Goal: Task Accomplishment & Management: Use online tool/utility

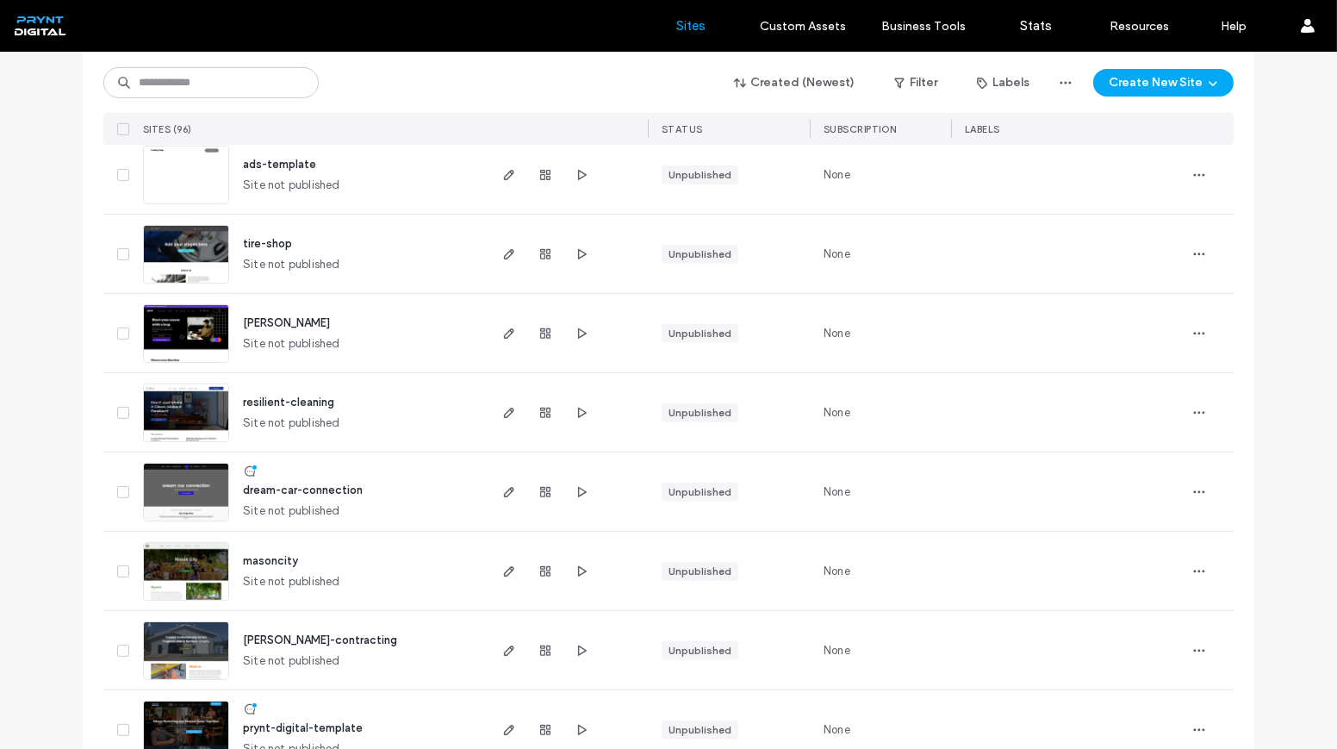
scroll to position [1253, 0]
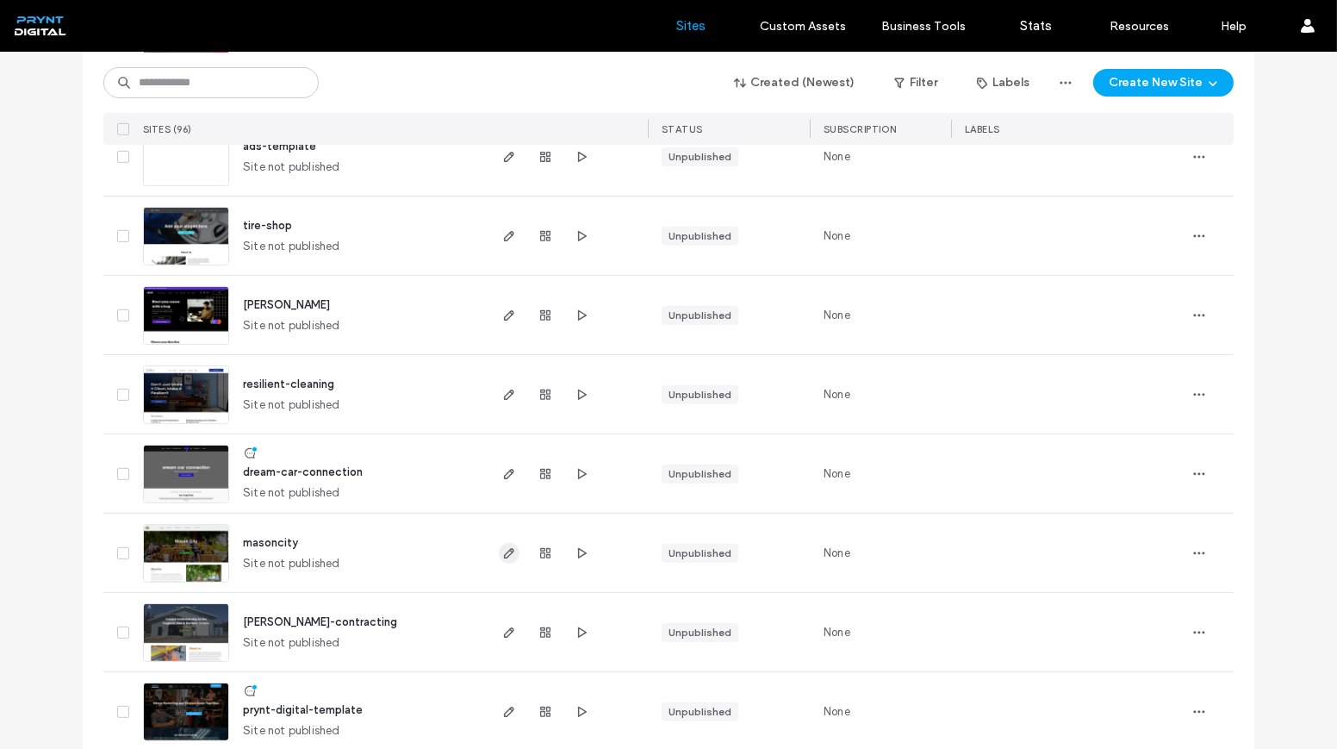
click at [495, 549] on div at bounding box center [566, 552] width 163 height 78
click at [505, 546] on icon "button" at bounding box center [509, 553] width 14 height 14
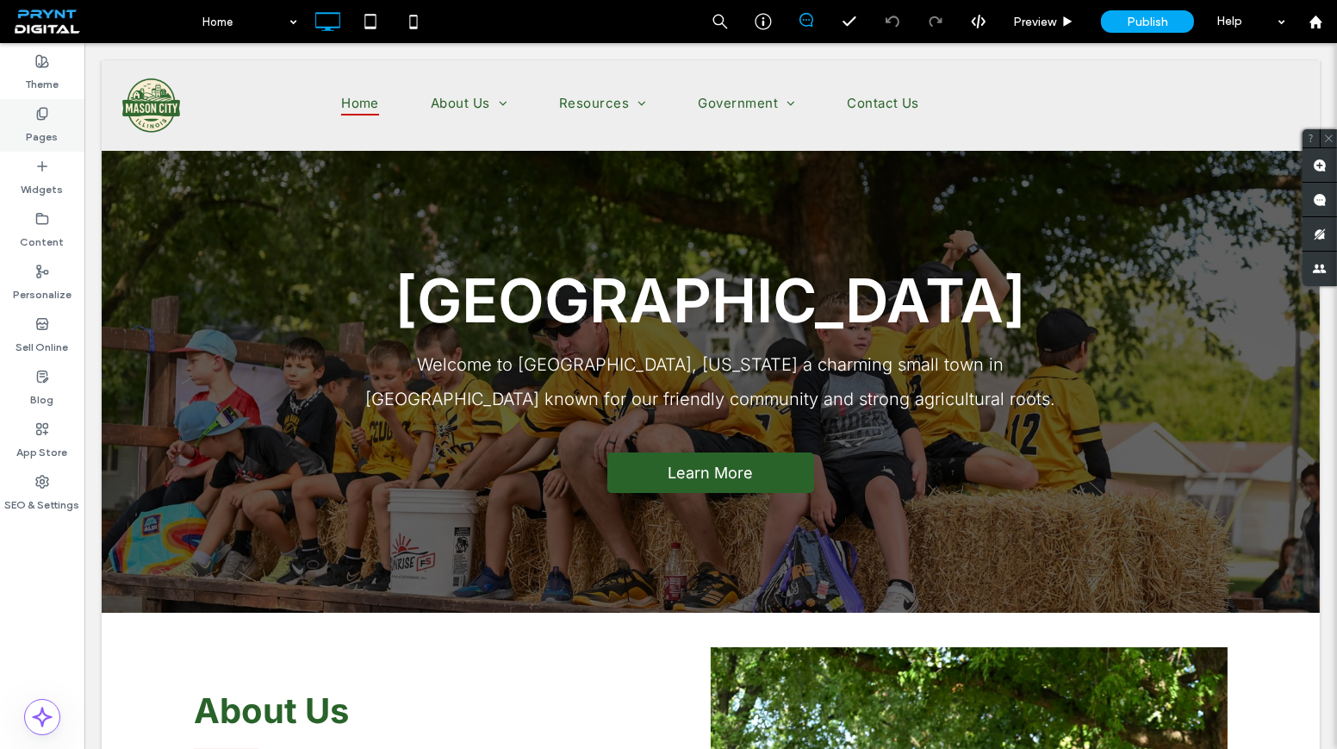
click at [48, 120] on icon at bounding box center [42, 114] width 14 height 14
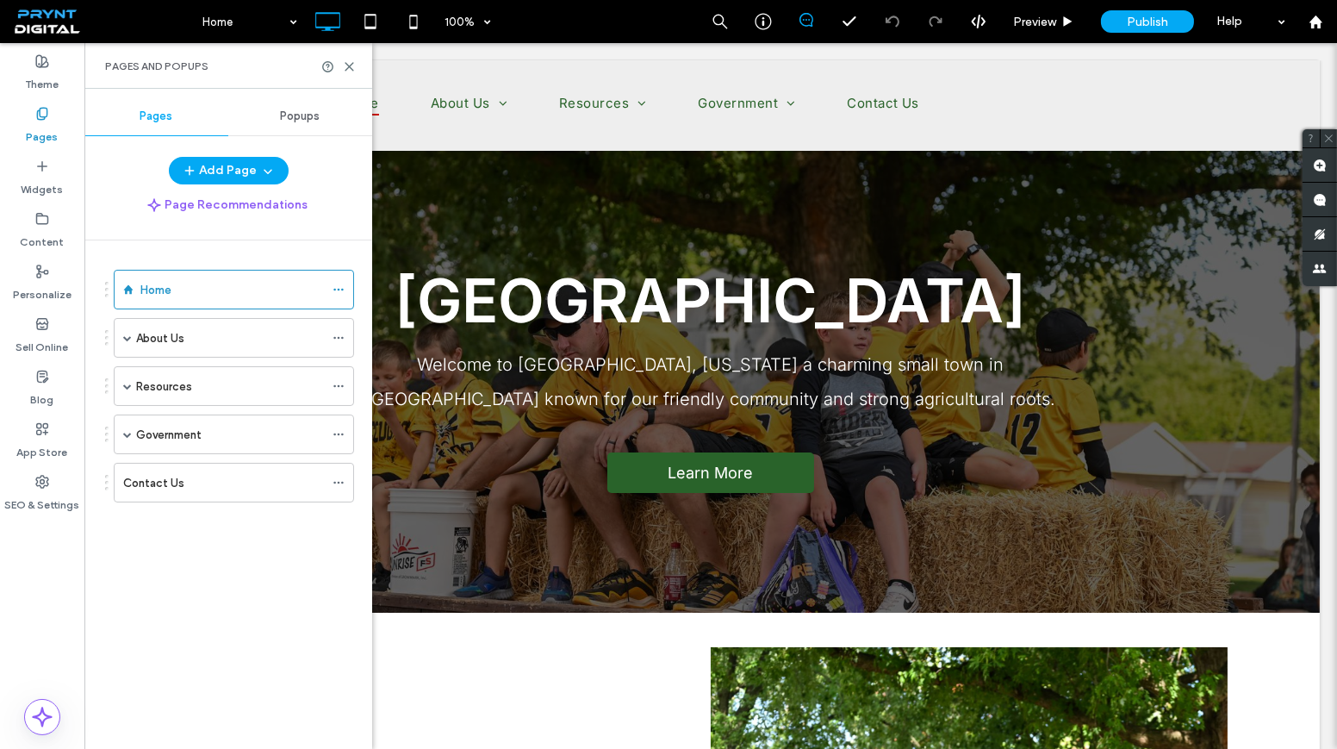
click at [248, 431] on div "Government" at bounding box center [230, 435] width 188 height 18
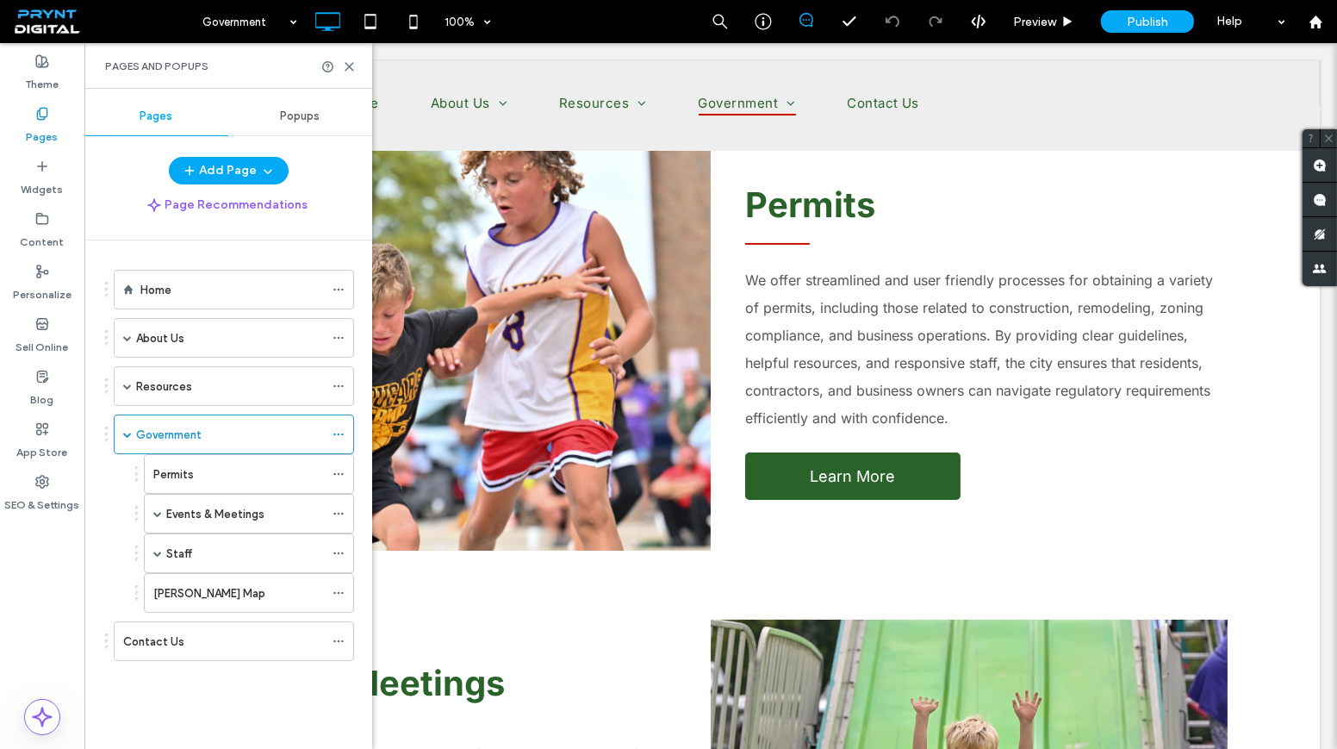
scroll to position [234, 0]
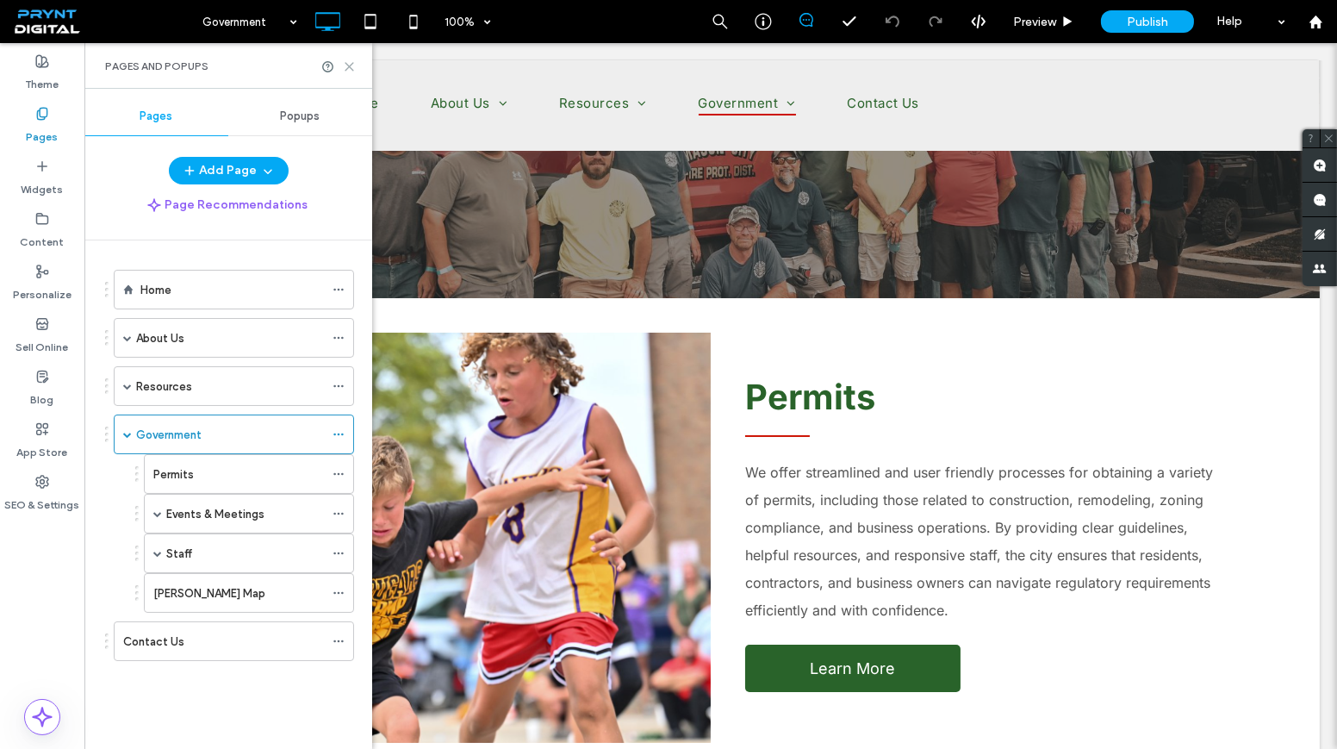
click at [353, 66] on icon at bounding box center [349, 66] width 13 height 13
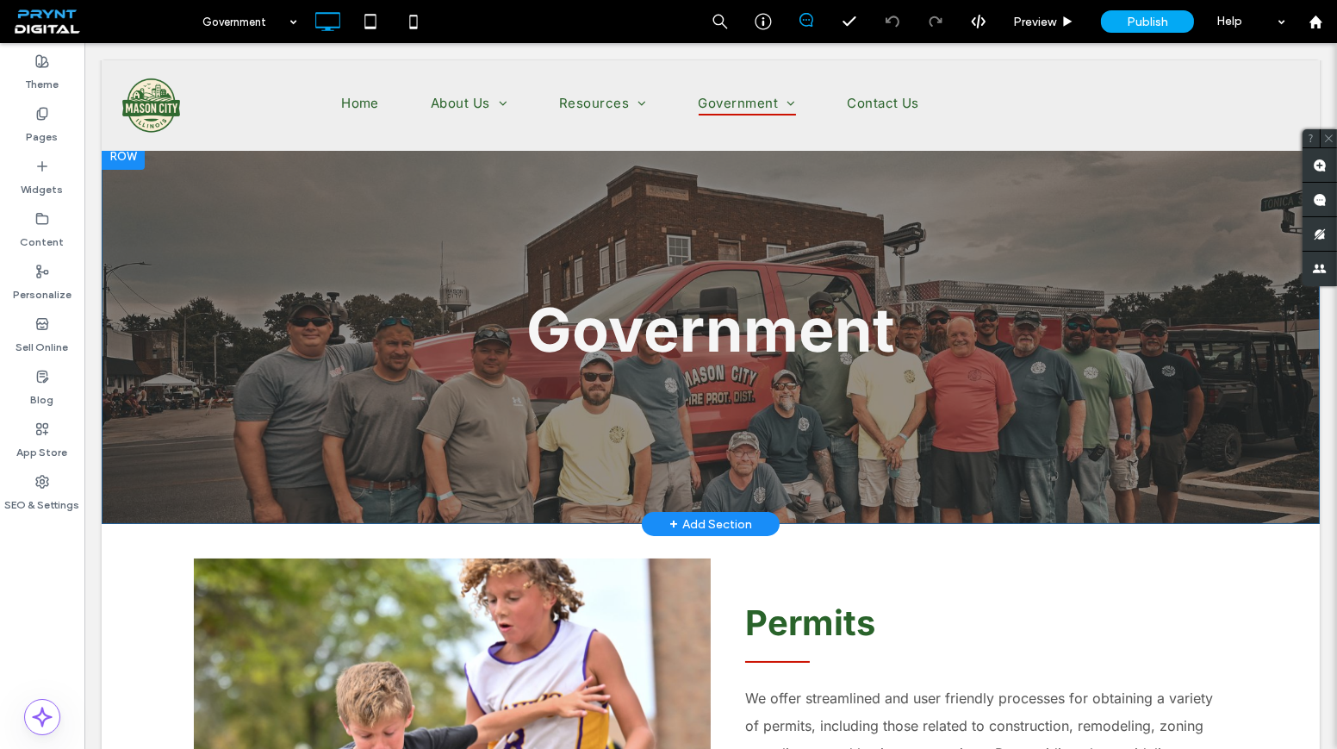
scroll to position [0, 0]
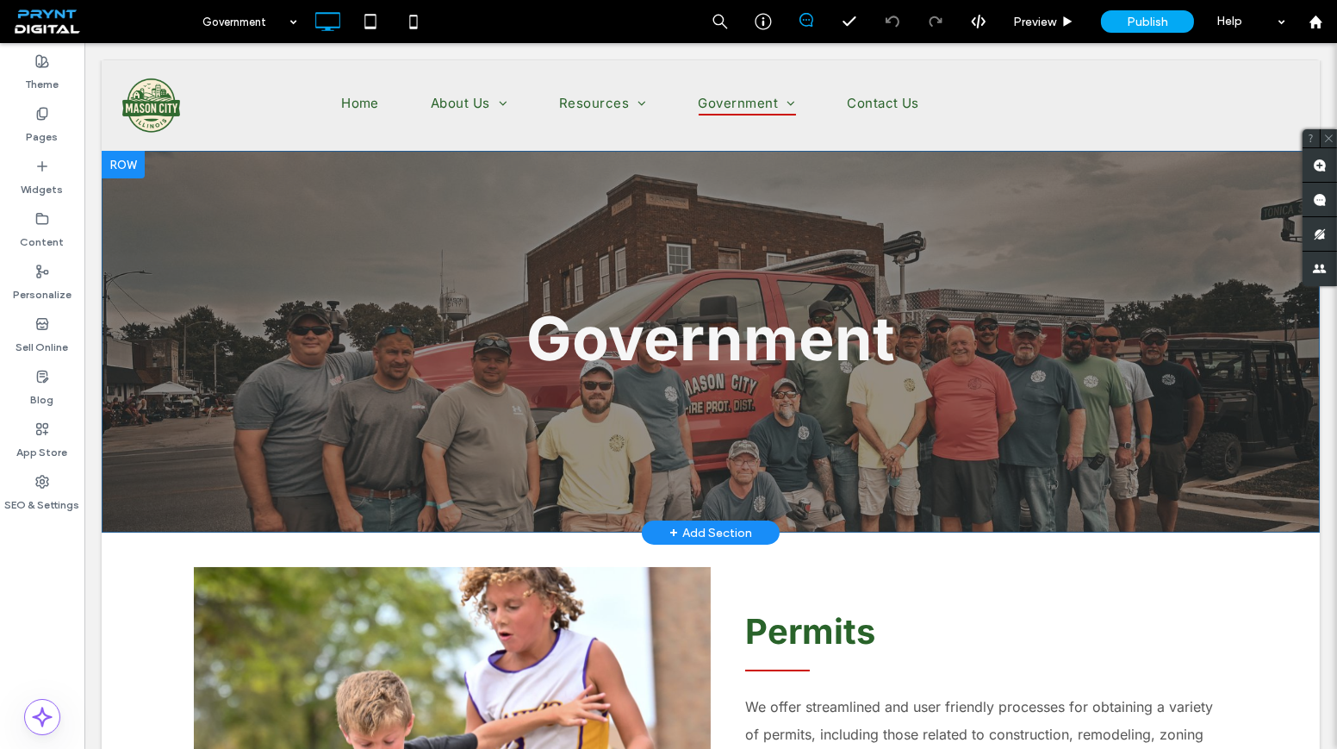
click at [950, 241] on div "Government Click To Paste Row + Add Section" at bounding box center [711, 342] width 1218 height 382
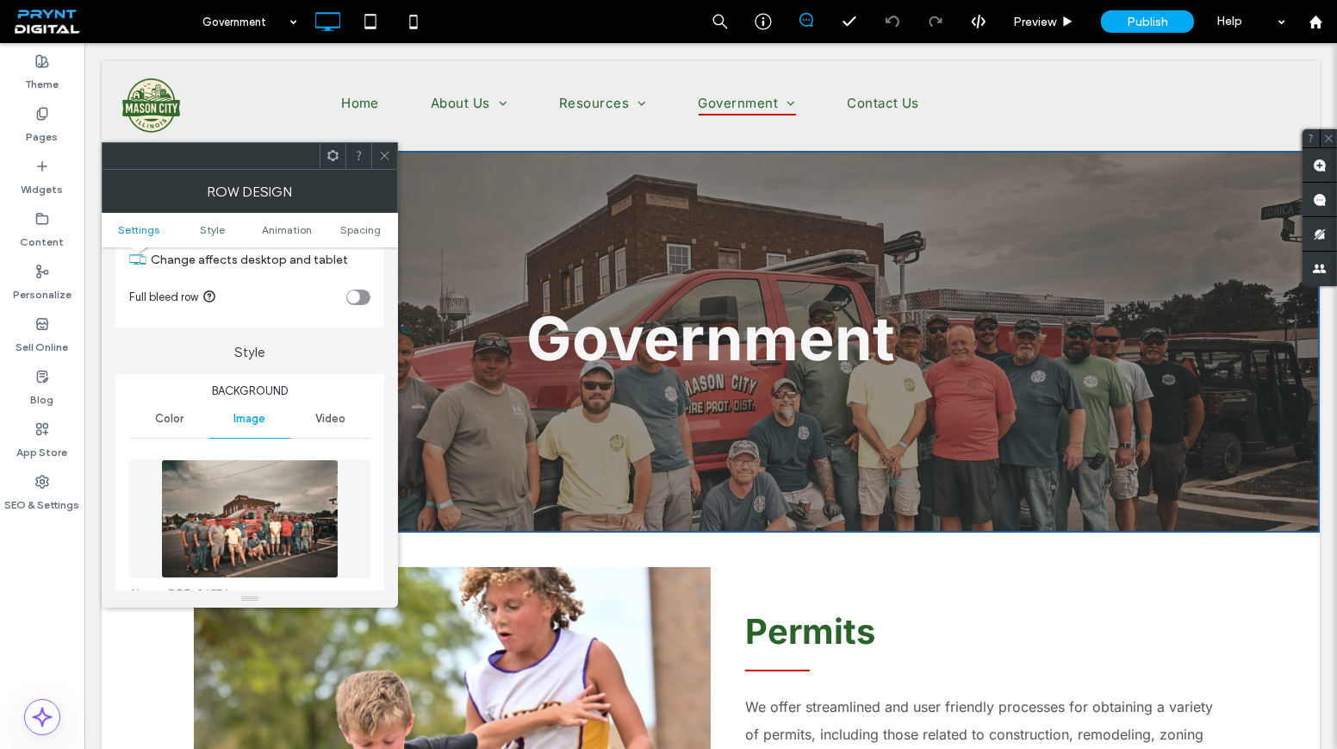
scroll to position [234, 0]
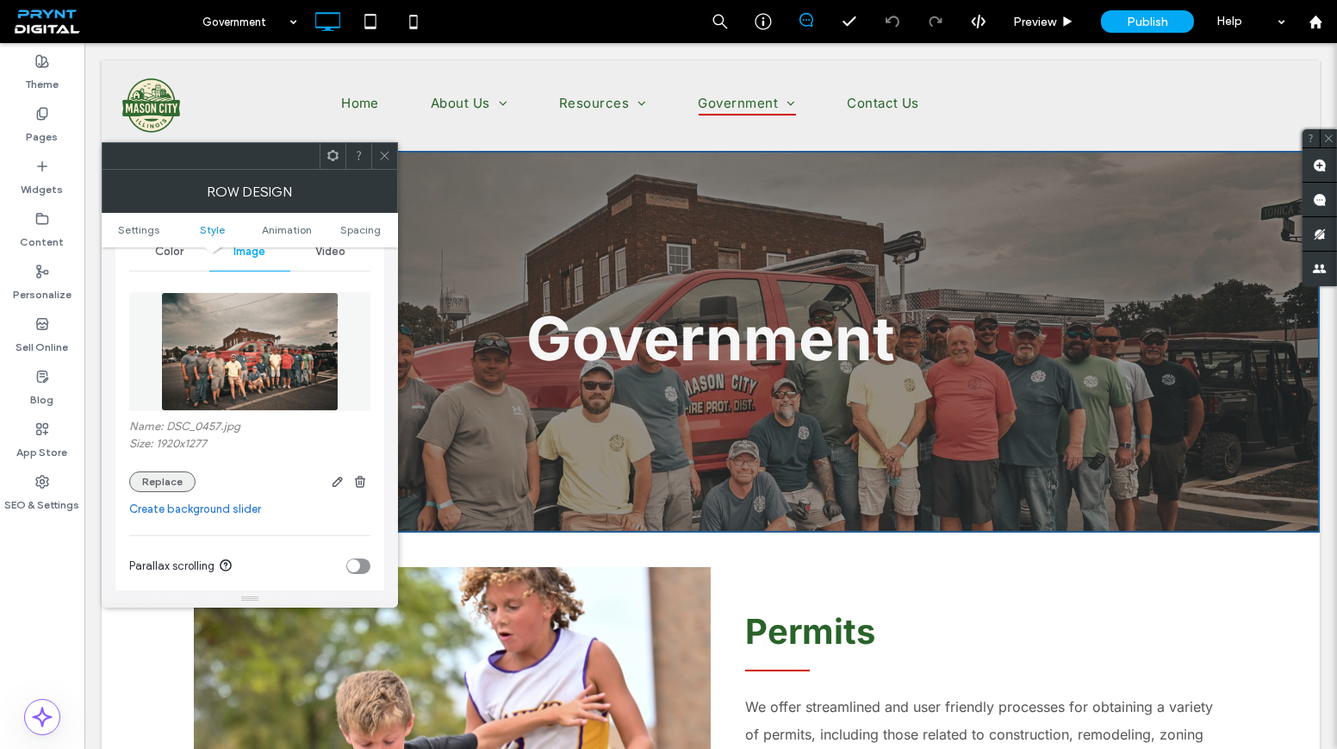
drag, startPoint x: 162, startPoint y: 470, endPoint x: 159, endPoint y: 482, distance: 12.5
click at [161, 473] on div "Name: DSC_0457.jpg Size: 1920x1277 Replace" at bounding box center [249, 456] width 241 height 72
click at [159, 482] on button "Replace" at bounding box center [162, 481] width 66 height 21
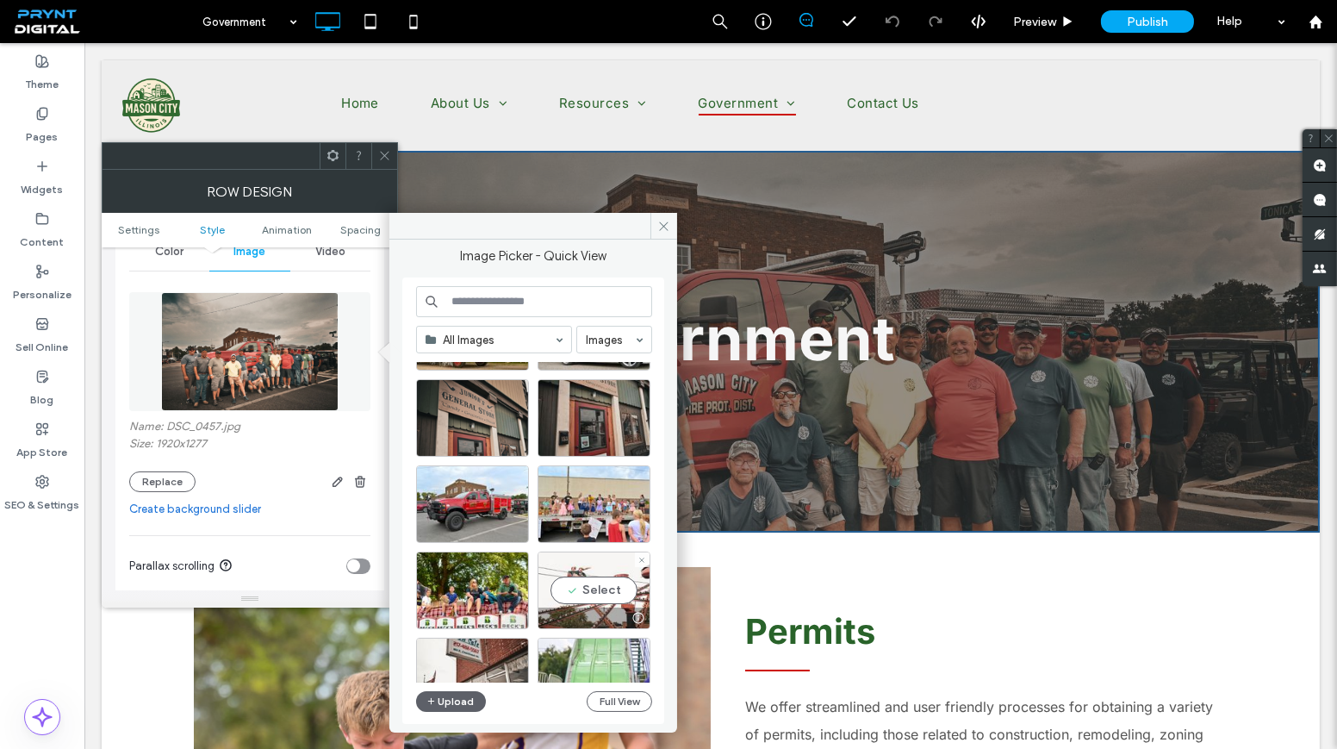
scroll to position [156, 0]
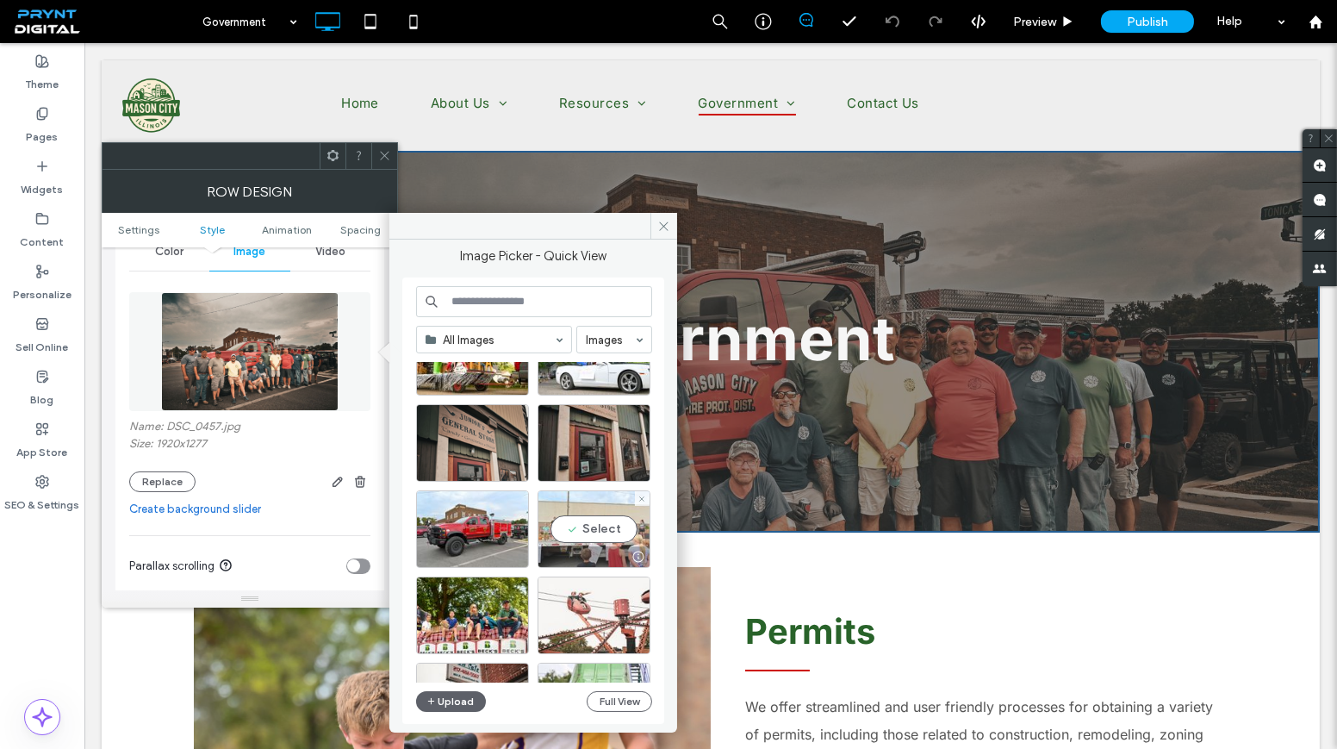
click at [609, 519] on div "Select" at bounding box center [594, 529] width 113 height 78
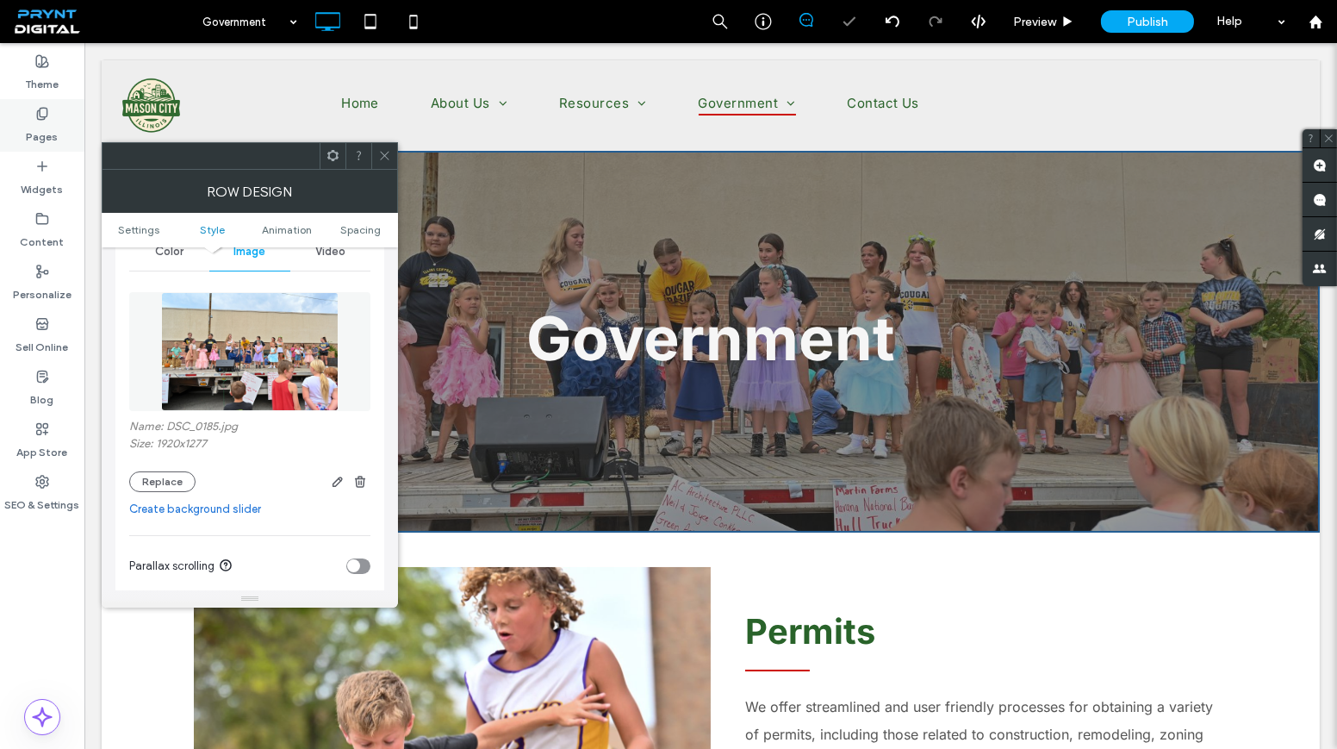
click at [57, 118] on div "Pages" at bounding box center [42, 125] width 84 height 53
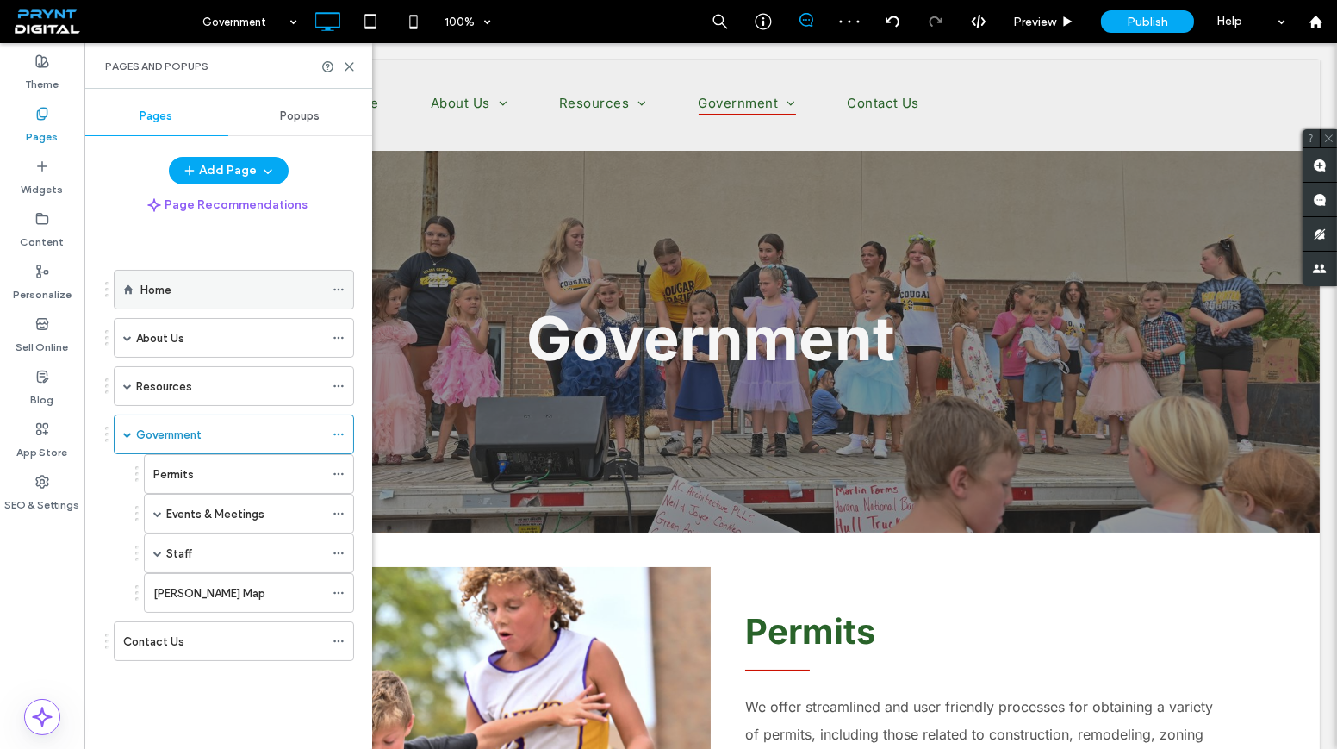
click at [218, 285] on div "Home" at bounding box center [231, 290] width 183 height 18
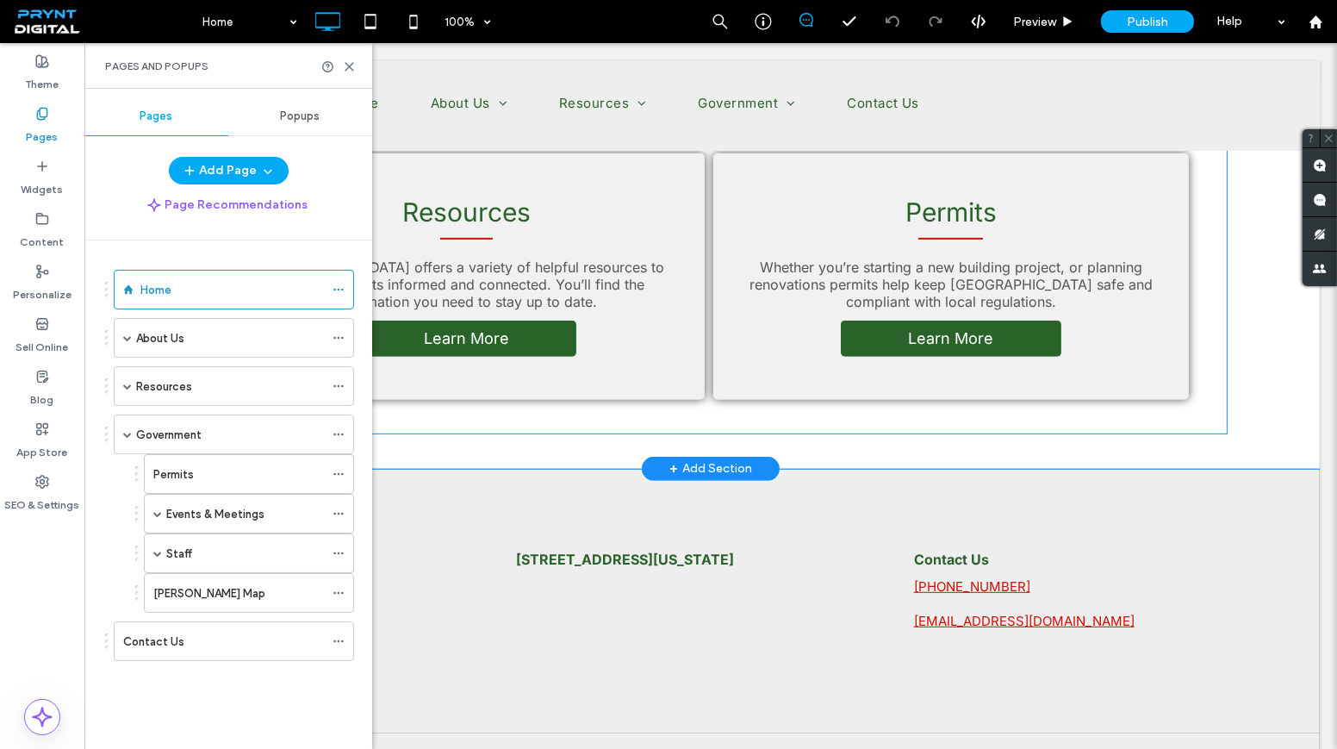
scroll to position [1104, 0]
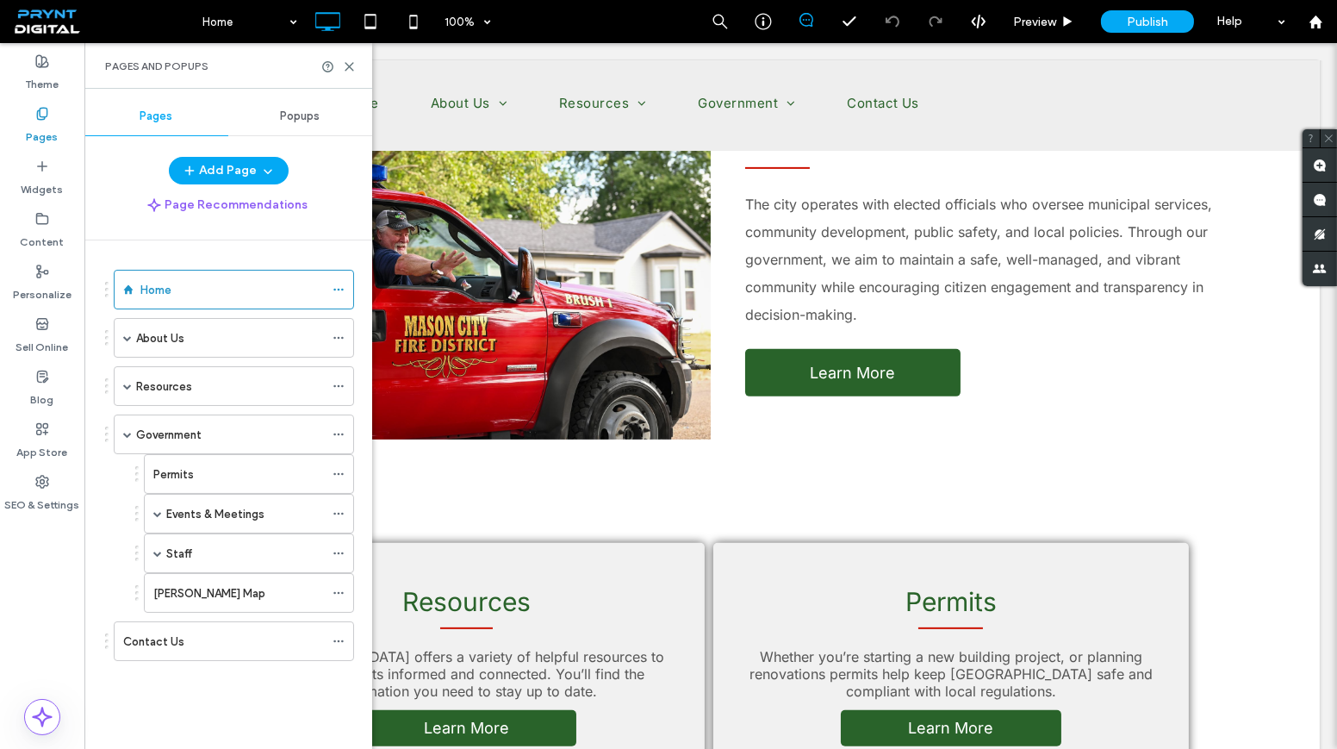
click at [233, 335] on div "About Us" at bounding box center [230, 338] width 188 height 18
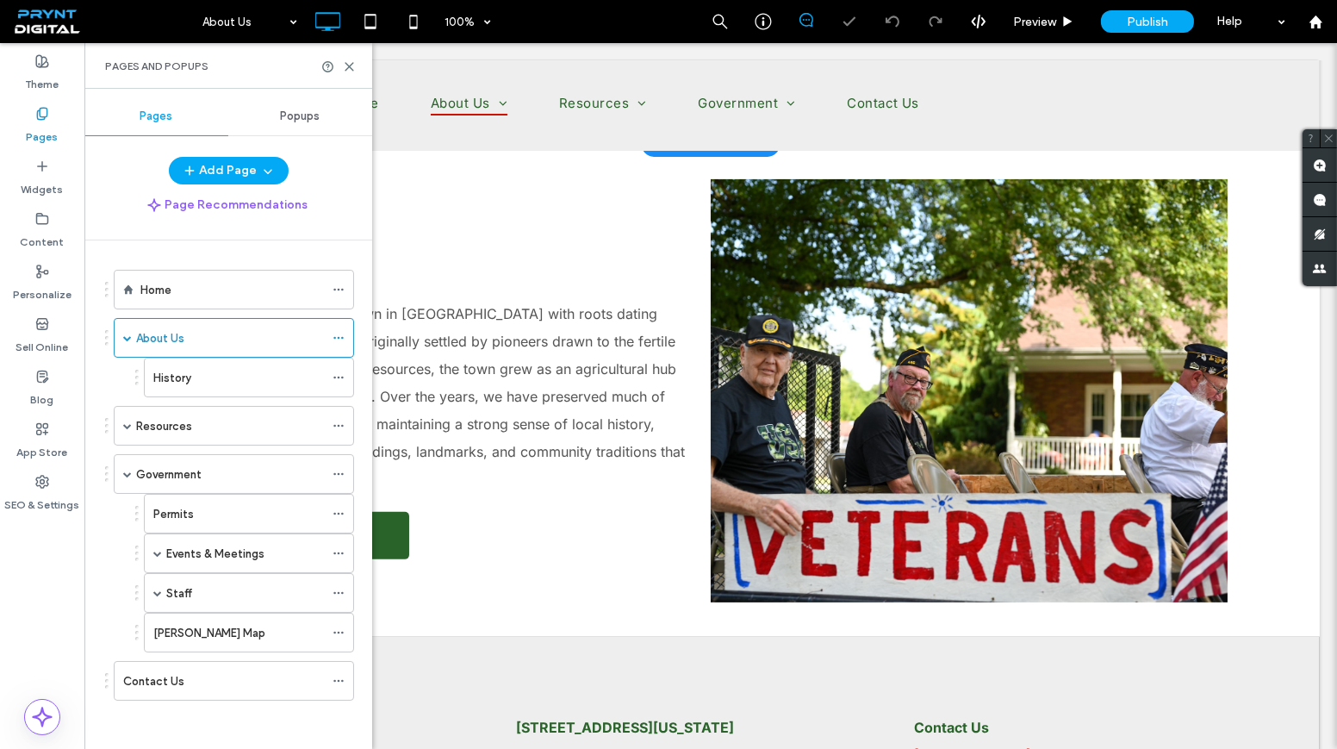
scroll to position [1159, 0]
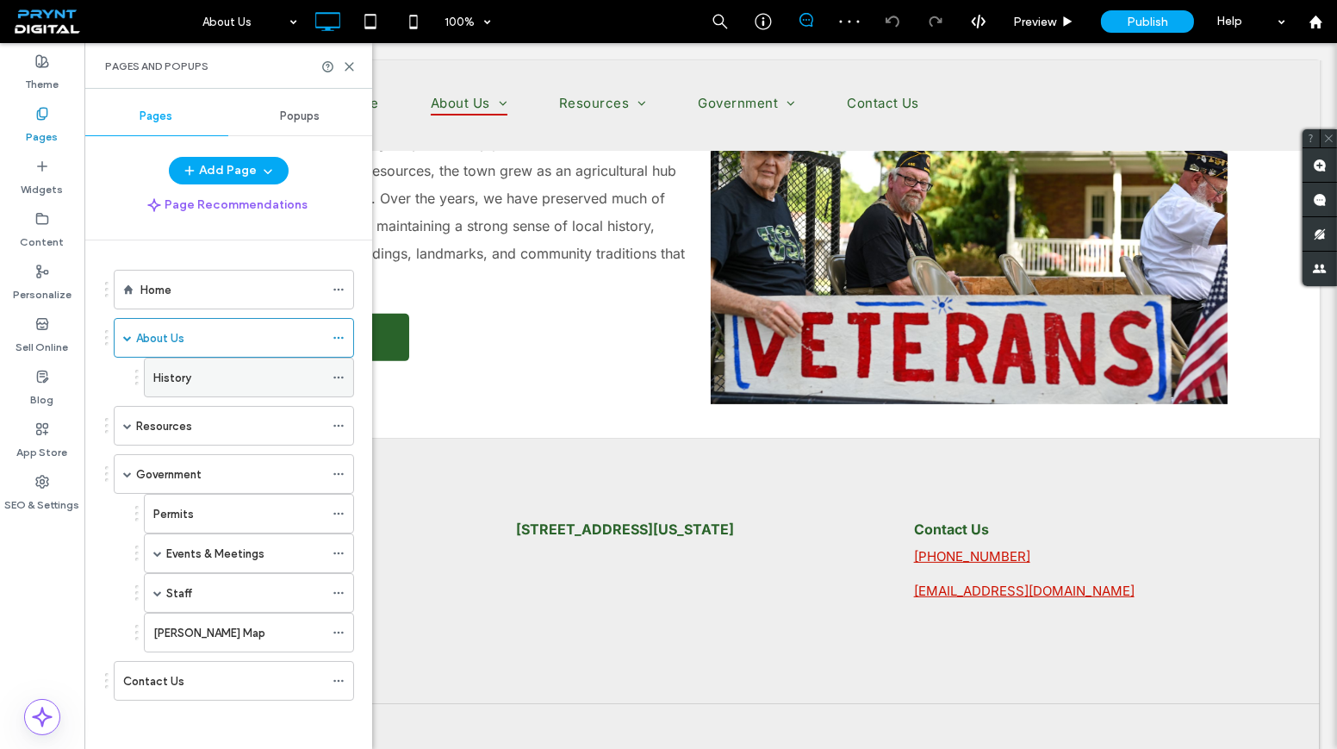
click at [205, 369] on div "History" at bounding box center [238, 378] width 171 height 18
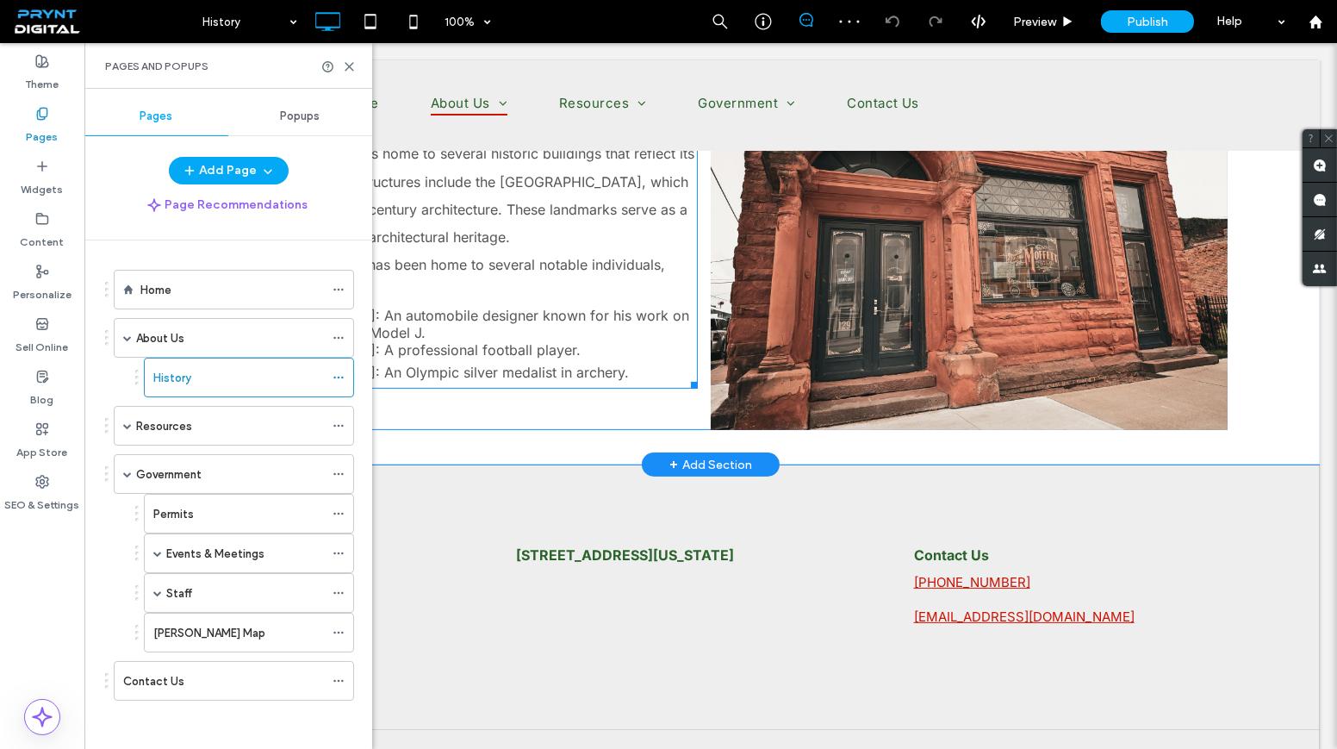
scroll to position [931, 0]
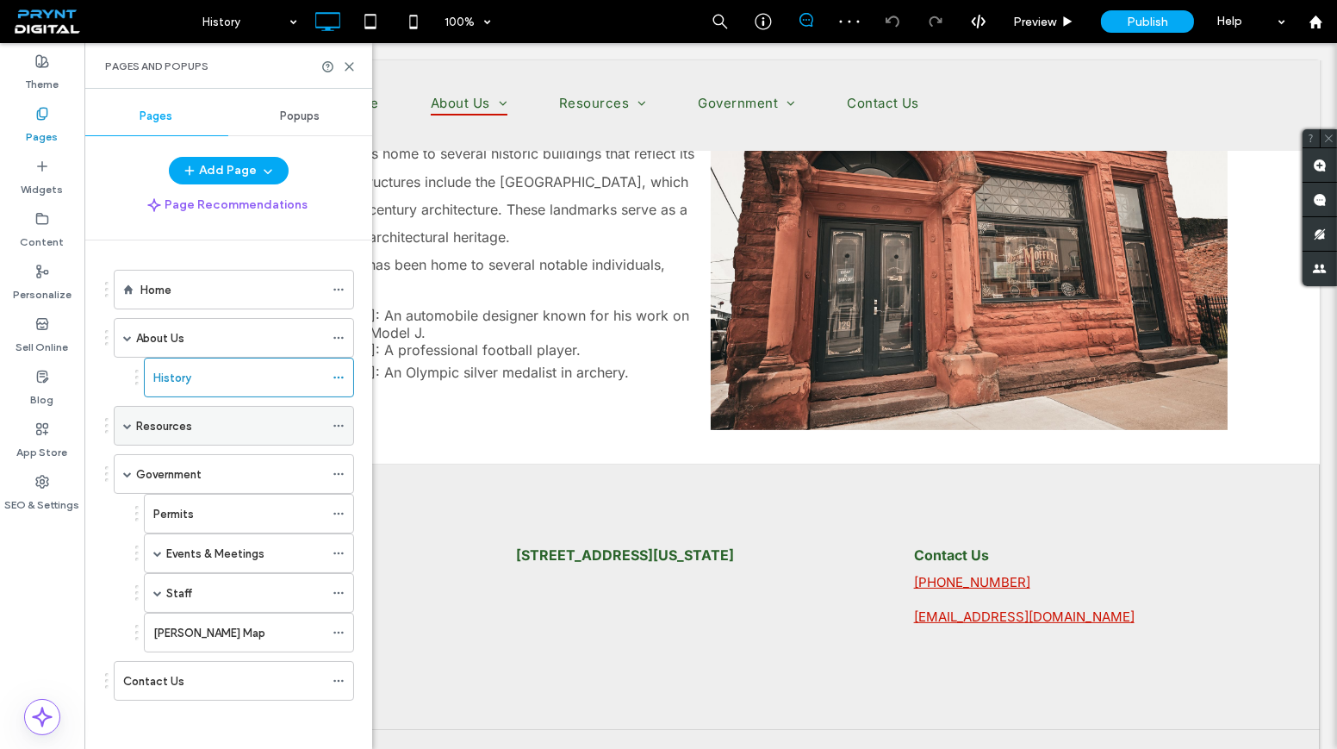
click at [261, 407] on div "Resources" at bounding box center [230, 426] width 188 height 38
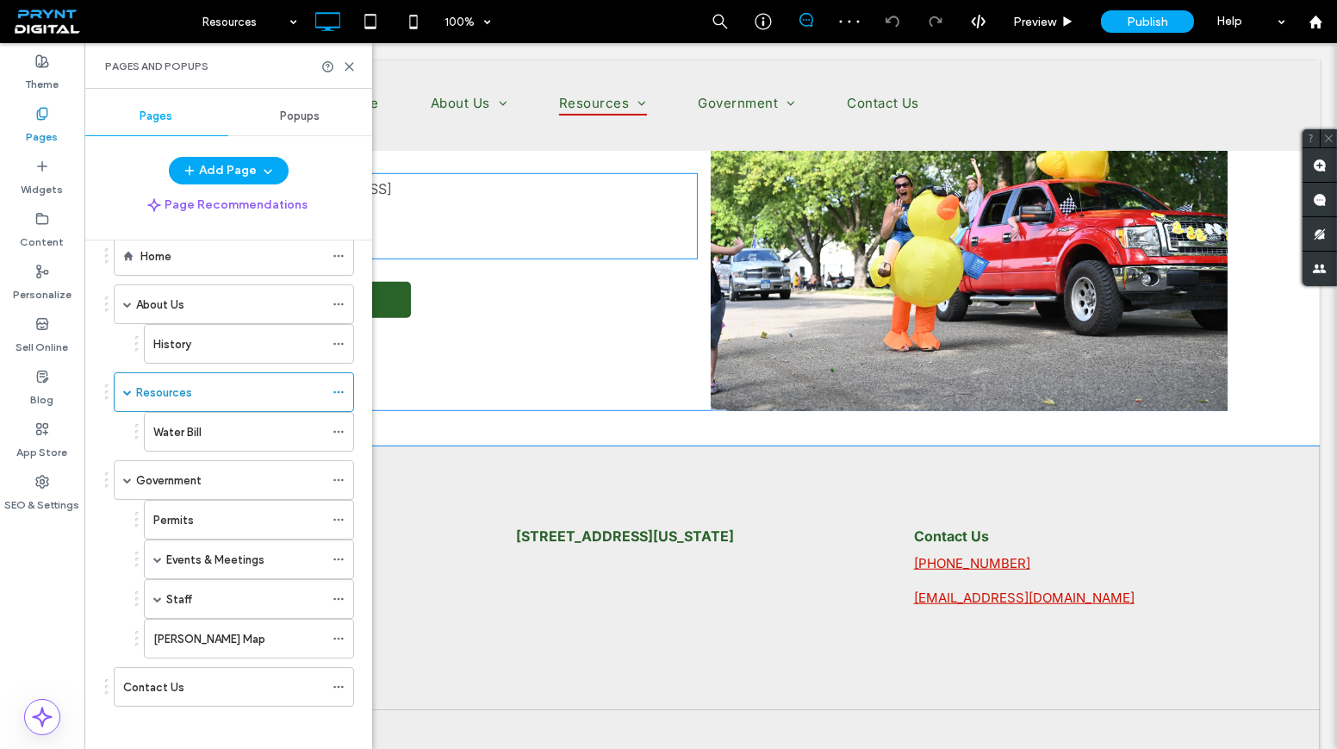
scroll to position [2187, 0]
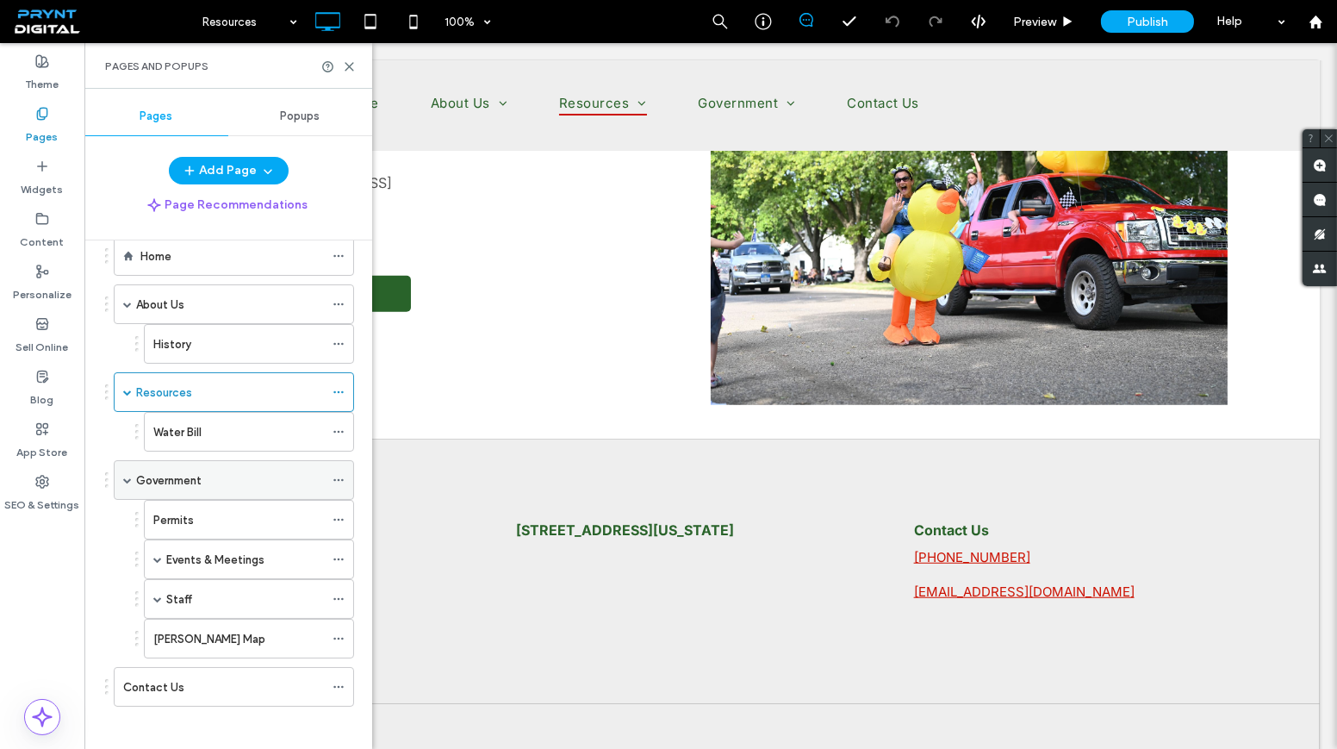
click at [169, 463] on div "Government" at bounding box center [230, 480] width 188 height 38
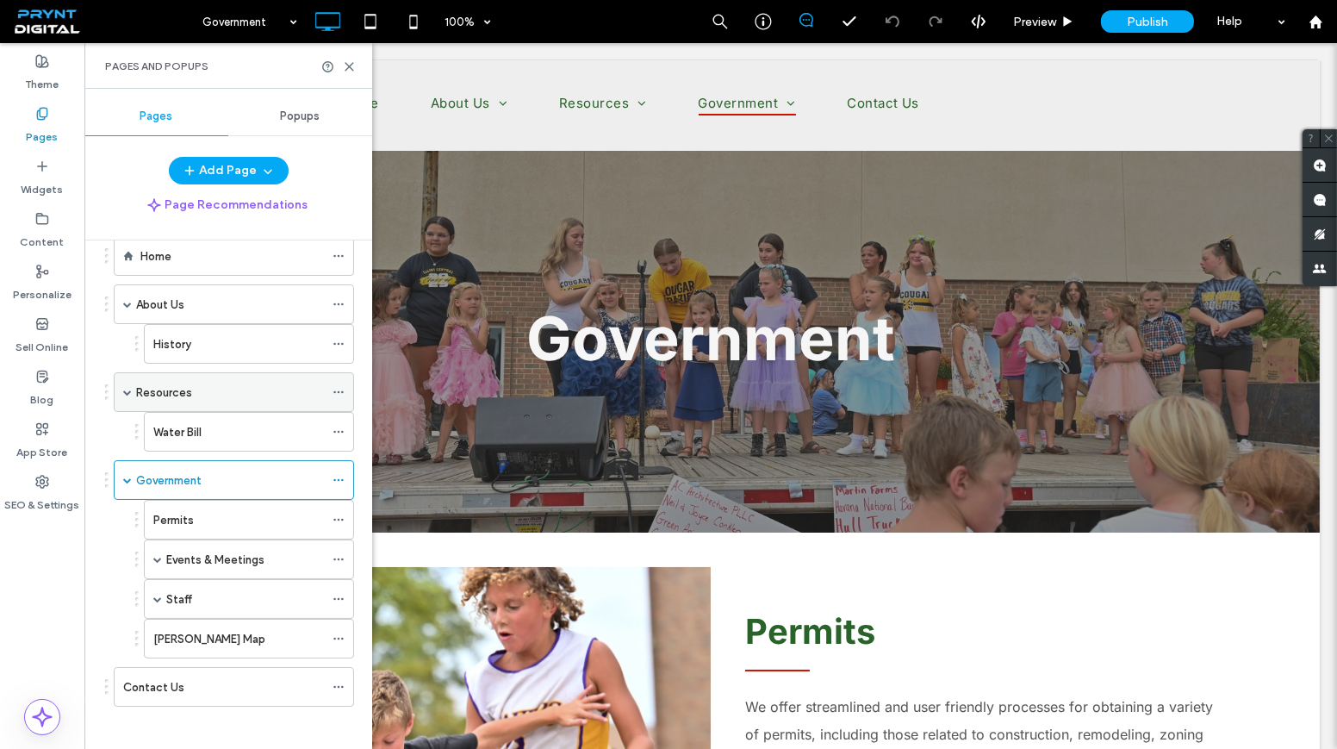
scroll to position [0, 0]
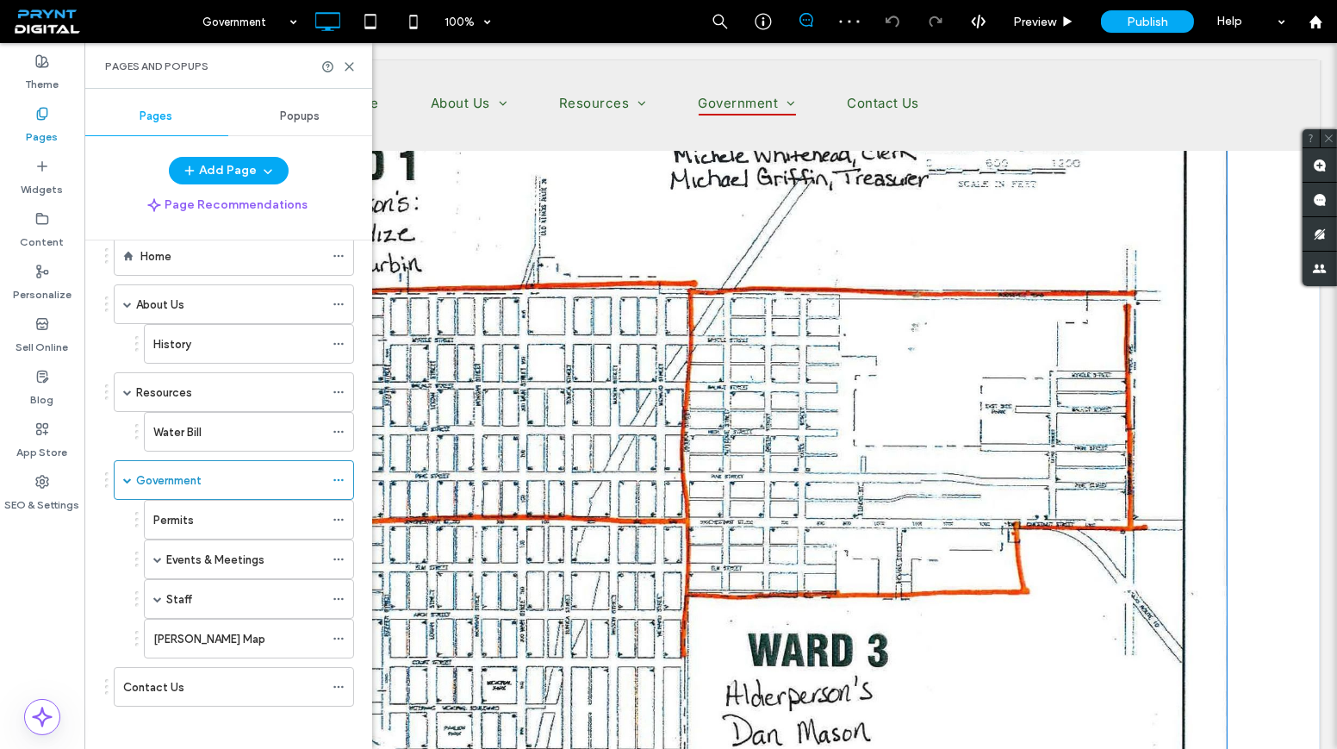
scroll to position [2114, 0]
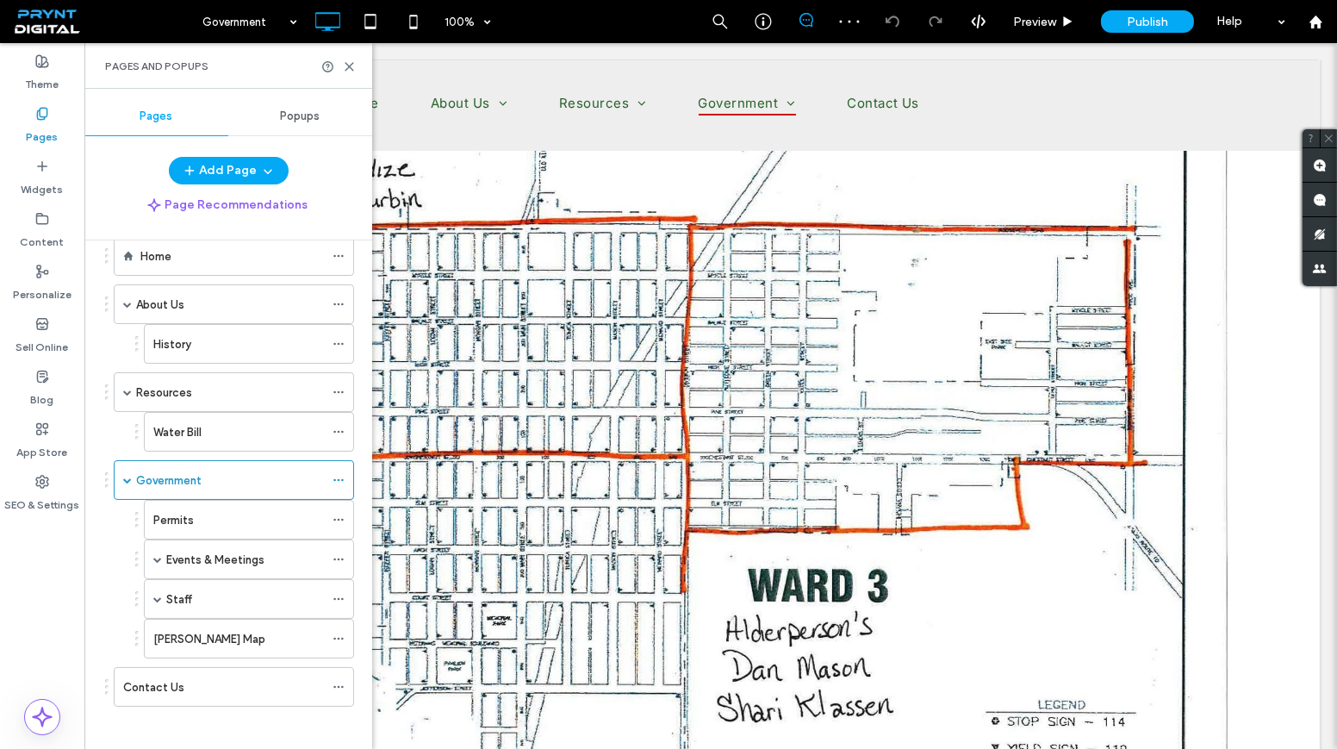
click at [238, 511] on div "Permits" at bounding box center [238, 520] width 171 height 18
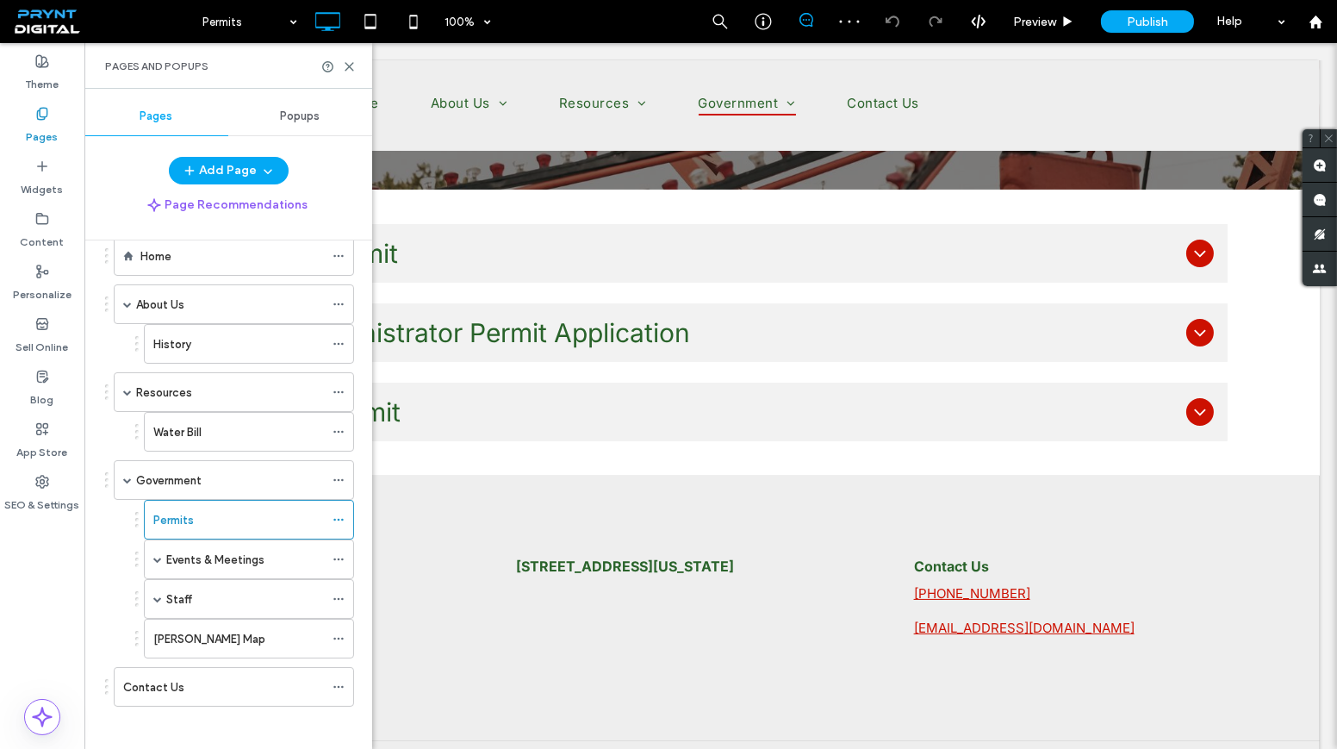
scroll to position [348, 0]
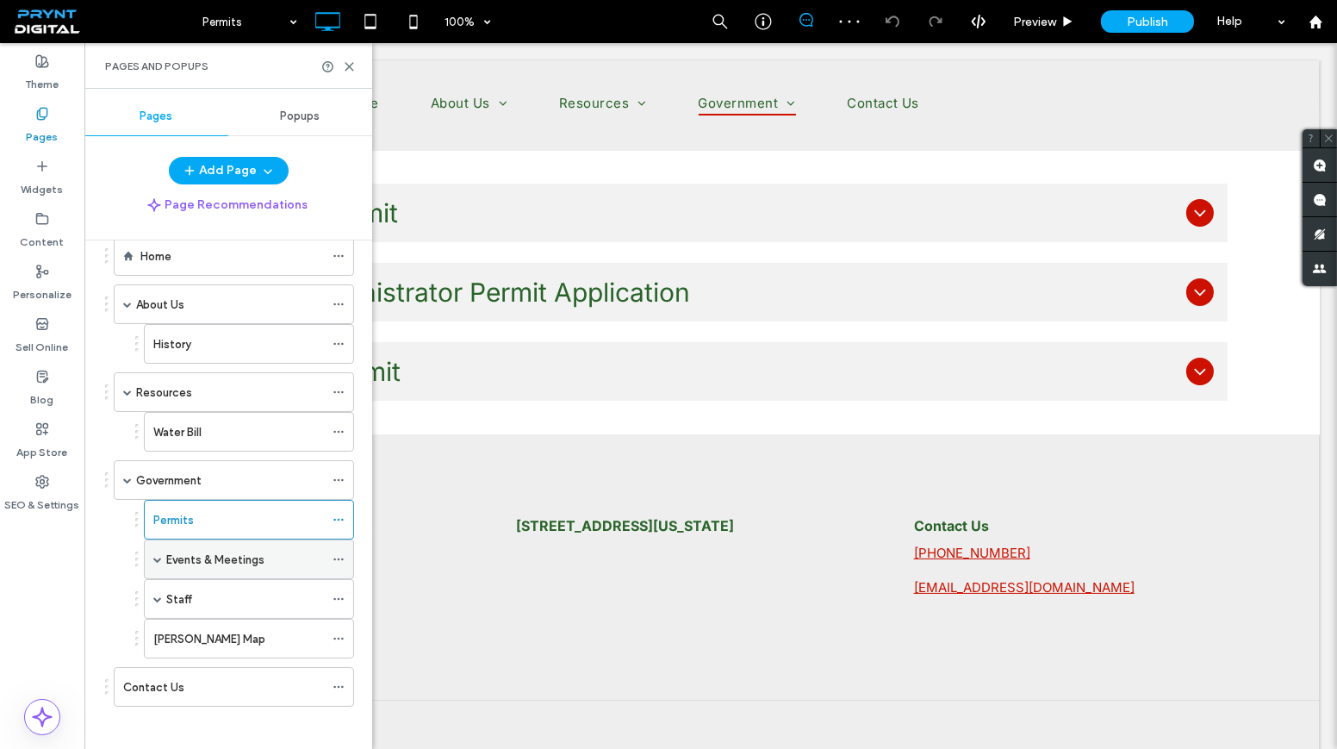
click at [197, 556] on label "Events & Meetings" at bounding box center [215, 559] width 98 height 30
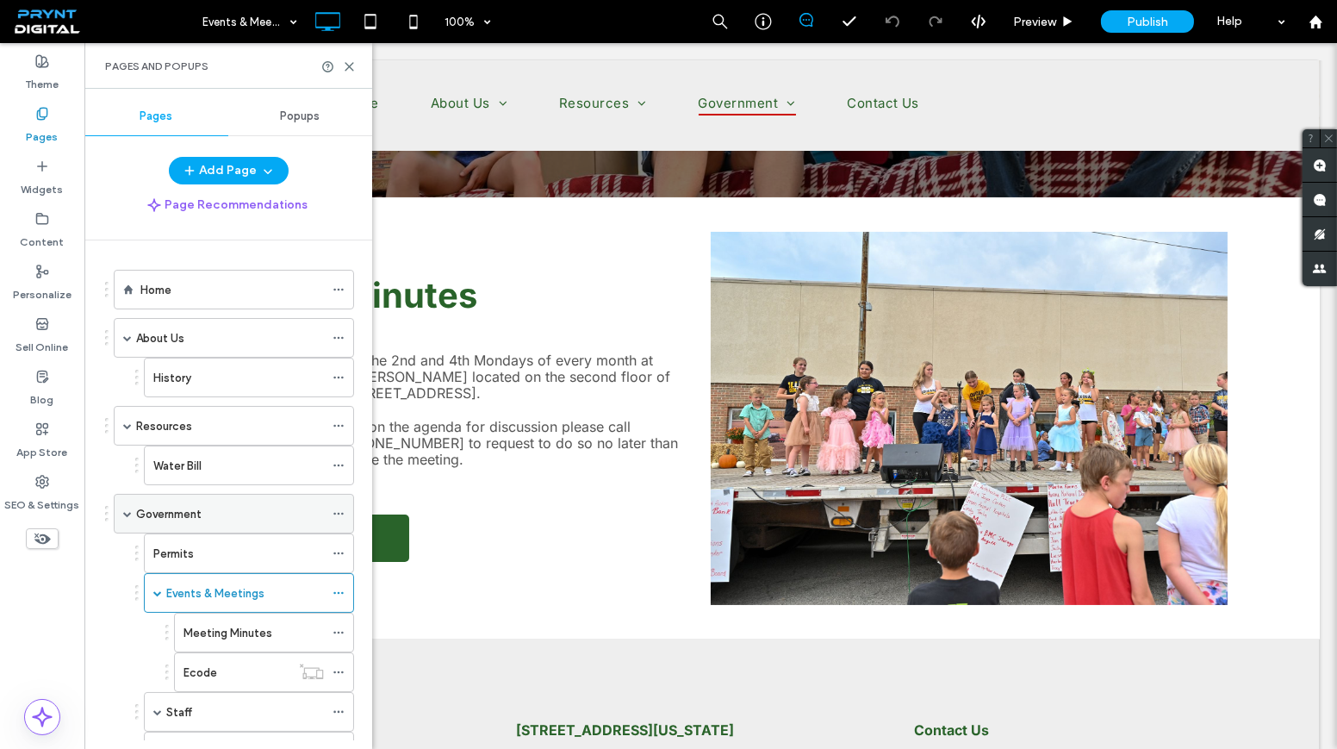
click at [185, 494] on div "Government" at bounding box center [230, 513] width 188 height 38
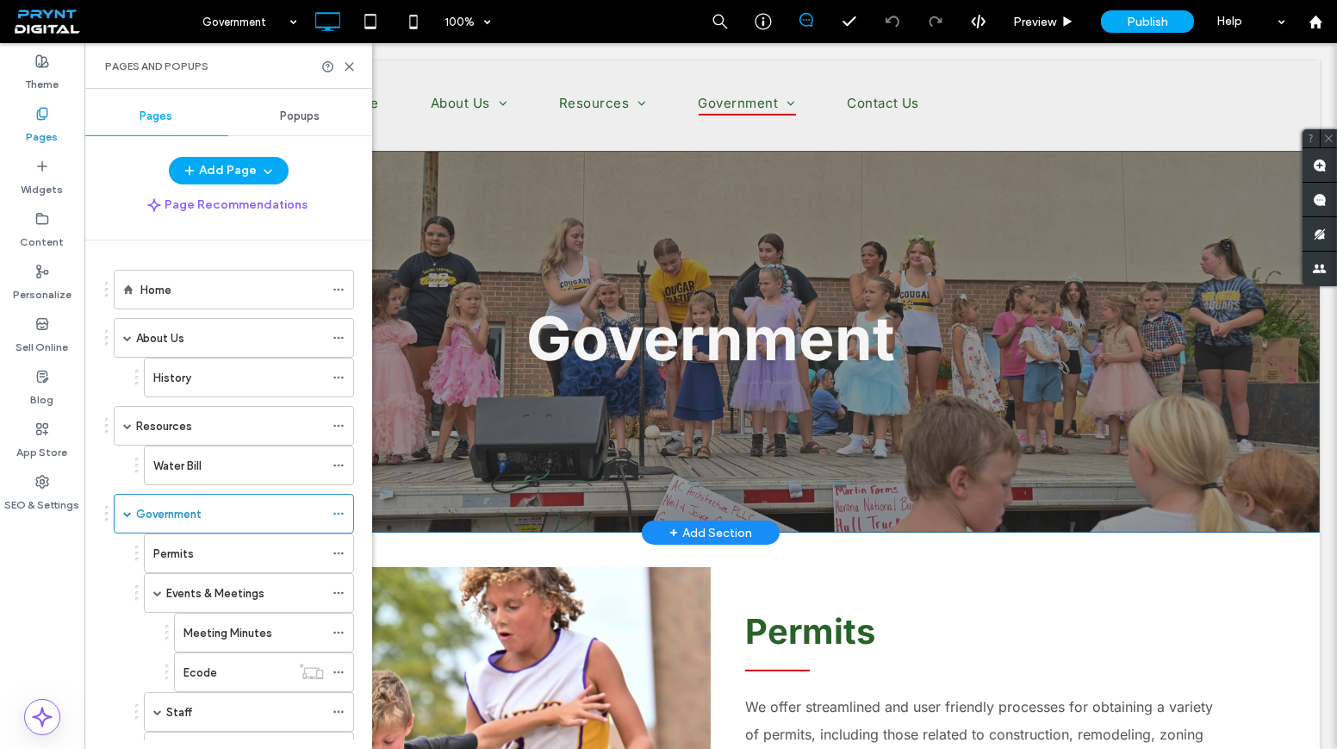
click at [587, 204] on div "Government Click To Paste Row + Add Section" at bounding box center [711, 342] width 1218 height 382
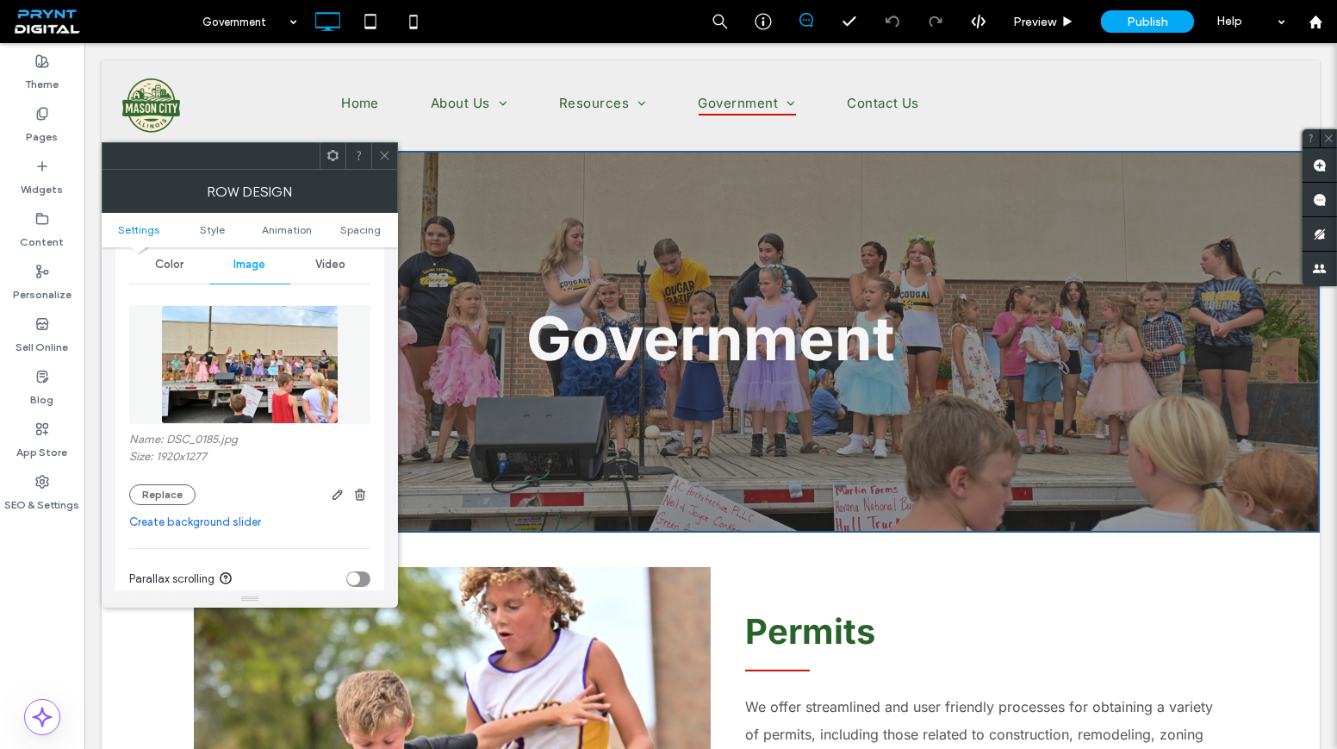
scroll to position [234, 0]
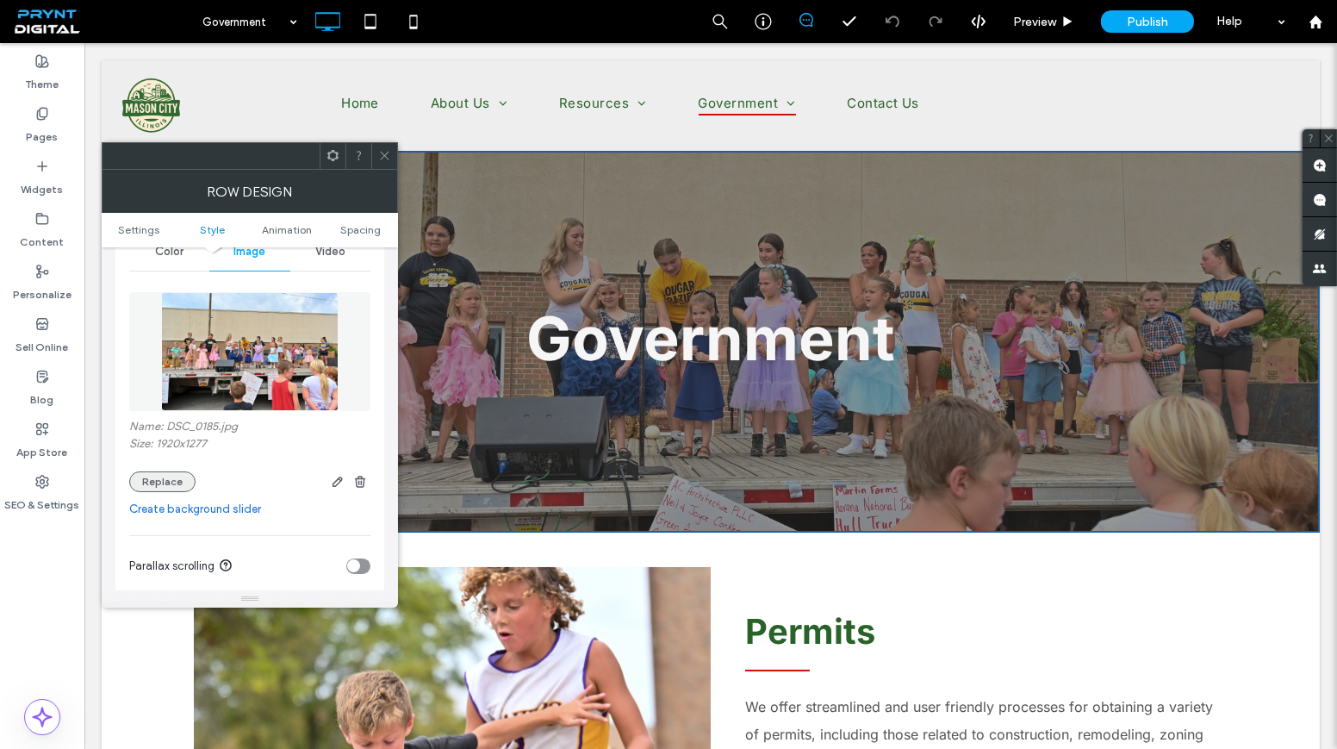
click at [176, 484] on button "Replace" at bounding box center [162, 481] width 66 height 21
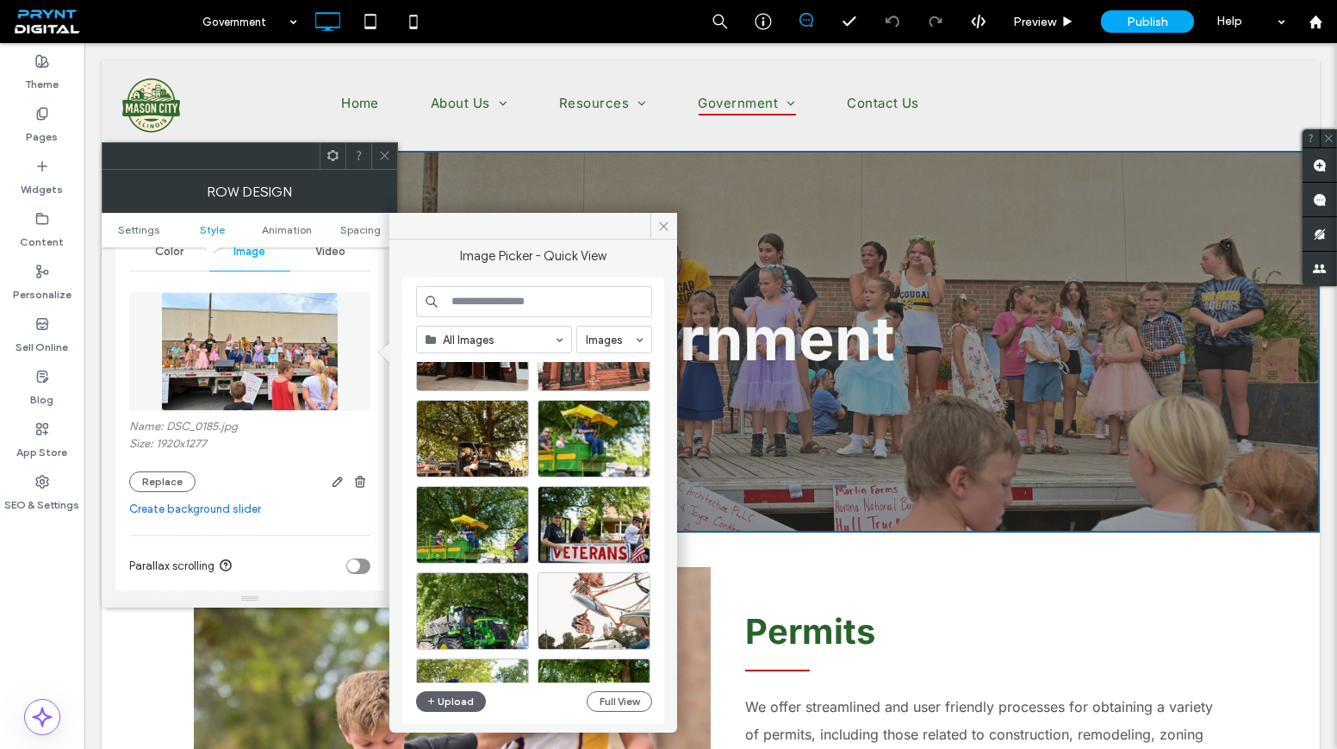
scroll to position [833, 0]
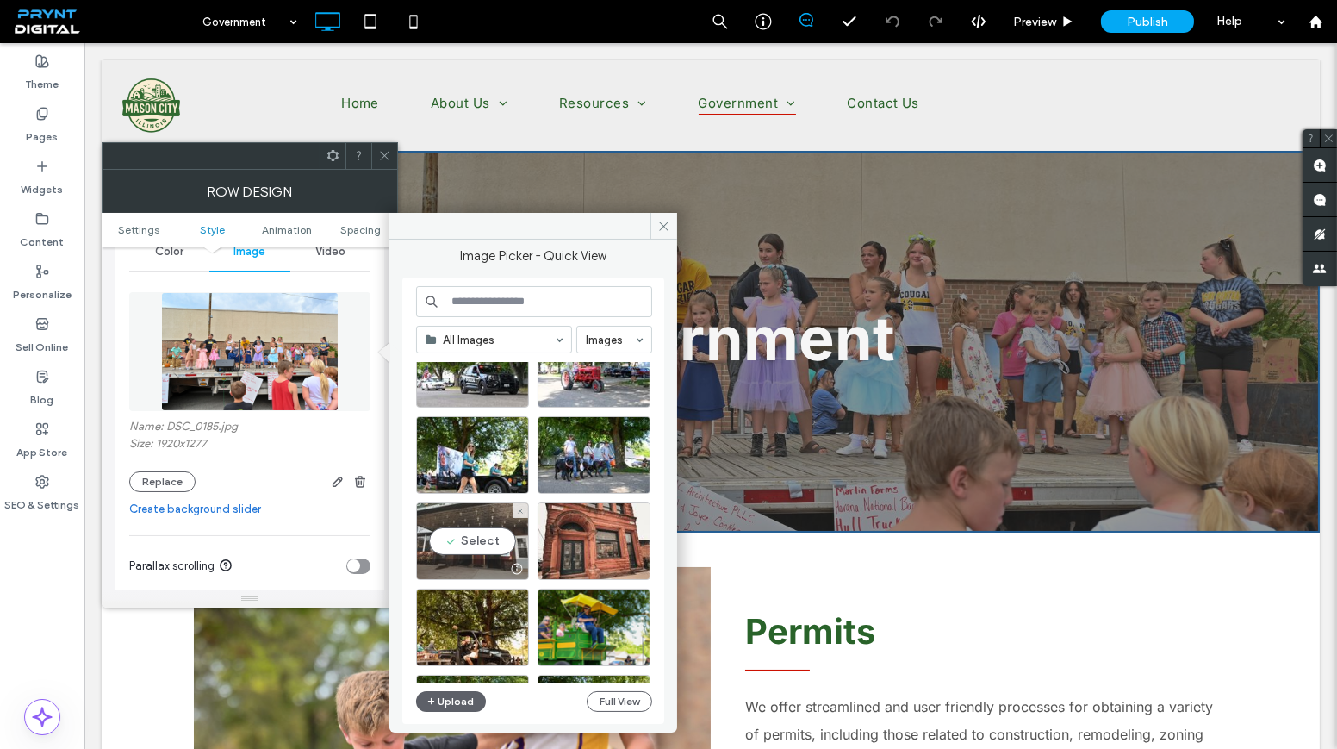
click at [500, 531] on div "Select" at bounding box center [472, 541] width 113 height 78
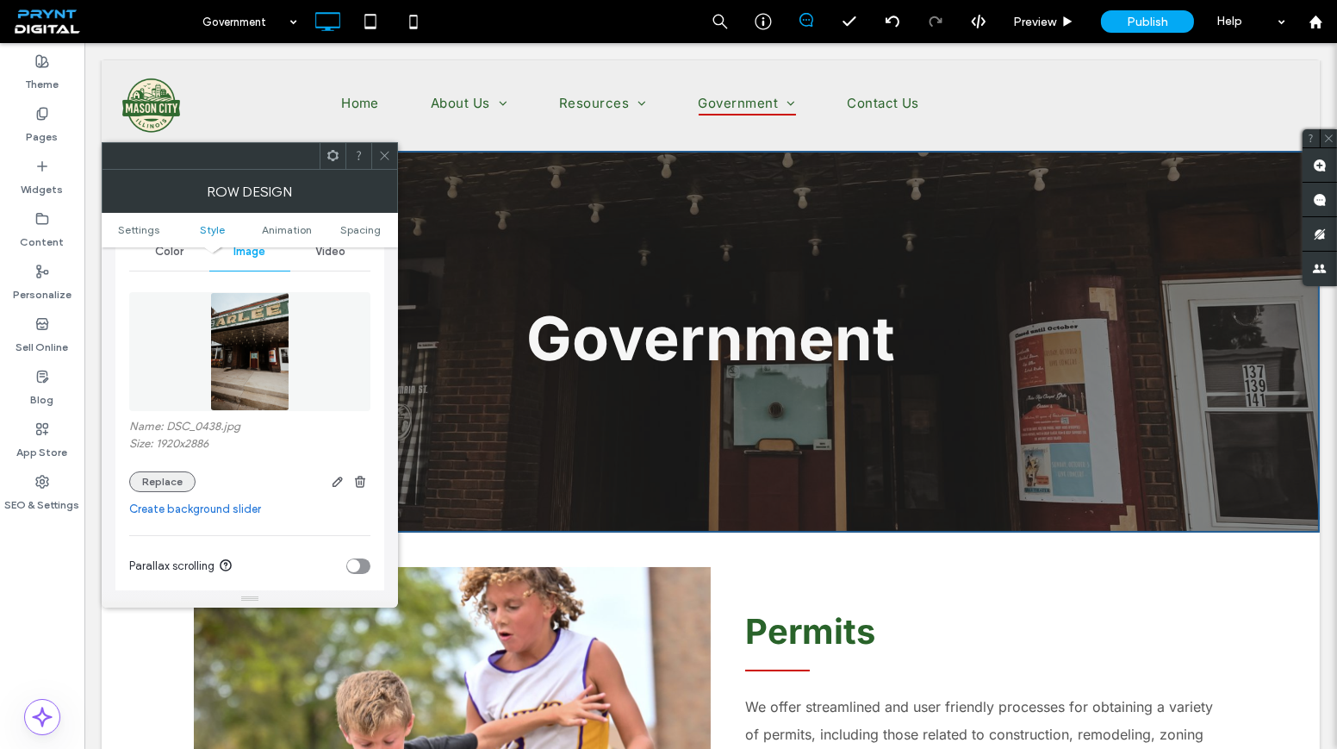
click at [160, 482] on button "Replace" at bounding box center [162, 481] width 66 height 21
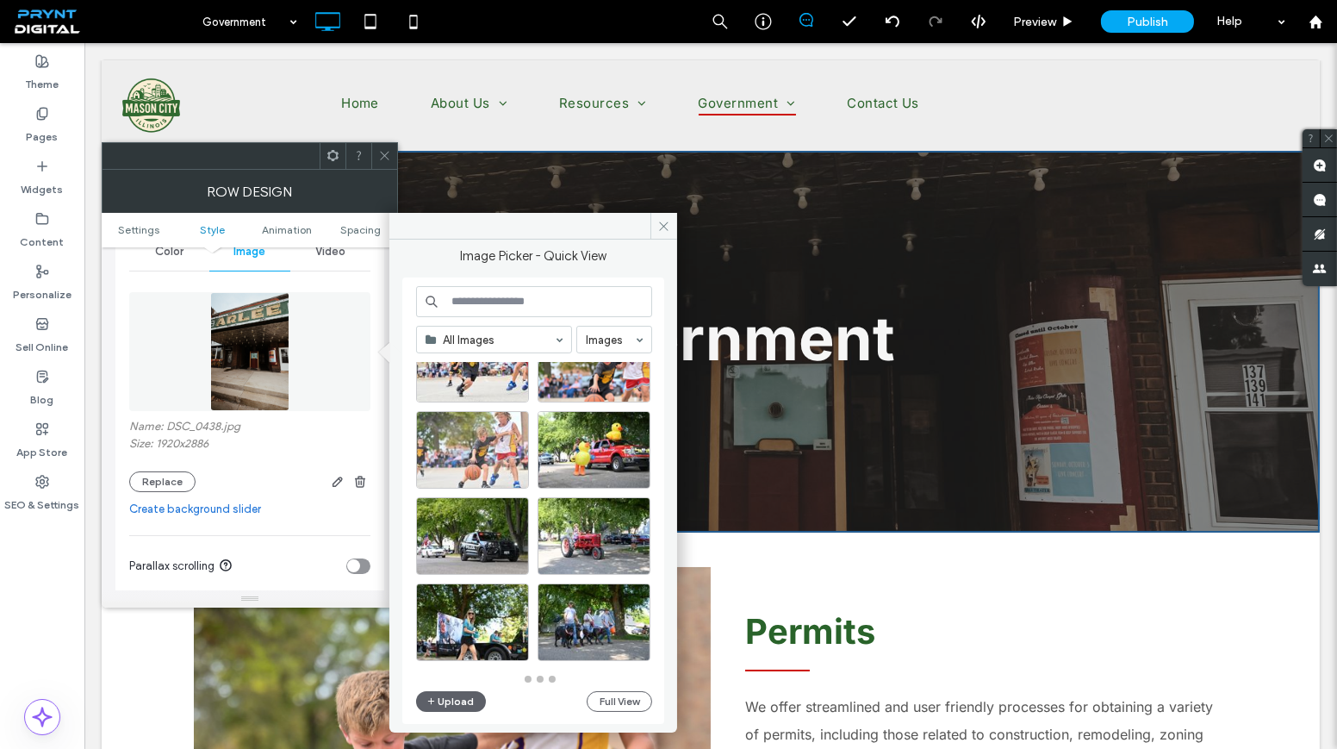
scroll to position [581, 0]
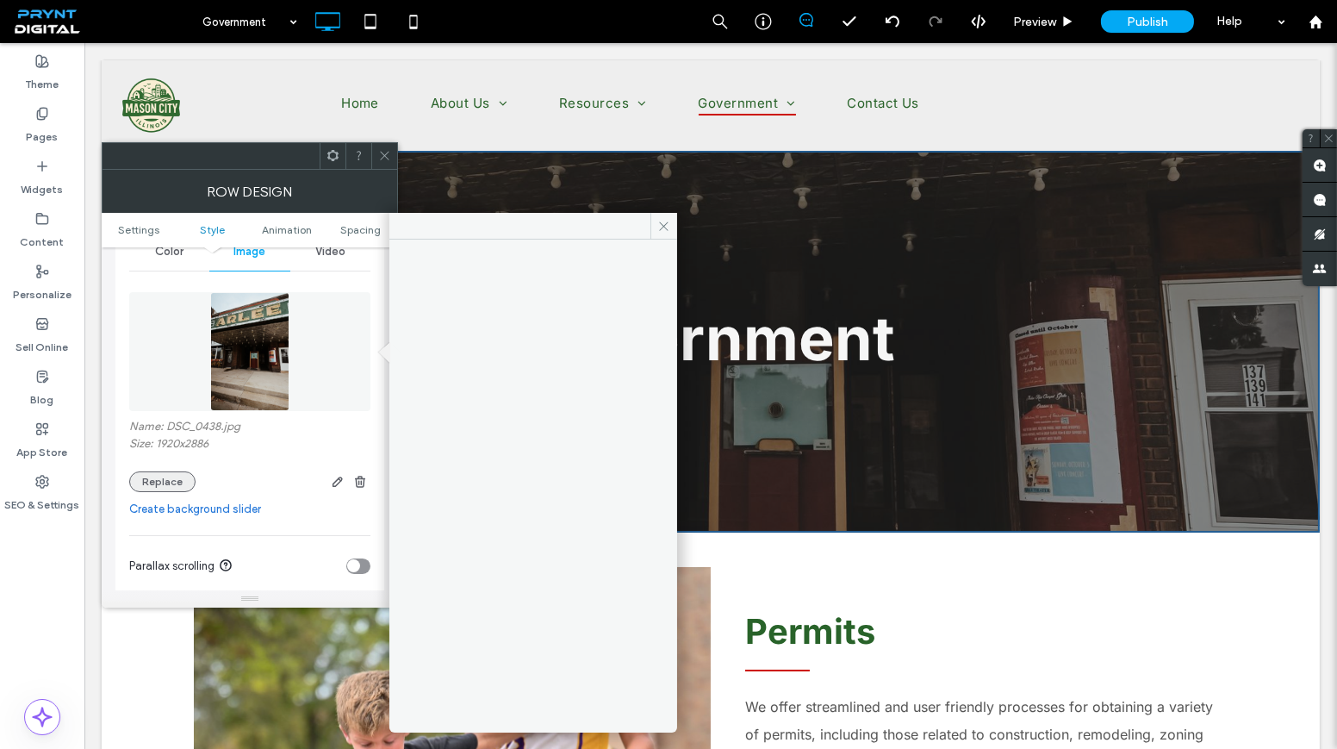
click at [164, 480] on button "Replace" at bounding box center [162, 481] width 66 height 21
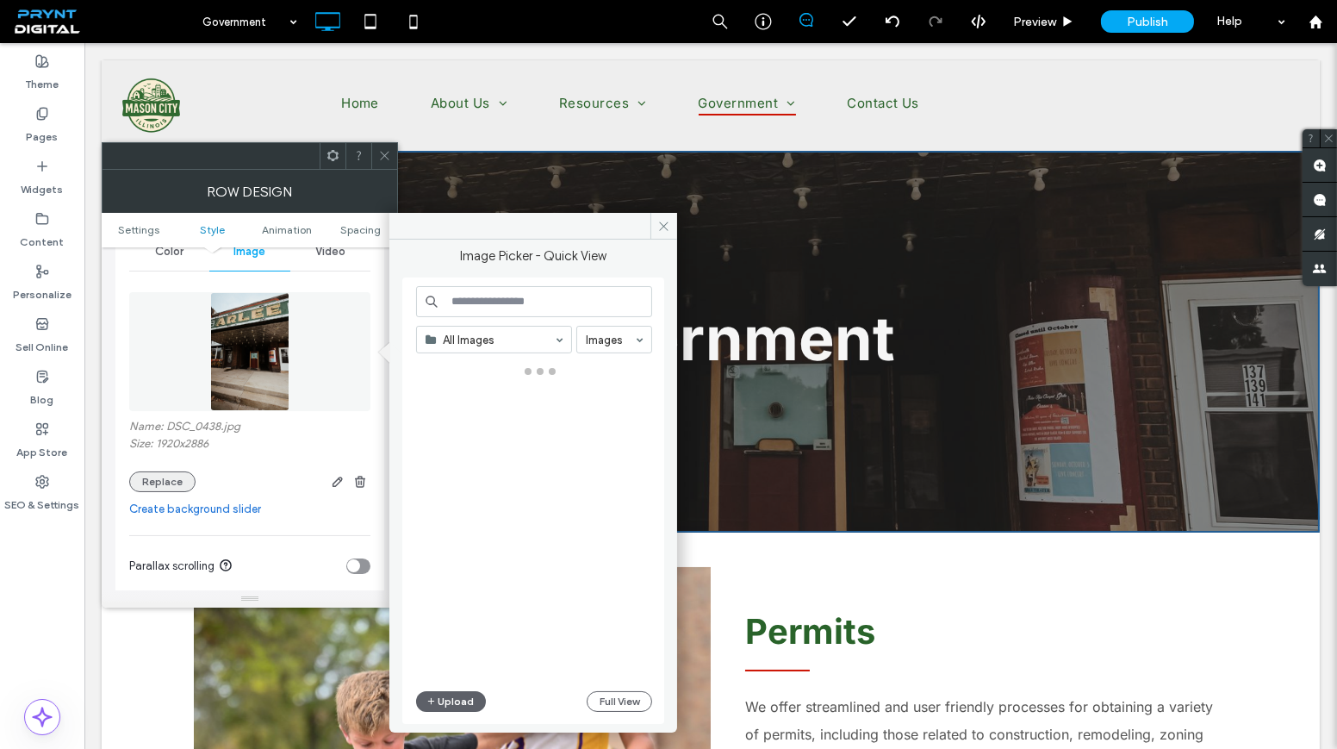
click at [165, 480] on button "Replace" at bounding box center [162, 481] width 66 height 21
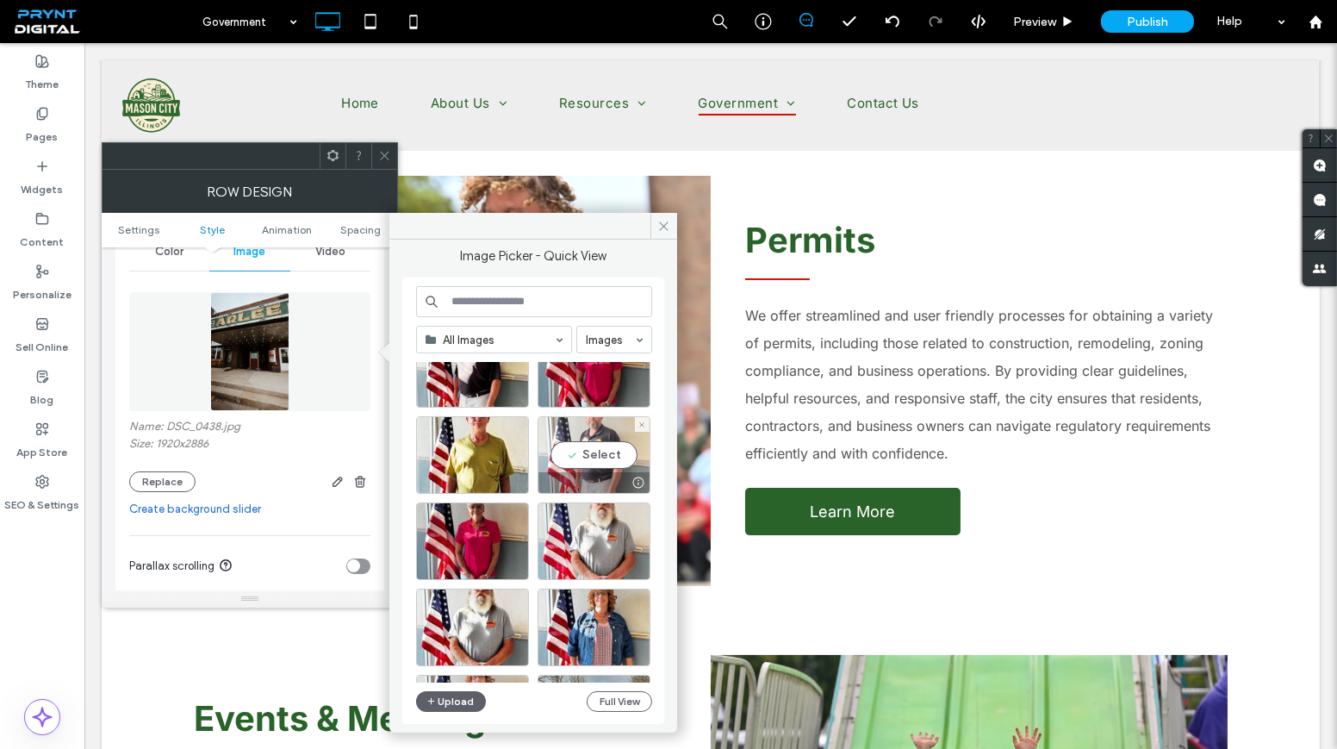
scroll to position [2180, 0]
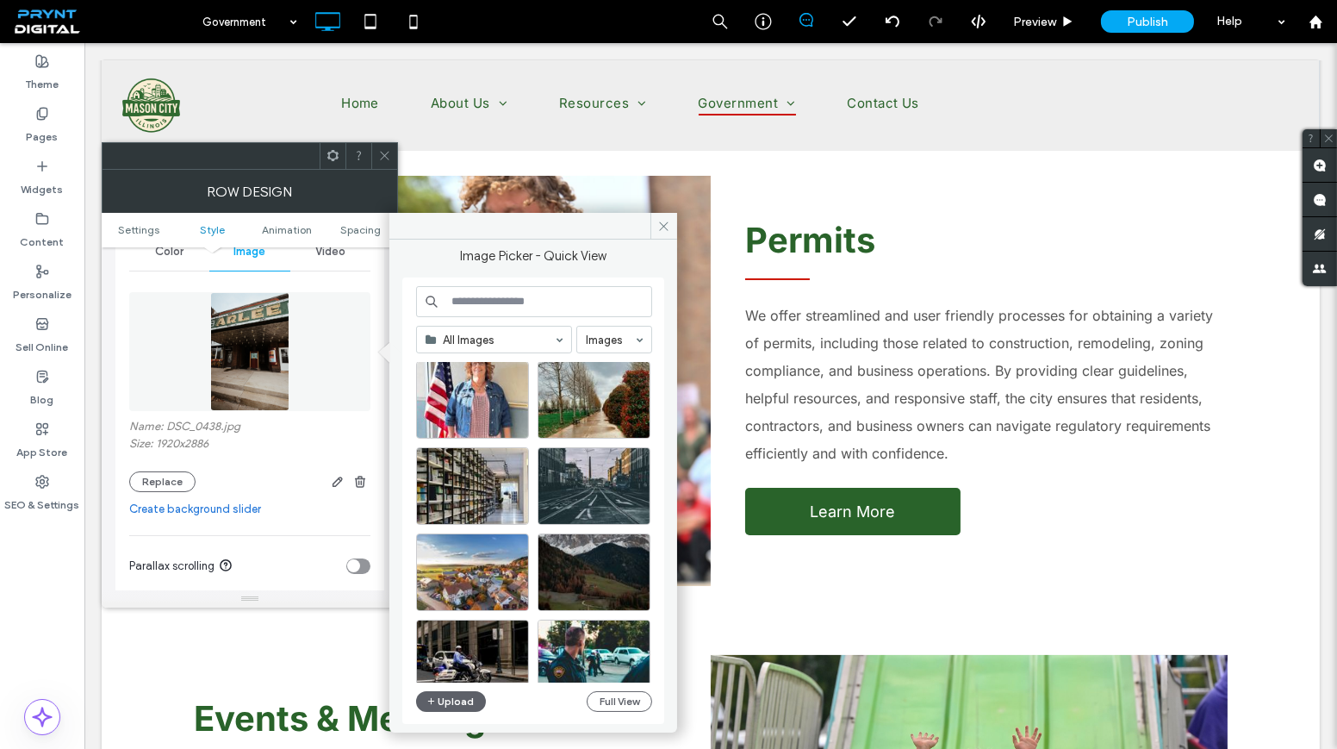
click at [387, 156] on icon at bounding box center [384, 155] width 13 height 13
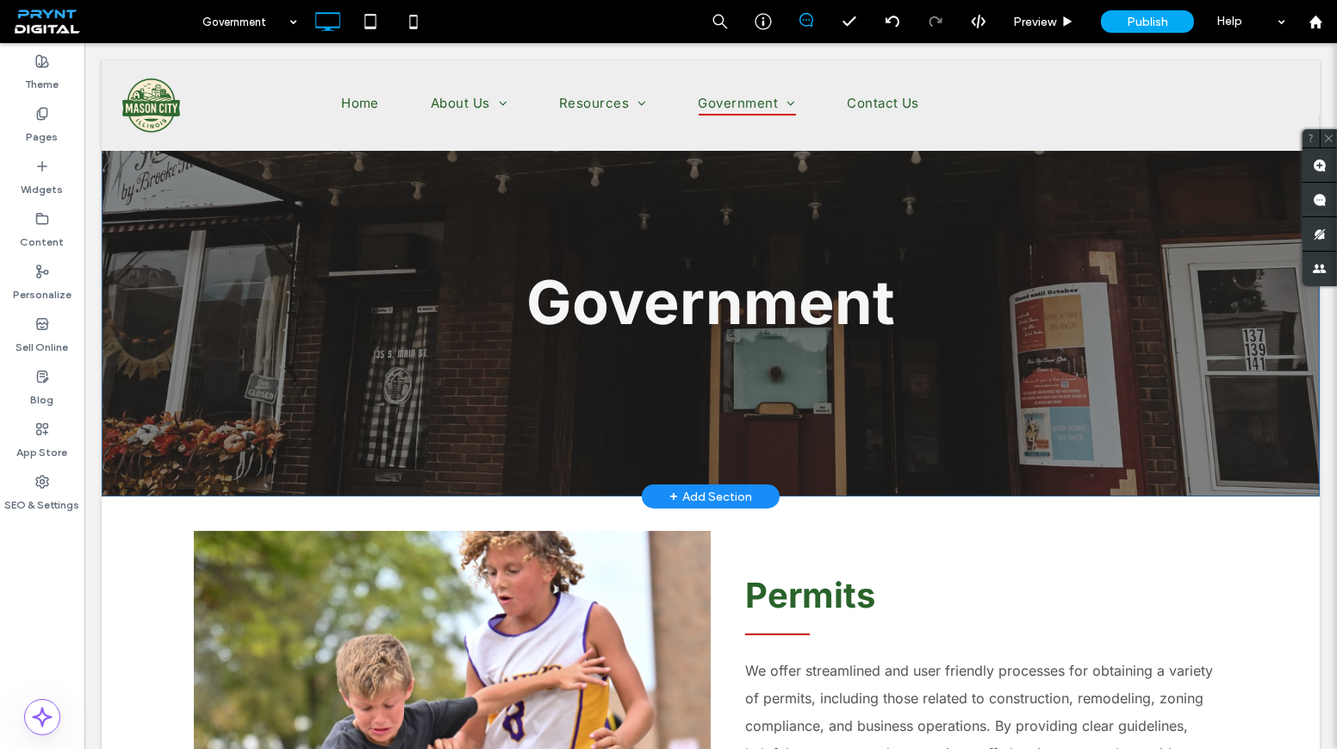
scroll to position [0, 0]
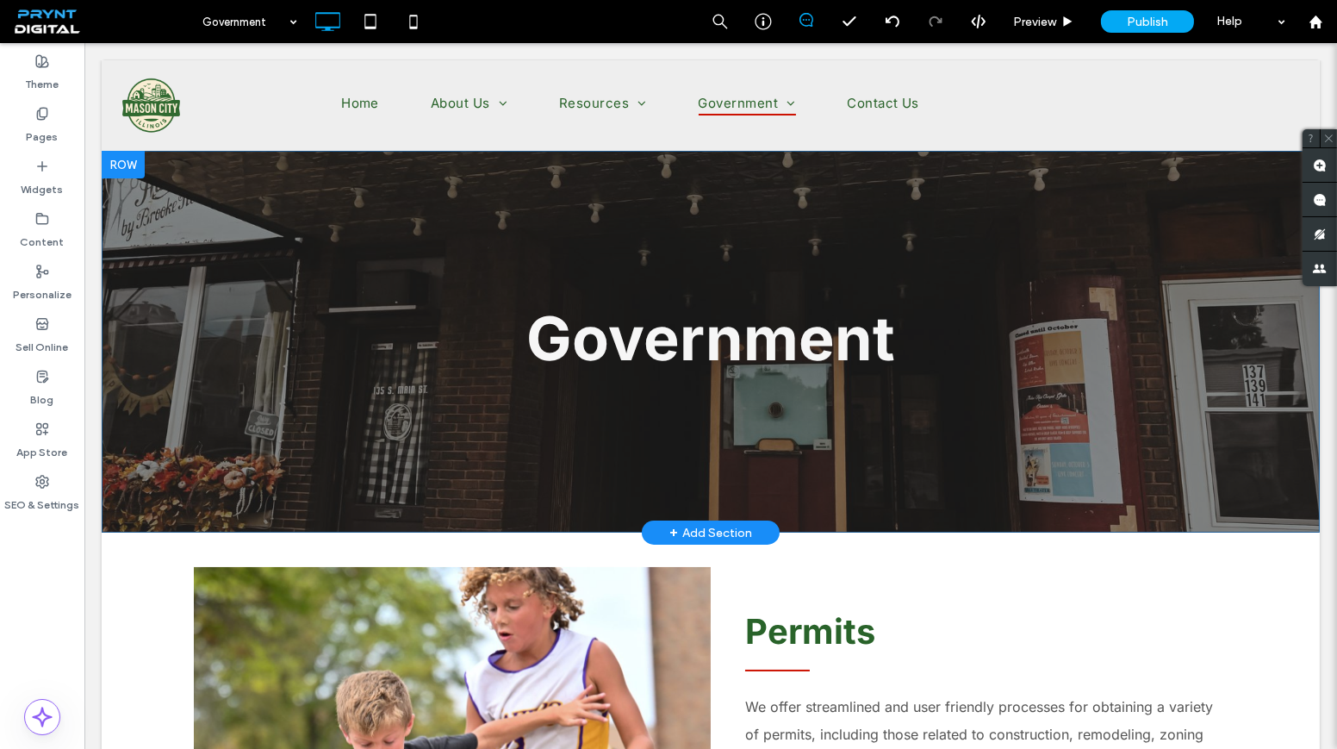
click at [737, 229] on div "Government Click To Paste Row + Add Section" at bounding box center [711, 342] width 1218 height 382
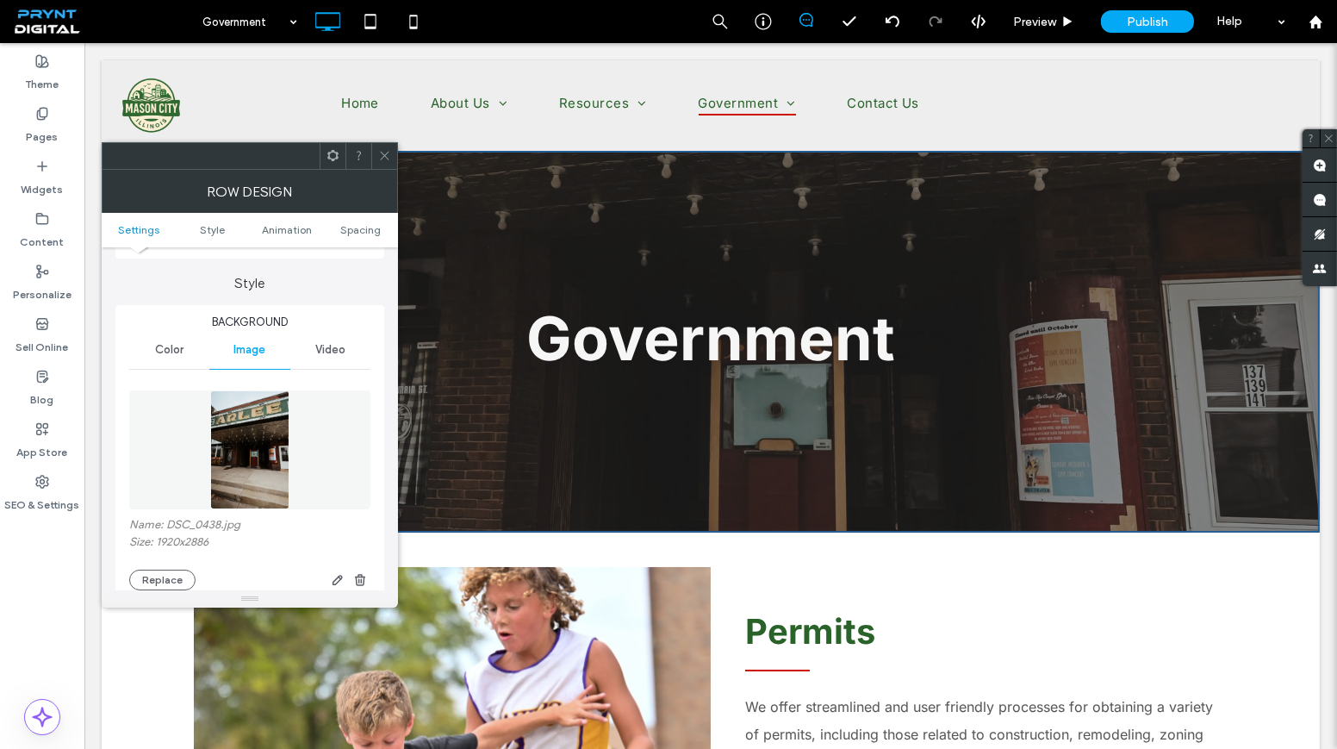
scroll to position [156, 0]
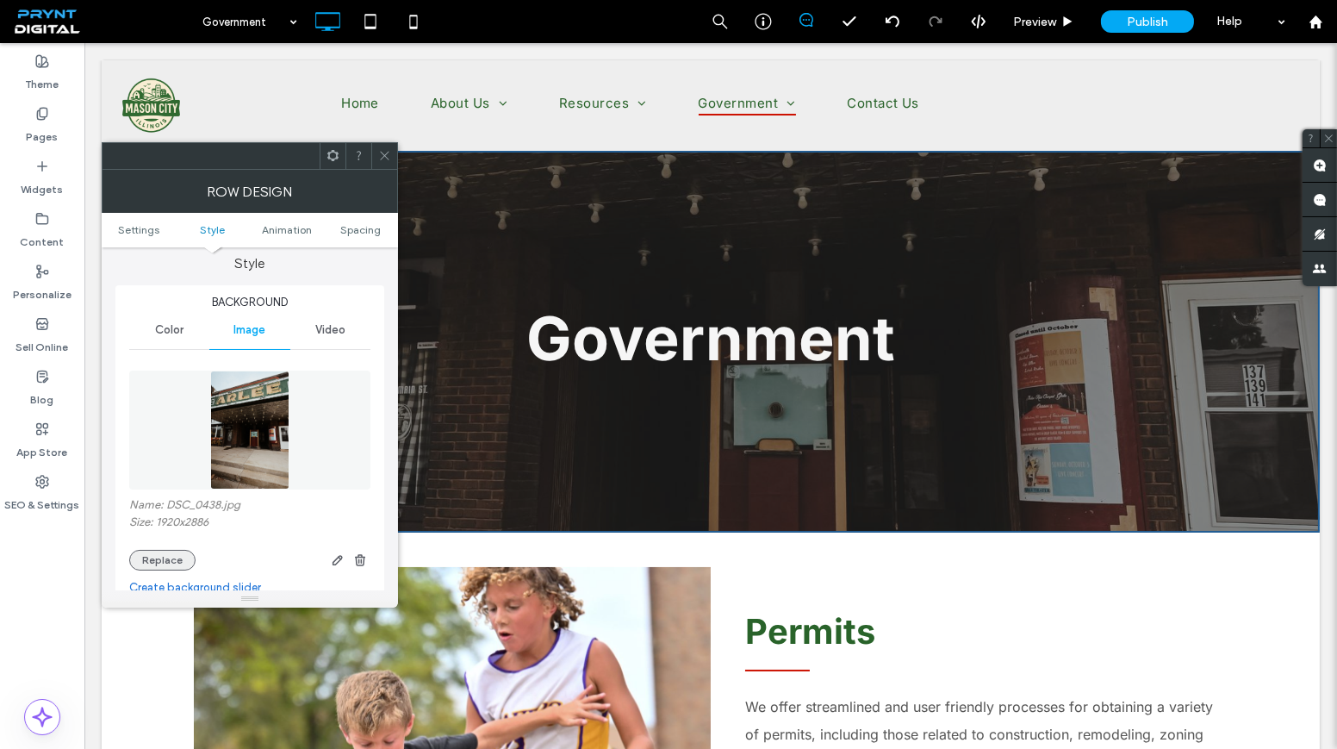
click at [161, 559] on button "Replace" at bounding box center [162, 560] width 66 height 21
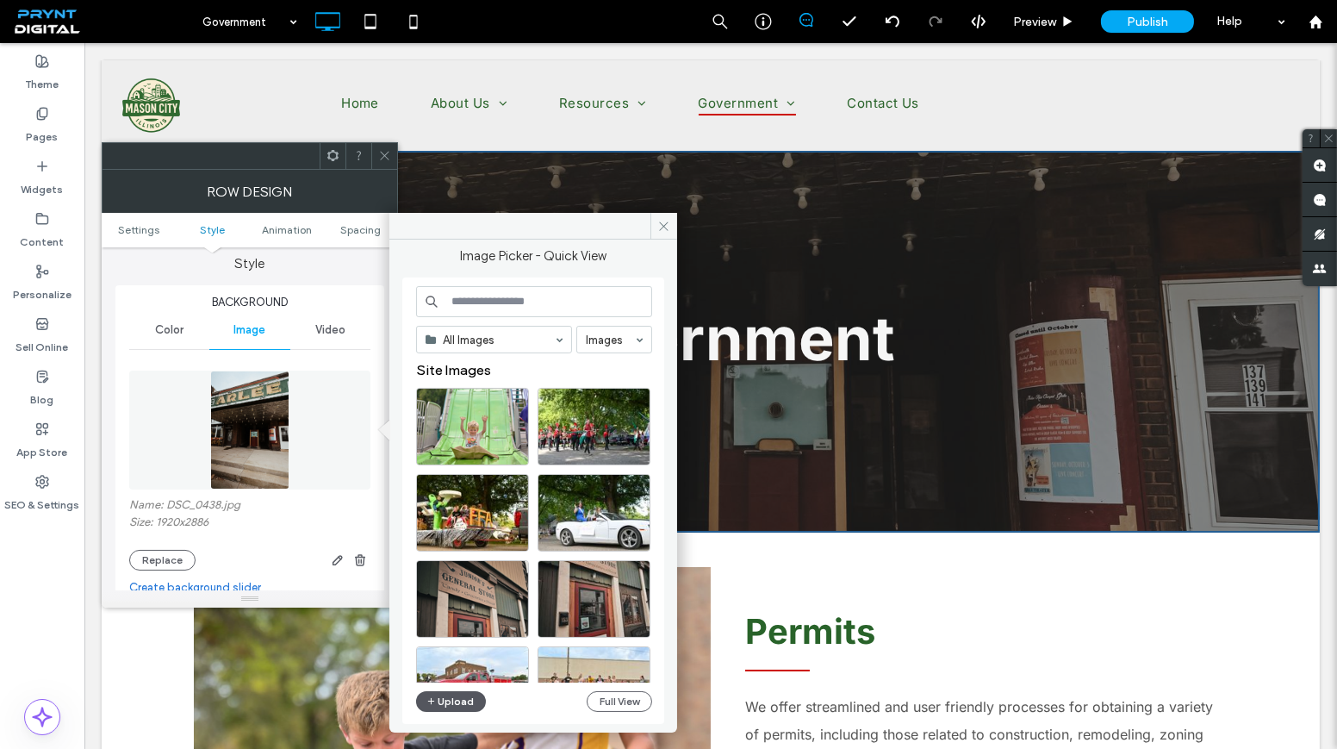
click at [455, 695] on button "Upload" at bounding box center [451, 701] width 71 height 21
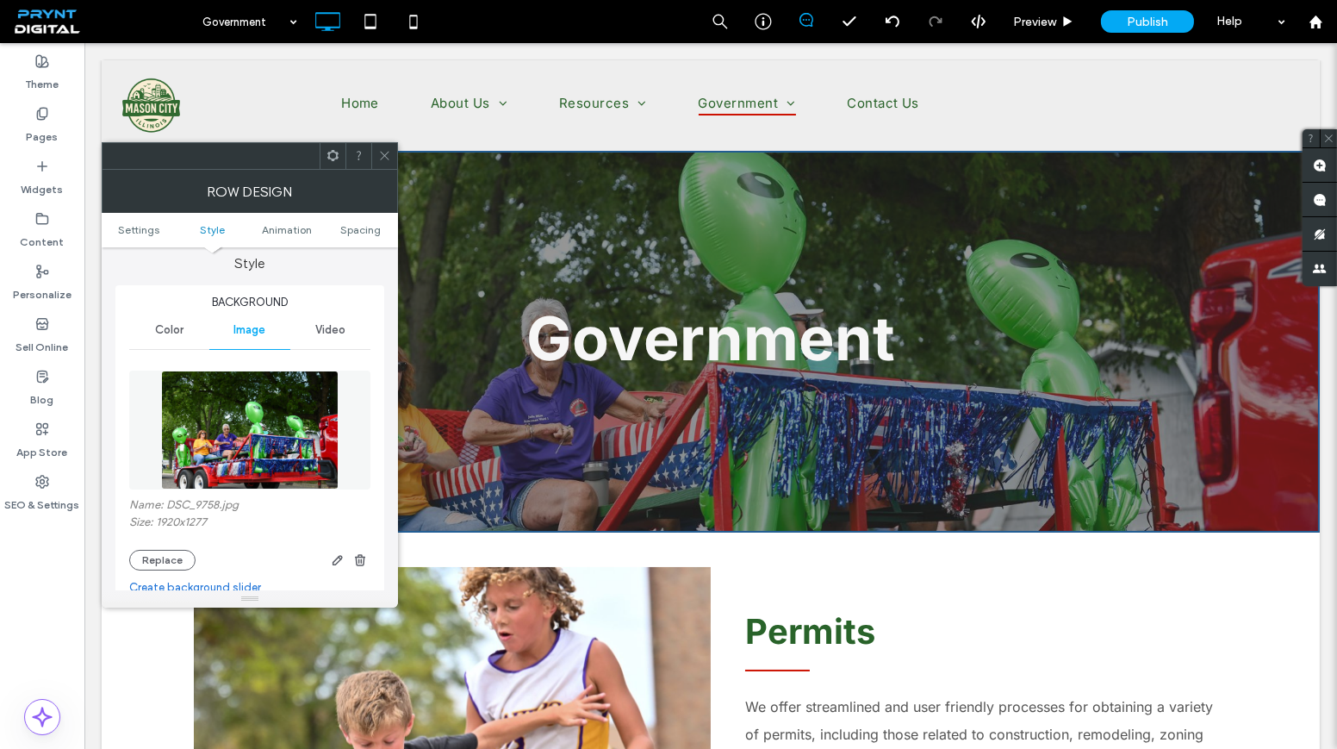
click at [387, 149] on icon at bounding box center [384, 155] width 13 height 13
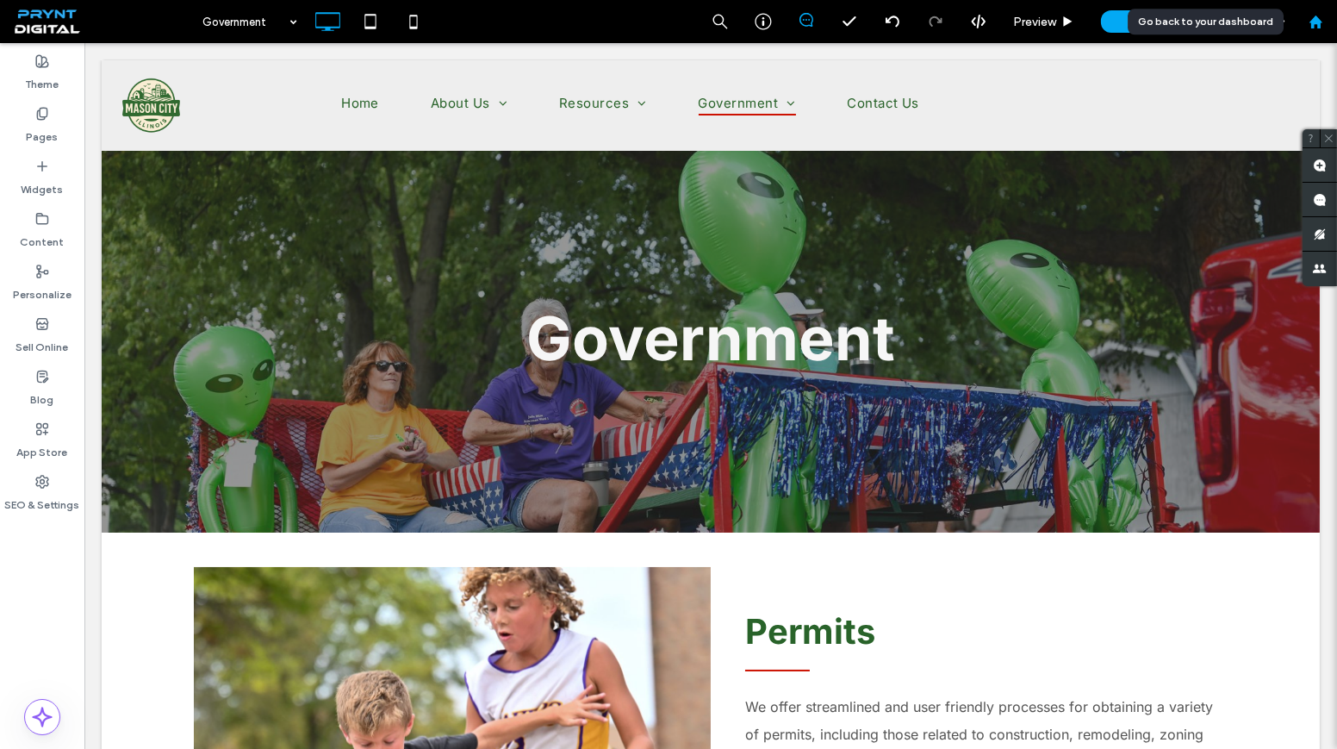
click at [1309, 19] on icon at bounding box center [1316, 22] width 15 height 15
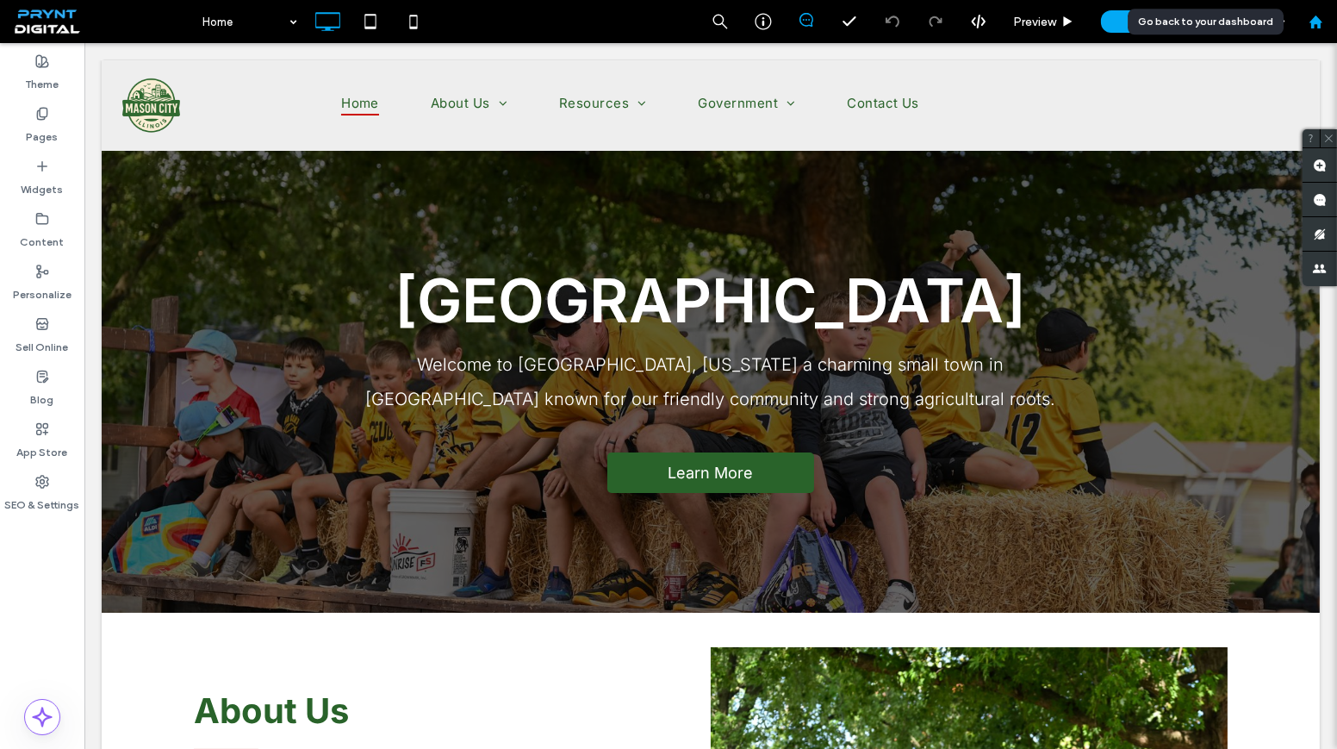
click at [1333, 22] on div at bounding box center [1315, 22] width 41 height 15
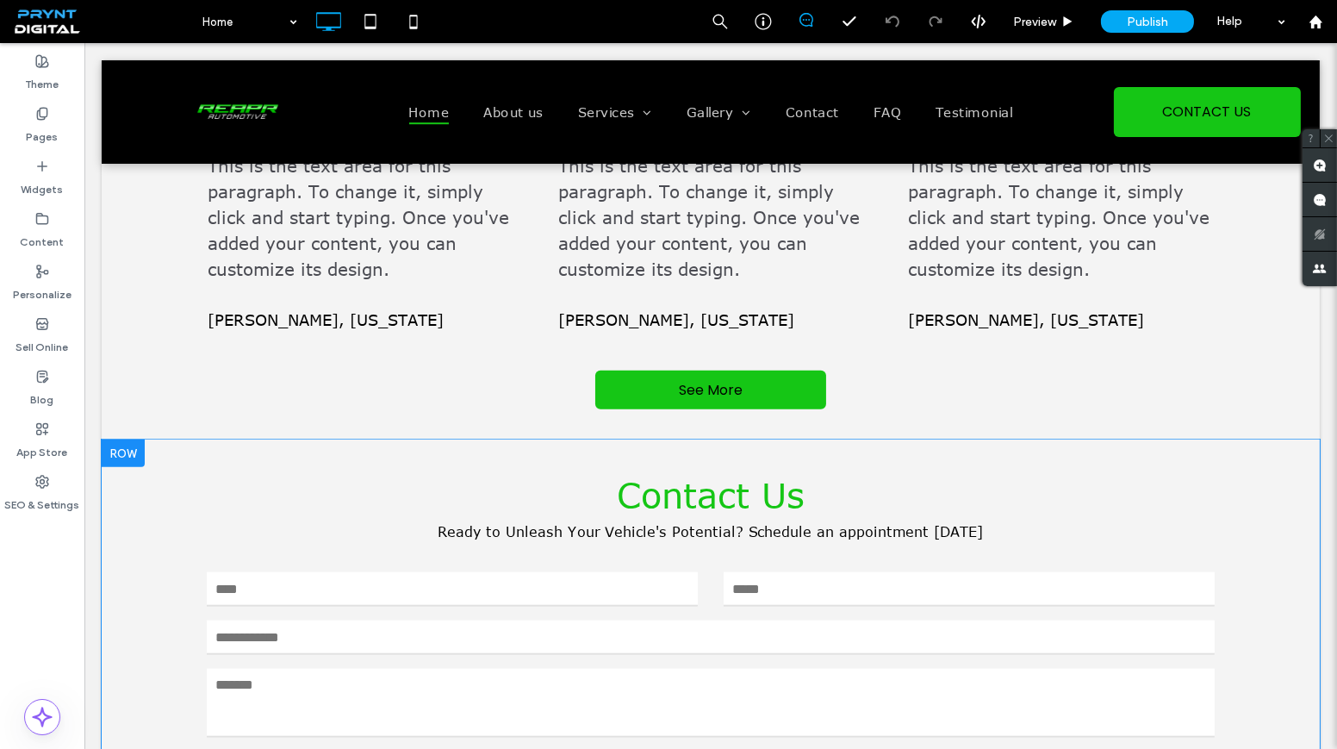
scroll to position [3289, 0]
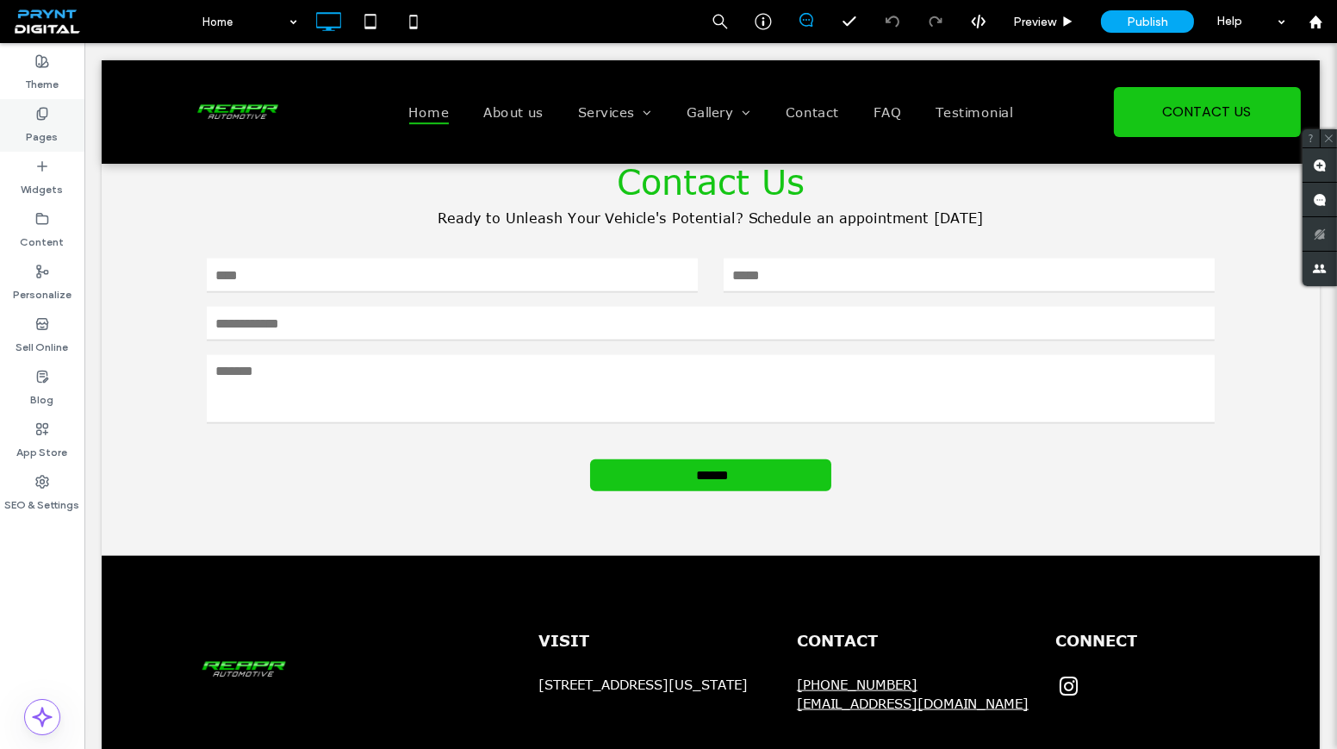
click at [58, 124] on div "Pages" at bounding box center [42, 125] width 84 height 53
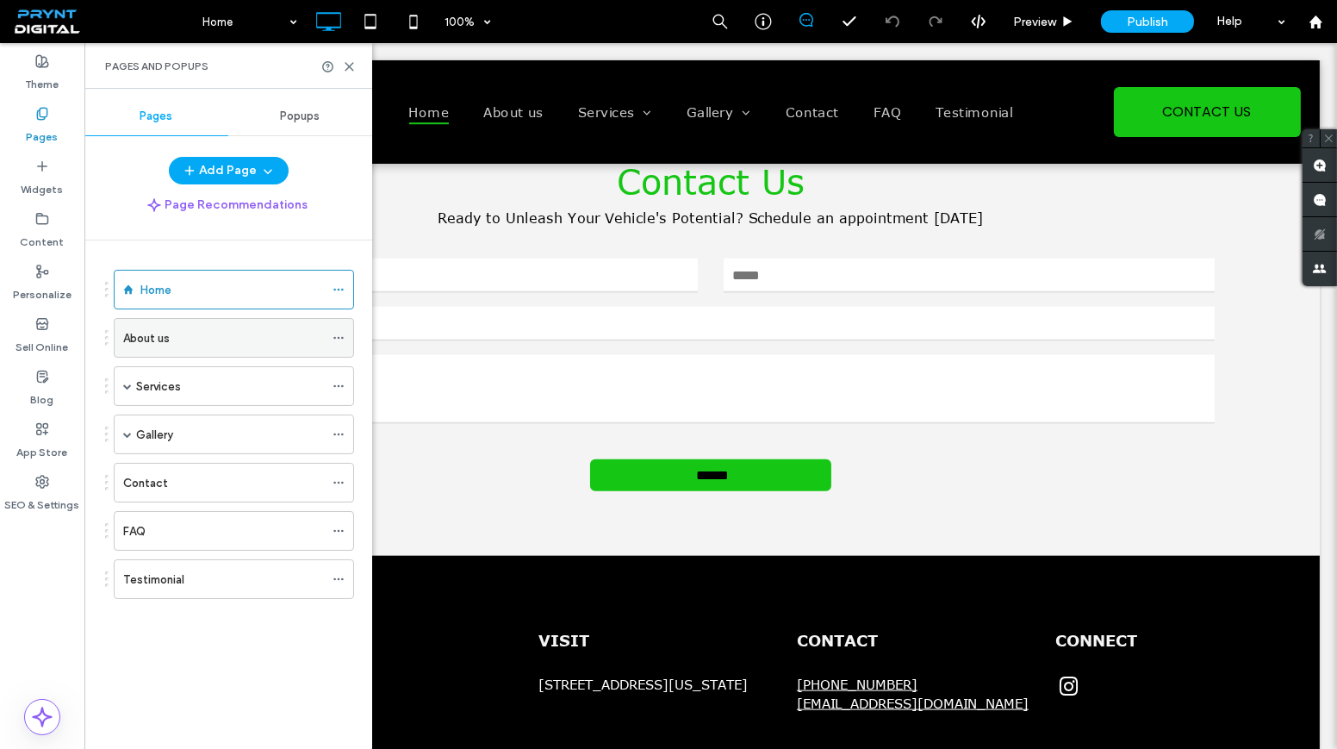
click at [215, 329] on div "About us" at bounding box center [223, 338] width 201 height 18
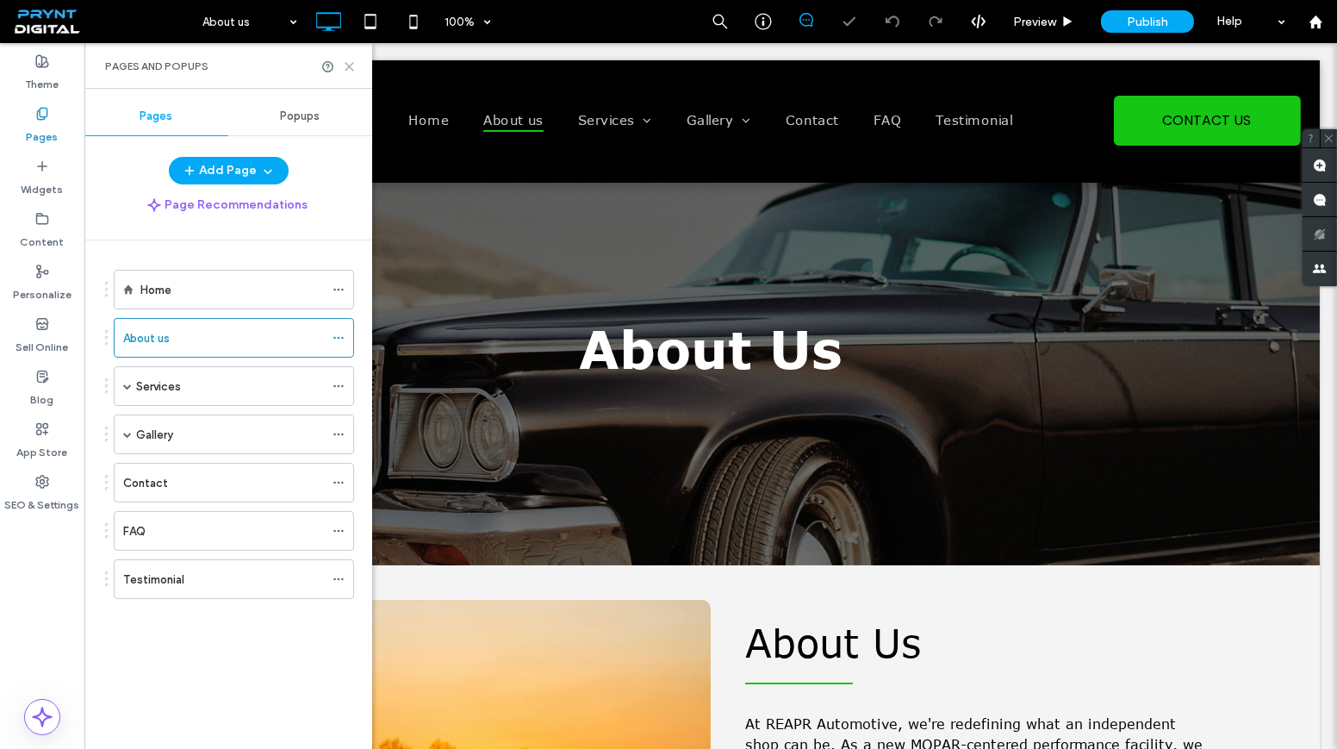
drag, startPoint x: 344, startPoint y: 68, endPoint x: 399, endPoint y: 314, distance: 252.5
click at [345, 68] on icon at bounding box center [349, 66] width 13 height 13
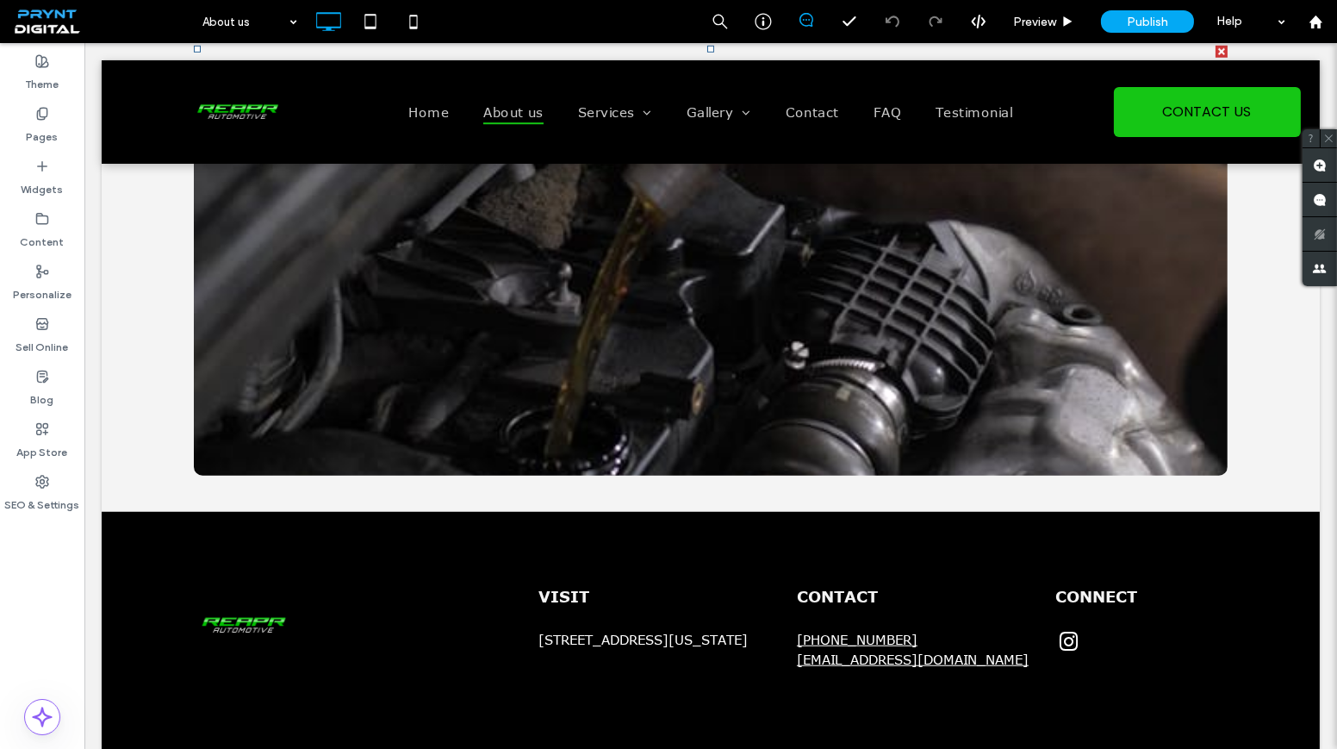
scroll to position [2507, 0]
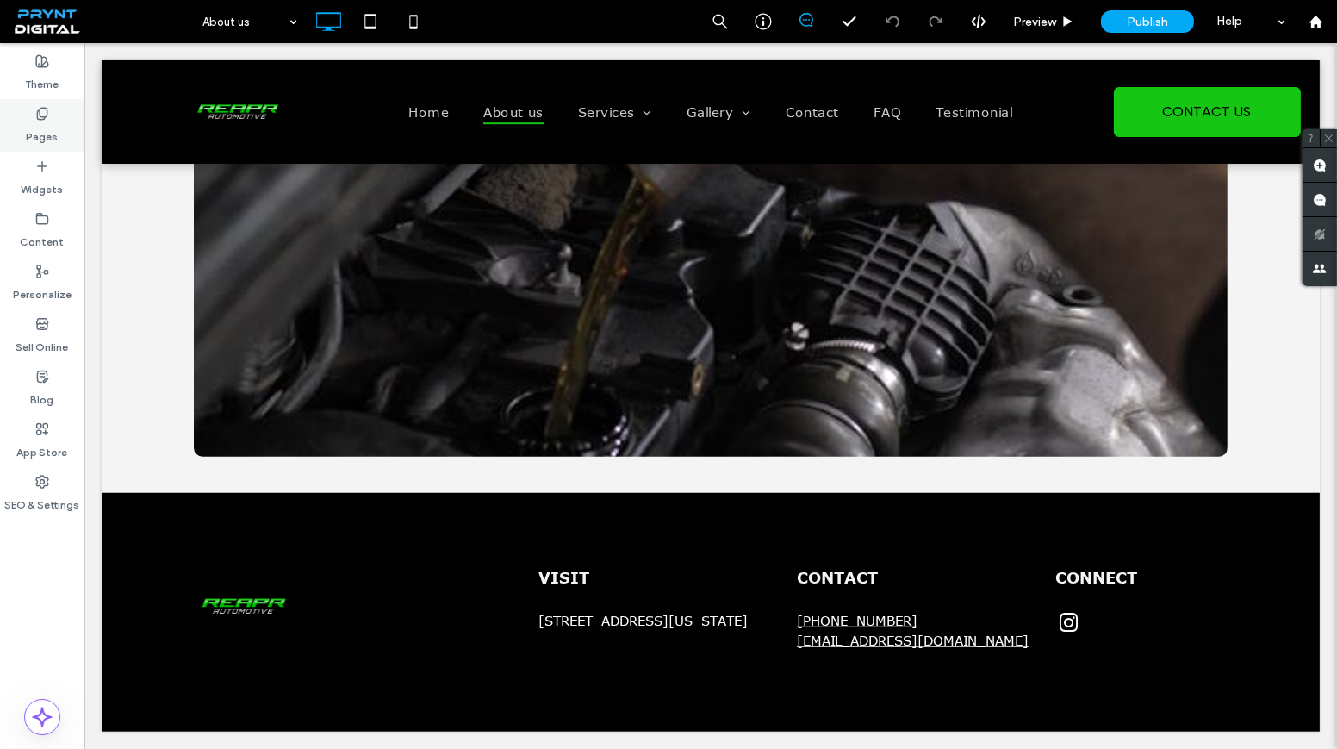
click at [50, 130] on label "Pages" at bounding box center [43, 133] width 32 height 24
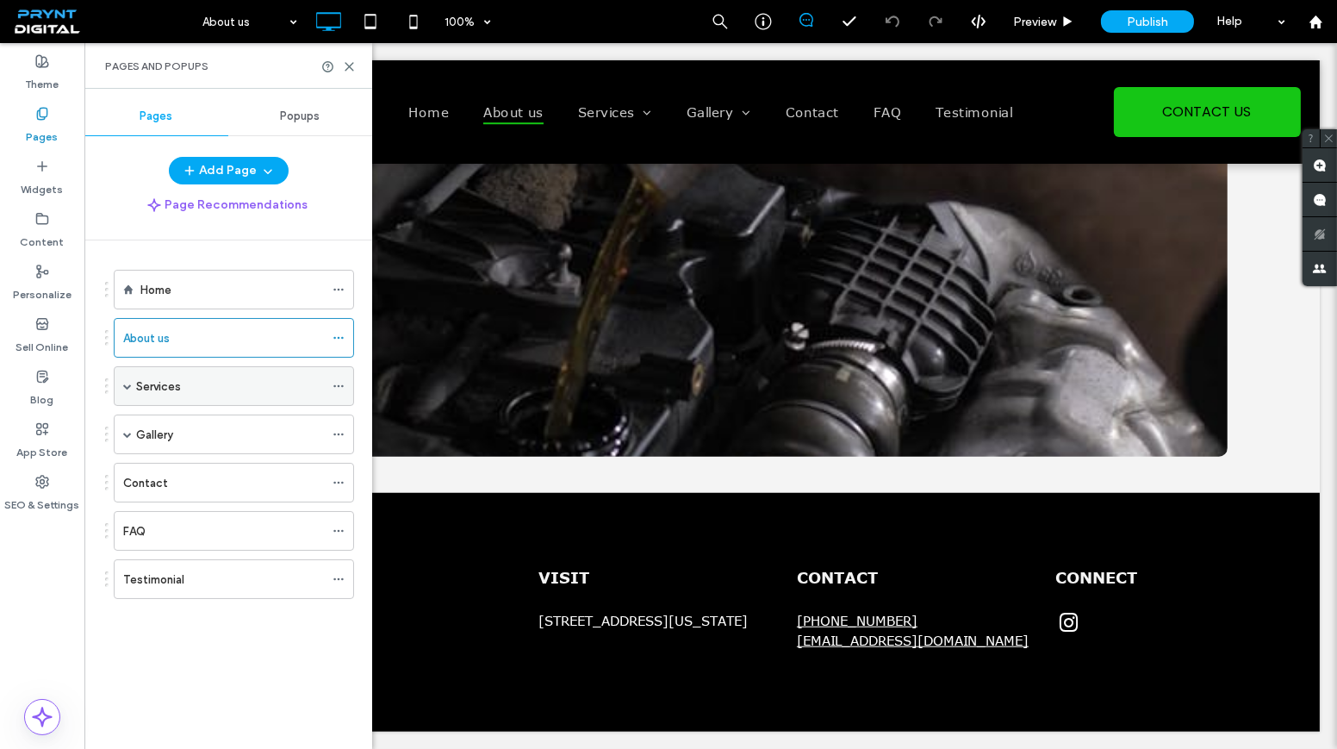
click at [184, 382] on div "Services" at bounding box center [230, 386] width 188 height 18
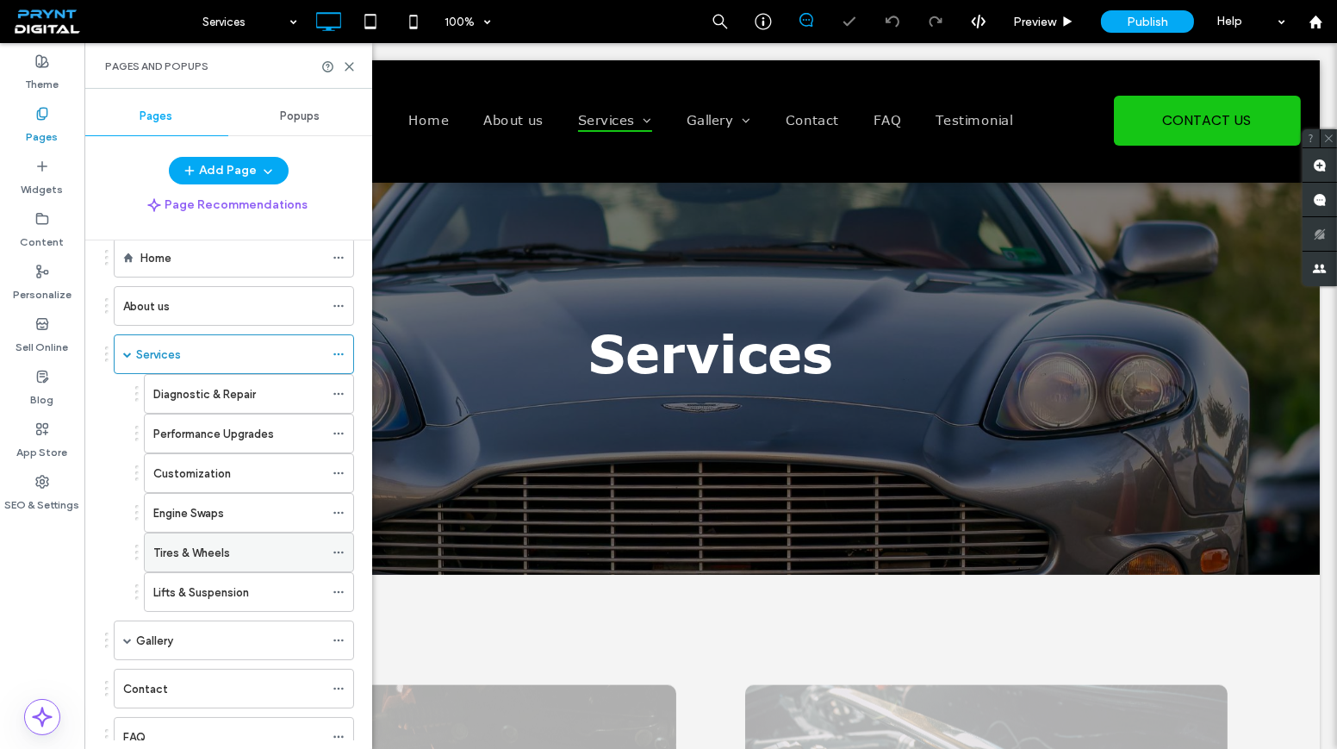
scroll to position [129, 0]
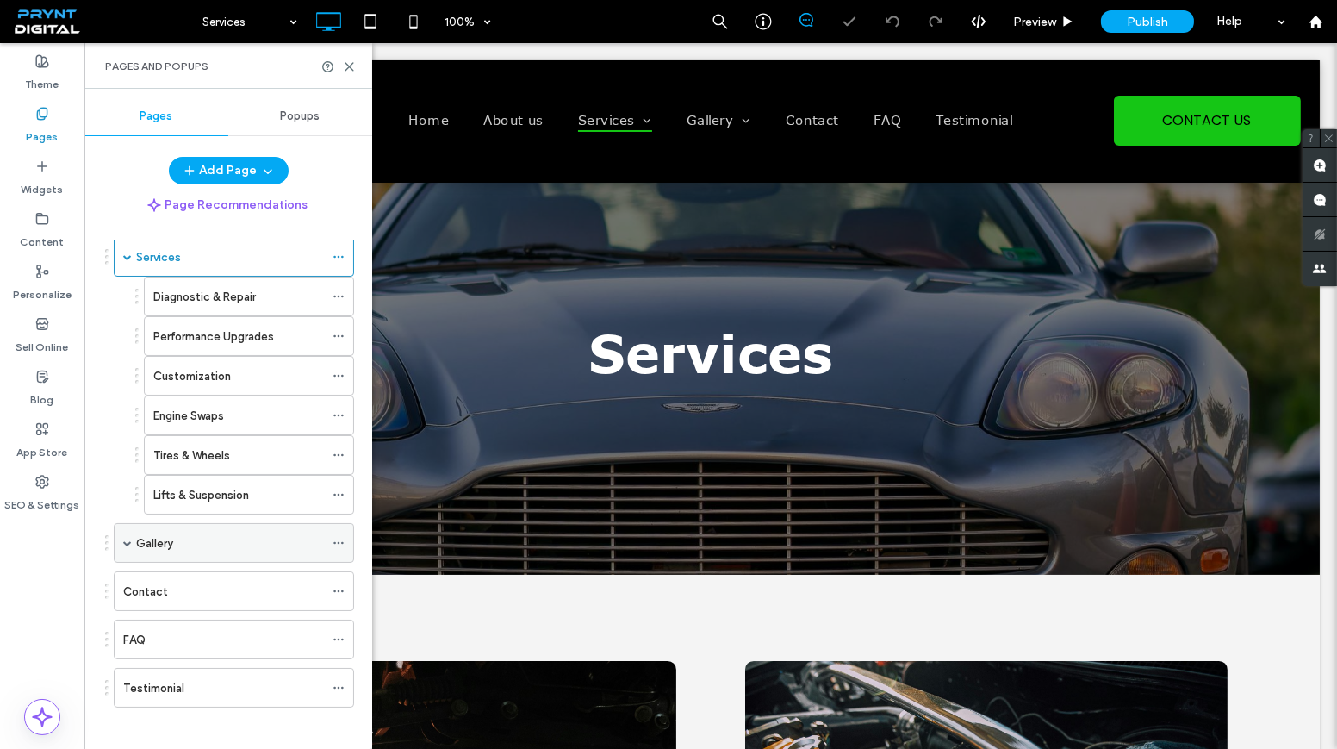
click at [205, 544] on div "Gallery" at bounding box center [230, 543] width 188 height 38
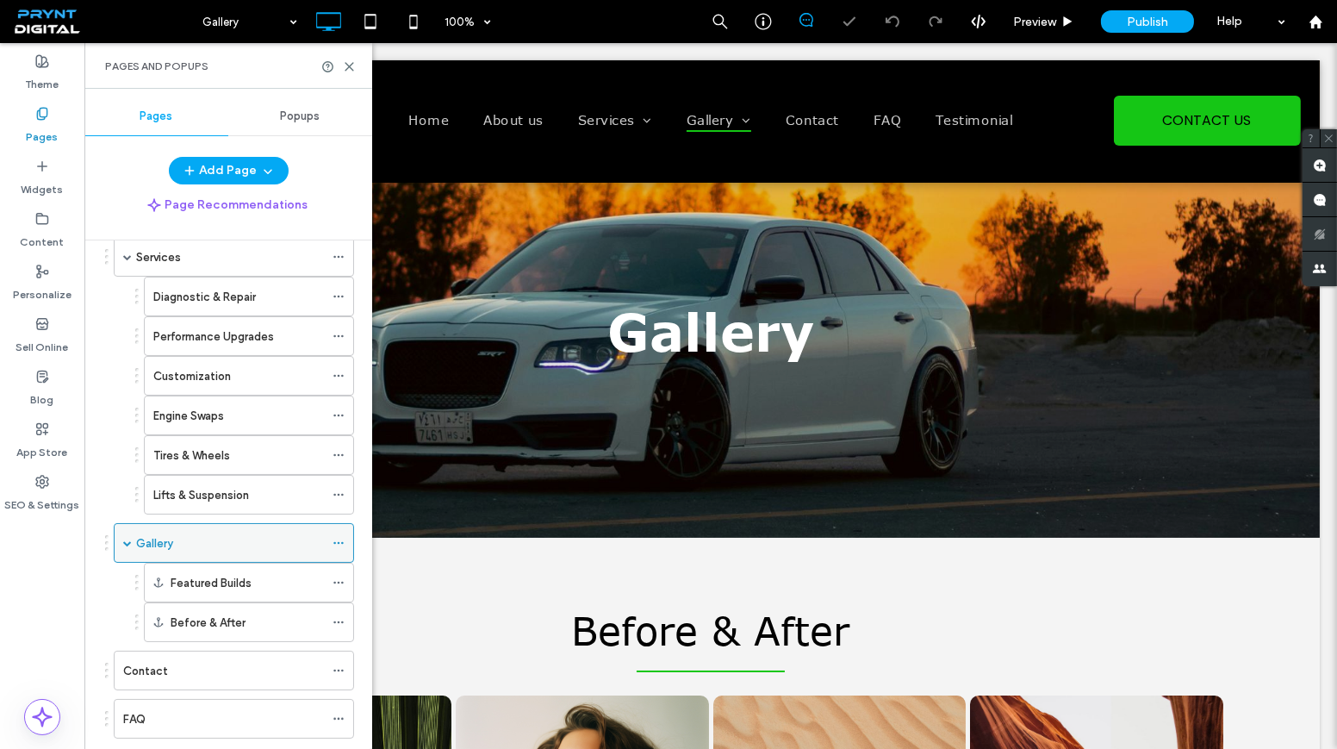
click at [201, 536] on div "Gallery" at bounding box center [230, 543] width 188 height 18
click at [149, 651] on div "Contact" at bounding box center [223, 670] width 201 height 38
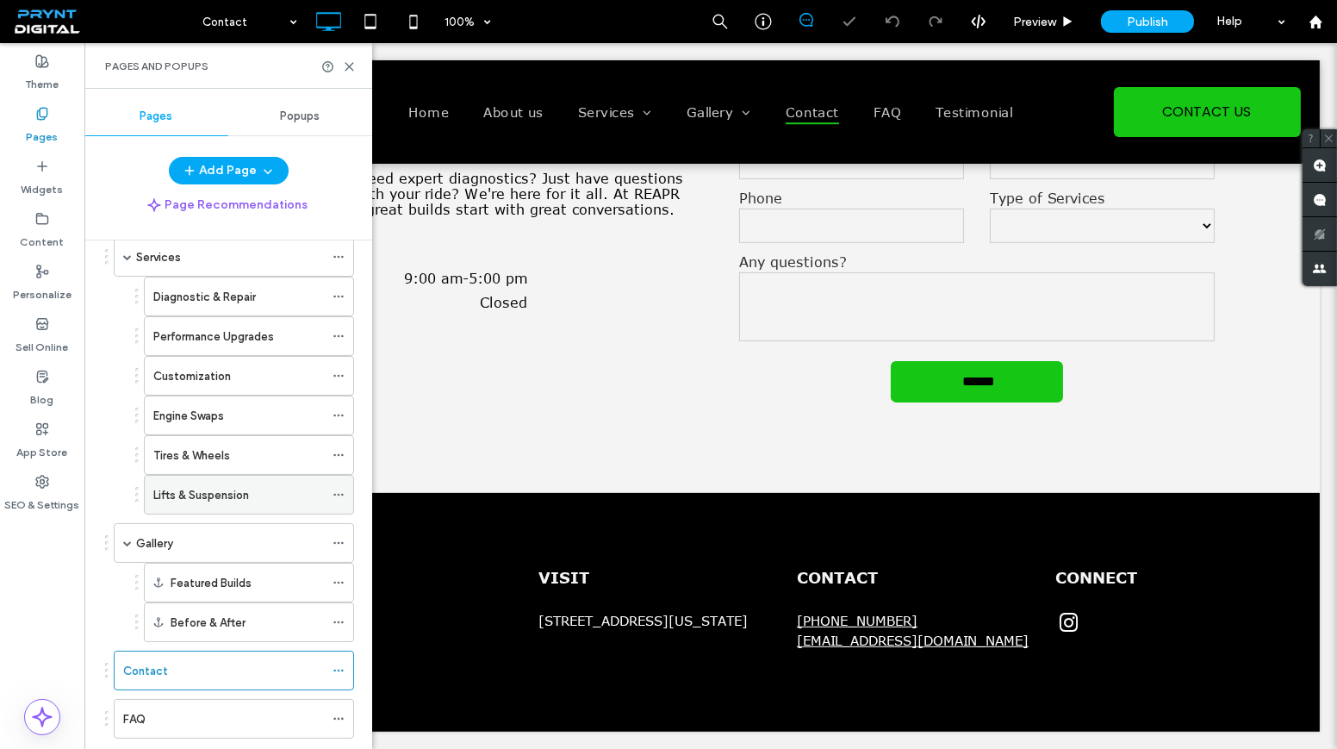
scroll to position [207, 0]
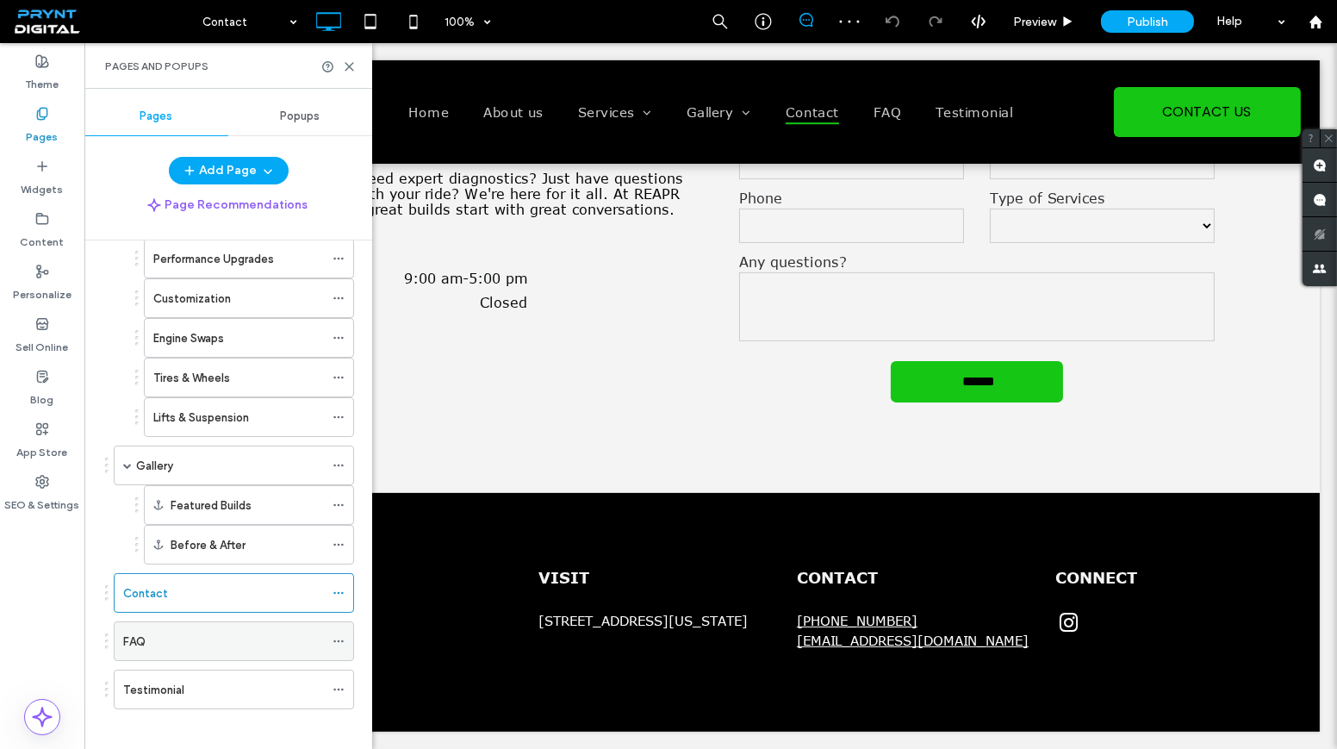
click at [190, 632] on div "FAQ" at bounding box center [223, 641] width 201 height 18
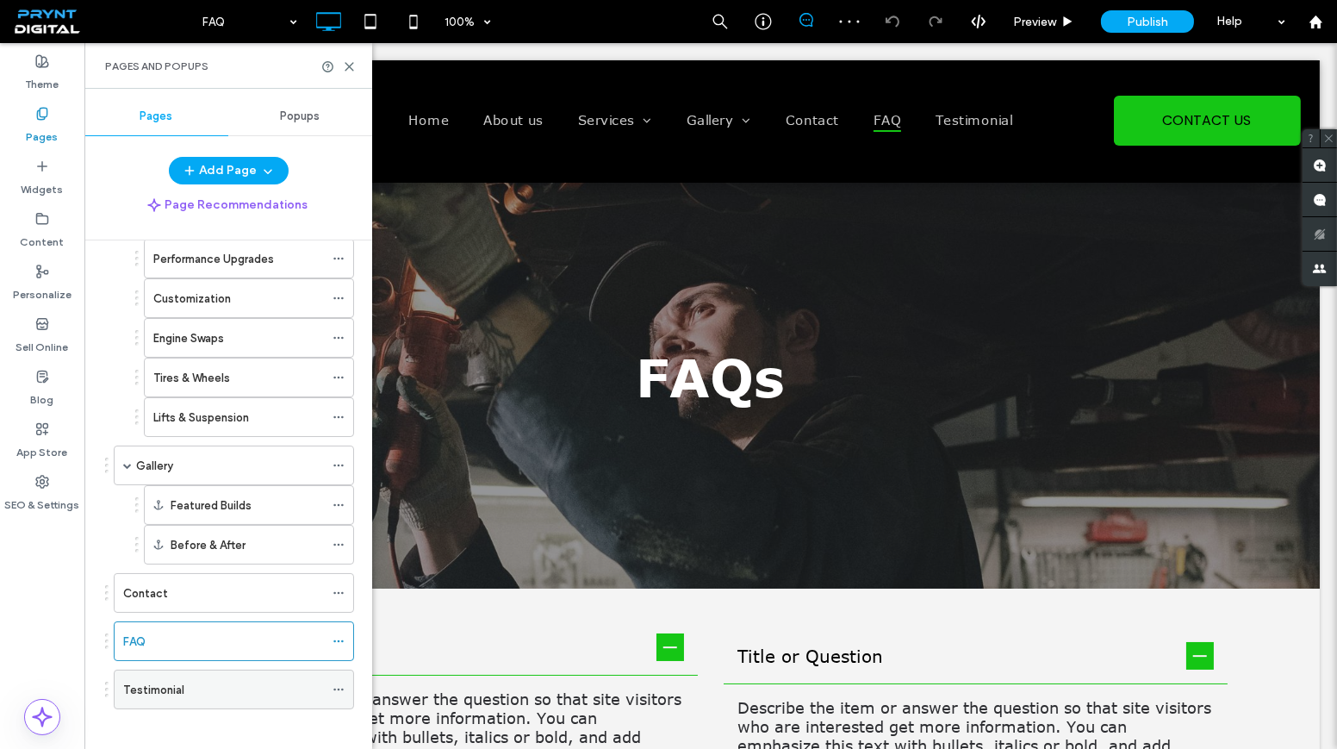
click at [190, 681] on div "Testimonial" at bounding box center [223, 690] width 201 height 18
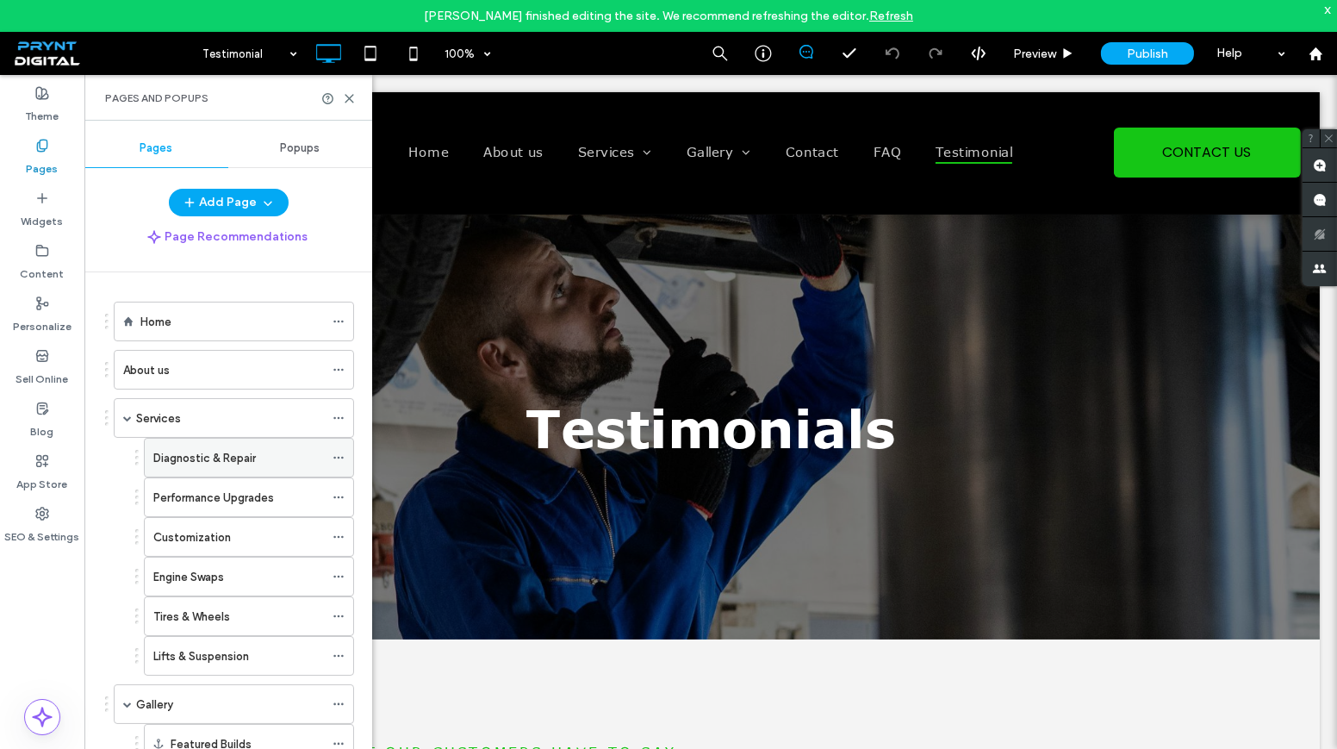
click at [208, 438] on div "Diagnostic & Repair" at bounding box center [238, 457] width 171 height 38
click at [202, 411] on div "Diagnostic & Repair 100% Preview Publish Help Site Comments Team & Clients Auto…" at bounding box center [668, 374] width 1337 height 749
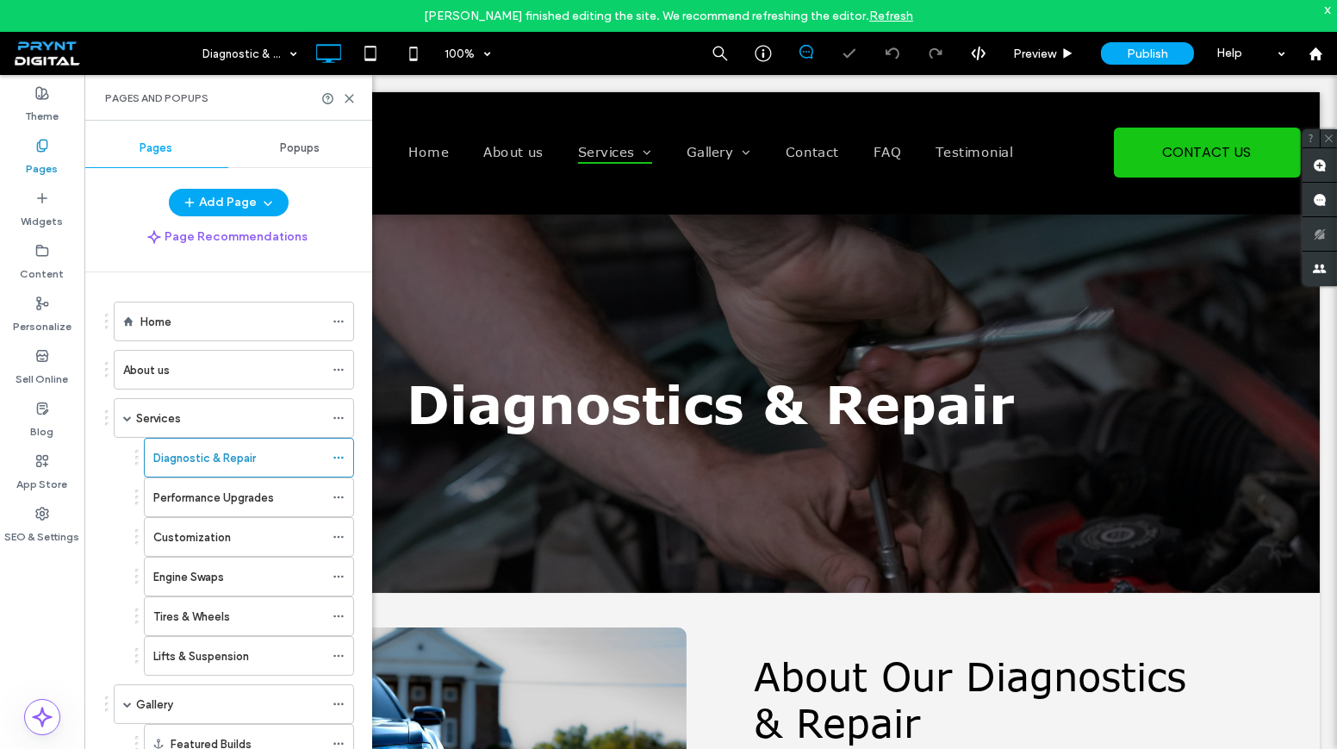
click at [202, 411] on div "Services" at bounding box center [230, 418] width 188 height 18
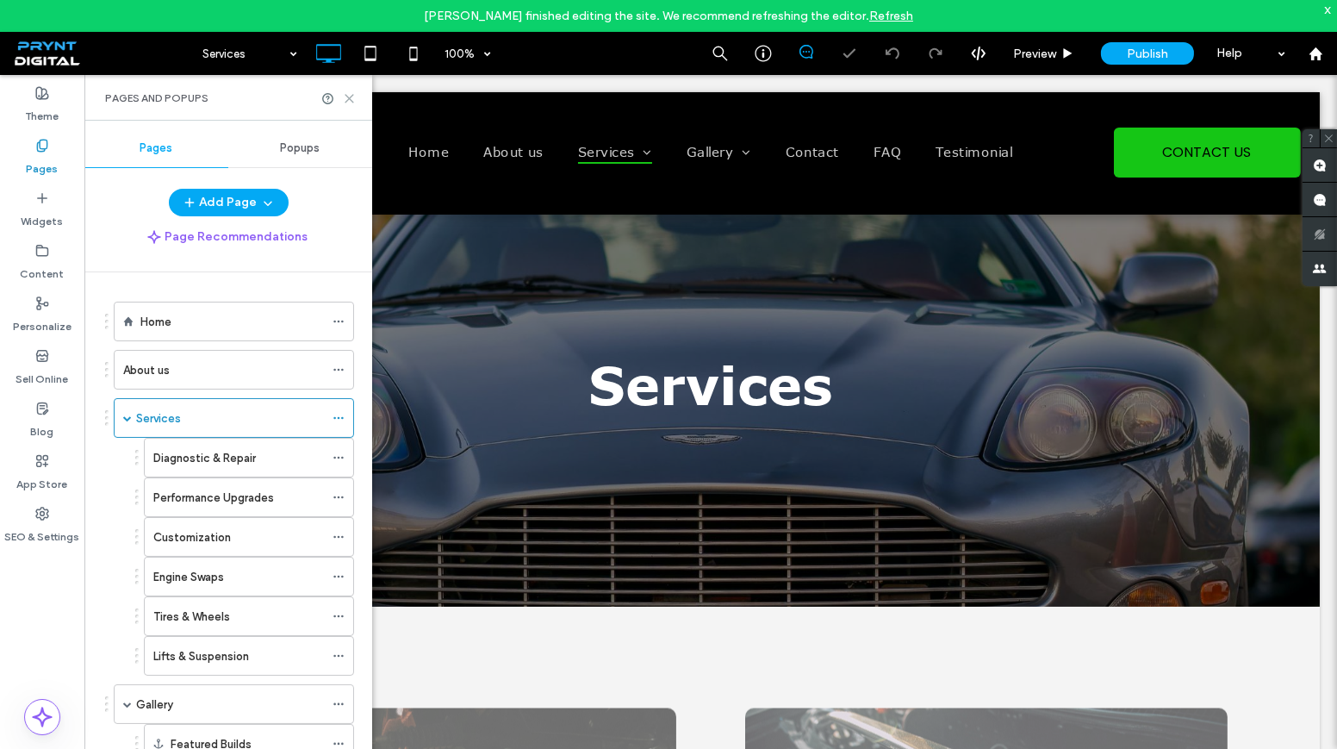
click at [350, 96] on icon at bounding box center [349, 98] width 13 height 13
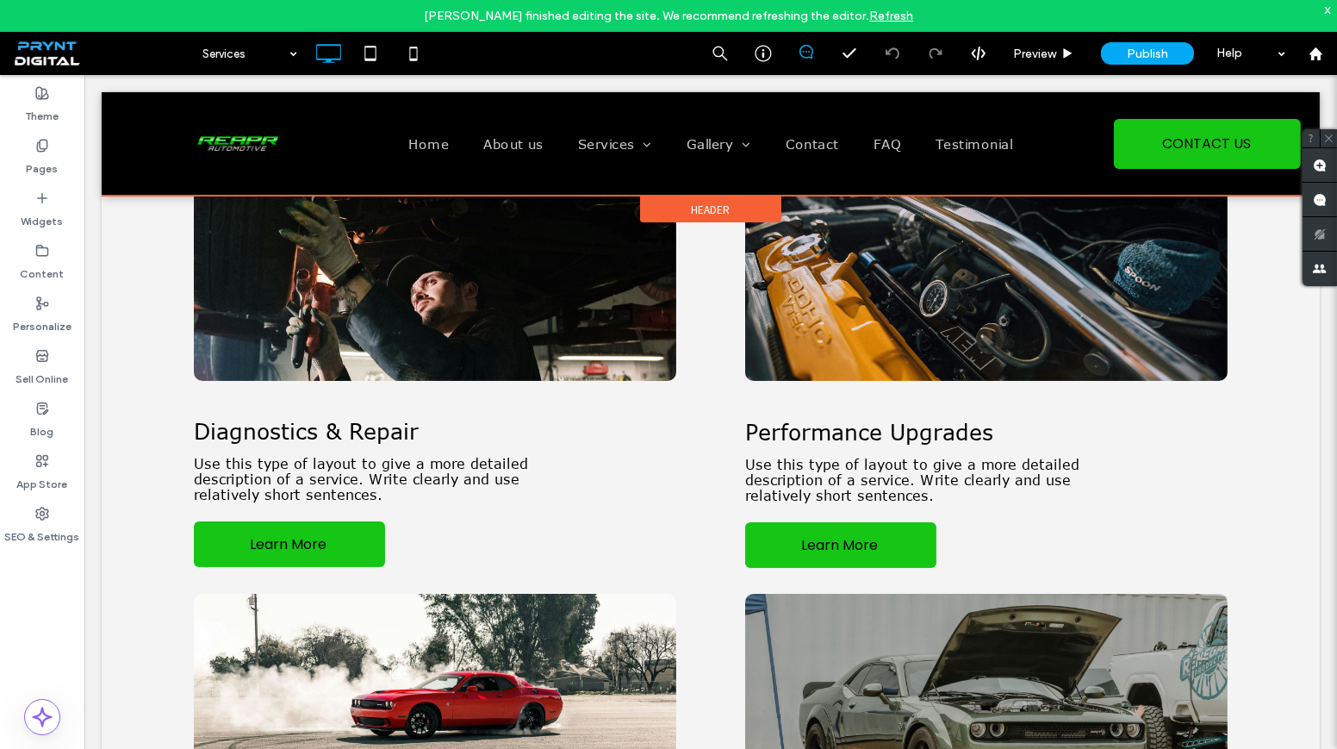
scroll to position [548, 0]
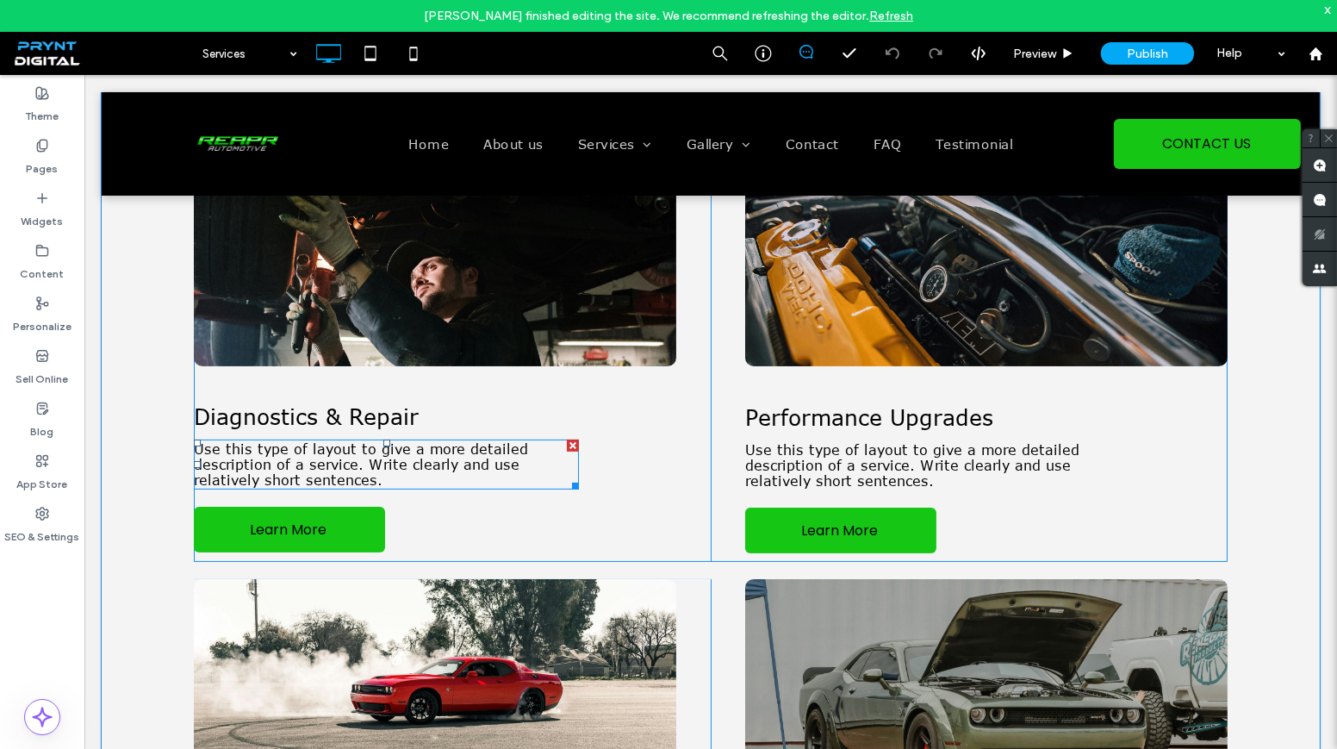
click at [401, 452] on span "Use this type of layout to give a more detailed description of a service. Write…" at bounding box center [361, 464] width 334 height 47
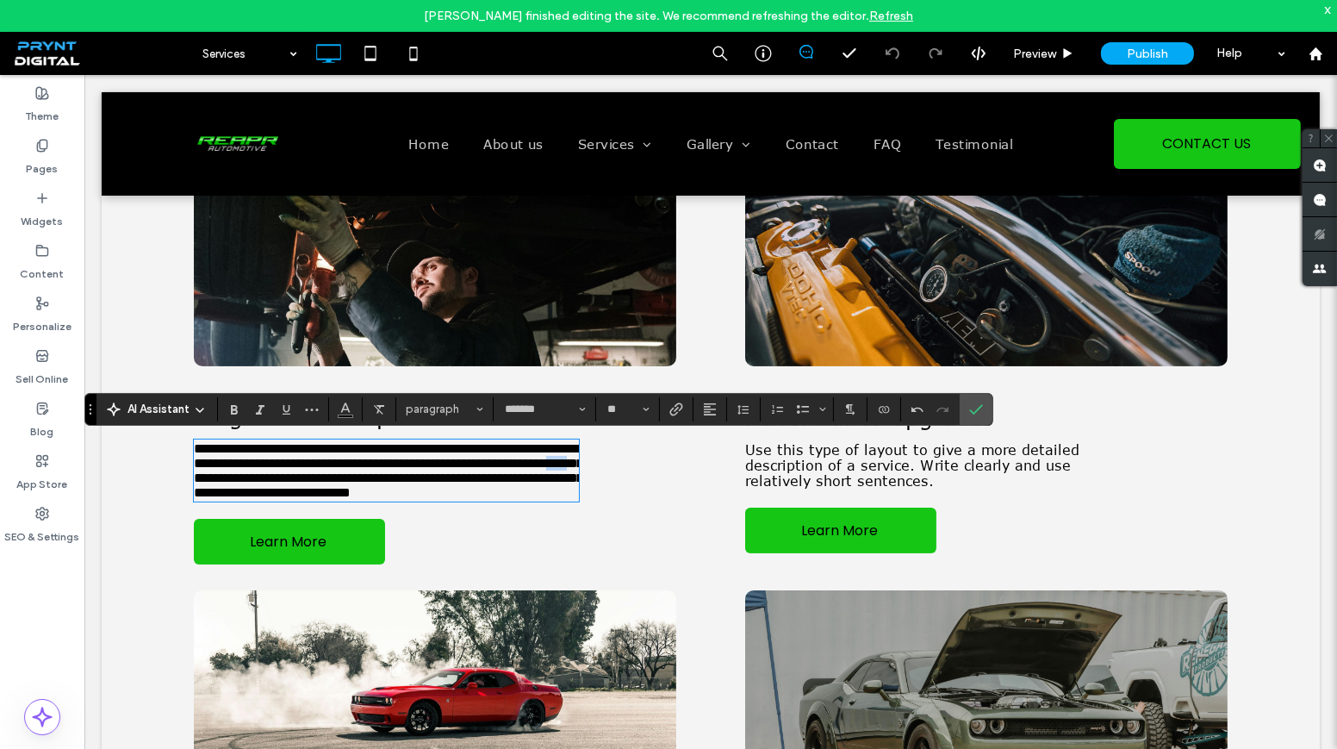
drag, startPoint x: 540, startPoint y: 481, endPoint x: 493, endPoint y: 482, distance: 47.4
click at [493, 482] on p "**********" at bounding box center [386, 470] width 385 height 59
click at [432, 499] on span "**********" at bounding box center [388, 470] width 389 height 57
click at [311, 499] on span "**********" at bounding box center [388, 470] width 389 height 57
drag, startPoint x: 467, startPoint y: 519, endPoint x: 428, endPoint y: 494, distance: 46.1
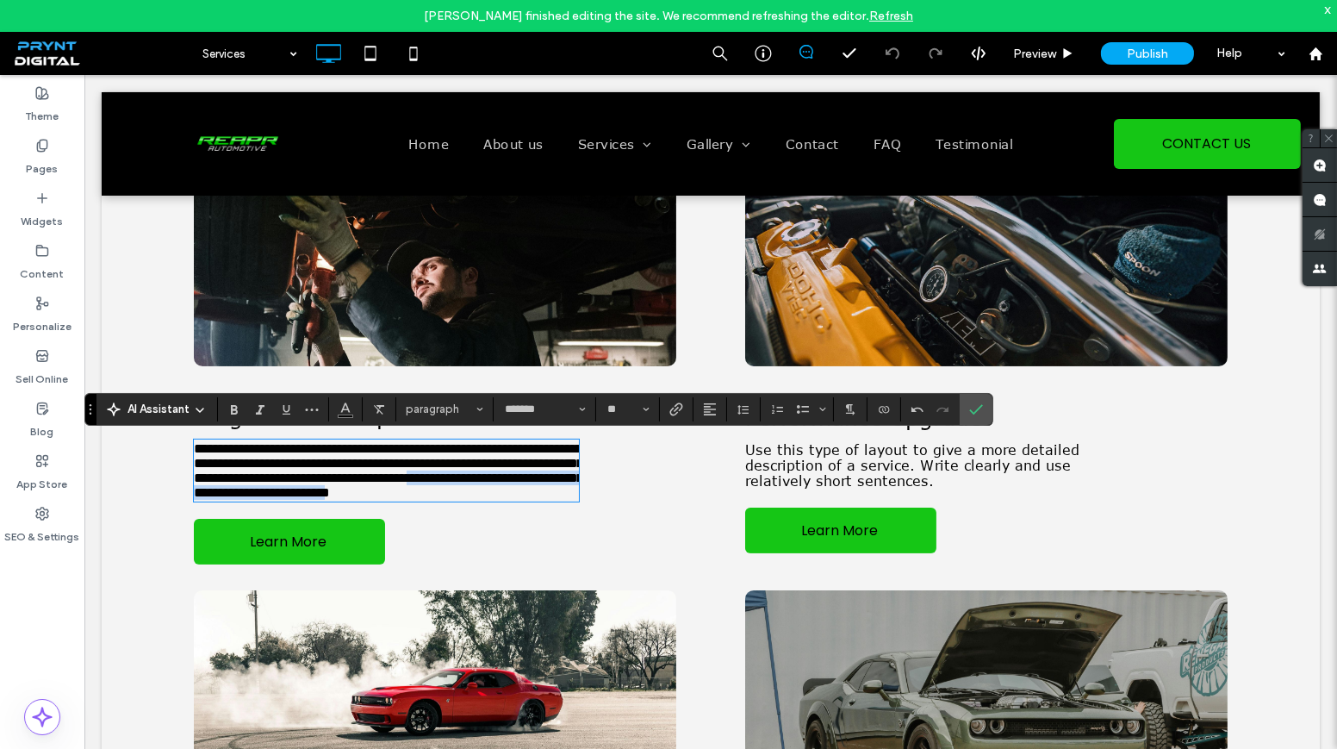
click at [428, 494] on span "**********" at bounding box center [388, 470] width 389 height 57
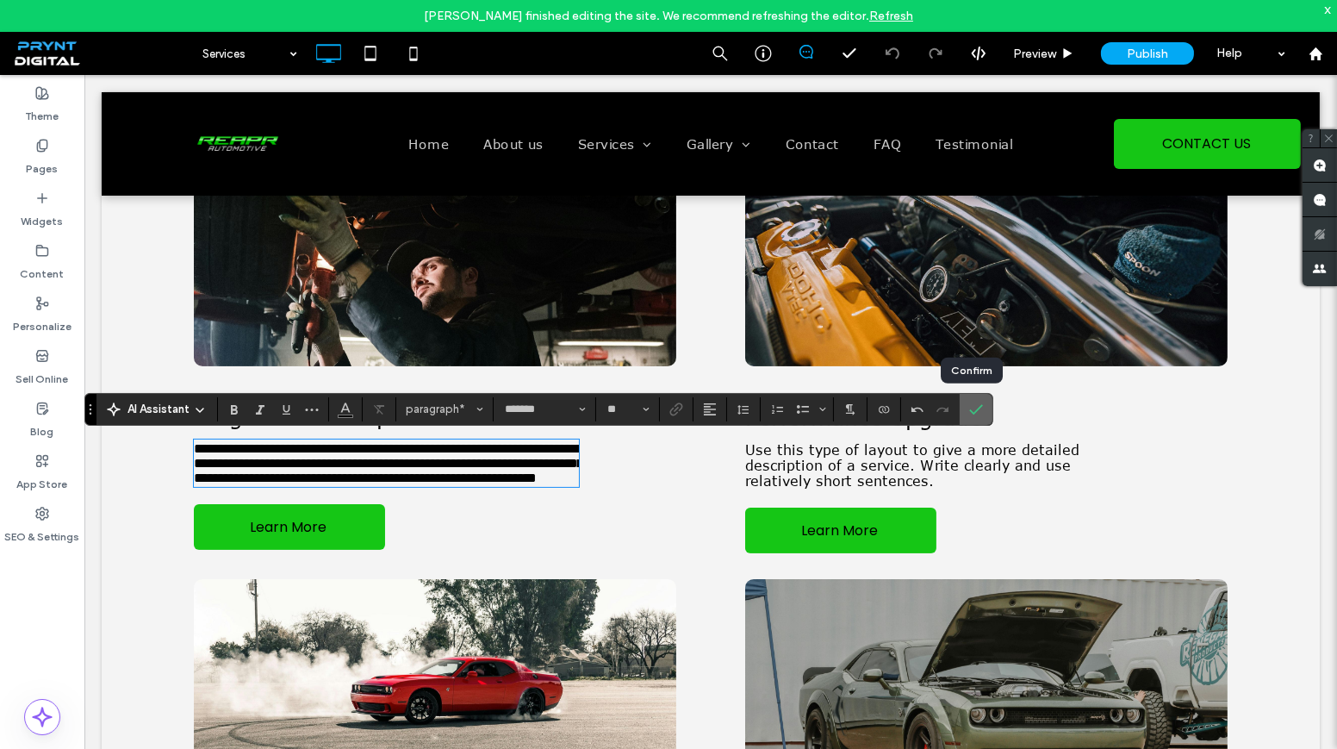
click at [969, 408] on icon "Confirm" at bounding box center [976, 409] width 14 height 14
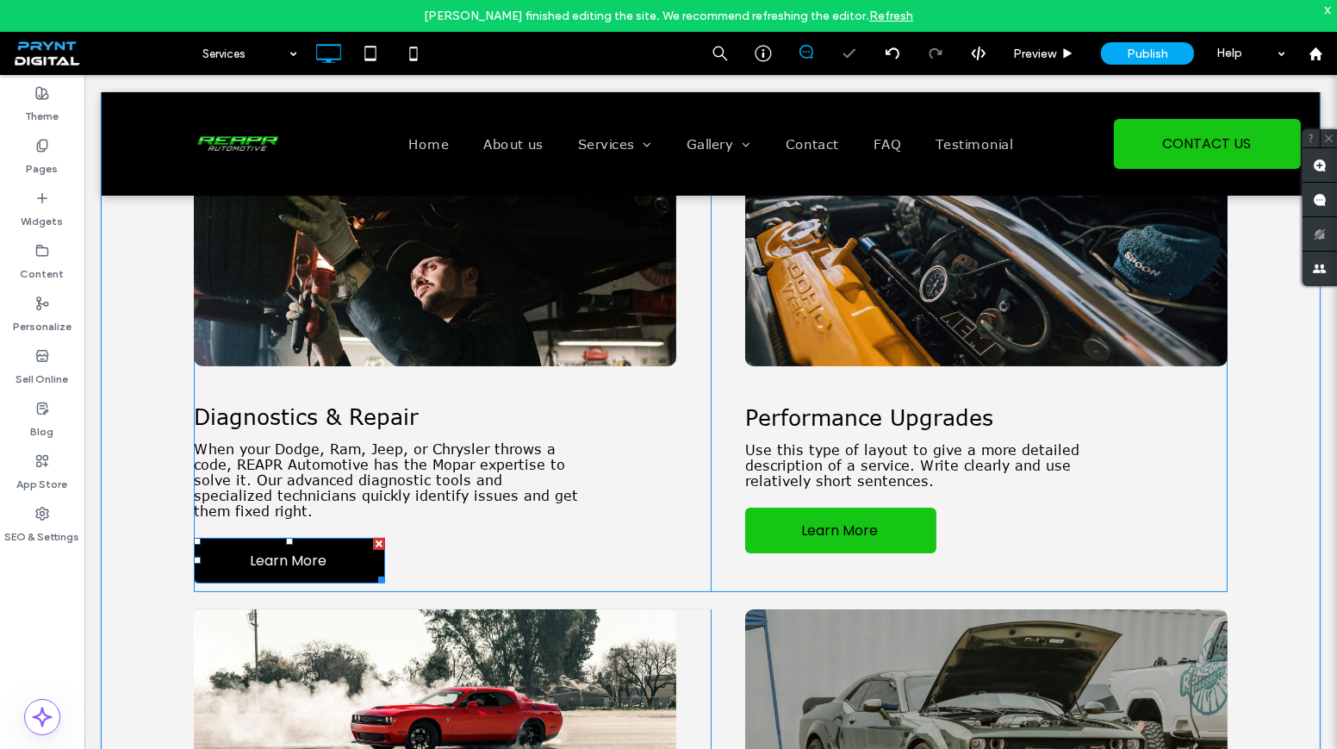
click at [307, 558] on span "Learn More" at bounding box center [289, 560] width 89 height 39
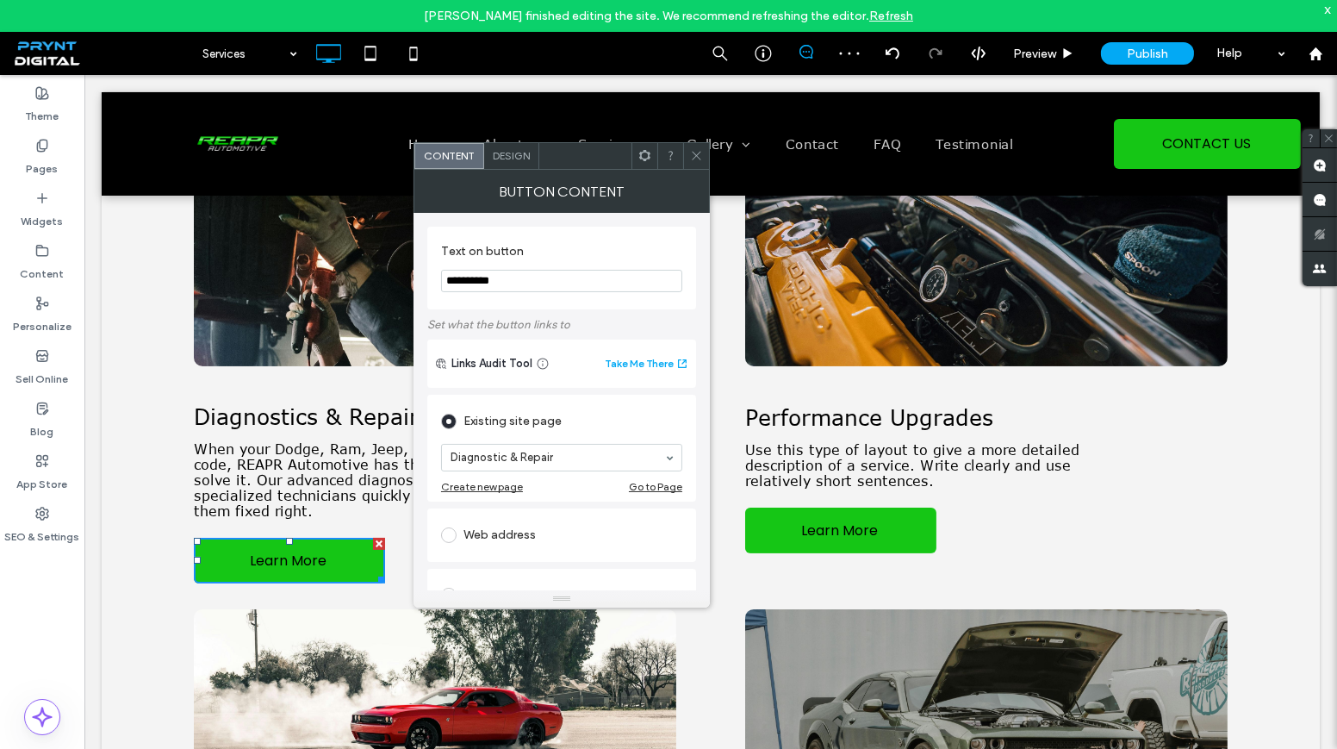
click at [695, 146] on span at bounding box center [696, 156] width 13 height 26
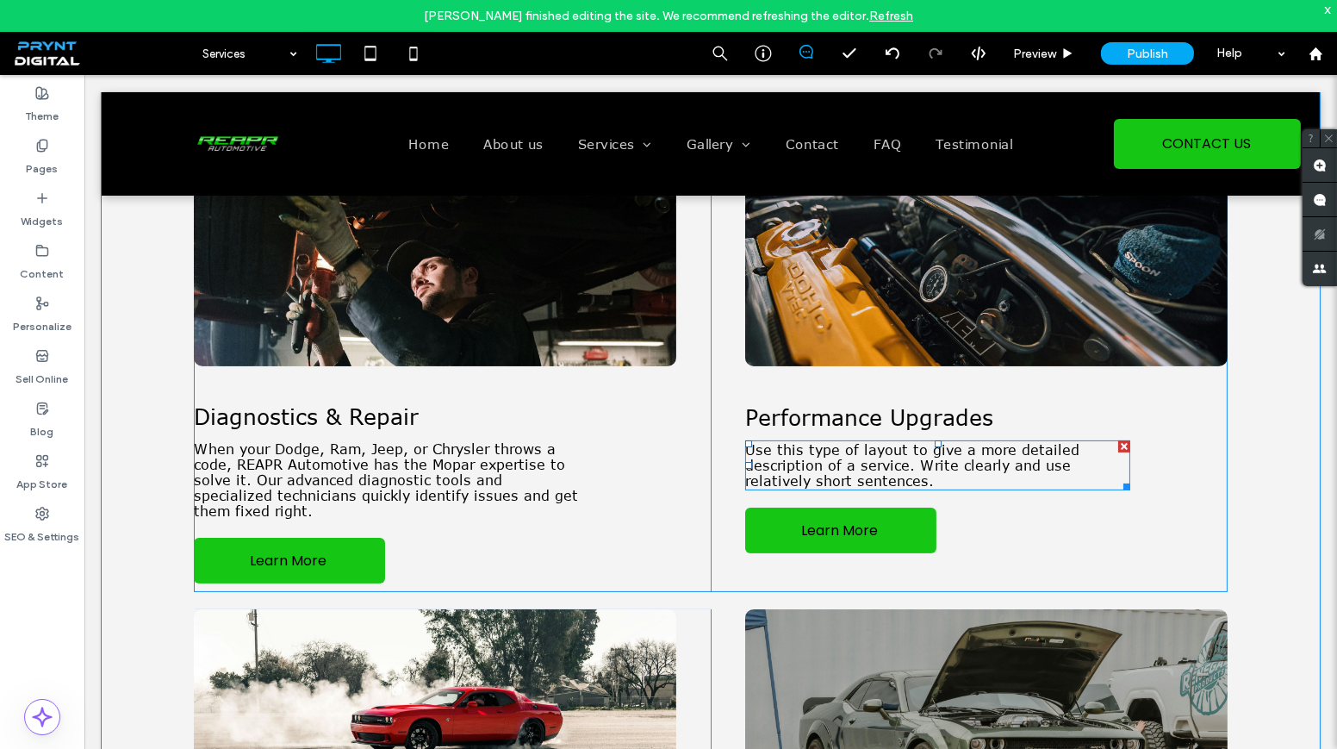
click at [818, 476] on span "Use this type of layout to give a more detailed description of a service. Write…" at bounding box center [912, 465] width 334 height 47
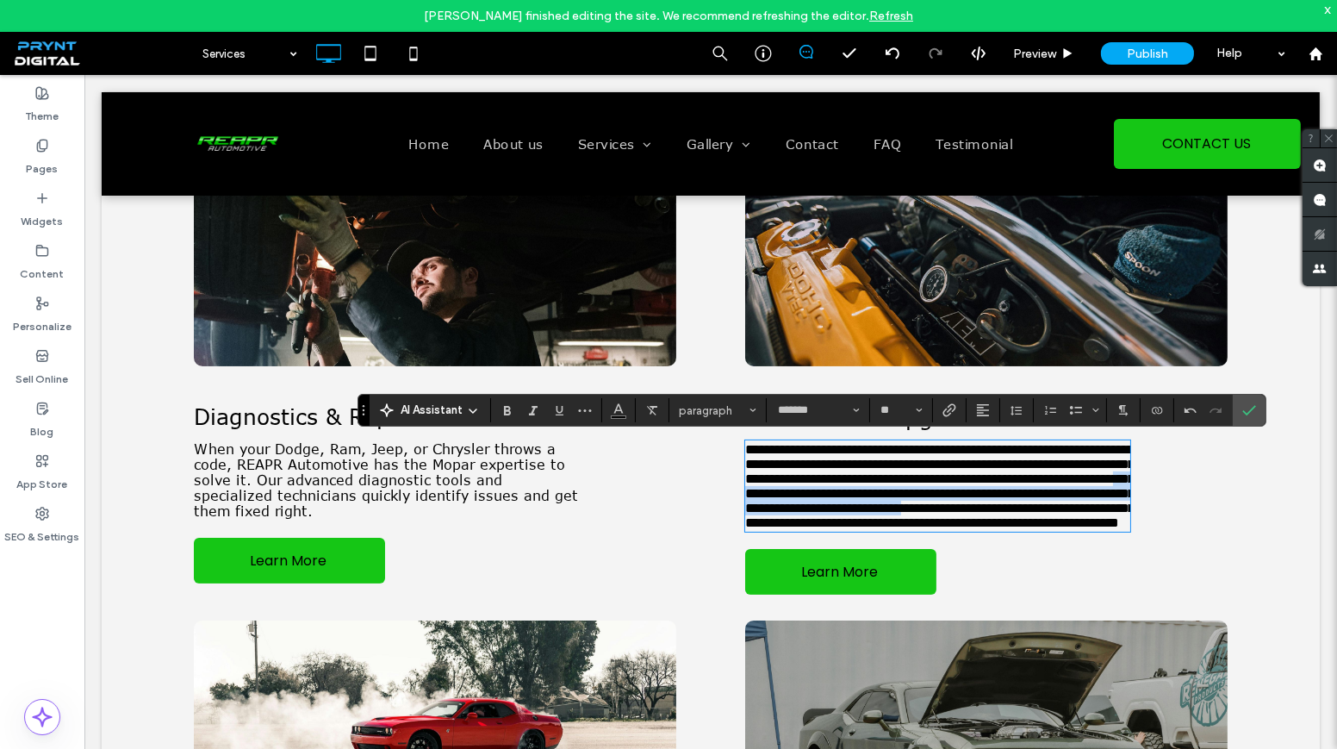
drag, startPoint x: 877, startPoint y: 519, endPoint x: 976, endPoint y: 544, distance: 102.2
click at [976, 529] on span "**********" at bounding box center [939, 486] width 389 height 86
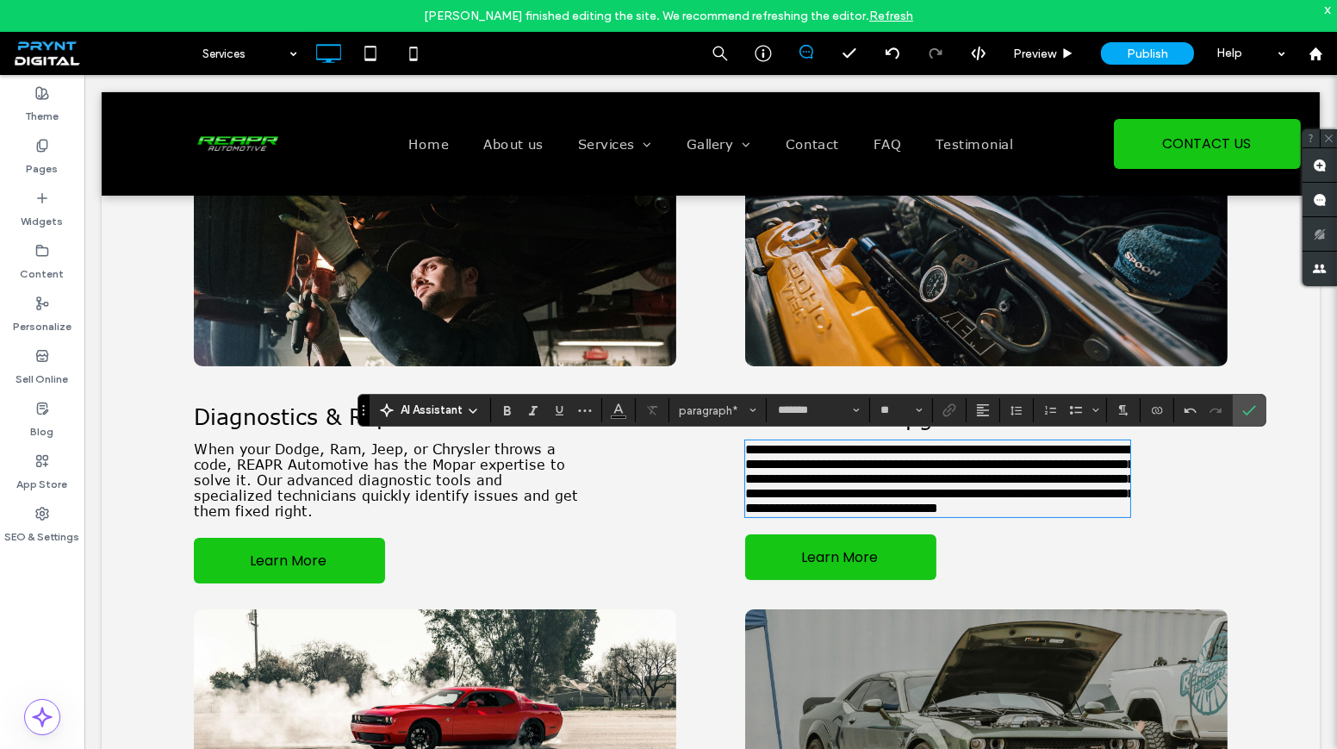
click at [880, 514] on span "**********" at bounding box center [939, 479] width 389 height 72
click at [931, 514] on span "**********" at bounding box center [939, 479] width 389 height 72
click at [939, 514] on span "**********" at bounding box center [939, 479] width 389 height 72
click at [1236, 408] on label "Confirm" at bounding box center [1249, 410] width 26 height 31
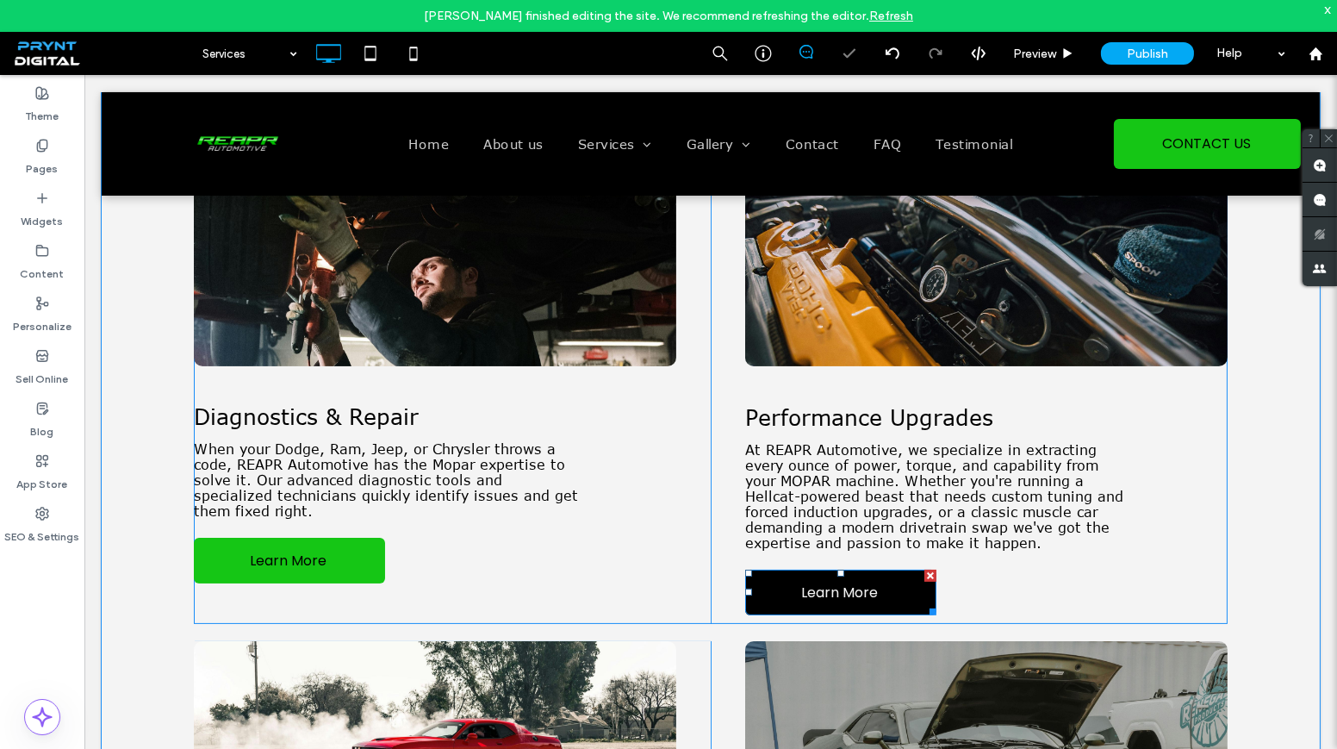
click at [840, 606] on span "Learn More" at bounding box center [840, 592] width 89 height 39
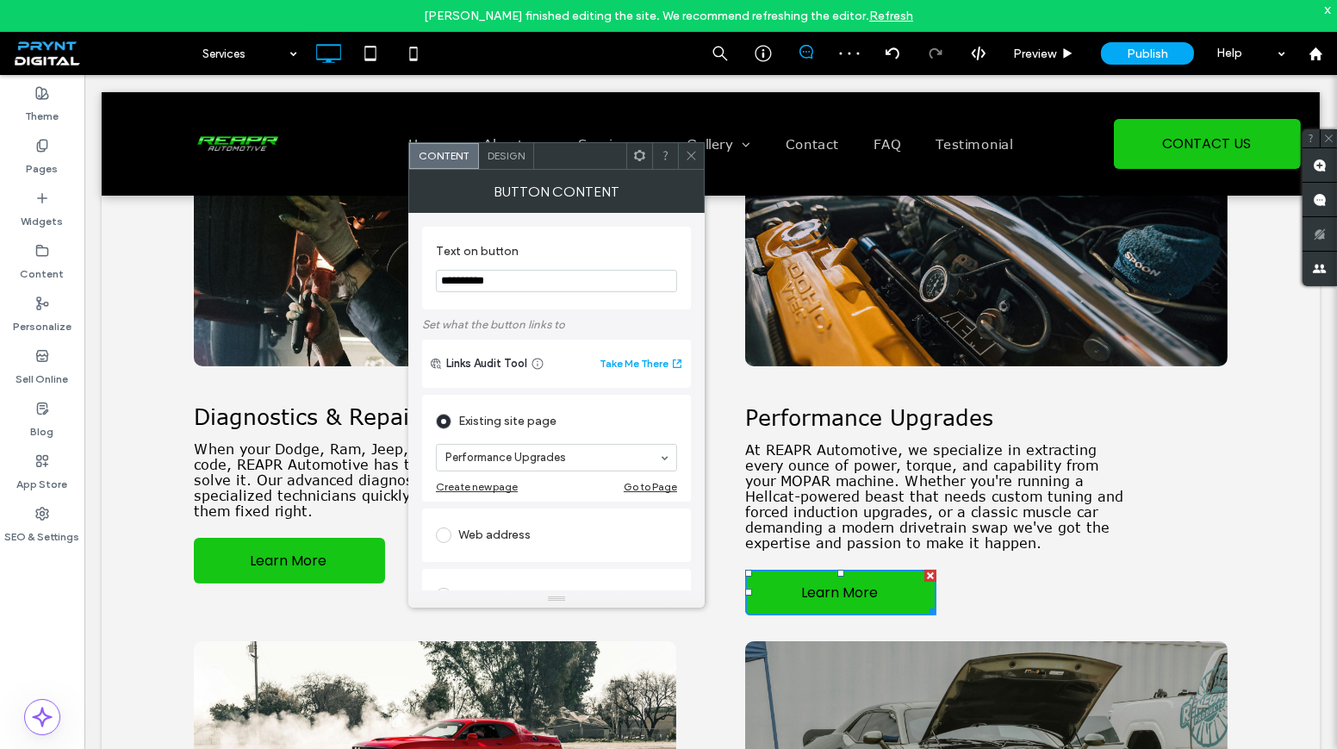
click at [686, 150] on icon at bounding box center [691, 155] width 13 height 13
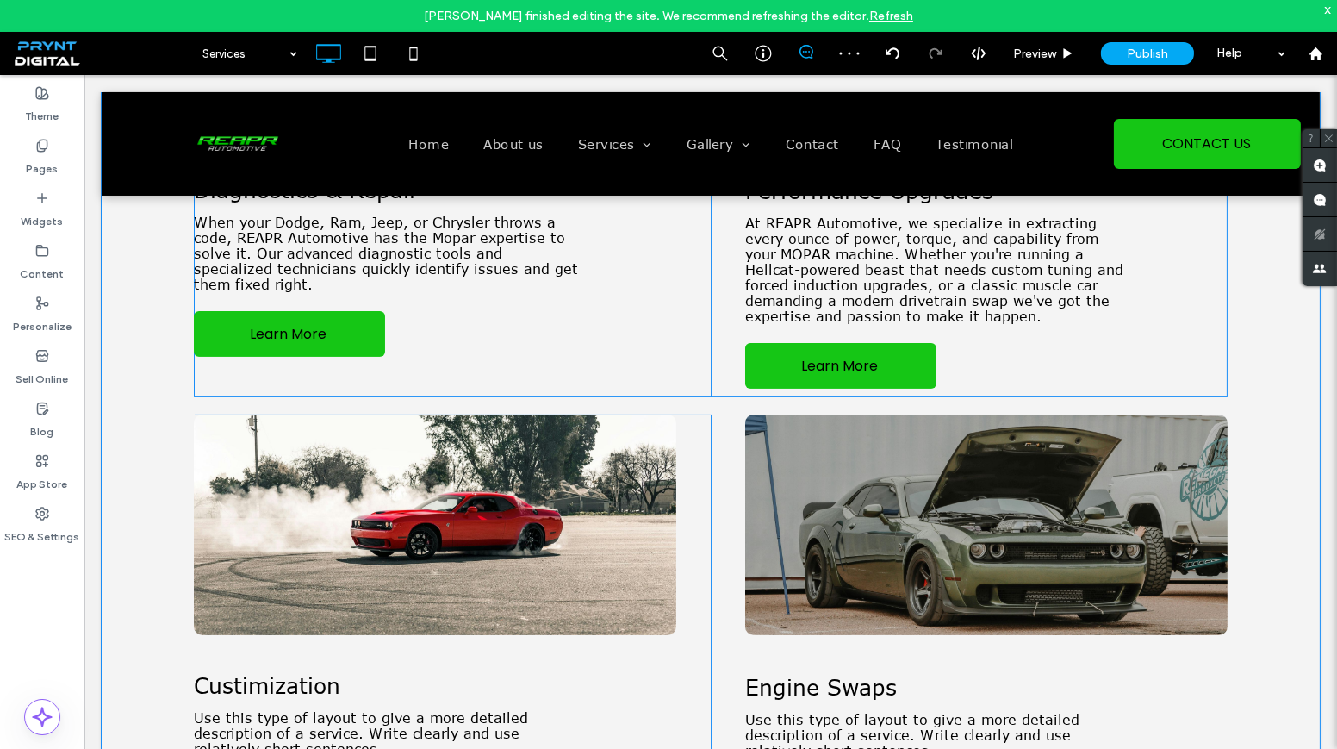
scroll to position [939, 0]
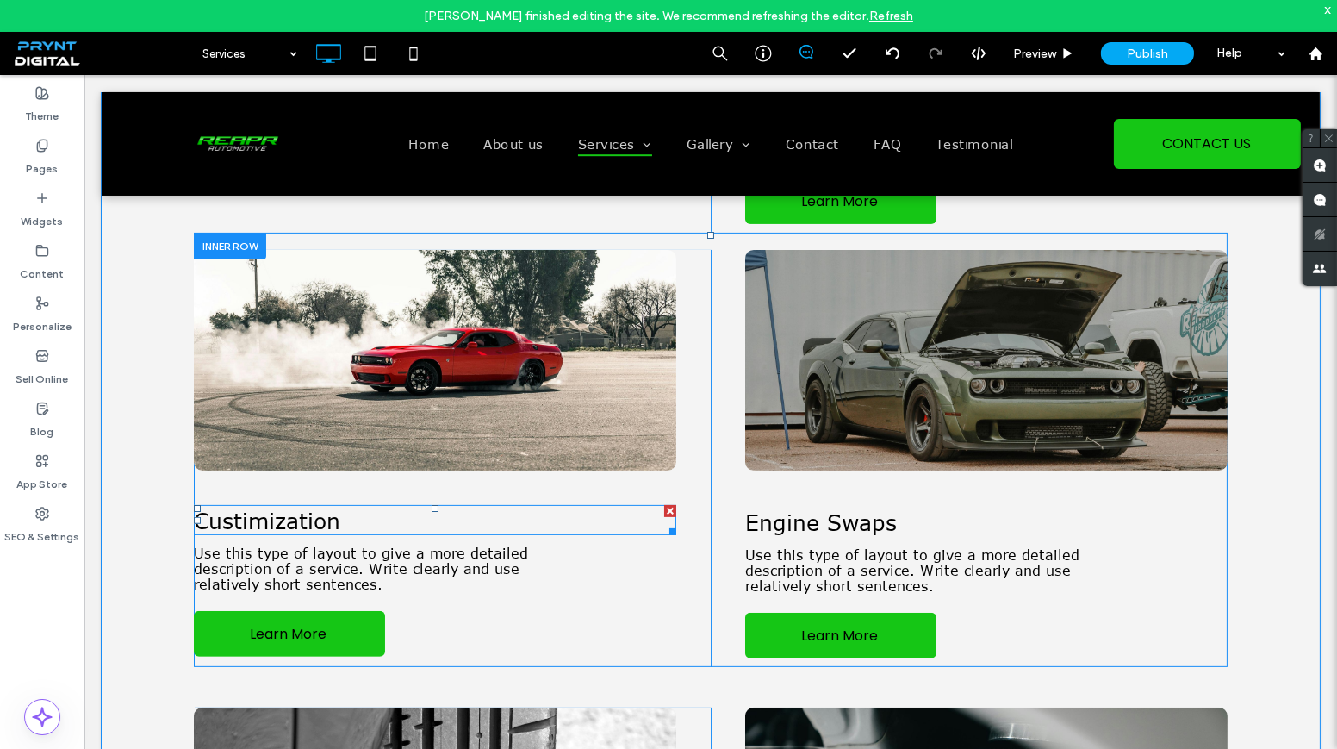
click at [331, 526] on span "Custimization" at bounding box center [267, 520] width 146 height 27
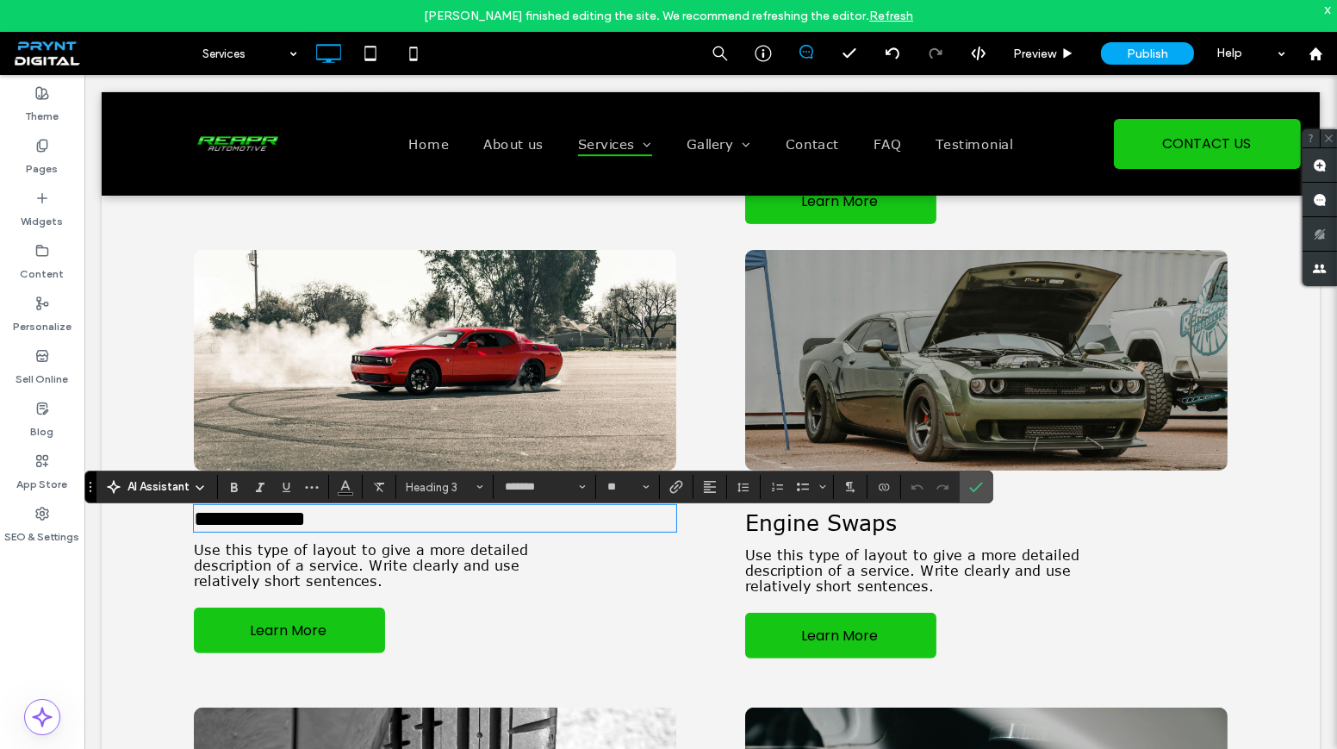
click at [350, 530] on h3 "**********" at bounding box center [435, 518] width 482 height 23
click at [963, 495] on label "Confirm" at bounding box center [976, 486] width 26 height 31
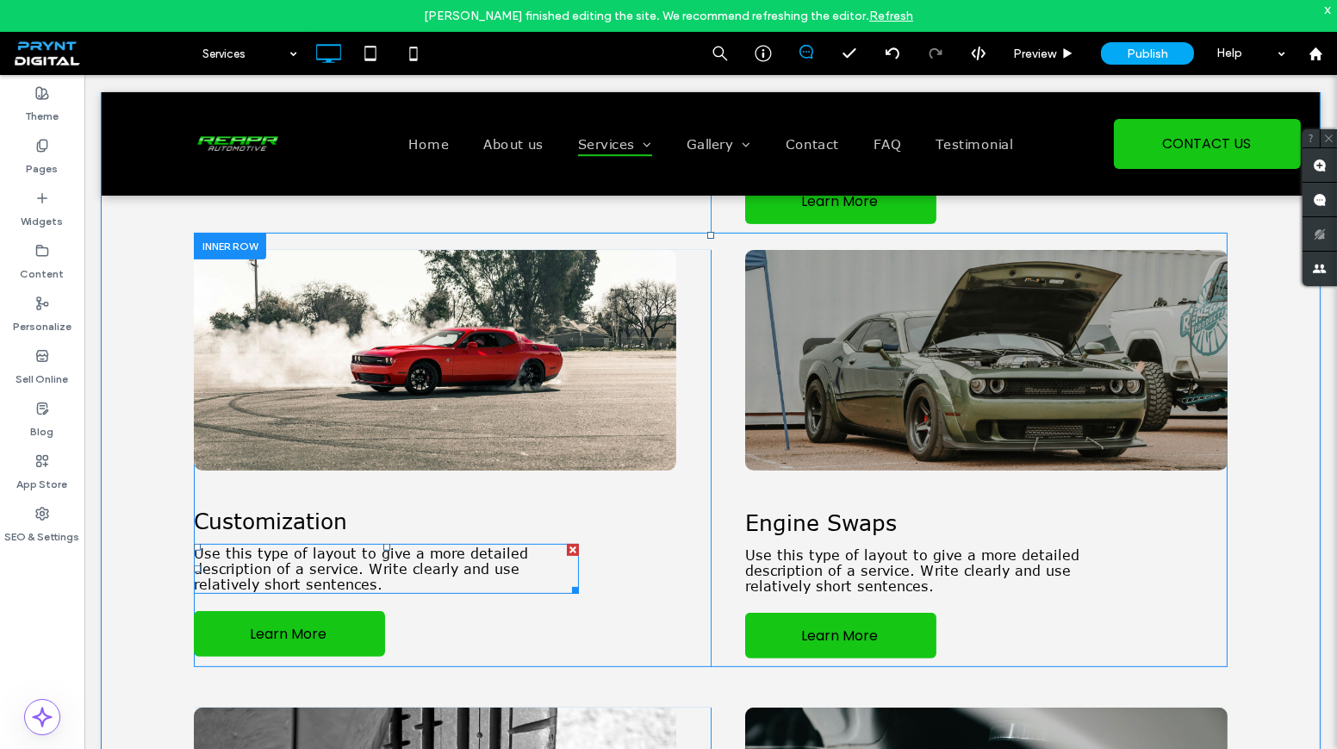
click at [385, 592] on p "Use this type of layout to give a more detailed description of a service. Write…" at bounding box center [386, 568] width 385 height 47
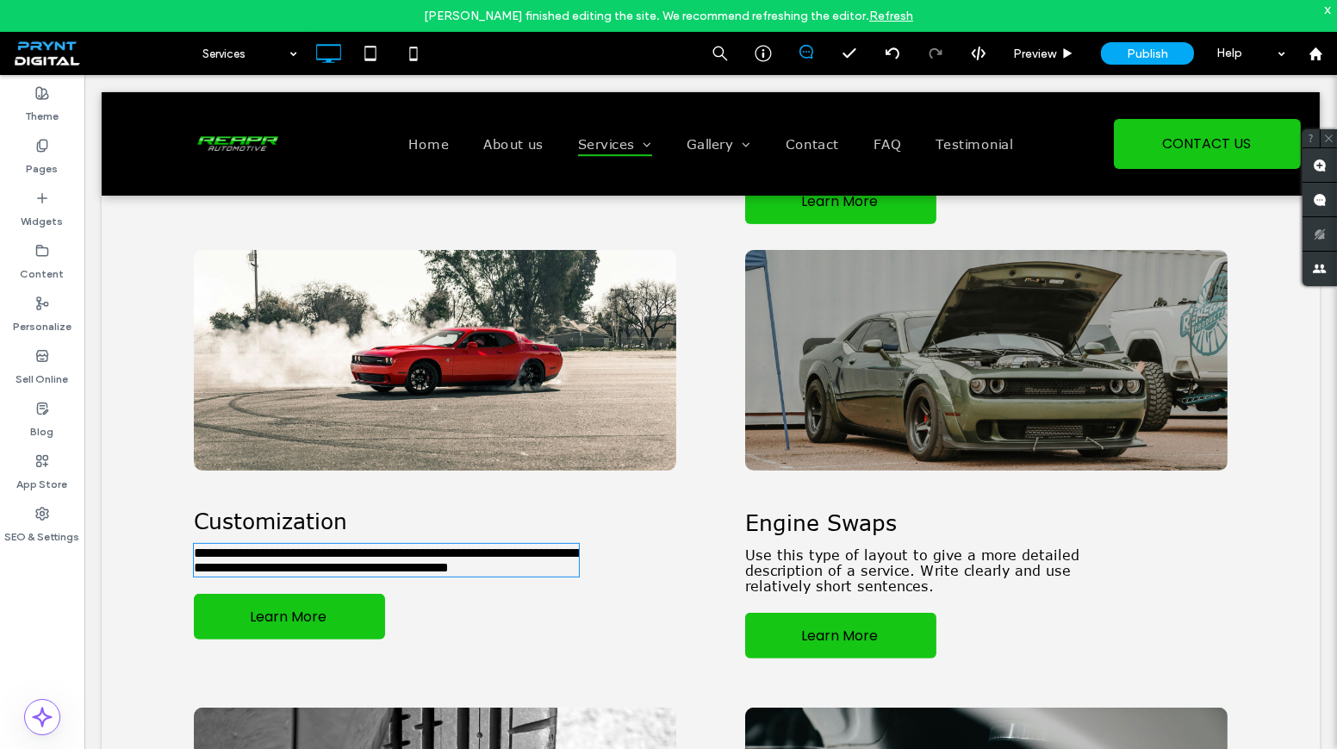
type input "*******"
type input "**"
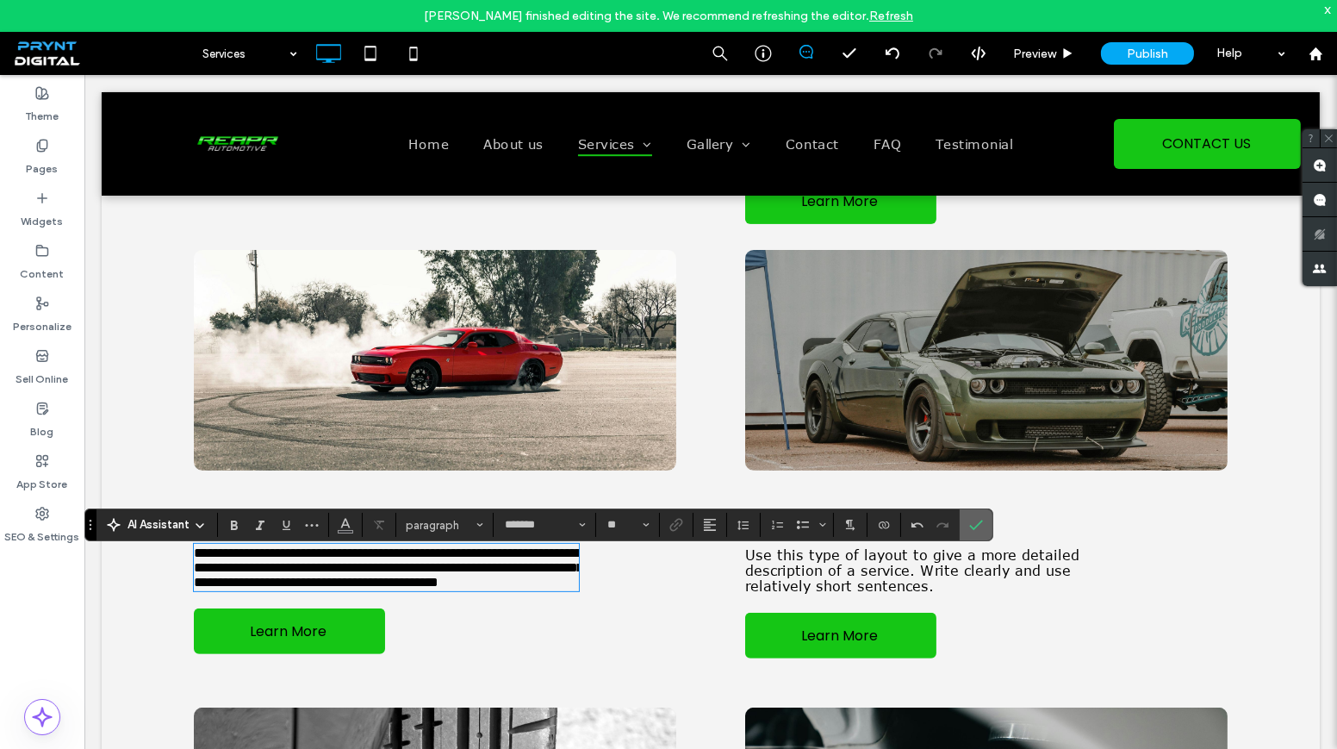
click at [963, 523] on label "Confirm" at bounding box center [976, 524] width 26 height 31
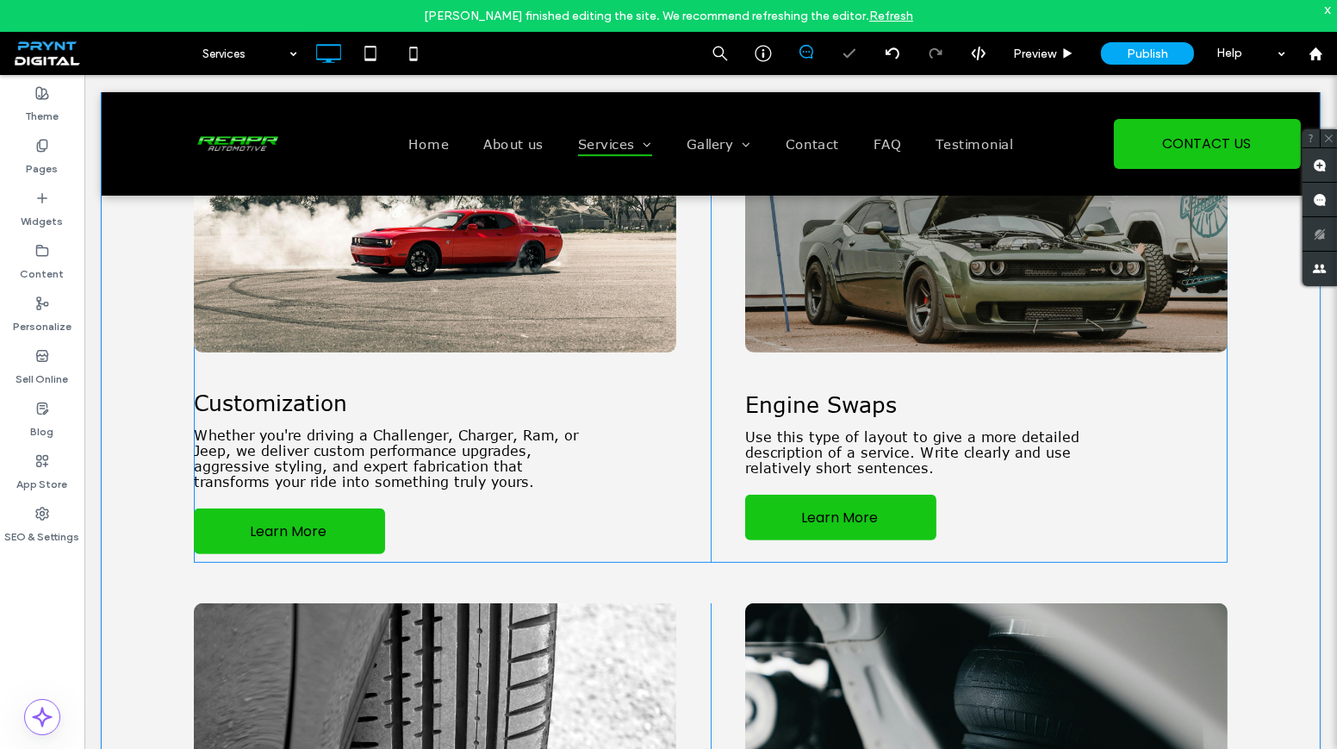
scroll to position [1096, 0]
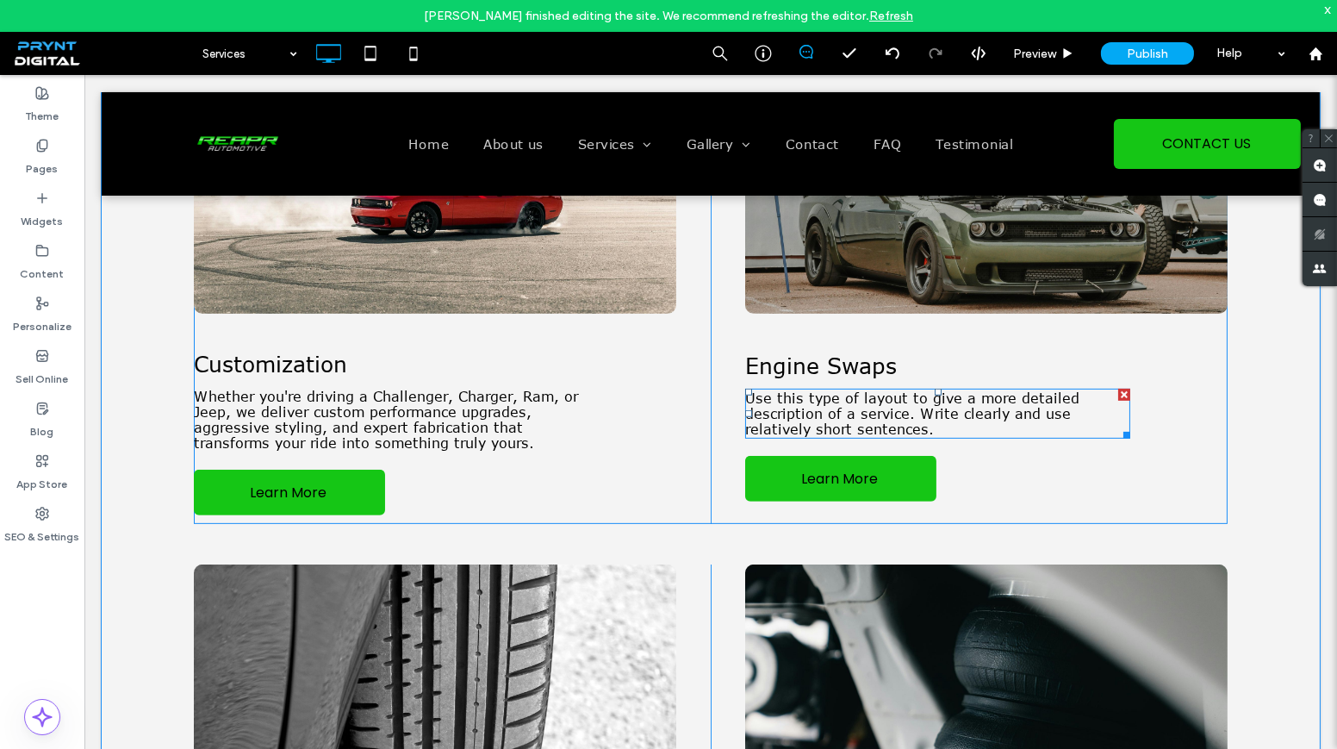
click at [795, 433] on span "Use this type of layout to give a more detailed description of a service. Write…" at bounding box center [912, 413] width 334 height 47
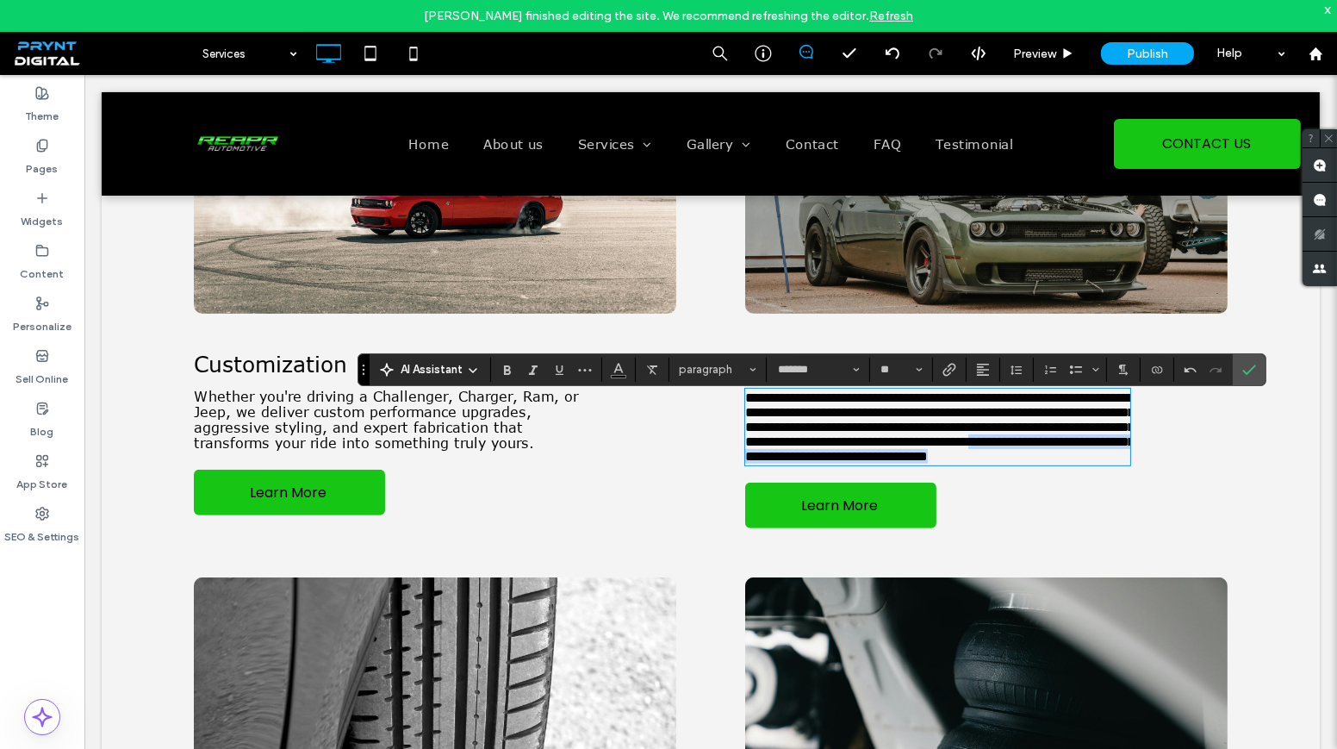
drag, startPoint x: 992, startPoint y: 510, endPoint x: 815, endPoint y: 496, distance: 178.0
click at [815, 463] on p "**********" at bounding box center [937, 426] width 385 height 73
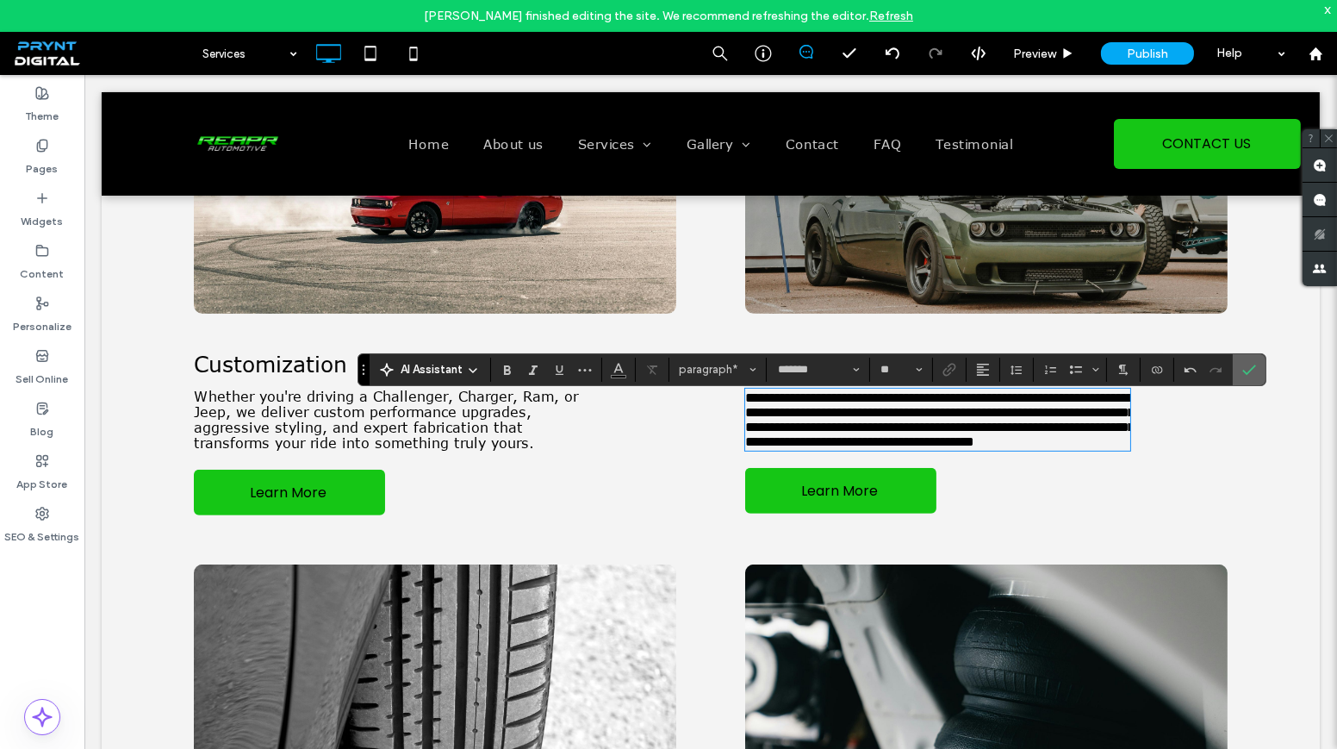
click at [1248, 370] on icon "Confirm" at bounding box center [1249, 370] width 14 height 14
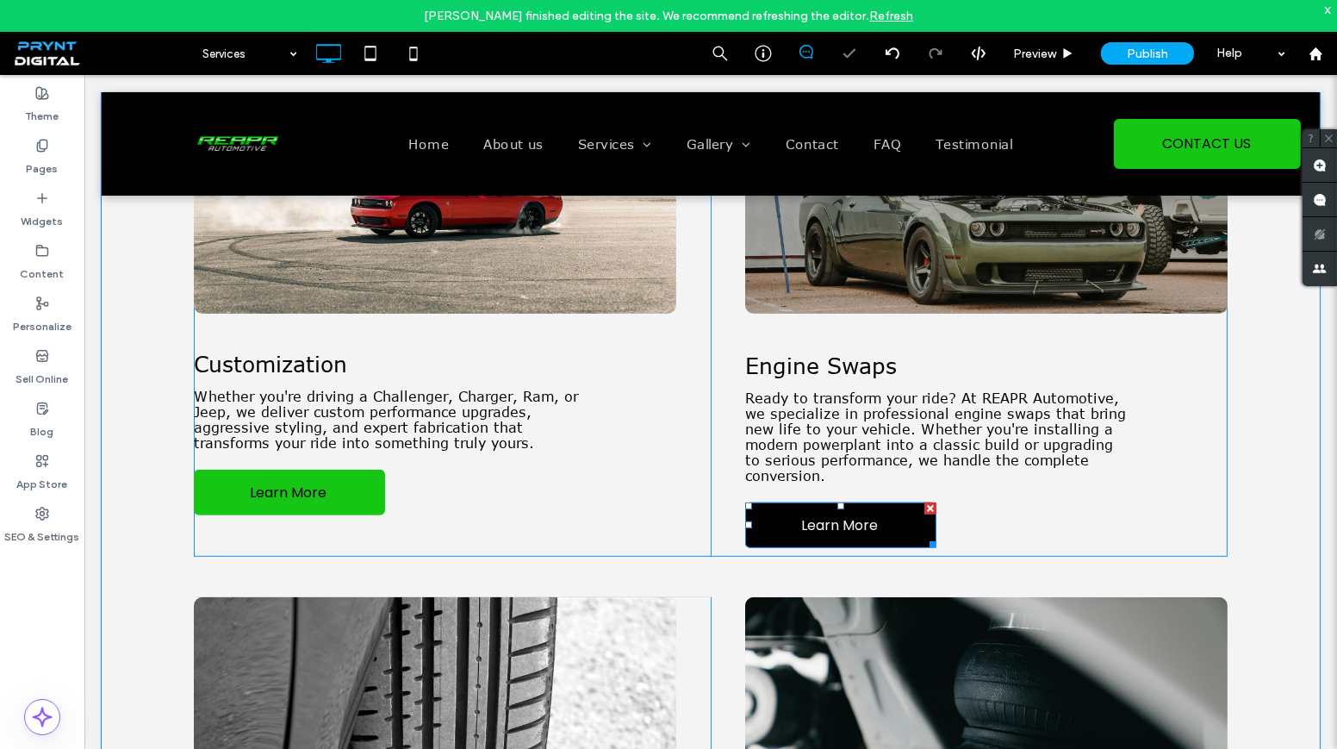
click at [861, 539] on span "Learn More" at bounding box center [840, 525] width 89 height 39
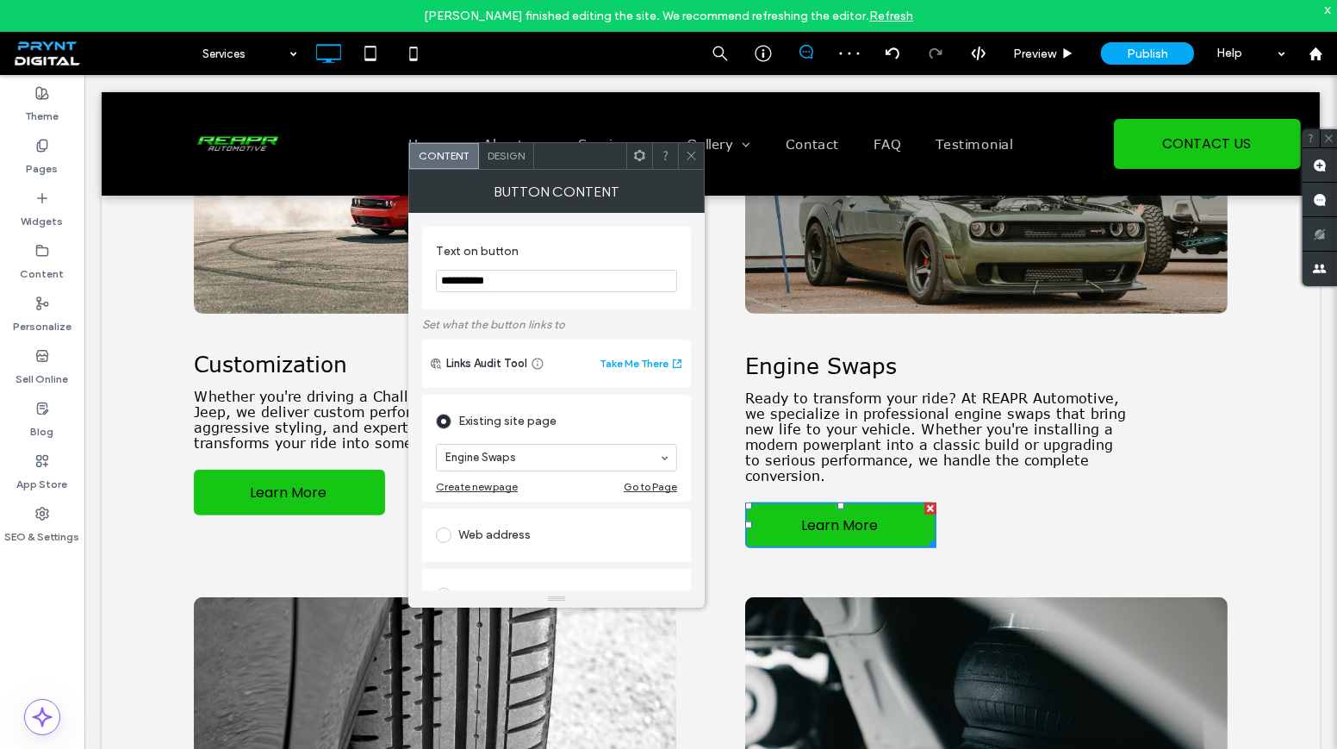
click at [689, 152] on icon at bounding box center [691, 155] width 13 height 13
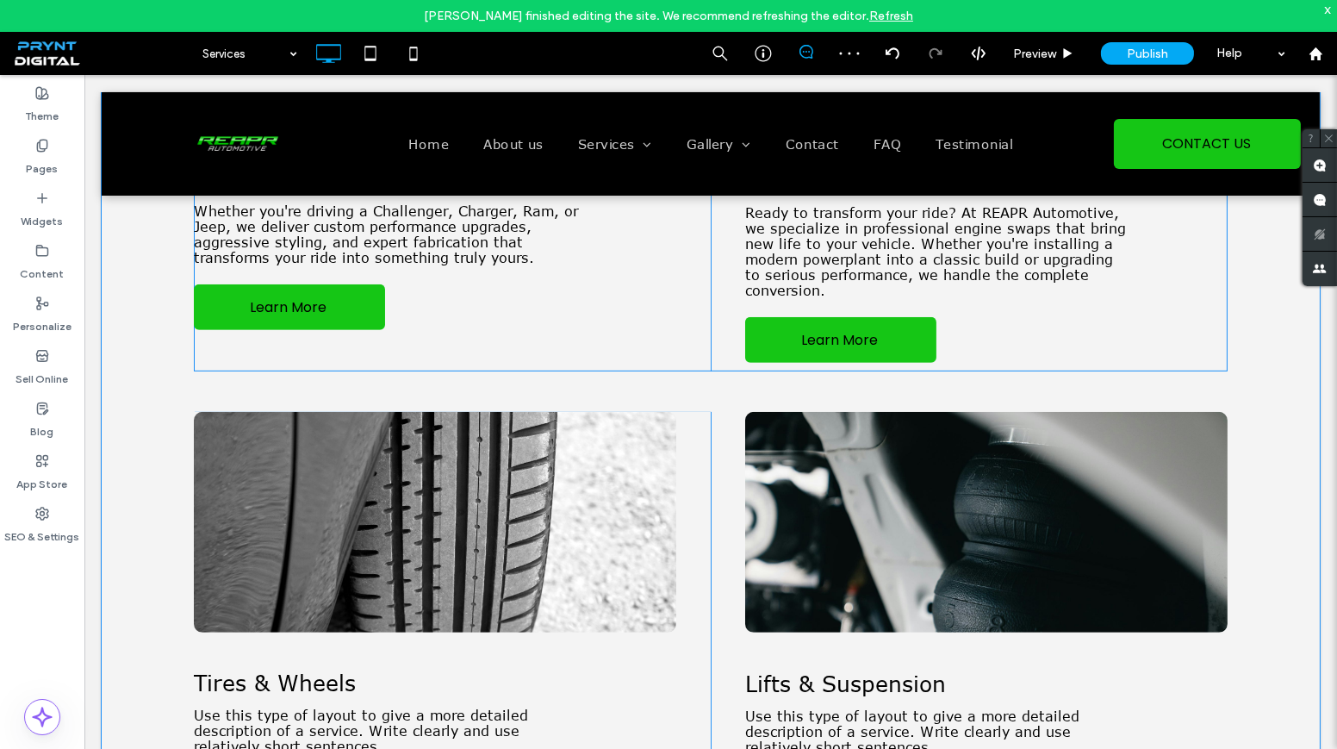
scroll to position [1488, 0]
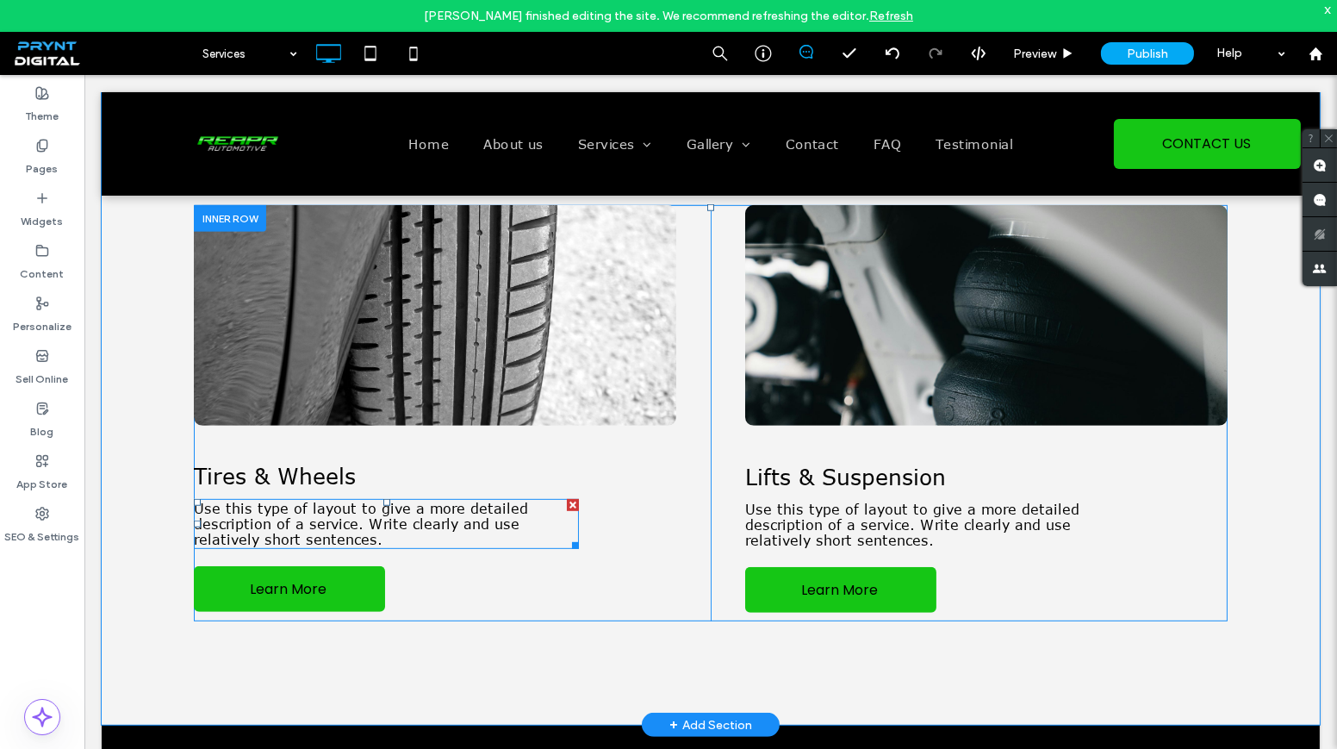
click at [416, 544] on span "Use this type of layout to give a more detailed description of a service. Write…" at bounding box center [361, 524] width 334 height 47
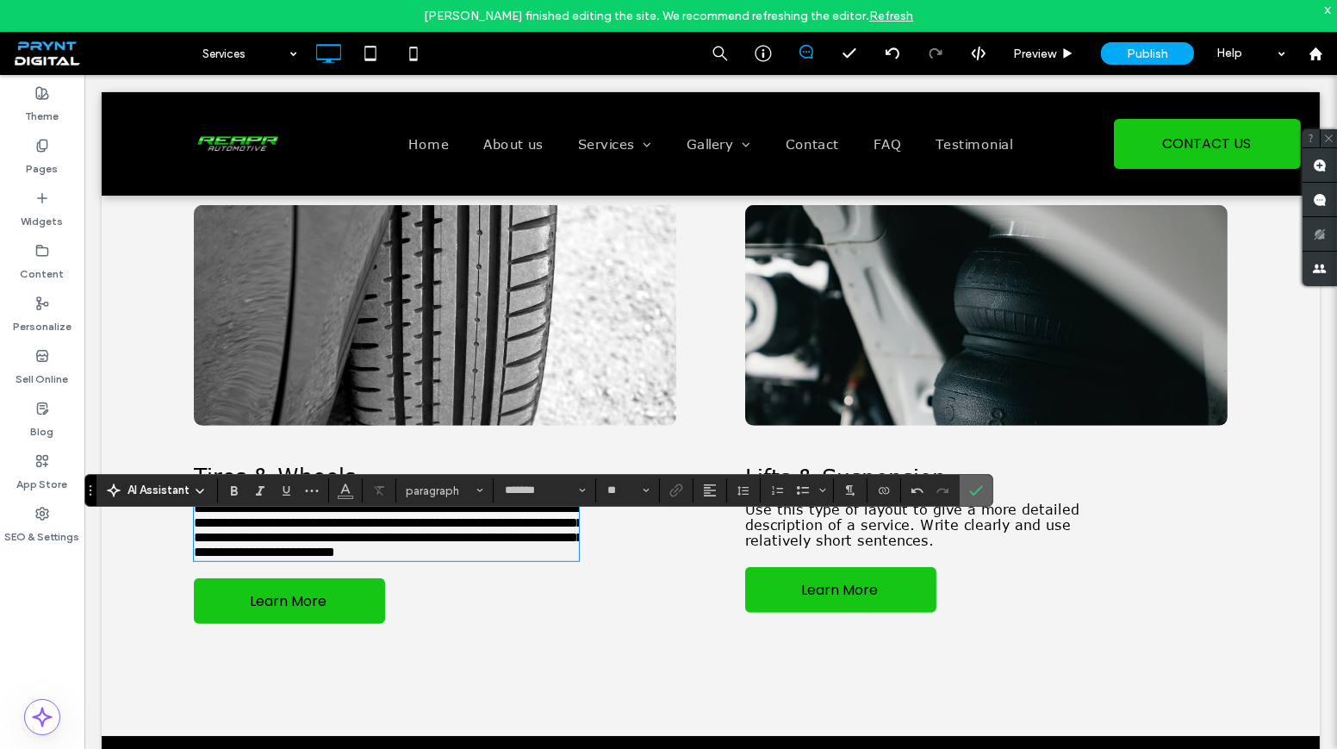
click at [976, 485] on icon "Confirm" at bounding box center [976, 490] width 14 height 14
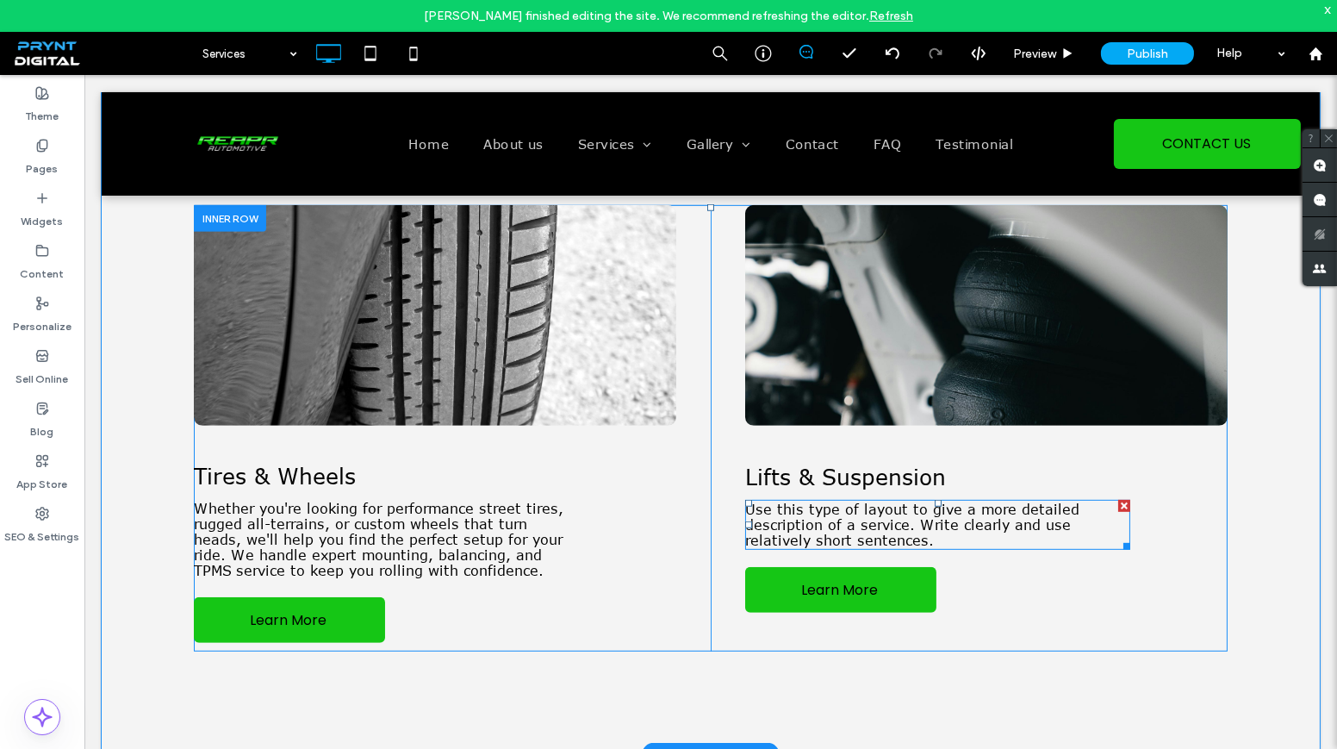
click at [893, 538] on span "Use this type of layout to give a more detailed description of a service. Write…" at bounding box center [912, 524] width 334 height 47
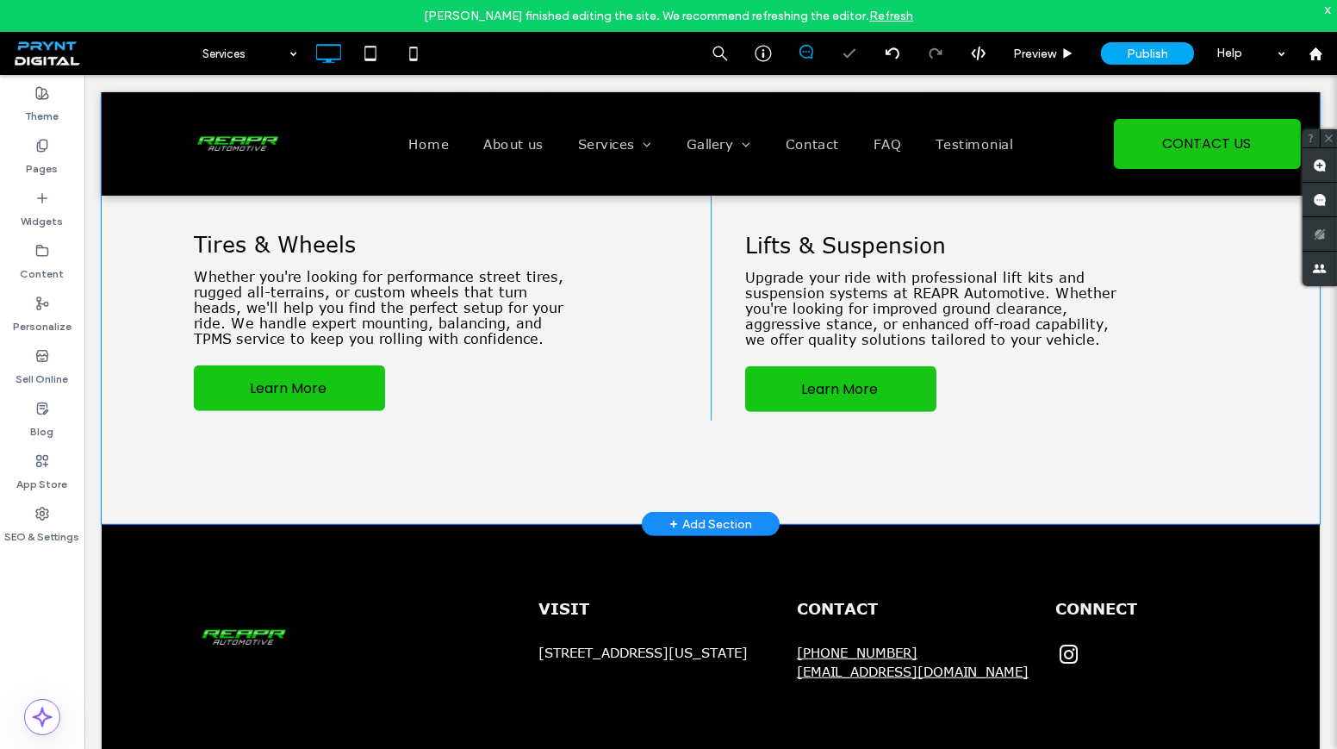
scroll to position [1748, 0]
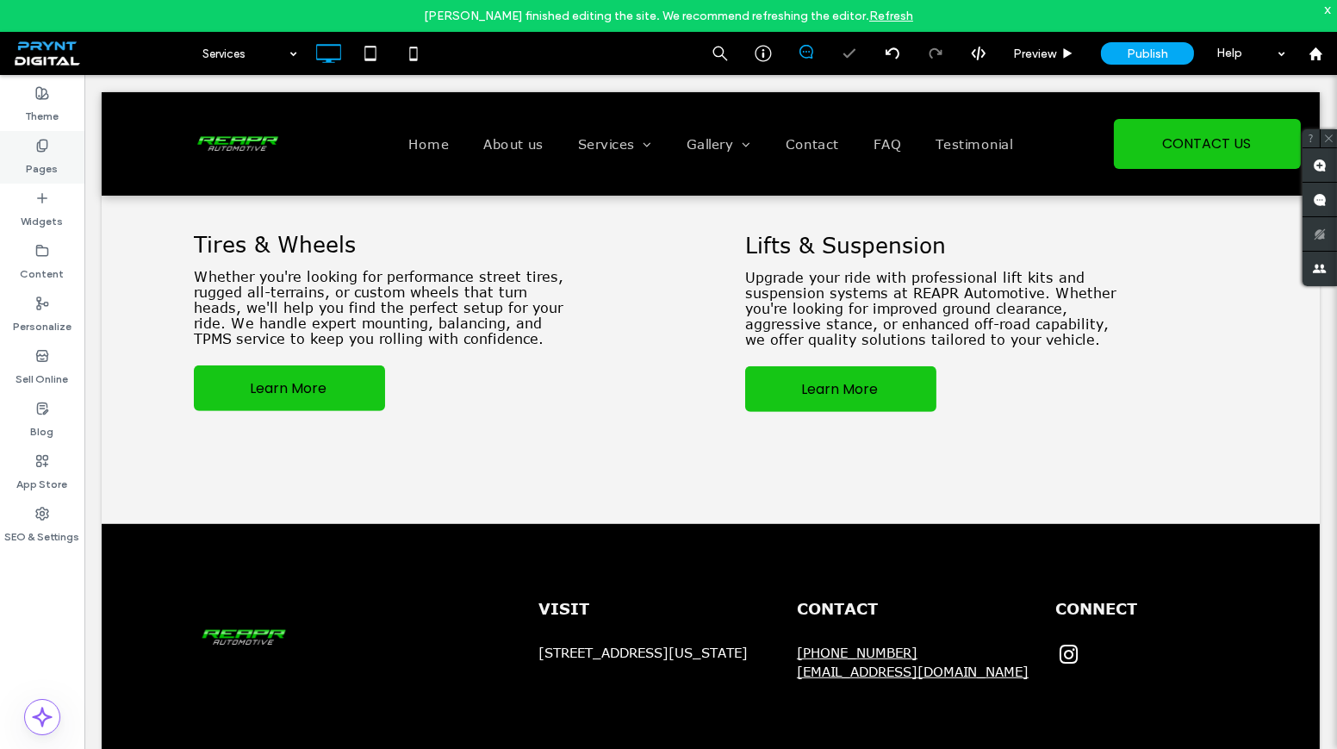
click at [41, 152] on label "Pages" at bounding box center [43, 164] width 32 height 24
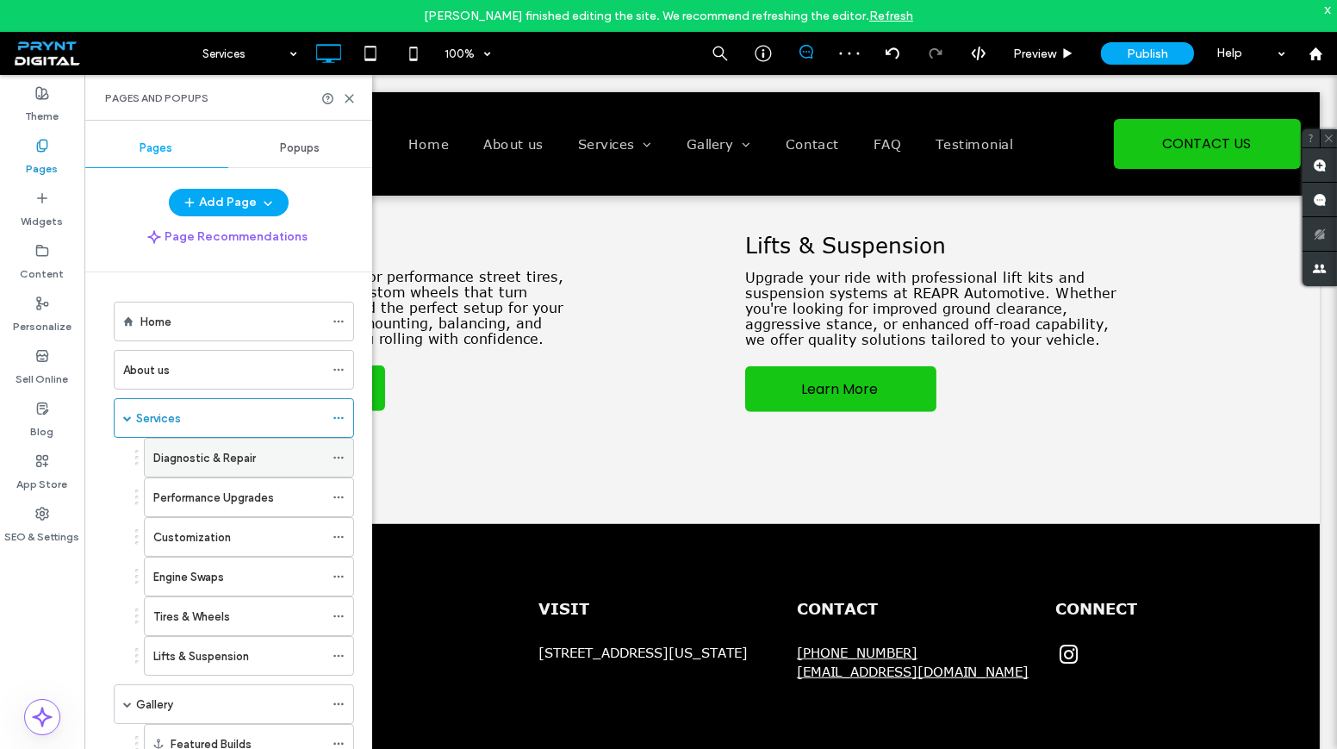
click at [227, 460] on label "Diagnostic & Repair" at bounding box center [204, 458] width 103 height 30
click at [351, 94] on div "Diagnostic & Repair 100% Preview Publish Help Site Comments Team & Clients Auto…" at bounding box center [668, 374] width 1337 height 749
click at [349, 97] on use at bounding box center [349, 99] width 8 height 8
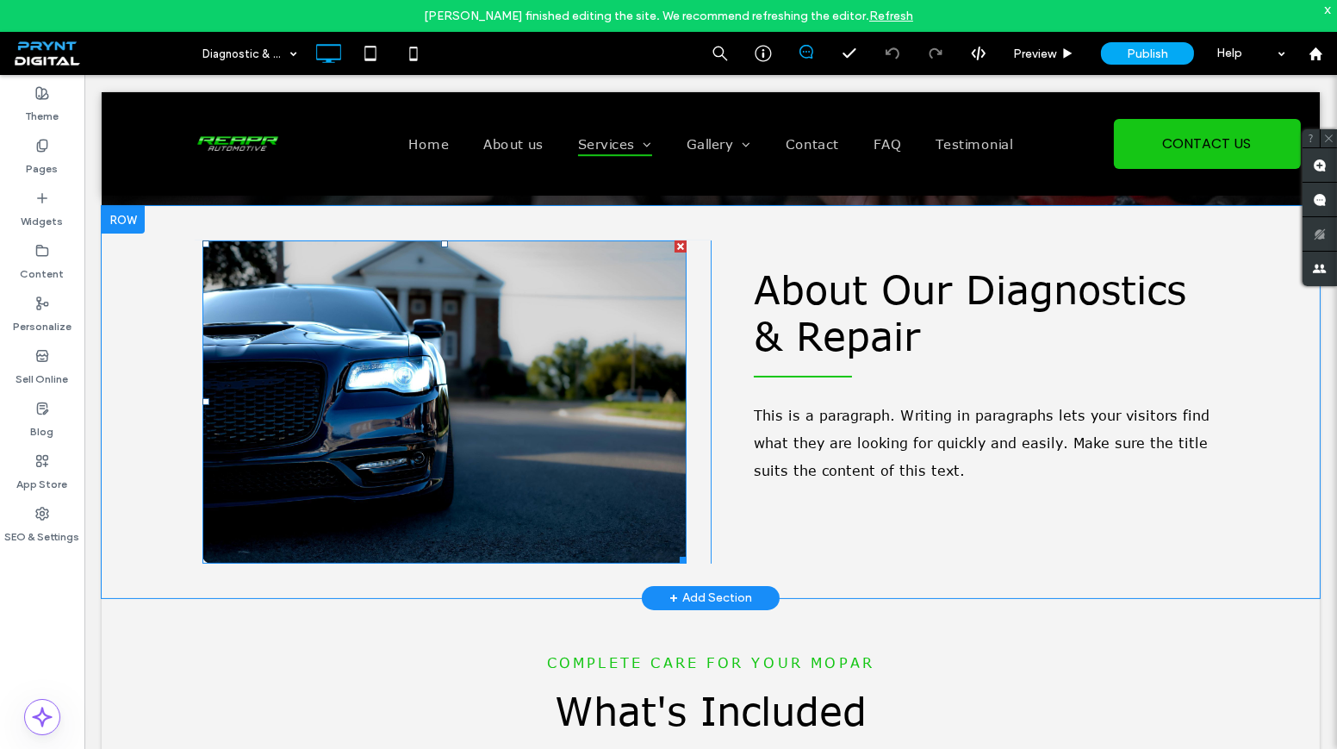
scroll to position [391, 0]
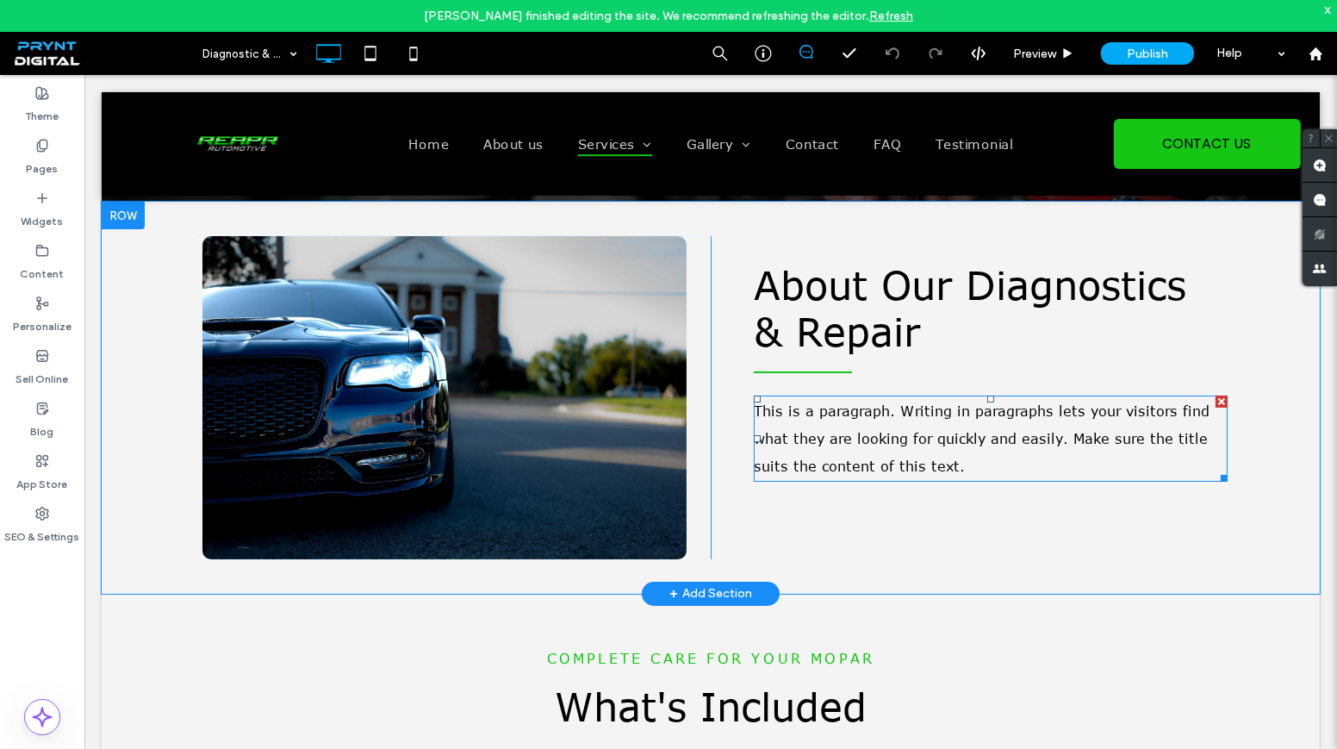
click at [906, 459] on span "This is a paragraph. Writing in paragraphs lets your visitors find what they ar…" at bounding box center [982, 438] width 456 height 71
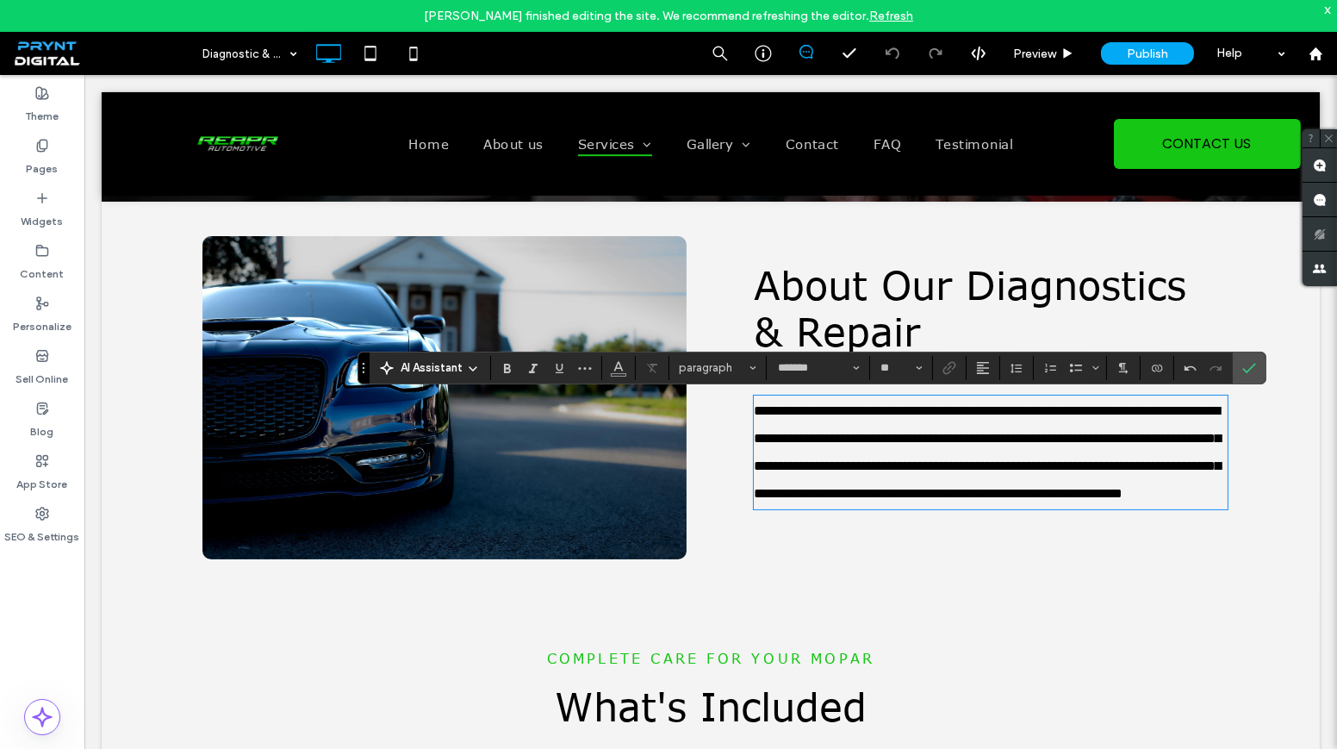
scroll to position [0, 0]
click at [835, 437] on span "**********" at bounding box center [987, 452] width 467 height 96
click at [845, 500] on span "**********" at bounding box center [987, 452] width 467 height 96
click at [1236, 369] on label "Confirm" at bounding box center [1249, 367] width 26 height 31
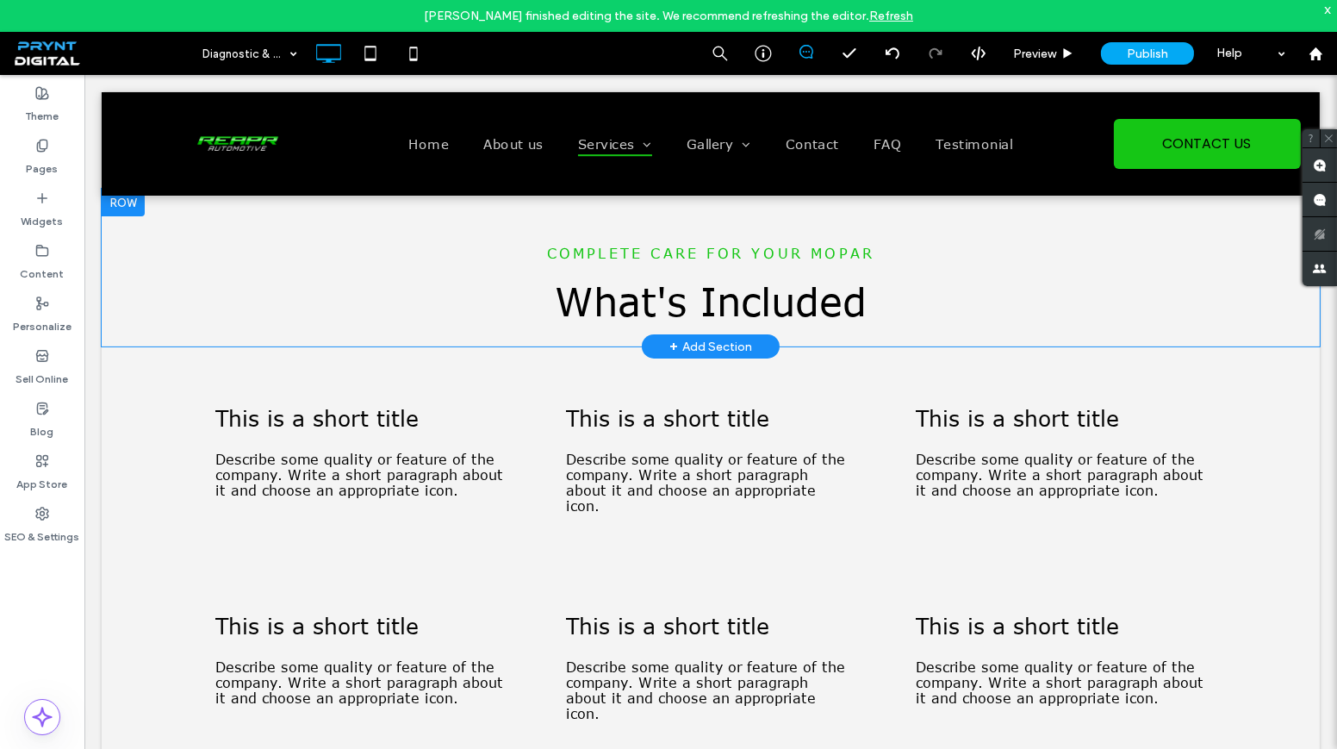
scroll to position [861, 0]
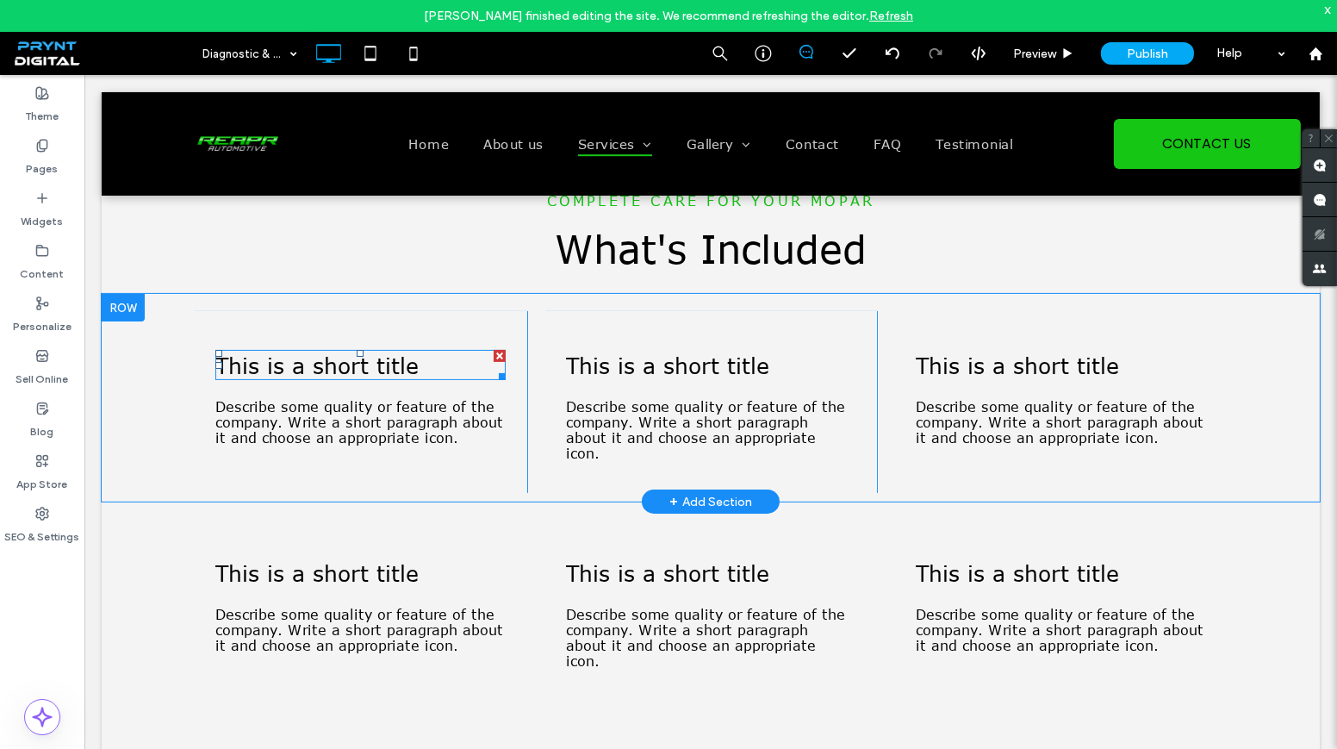
click at [368, 354] on div "This is a short title" at bounding box center [360, 365] width 290 height 30
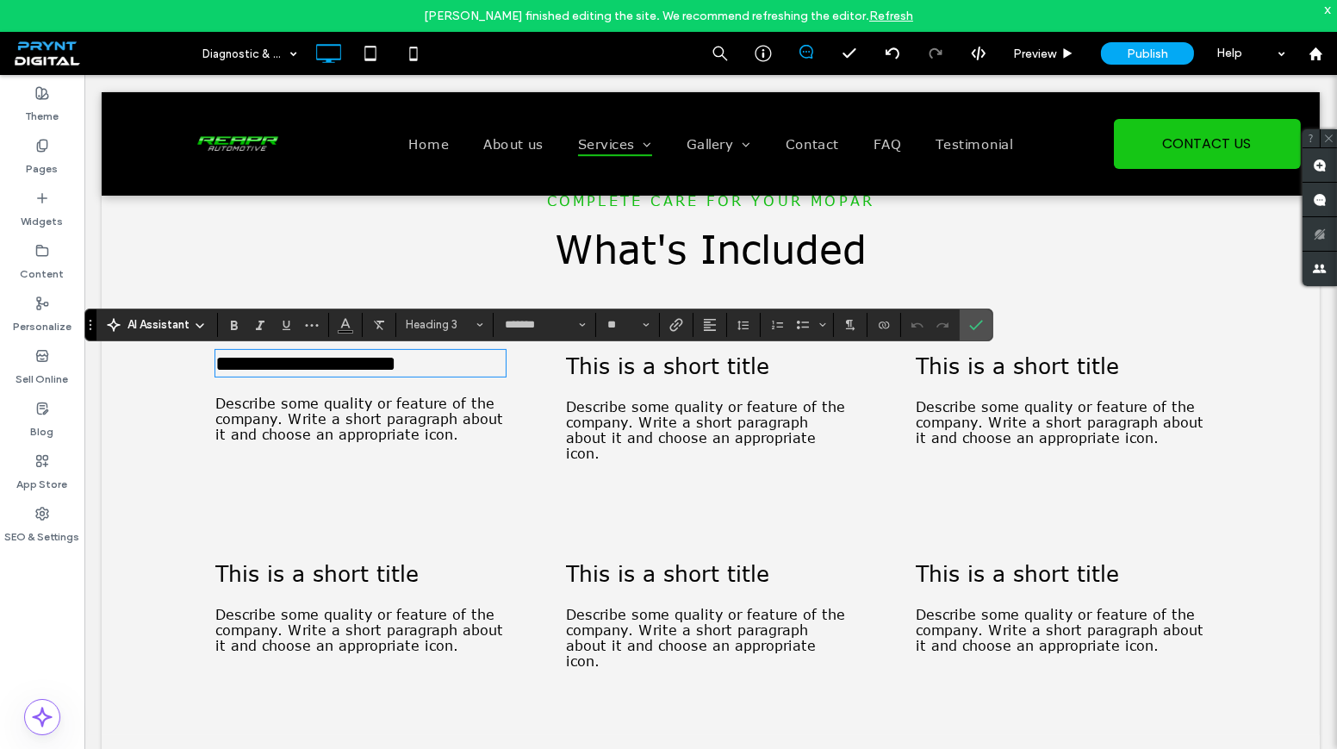
type input "**"
drag, startPoint x: 964, startPoint y: 312, endPoint x: 880, endPoint y: 238, distance: 111.7
click at [969, 313] on span "Confirm" at bounding box center [973, 324] width 8 height 31
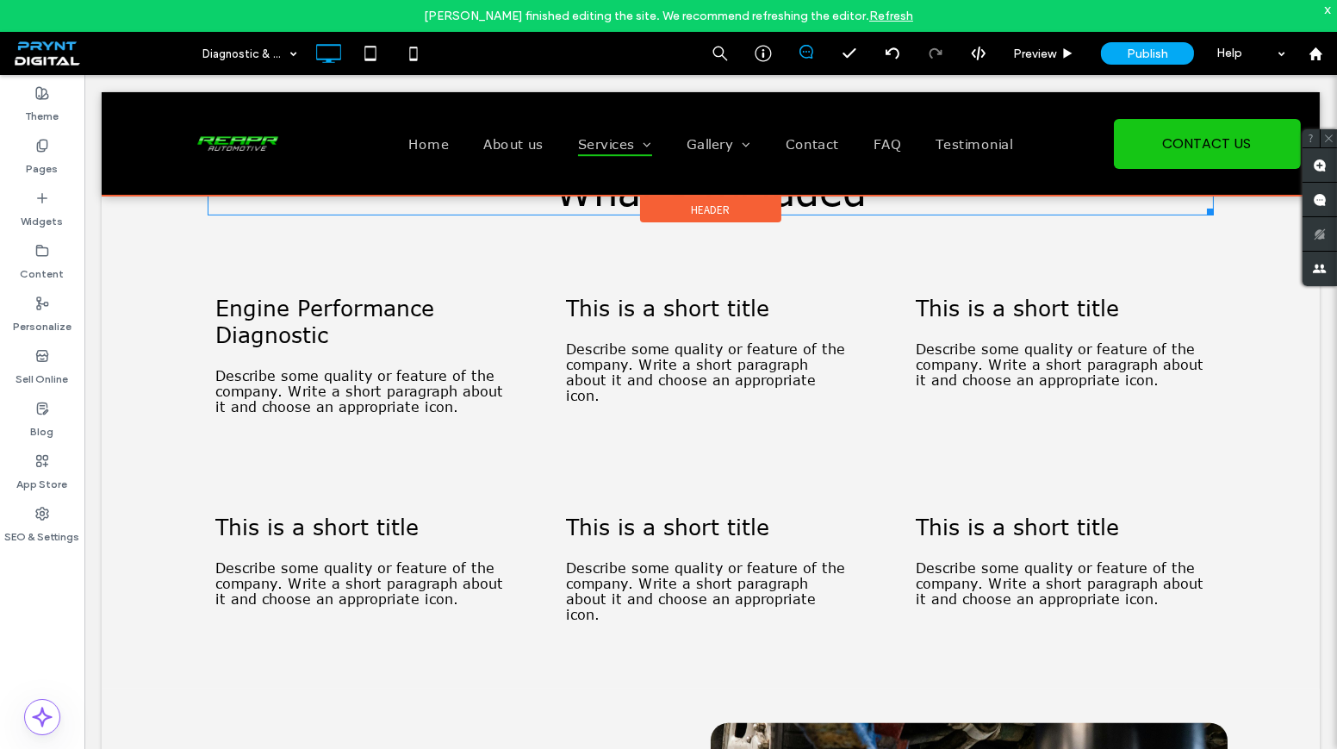
scroll to position [939, 0]
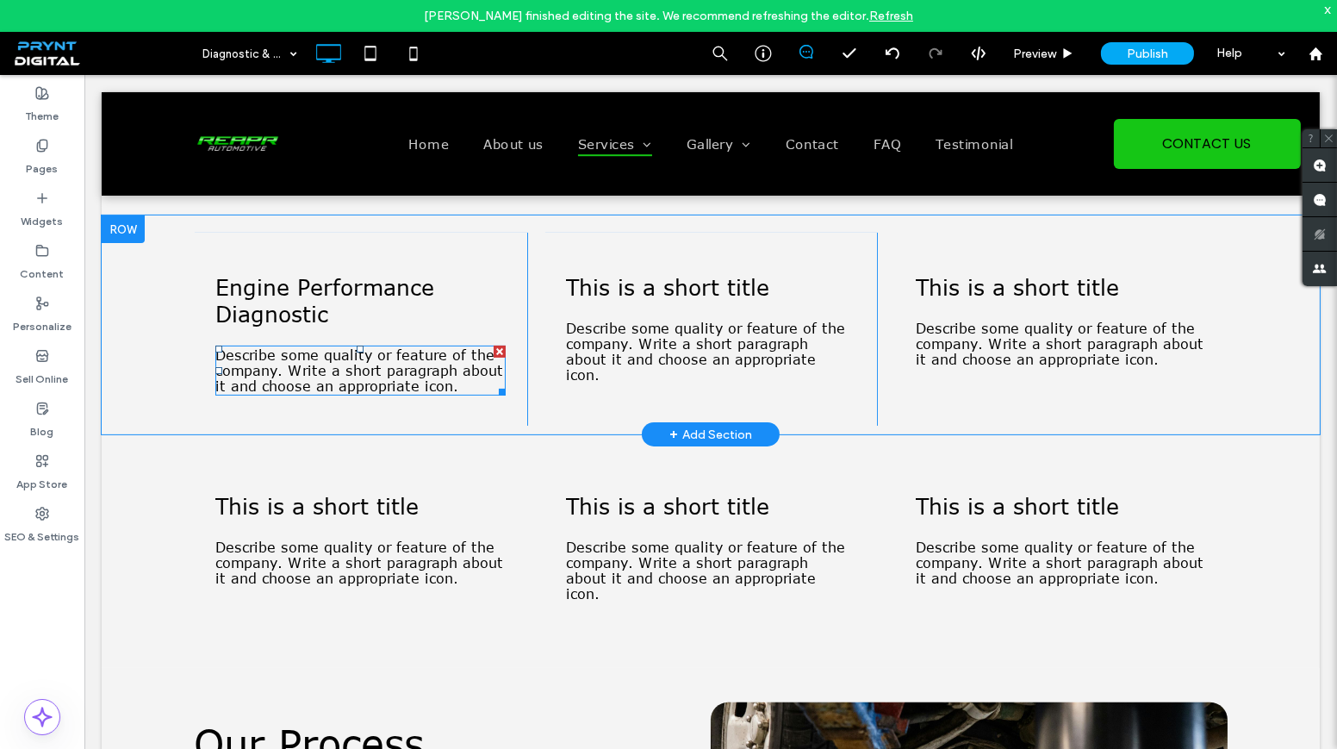
click at [392, 356] on span "Describe some quality or feature of the company. Write a short paragraph about …" at bounding box center [359, 370] width 288 height 47
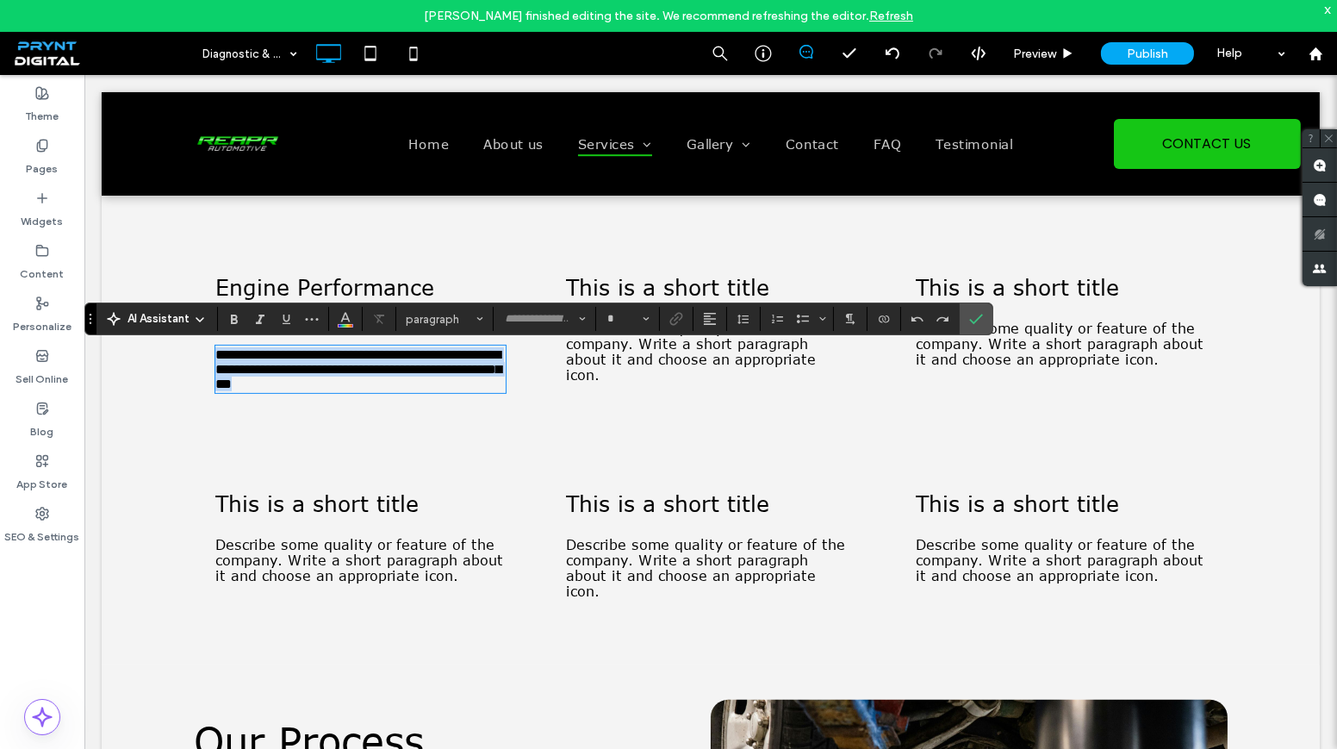
type input "*******"
type input "**"
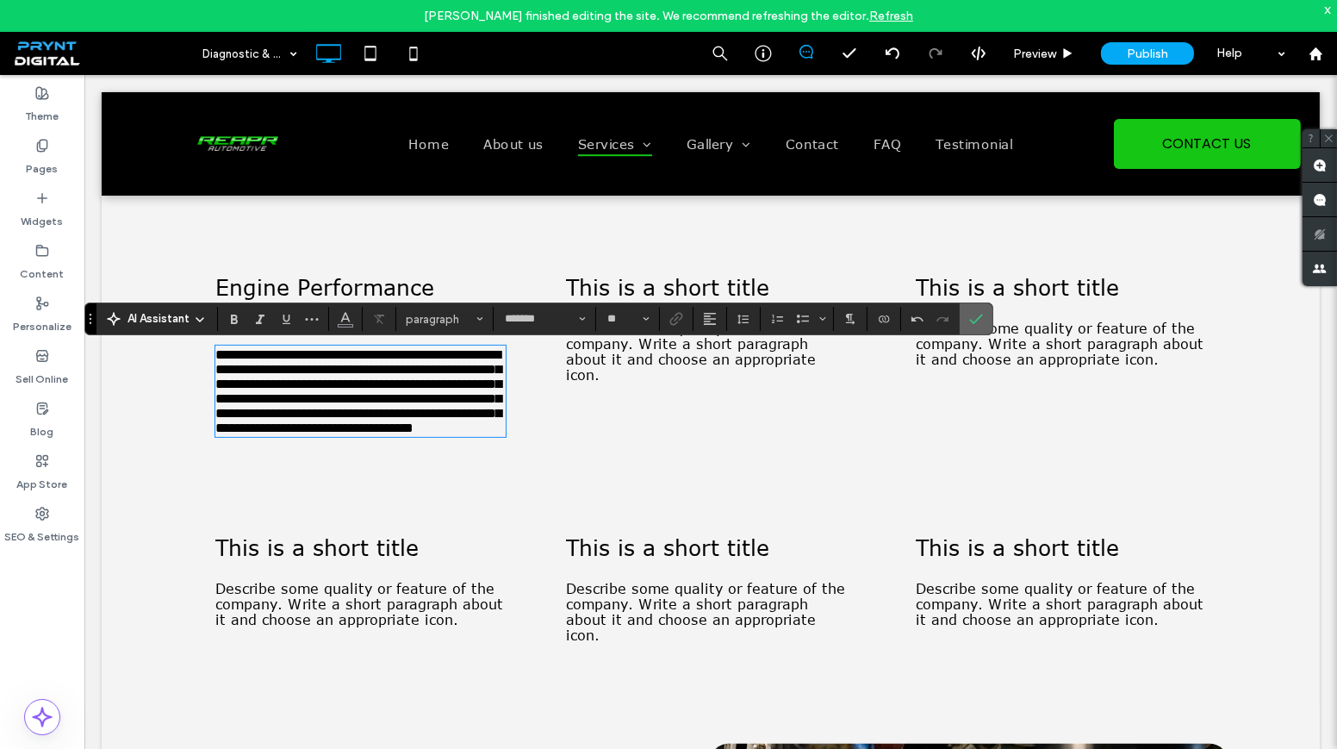
click at [975, 321] on icon "Confirm" at bounding box center [976, 319] width 14 height 14
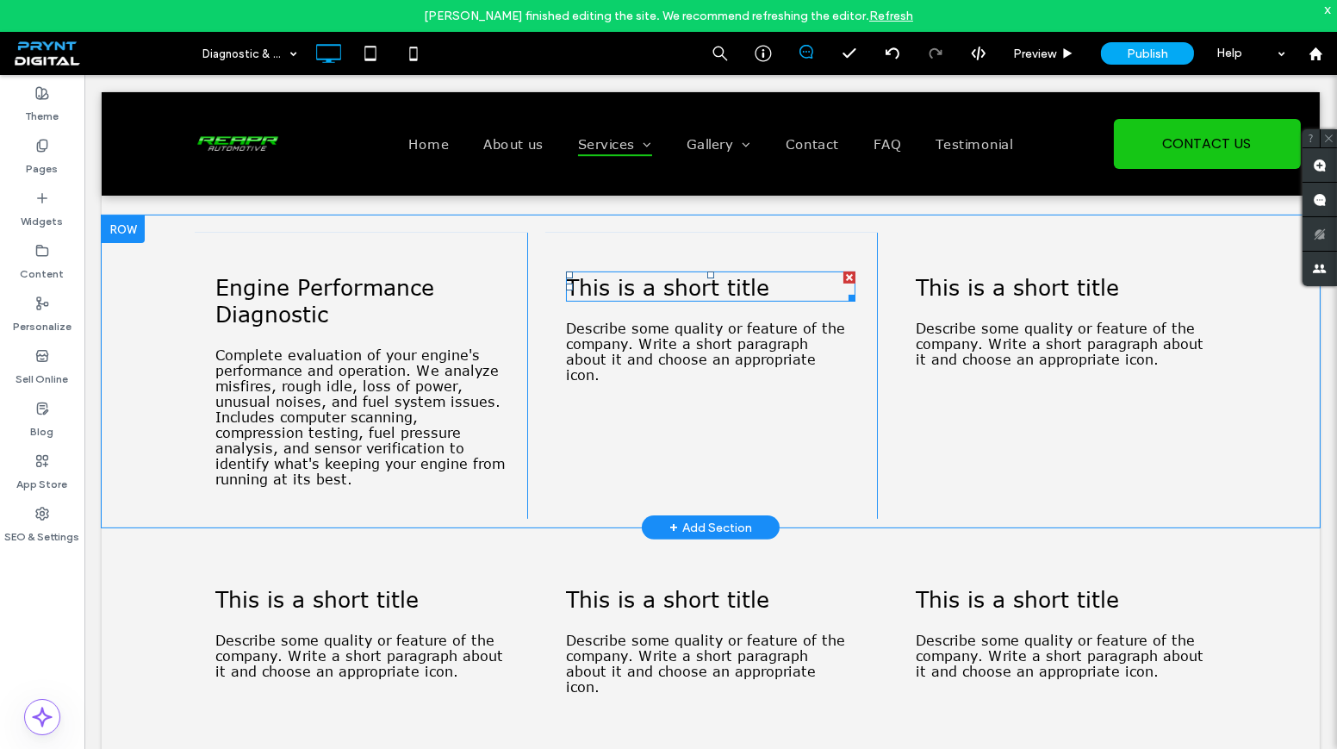
click at [633, 288] on span "This is a short title" at bounding box center [667, 286] width 203 height 27
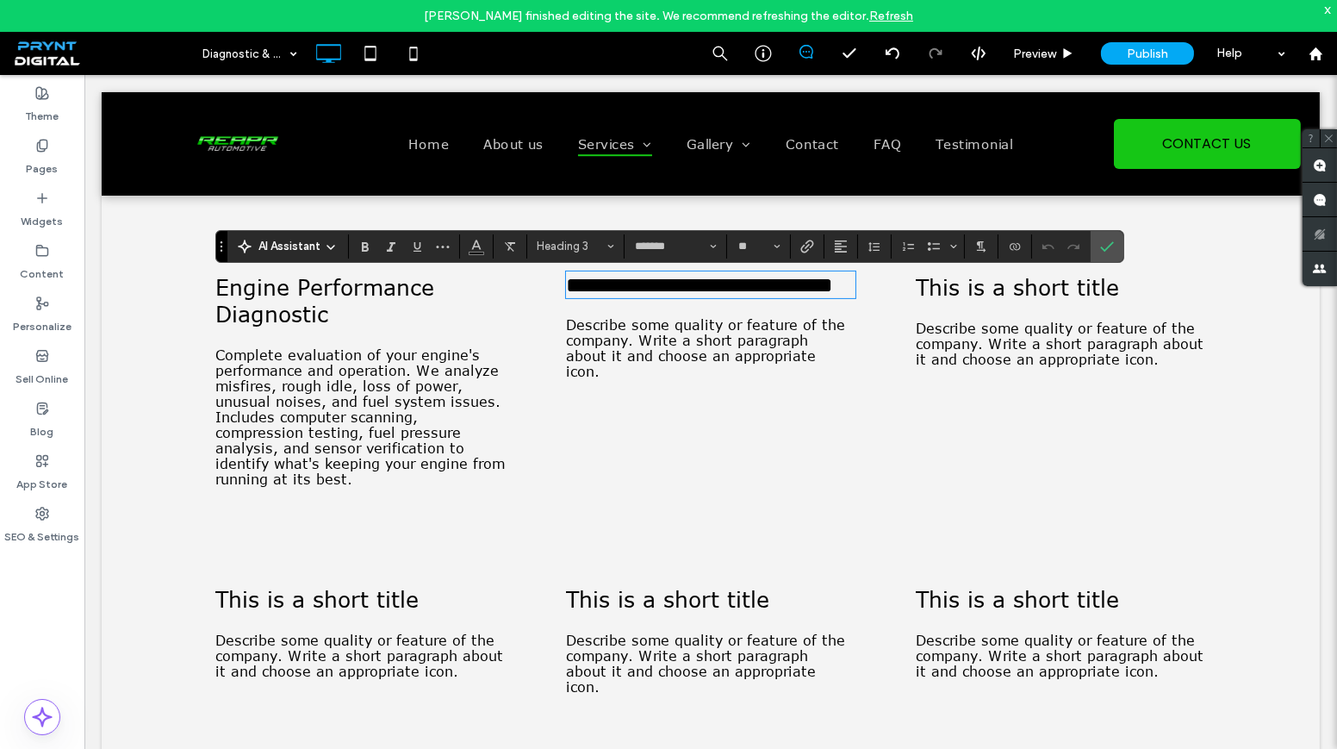
type input "**"
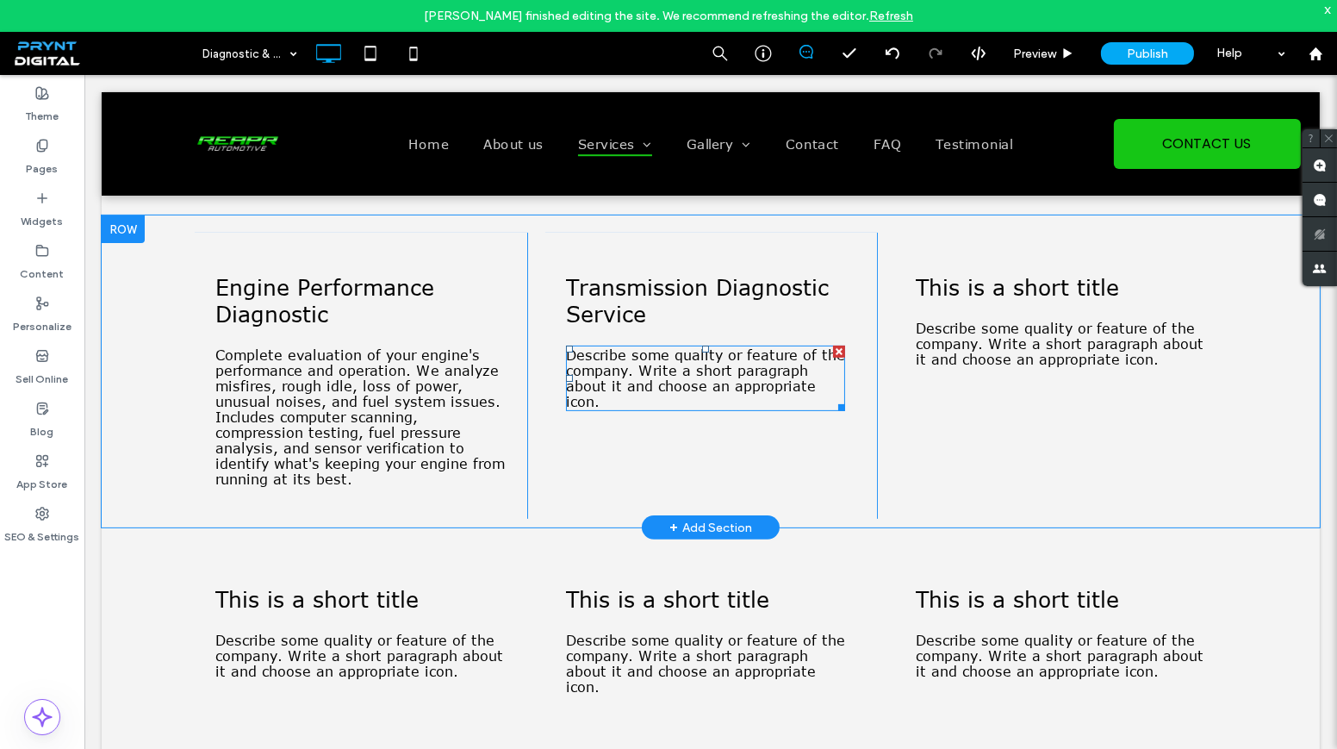
click at [694, 397] on span "Describe some quality or feature of the company. Write a short paragraph about …" at bounding box center [705, 378] width 279 height 62
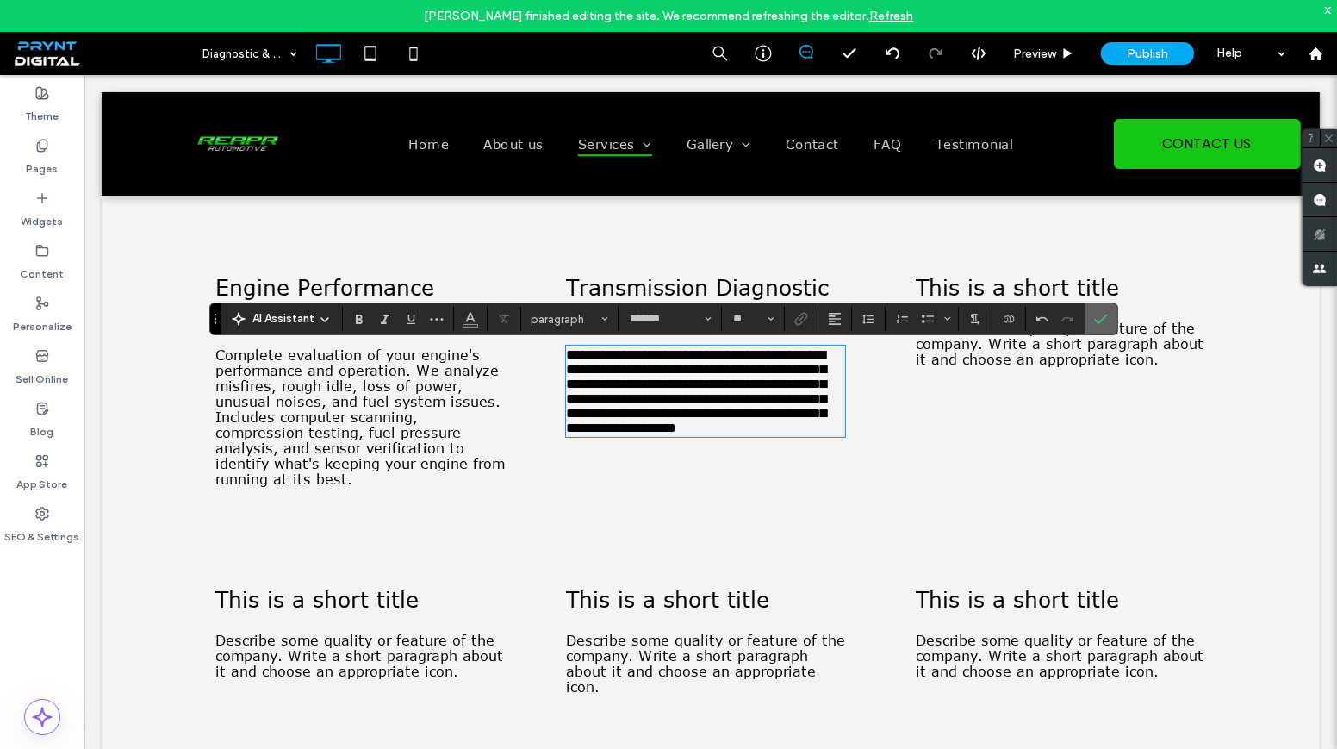
click at [1098, 317] on icon "Confirm" at bounding box center [1101, 319] width 14 height 14
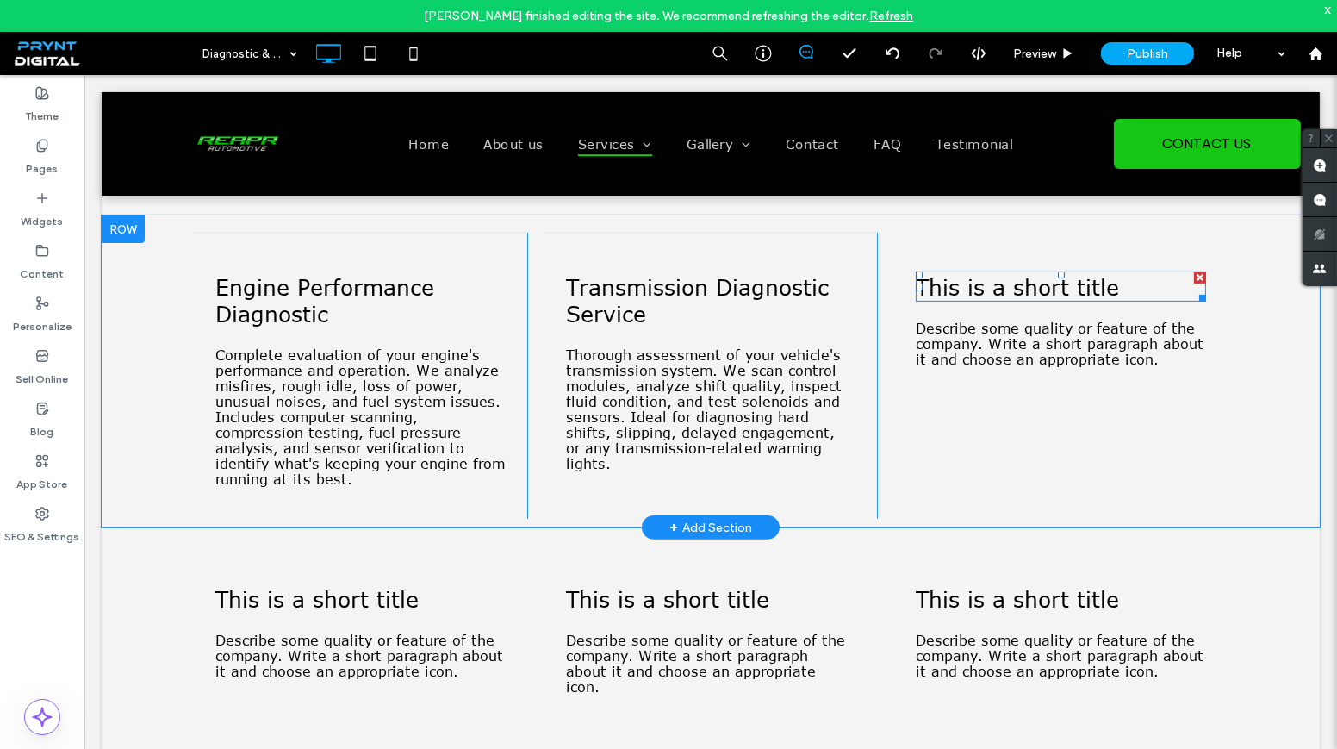
click at [1005, 295] on span "This is a short title" at bounding box center [1017, 286] width 203 height 27
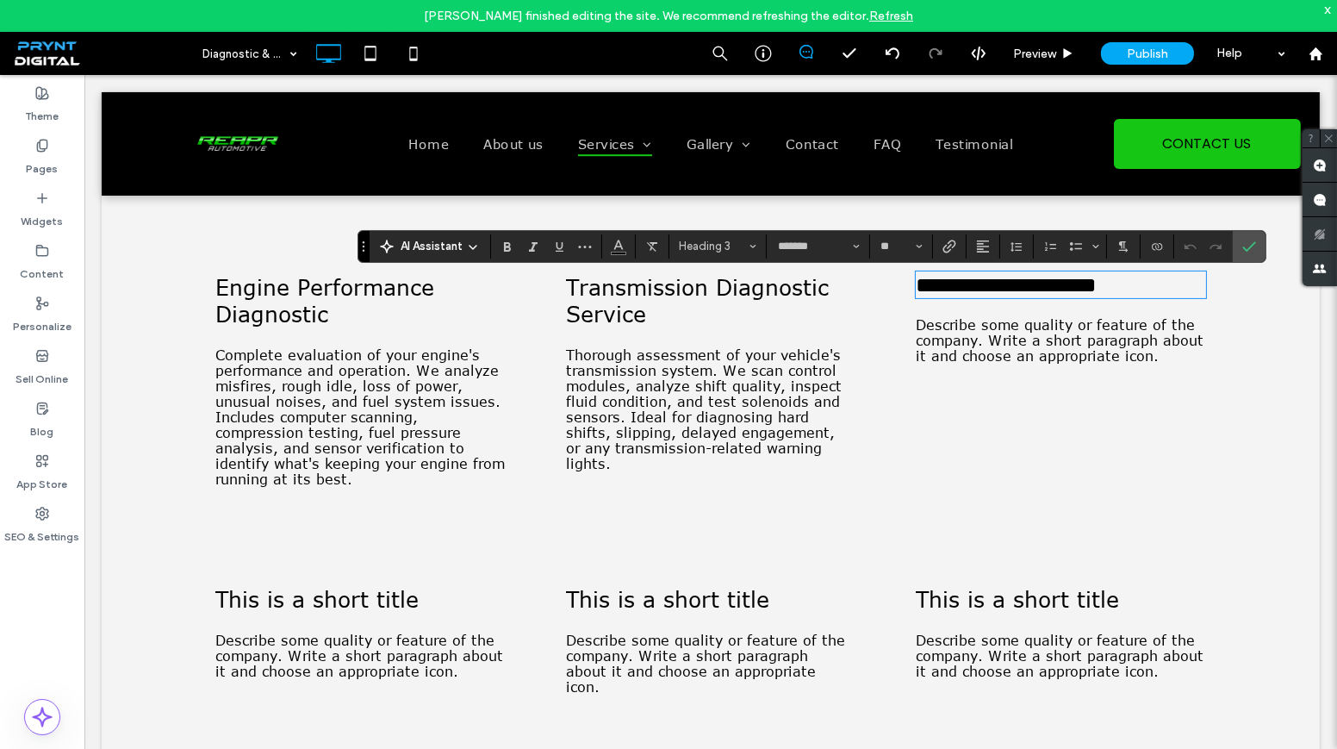
type input "**"
click at [1257, 238] on section at bounding box center [1249, 246] width 33 height 31
click at [1251, 241] on icon "Confirm" at bounding box center [1249, 246] width 14 height 14
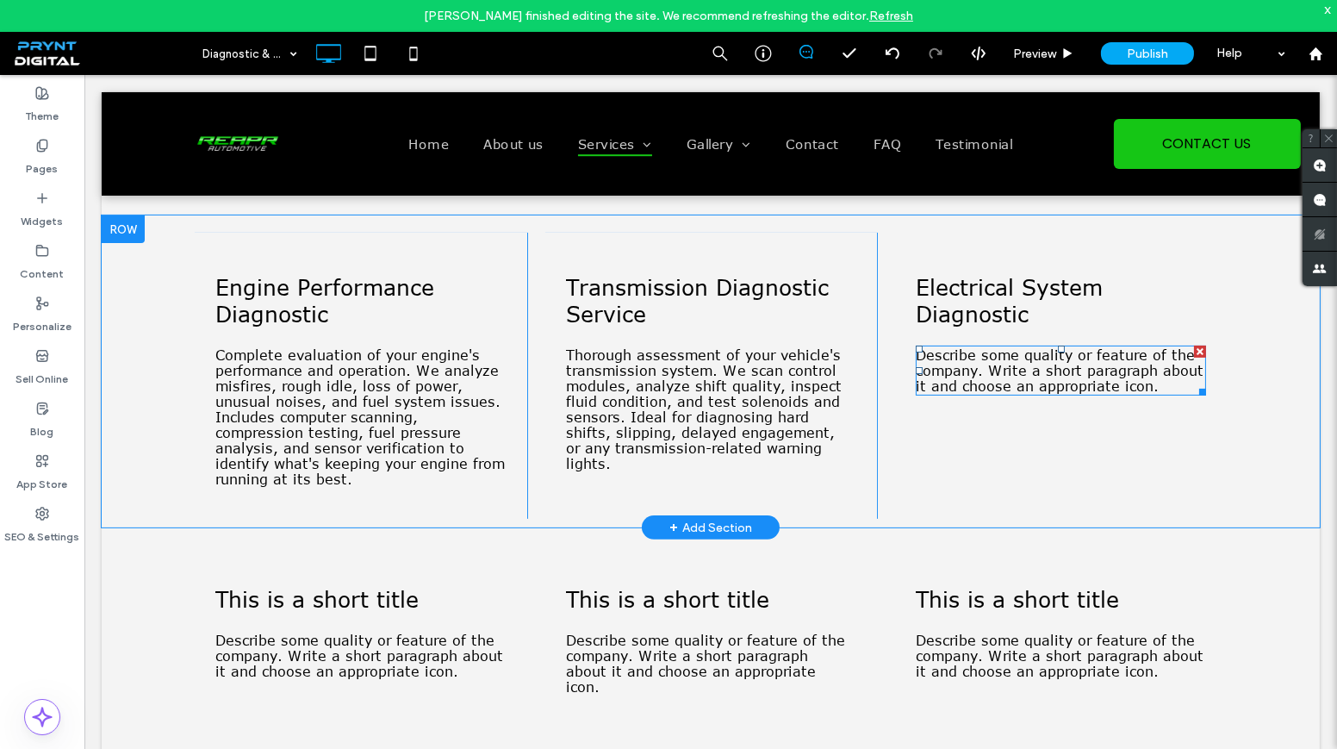
click at [980, 382] on span "Describe some quality or feature of the company. Write a short paragraph about …" at bounding box center [1060, 370] width 288 height 47
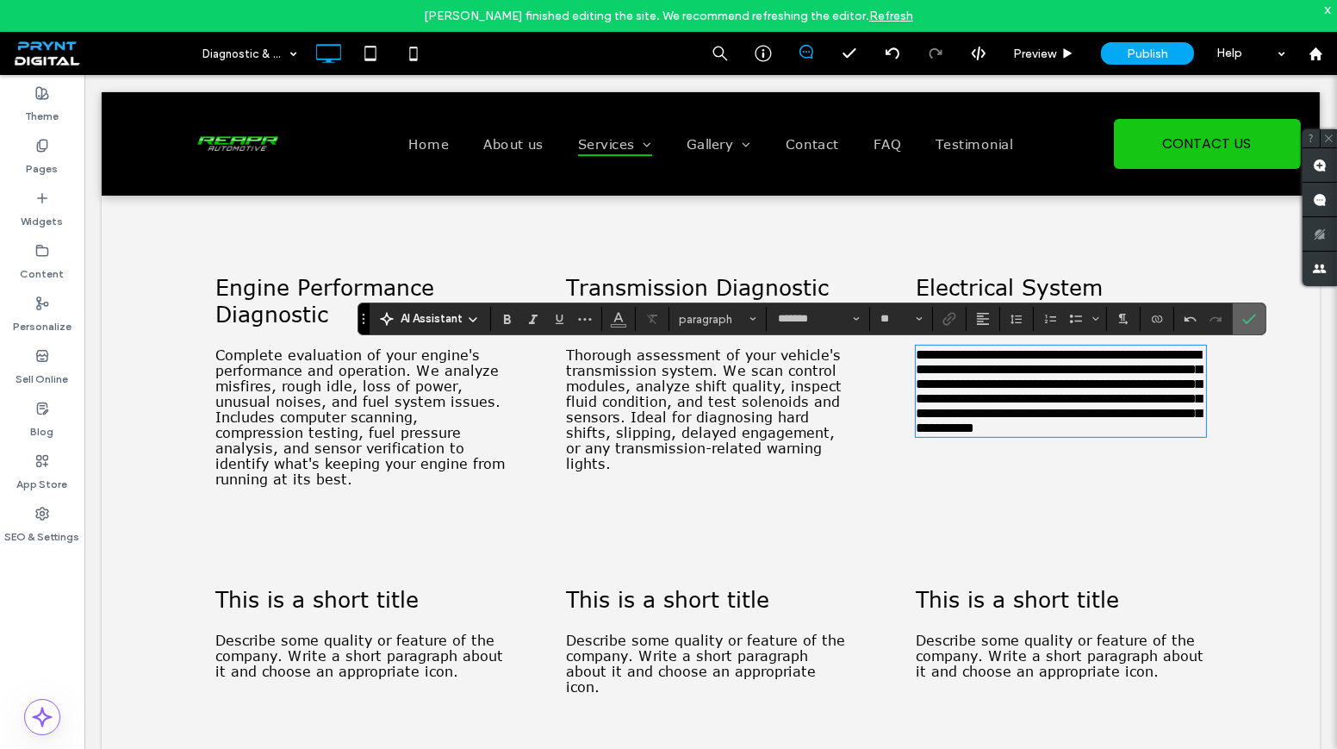
click at [1247, 327] on span "Confirm" at bounding box center [1249, 318] width 14 height 29
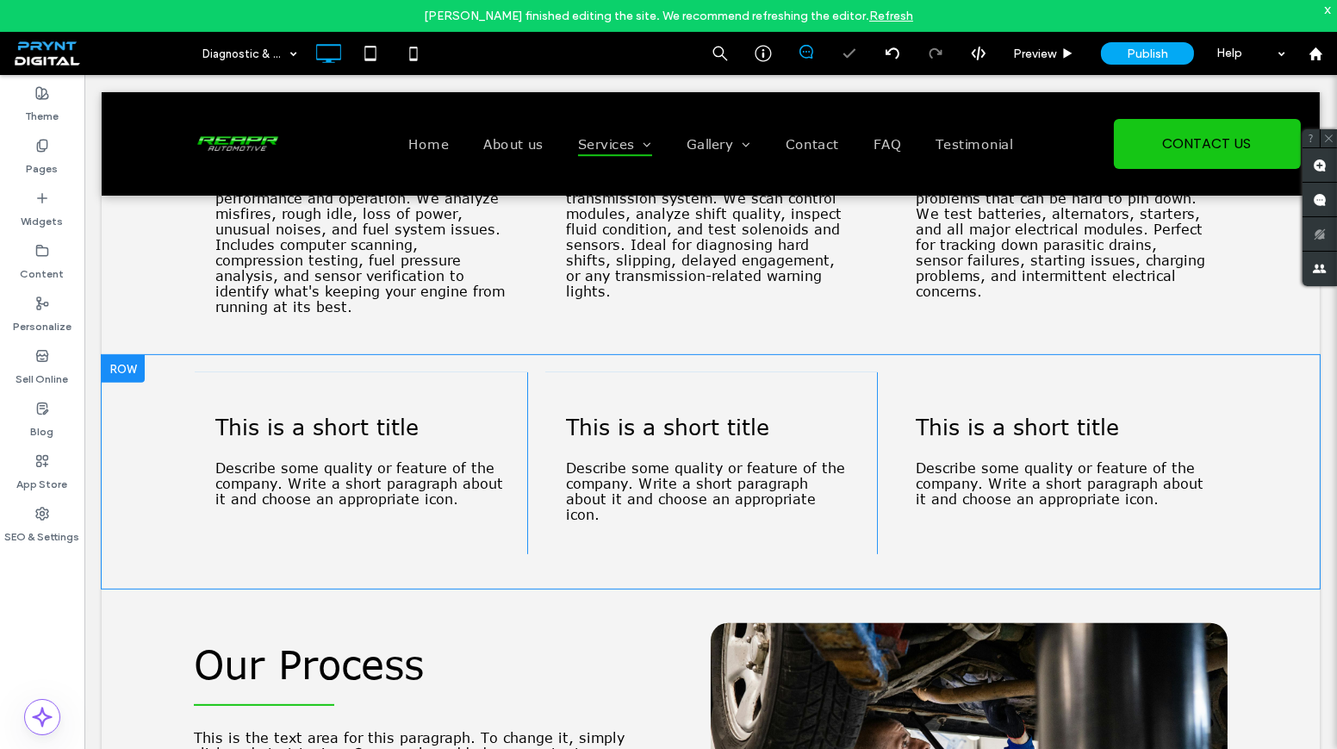
scroll to position [1174, 0]
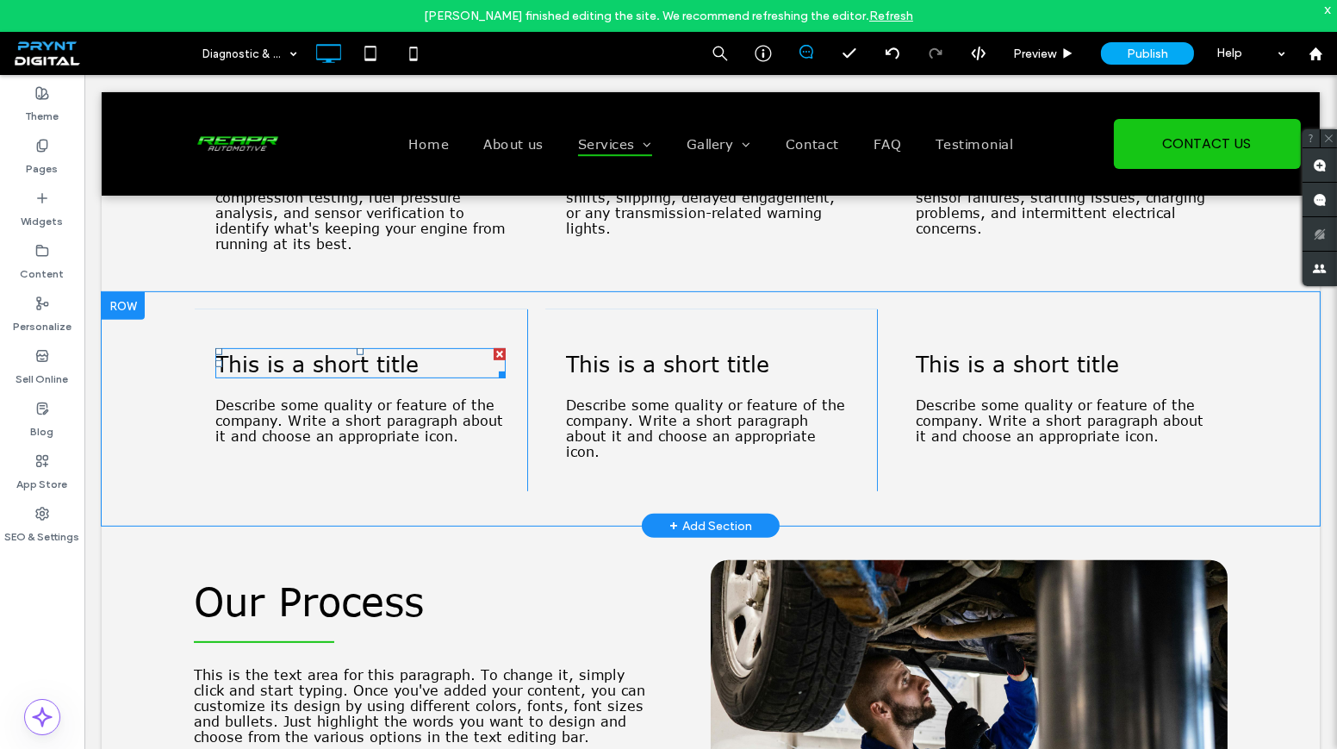
click at [271, 376] on span "This is a short title" at bounding box center [316, 363] width 203 height 27
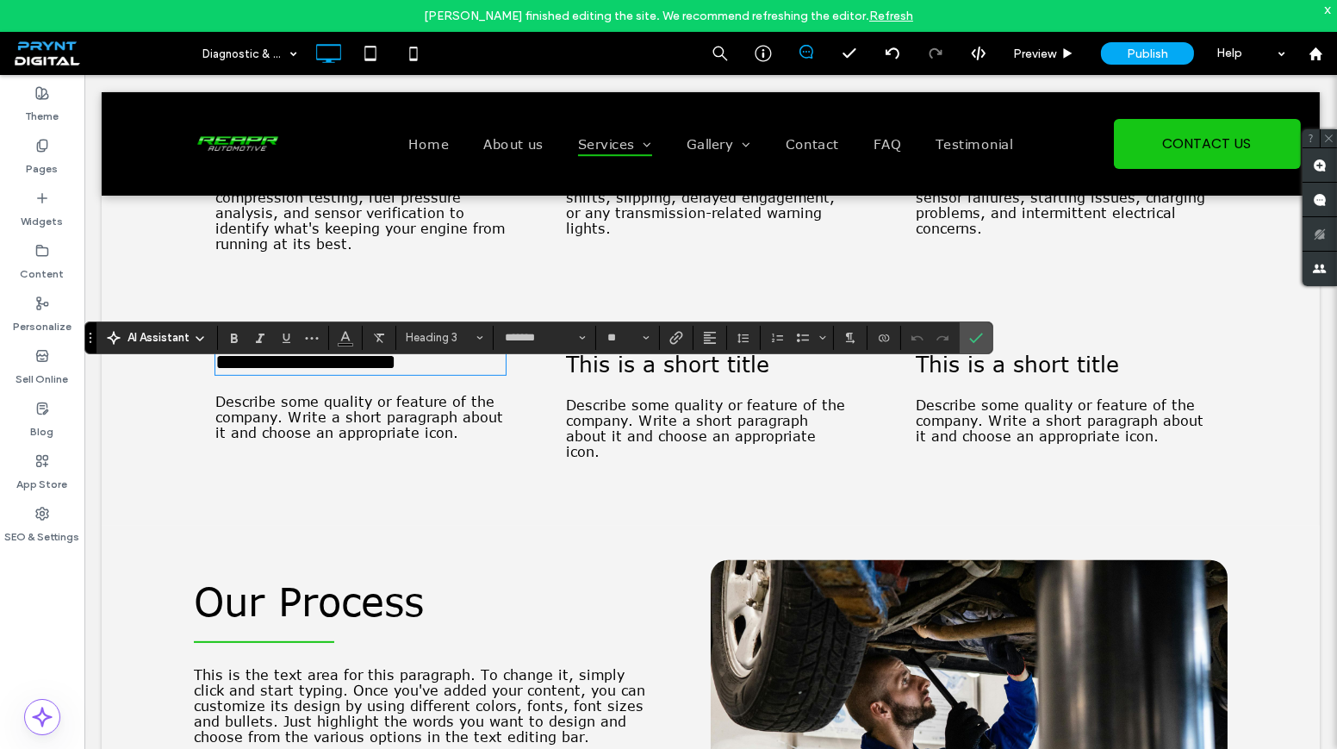
type input "**"
drag, startPoint x: 271, startPoint y: 376, endPoint x: 376, endPoint y: 267, distance: 151.1
click at [272, 372] on span "**********" at bounding box center [314, 362] width 198 height 22
click at [345, 470] on div "**********" at bounding box center [360, 400] width 333 height 182
click at [358, 440] on span "Describe some quality or feature of the company. Write a short paragraph about …" at bounding box center [359, 417] width 288 height 47
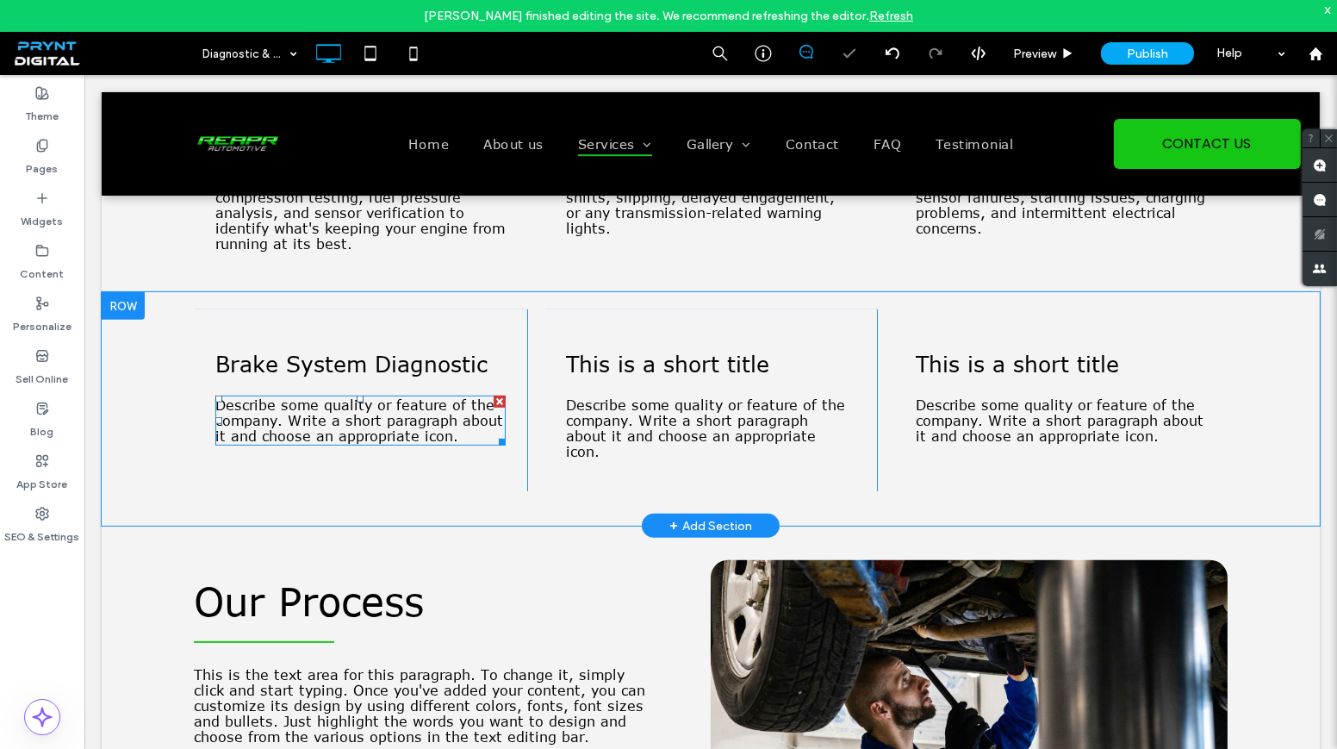
click at [358, 444] on span "Describe some quality or feature of the company. Write a short paragraph about …" at bounding box center [359, 420] width 288 height 47
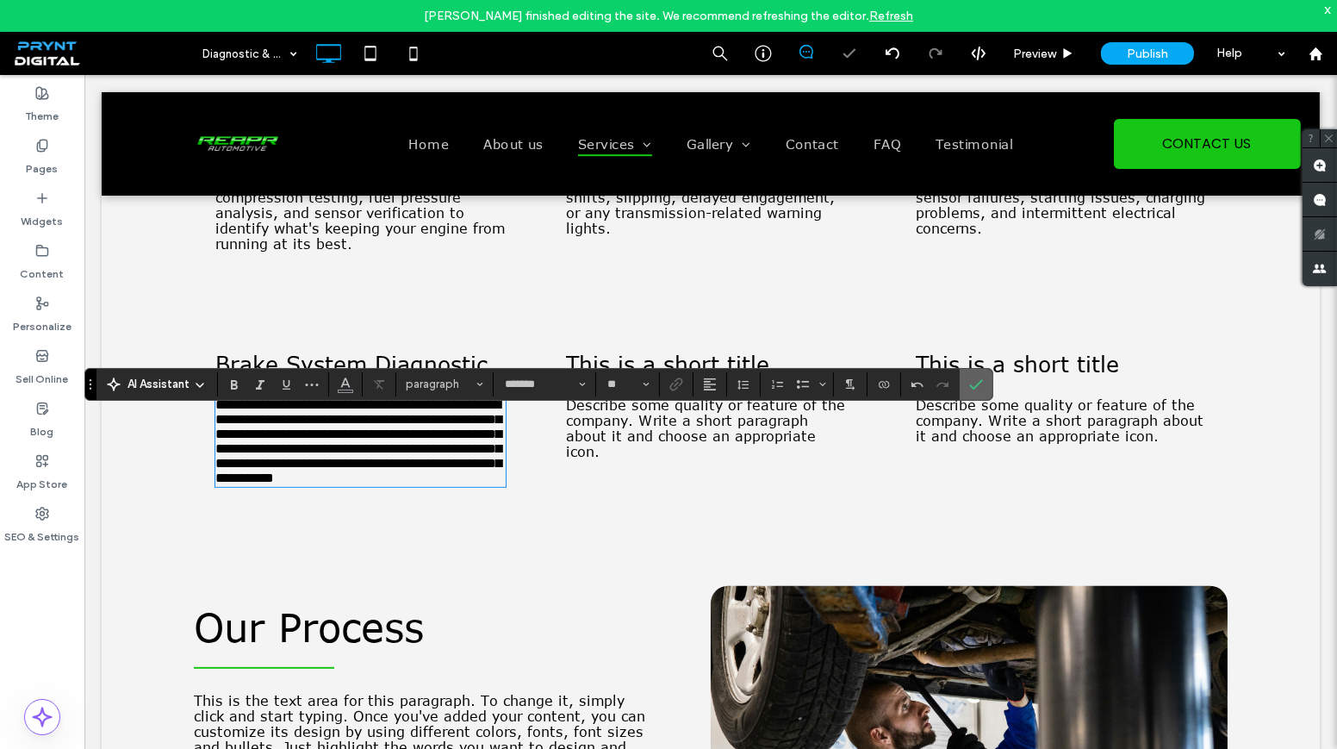
click at [973, 372] on span "Confirm" at bounding box center [976, 384] width 14 height 29
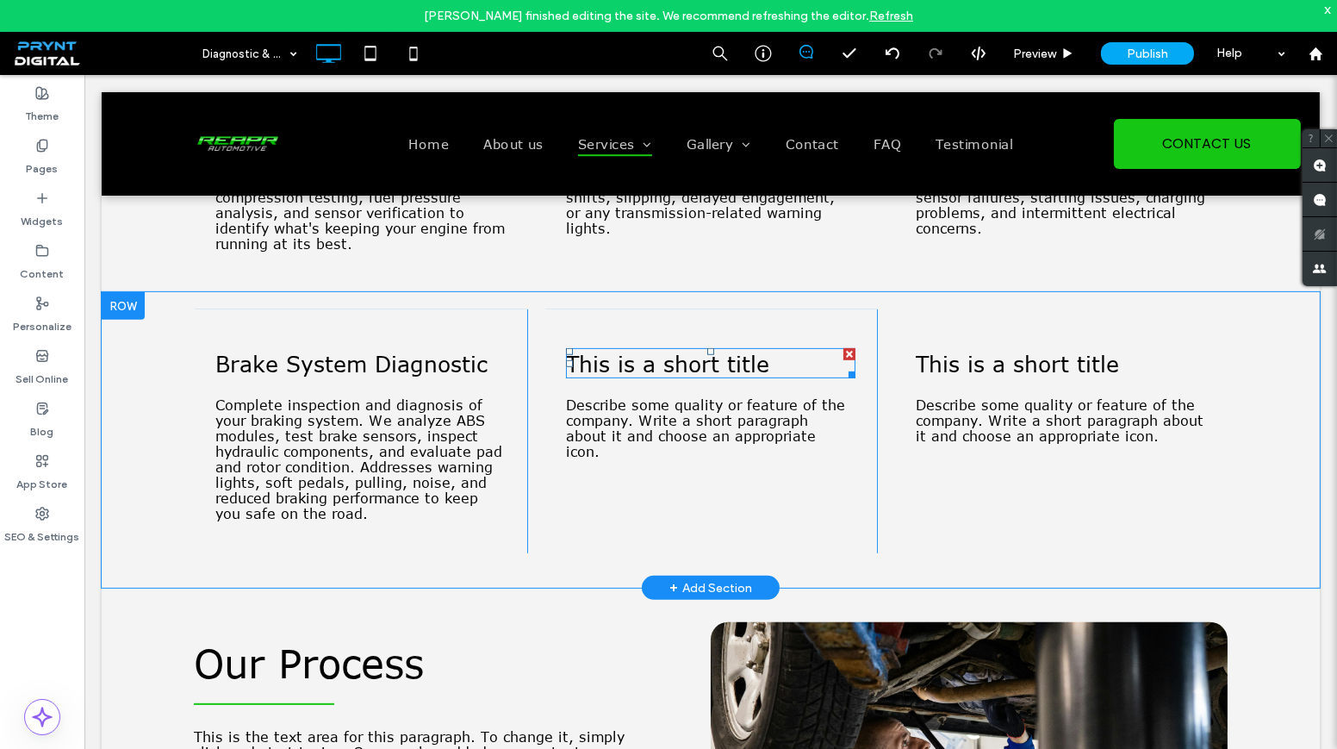
click at [715, 374] on span "This is a short title" at bounding box center [667, 363] width 203 height 27
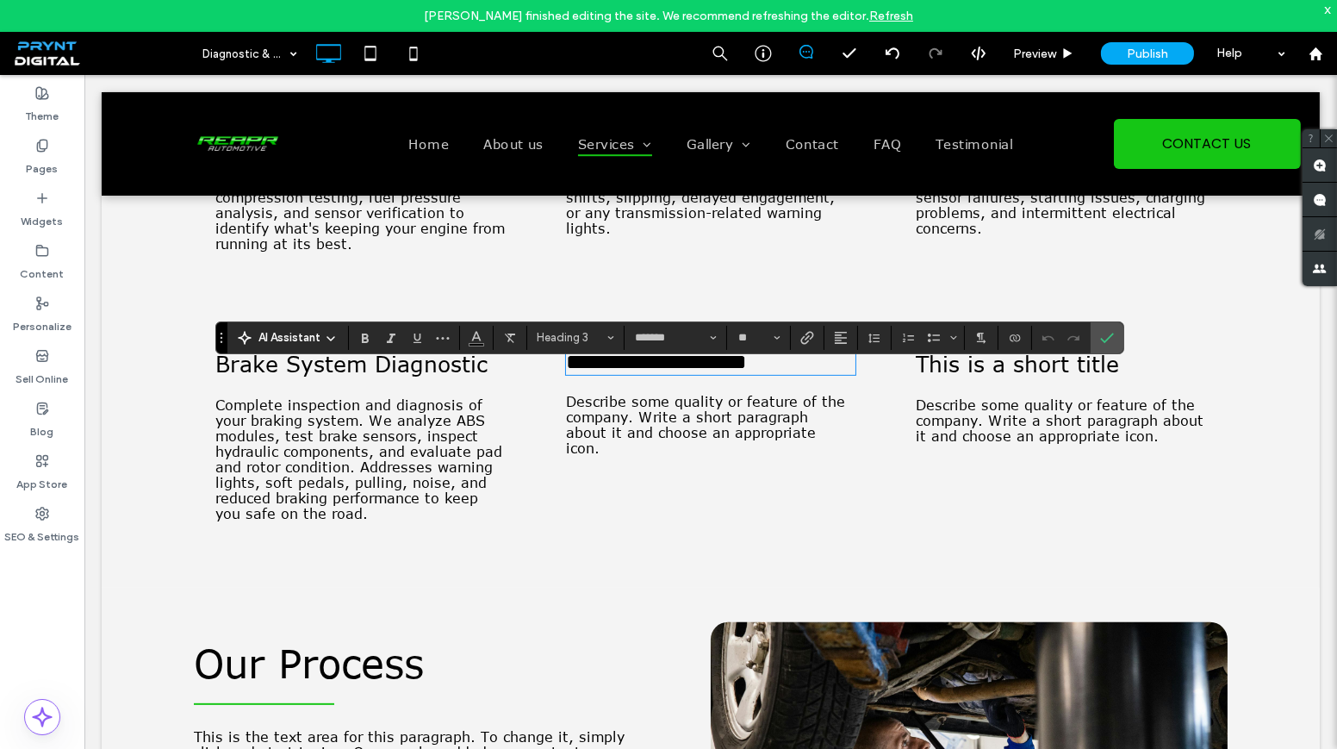
type input "**"
click at [1104, 332] on icon "Confirm" at bounding box center [1107, 338] width 14 height 14
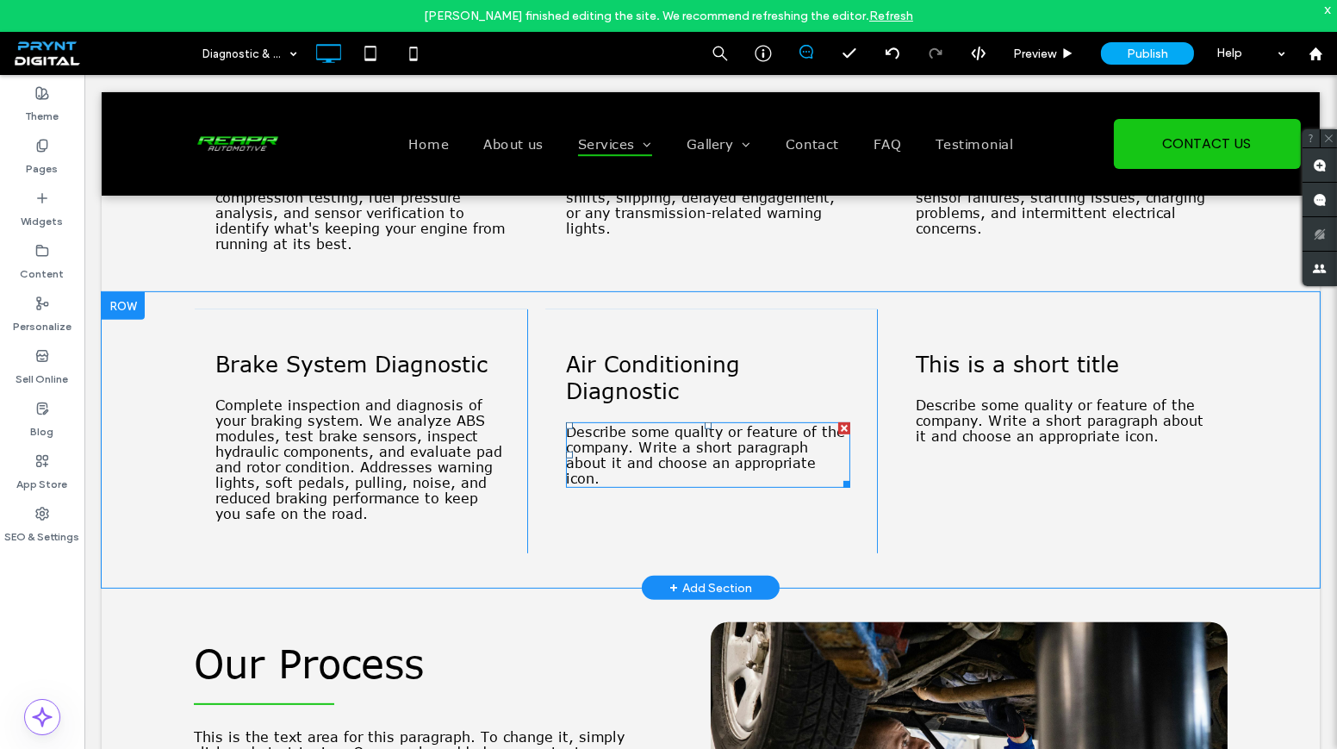
click at [616, 458] on span "Describe some quality or feature of the company. Write a short paragraph about …" at bounding box center [705, 455] width 279 height 62
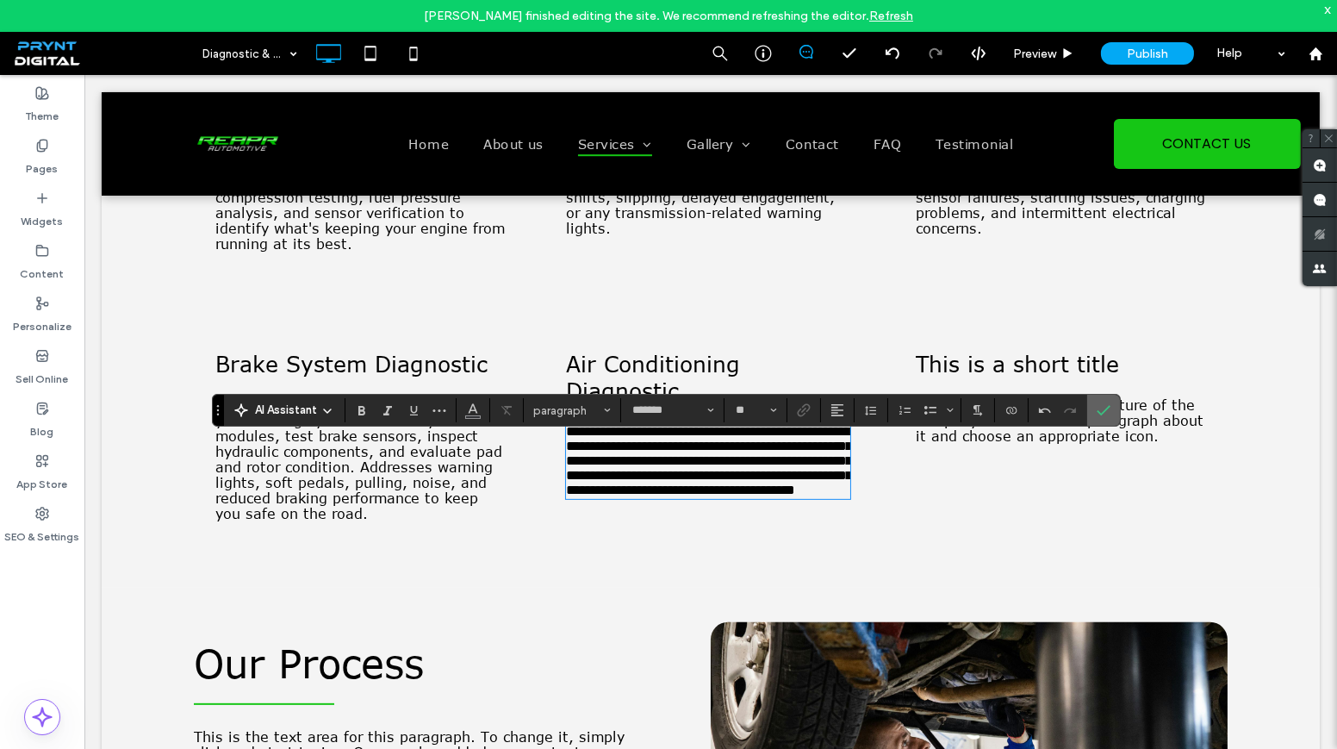
click at [1099, 411] on use "Confirm" at bounding box center [1105, 410] width 14 height 10
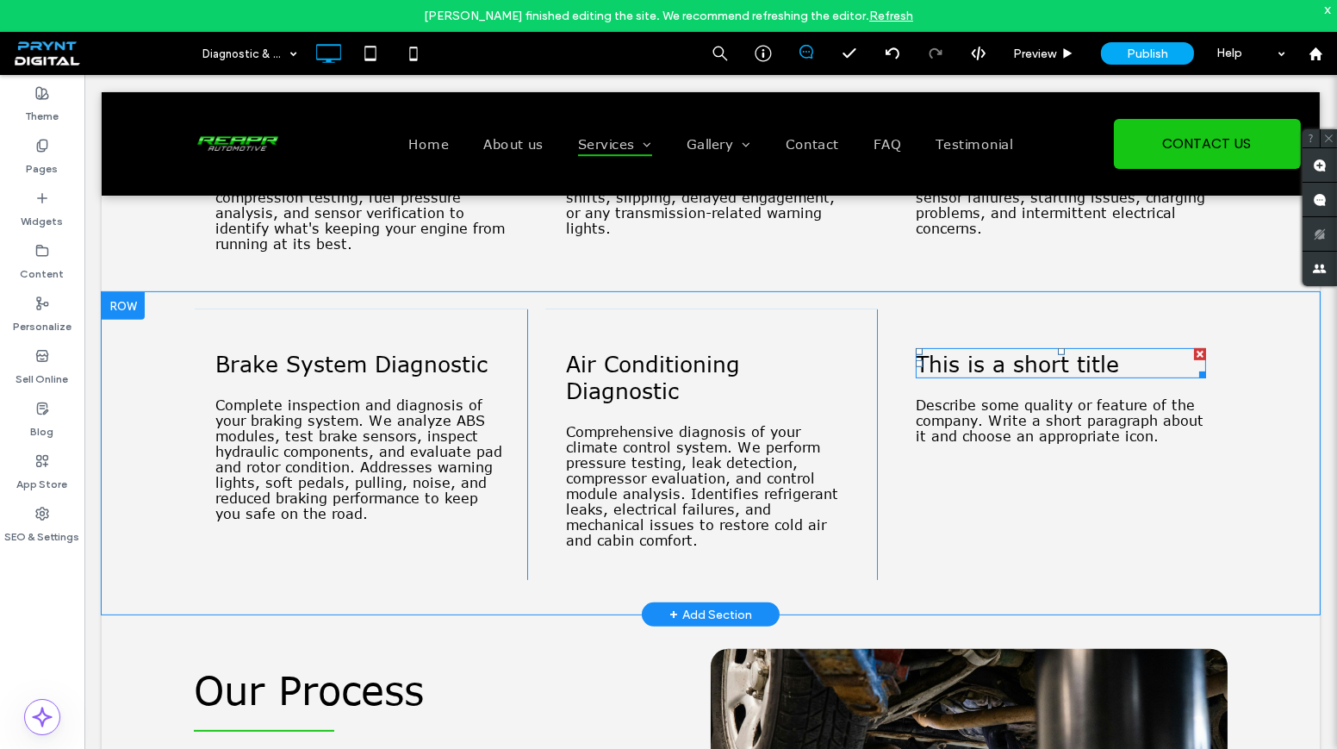
click at [1034, 376] on span "This is a short title" at bounding box center [1017, 363] width 203 height 27
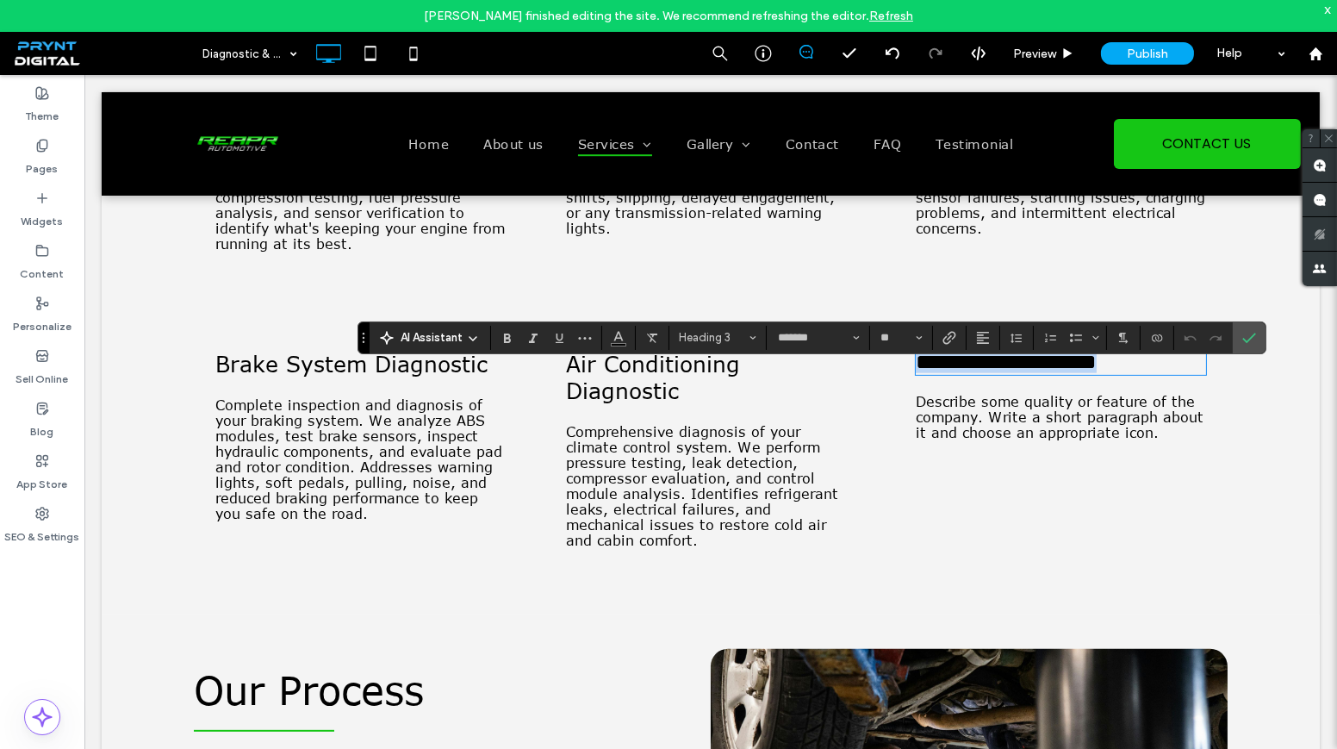
type input "**"
click at [1253, 337] on label "Confirm" at bounding box center [1249, 337] width 26 height 31
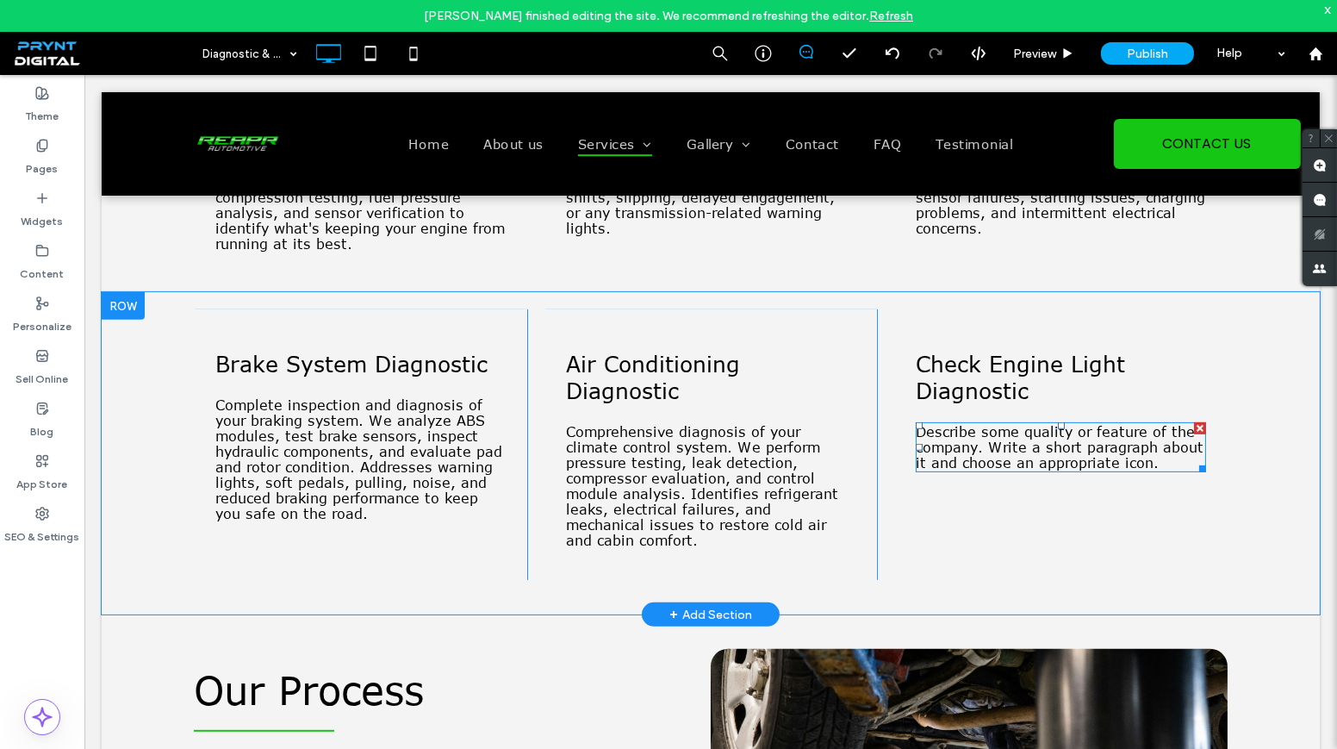
click at [1018, 463] on span "Describe some quality or feature of the company. Write a short paragraph about …" at bounding box center [1060, 447] width 288 height 47
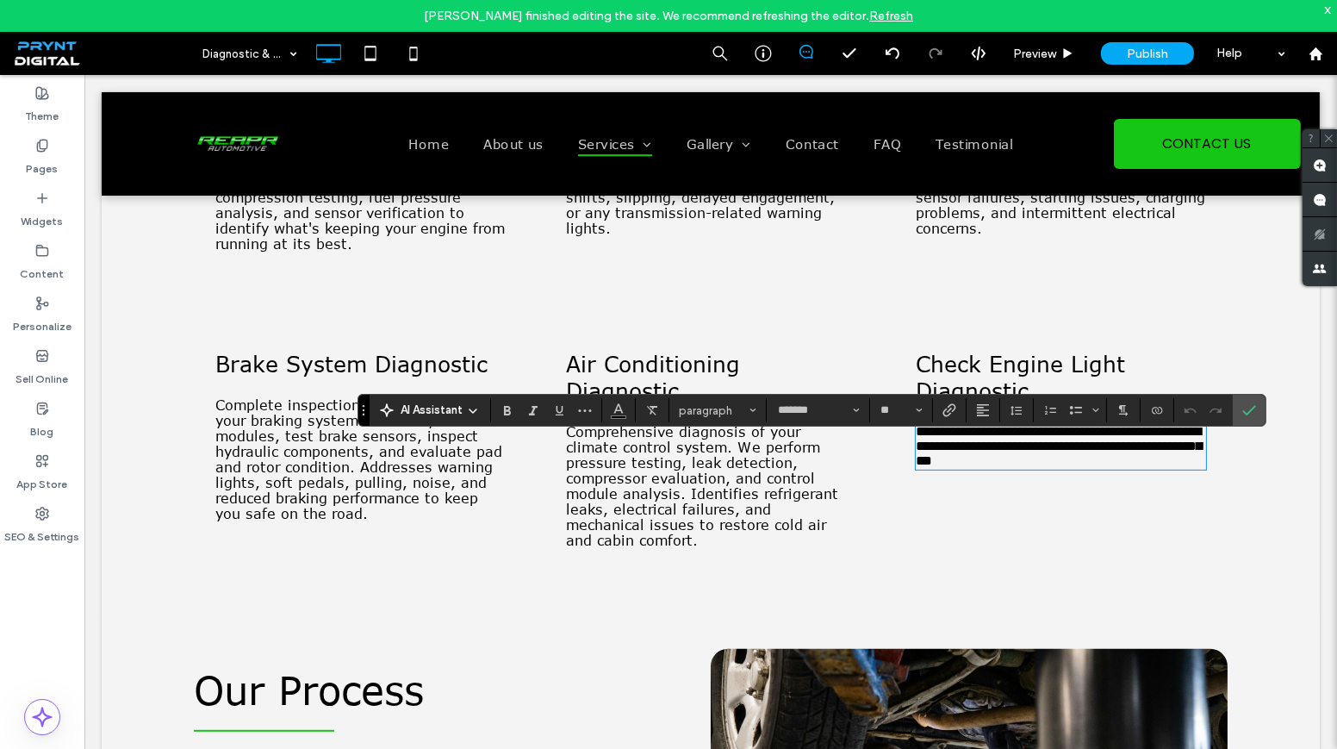
drag, startPoint x: 996, startPoint y: 494, endPoint x: 956, endPoint y: 470, distance: 46.0
click at [956, 467] on span "**********" at bounding box center [1059, 446] width 286 height 42
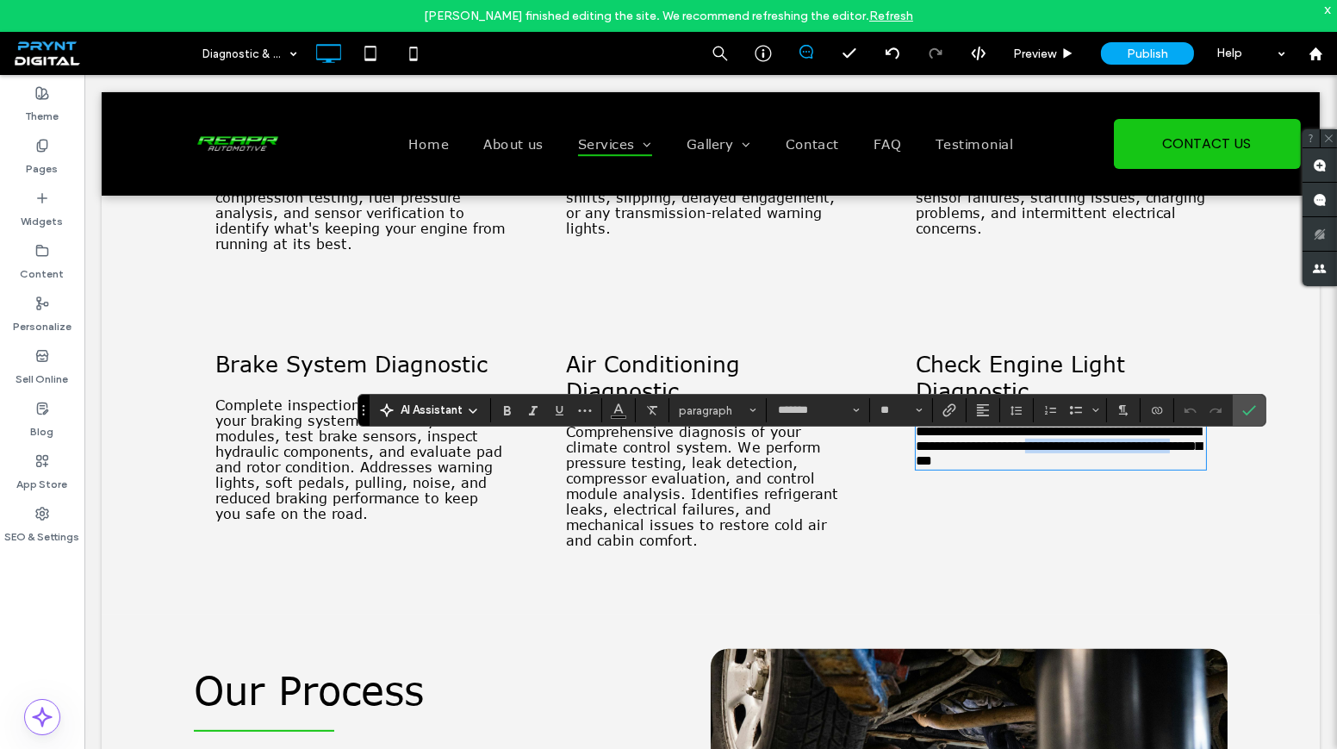
drag, startPoint x: 1145, startPoint y: 485, endPoint x: 1112, endPoint y: 485, distance: 32.7
click at [1099, 467] on span "**********" at bounding box center [1059, 446] width 286 height 42
drag, startPoint x: 1160, startPoint y: 480, endPoint x: 905, endPoint y: 445, distance: 258.2
click at [905, 445] on div "**********" at bounding box center [1060, 444] width 333 height 271
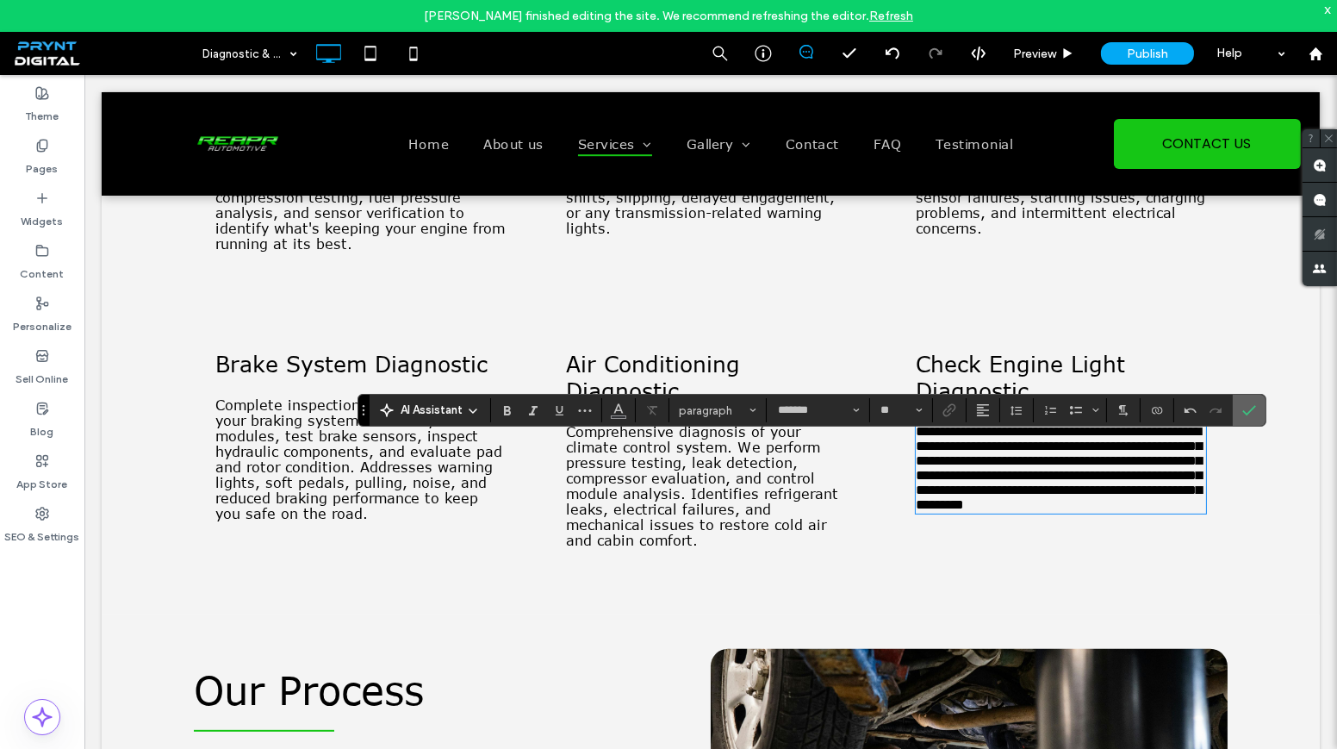
click at [1247, 404] on icon "Confirm" at bounding box center [1249, 410] width 14 height 14
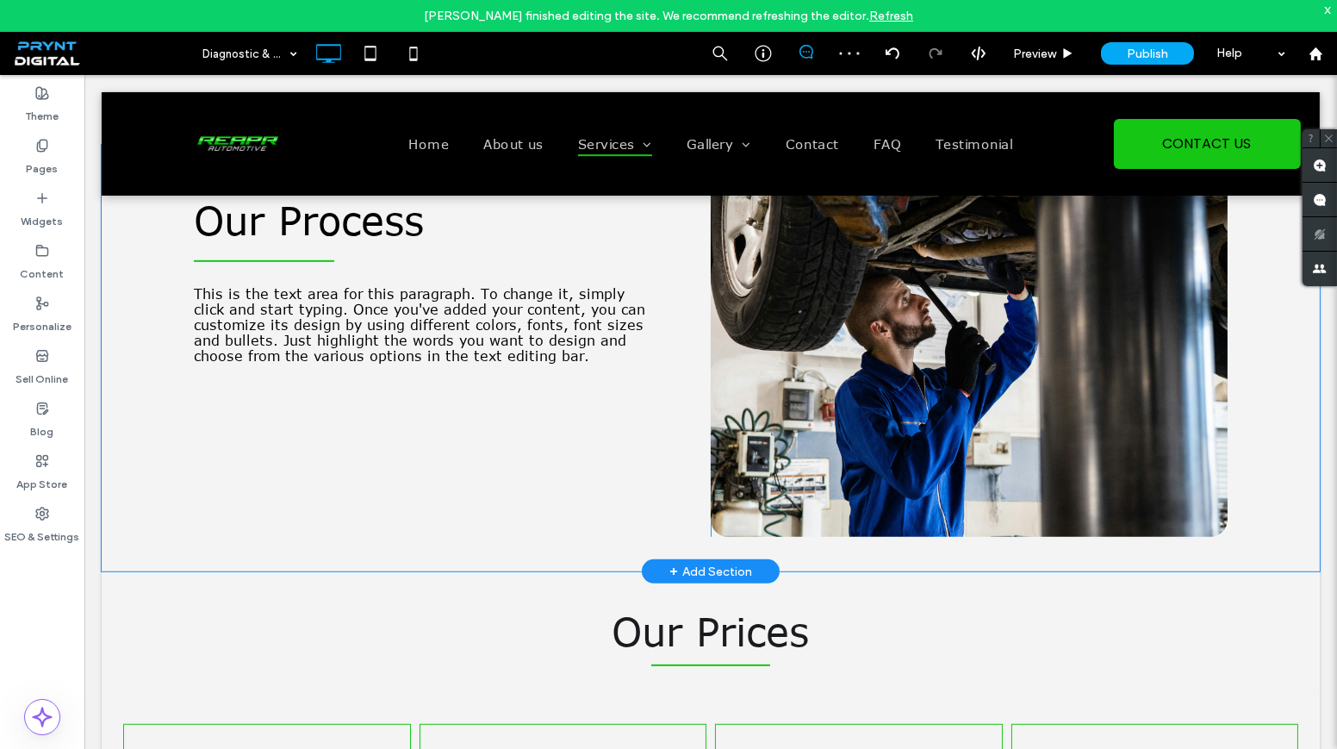
scroll to position [1645, 0]
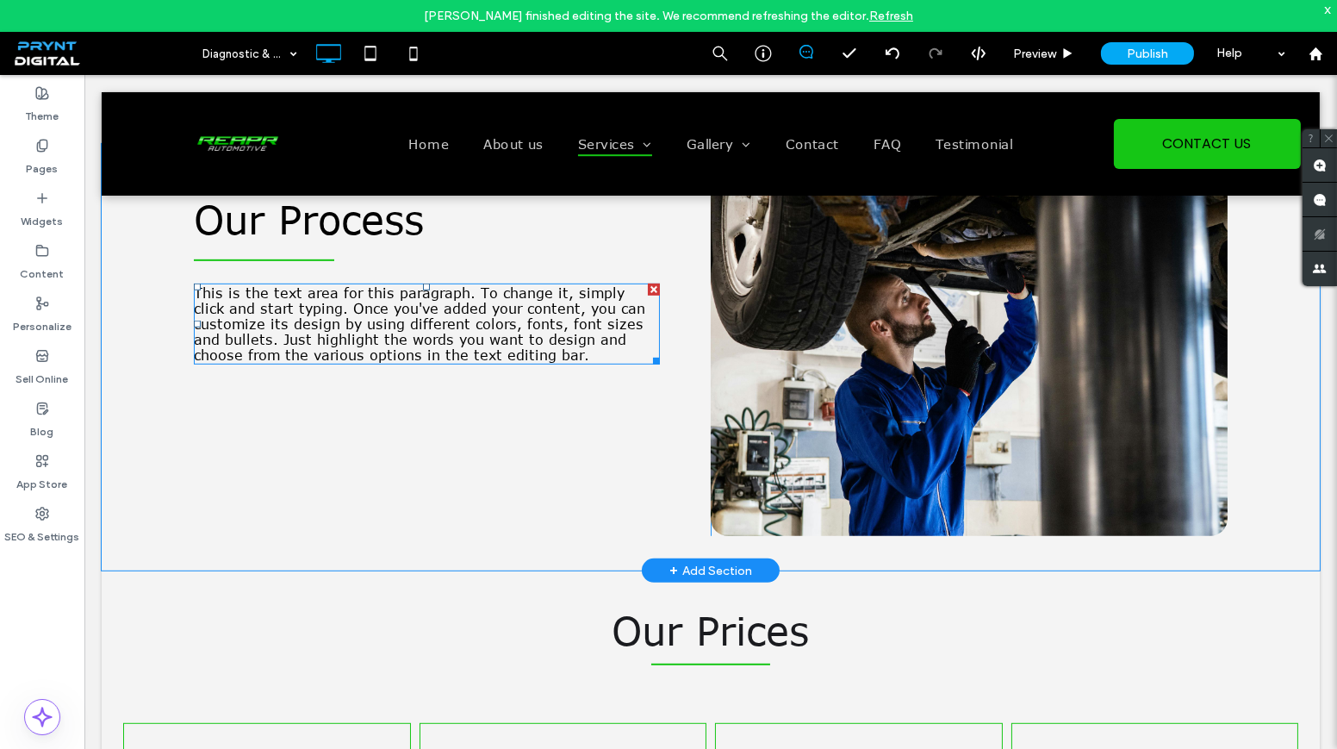
click at [375, 351] on span "This is the text area for this paragraph. To change it, simply click and start …" at bounding box center [419, 324] width 451 height 78
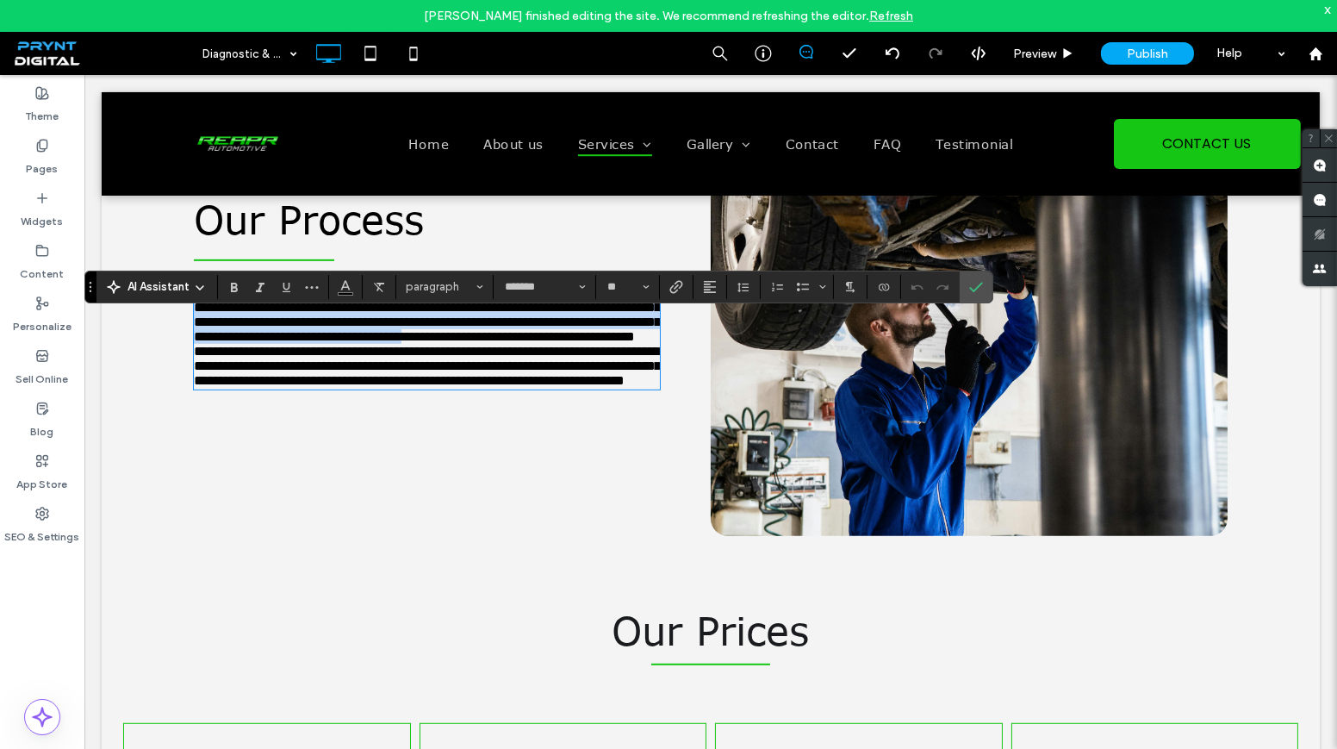
scroll to position [0, 0]
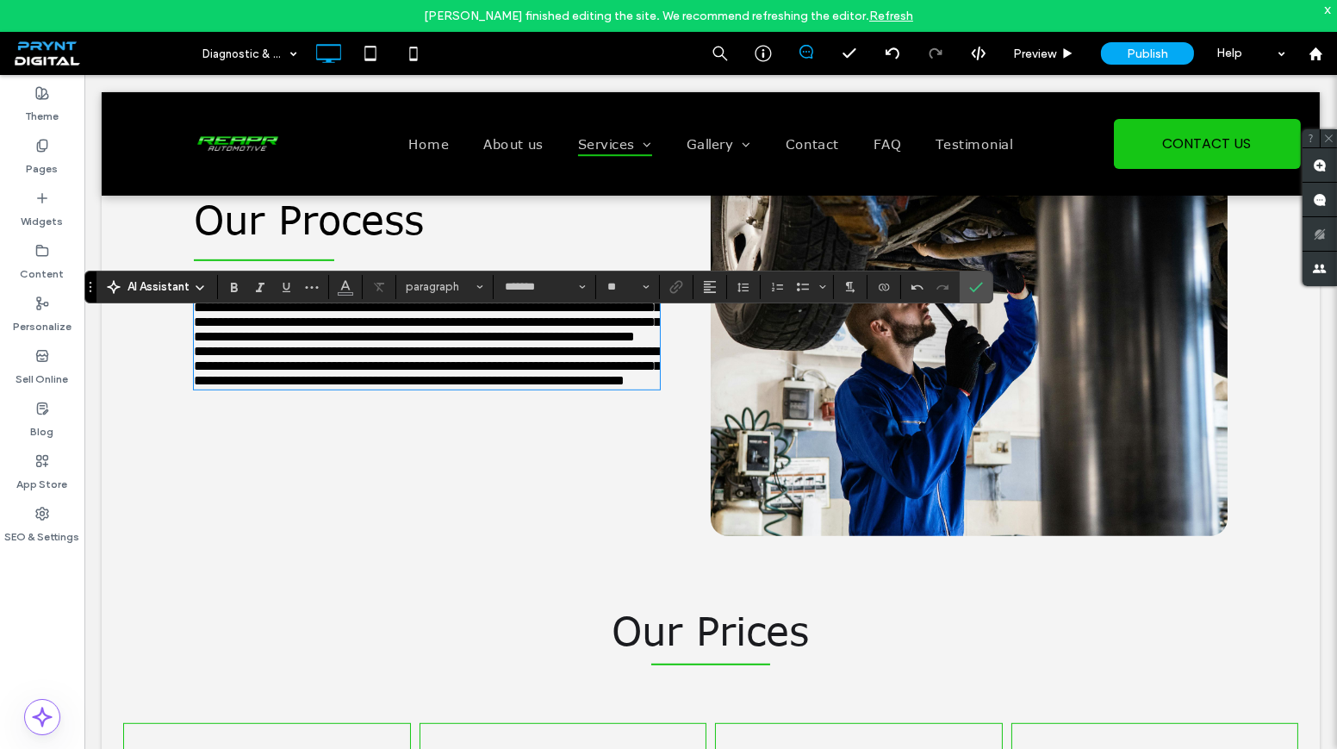
click at [194, 387] on span "**********" at bounding box center [427, 366] width 467 height 42
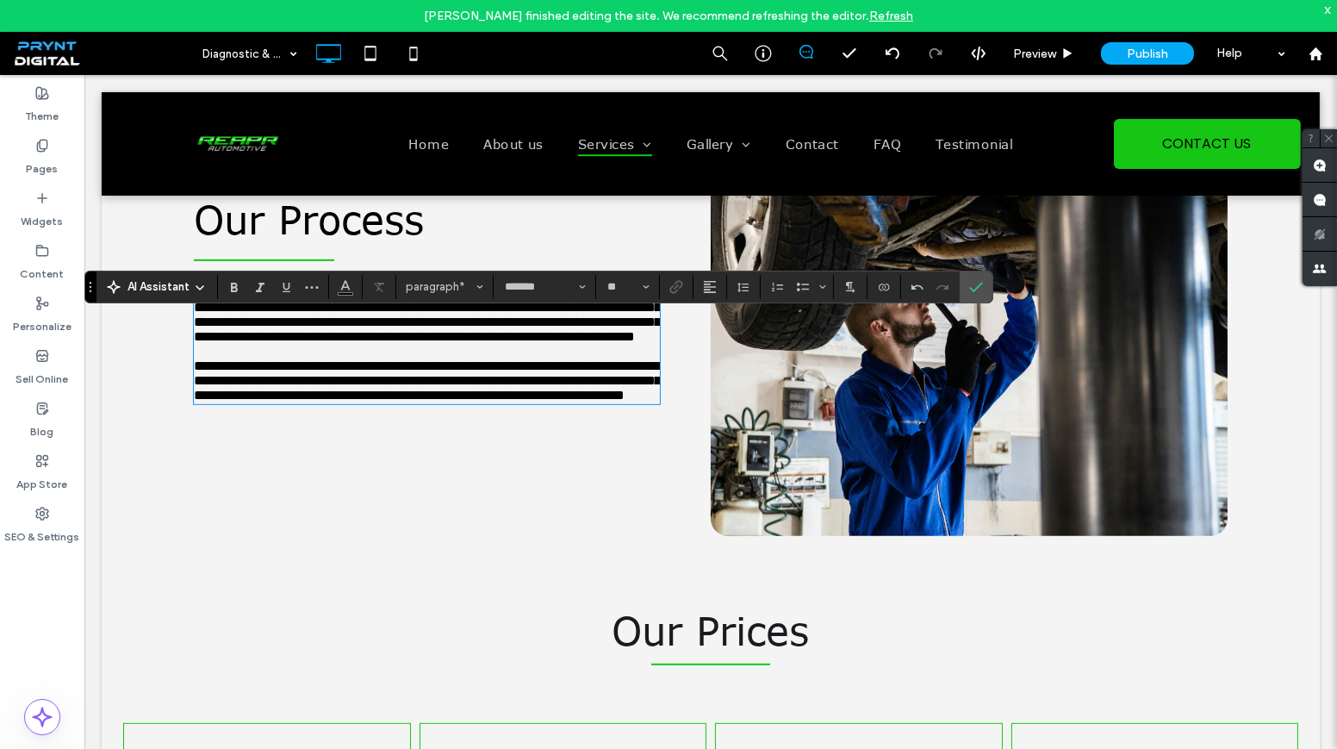
click at [436, 401] on span "**********" at bounding box center [427, 380] width 467 height 42
click at [648, 344] on p "**********" at bounding box center [427, 314] width 466 height 59
click at [976, 285] on icon "Confirm" at bounding box center [976, 287] width 14 height 14
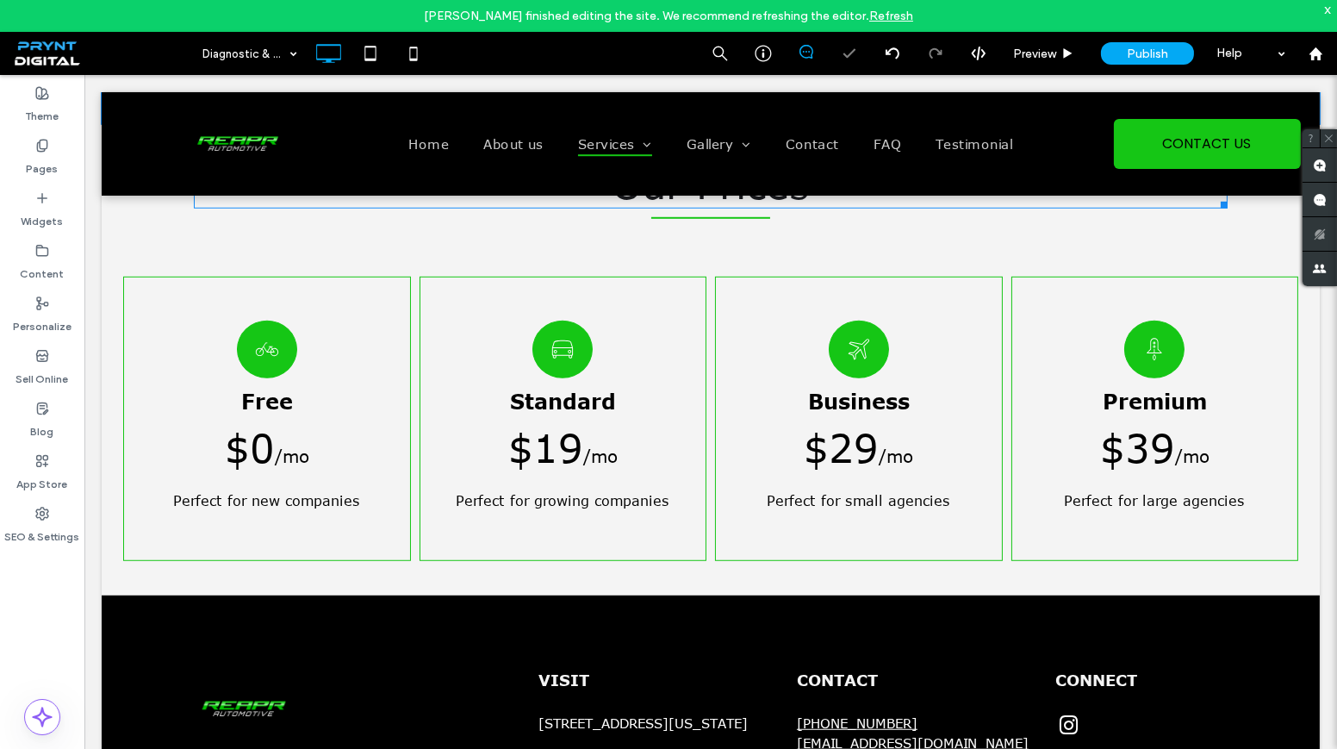
scroll to position [2114, 0]
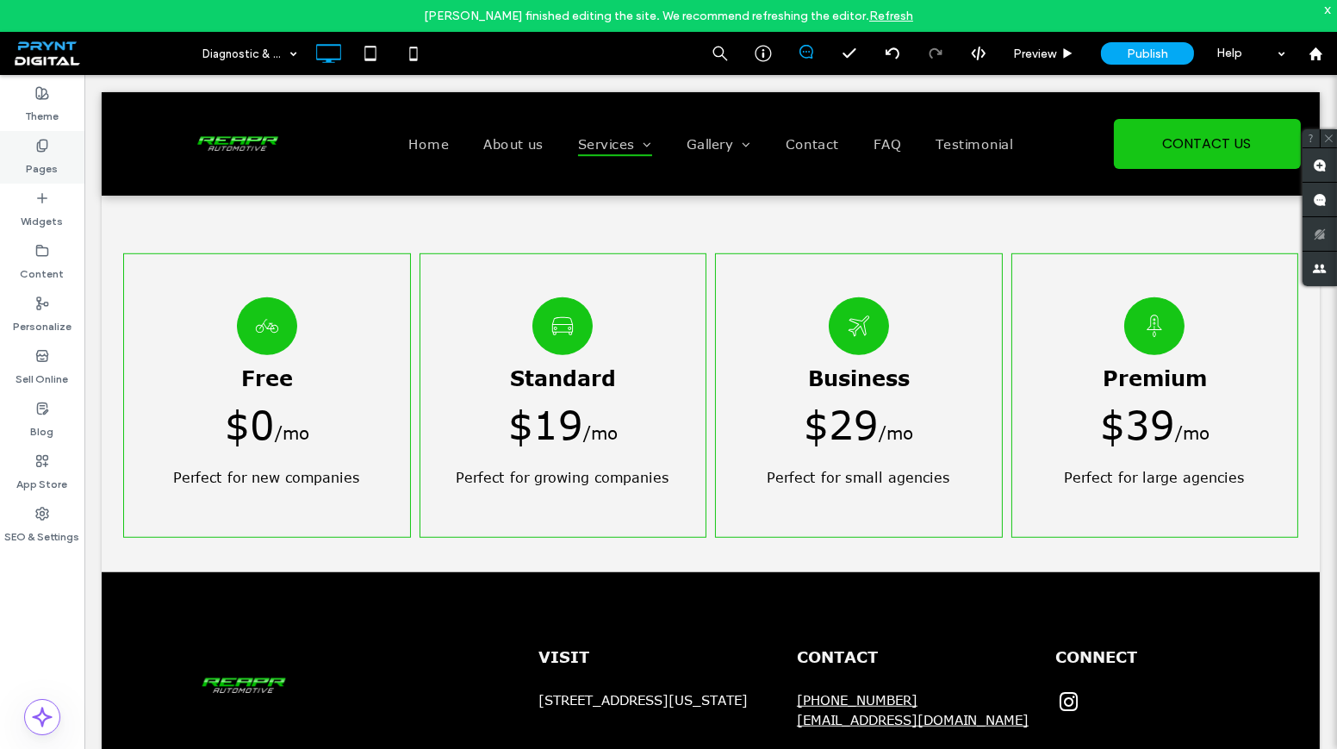
click at [24, 148] on div "Pages" at bounding box center [42, 157] width 84 height 53
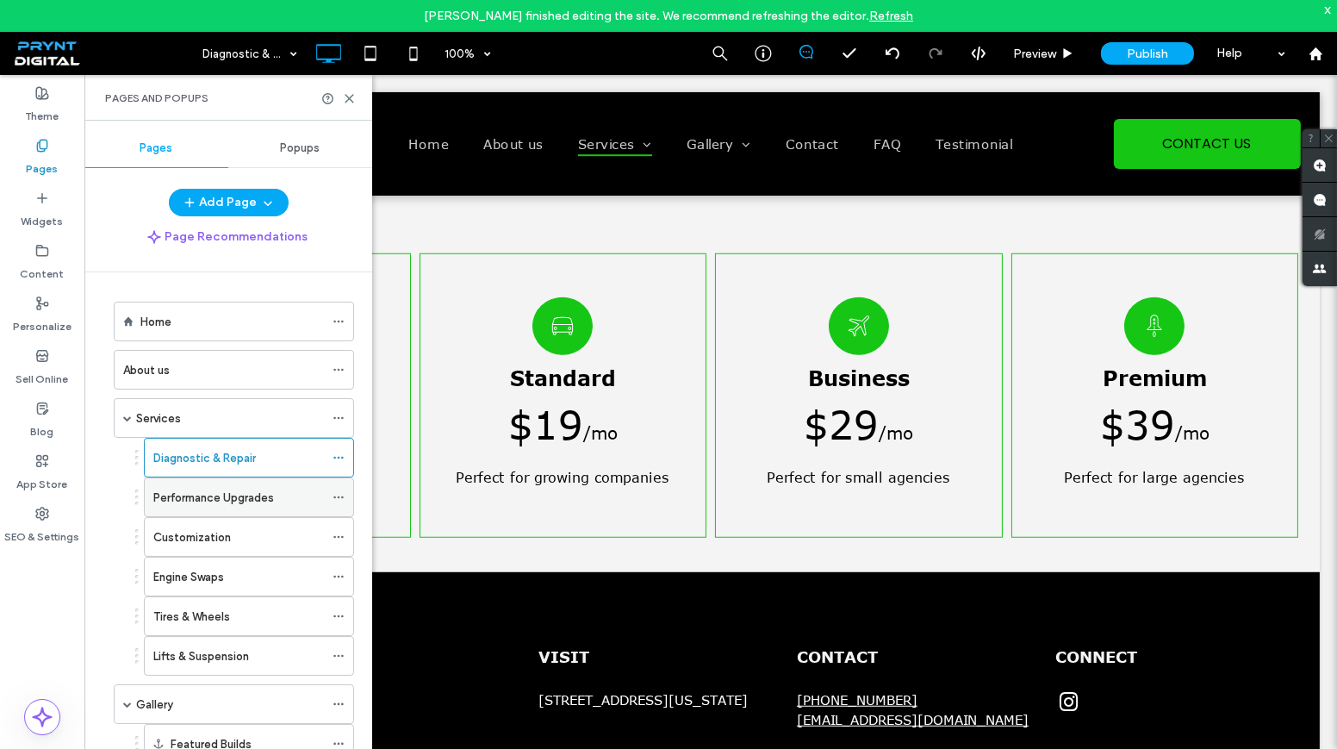
click at [175, 482] on div "Performance Upgrades" at bounding box center [238, 497] width 171 height 38
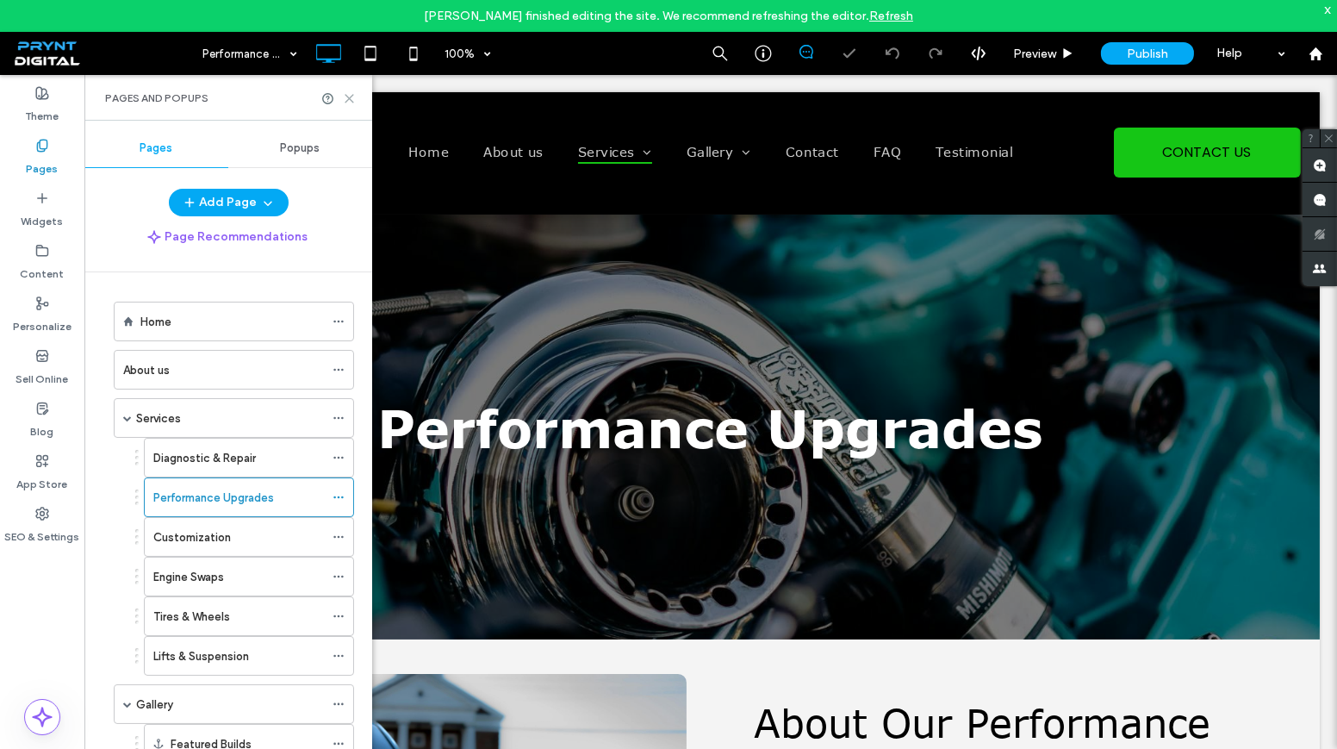
click at [353, 98] on icon at bounding box center [349, 98] width 13 height 13
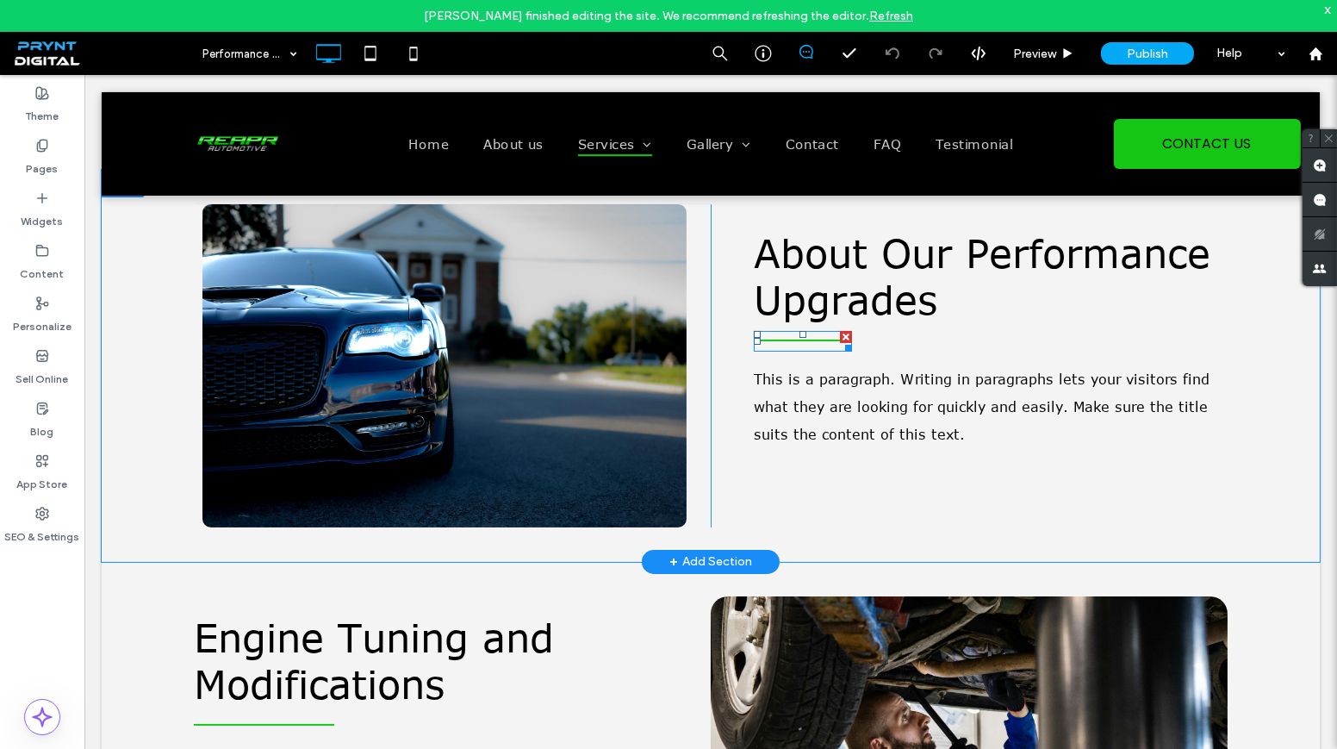
scroll to position [391, 0]
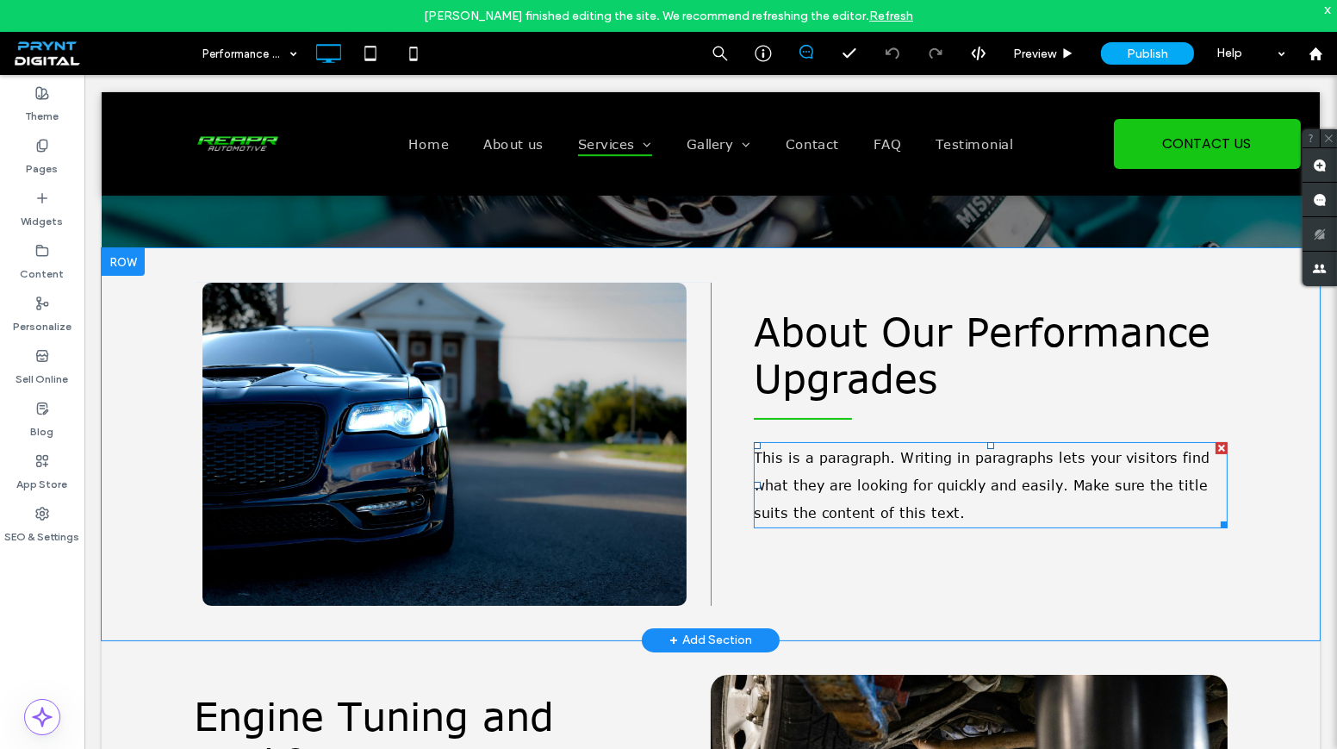
click at [915, 477] on span "This is a paragraph. Writing in paragraphs lets your visitors find what they ar…" at bounding box center [982, 485] width 456 height 71
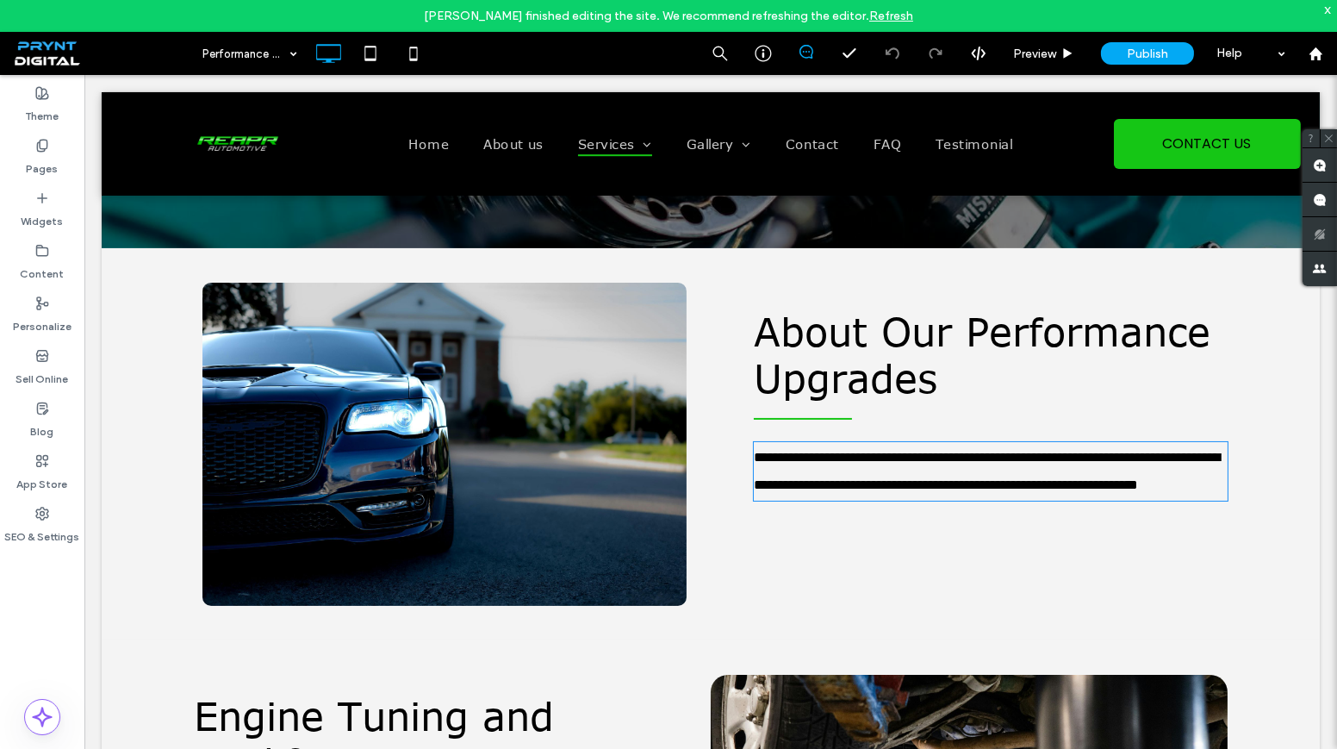
type input "*******"
type input "**"
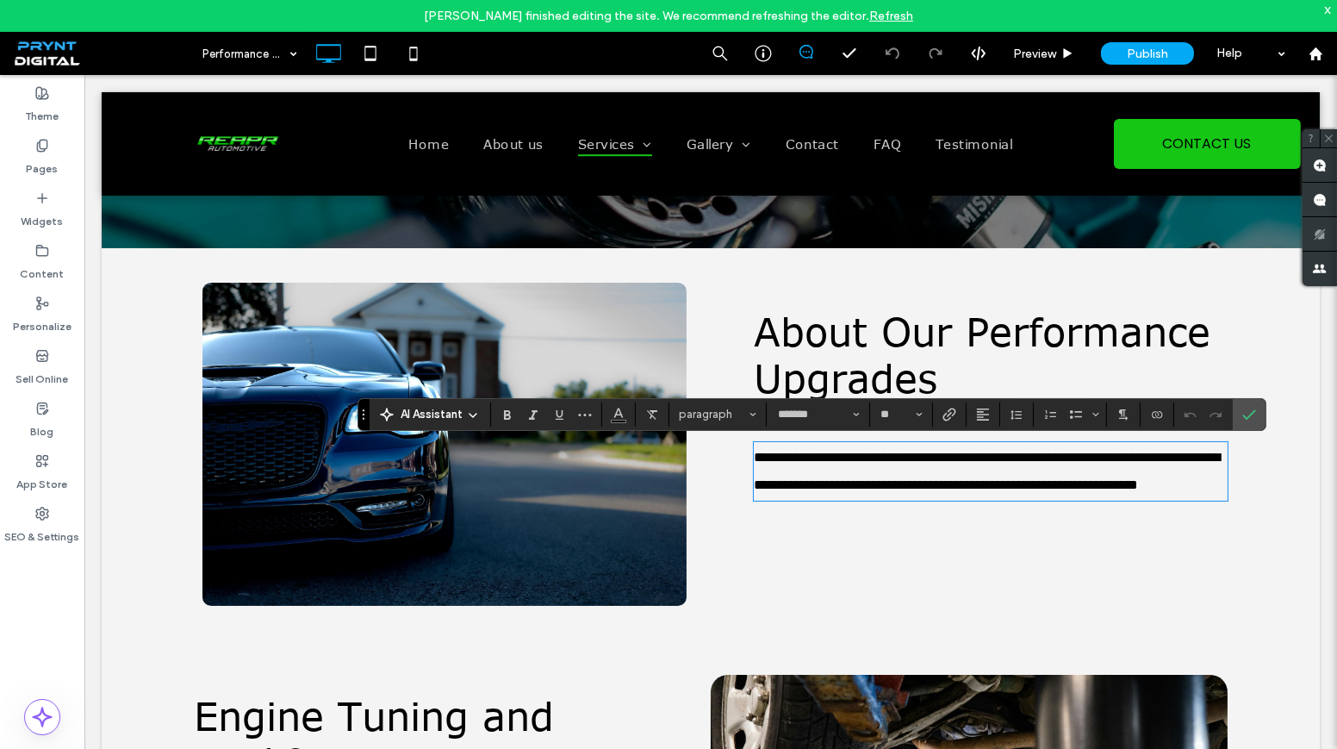
scroll to position [0, 0]
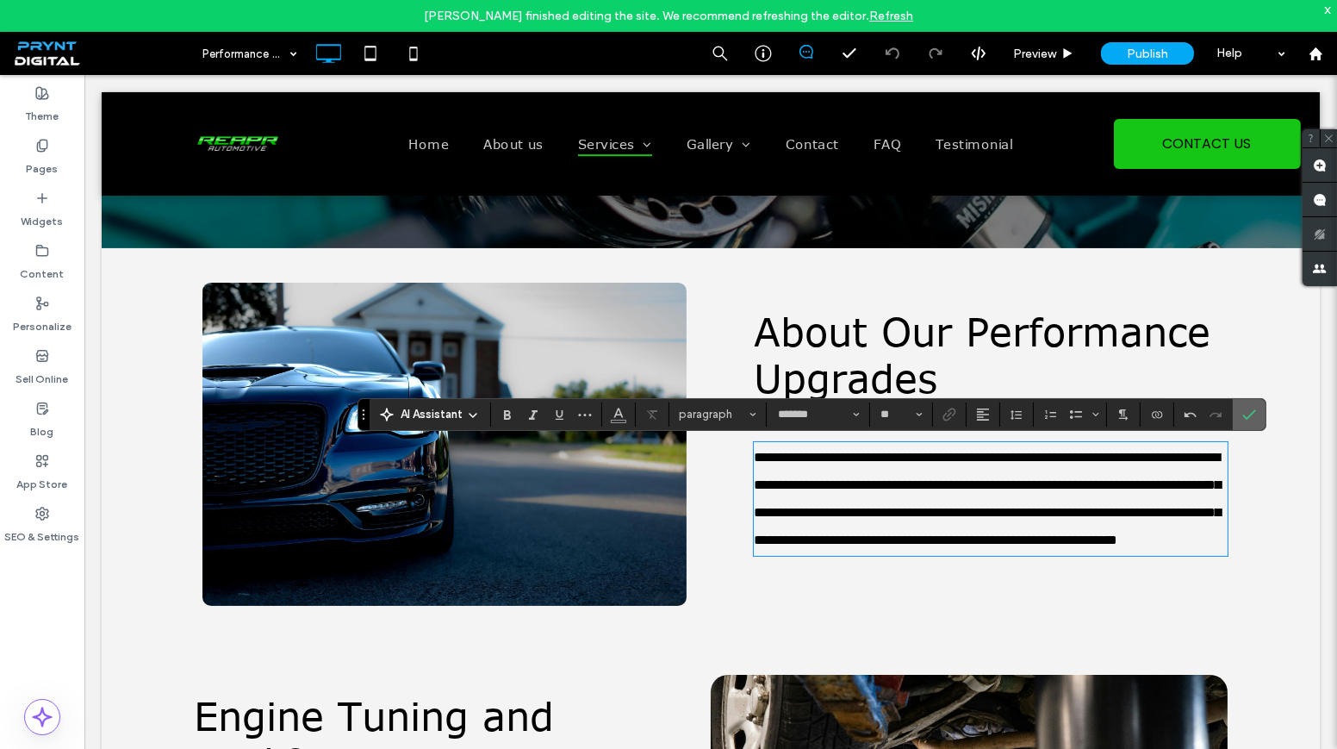
click at [1242, 407] on icon "Confirm" at bounding box center [1249, 414] width 14 height 14
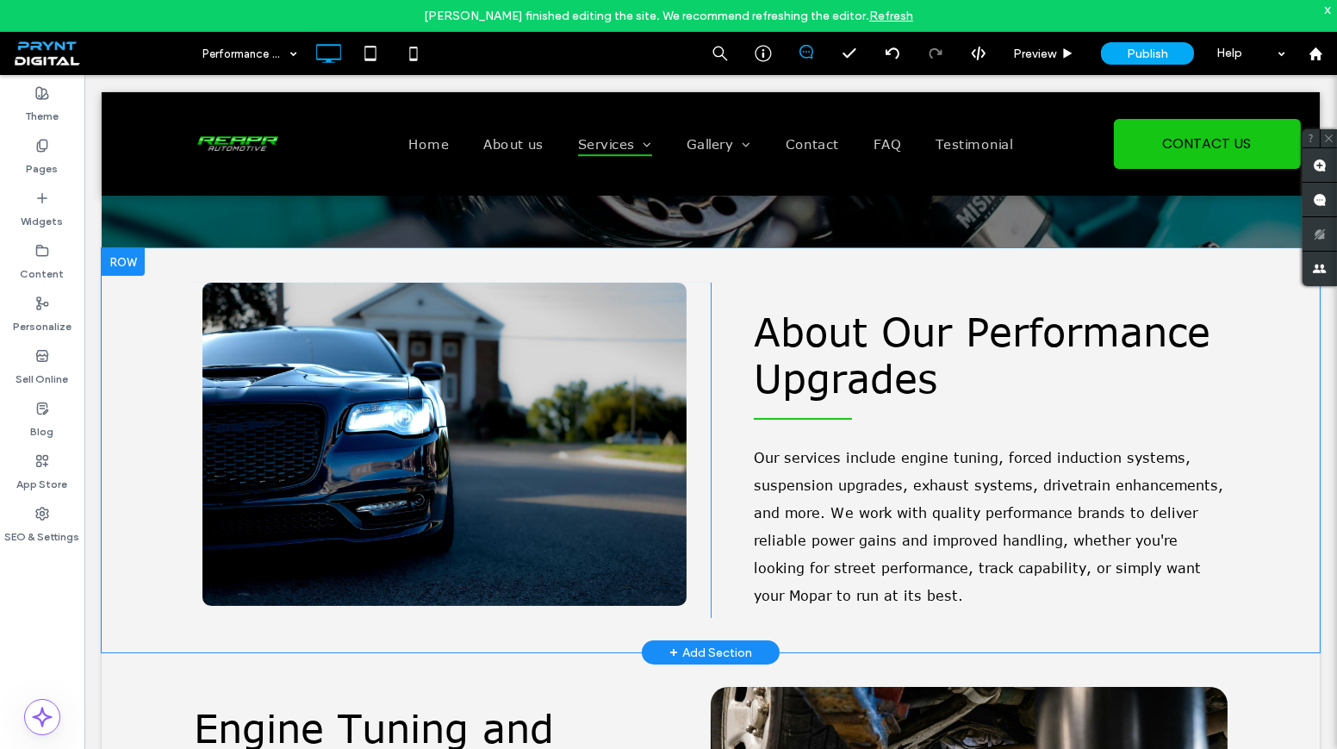
drag, startPoint x: 88, startPoint y: 734, endPoint x: 171, endPoint y: 259, distance: 481.8
click at [171, 259] on div "Click To Paste About Our Performance Upgrades Our services include engine tunin…" at bounding box center [711, 450] width 1218 height 404
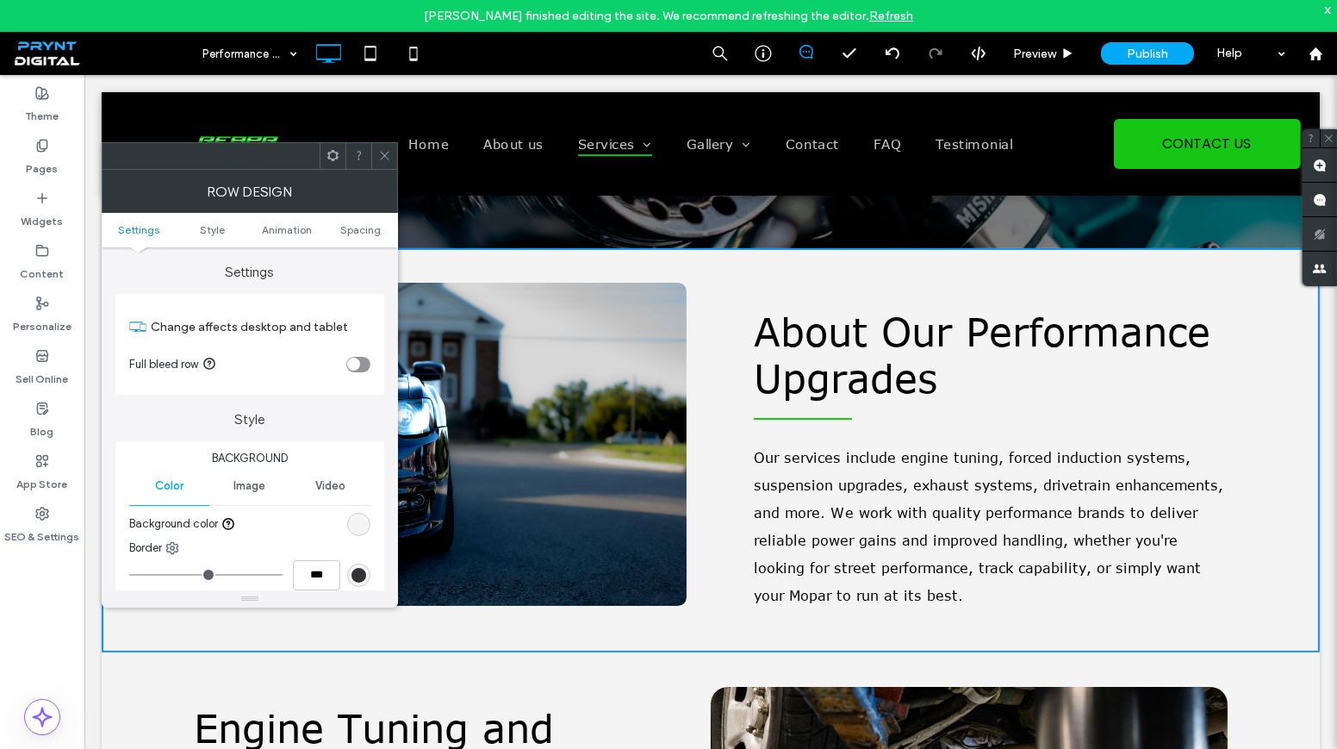
click at [382, 163] on span at bounding box center [384, 156] width 13 height 26
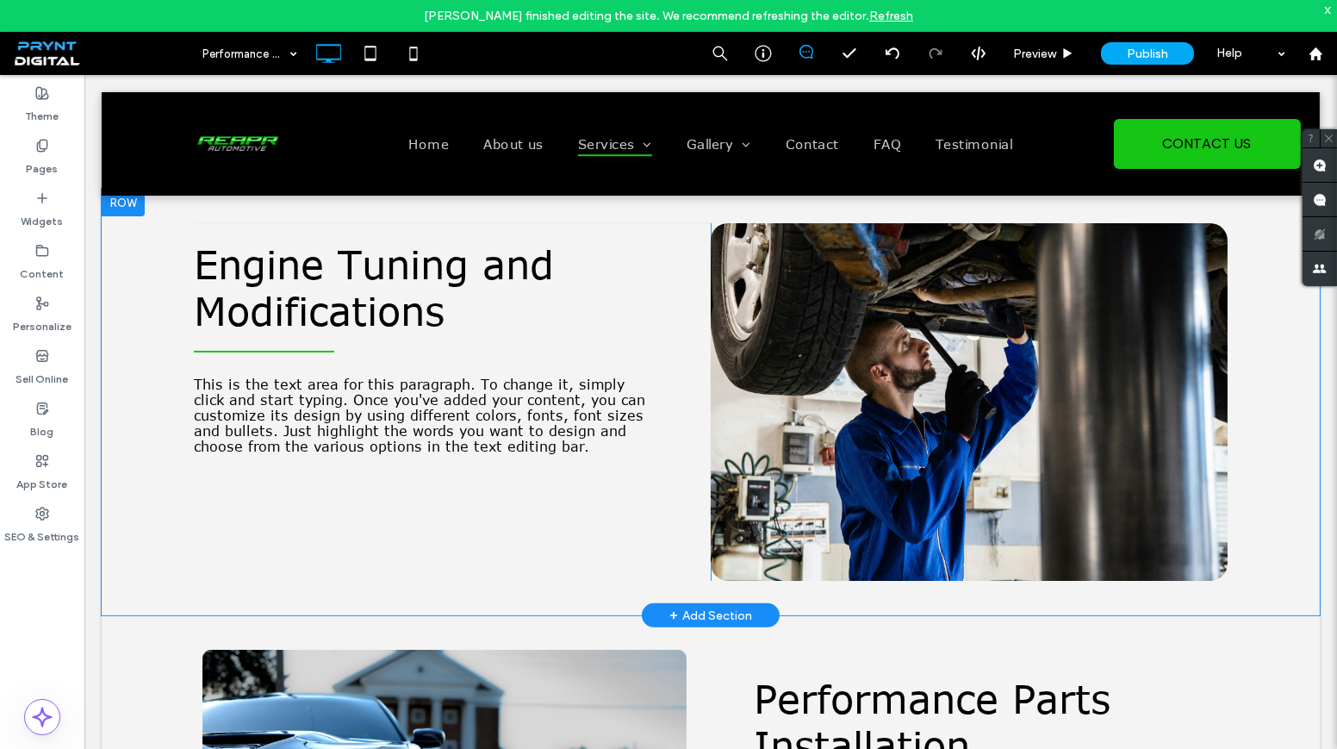
scroll to position [861, 0]
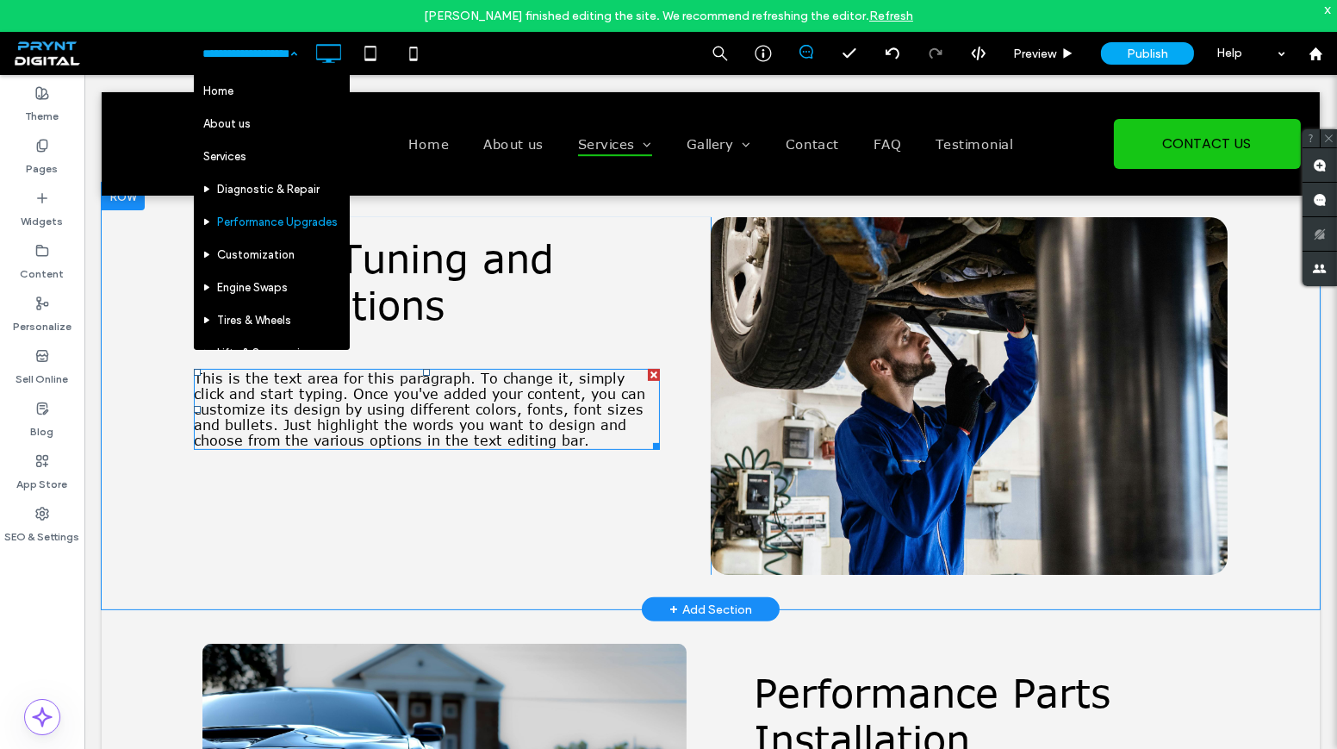
click at [458, 403] on span "This is the text area for this paragraph. To change it, simply click and start …" at bounding box center [419, 409] width 451 height 78
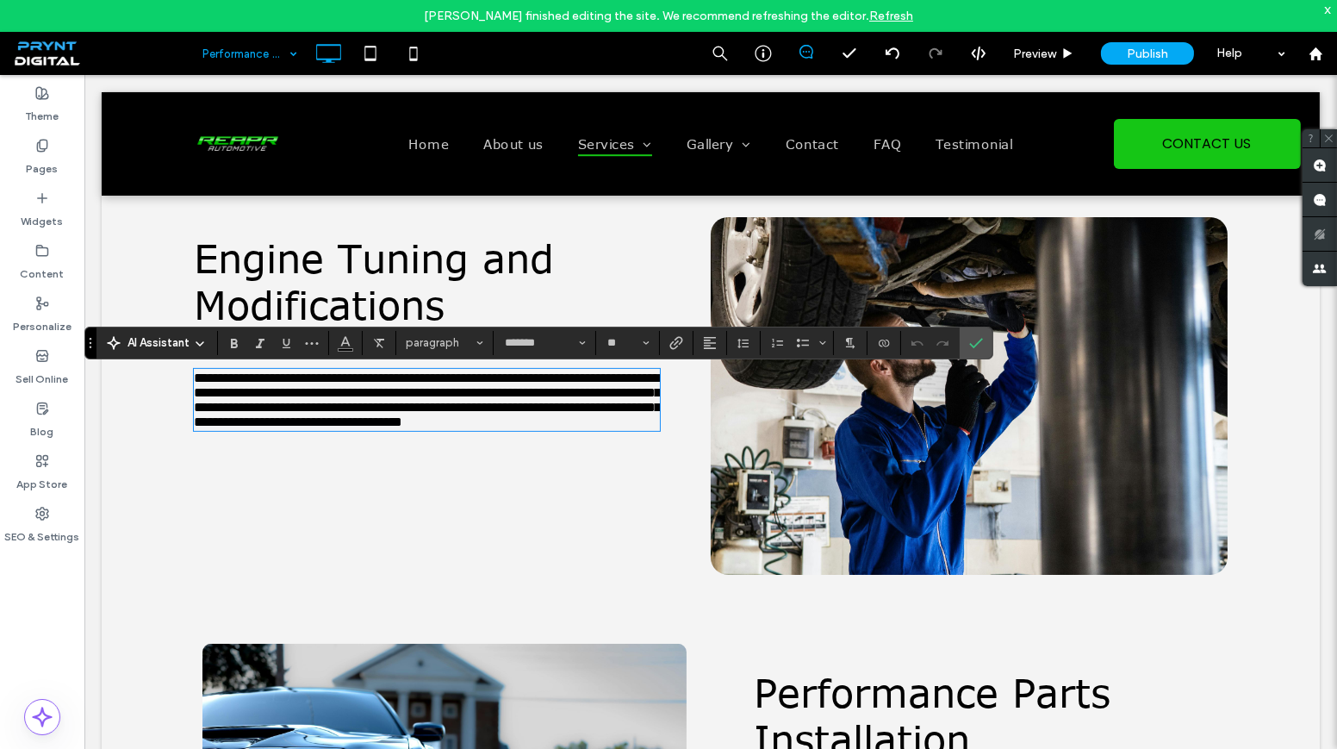
scroll to position [0, 0]
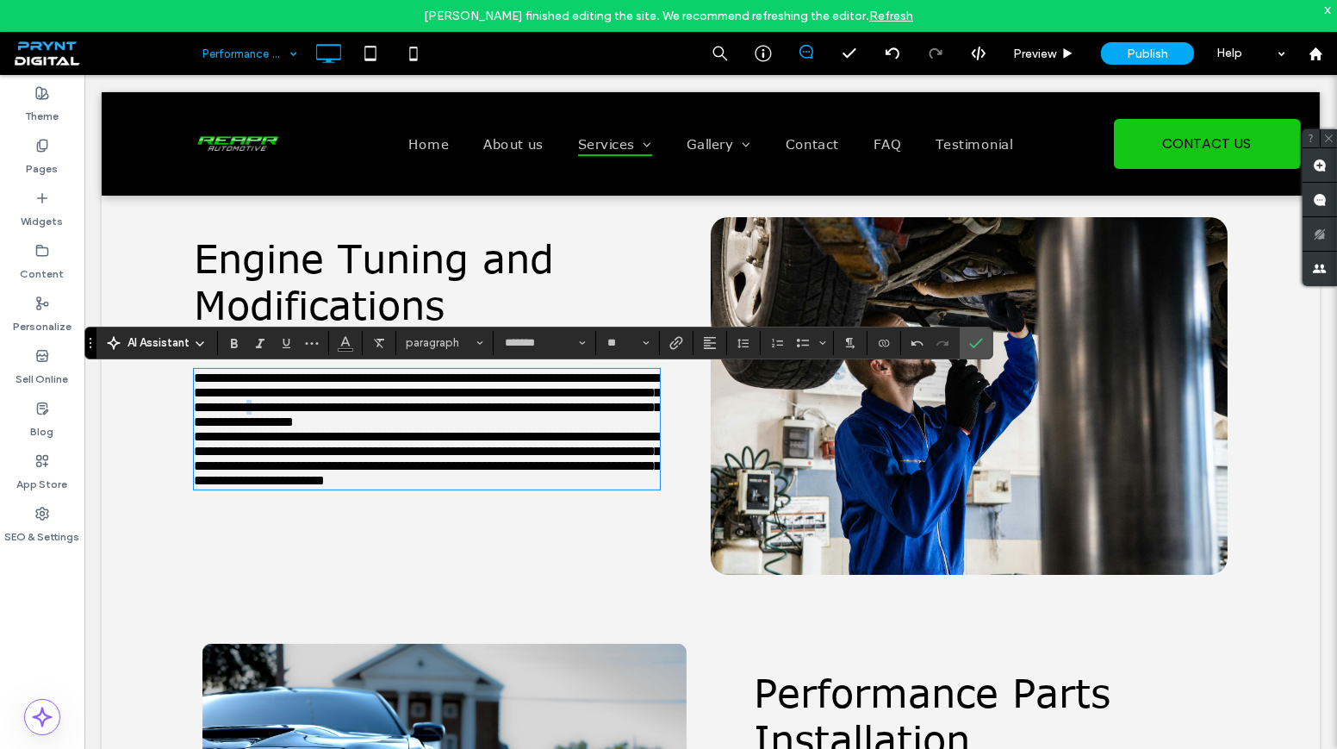
drag, startPoint x: 625, startPoint y: 420, endPoint x: 642, endPoint y: 423, distance: 17.6
click at [642, 423] on p "**********" at bounding box center [427, 399] width 466 height 59
drag, startPoint x: 442, startPoint y: 447, endPoint x: 190, endPoint y: 436, distance: 252.7
click at [194, 429] on p "**********" at bounding box center [427, 399] width 466 height 59
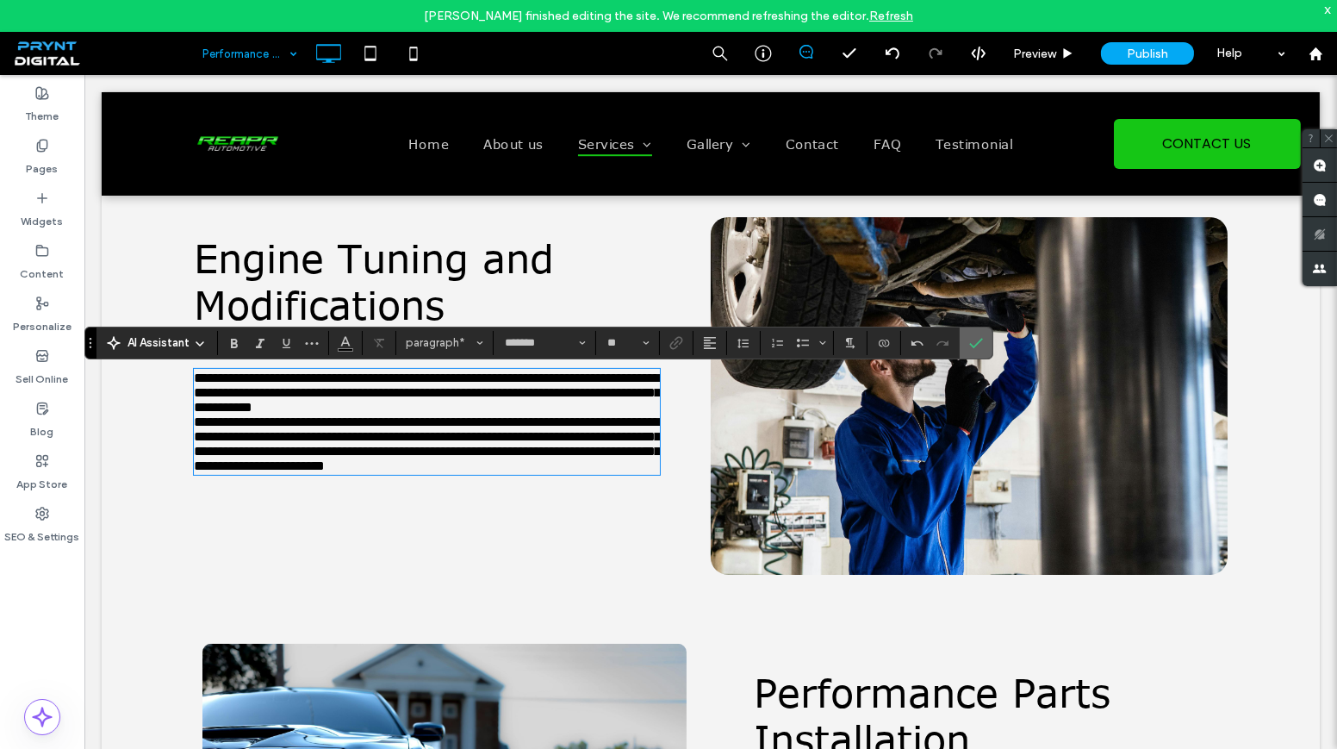
click at [969, 351] on span "Confirm" at bounding box center [973, 342] width 8 height 31
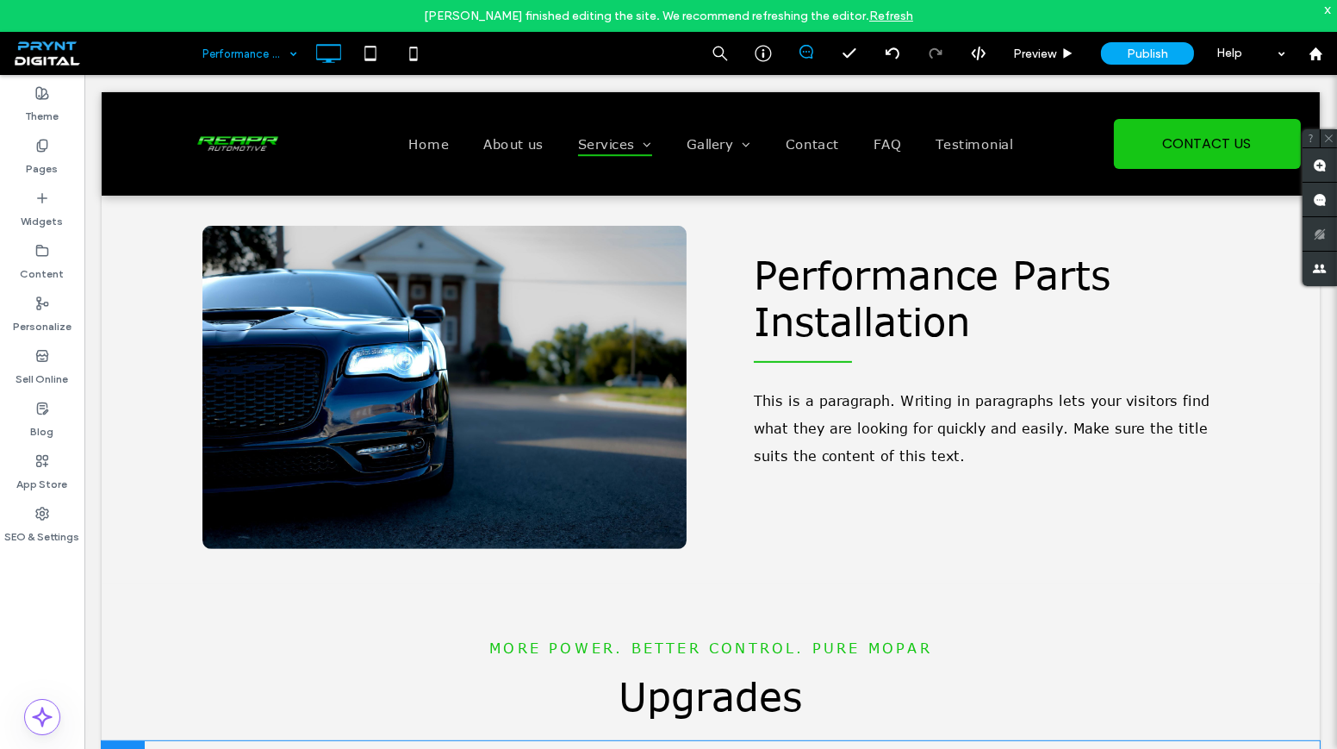
scroll to position [1253, 0]
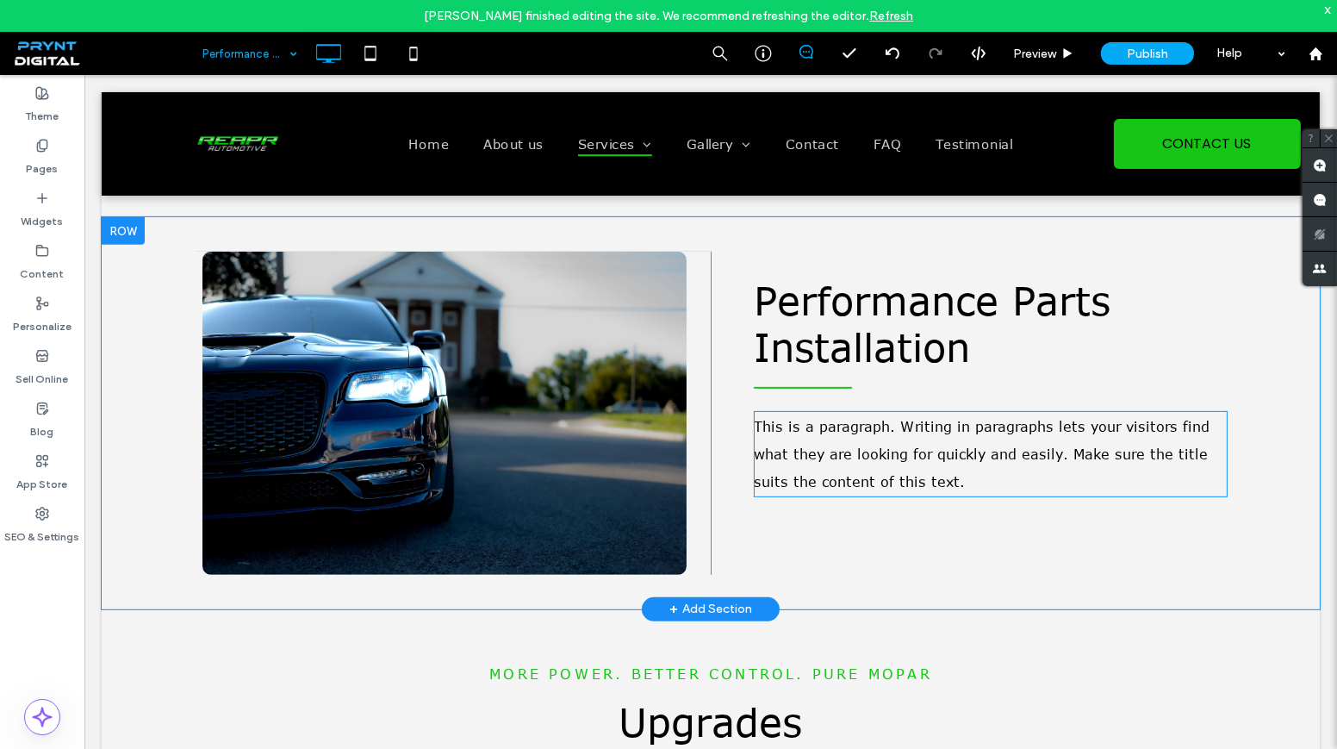
click at [883, 488] on span "This is a paragraph. Writing in paragraphs lets your visitors find what they ar…" at bounding box center [982, 454] width 456 height 71
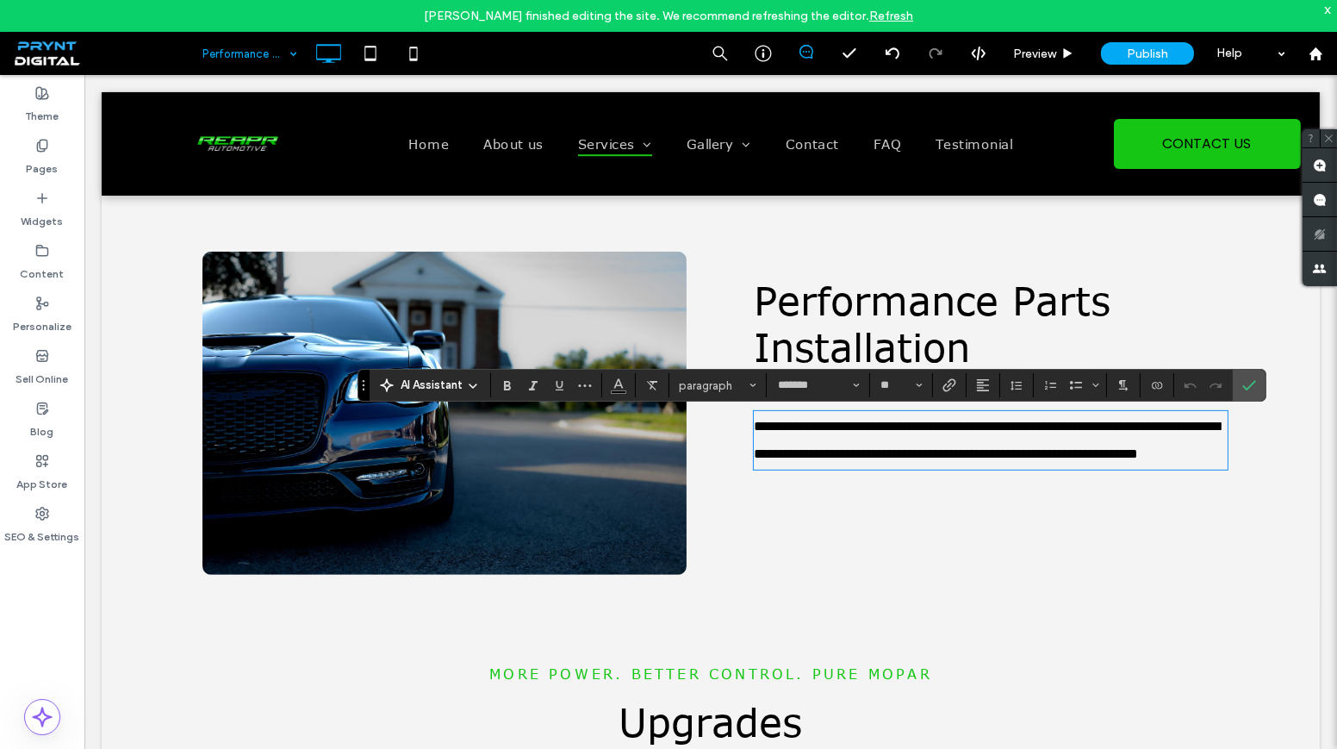
scroll to position [0, 0]
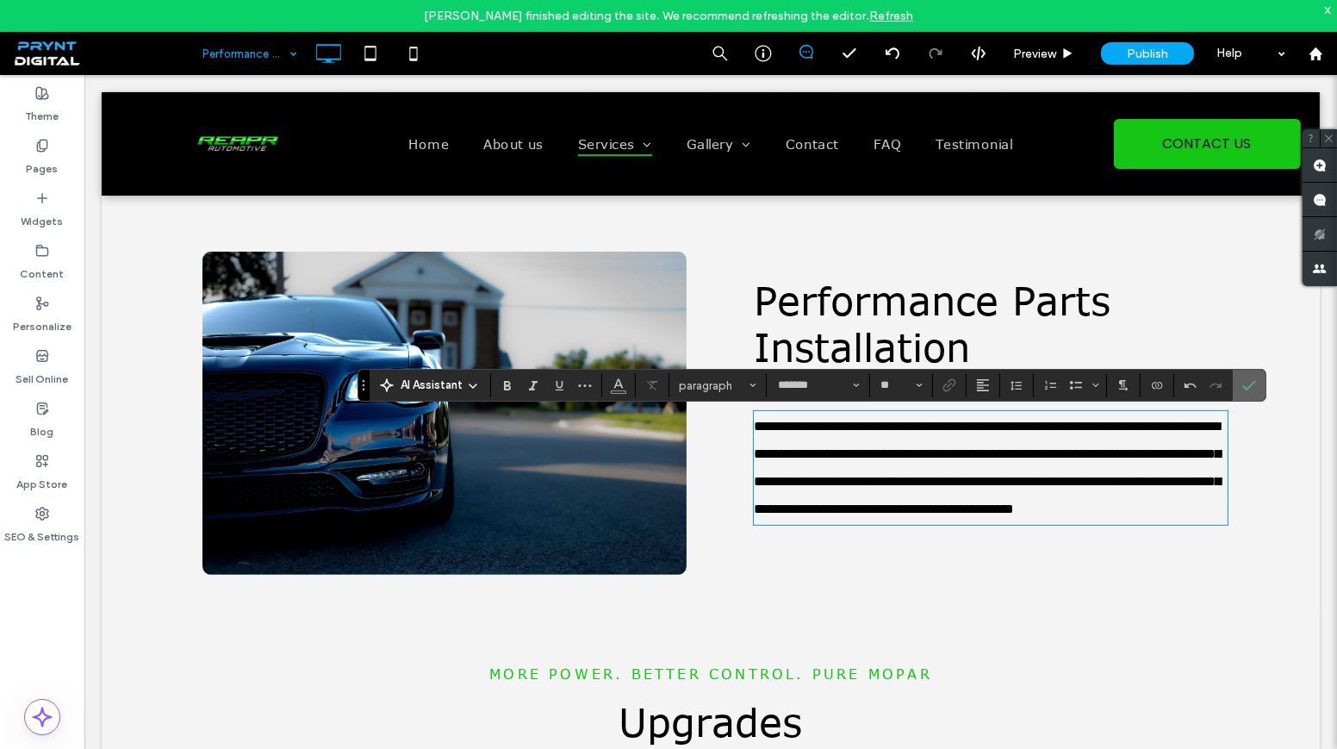
click at [1246, 374] on span "Confirm" at bounding box center [1249, 384] width 14 height 29
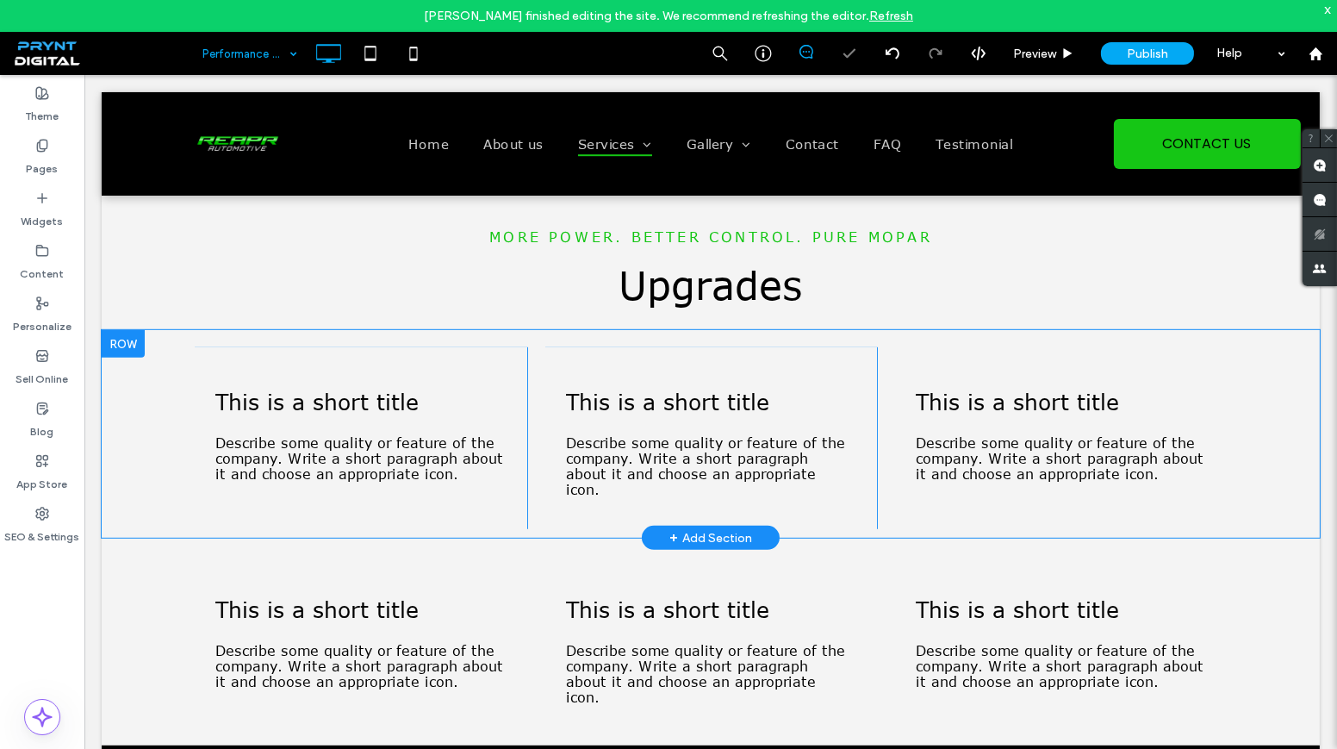
scroll to position [1722, 0]
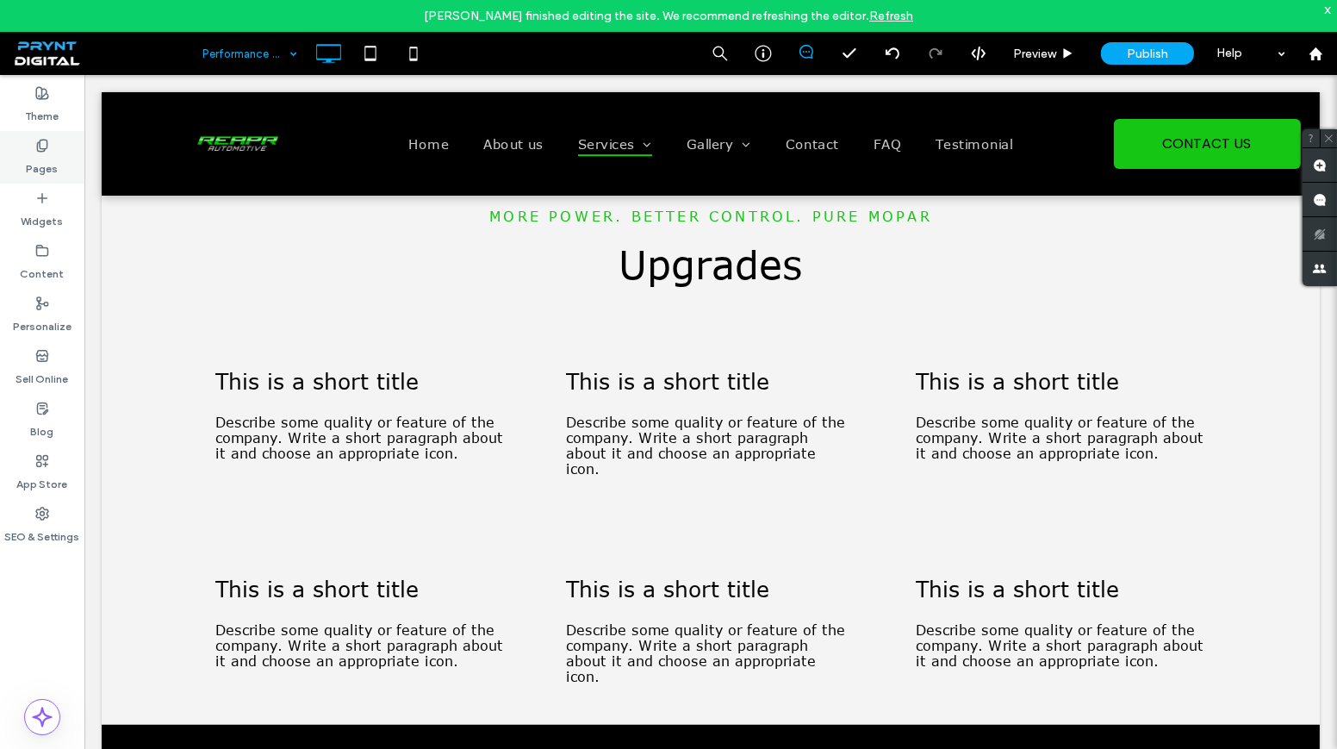
click at [65, 160] on div "Pages" at bounding box center [42, 157] width 84 height 53
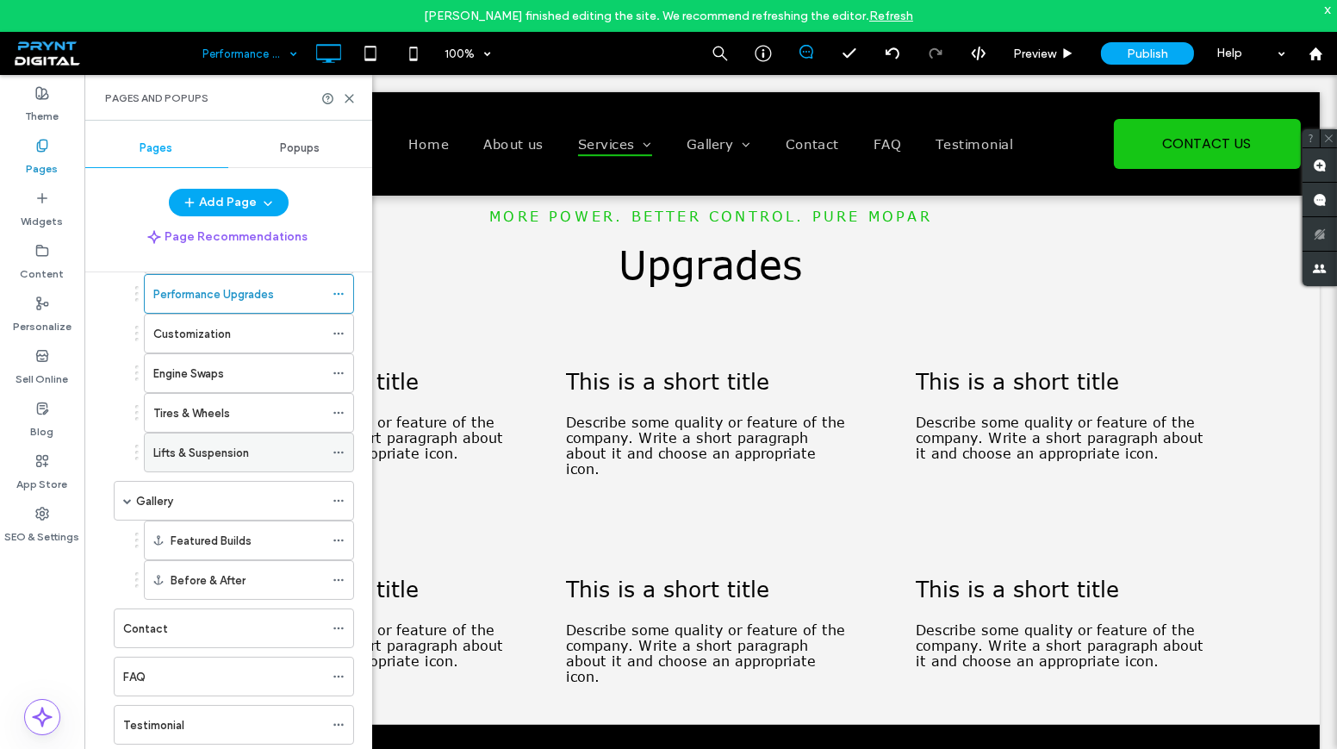
scroll to position [207, 0]
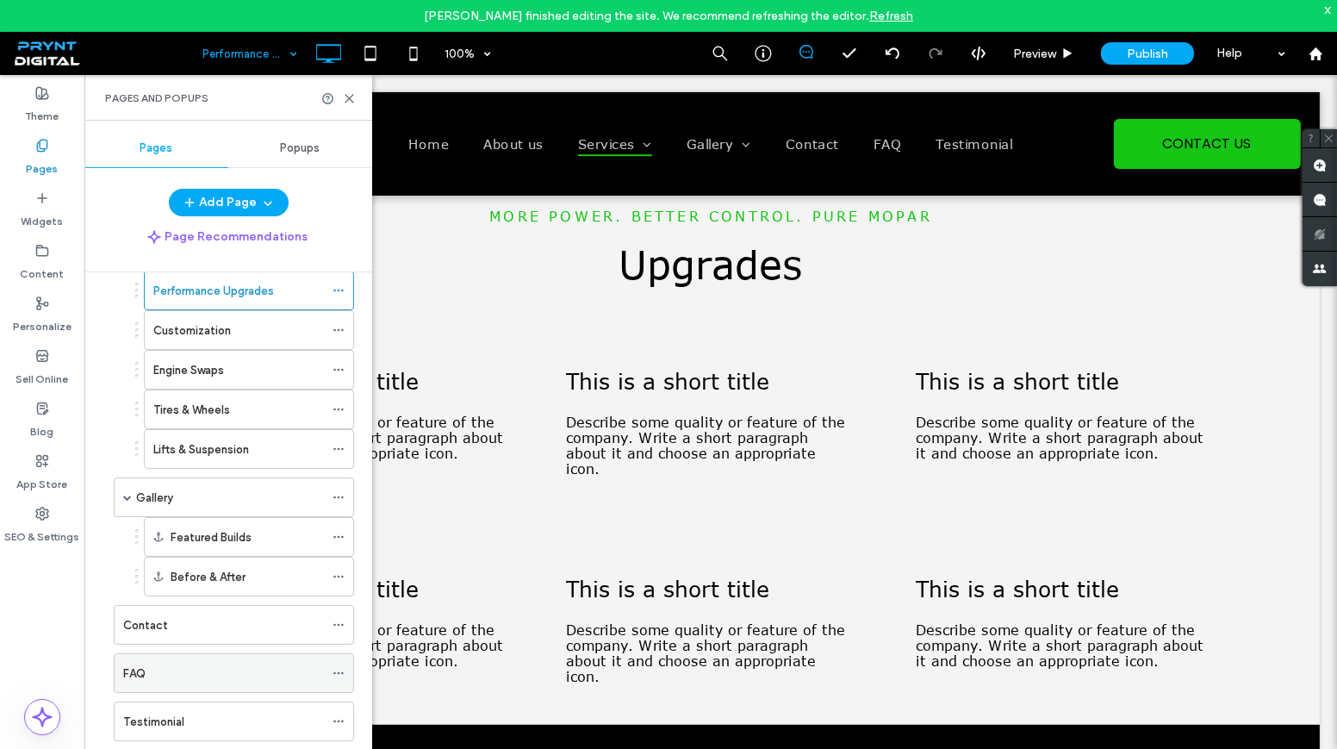
click at [190, 654] on div "FAQ" at bounding box center [223, 673] width 201 height 38
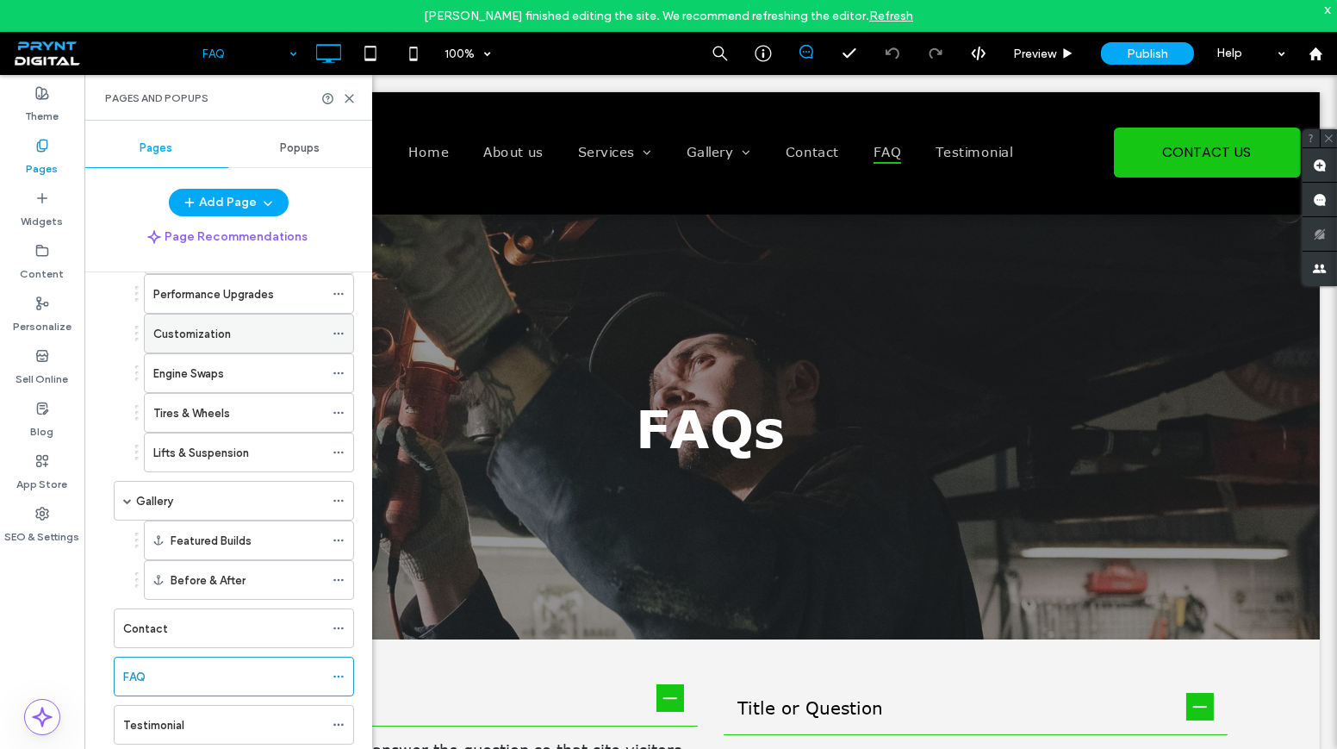
scroll to position [207, 0]
click at [254, 302] on div "Performance Upgrades" at bounding box center [238, 290] width 171 height 38
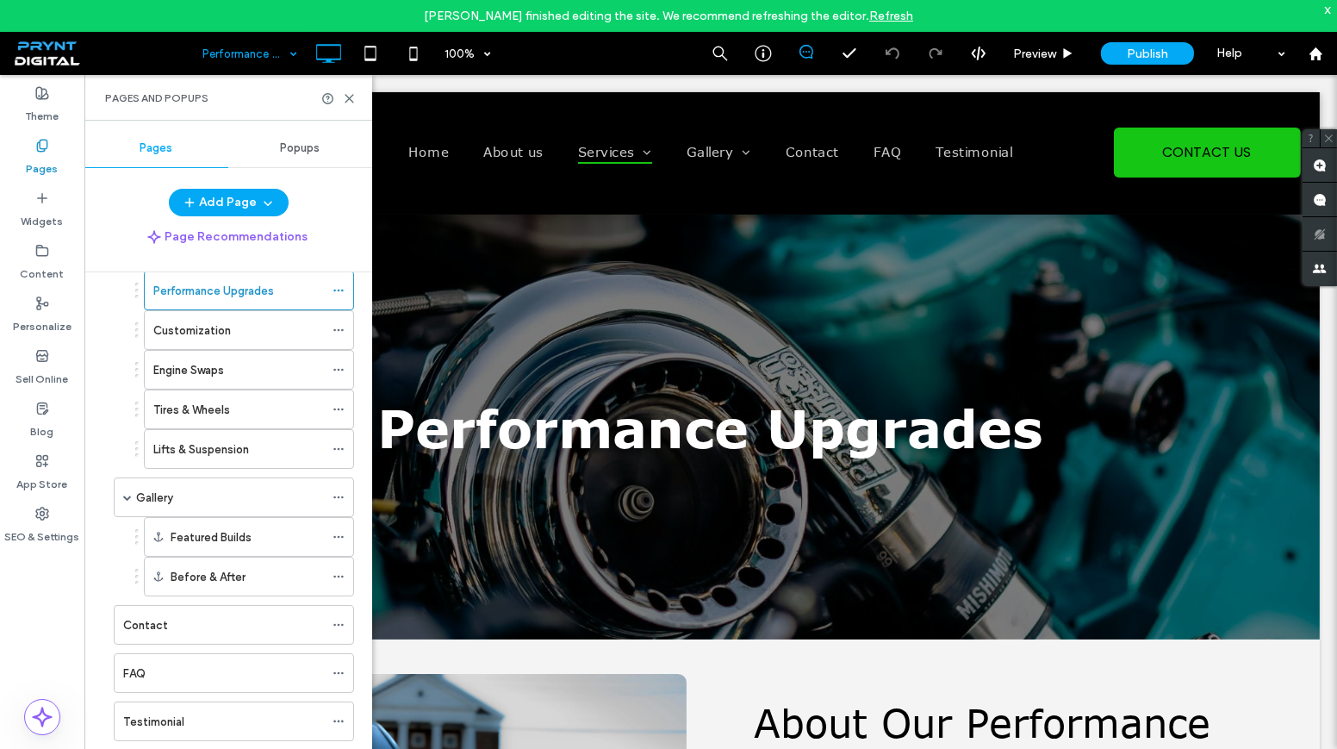
scroll to position [0, 0]
drag, startPoint x: 350, startPoint y: 94, endPoint x: 386, endPoint y: 266, distance: 176.1
click at [350, 94] on icon at bounding box center [349, 98] width 13 height 13
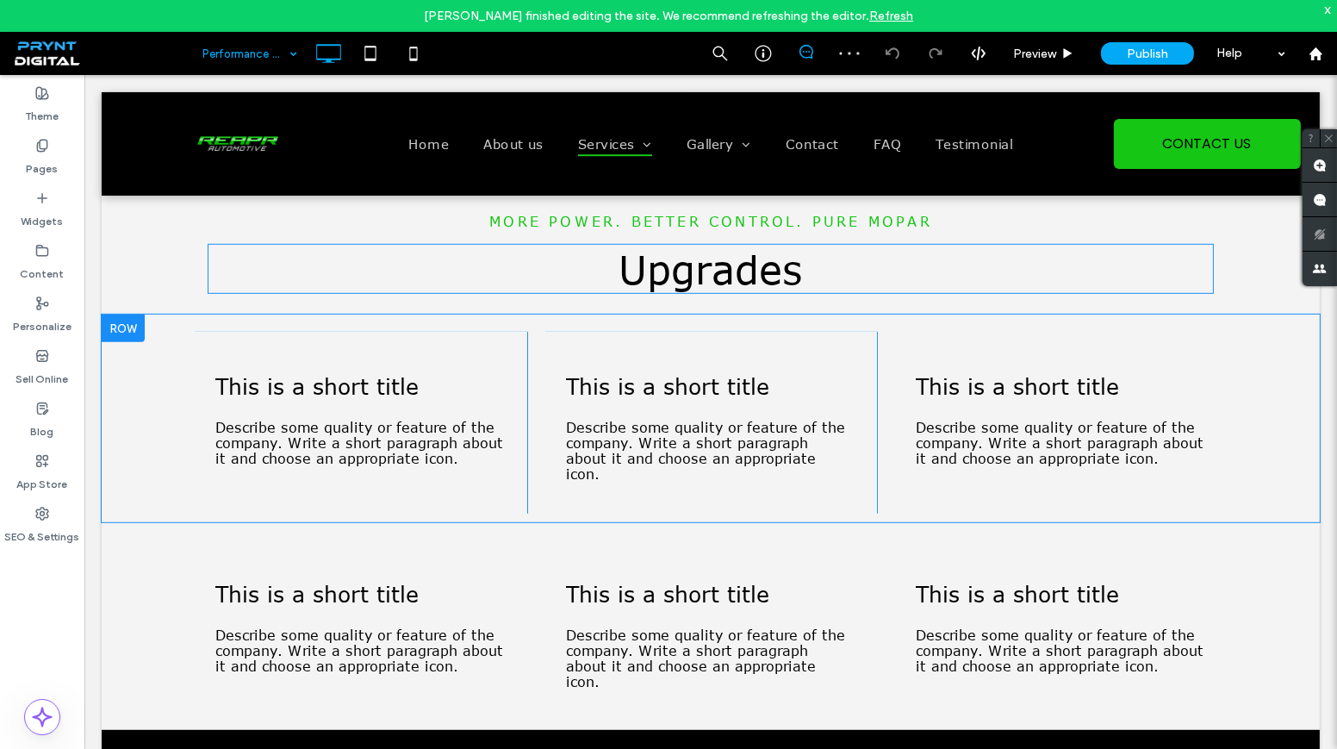
scroll to position [1722, 0]
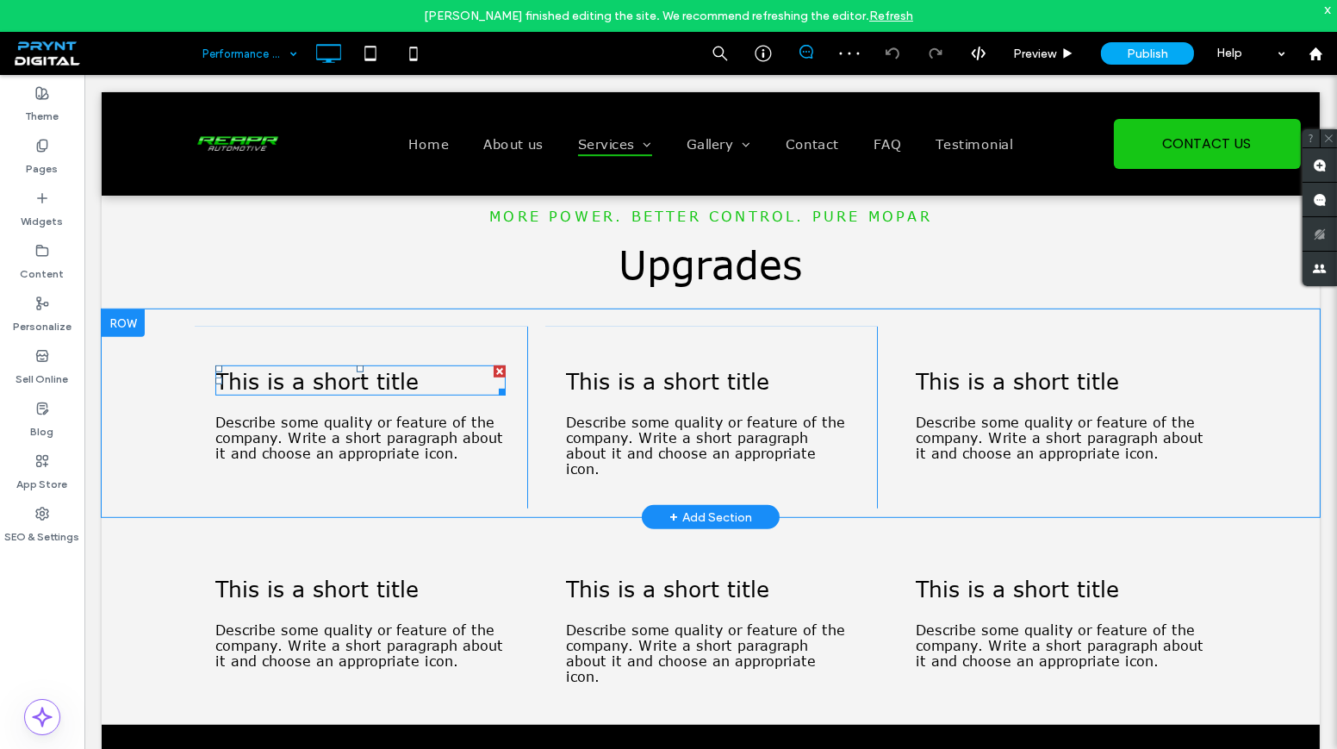
click at [392, 378] on span "This is a short title" at bounding box center [316, 380] width 203 height 27
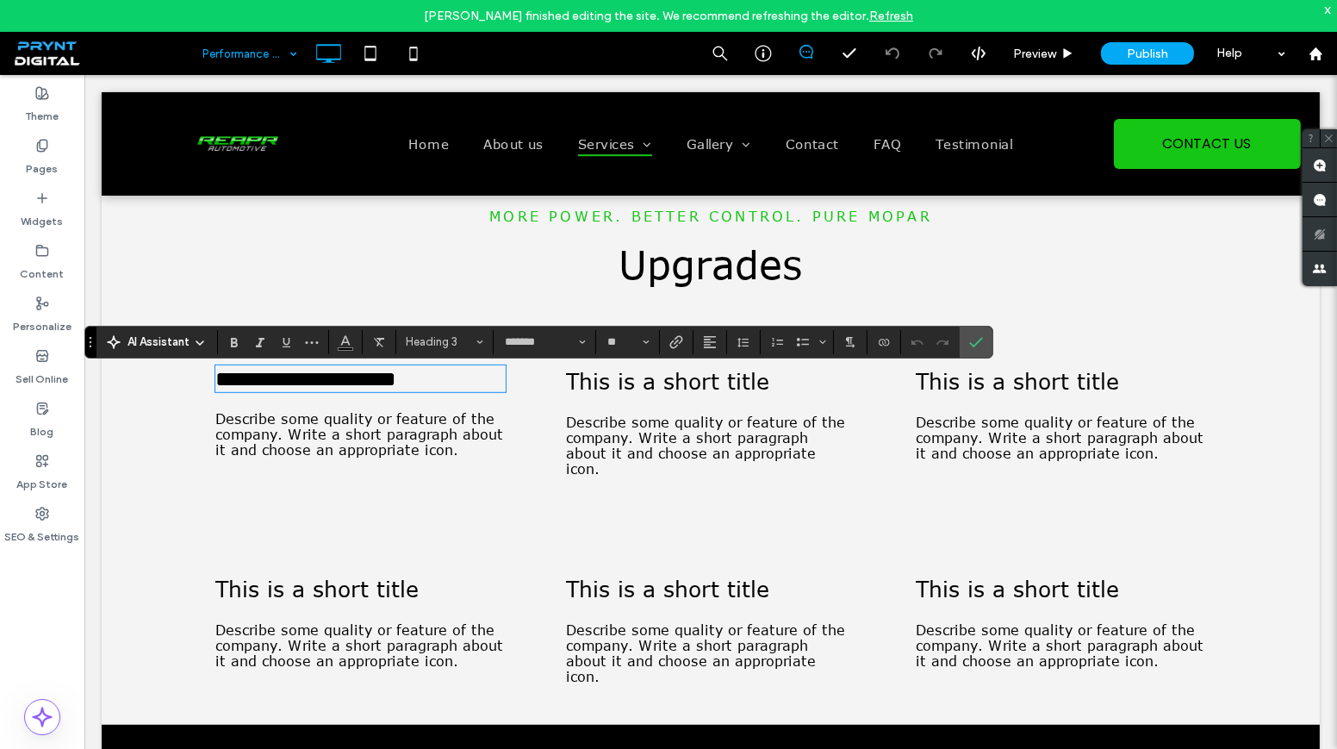
type input "**"
drag, startPoint x: 960, startPoint y: 347, endPoint x: 822, endPoint y: 190, distance: 208.8
click at [963, 347] on label "Confirm" at bounding box center [976, 342] width 26 height 31
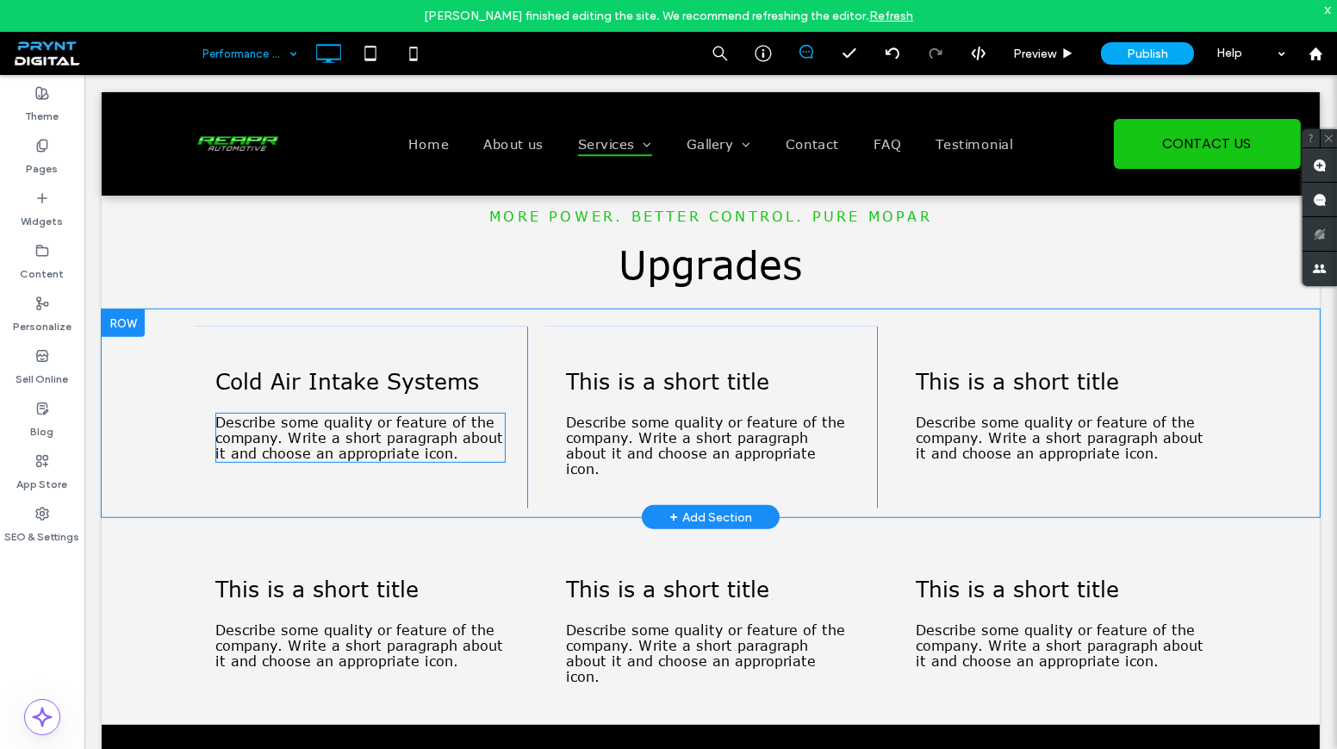
click at [390, 436] on span "Describe some quality or feature of the company. Write a short paragraph about …" at bounding box center [359, 437] width 288 height 47
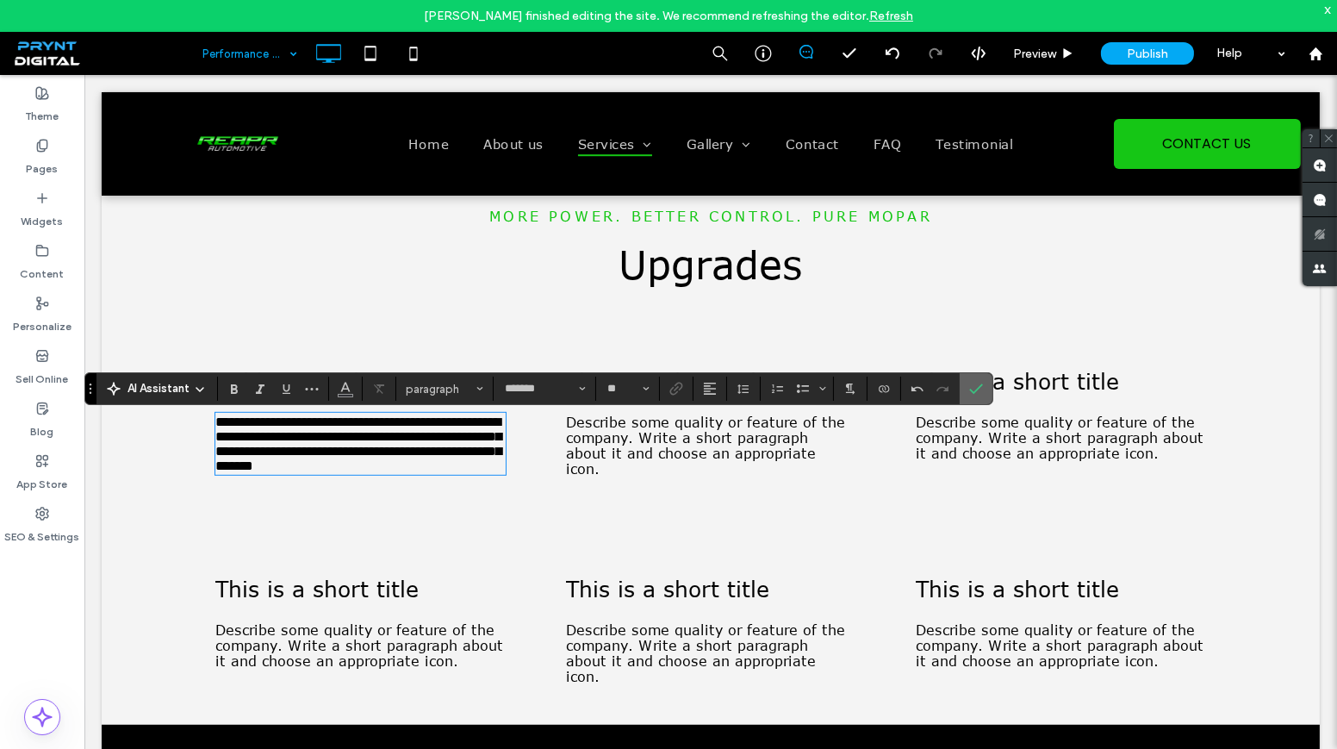
click at [969, 395] on icon "Confirm" at bounding box center [976, 389] width 14 height 14
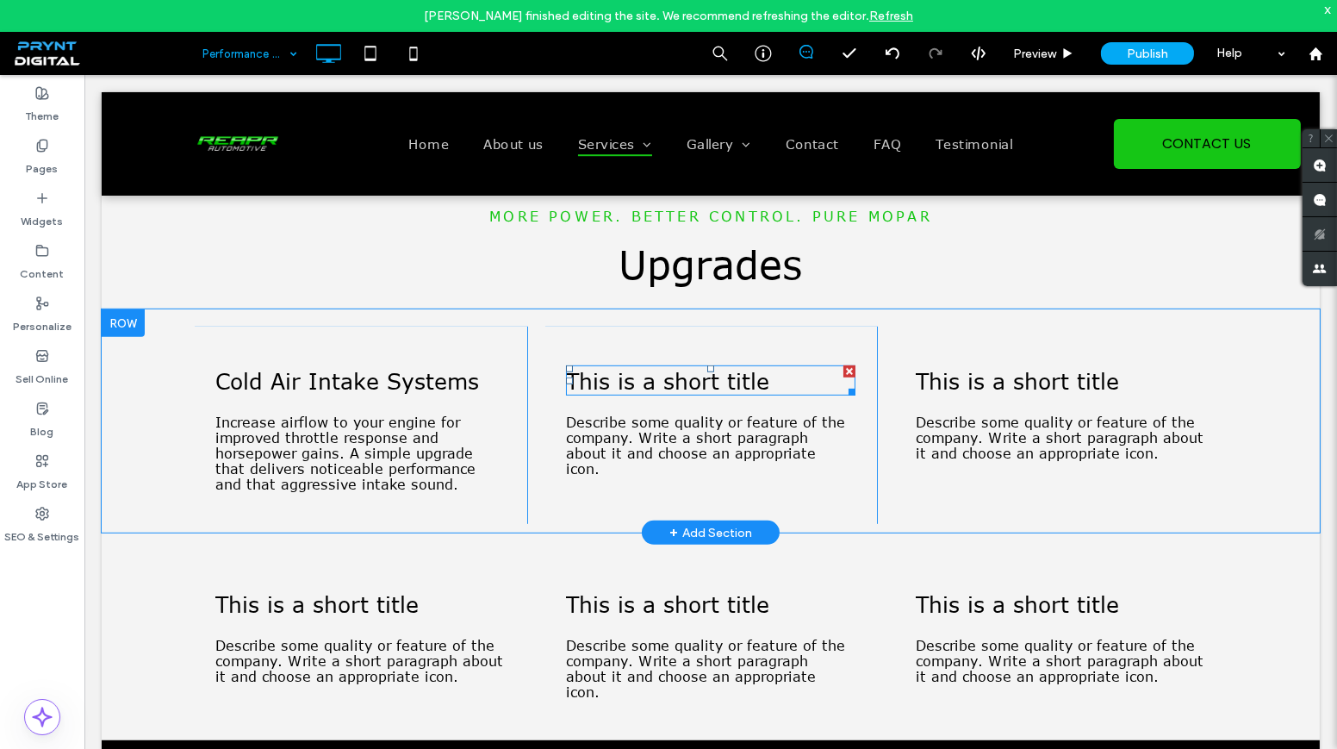
click at [655, 376] on span "This is a short title" at bounding box center [667, 380] width 203 height 27
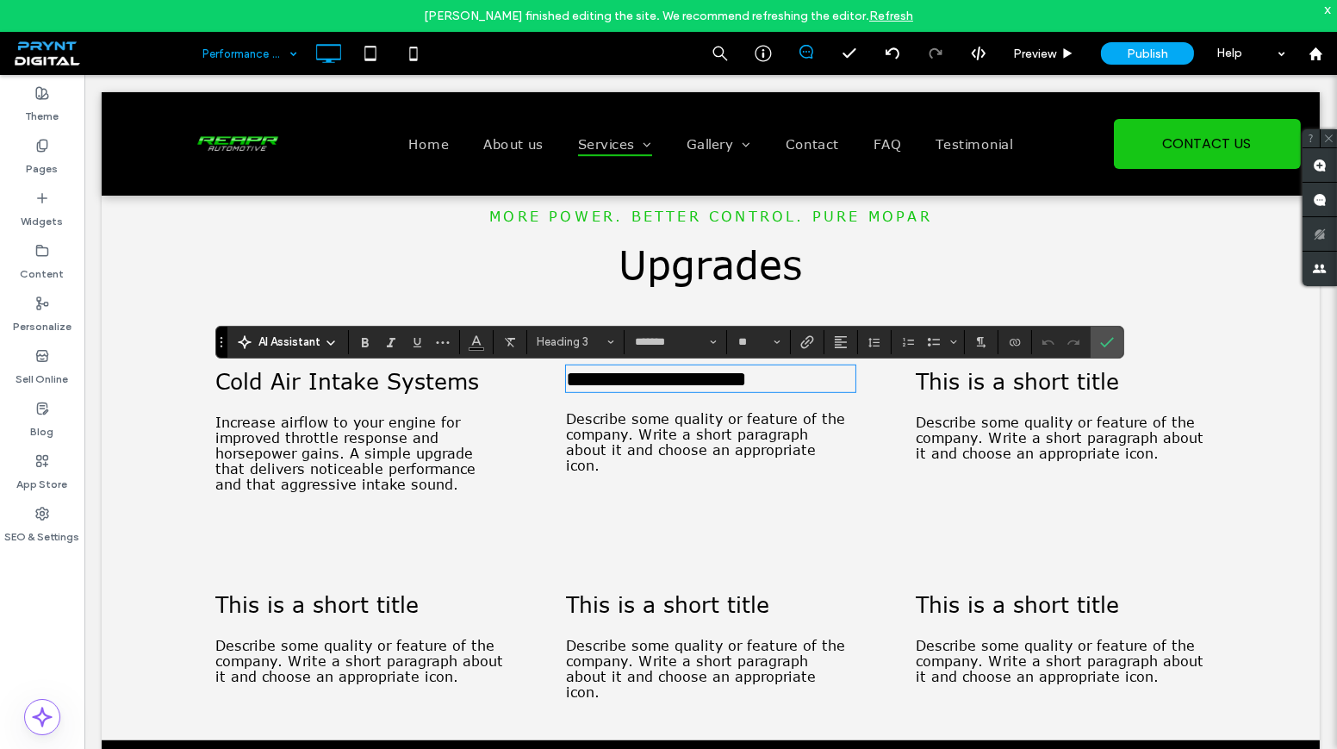
type input "**"
click at [678, 473] on span "Describe some quality or feature of the company. Write a short paragraph about …" at bounding box center [705, 442] width 279 height 62
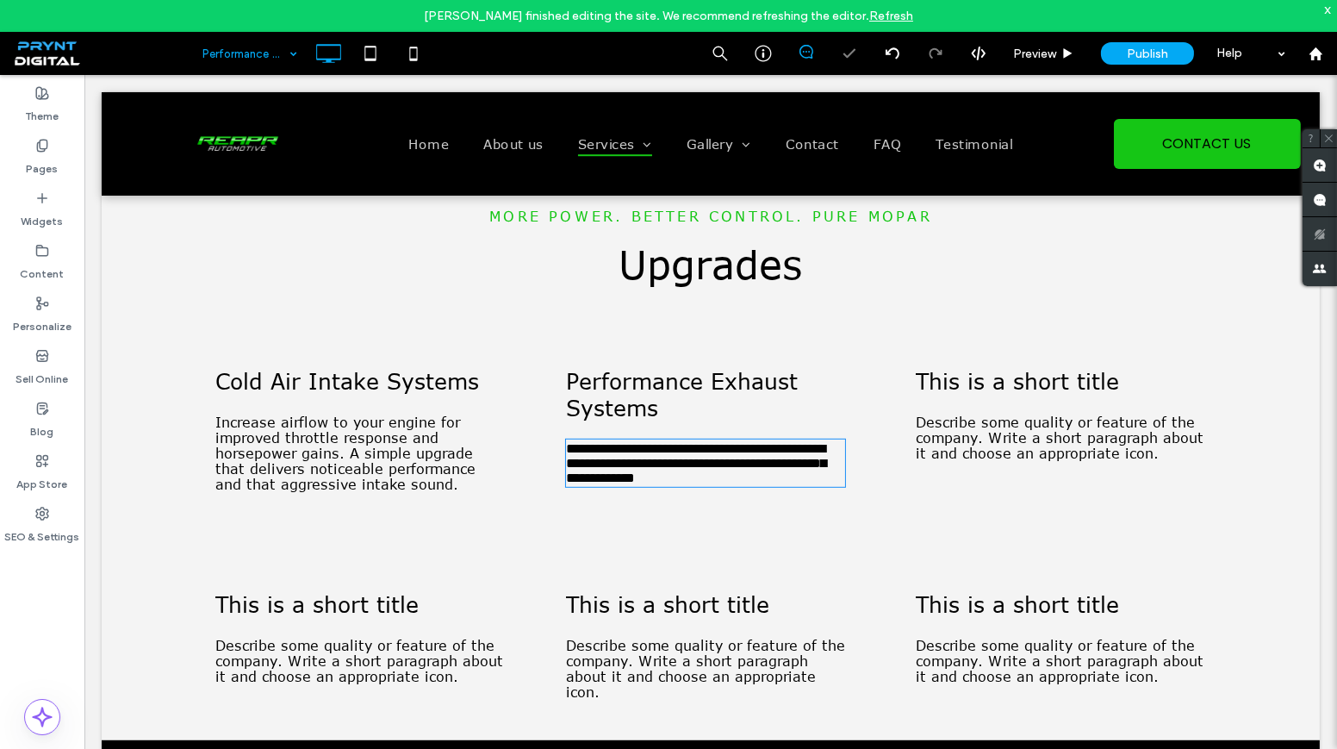
type input "*******"
type input "**"
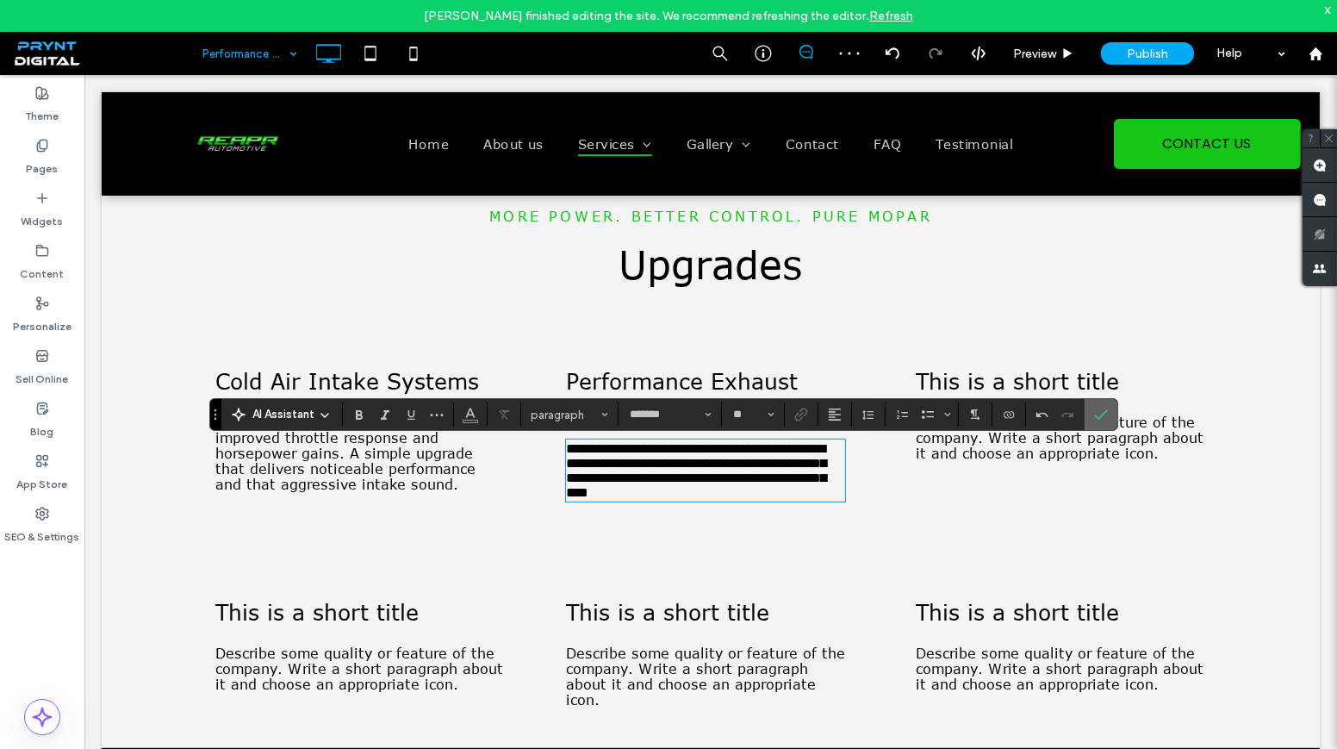
click at [1094, 406] on span "Confirm" at bounding box center [1098, 414] width 8 height 31
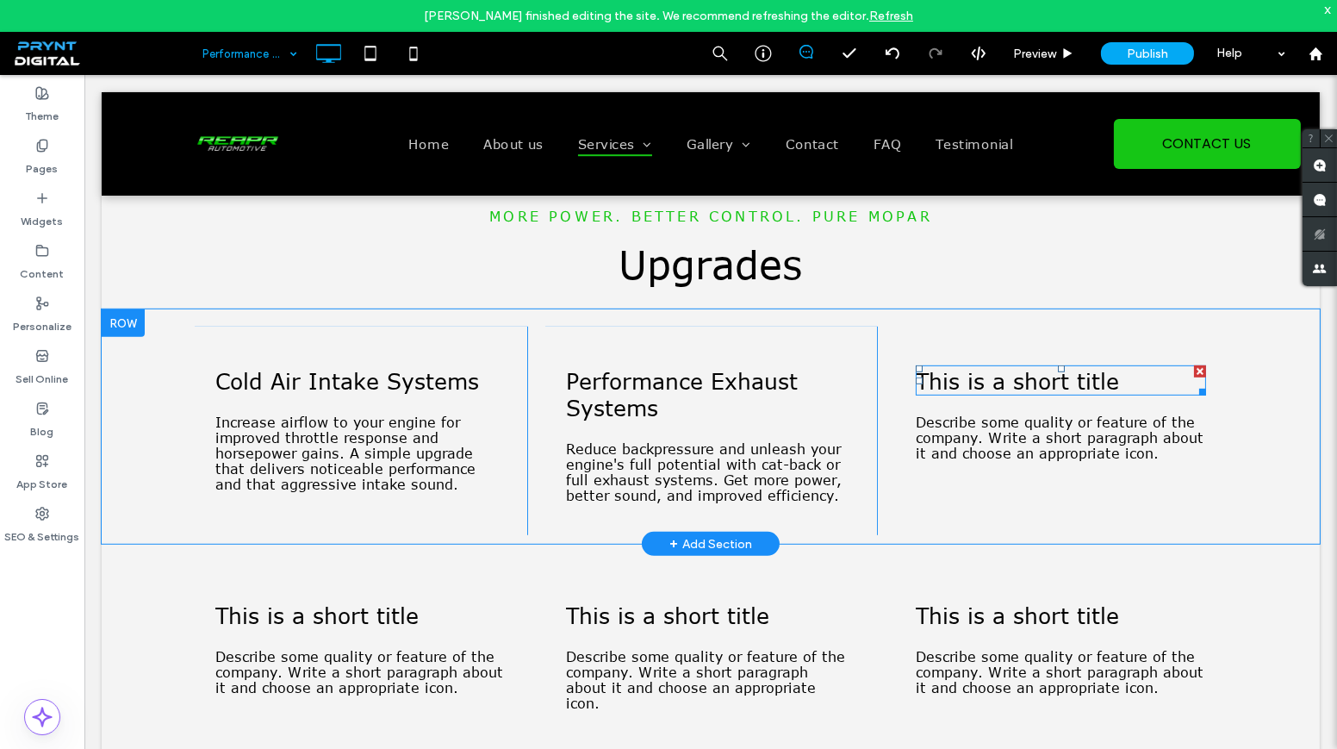
click at [1006, 393] on span "This is a short title" at bounding box center [1017, 380] width 203 height 27
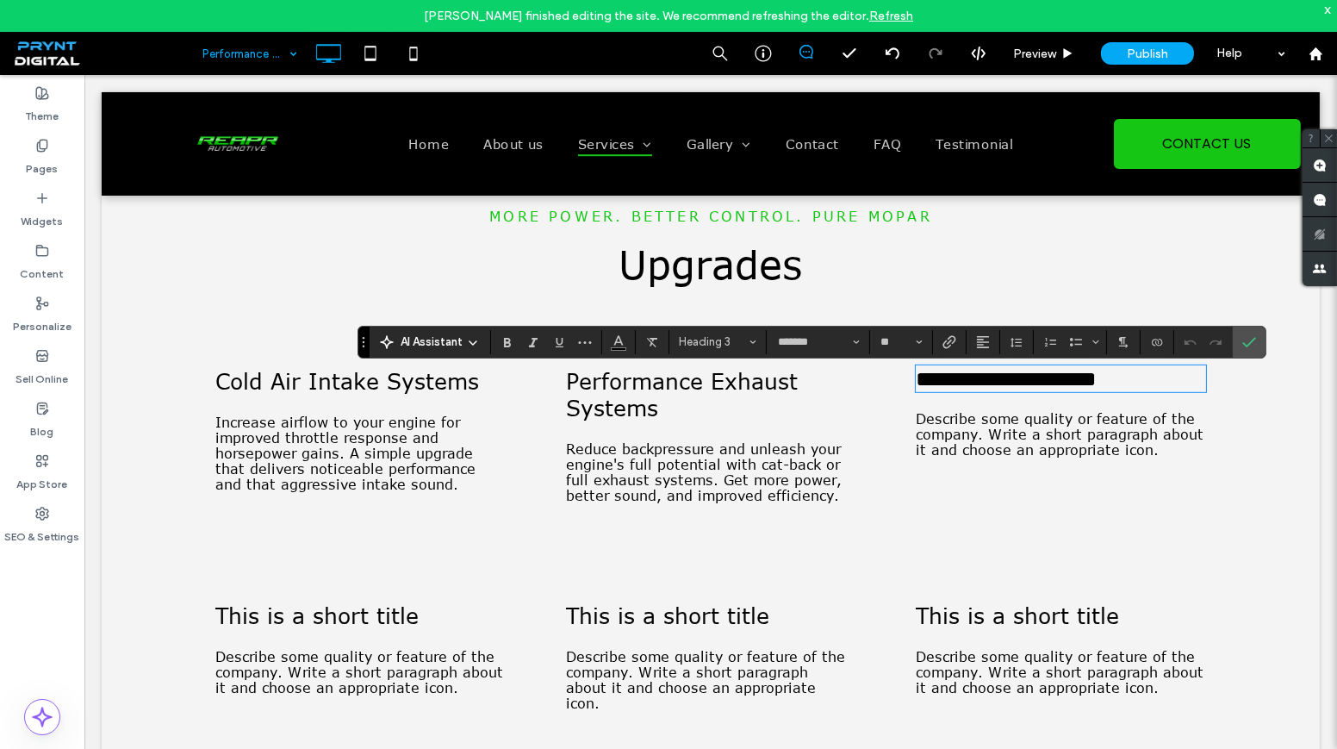
type input "**"
click at [1243, 337] on icon "Confirm" at bounding box center [1249, 342] width 14 height 14
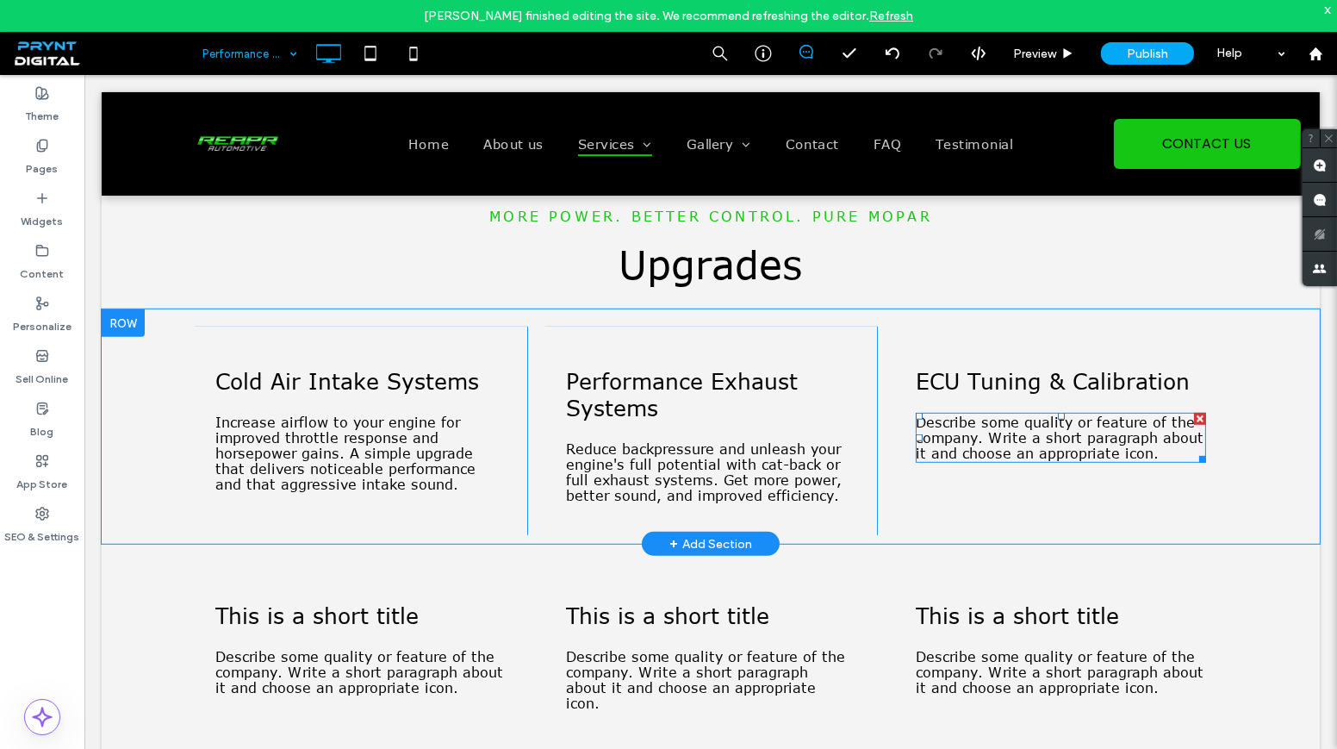
click at [995, 454] on span "Describe some quality or feature of the company. Write a short paragraph about …" at bounding box center [1060, 437] width 288 height 47
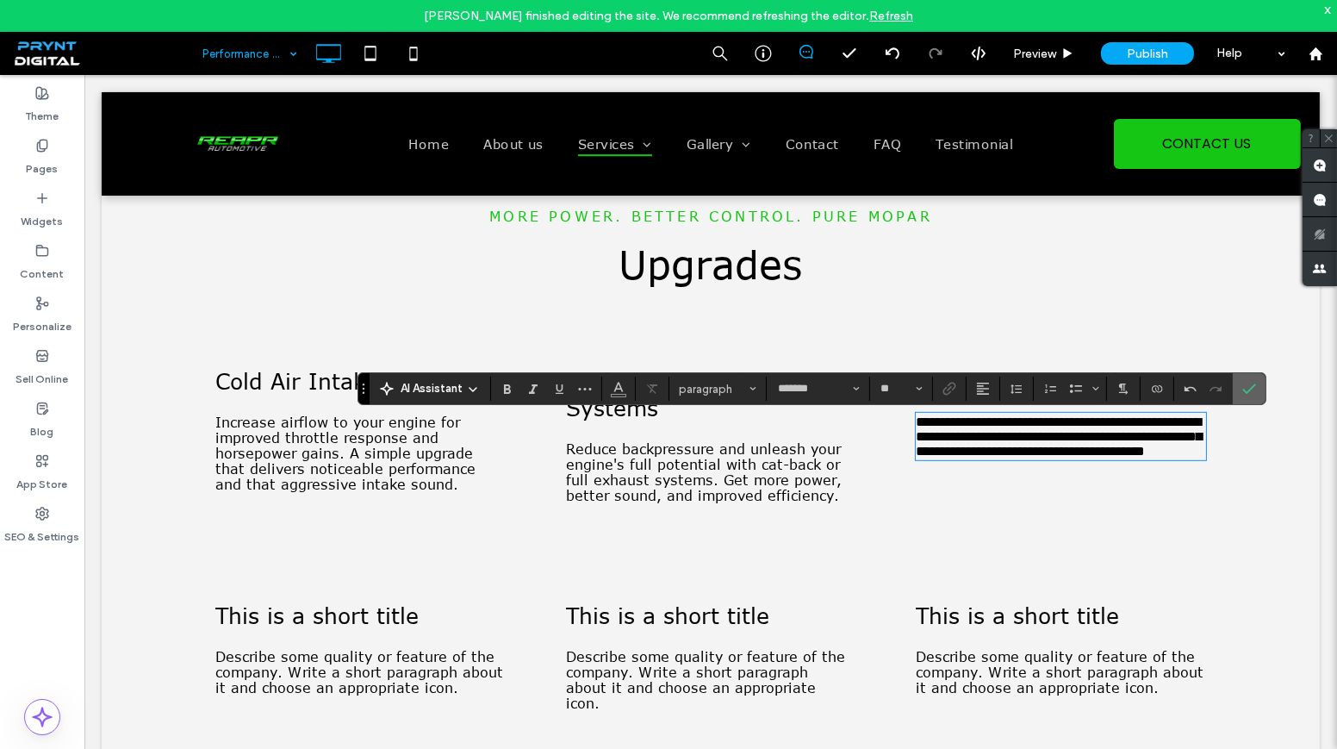
click at [1244, 386] on icon "Confirm" at bounding box center [1249, 389] width 14 height 14
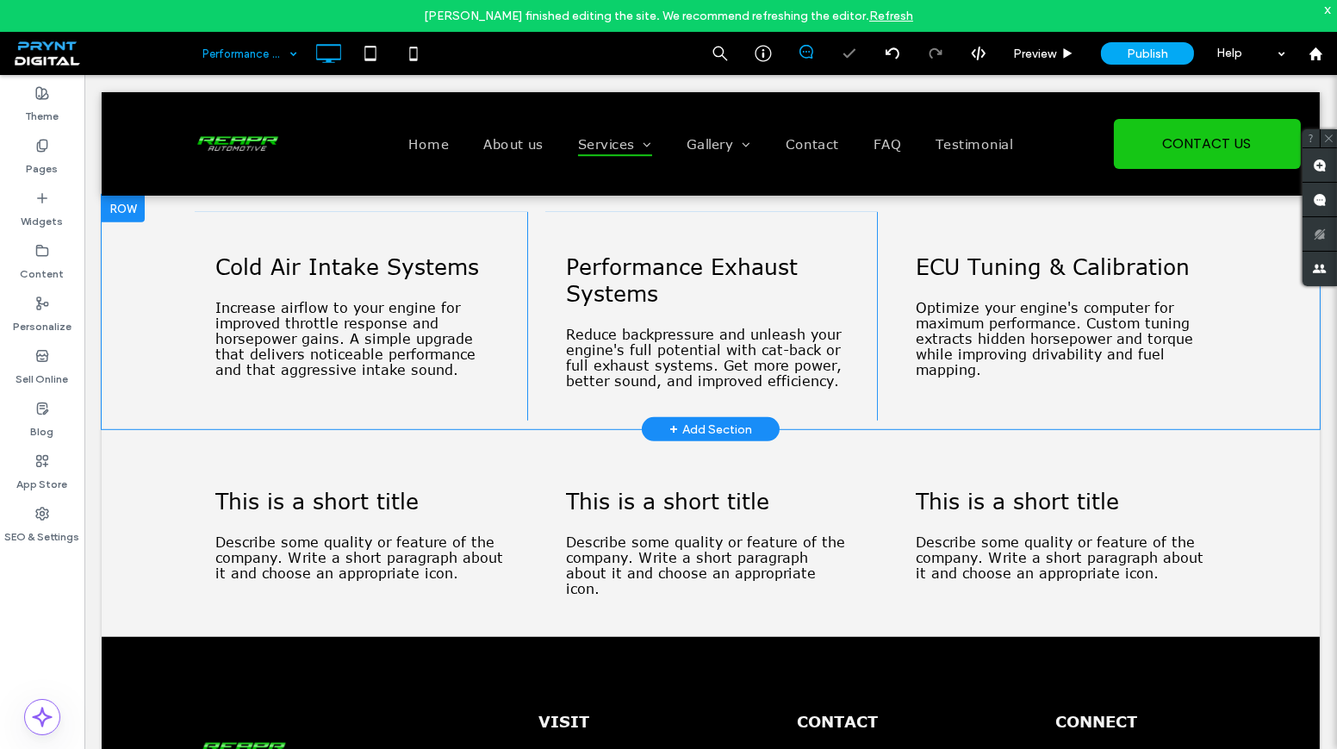
scroll to position [1879, 0]
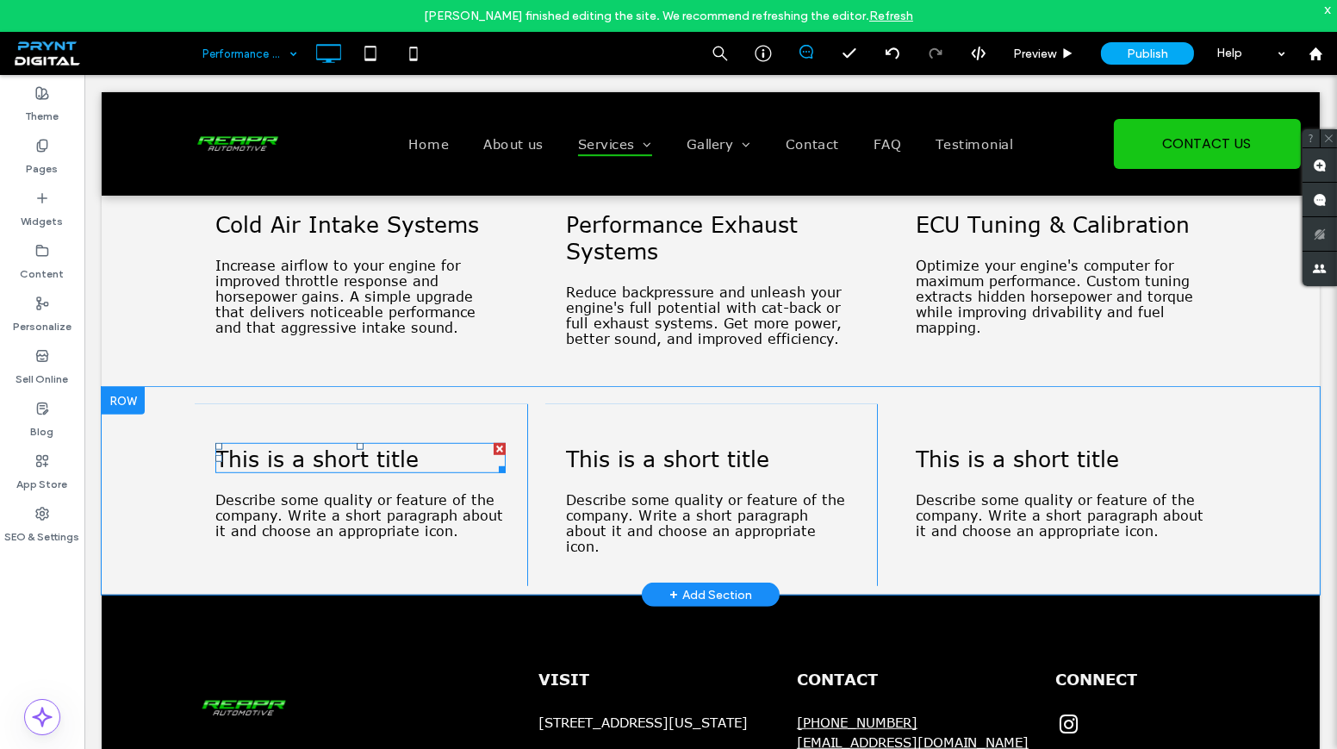
click at [318, 459] on span "This is a short title" at bounding box center [316, 458] width 203 height 27
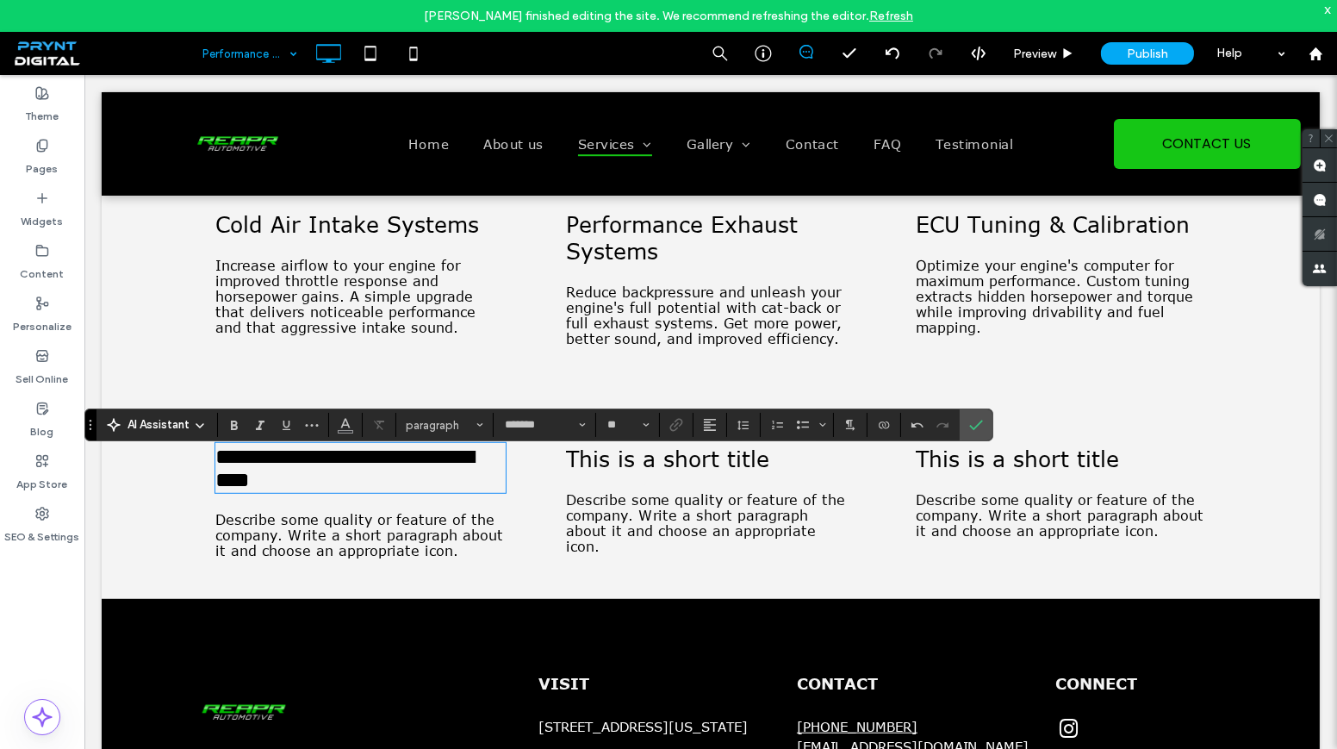
type input "**"
click at [388, 553] on span "Describe some quality or feature of the company. Write a short paragraph about …" at bounding box center [359, 535] width 288 height 47
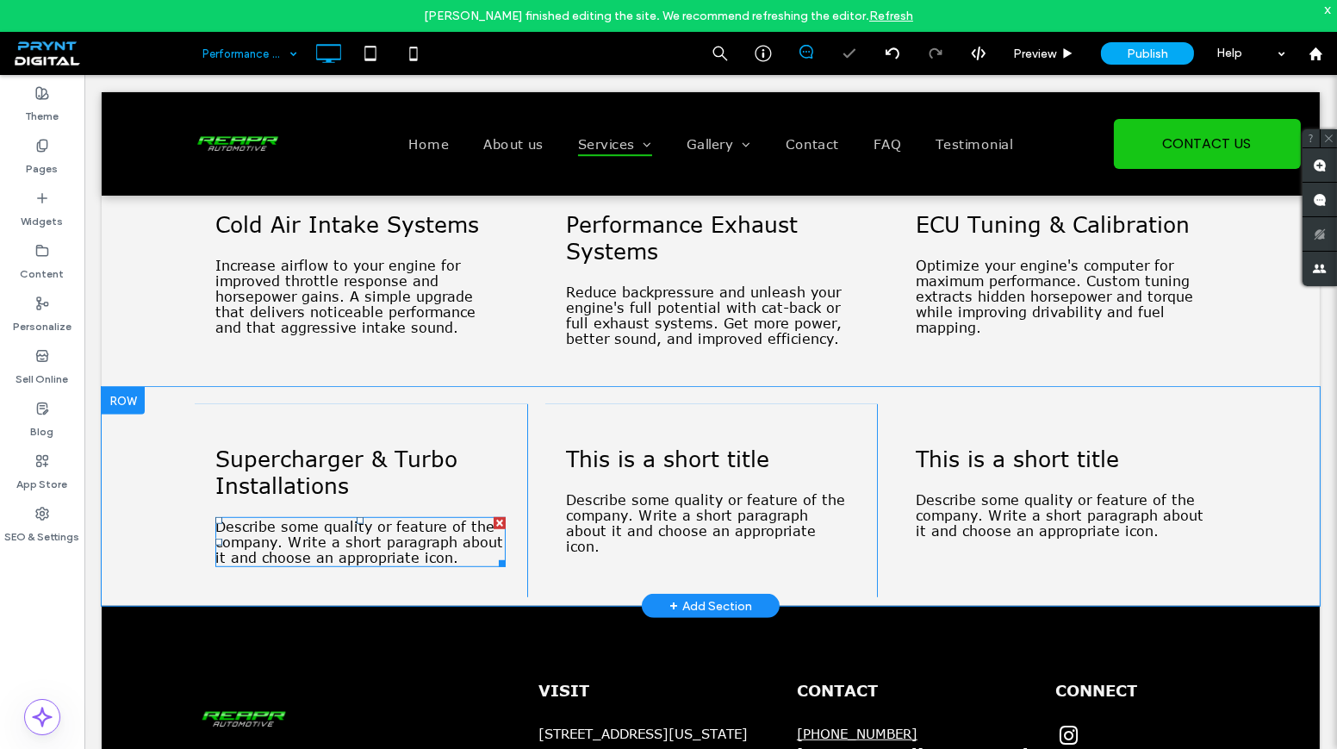
click at [389, 553] on span "Describe some quality or feature of the company. Write a short paragraph about …" at bounding box center [359, 542] width 288 height 47
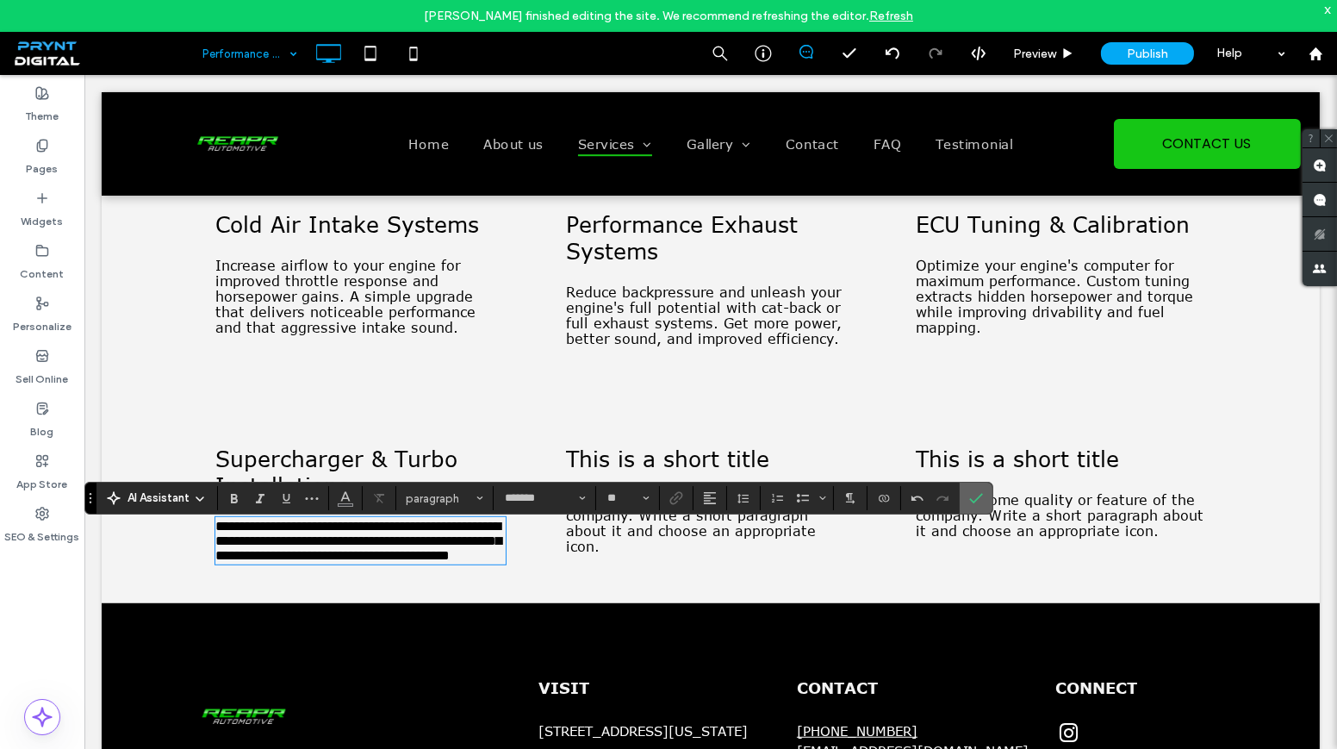
click at [968, 493] on label "Confirm" at bounding box center [976, 497] width 26 height 31
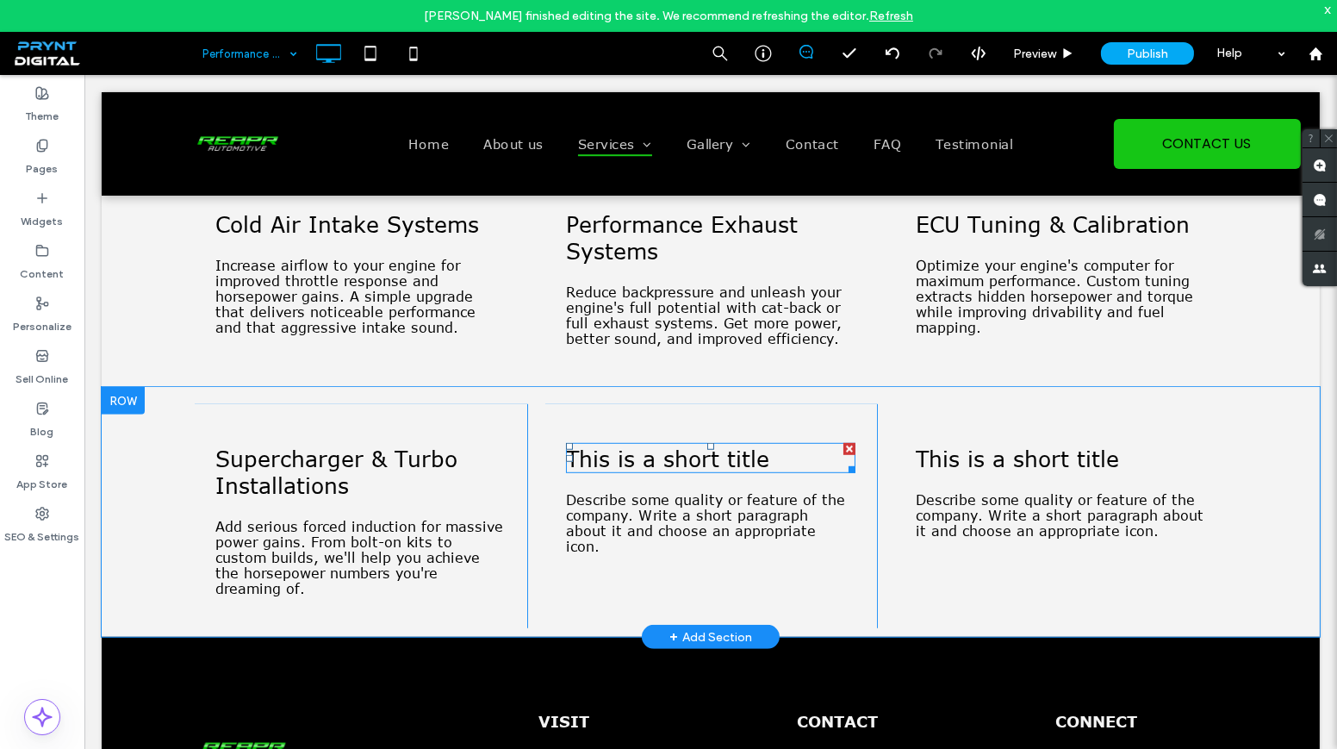
click at [716, 465] on span "This is a short title" at bounding box center [667, 458] width 203 height 27
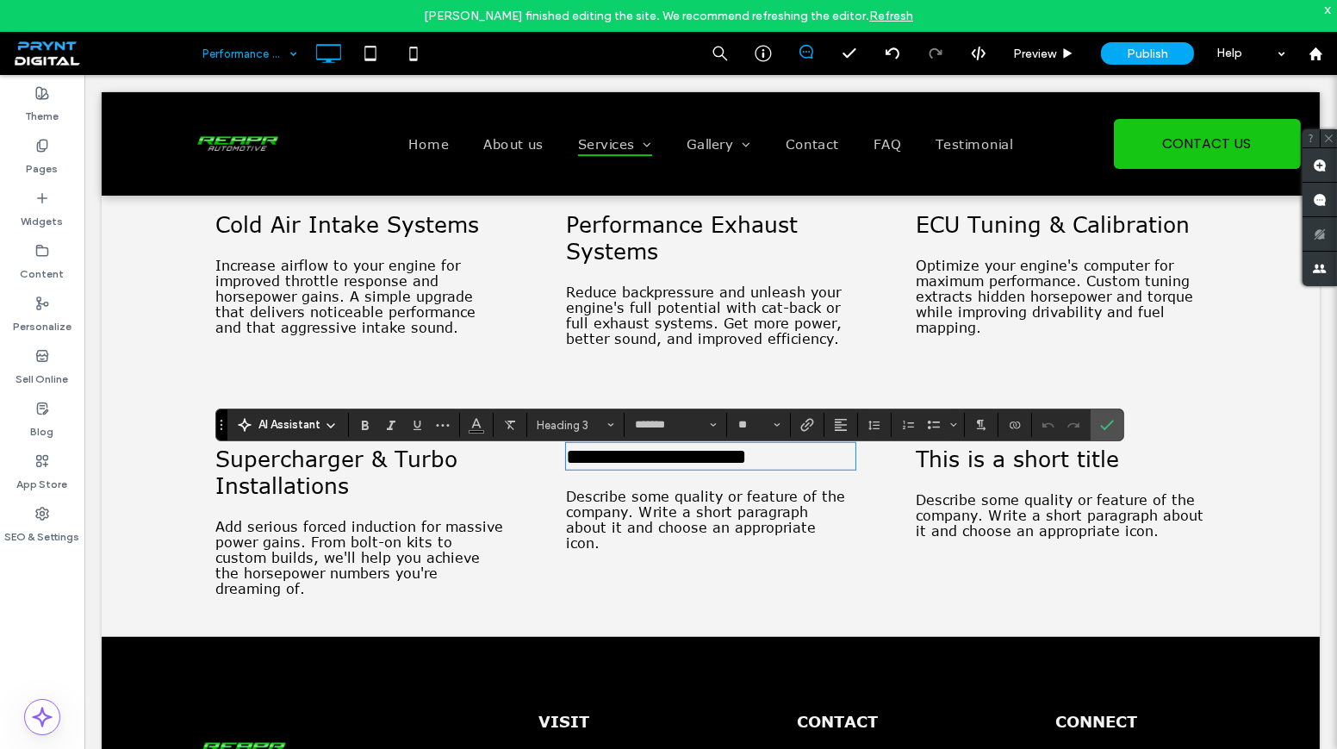
type input "**"
drag, startPoint x: 620, startPoint y: 488, endPoint x: 612, endPoint y: 513, distance: 26.4
click at [619, 490] on div "**********" at bounding box center [710, 516] width 333 height 224
click at [609, 519] on span "Describe some quality or feature of the company. Write a short paragraph about …" at bounding box center [705, 519] width 279 height 62
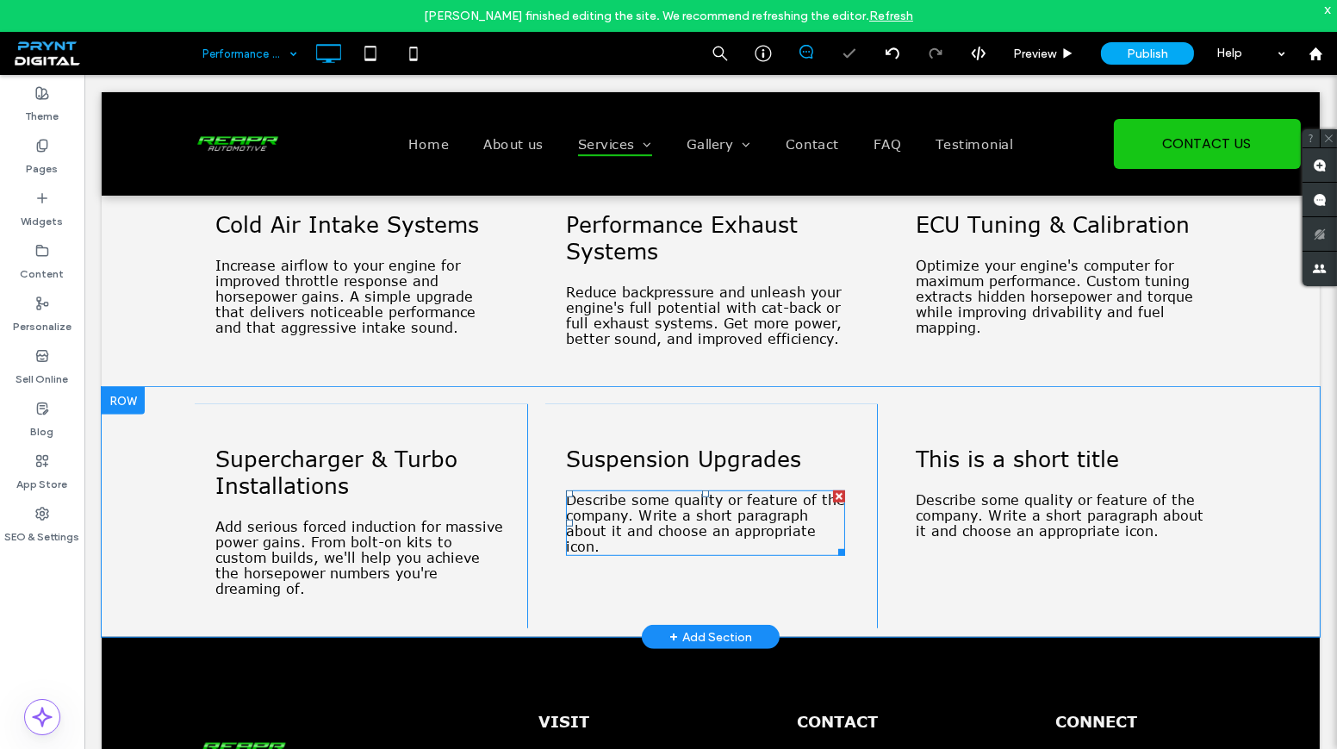
click at [609, 519] on span "Describe some quality or feature of the company. Write a short paragraph about …" at bounding box center [705, 523] width 279 height 62
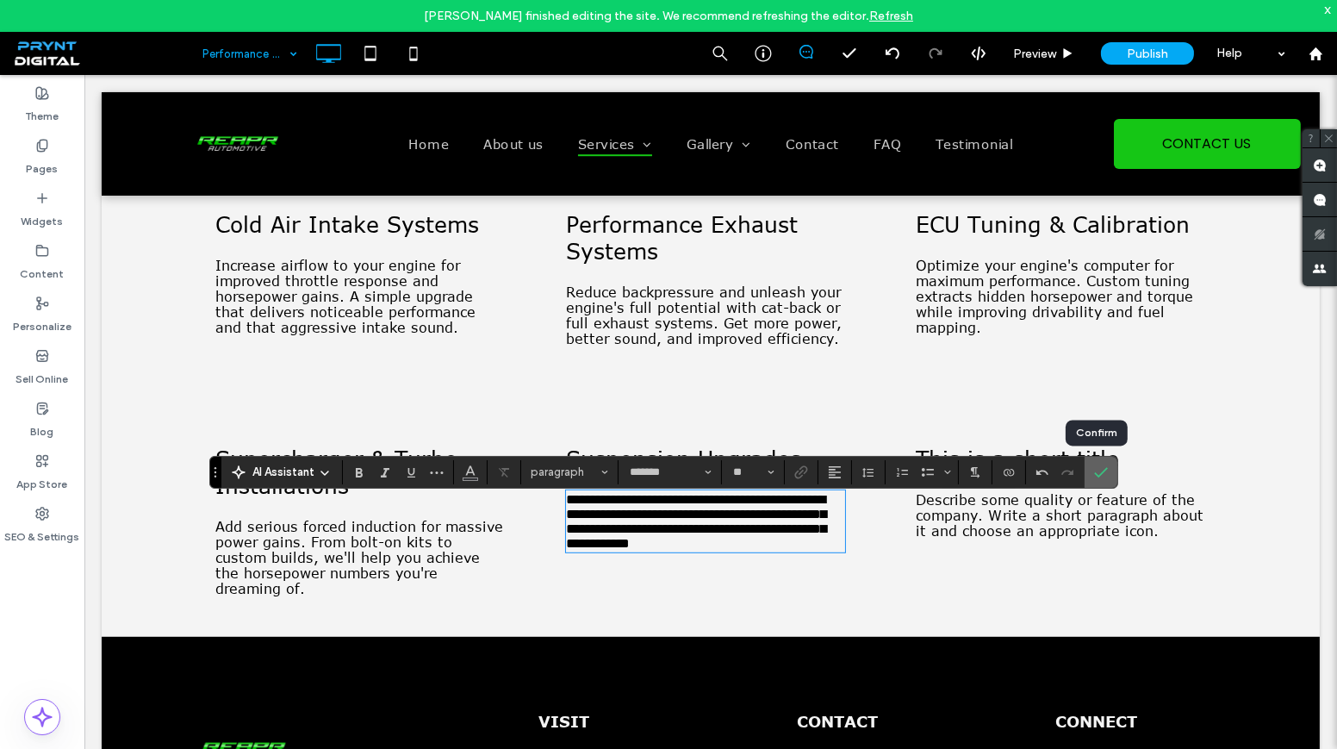
click at [1099, 468] on icon "Confirm" at bounding box center [1101, 472] width 14 height 14
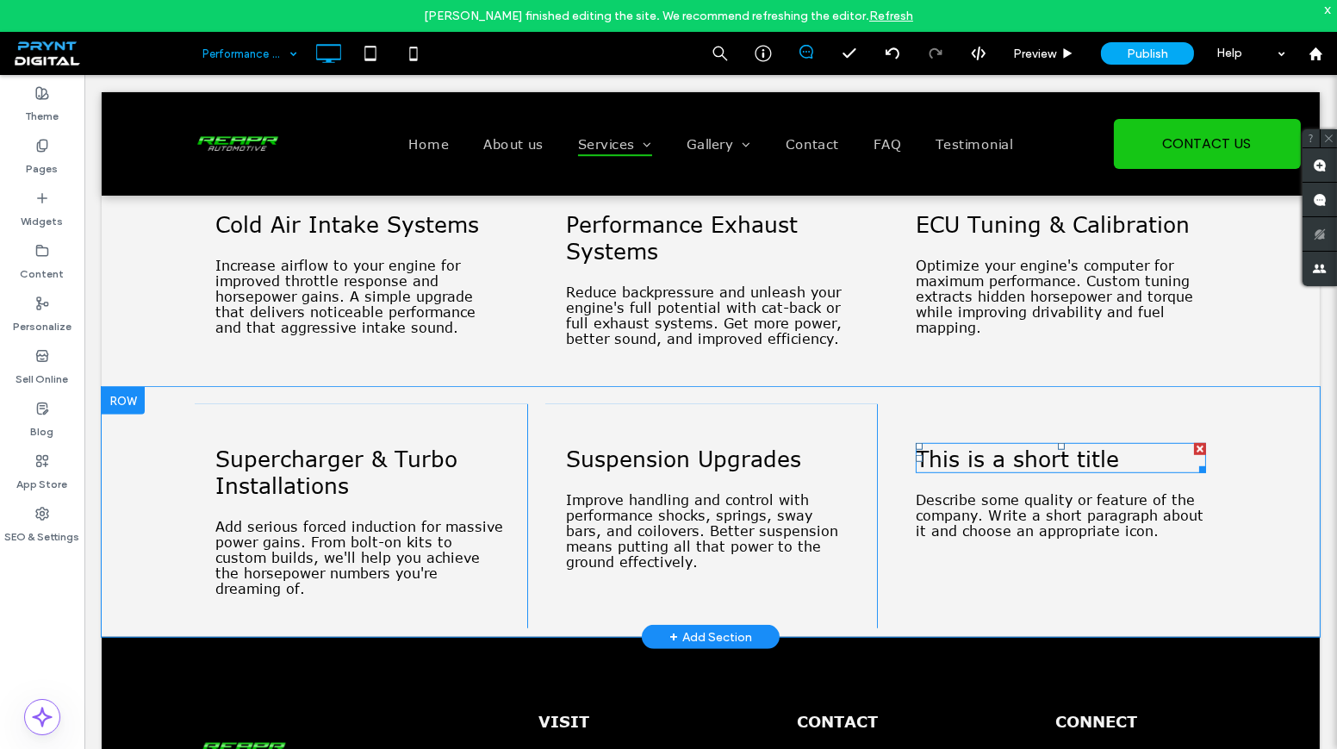
click at [1050, 463] on span "This is a short title" at bounding box center [1017, 458] width 203 height 27
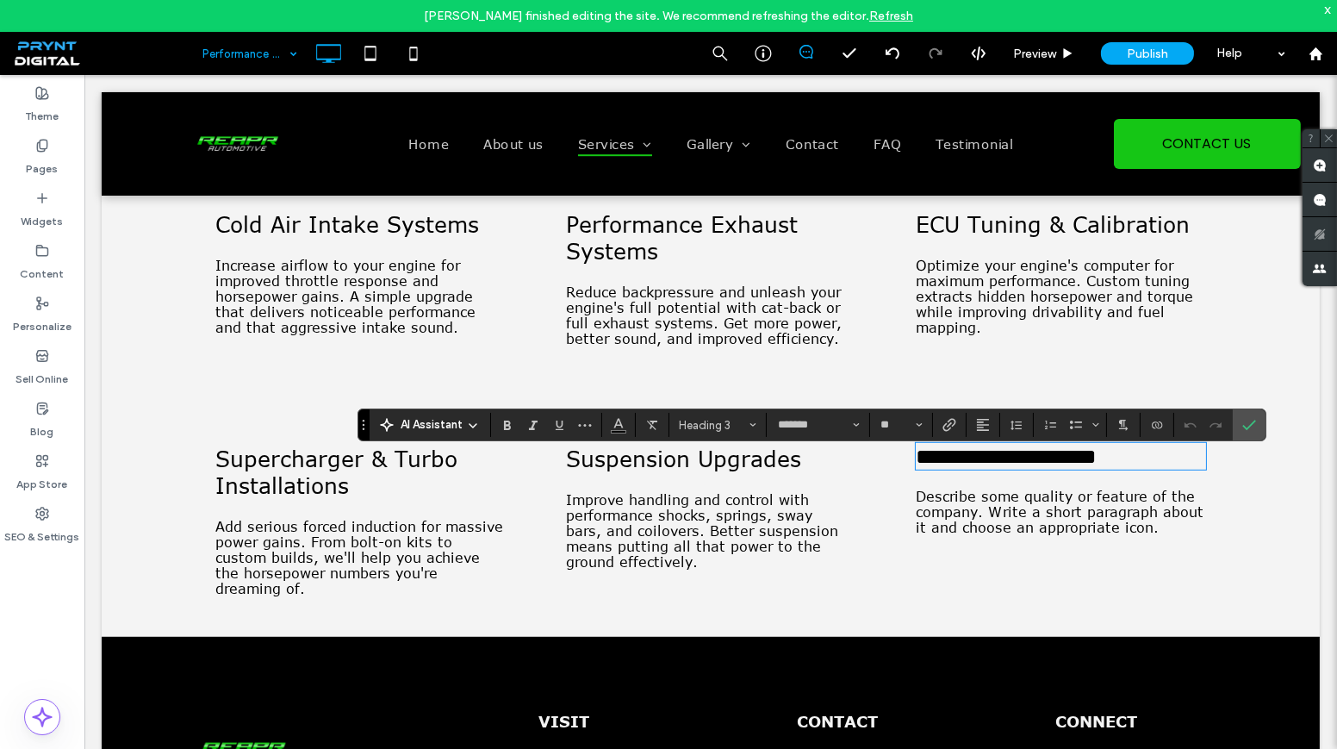
type input "**"
click at [1073, 532] on span "Describe some quality or feature of the company. Write a short paragraph about …" at bounding box center [1060, 511] width 288 height 47
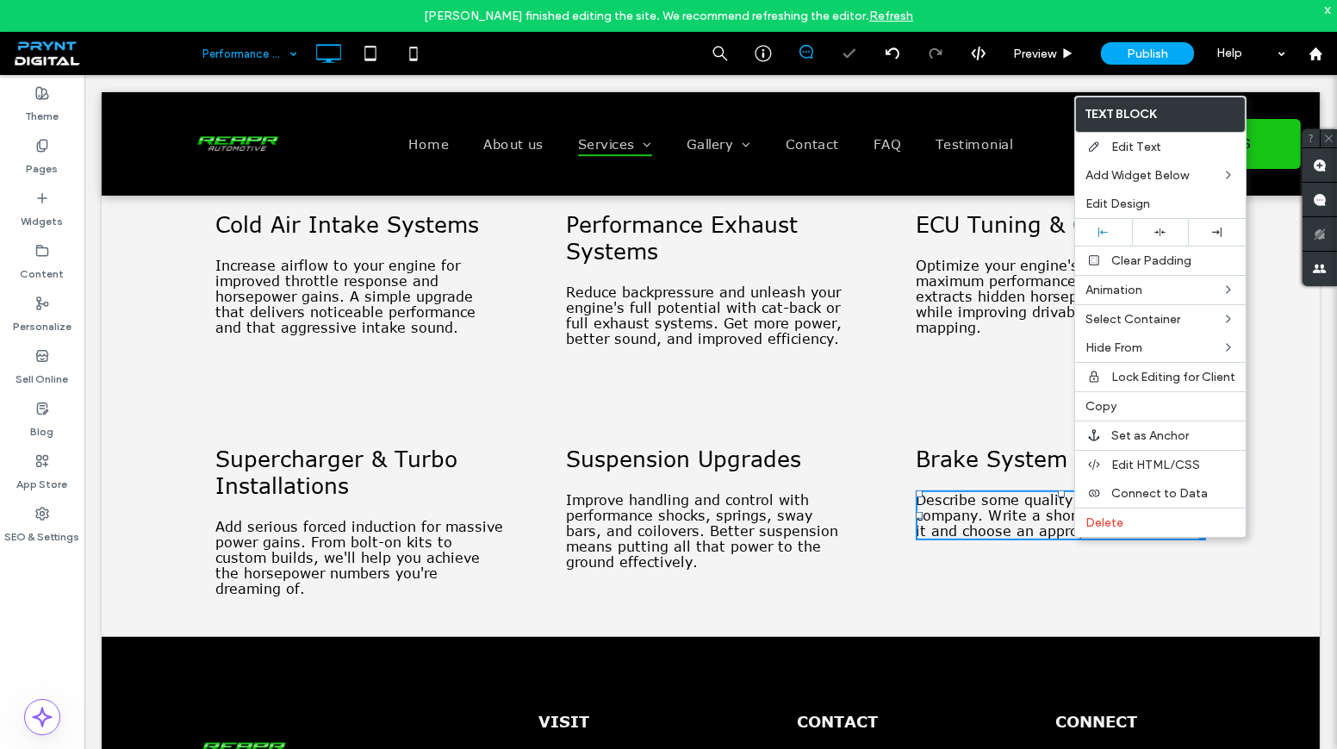
click at [1073, 532] on span "Describe some quality or feature of the company. Write a short paragraph about …" at bounding box center [1060, 515] width 288 height 47
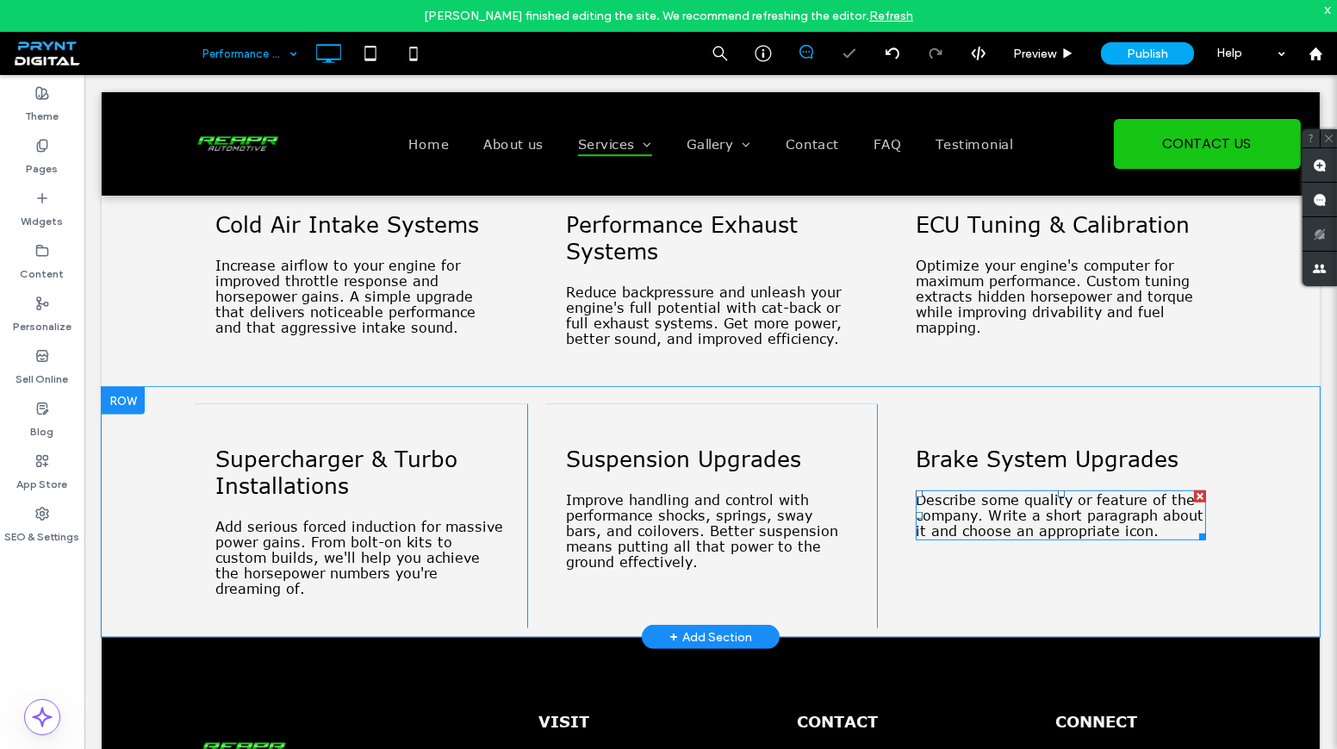
click at [1073, 532] on span "Describe some quality or feature of the company. Write a short paragraph about …" at bounding box center [1060, 515] width 288 height 47
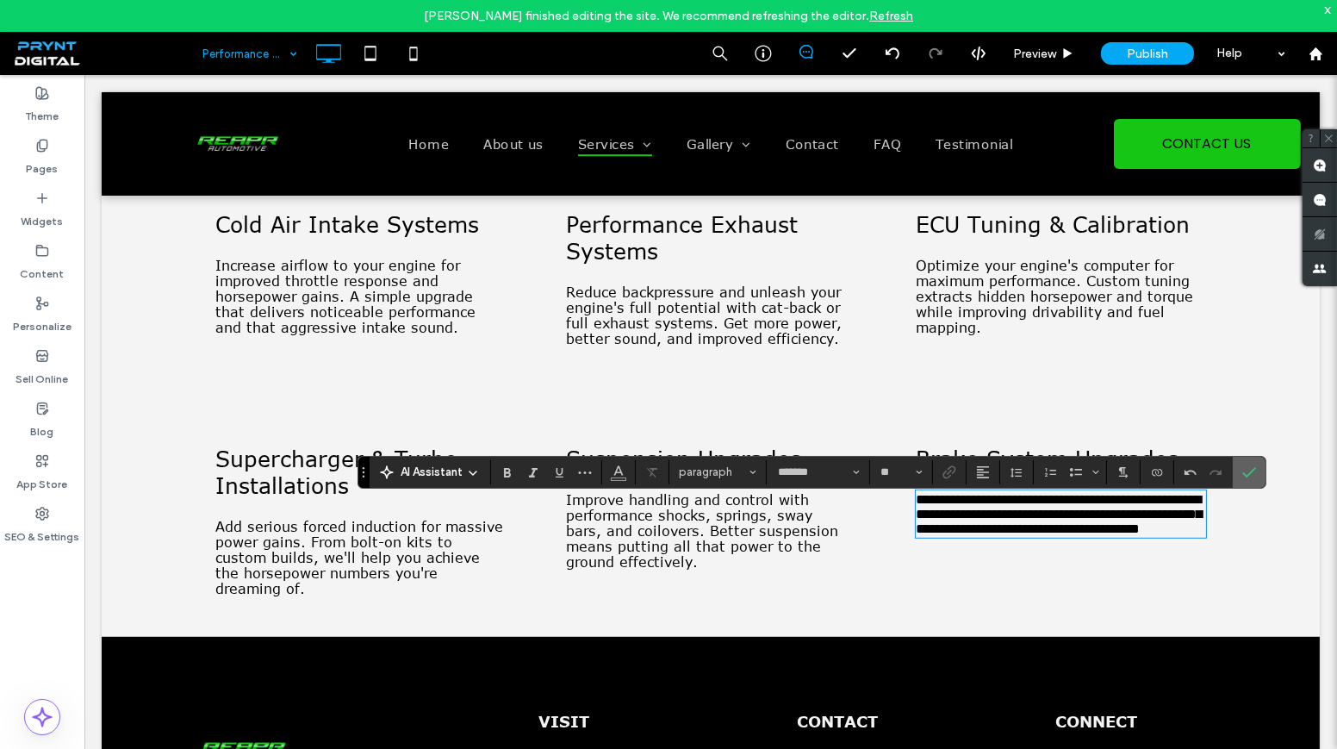
click at [1259, 479] on section at bounding box center [1249, 472] width 33 height 31
click at [1249, 468] on use "Confirm" at bounding box center [1250, 472] width 14 height 10
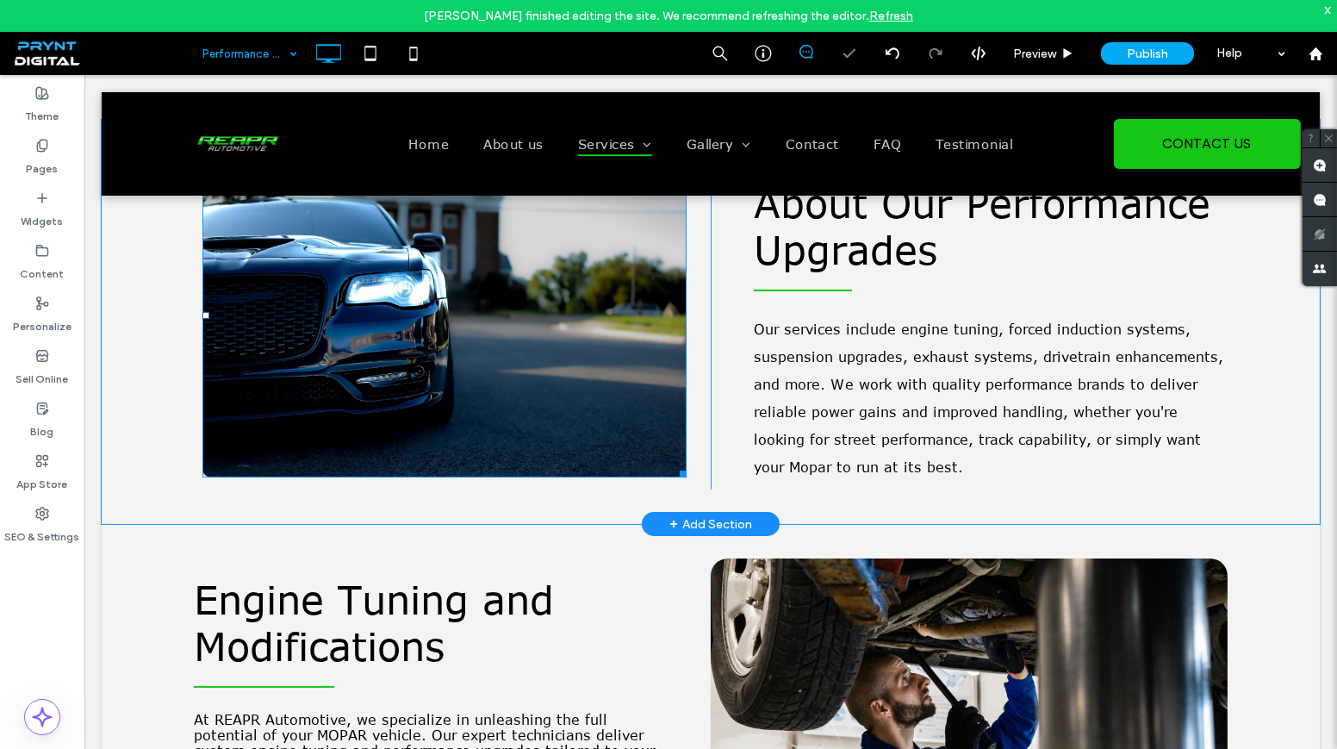
scroll to position [234, 0]
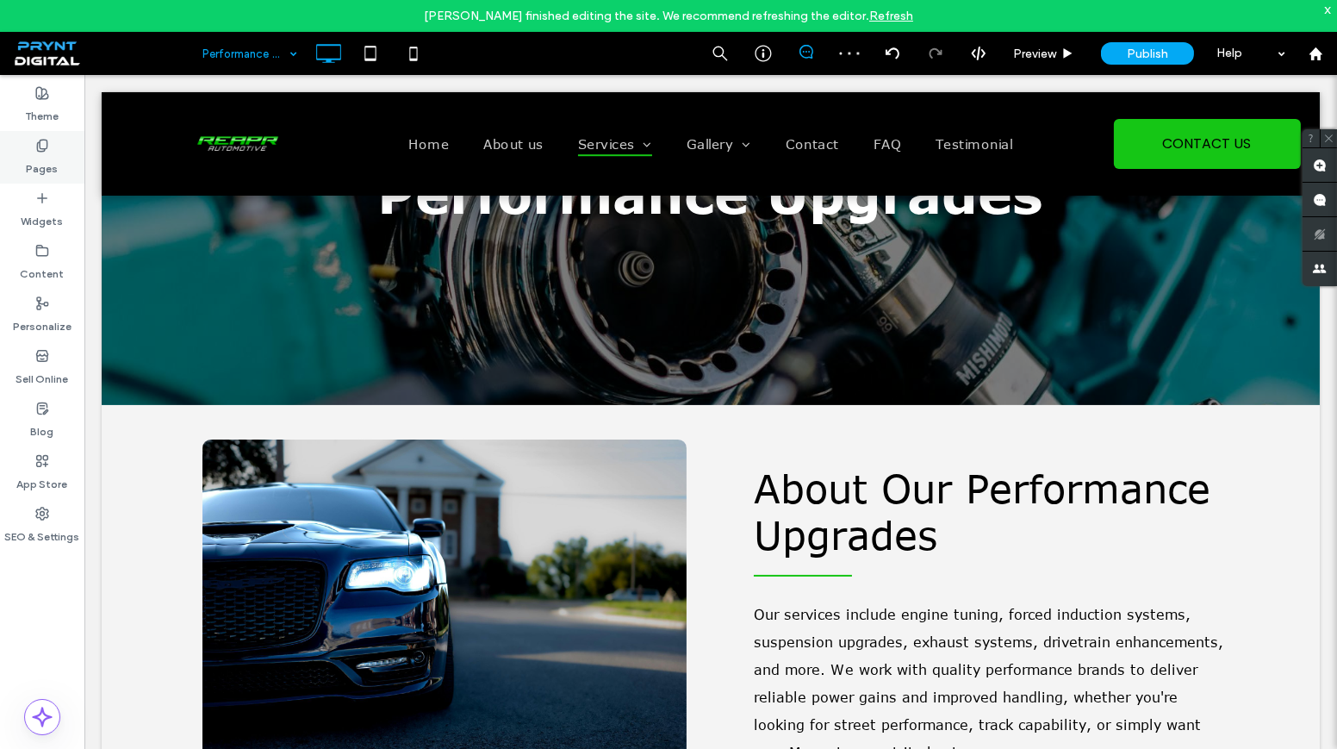
click at [59, 144] on div "Pages" at bounding box center [42, 157] width 84 height 53
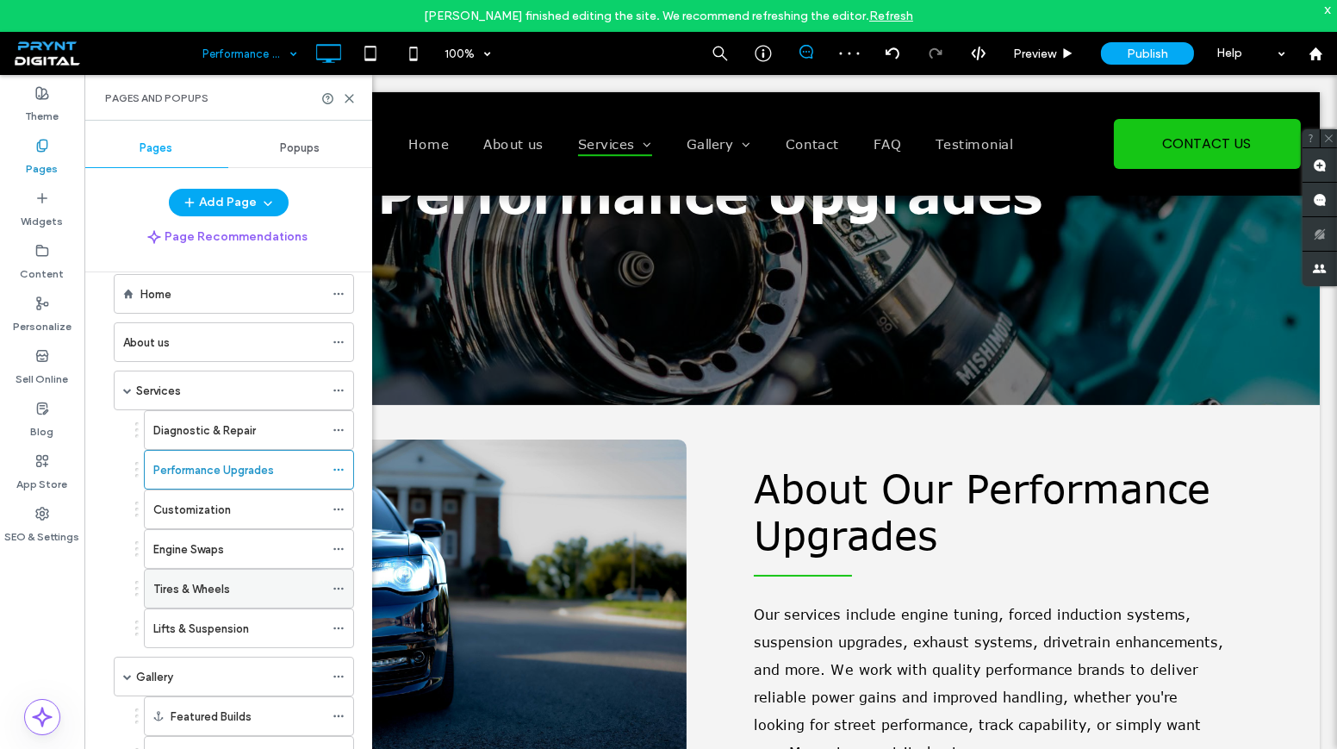
scroll to position [78, 0]
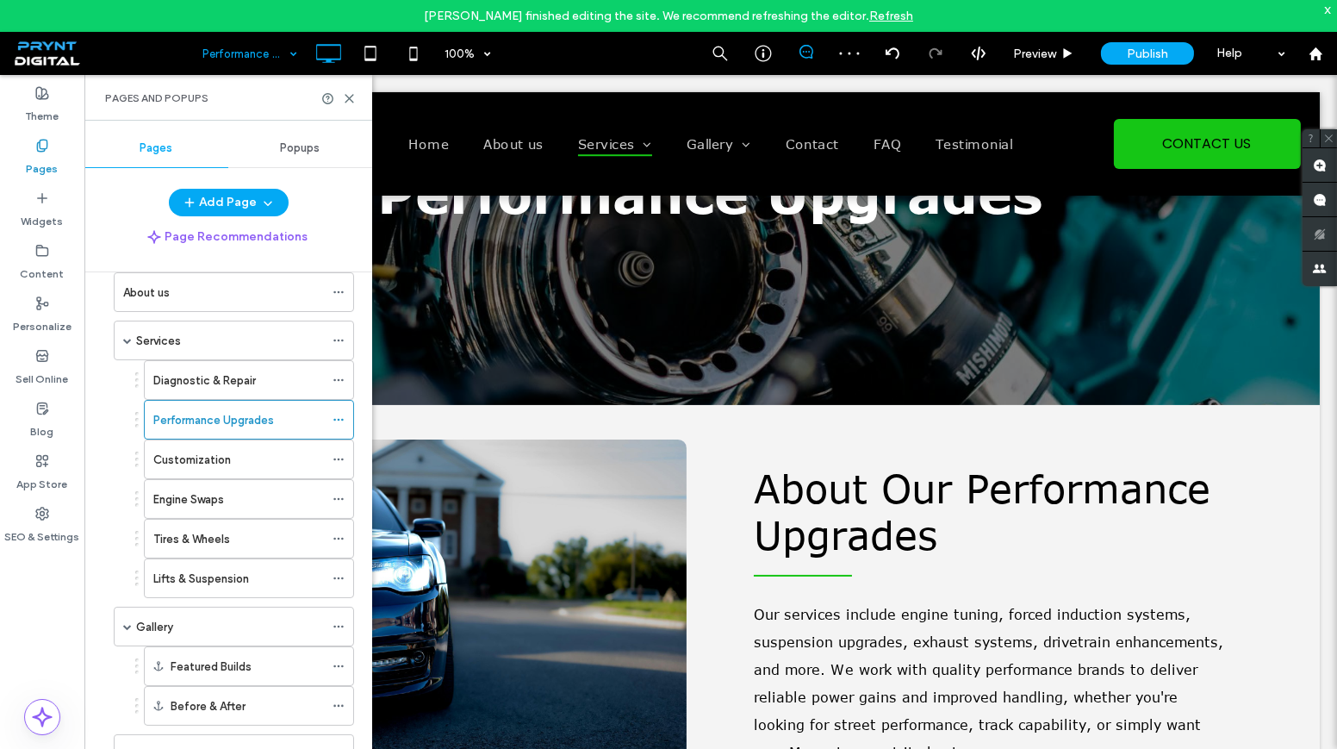
click at [220, 445] on label "Customization" at bounding box center [192, 460] width 78 height 30
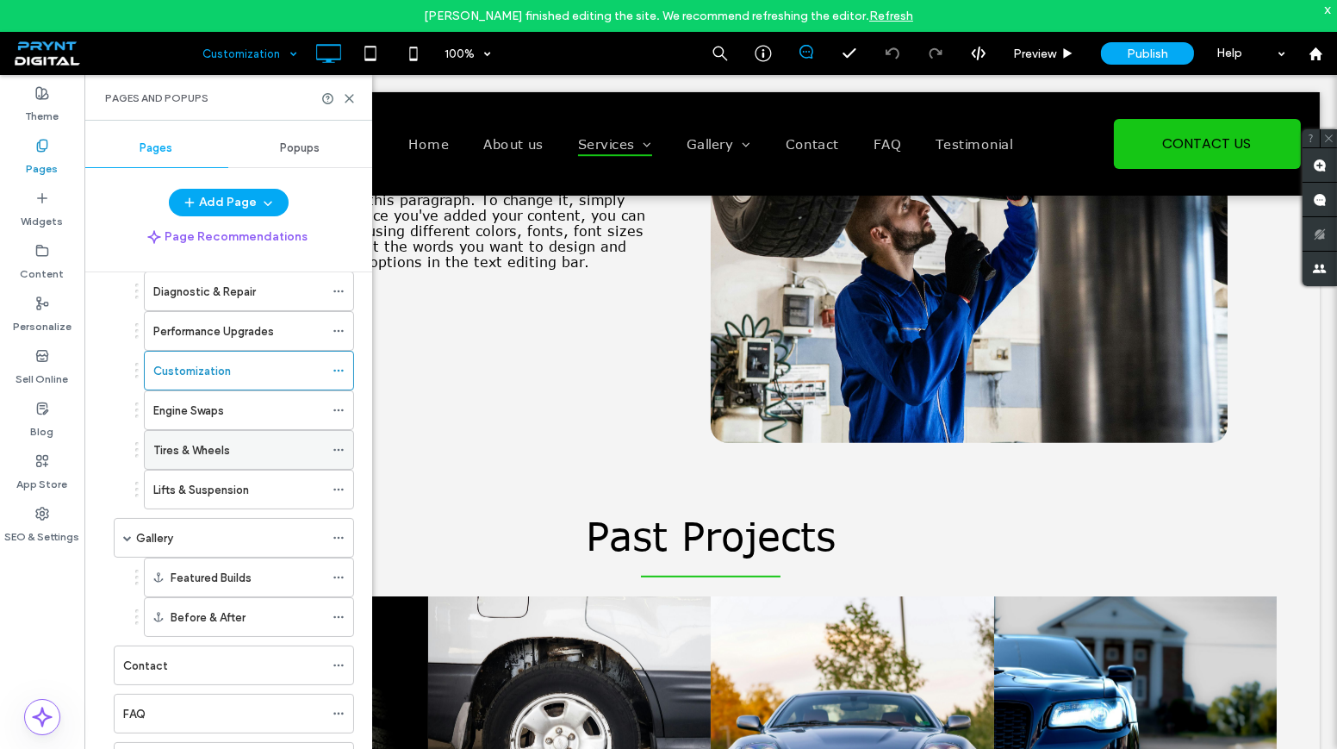
scroll to position [207, 0]
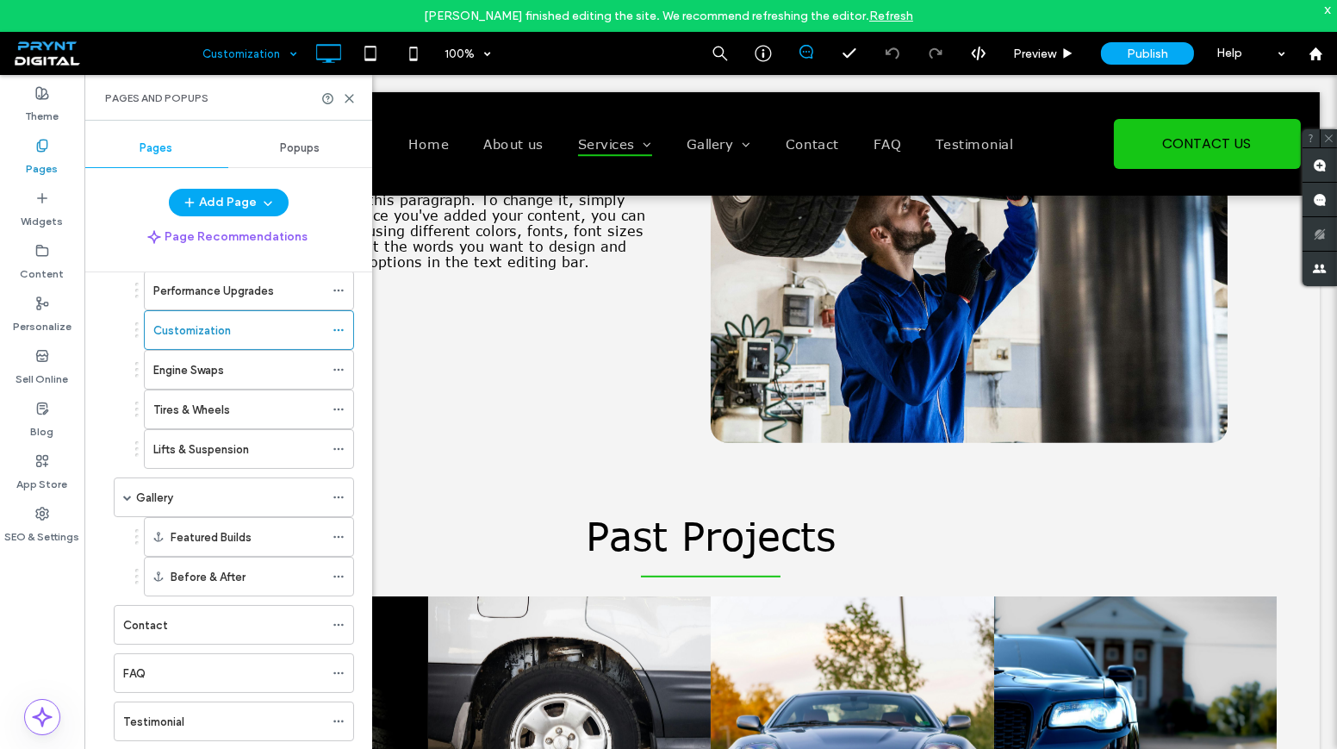
click at [196, 371] on label "Engine Swaps" at bounding box center [188, 370] width 71 height 30
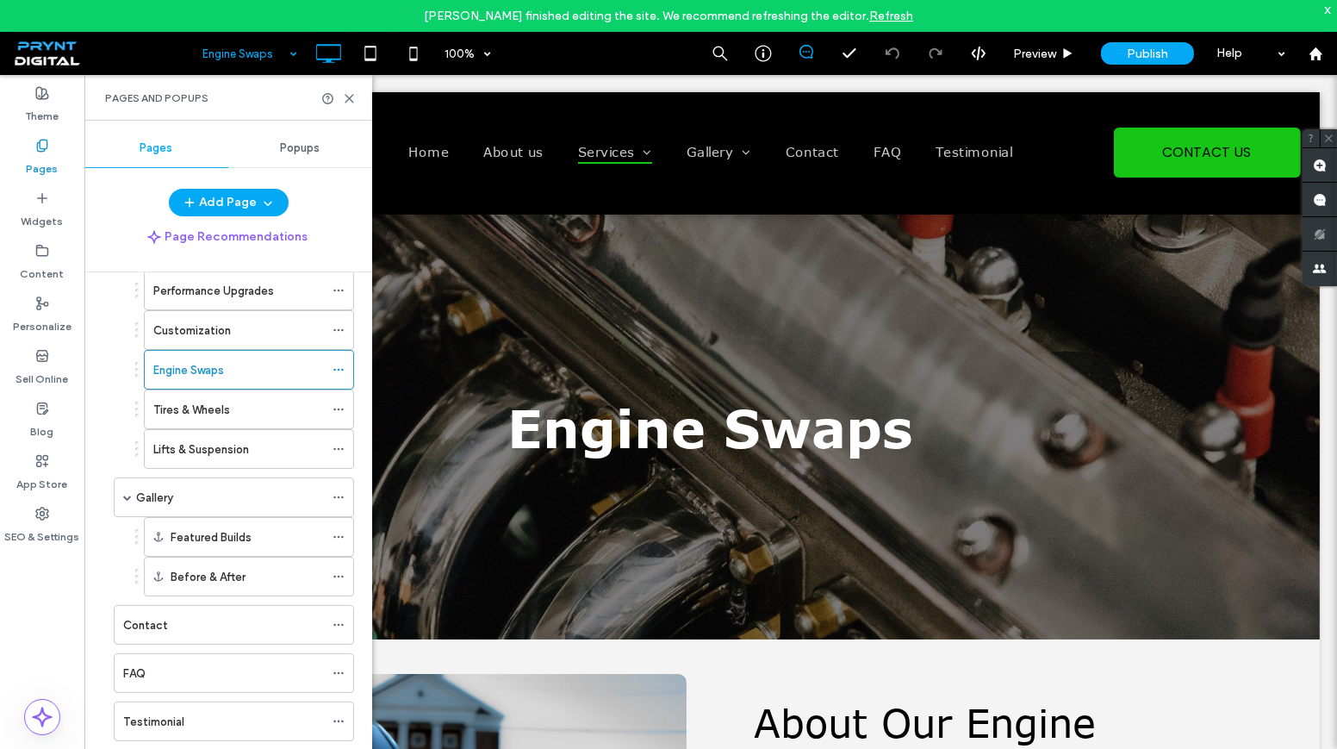
scroll to position [0, 0]
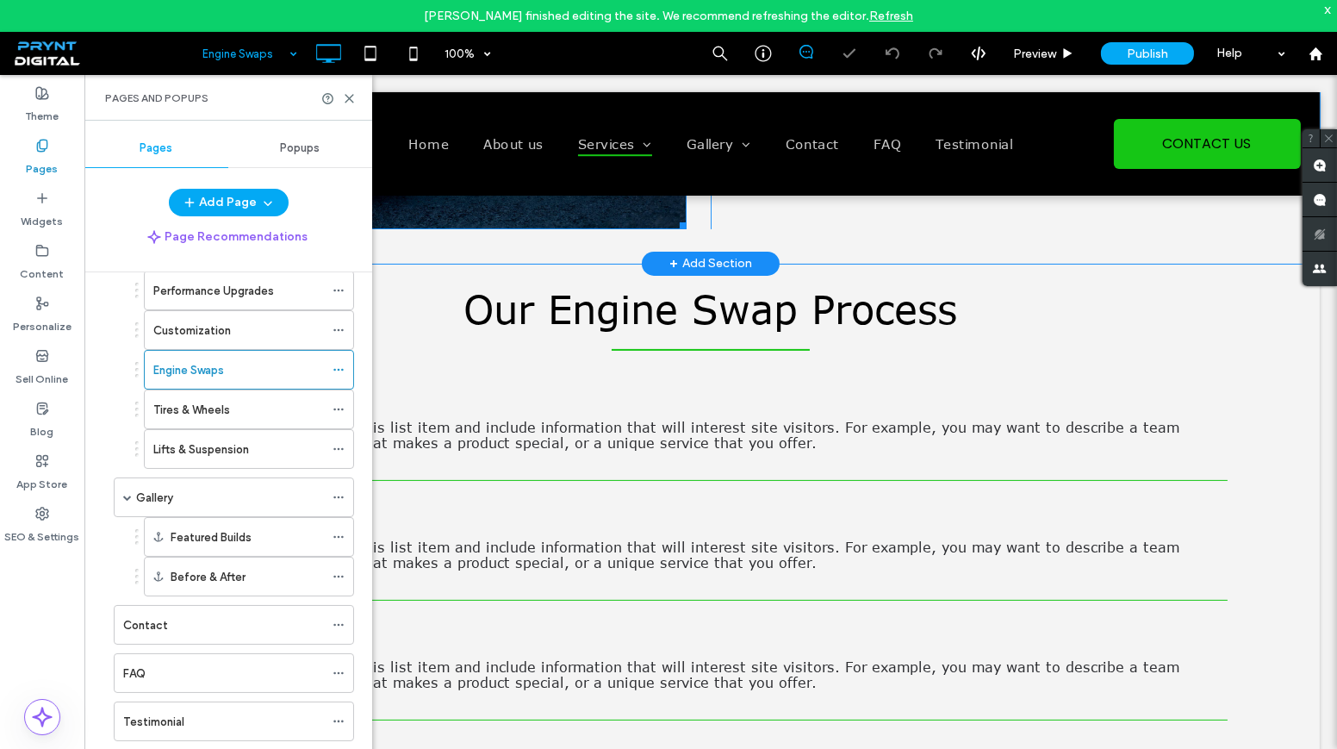
scroll to position [783, 0]
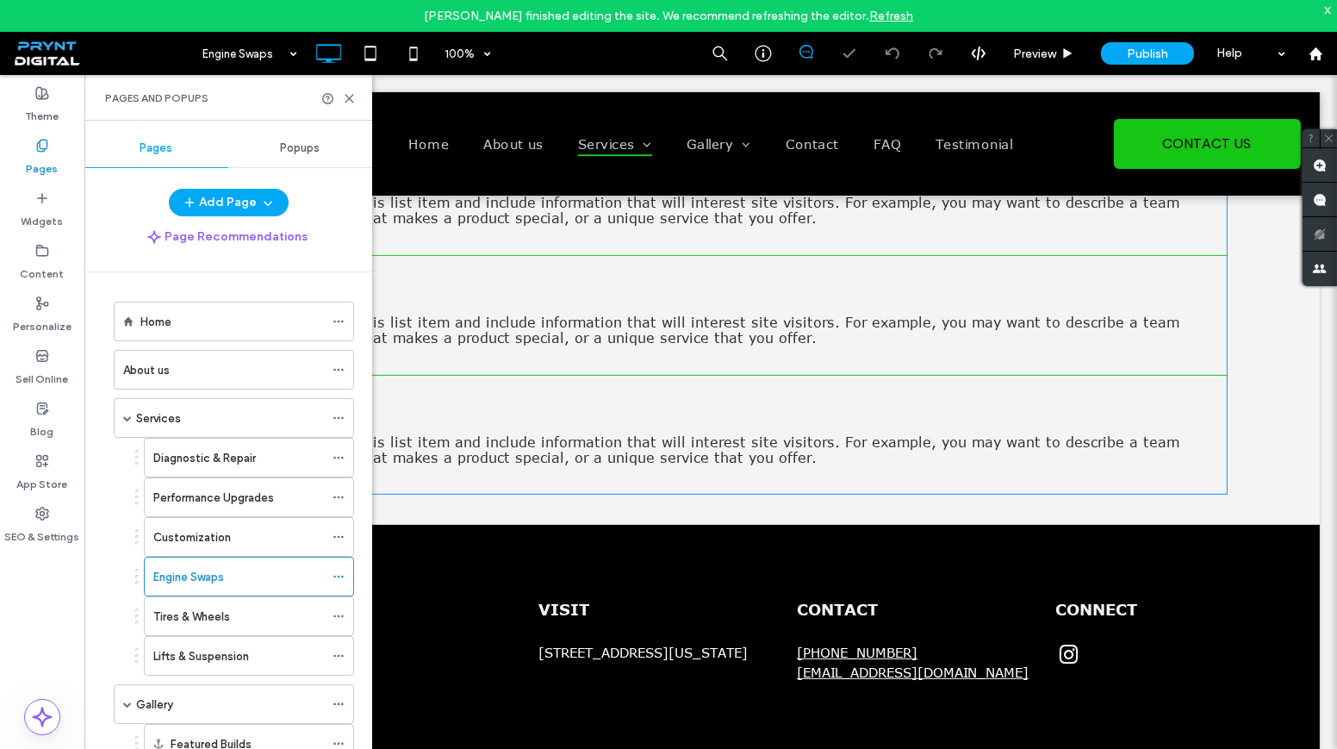
scroll to position [207, 0]
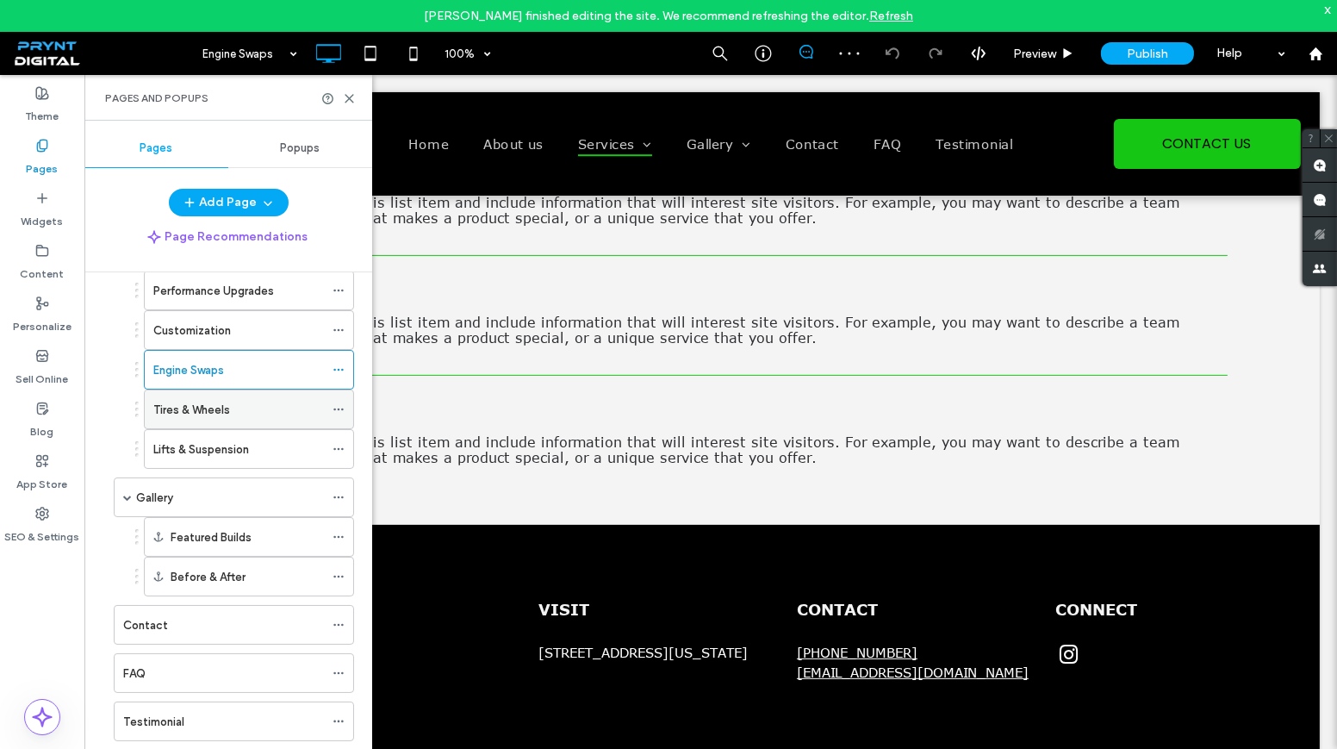
click at [234, 406] on div "Tires & Wheels" at bounding box center [238, 410] width 171 height 18
click at [258, 444] on div "Lifts & Suspension" at bounding box center [238, 449] width 171 height 18
click at [231, 664] on div "FAQ" at bounding box center [223, 673] width 201 height 18
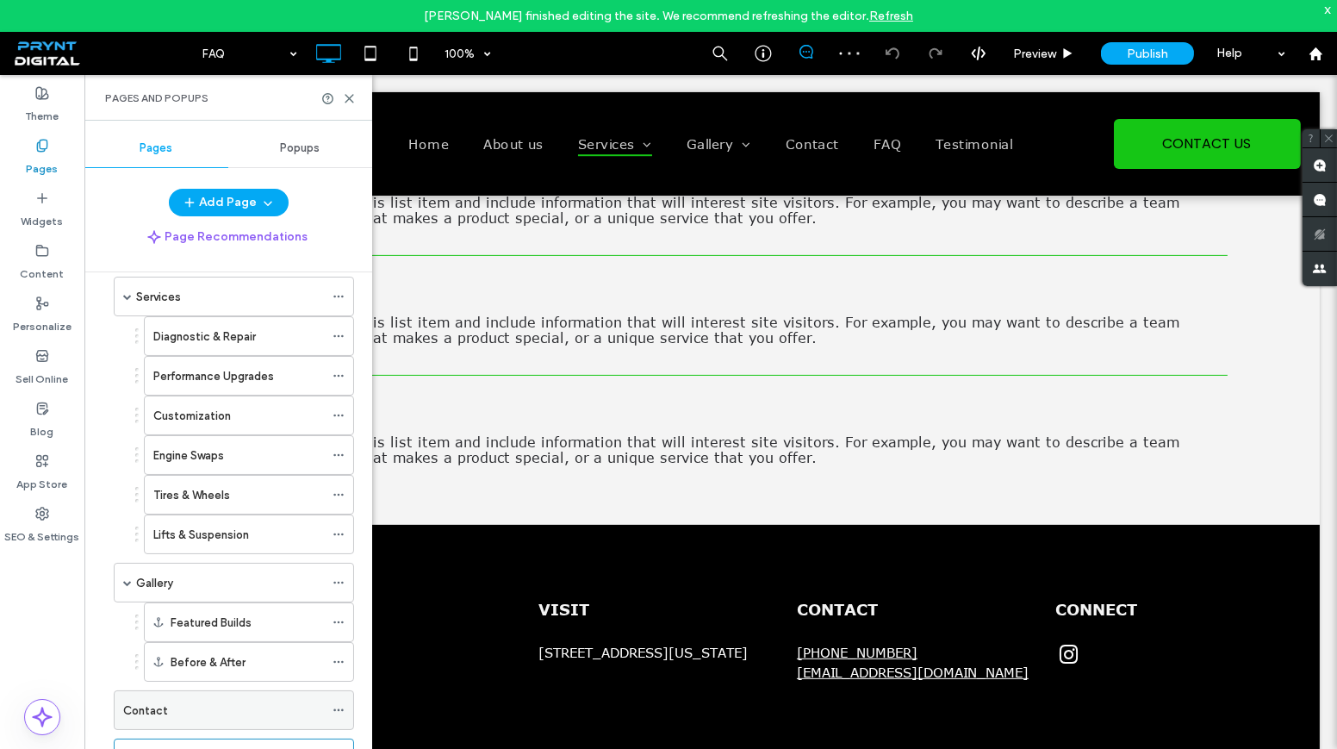
scroll to position [50, 0]
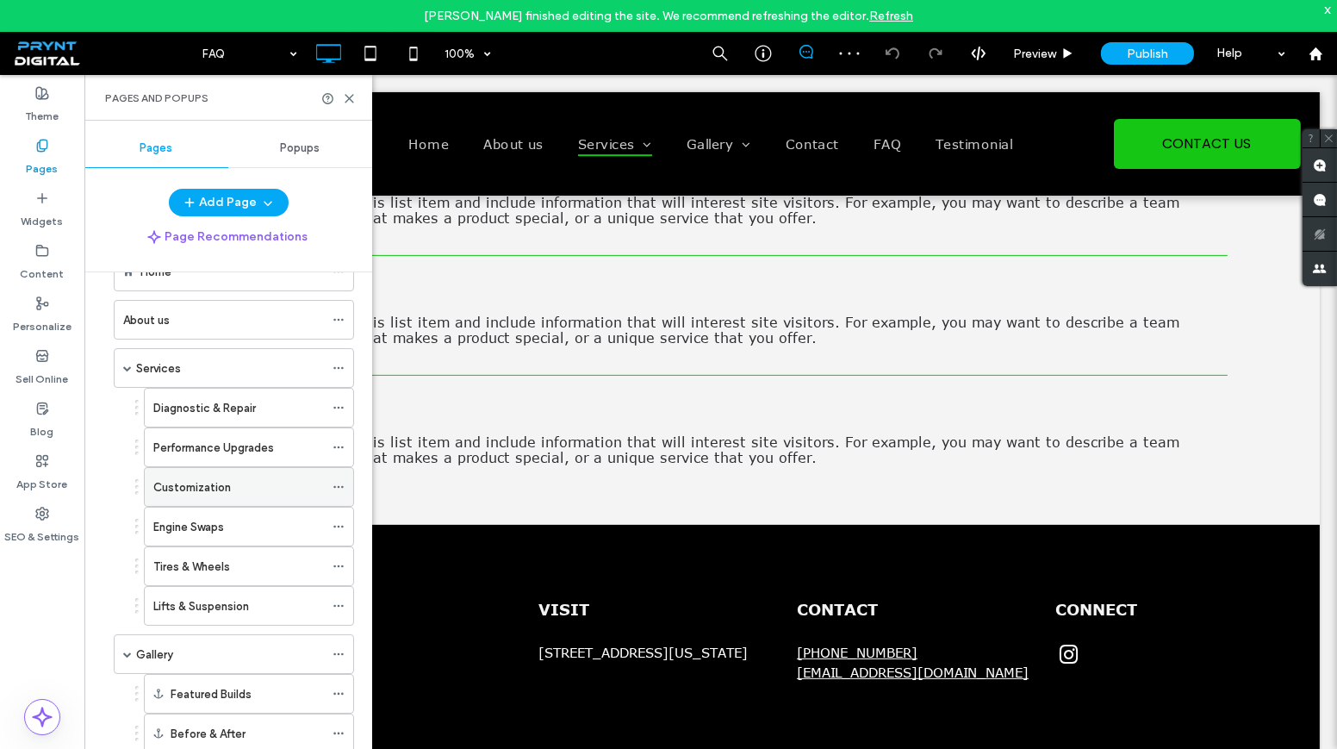
click at [212, 482] on label "Customization" at bounding box center [192, 487] width 78 height 30
click at [354, 93] on icon at bounding box center [349, 98] width 13 height 13
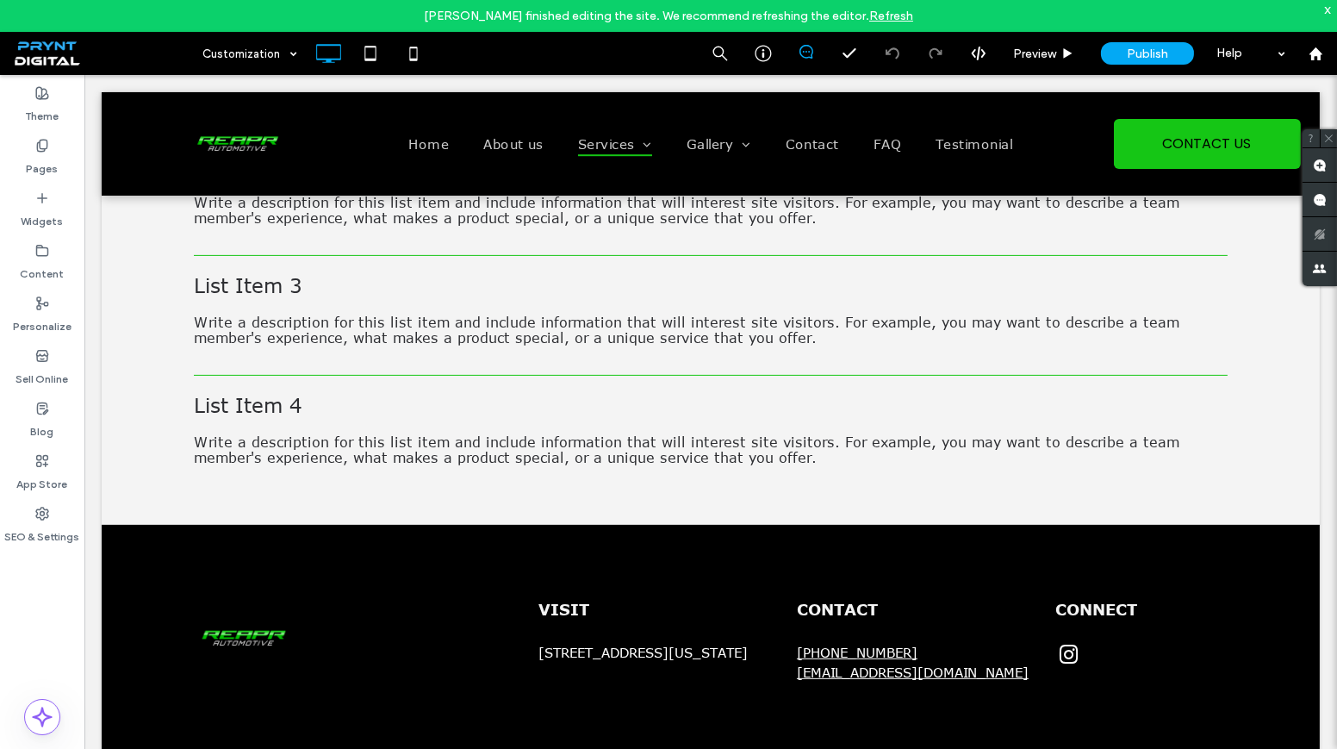
type input "*******"
type input "**"
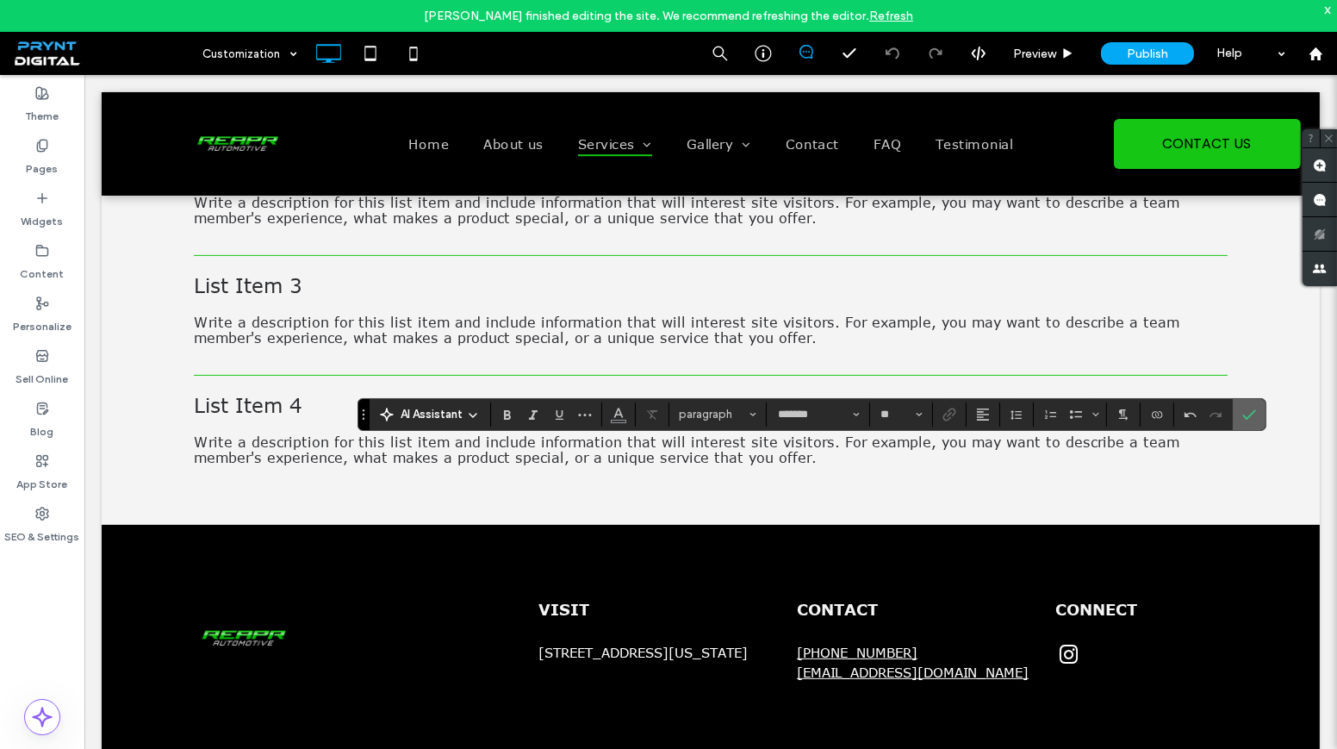
click at [1247, 415] on icon "Confirm" at bounding box center [1249, 414] width 14 height 14
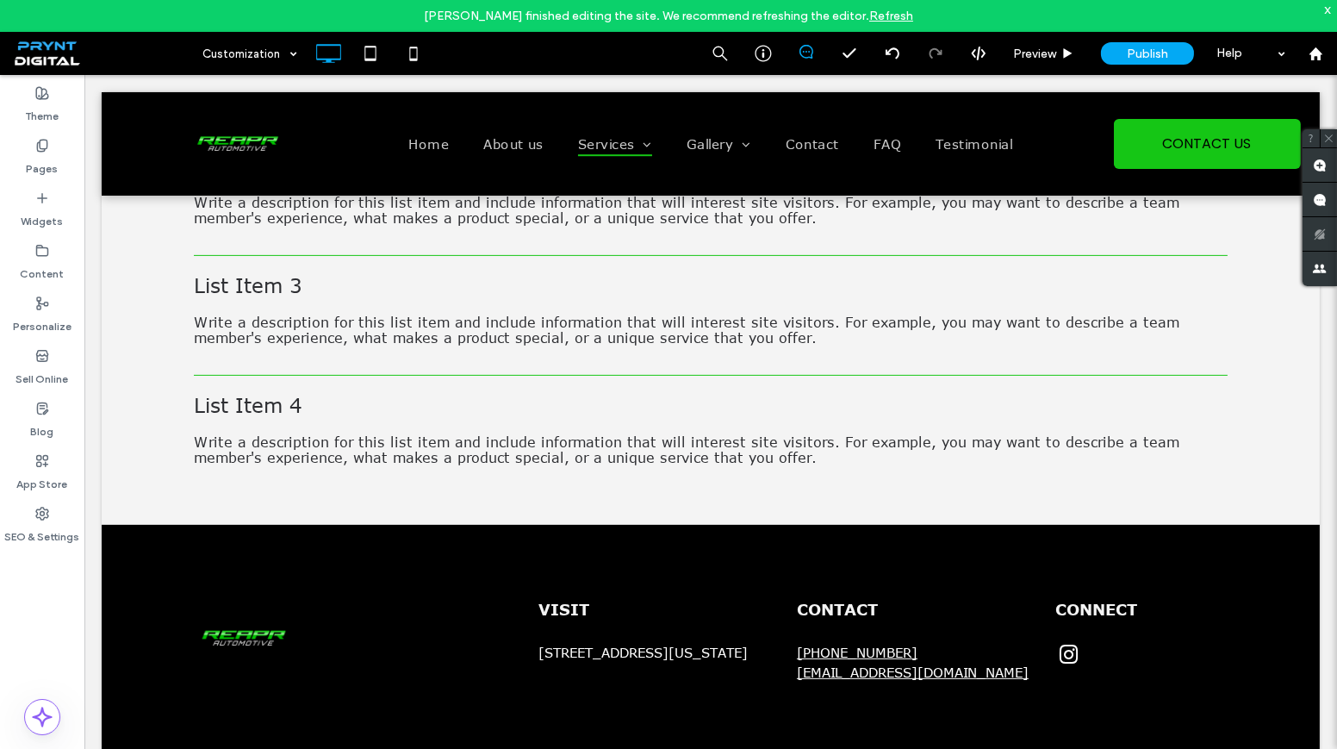
type input "*******"
type input "**"
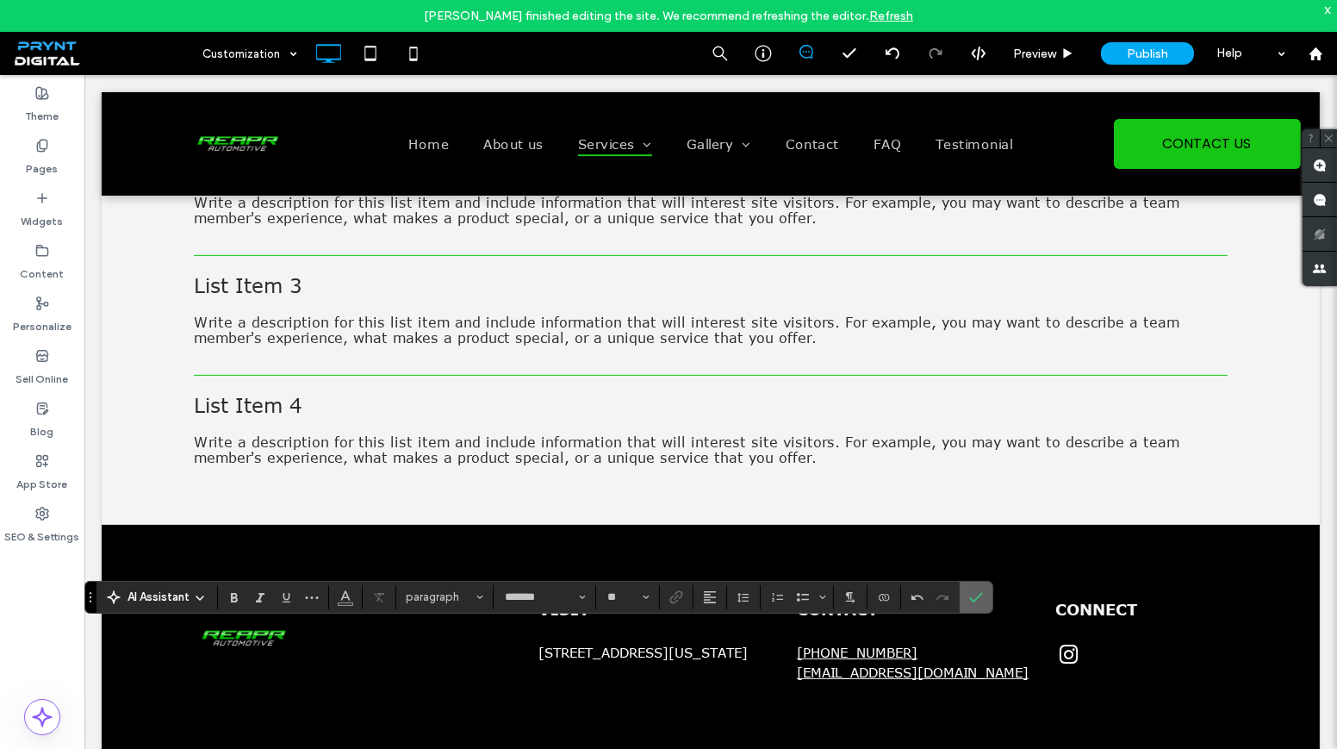
click at [973, 590] on icon "Confirm" at bounding box center [976, 597] width 14 height 14
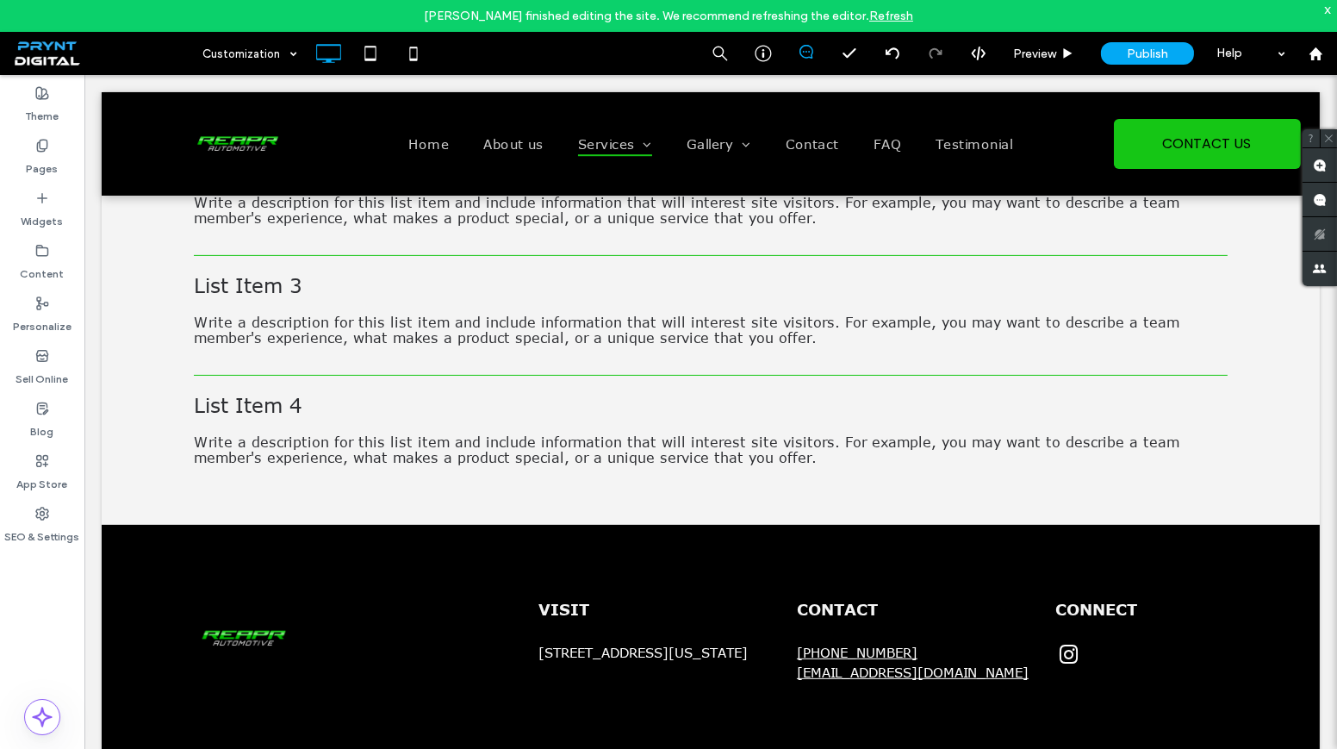
type input "*******"
type input "**"
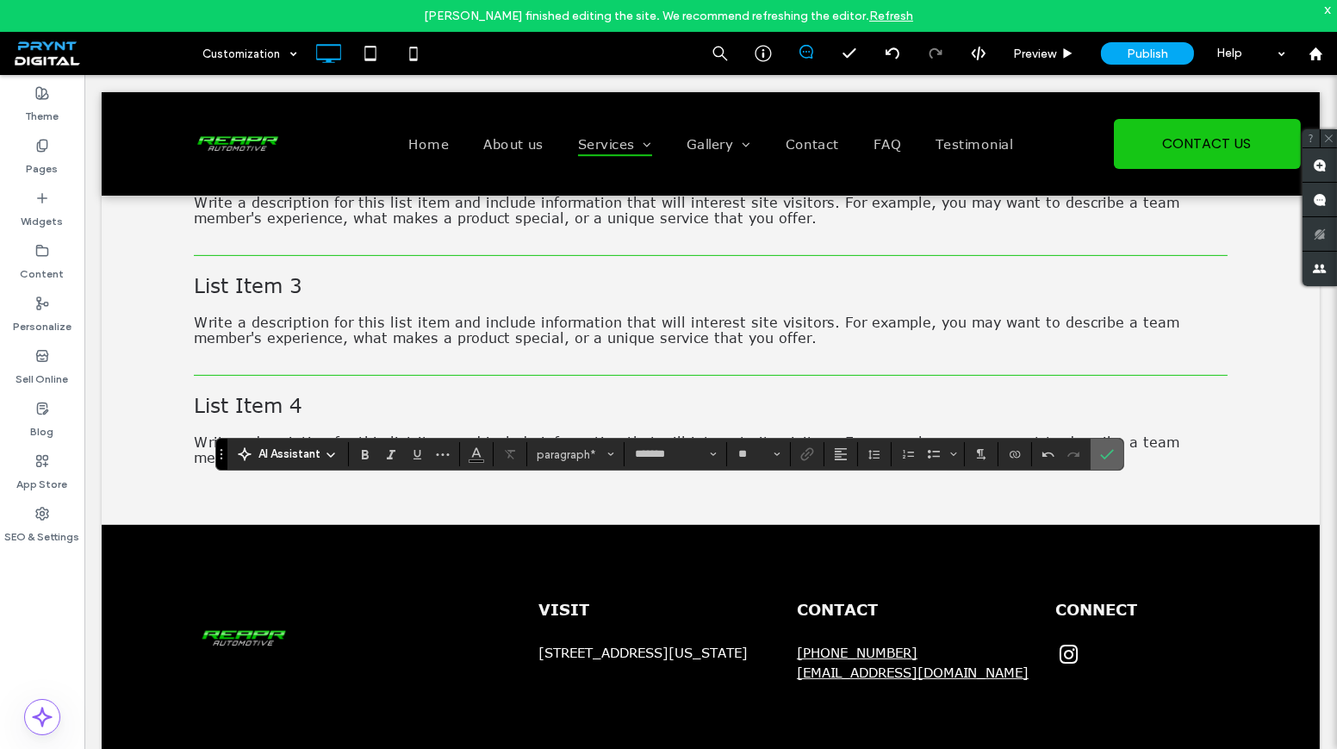
click at [1111, 455] on label "Confirm" at bounding box center [1107, 453] width 26 height 31
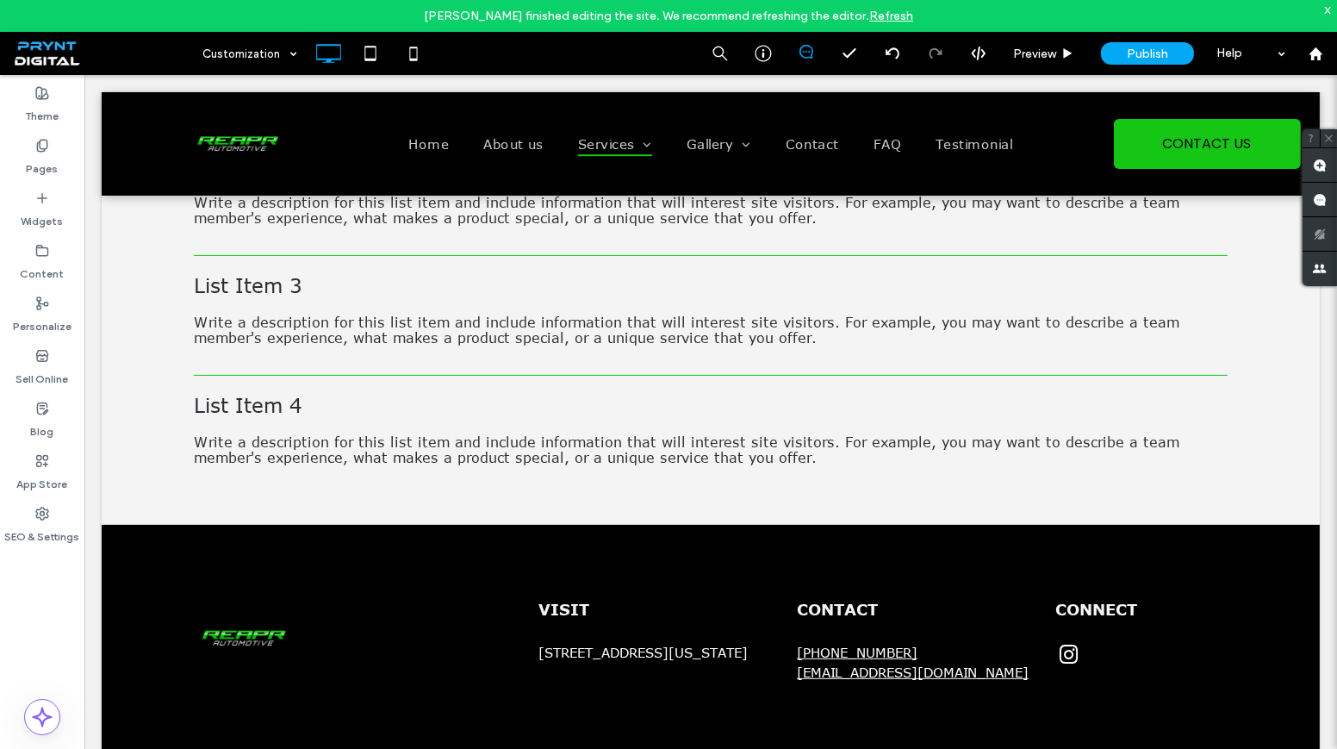
type input "*******"
type input "**"
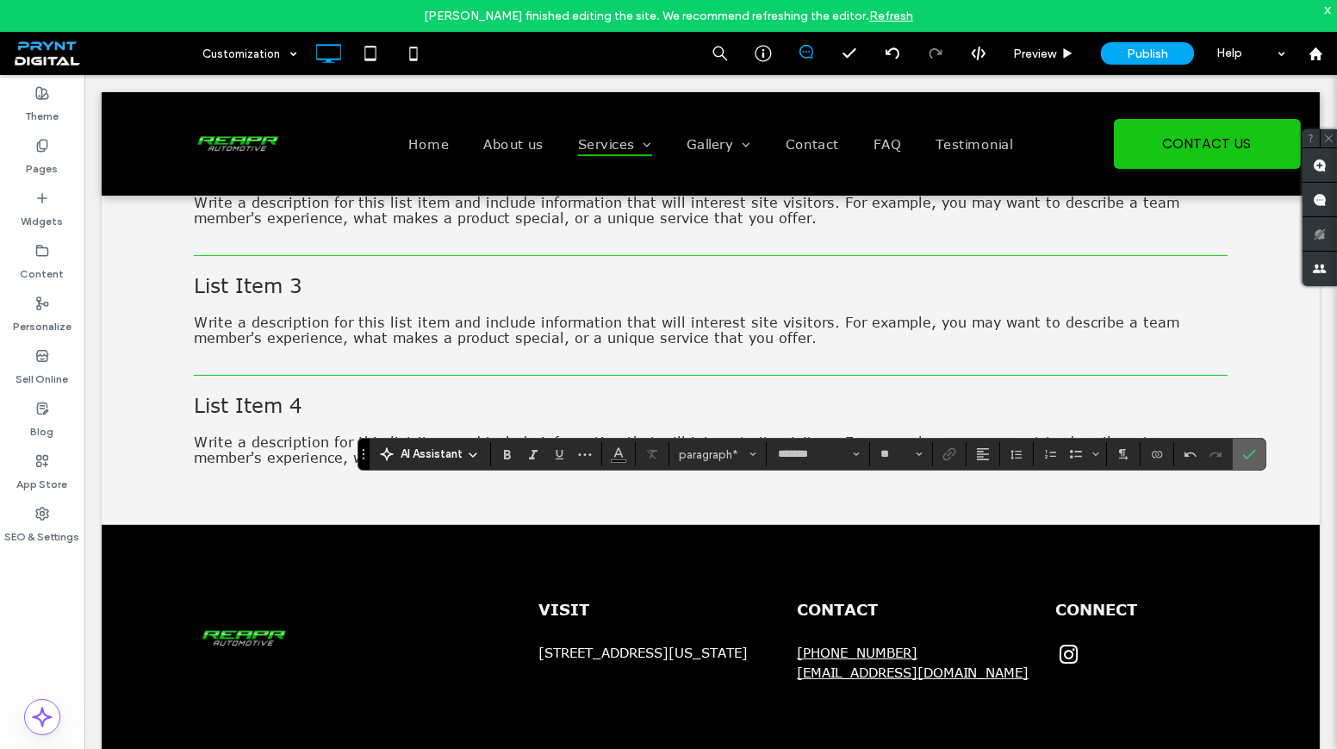
click at [1249, 448] on icon "Confirm" at bounding box center [1249, 454] width 14 height 14
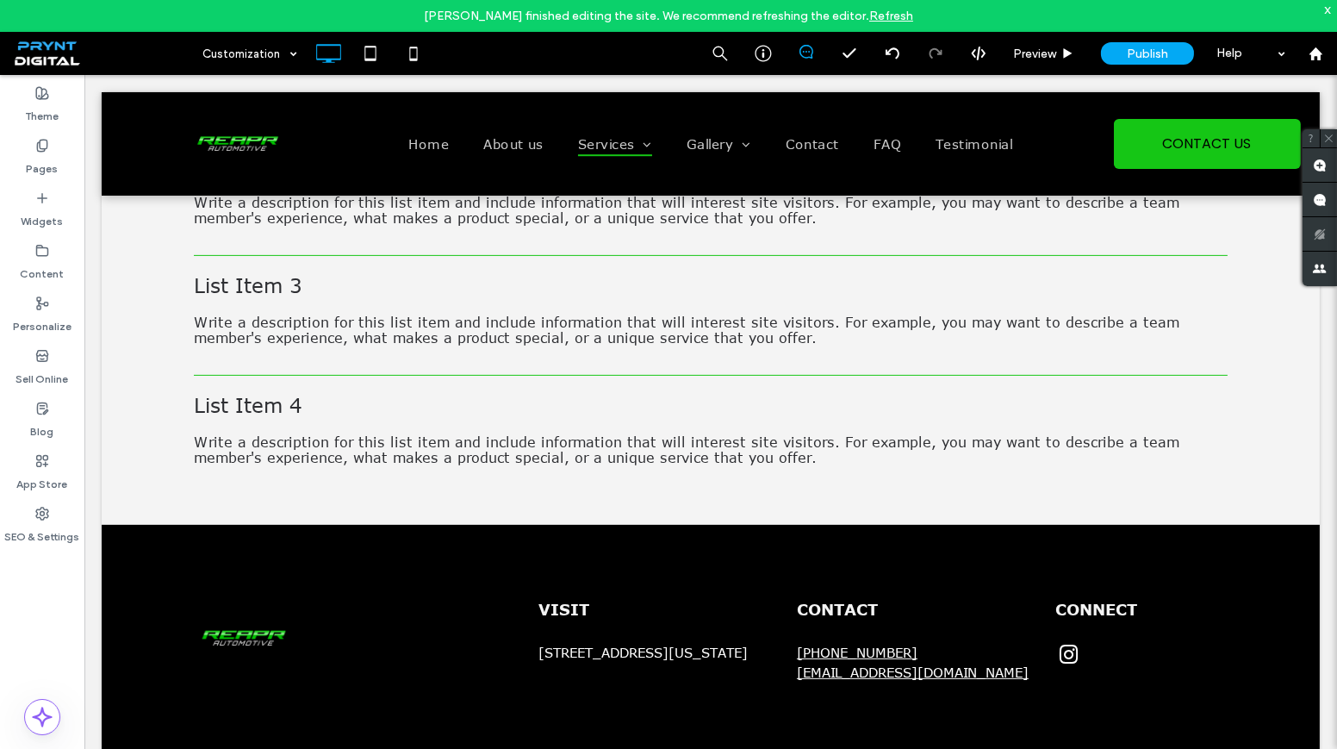
type input "*******"
type input "**"
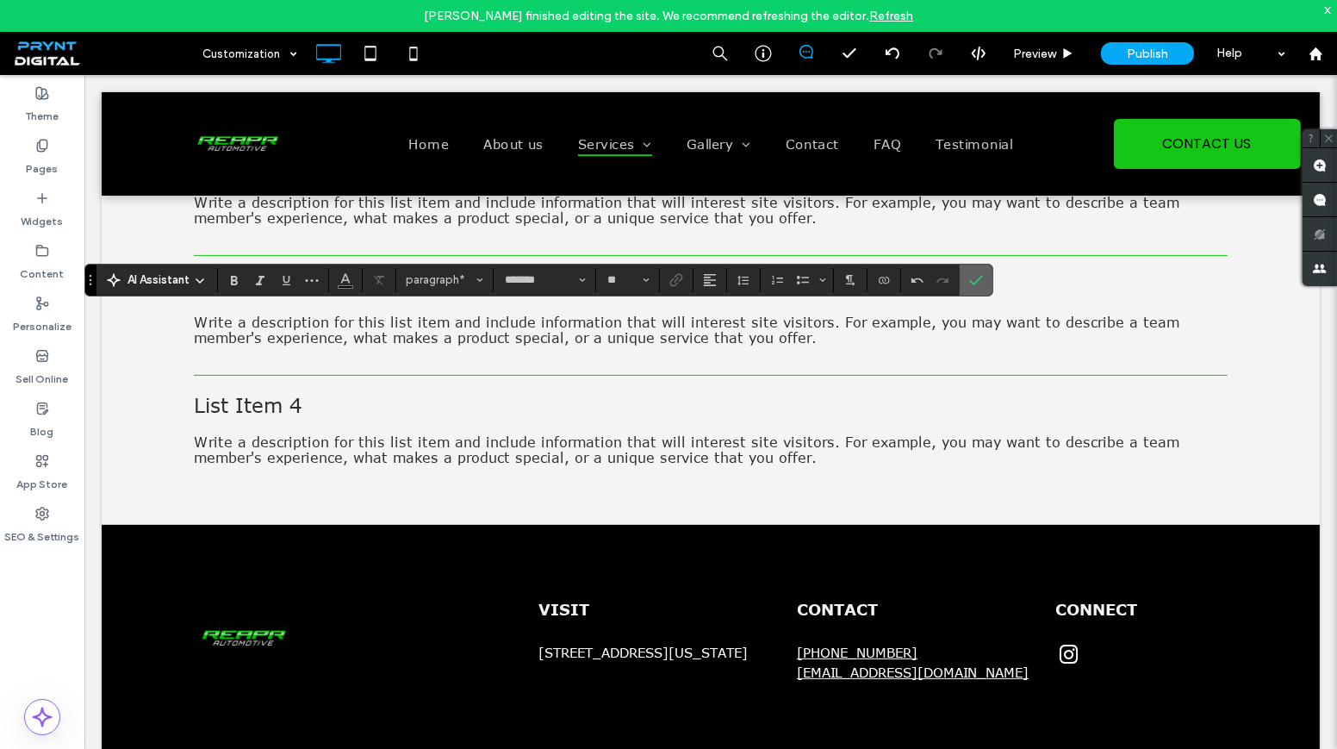
click at [975, 285] on icon "Confirm" at bounding box center [976, 280] width 14 height 14
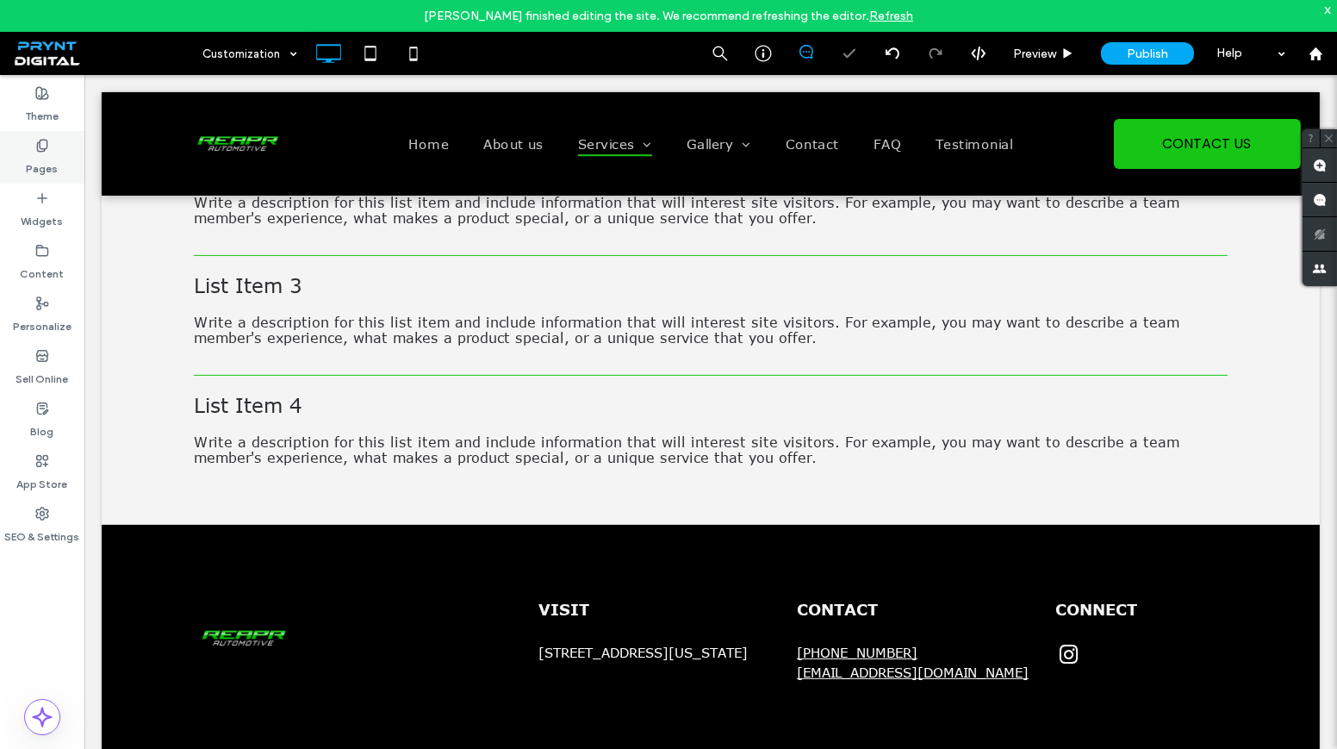
click at [18, 159] on div "Pages" at bounding box center [42, 157] width 84 height 53
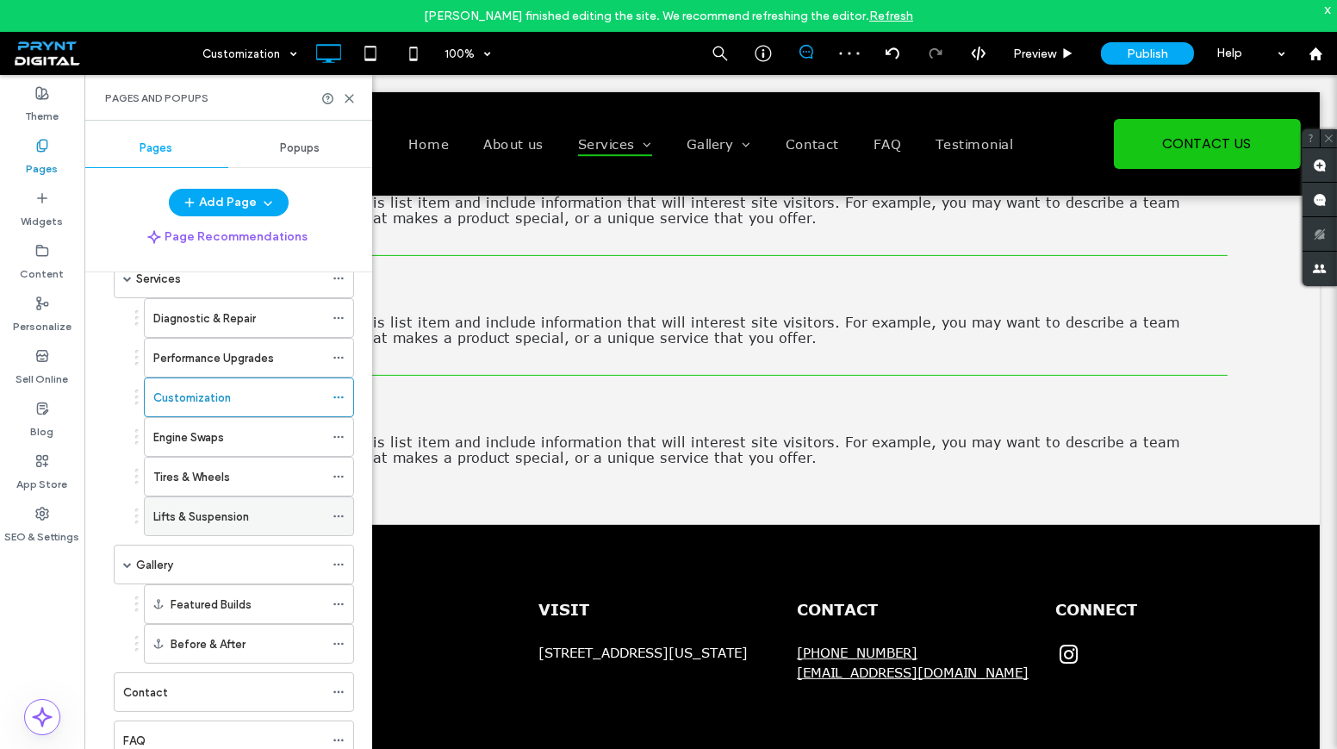
scroll to position [207, 0]
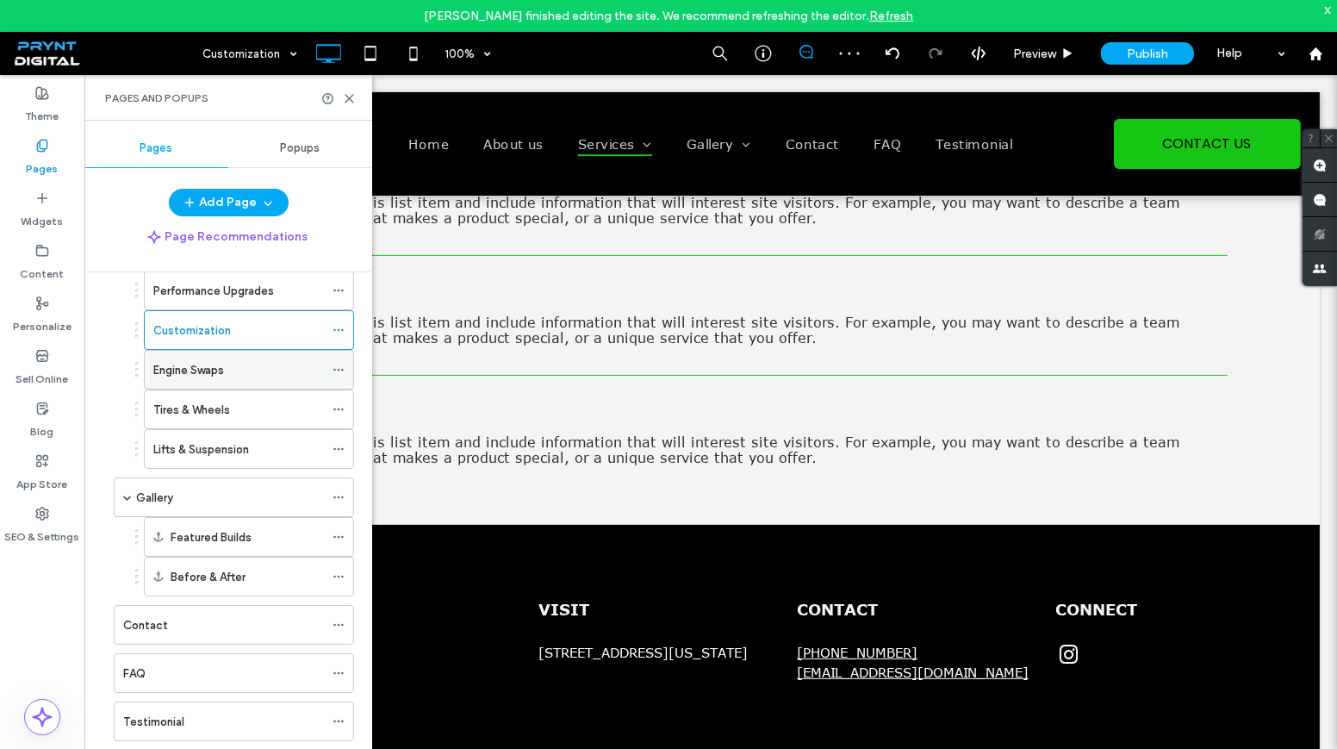
click at [204, 367] on label "Engine Swaps" at bounding box center [188, 370] width 71 height 30
click at [347, 97] on icon at bounding box center [349, 98] width 13 height 13
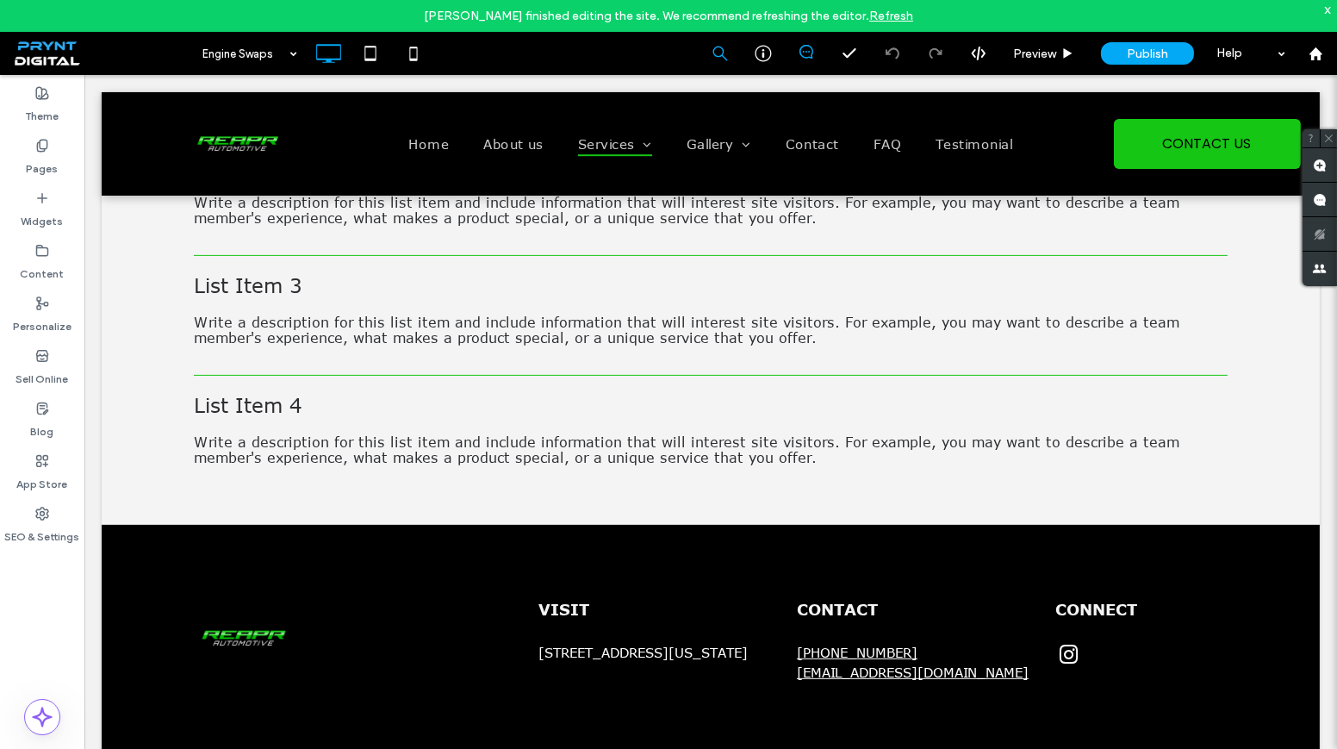
type input "*******"
type input "**"
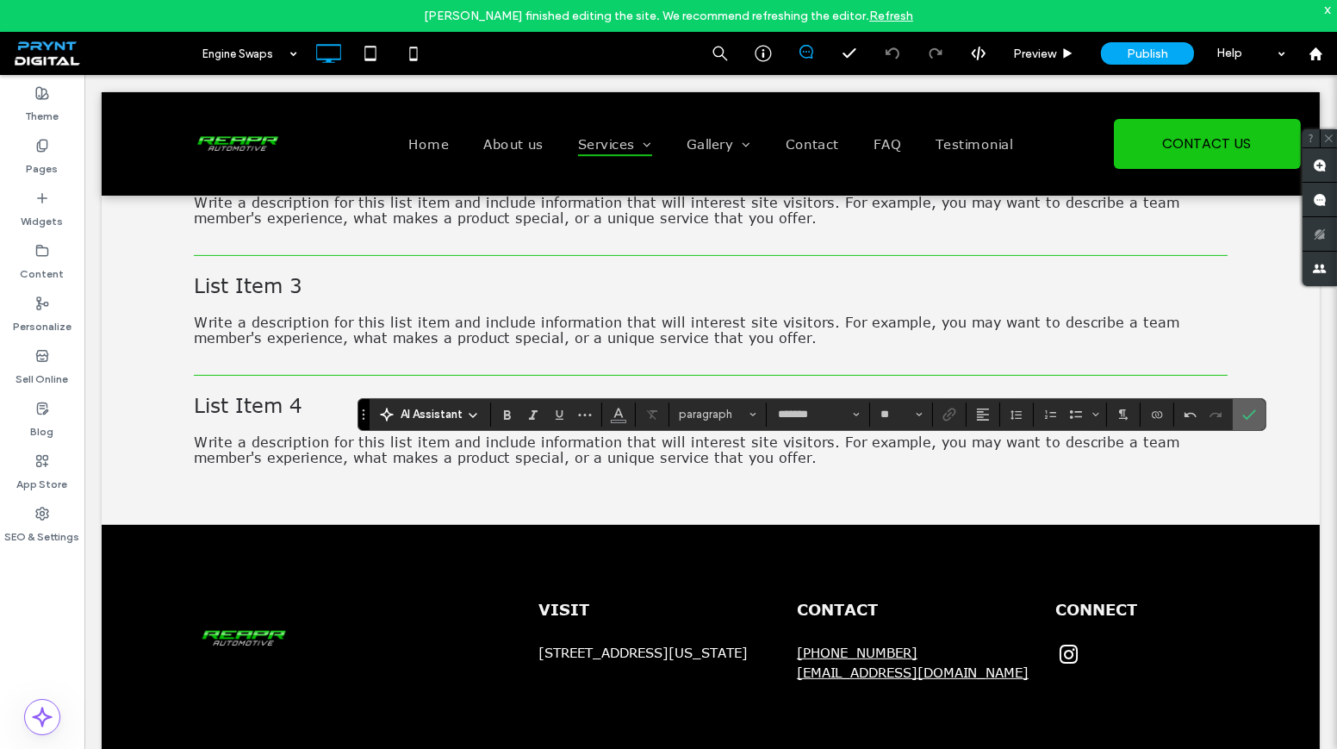
click at [1248, 407] on icon "Confirm" at bounding box center [1249, 414] width 14 height 14
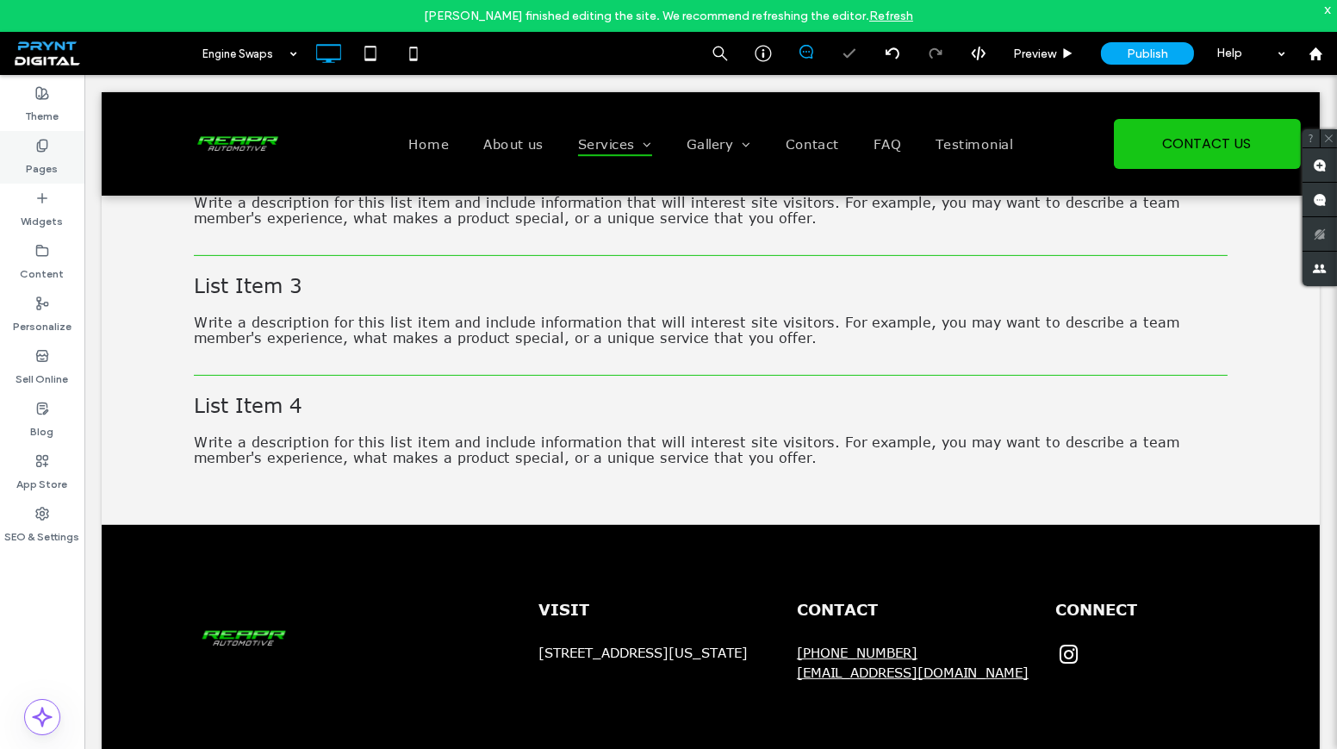
click at [45, 160] on label "Pages" at bounding box center [43, 164] width 32 height 24
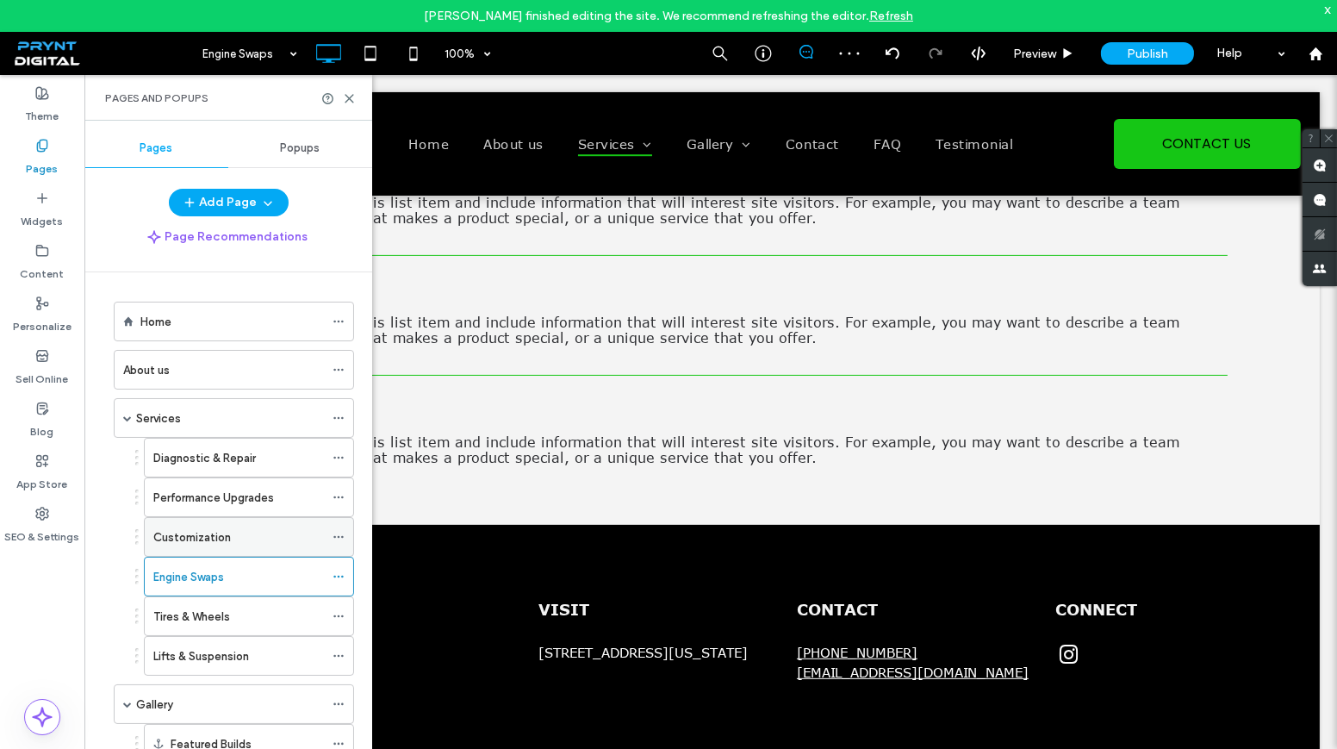
click at [233, 528] on div "Customization" at bounding box center [238, 537] width 171 height 18
click at [320, 497] on div "Performance Upgrades" at bounding box center [238, 497] width 171 height 18
click at [237, 470] on div "Diagnostic & Repair" at bounding box center [238, 457] width 171 height 38
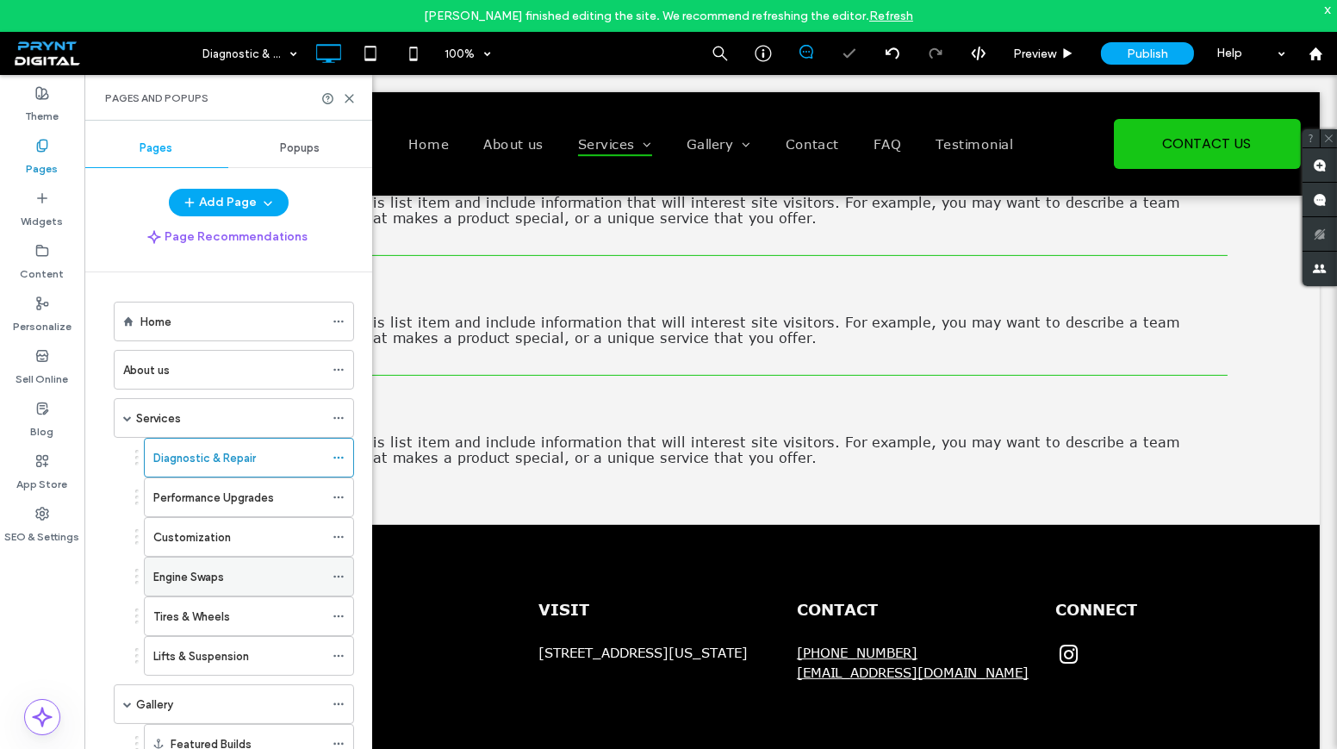
click at [251, 578] on div "Engine Swaps" at bounding box center [238, 577] width 171 height 18
click at [351, 92] on icon at bounding box center [349, 98] width 13 height 13
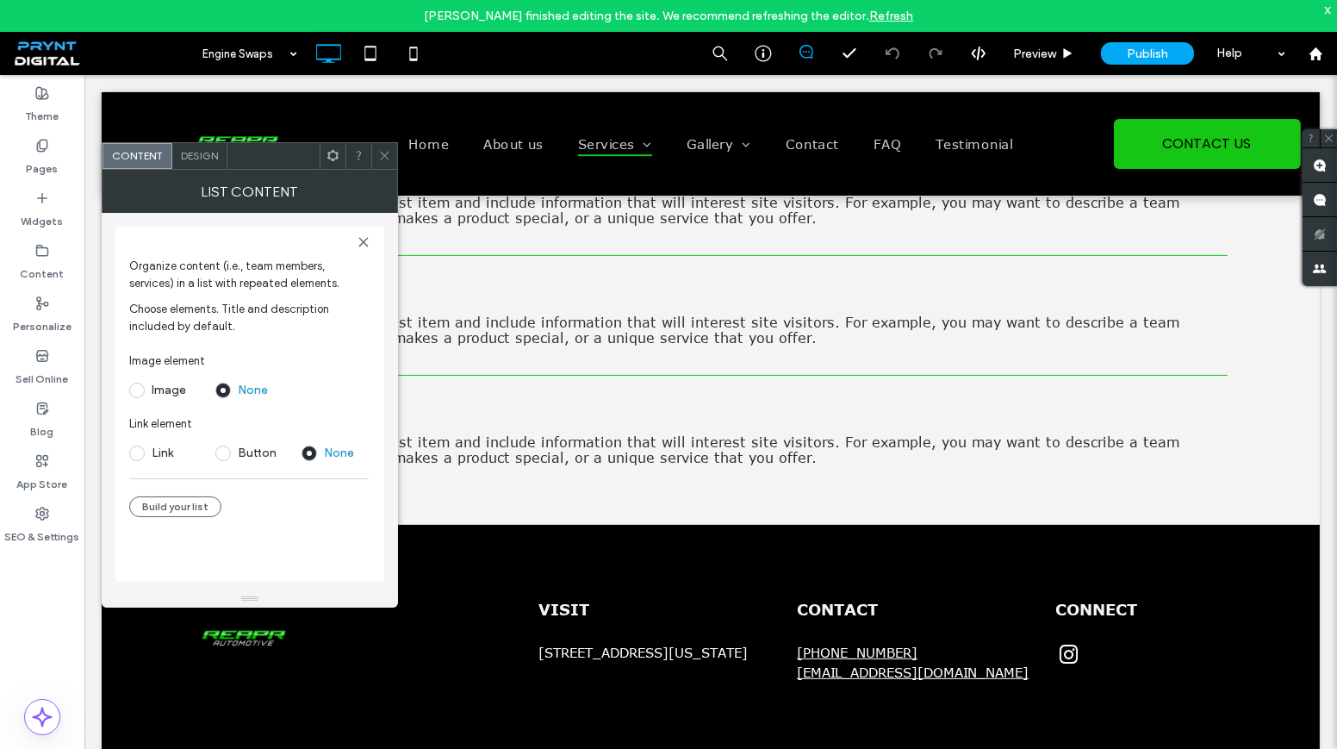
click at [190, 157] on span "Design" at bounding box center [199, 155] width 37 height 13
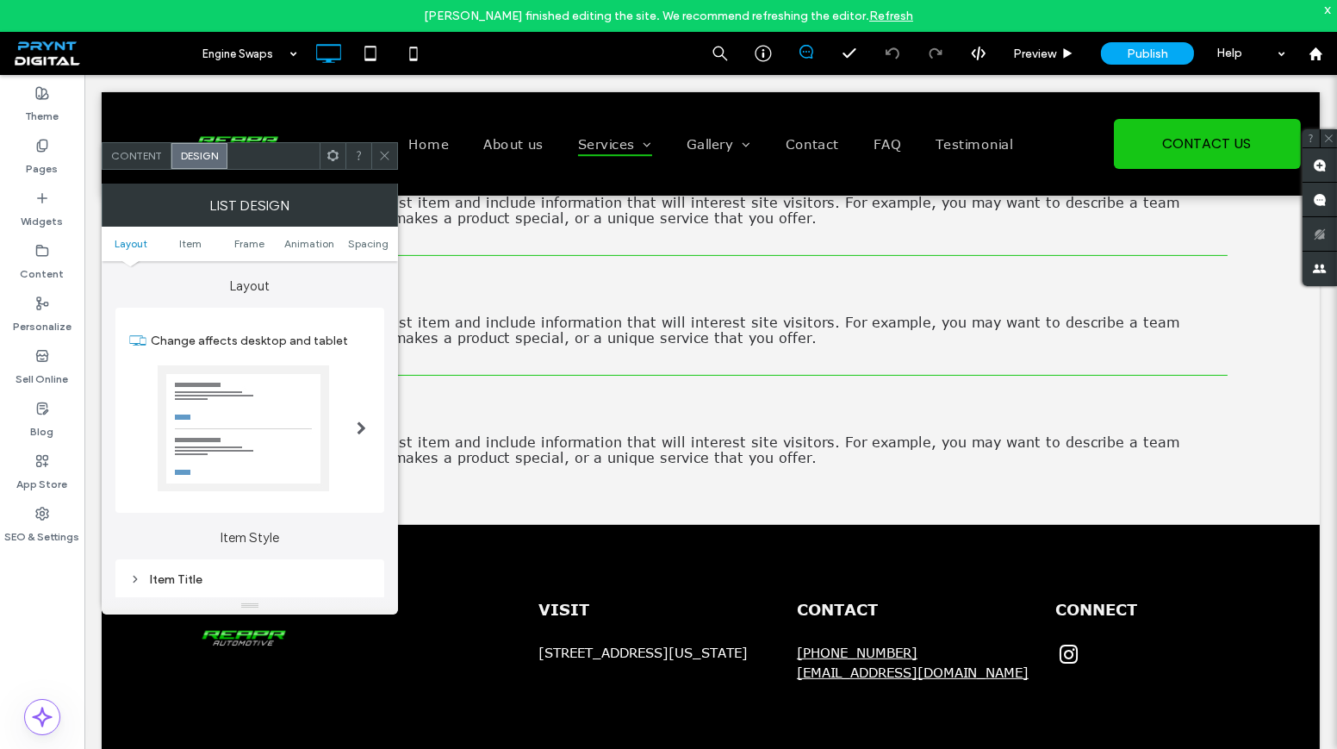
click at [157, 151] on span "Content" at bounding box center [136, 155] width 51 height 13
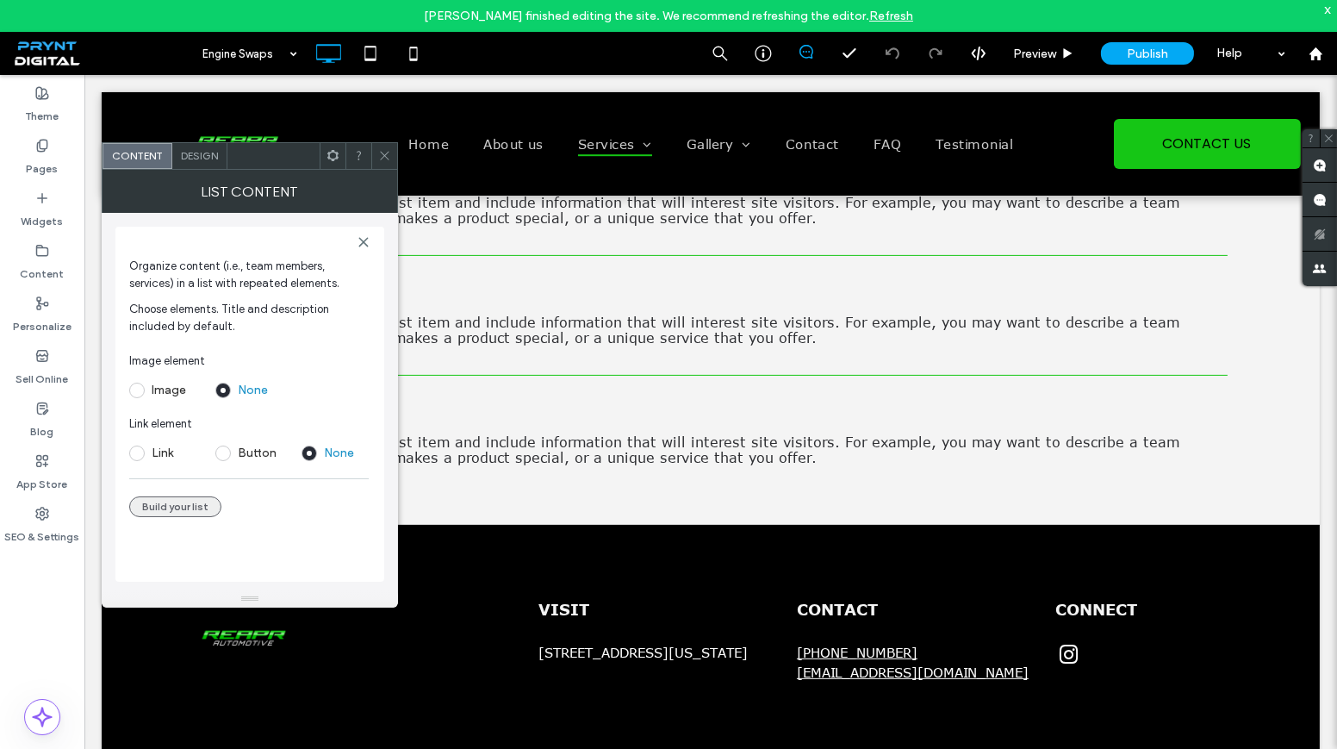
click at [174, 511] on button "Build your list" at bounding box center [175, 506] width 92 height 21
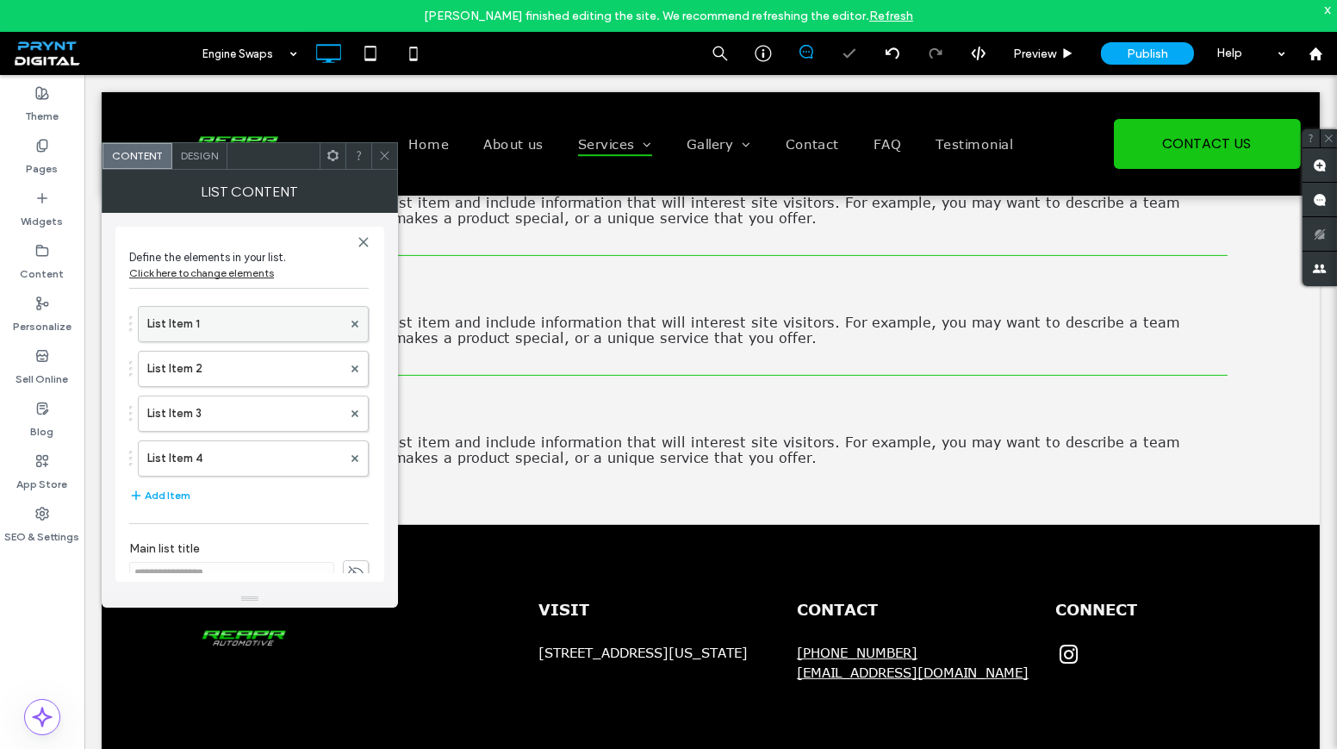
click at [230, 324] on label "List Item 1" at bounding box center [244, 324] width 195 height 34
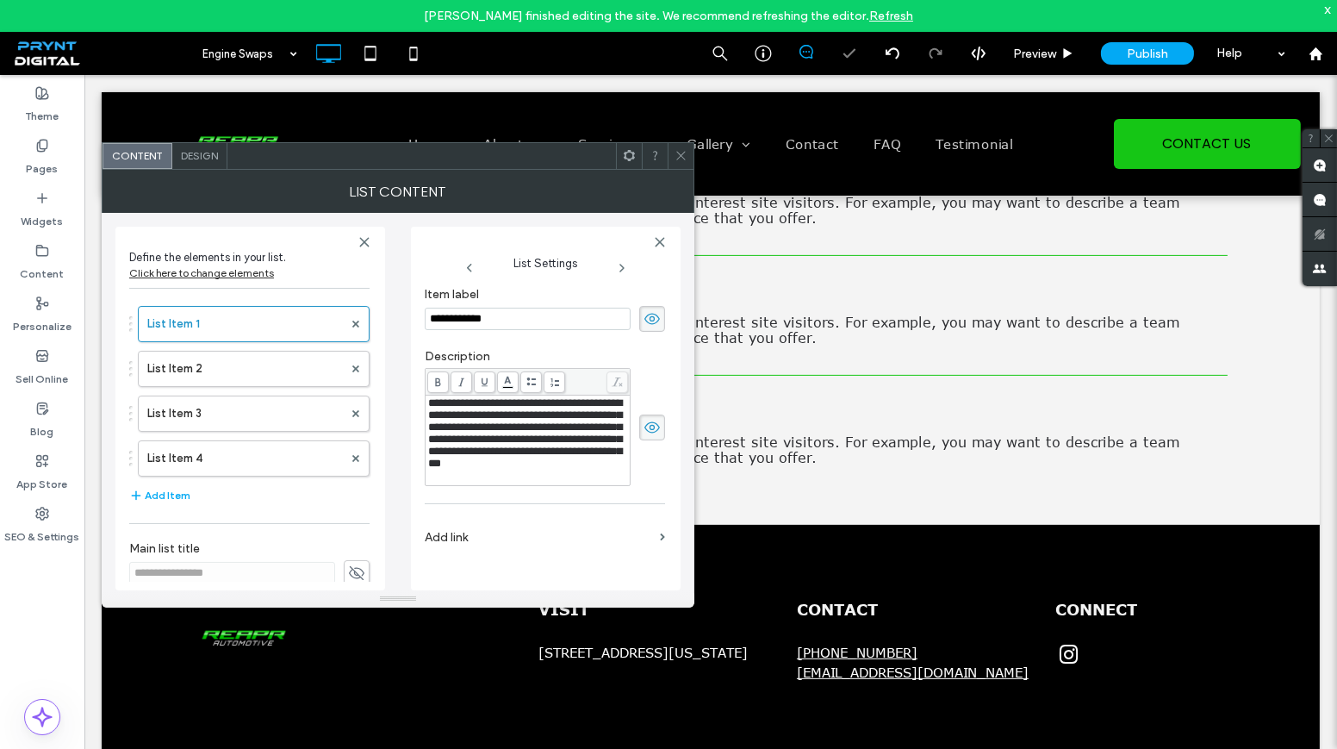
drag, startPoint x: 521, startPoint y: 327, endPoint x: 427, endPoint y: 312, distance: 95.0
click at [427, 312] on input "**********" at bounding box center [528, 319] width 206 height 22
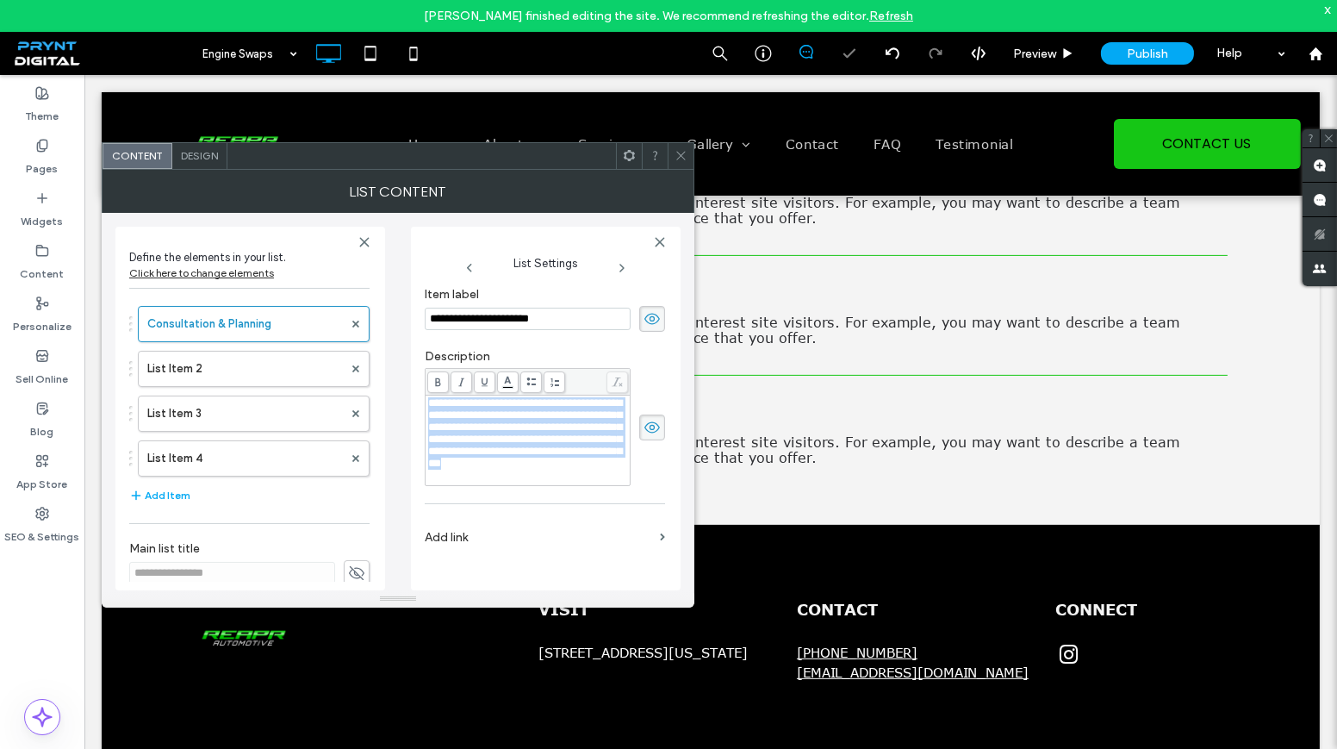
drag, startPoint x: 570, startPoint y: 502, endPoint x: 432, endPoint y: 402, distance: 170.3
click at [432, 402] on div "**********" at bounding box center [528, 433] width 200 height 72
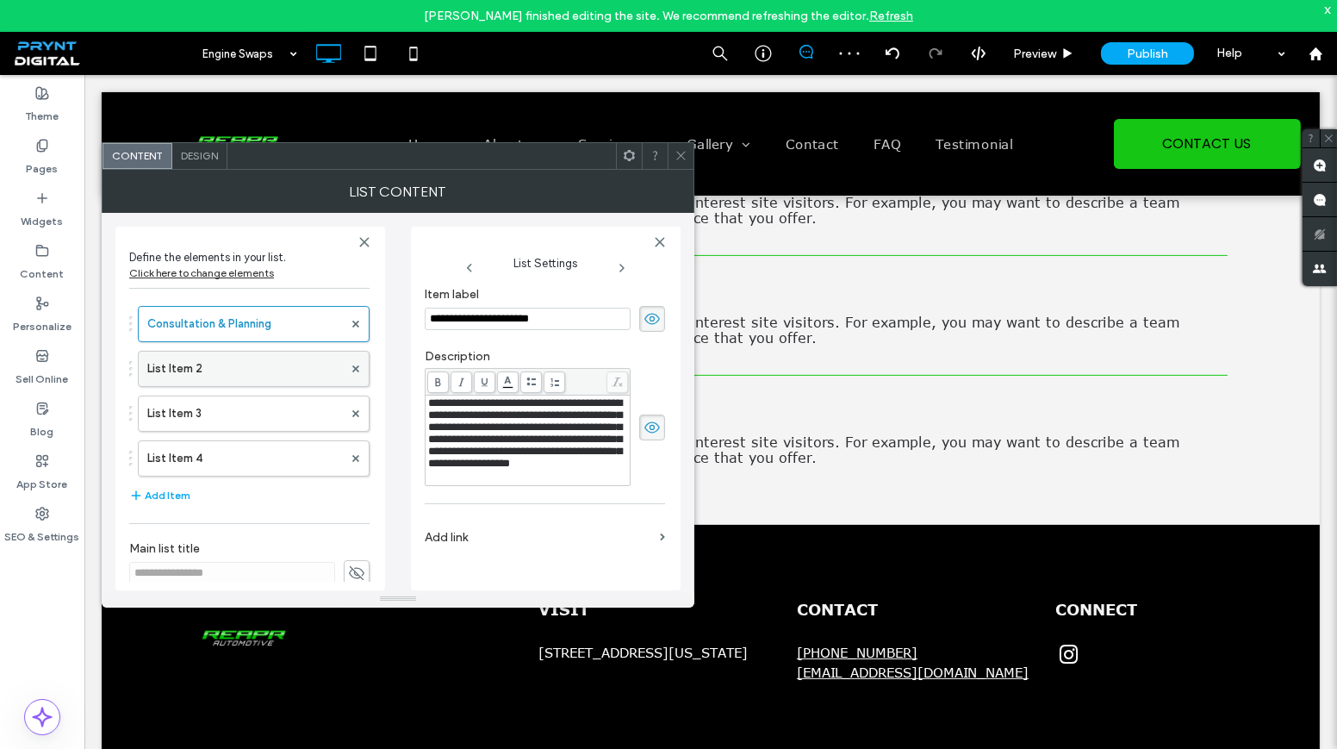
click at [258, 369] on label "List Item 2" at bounding box center [245, 368] width 196 height 34
drag, startPoint x: 498, startPoint y: 319, endPoint x: 425, endPoint y: 315, distance: 73.3
click at [425, 315] on input "**********" at bounding box center [528, 319] width 206 height 22
paste input "*********"
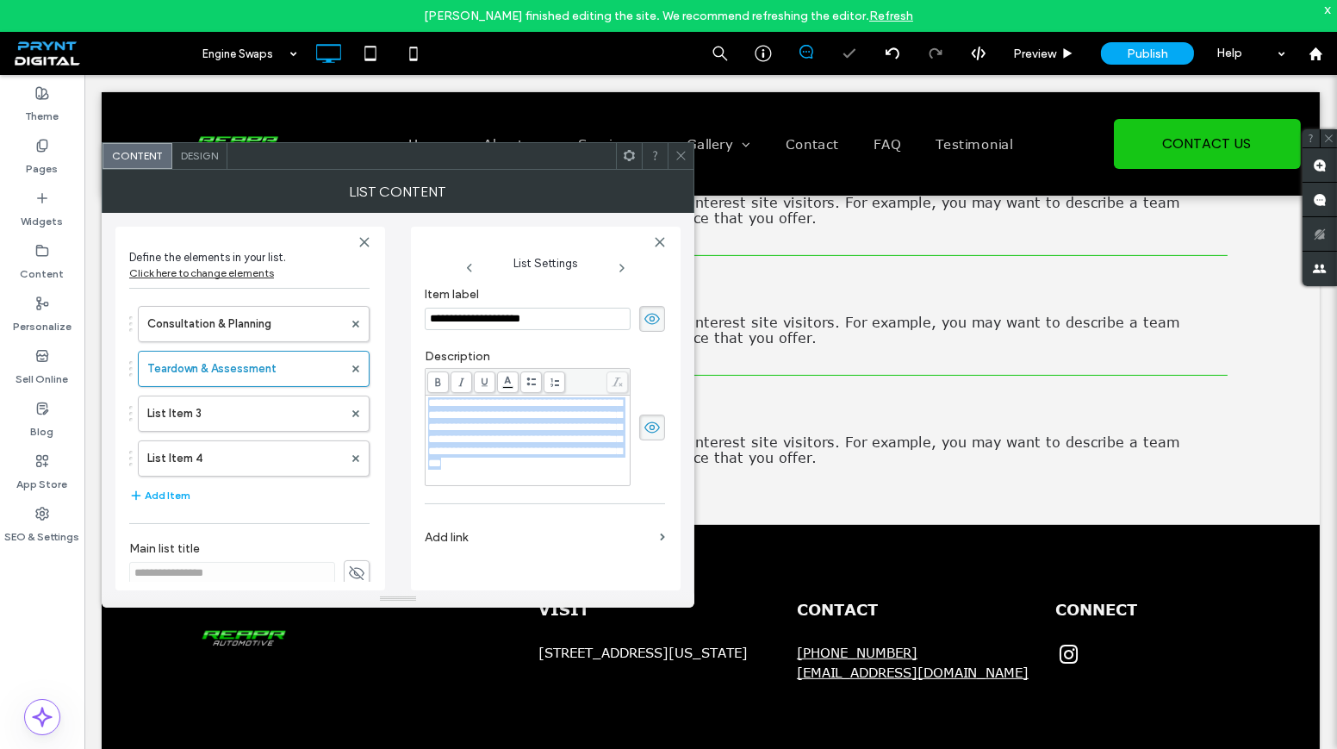
drag, startPoint x: 558, startPoint y: 507, endPoint x: 421, endPoint y: 377, distance: 188.3
click at [421, 377] on div "**********" at bounding box center [546, 409] width 270 height 364
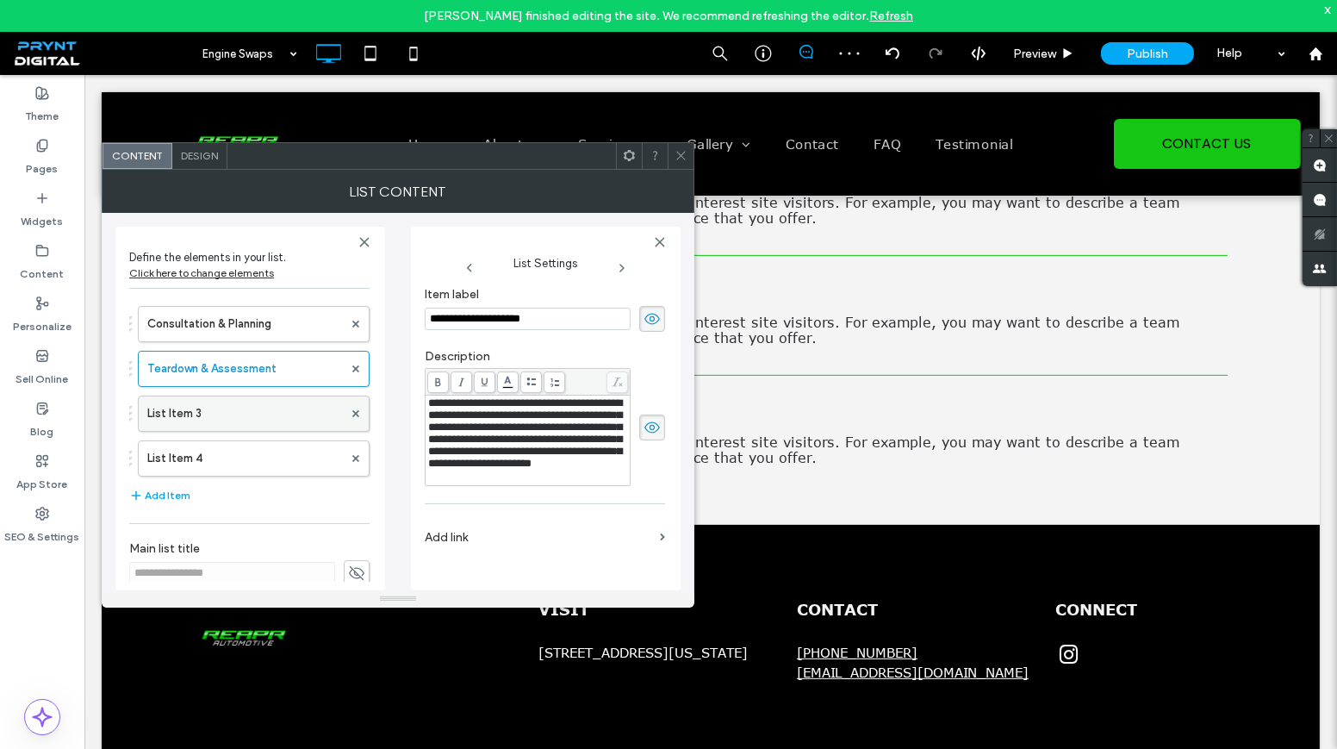
click at [247, 396] on label "List Item 3" at bounding box center [245, 413] width 196 height 34
drag, startPoint x: 526, startPoint y: 308, endPoint x: 423, endPoint y: 318, distance: 103.9
click at [423, 318] on div "**********" at bounding box center [546, 409] width 270 height 364
paste input "**********"
type input "**********"
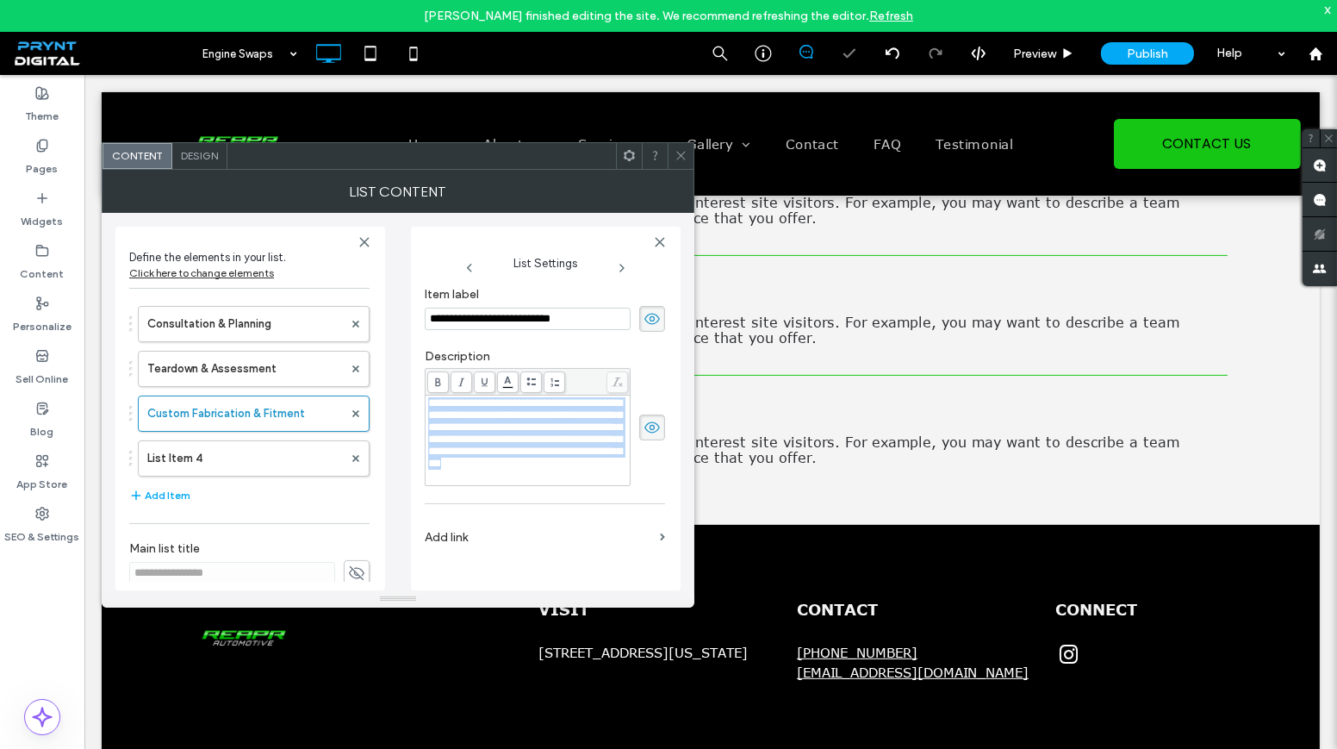
drag, startPoint x: 560, startPoint y: 501, endPoint x: 427, endPoint y: 402, distance: 165.6
click at [428, 402] on div "**********" at bounding box center [528, 433] width 200 height 72
paste div "Rich Text Editor"
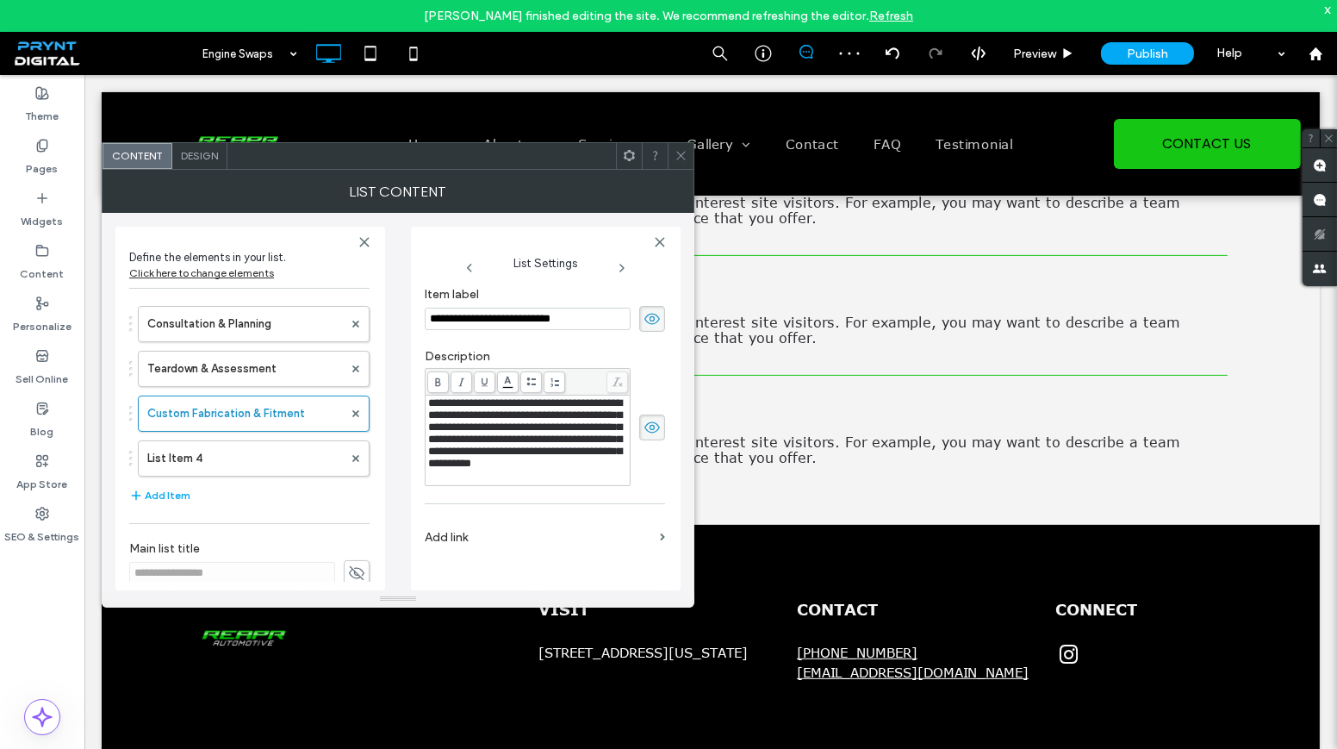
click at [527, 418] on span "**********" at bounding box center [525, 433] width 194 height 72
click at [263, 446] on label "List Item 4" at bounding box center [245, 458] width 196 height 34
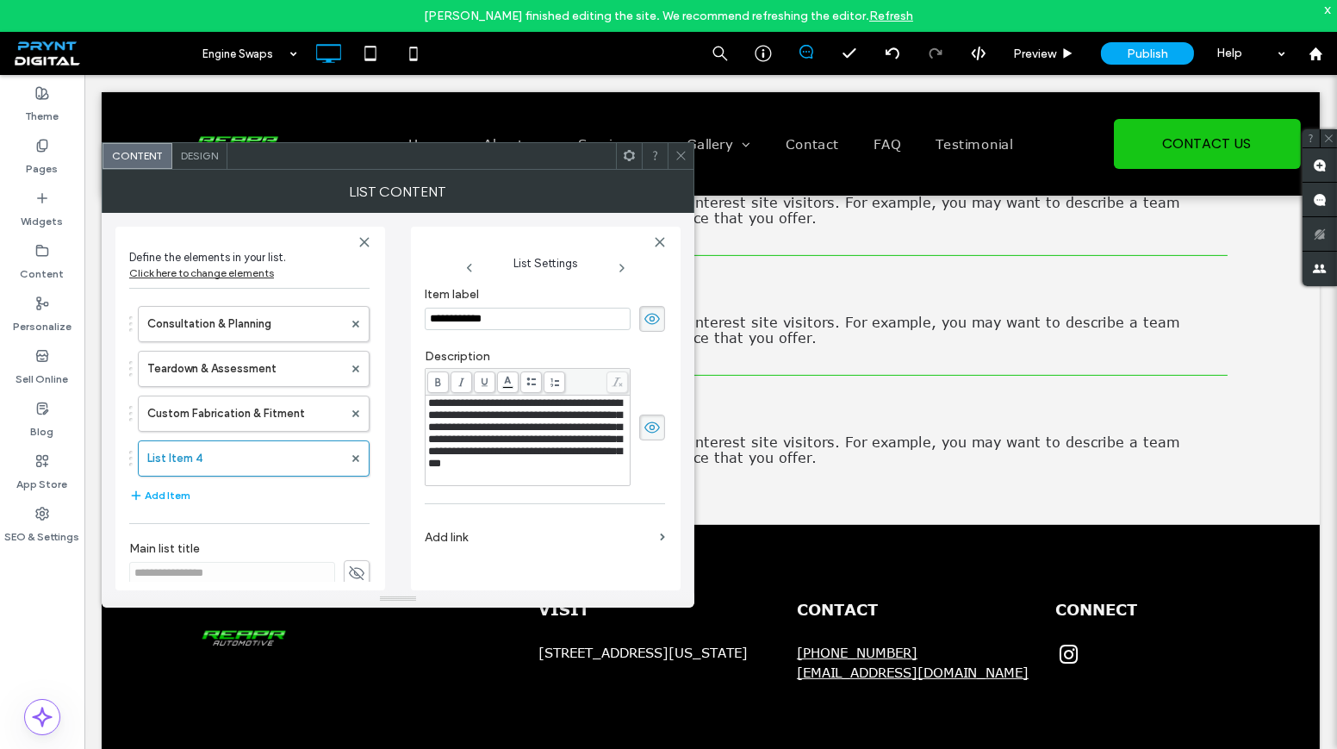
drag, startPoint x: 496, startPoint y: 322, endPoint x: 432, endPoint y: 321, distance: 63.8
click at [432, 321] on input "**********" at bounding box center [528, 319] width 206 height 22
click at [490, 311] on input "**********" at bounding box center [528, 319] width 206 height 22
drag, startPoint x: 490, startPoint y: 311, endPoint x: 423, endPoint y: 315, distance: 67.3
click at [423, 315] on div "**********" at bounding box center [546, 409] width 270 height 364
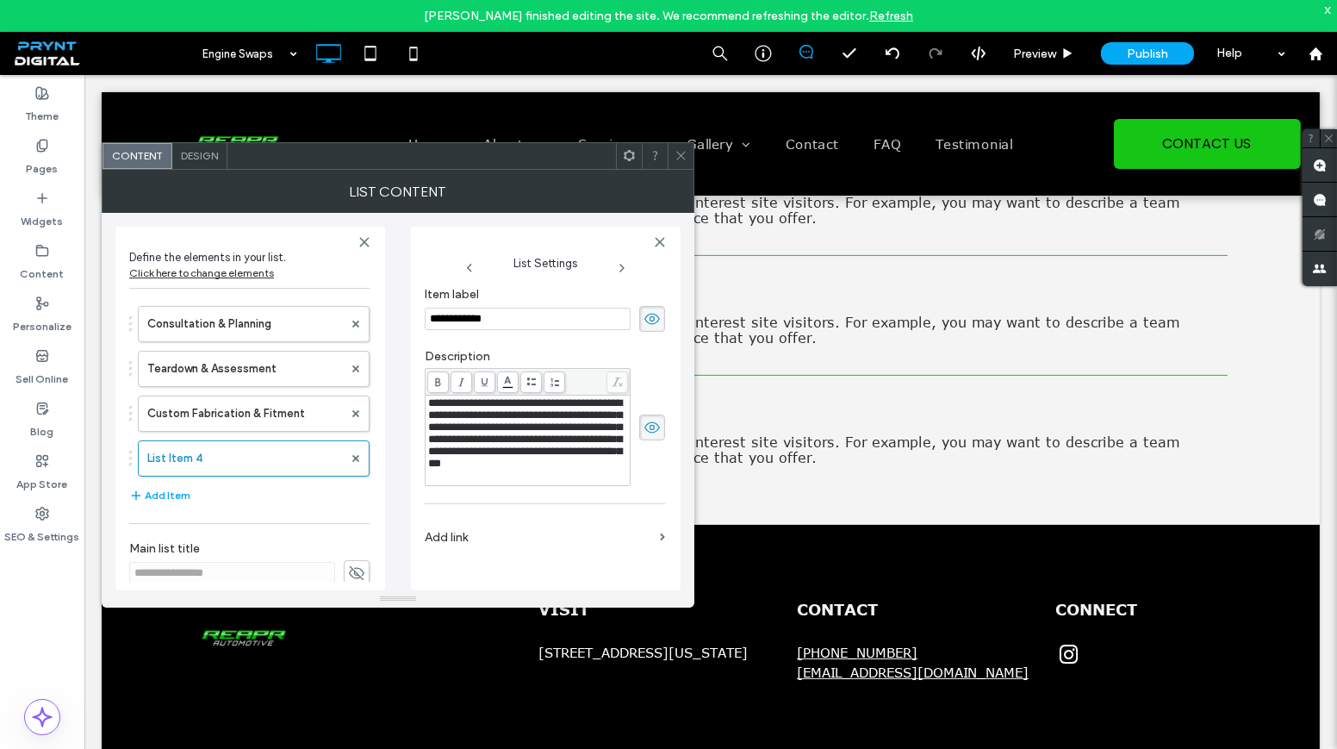
paste input "**********"
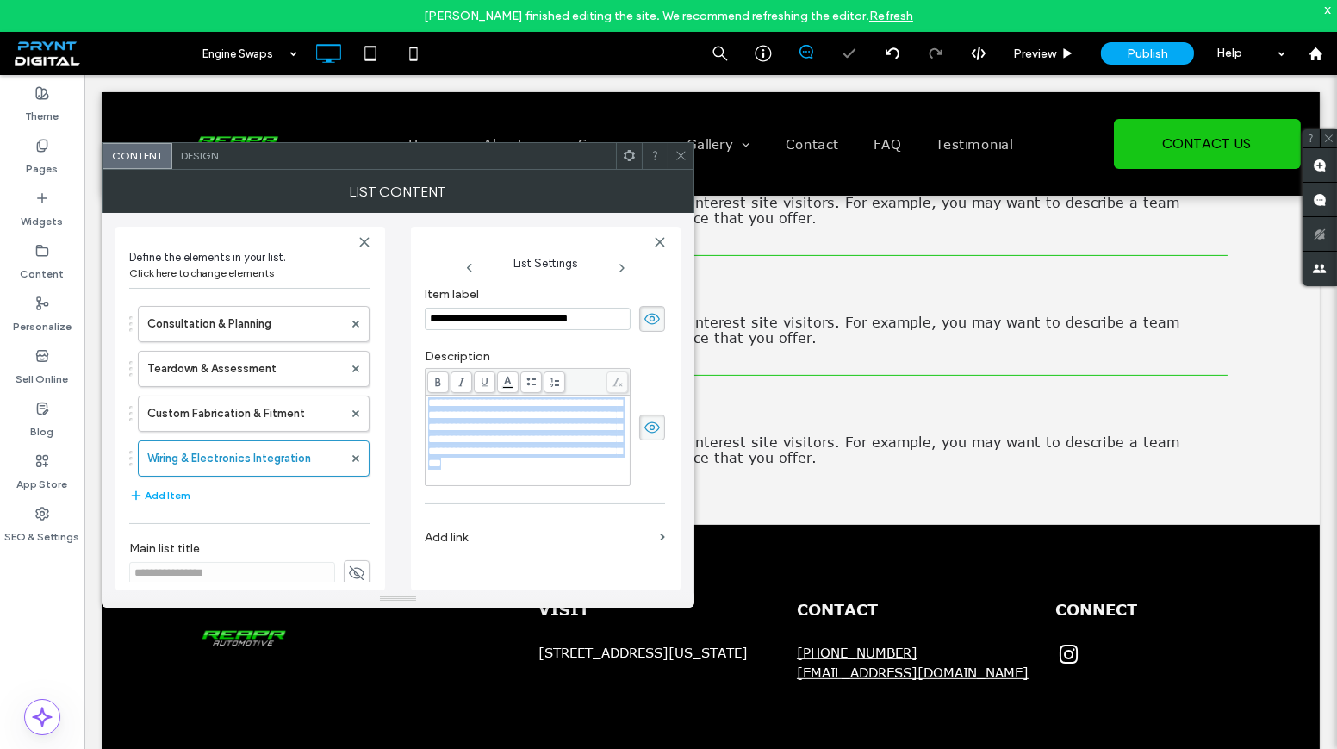
drag, startPoint x: 554, startPoint y: 500, endPoint x: 427, endPoint y: 401, distance: 160.3
click at [428, 401] on div "**********" at bounding box center [528, 433] width 200 height 72
click at [181, 494] on button "Add Item" at bounding box center [159, 495] width 61 height 21
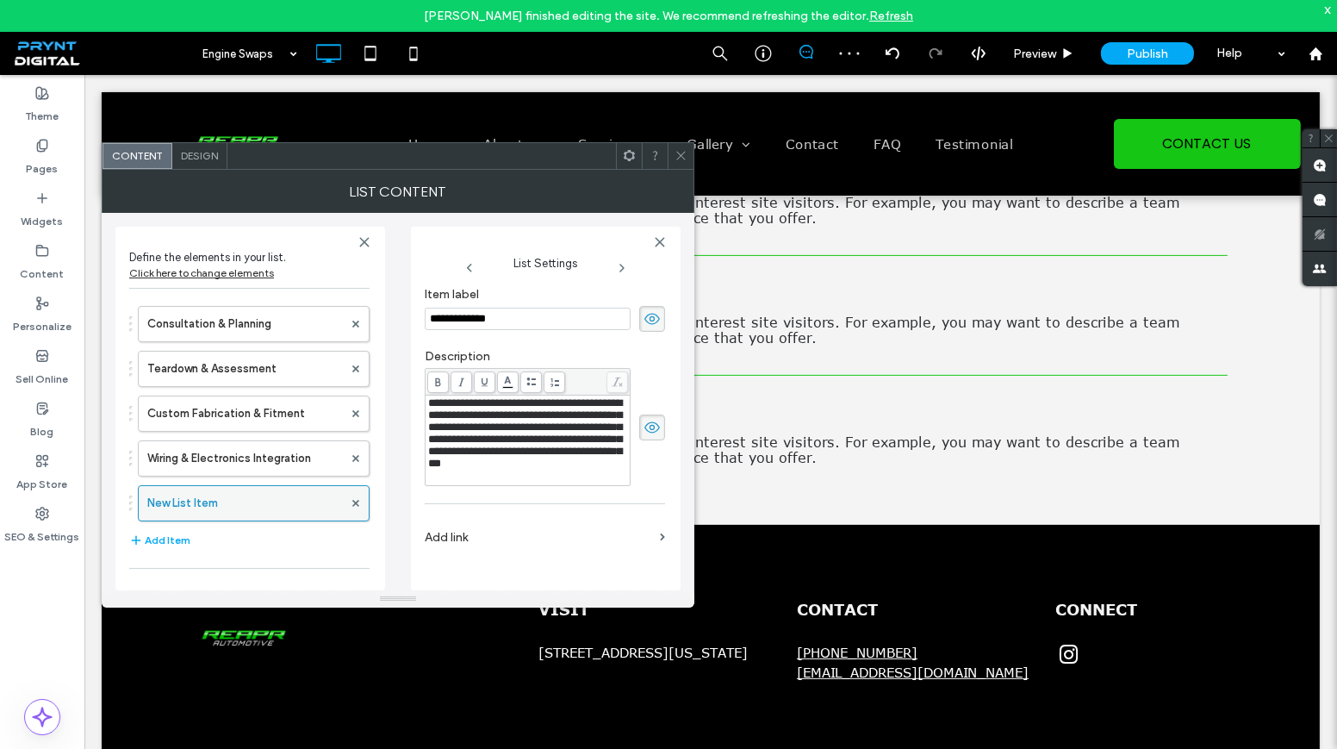
click at [190, 492] on label "New List Item" at bounding box center [245, 503] width 196 height 34
drag, startPoint x: 526, startPoint y: 322, endPoint x: 406, endPoint y: 305, distance: 121.8
click at [406, 305] on div "**********" at bounding box center [397, 401] width 565 height 377
paste input "*********"
type input "**********"
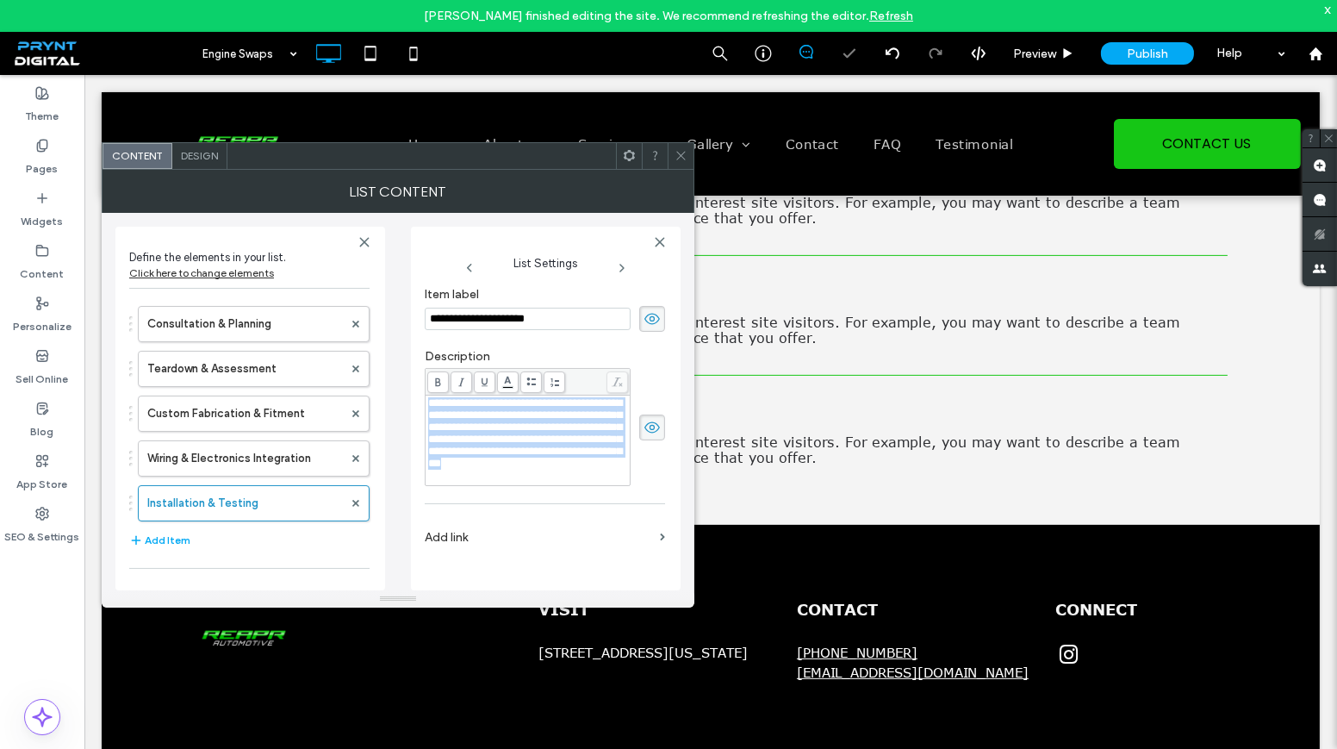
drag, startPoint x: 553, startPoint y: 504, endPoint x: 430, endPoint y: 401, distance: 160.3
click at [429, 401] on div "**********" at bounding box center [528, 433] width 200 height 72
paste div "Rich Text Editor"
click at [565, 463] on span "**********" at bounding box center [525, 433] width 194 height 72
click at [180, 535] on button "Add Item" at bounding box center [159, 540] width 61 height 21
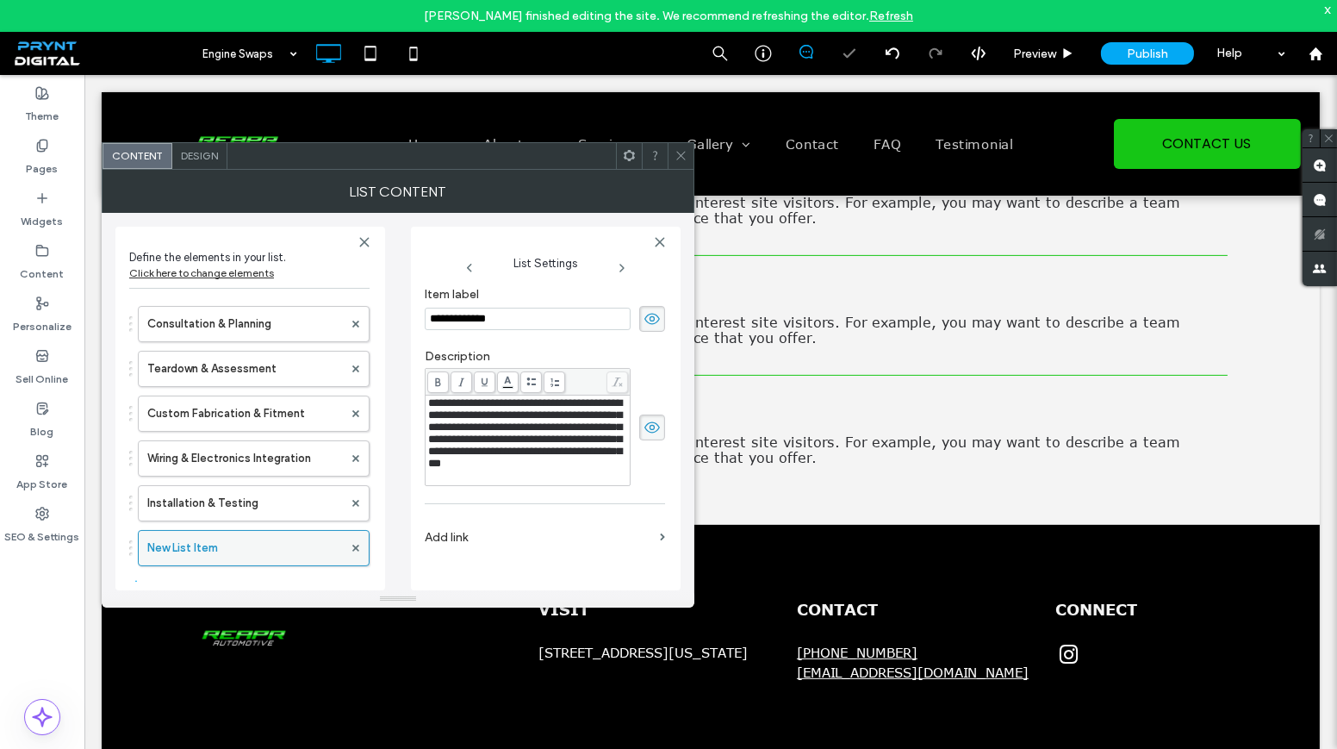
click at [178, 541] on label "New List Item" at bounding box center [245, 548] width 196 height 34
drag, startPoint x: 526, startPoint y: 324, endPoint x: 428, endPoint y: 323, distance: 97.4
click at [428, 323] on input "**********" at bounding box center [528, 319] width 206 height 22
paste input
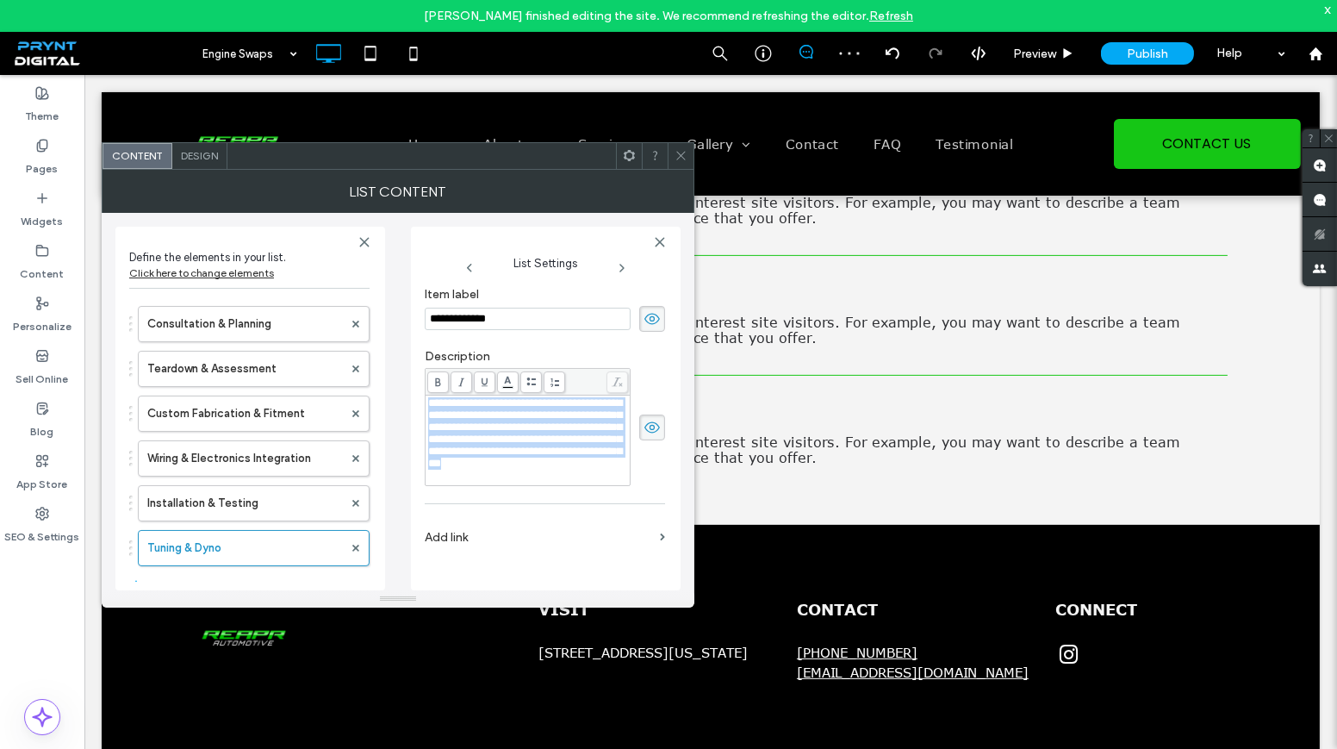
drag, startPoint x: 560, startPoint y: 507, endPoint x: 438, endPoint y: 398, distance: 163.5
click at [428, 395] on div "**********" at bounding box center [528, 440] width 204 height 90
click at [180, 575] on button "Add Item" at bounding box center [159, 585] width 61 height 21
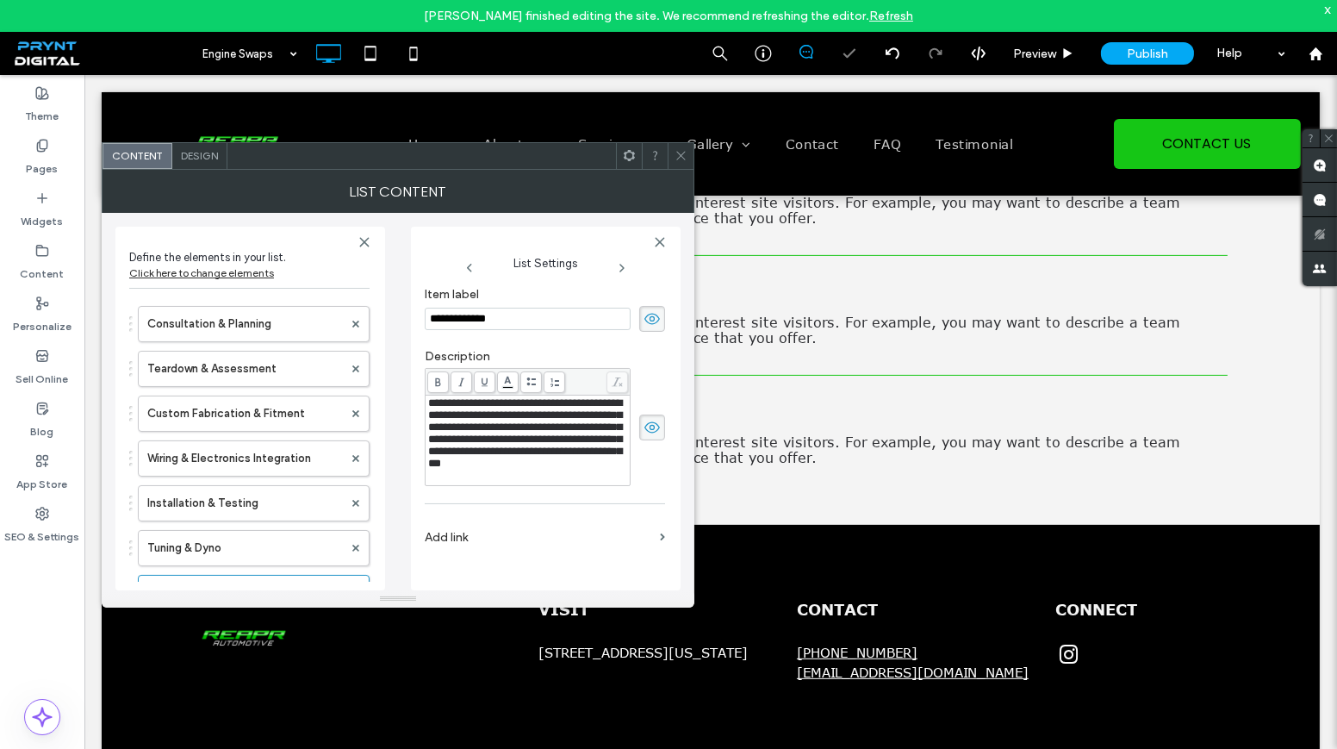
click at [180, 575] on label "New List Item" at bounding box center [245, 592] width 196 height 34
drag, startPoint x: 505, startPoint y: 314, endPoint x: 442, endPoint y: 315, distance: 62.9
click at [427, 321] on input "**********" at bounding box center [528, 319] width 206 height 22
drag, startPoint x: 476, startPoint y: 307, endPoint x: 457, endPoint y: 313, distance: 19.9
click at [457, 313] on input "**********" at bounding box center [528, 319] width 206 height 22
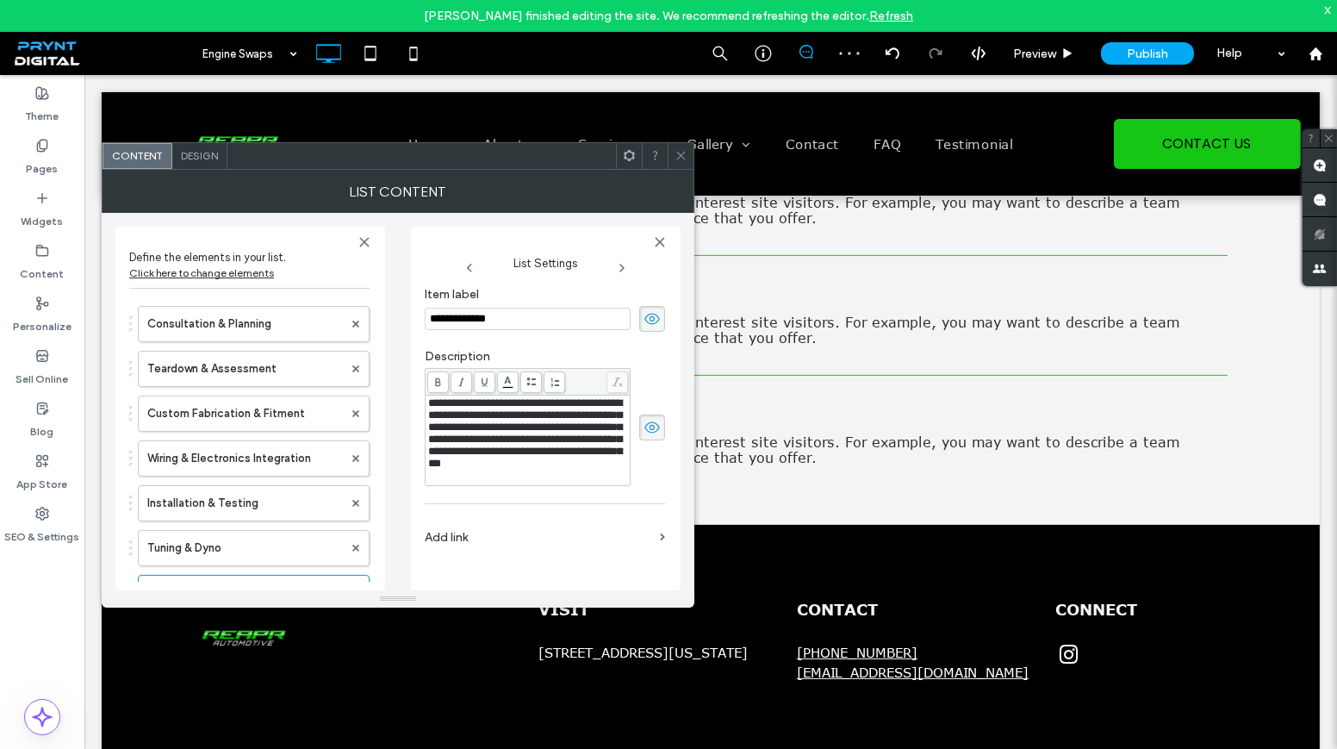
drag, startPoint x: 430, startPoint y: 315, endPoint x: 519, endPoint y: 318, distance: 89.6
click at [526, 321] on input "**********" at bounding box center [528, 319] width 206 height 22
paste input "*****"
type input "**********"
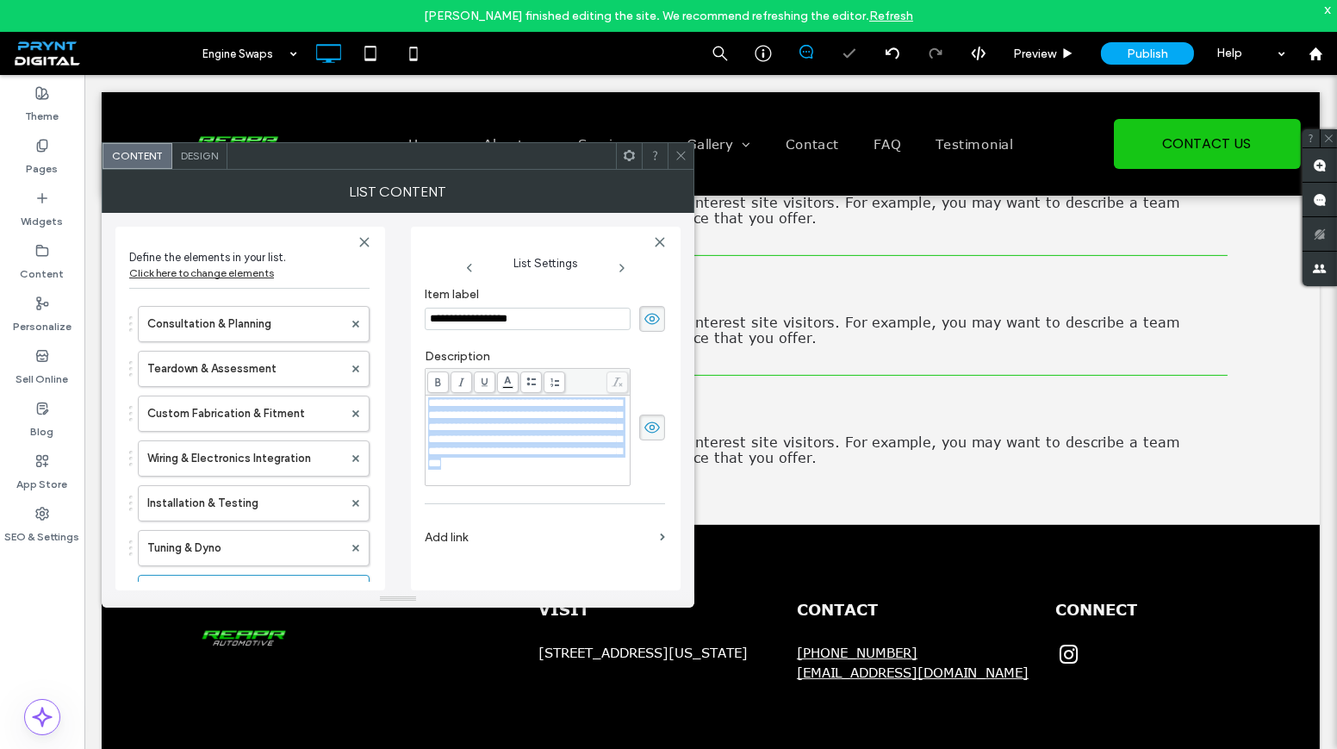
drag, startPoint x: 556, startPoint y: 488, endPoint x: 432, endPoint y: 404, distance: 149.6
click at [432, 404] on div "**********" at bounding box center [528, 433] width 200 height 72
click at [677, 152] on use at bounding box center [680, 156] width 9 height 9
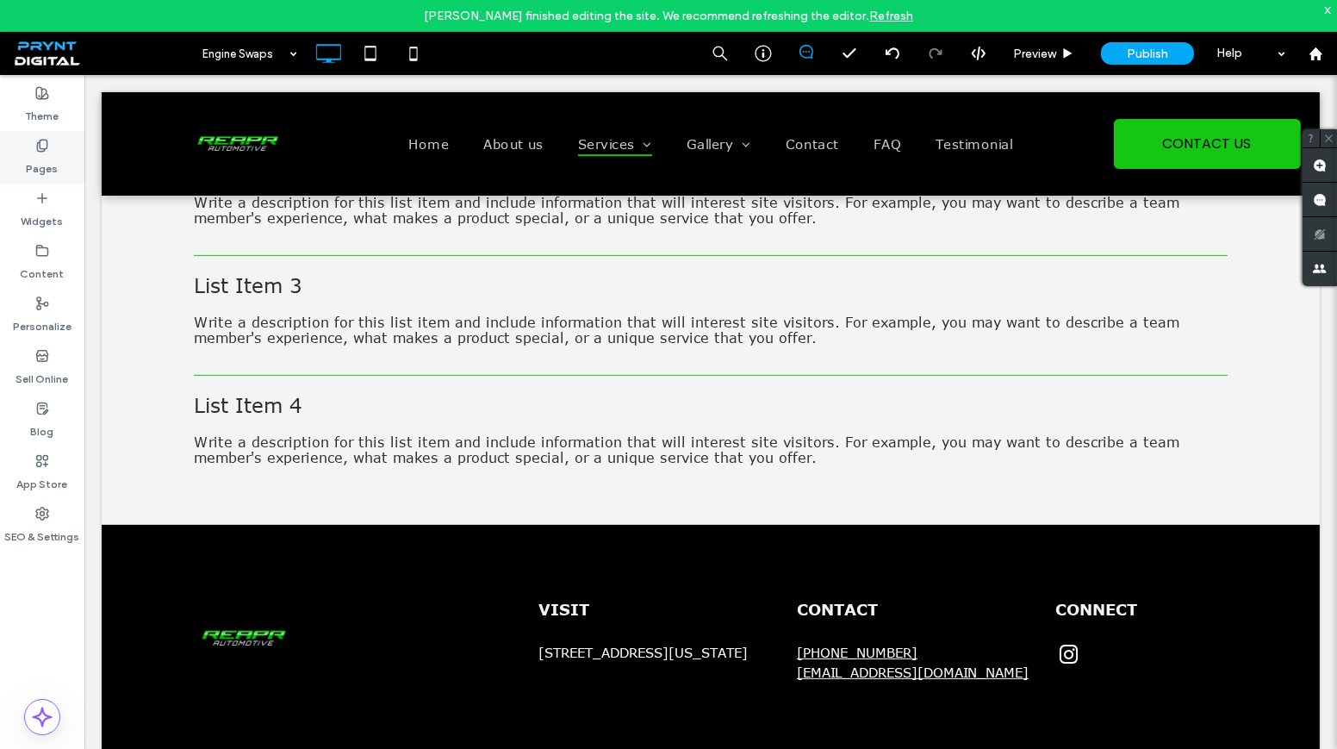
click at [58, 163] on div "Pages" at bounding box center [42, 157] width 84 height 53
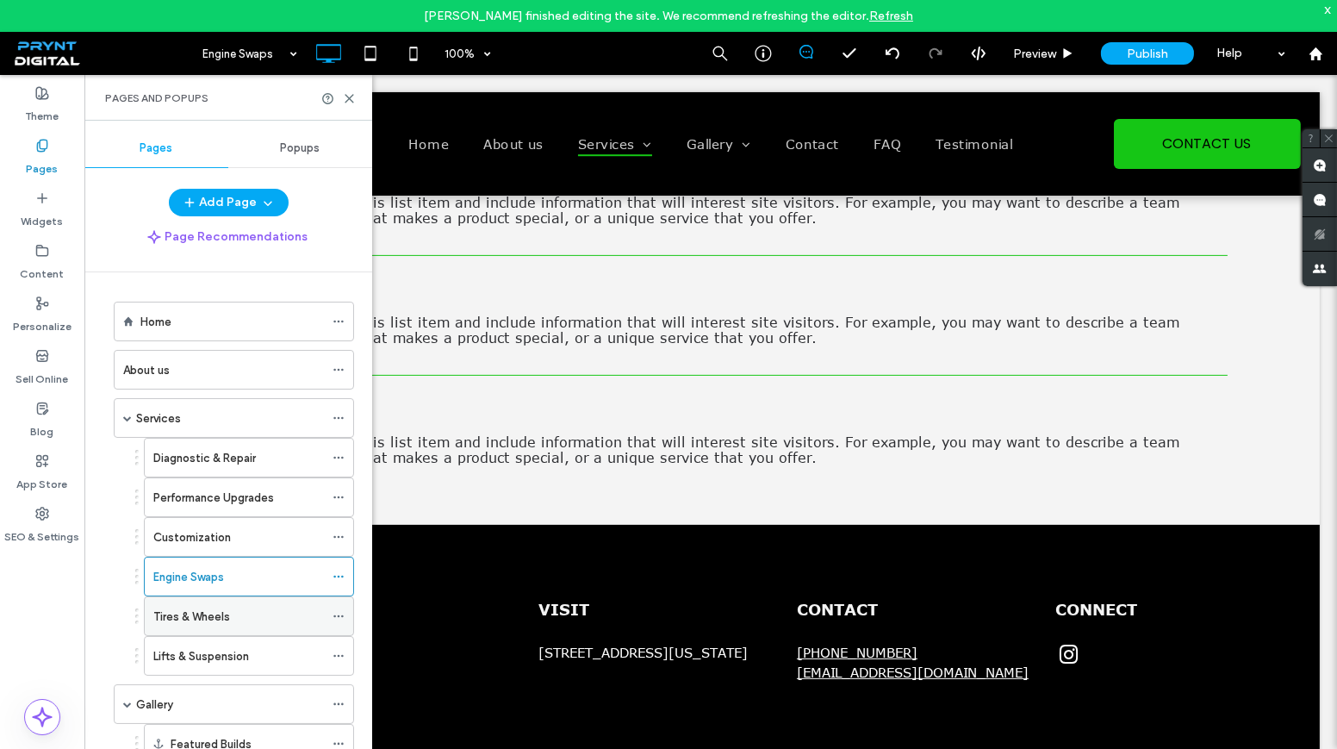
click at [215, 601] on label "Tires & Wheels" at bounding box center [191, 616] width 77 height 30
click at [345, 93] on icon at bounding box center [349, 98] width 13 height 13
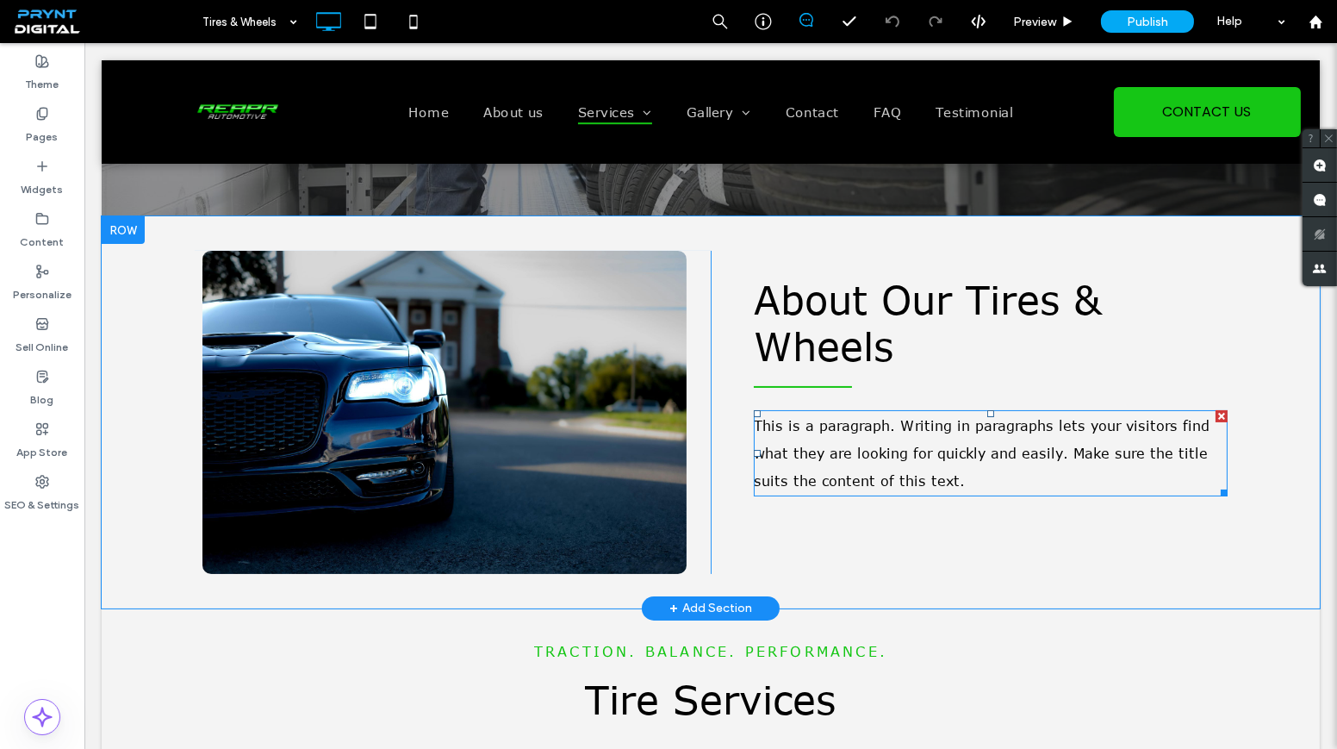
click at [1027, 427] on span "This is a paragraph. Writing in paragraphs lets your visitors find what they ar…" at bounding box center [982, 453] width 456 height 71
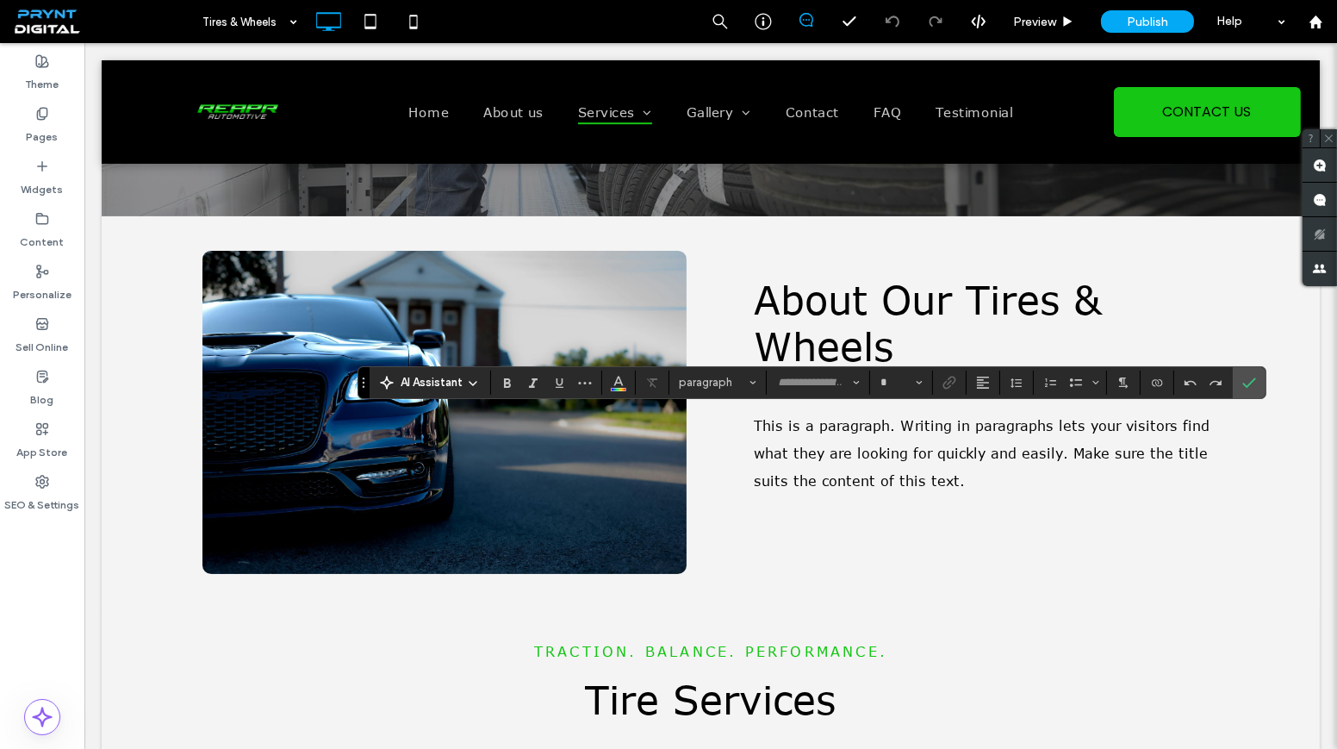
type input "*******"
type input "**"
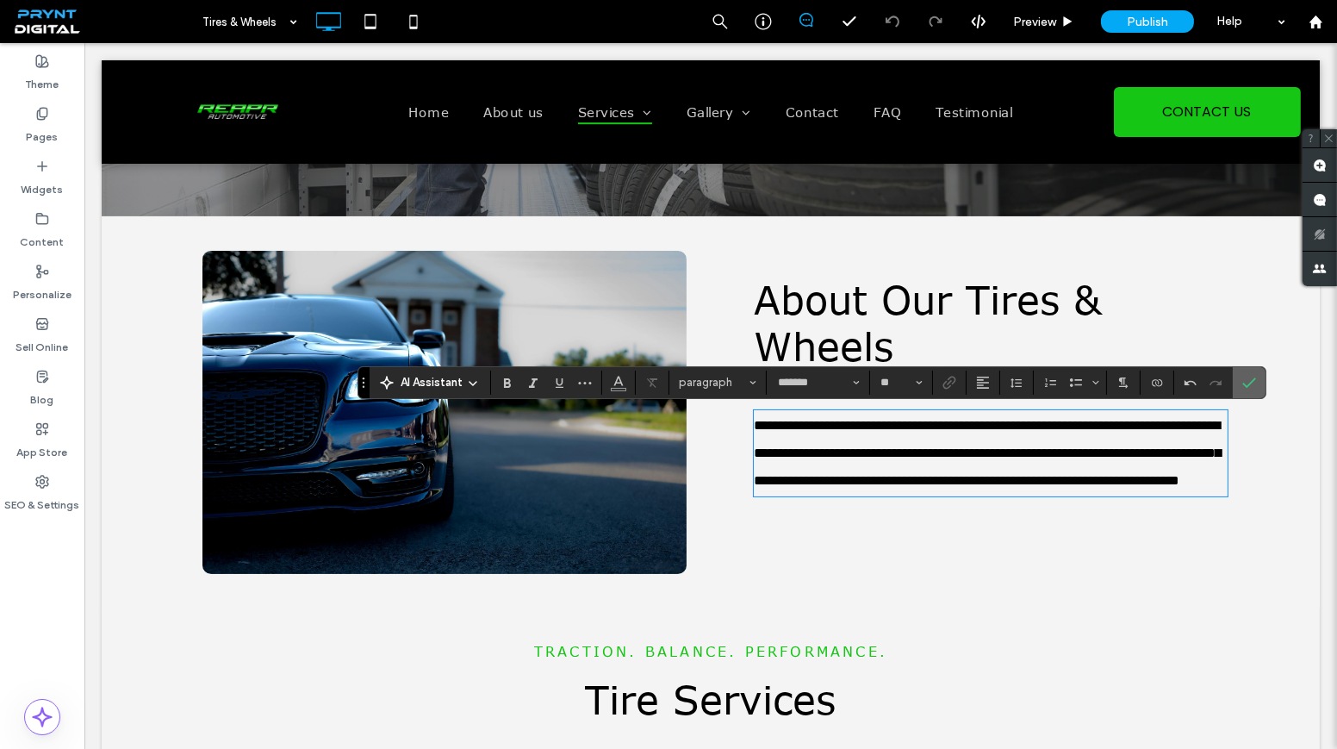
click at [1242, 386] on icon "Confirm" at bounding box center [1249, 383] width 14 height 14
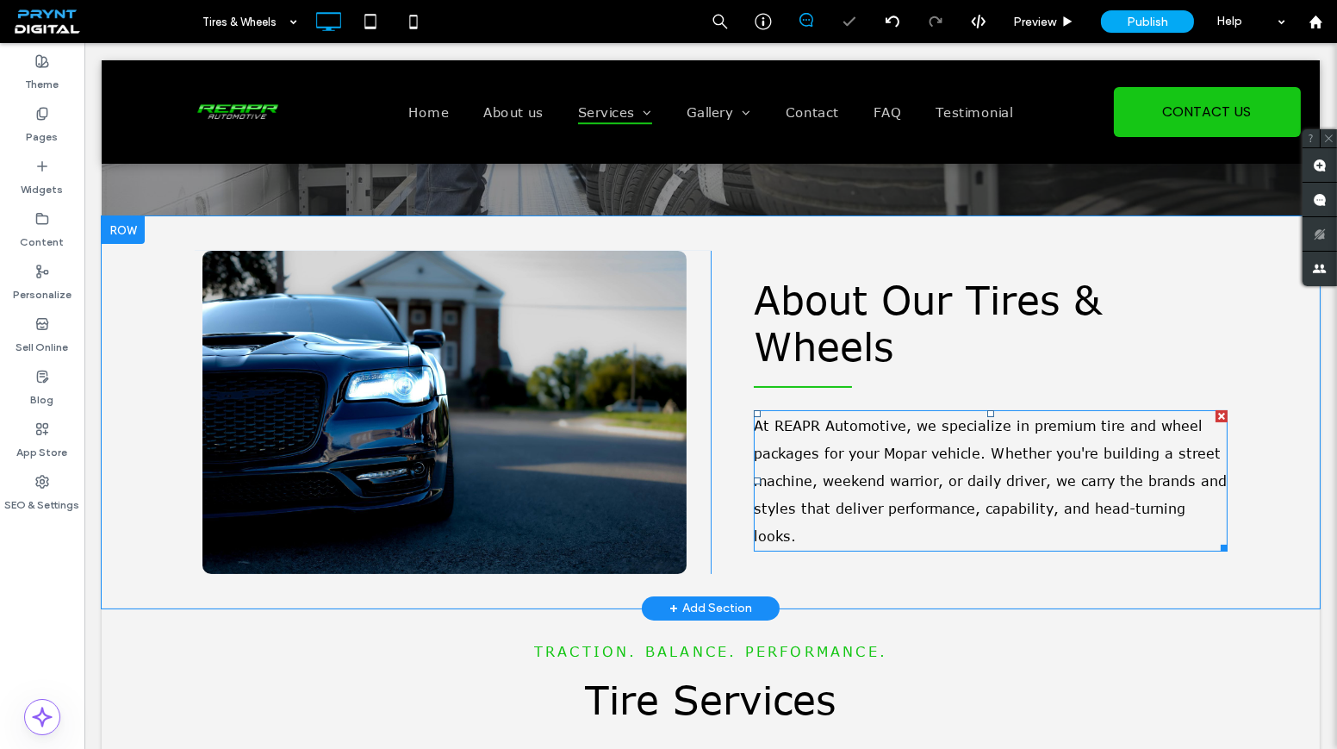
click at [1090, 499] on p "At REAPR Automotive, we specialize in premium tire and wheel packages for your …" at bounding box center [991, 481] width 474 height 138
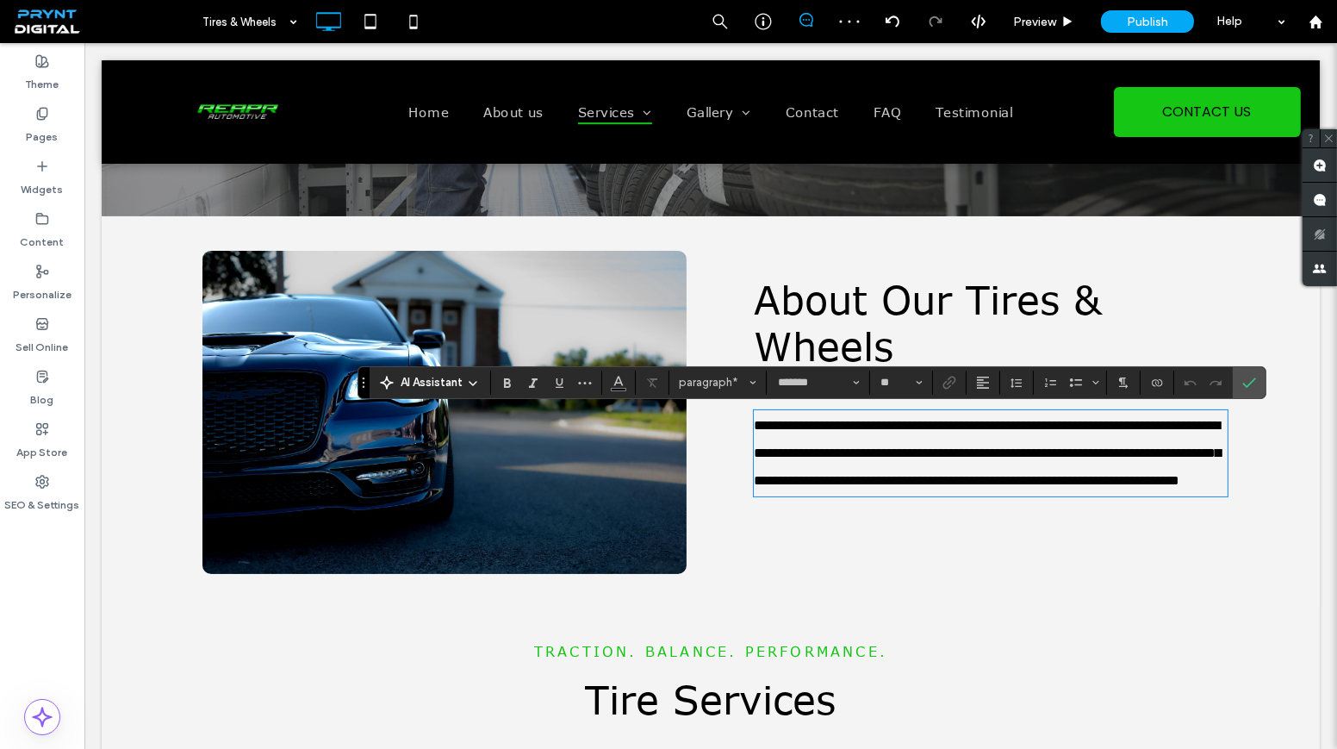
click at [1114, 487] on span "**********" at bounding box center [987, 453] width 467 height 68
click at [1118, 487] on span "**********" at bounding box center [987, 453] width 467 height 68
click at [1256, 373] on label "Confirm" at bounding box center [1249, 382] width 26 height 31
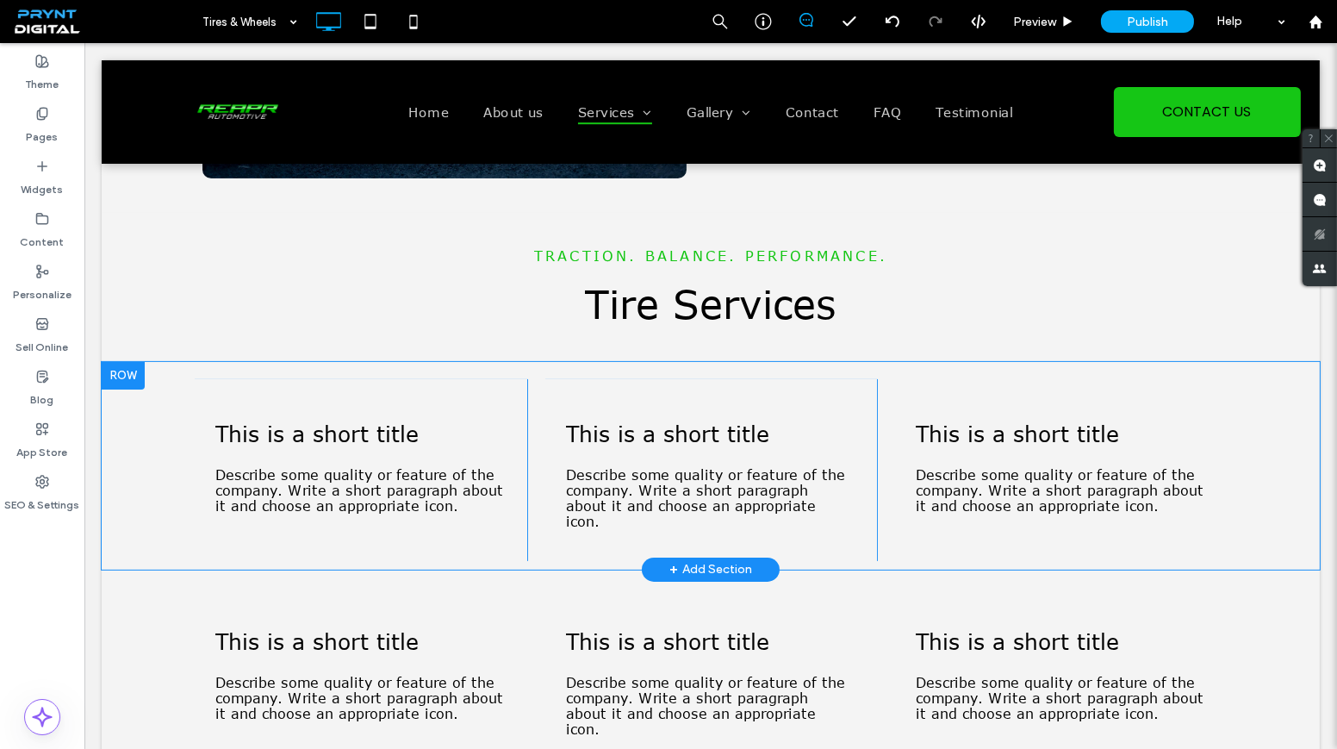
scroll to position [783, 0]
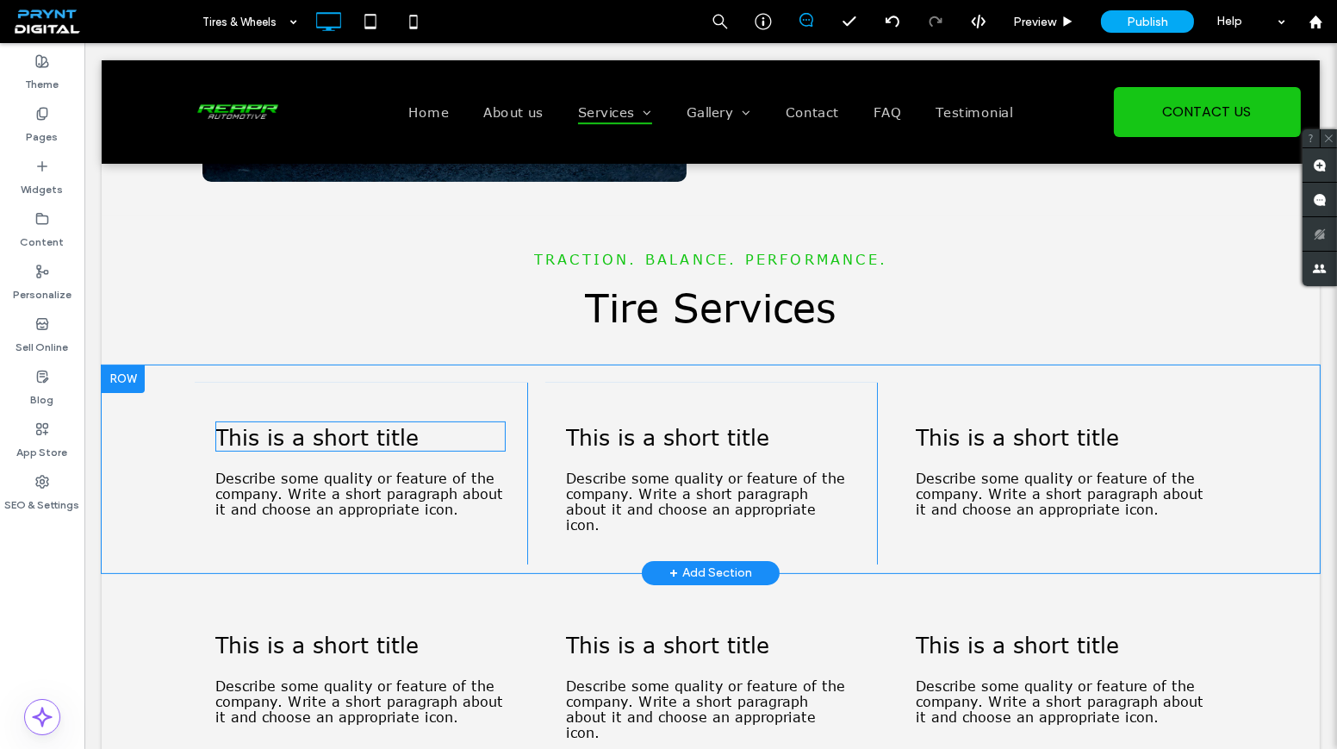
click at [353, 446] on span "This is a short title" at bounding box center [316, 436] width 203 height 27
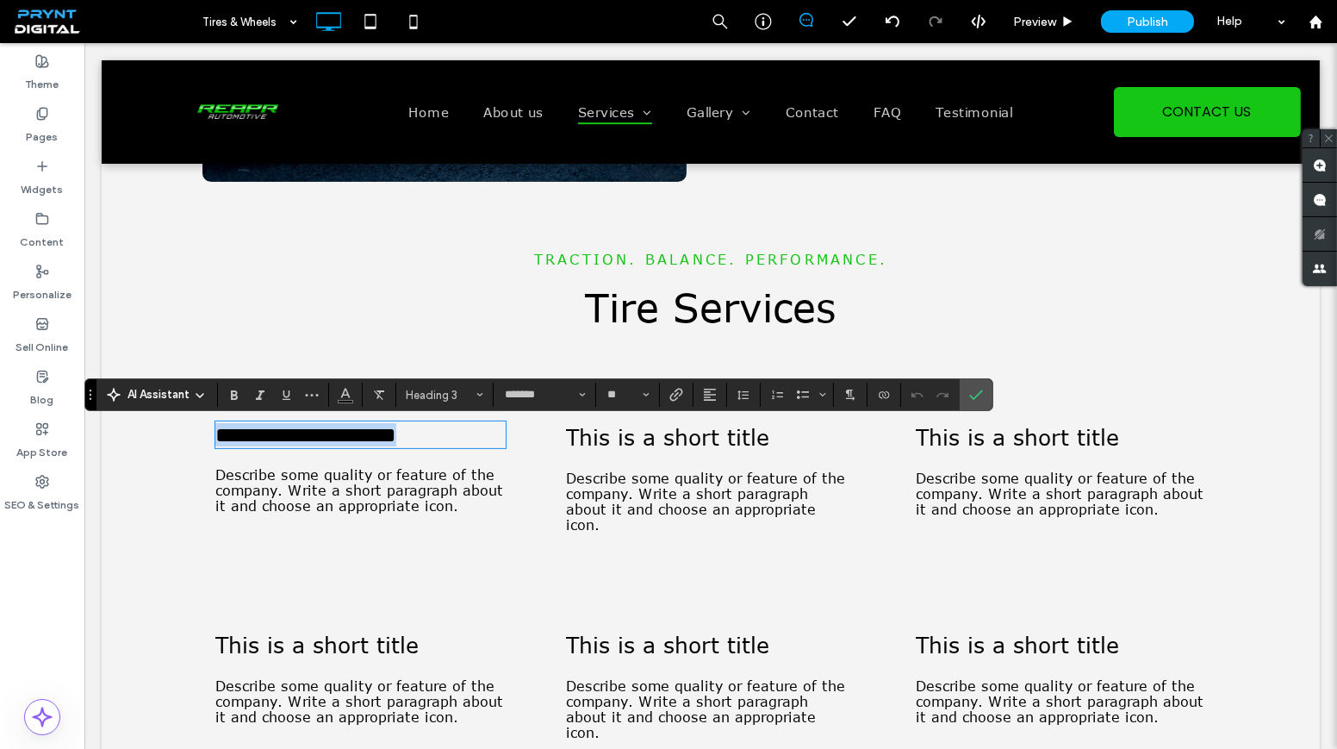
type input "**"
click at [963, 395] on label "Confirm" at bounding box center [976, 394] width 26 height 31
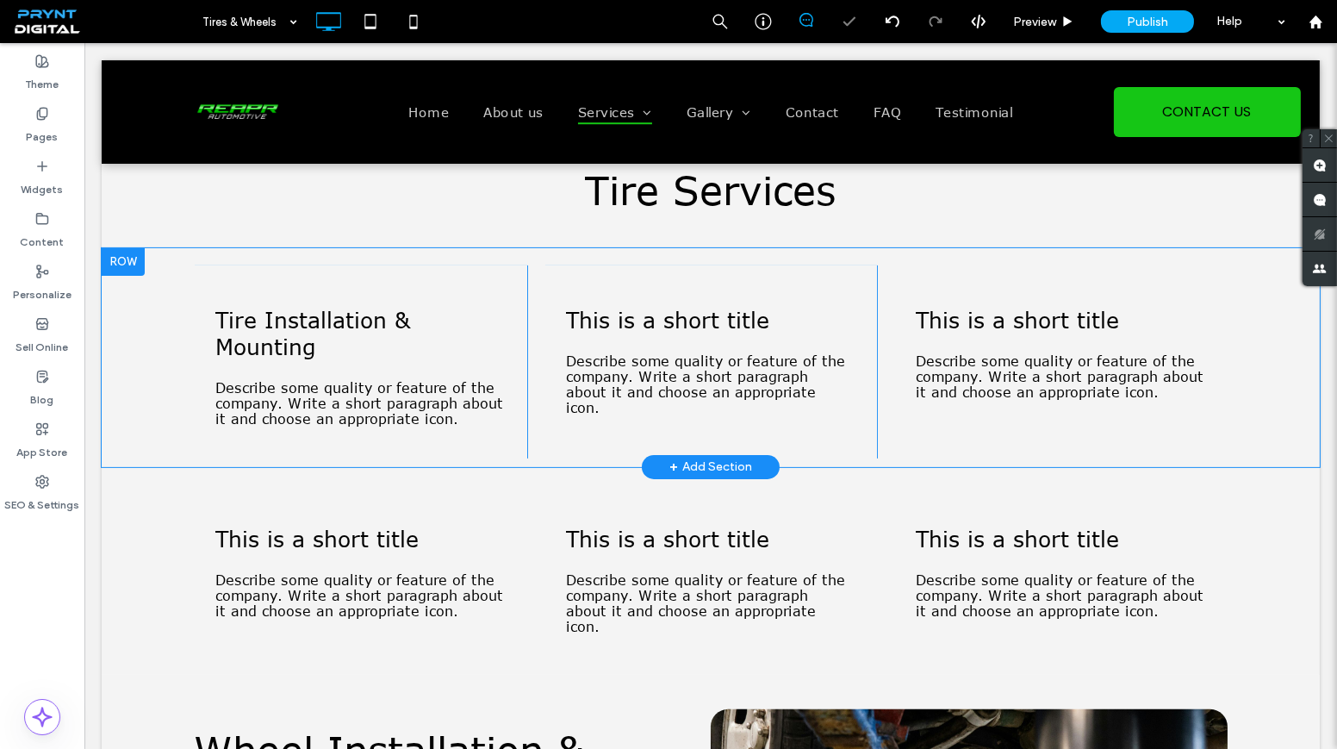
scroll to position [939, 0]
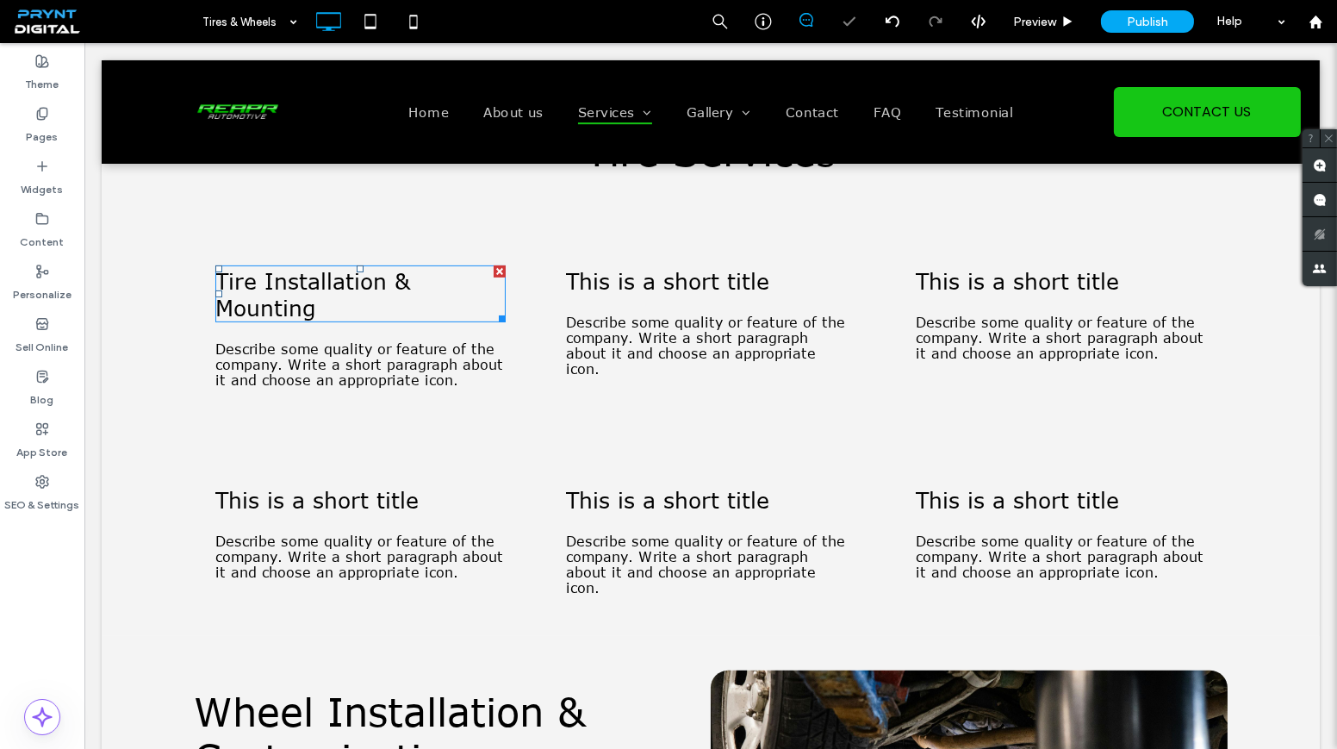
click at [222, 283] on span "Tire Installation & Mounting" at bounding box center [312, 293] width 195 height 53
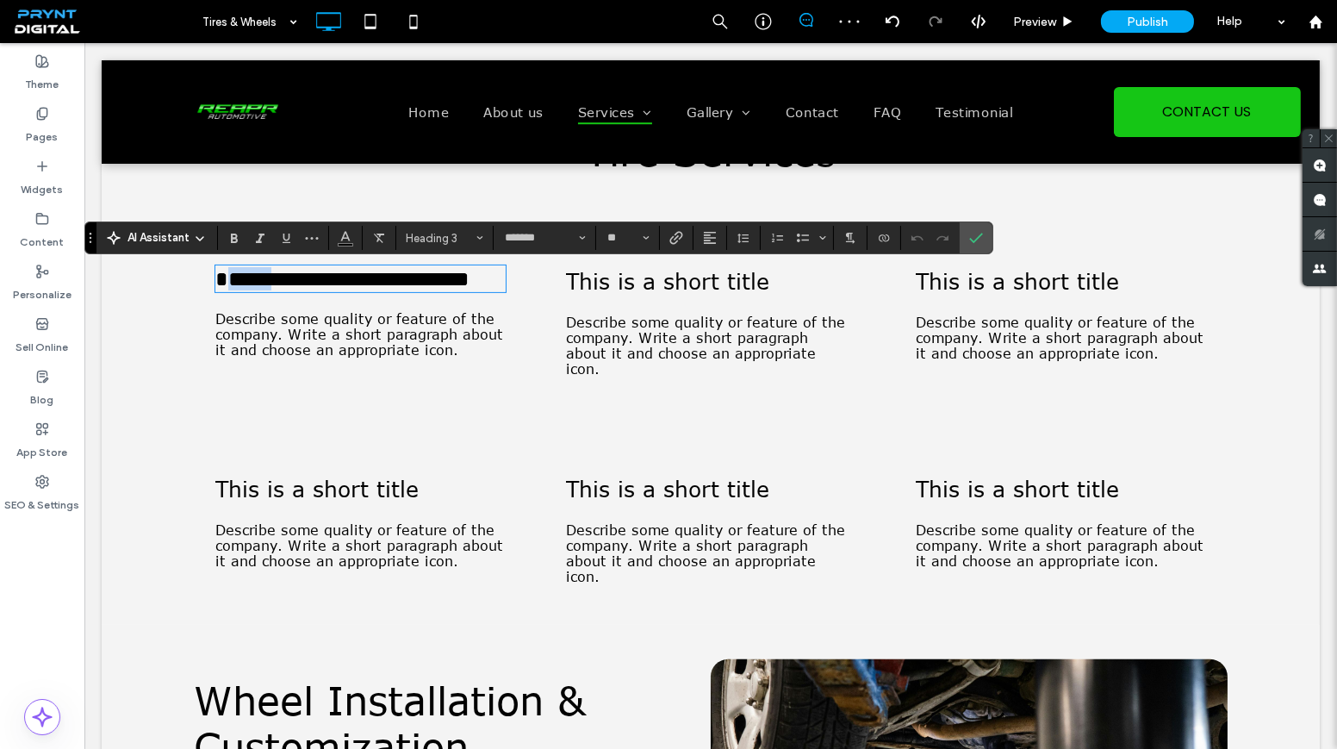
click at [222, 283] on span "**********" at bounding box center [342, 279] width 254 height 22
click at [979, 234] on label "Confirm" at bounding box center [976, 237] width 26 height 31
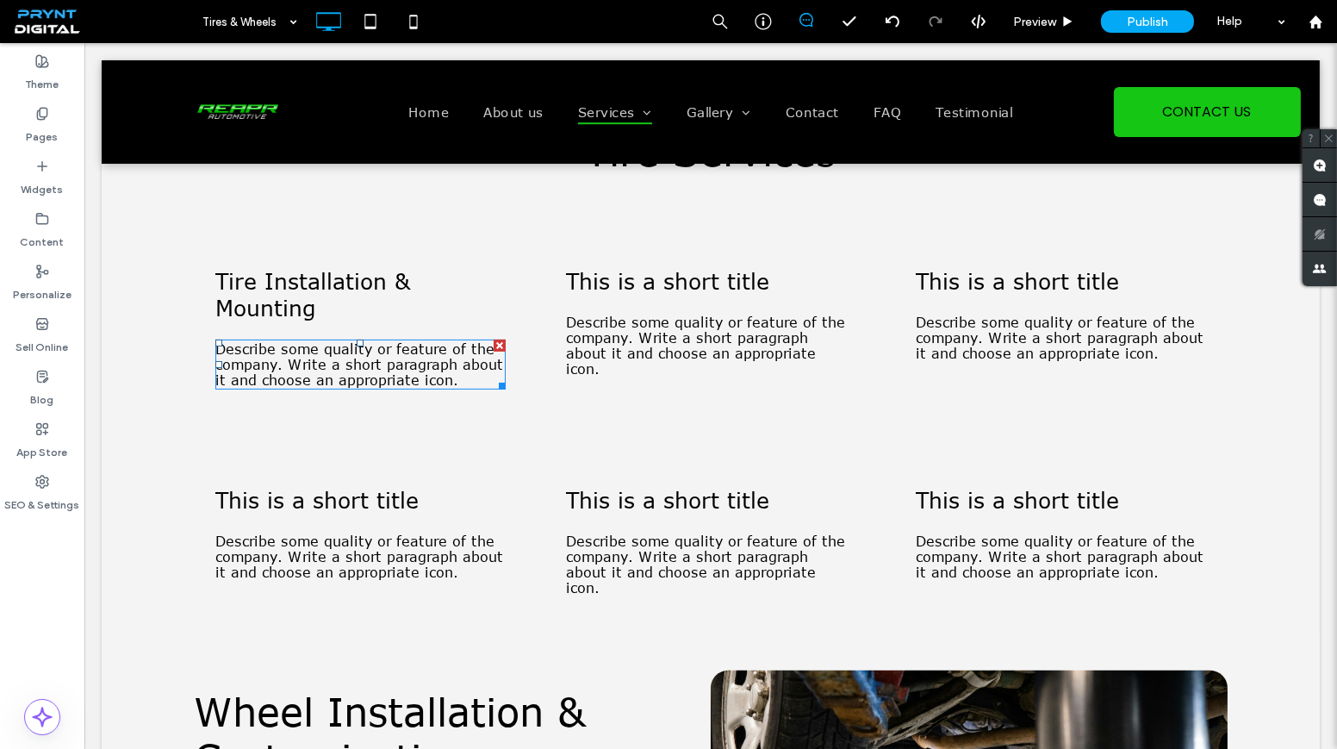
click at [401, 369] on span "Describe some quality or feature of the company. Write a short paragraph about …" at bounding box center [359, 364] width 288 height 47
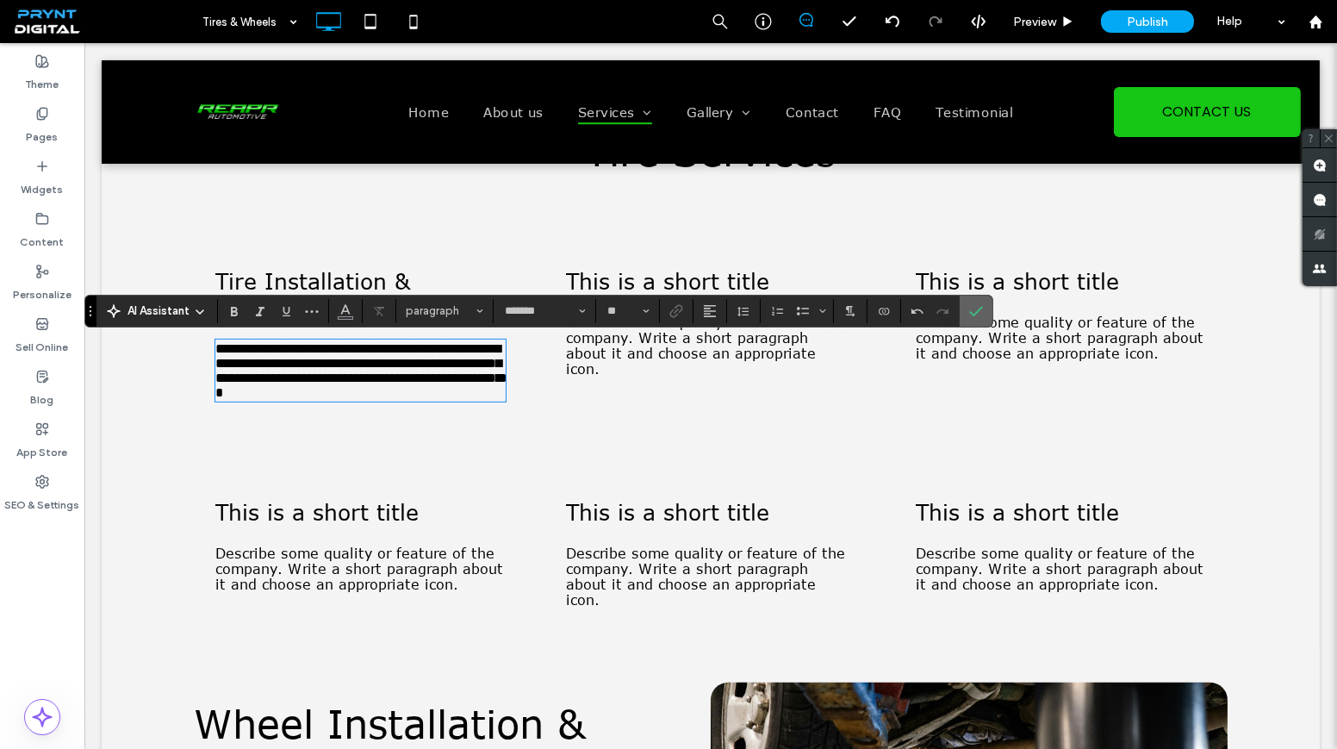
click at [969, 310] on icon "Confirm" at bounding box center [976, 311] width 14 height 14
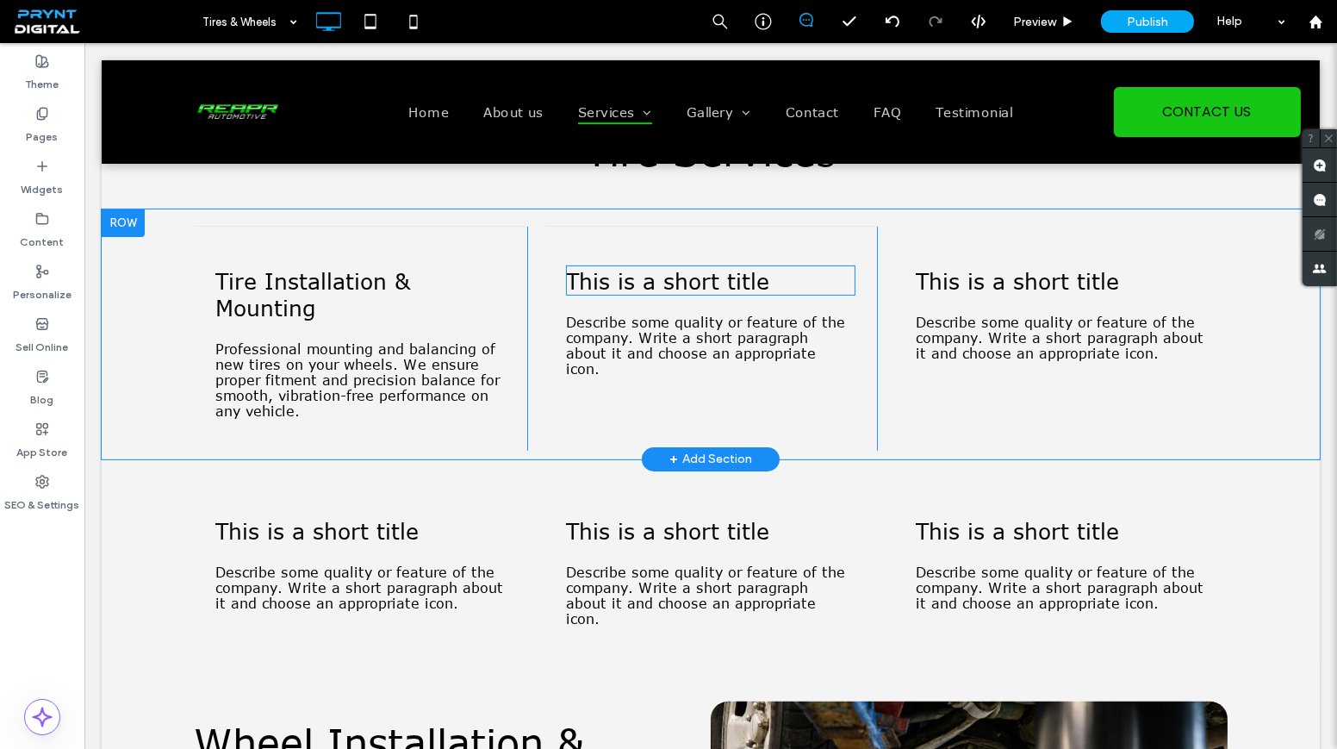
click at [659, 283] on span "This is a short title" at bounding box center [667, 280] width 203 height 27
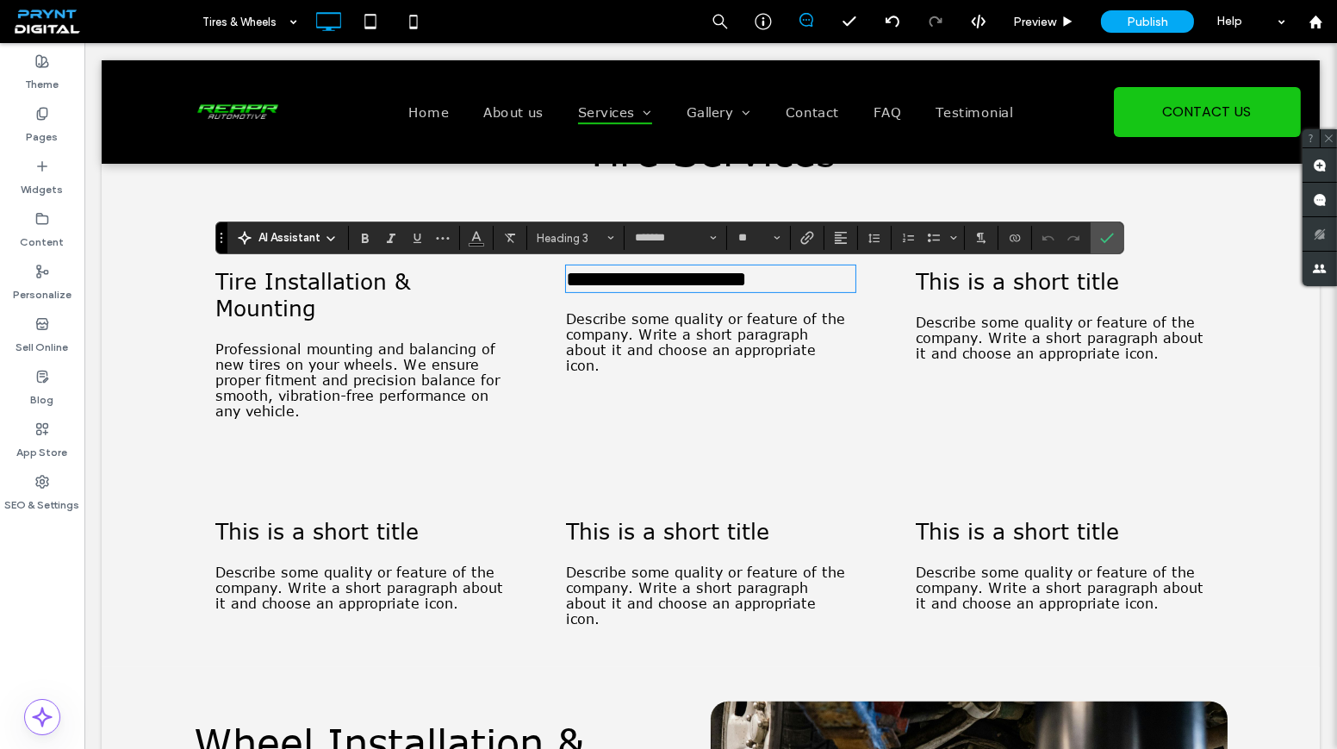
type input "**"
click at [675, 323] on span "Describe some quality or feature of the company. Write a short paragraph about …" at bounding box center [705, 342] width 279 height 62
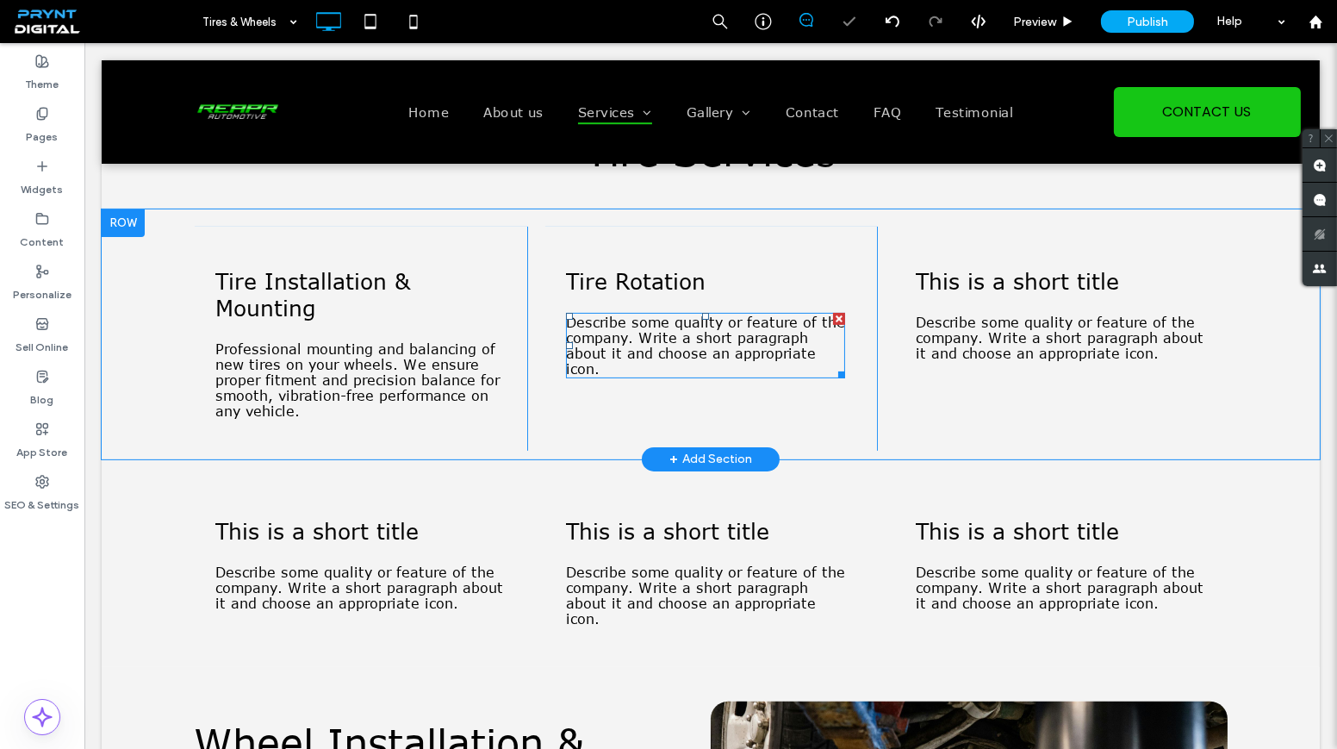
click at [675, 323] on span "Describe some quality or feature of the company. Write a short paragraph about …" at bounding box center [705, 345] width 279 height 62
type input "*******"
type input "**"
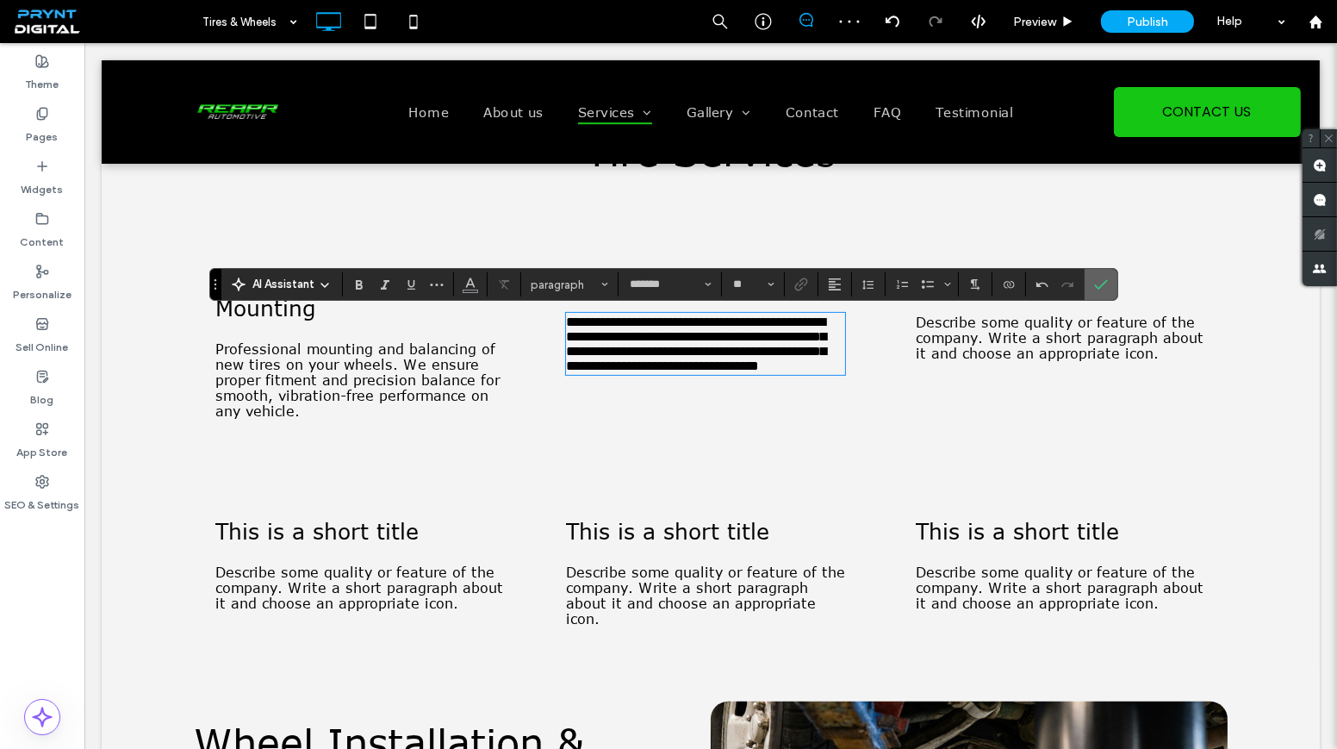
click at [1098, 280] on icon "Confirm" at bounding box center [1101, 284] width 14 height 14
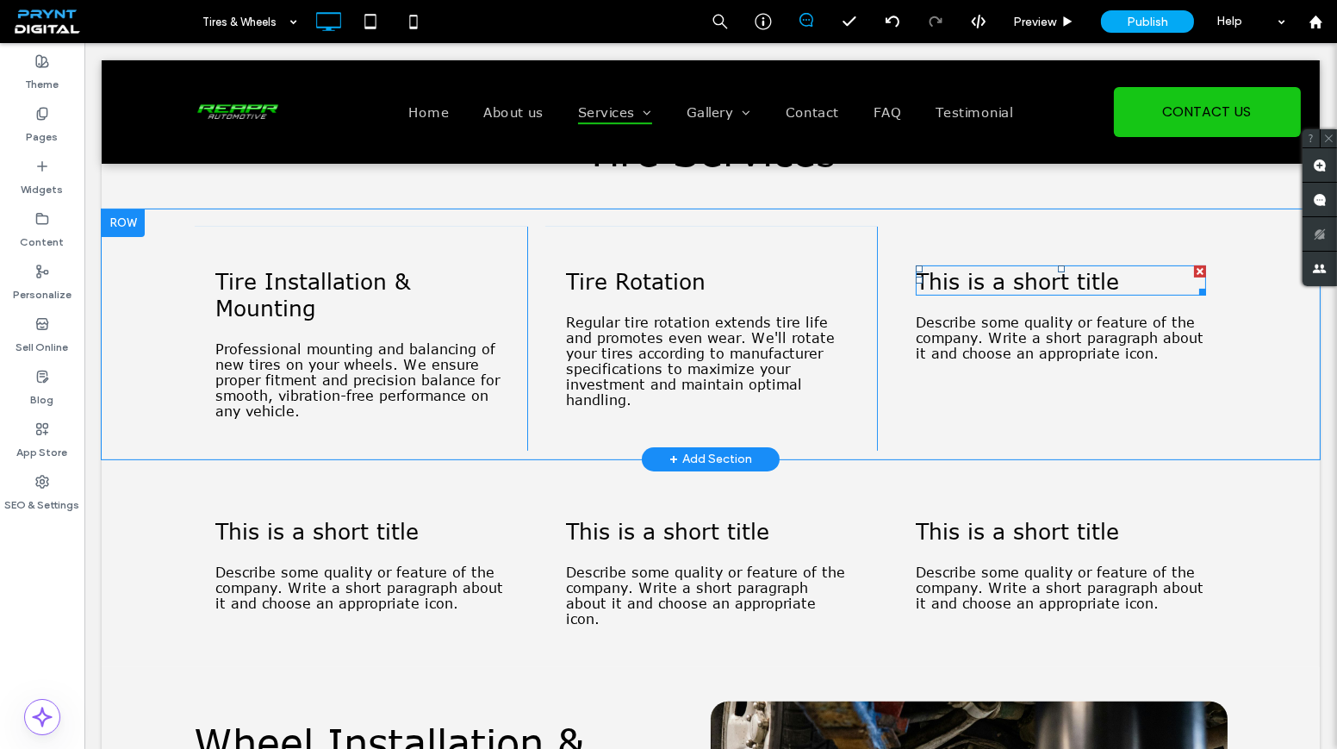
click at [1035, 290] on span "This is a short title" at bounding box center [1017, 280] width 203 height 27
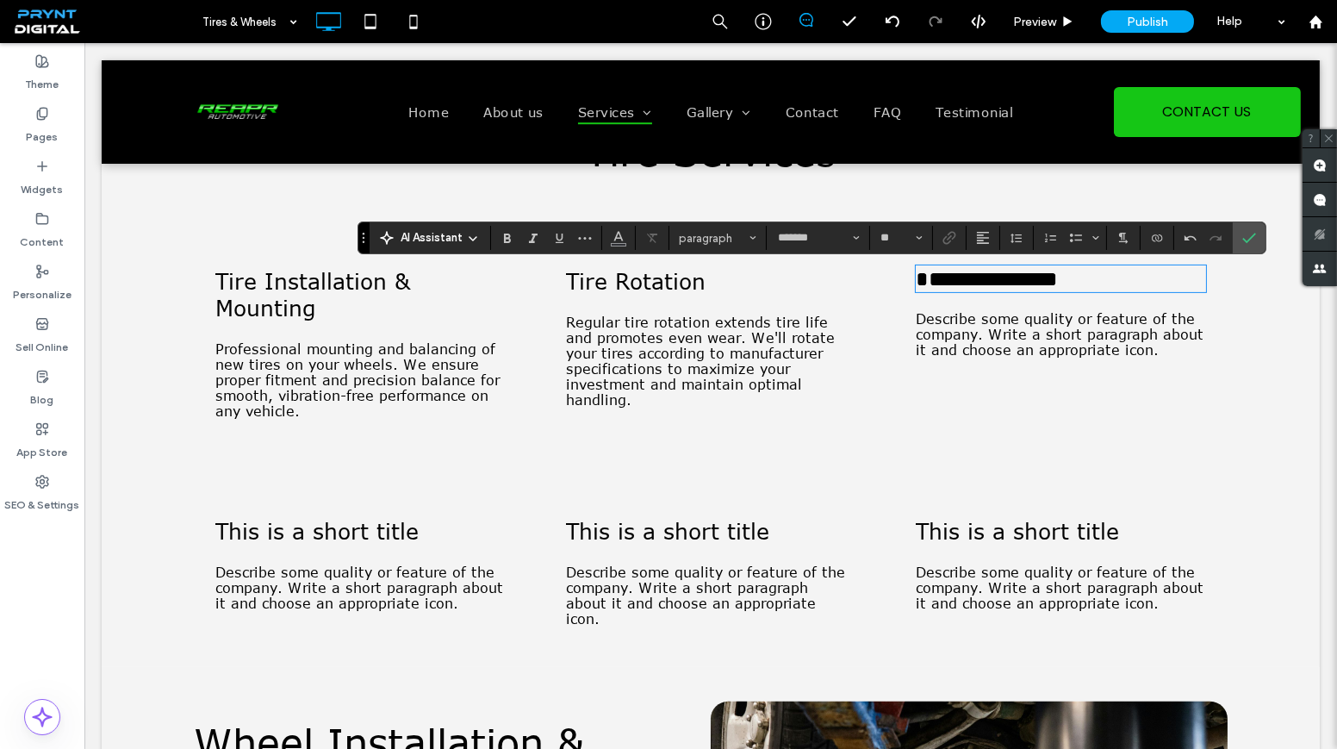
type input "**"
click at [924, 285] on span "**********" at bounding box center [987, 279] width 142 height 22
click at [1244, 231] on icon "Confirm" at bounding box center [1249, 238] width 14 height 14
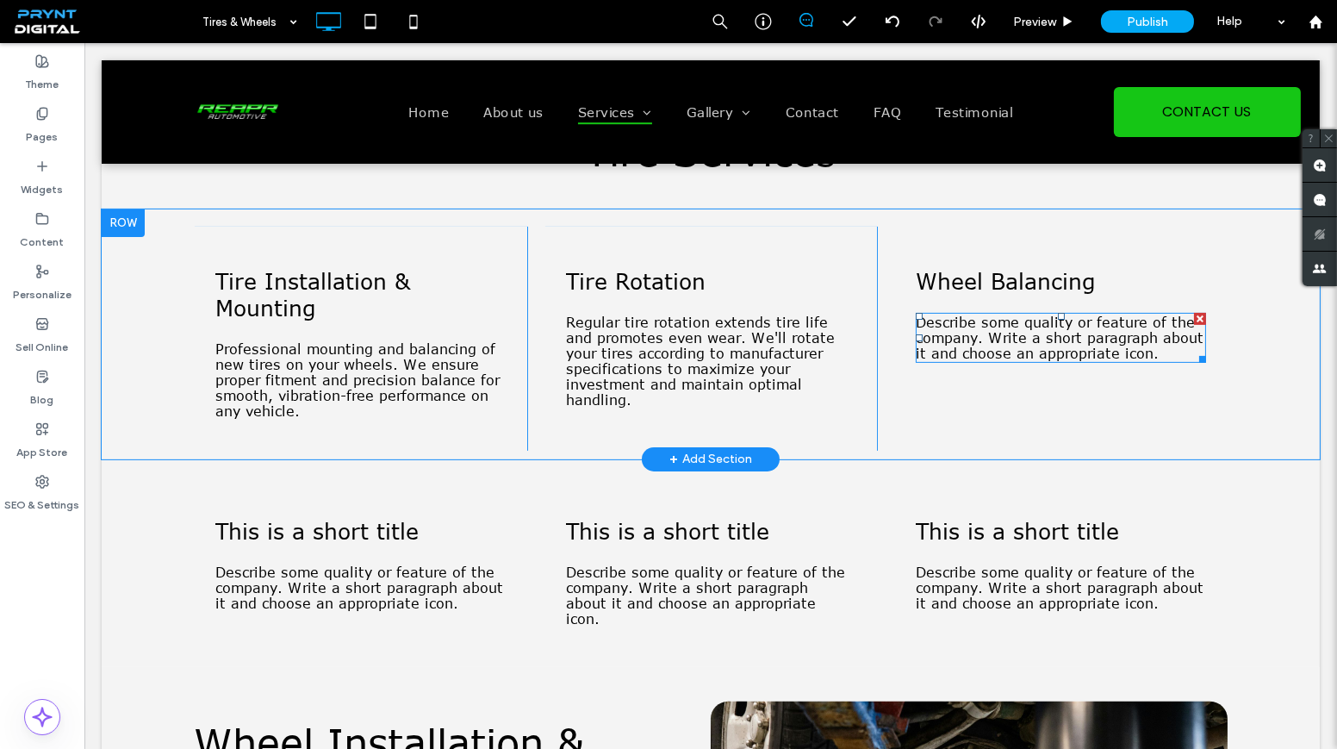
click at [990, 361] on span "Describe some quality or feature of the company. Write a short paragraph about …" at bounding box center [1060, 337] width 288 height 47
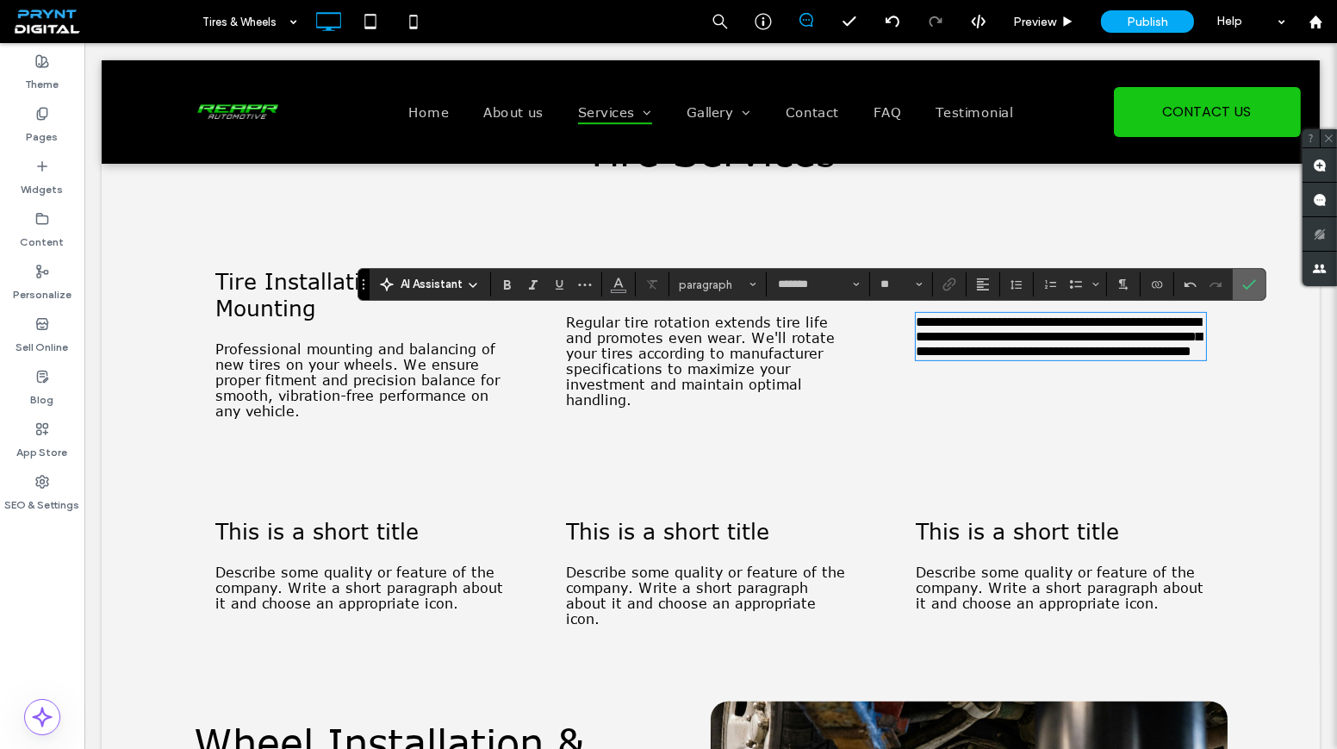
click at [1236, 290] on label "Confirm" at bounding box center [1249, 284] width 26 height 31
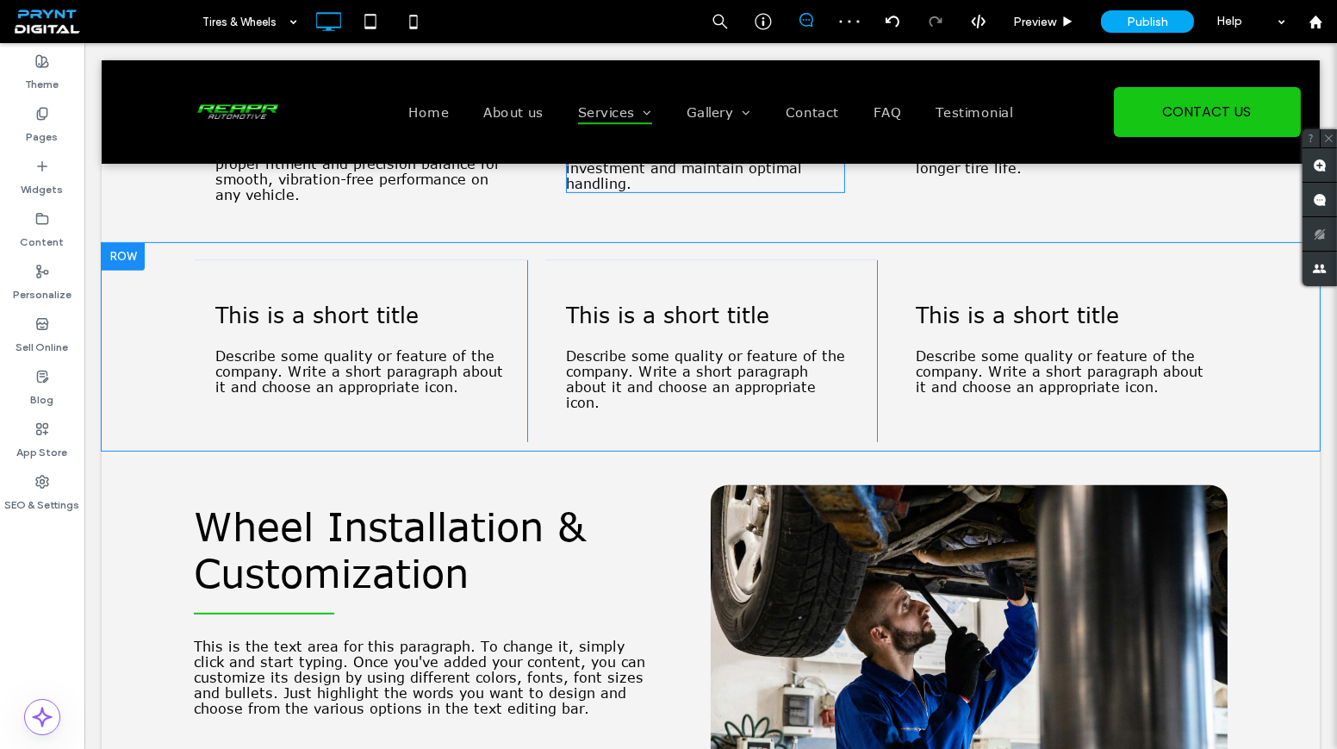
scroll to position [1174, 0]
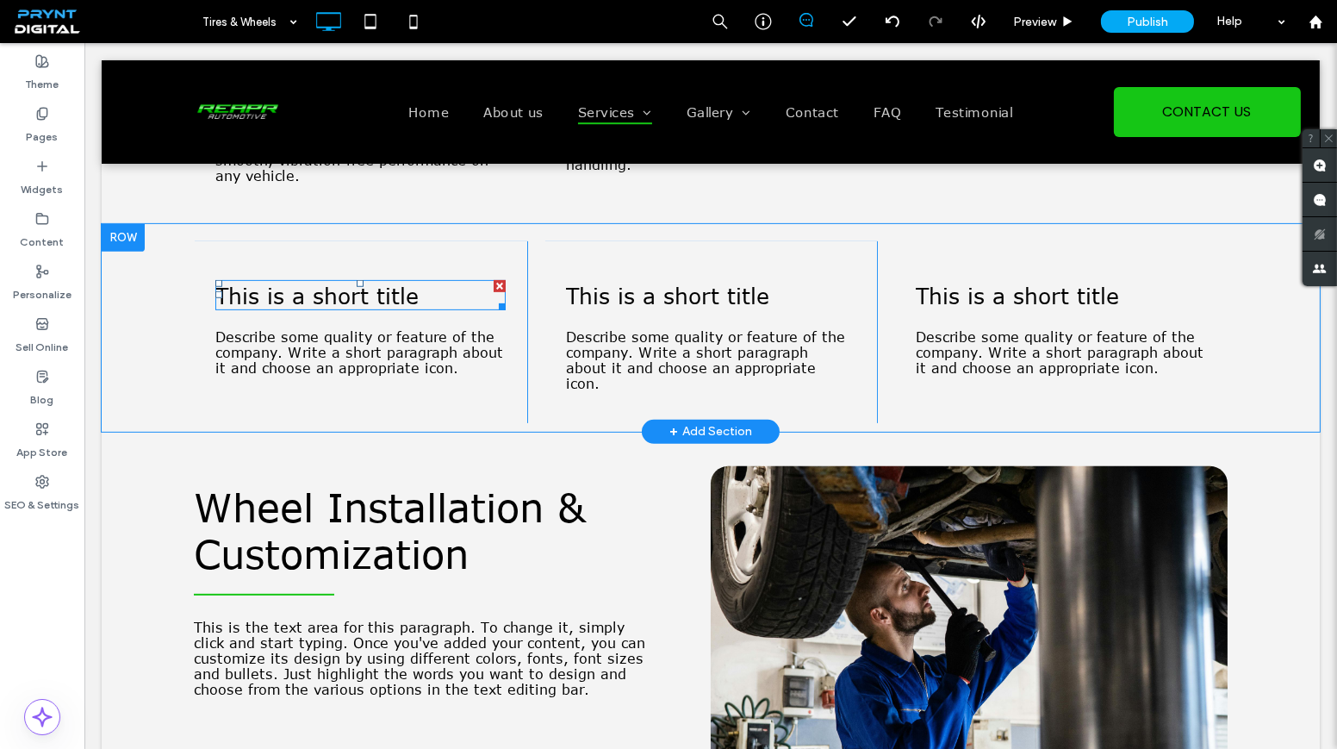
click at [381, 308] on span "This is a short title" at bounding box center [316, 295] width 203 height 27
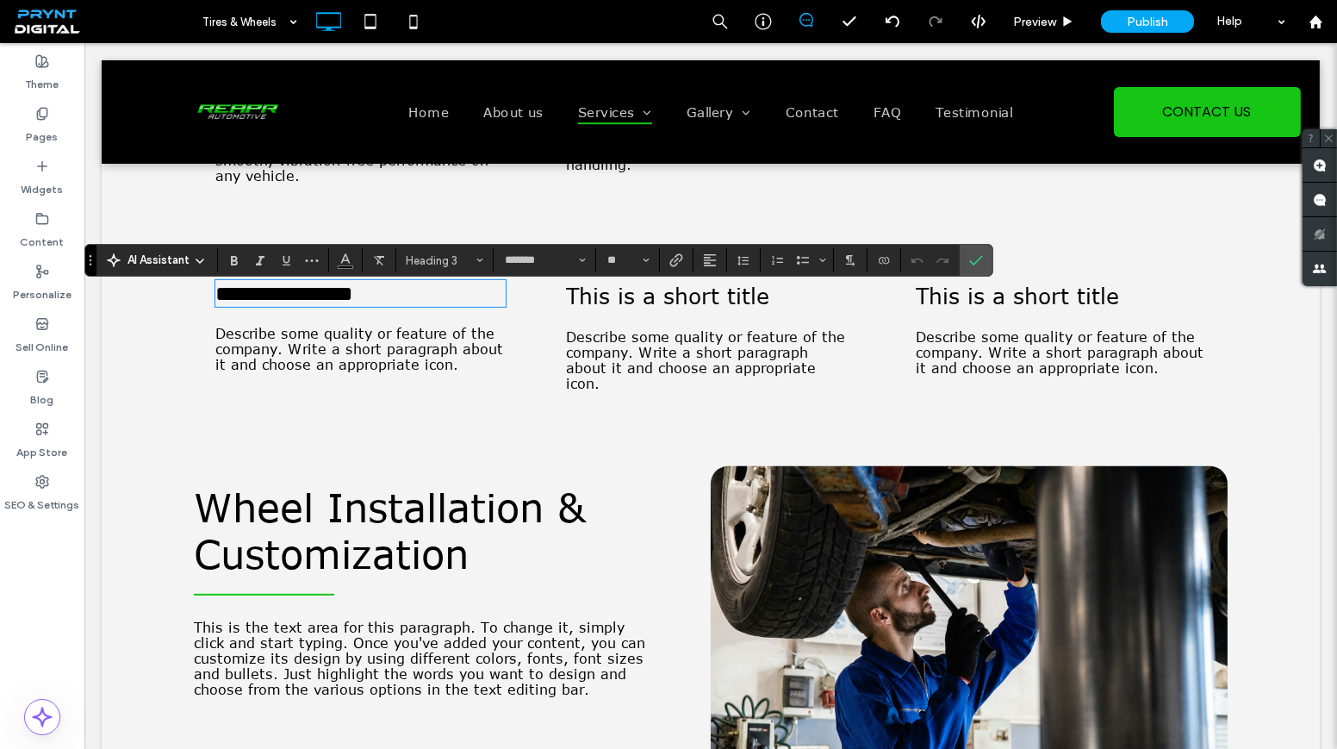
type input "**"
click at [387, 372] on span "Describe some quality or feature of the company. Write a short paragraph about …" at bounding box center [359, 349] width 288 height 47
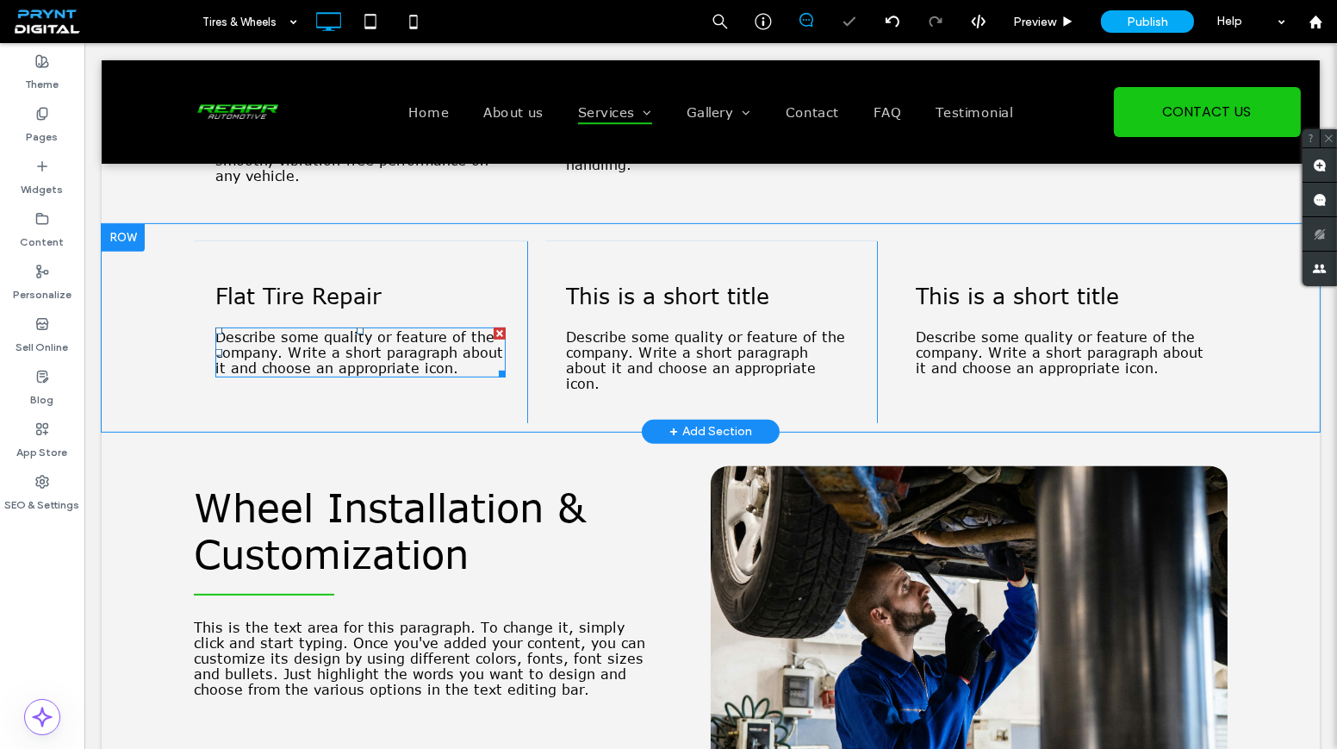
click at [387, 376] on span "Describe some quality or feature of the company. Write a short paragraph about …" at bounding box center [359, 352] width 288 height 47
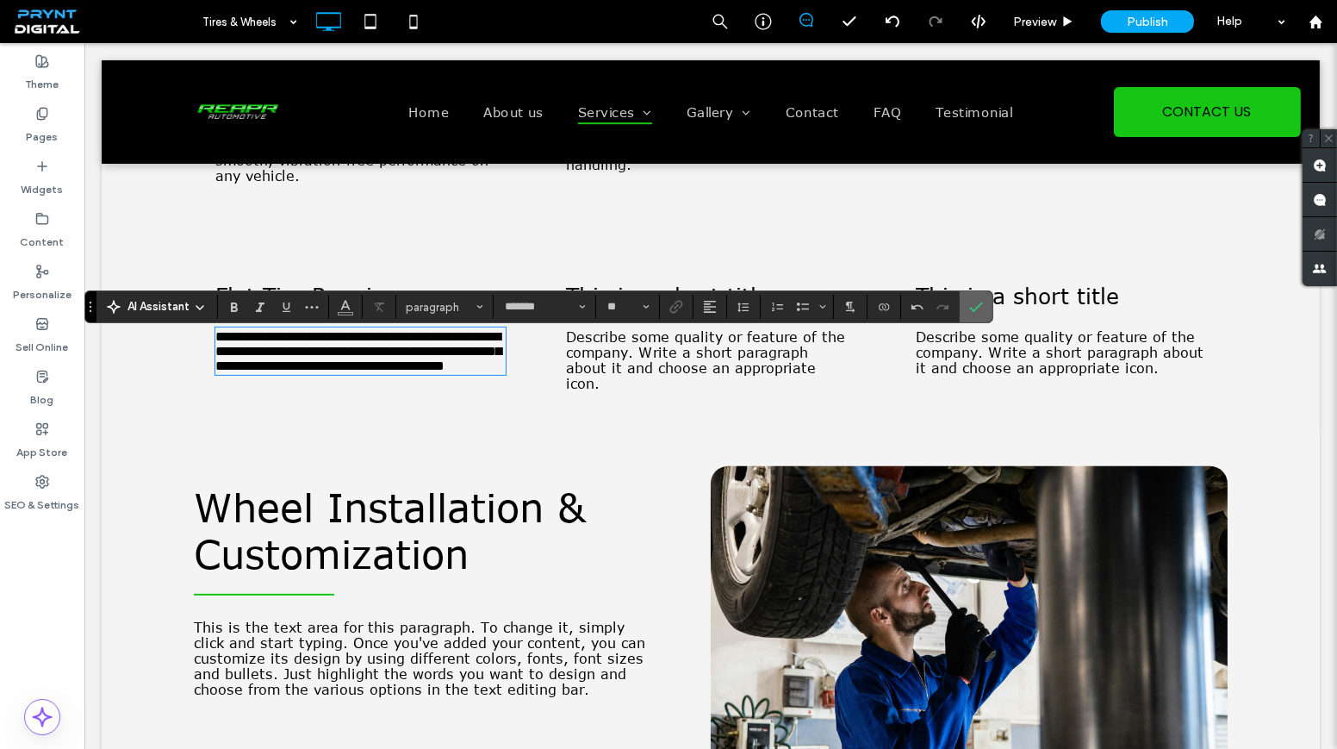
click at [973, 309] on icon "Confirm" at bounding box center [976, 307] width 14 height 14
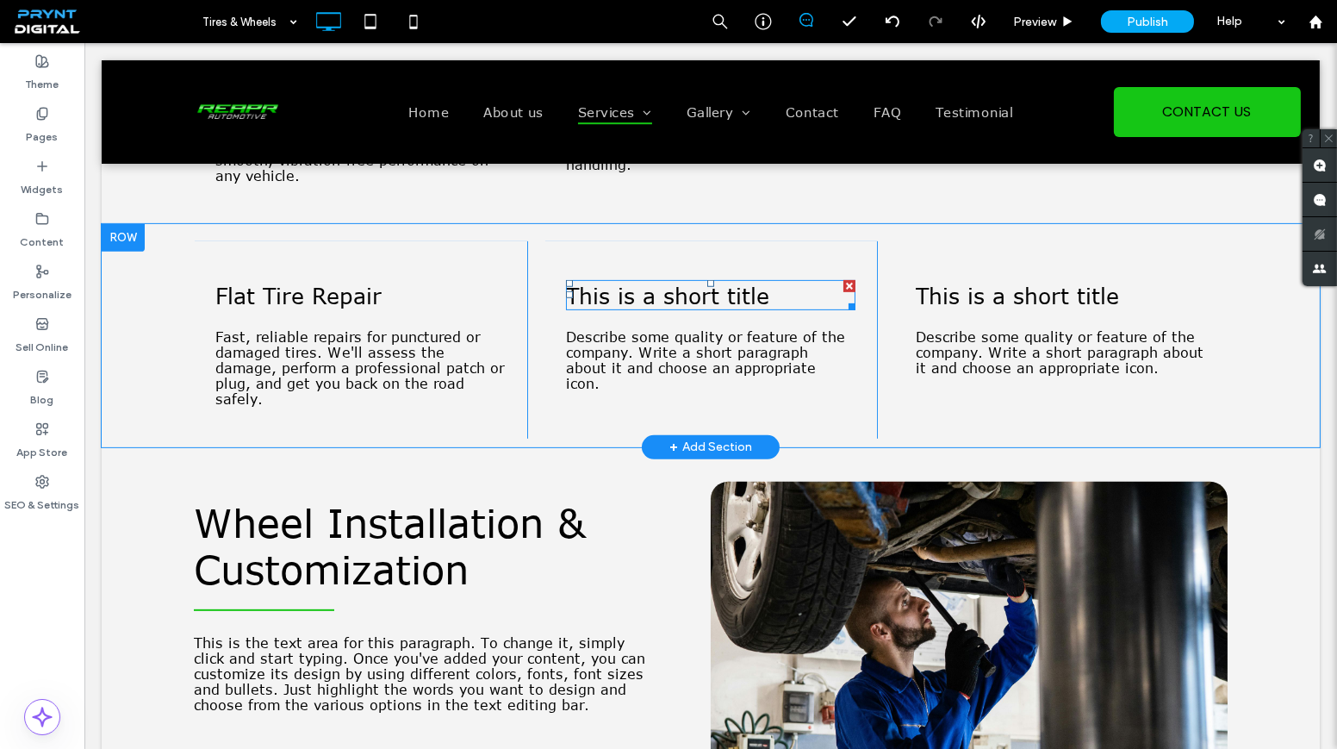
click at [687, 308] on span "This is a short title" at bounding box center [667, 295] width 203 height 27
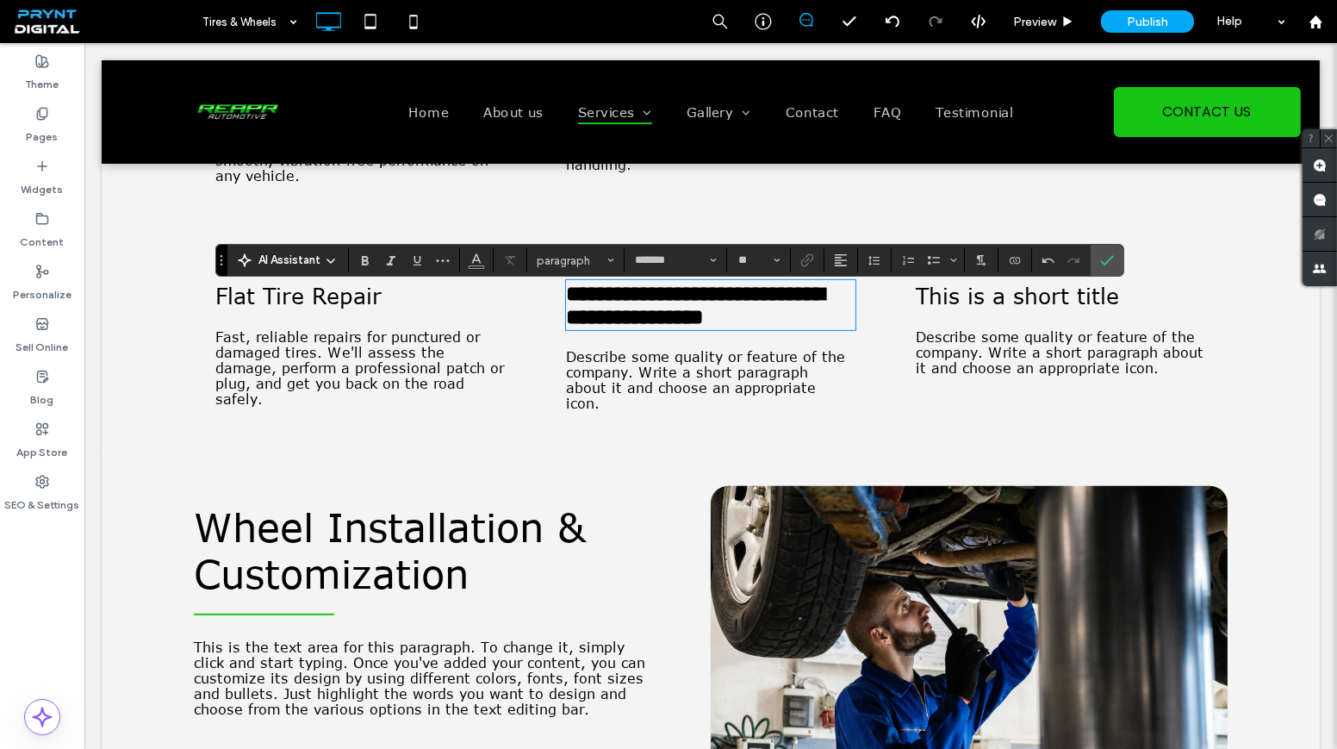
type input "**"
drag, startPoint x: 759, startPoint y: 358, endPoint x: 441, endPoint y: 289, distance: 325.3
click at [544, 315] on div "**********" at bounding box center [710, 342] width 333 height 202
click at [362, 261] on use "Bold" at bounding box center [365, 260] width 7 height 9
click at [1101, 261] on use "Confirm" at bounding box center [1107, 260] width 14 height 10
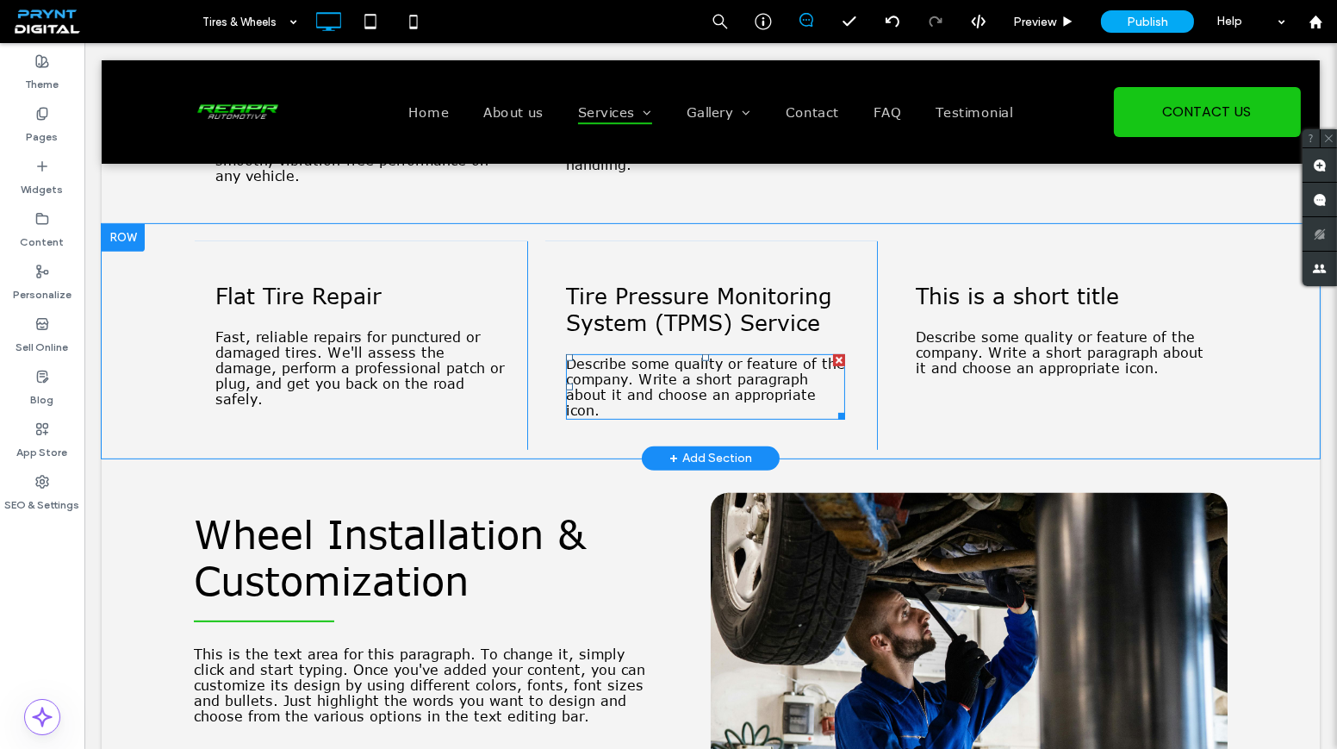
click at [651, 394] on span "Describe some quality or feature of the company. Write a short paragraph about …" at bounding box center [705, 387] width 279 height 62
type input "*******"
type input "**"
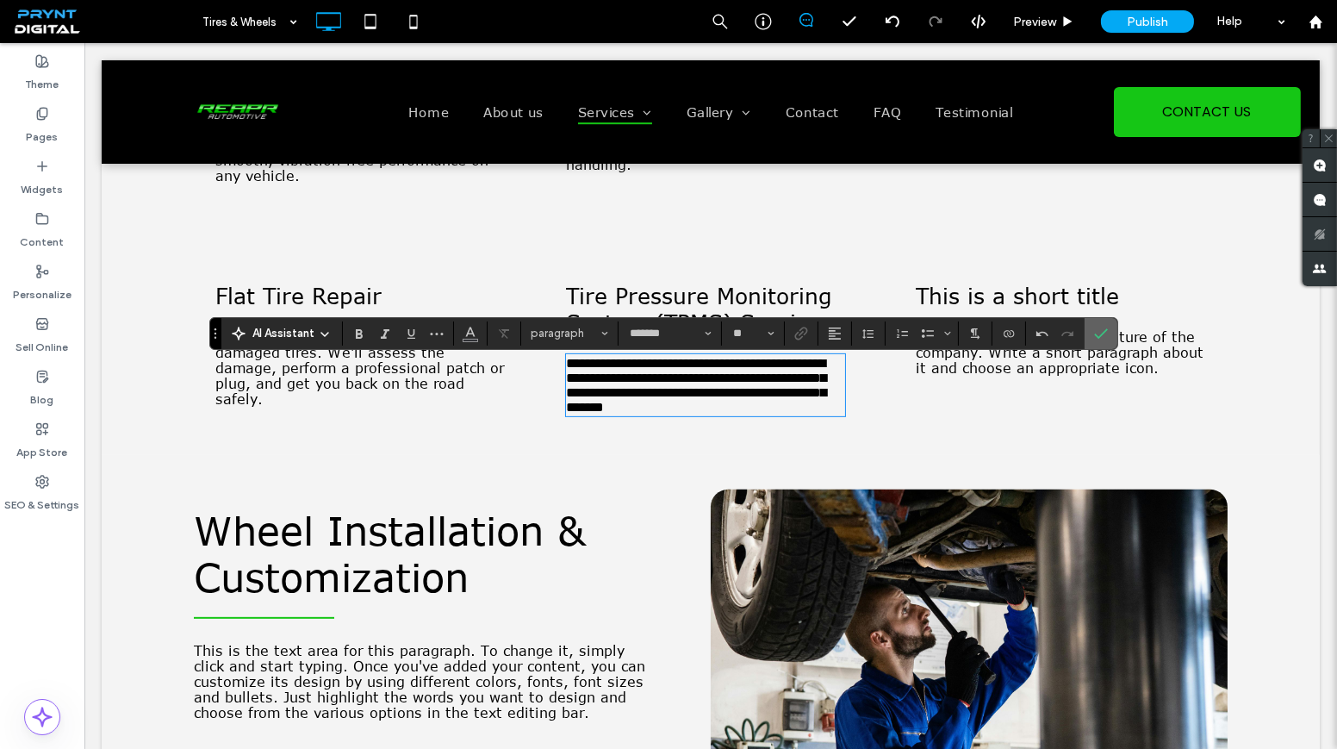
click at [1094, 330] on icon "Confirm" at bounding box center [1101, 334] width 14 height 14
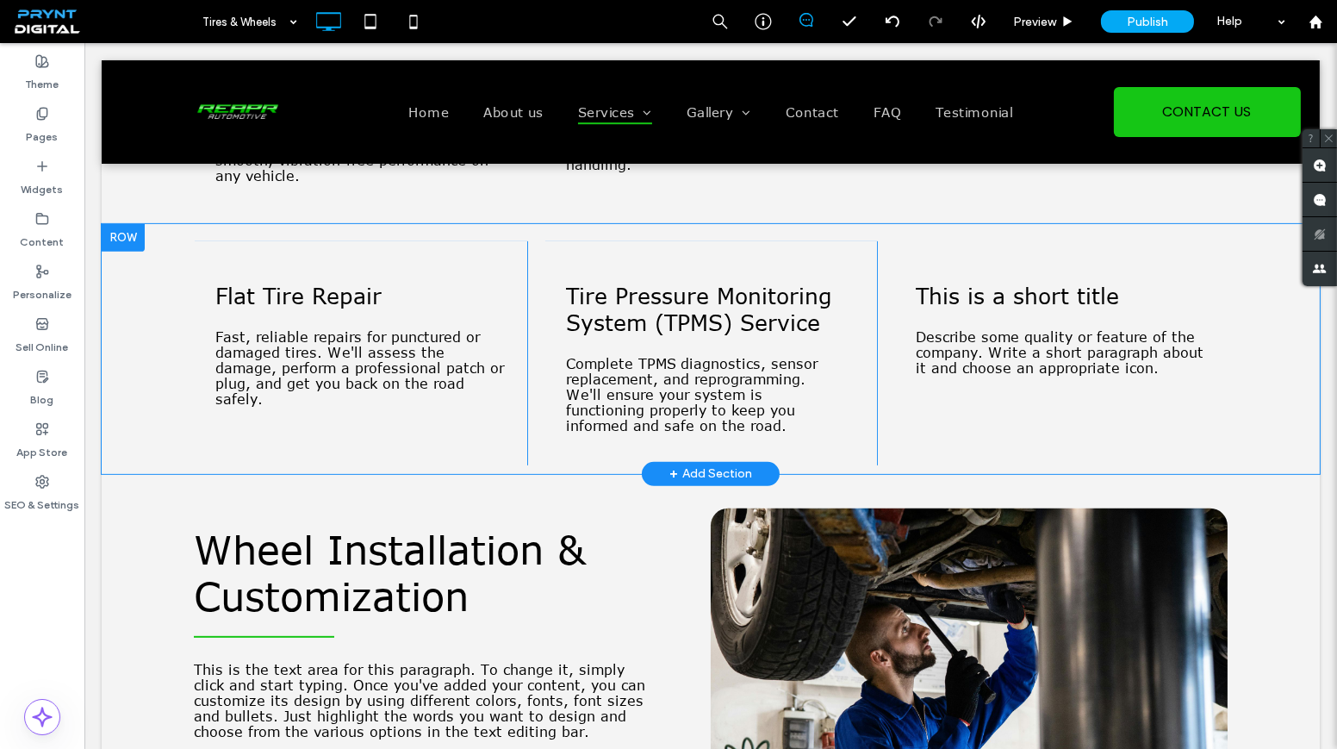
click at [968, 284] on div "This is a short title Describe some quality or feature of the company. Write a …" at bounding box center [1060, 353] width 333 height 224
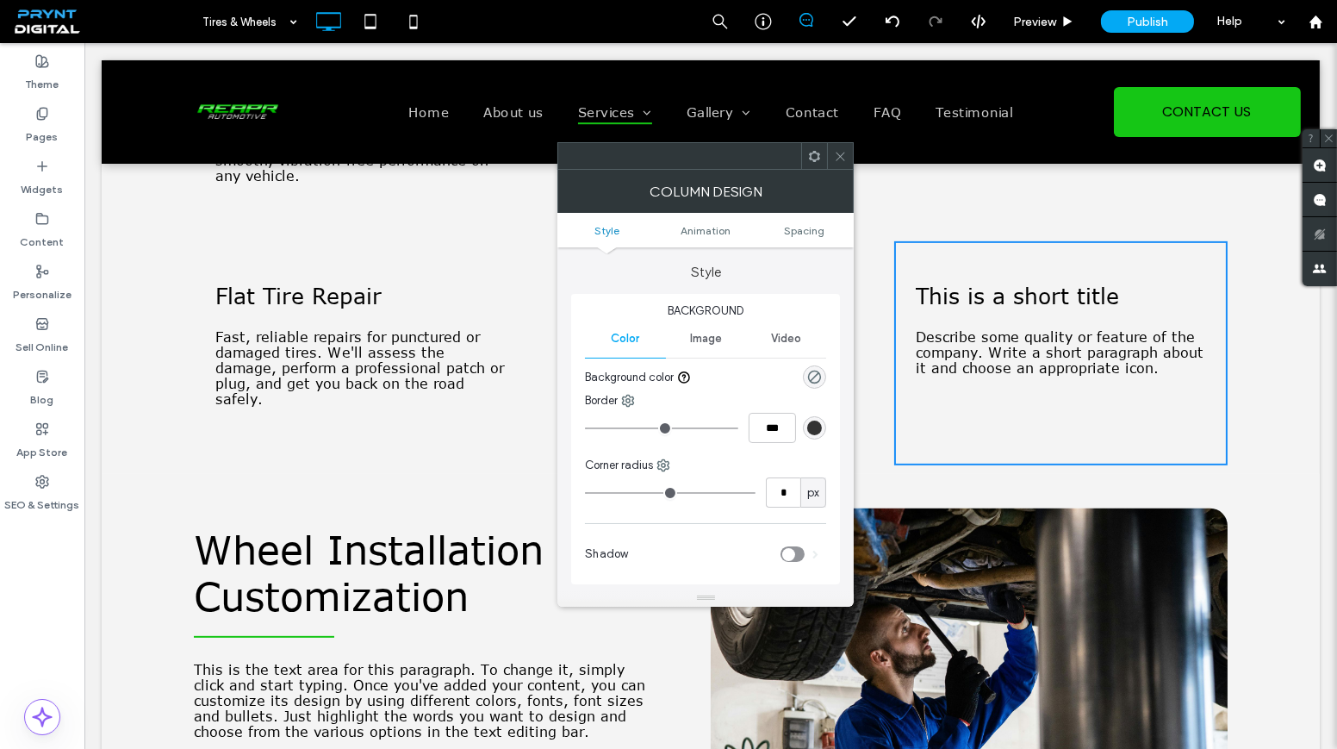
click at [843, 163] on span at bounding box center [840, 156] width 13 height 26
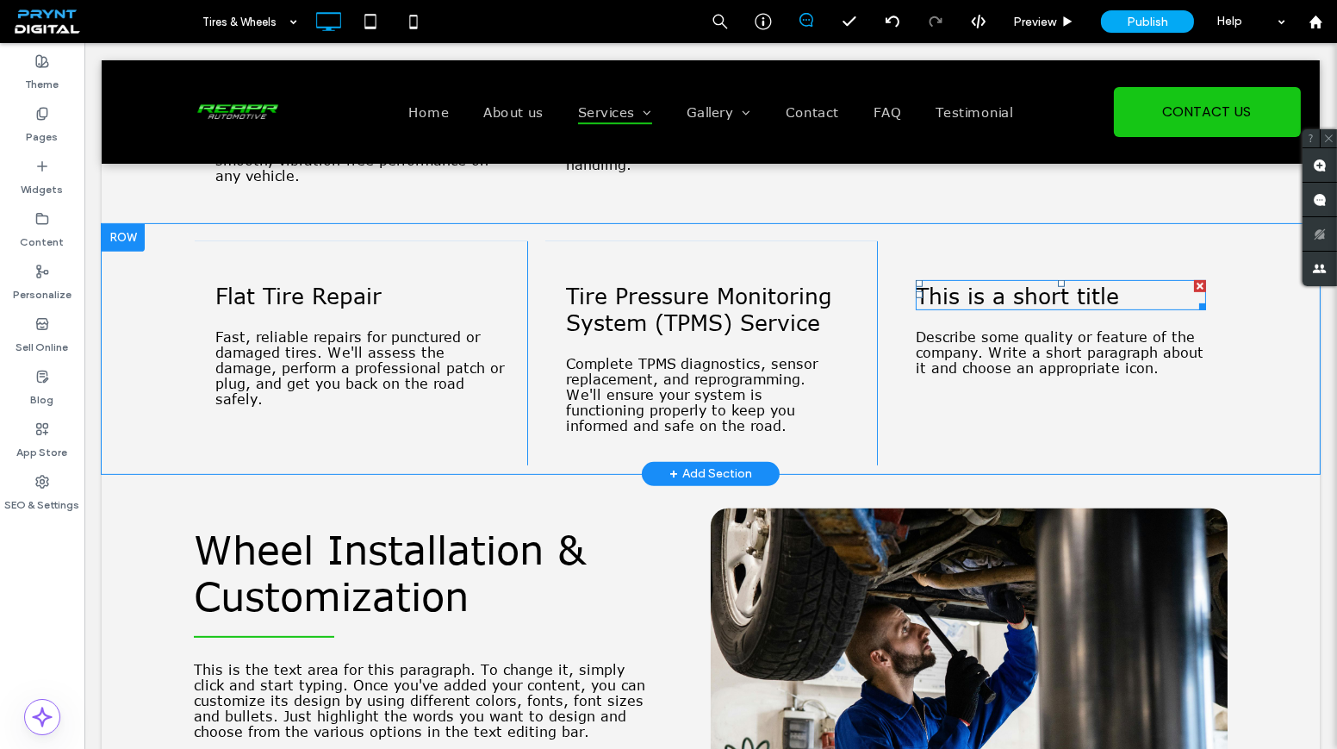
drag, startPoint x: 1153, startPoint y: 303, endPoint x: 1171, endPoint y: 280, distance: 29.5
click at [1148, 302] on h3 "This is a short title" at bounding box center [1061, 295] width 290 height 27
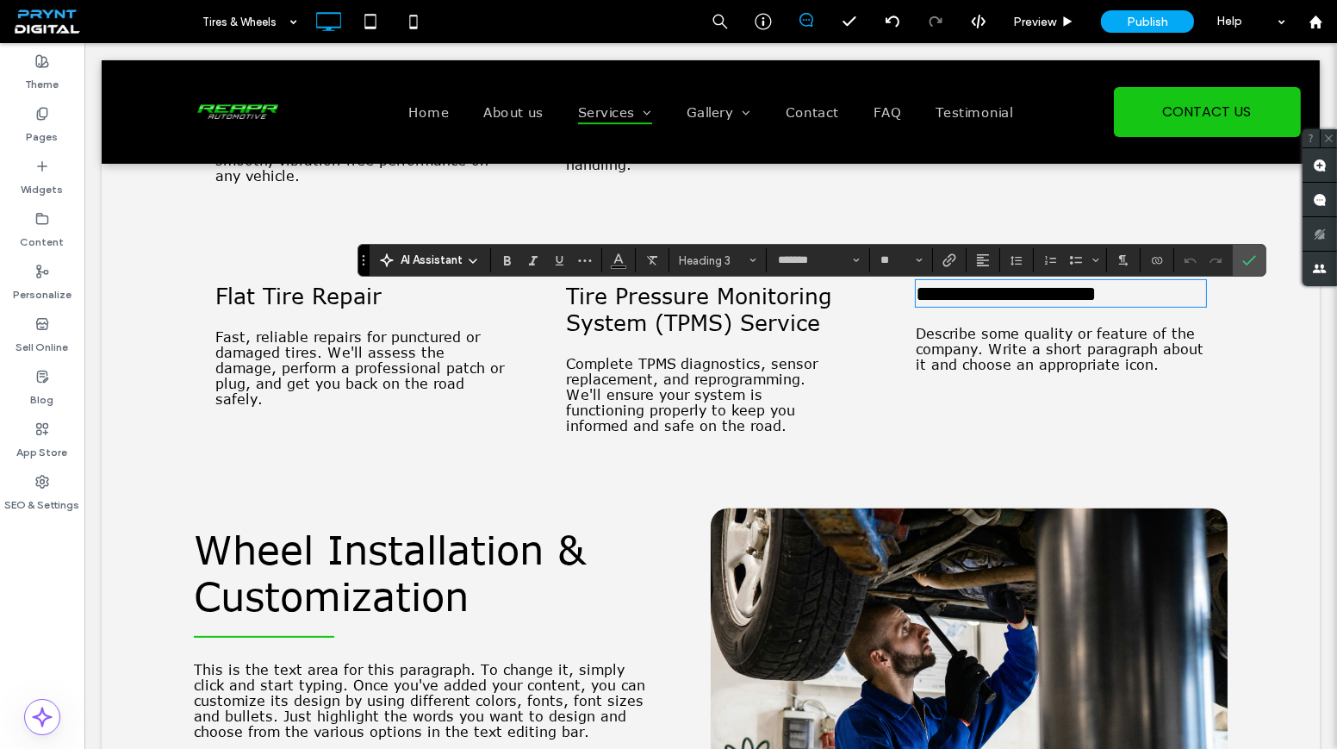
type input "**"
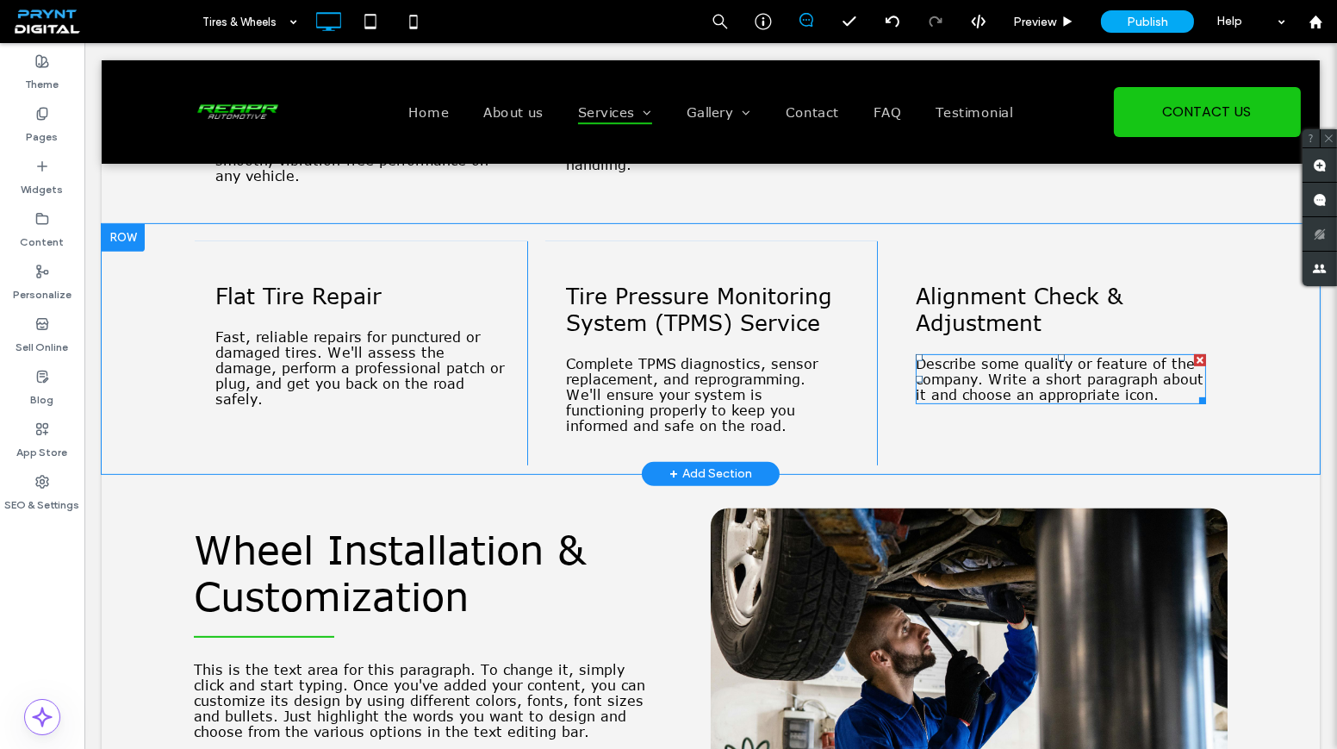
click at [1004, 372] on span "Describe some quality or feature of the company. Write a short paragraph about …" at bounding box center [1060, 379] width 288 height 47
type input "*******"
type input "**"
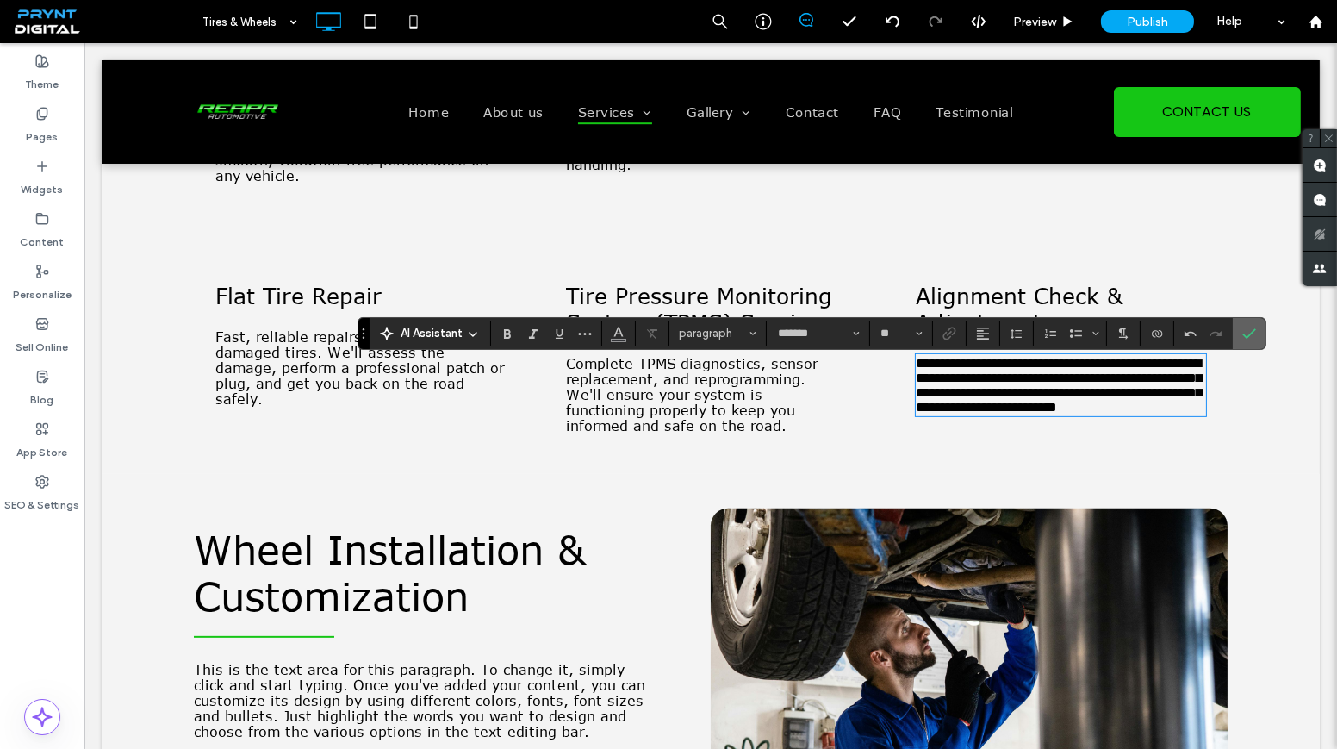
click at [1253, 321] on label "Confirm" at bounding box center [1249, 333] width 26 height 31
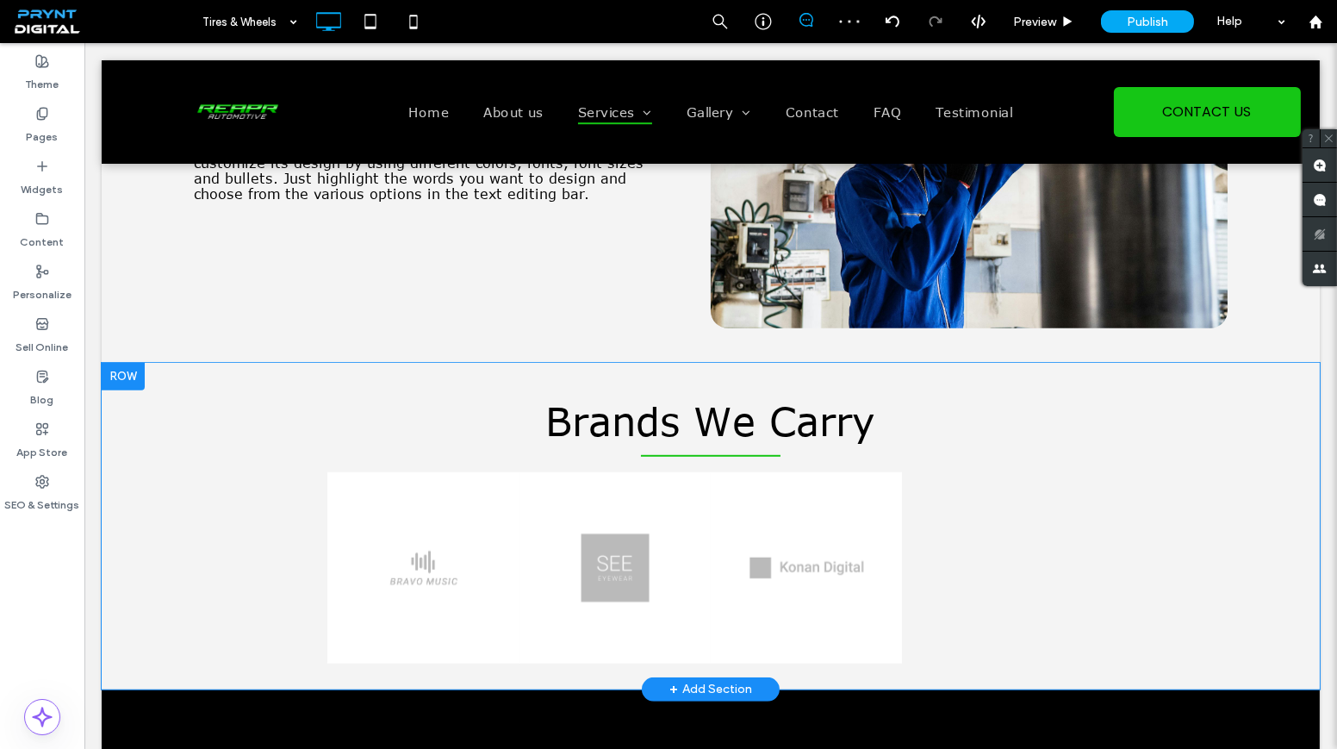
scroll to position [1722, 0]
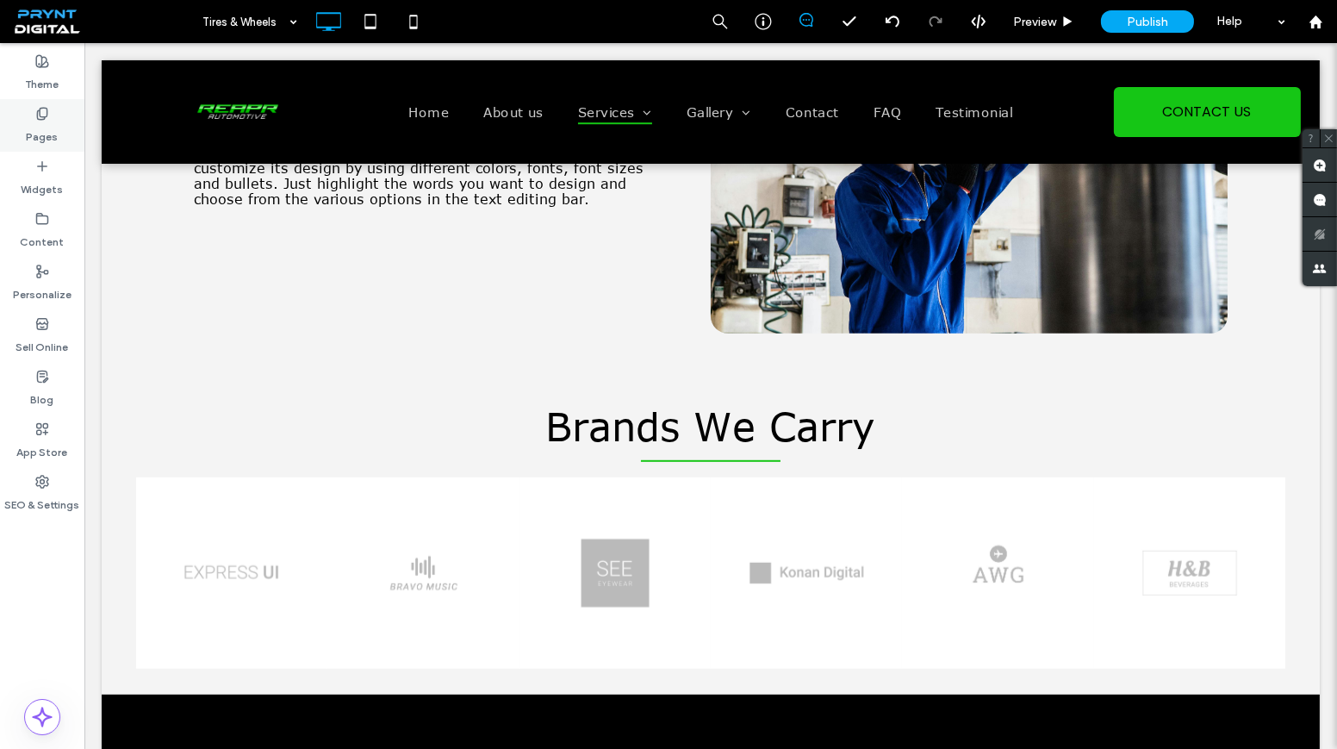
click at [34, 128] on label "Pages" at bounding box center [43, 133] width 32 height 24
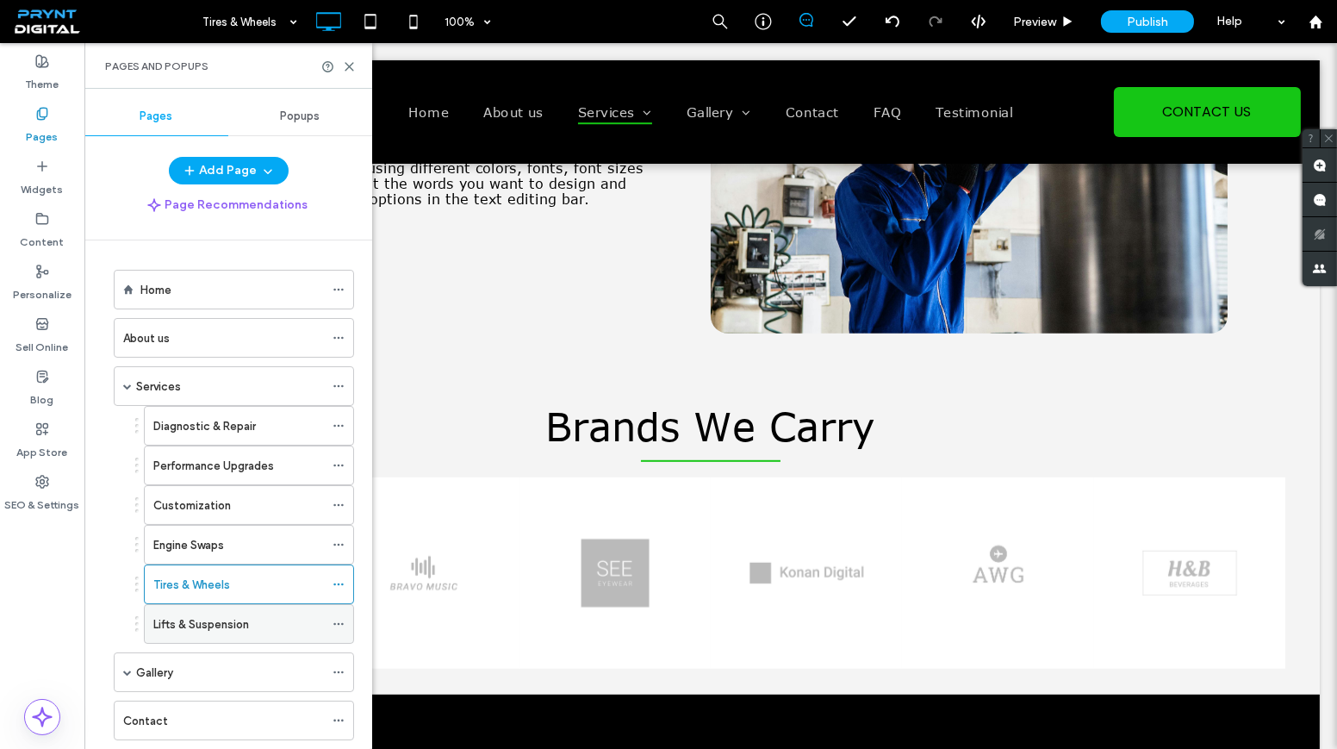
click at [222, 612] on label "Lifts & Suspension" at bounding box center [201, 624] width 96 height 30
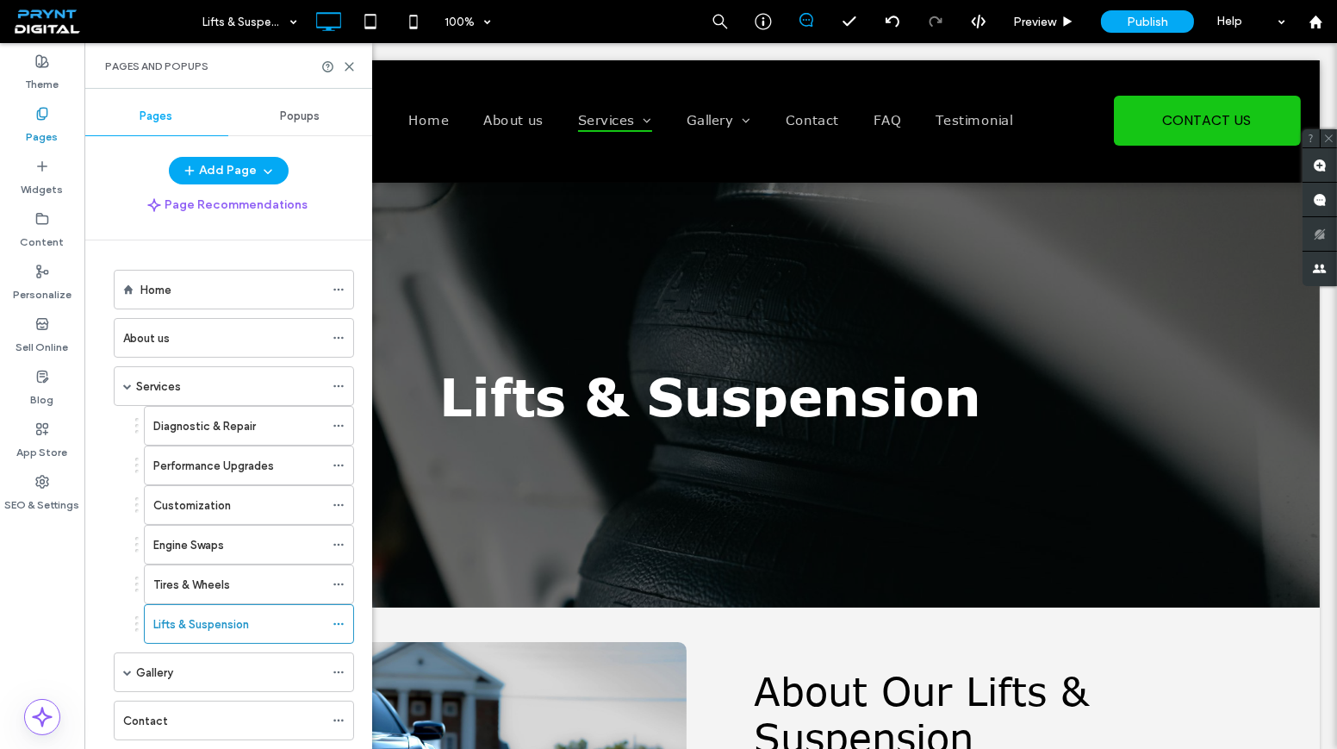
scroll to position [0, 0]
click at [344, 68] on icon at bounding box center [349, 66] width 13 height 13
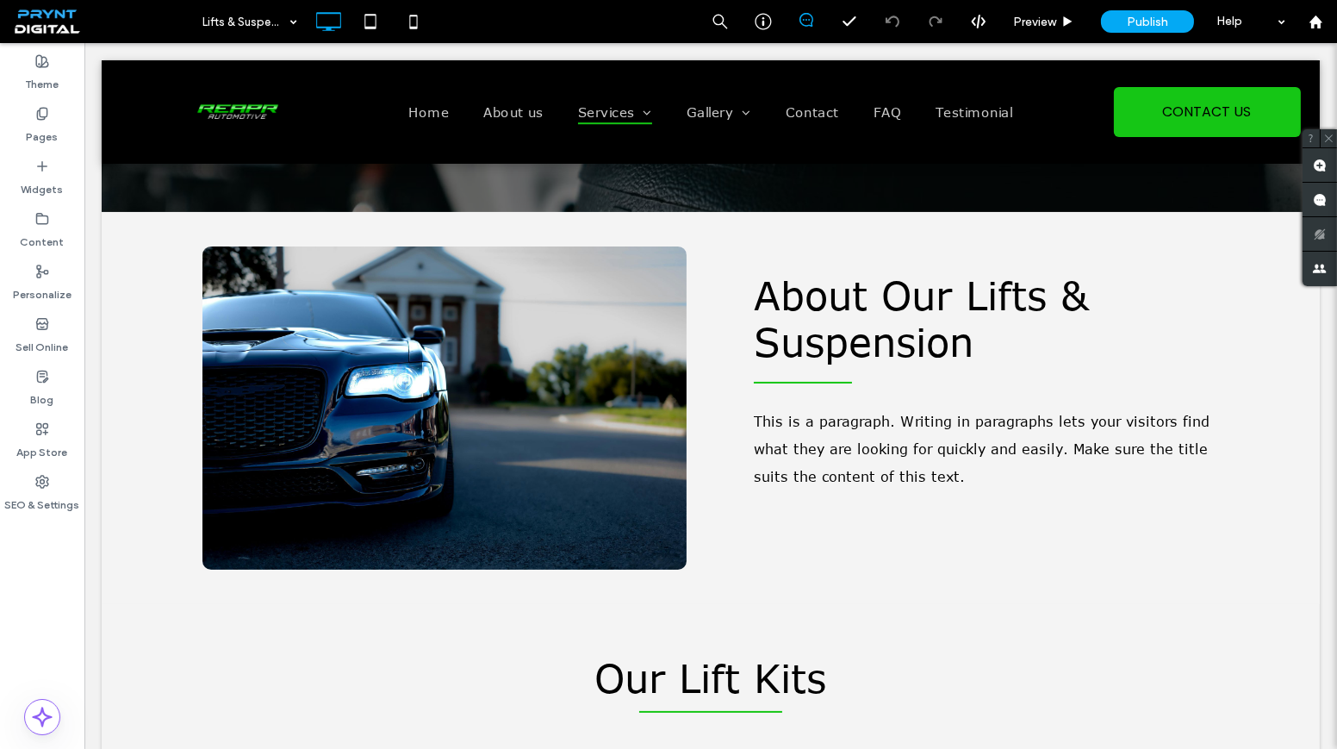
scroll to position [391, 0]
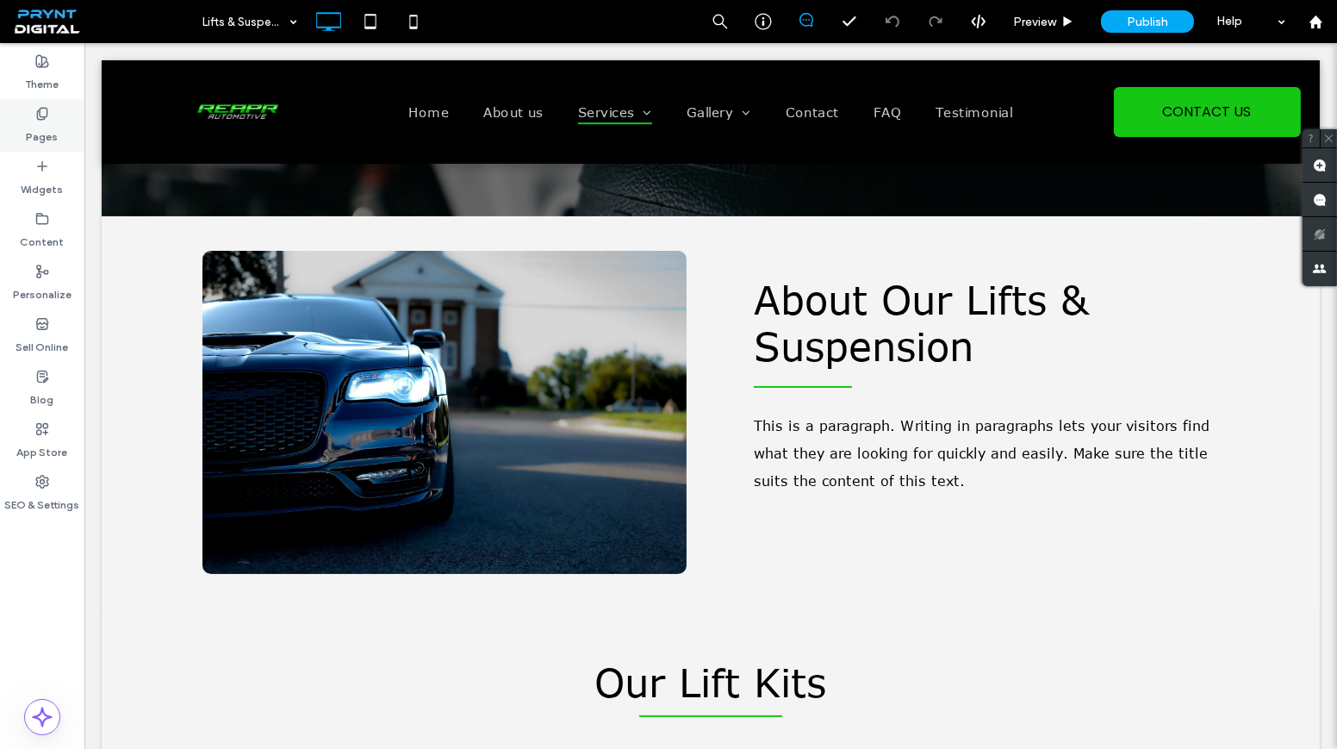
click at [57, 136] on label "Pages" at bounding box center [43, 133] width 32 height 24
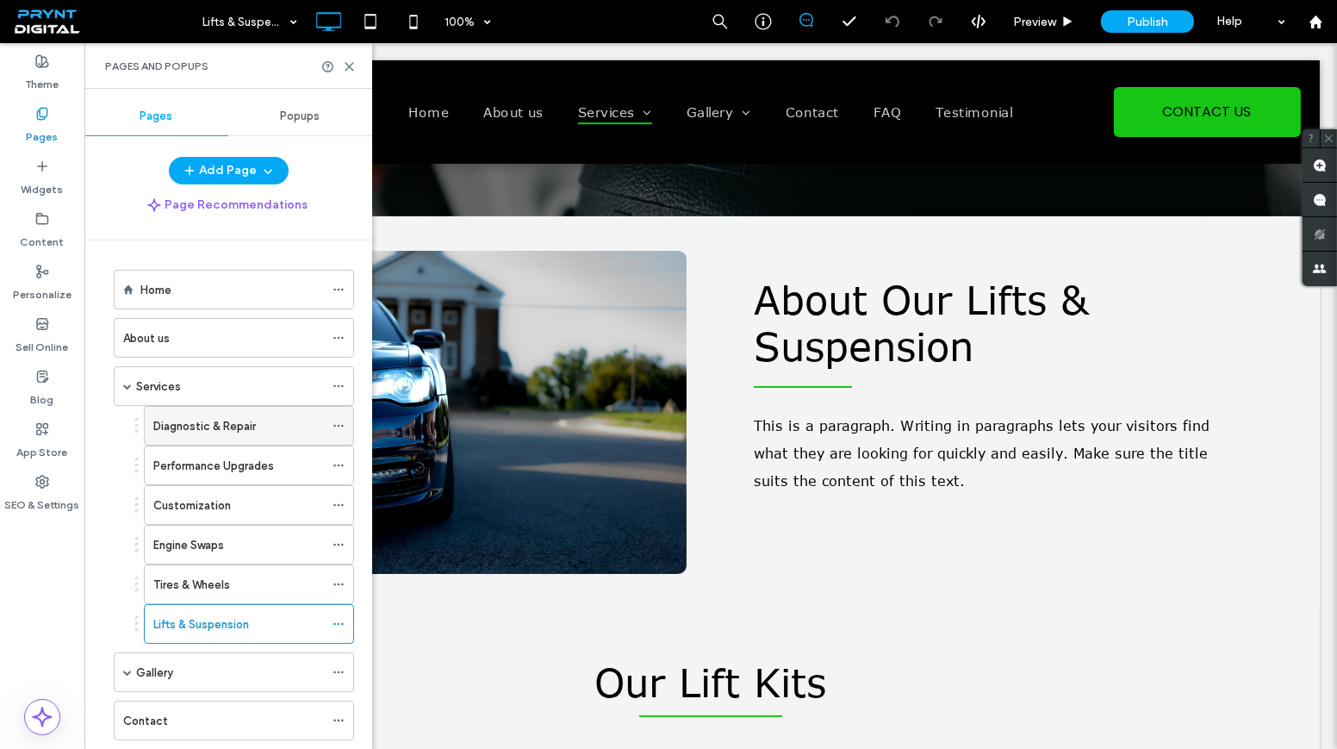
click at [203, 413] on div "Diagnostic & Repair" at bounding box center [238, 426] width 171 height 38
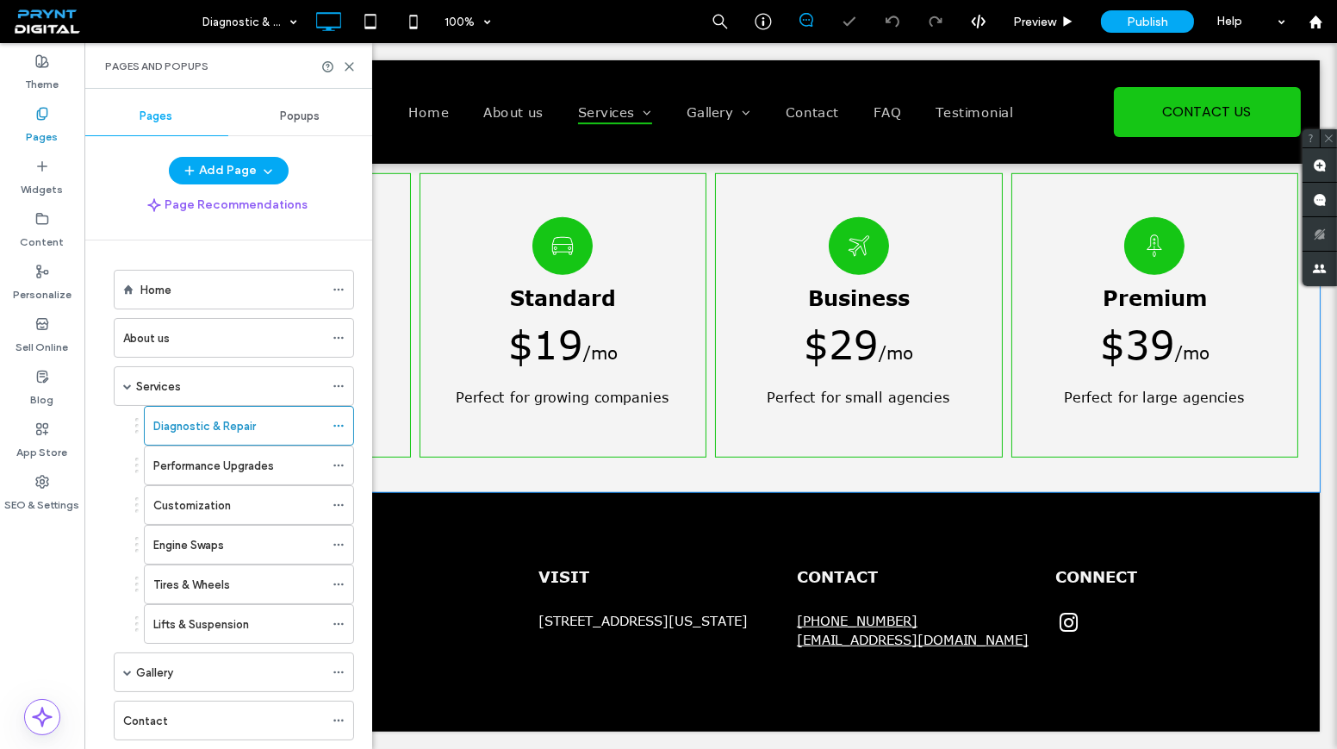
scroll to position [2162, 0]
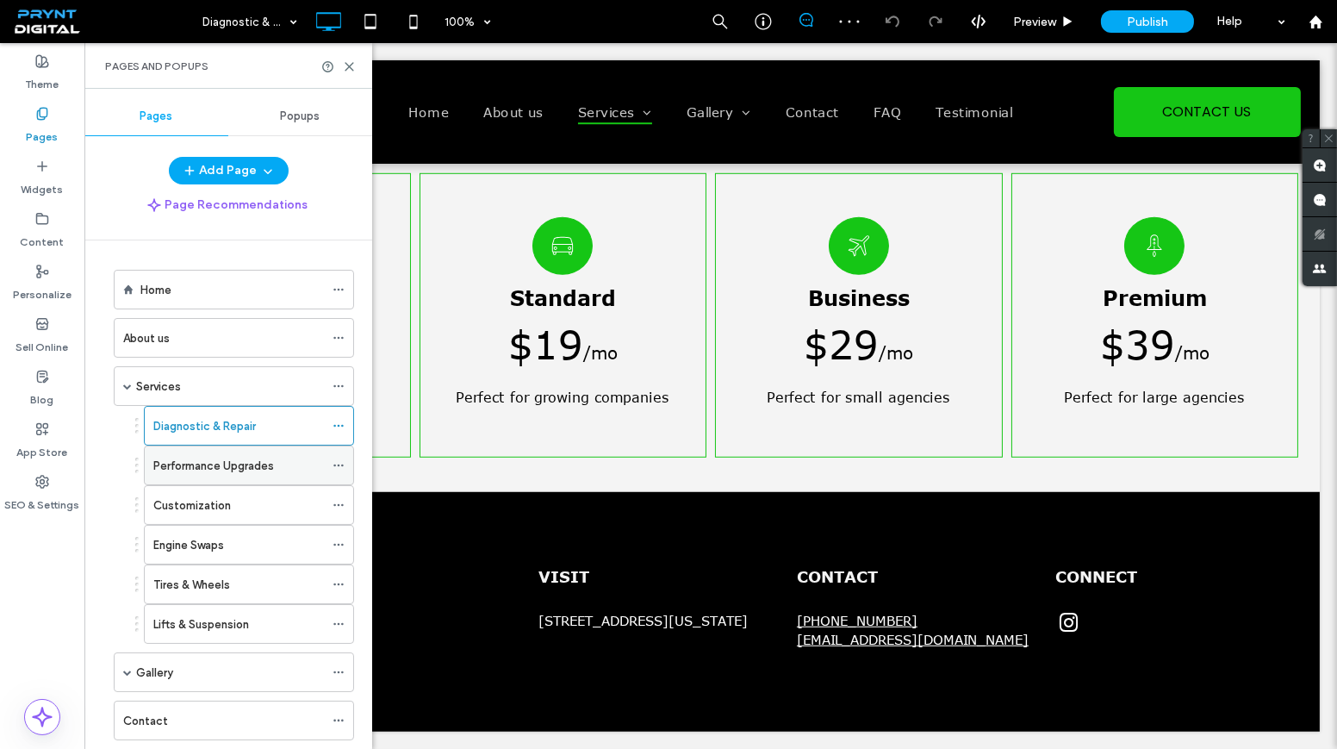
click at [227, 452] on label "Performance Upgrades" at bounding box center [213, 466] width 121 height 30
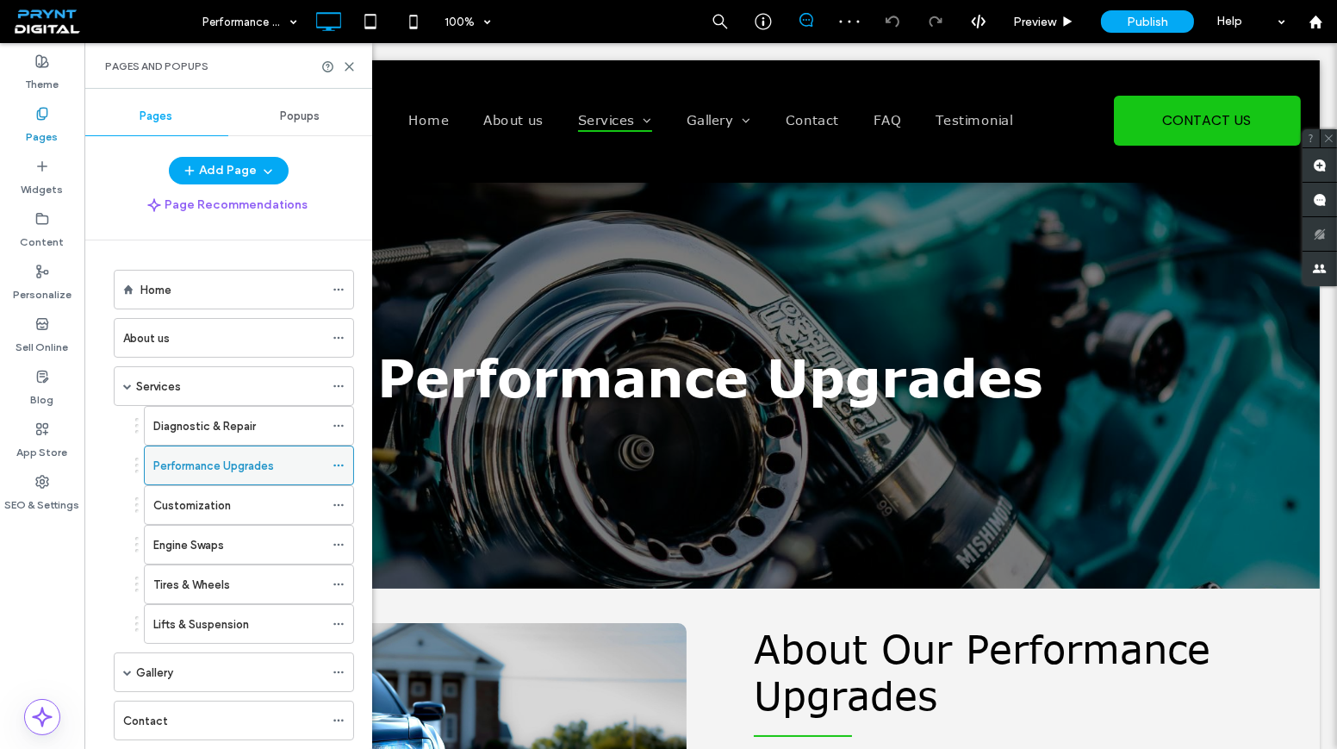
scroll to position [0, 0]
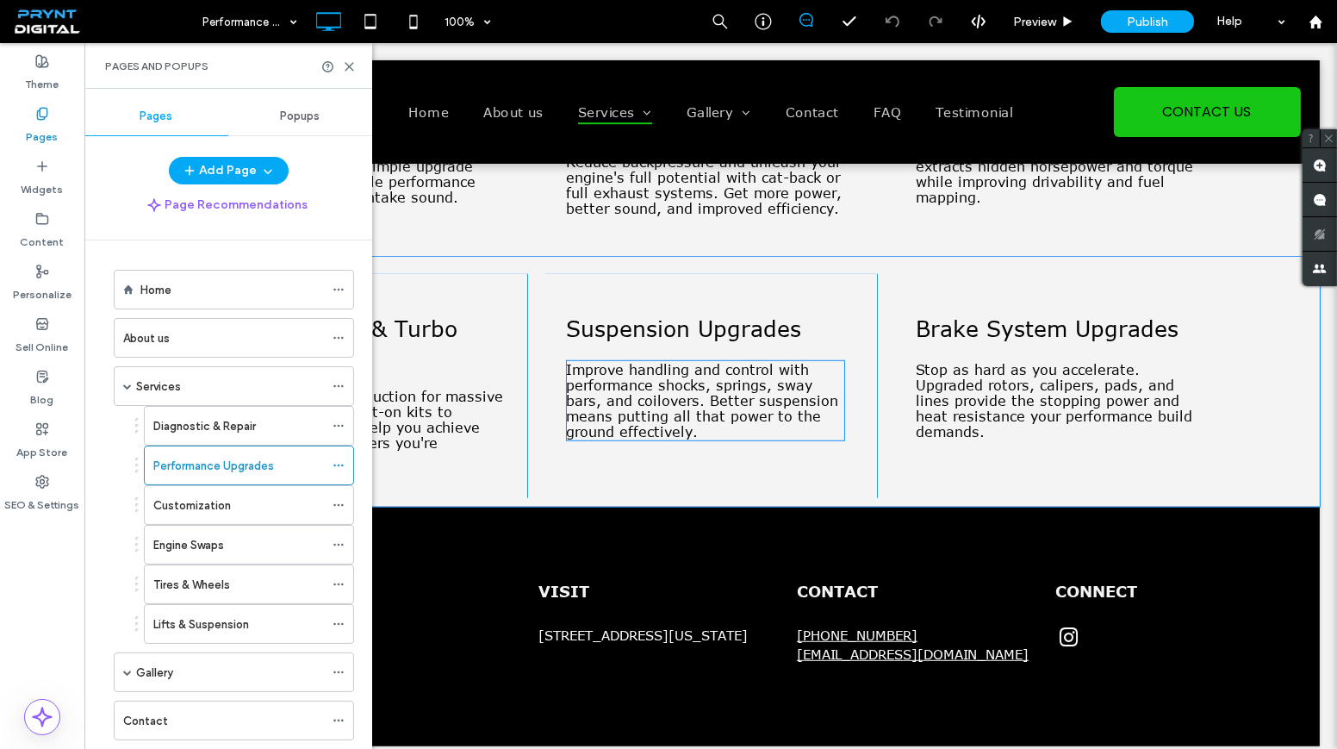
scroll to position [1960, 0]
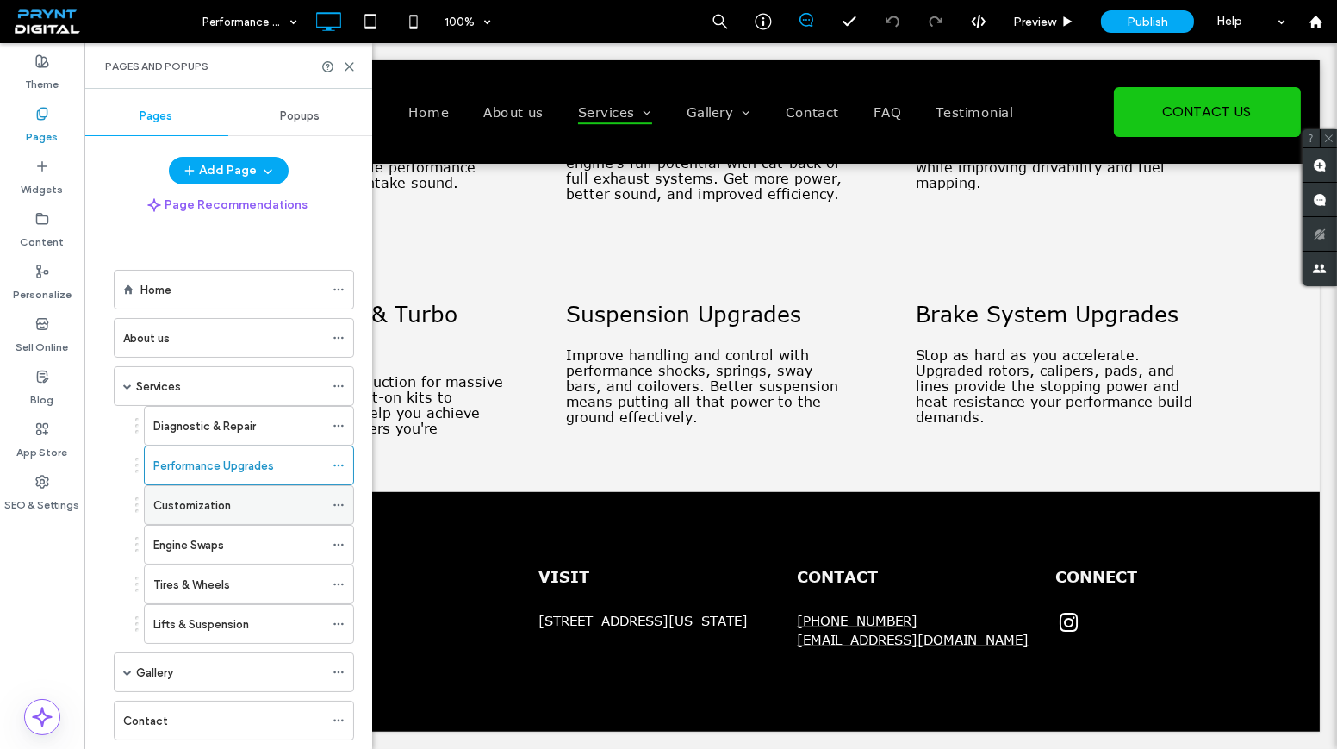
click at [220, 505] on label "Customization" at bounding box center [192, 505] width 78 height 30
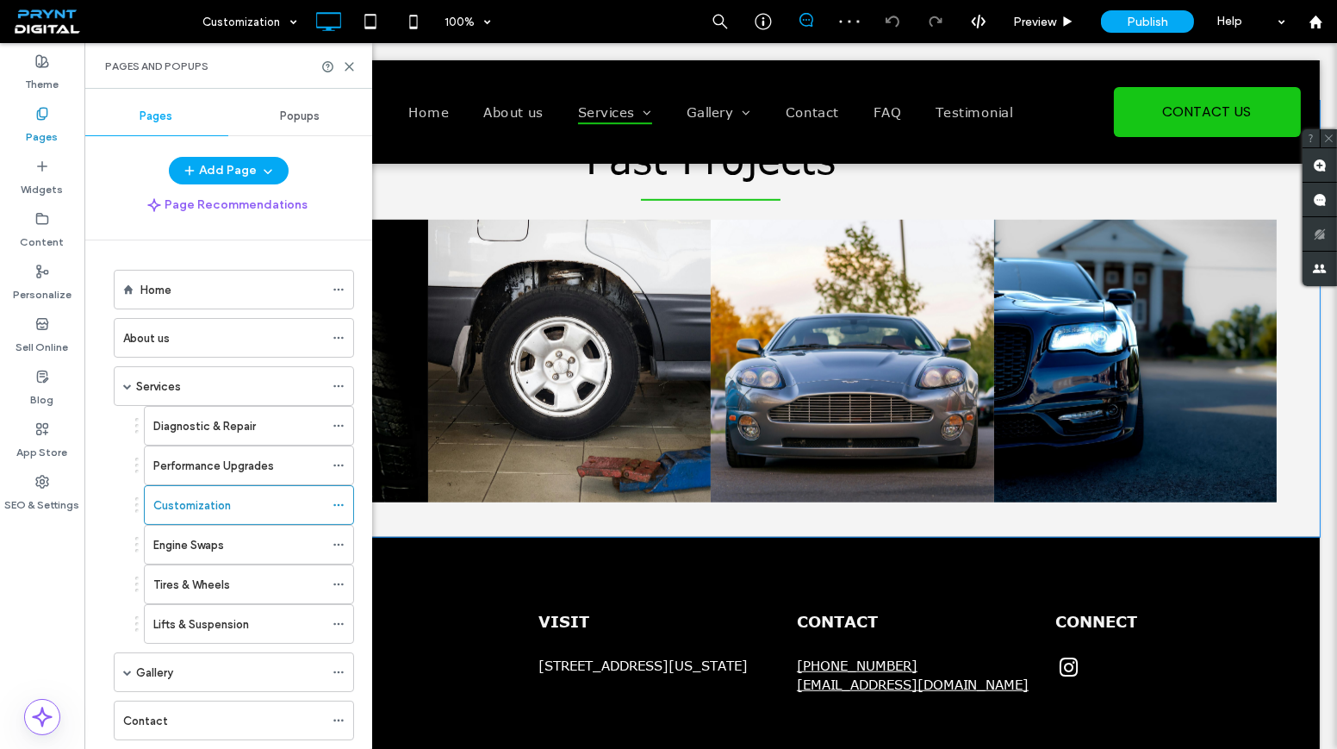
scroll to position [2013, 0]
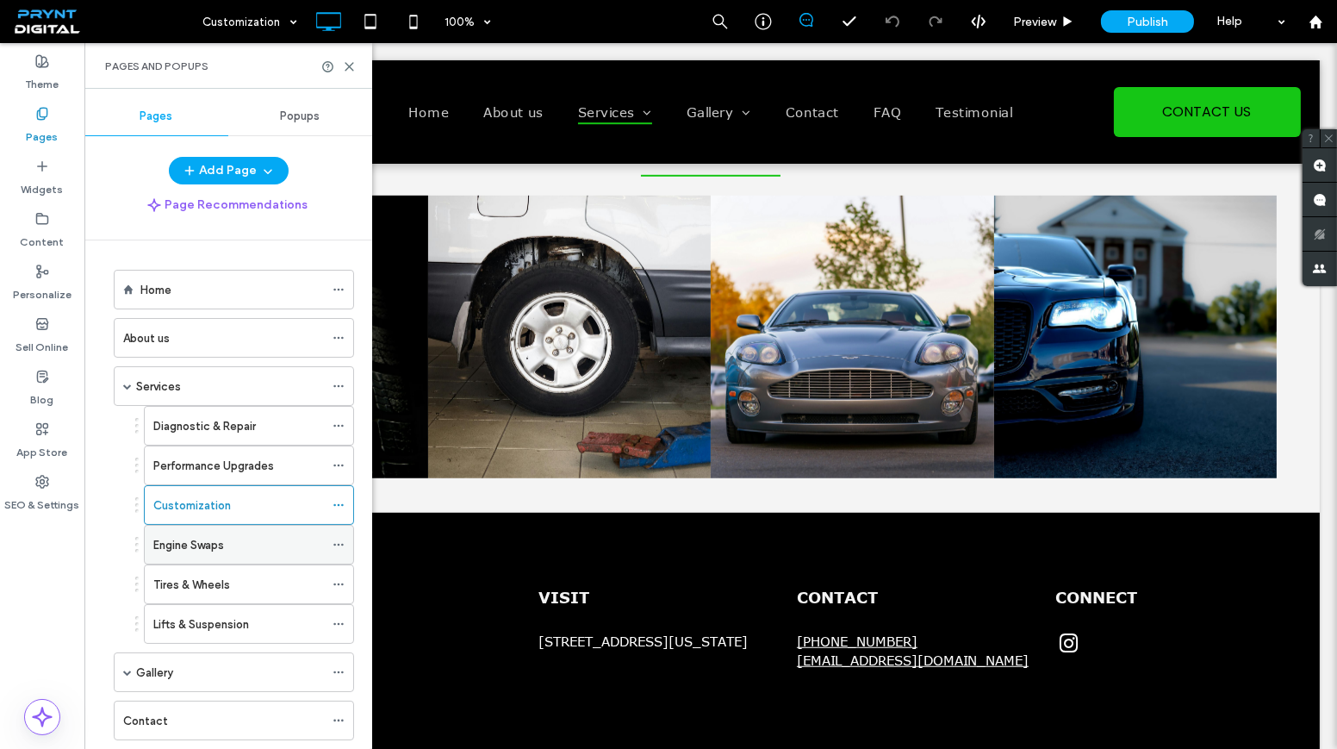
click at [266, 538] on div "Engine Swaps" at bounding box center [238, 545] width 171 height 18
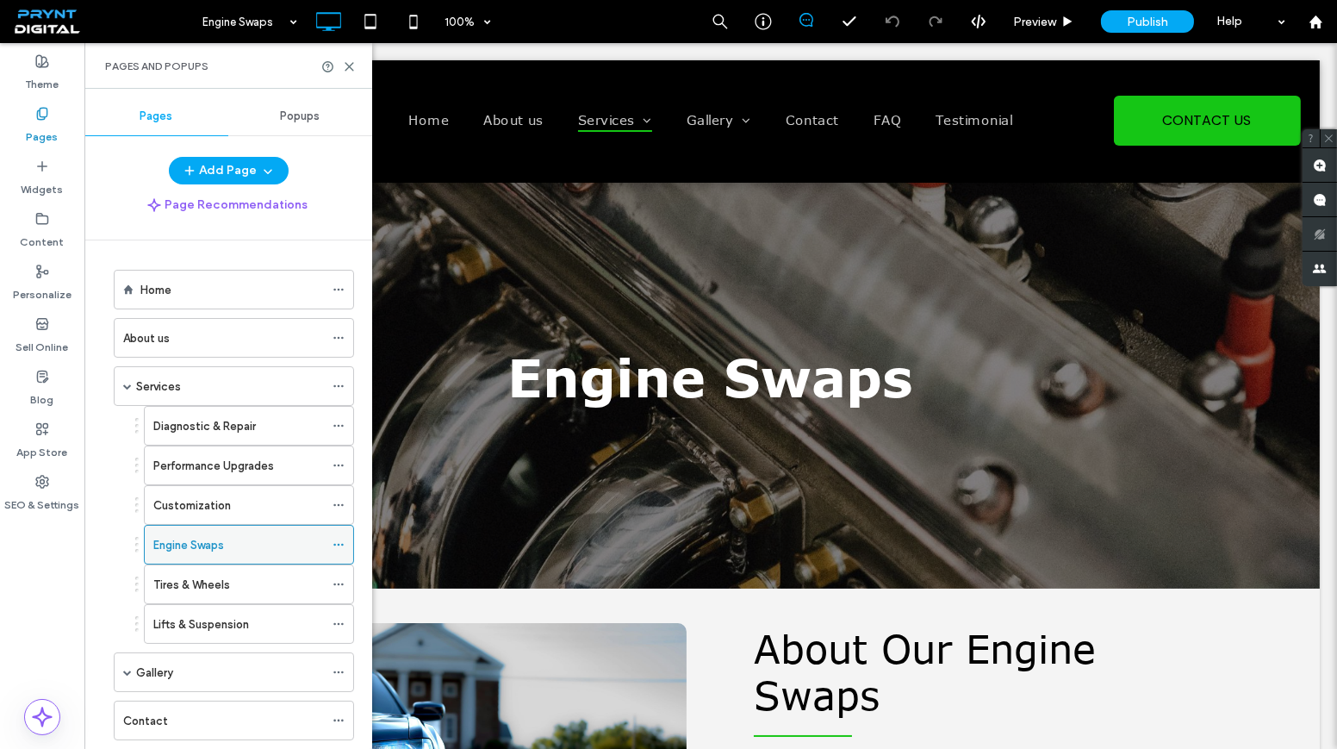
scroll to position [0, 0]
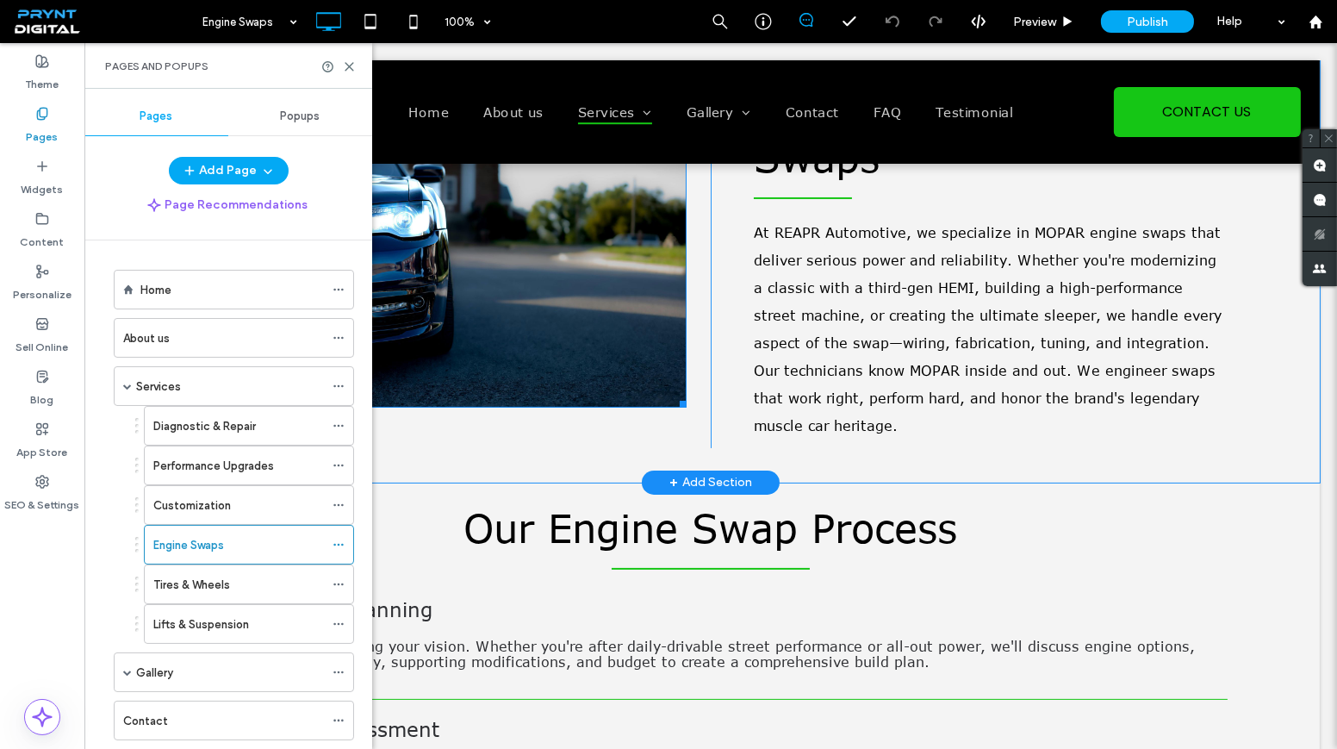
scroll to position [548, 0]
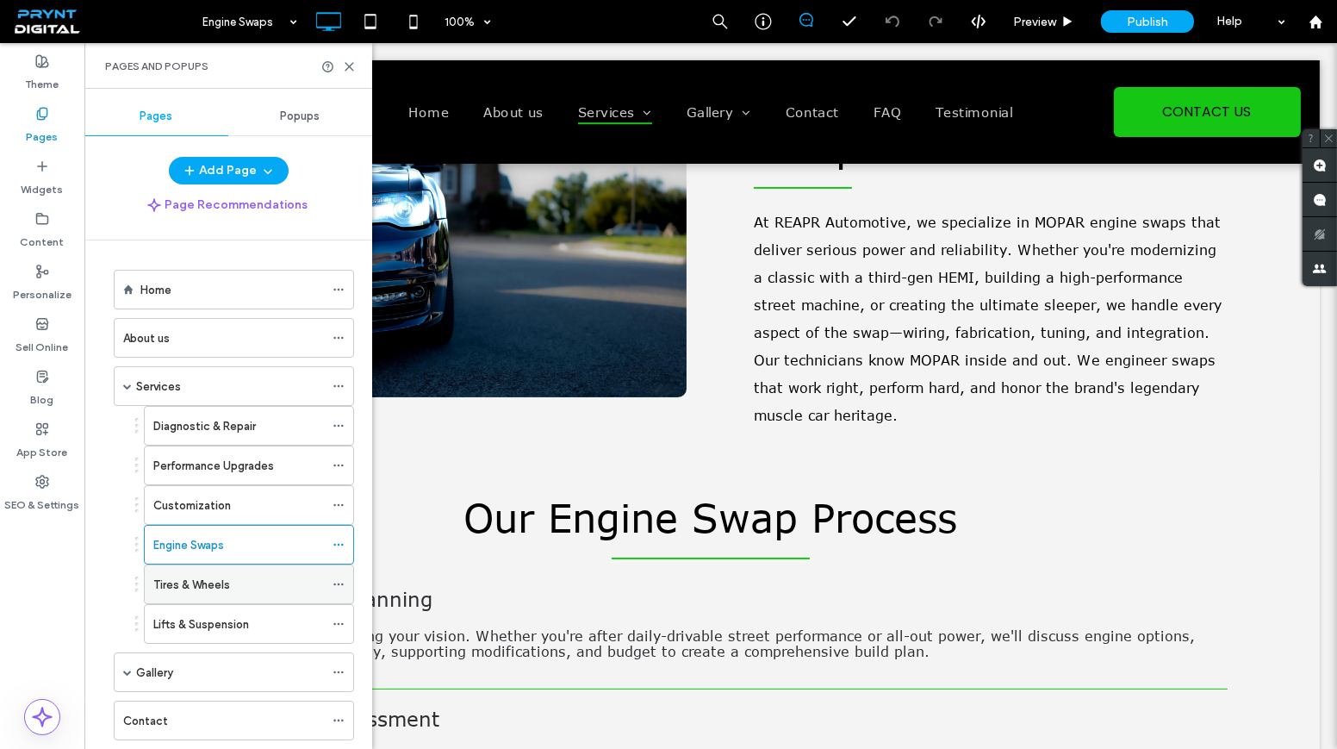
click at [160, 571] on label "Tires & Wheels" at bounding box center [191, 584] width 77 height 30
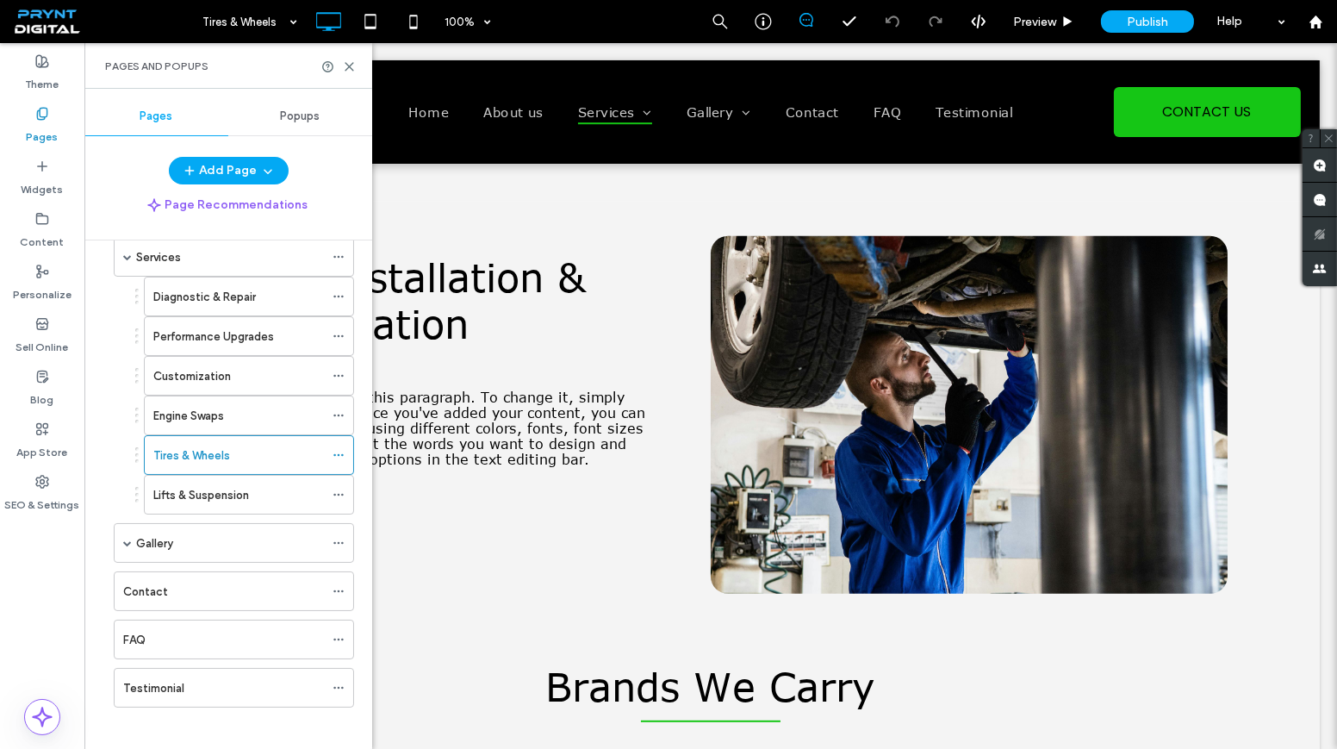
scroll to position [1488, 0]
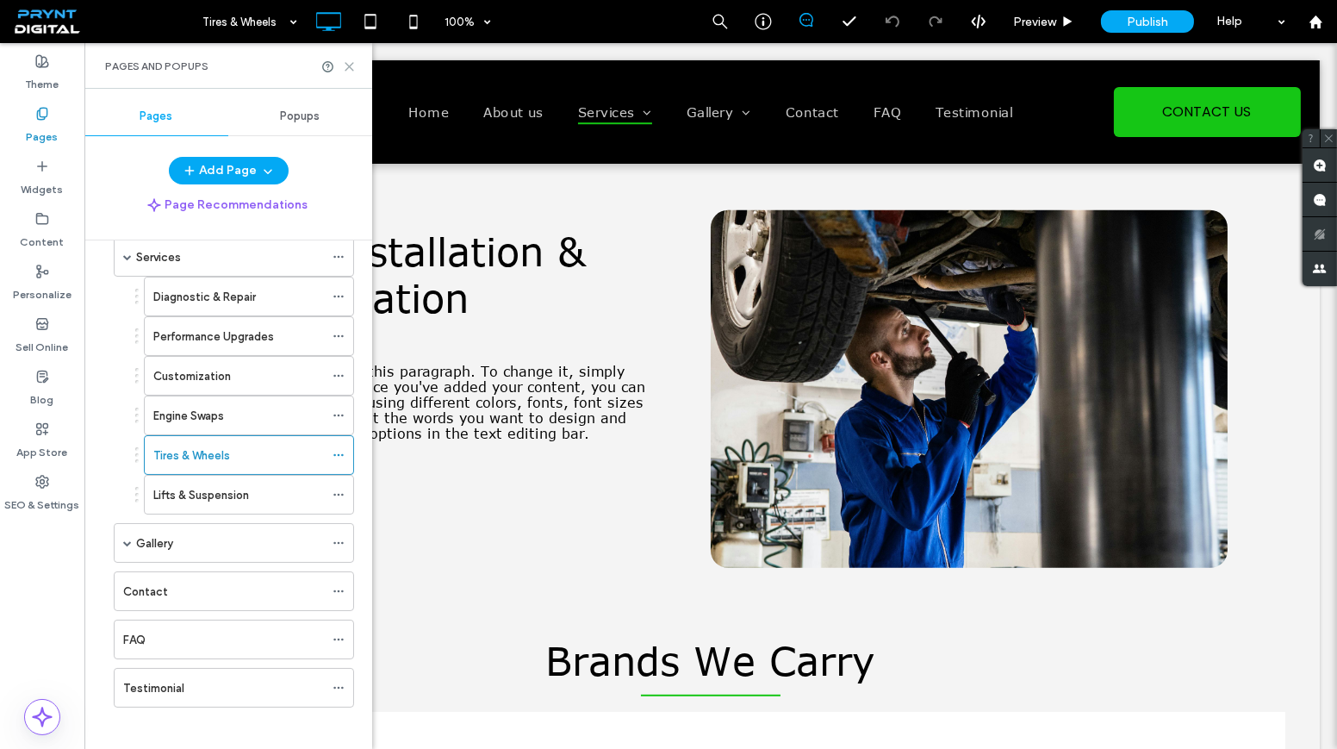
click at [353, 71] on icon at bounding box center [349, 66] width 13 height 13
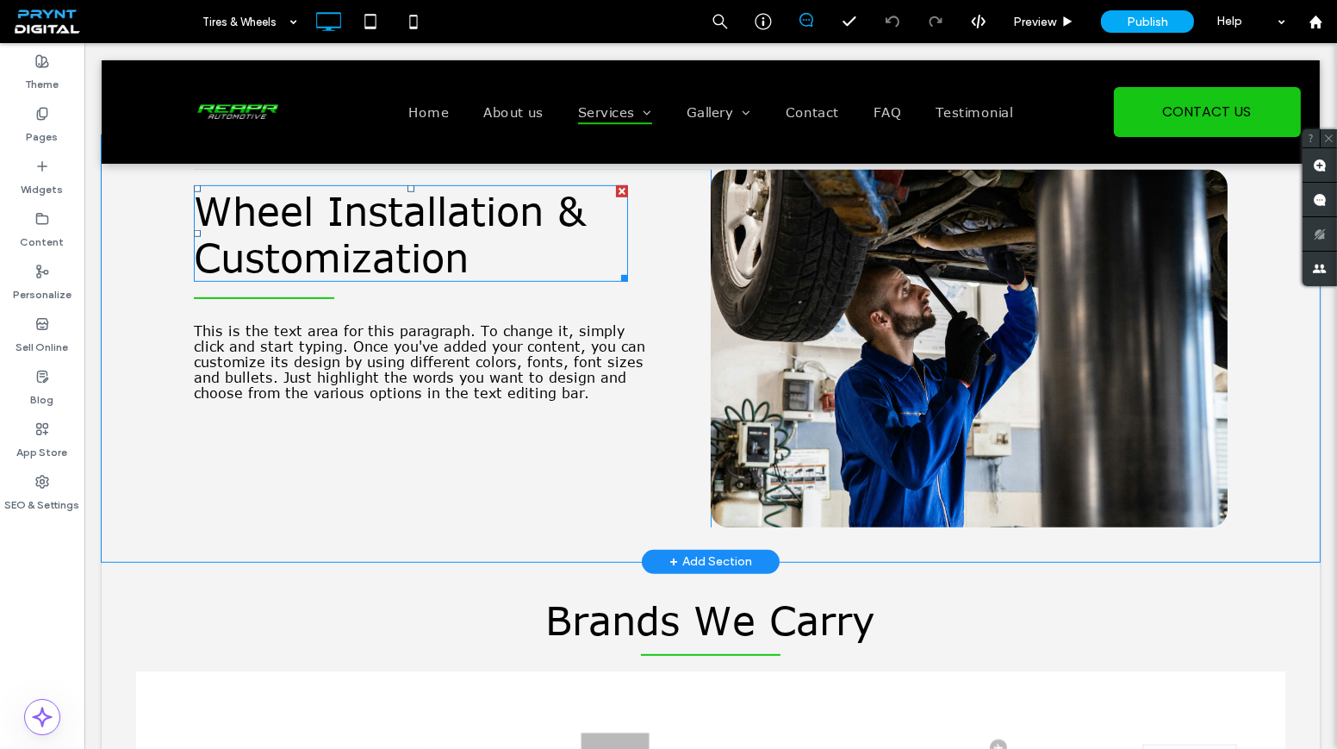
scroll to position [1566, 0]
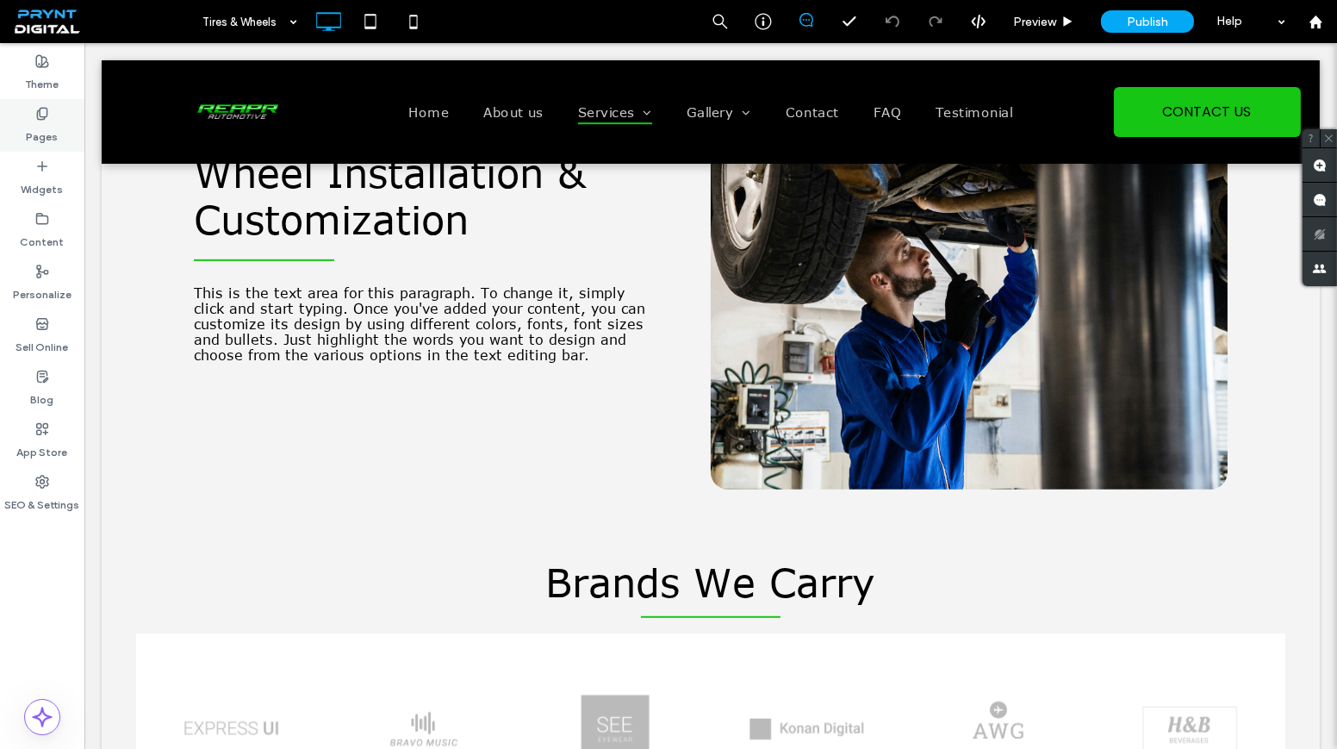
click at [54, 132] on label "Pages" at bounding box center [43, 133] width 32 height 24
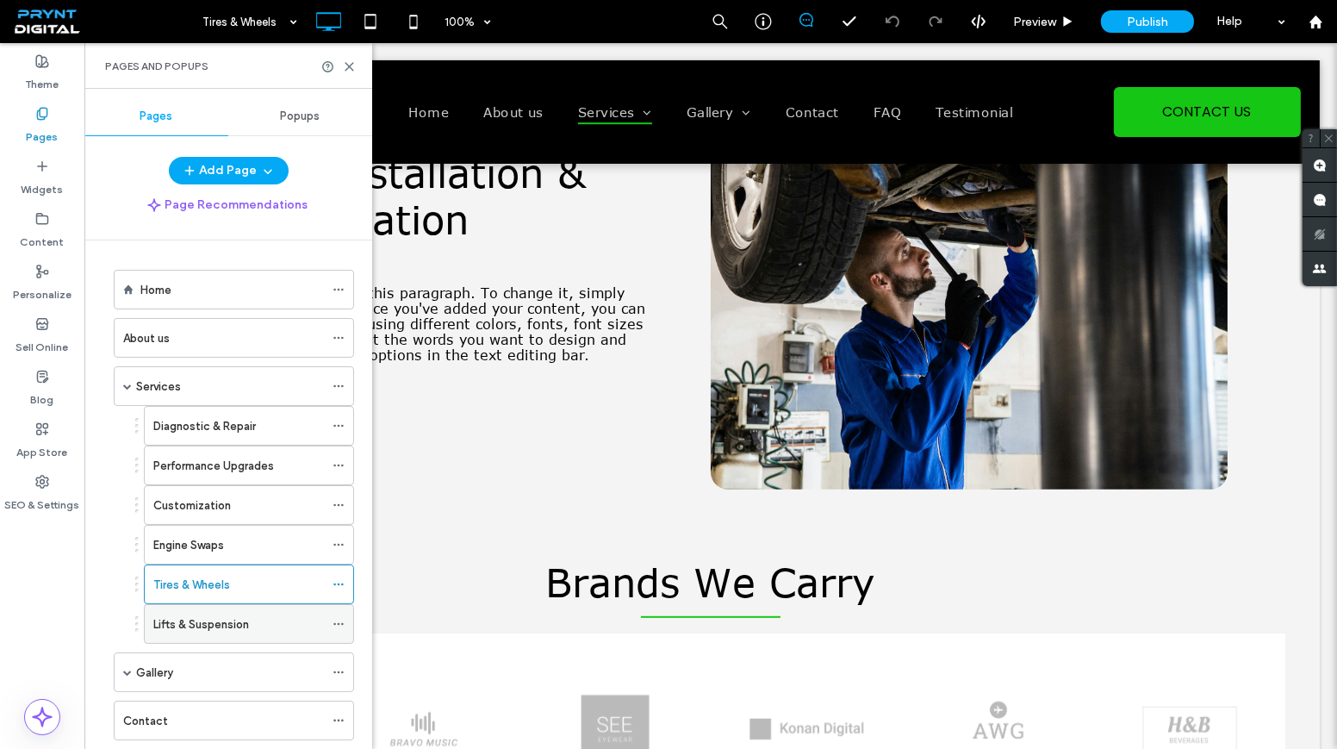
click at [202, 615] on label "Lifts & Suspension" at bounding box center [201, 624] width 96 height 30
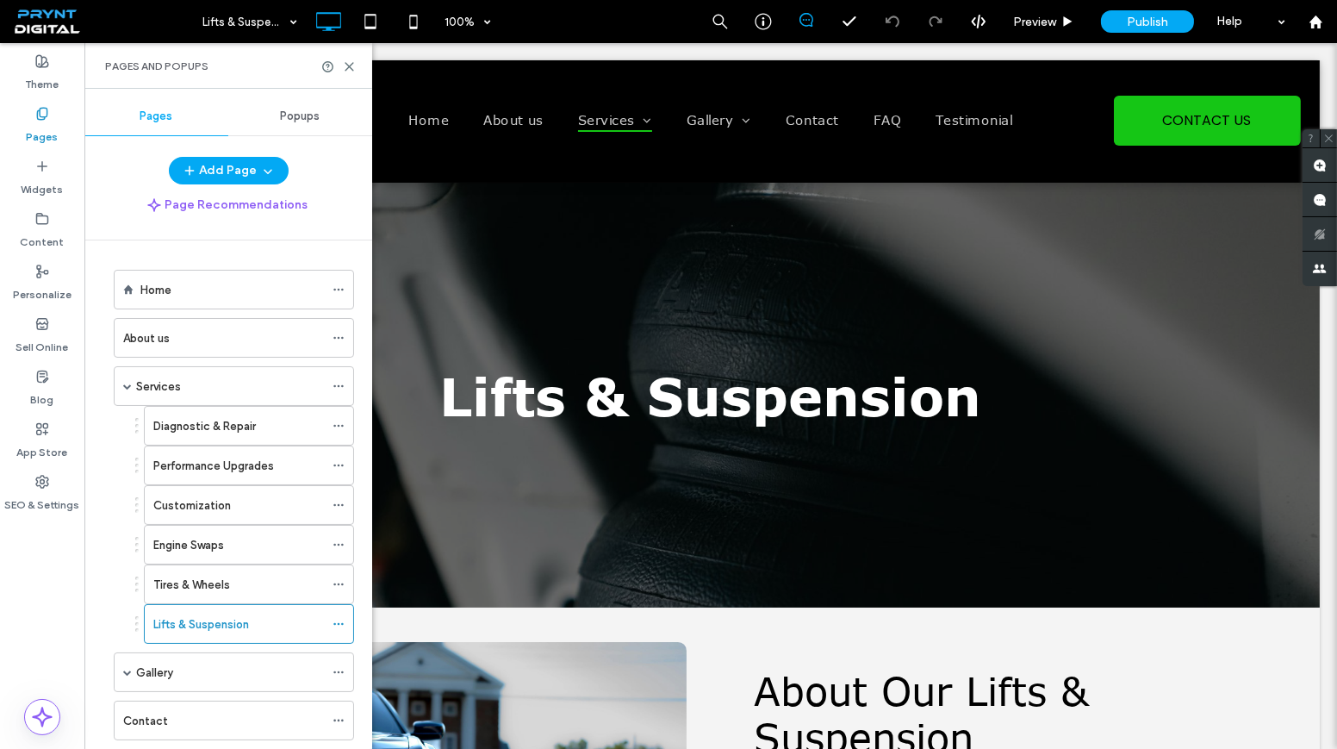
scroll to position [0, 0]
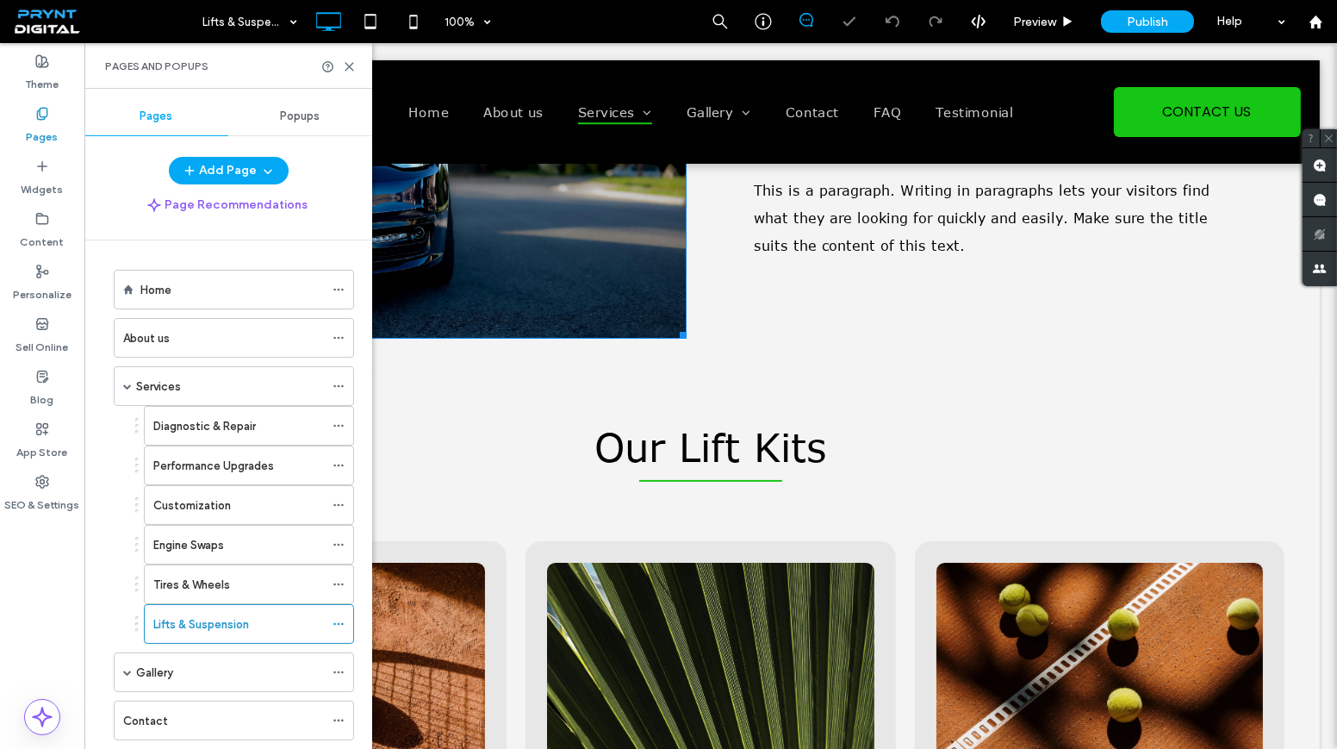
scroll to position [606, 0]
click at [198, 576] on label "Tires & Wheels" at bounding box center [191, 584] width 77 height 30
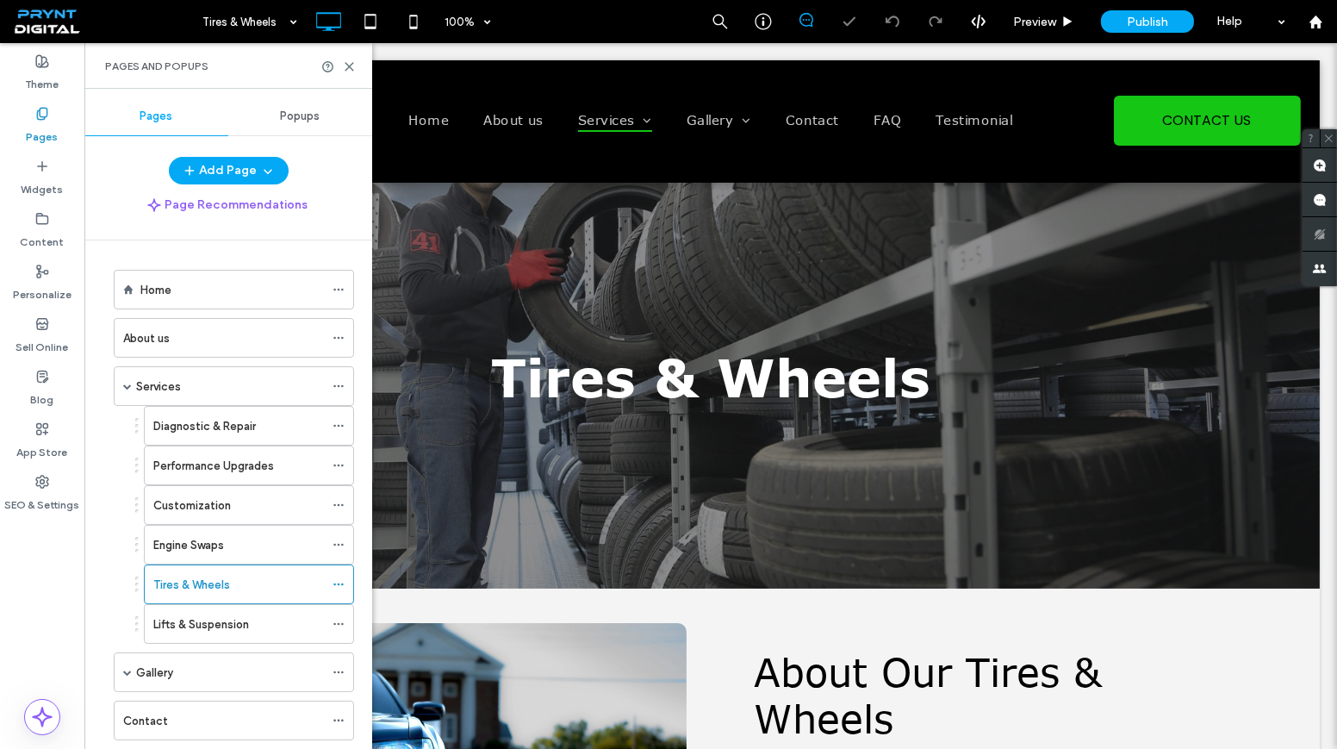
scroll to position [0, 0]
click at [349, 64] on icon at bounding box center [349, 66] width 13 height 13
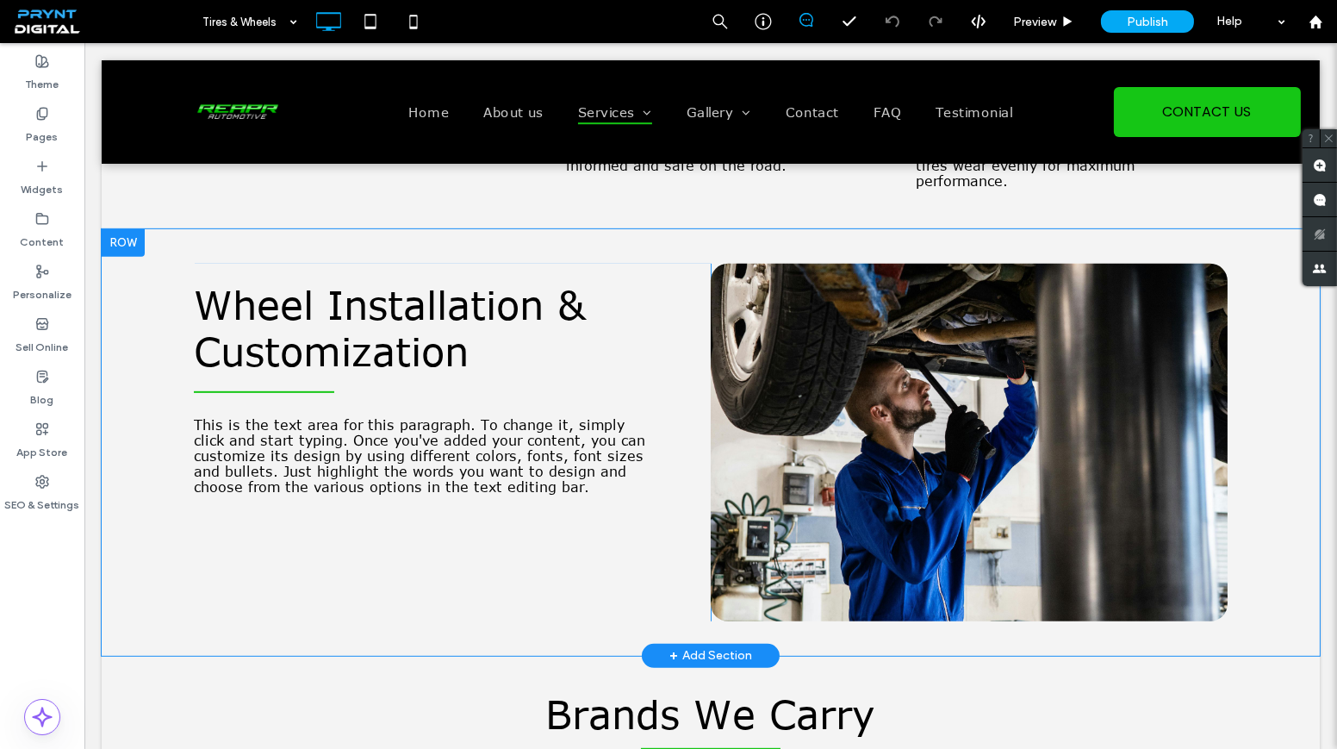
scroll to position [1488, 0]
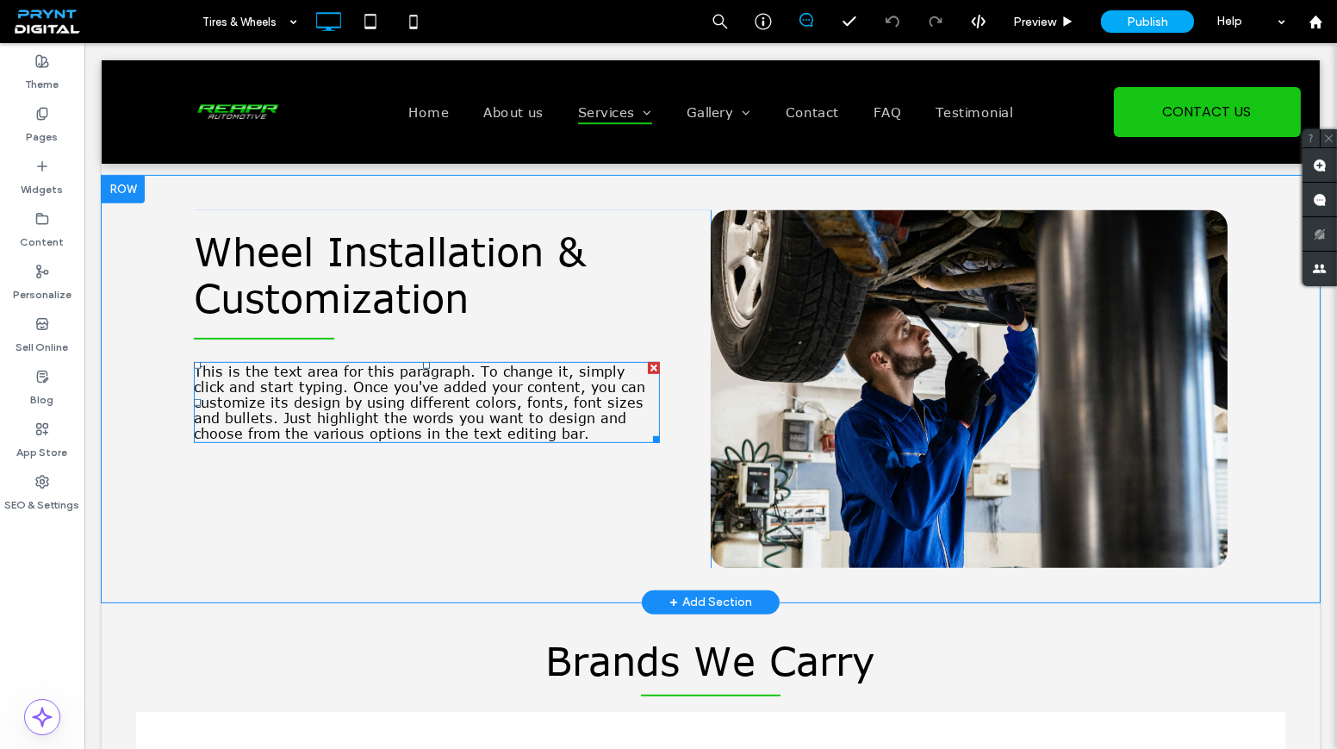
click at [470, 411] on span "This is the text area for this paragraph. To change it, simply click and start …" at bounding box center [419, 403] width 451 height 78
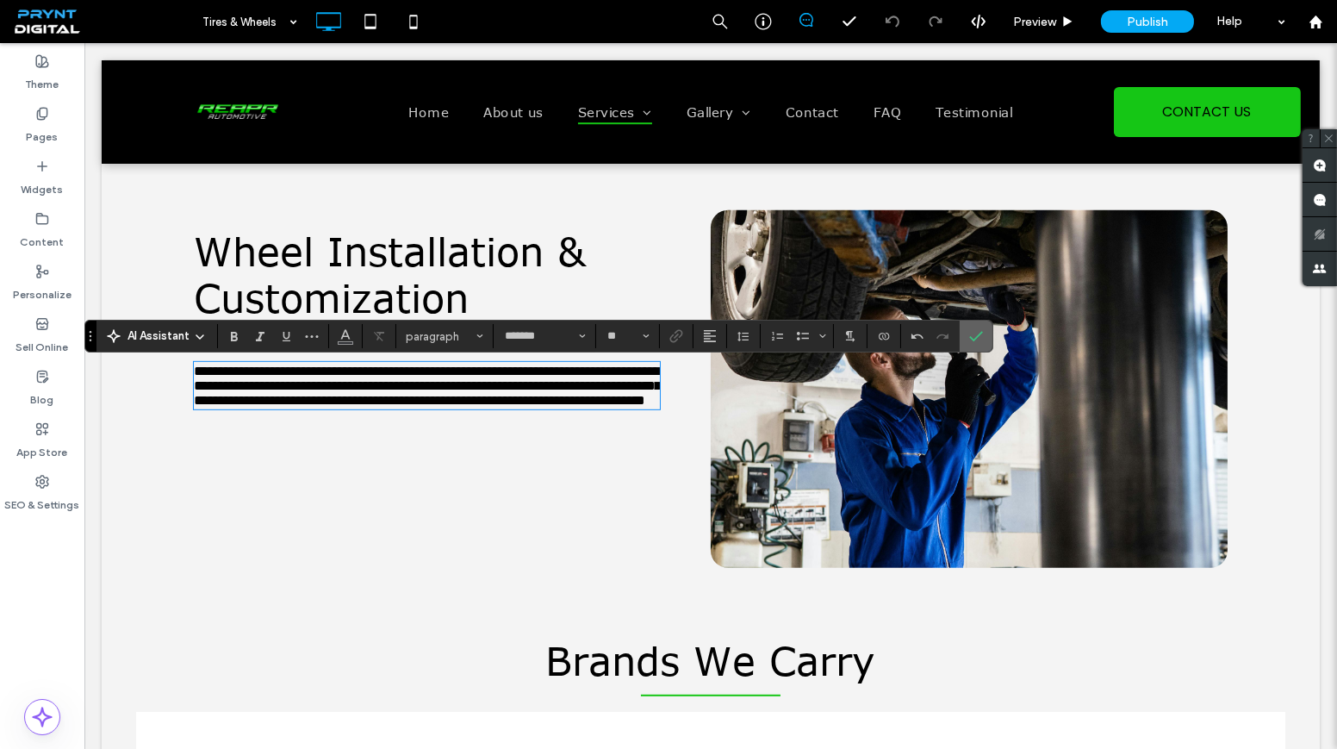
click at [975, 339] on icon "Confirm" at bounding box center [976, 336] width 14 height 14
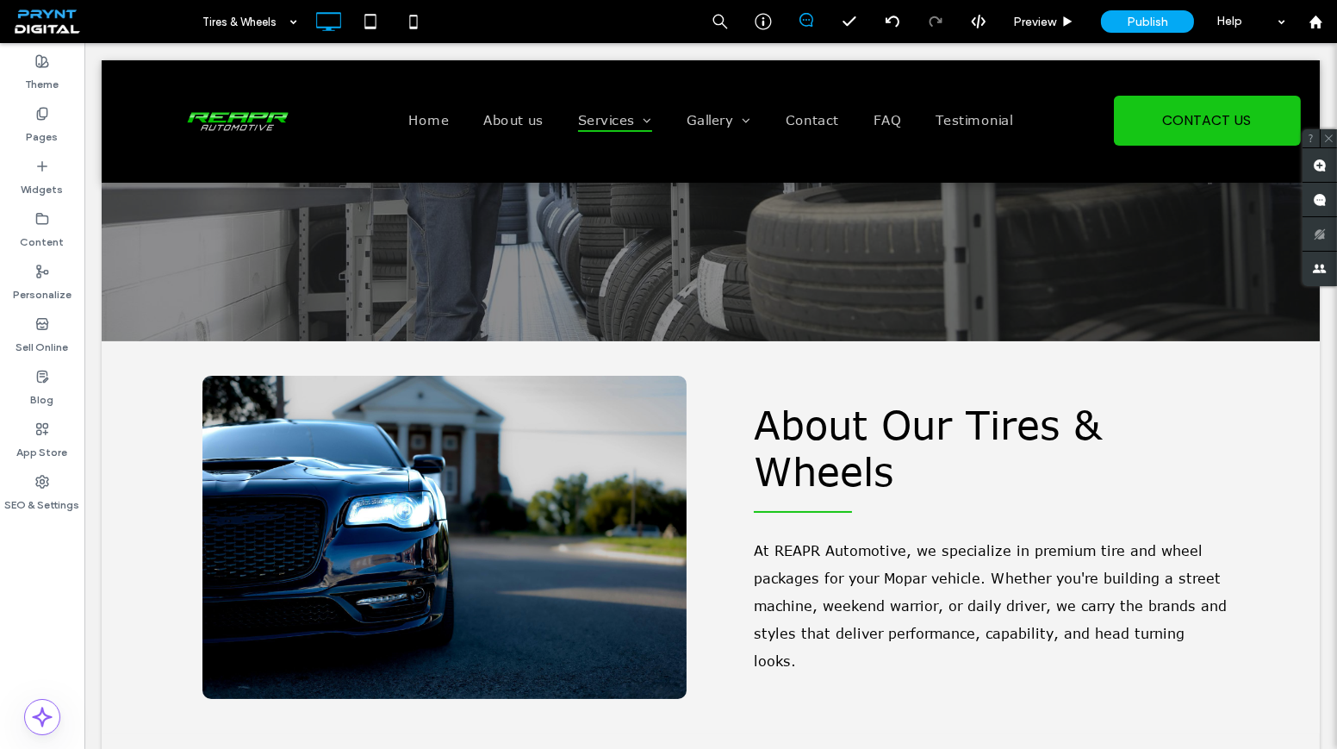
scroll to position [313, 0]
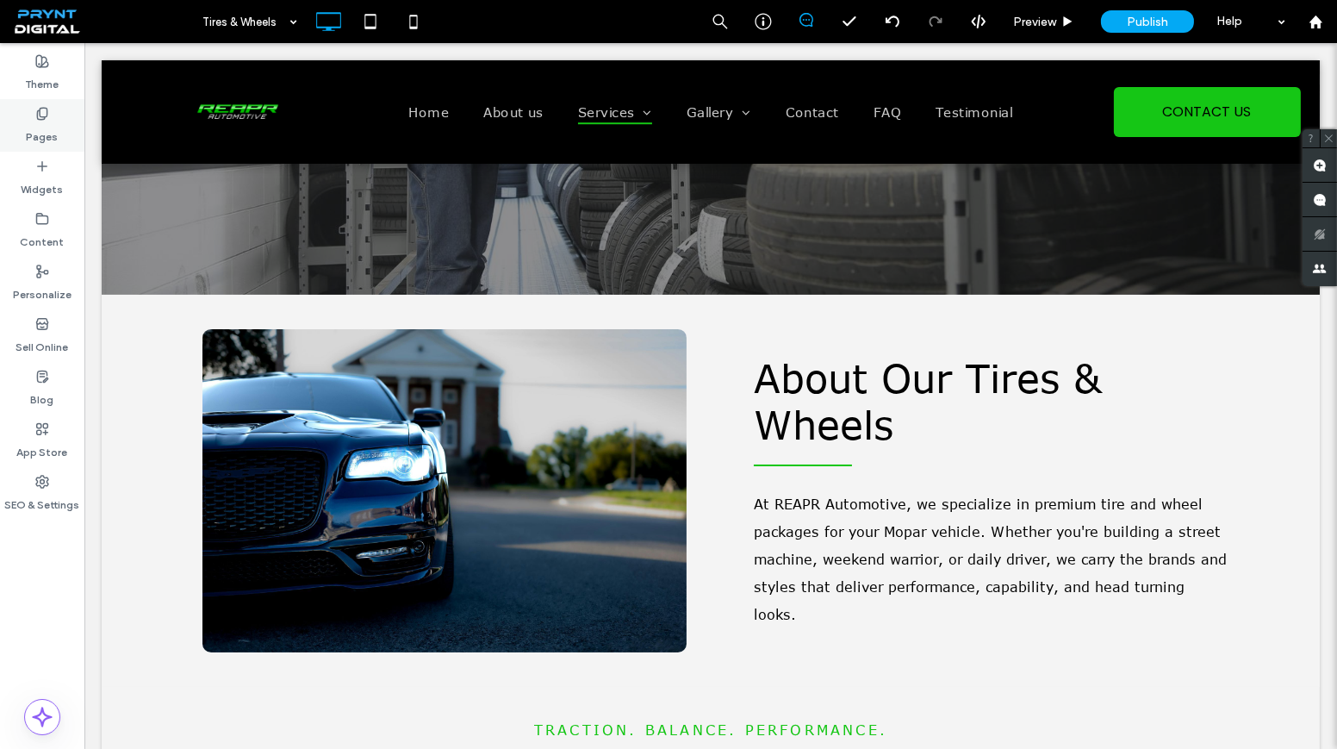
click at [28, 140] on label "Pages" at bounding box center [43, 133] width 32 height 24
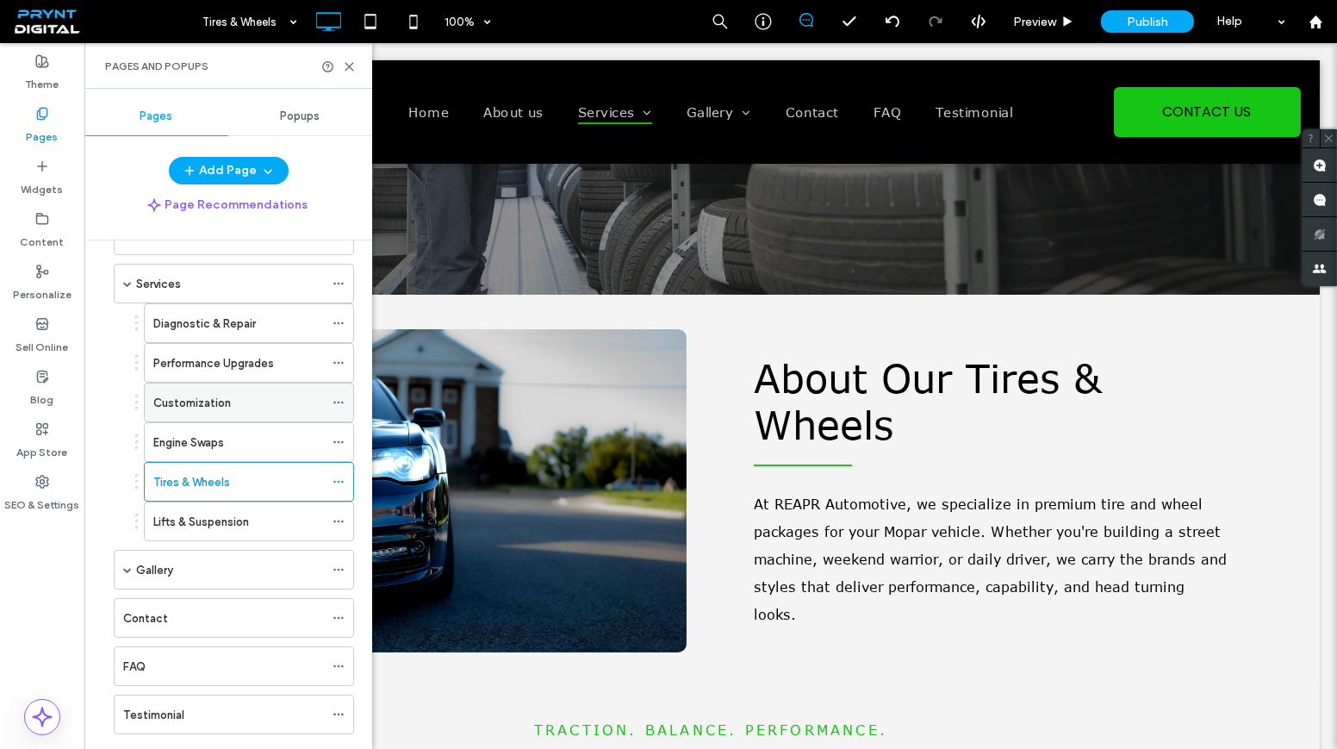
scroll to position [129, 0]
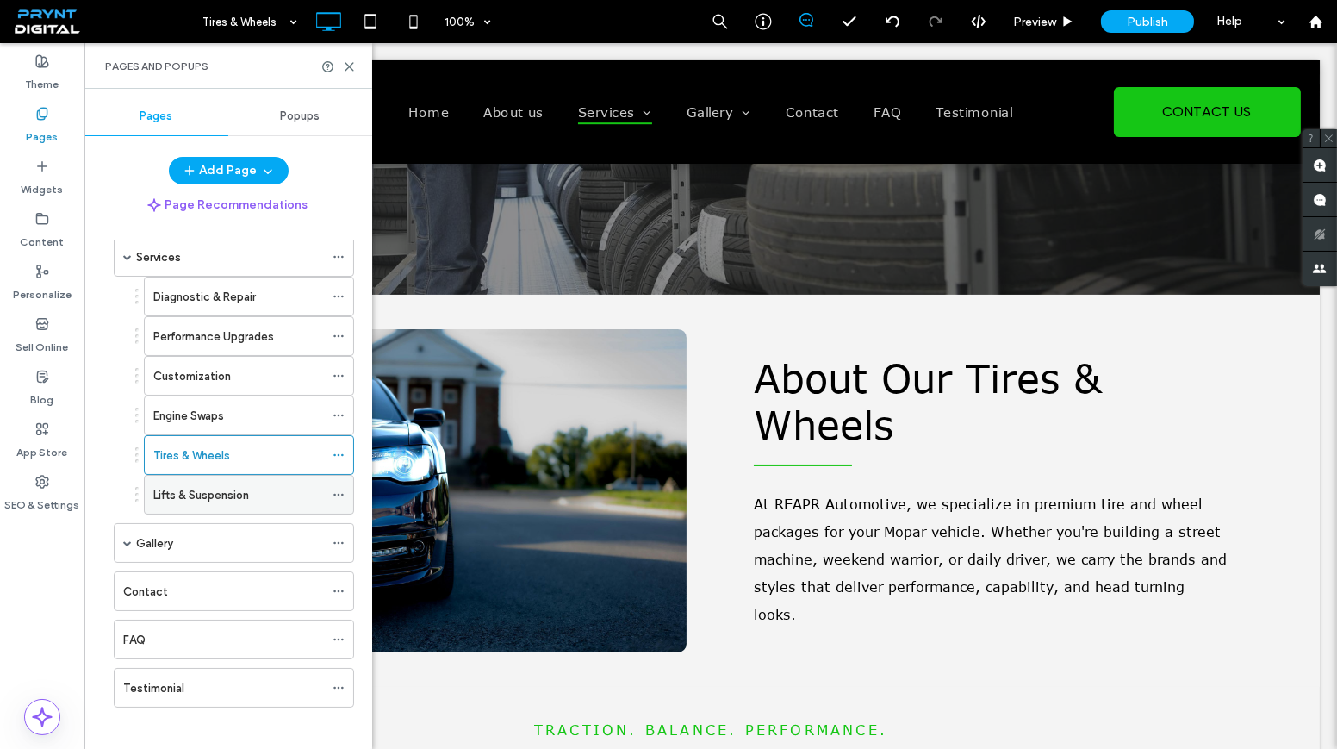
click at [217, 481] on label "Lifts & Suspension" at bounding box center [201, 495] width 96 height 30
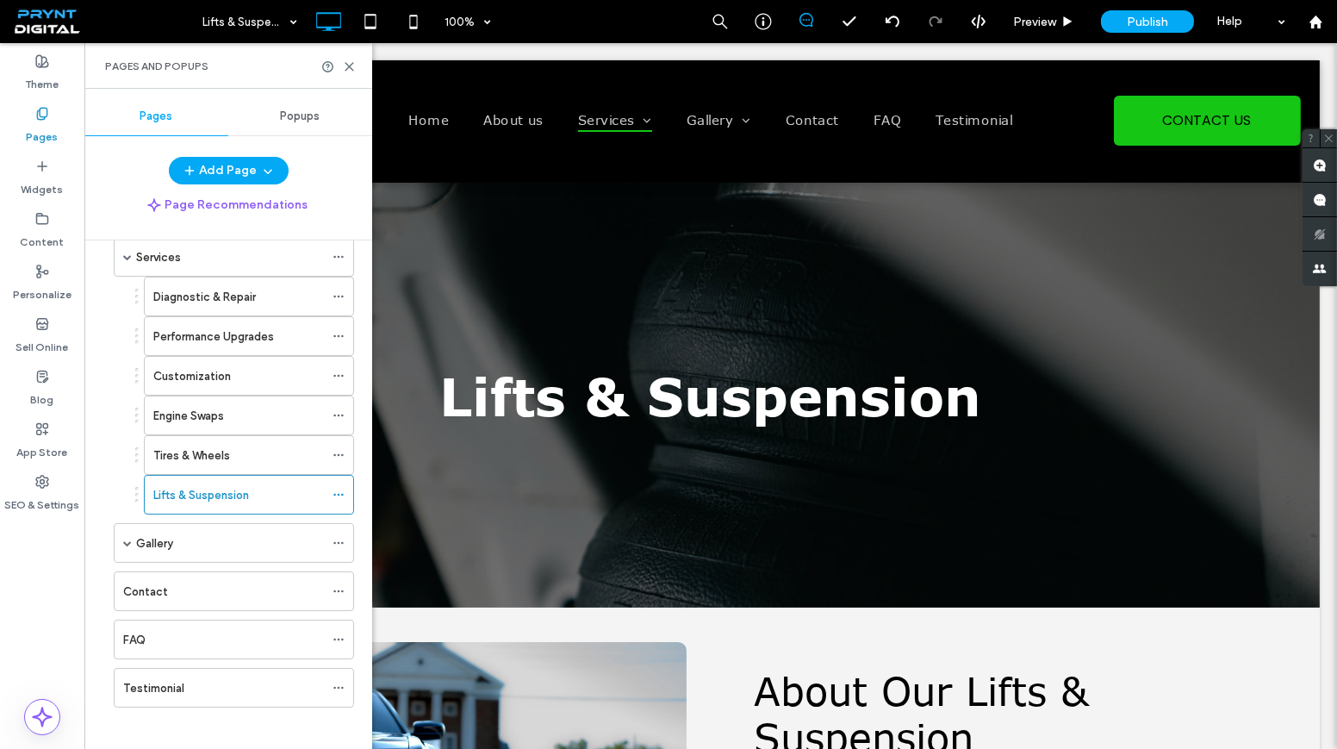
scroll to position [0, 0]
click at [350, 70] on icon at bounding box center [349, 66] width 13 height 13
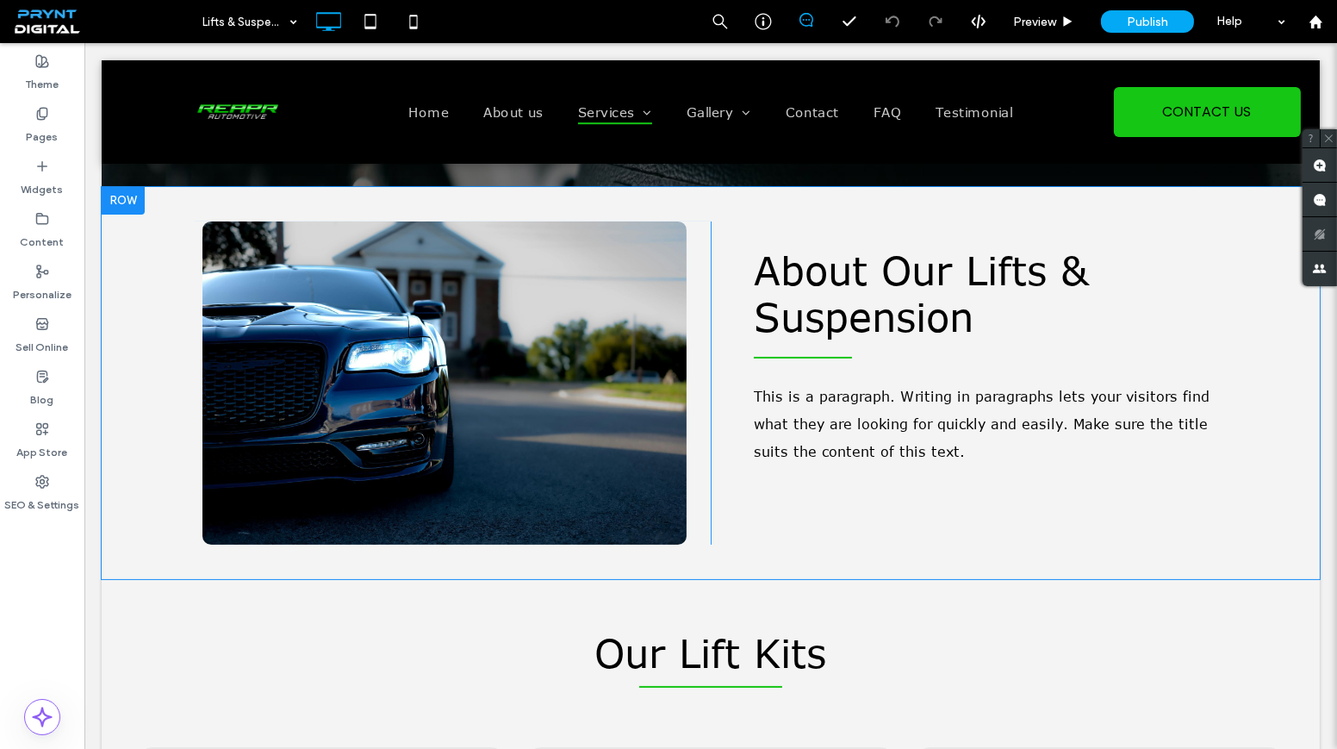
scroll to position [470, 0]
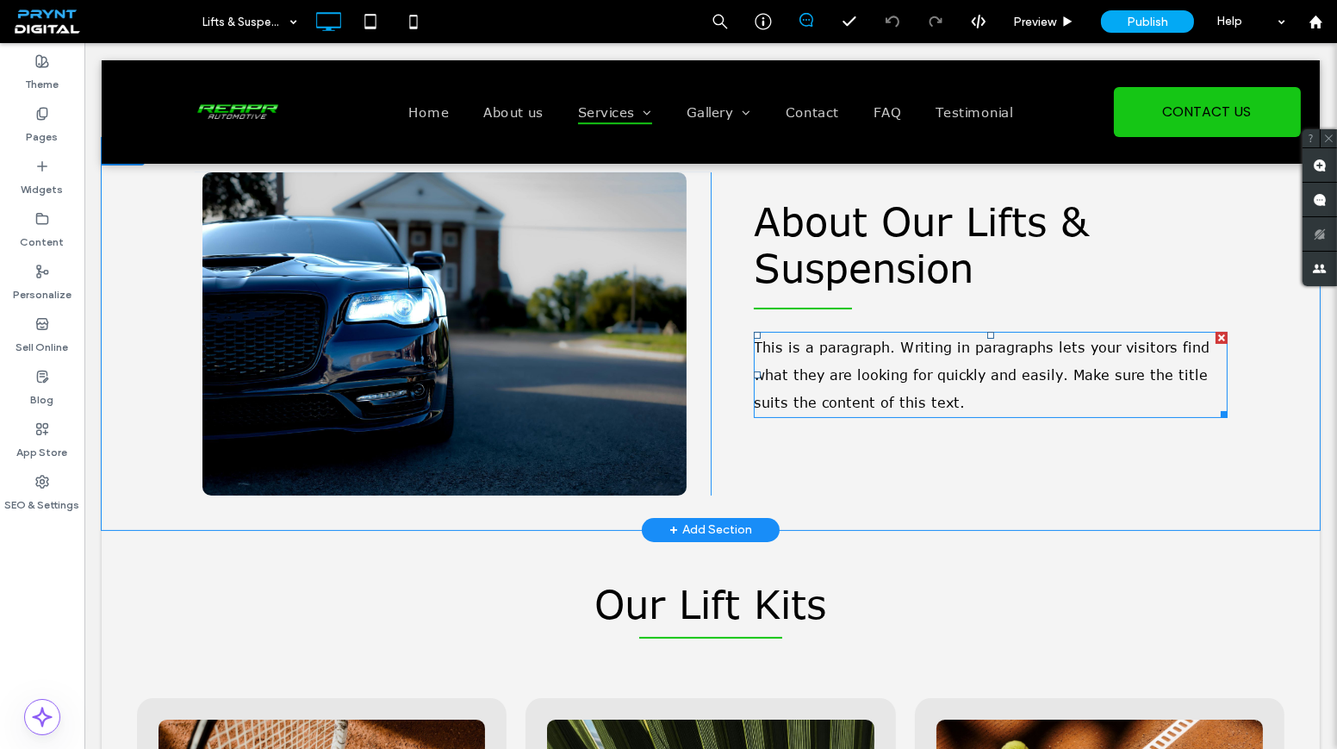
click at [845, 339] on span "This is a paragraph. Writing in paragraphs lets your visitors find what they ar…" at bounding box center [982, 374] width 456 height 71
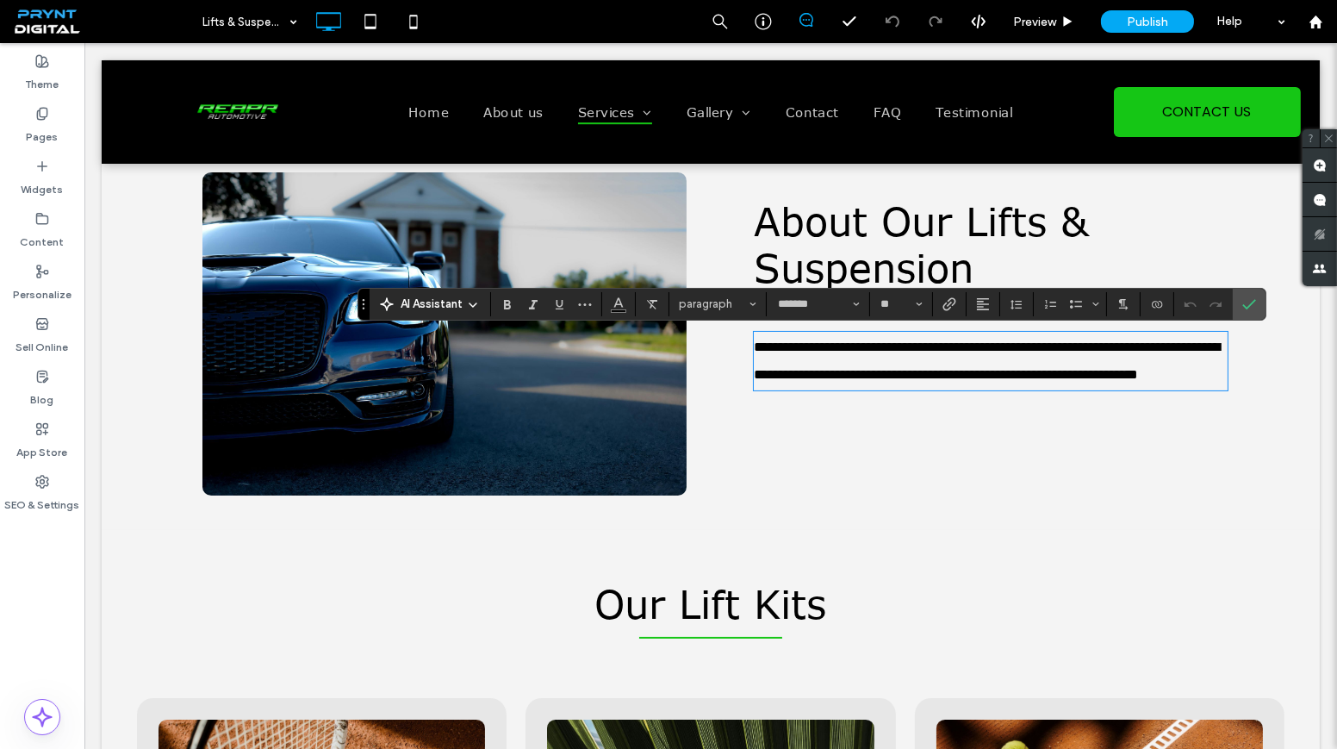
scroll to position [0, 0]
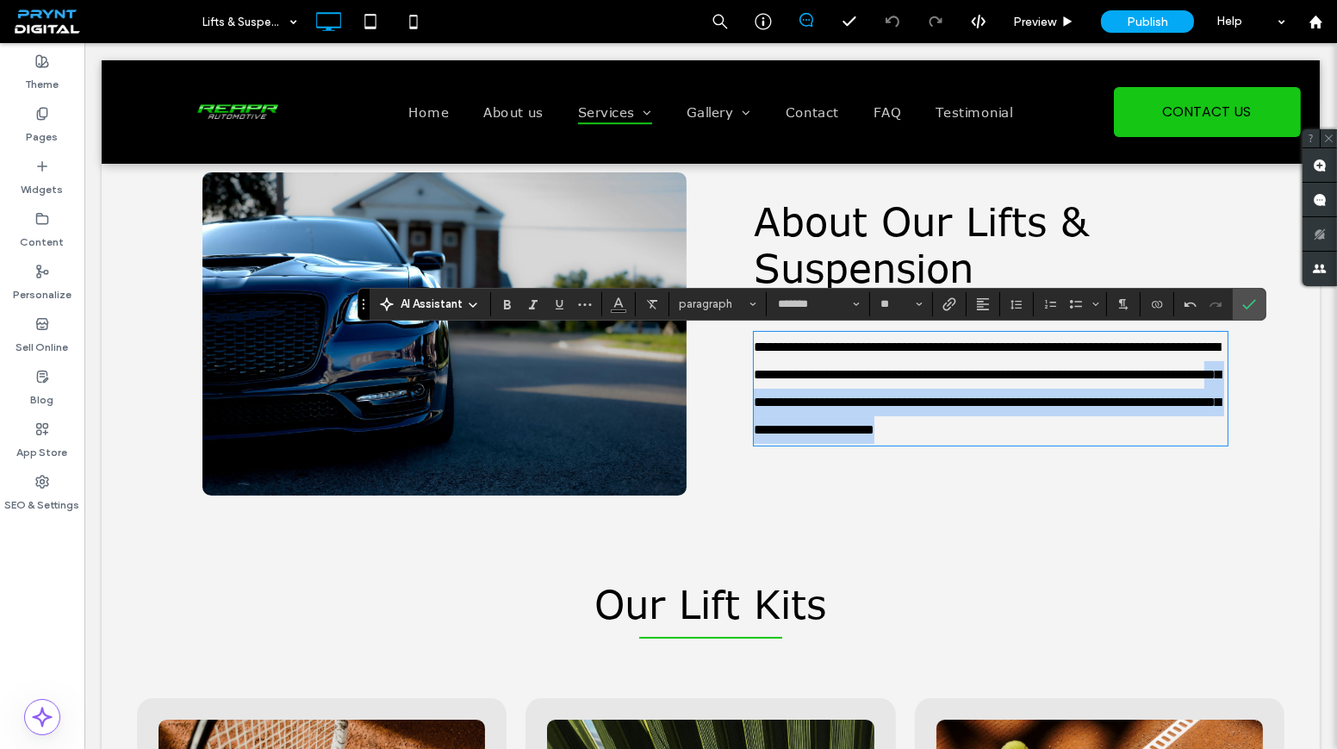
drag, startPoint x: 1140, startPoint y: 403, endPoint x: 1170, endPoint y: 450, distance: 55.4
click at [1170, 444] on p "**********" at bounding box center [991, 388] width 474 height 110
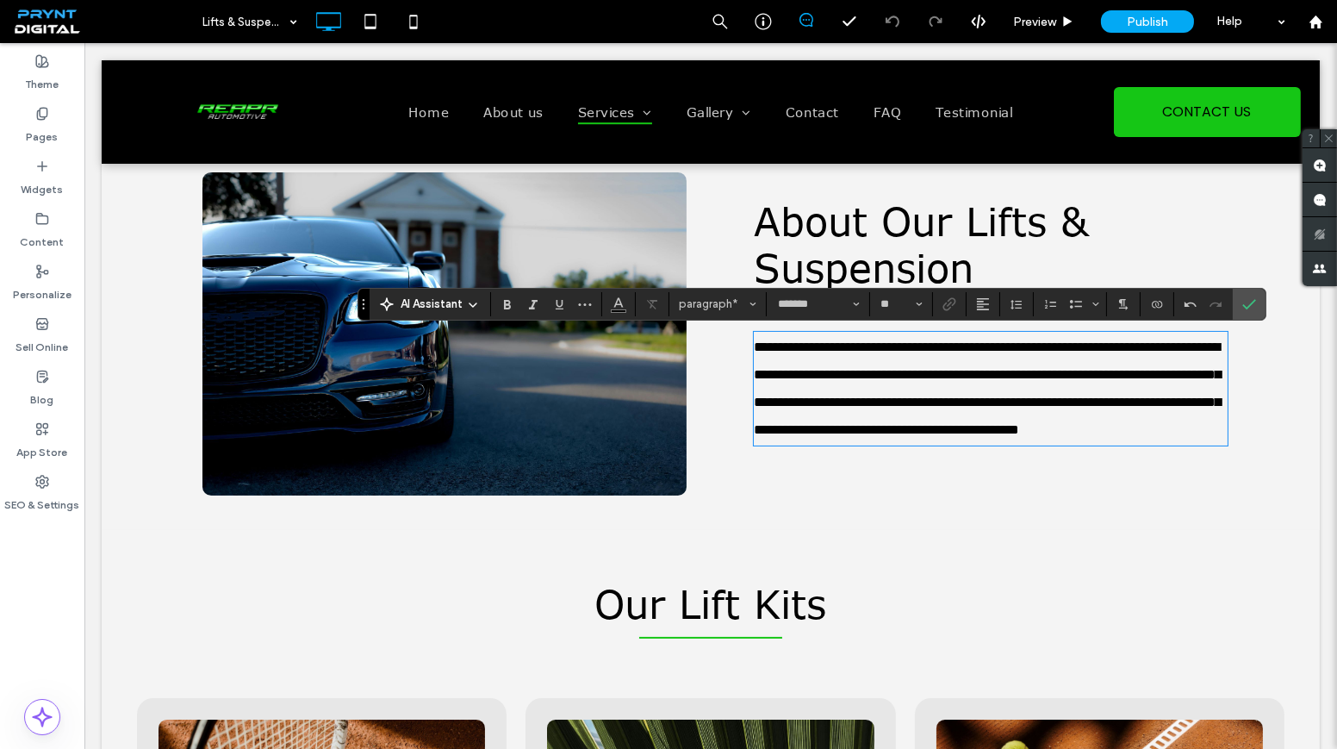
click at [1150, 399] on span "**********" at bounding box center [987, 388] width 467 height 96
click at [1251, 304] on label "Confirm" at bounding box center [1249, 304] width 26 height 31
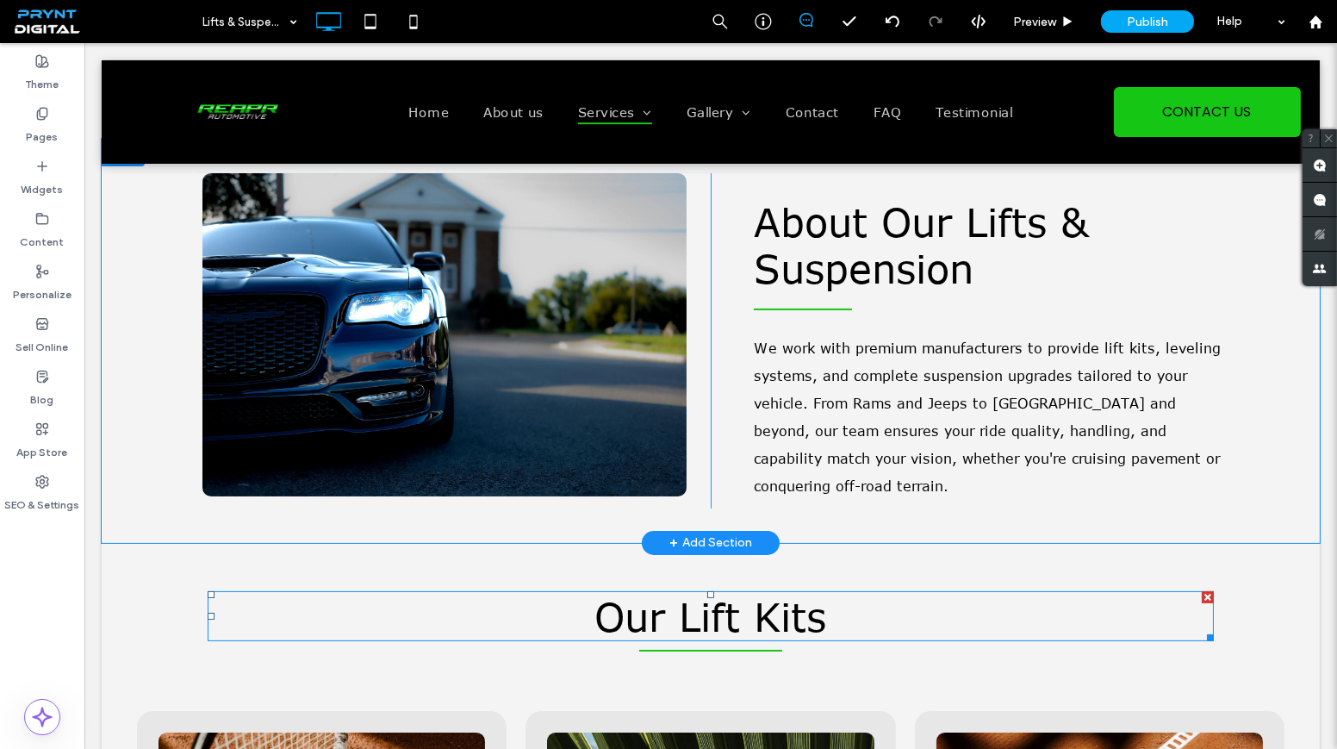
scroll to position [391, 0]
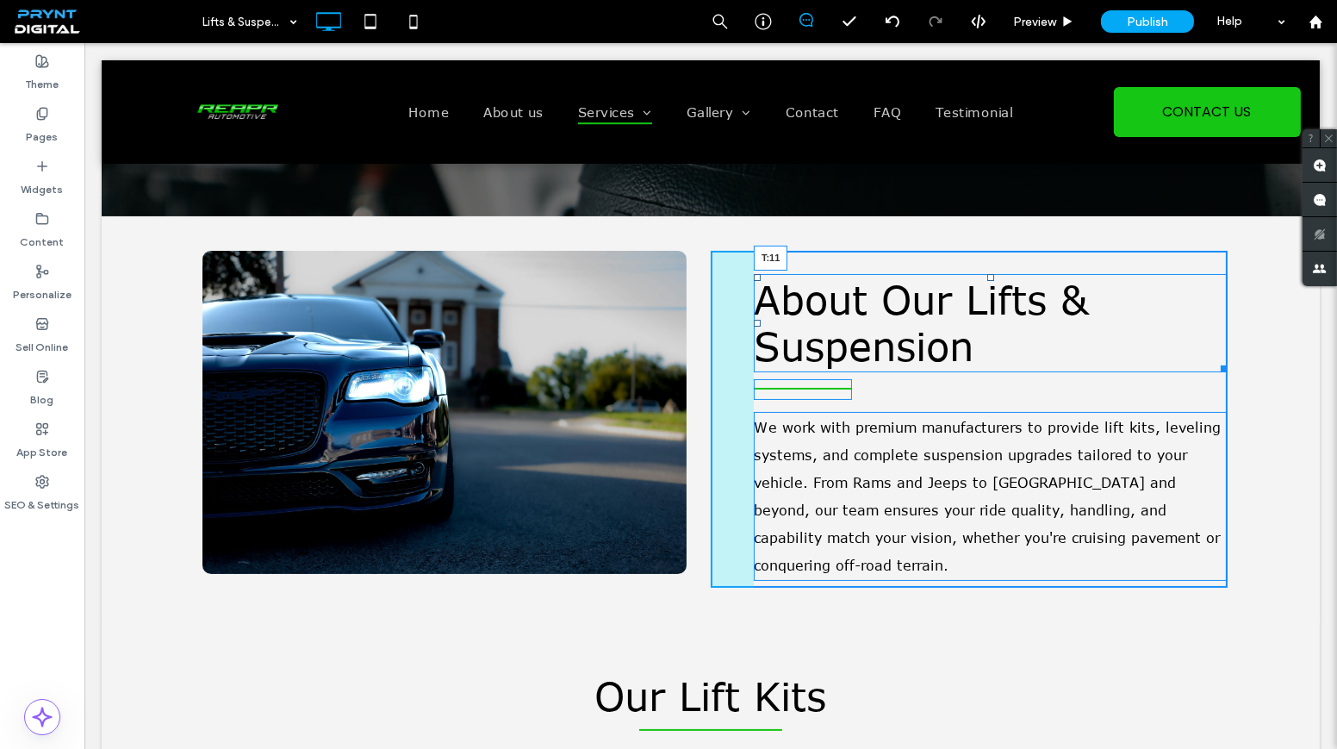
drag, startPoint x: 985, startPoint y: 276, endPoint x: 983, endPoint y: 261, distance: 14.7
click at [987, 274] on div at bounding box center [990, 277] width 7 height 7
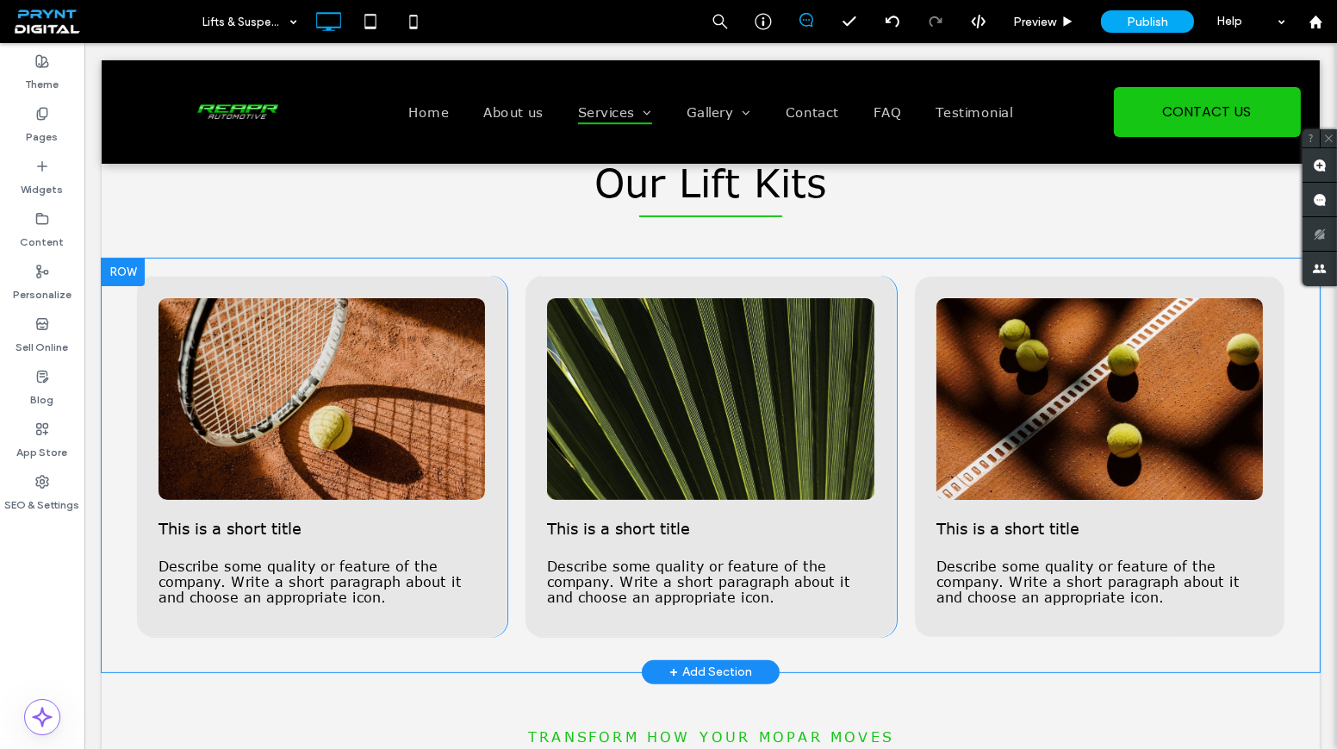
scroll to position [861, 0]
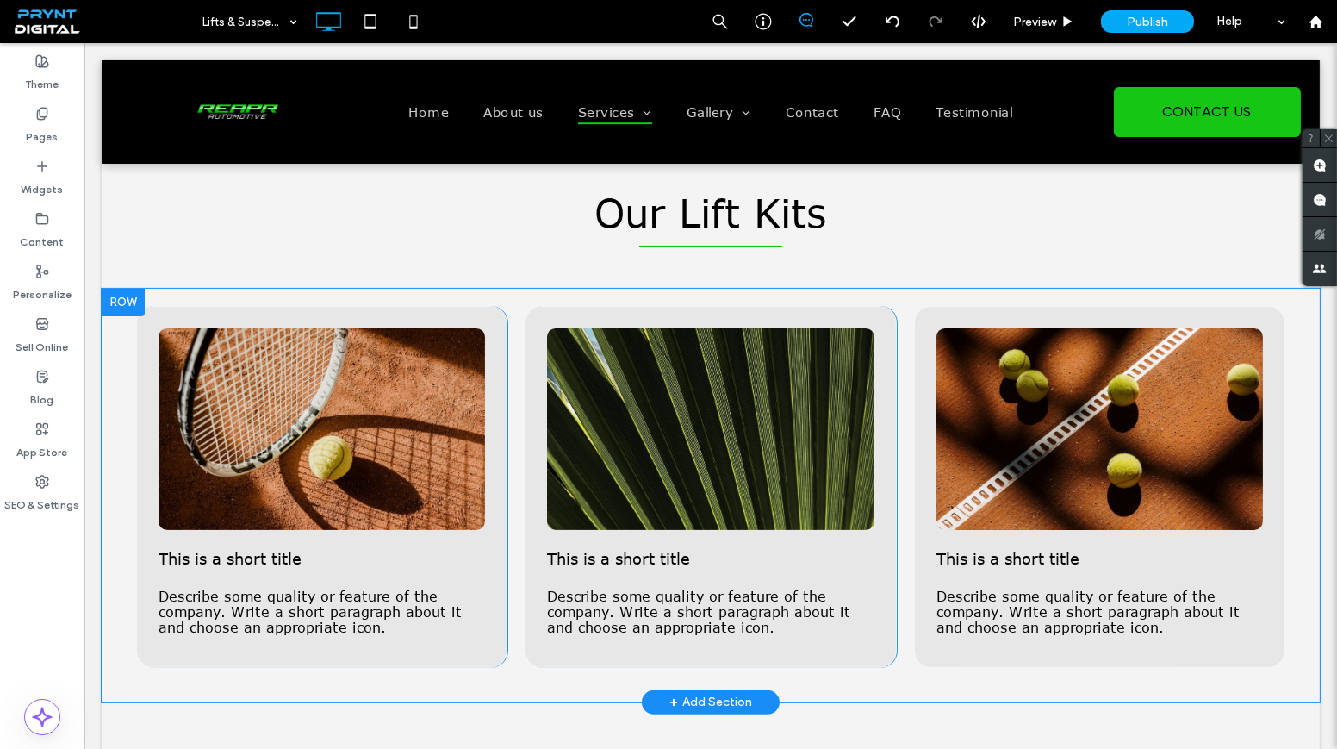
click at [109, 295] on div at bounding box center [123, 303] width 43 height 28
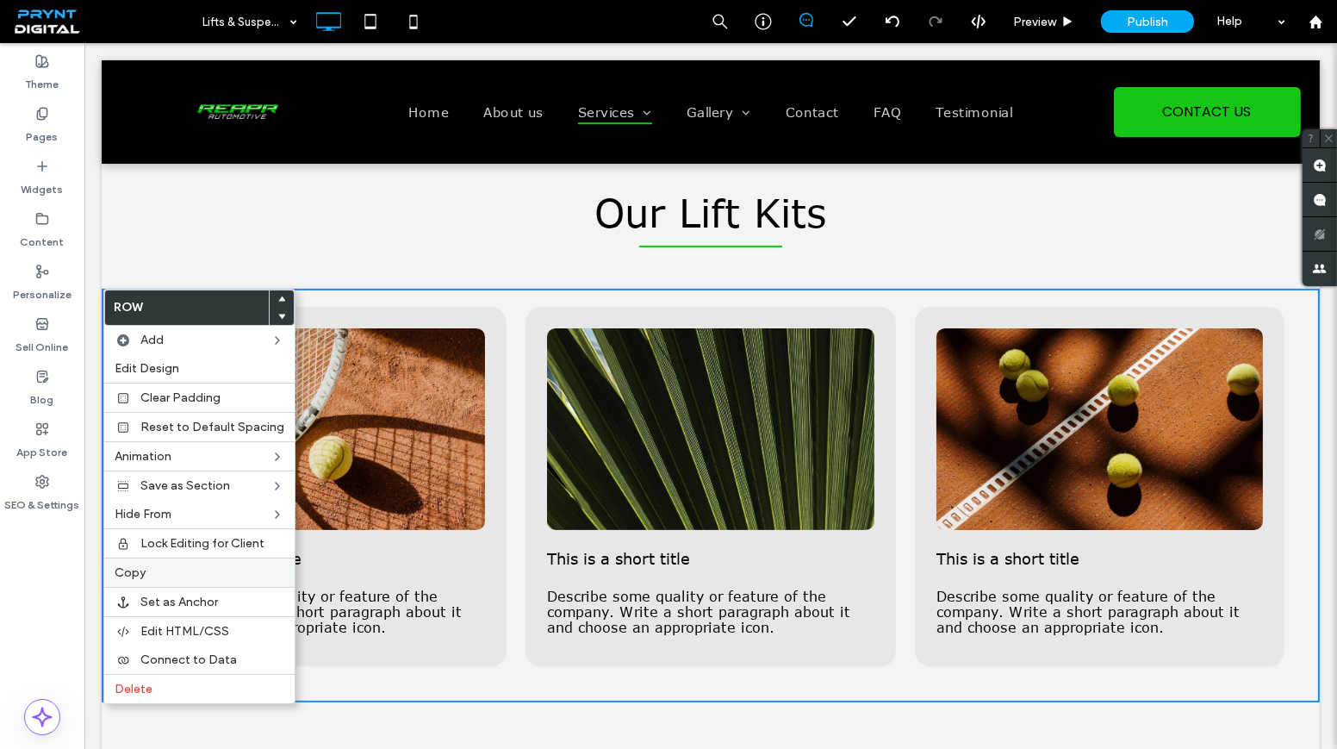
click at [183, 576] on div "Copy" at bounding box center [199, 571] width 190 height 29
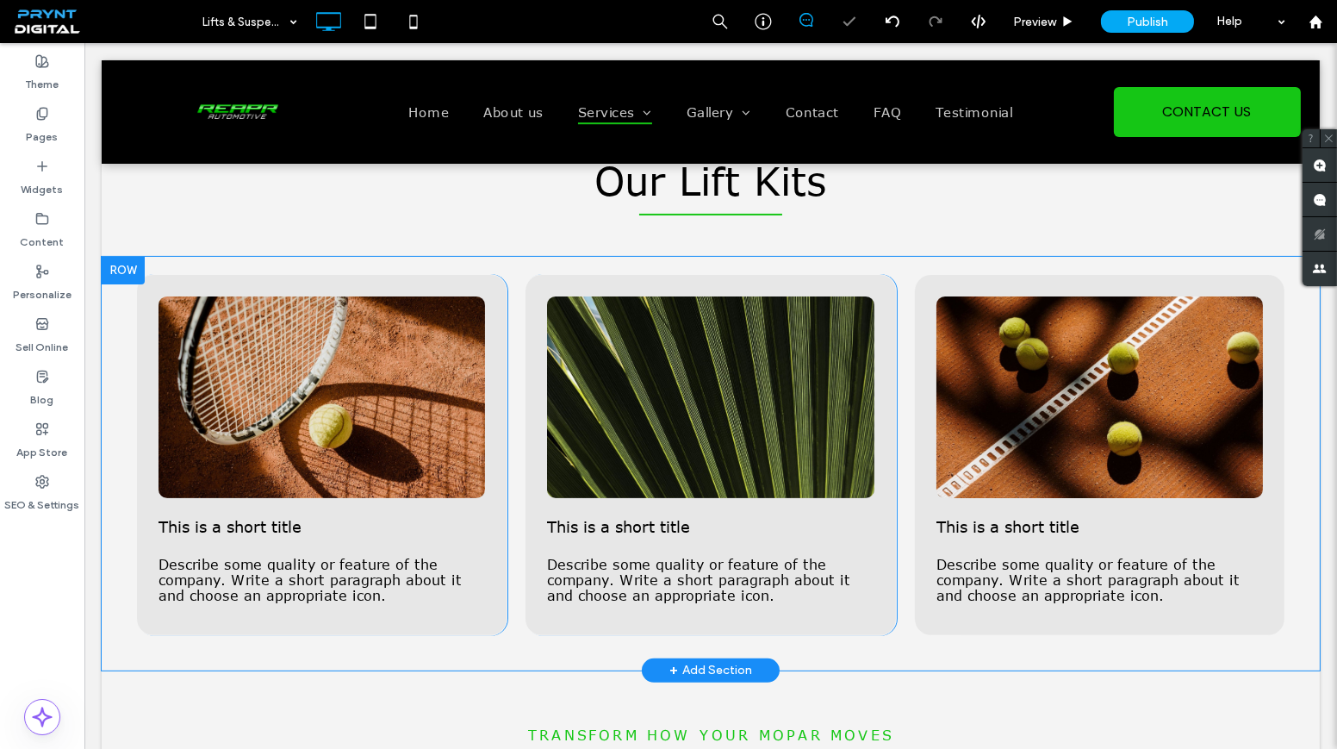
scroll to position [939, 0]
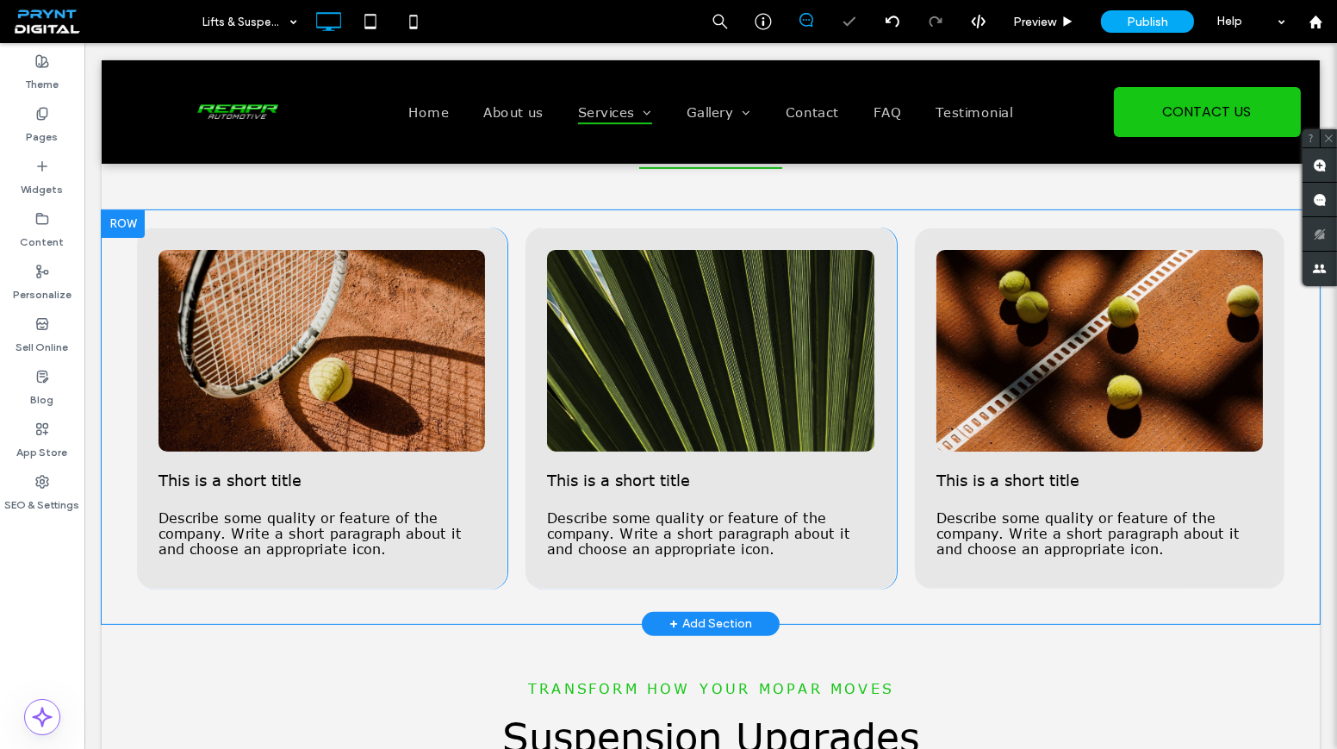
click at [121, 219] on div at bounding box center [123, 224] width 43 height 28
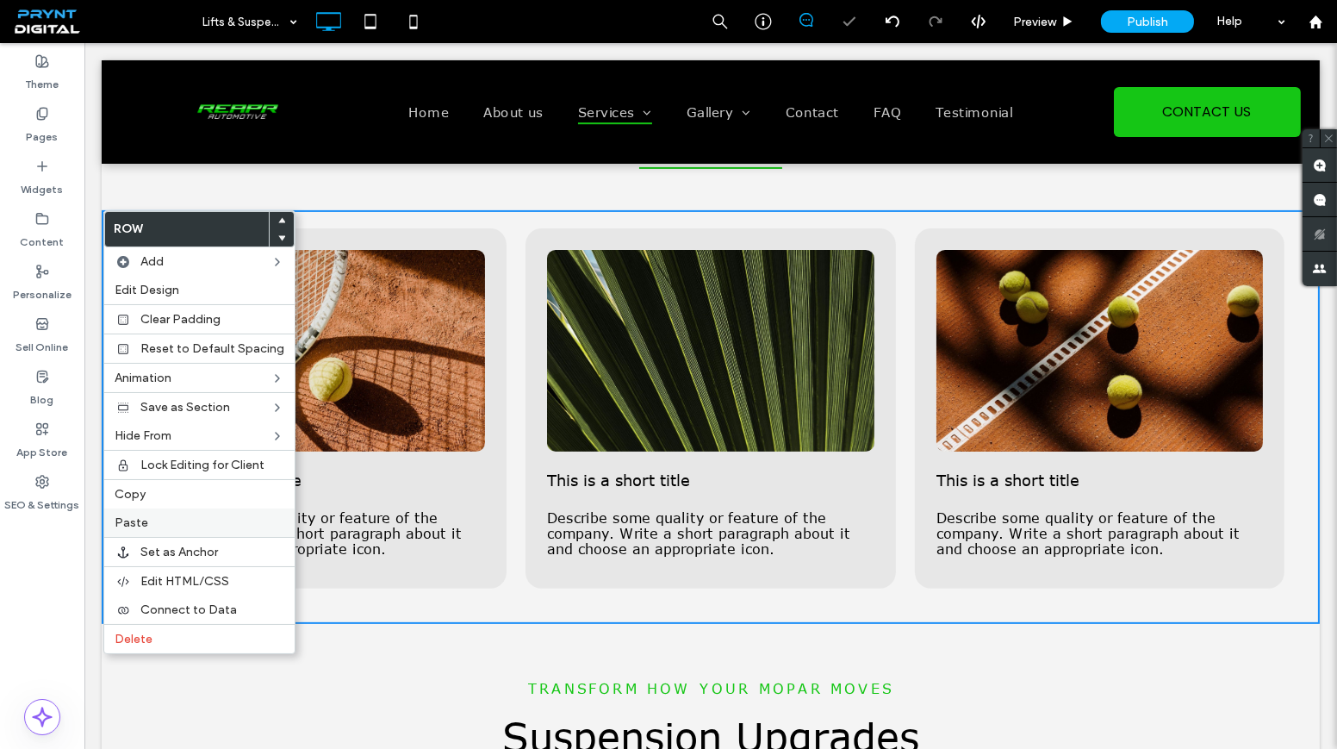
click at [214, 526] on label "Paste" at bounding box center [200, 522] width 170 height 15
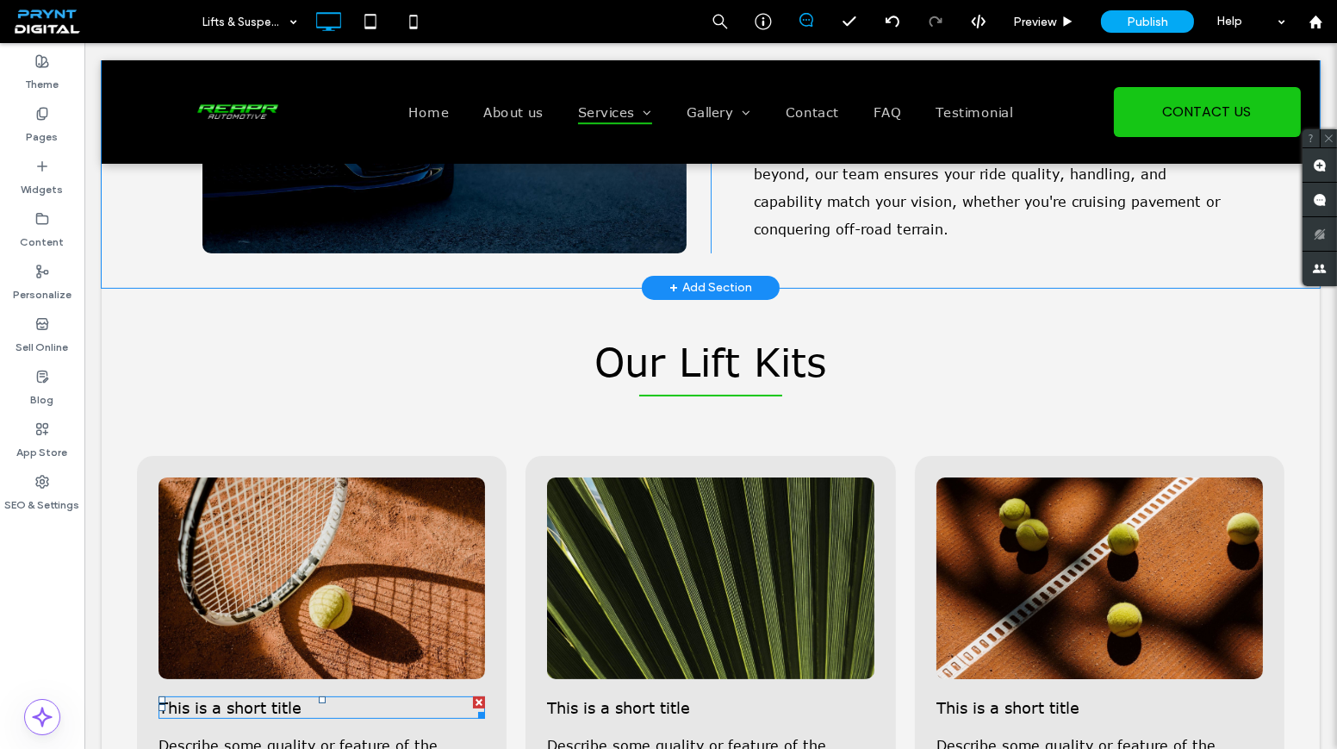
scroll to position [705, 0]
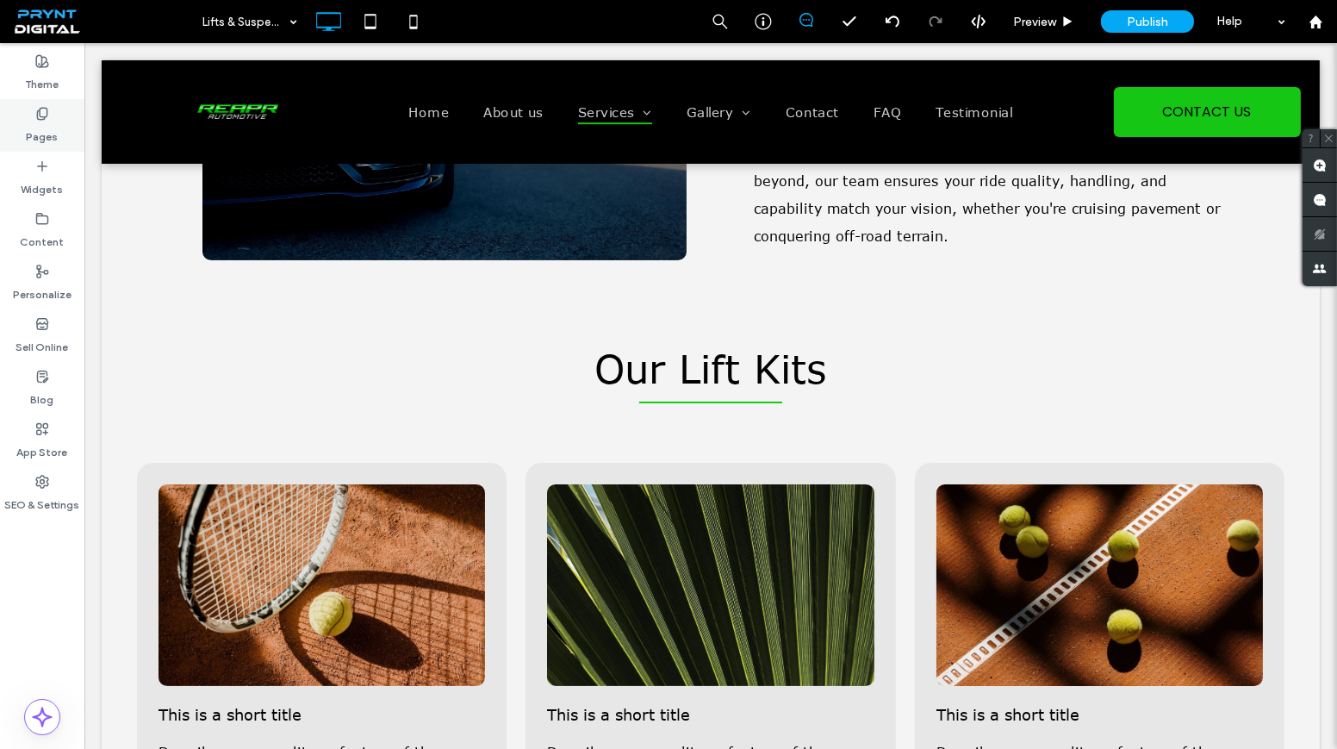
click at [48, 124] on label "Pages" at bounding box center [43, 133] width 32 height 24
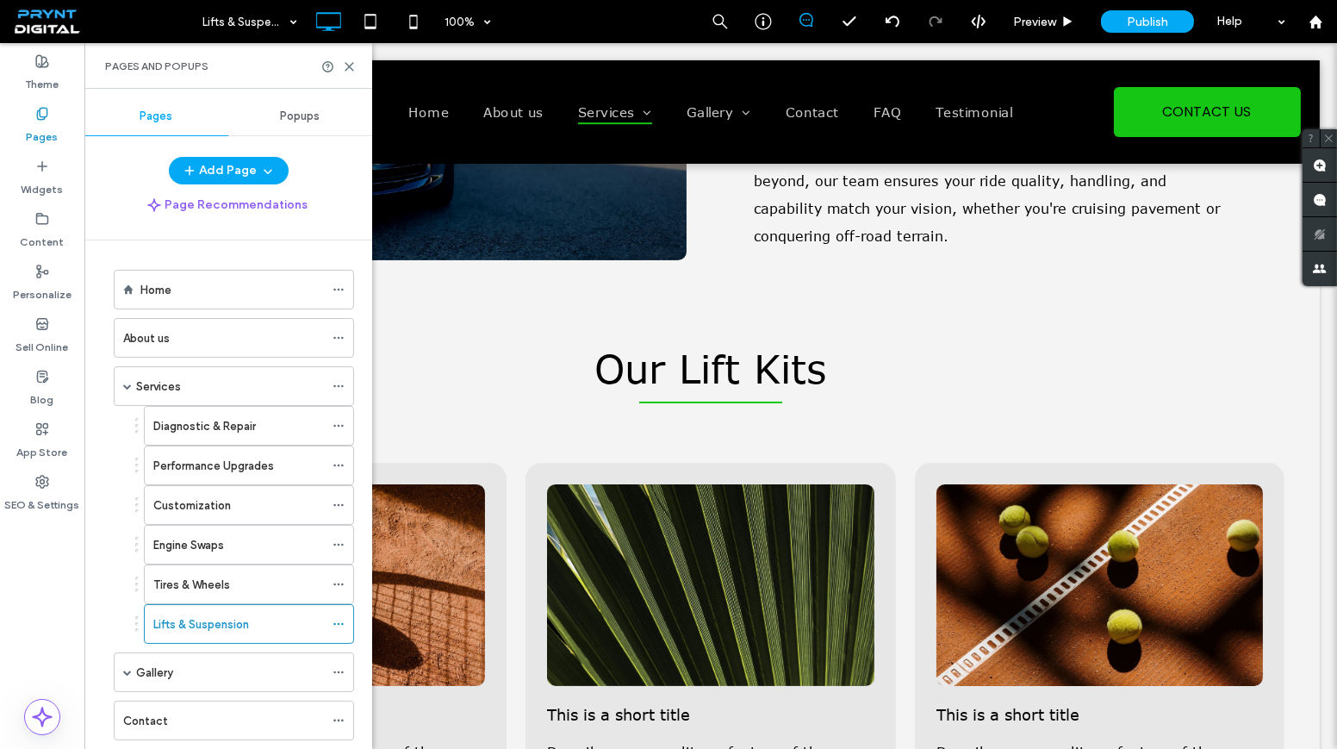
click at [203, 554] on div "Engine Swaps" at bounding box center [238, 545] width 171 height 38
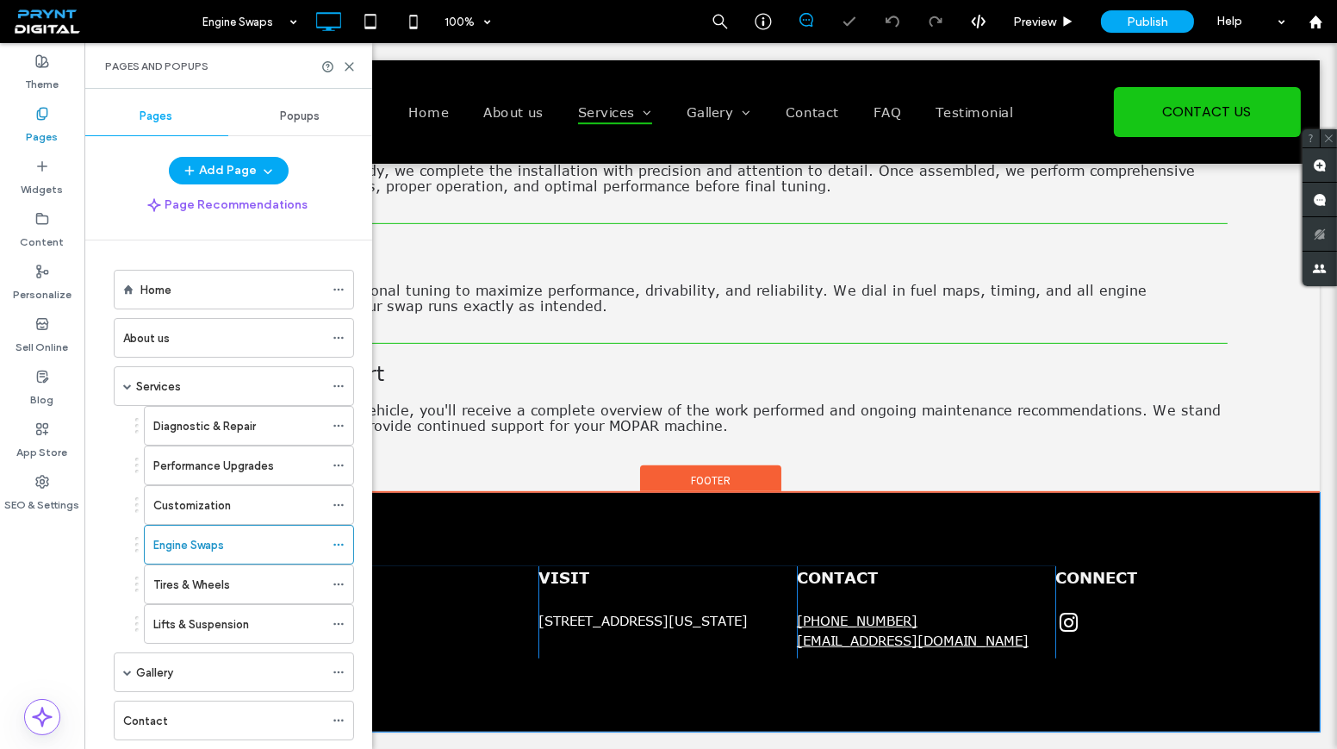
scroll to position [1515, 0]
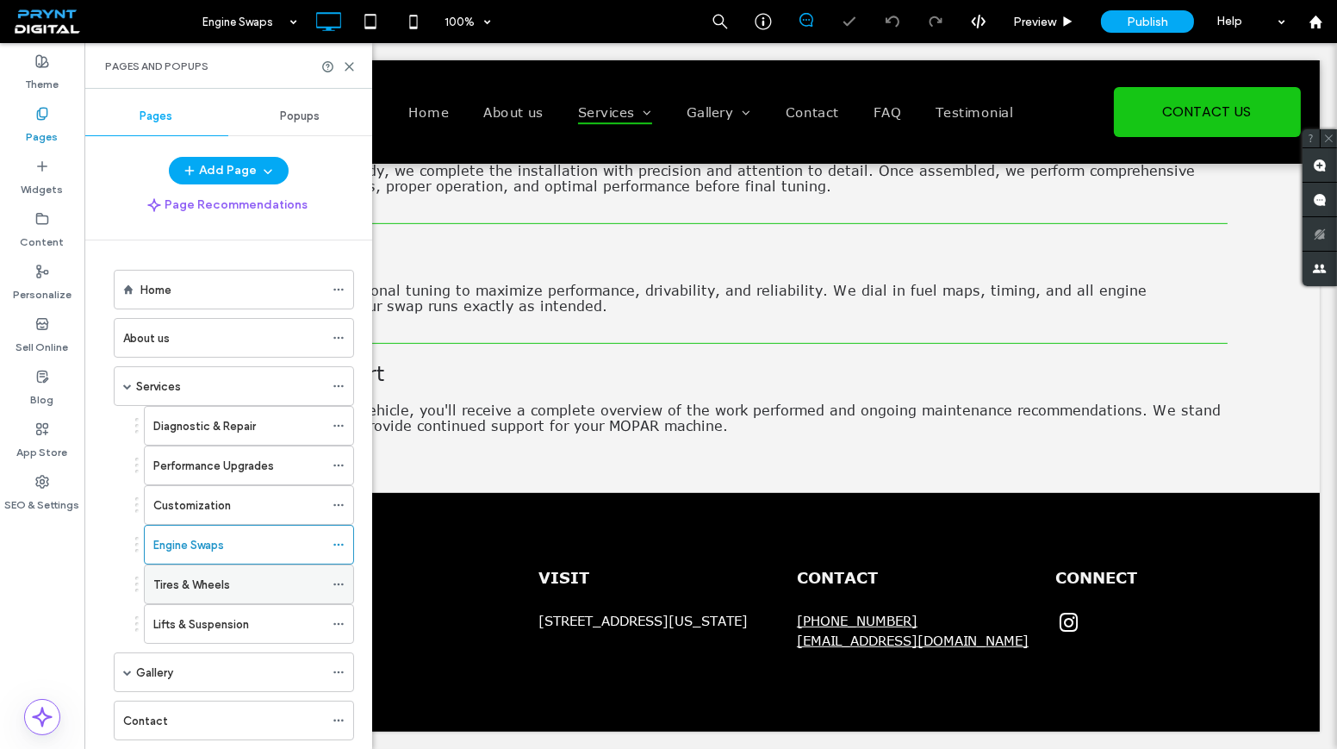
click at [303, 584] on div "Tires & Wheels" at bounding box center [238, 584] width 171 height 18
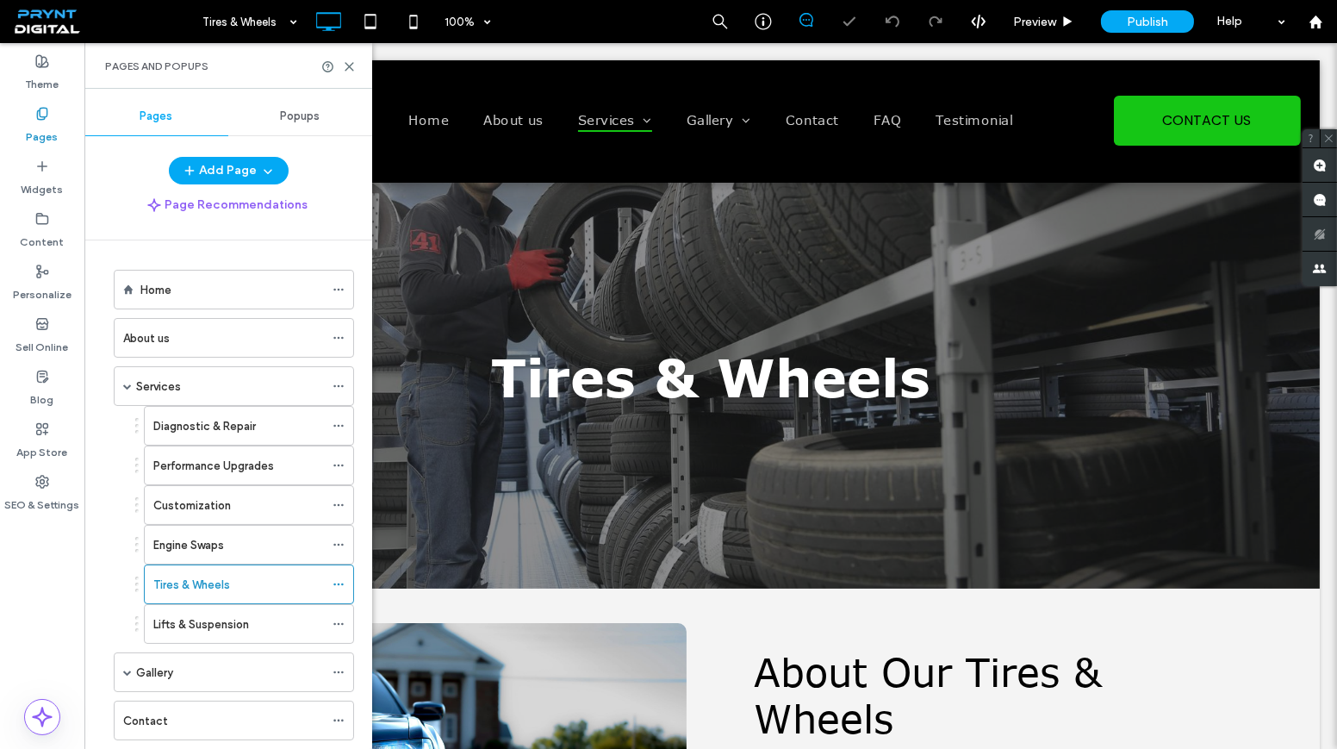
scroll to position [0, 0]
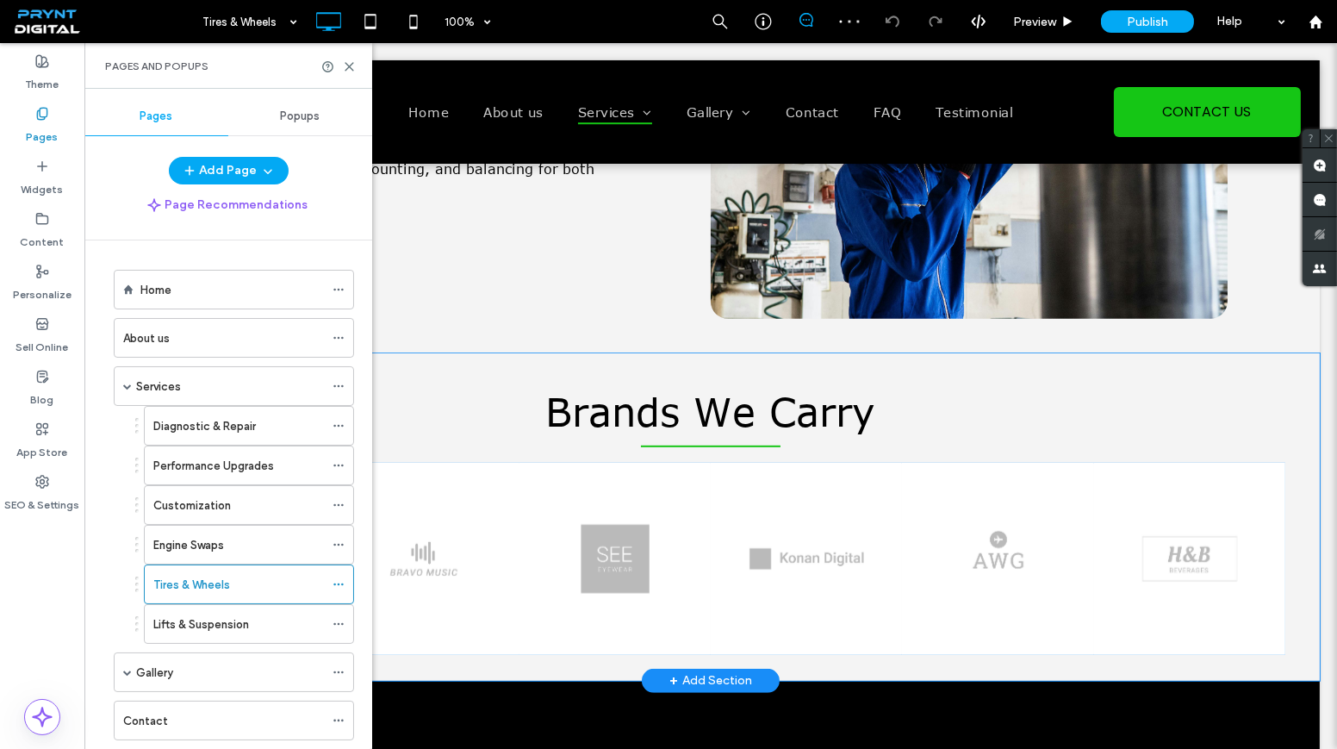
scroll to position [1722, 0]
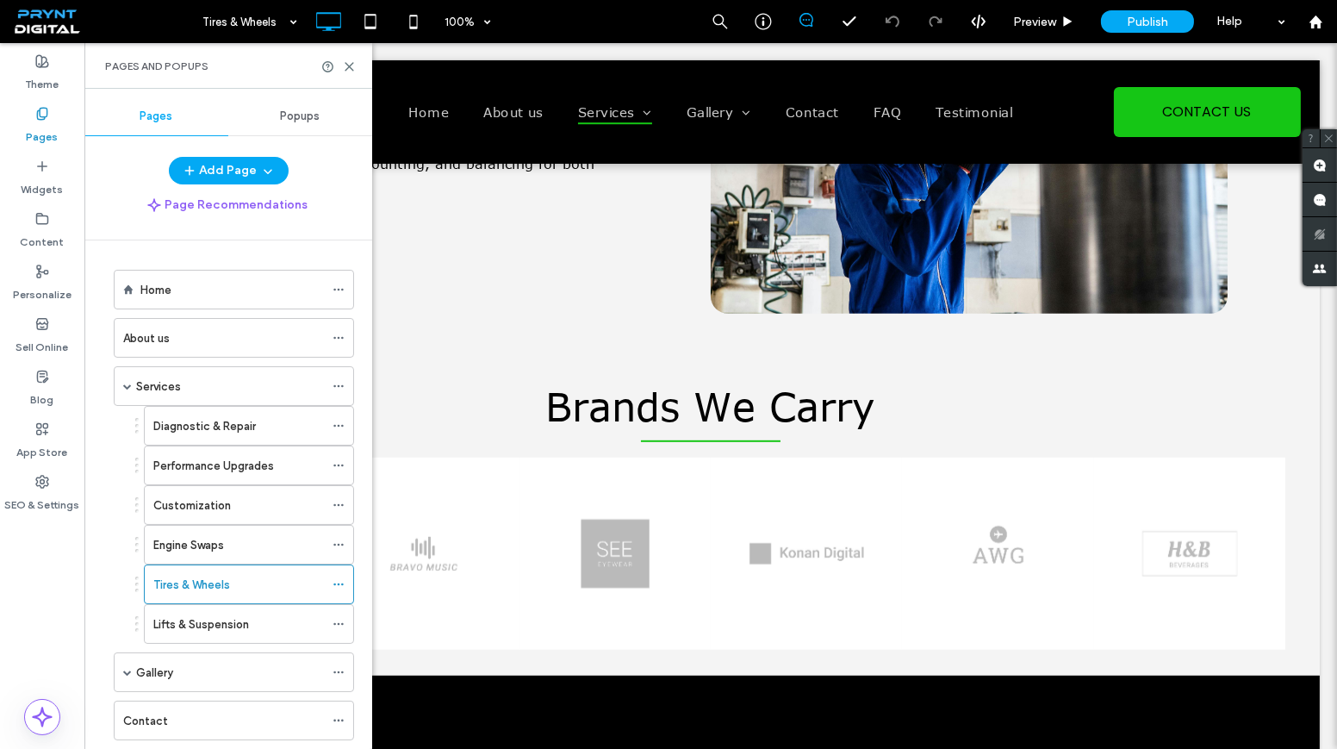
click at [305, 615] on div "Lifts & Suspension" at bounding box center [238, 624] width 171 height 18
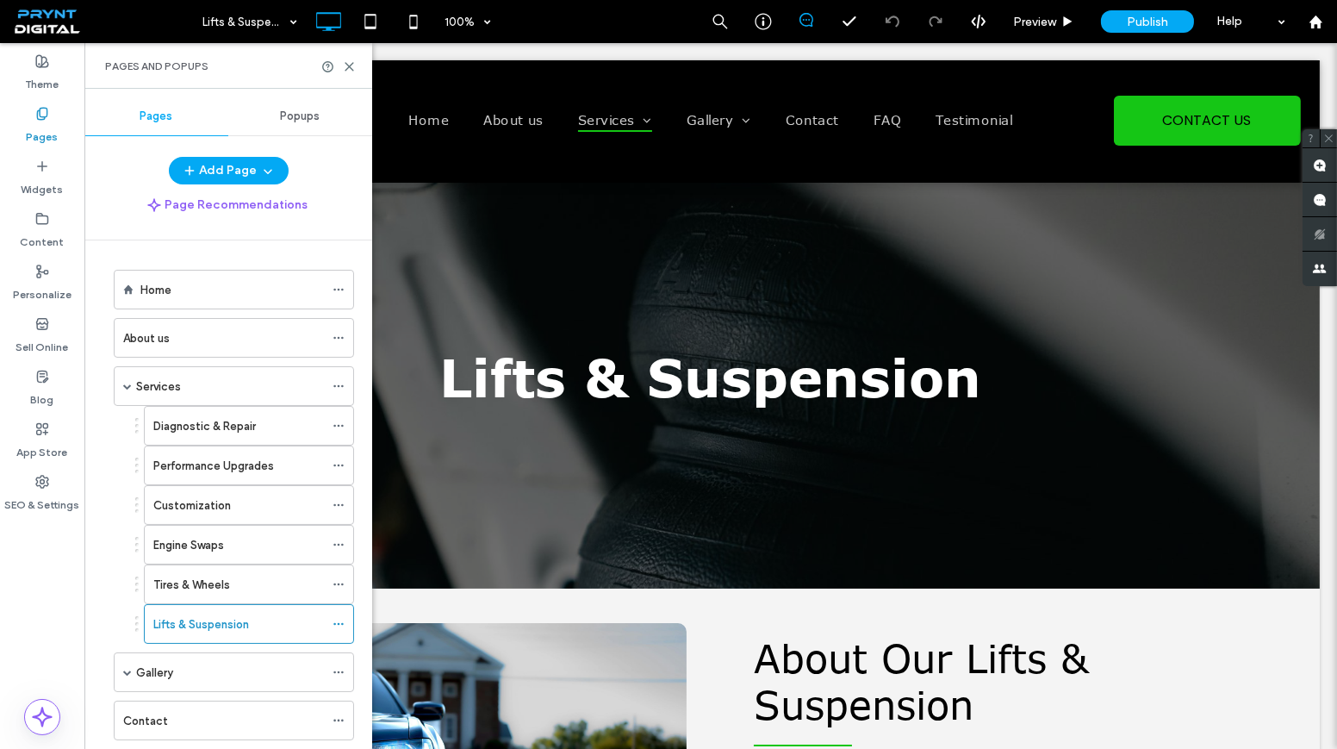
scroll to position [0, 0]
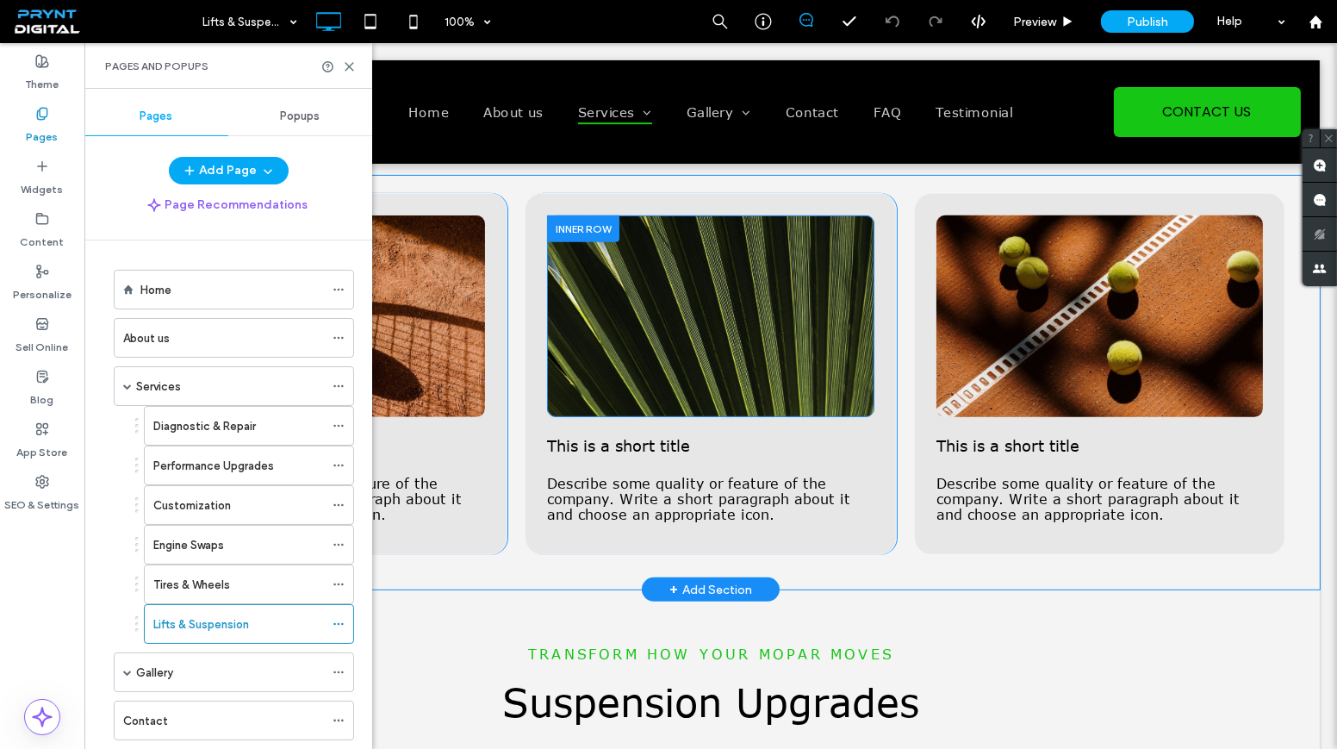
scroll to position [1331, 0]
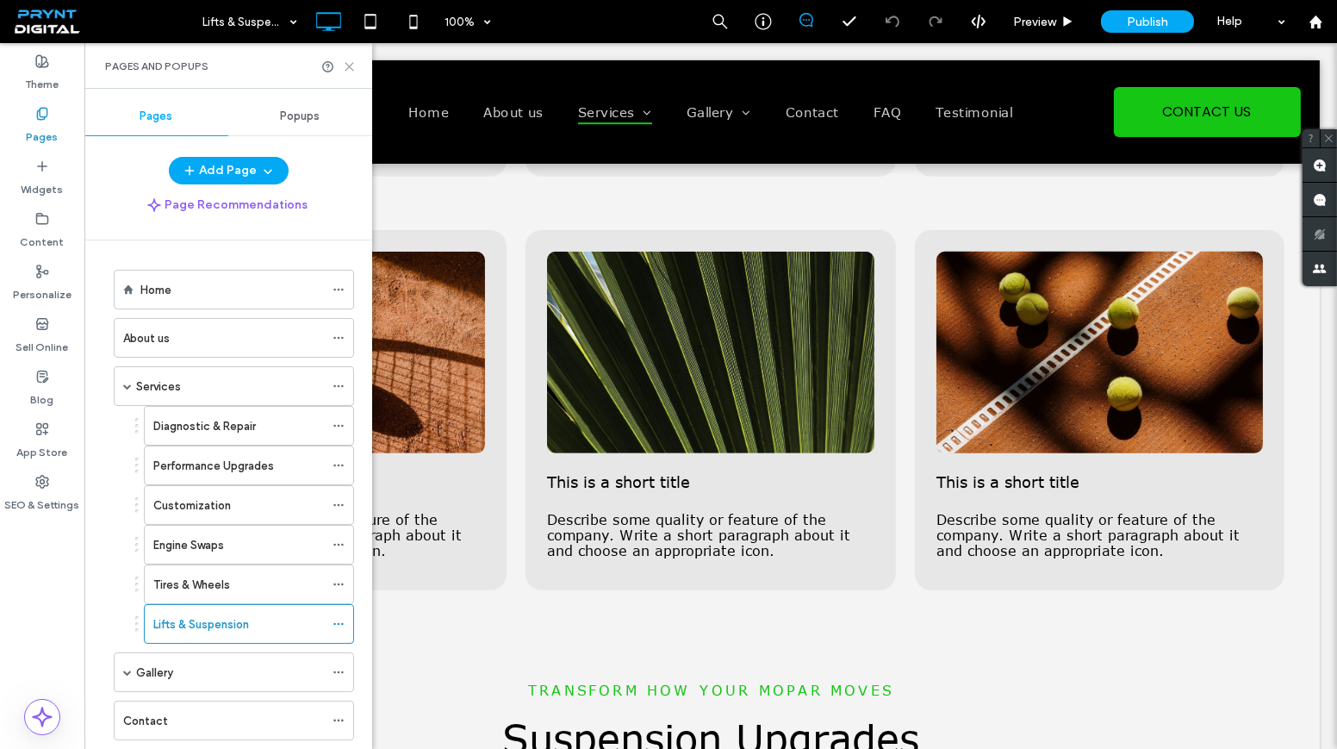
click at [351, 68] on use at bounding box center [349, 67] width 8 height 8
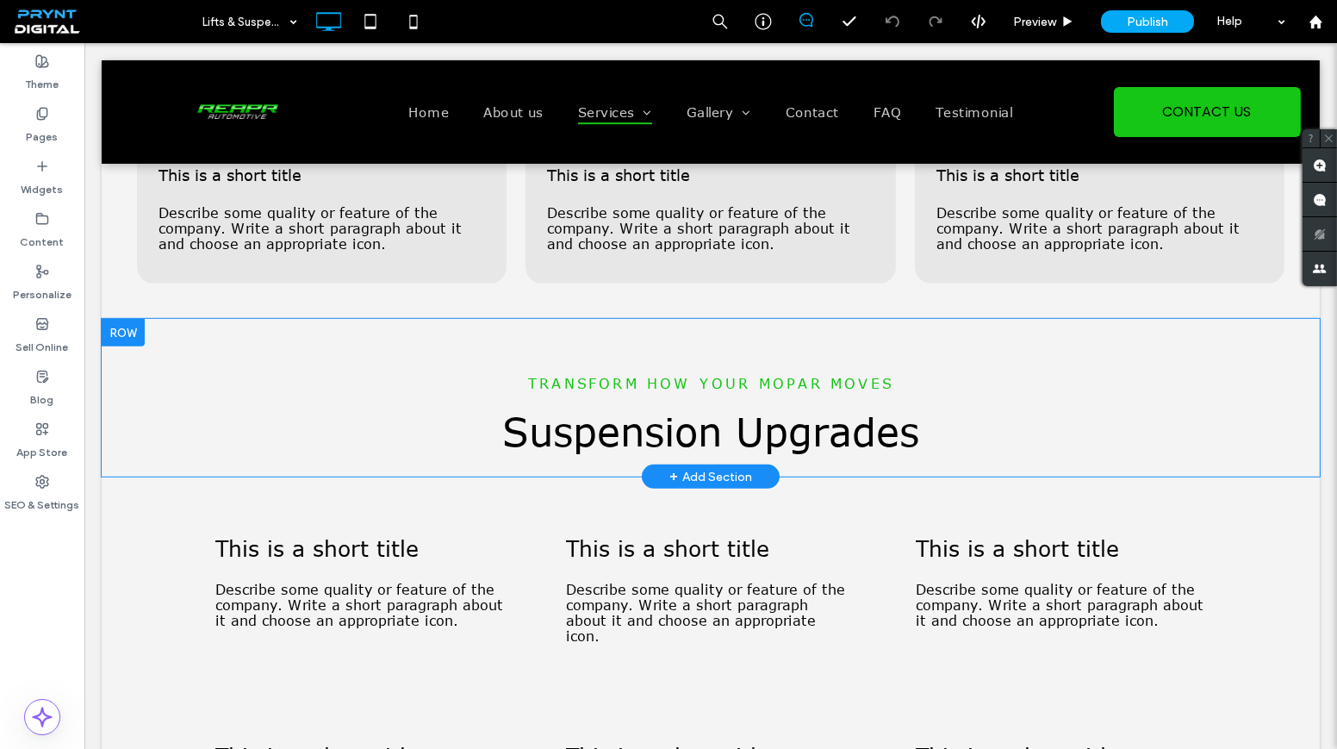
scroll to position [1645, 0]
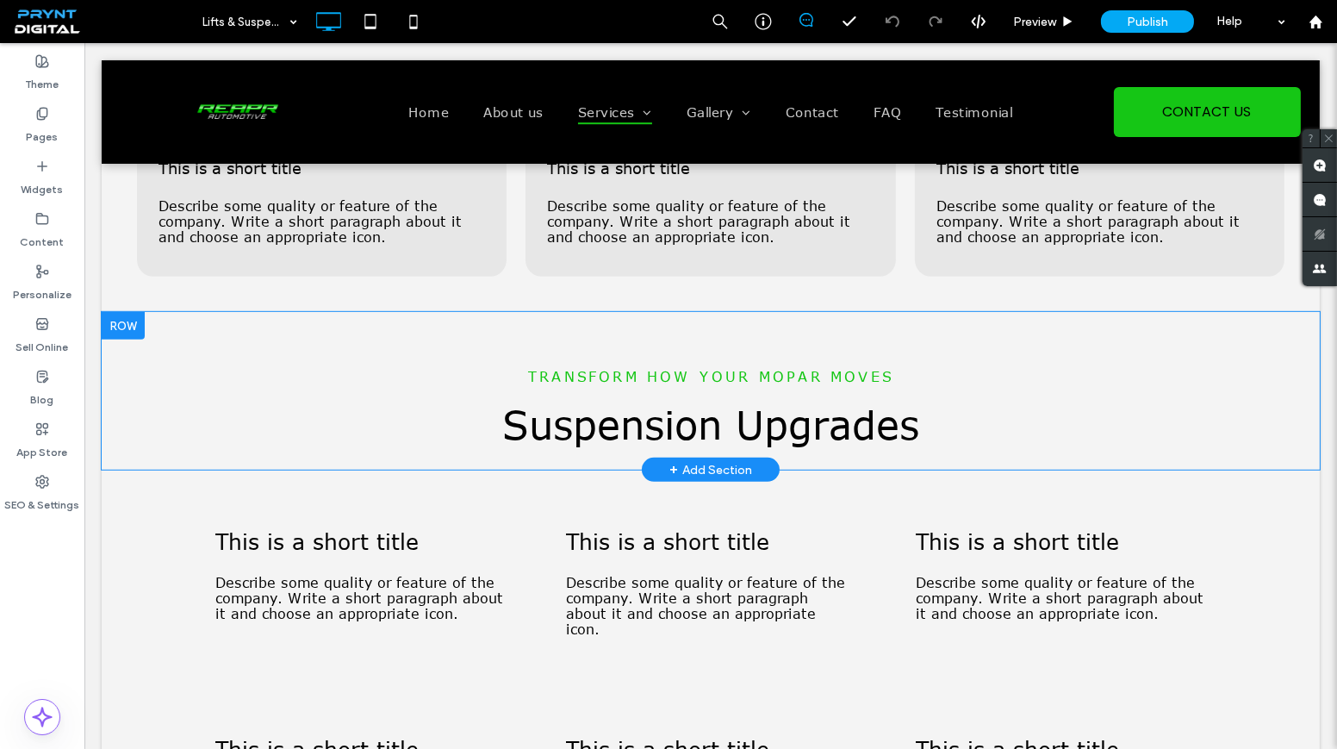
click at [135, 338] on div at bounding box center [123, 326] width 43 height 28
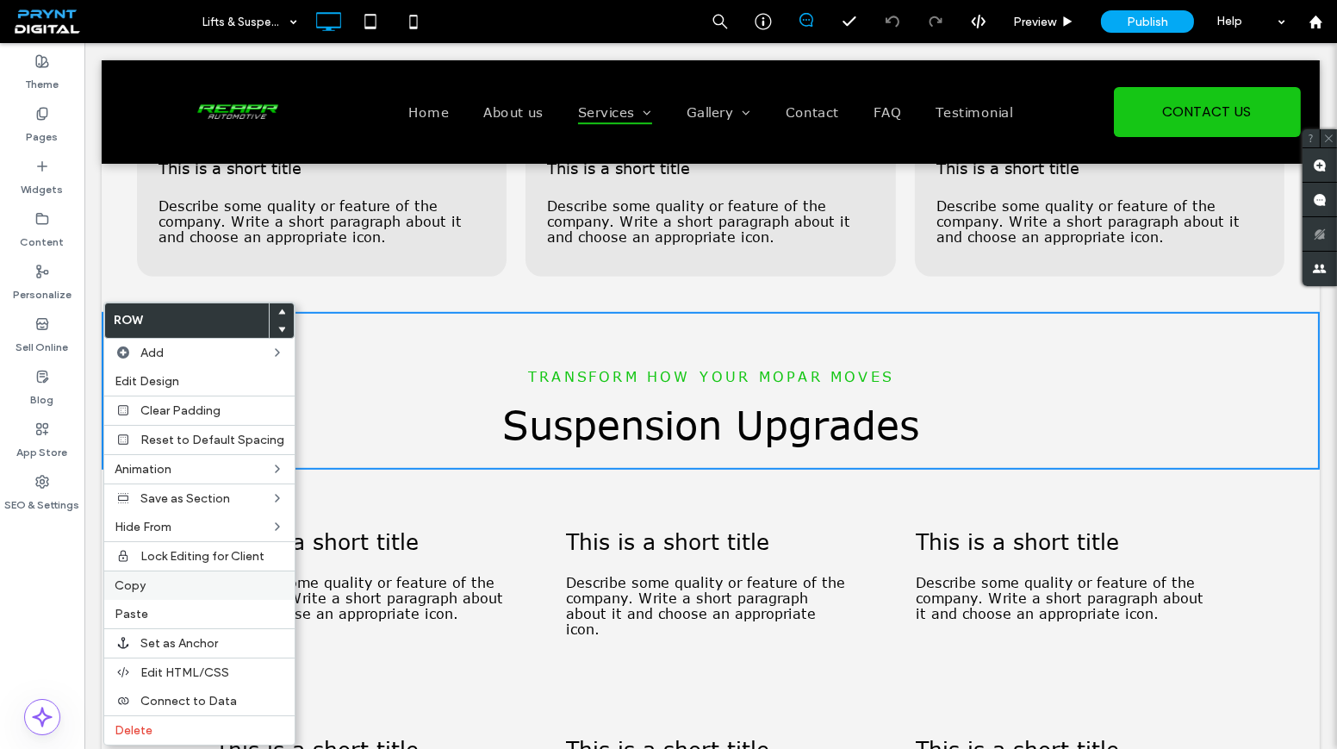
click at [210, 581] on label "Copy" at bounding box center [200, 585] width 170 height 15
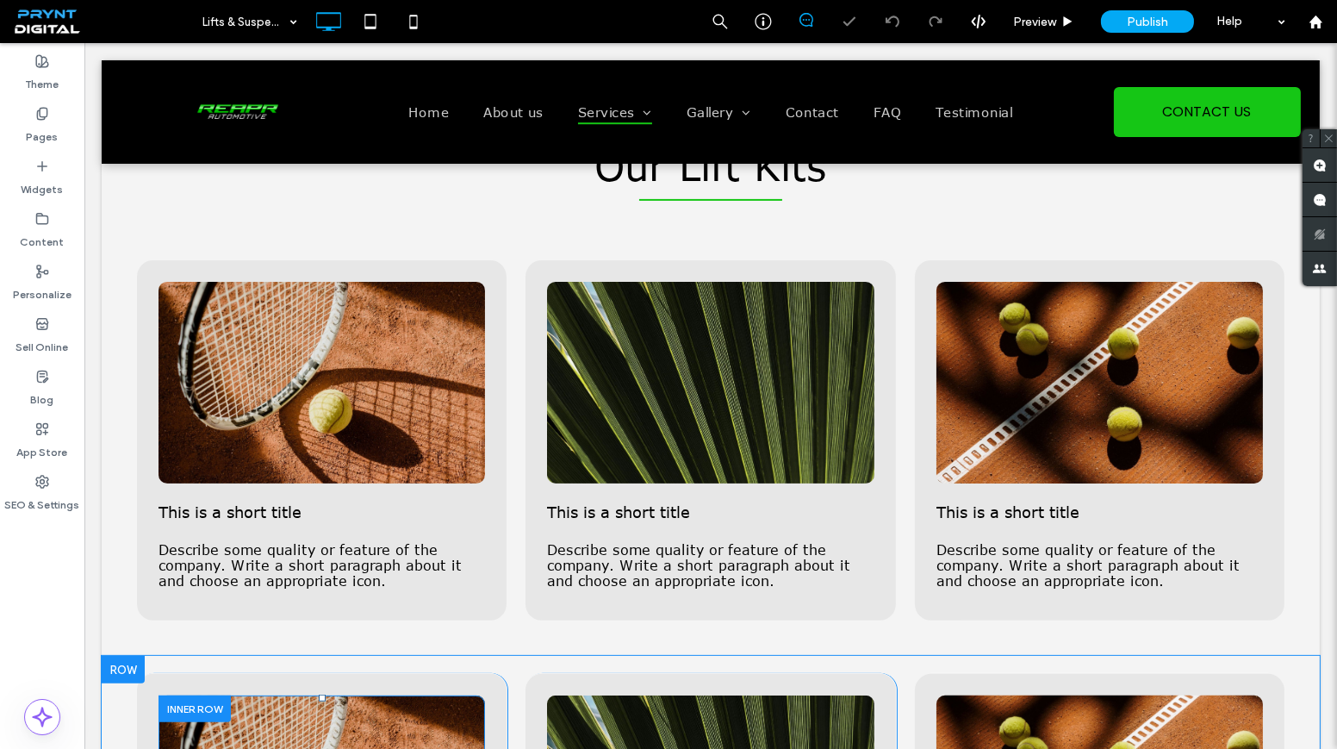
scroll to position [626, 0]
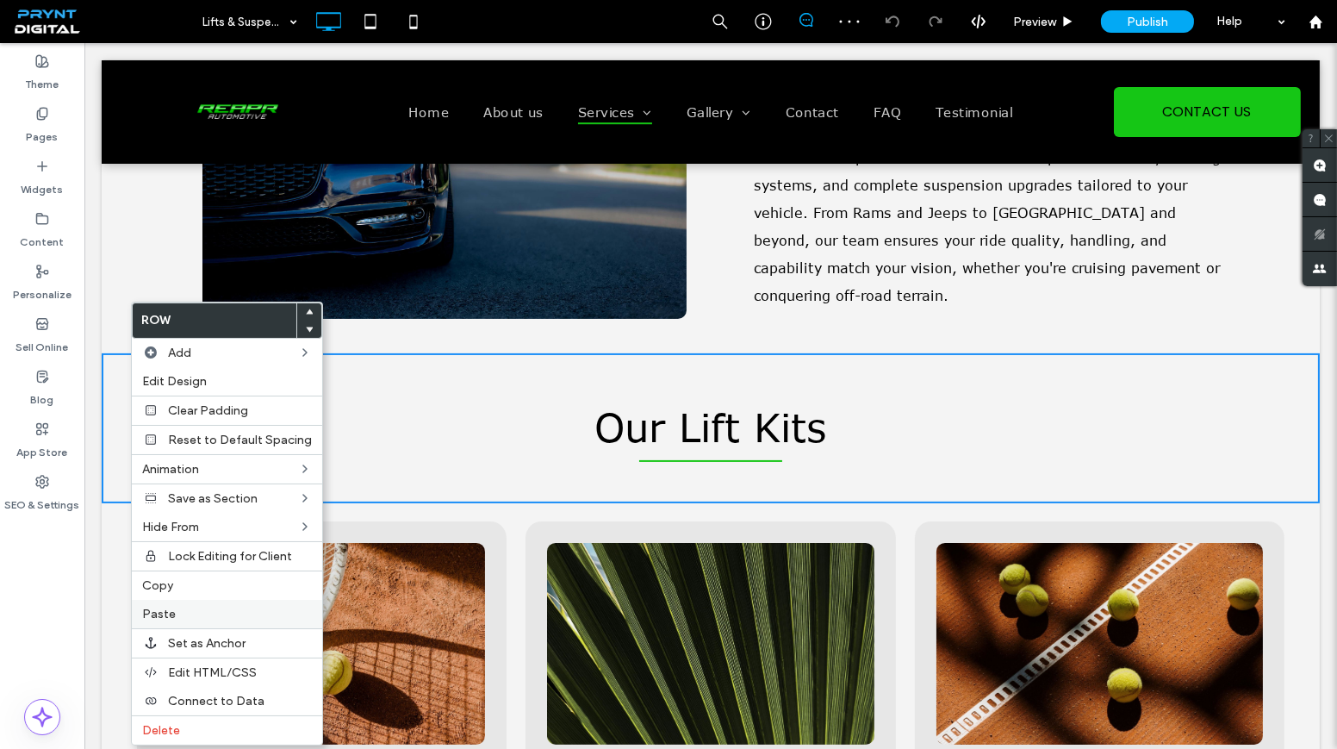
click at [248, 613] on label "Paste" at bounding box center [227, 613] width 170 height 15
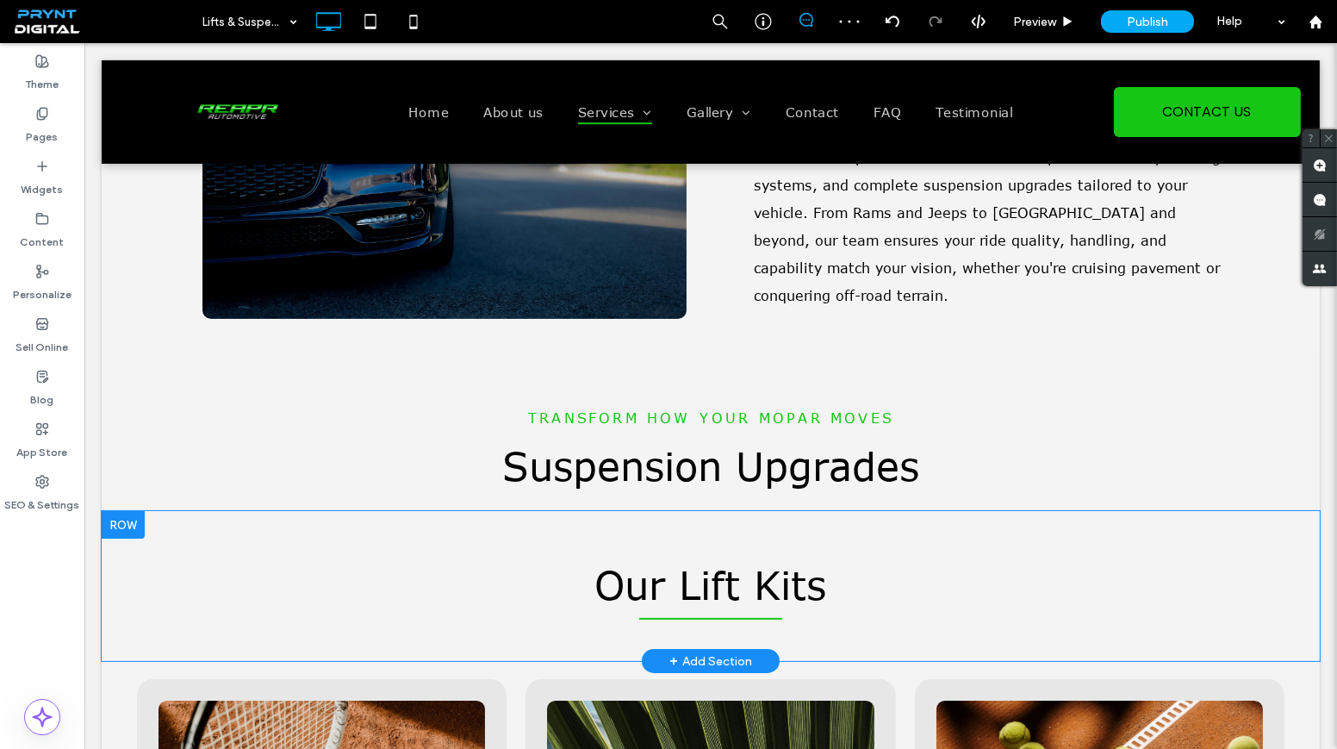
click at [139, 526] on div at bounding box center [123, 525] width 43 height 28
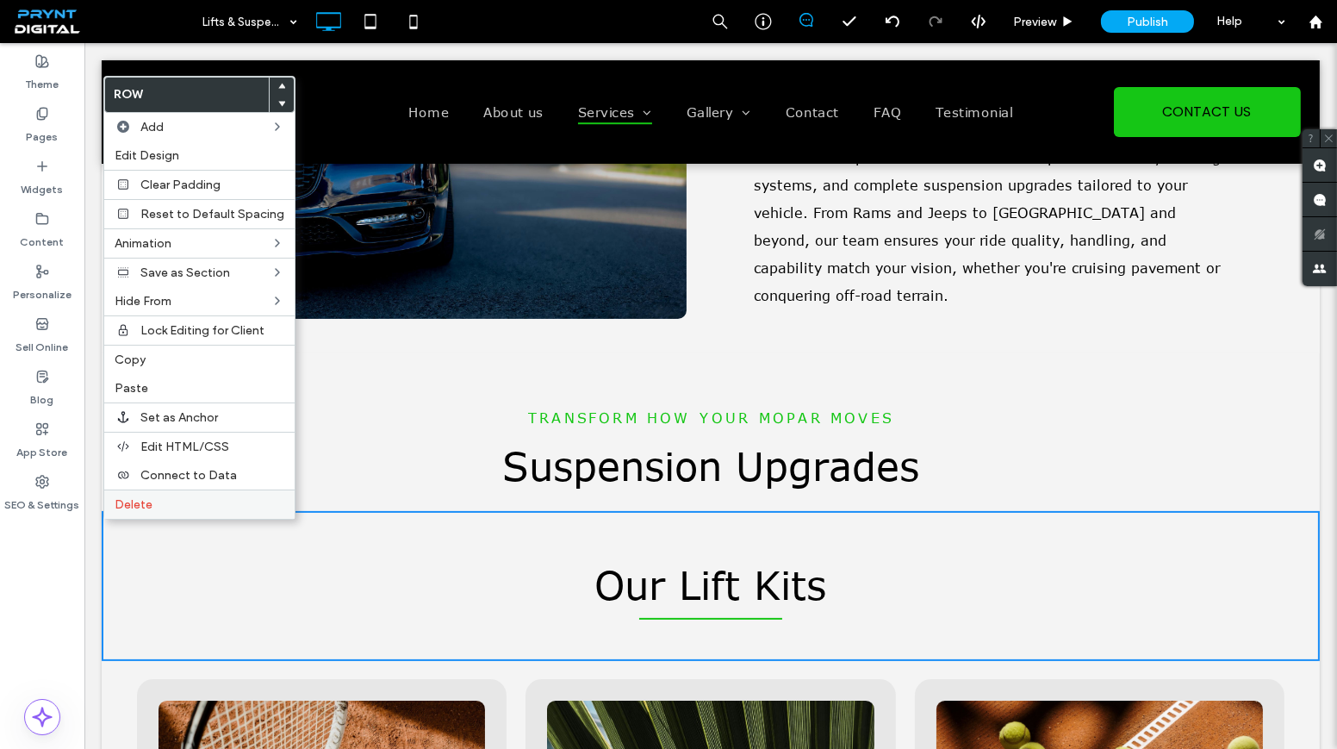
click at [189, 501] on label "Delete" at bounding box center [200, 504] width 170 height 15
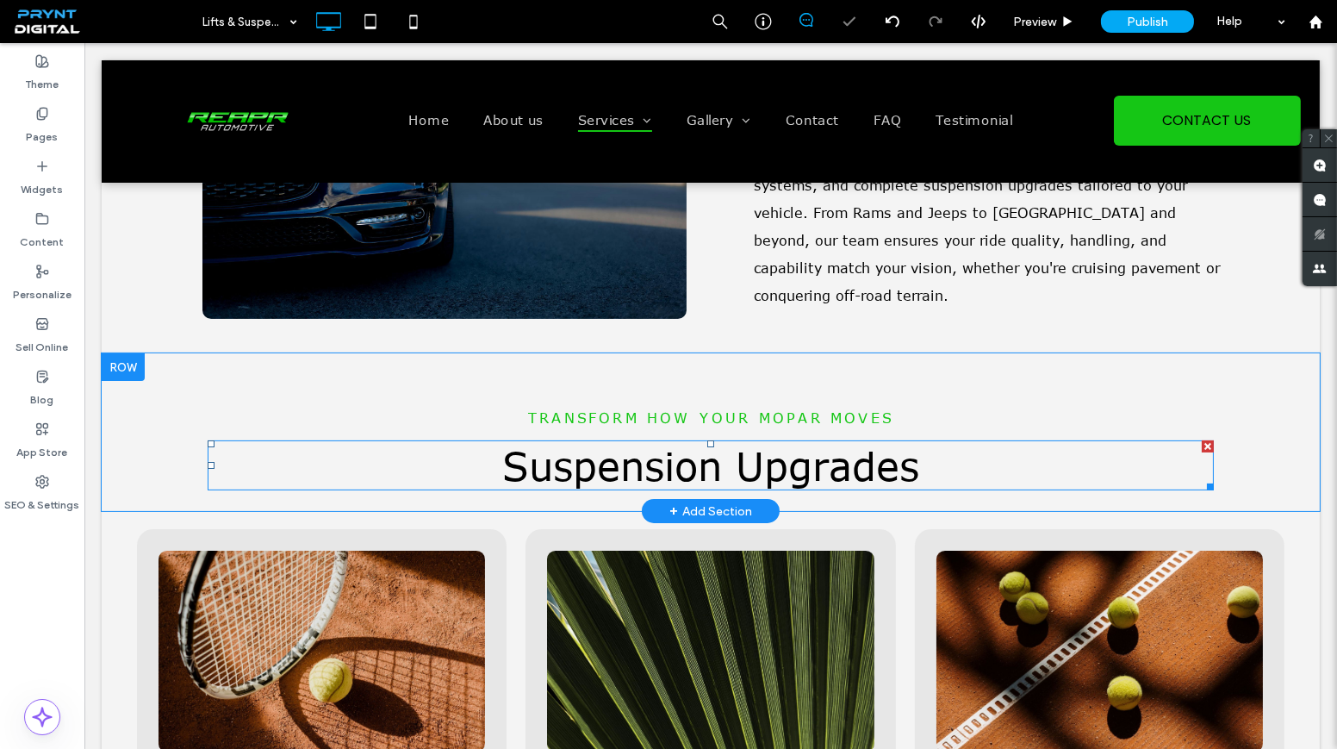
click at [644, 478] on span "Suspension Upgrades" at bounding box center [710, 465] width 417 height 47
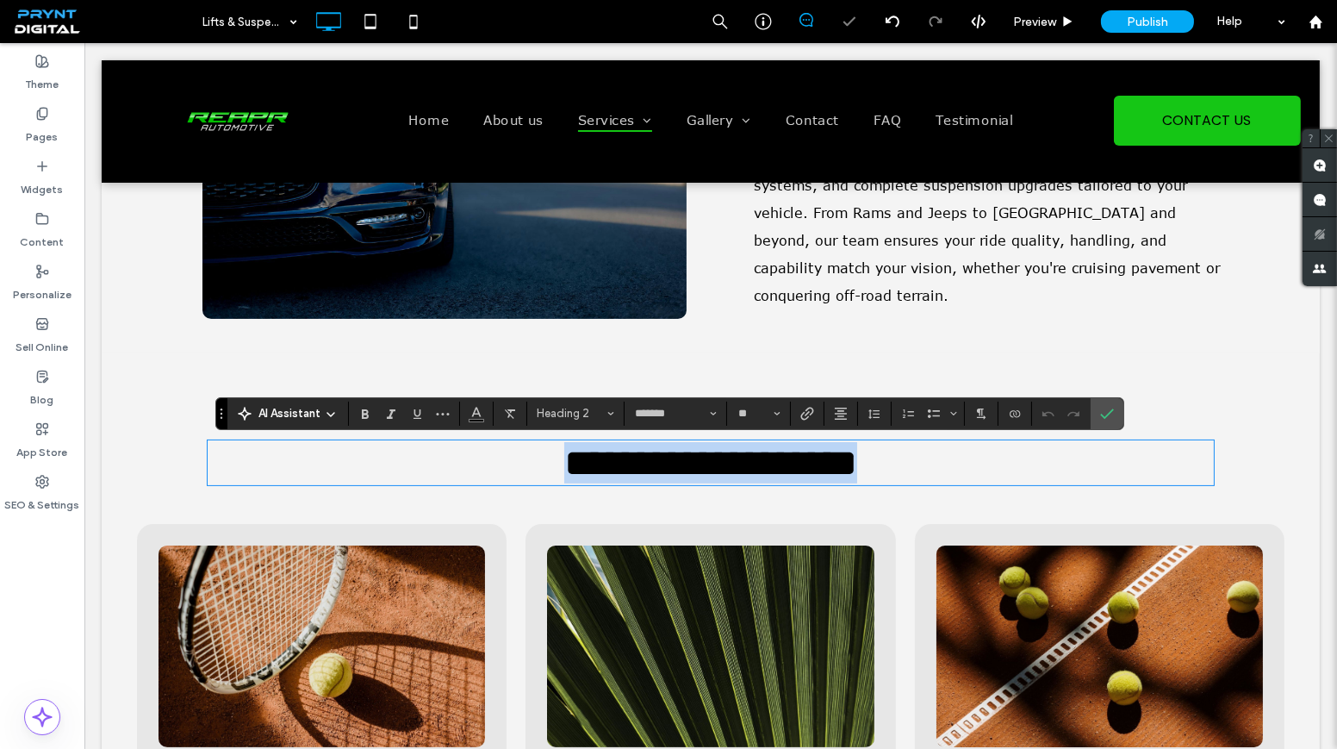
scroll to position [645, 0]
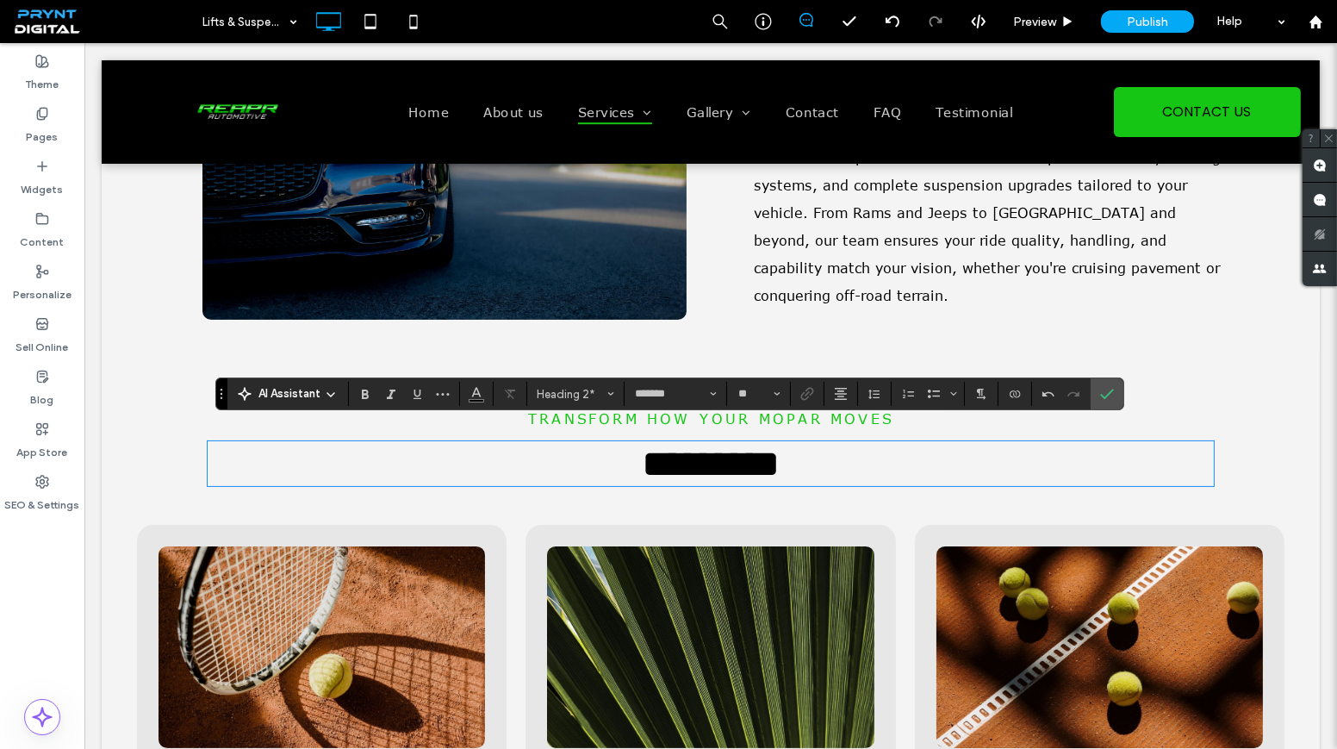
click at [1106, 376] on div "Transform How Your Mopar Moves ********* Click To Paste Click To Paste Row + Ad…" at bounding box center [711, 430] width 1218 height 152
click at [1104, 387] on icon "Confirm" at bounding box center [1107, 394] width 14 height 14
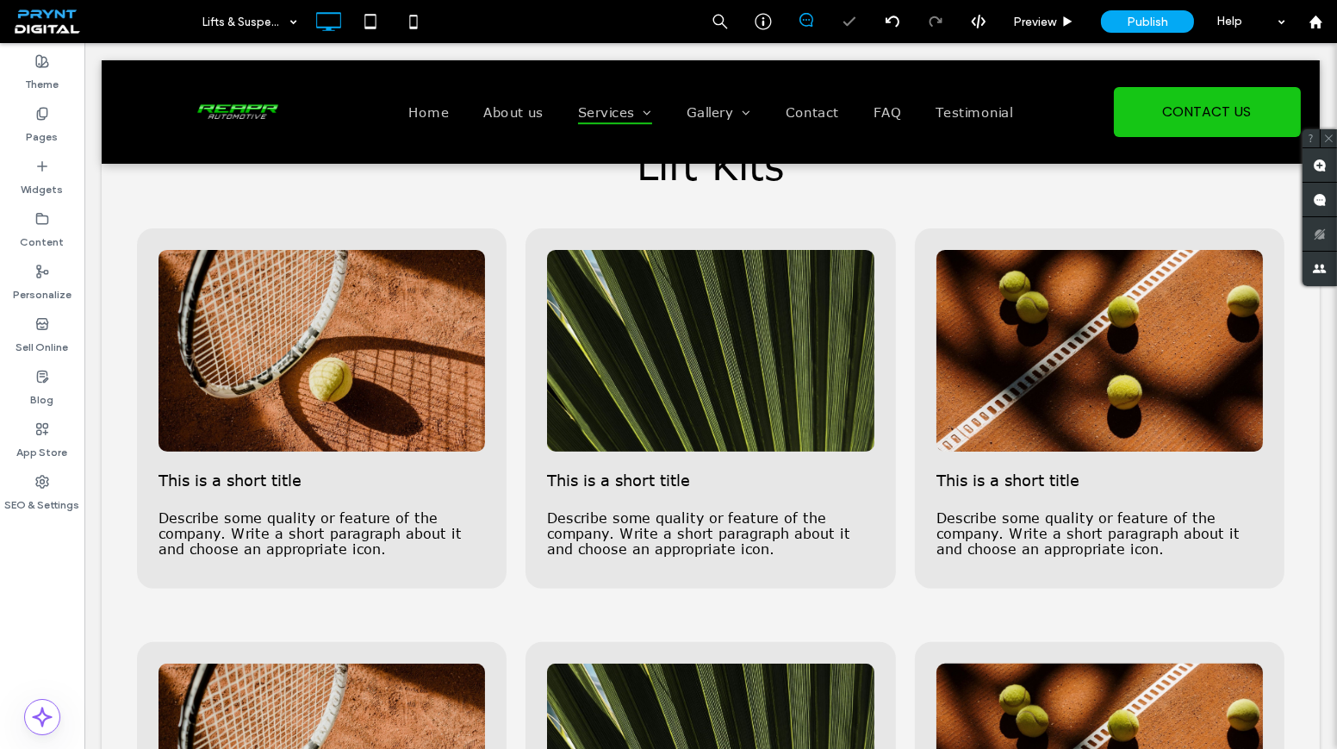
scroll to position [724, 0]
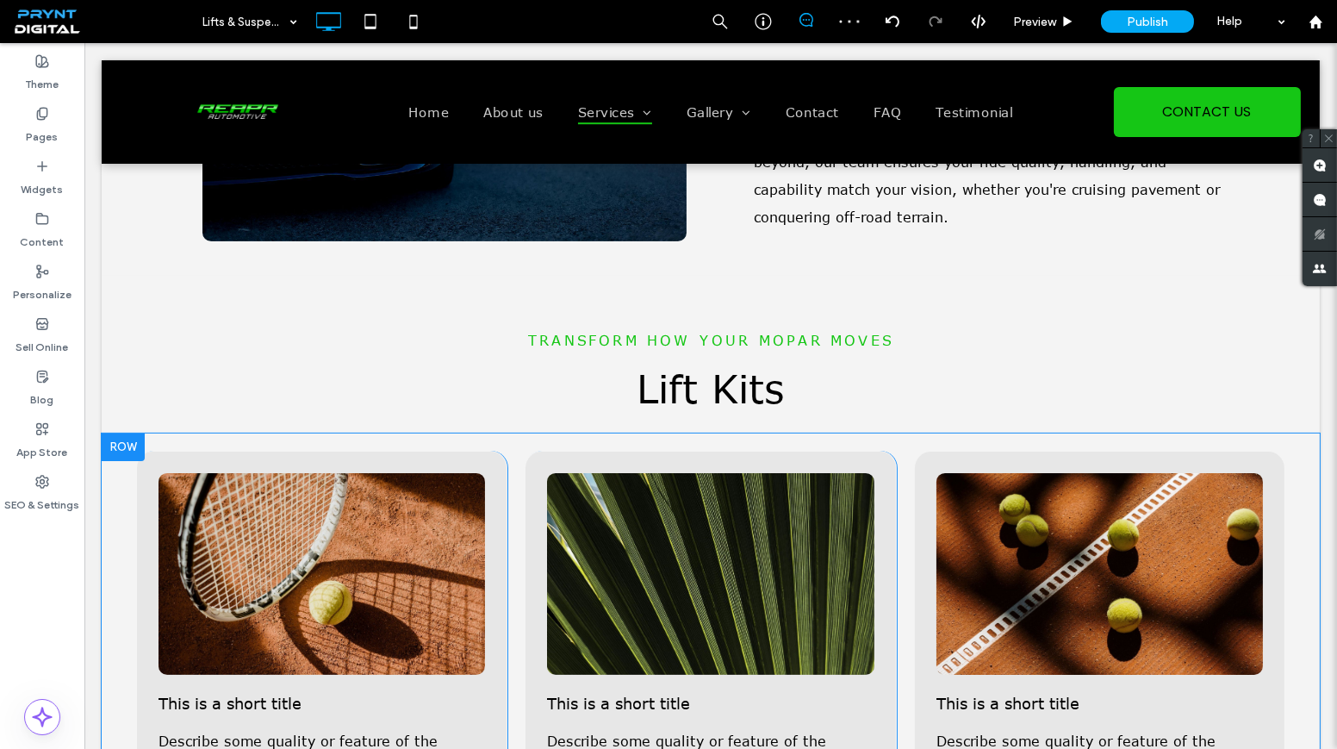
click at [122, 449] on div at bounding box center [123, 447] width 43 height 28
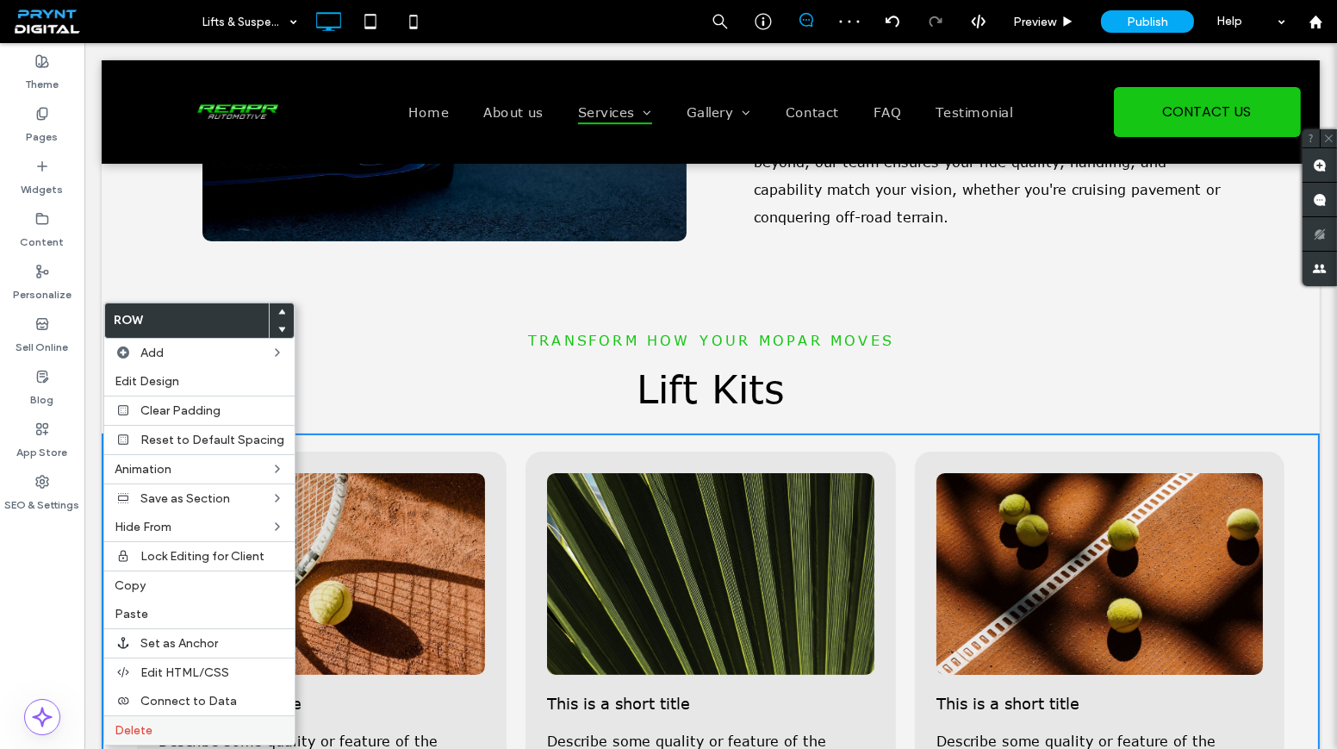
click at [171, 723] on label "Delete" at bounding box center [200, 730] width 170 height 15
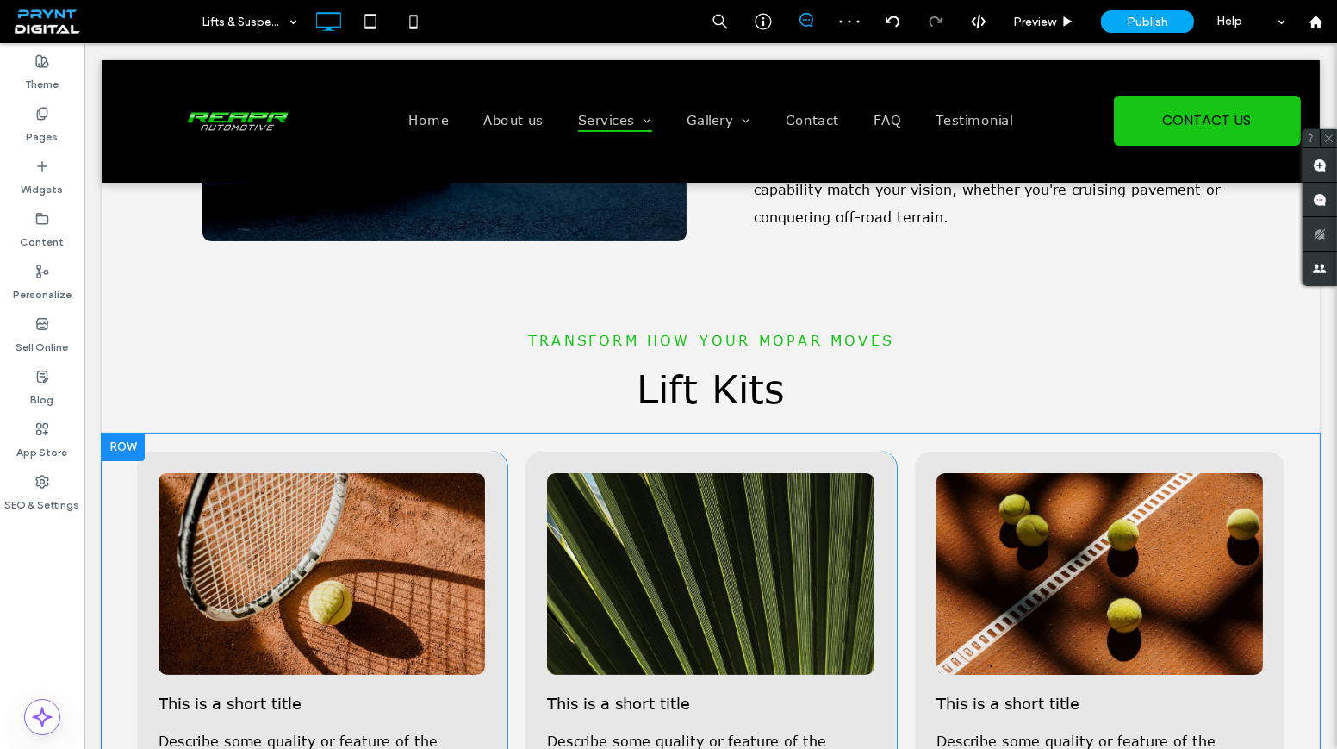
click at [132, 450] on div at bounding box center [123, 447] width 43 height 28
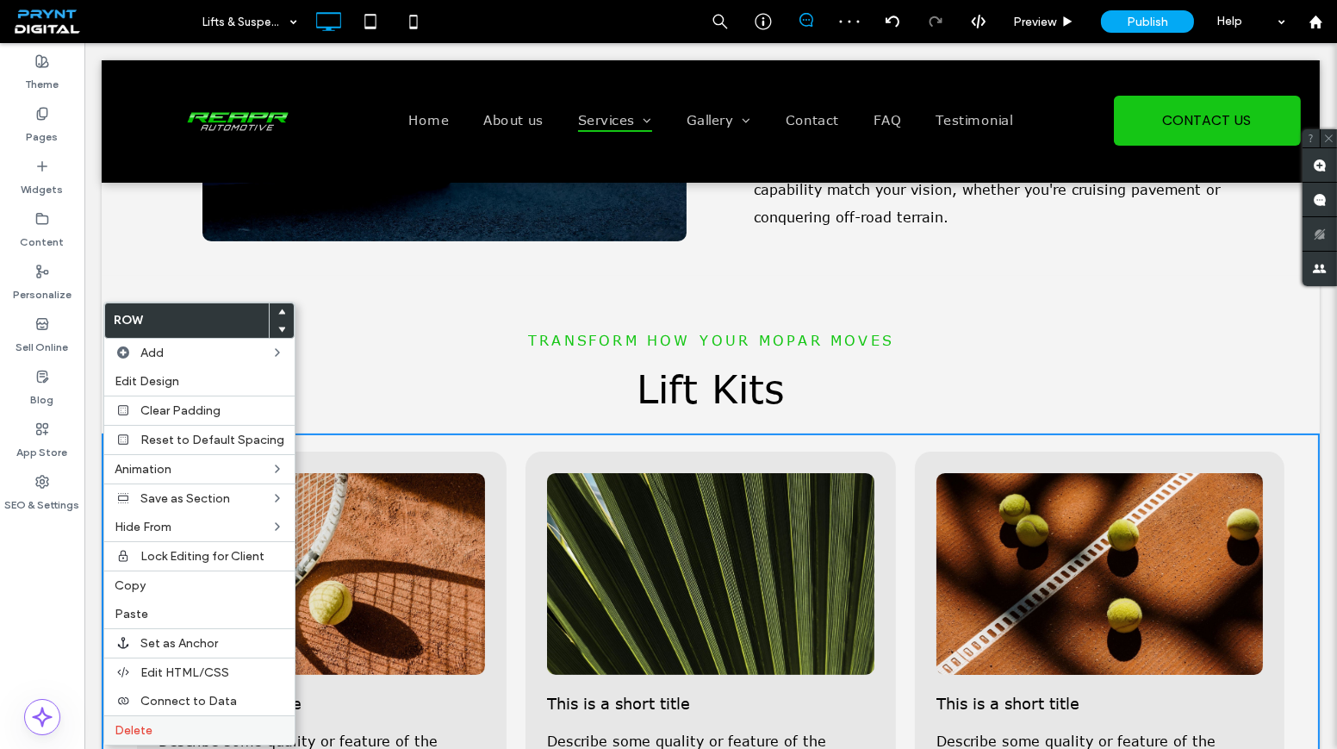
click at [169, 725] on label "Delete" at bounding box center [200, 730] width 170 height 15
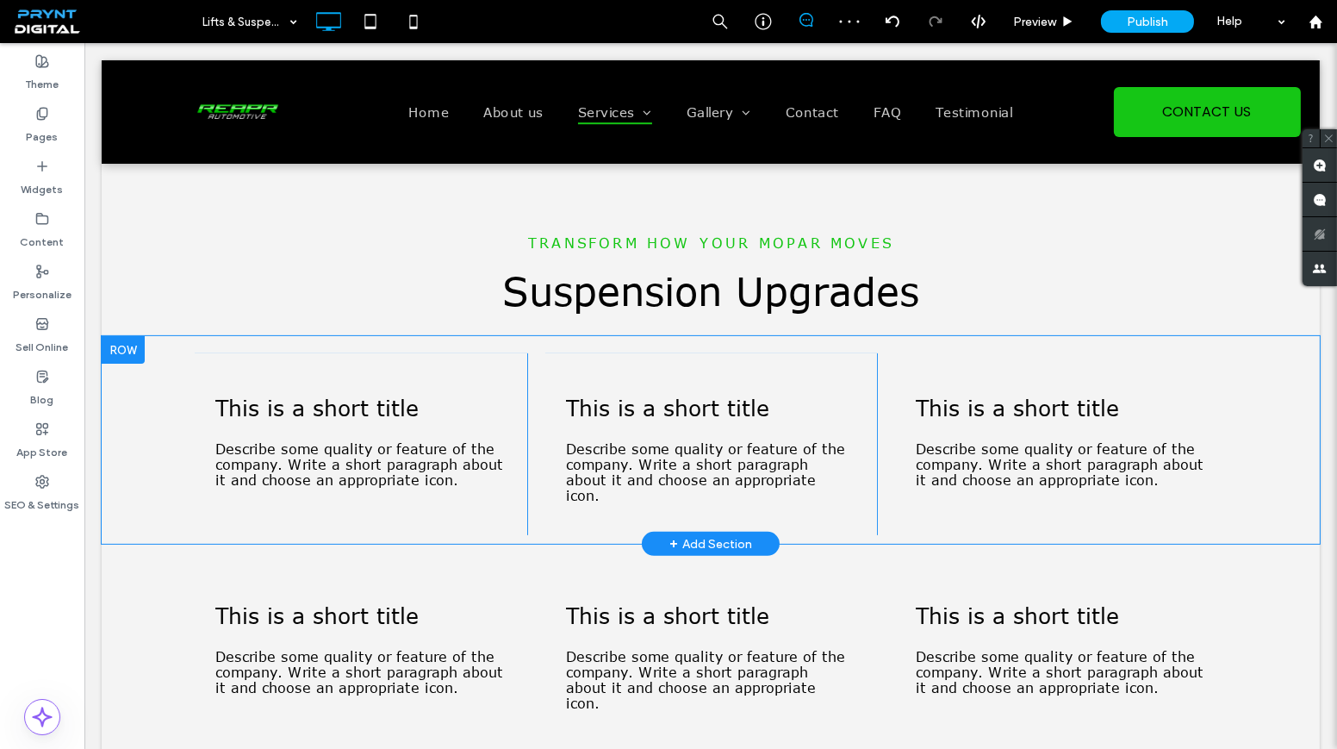
scroll to position [939, 0]
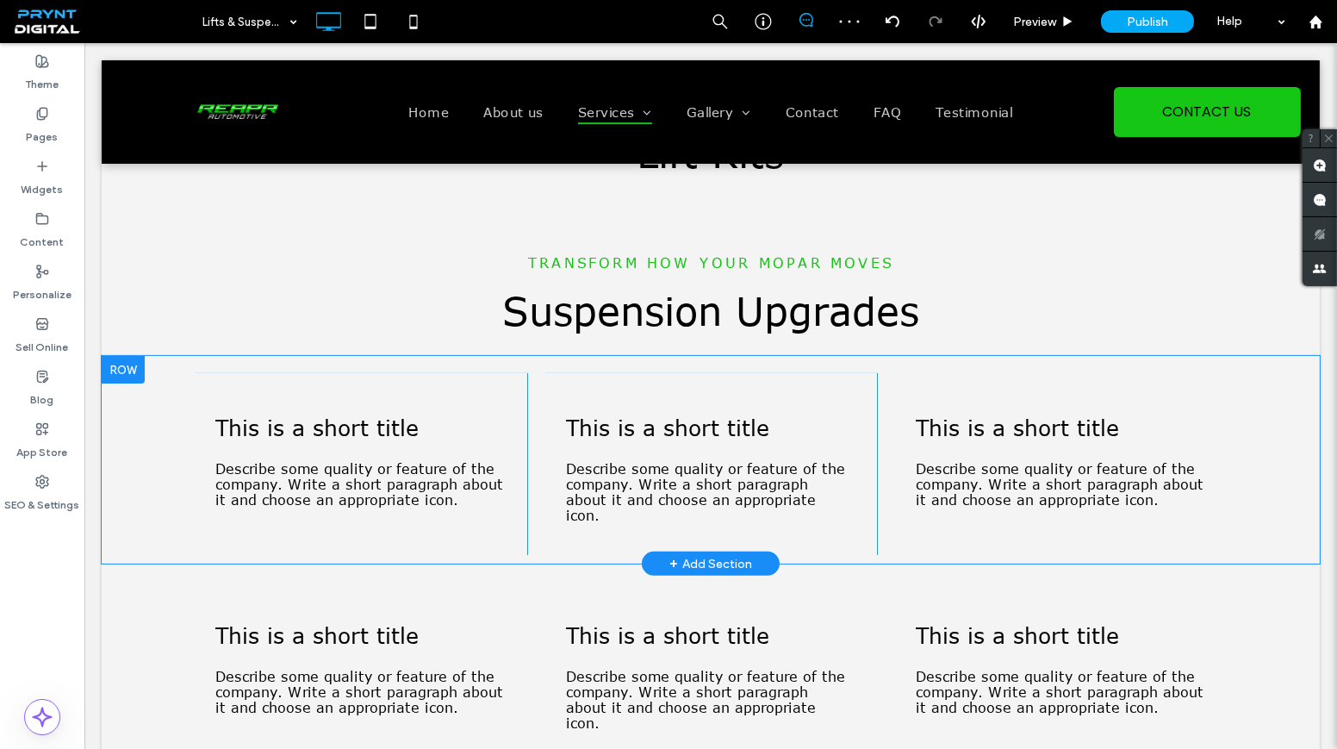
click at [129, 376] on div at bounding box center [123, 370] width 43 height 28
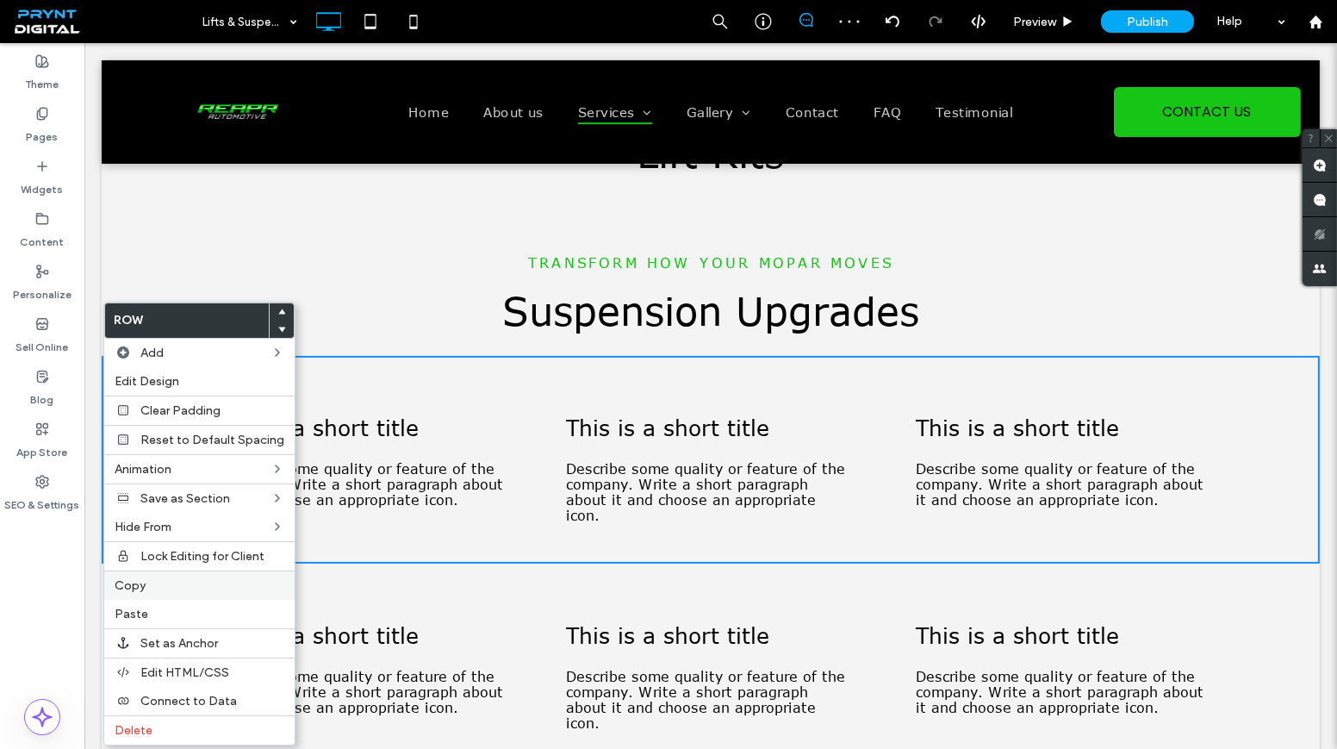
click at [186, 582] on label "Copy" at bounding box center [200, 585] width 170 height 15
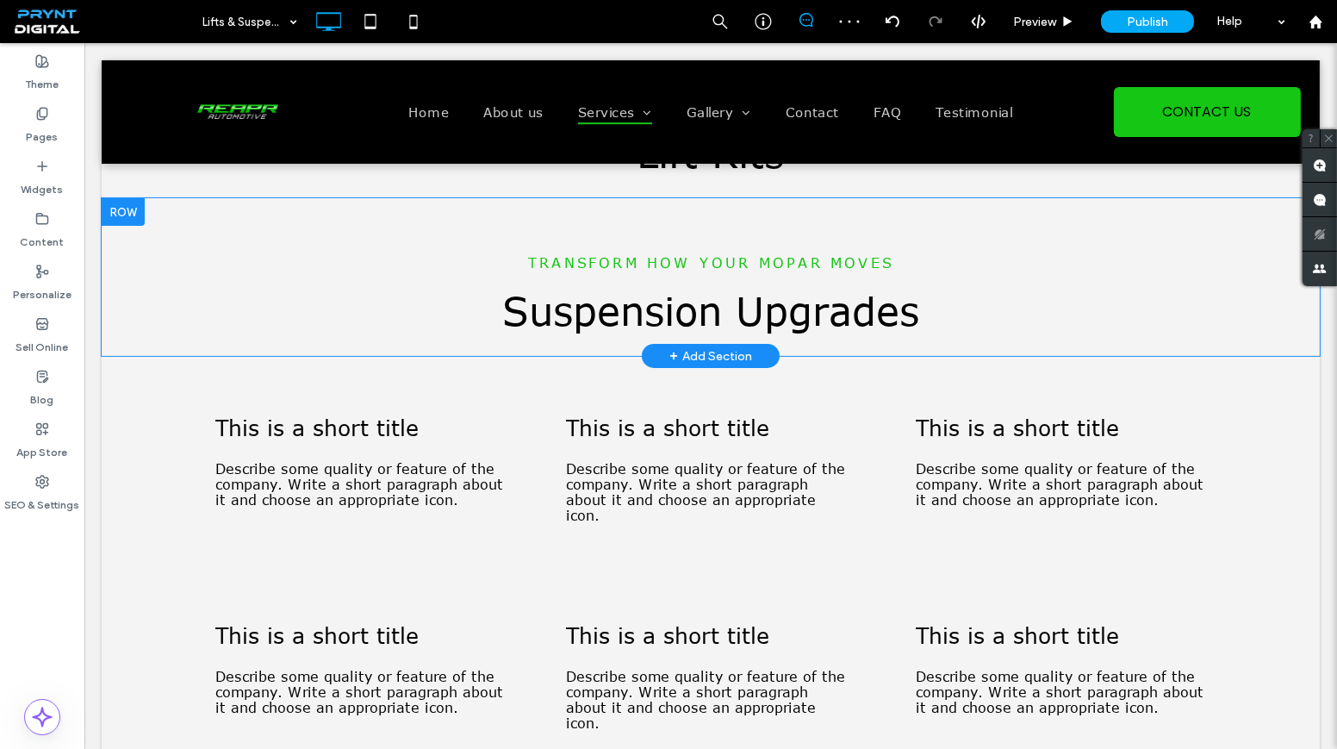
click at [111, 212] on div at bounding box center [123, 212] width 43 height 28
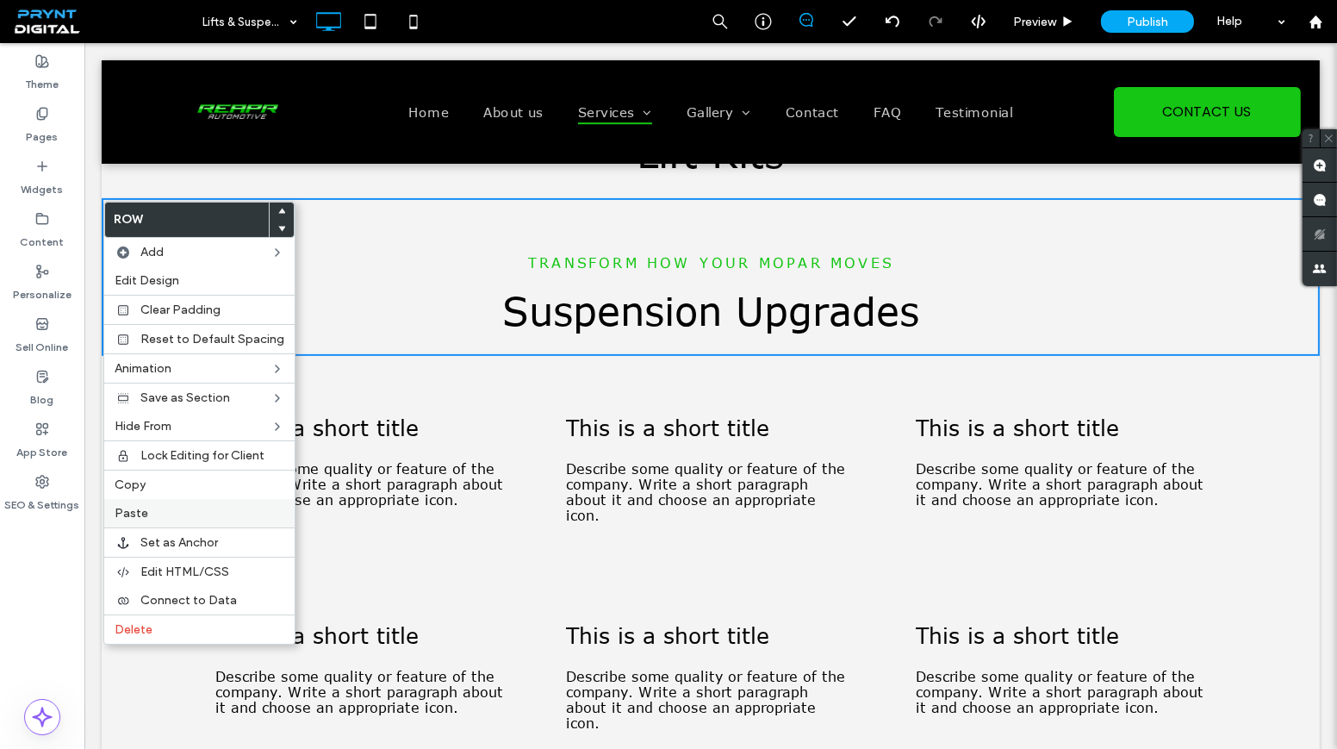
click at [160, 499] on div "Paste" at bounding box center [199, 513] width 190 height 28
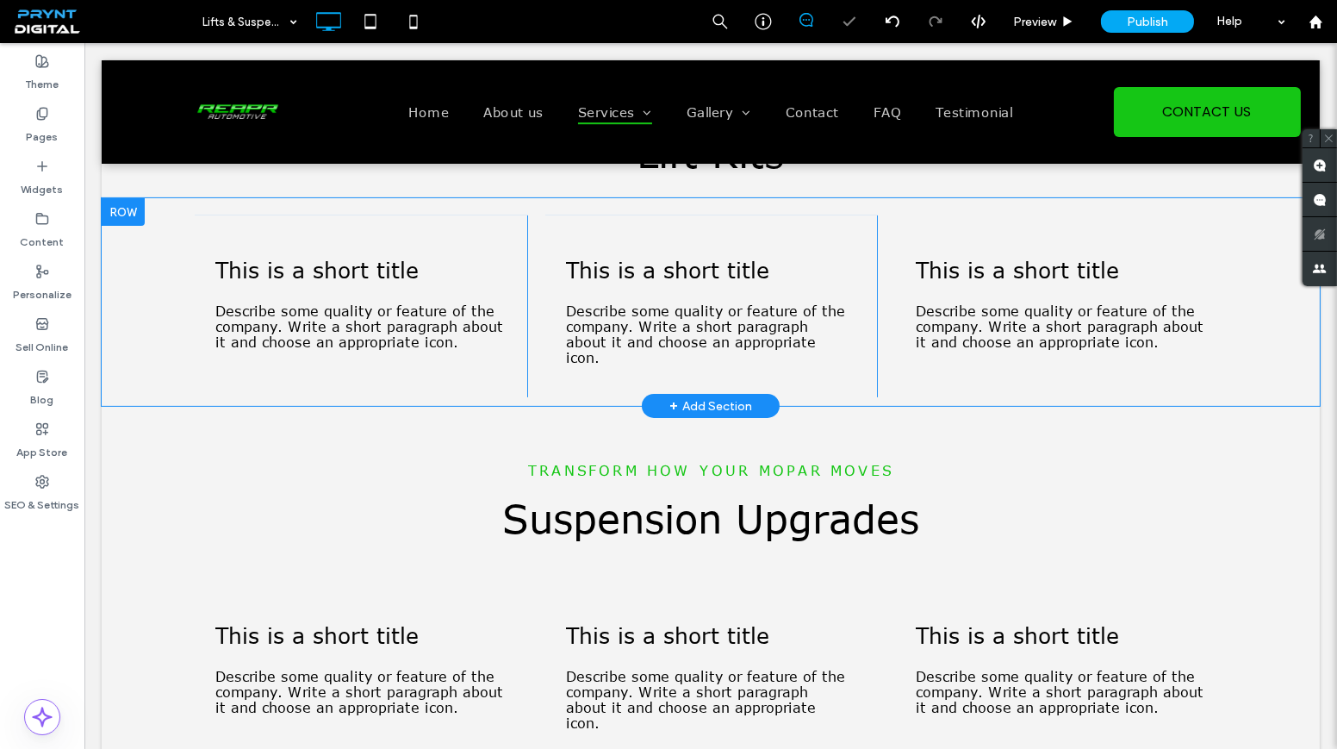
click at [123, 214] on div at bounding box center [123, 212] width 43 height 28
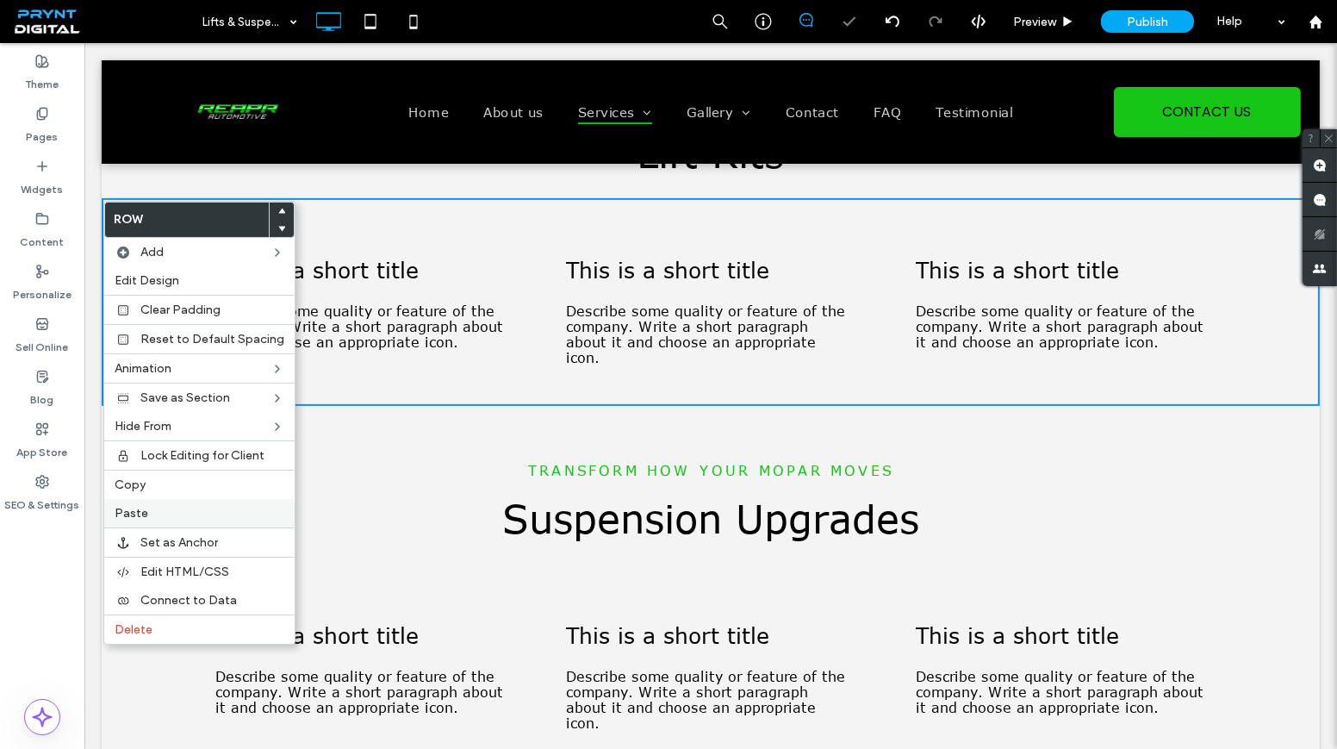
click at [198, 499] on div "Paste" at bounding box center [199, 513] width 190 height 28
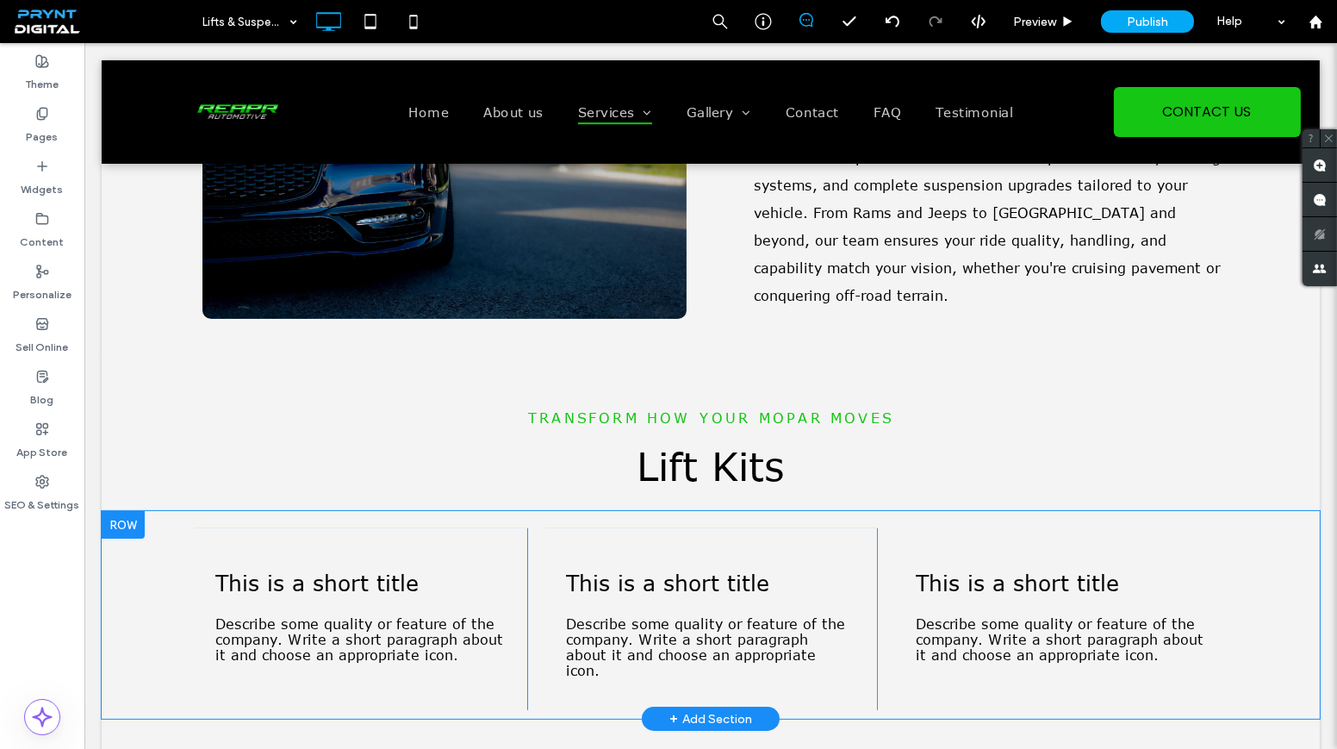
scroll to position [783, 0]
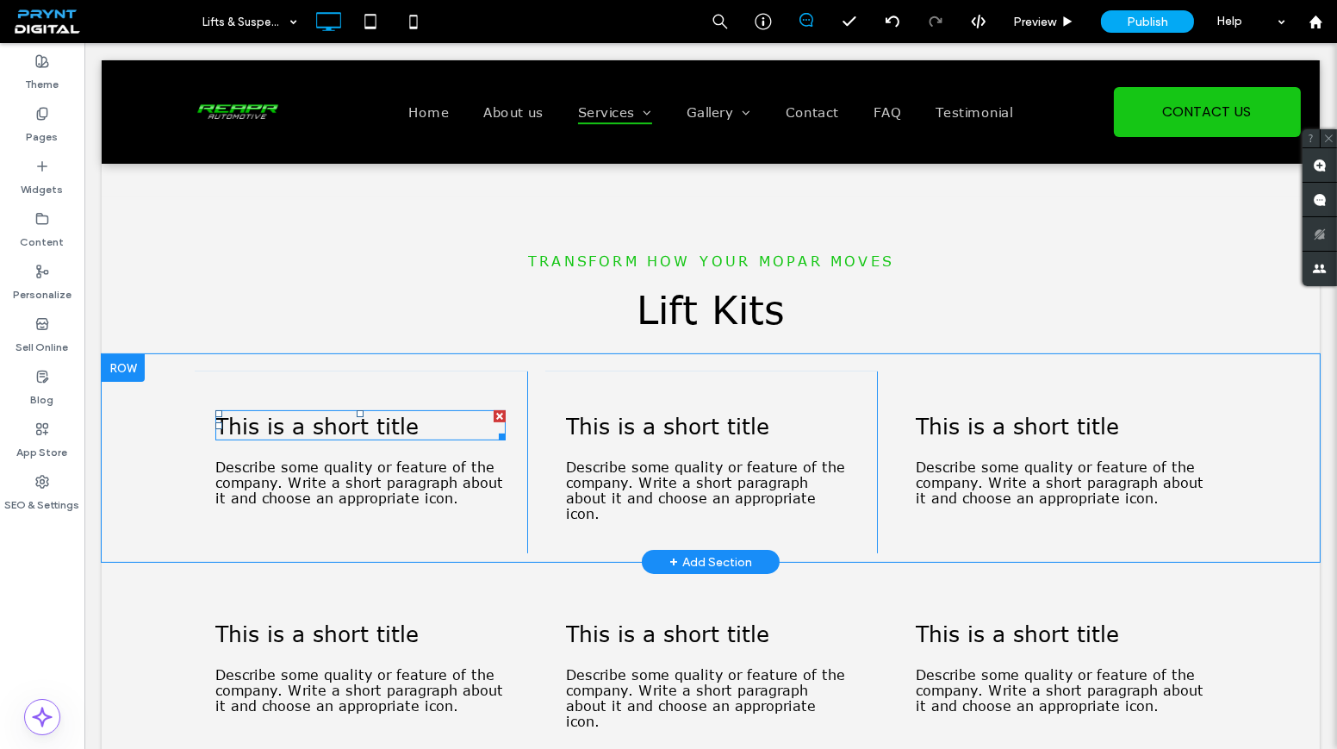
click at [357, 417] on div at bounding box center [360, 413] width 7 height 7
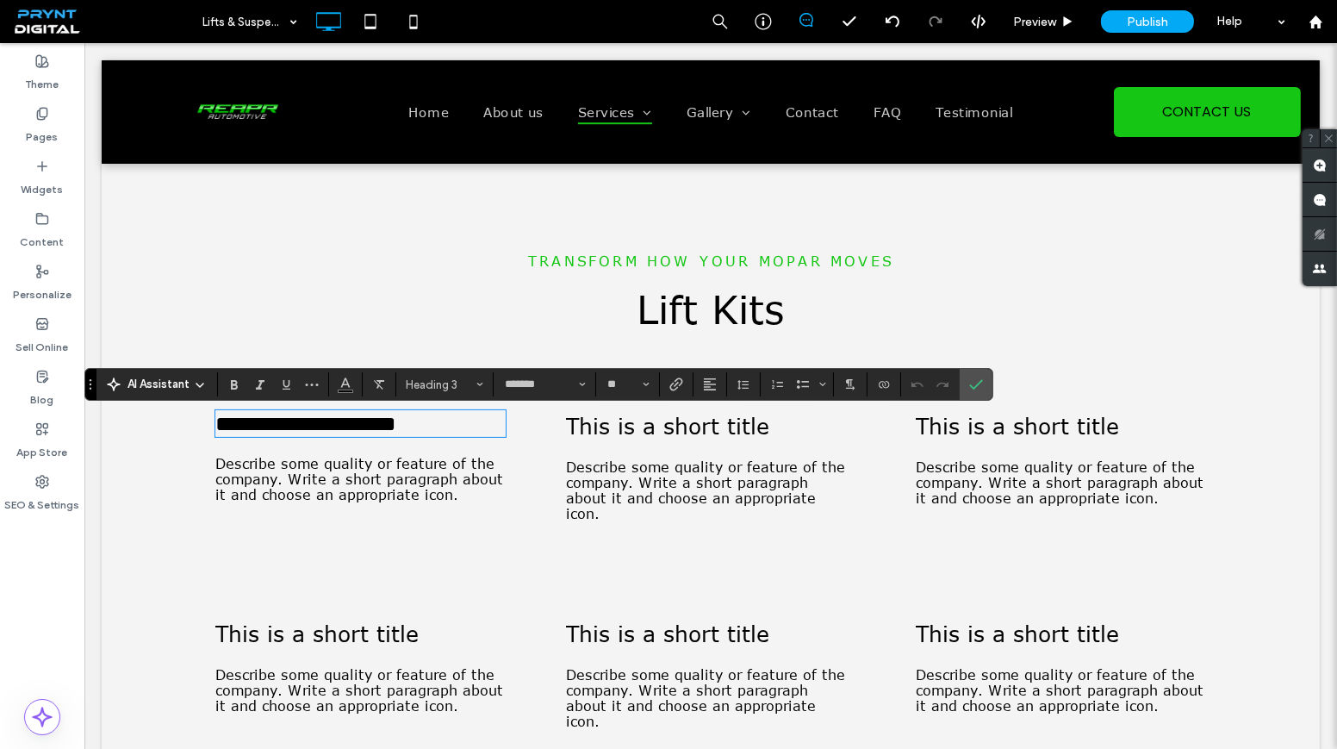
type input "**"
click at [973, 377] on icon "Confirm" at bounding box center [976, 384] width 14 height 14
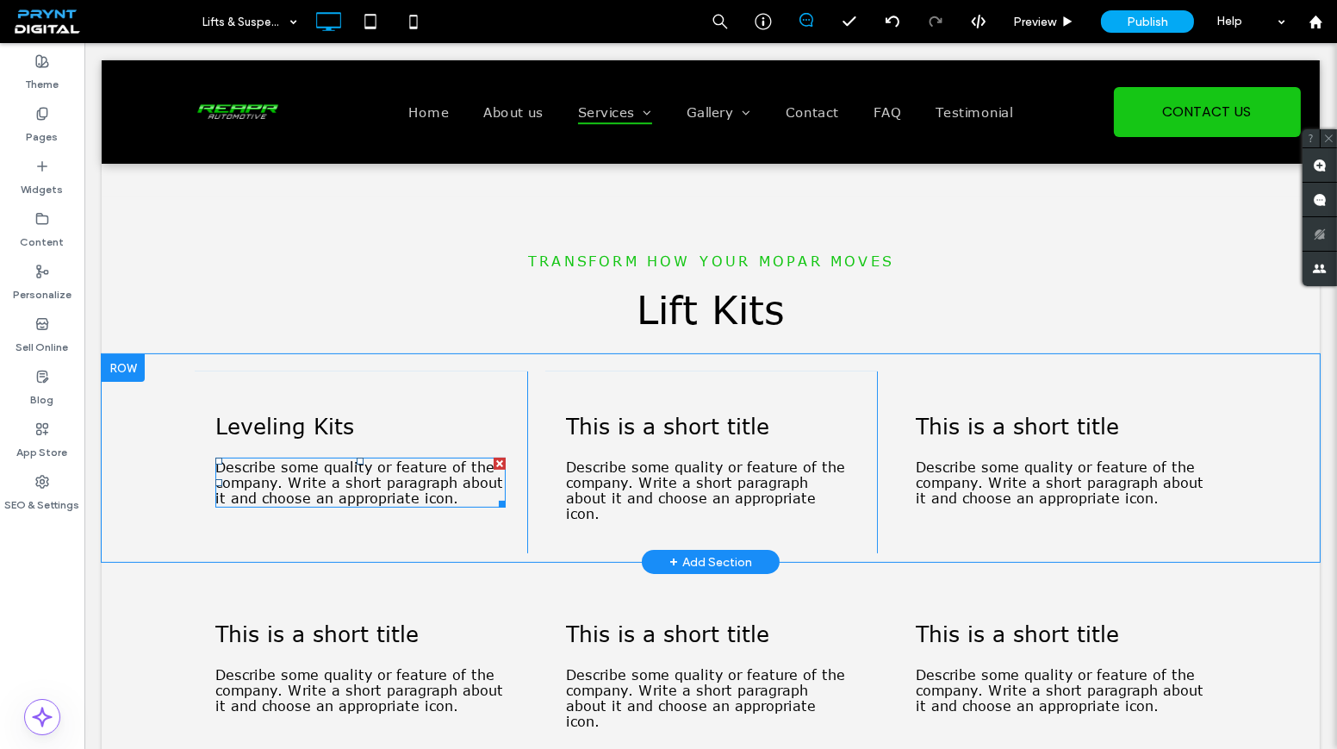
click at [405, 462] on span "Describe some quality or feature of the company. Write a short paragraph about …" at bounding box center [359, 482] width 288 height 47
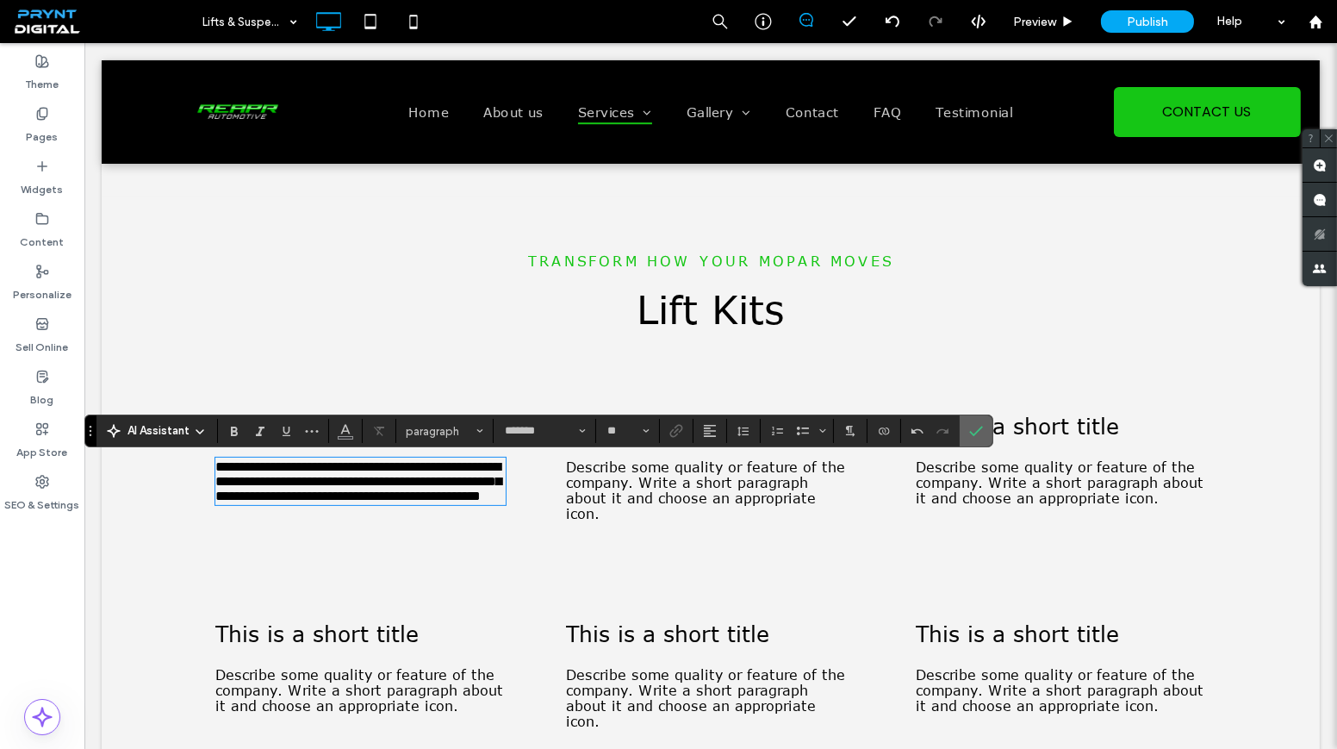
click at [983, 424] on div at bounding box center [976, 430] width 26 height 31
click at [978, 424] on label "Confirm" at bounding box center [976, 430] width 26 height 31
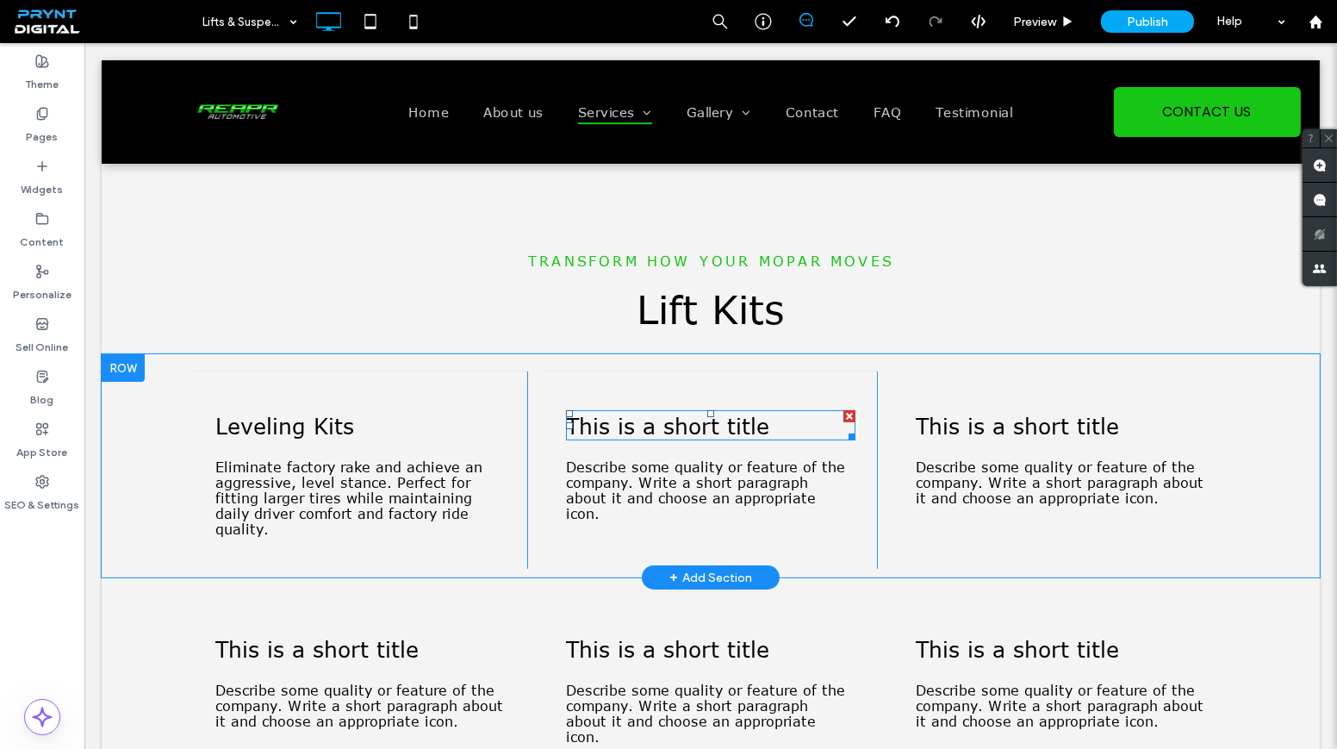
click at [705, 431] on span "This is a short title" at bounding box center [667, 425] width 203 height 27
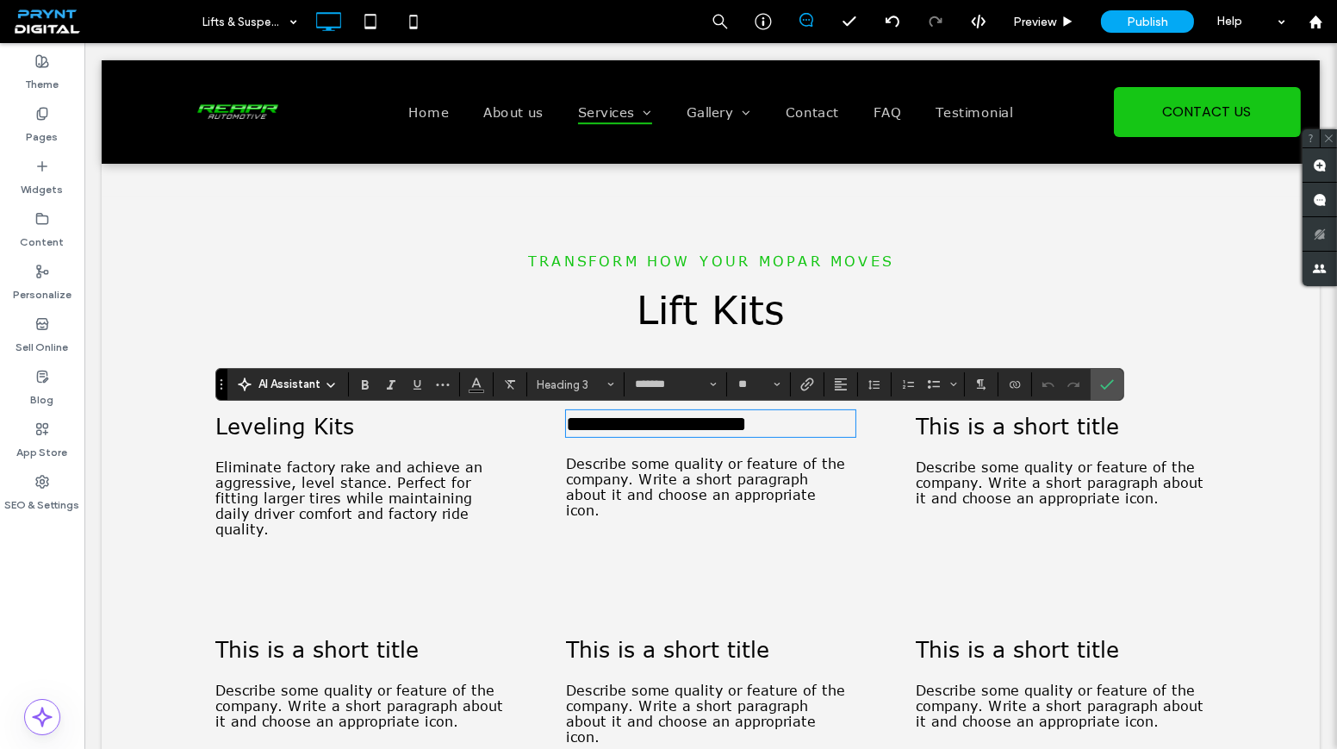
type input "**"
click at [1110, 378] on label "Confirm" at bounding box center [1107, 384] width 26 height 31
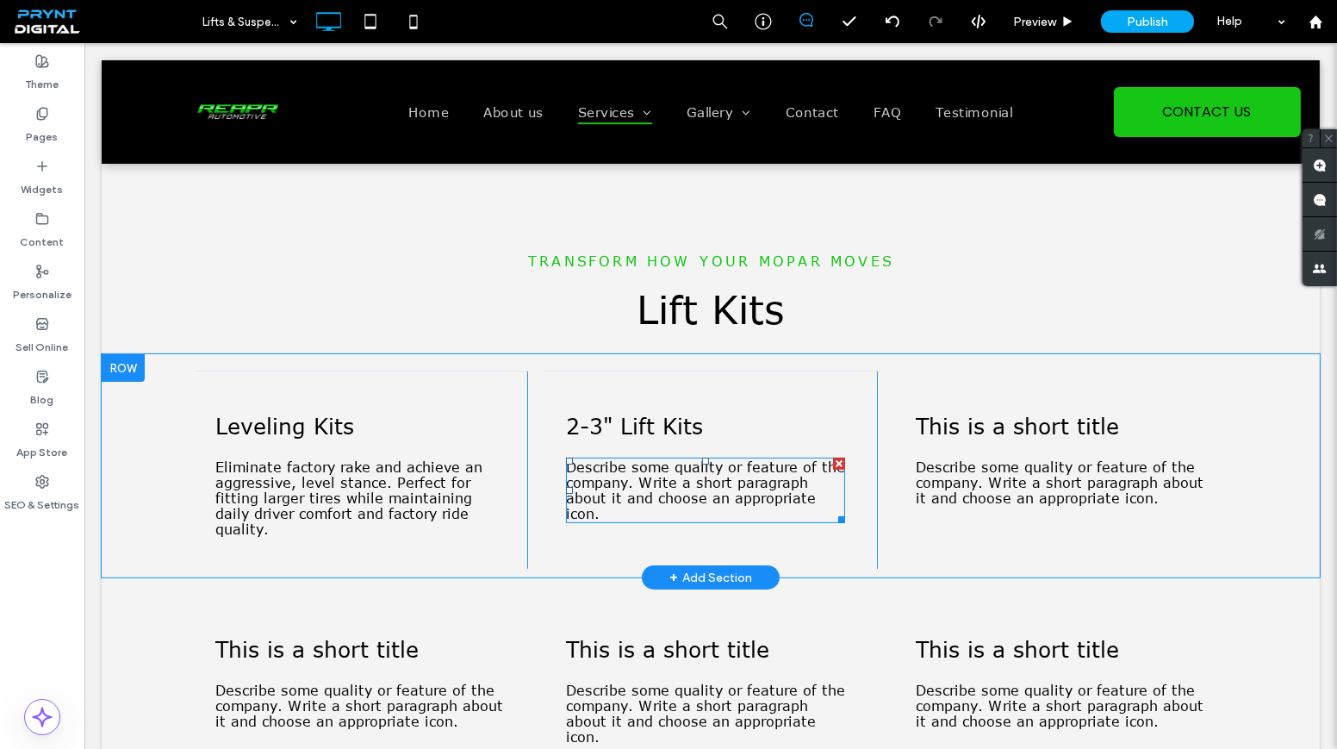
click at [698, 482] on span "Describe some quality or feature of the company. Write a short paragraph about …" at bounding box center [705, 490] width 279 height 62
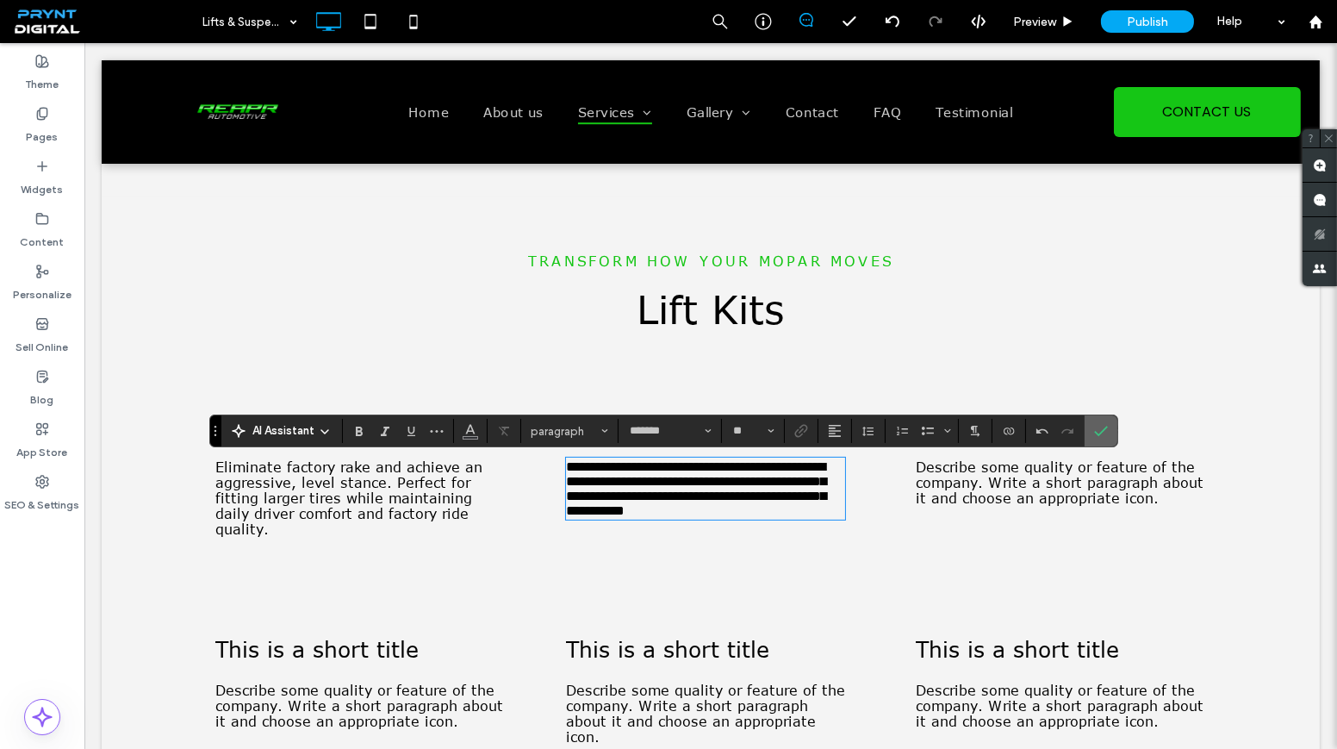
click at [1085, 419] on section at bounding box center [1101, 430] width 33 height 31
drag, startPoint x: 1088, startPoint y: 423, endPoint x: 999, endPoint y: 377, distance: 99.8
click at [1094, 424] on icon "Confirm" at bounding box center [1101, 431] width 14 height 14
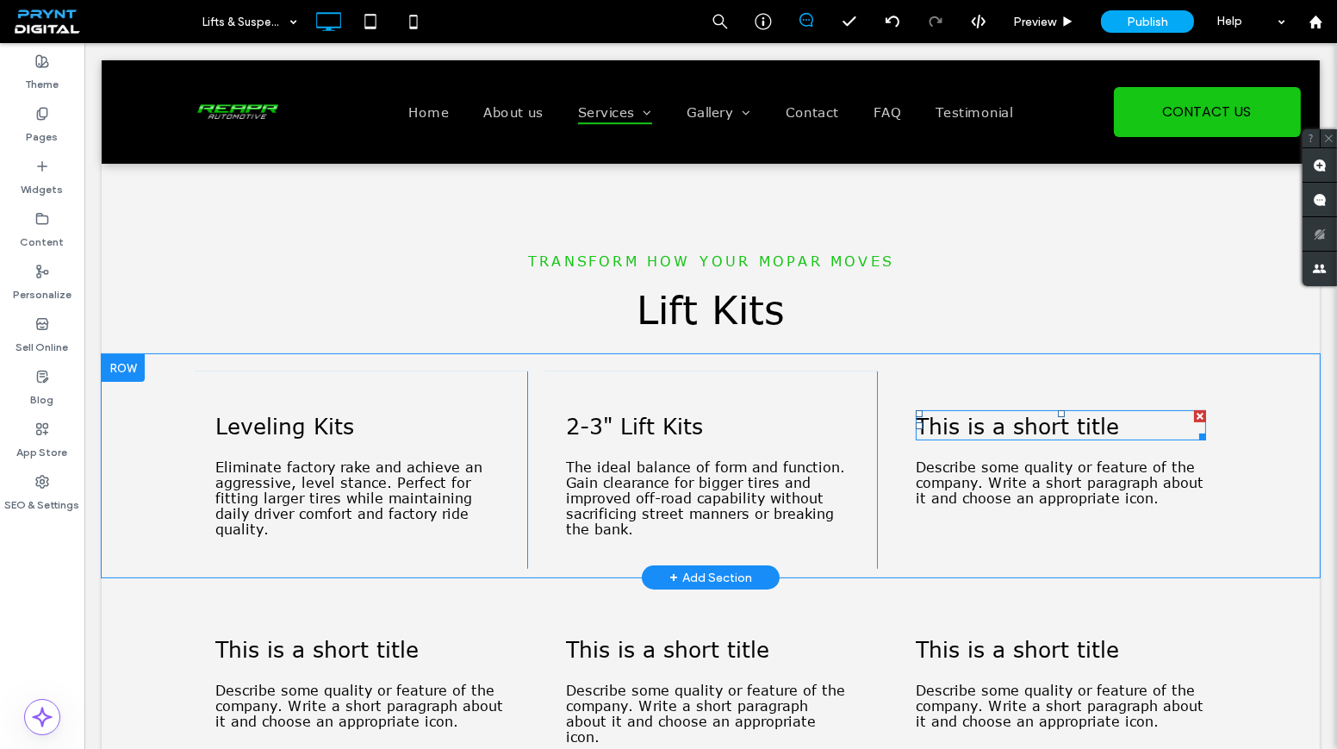
click at [1021, 426] on span "This is a short title" at bounding box center [1017, 425] width 203 height 27
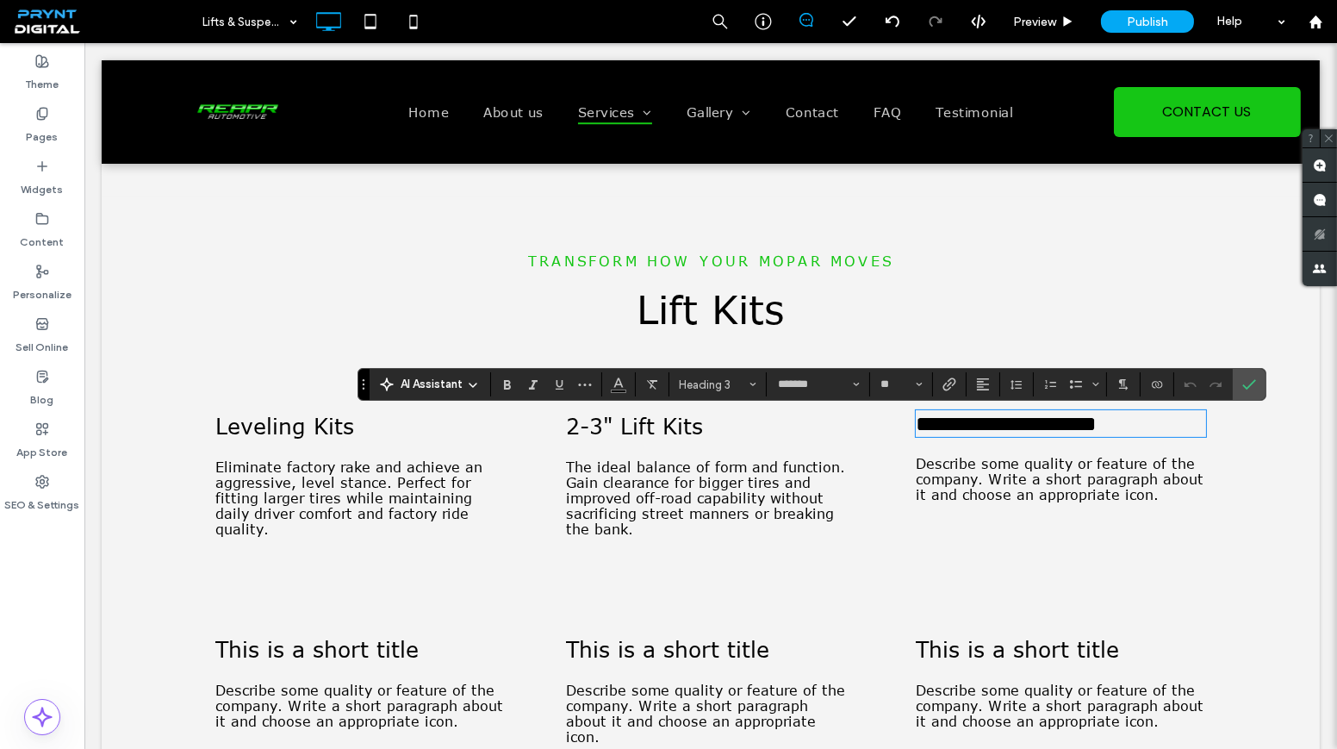
type input "**"
click at [965, 475] on span "Describe some quality or feature of the company. Write a short paragraph about …" at bounding box center [1060, 479] width 288 height 47
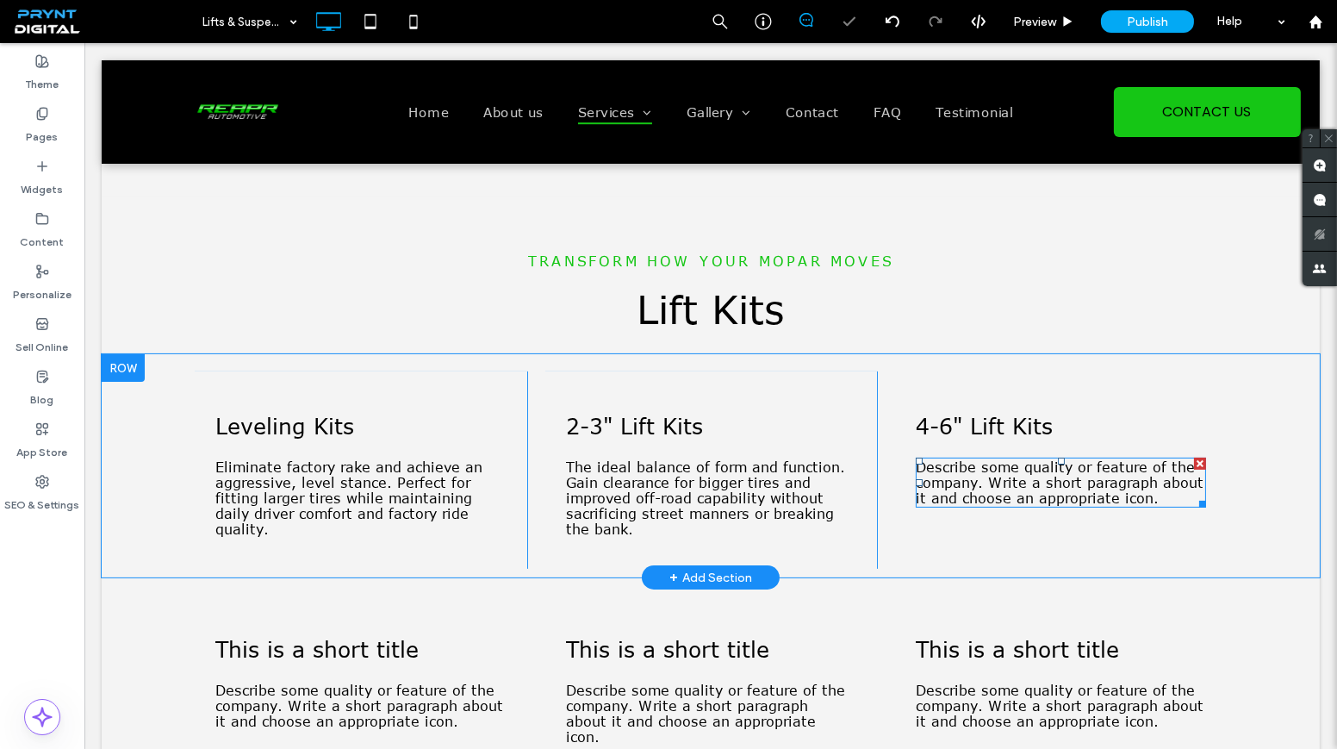
click at [965, 475] on span "Describe some quality or feature of the company. Write a short paragraph about …" at bounding box center [1060, 482] width 288 height 47
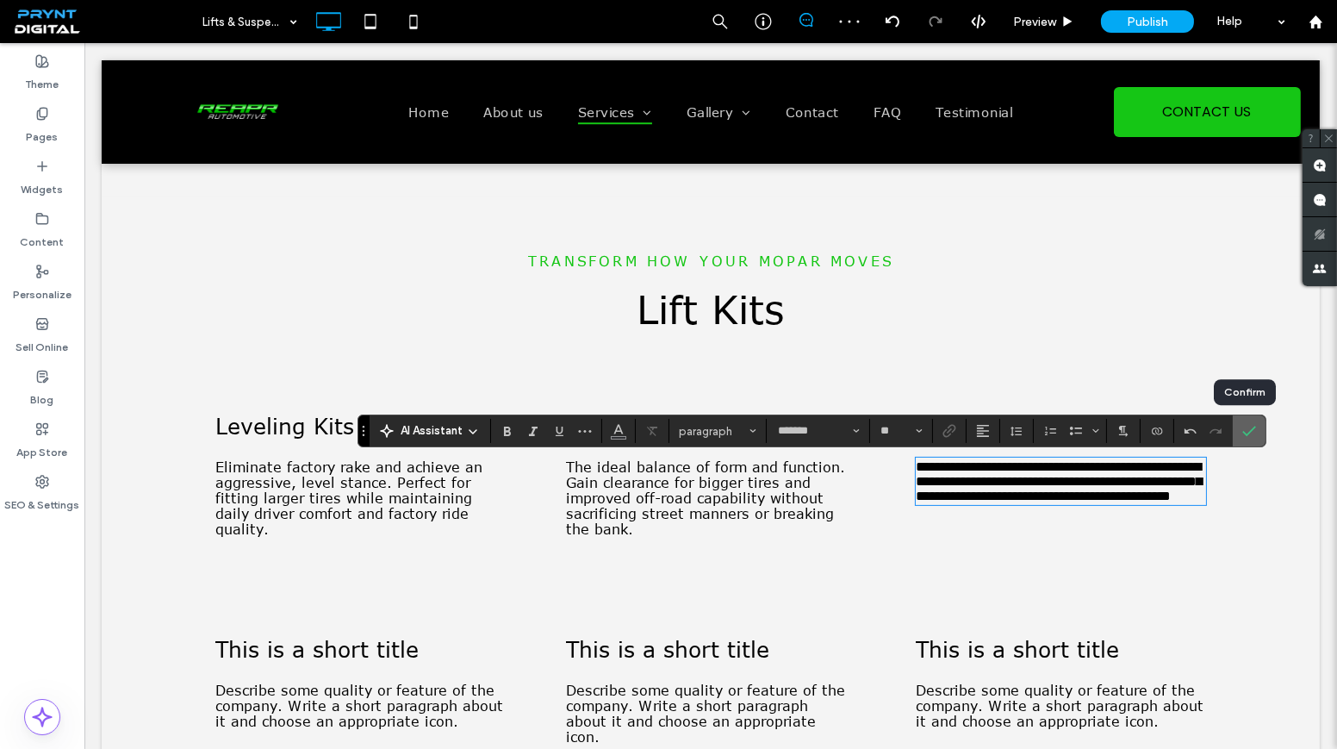
click at [1253, 421] on label "Confirm" at bounding box center [1249, 430] width 26 height 31
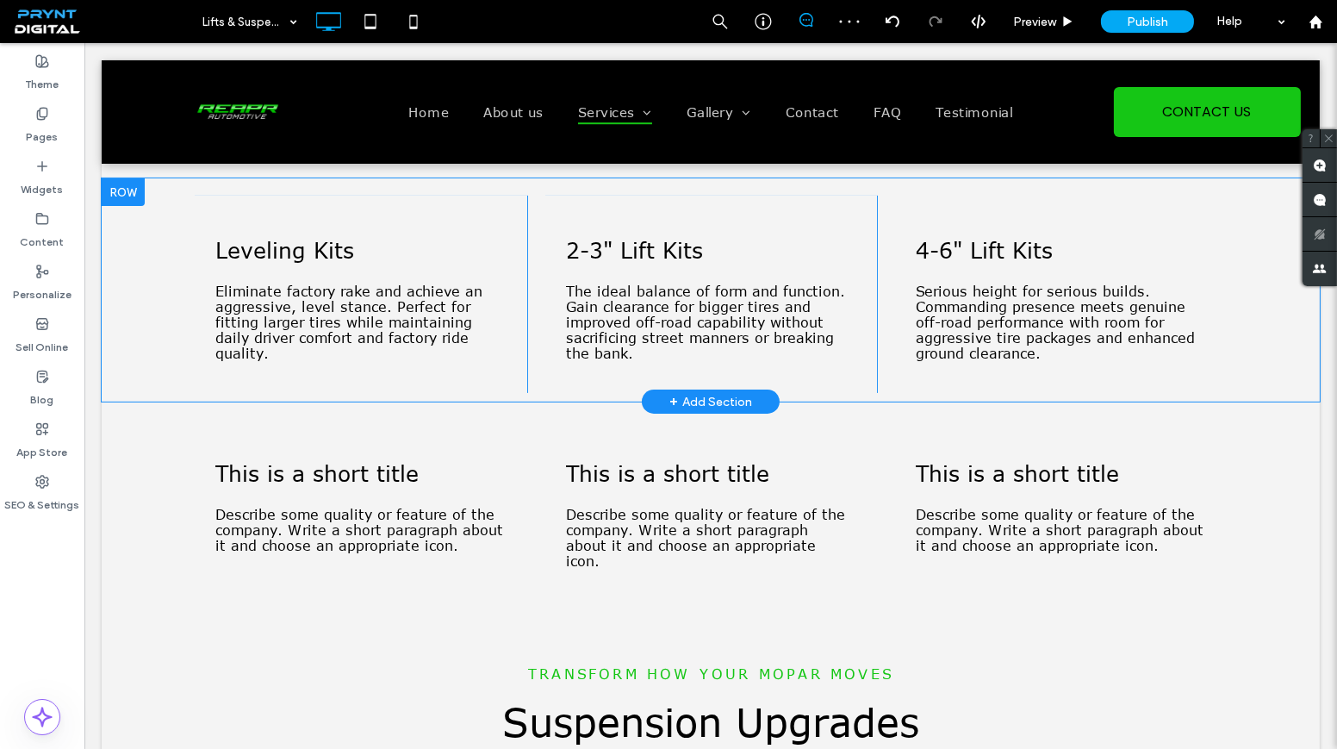
scroll to position [1096, 0]
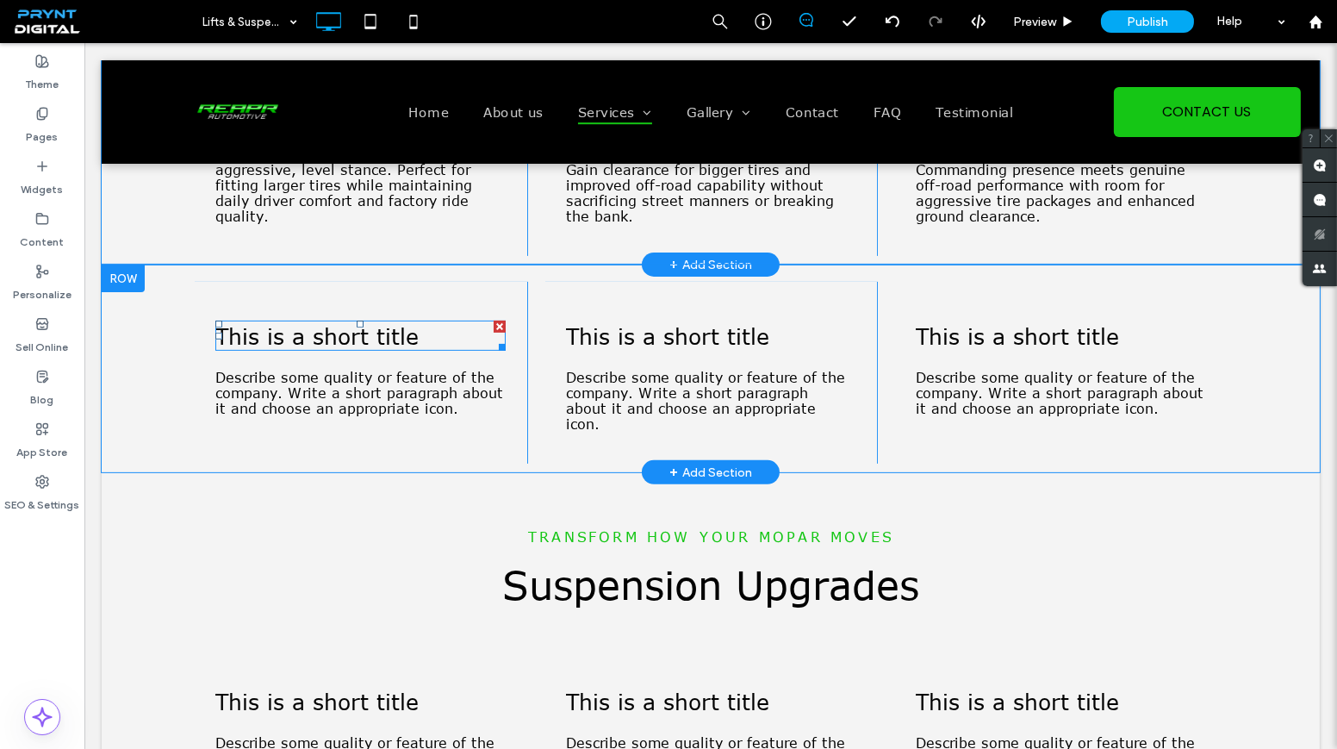
click at [340, 339] on span "This is a short title" at bounding box center [316, 335] width 203 height 27
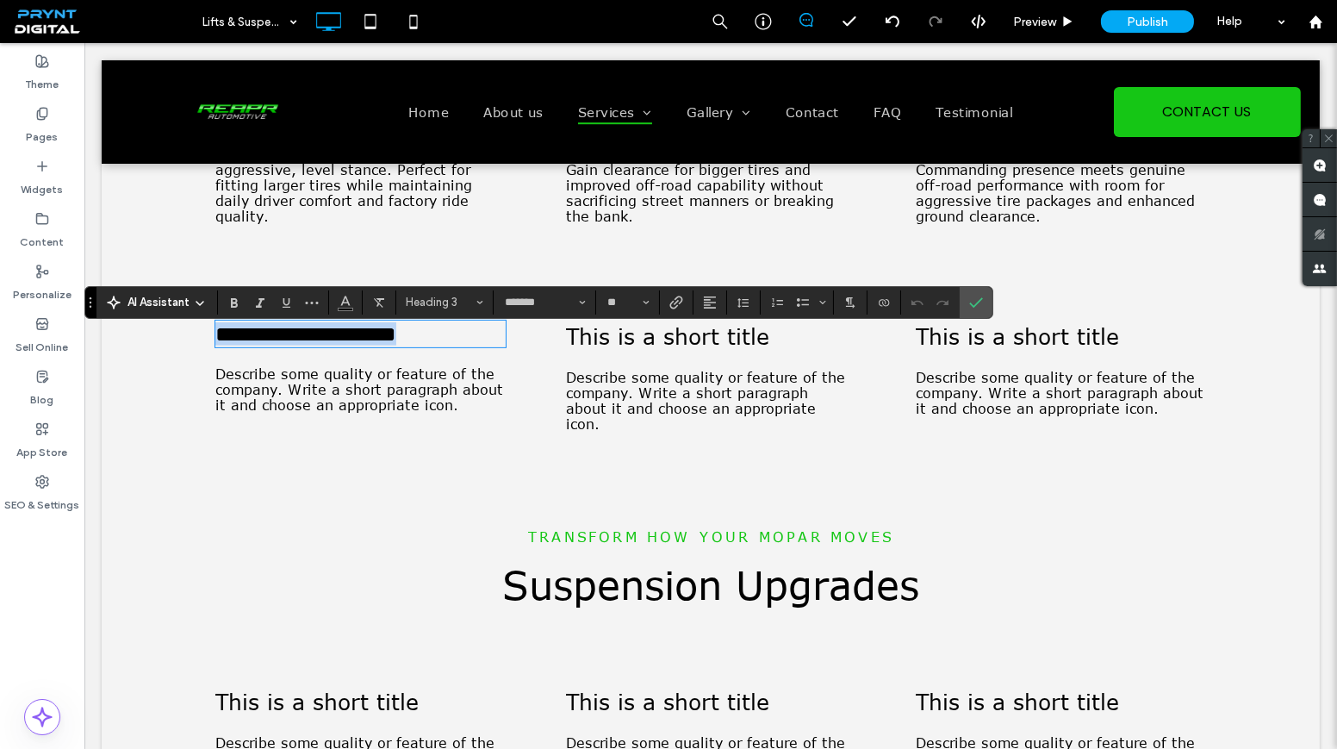
type input "**"
click at [432, 407] on span "Describe some quality or feature of the company. Write a short paragraph about …" at bounding box center [359, 389] width 288 height 47
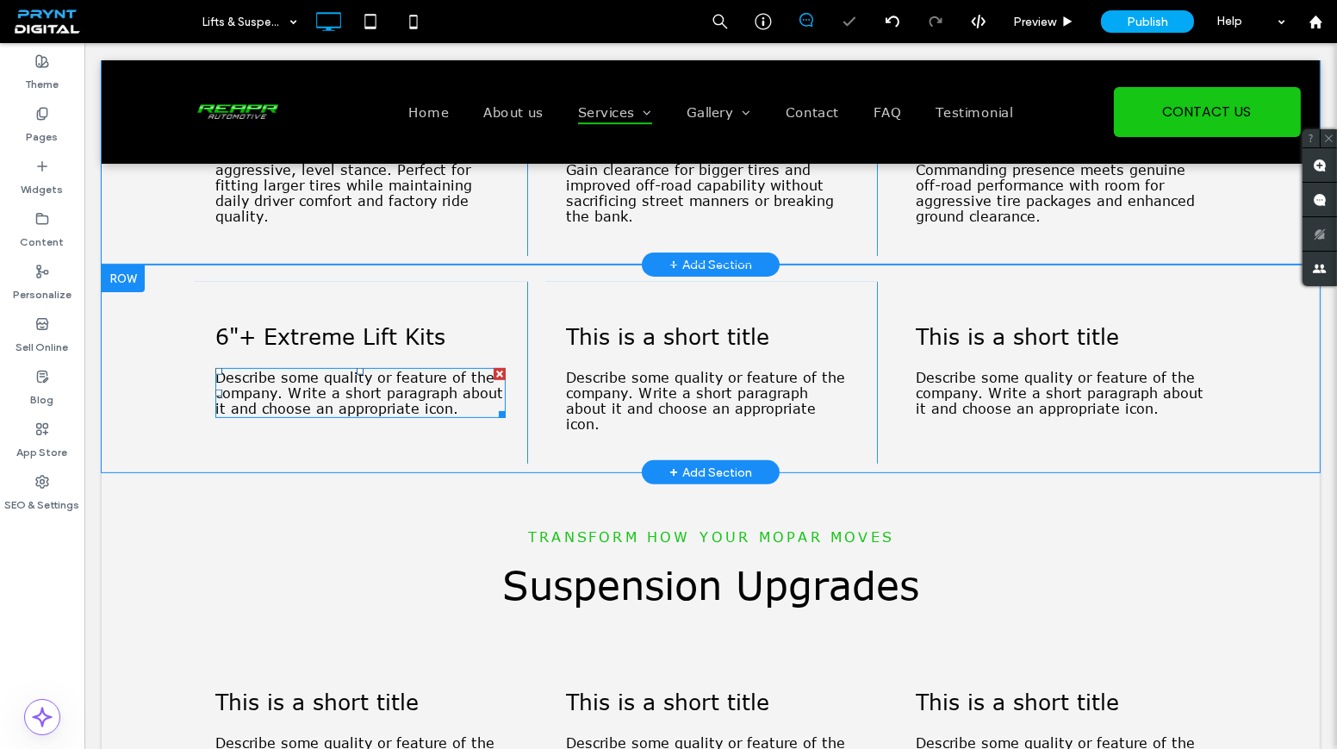
click at [432, 407] on span "Describe some quality or feature of the company. Write a short paragraph about …" at bounding box center [359, 393] width 288 height 47
type input "*******"
type input "**"
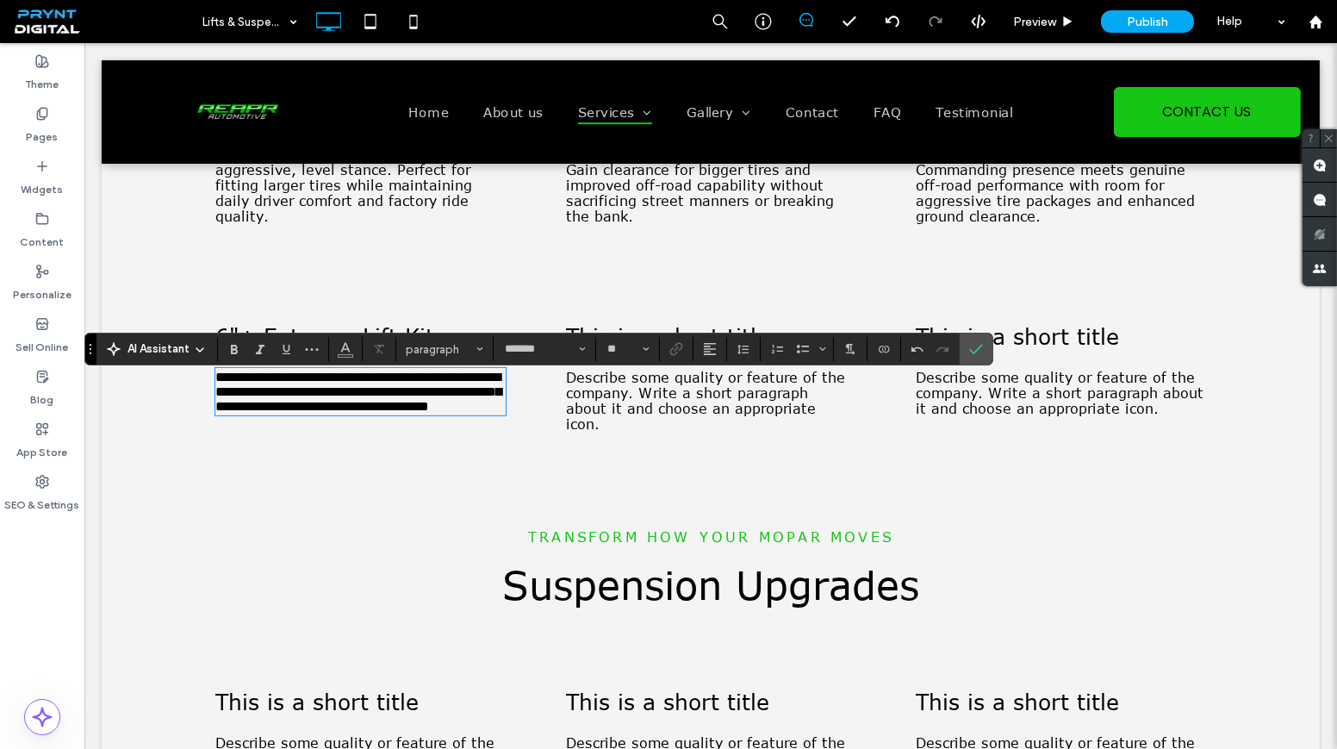
click at [698, 411] on span "Describe some quality or feature of the company. Write a short paragraph about …" at bounding box center [705, 401] width 279 height 62
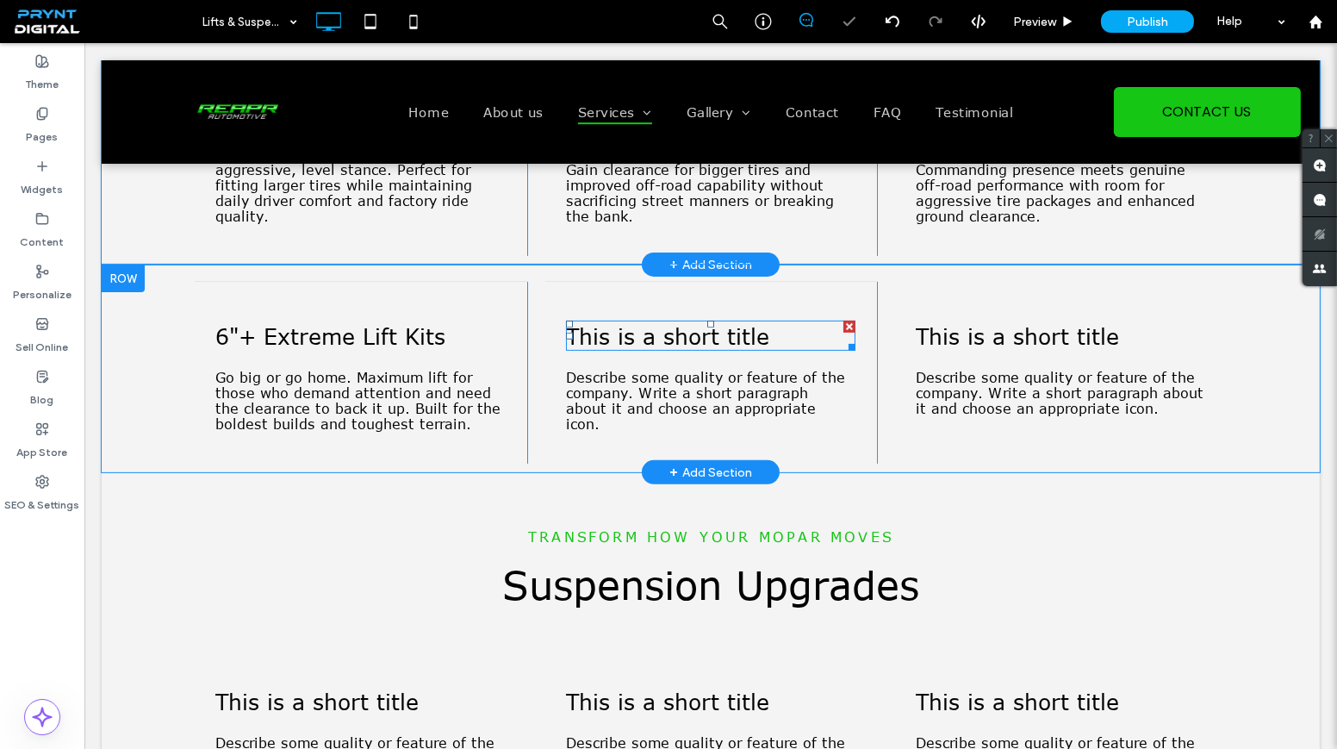
click at [742, 346] on span "This is a short title" at bounding box center [667, 335] width 203 height 27
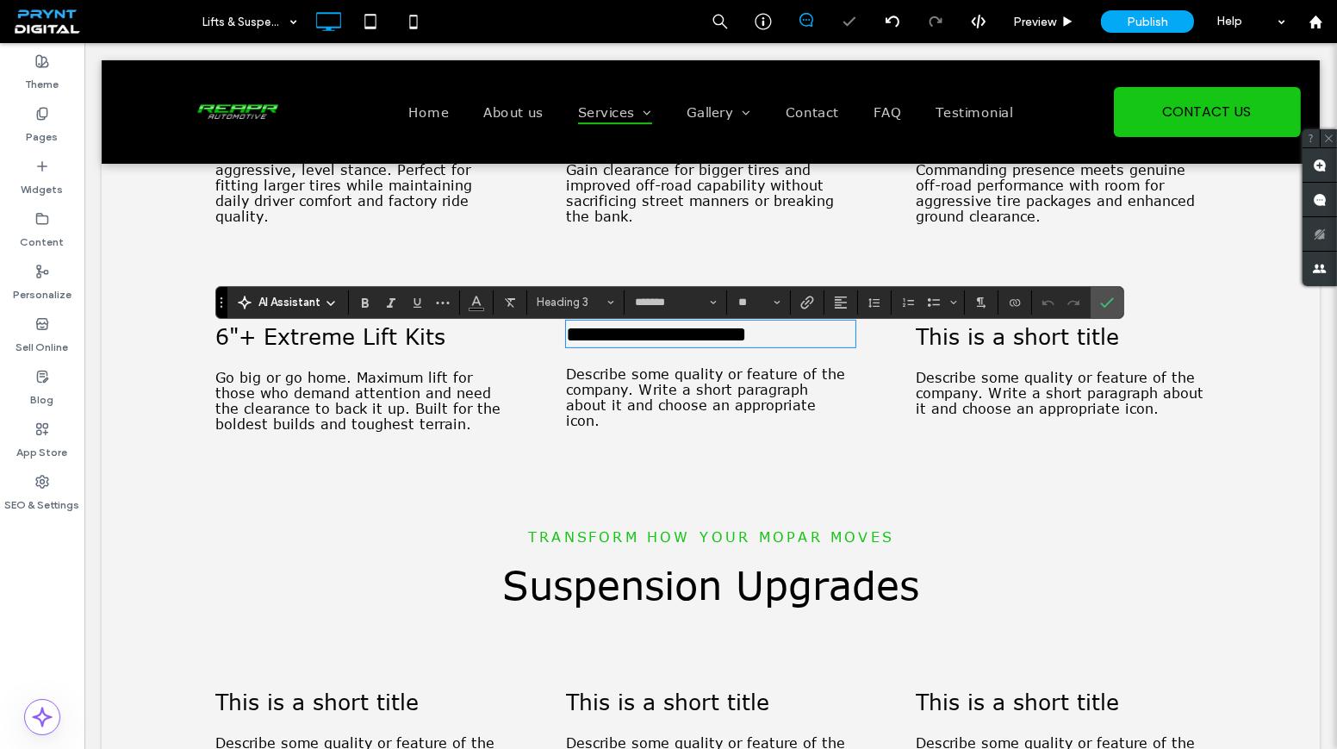
type input "**"
click at [748, 428] on span "Describe some quality or feature of the company. Write a short paragraph about …" at bounding box center [705, 397] width 279 height 62
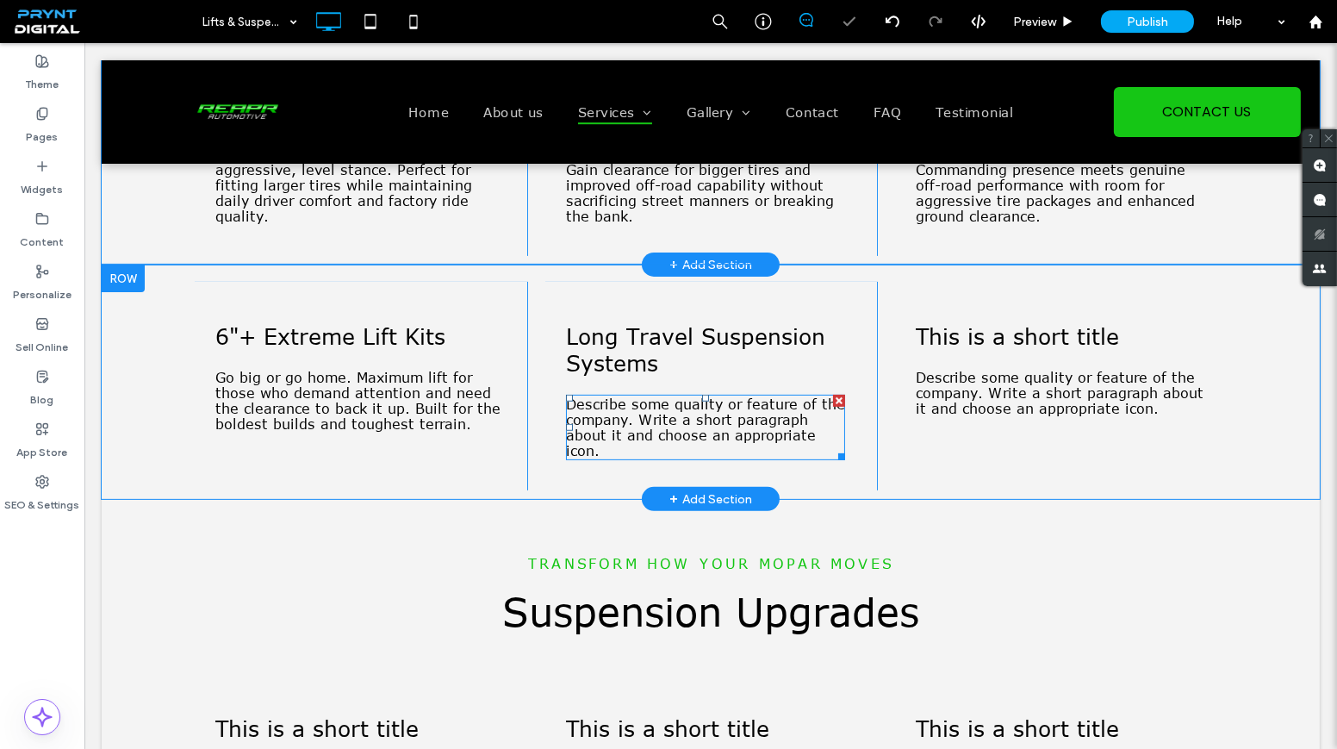
click at [748, 435] on span "Describe some quality or feature of the company. Write a short paragraph about …" at bounding box center [705, 427] width 279 height 62
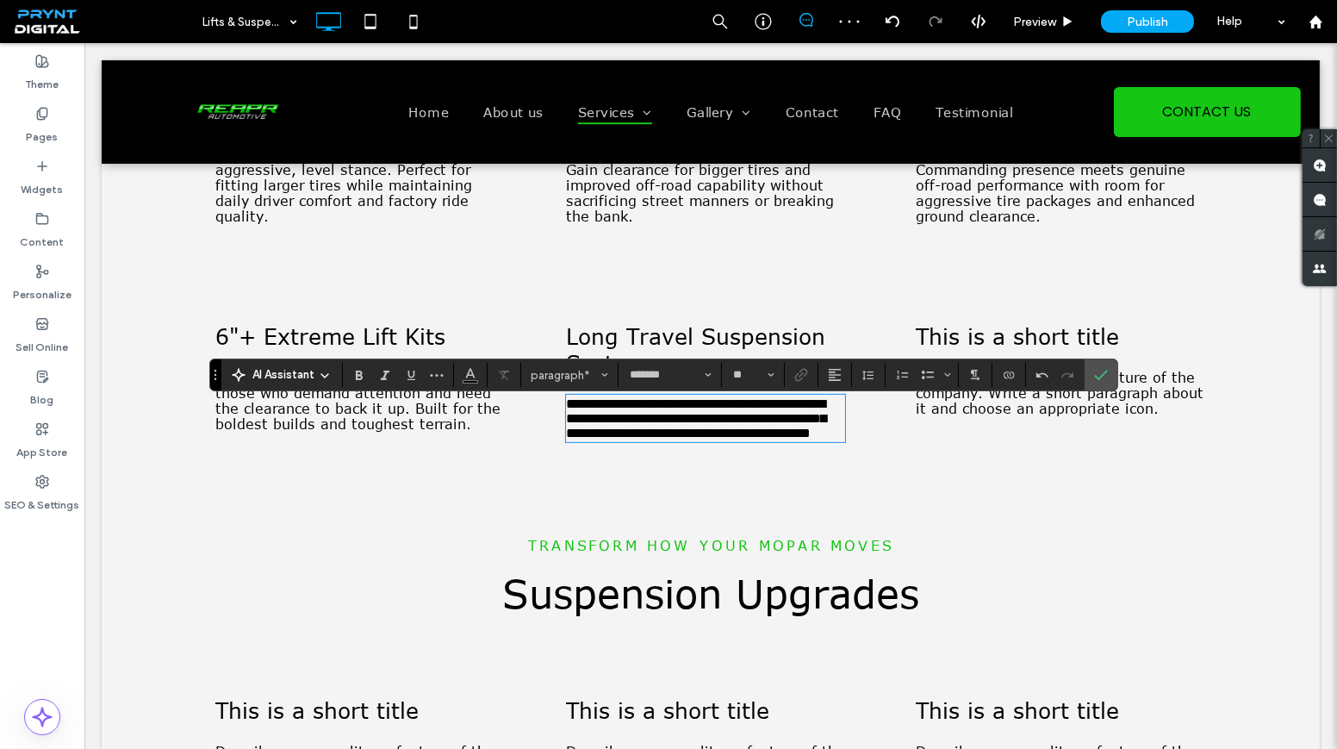
click at [600, 413] on span "**********" at bounding box center [696, 418] width 260 height 42
click at [584, 435] on span "**********" at bounding box center [696, 418] width 260 height 42
click at [977, 341] on span "This is a short title" at bounding box center [1017, 335] width 203 height 27
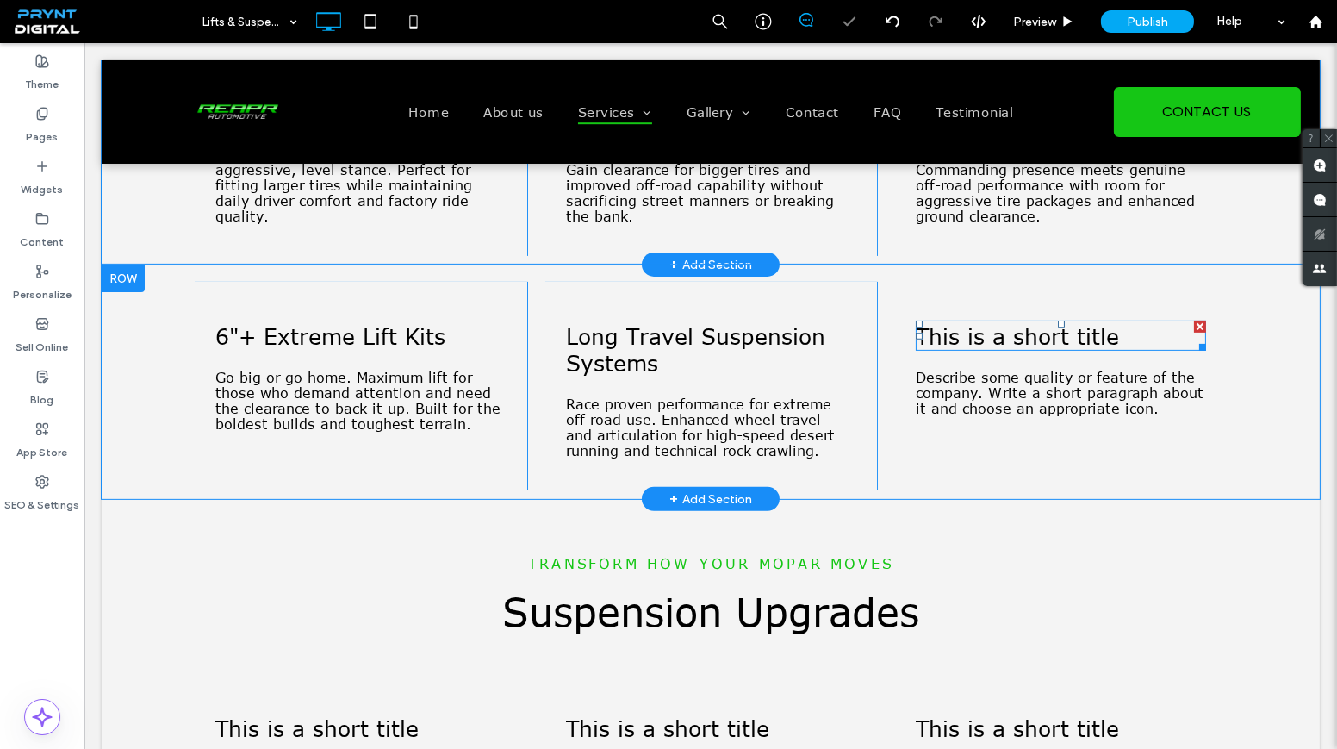
click at [977, 342] on span "This is a short title" at bounding box center [1017, 335] width 203 height 27
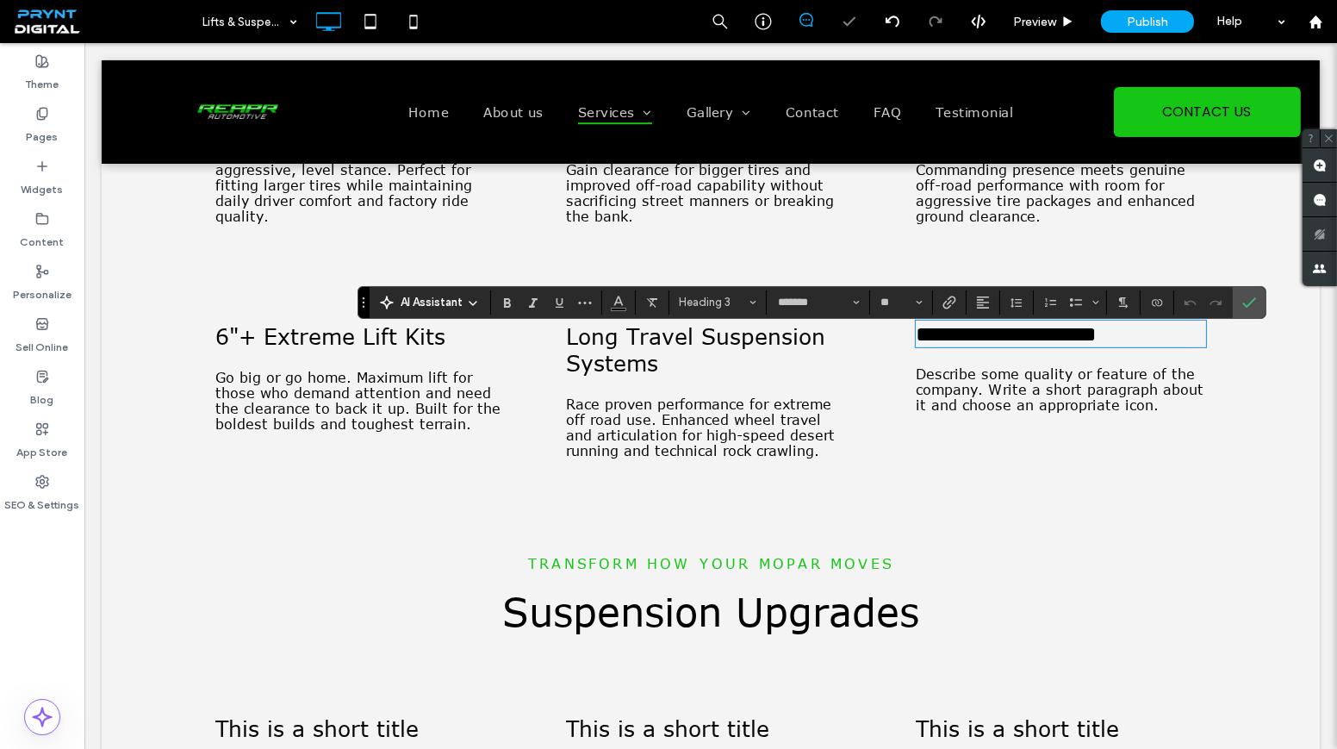
type input "**"
click at [1007, 413] on span "Describe some quality or feature of the company. Write a short paragraph about …" at bounding box center [1060, 389] width 288 height 47
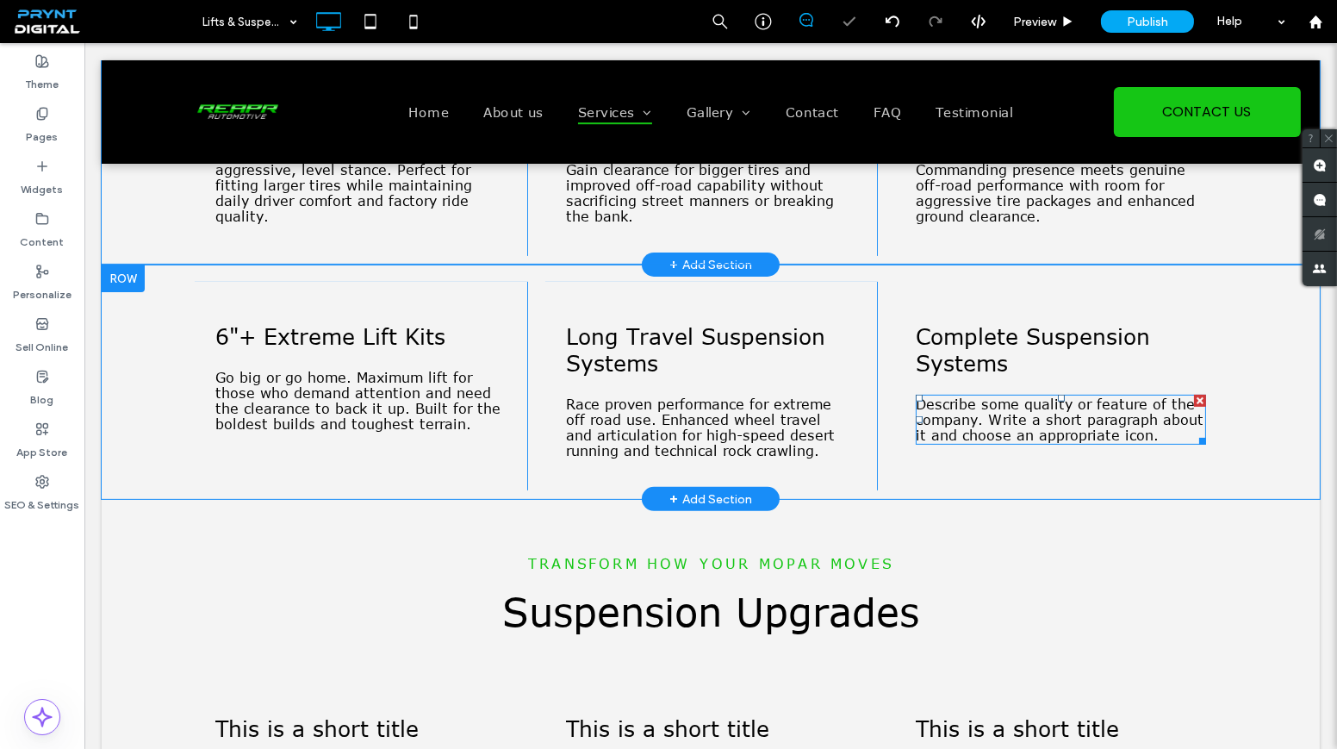
click at [1007, 435] on span "Describe some quality or feature of the company. Write a short paragraph about …" at bounding box center [1060, 419] width 288 height 47
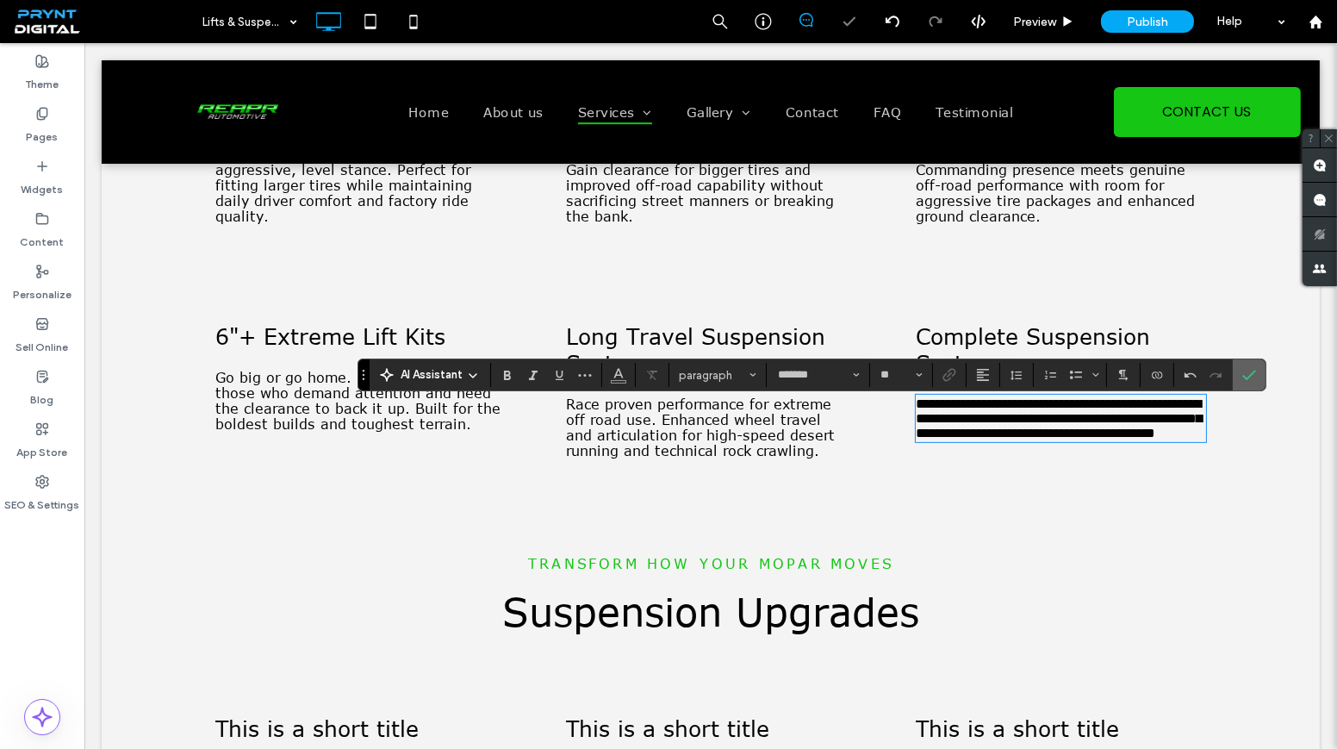
drag, startPoint x: 1240, startPoint y: 370, endPoint x: 1153, endPoint y: 327, distance: 97.1
click at [1242, 370] on icon "Confirm" at bounding box center [1249, 375] width 14 height 14
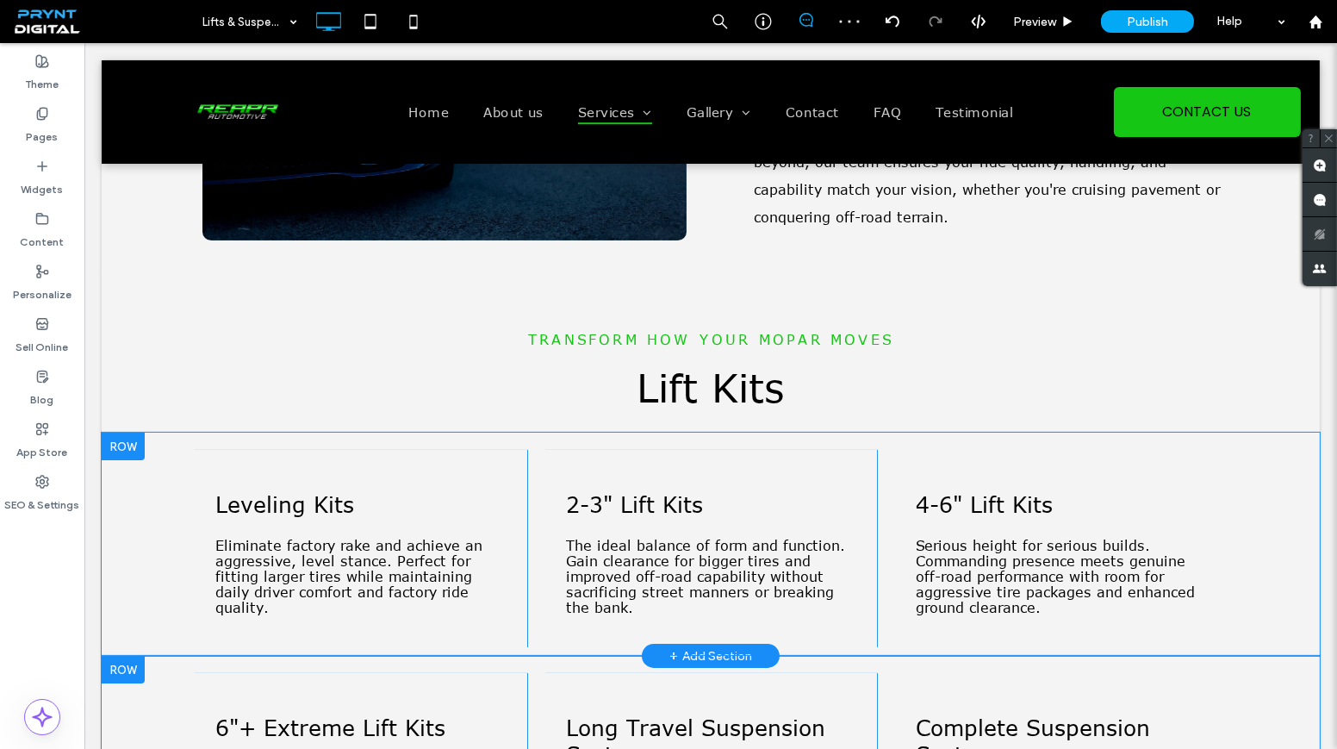
scroll to position [705, 0]
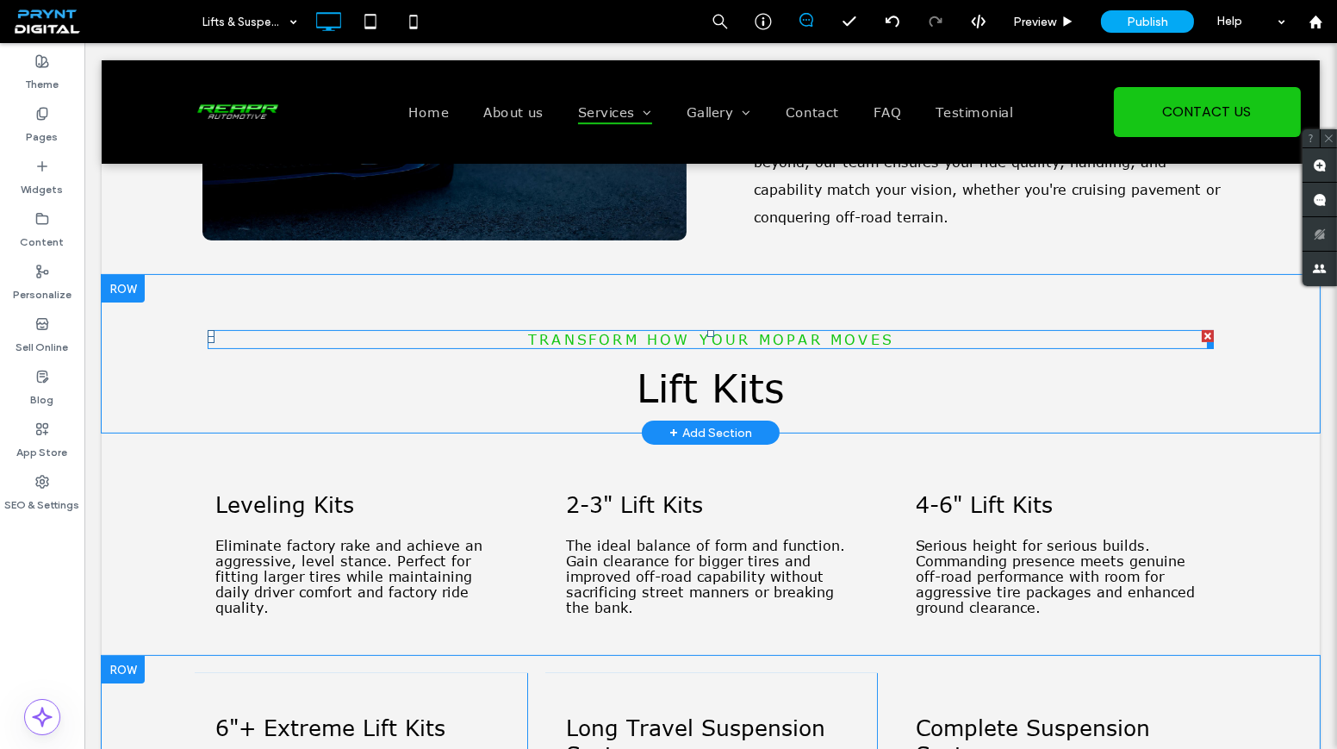
click at [725, 343] on span "Transform How Your Mopar Moves" at bounding box center [710, 340] width 365 height 16
type input "*******"
type input "**"
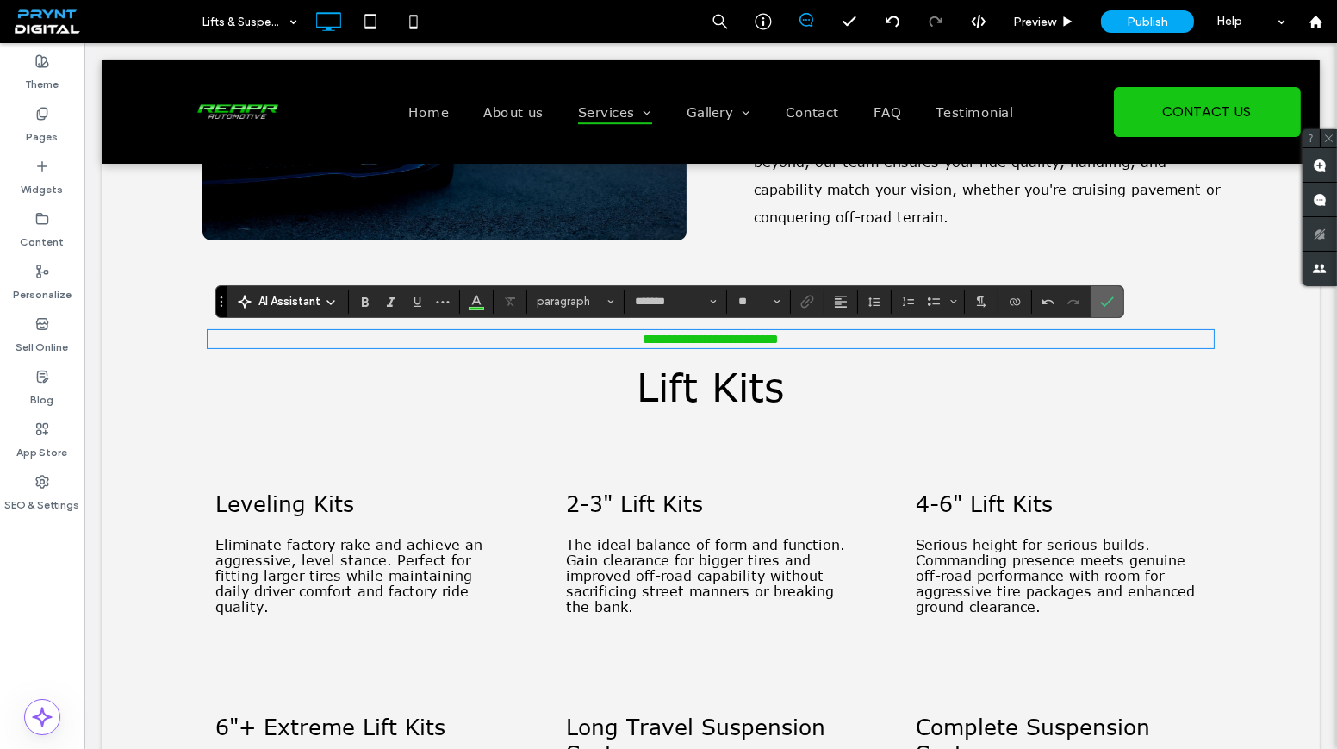
drag, startPoint x: 1107, startPoint y: 295, endPoint x: 994, endPoint y: 263, distance: 117.5
click at [1107, 295] on icon "Confirm" at bounding box center [1107, 302] width 14 height 14
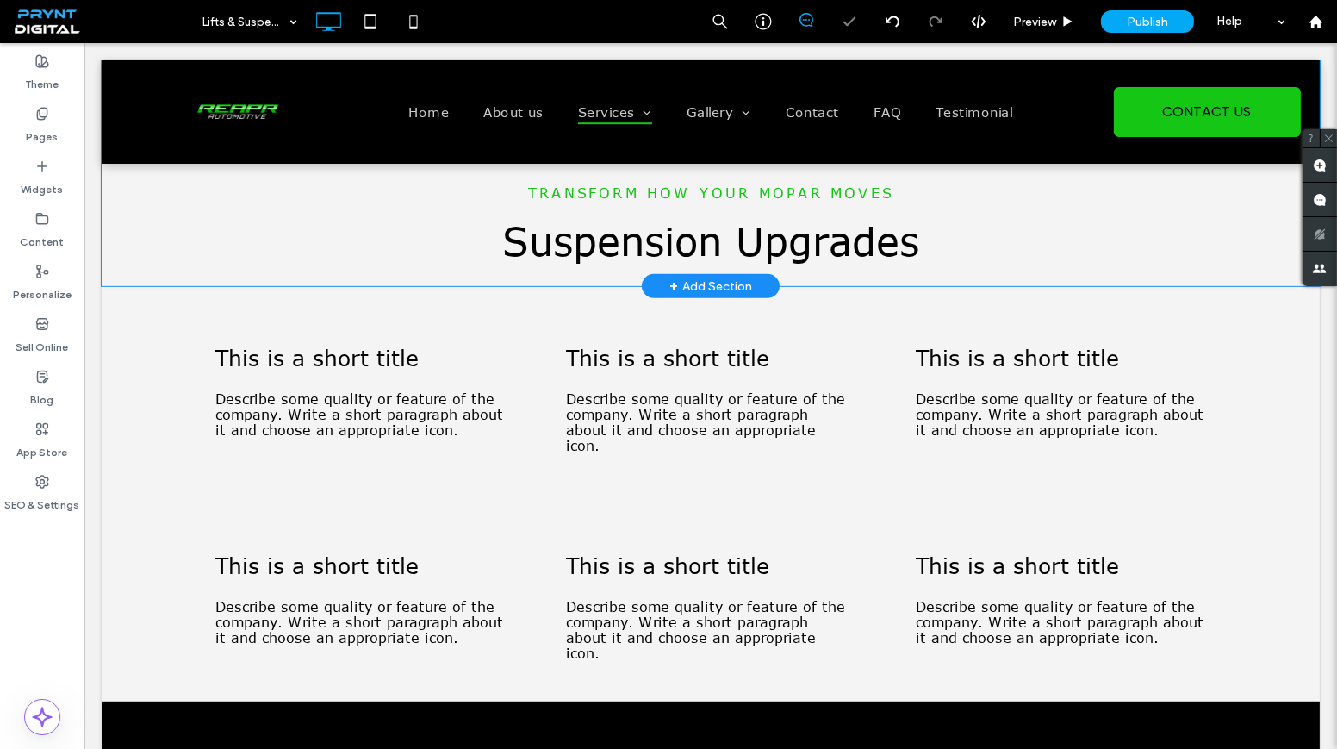
scroll to position [1488, 0]
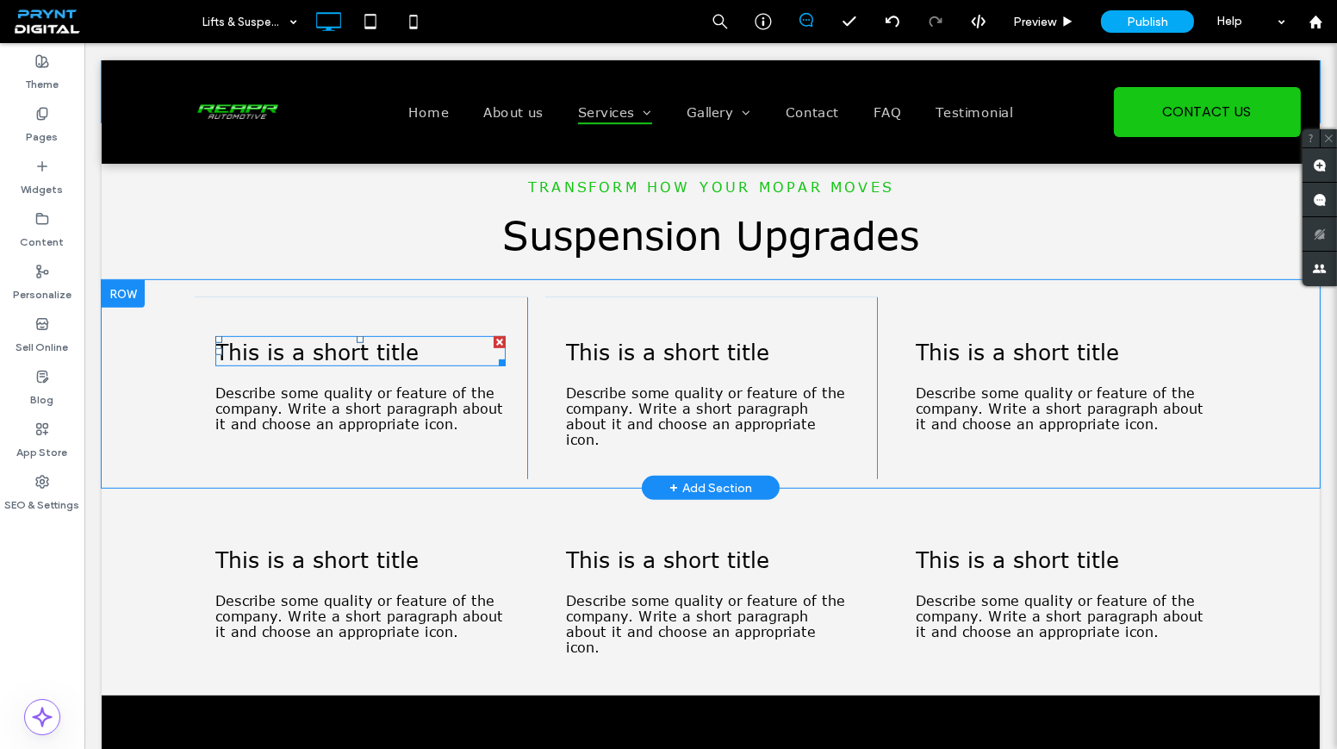
click at [321, 363] on span "This is a short title" at bounding box center [316, 351] width 203 height 27
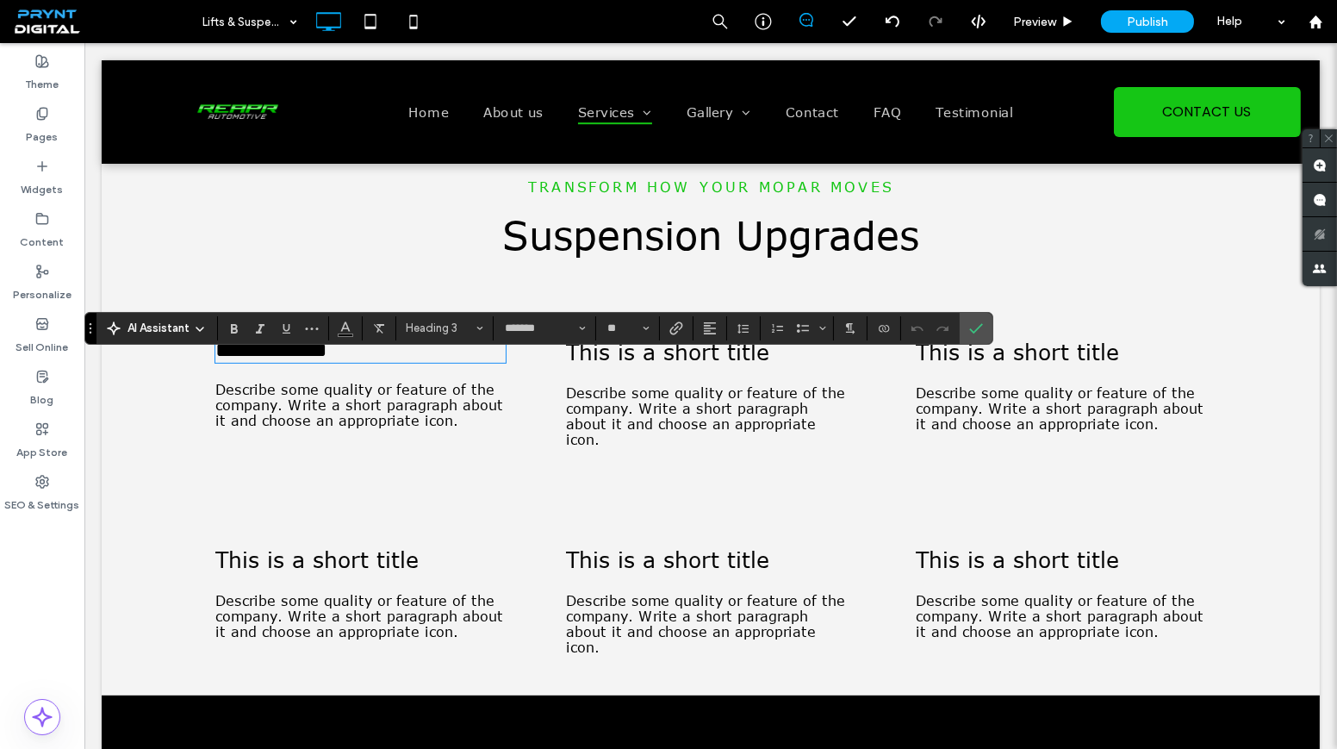
type input "**"
click at [395, 423] on span "Describe some quality or feature of the company. Write a short paragraph about …" at bounding box center [359, 405] width 288 height 47
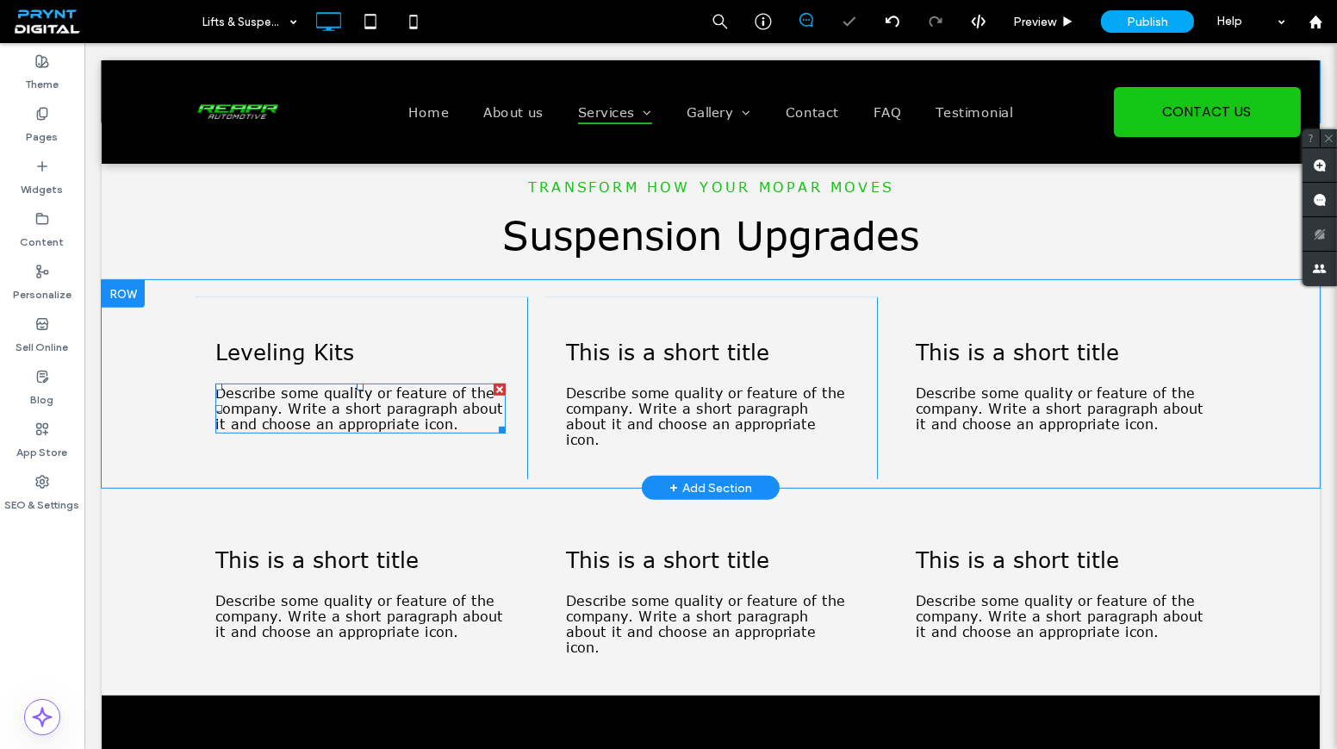
click at [395, 423] on span "Describe some quality or feature of the company. Write a short paragraph about …" at bounding box center [359, 408] width 288 height 47
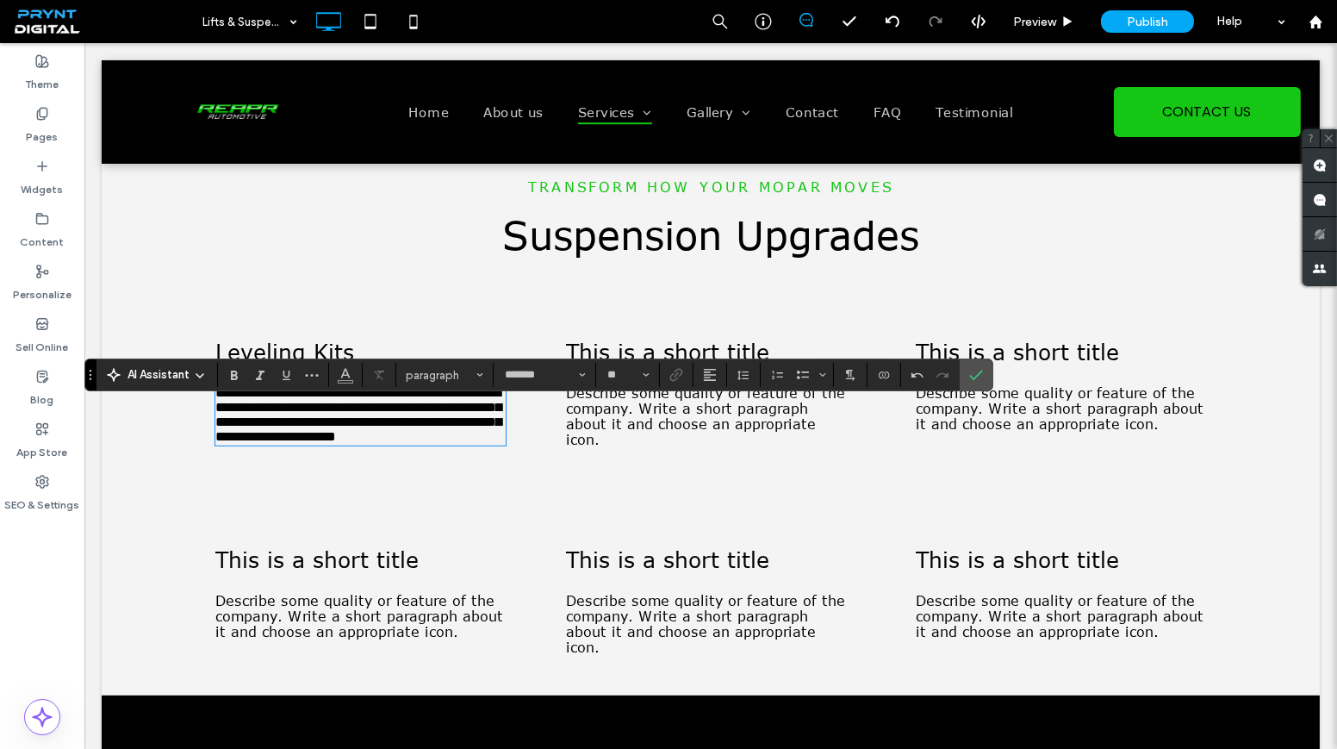
click at [613, 435] on span "Describe some quality or feature of the company. Write a short paragraph about …" at bounding box center [705, 416] width 279 height 62
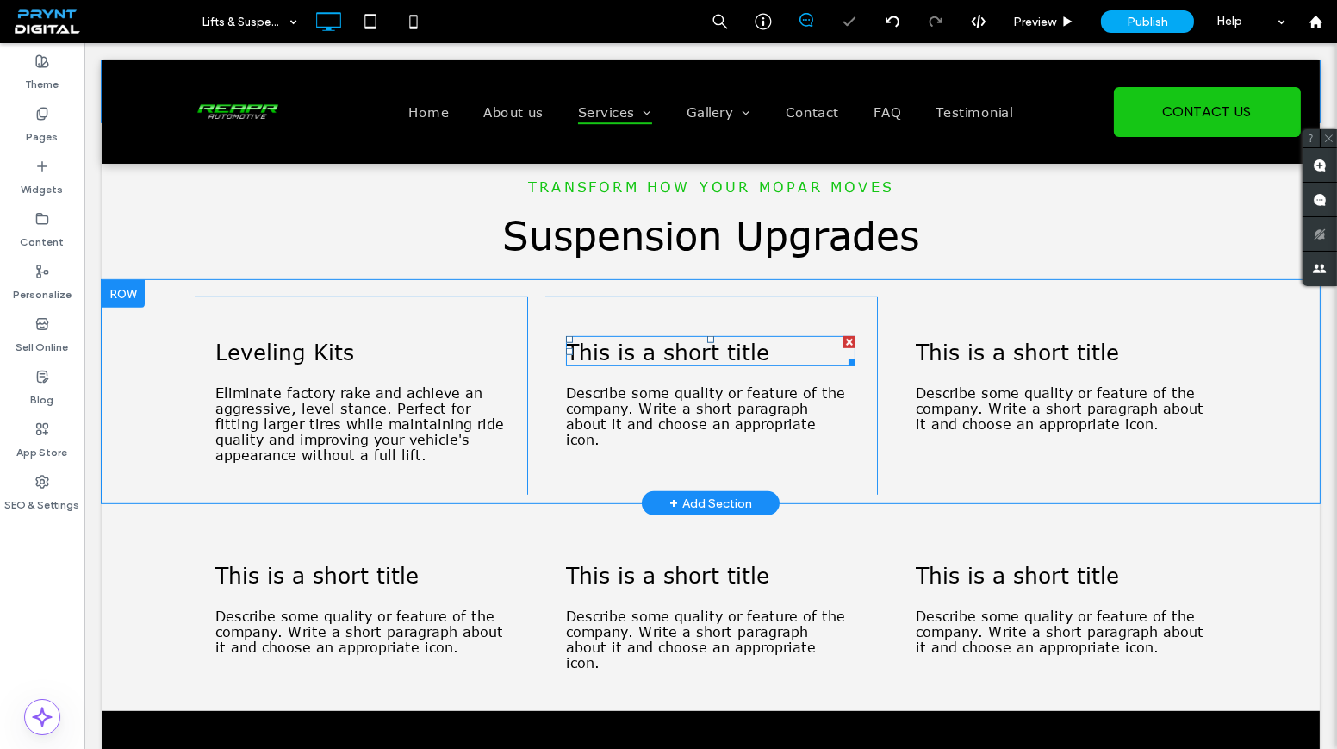
click at [693, 364] on span "This is a short title" at bounding box center [667, 351] width 203 height 27
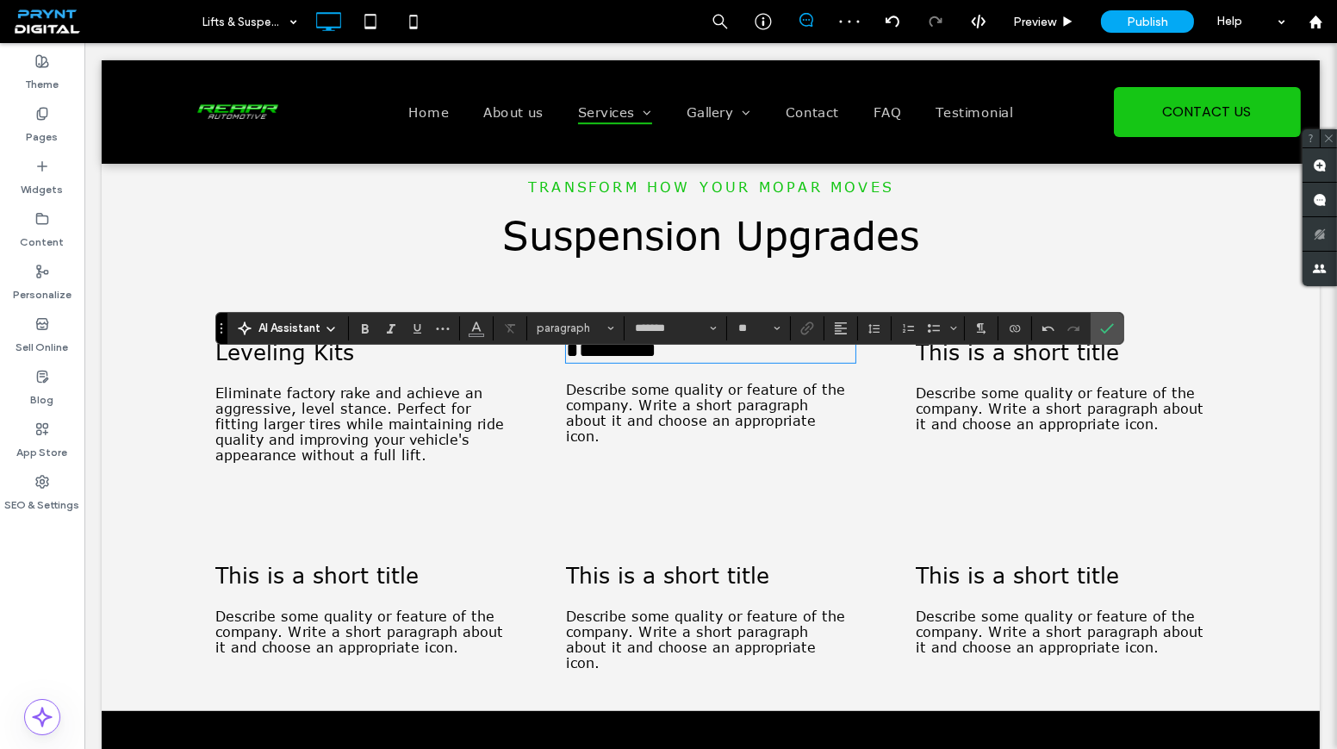
type input "**"
click at [566, 360] on span "*********" at bounding box center [611, 350] width 90 height 22
click at [1109, 315] on label "Confirm" at bounding box center [1107, 328] width 26 height 31
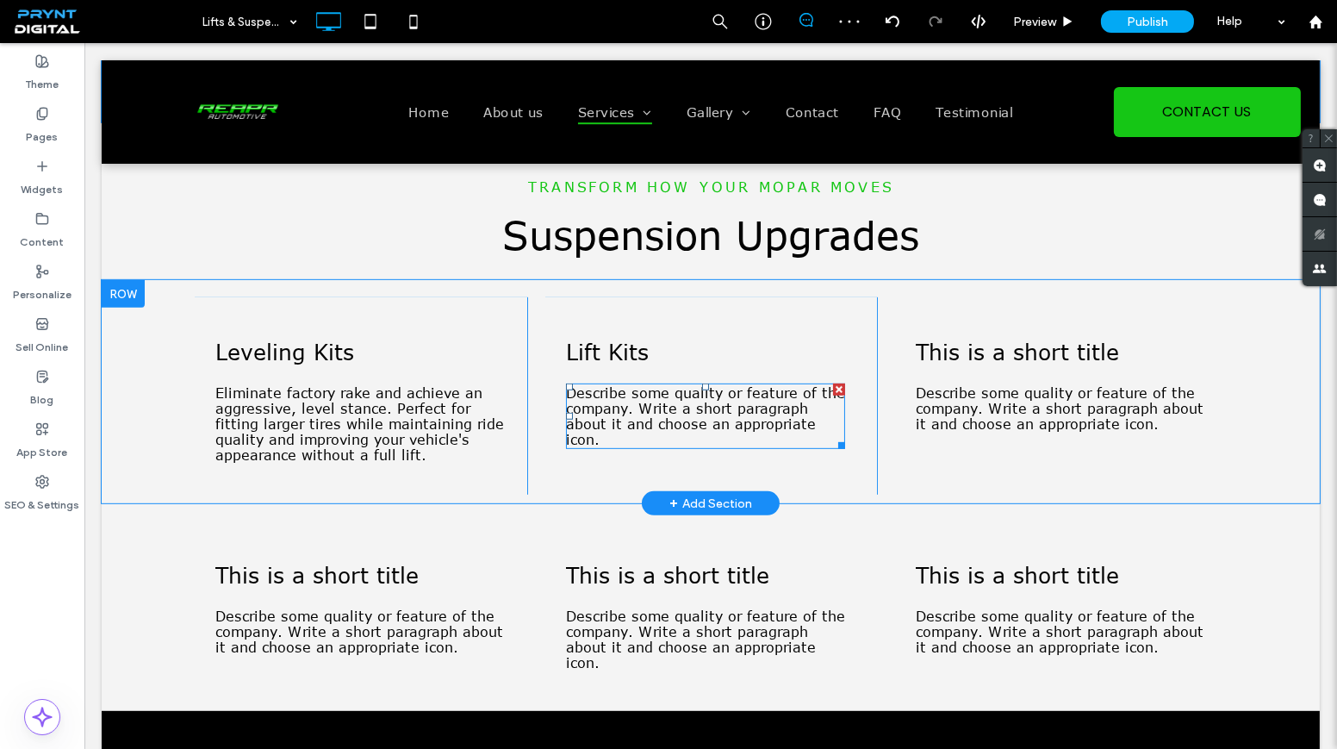
click at [723, 418] on span "Describe some quality or feature of the company. Write a short paragraph about …" at bounding box center [705, 416] width 279 height 62
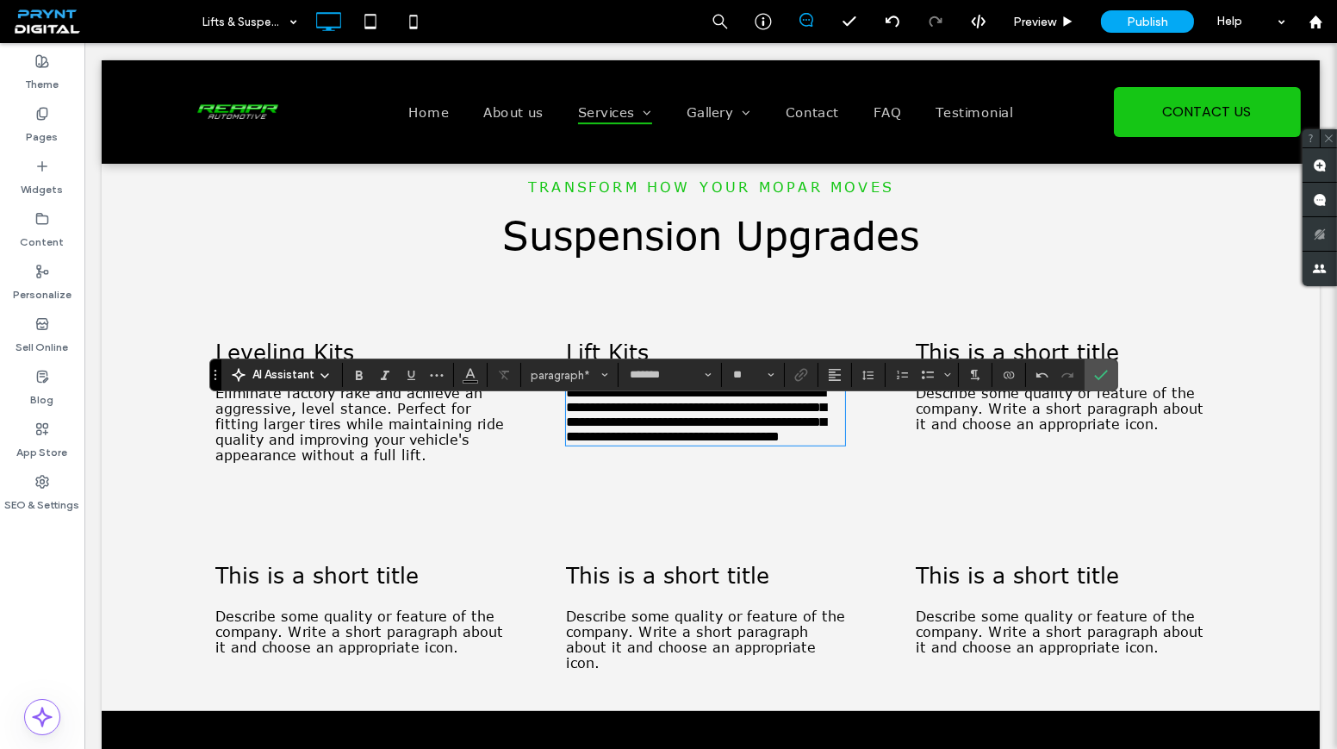
click at [576, 443] on span "**********" at bounding box center [696, 414] width 260 height 57
click at [571, 443] on span "**********" at bounding box center [696, 414] width 260 height 57
click at [831, 444] on p "**********" at bounding box center [705, 414] width 279 height 59
drag, startPoint x: 1116, startPoint y: 374, endPoint x: 1101, endPoint y: 369, distance: 15.5
click at [1114, 364] on h3 "This is a short title" at bounding box center [1061, 351] width 290 height 27
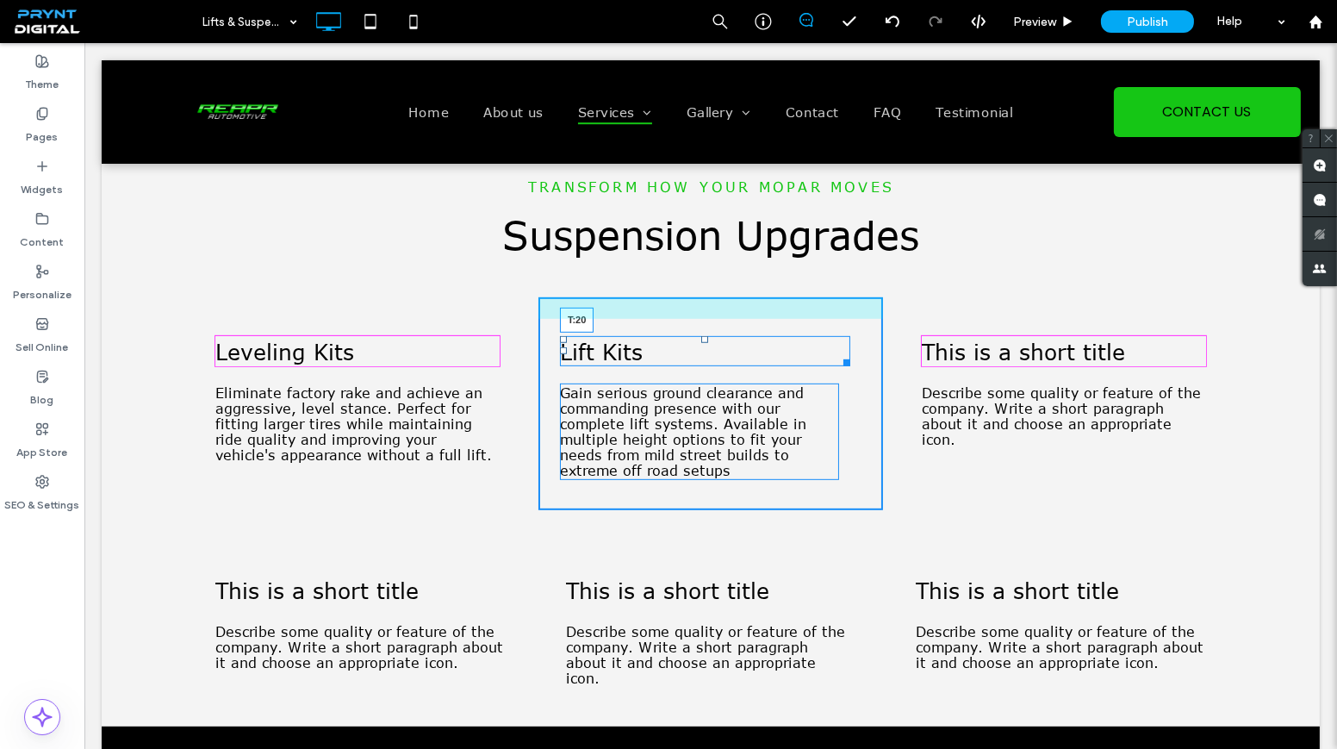
click at [705, 356] on div "Lift Kits T:20 Gain serious ground clearance and commanding presence with our c…" at bounding box center [710, 403] width 345 height 212
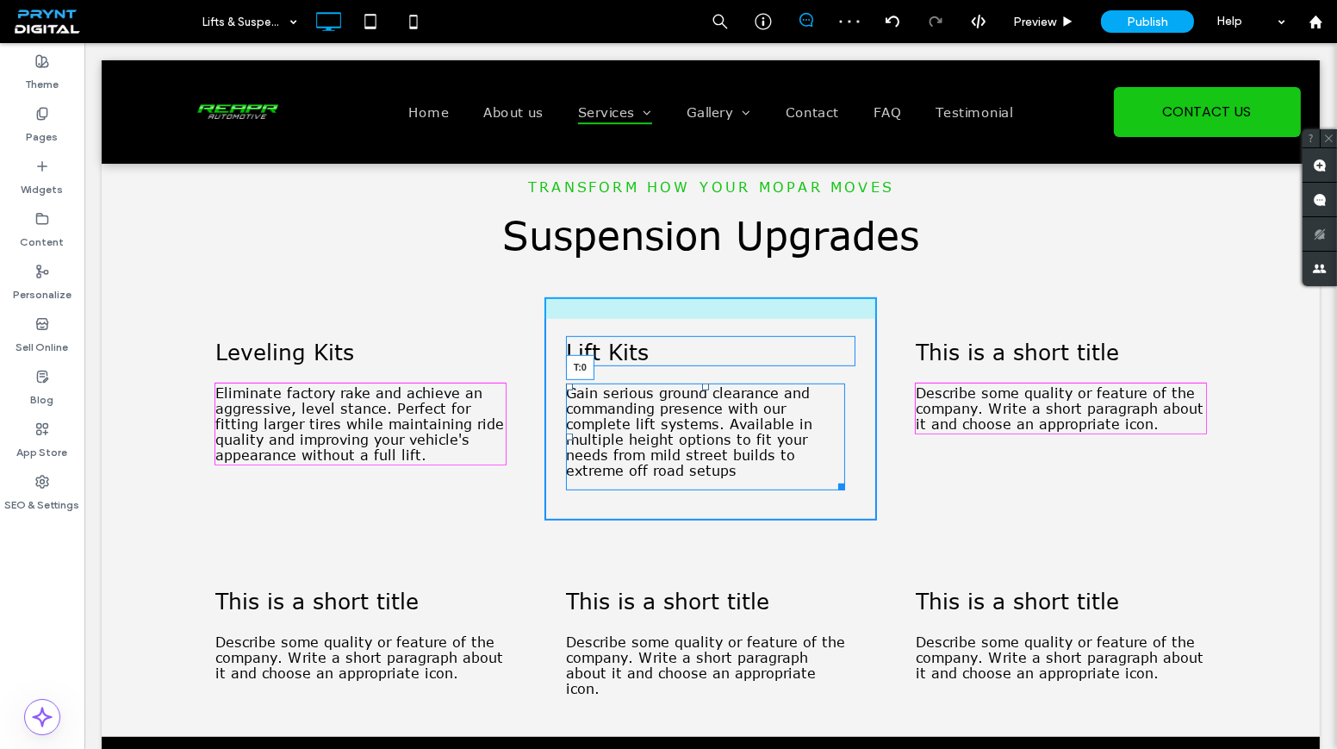
drag, startPoint x: 700, startPoint y: 410, endPoint x: 790, endPoint y: 399, distance: 91.1
click at [702, 390] on div at bounding box center [705, 386] width 7 height 7
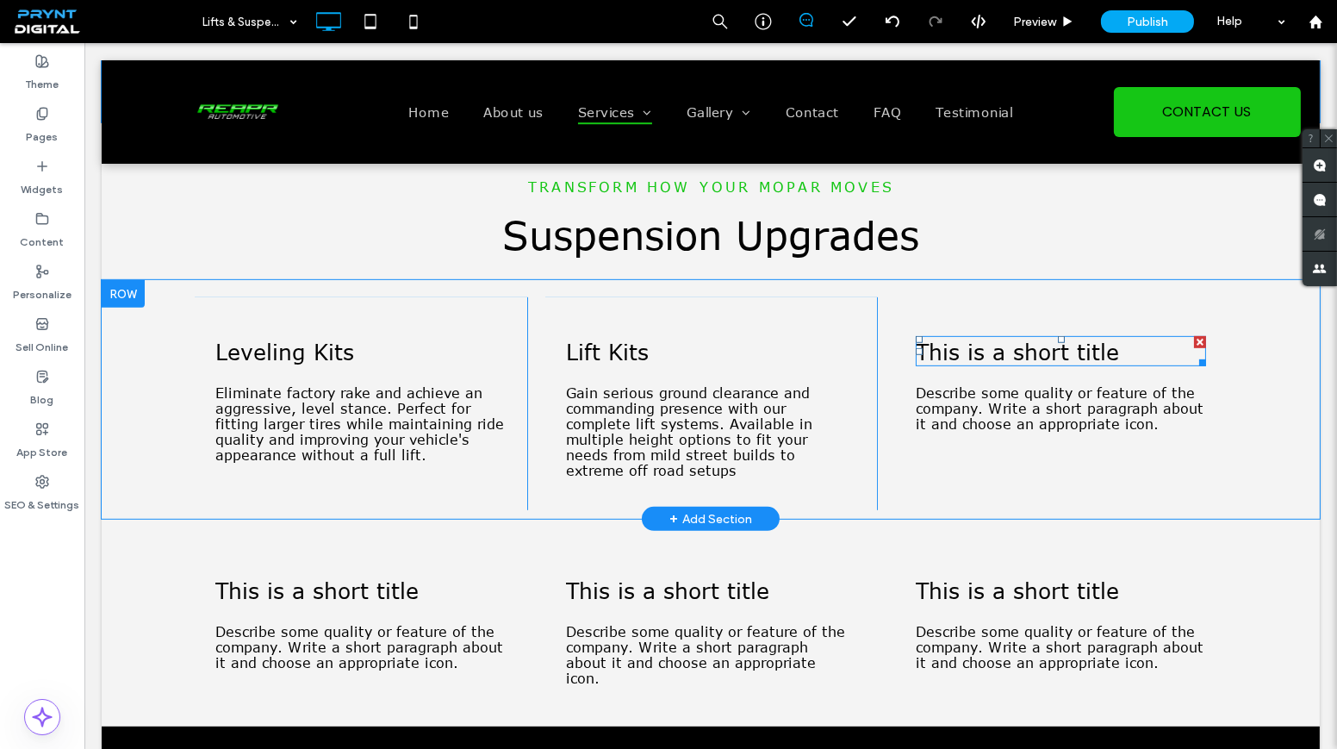
click at [990, 364] on span "This is a short title" at bounding box center [1017, 351] width 203 height 27
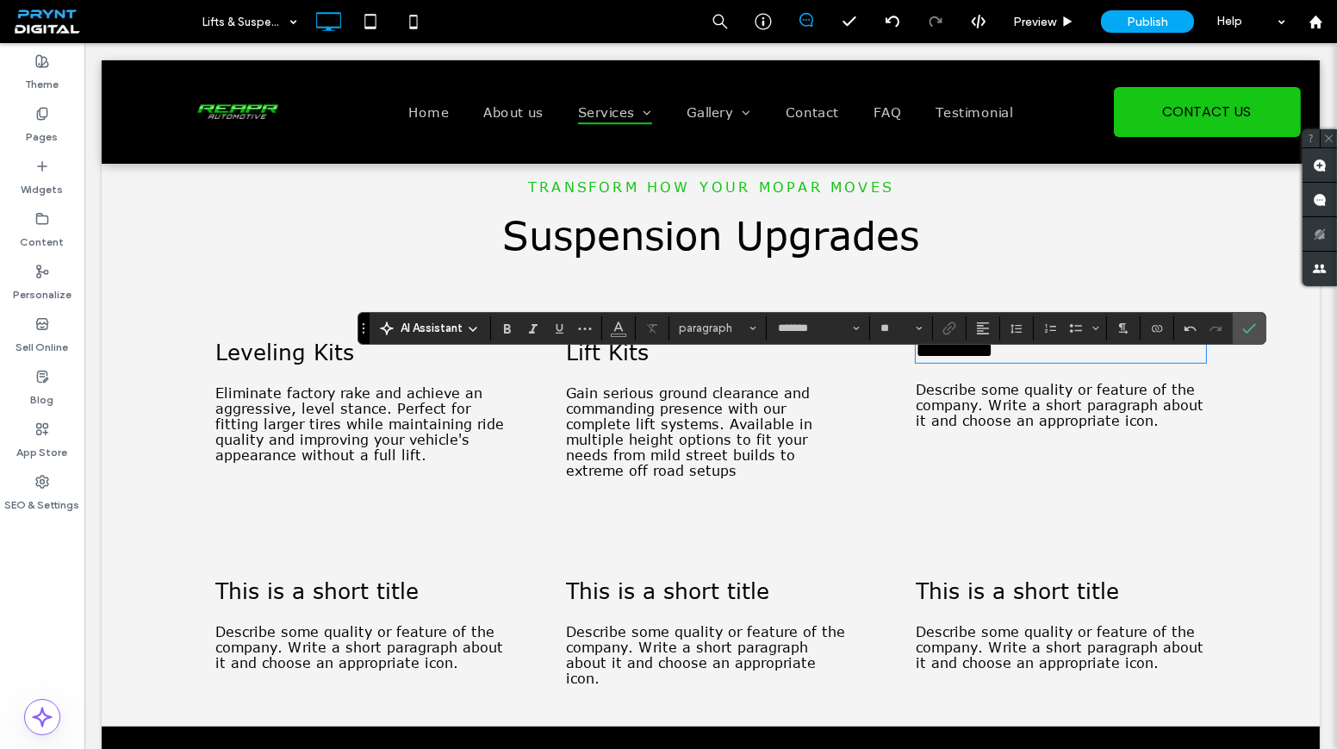
type input "**"
drag, startPoint x: 903, startPoint y: 331, endPoint x: 1233, endPoint y: 325, distance: 330.0
click at [1236, 325] on label "Confirm" at bounding box center [1249, 328] width 26 height 31
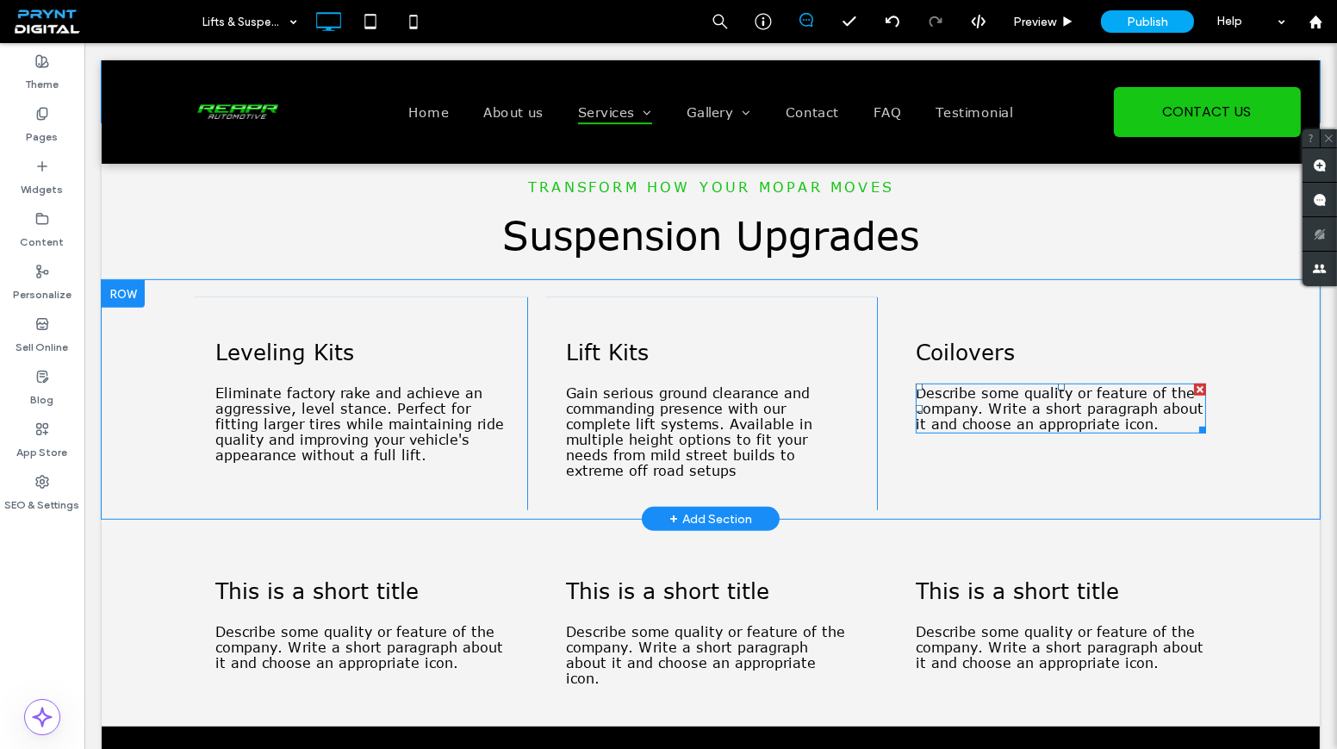
click at [1027, 411] on span "Describe some quality or feature of the company. Write a short paragraph about …" at bounding box center [1060, 408] width 288 height 47
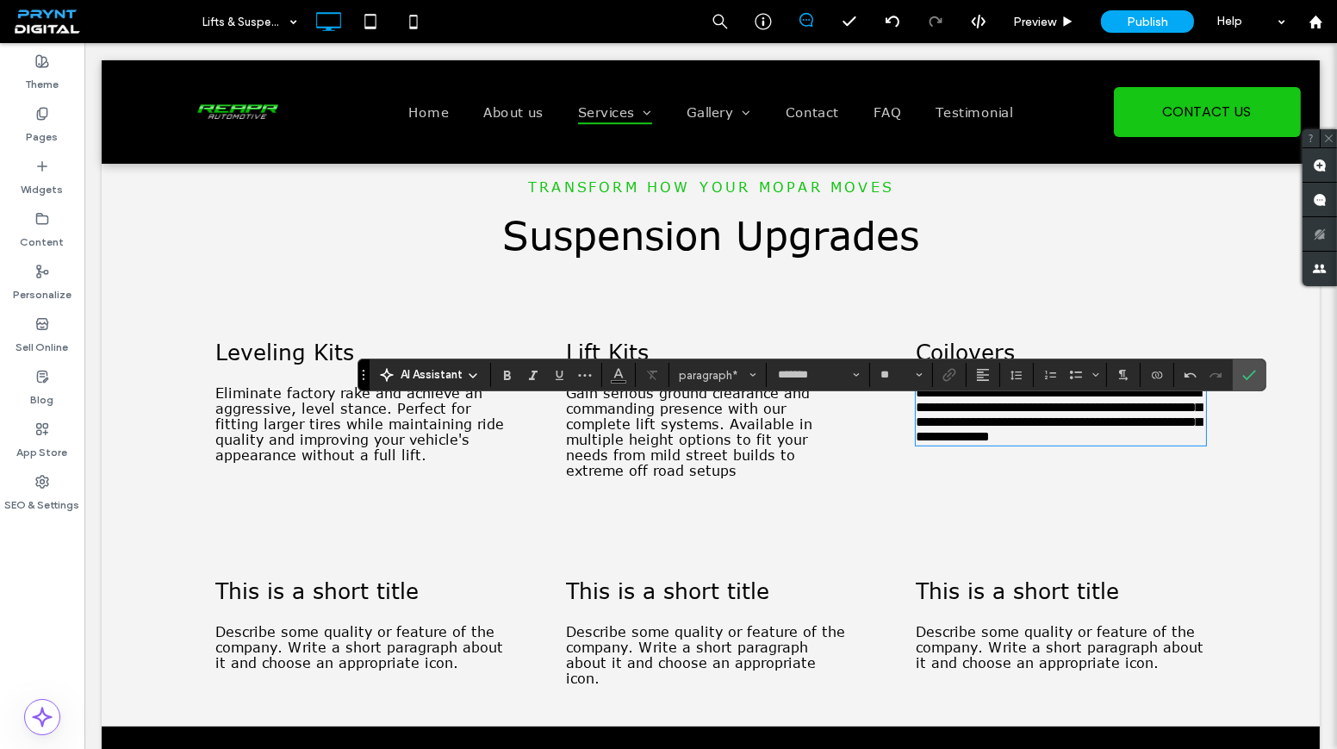
click at [1044, 443] on span "**********" at bounding box center [1059, 414] width 286 height 57
click at [1242, 373] on icon "Confirm" at bounding box center [1249, 375] width 14 height 14
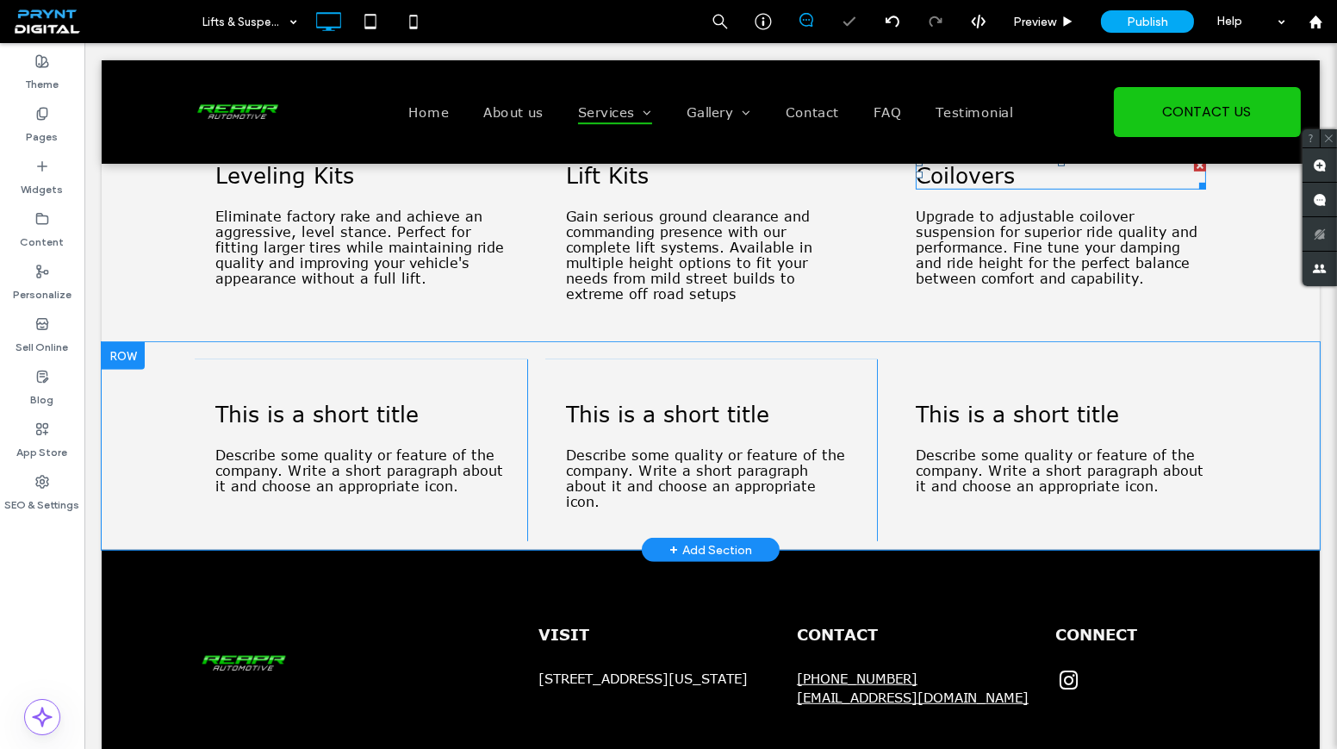
scroll to position [1758, 0]
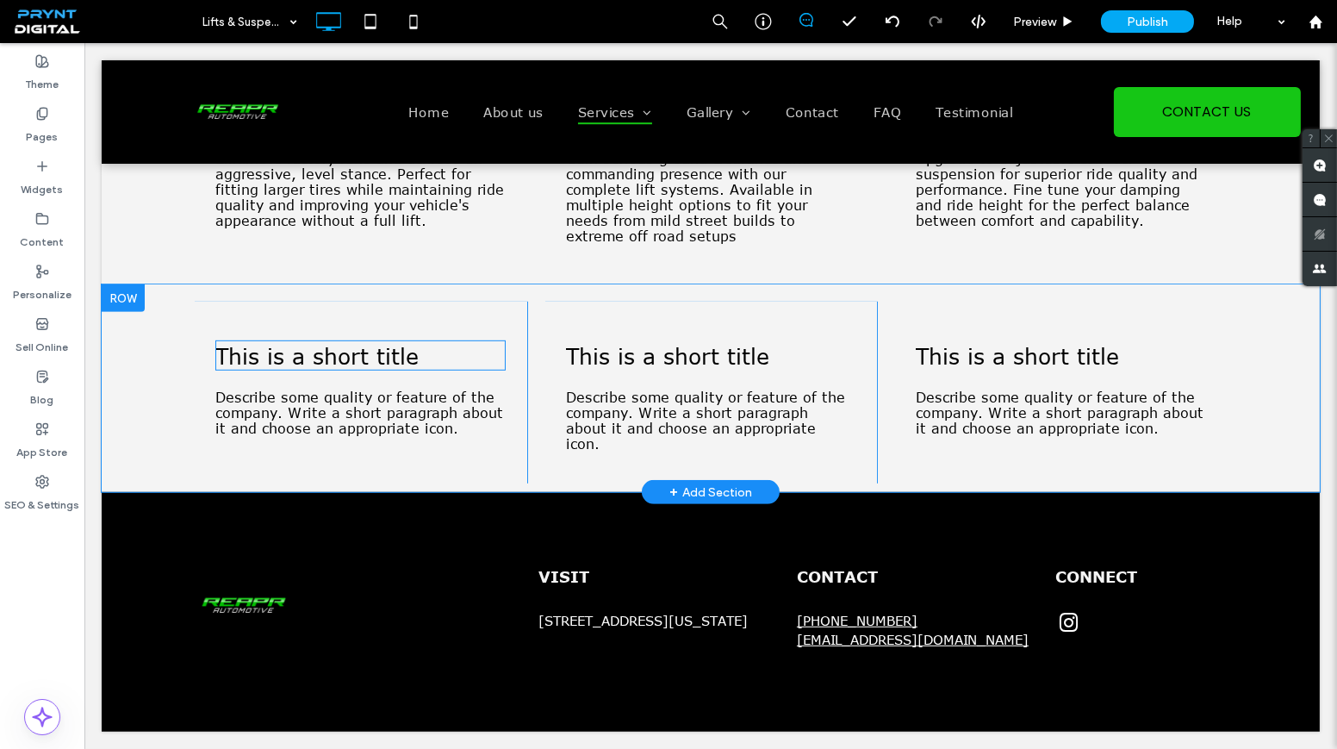
click at [350, 350] on span "This is a short title" at bounding box center [316, 355] width 203 height 27
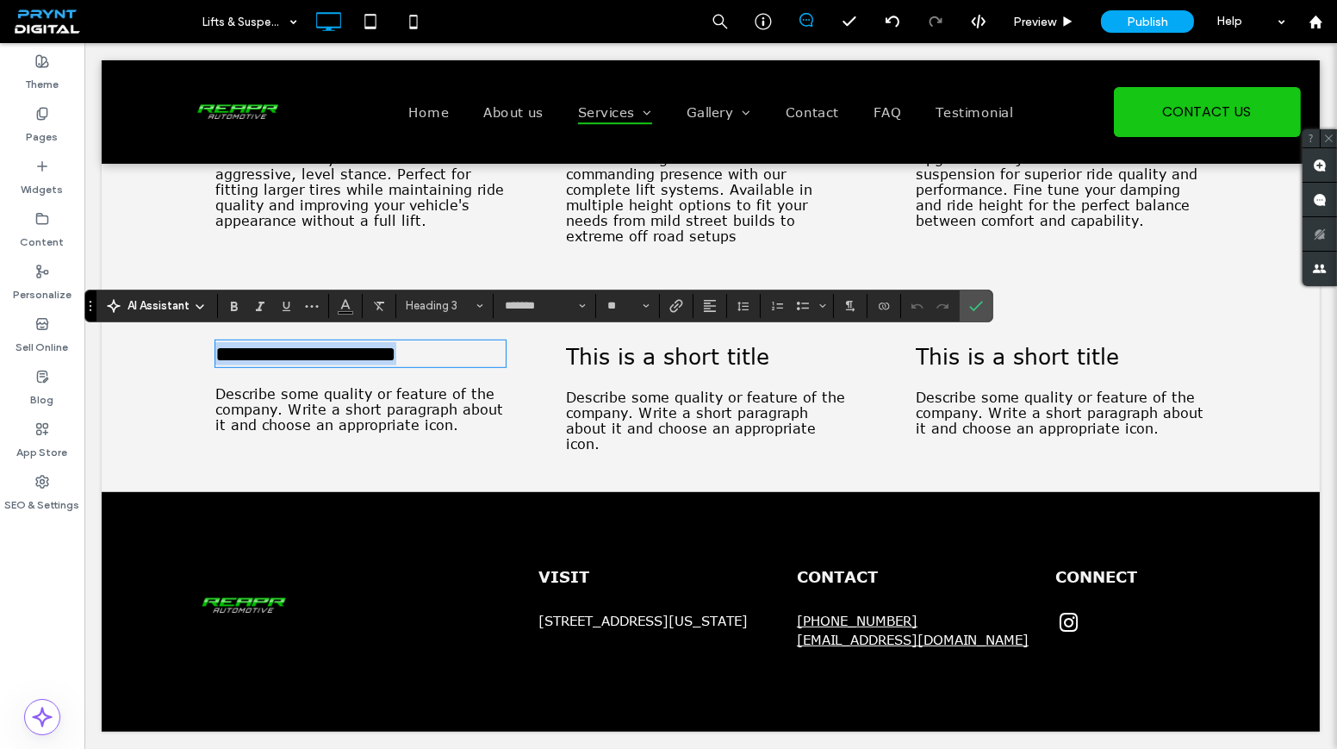
type input "**"
click at [326, 443] on div "**********" at bounding box center [360, 393] width 333 height 182
click at [323, 416] on span "Describe some quality or feature of the company. Write a short paragraph about …" at bounding box center [359, 409] width 288 height 47
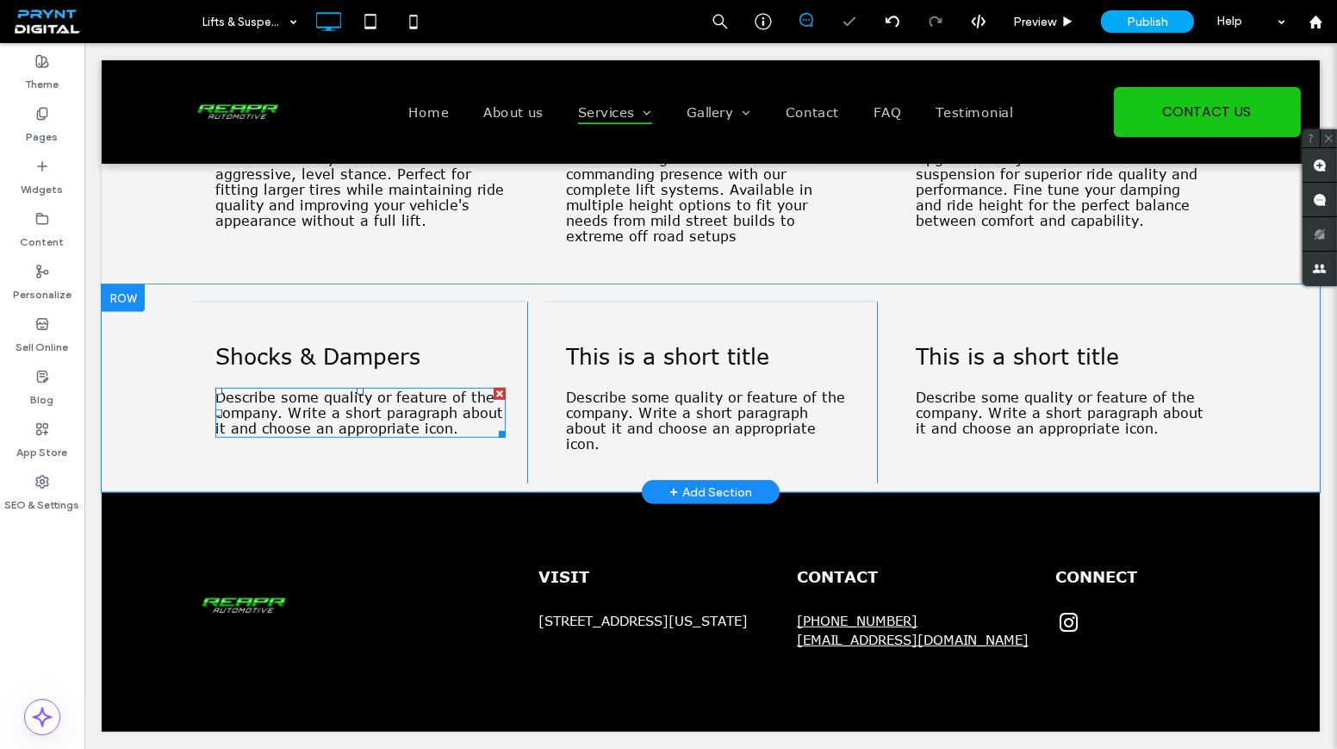
click at [323, 416] on span "Describe some quality or feature of the company. Write a short paragraph about …" at bounding box center [359, 412] width 288 height 47
type input "*******"
type input "**"
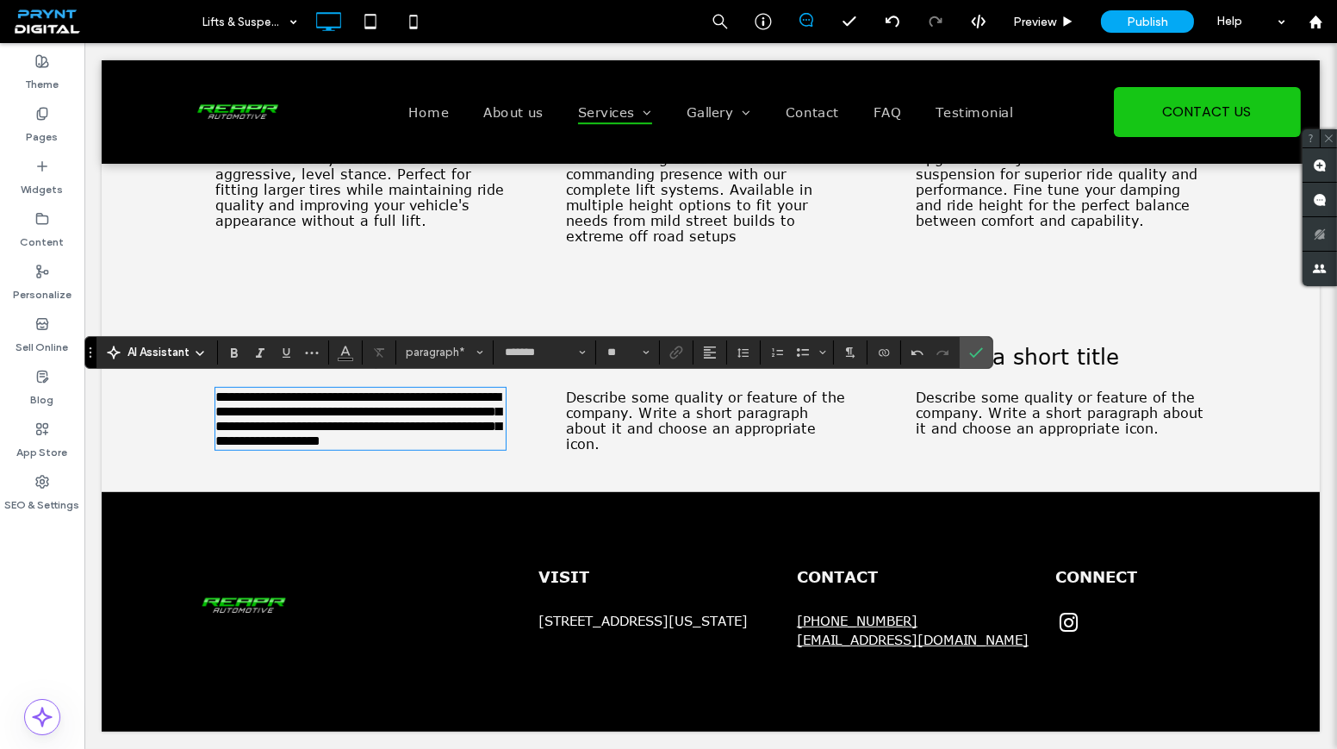
click at [311, 447] on span "**********" at bounding box center [358, 418] width 286 height 57
drag, startPoint x: 889, startPoint y: 294, endPoint x: 973, endPoint y: 337, distance: 94.8
click at [973, 338] on span "Confirm" at bounding box center [976, 352] width 14 height 29
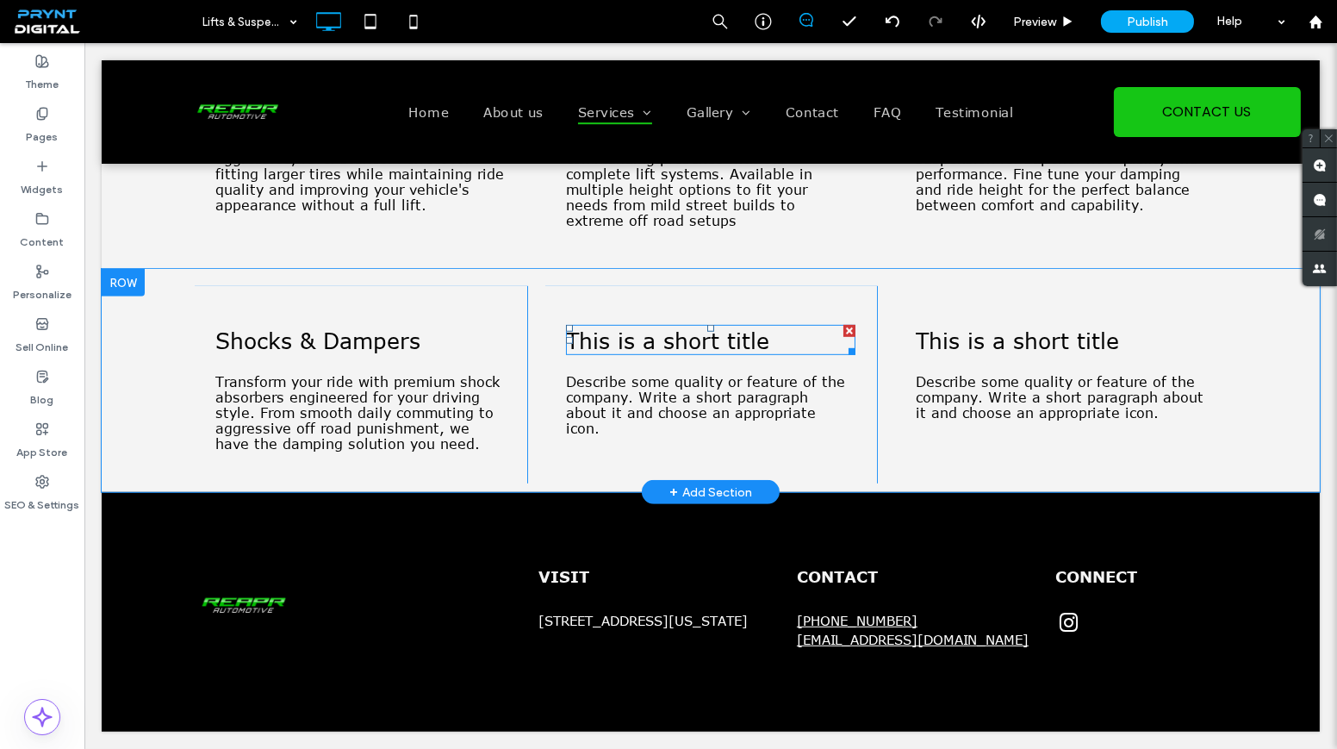
click at [588, 345] on span "This is a short title" at bounding box center [667, 340] width 203 height 27
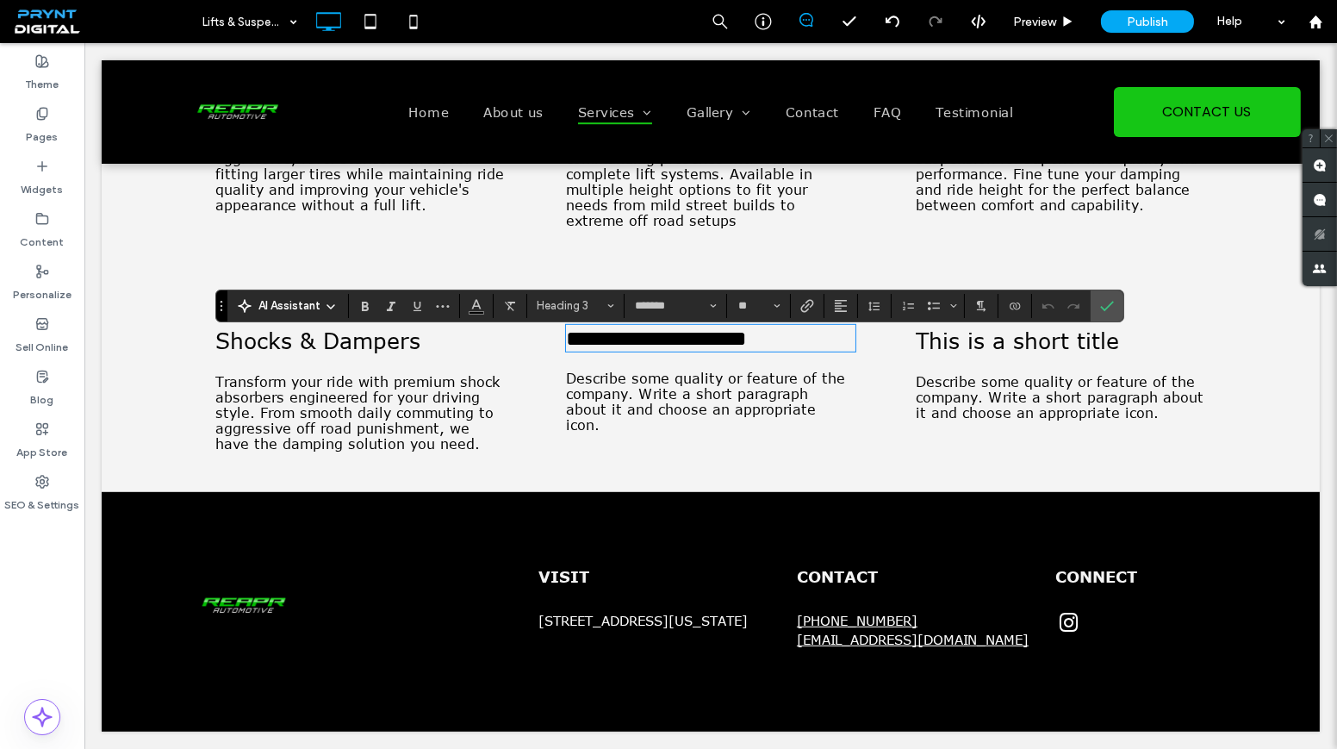
type input "**"
click at [1104, 310] on icon "Confirm" at bounding box center [1107, 306] width 14 height 14
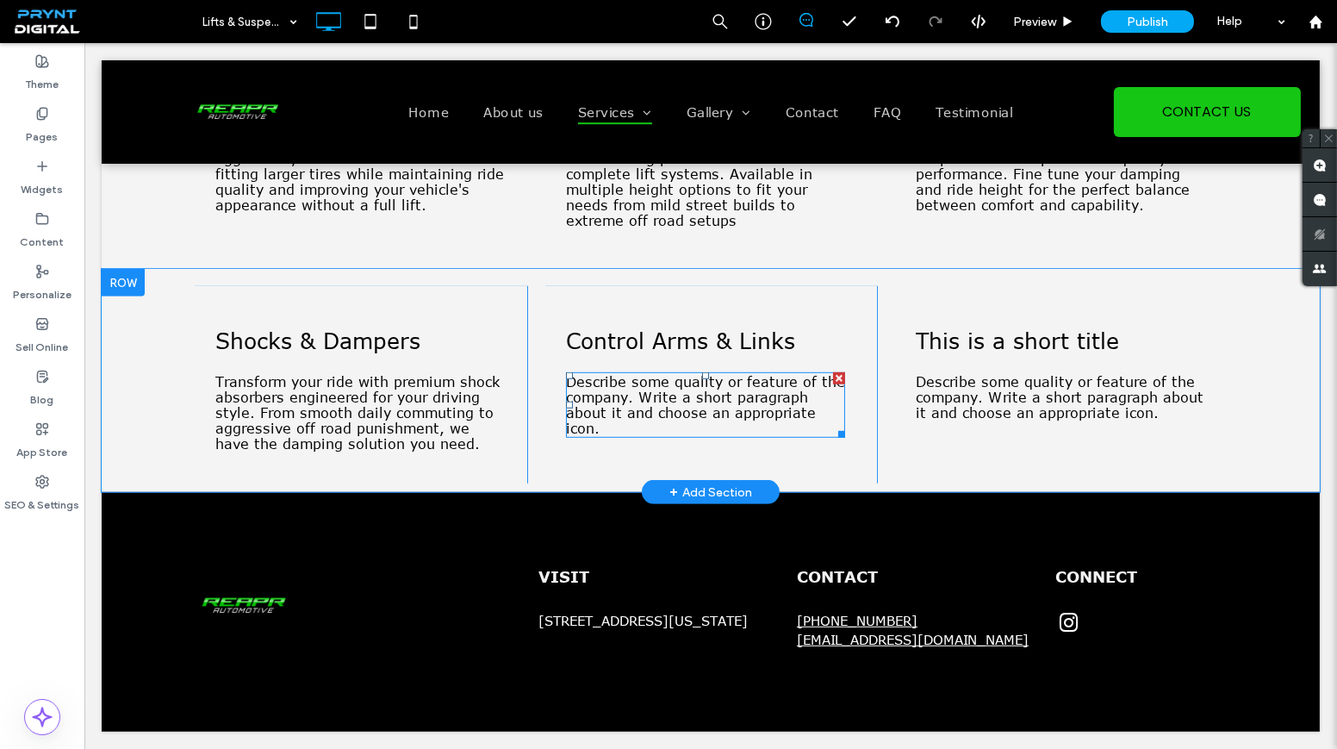
click at [702, 433] on span "Describe some quality or feature of the company. Write a short paragraph about …" at bounding box center [705, 405] width 279 height 62
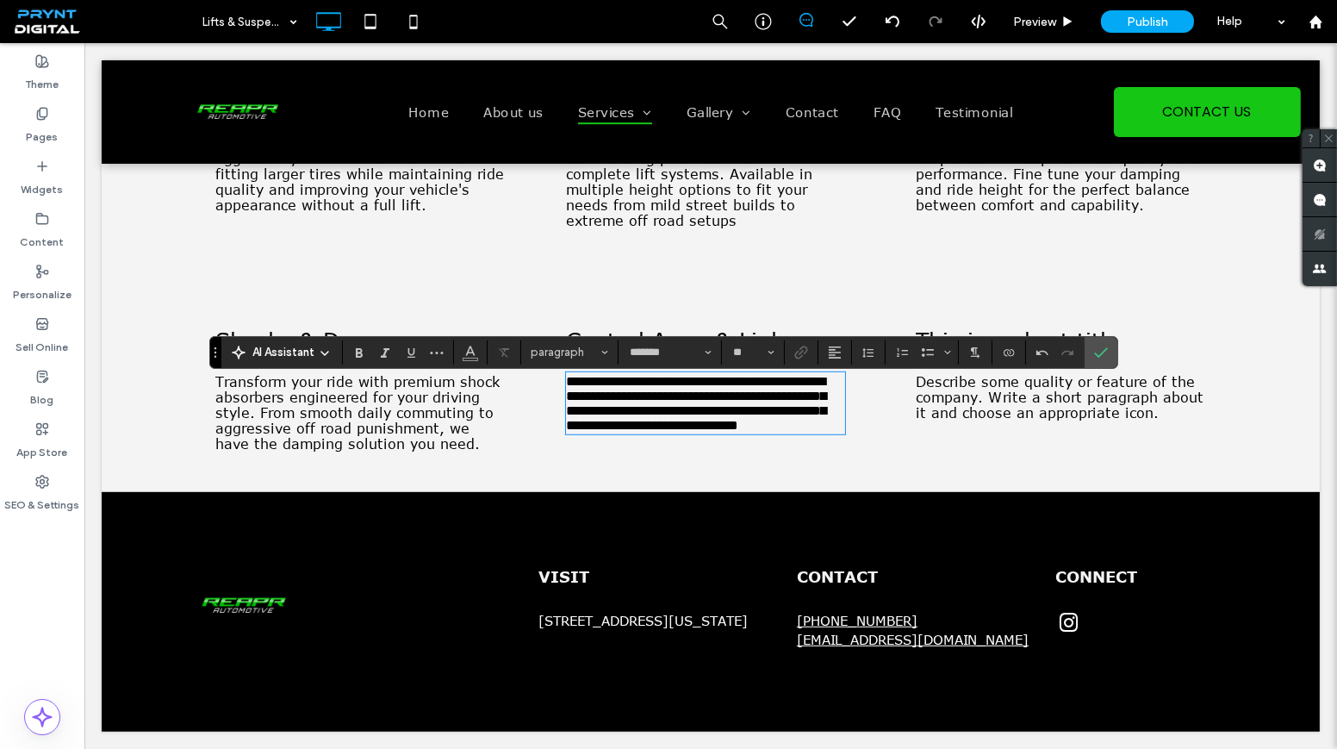
click at [793, 410] on span "**********" at bounding box center [696, 403] width 260 height 57
click at [1094, 350] on icon "Confirm" at bounding box center [1101, 352] width 14 height 14
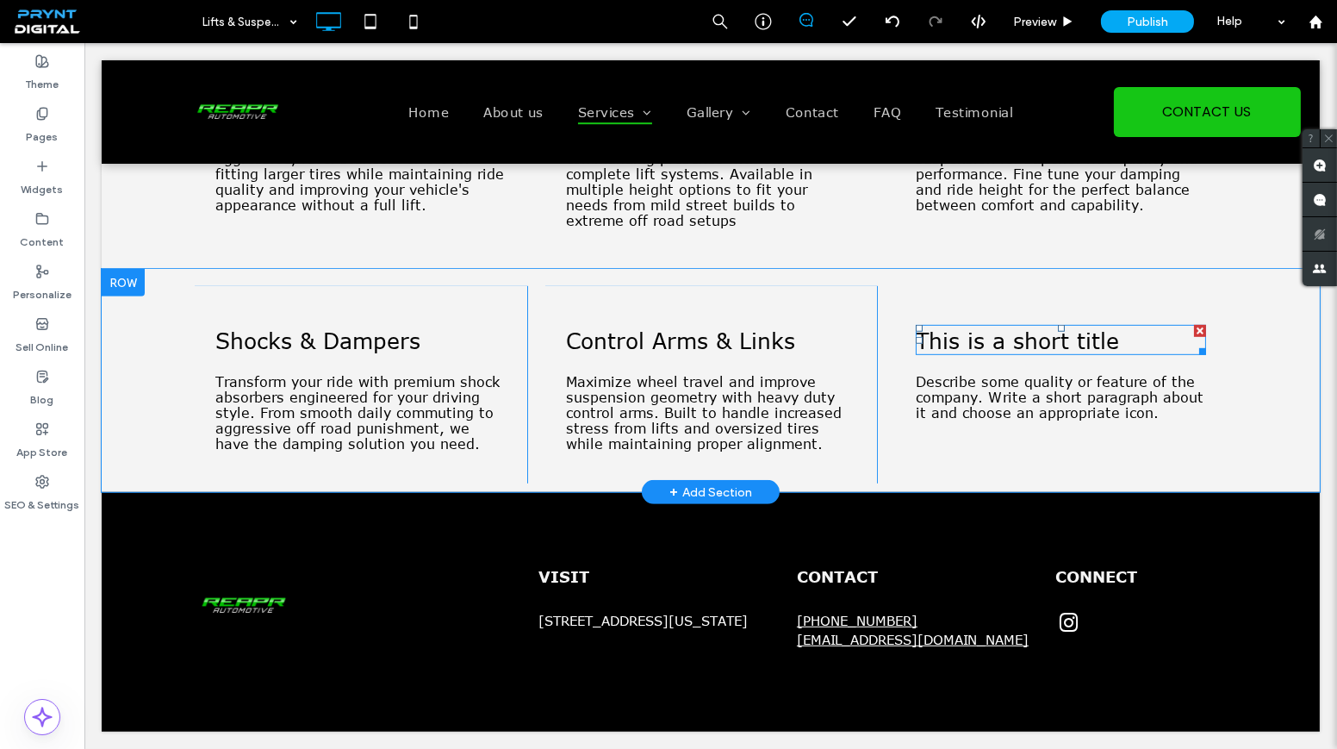
click at [1092, 351] on span "This is a short title" at bounding box center [1017, 340] width 203 height 27
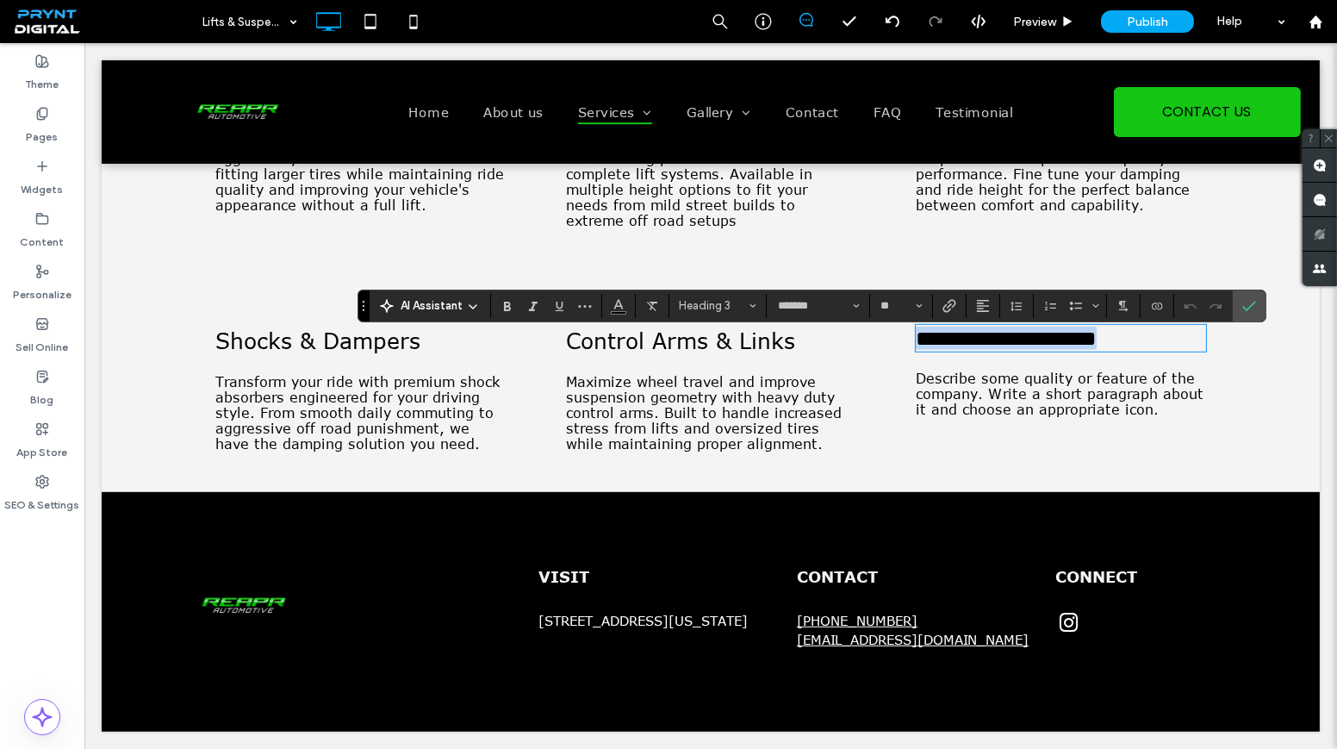
type input "**"
click at [1045, 409] on span "Describe some quality or feature of the company. Write a short paragraph about …" at bounding box center [1060, 393] width 288 height 47
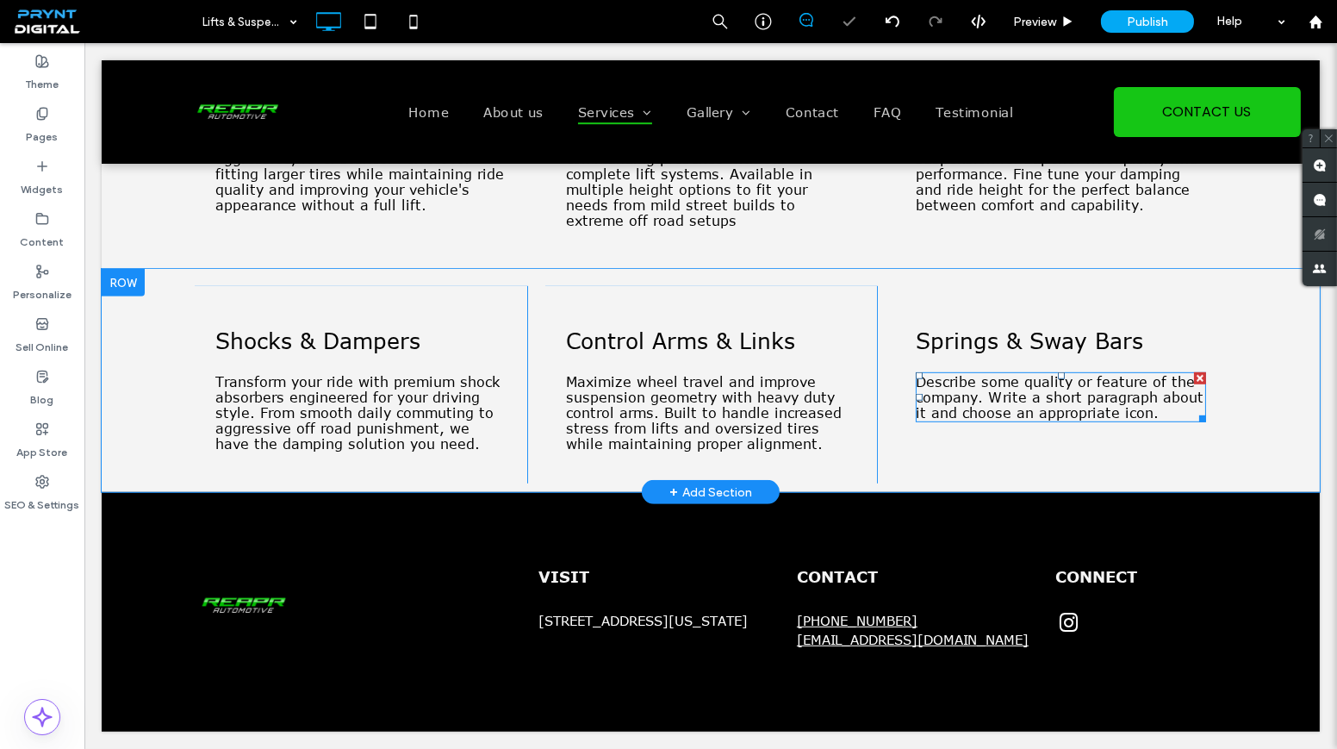
click at [1045, 409] on span "Describe some quality or feature of the company. Write a short paragraph about …" at bounding box center [1060, 397] width 288 height 47
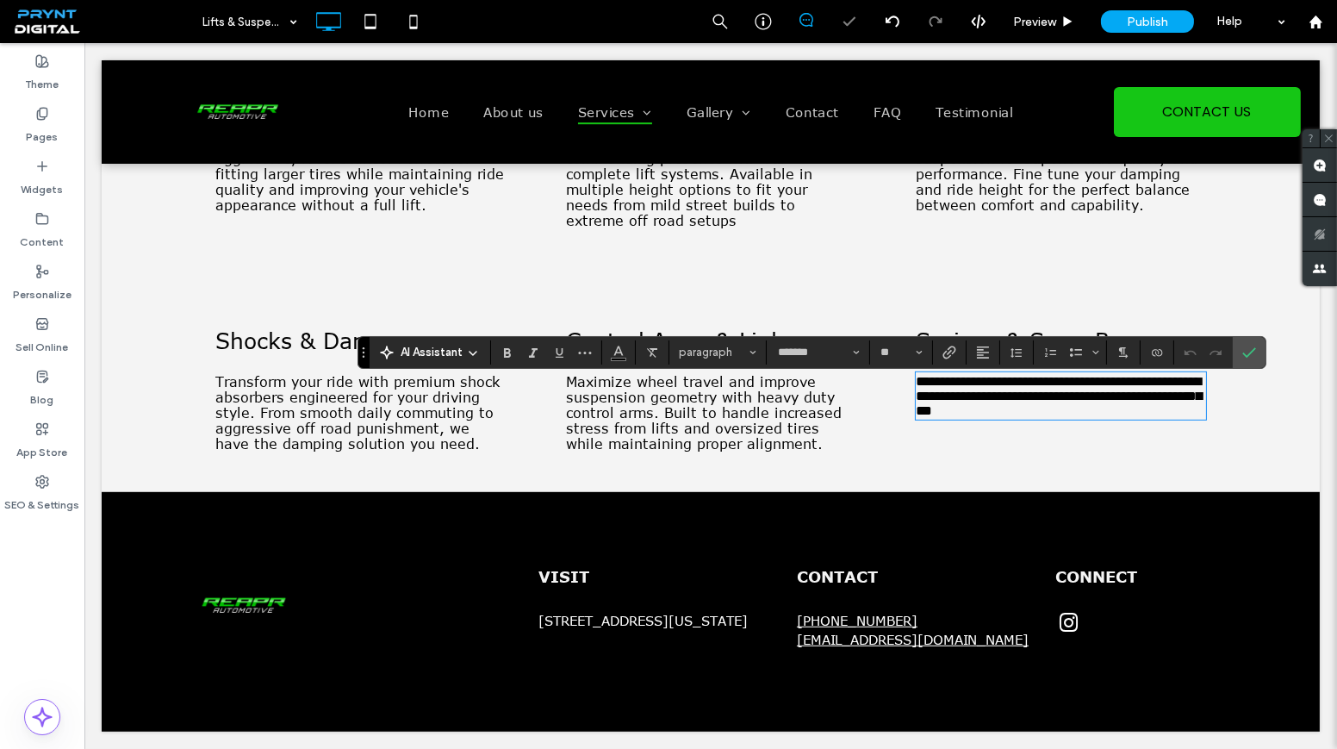
scroll to position [0, 0]
click at [1236, 357] on label "Confirm" at bounding box center [1249, 352] width 26 height 31
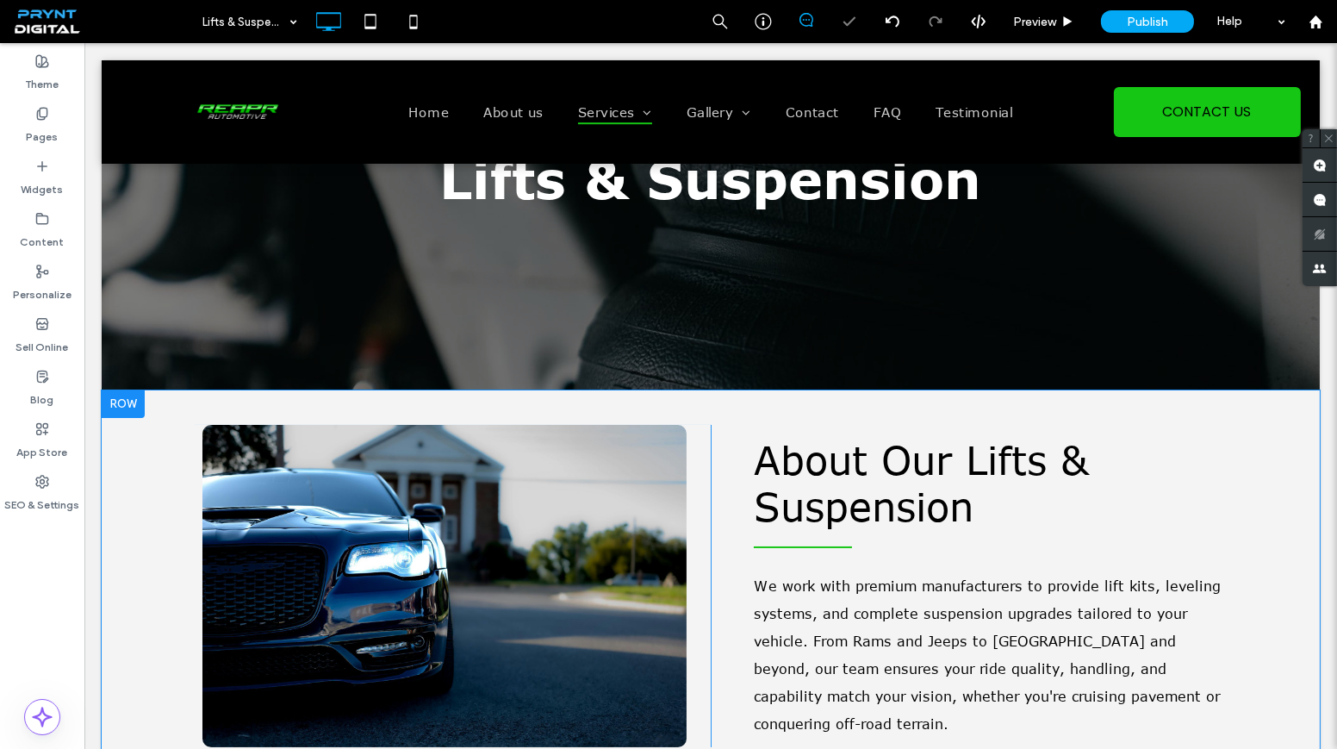
scroll to position [192, 0]
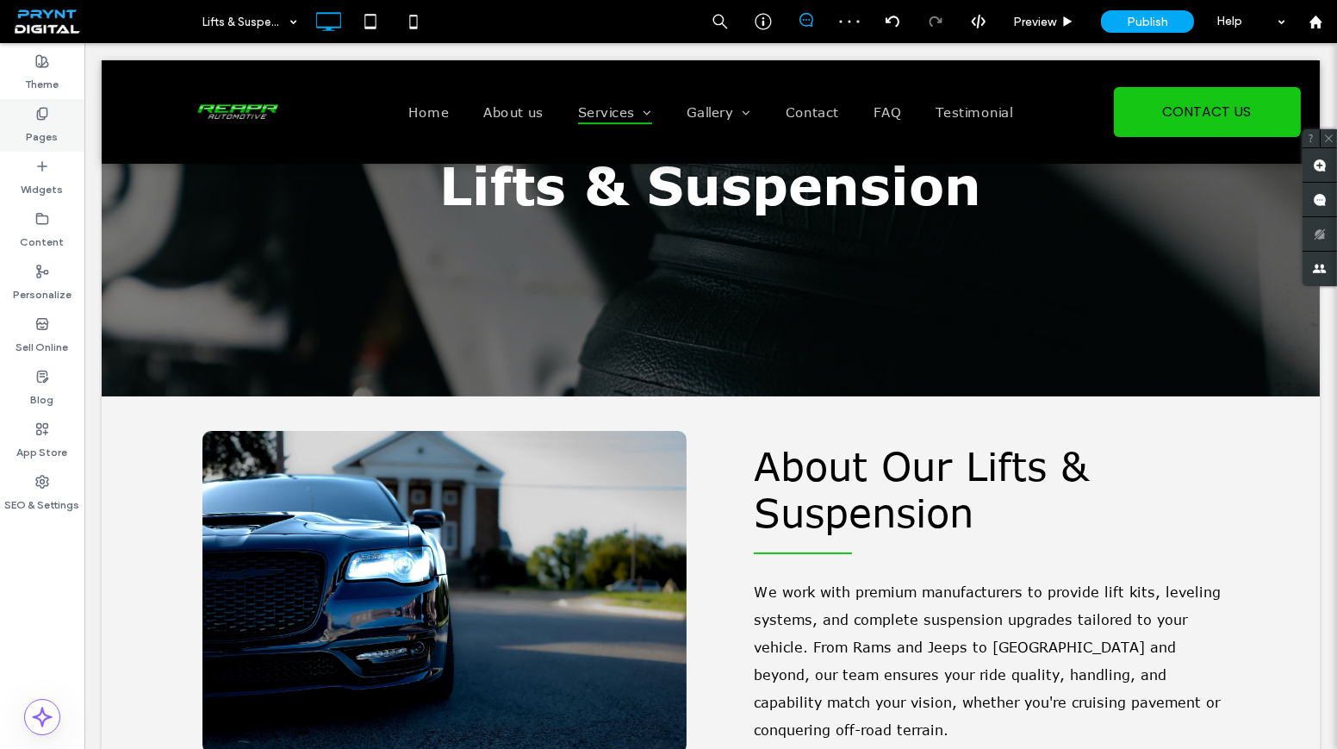
click at [3, 119] on div "Pages" at bounding box center [42, 125] width 84 height 53
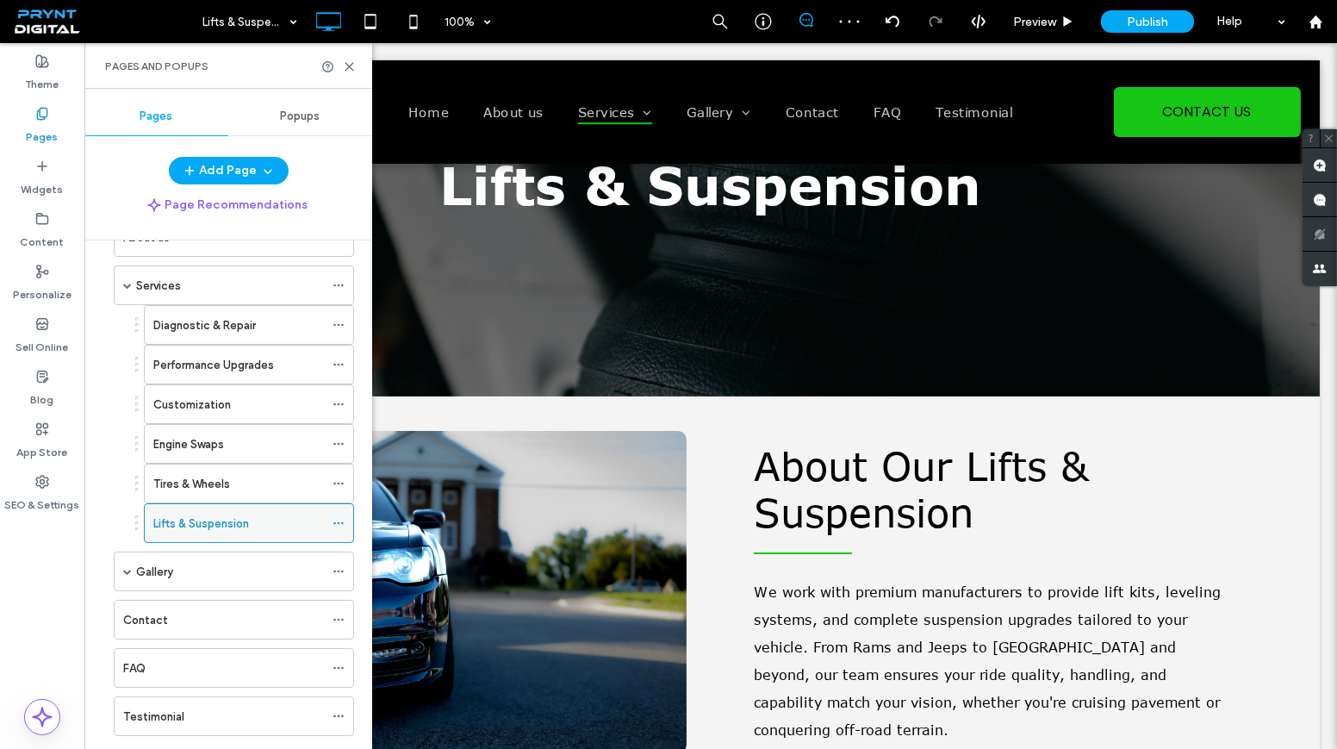
scroll to position [129, 0]
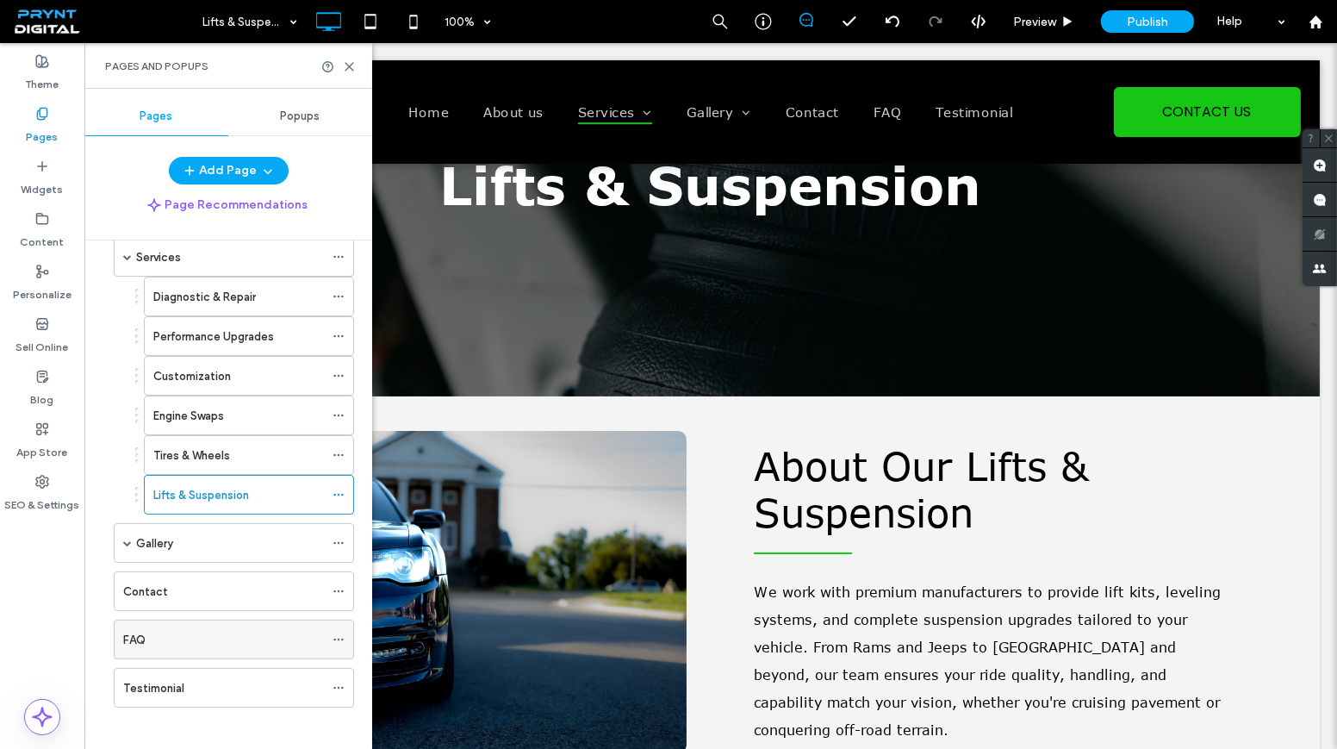
click at [185, 631] on div "FAQ" at bounding box center [223, 640] width 201 height 18
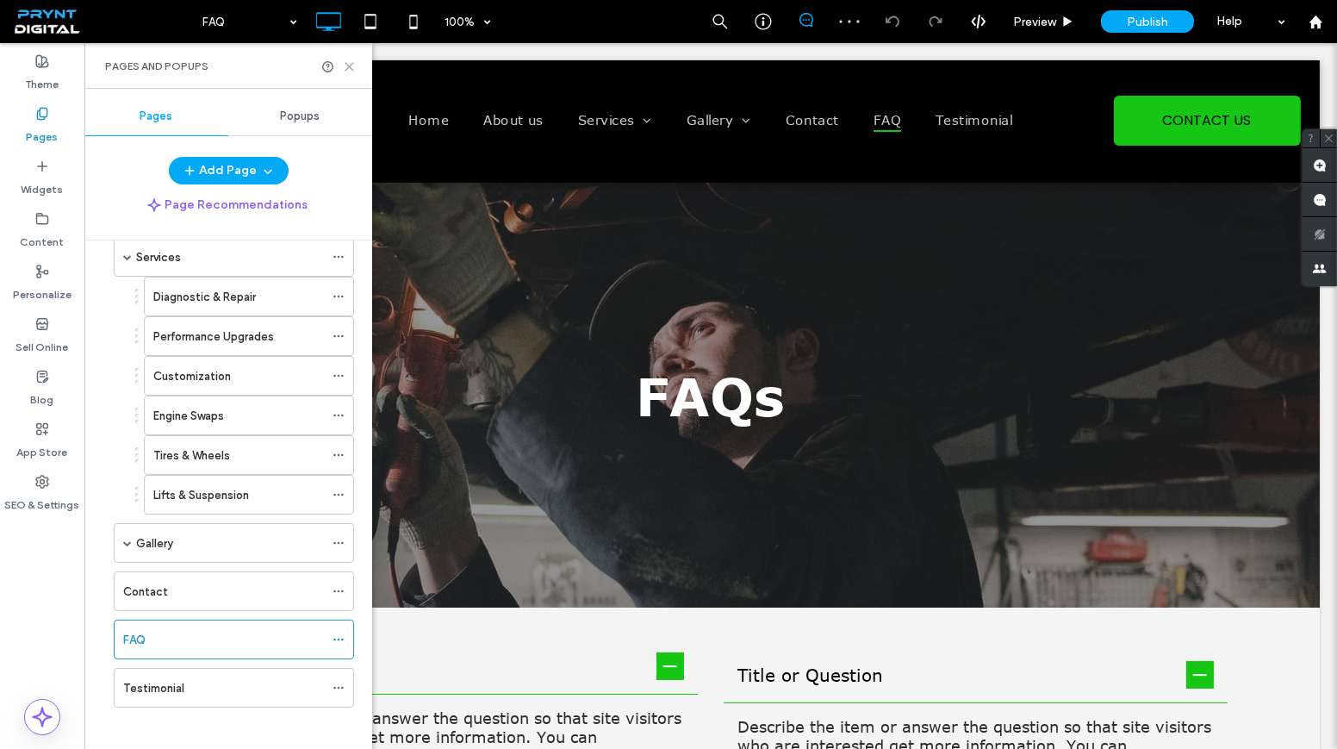
click at [344, 64] on icon at bounding box center [349, 66] width 13 height 13
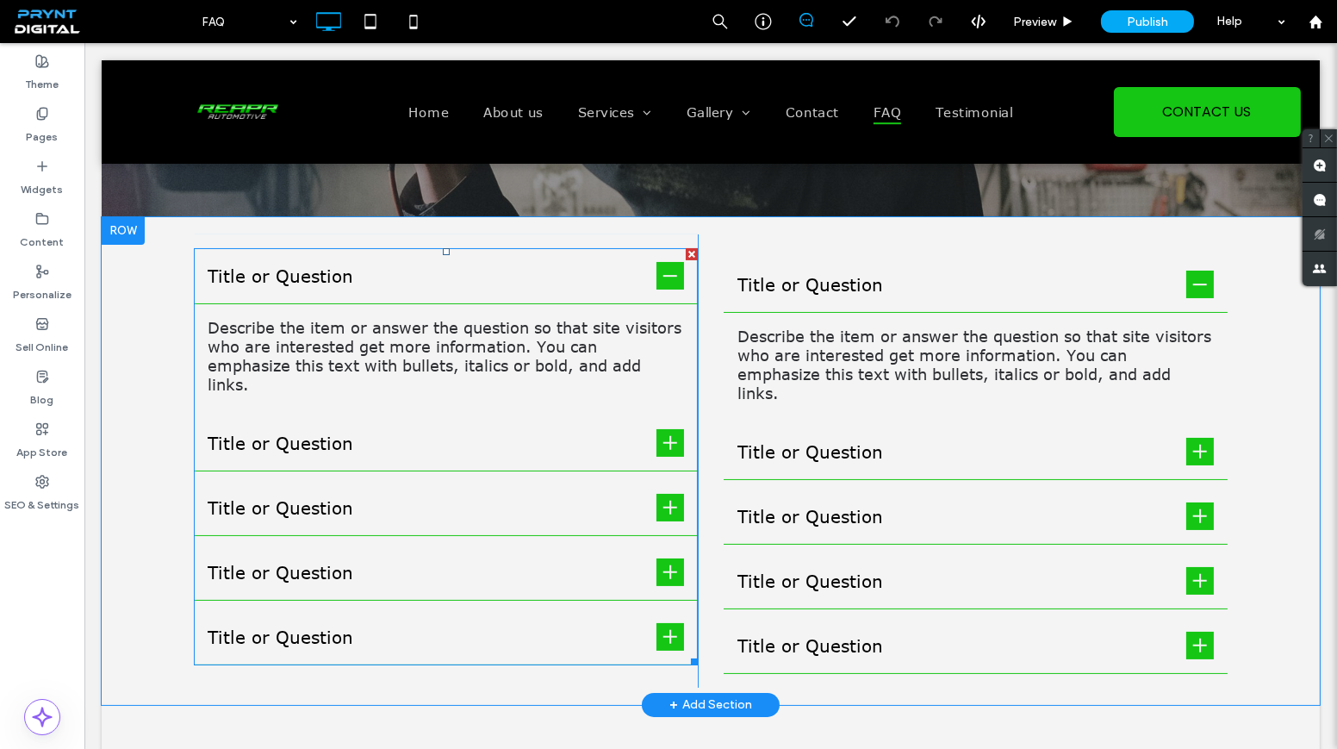
scroll to position [391, 0]
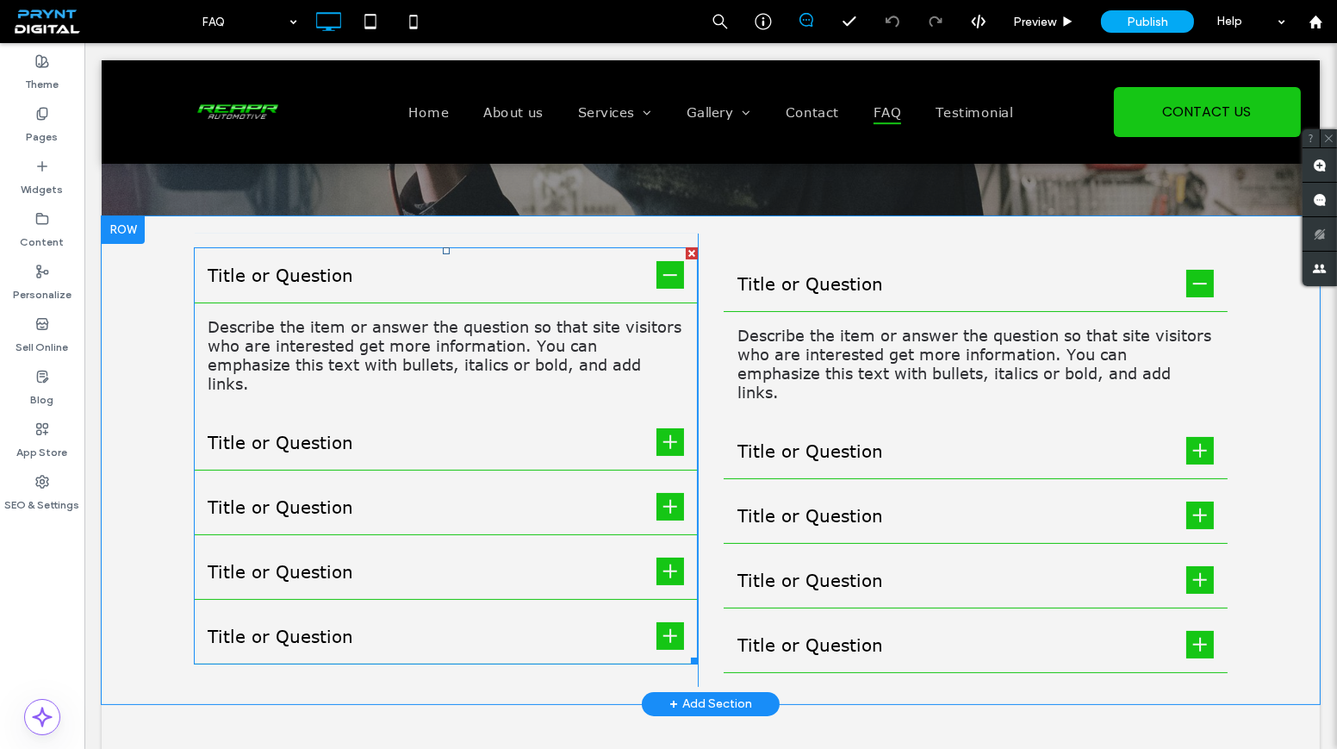
drag, startPoint x: 84, startPoint y: 43, endPoint x: 535, endPoint y: 321, distance: 529.6
click at [535, 321] on div "Describe the item or answer the question so that site visitors who are interest…" at bounding box center [446, 355] width 476 height 76
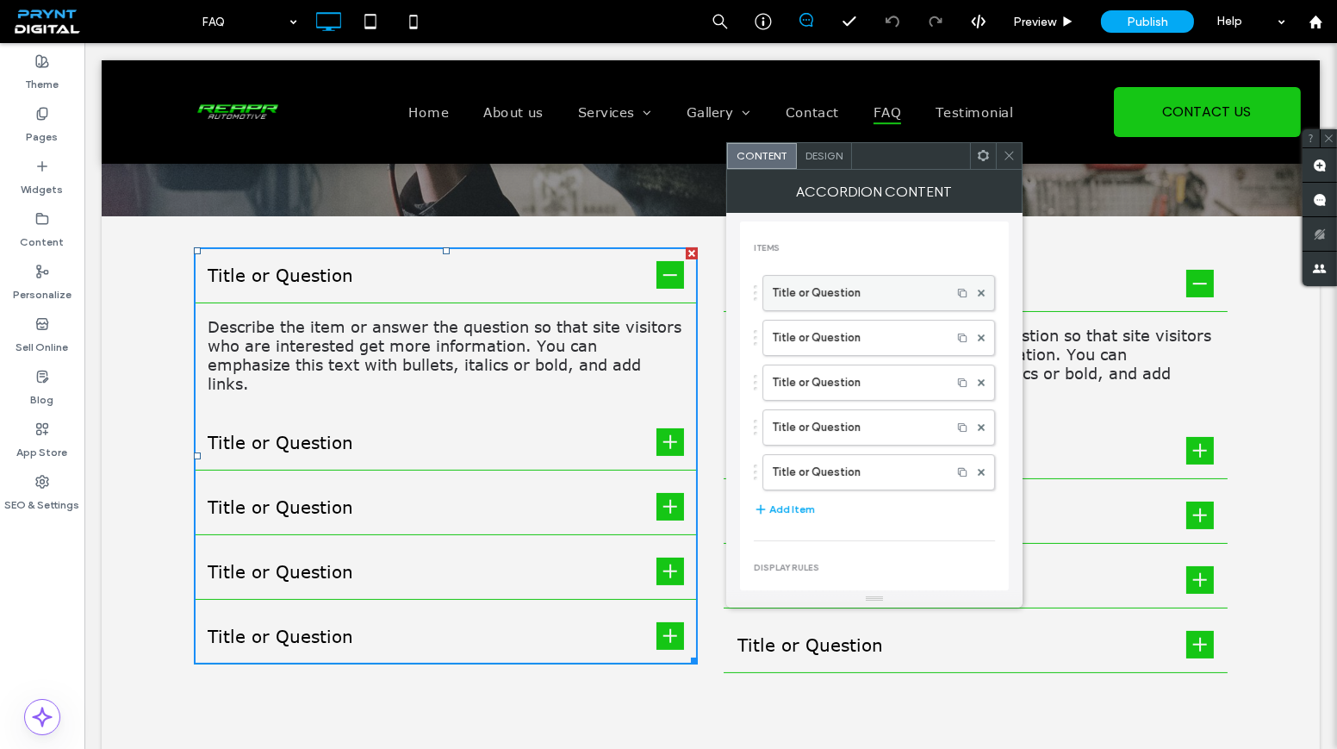
click at [850, 308] on div "Title or Question" at bounding box center [878, 293] width 233 height 36
click at [839, 287] on label "Title or Question" at bounding box center [857, 293] width 171 height 34
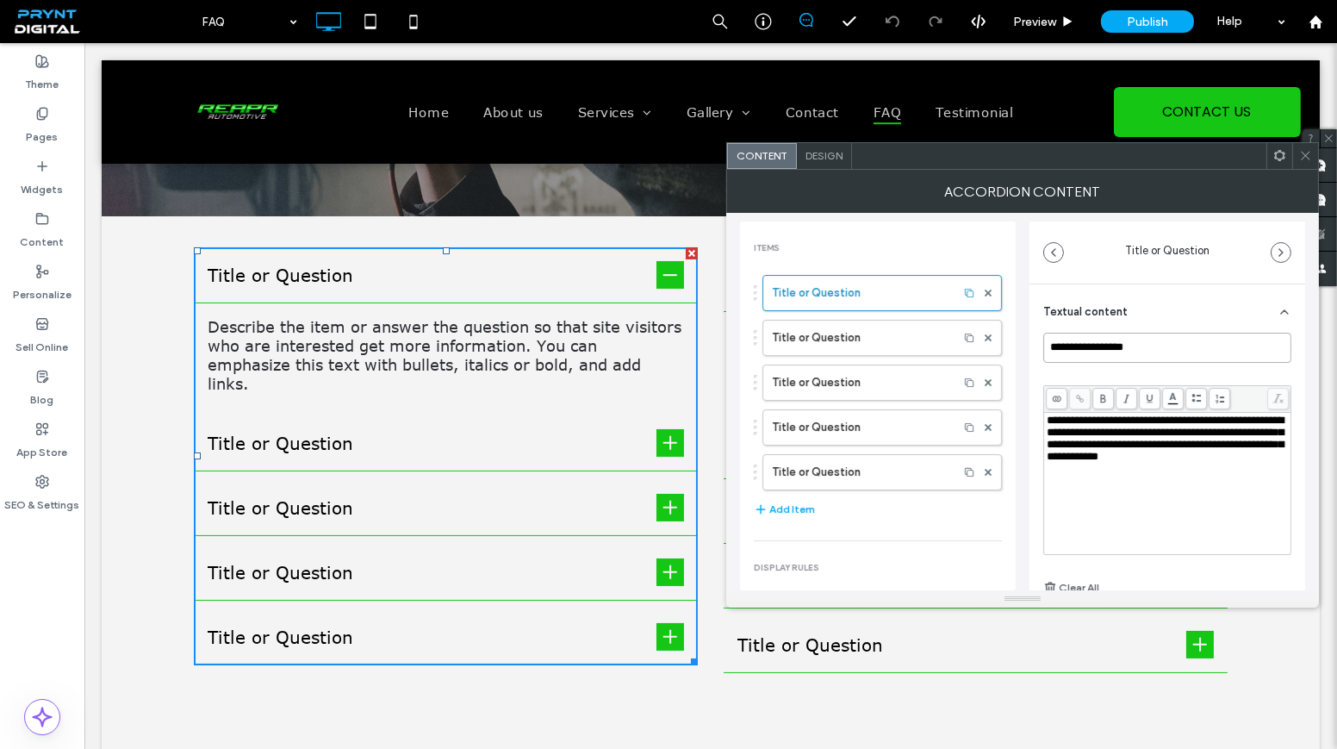
drag, startPoint x: 1168, startPoint y: 343, endPoint x: 1017, endPoint y: 349, distance: 150.9
click at [1017, 349] on div "**********" at bounding box center [1022, 401] width 565 height 377
paste input "**********"
type input "**********"
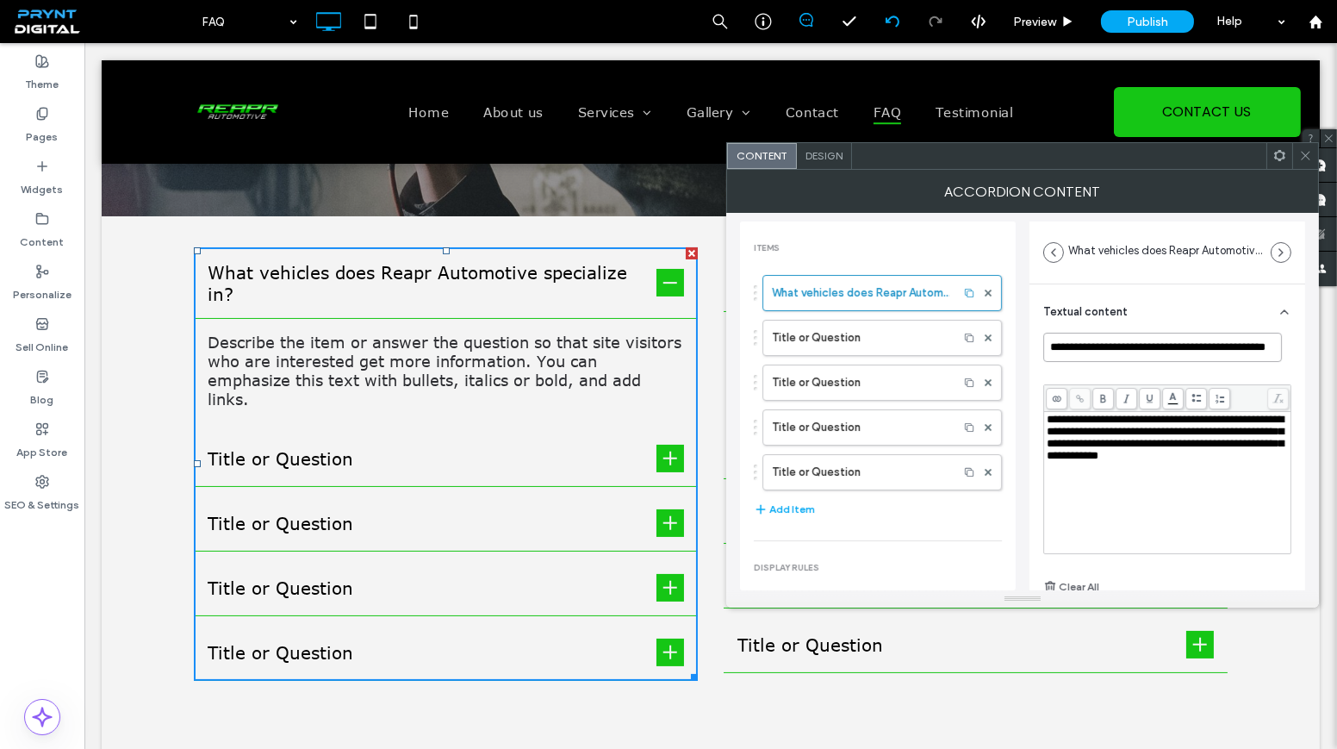
scroll to position [0, 0]
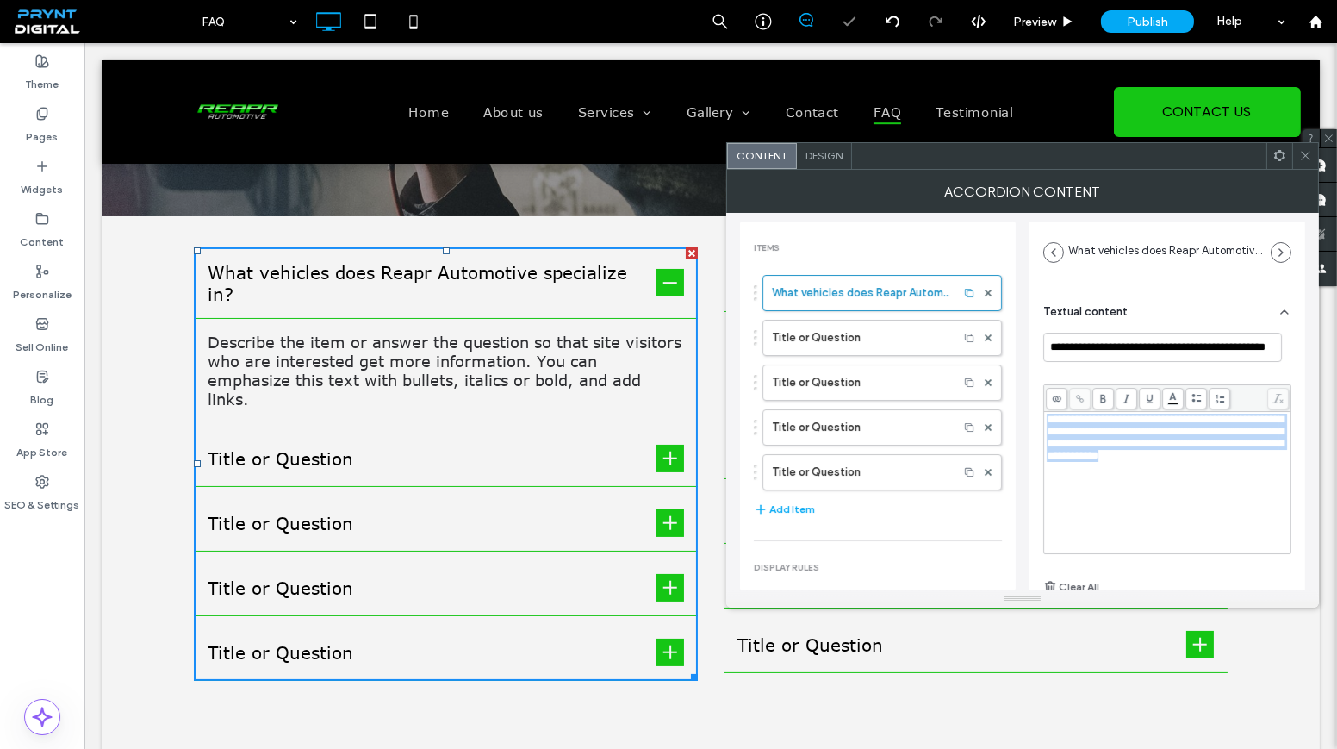
drag, startPoint x: 1089, startPoint y: 471, endPoint x: 1086, endPoint y: 425, distance: 46.6
click at [1049, 416] on div "**********" at bounding box center [1168, 438] width 242 height 48
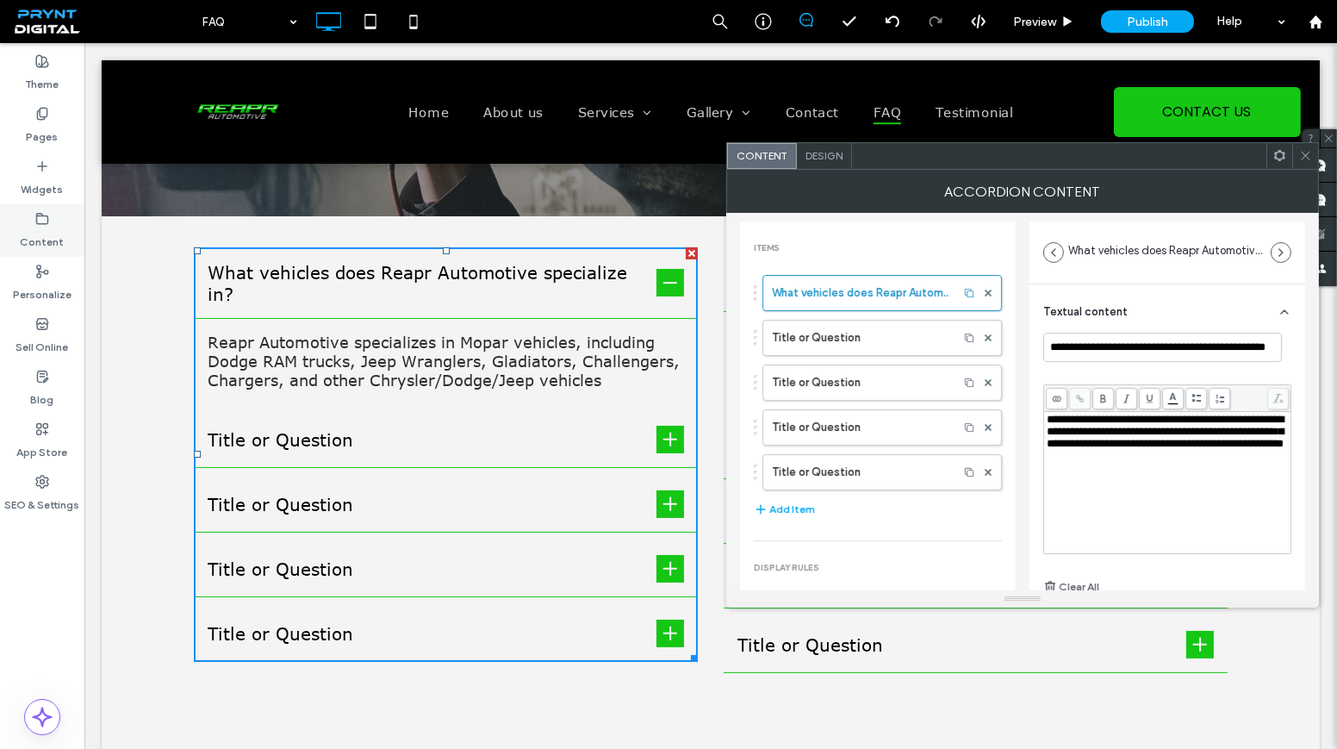
click at [46, 222] on icon at bounding box center [42, 219] width 14 height 14
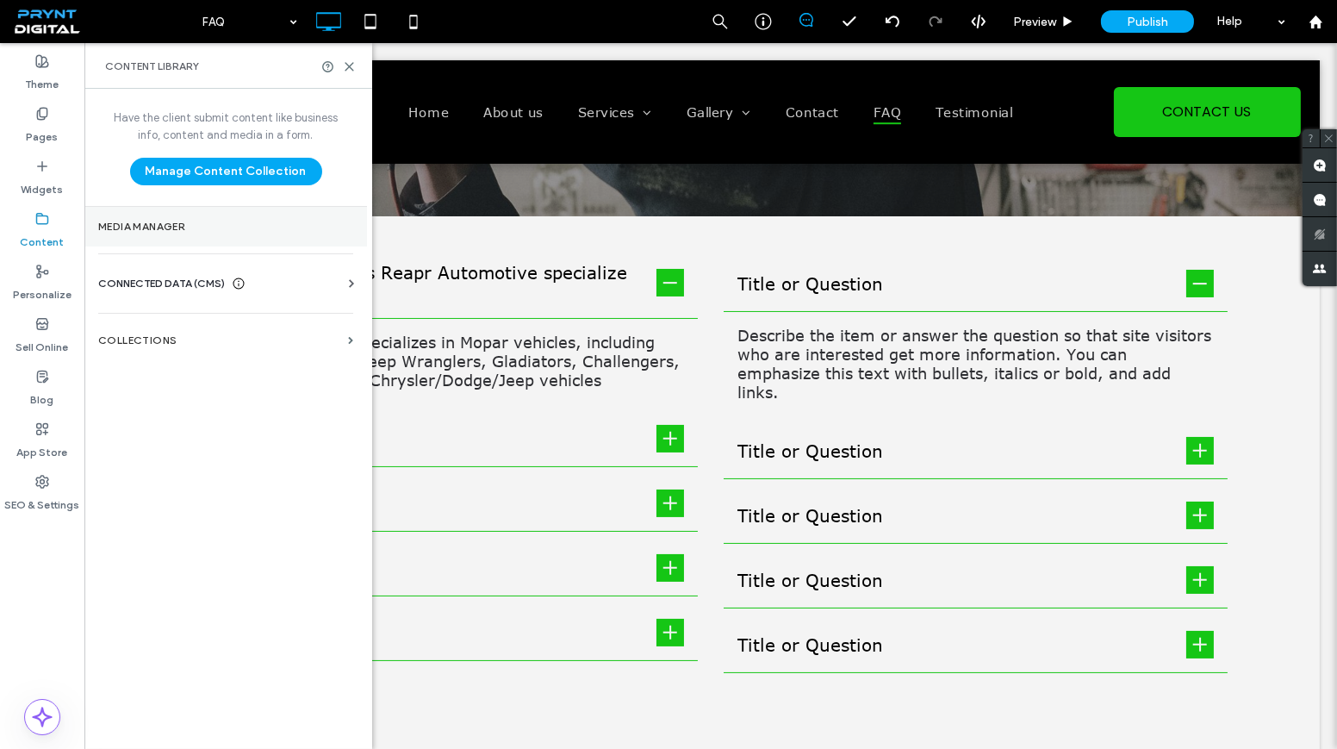
click at [215, 229] on label "Media Manager" at bounding box center [225, 227] width 255 height 12
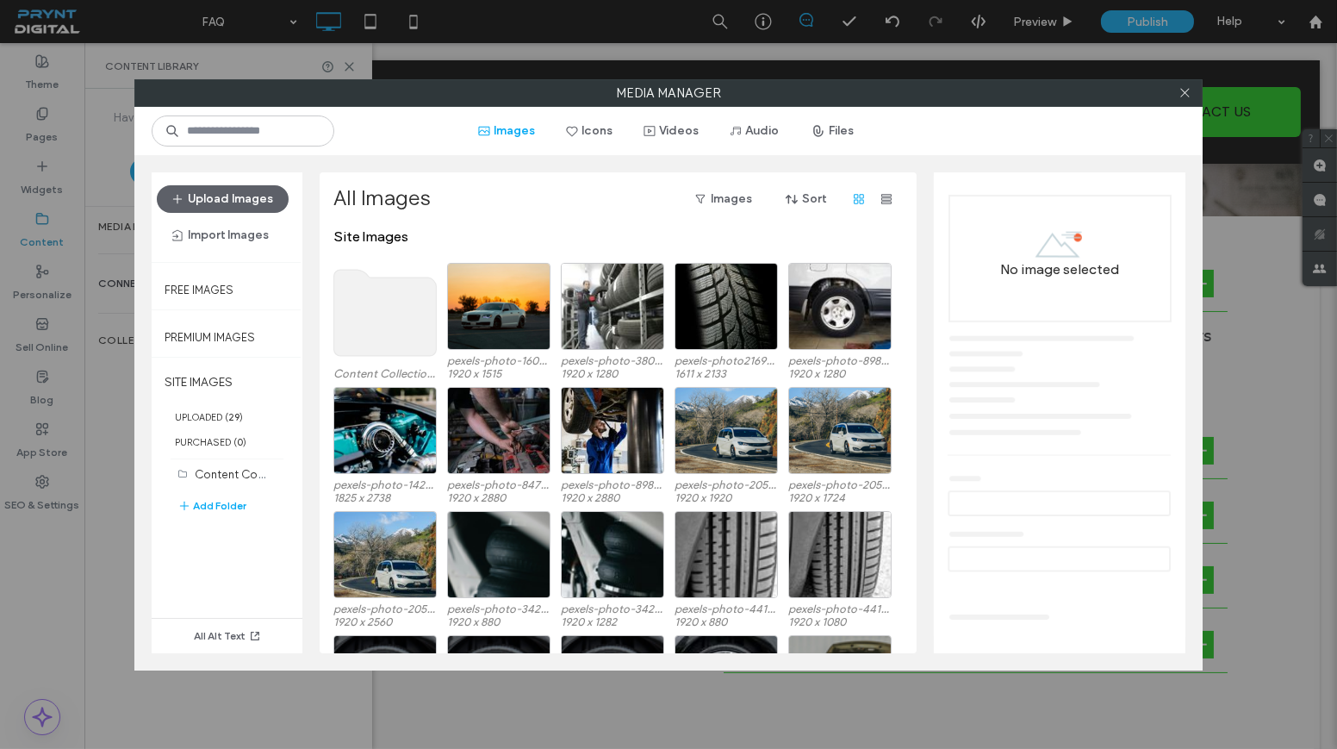
click at [1195, 86] on div at bounding box center [1185, 93] width 26 height 26
drag, startPoint x: 1188, startPoint y: 89, endPoint x: 399, endPoint y: 135, distance: 790.5
click at [1183, 90] on icon at bounding box center [1185, 92] width 13 height 13
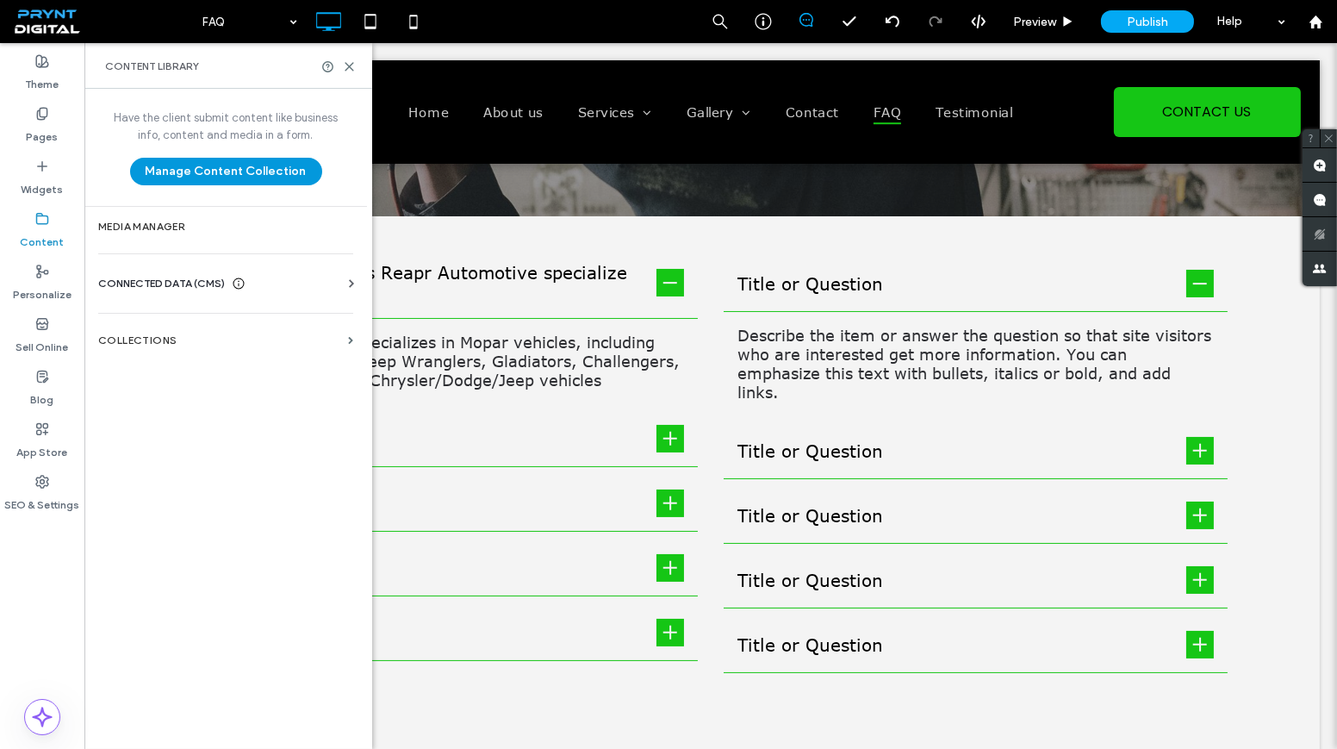
click at [212, 168] on button "Manage Content Collection" at bounding box center [226, 172] width 192 height 28
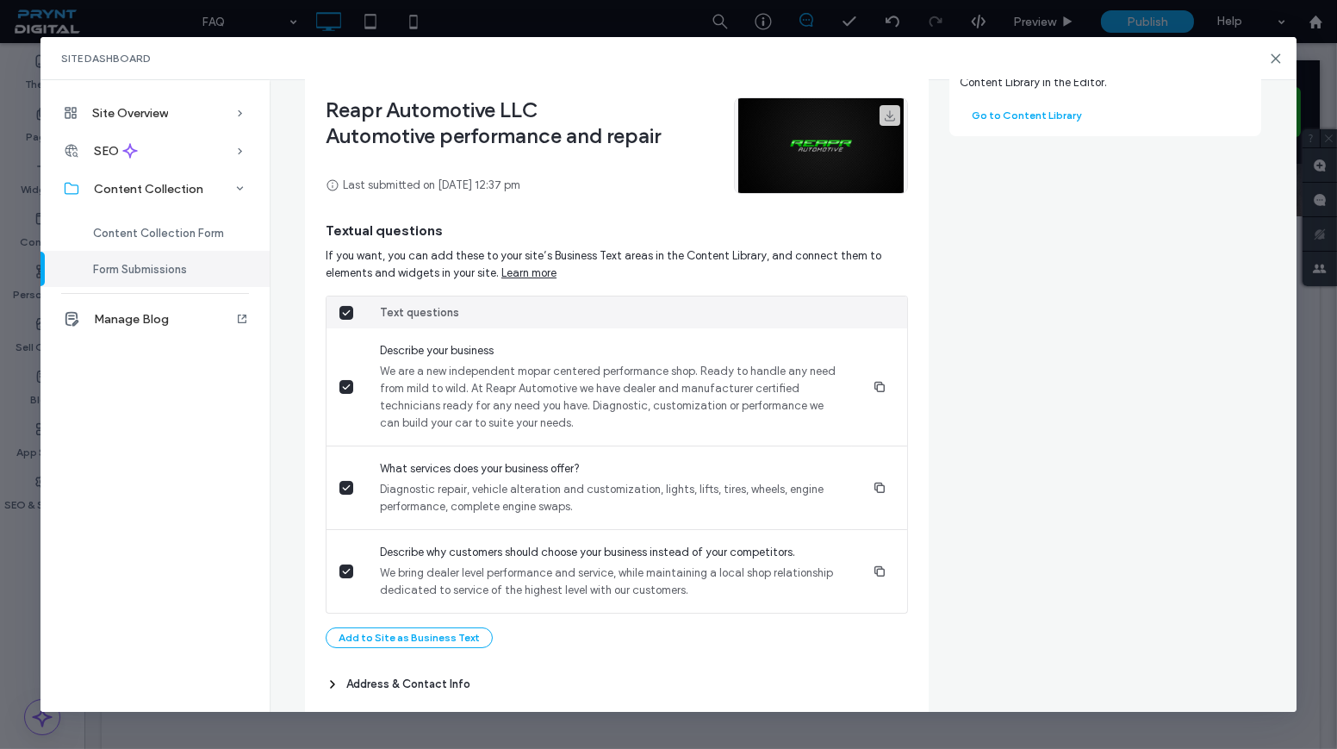
scroll to position [222, 0]
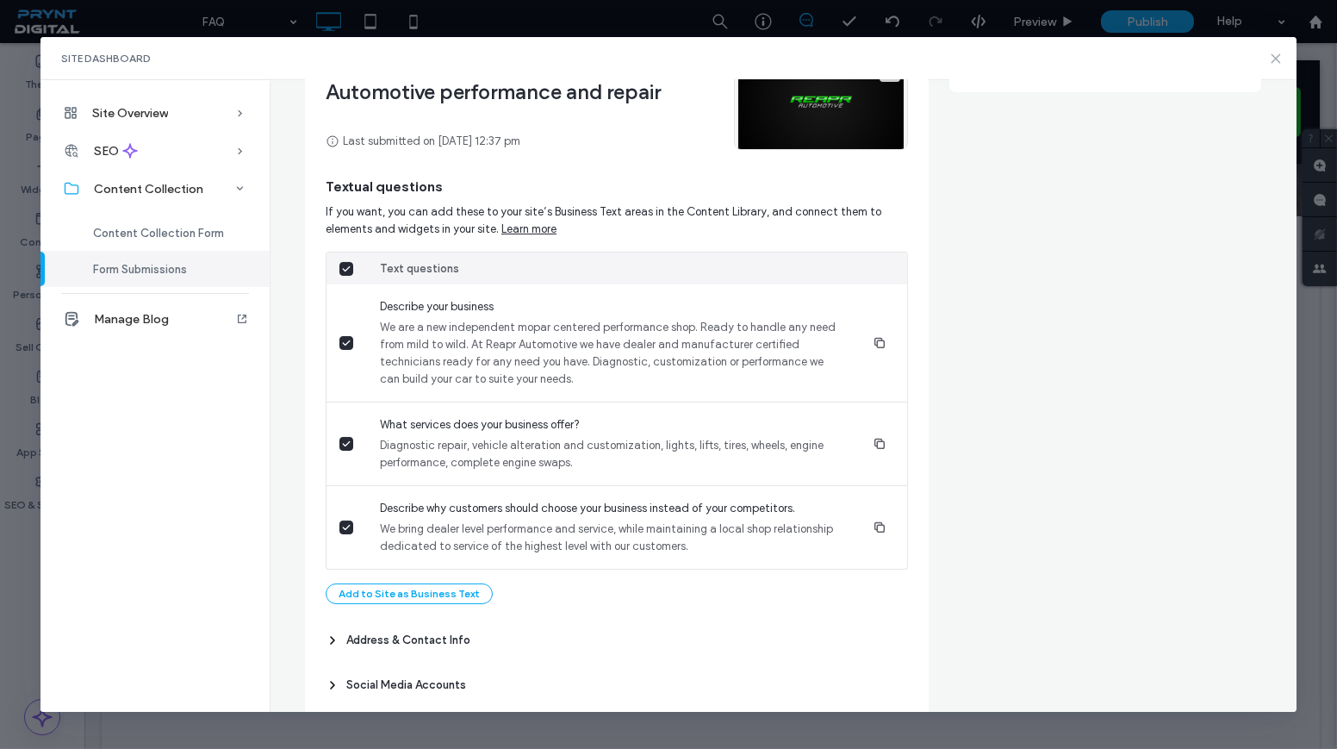
click at [1271, 60] on icon at bounding box center [1276, 59] width 14 height 14
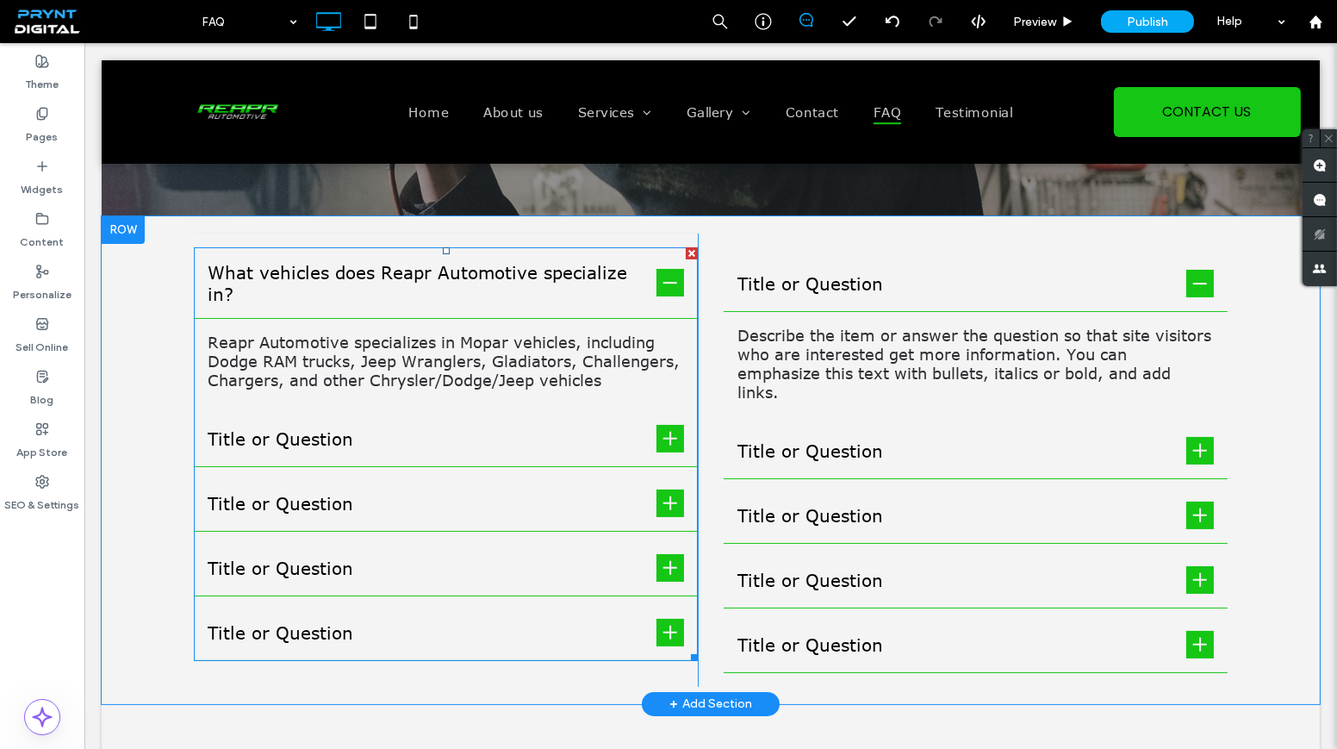
click at [510, 365] on p "Reapr Automotive specializes in Mopar vehicles, including Dodge RAM trucks, Jee…" at bounding box center [446, 361] width 476 height 57
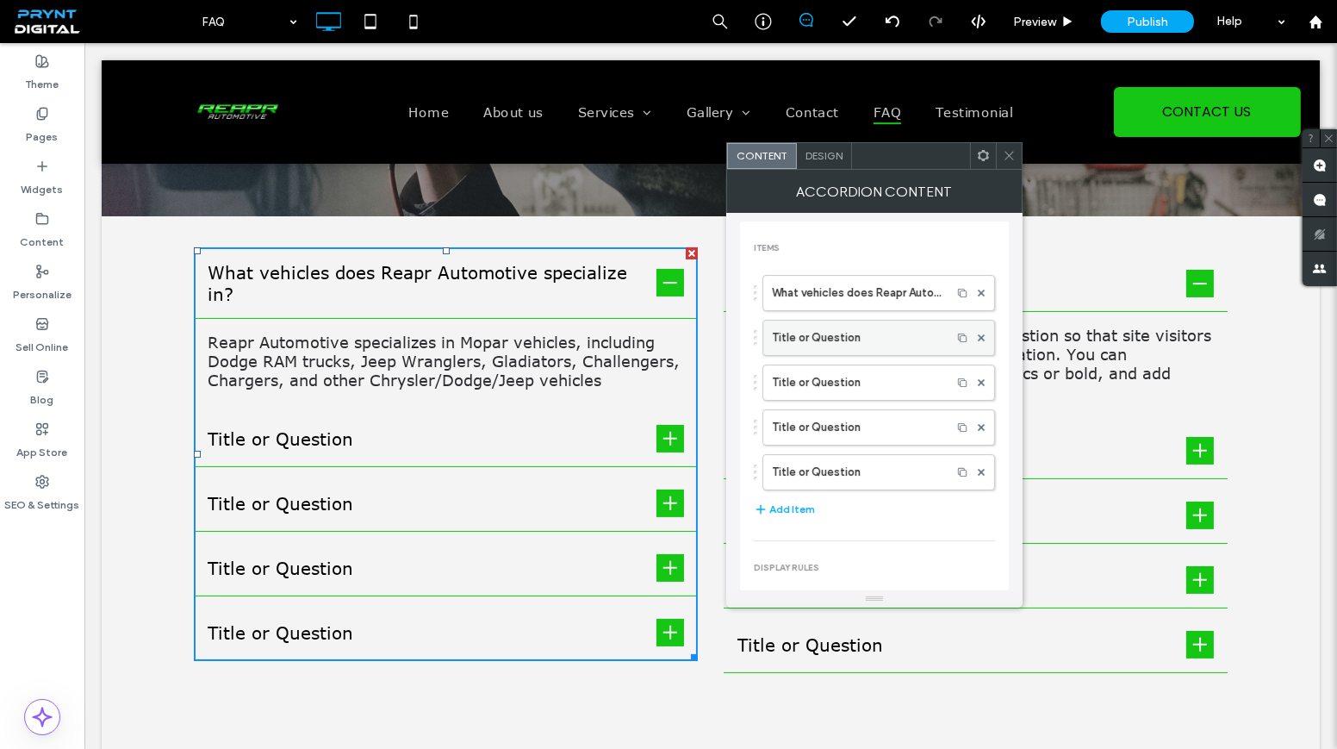
click at [795, 341] on label "Title or Question" at bounding box center [857, 337] width 171 height 34
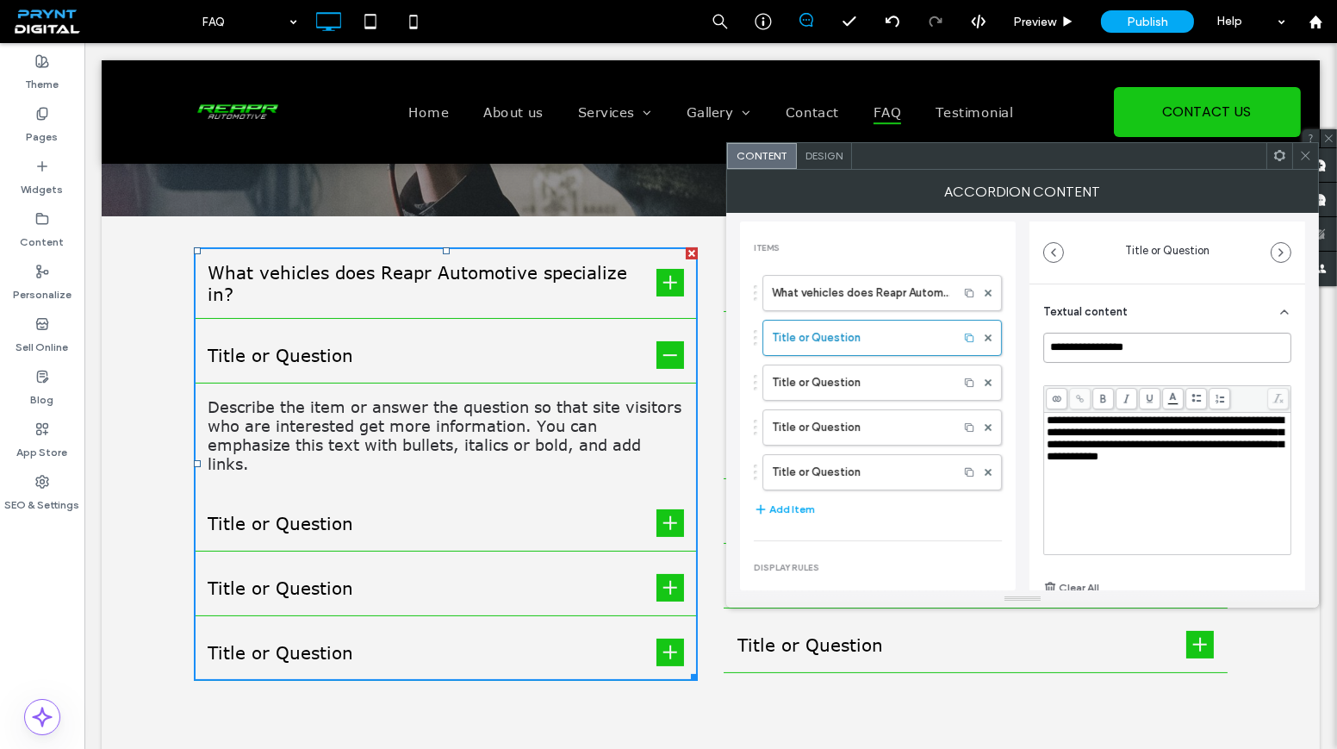
drag, startPoint x: 1166, startPoint y: 343, endPoint x: 1031, endPoint y: 340, distance: 134.4
click at [1031, 340] on div "**********" at bounding box center [1167, 497] width 276 height 426
paste input "**********"
type input "**********"
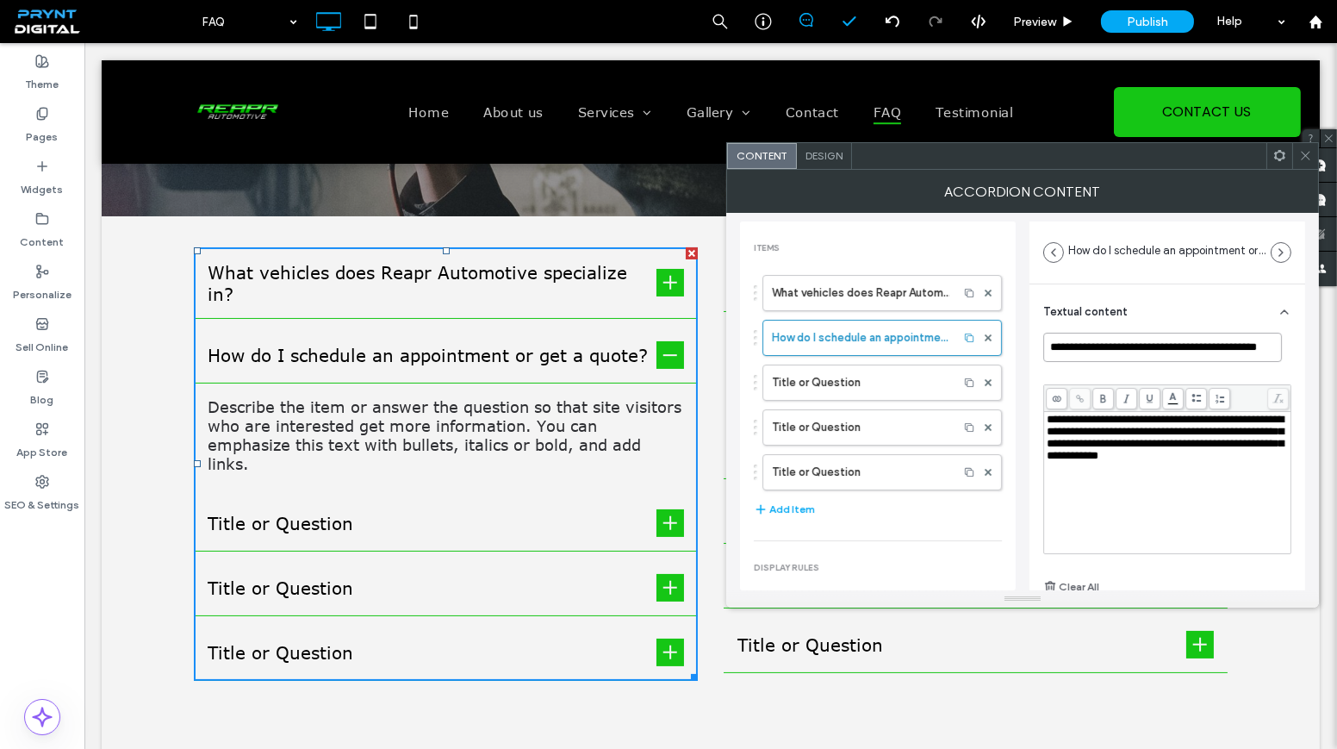
scroll to position [0, 0]
drag, startPoint x: 1116, startPoint y: 470, endPoint x: 1044, endPoint y: 414, distance: 92.0
click at [1044, 414] on div "**********" at bounding box center [1167, 482] width 246 height 141
drag, startPoint x: 1192, startPoint y: 419, endPoint x: 1088, endPoint y: 433, distance: 105.3
click at [1088, 433] on span "**********" at bounding box center [1165, 450] width 237 height 72
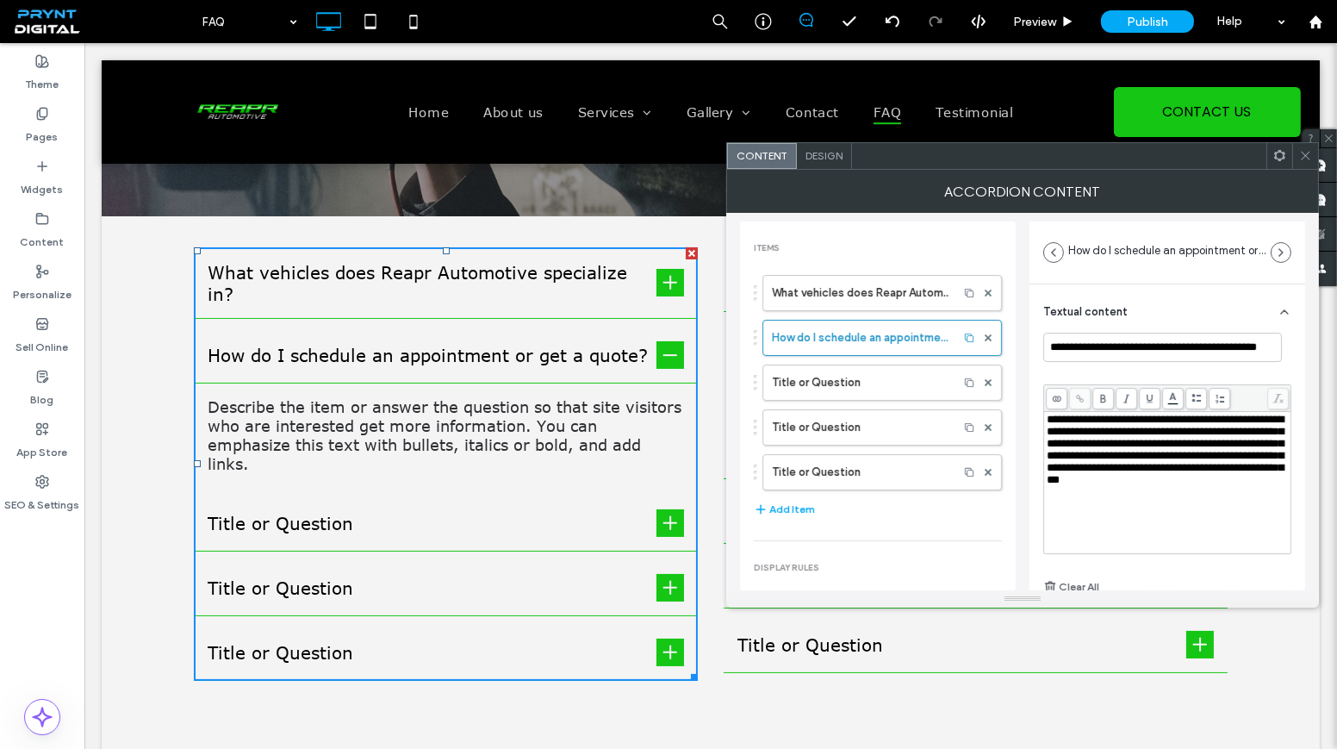
click at [1158, 423] on span "**********" at bounding box center [1165, 450] width 237 height 72
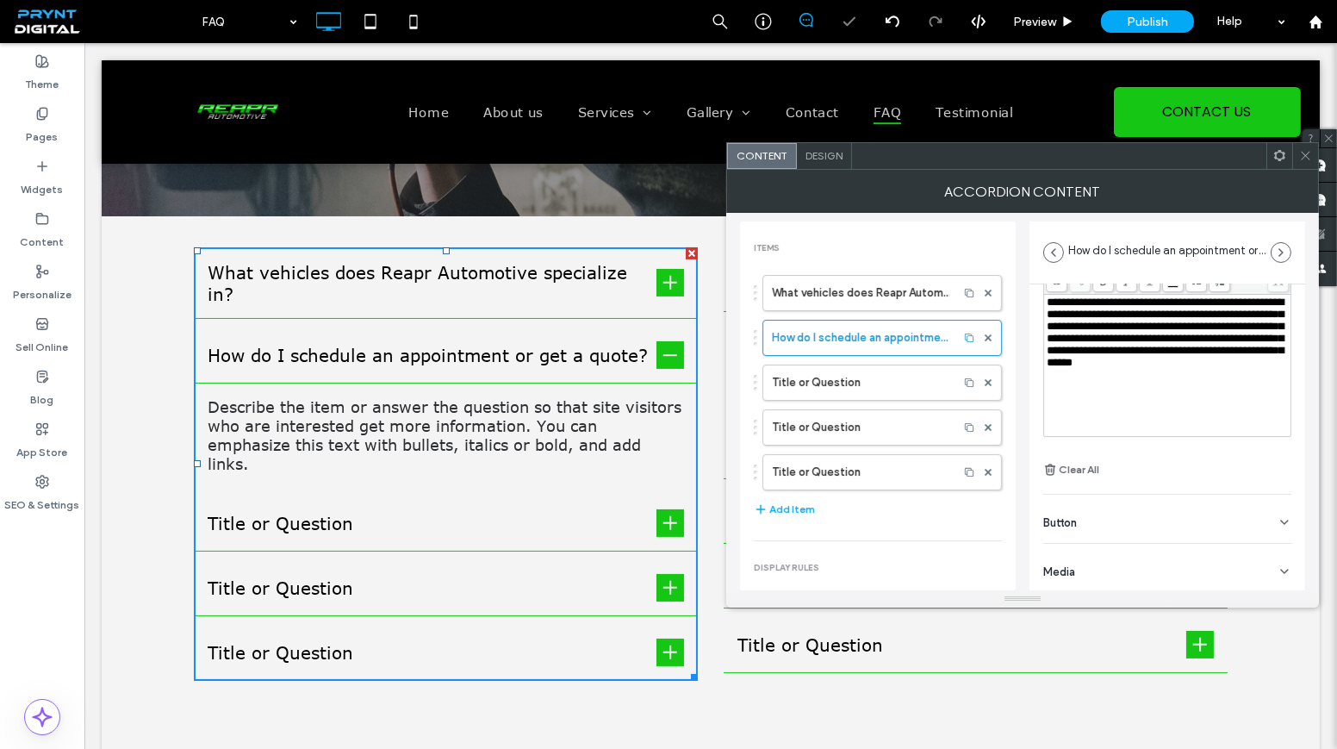
click at [1147, 519] on div "Button" at bounding box center [1167, 518] width 248 height 48
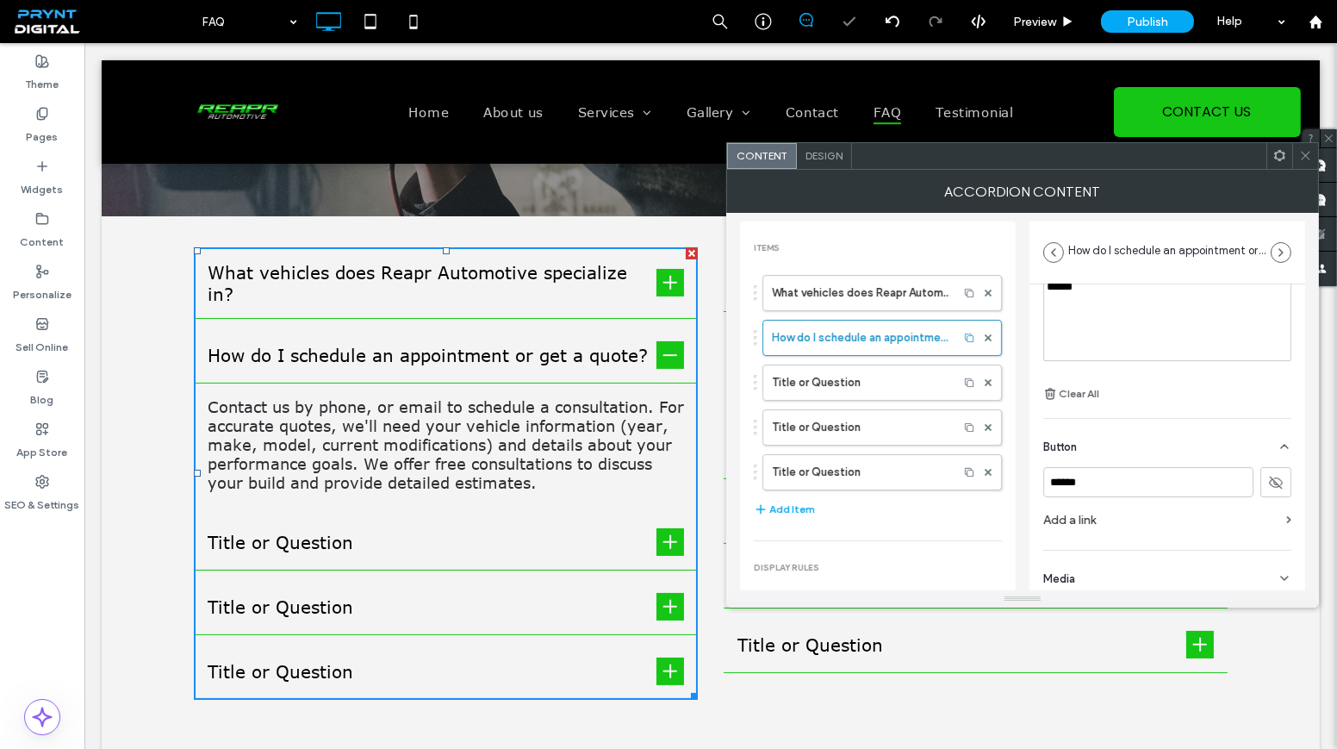
scroll to position [200, 0]
click at [1268, 477] on icon at bounding box center [1276, 476] width 16 height 16
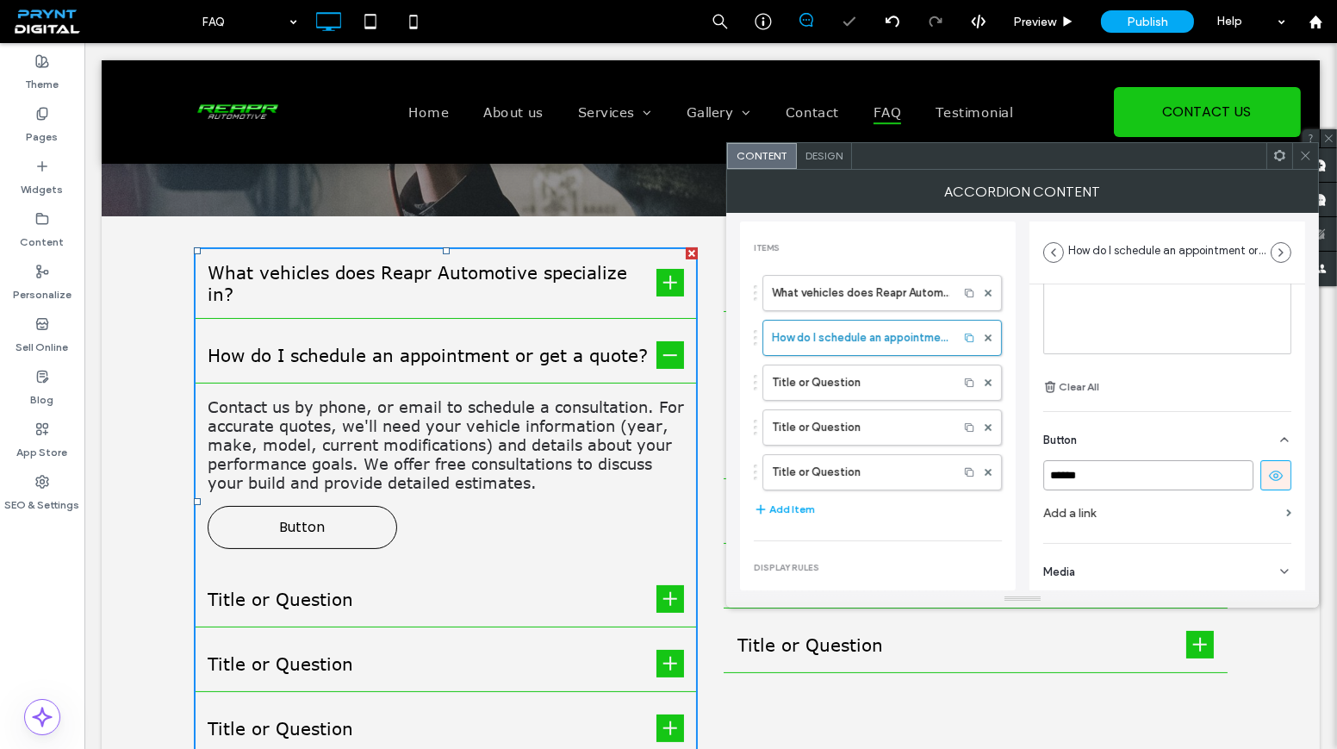
drag, startPoint x: 1154, startPoint y: 474, endPoint x: 1046, endPoint y: 479, distance: 107.8
click at [1046, 479] on input "******" at bounding box center [1148, 475] width 210 height 30
click at [1133, 511] on label "Add a link" at bounding box center [1161, 513] width 236 height 32
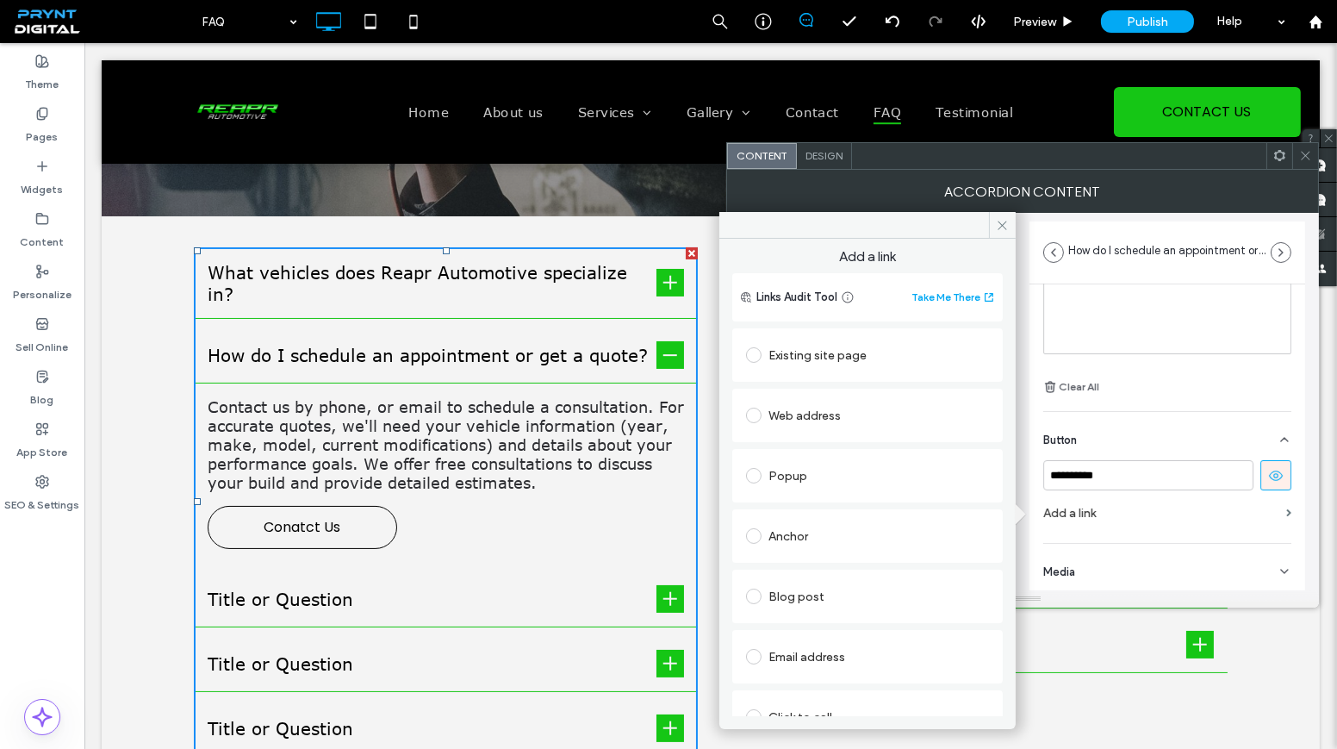
click at [828, 367] on div "Existing site page" at bounding box center [867, 355] width 243 height 28
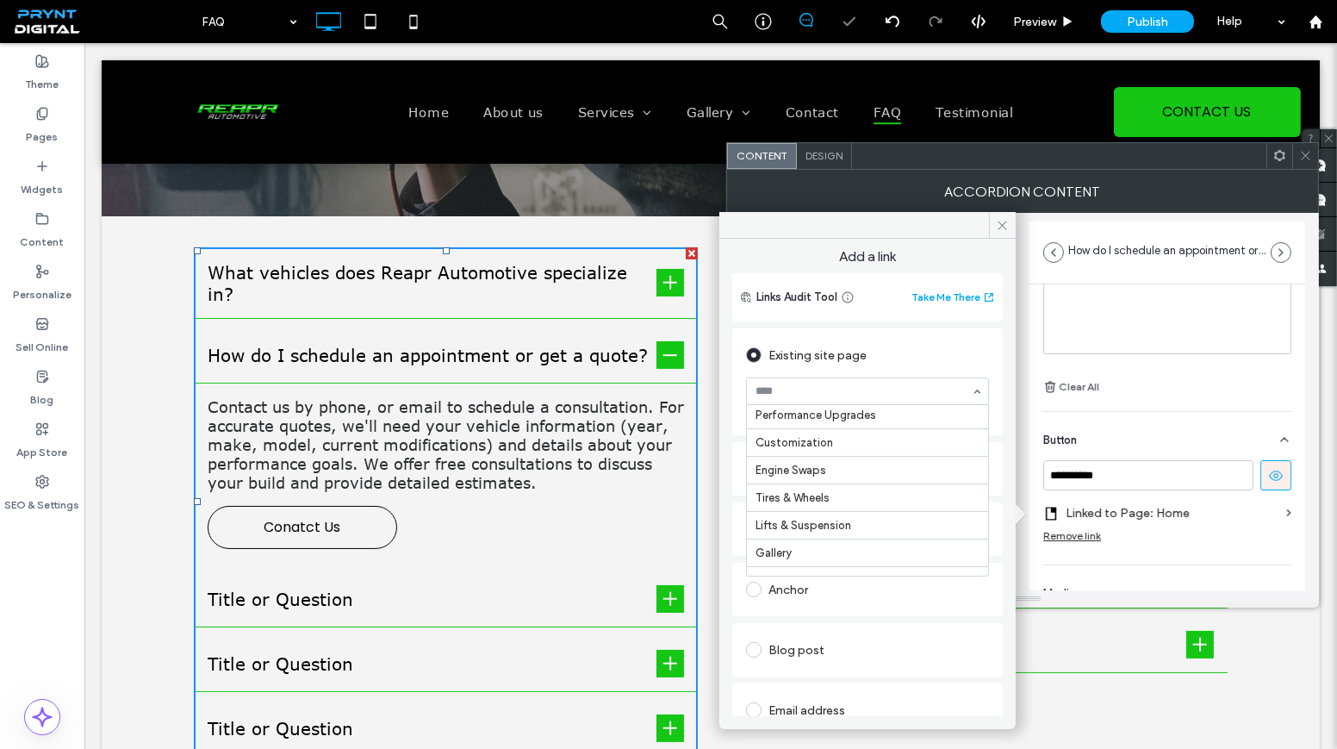
scroll to position [156, 0]
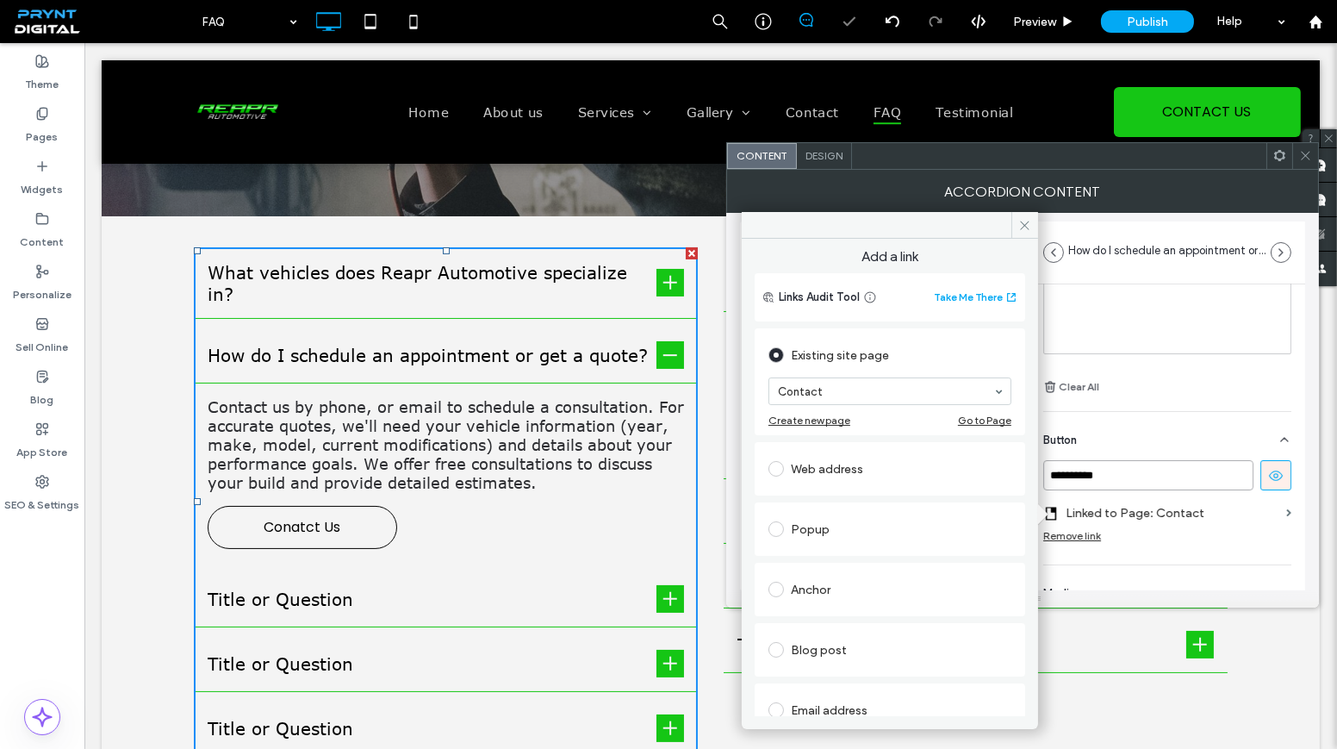
click at [1076, 475] on input "**********" at bounding box center [1148, 475] width 210 height 30
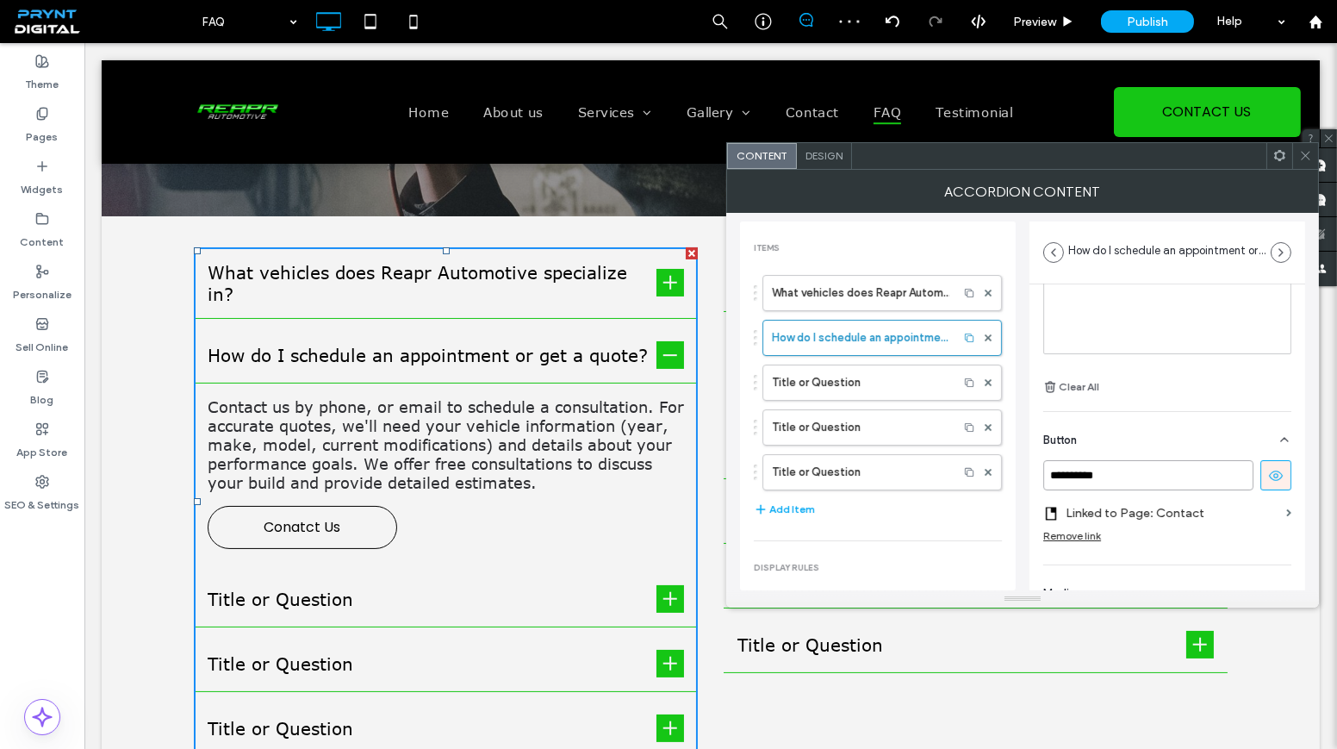
click at [1082, 475] on input "**********" at bounding box center [1148, 475] width 210 height 30
type input "**********"
click at [857, 371] on label "Title or Question" at bounding box center [860, 382] width 177 height 34
type input "**********"
type input "******"
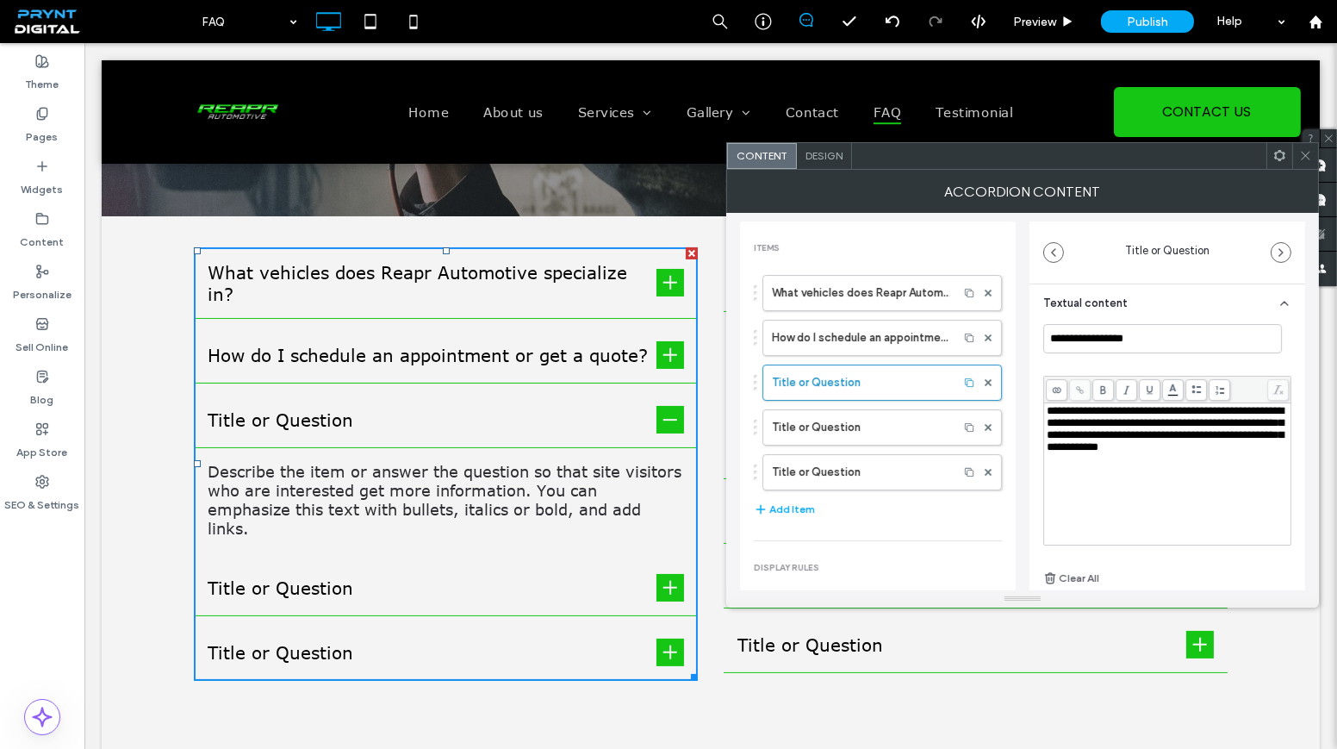
scroll to position [0, 0]
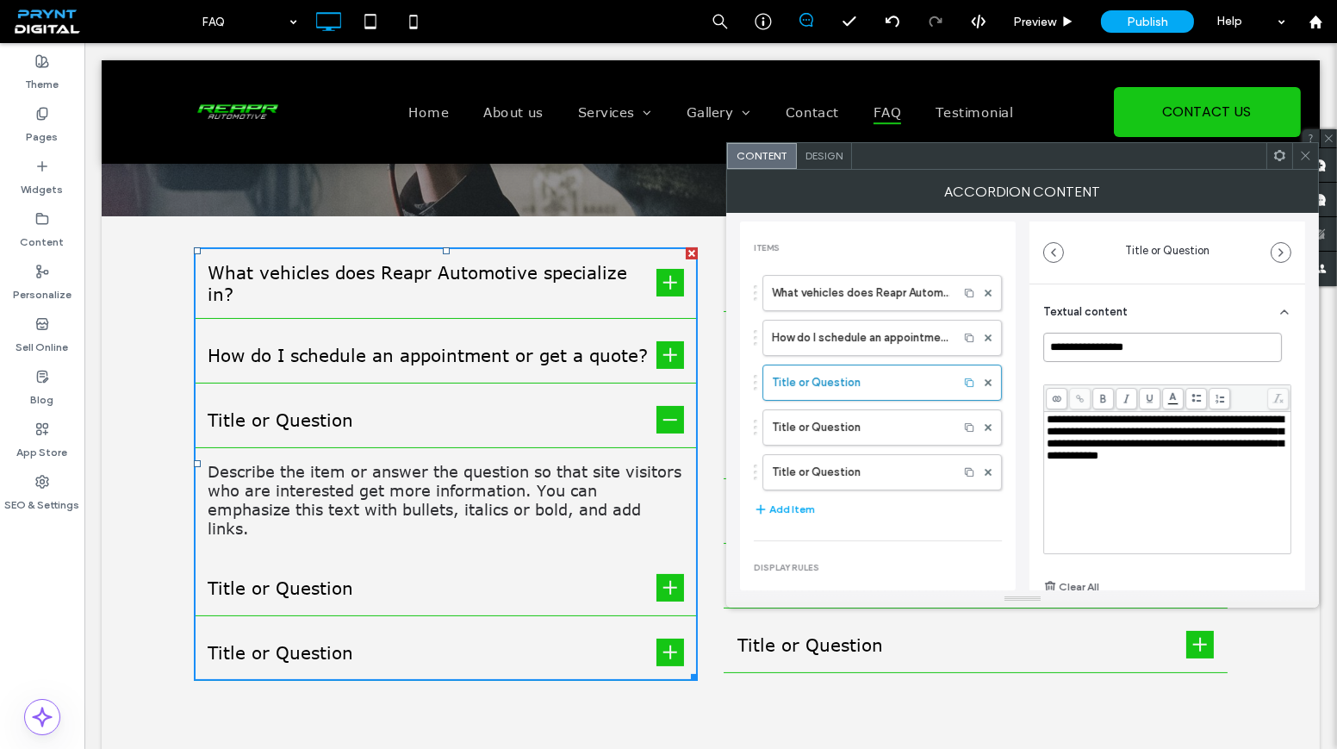
drag, startPoint x: 1174, startPoint y: 351, endPoint x: 1029, endPoint y: 363, distance: 146.0
click at [1029, 363] on div "**********" at bounding box center [1167, 538] width 276 height 509
paste input "**********"
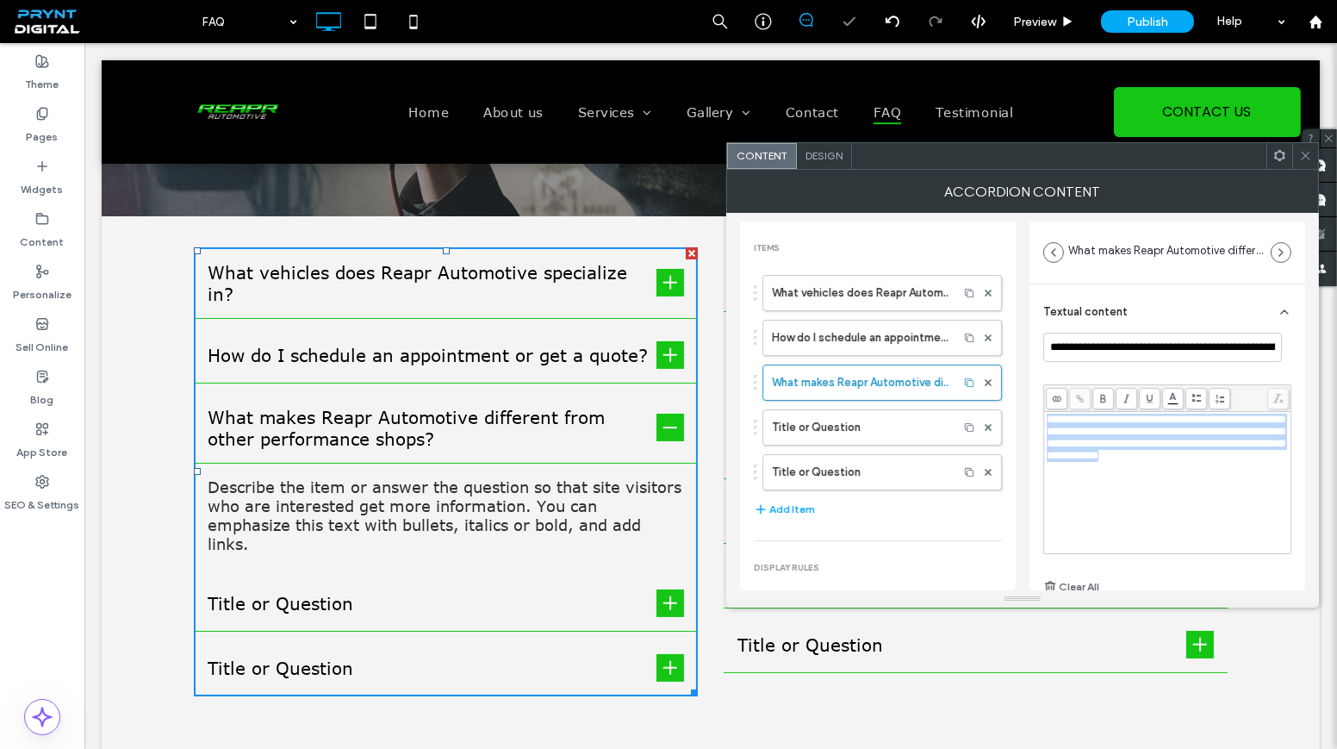
drag, startPoint x: 1084, startPoint y: 477, endPoint x: 1040, endPoint y: 404, distance: 85.4
click at [1040, 404] on div "**********" at bounding box center [1167, 538] width 276 height 509
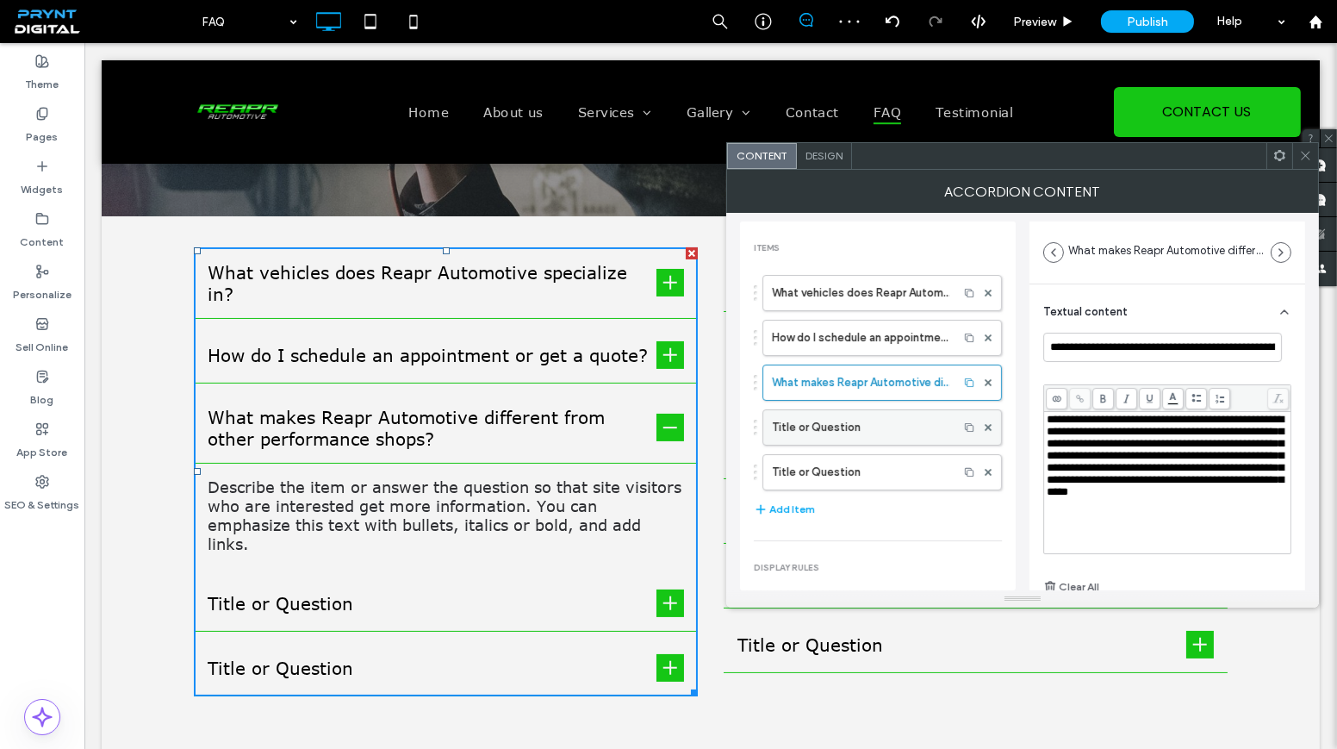
click at [818, 421] on label "Title or Question" at bounding box center [860, 427] width 177 height 34
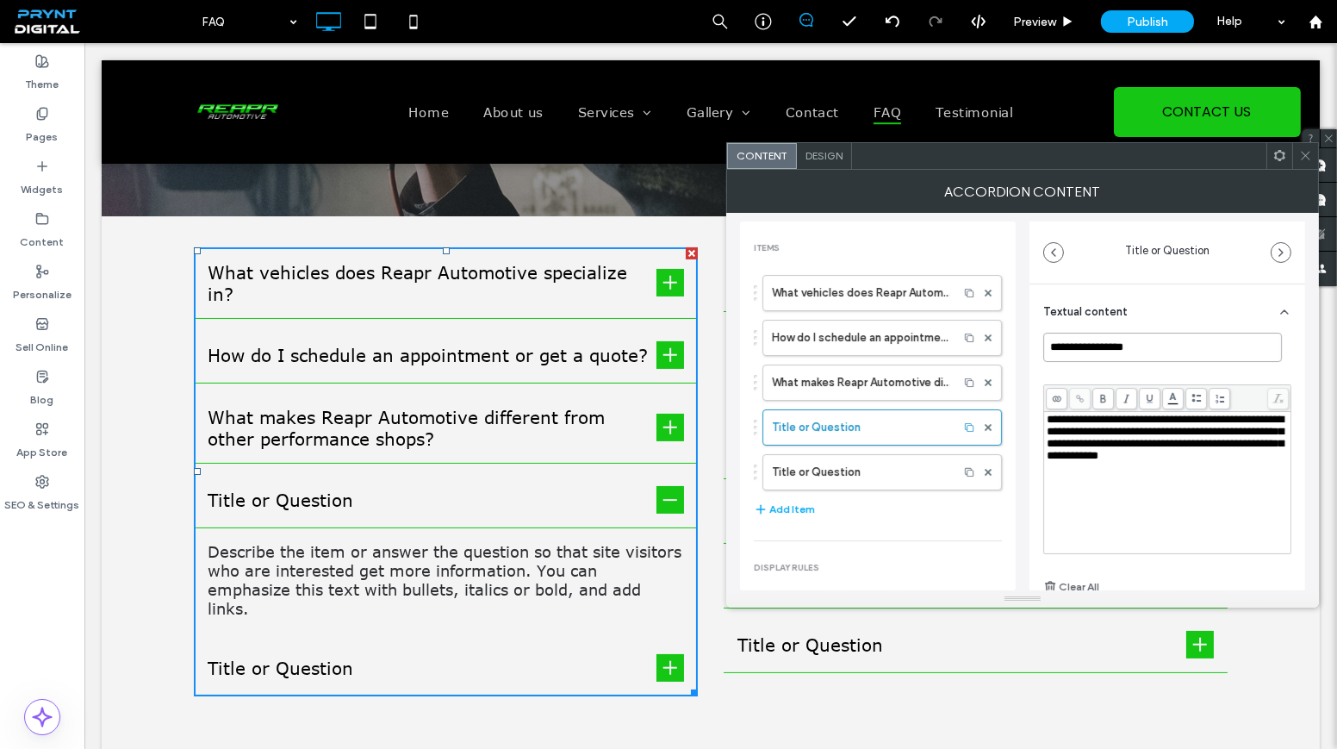
drag, startPoint x: 1156, startPoint y: 339, endPoint x: 1007, endPoint y: 339, distance: 149.0
click at [1007, 339] on div "**********" at bounding box center [1022, 401] width 565 height 377
paste input "**********"
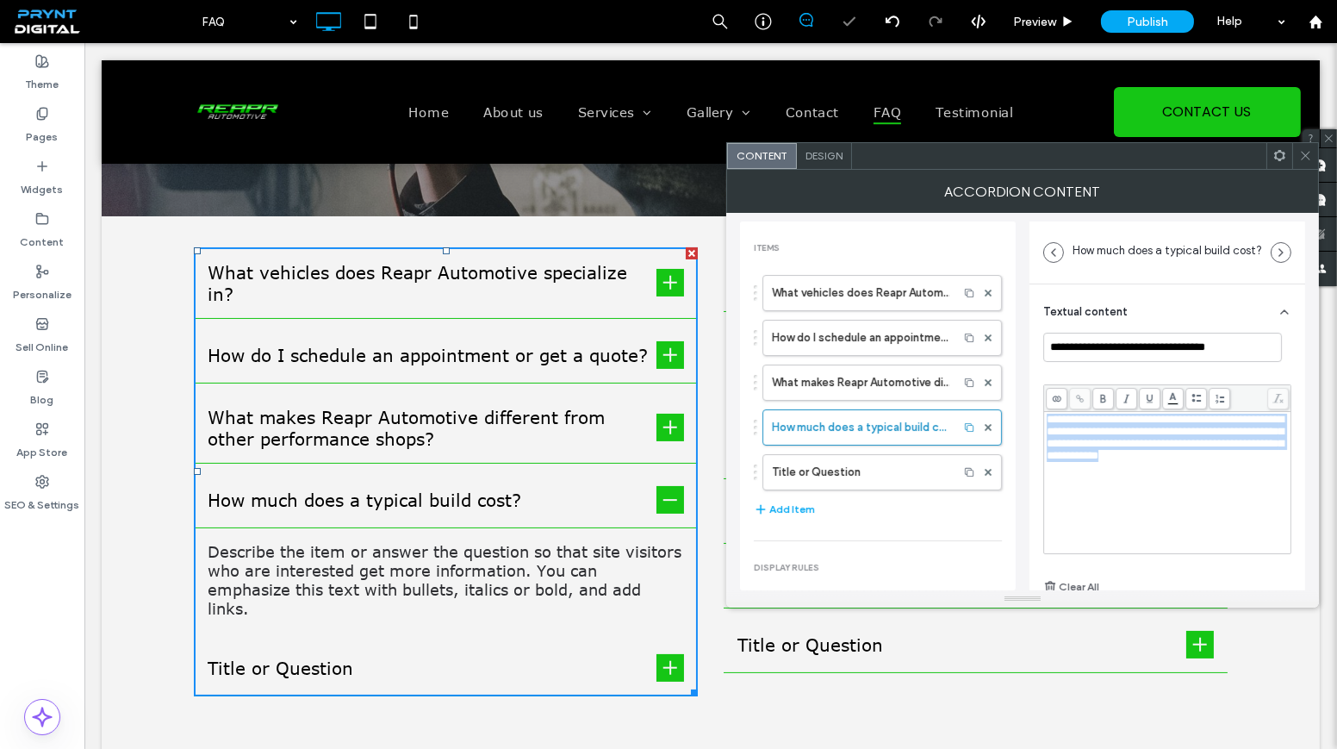
drag, startPoint x: 1094, startPoint y: 475, endPoint x: 1025, endPoint y: 414, distance: 92.1
click at [1022, 413] on div "**********" at bounding box center [1022, 401] width 565 height 377
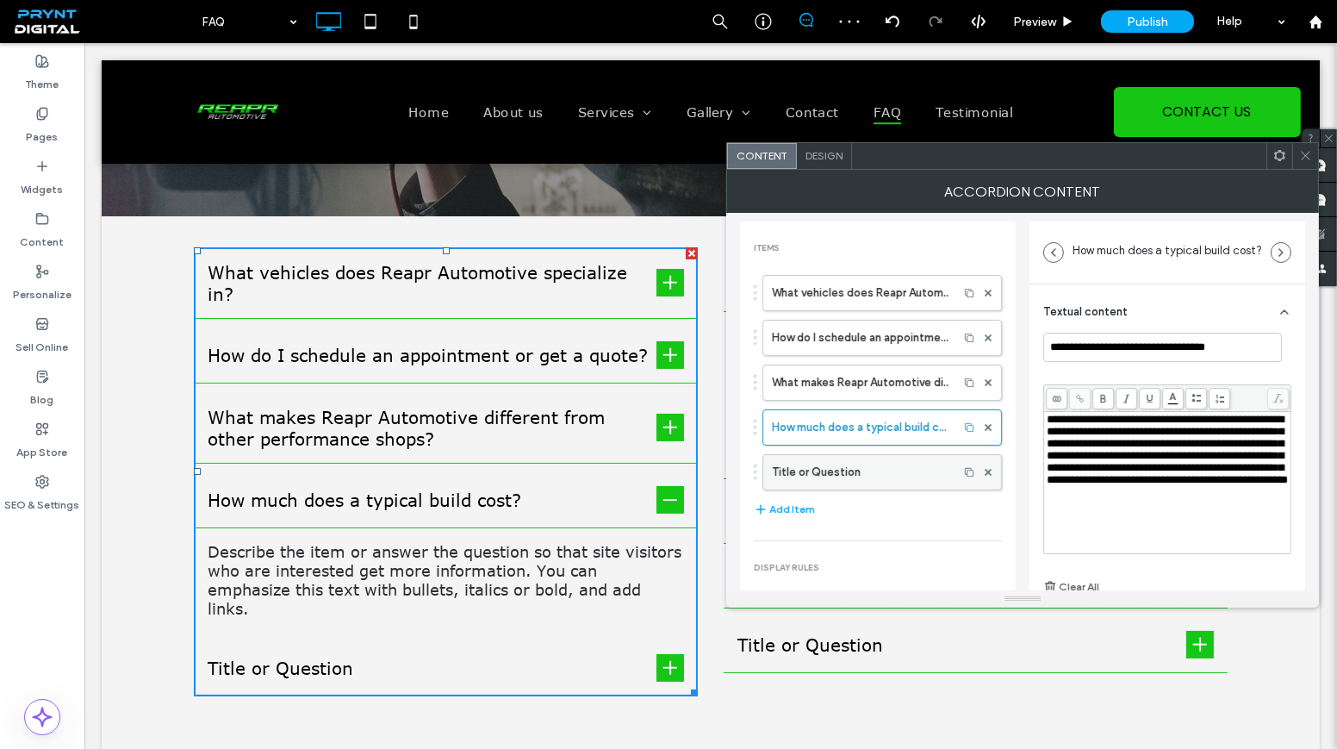
click at [851, 459] on label "Title or Question" at bounding box center [860, 472] width 177 height 34
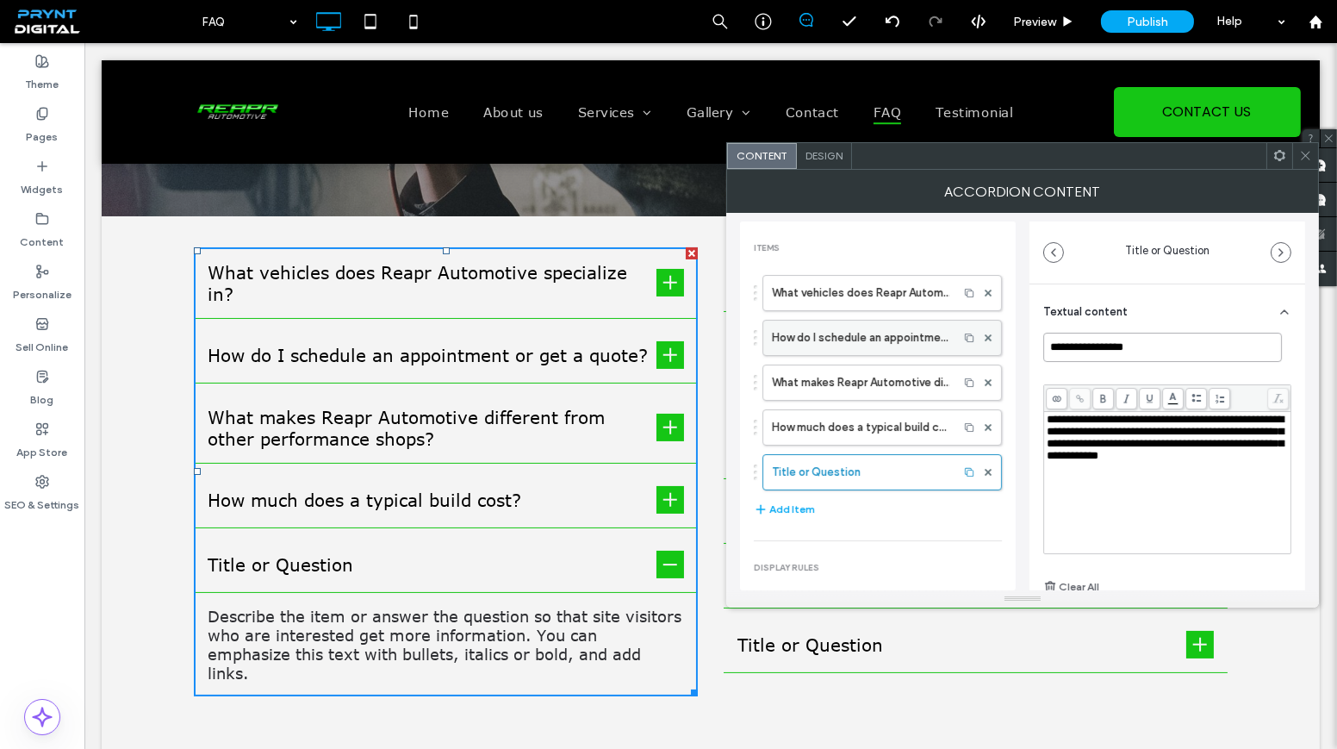
drag, startPoint x: 1148, startPoint y: 340, endPoint x: 987, endPoint y: 350, distance: 161.4
click at [987, 350] on div "**********" at bounding box center [1022, 401] width 565 height 377
paste input "**********"
type input "**********"
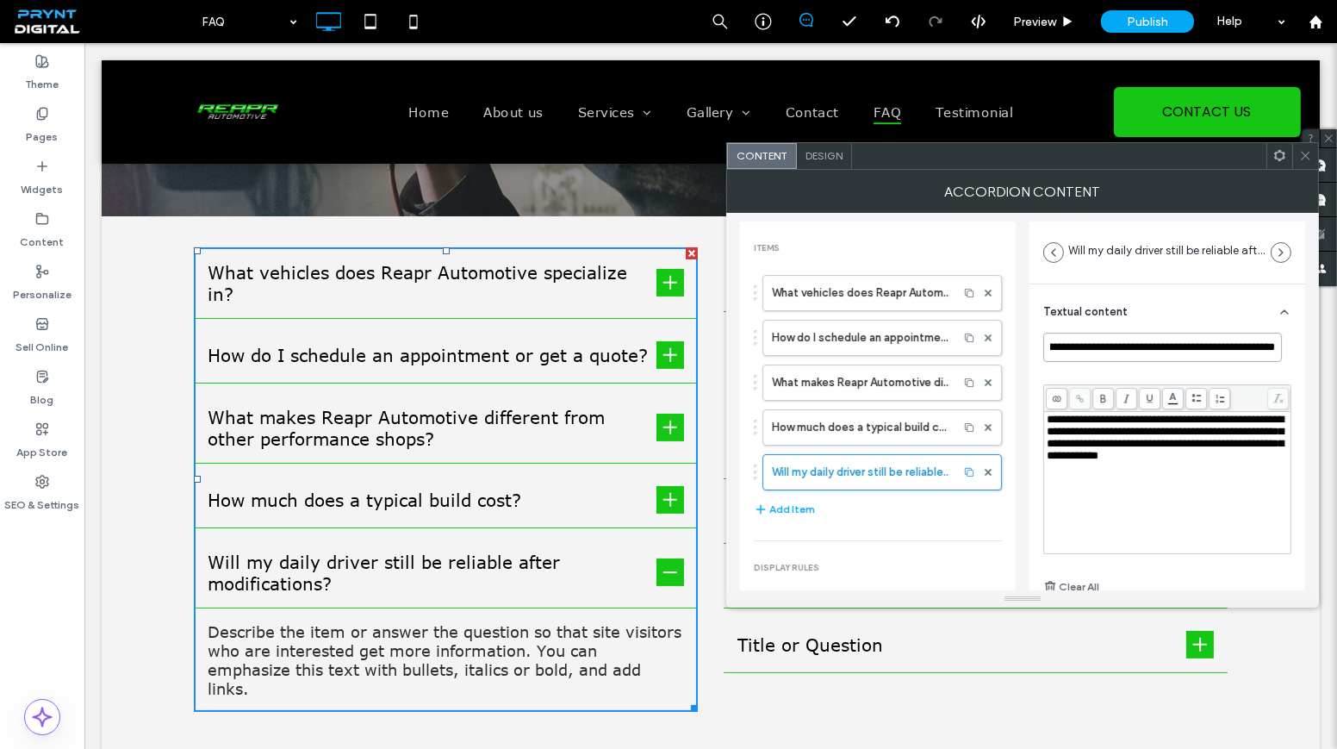
scroll to position [0, 0]
drag, startPoint x: 1072, startPoint y: 472, endPoint x: 1042, endPoint y: 419, distance: 60.9
click at [1043, 419] on div "**********" at bounding box center [1167, 469] width 248 height 170
click at [1125, 432] on span "**********" at bounding box center [1165, 450] width 237 height 72
click at [1306, 164] on span at bounding box center [1305, 156] width 13 height 26
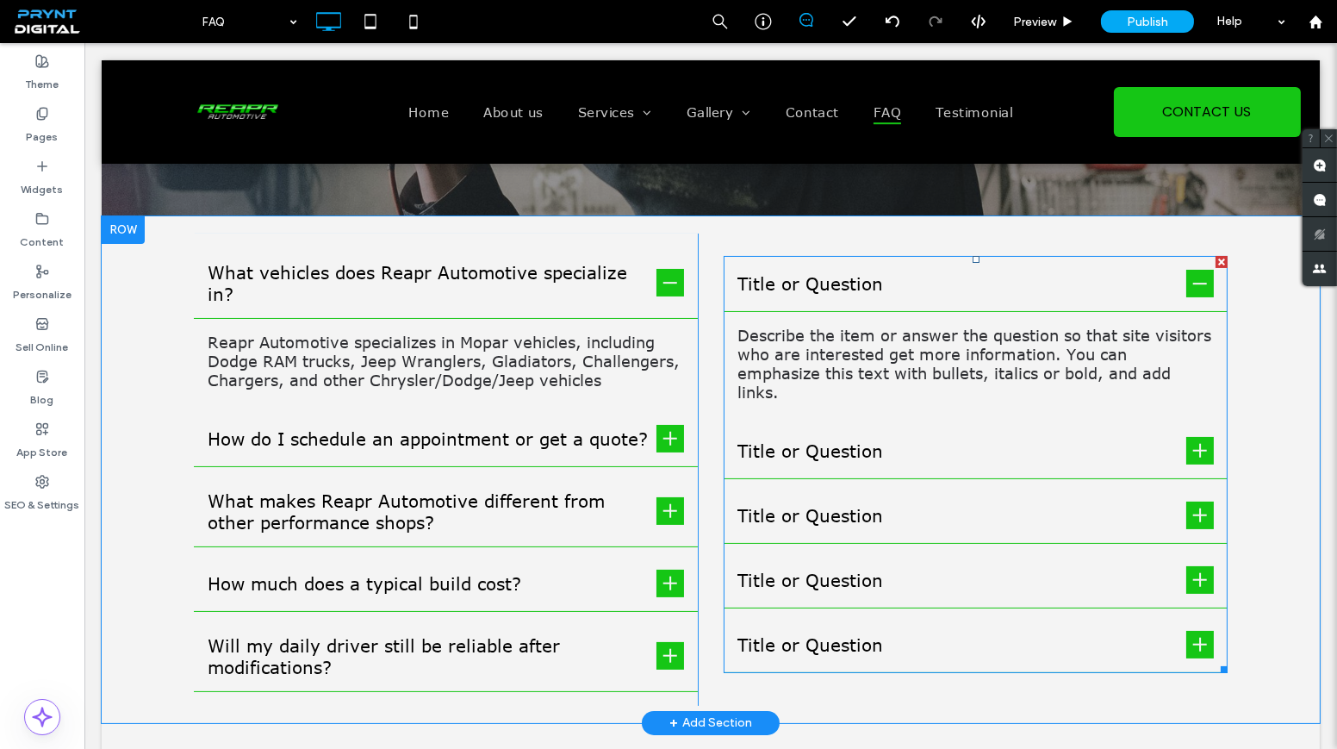
click at [867, 312] on div "Describe the item or answer the question so that site visitors who are interest…" at bounding box center [976, 363] width 504 height 103
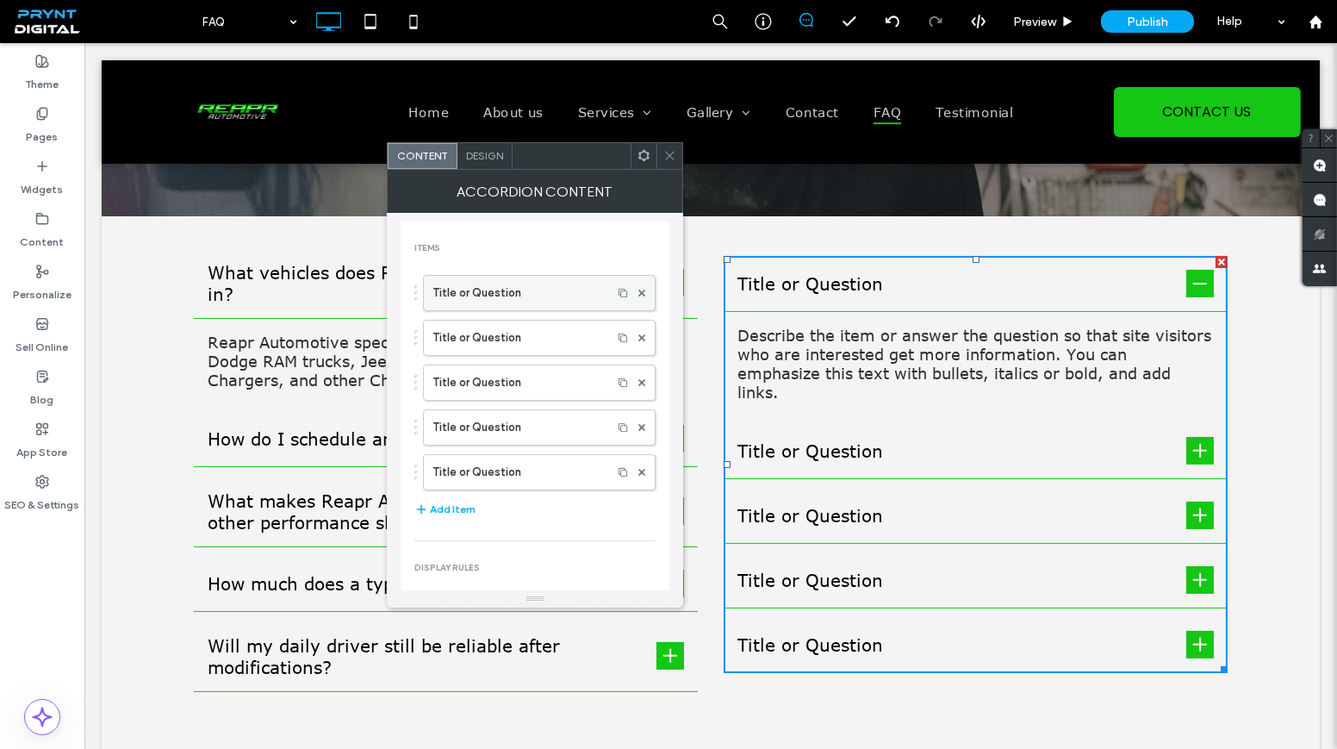
click at [470, 289] on label "Title or Question" at bounding box center [517, 293] width 171 height 34
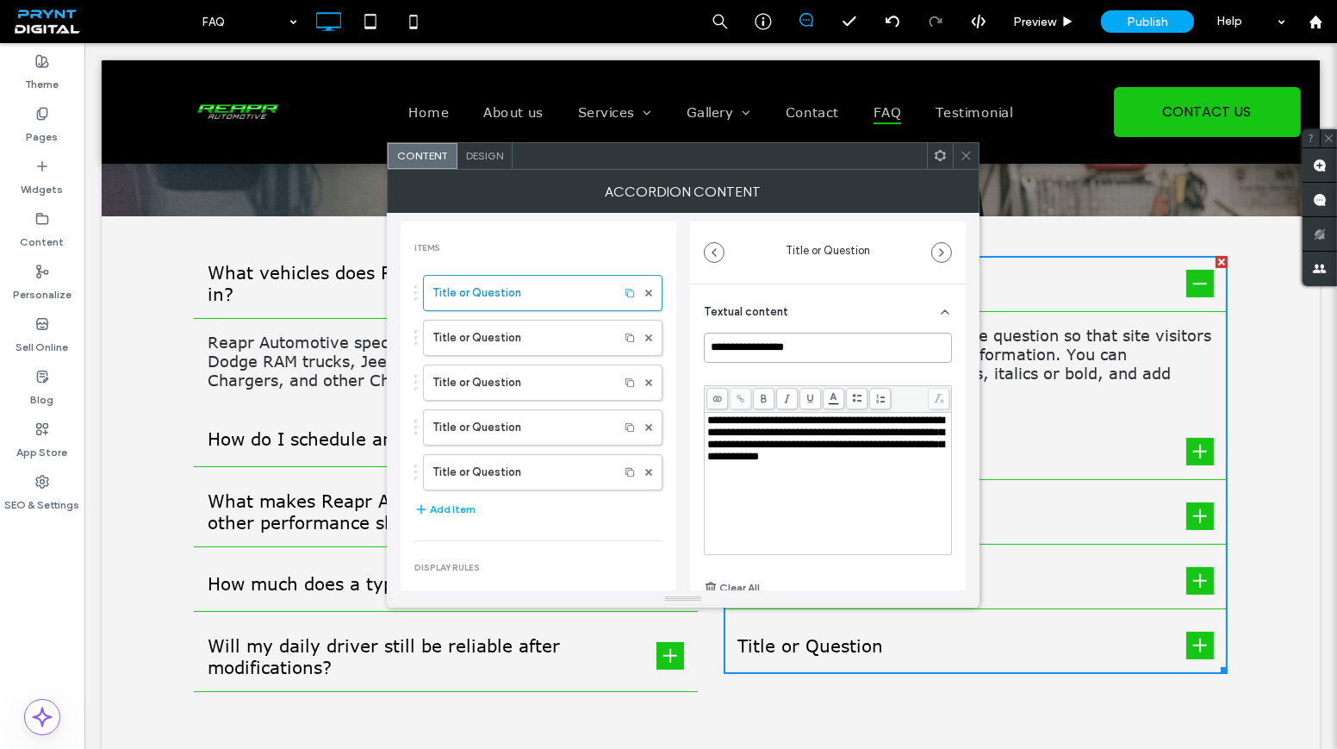
drag, startPoint x: 799, startPoint y: 342, endPoint x: 687, endPoint y: 351, distance: 111.5
click at [687, 351] on div "**********" at bounding box center [683, 401] width 565 height 377
paste input "**********"
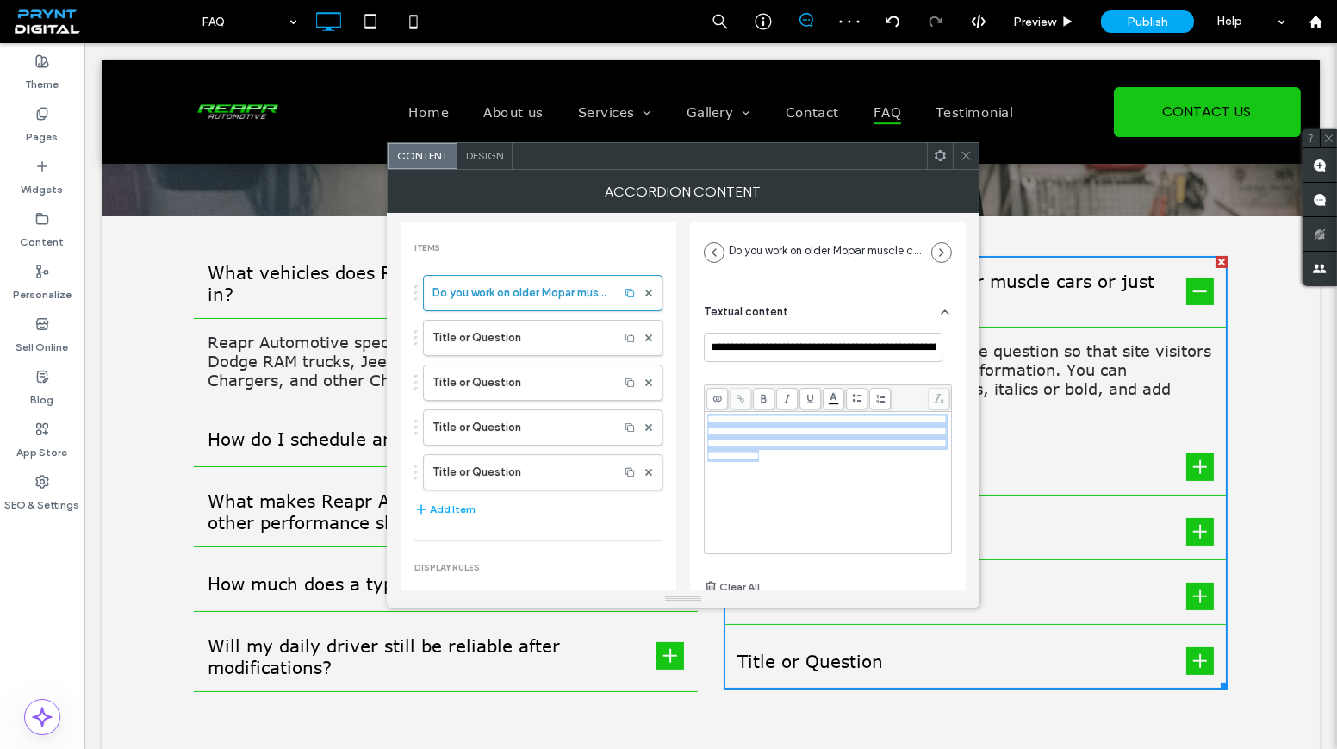
drag, startPoint x: 746, startPoint y: 473, endPoint x: 699, endPoint y: 415, distance: 74.7
click at [699, 415] on div "**********" at bounding box center [828, 497] width 276 height 426
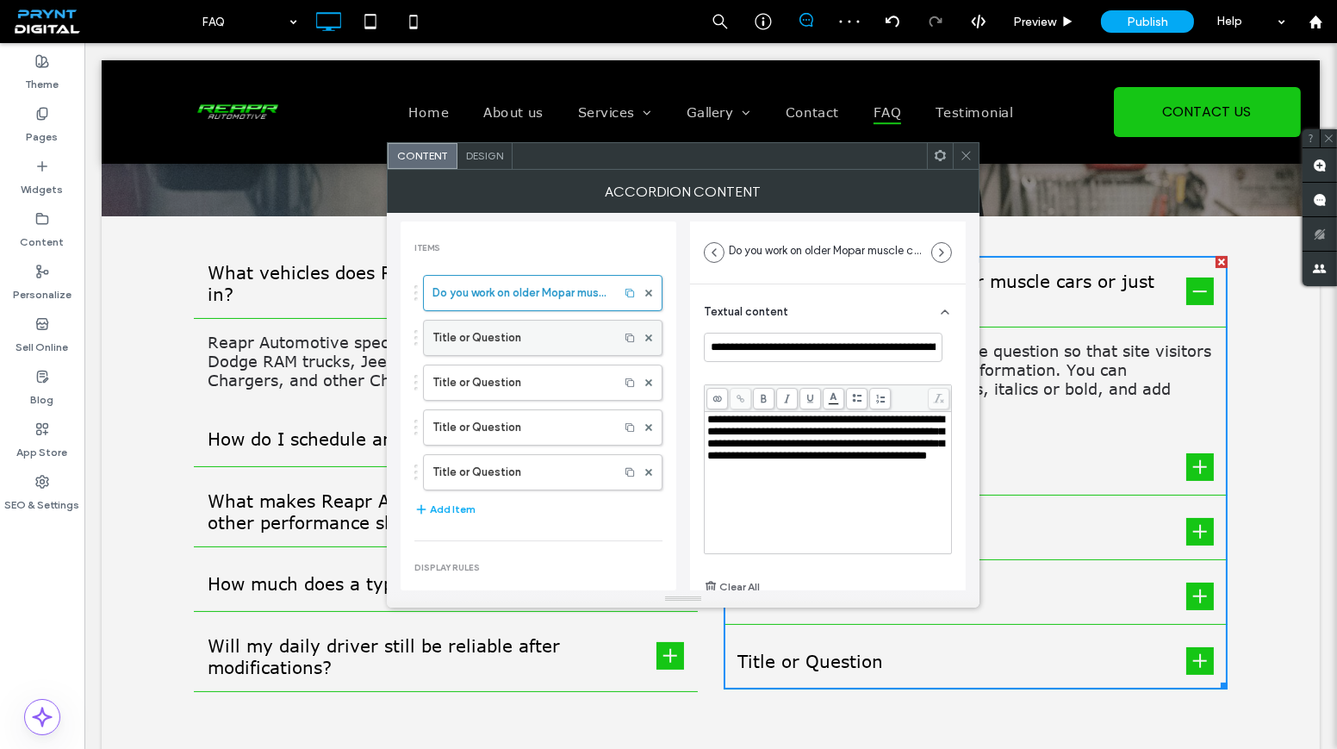
click at [471, 333] on label "Title or Question" at bounding box center [520, 337] width 177 height 34
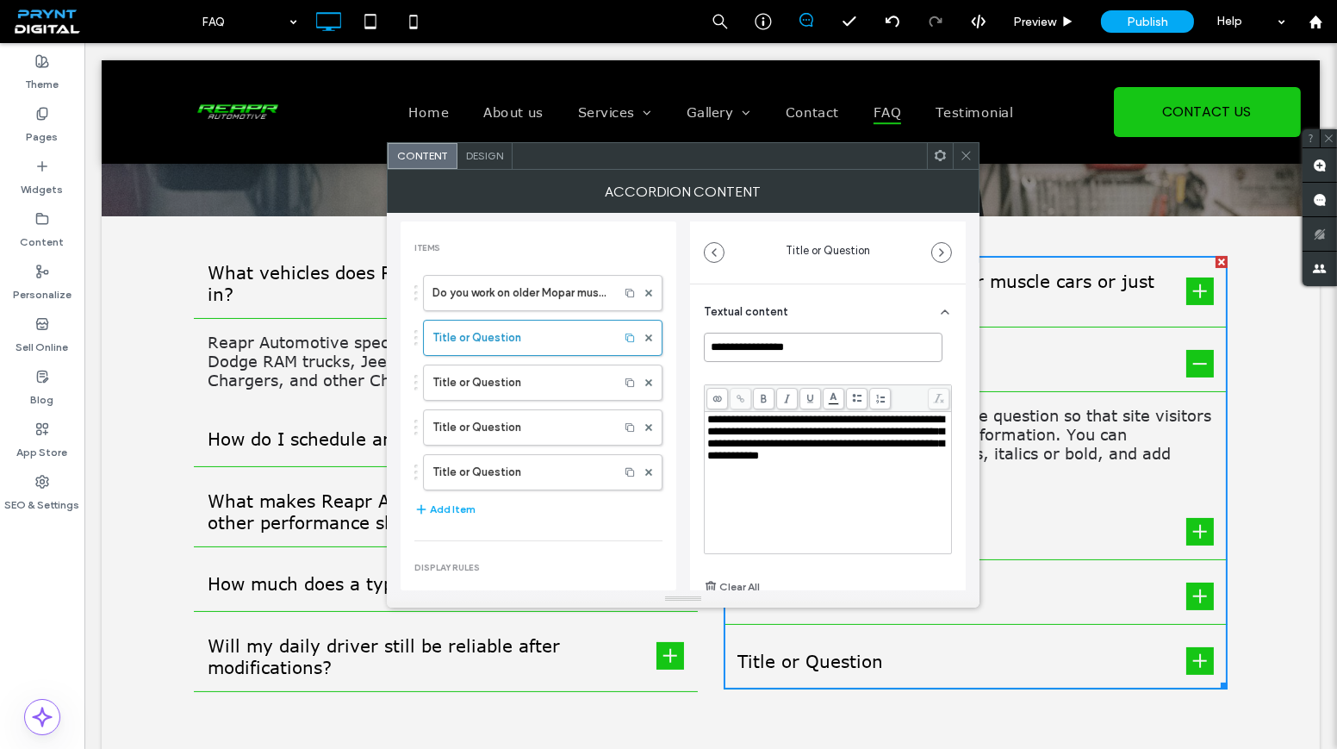
drag, startPoint x: 824, startPoint y: 352, endPoint x: 669, endPoint y: 337, distance: 156.7
click at [669, 337] on div "**********" at bounding box center [683, 401] width 565 height 377
paste input "**********"
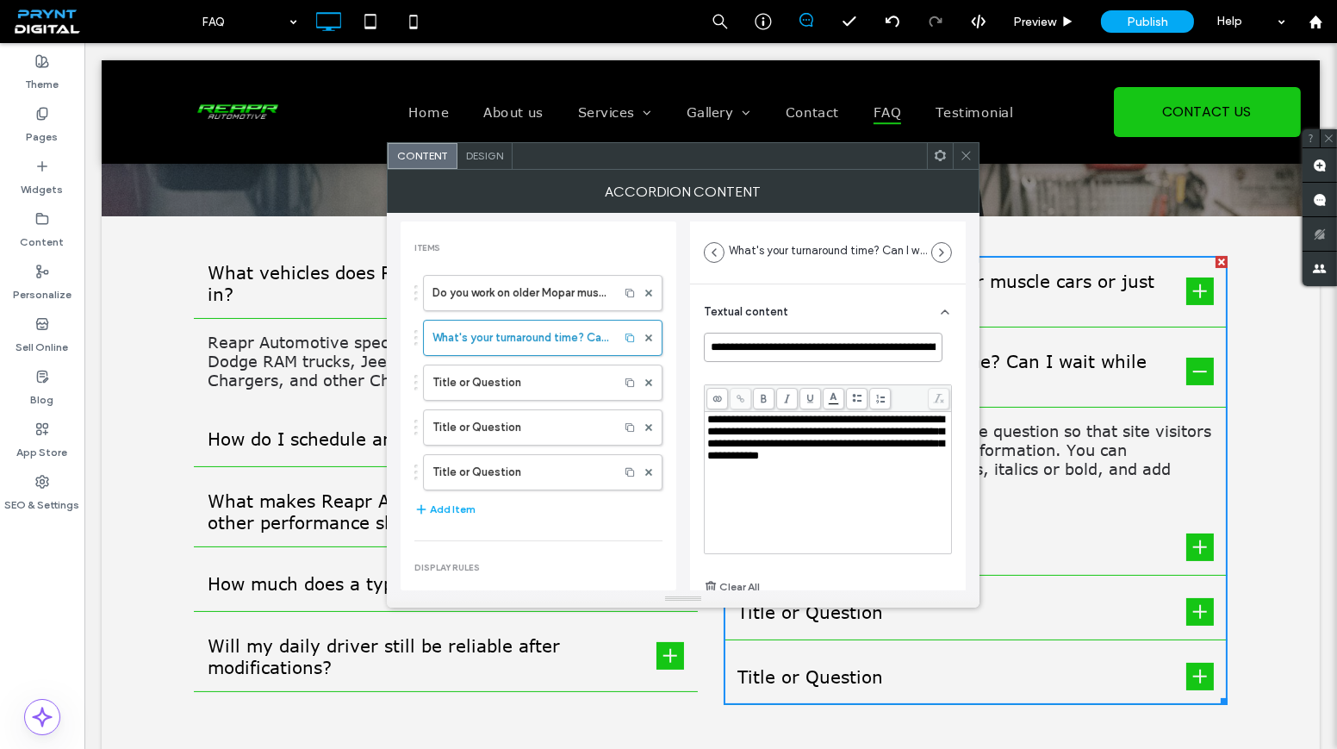
scroll to position [0, 63]
drag, startPoint x: 863, startPoint y: 346, endPoint x: 969, endPoint y: 349, distance: 106.0
click at [969, 349] on div "**********" at bounding box center [683, 401] width 593 height 377
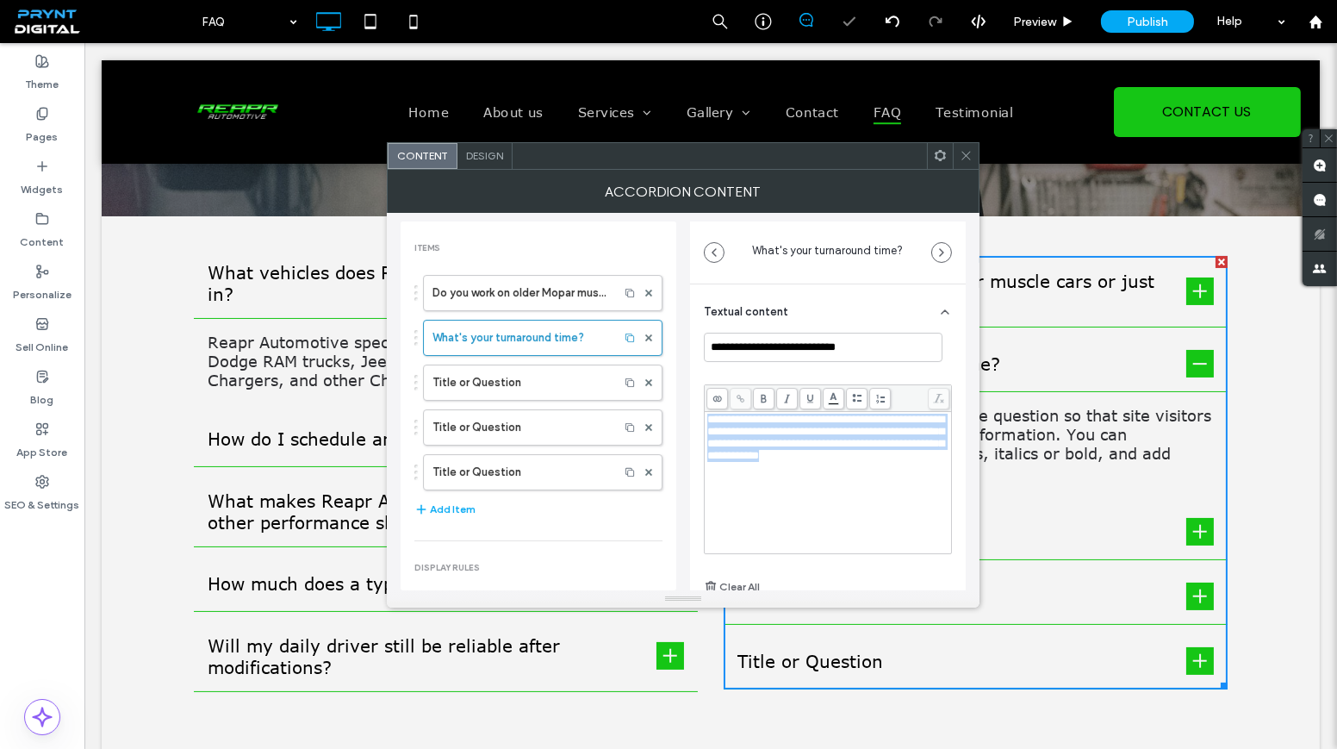
drag, startPoint x: 740, startPoint y: 476, endPoint x: 706, endPoint y: 420, distance: 65.3
click at [707, 420] on div "**********" at bounding box center [828, 438] width 242 height 48
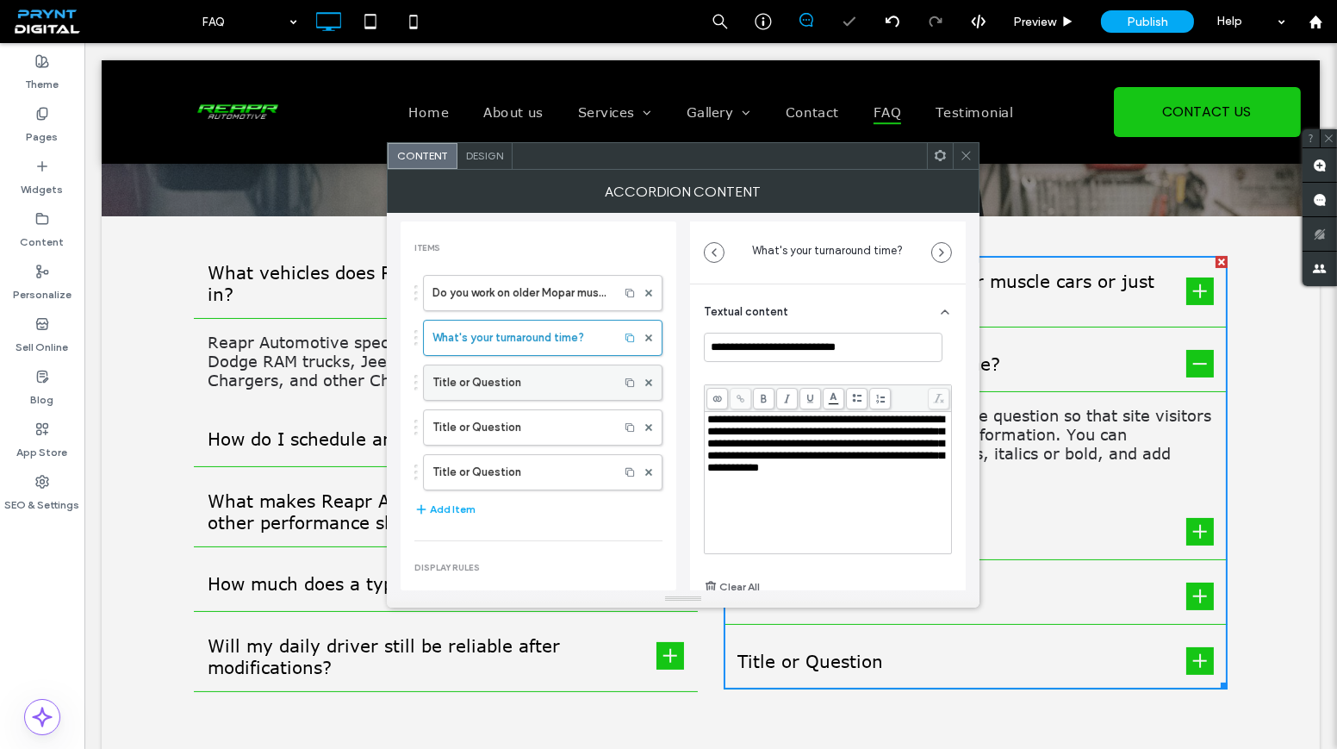
click at [569, 394] on label "Title or Question" at bounding box center [520, 382] width 177 height 34
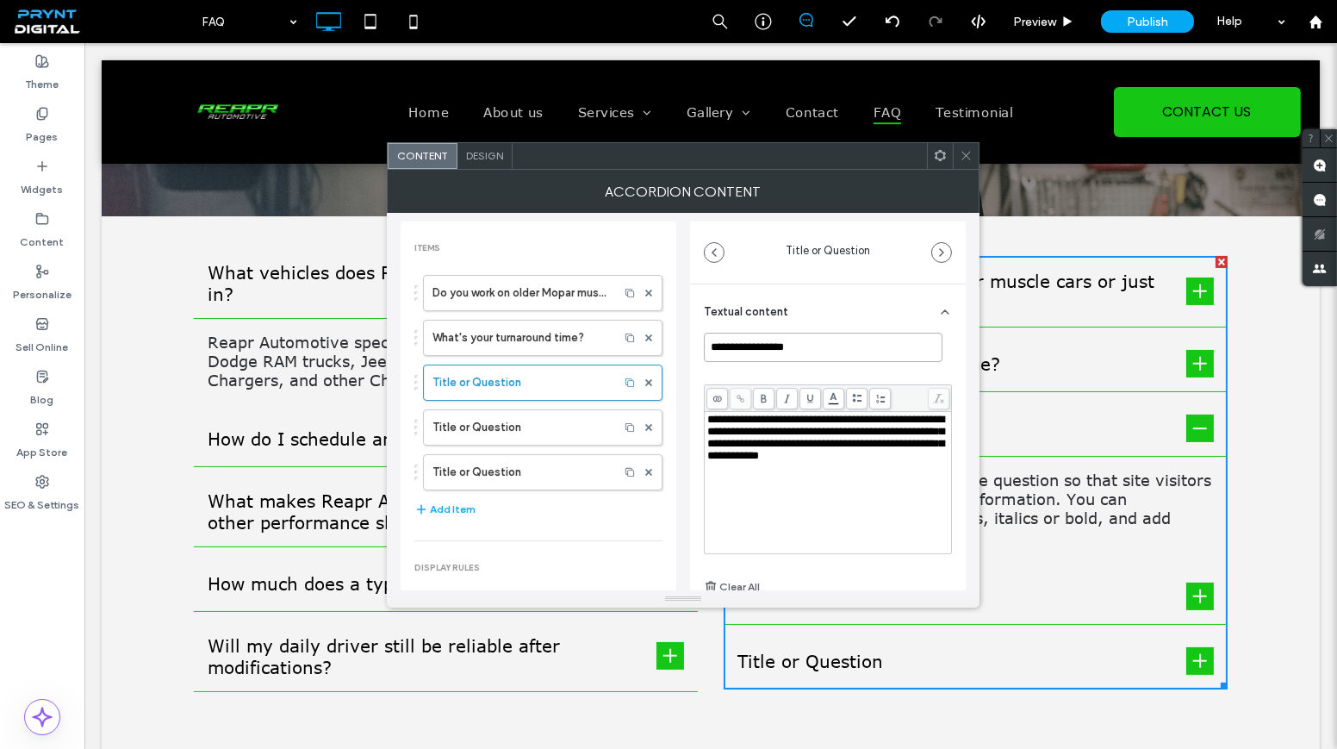
drag, startPoint x: 828, startPoint y: 345, endPoint x: 694, endPoint y: 345, distance: 133.5
click at [694, 345] on div "**********" at bounding box center [828, 497] width 276 height 426
paste input "**********"
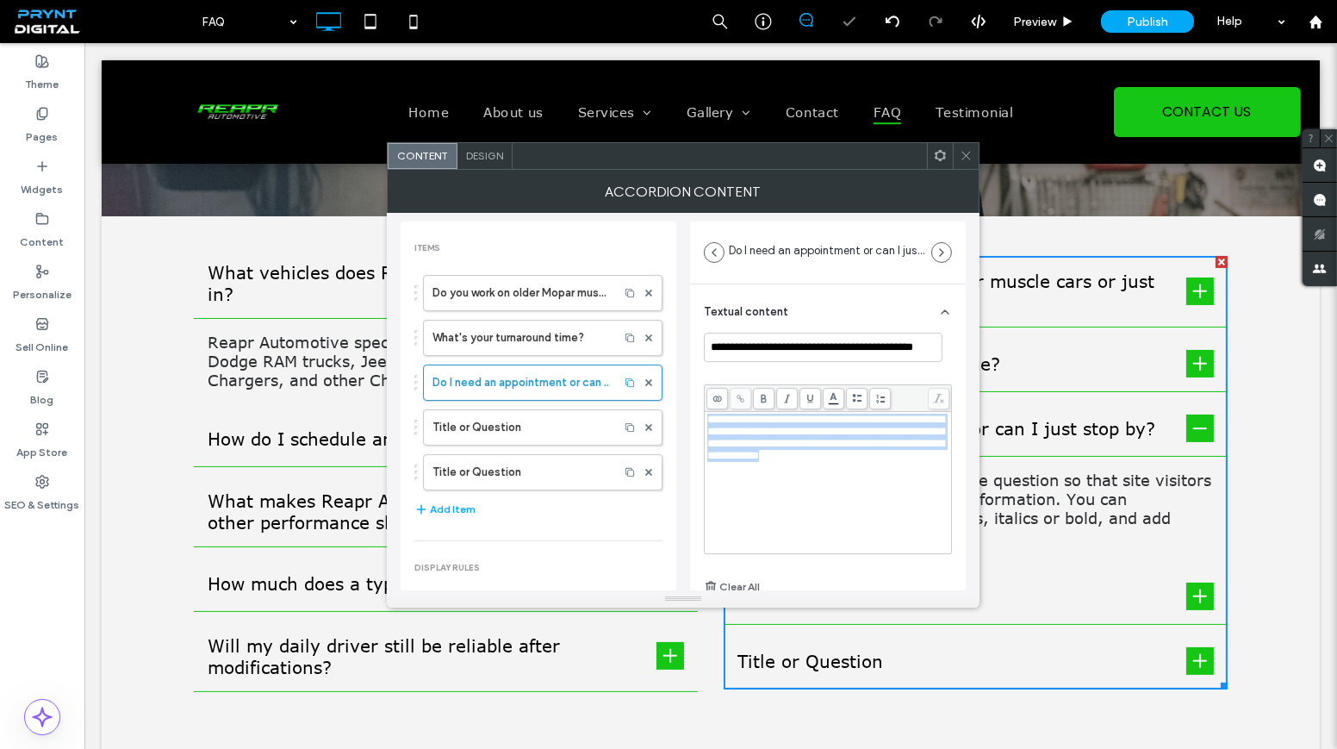
drag, startPoint x: 769, startPoint y: 470, endPoint x: 706, endPoint y: 416, distance: 82.5
click at [707, 416] on div "**********" at bounding box center [828, 438] width 242 height 48
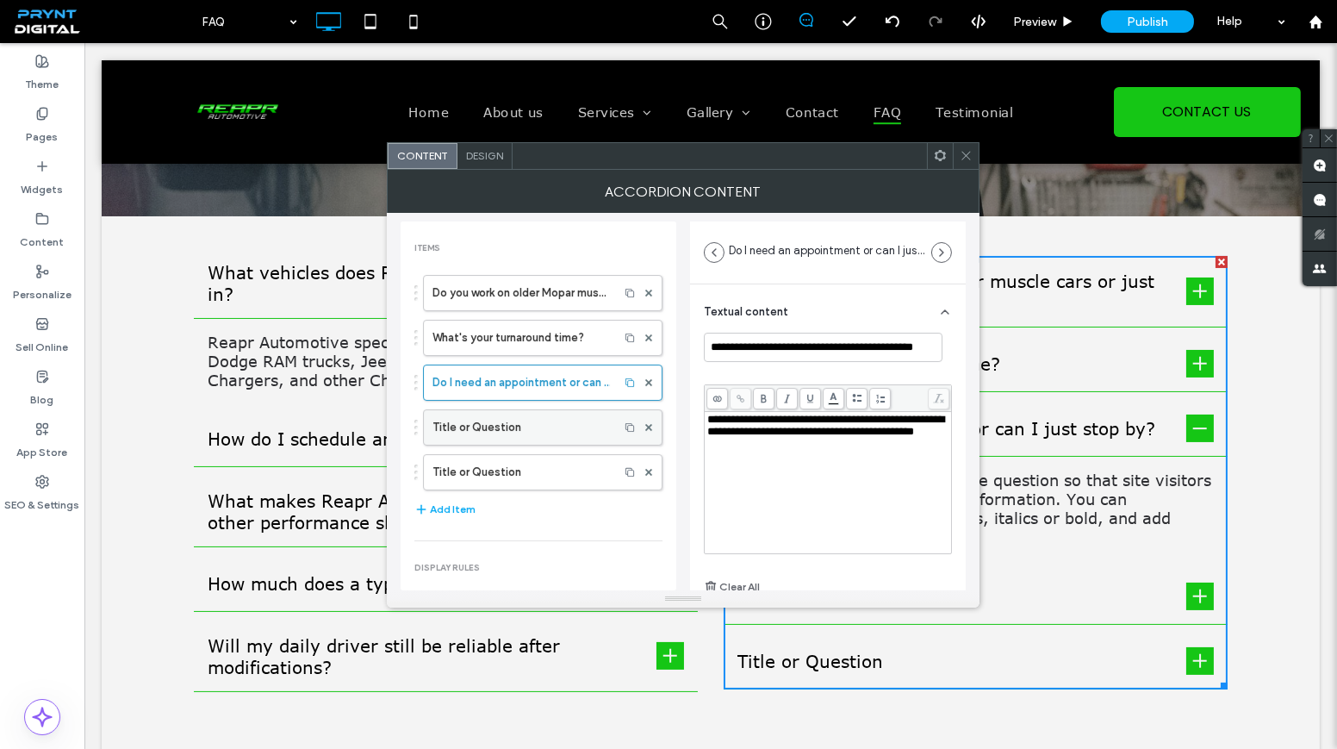
click at [569, 431] on label "Title or Question" at bounding box center [520, 427] width 177 height 34
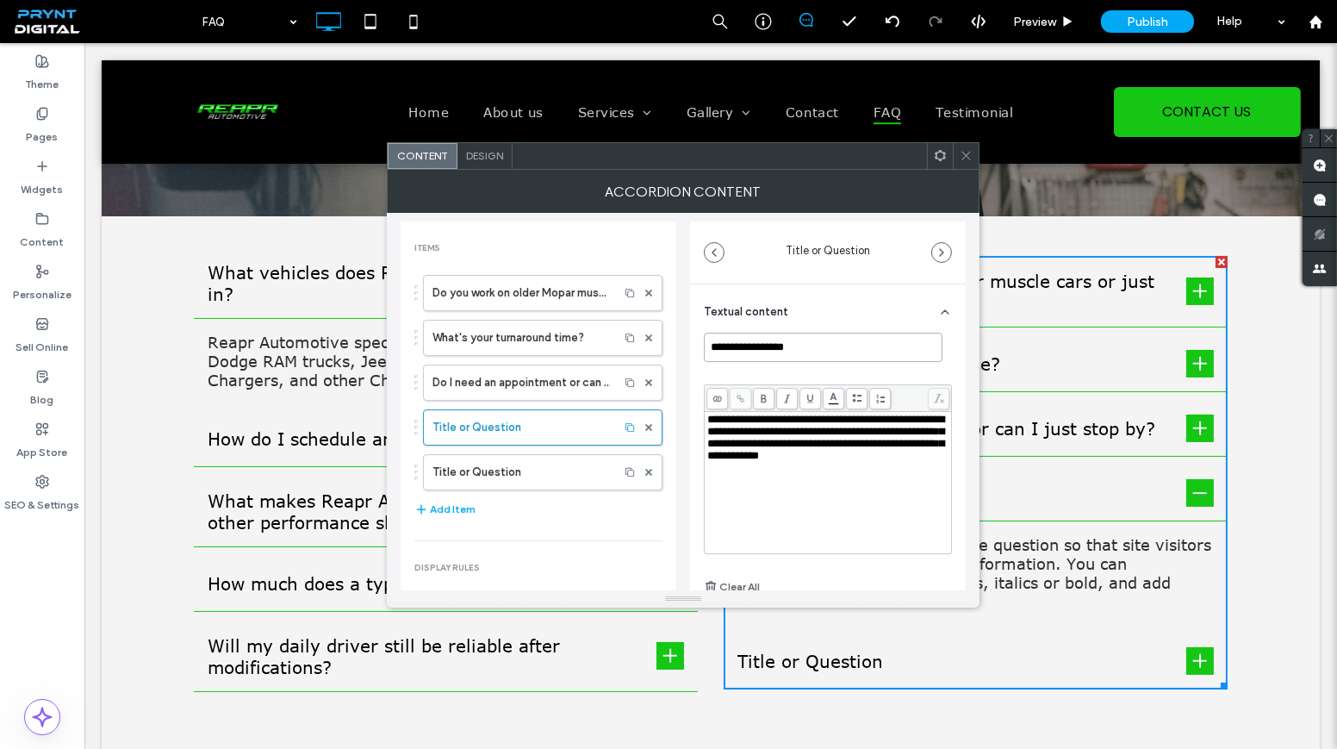
drag, startPoint x: 812, startPoint y: 342, endPoint x: 717, endPoint y: 333, distance: 95.2
click at [717, 333] on input "**********" at bounding box center [823, 348] width 239 height 30
click at [810, 351] on input "**********" at bounding box center [823, 348] width 239 height 30
drag, startPoint x: 804, startPoint y: 347, endPoint x: 715, endPoint y: 337, distance: 89.3
click at [707, 337] on input "**********" at bounding box center [823, 348] width 239 height 30
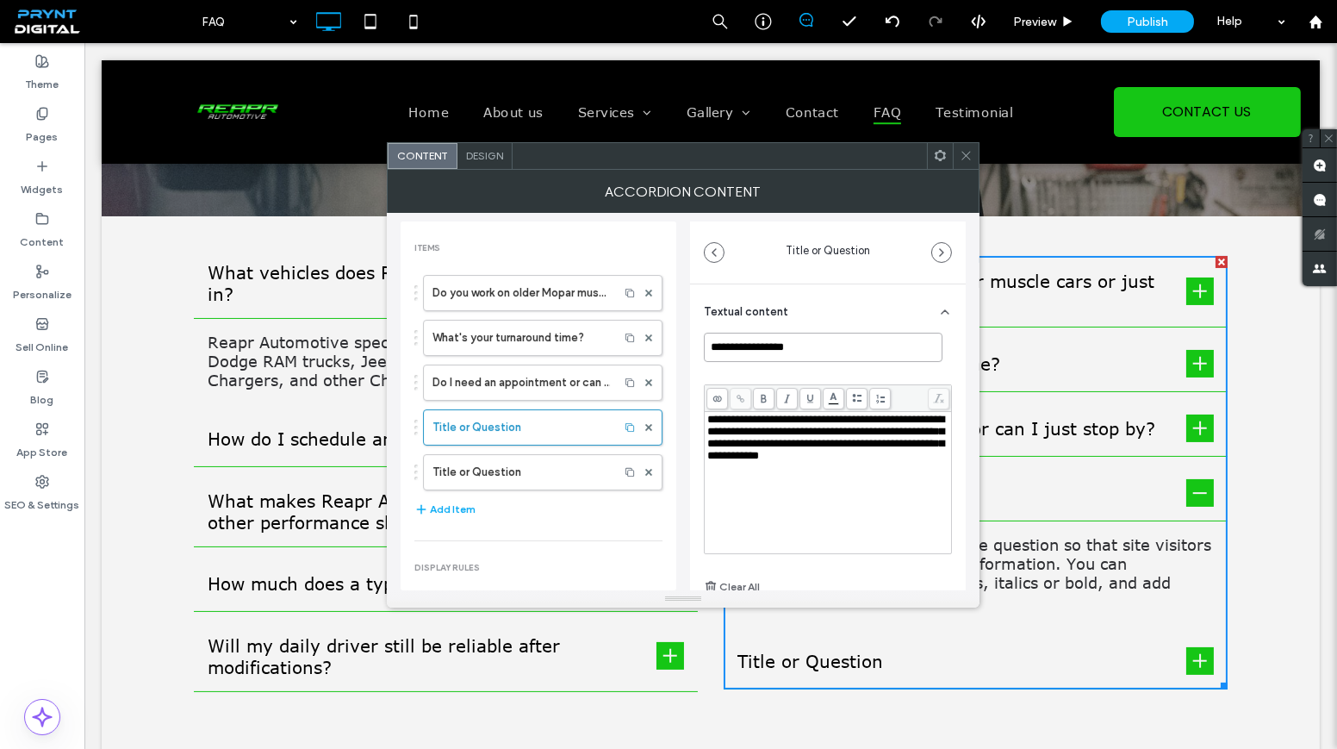
paste input "**********"
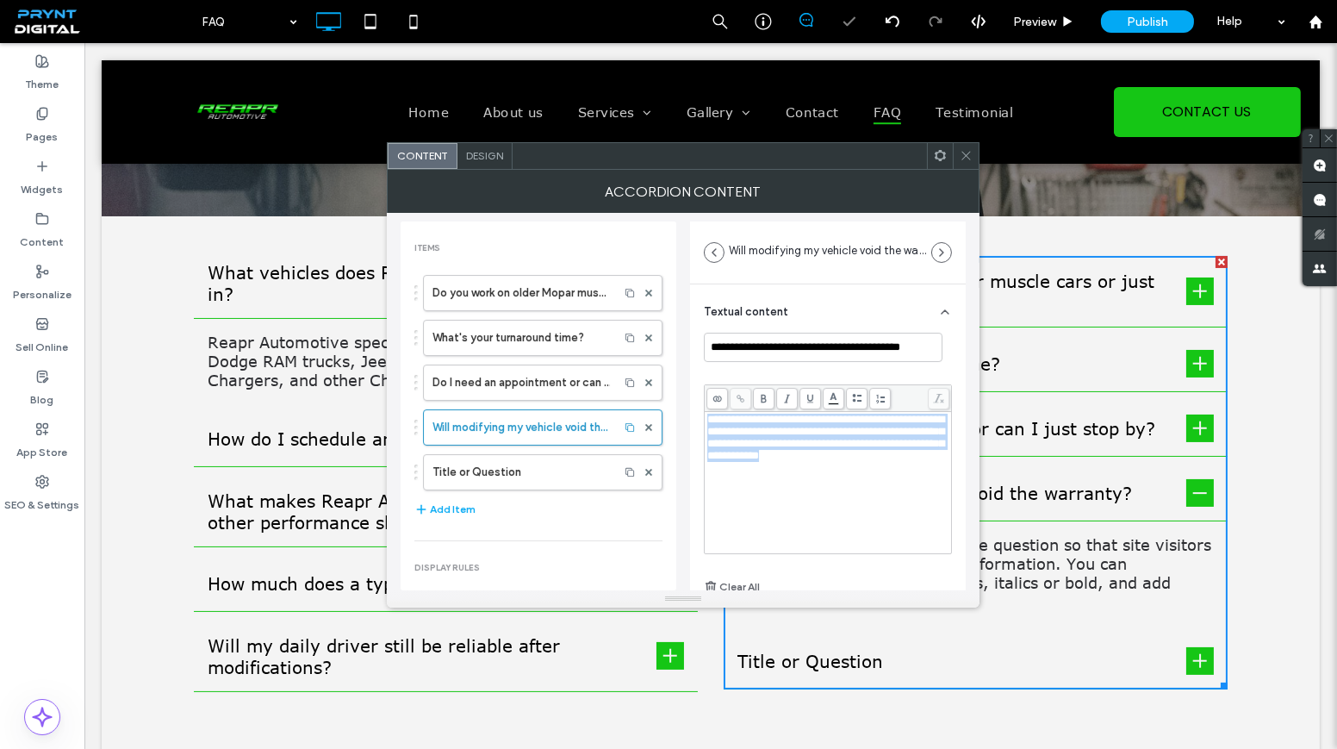
drag, startPoint x: 737, startPoint y: 472, endPoint x: 708, endPoint y: 416, distance: 63.2
click at [708, 416] on div "**********" at bounding box center [828, 438] width 242 height 48
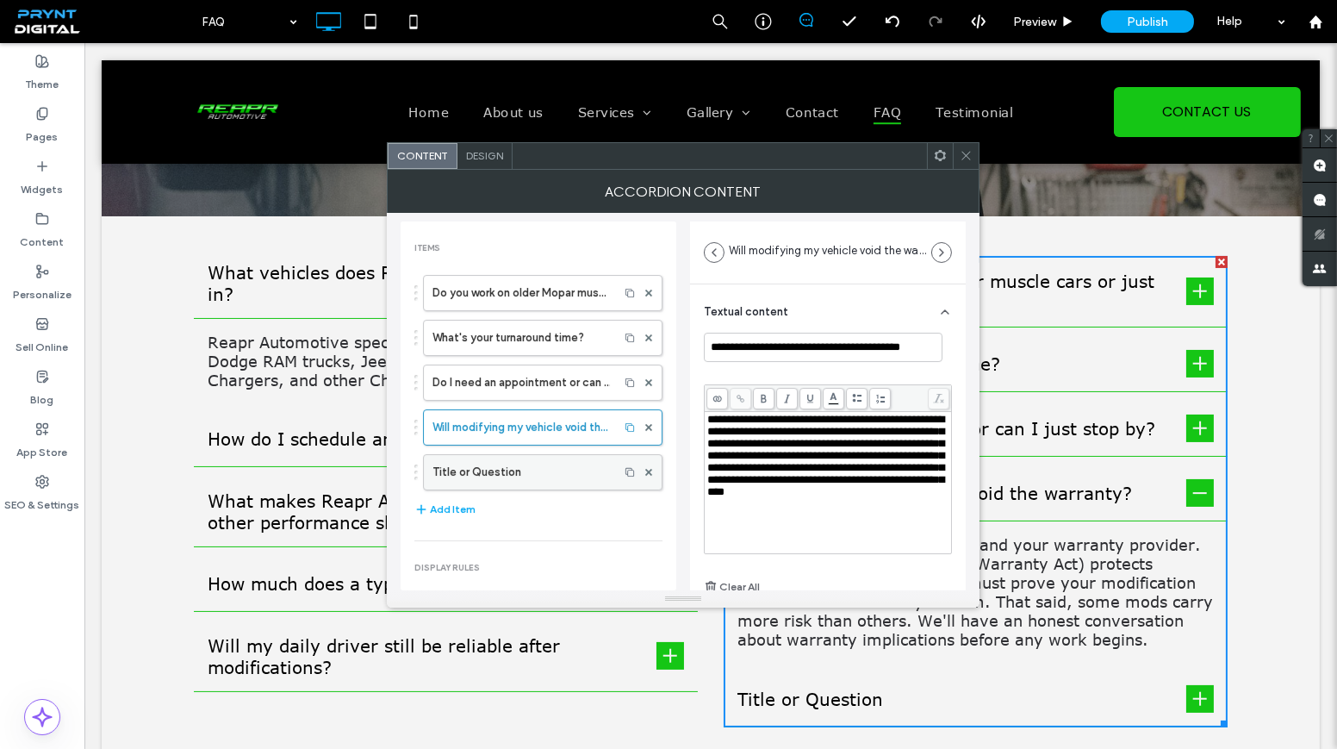
click at [476, 459] on label "Title or Question" at bounding box center [520, 472] width 177 height 34
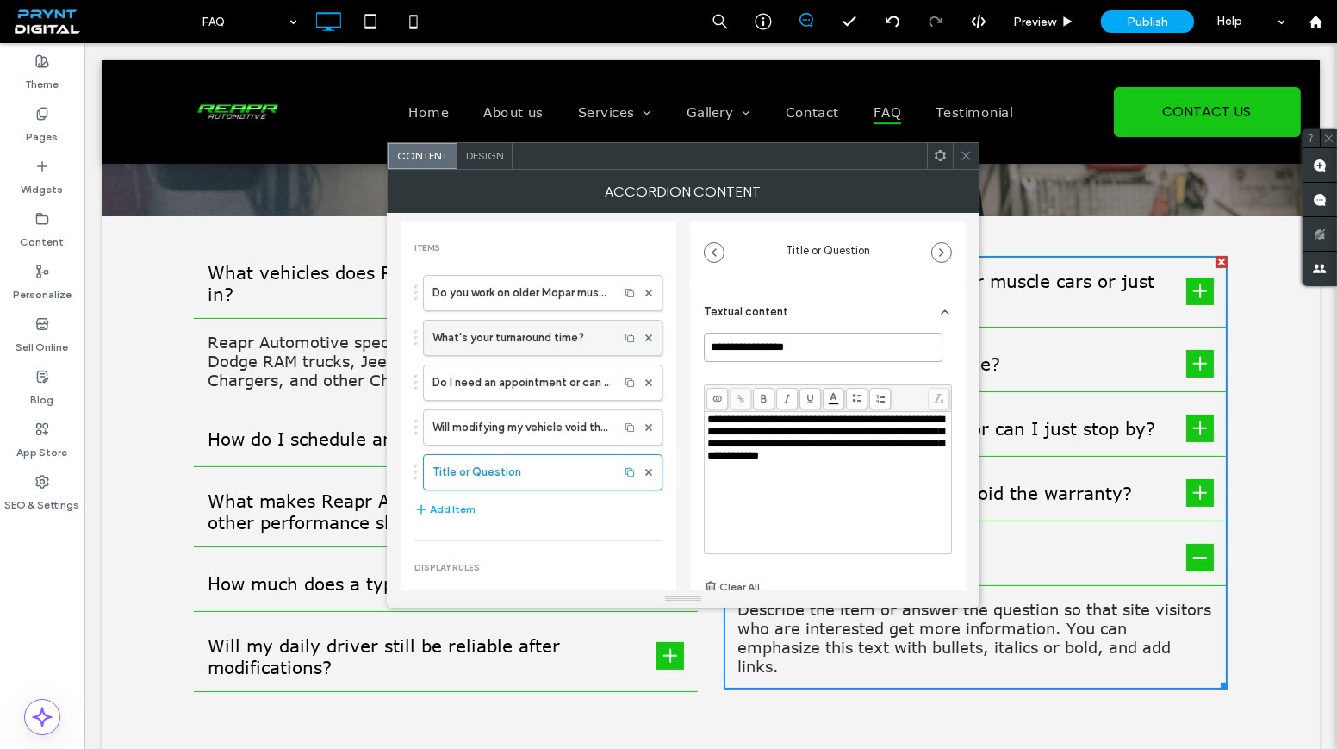
drag, startPoint x: 818, startPoint y: 342, endPoint x: 644, endPoint y: 337, distance: 173.2
click at [644, 337] on div "**********" at bounding box center [683, 401] width 565 height 377
paste input "**********"
type input "**********"
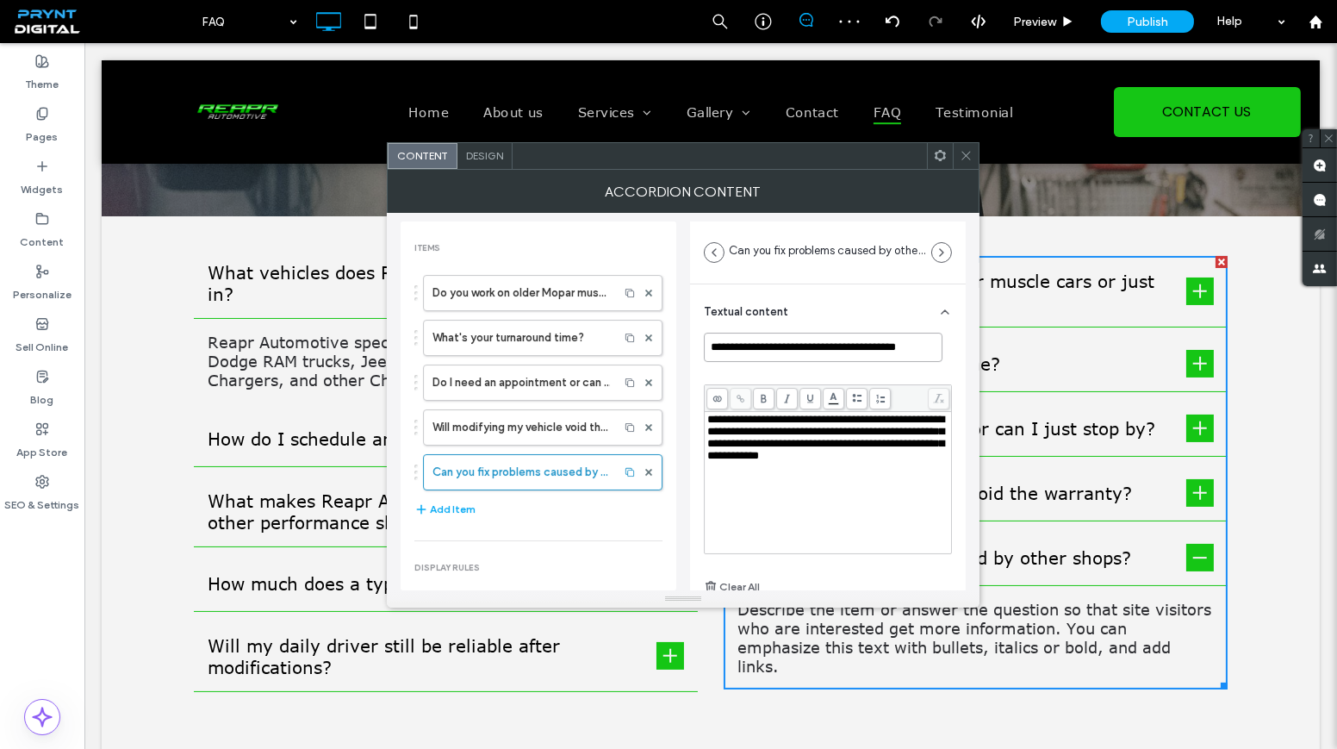
scroll to position [0, 0]
drag, startPoint x: 746, startPoint y: 470, endPoint x: 699, endPoint y: 411, distance: 76.0
click at [699, 411] on div "**********" at bounding box center [828, 497] width 276 height 426
click at [963, 156] on icon at bounding box center [966, 155] width 13 height 13
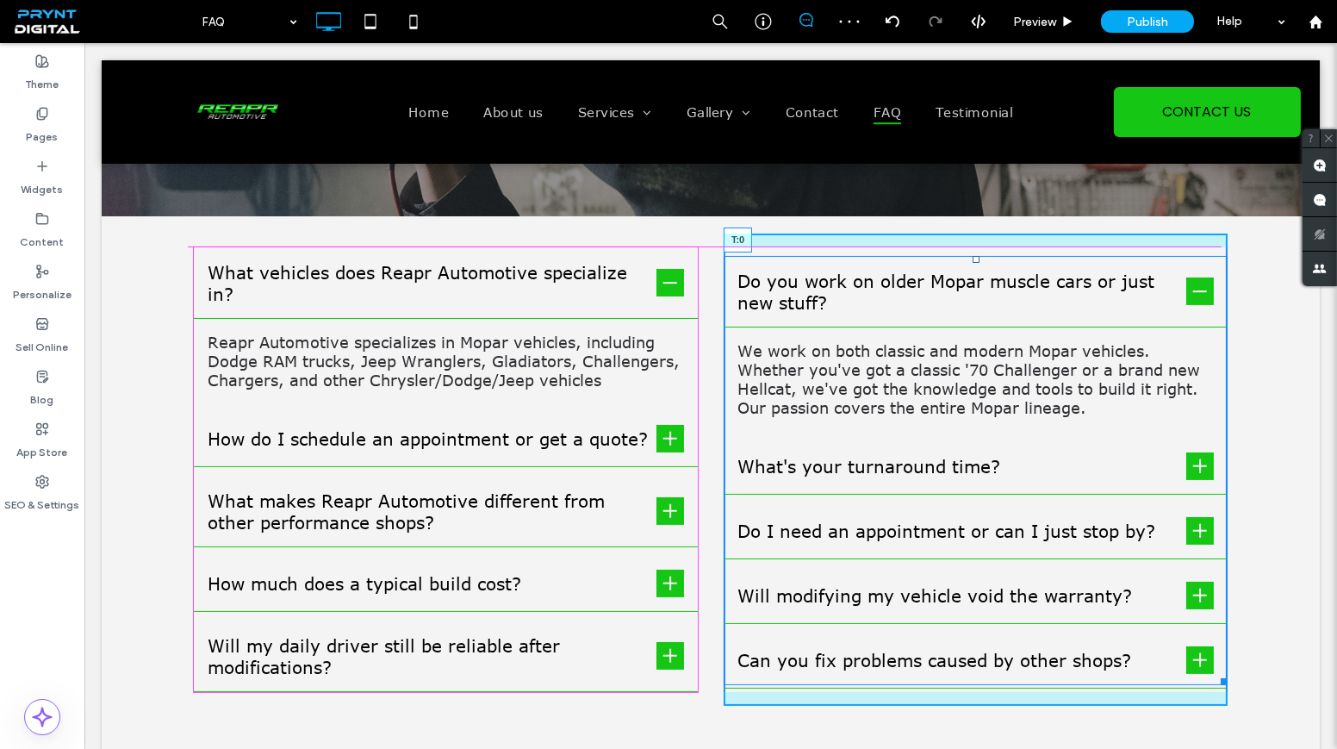
drag, startPoint x: 972, startPoint y: 257, endPoint x: 1053, endPoint y: 293, distance: 88.7
click at [973, 256] on div at bounding box center [976, 259] width 7 height 7
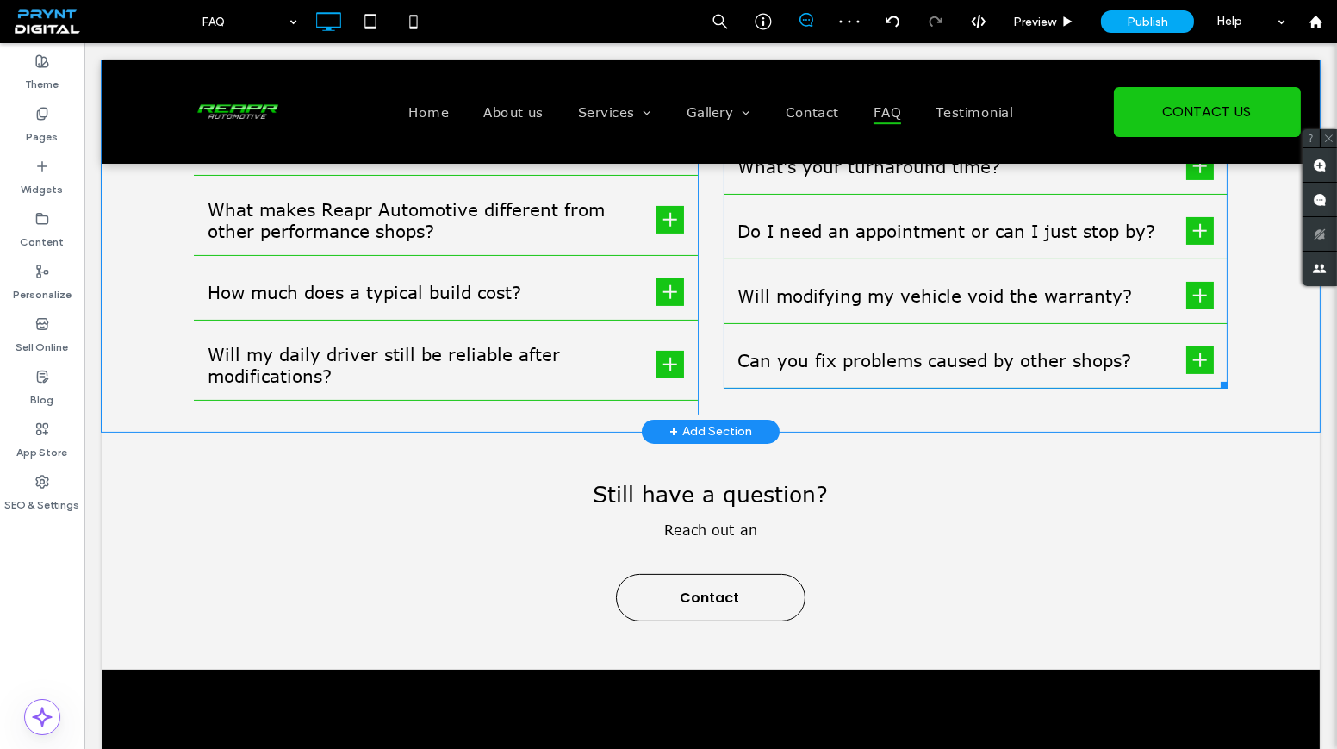
scroll to position [705, 0]
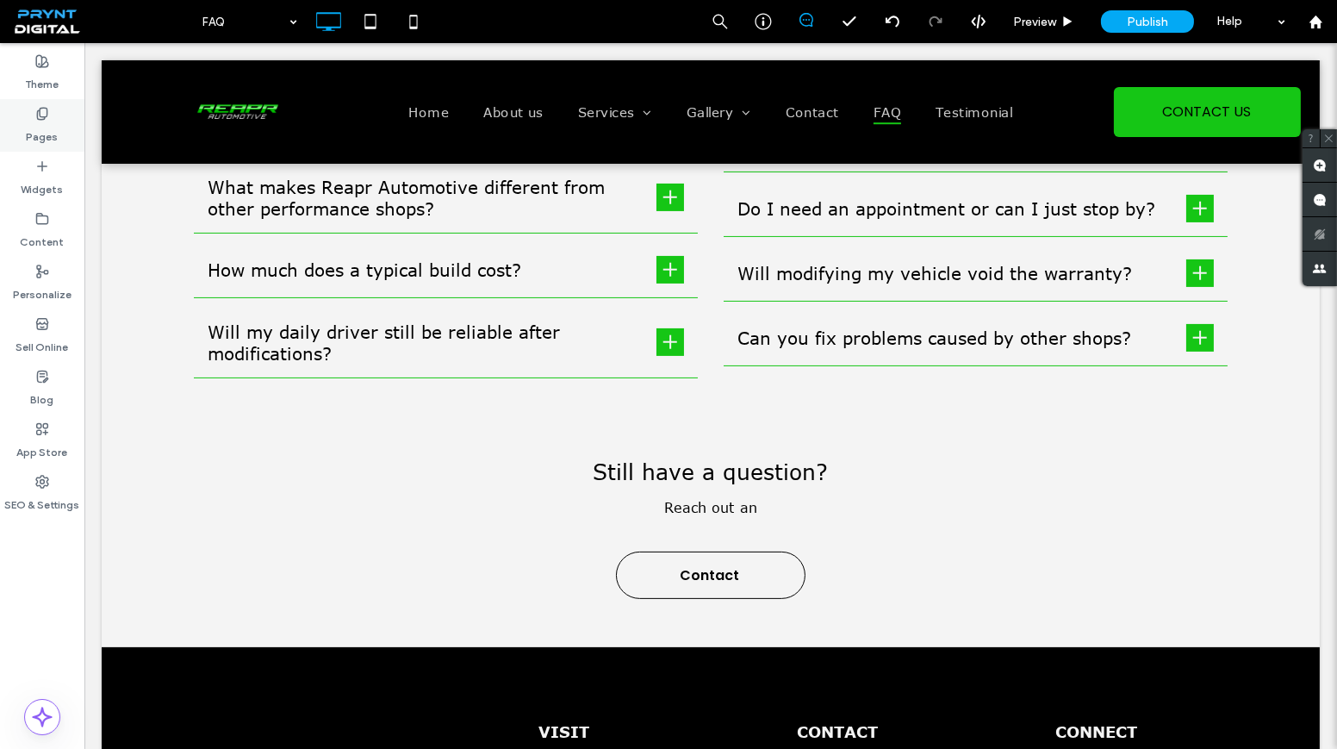
drag, startPoint x: 23, startPoint y: 115, endPoint x: 32, endPoint y: 133, distance: 19.3
click at [22, 115] on div "Pages" at bounding box center [42, 125] width 84 height 53
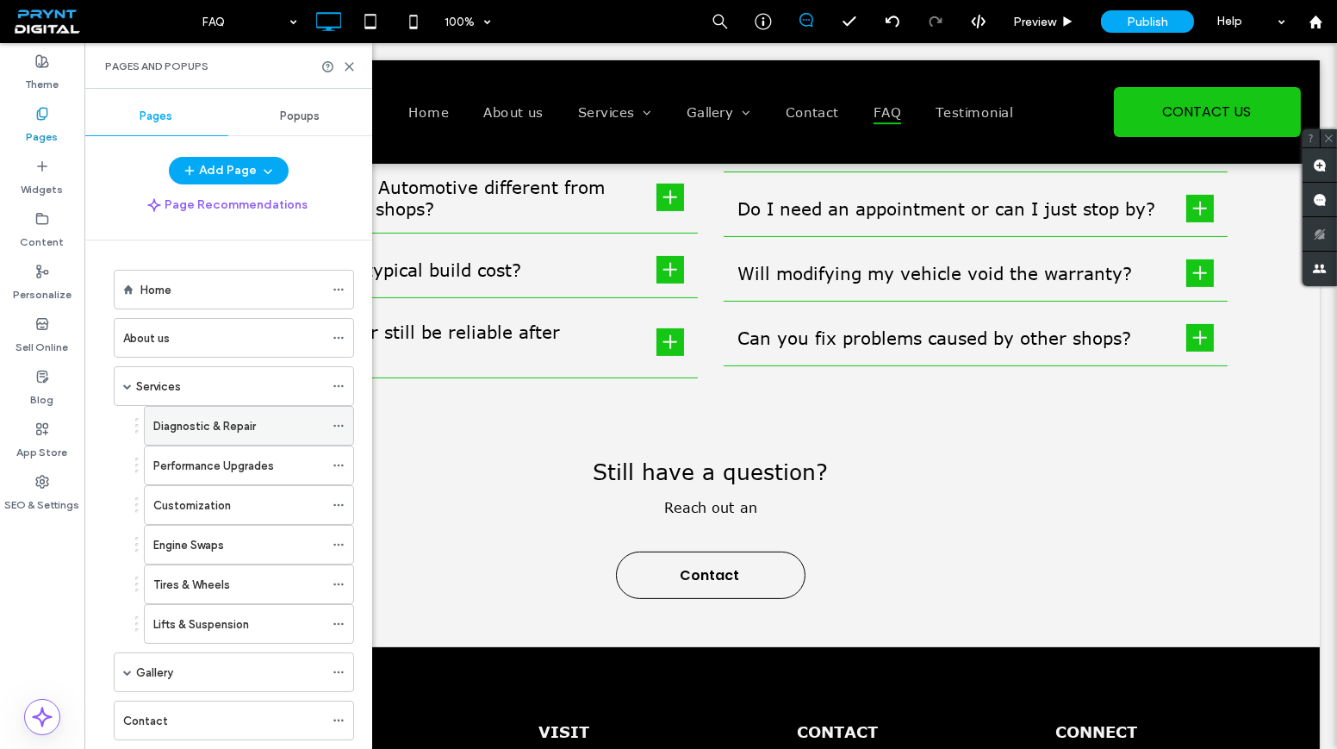
click at [189, 417] on label "Diagnostic & Repair" at bounding box center [204, 426] width 103 height 30
click at [351, 66] on icon at bounding box center [349, 66] width 13 height 13
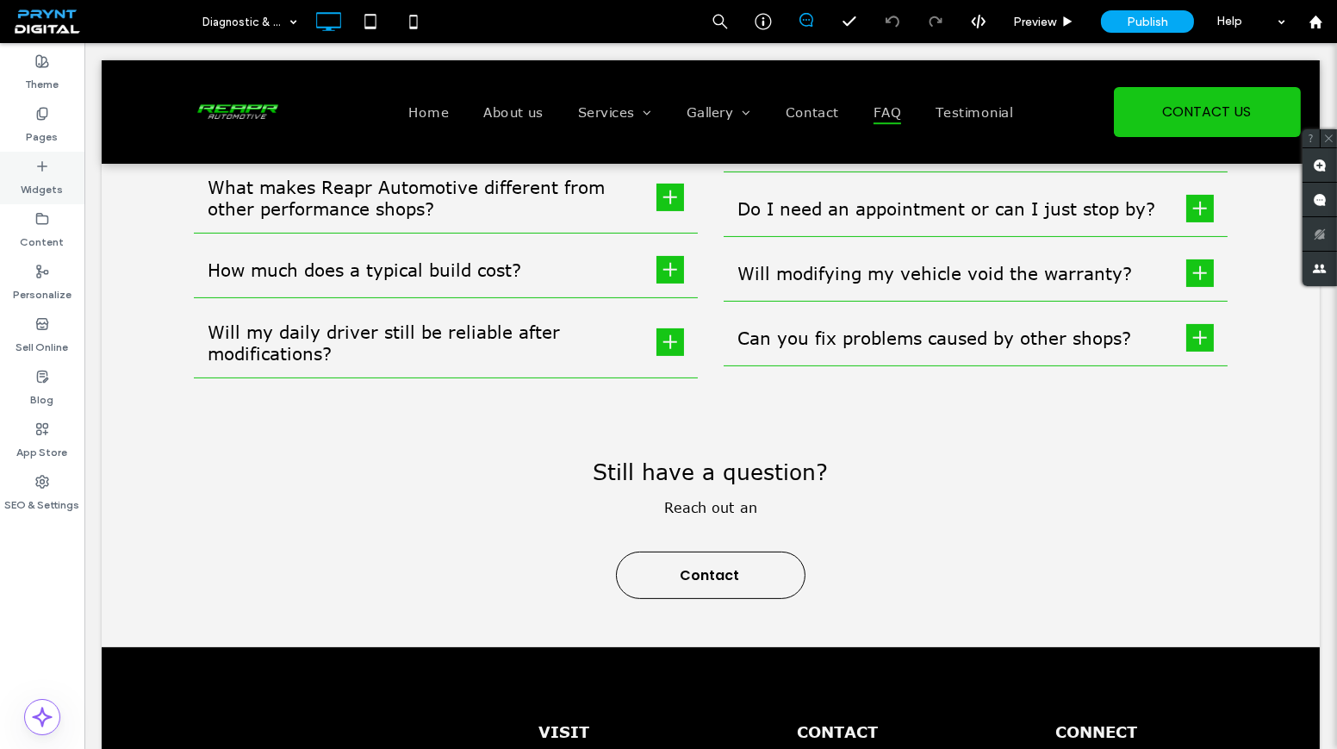
click at [50, 188] on label "Widgets" at bounding box center [43, 185] width 42 height 24
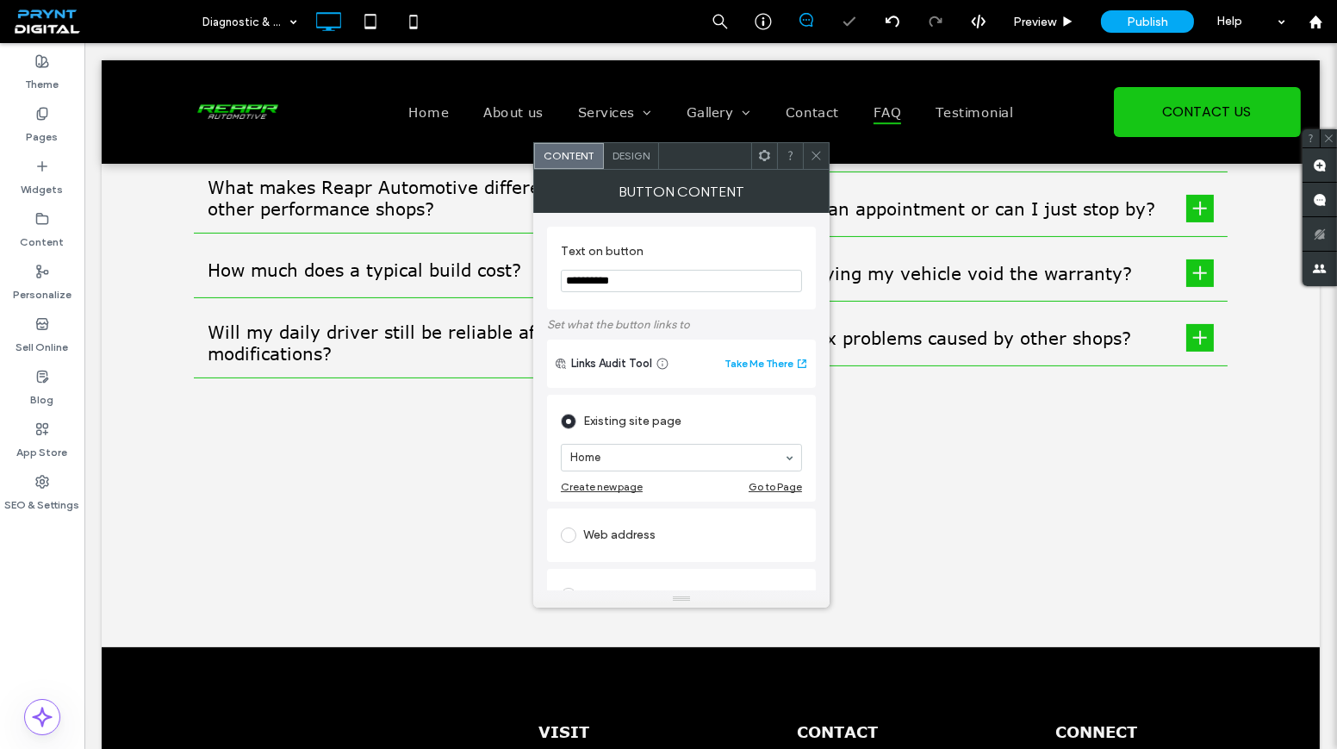
drag, startPoint x: 653, startPoint y: 290, endPoint x: 540, endPoint y: 295, distance: 113.0
click at [540, 295] on div "**********" at bounding box center [681, 401] width 296 height 377
type input "**********"
drag, startPoint x: 814, startPoint y: 155, endPoint x: 828, endPoint y: 327, distance: 172.0
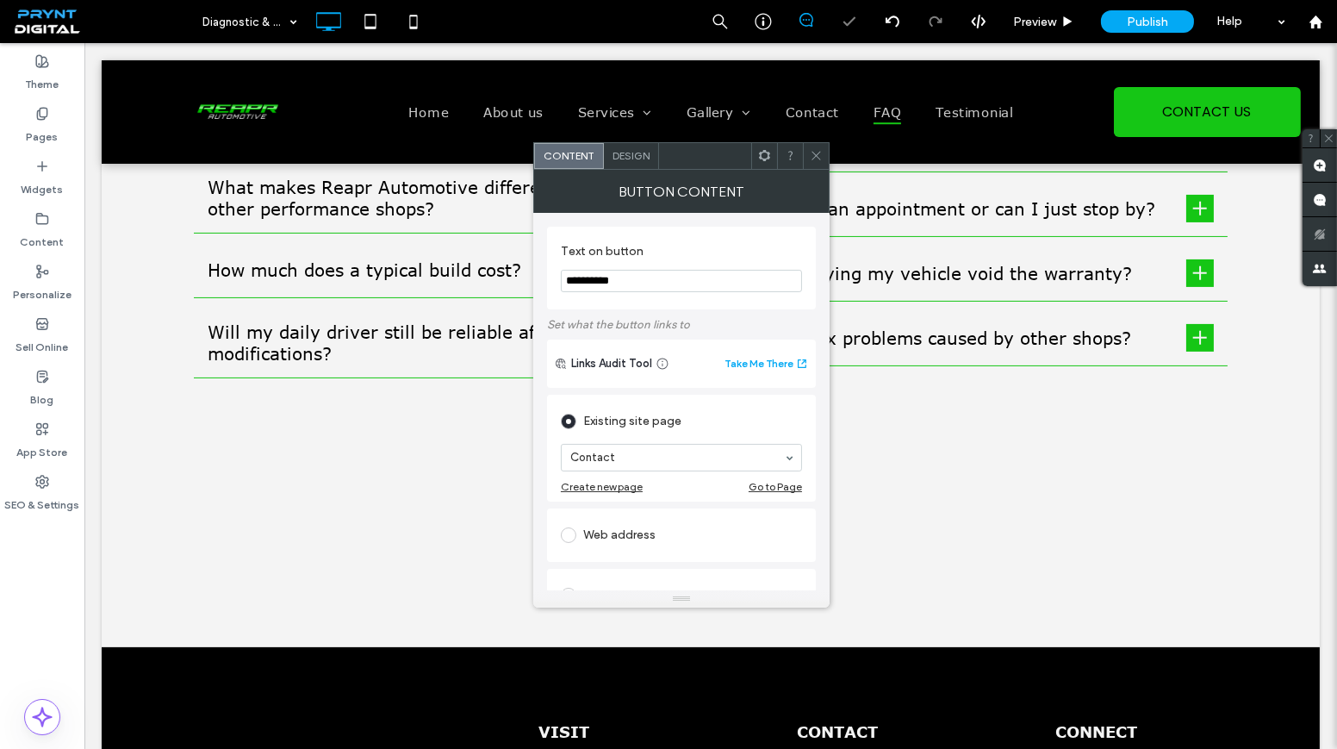
click at [815, 155] on icon at bounding box center [816, 155] width 13 height 13
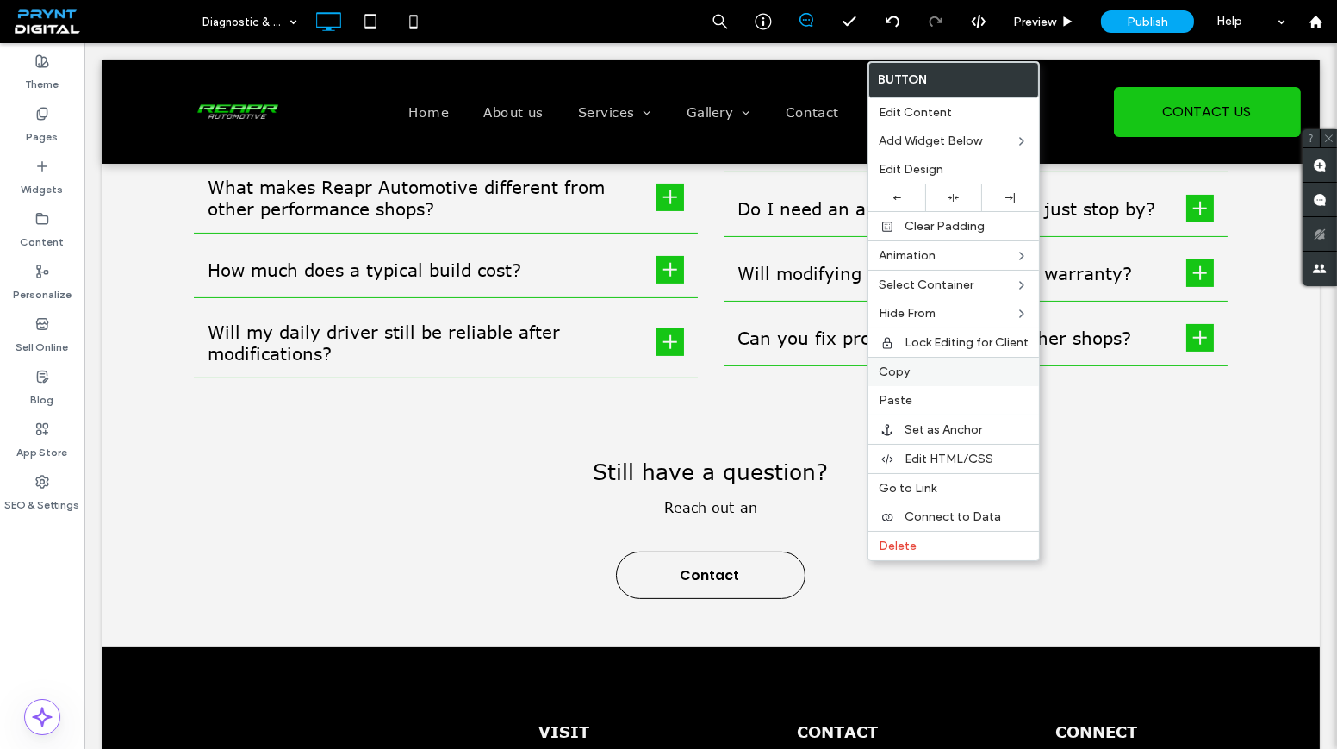
click at [952, 364] on label "Copy" at bounding box center [954, 371] width 150 height 15
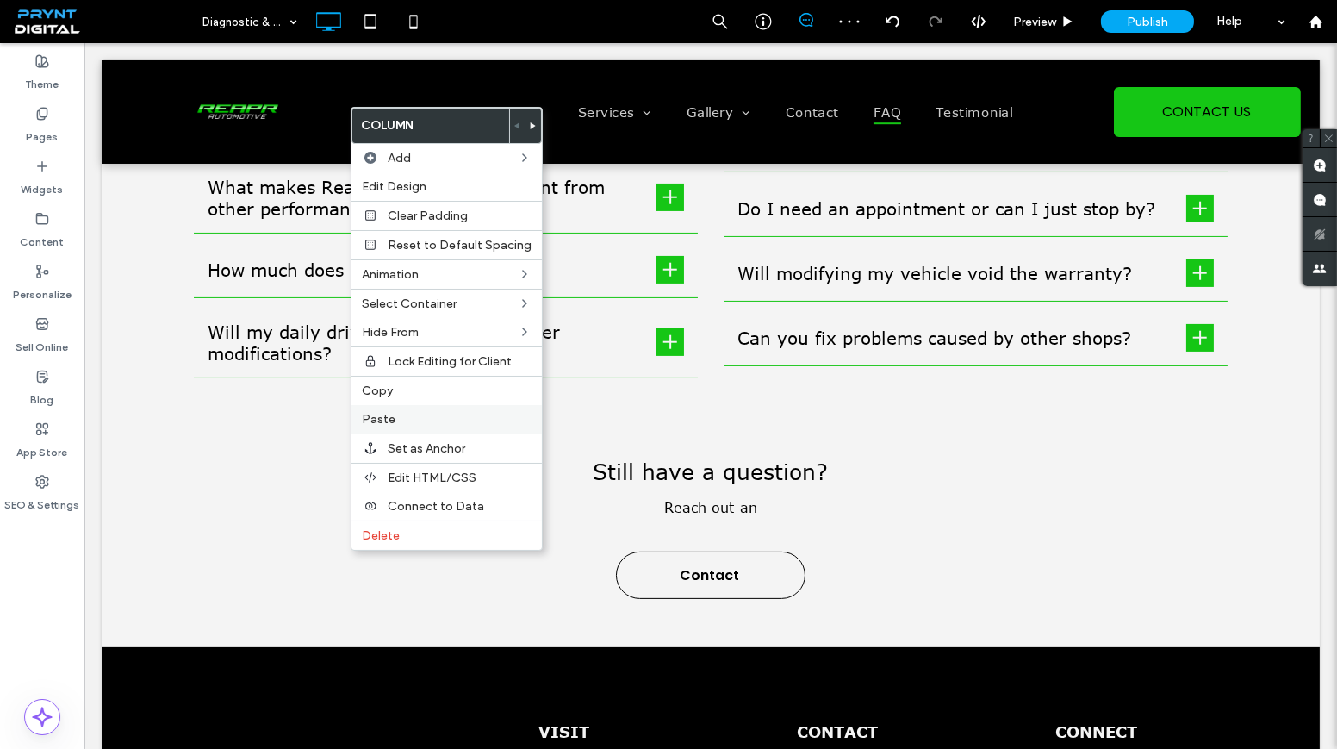
click at [422, 415] on label "Paste" at bounding box center [447, 419] width 170 height 15
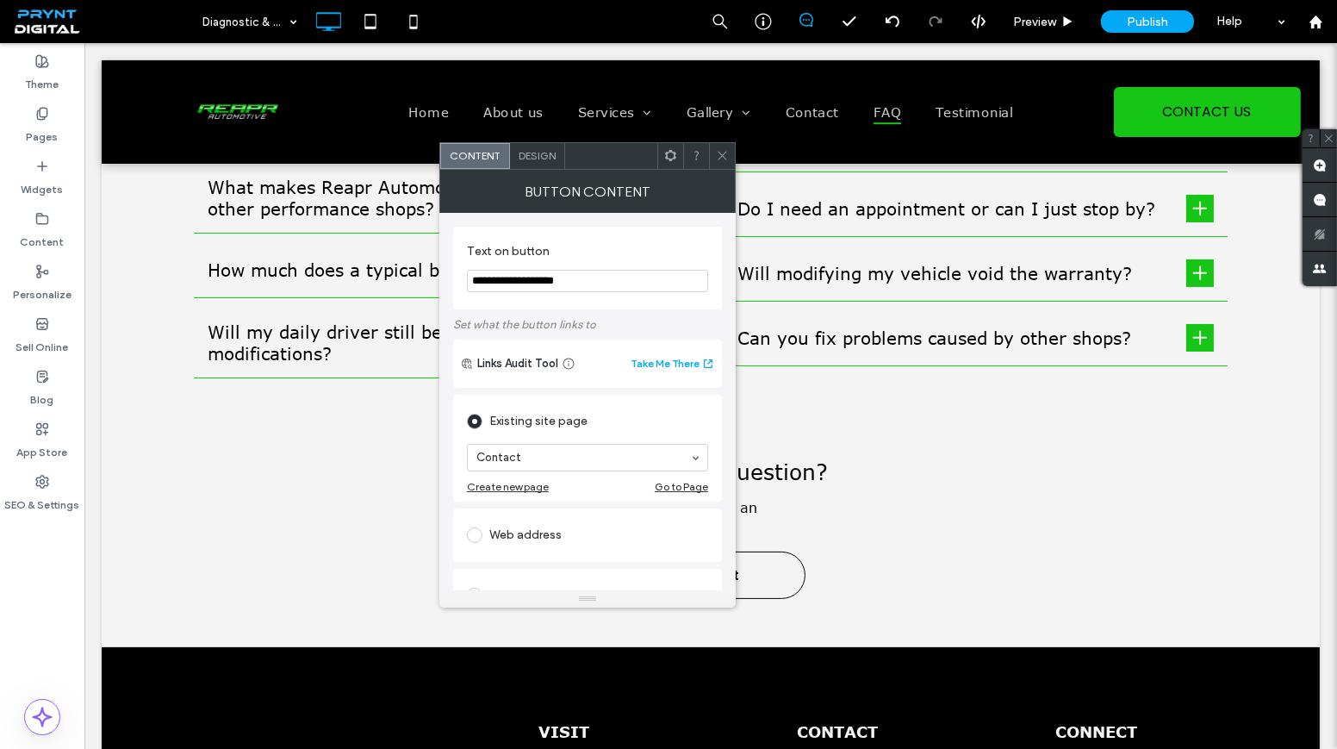
type input "**********"
click at [721, 157] on icon at bounding box center [722, 155] width 13 height 13
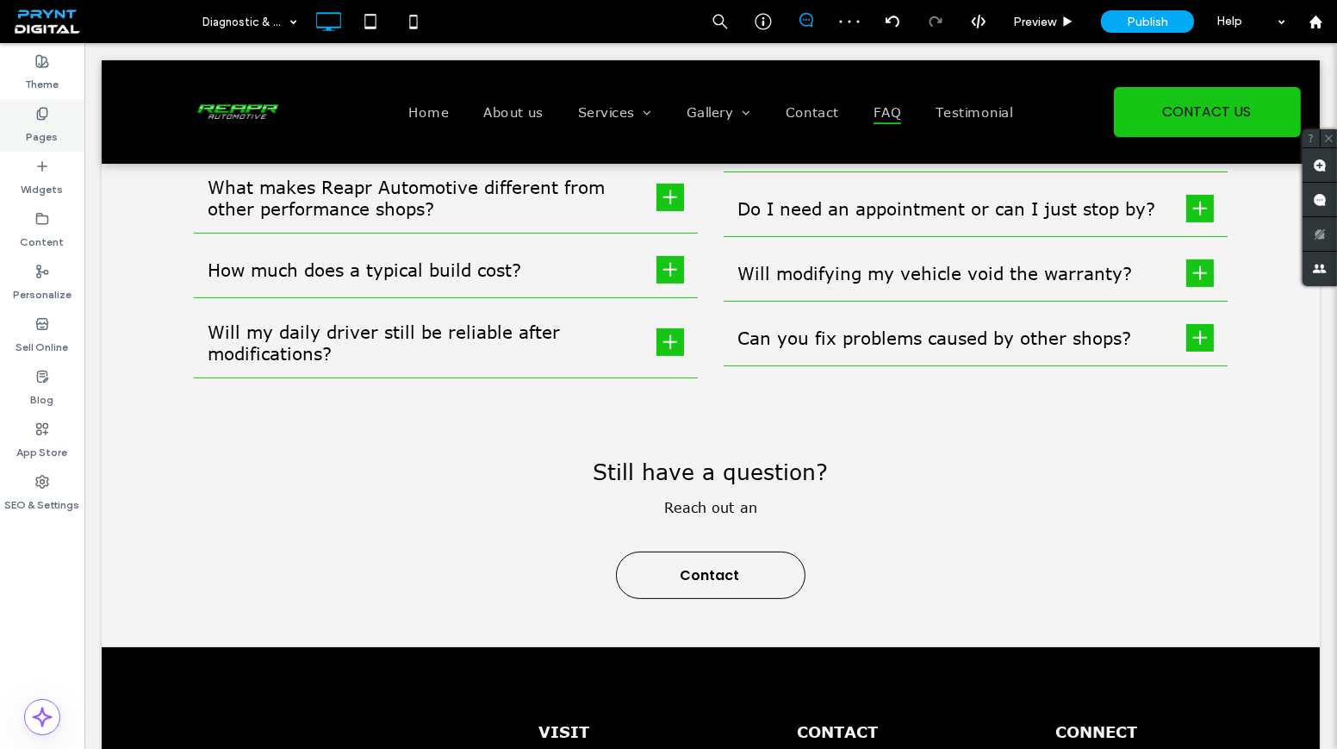
click at [60, 135] on div "Pages" at bounding box center [42, 125] width 84 height 53
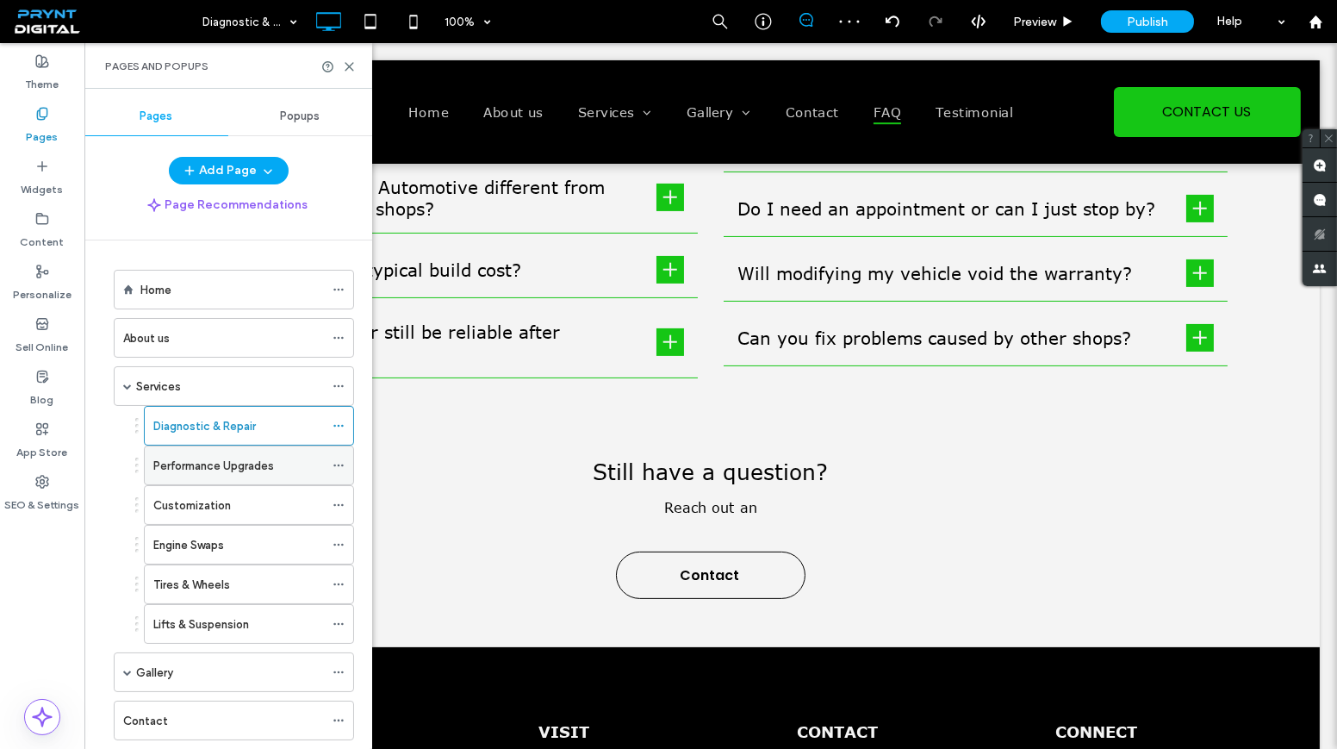
click at [219, 455] on label "Performance Upgrades" at bounding box center [213, 466] width 121 height 30
click at [345, 63] on icon at bounding box center [349, 66] width 13 height 13
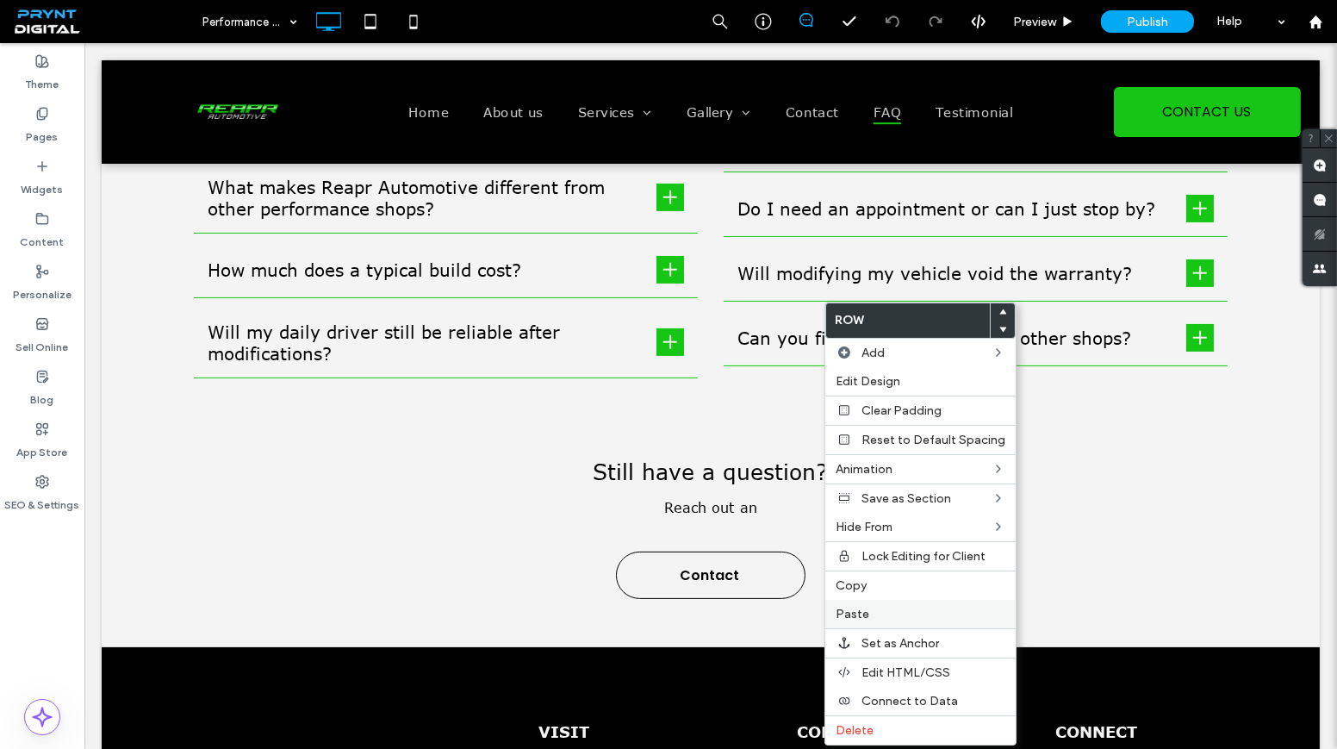
click at [860, 606] on span "Paste" at bounding box center [853, 613] width 34 height 15
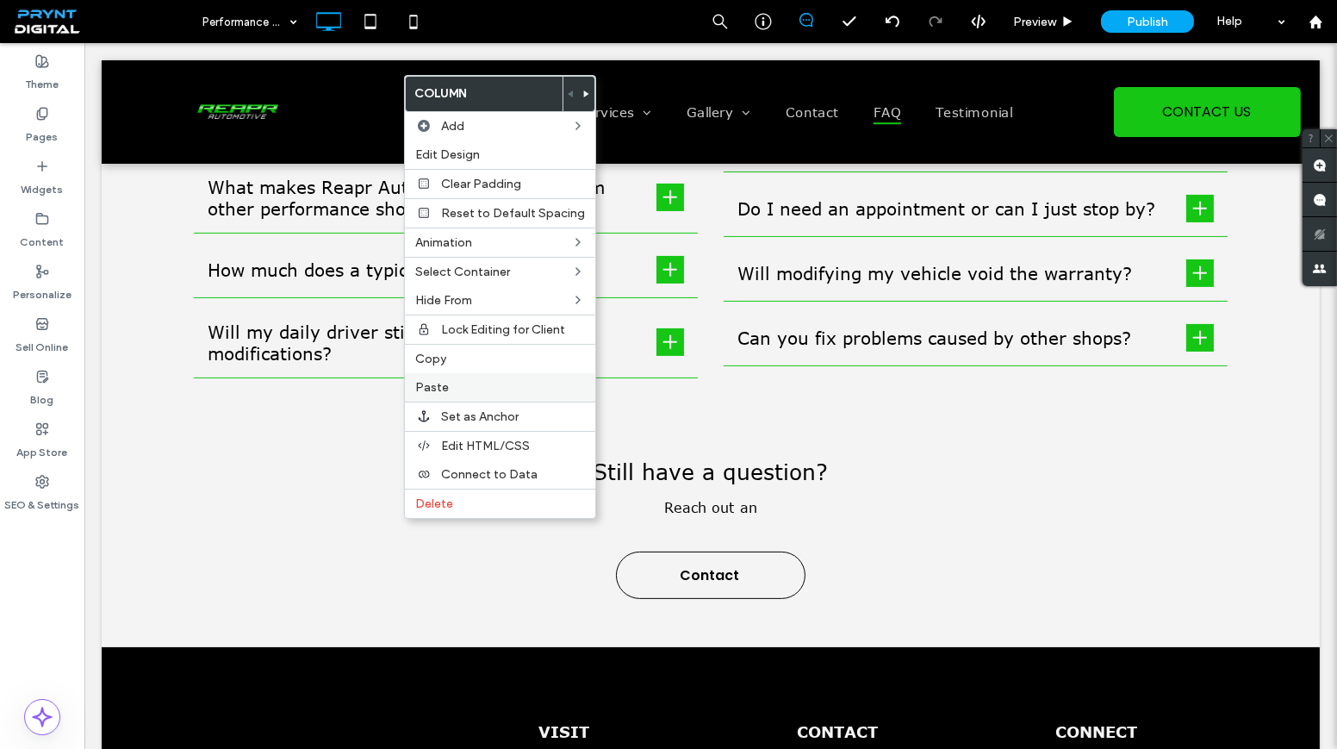
click at [445, 390] on span "Paste" at bounding box center [432, 387] width 34 height 15
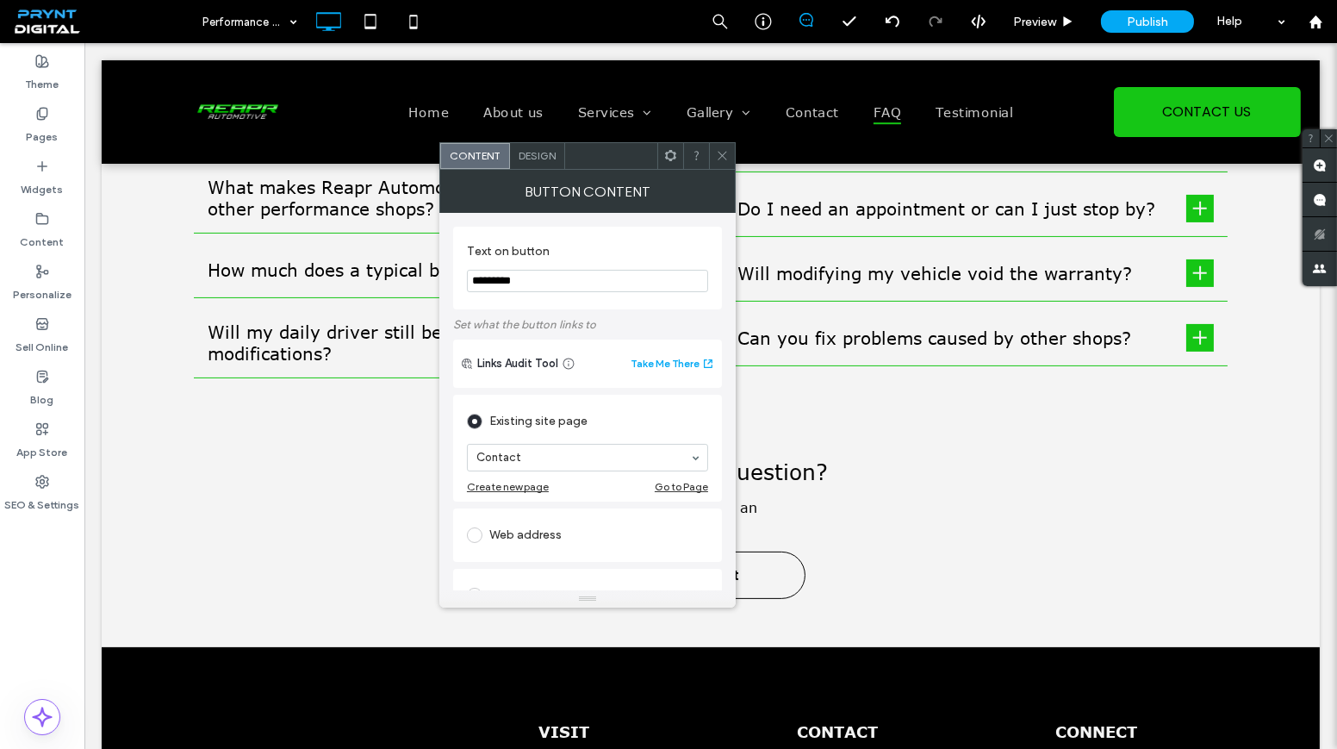
type input "*********"
click at [720, 155] on icon at bounding box center [722, 155] width 13 height 13
click at [550, 152] on span "Design" at bounding box center [537, 155] width 37 height 13
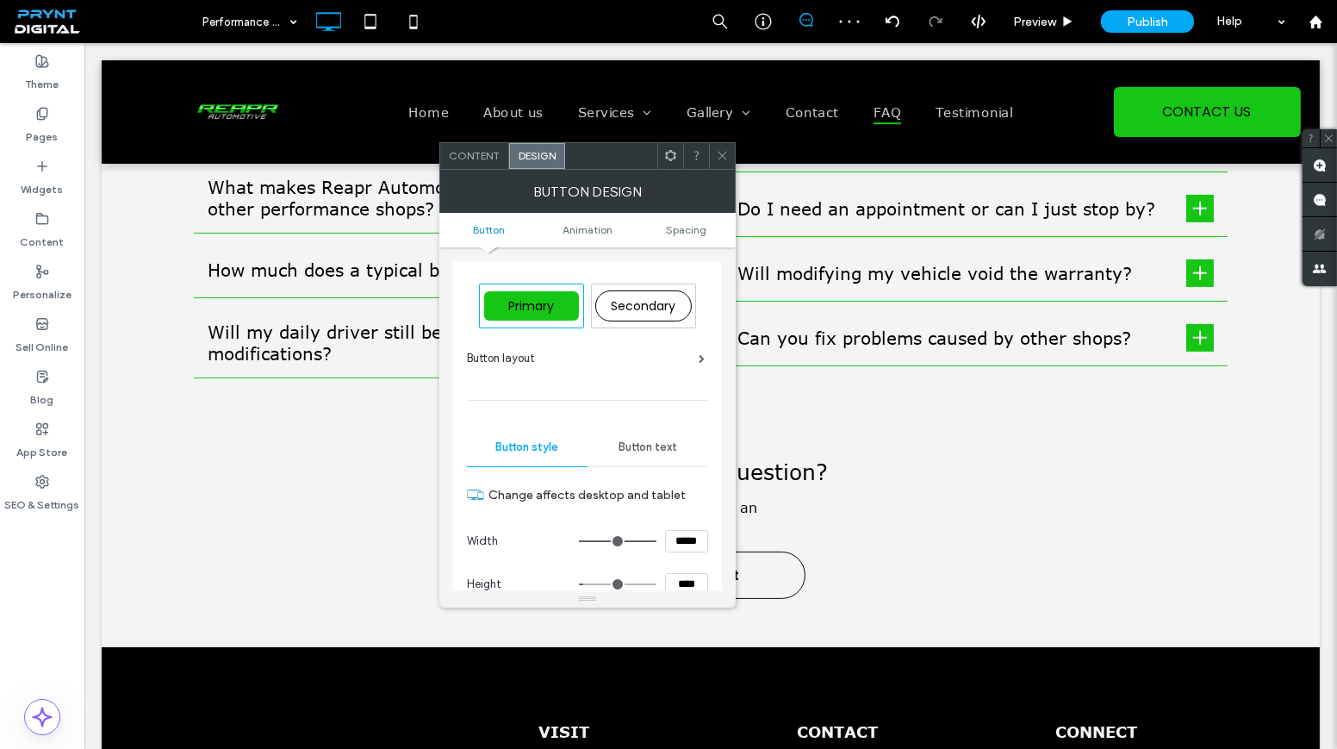
click at [644, 305] on span "Secondary" at bounding box center [643, 305] width 65 height 17
type input "*"
type input "***"
click at [719, 152] on icon at bounding box center [722, 155] width 13 height 13
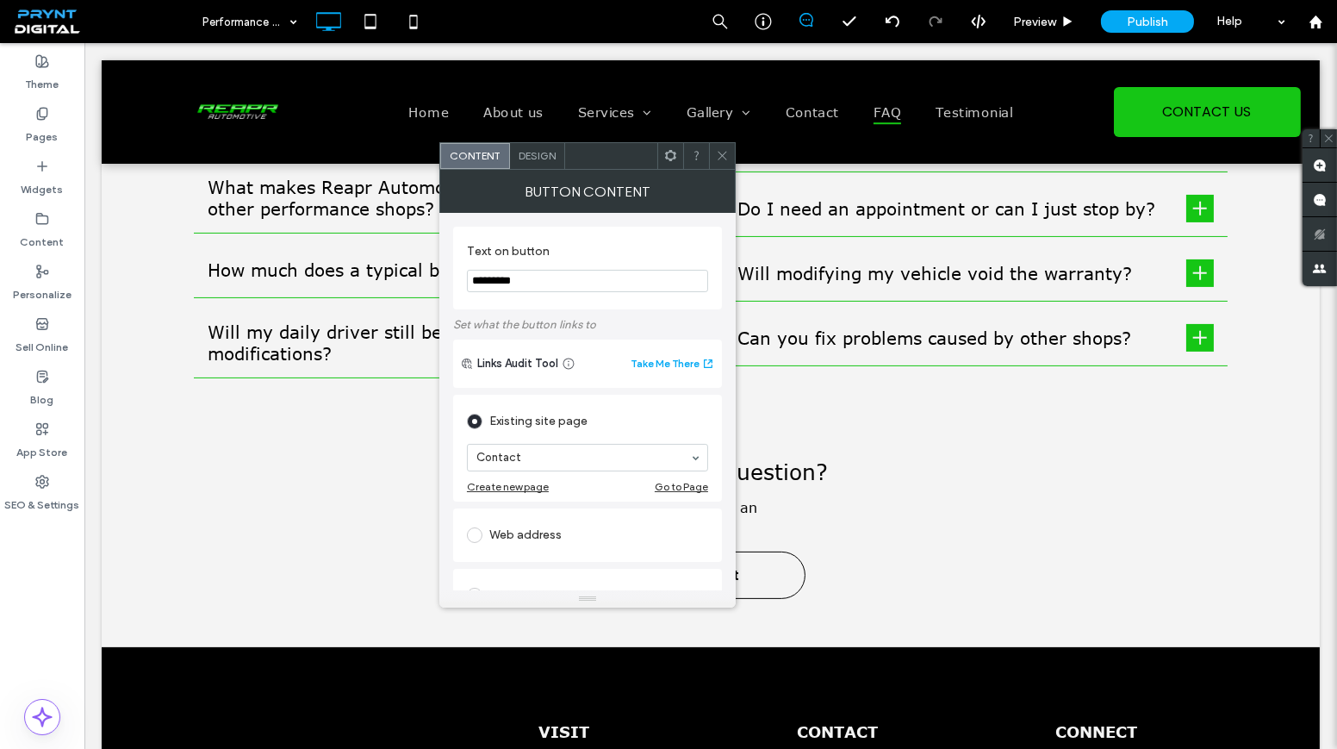
click at [508, 281] on input "*********" at bounding box center [587, 281] width 241 height 22
type input "**********"
click at [717, 159] on icon at bounding box center [722, 155] width 13 height 13
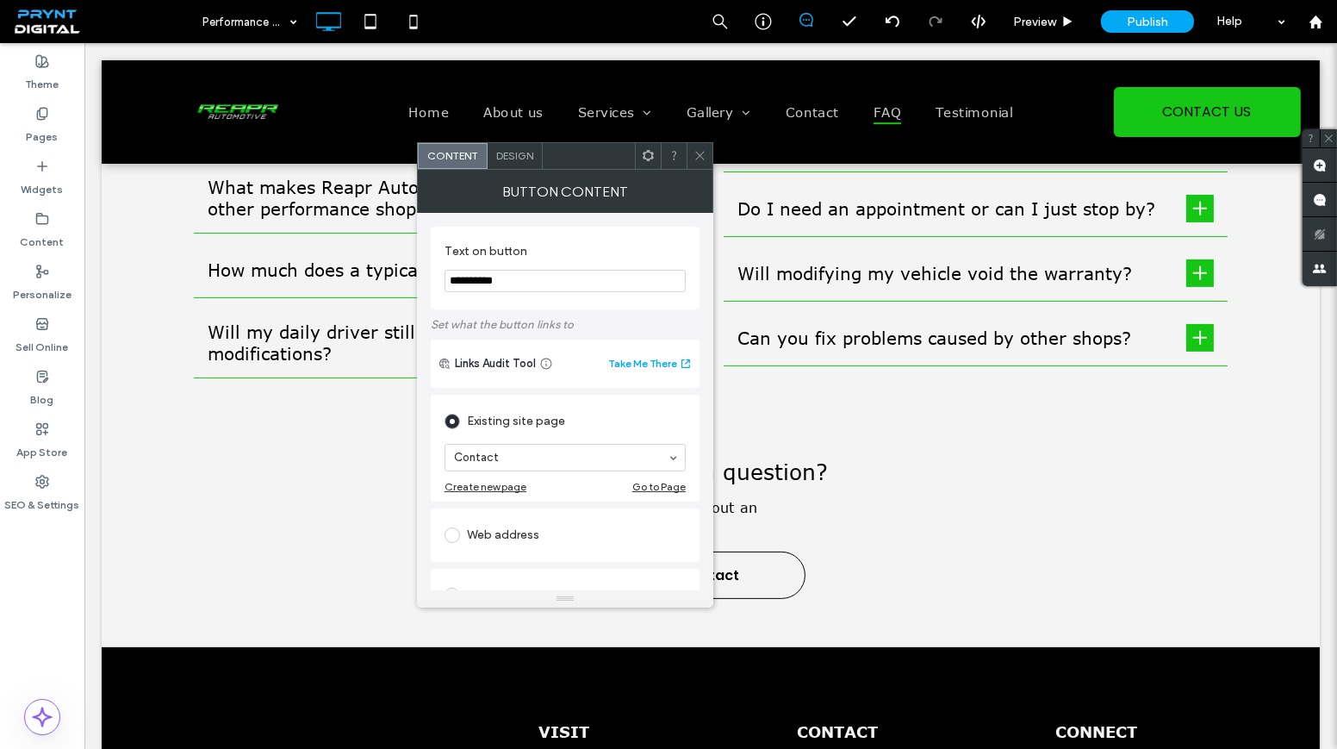
click at [518, 154] on span "Design" at bounding box center [514, 155] width 37 height 13
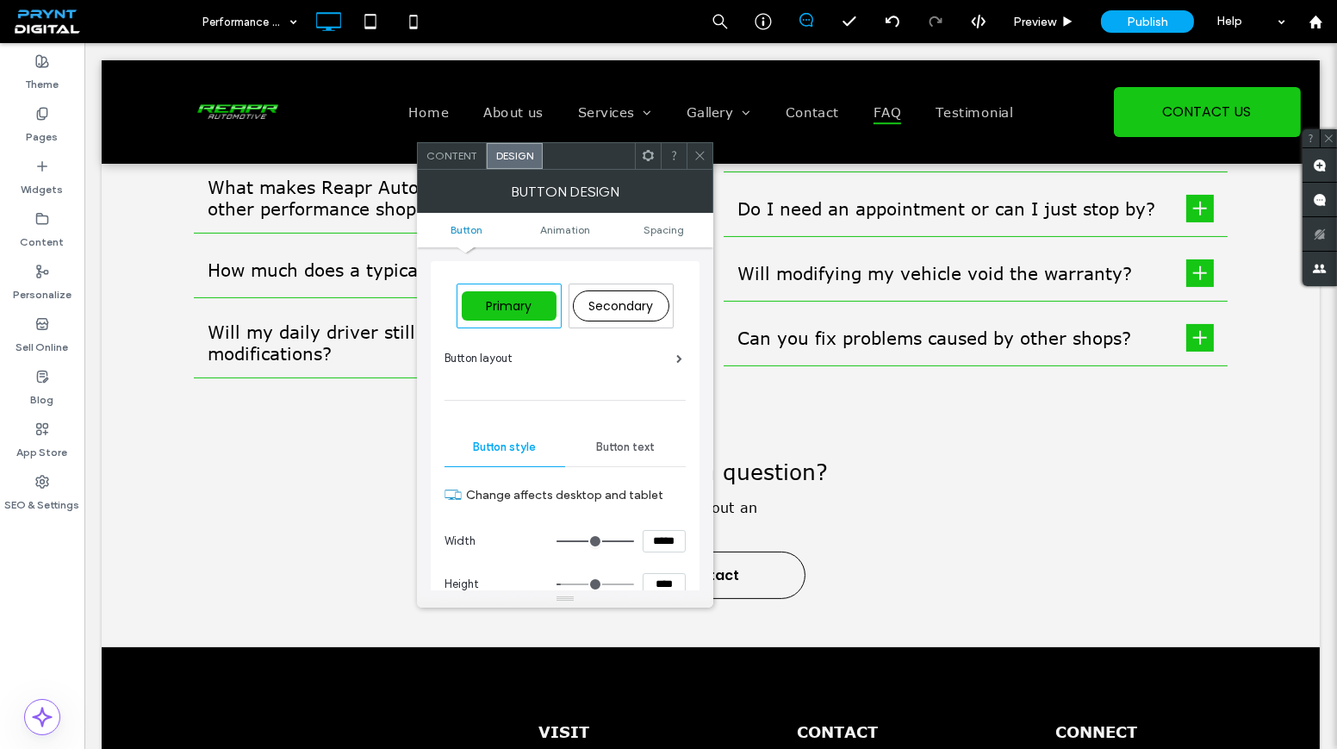
click at [599, 295] on div "Secondary" at bounding box center [621, 305] width 96 height 31
type input "*"
type input "***"
click at [699, 154] on use at bounding box center [699, 156] width 9 height 9
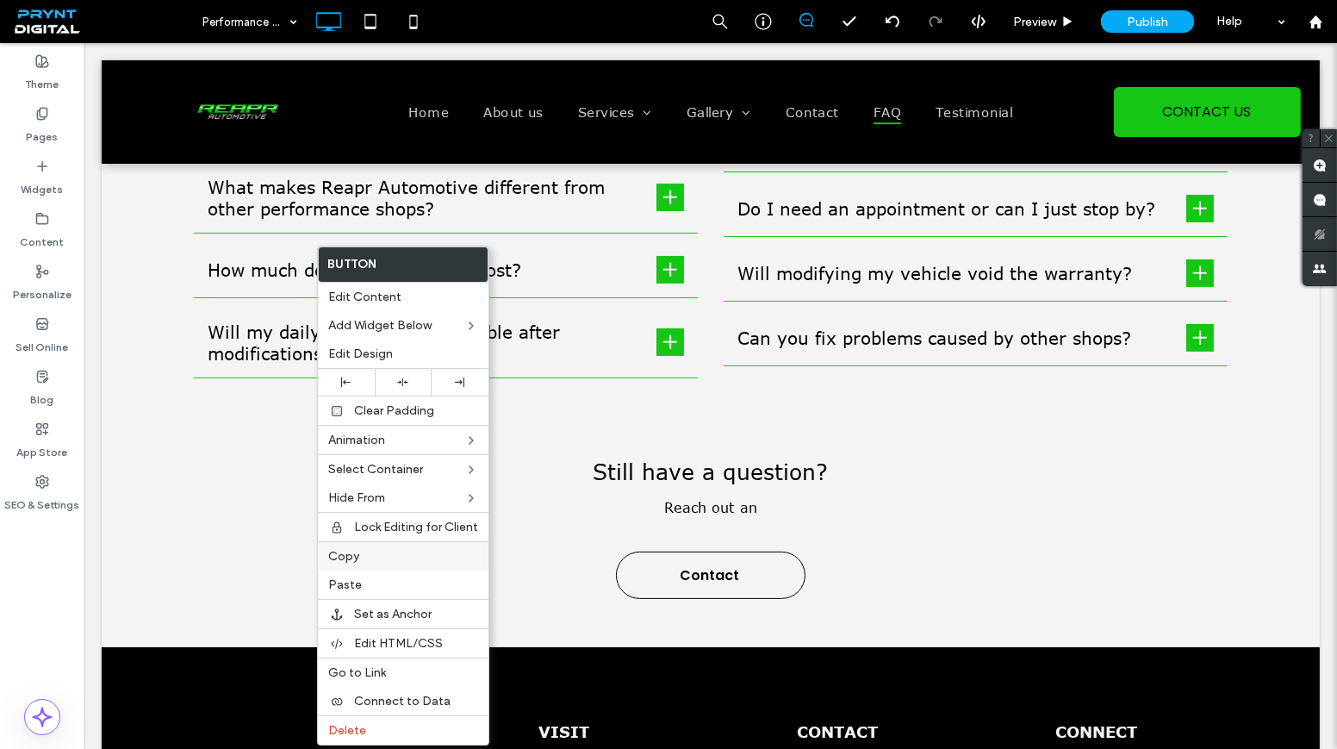
click at [382, 549] on label "Copy" at bounding box center [403, 556] width 150 height 15
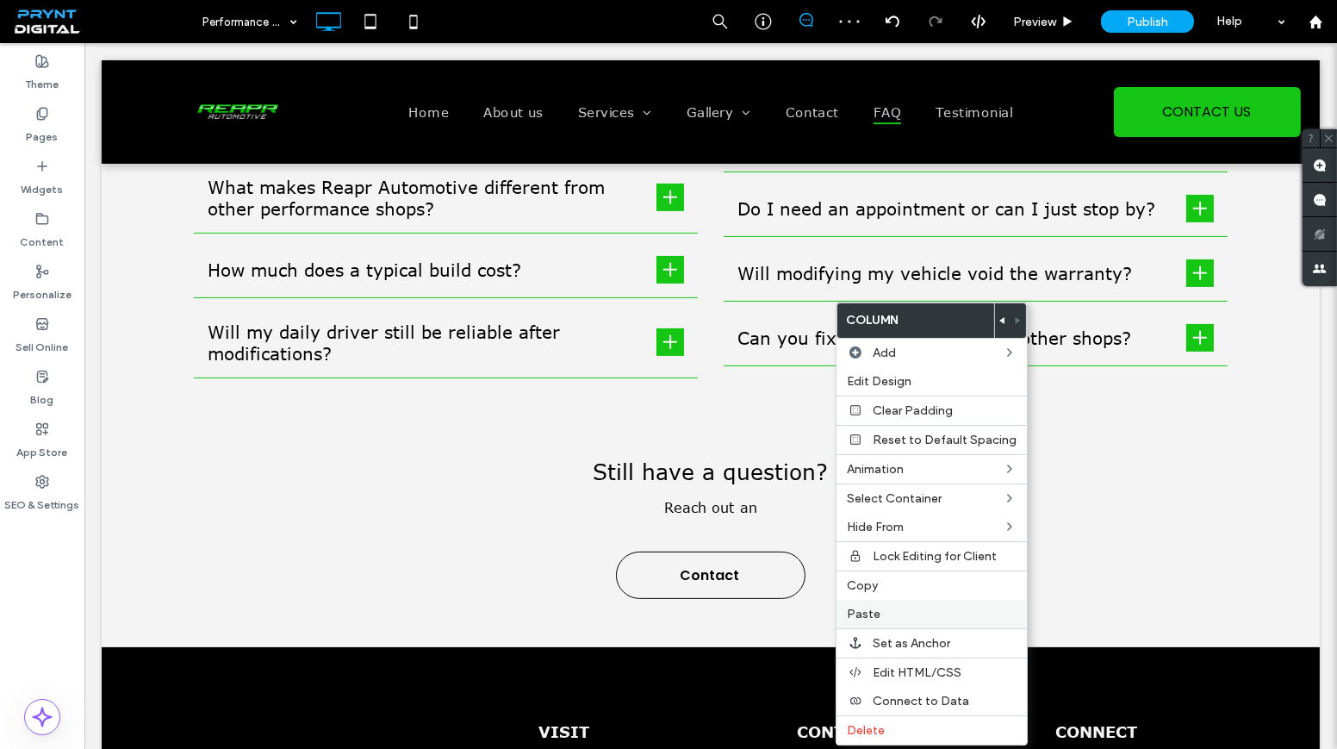
click at [899, 600] on div "Paste" at bounding box center [931, 614] width 190 height 28
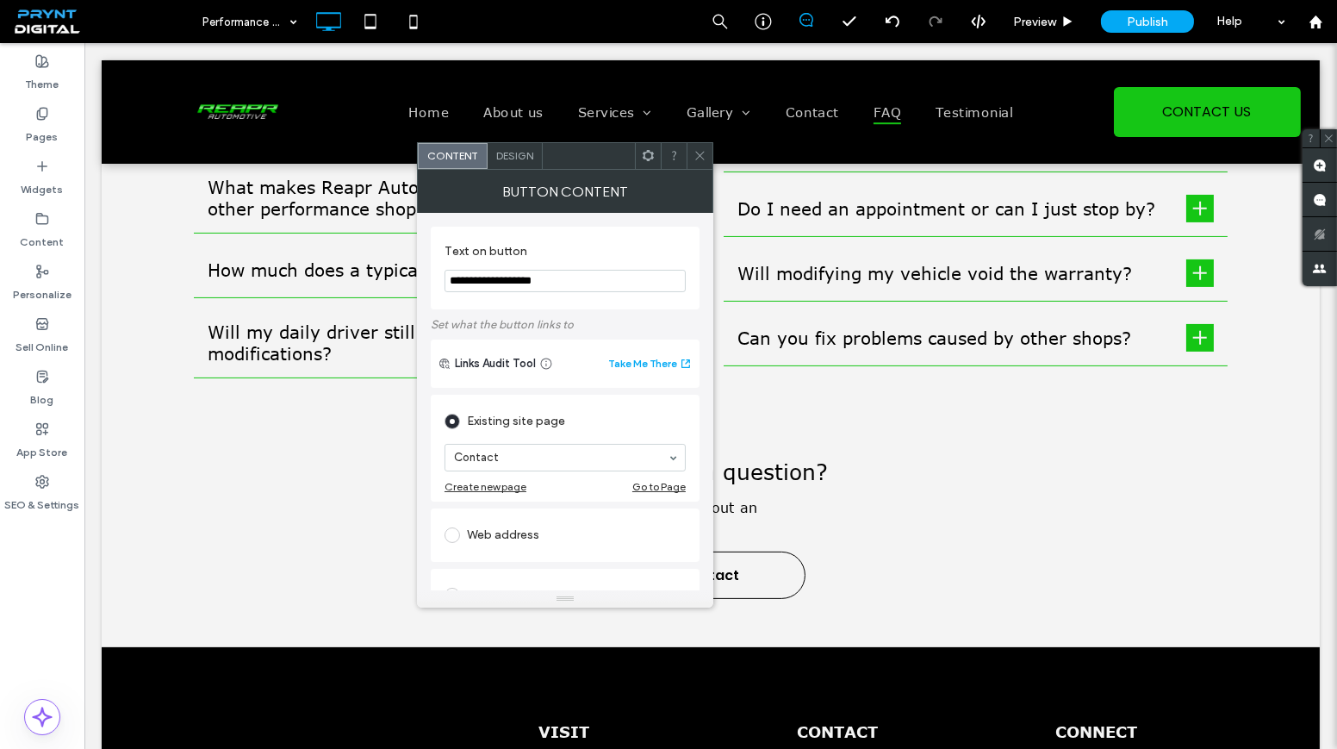
type input "**********"
click at [705, 154] on icon at bounding box center [699, 155] width 13 height 13
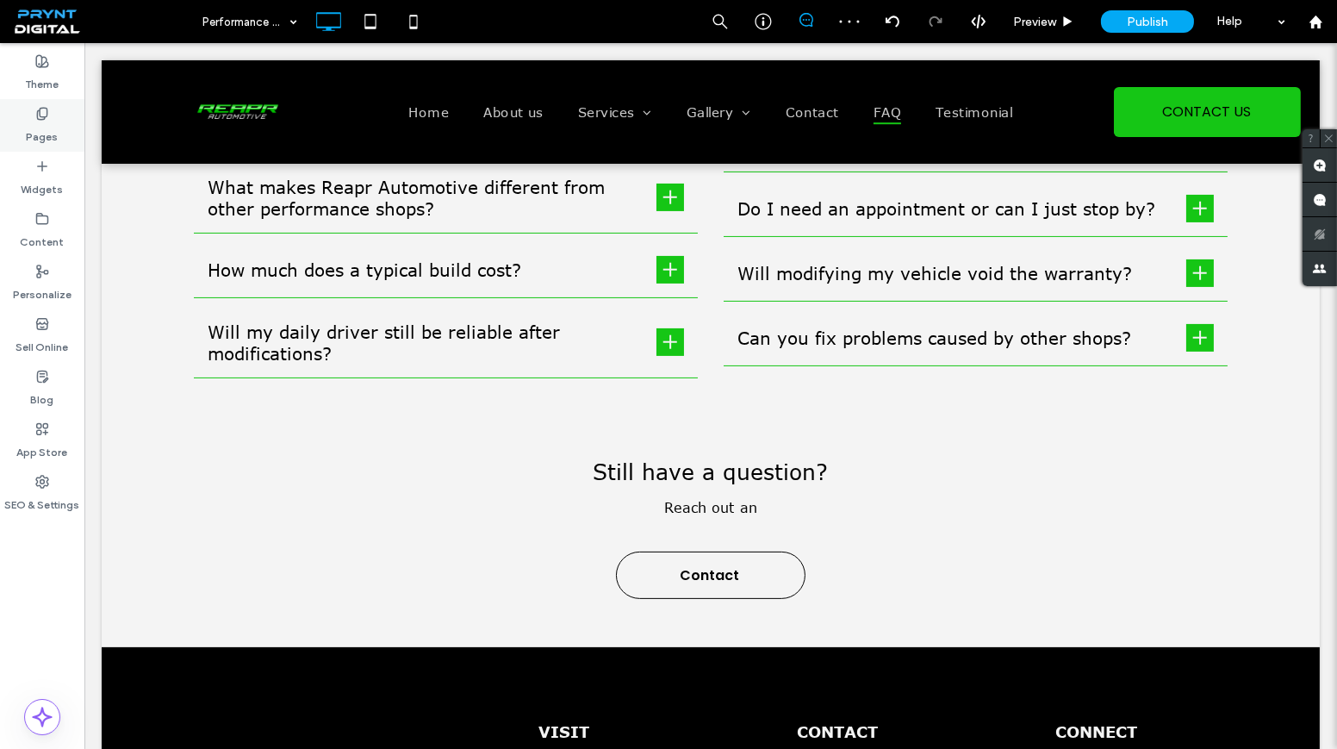
click at [14, 136] on div "Pages" at bounding box center [42, 125] width 84 height 53
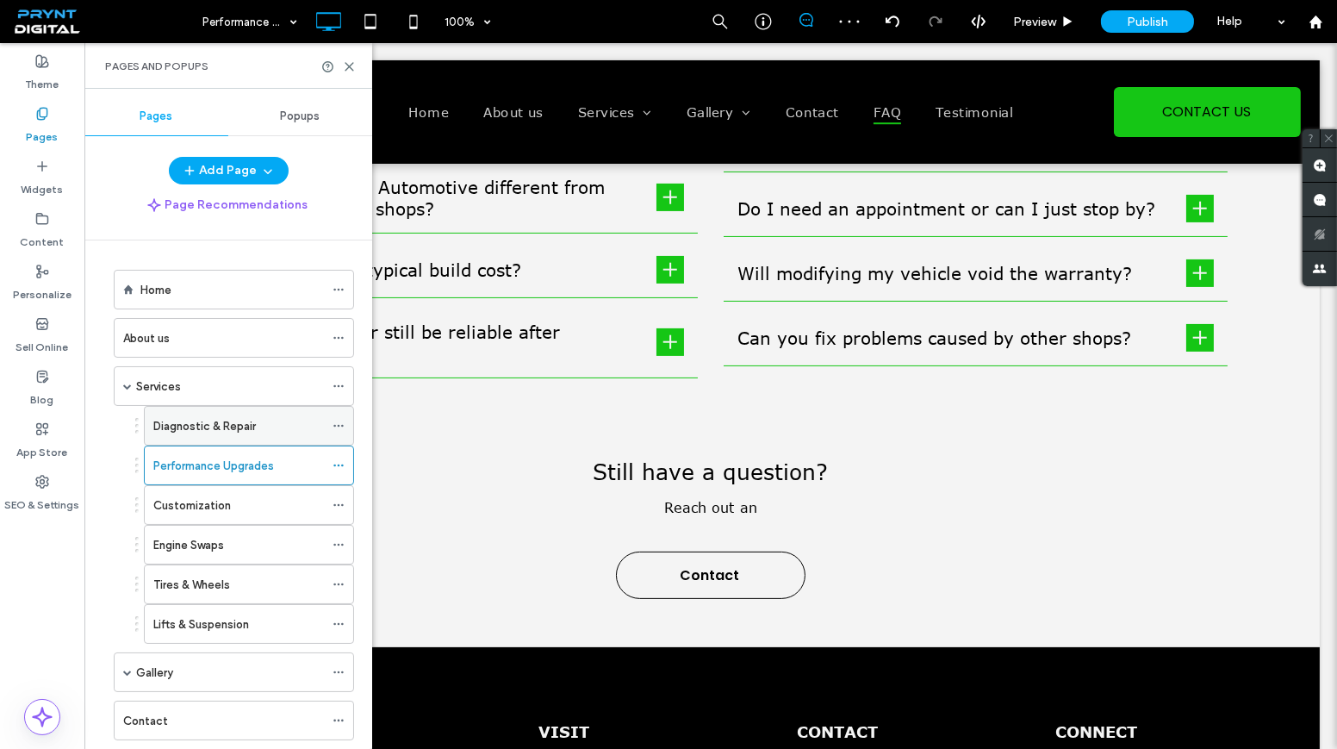
click at [233, 411] on div "Diagnostic & Repair" at bounding box center [238, 426] width 171 height 38
click at [351, 65] on icon at bounding box center [349, 66] width 13 height 13
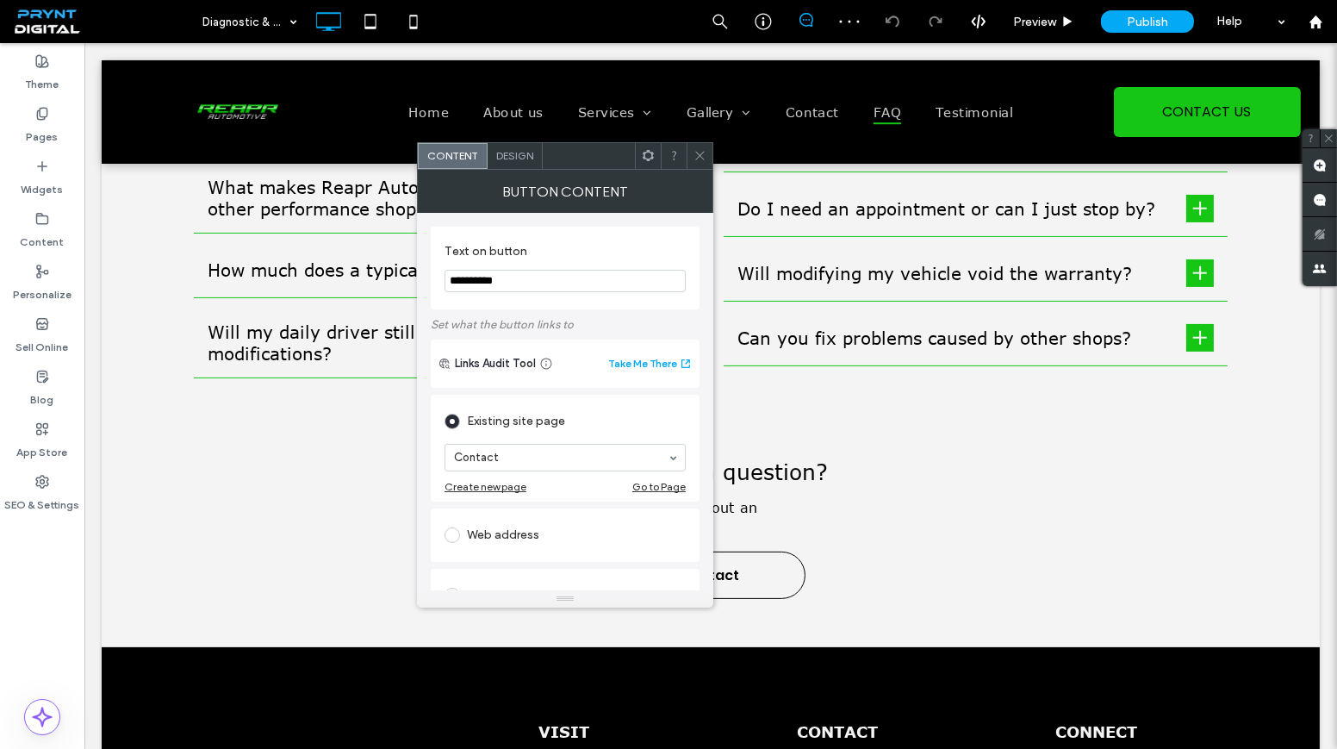
click at [525, 166] on div "Design" at bounding box center [515, 156] width 55 height 26
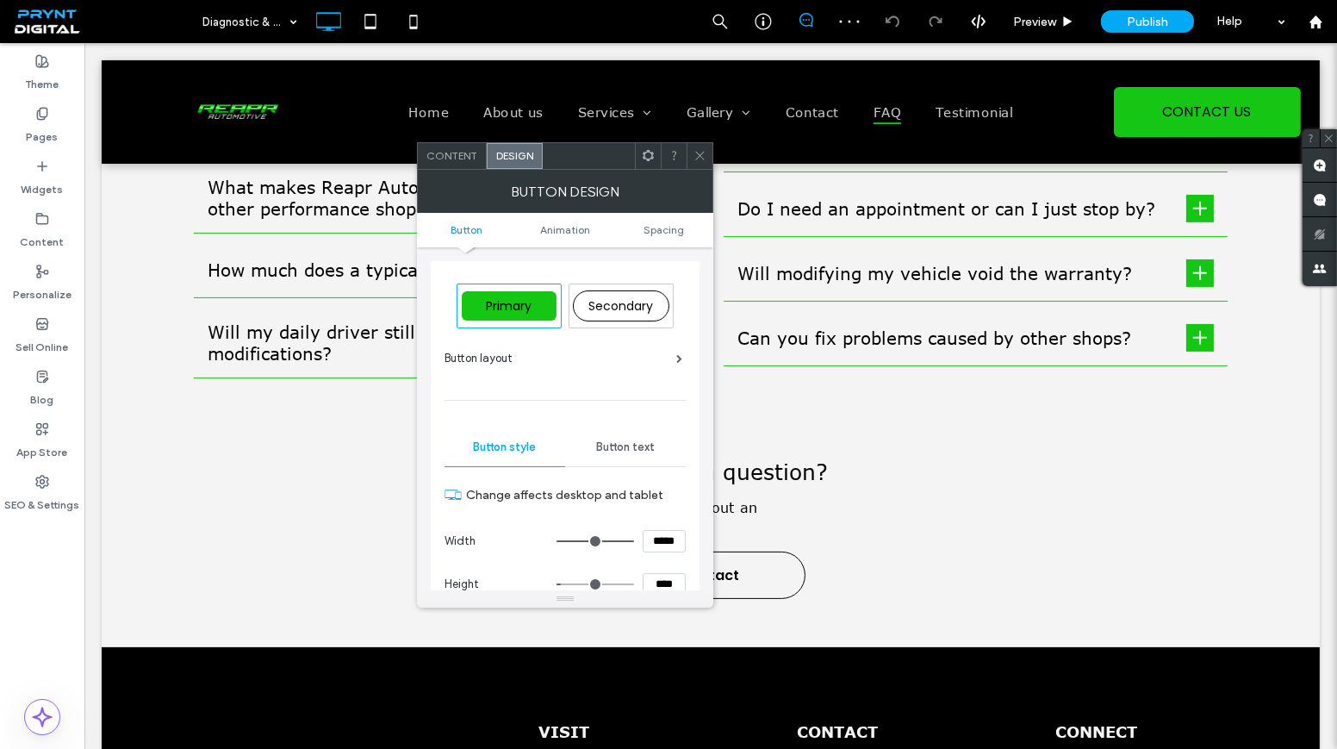
click at [633, 295] on div "Secondary" at bounding box center [621, 305] width 96 height 31
type input "*"
type input "***"
click at [709, 147] on div at bounding box center [700, 156] width 26 height 26
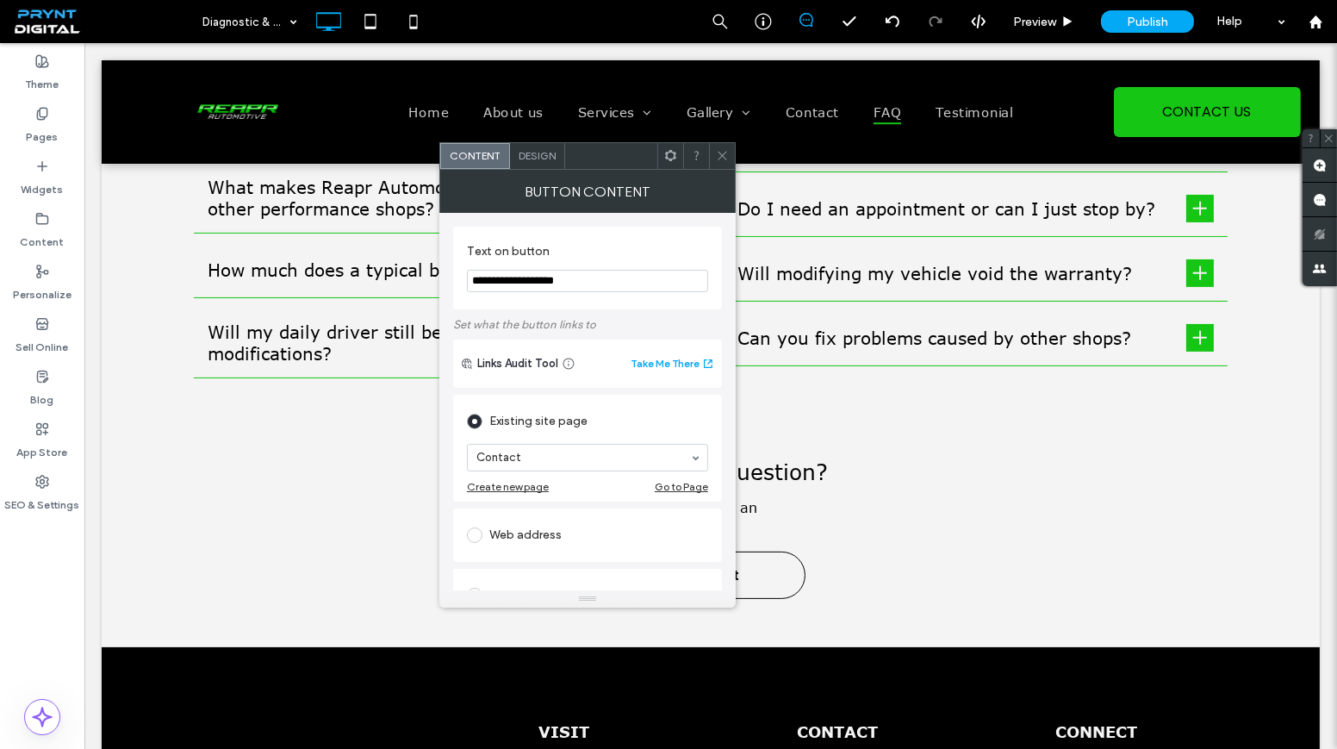
click at [530, 155] on span "Design" at bounding box center [537, 155] width 37 height 13
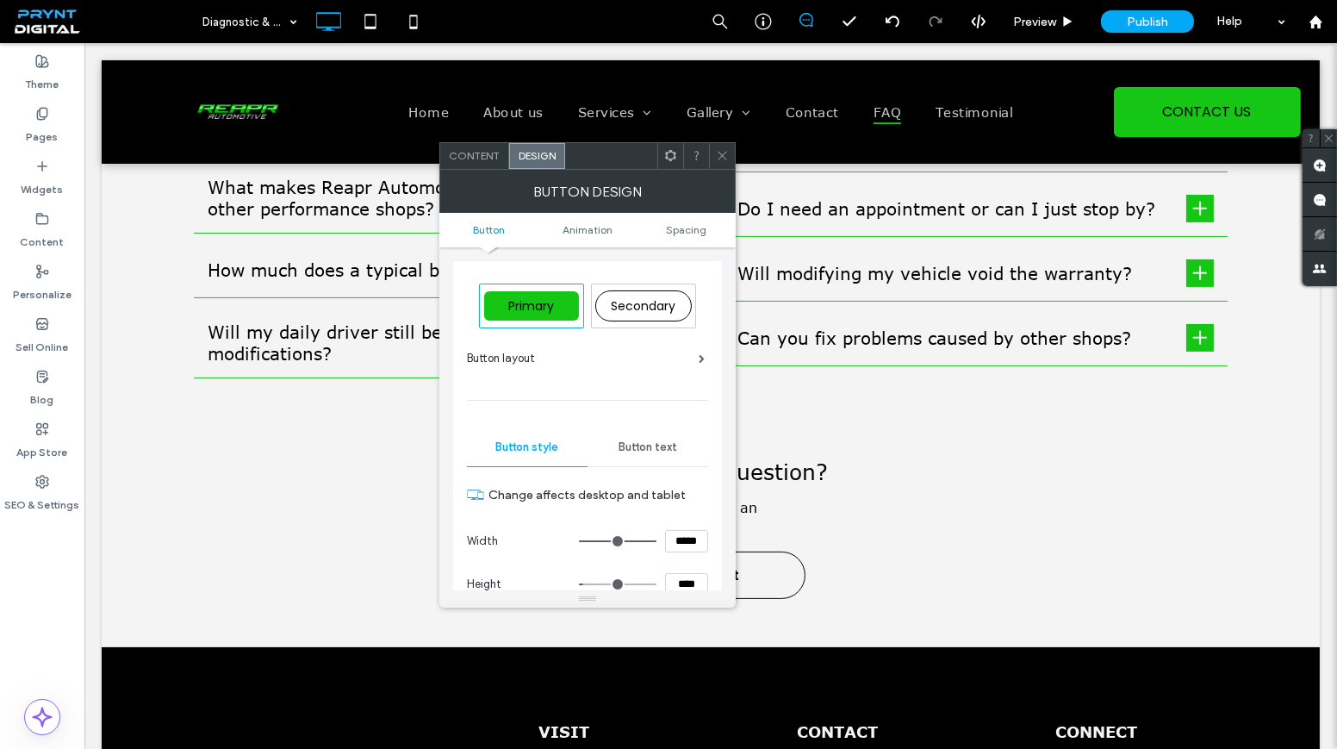
click at [654, 287] on div "Secondary" at bounding box center [643, 305] width 103 height 43
type input "*"
type input "***"
click at [716, 147] on span at bounding box center [722, 156] width 13 height 26
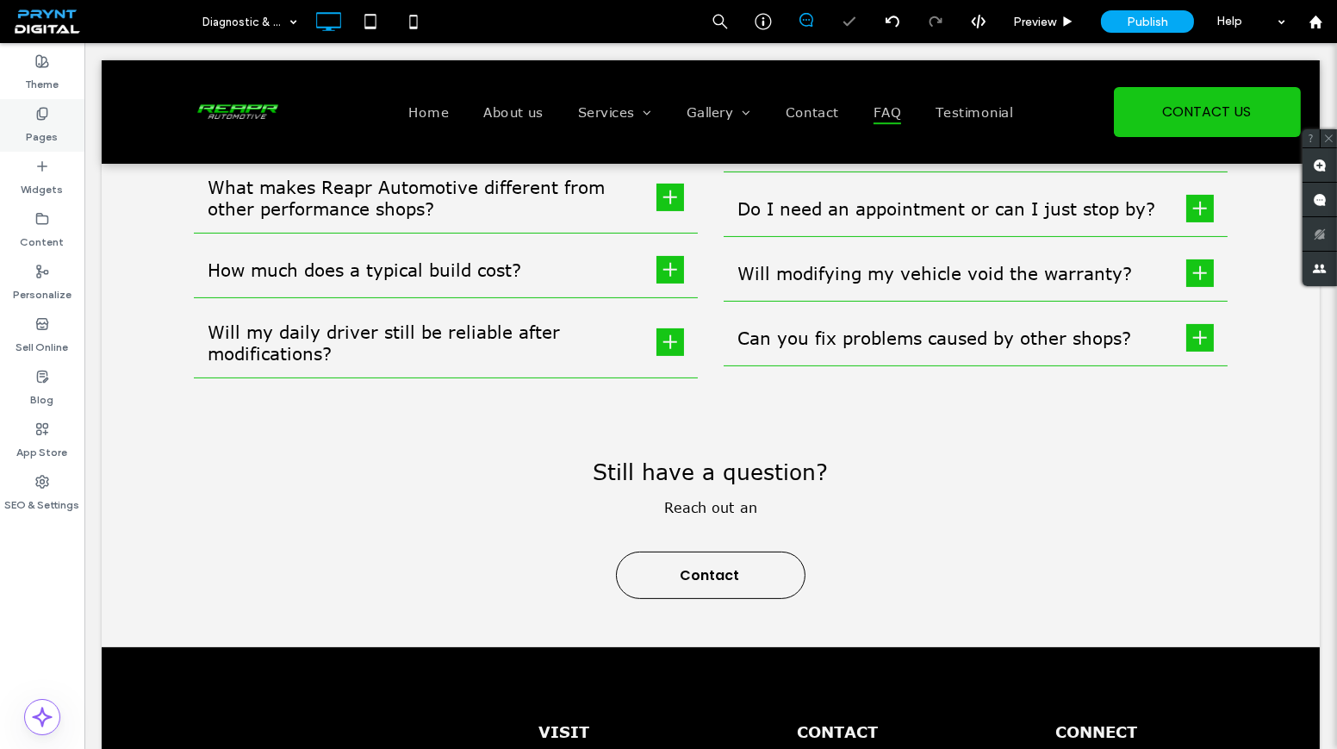
click at [62, 127] on div "Pages" at bounding box center [42, 125] width 84 height 53
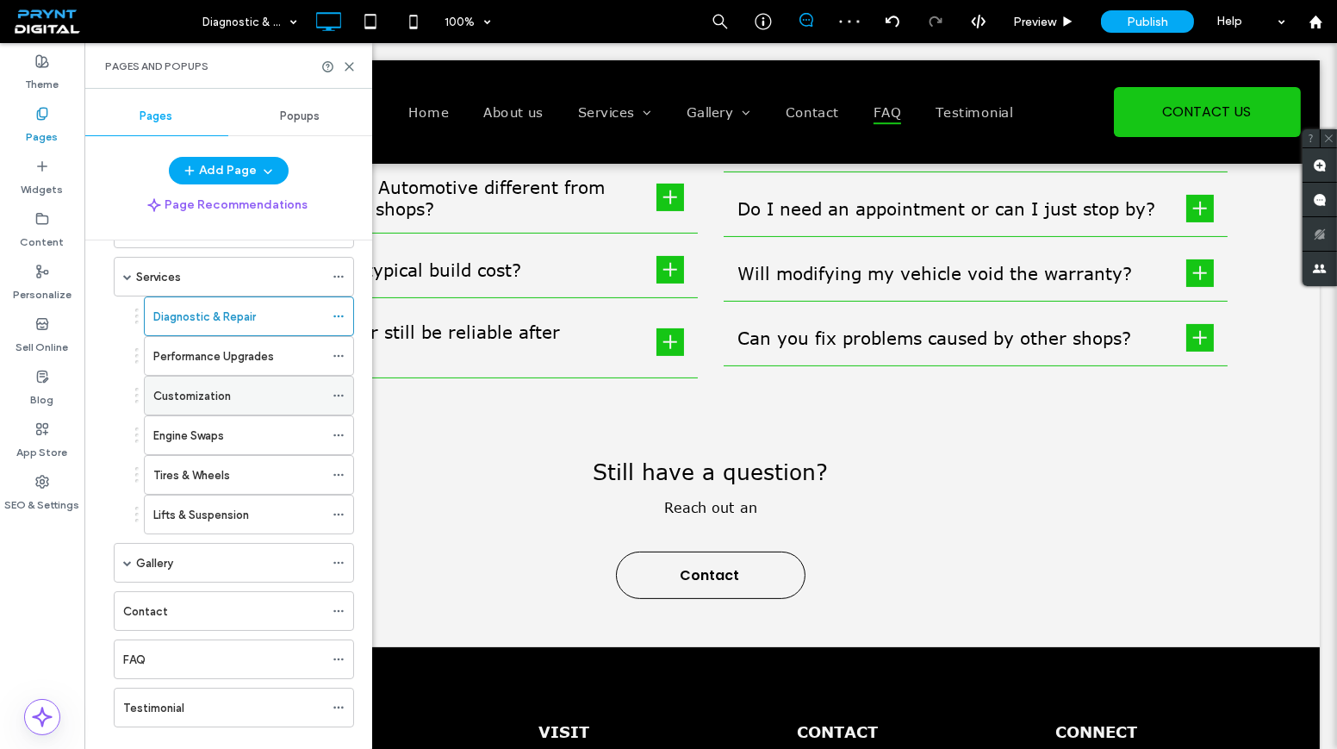
scroll to position [129, 0]
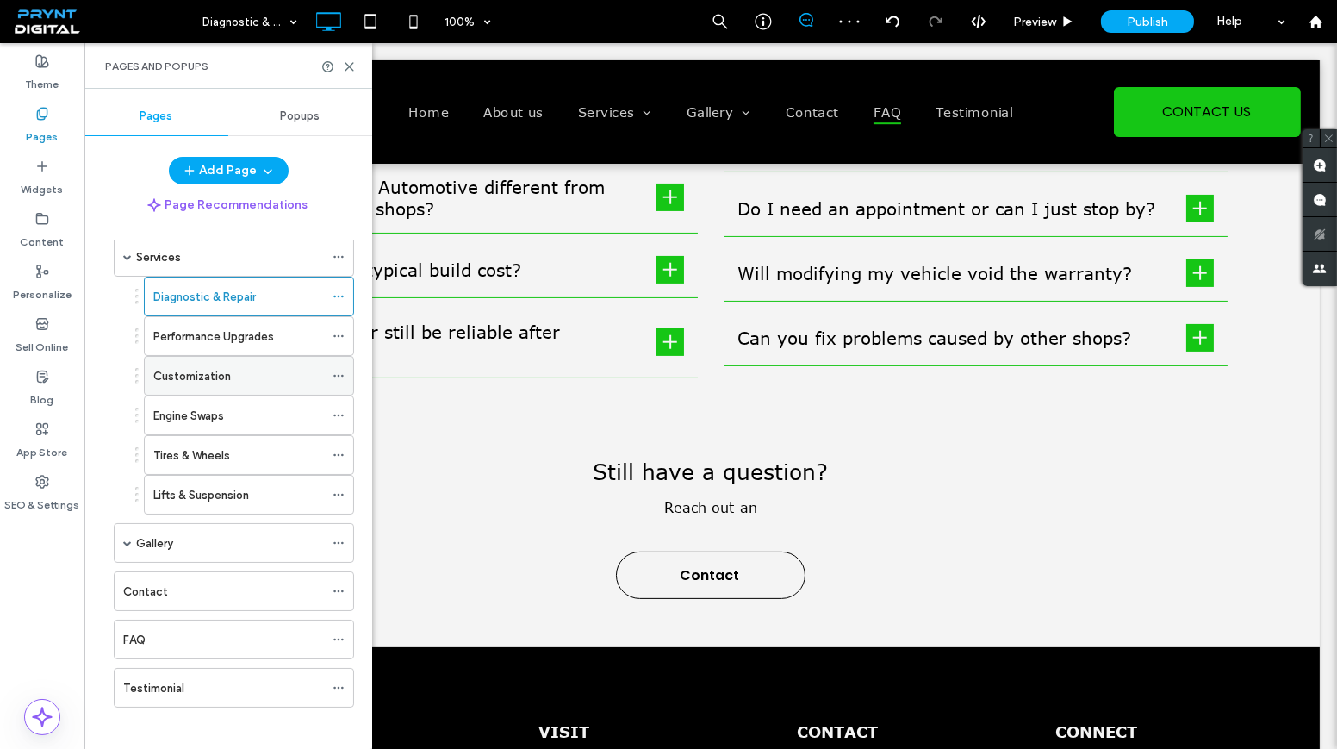
click at [215, 371] on label "Customization" at bounding box center [192, 376] width 78 height 30
click at [343, 65] on icon at bounding box center [349, 66] width 13 height 13
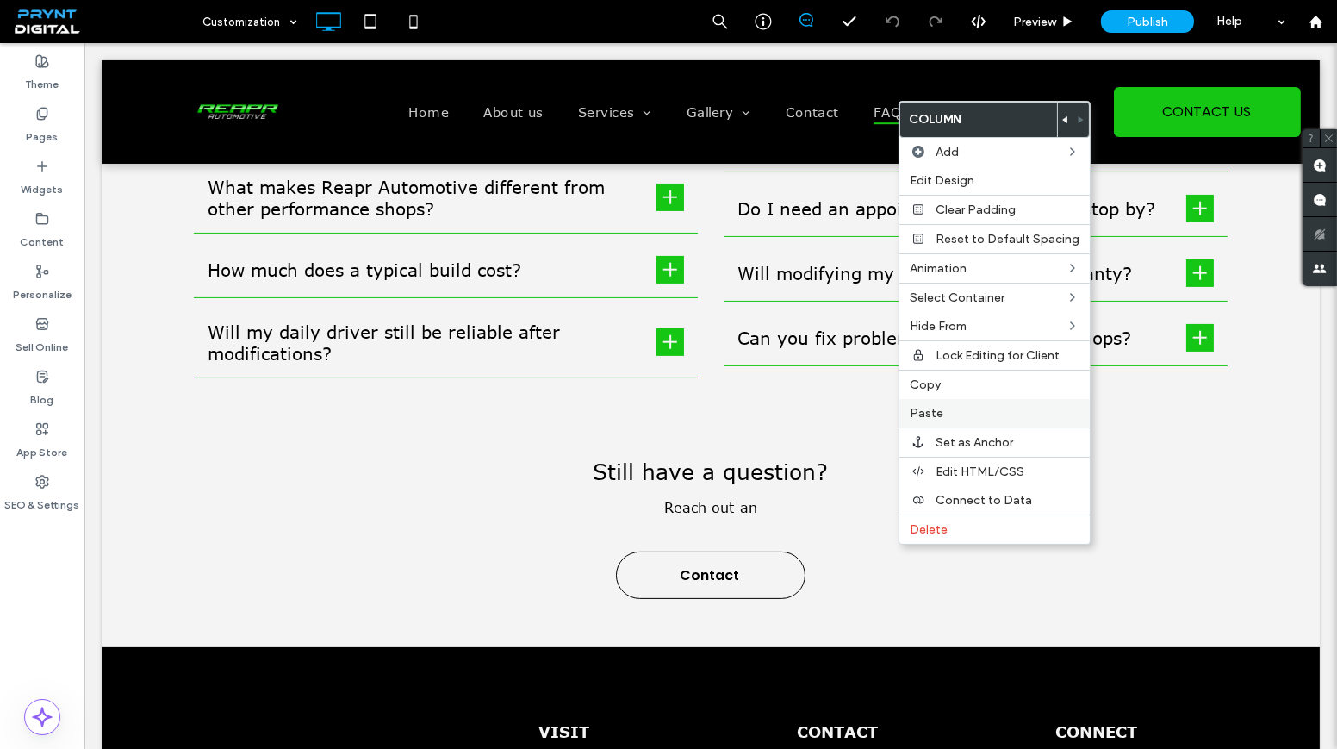
click at [946, 410] on label "Paste" at bounding box center [995, 413] width 170 height 15
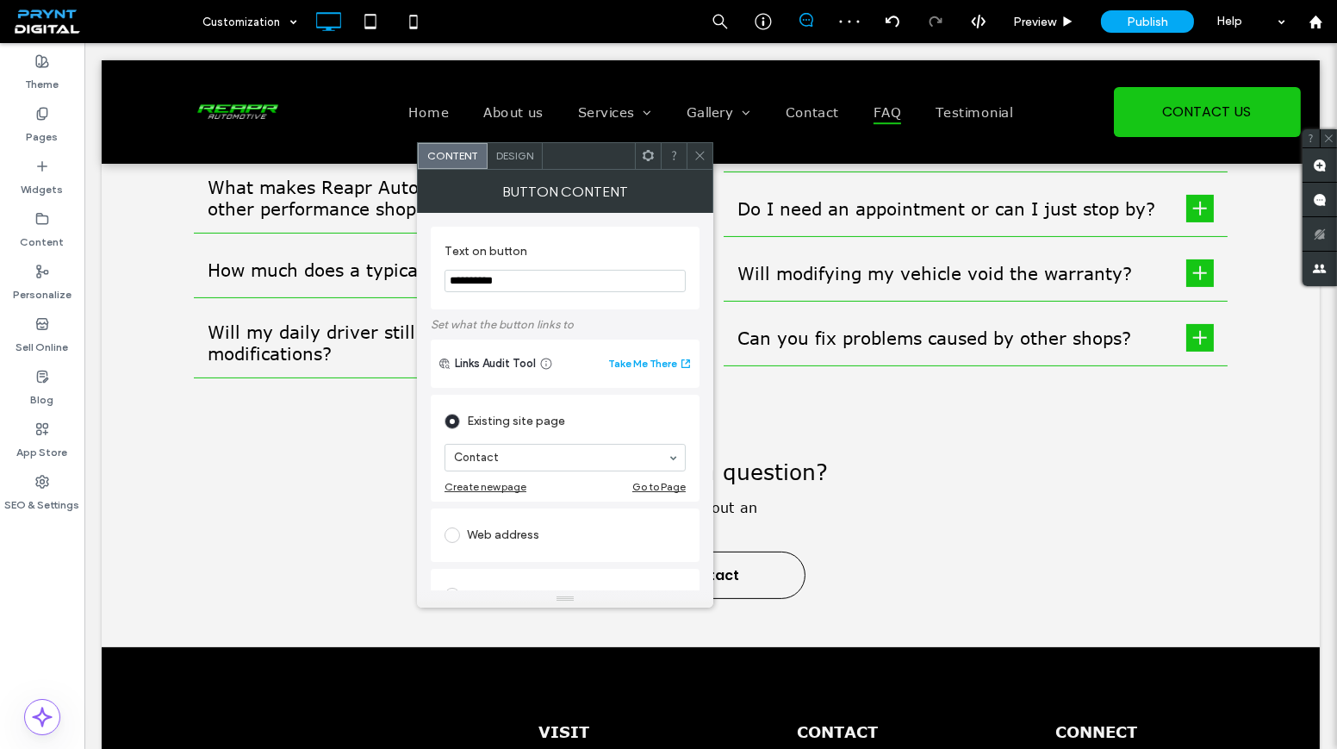
drag, startPoint x: 513, startPoint y: 274, endPoint x: 447, endPoint y: 280, distance: 66.6
click at [447, 280] on input "**********" at bounding box center [565, 281] width 241 height 22
paste input "******"
type input "**********"
click at [693, 154] on icon at bounding box center [699, 155] width 13 height 13
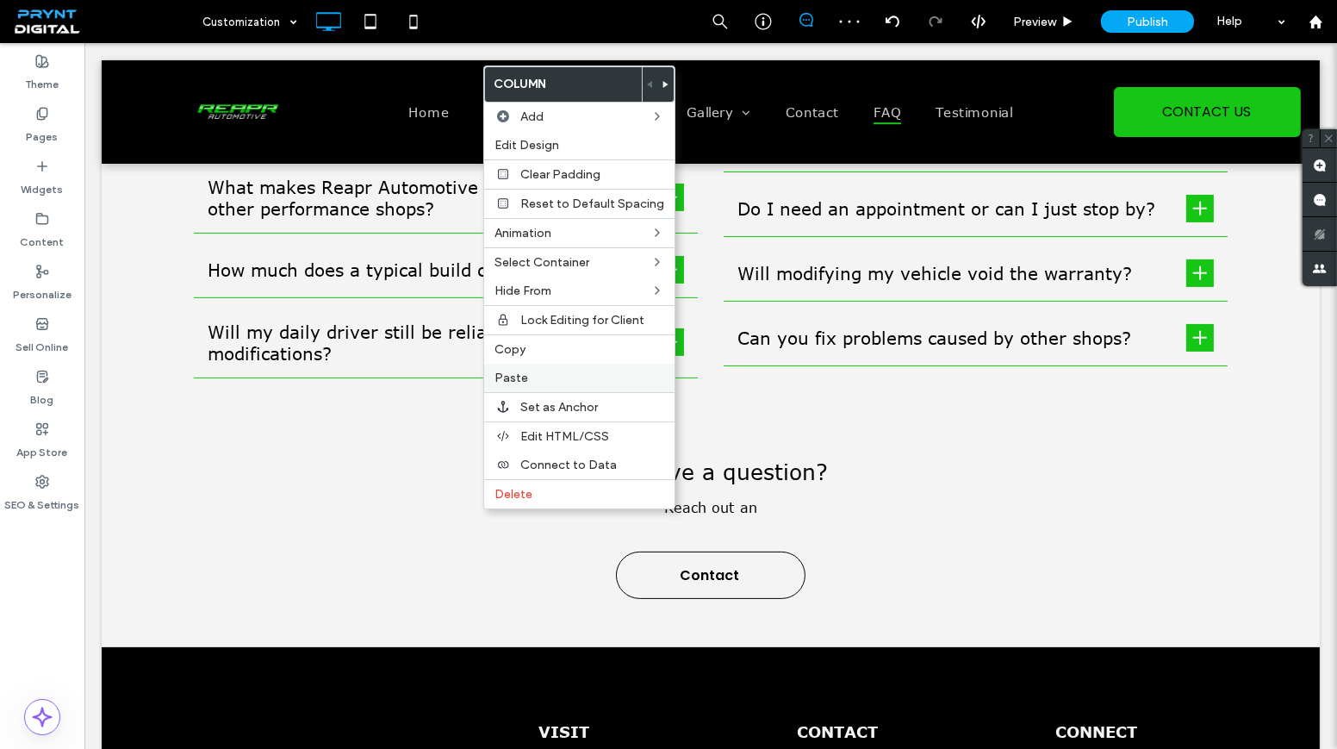
click at [550, 370] on label "Paste" at bounding box center [579, 377] width 170 height 15
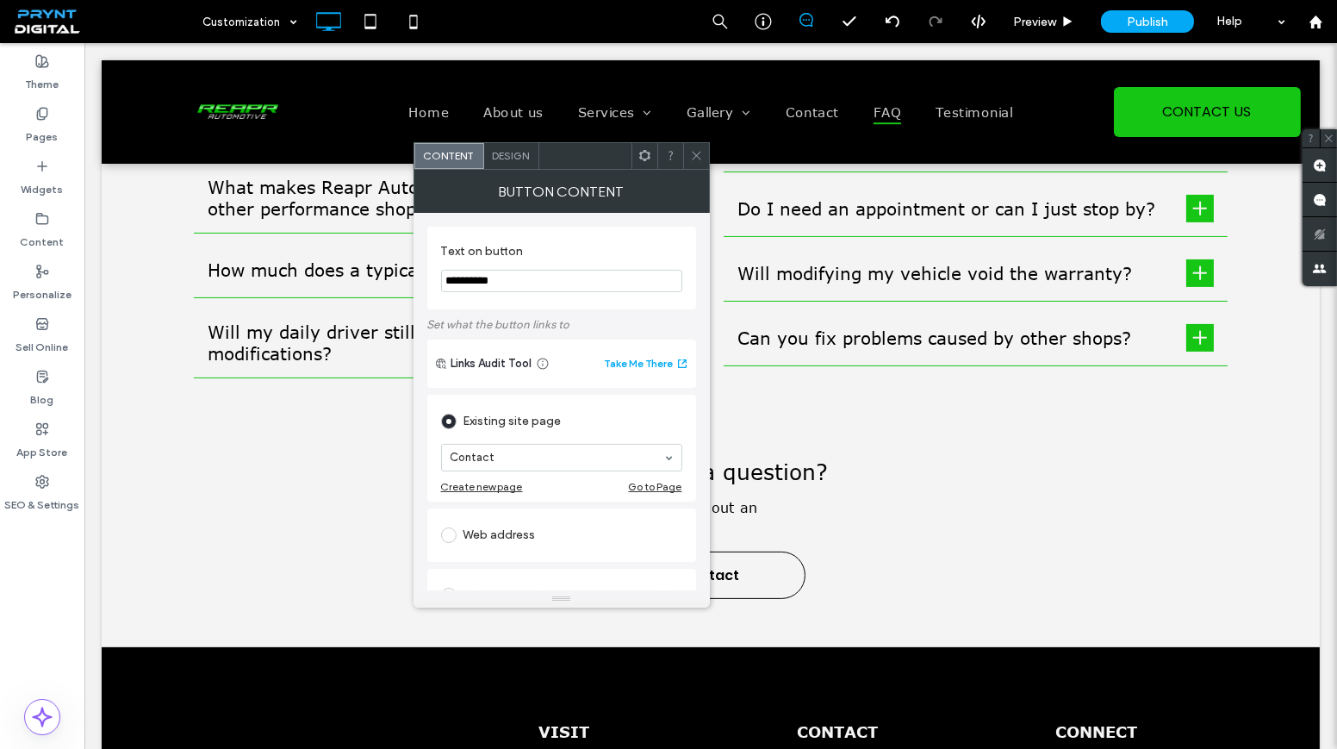
drag, startPoint x: 515, startPoint y: 277, endPoint x: 418, endPoint y: 270, distance: 97.7
click at [418, 270] on div "**********" at bounding box center [562, 401] width 296 height 377
paste input "**********"
type input "**********"
click at [698, 152] on use at bounding box center [696, 156] width 9 height 9
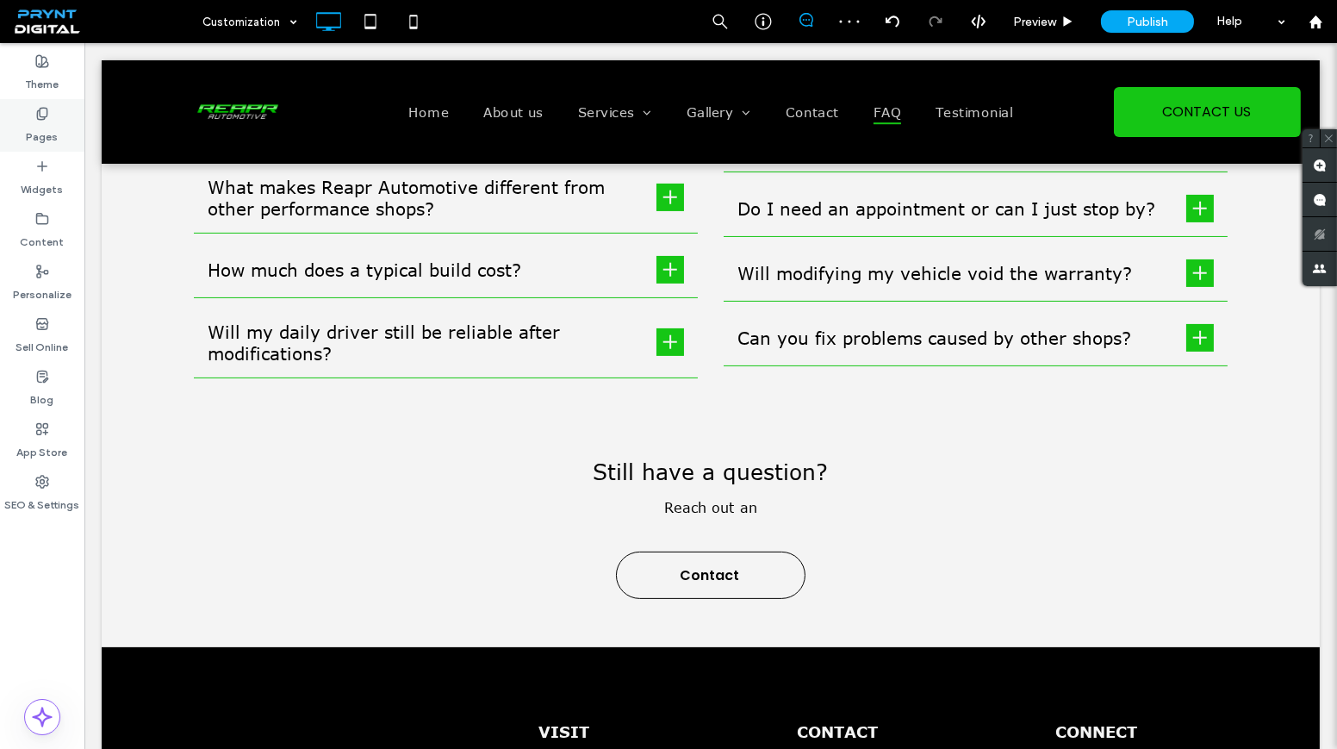
click at [40, 115] on icon at bounding box center [42, 114] width 14 height 14
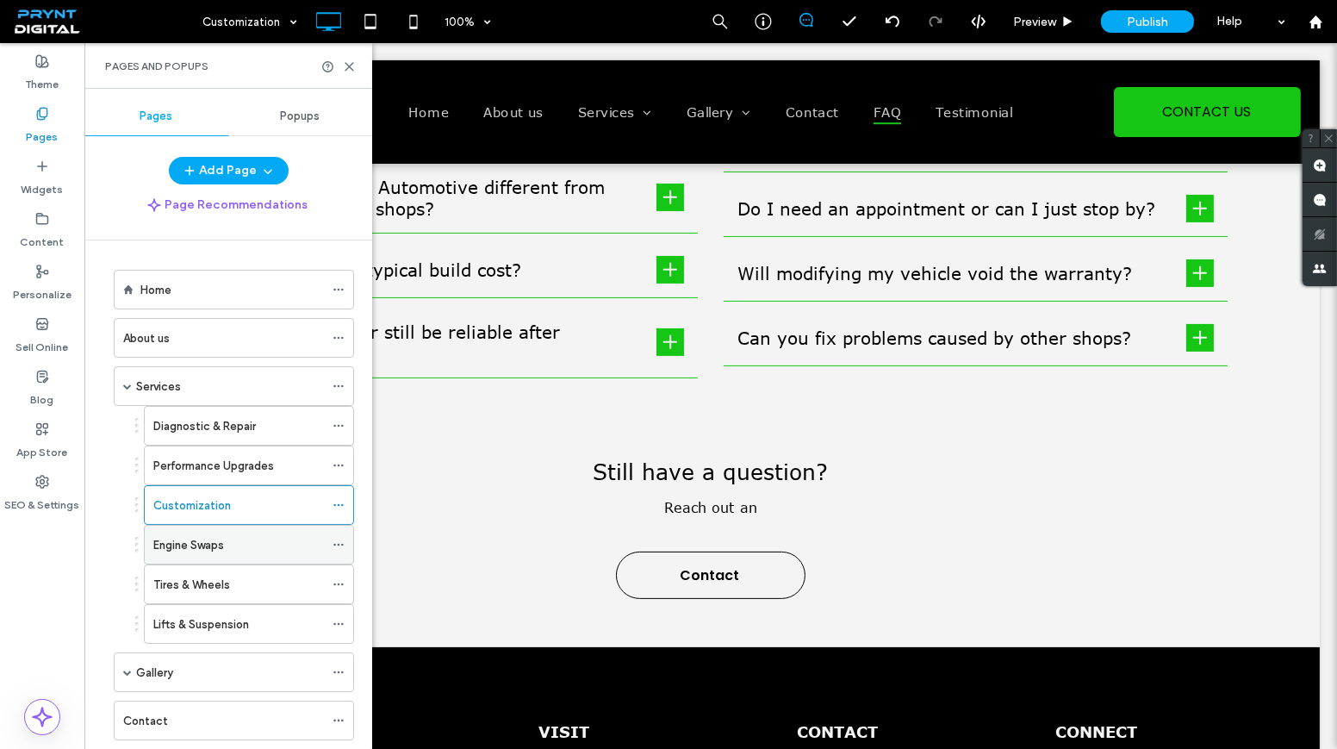
click at [182, 543] on label "Engine Swaps" at bounding box center [188, 545] width 71 height 30
click at [347, 65] on icon at bounding box center [349, 66] width 13 height 13
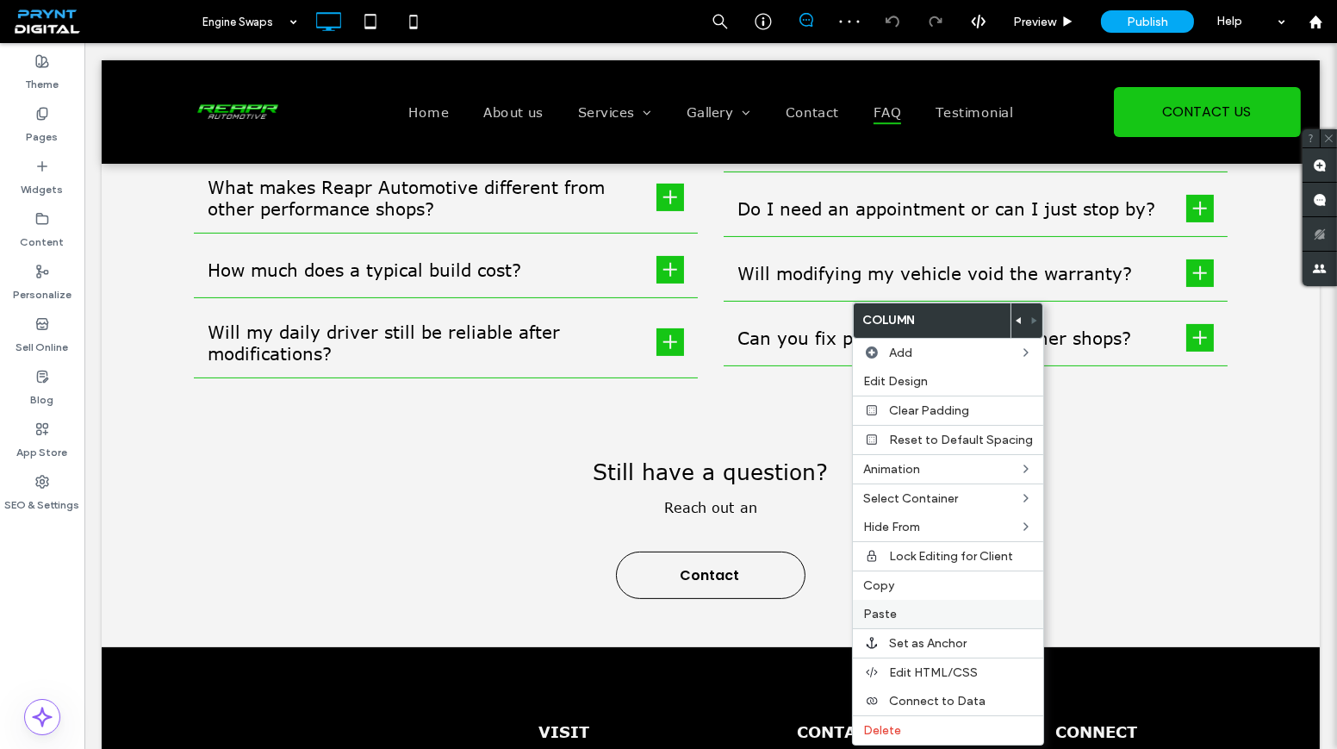
click at [889, 608] on span "Paste" at bounding box center [880, 613] width 34 height 15
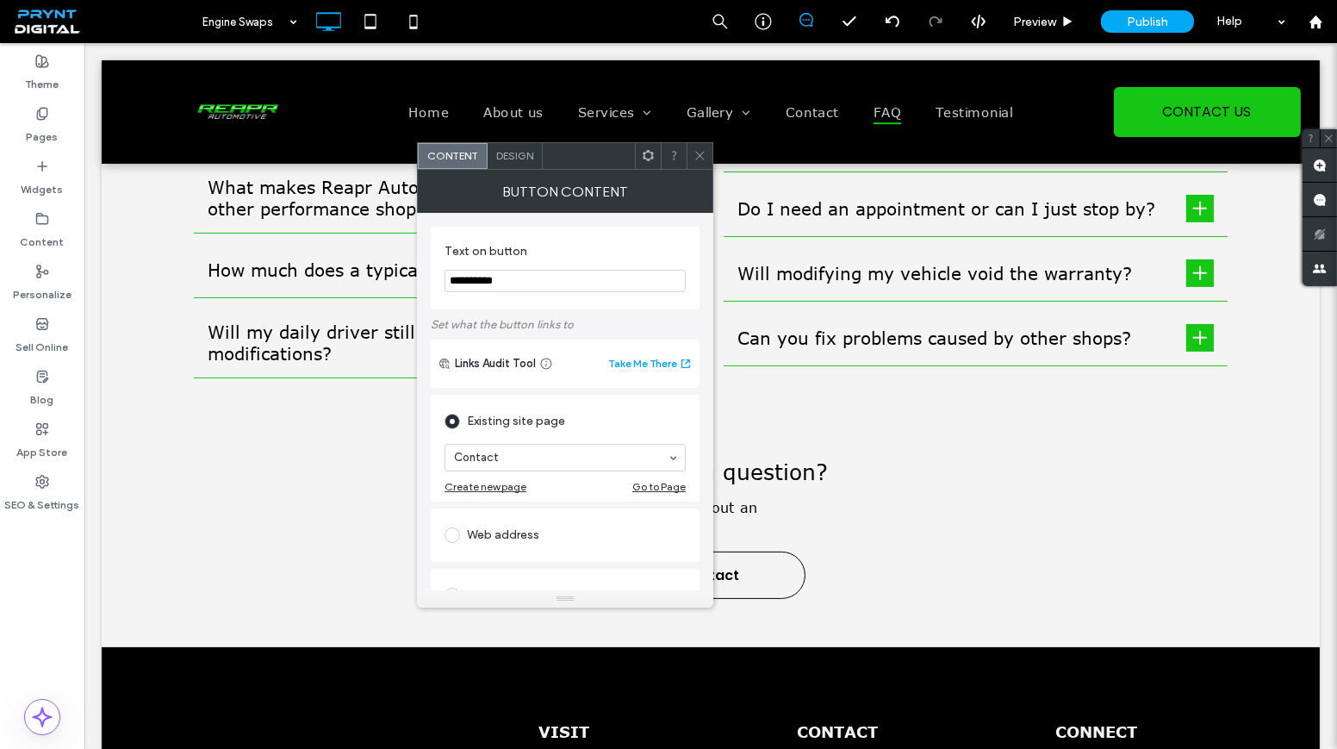
drag, startPoint x: 544, startPoint y: 283, endPoint x: 449, endPoint y: 270, distance: 96.6
click at [432, 271] on div "**********" at bounding box center [565, 268] width 269 height 83
paste input "**********"
type input "**********"
click at [698, 156] on use at bounding box center [699, 156] width 9 height 9
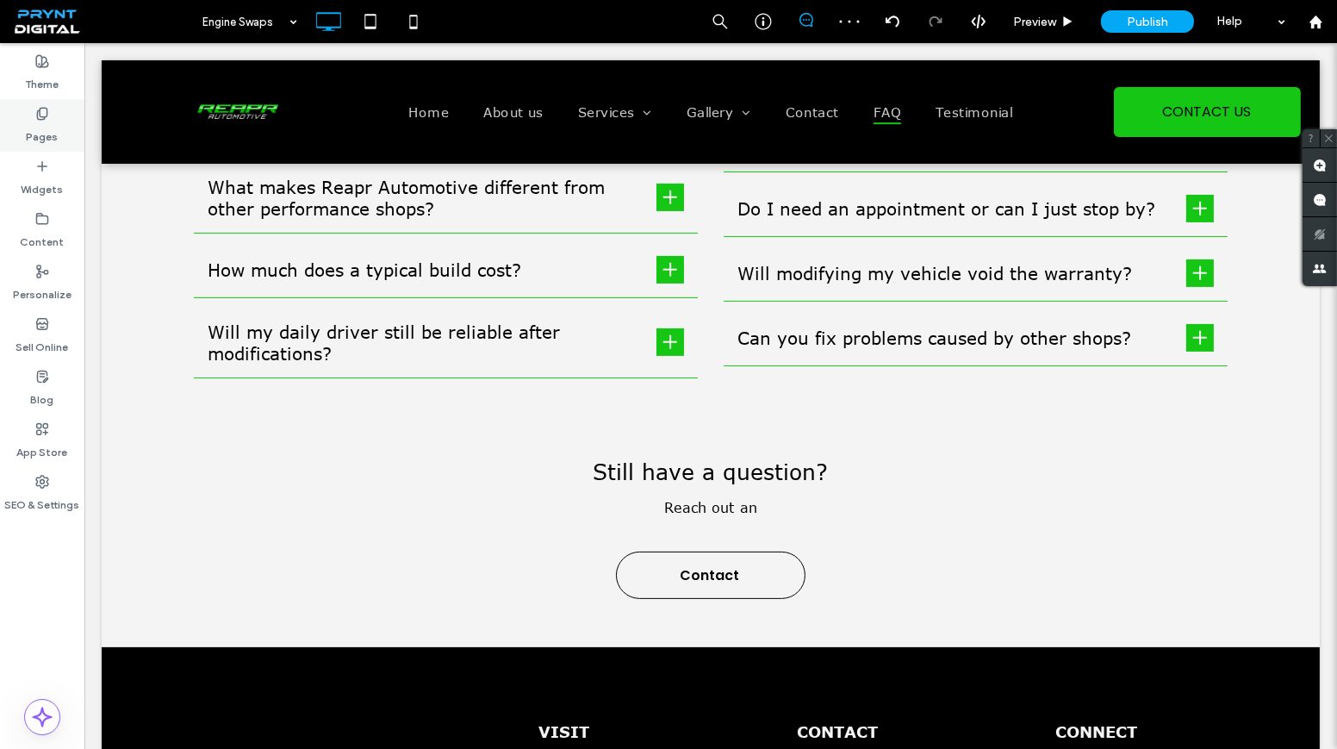
click at [56, 123] on label "Pages" at bounding box center [43, 133] width 32 height 24
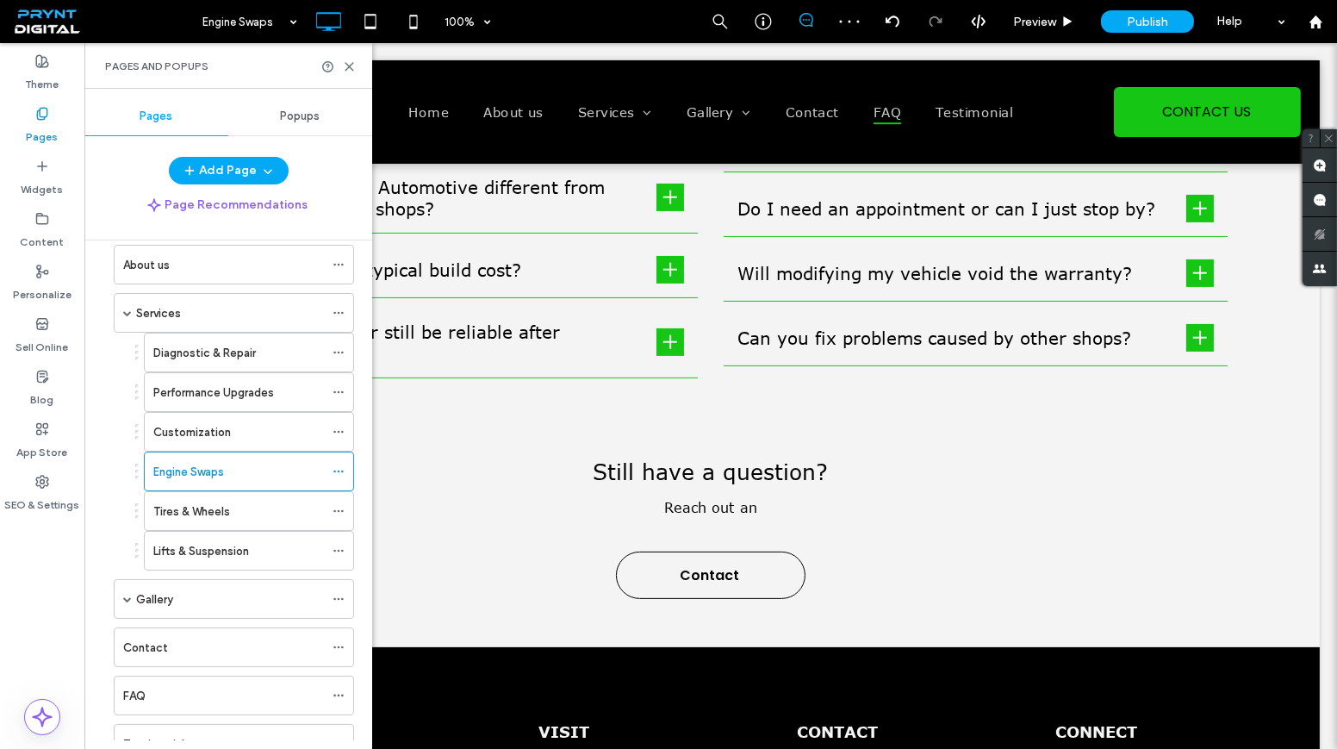
scroll to position [78, 0]
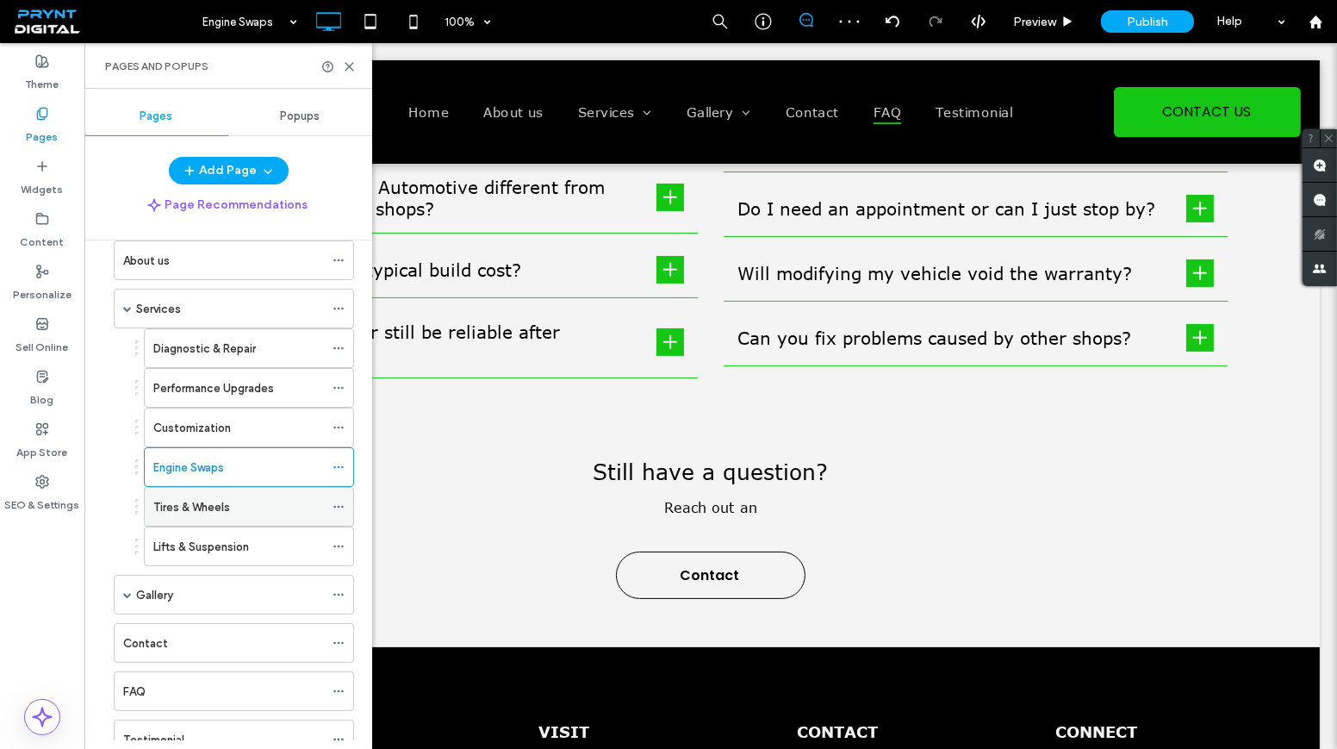
click at [211, 501] on label "Tires & Wheels" at bounding box center [191, 507] width 77 height 30
click at [345, 59] on div "Pages and Popups" at bounding box center [228, 66] width 246 height 14
click at [350, 68] on use at bounding box center [349, 67] width 8 height 8
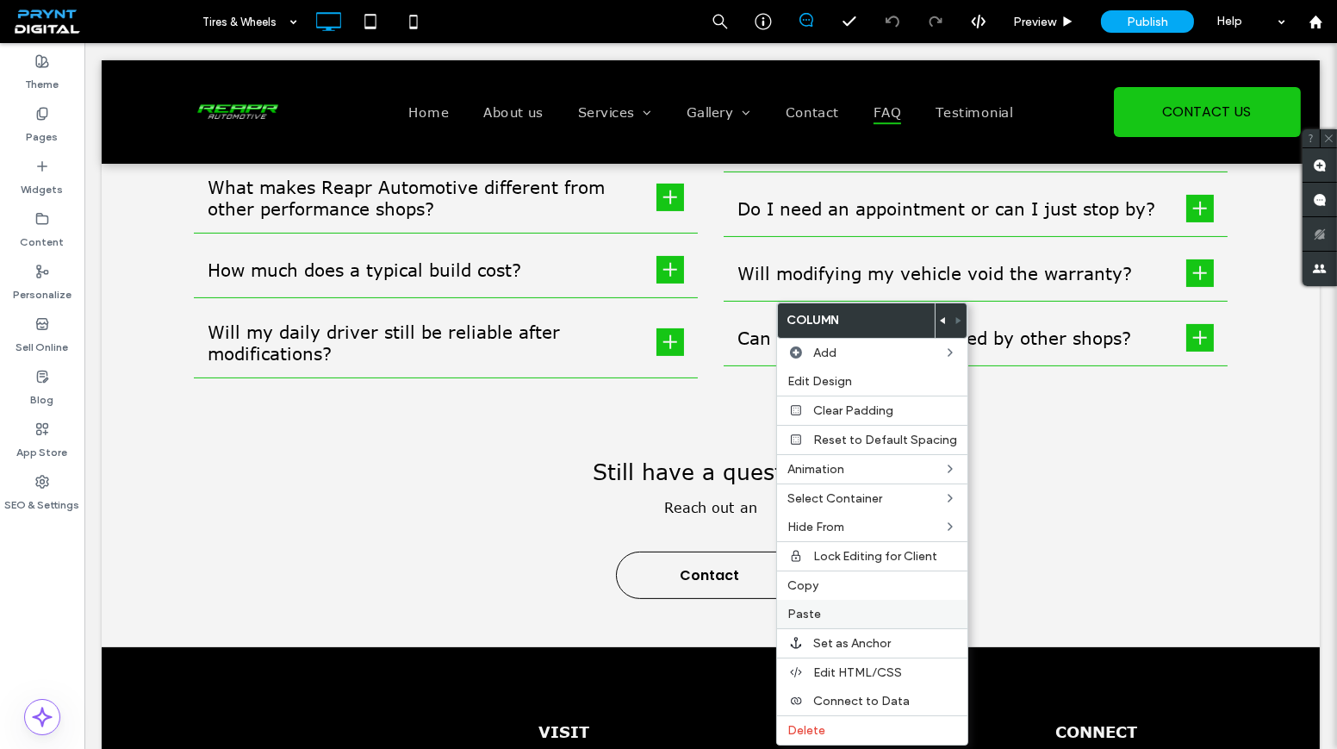
click at [812, 607] on span "Paste" at bounding box center [804, 613] width 34 height 15
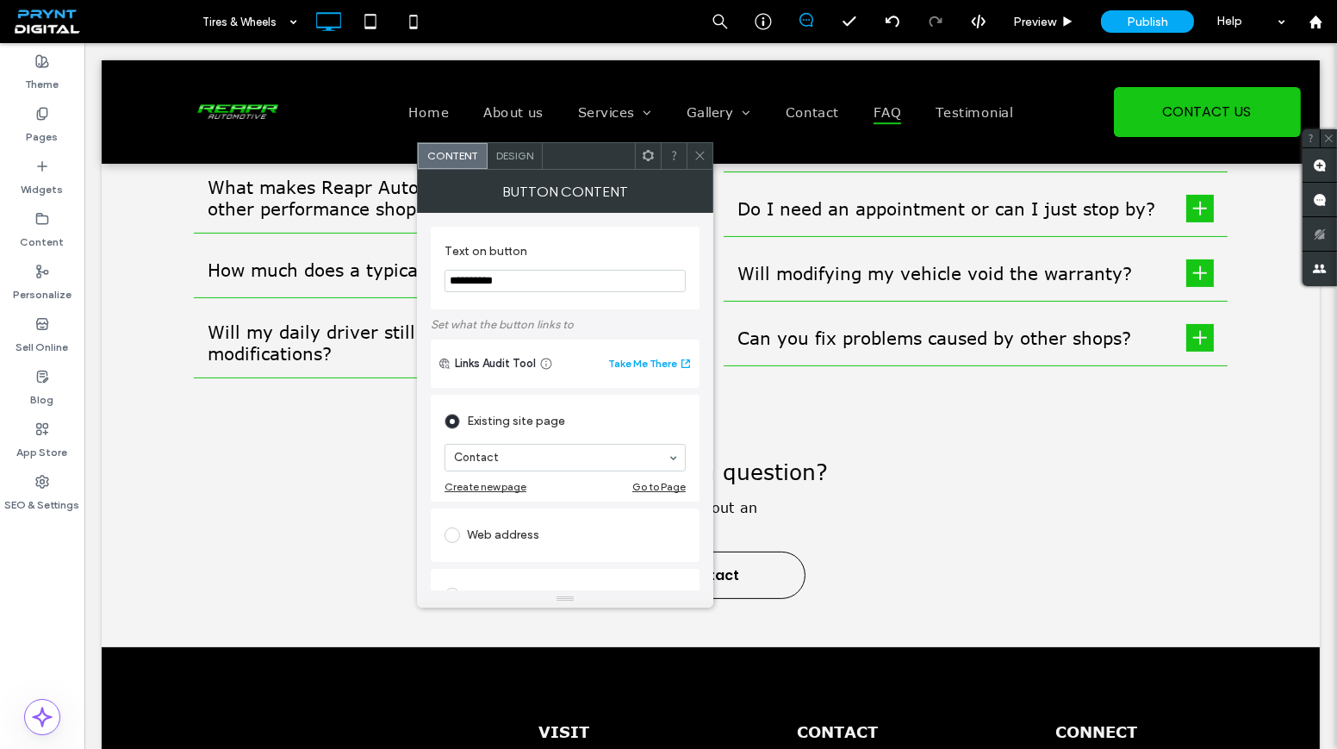
paste input "**********"
type input "**********"
click at [699, 162] on span at bounding box center [699, 156] width 13 height 26
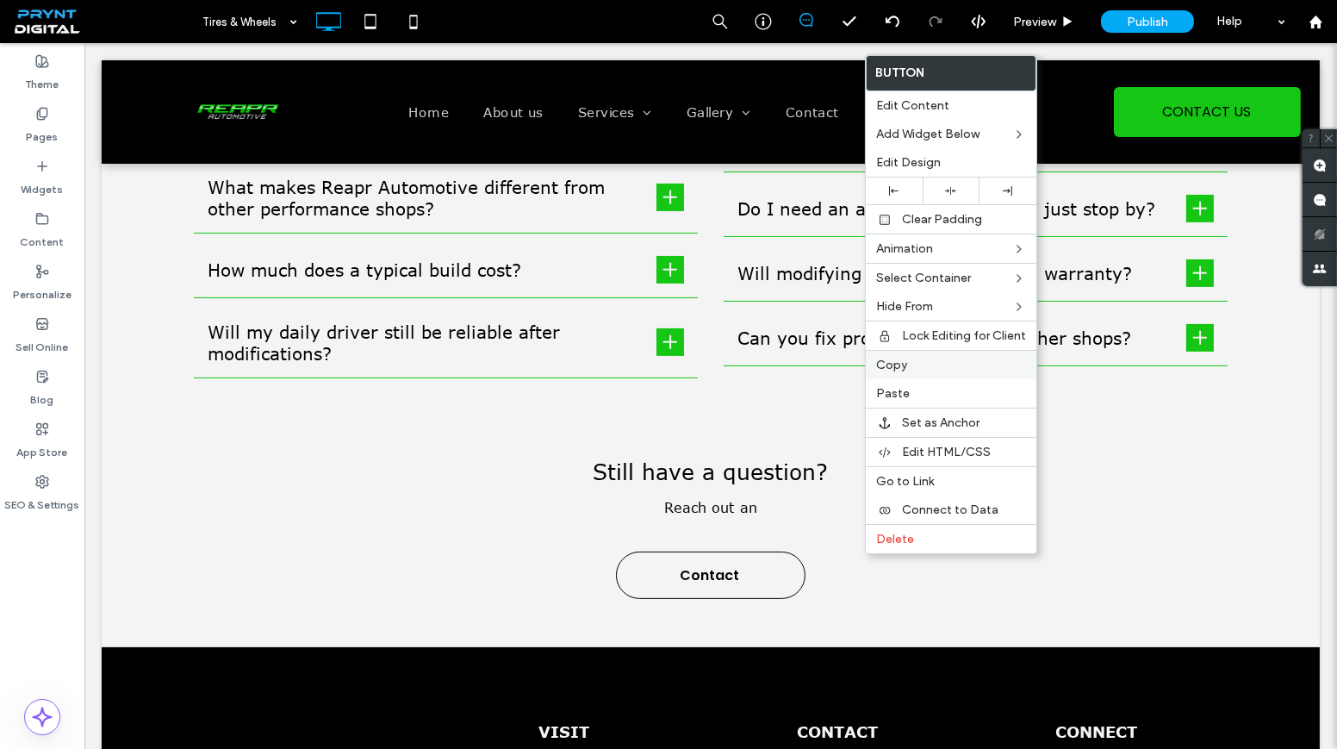
click at [893, 365] on span "Copy" at bounding box center [891, 365] width 31 height 15
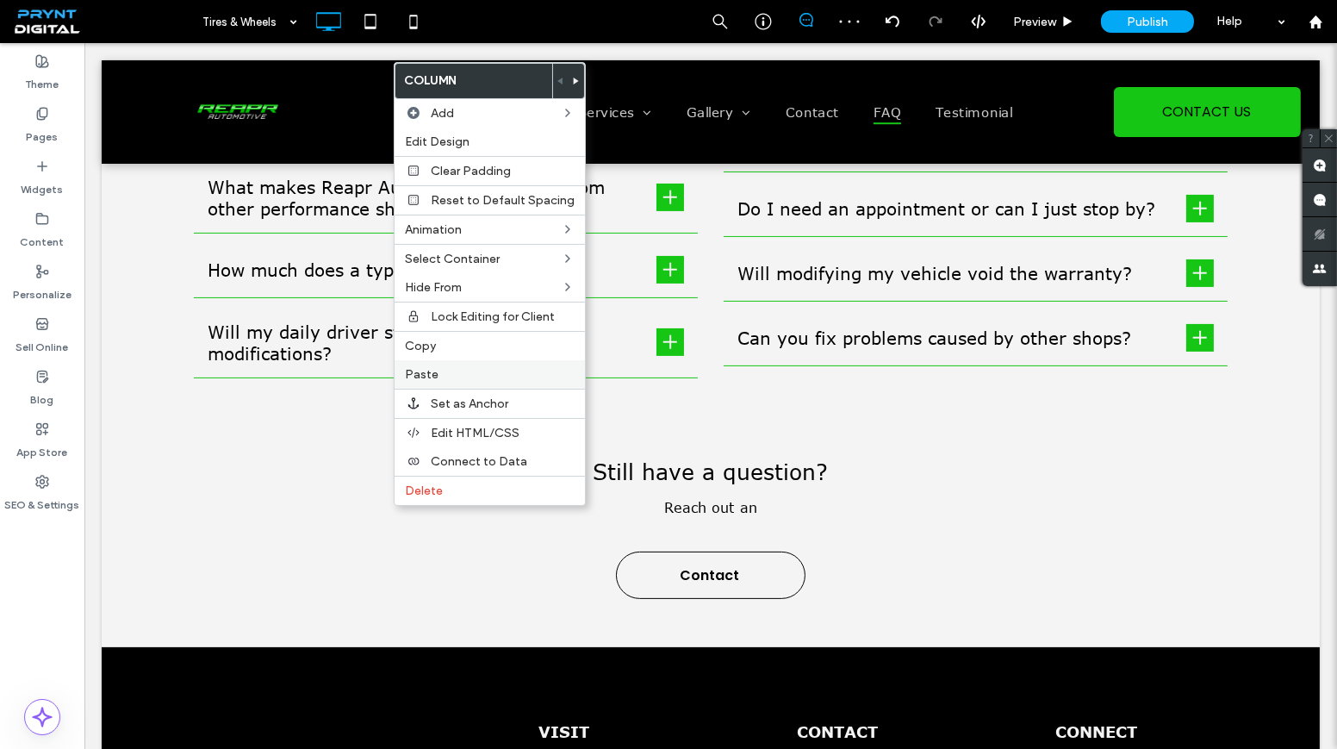
click at [448, 374] on label "Paste" at bounding box center [490, 374] width 170 height 15
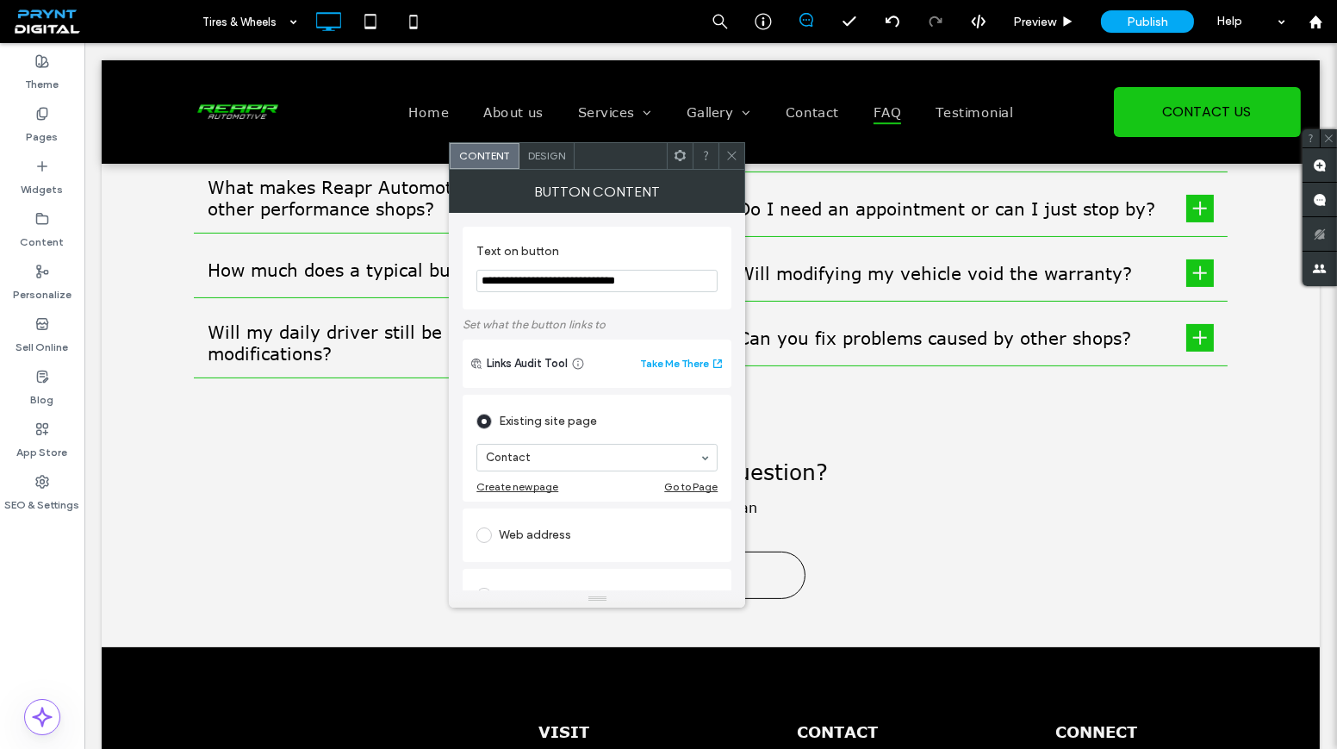
paste input "Text on button"
type input "**********"
click at [734, 154] on icon at bounding box center [731, 155] width 13 height 13
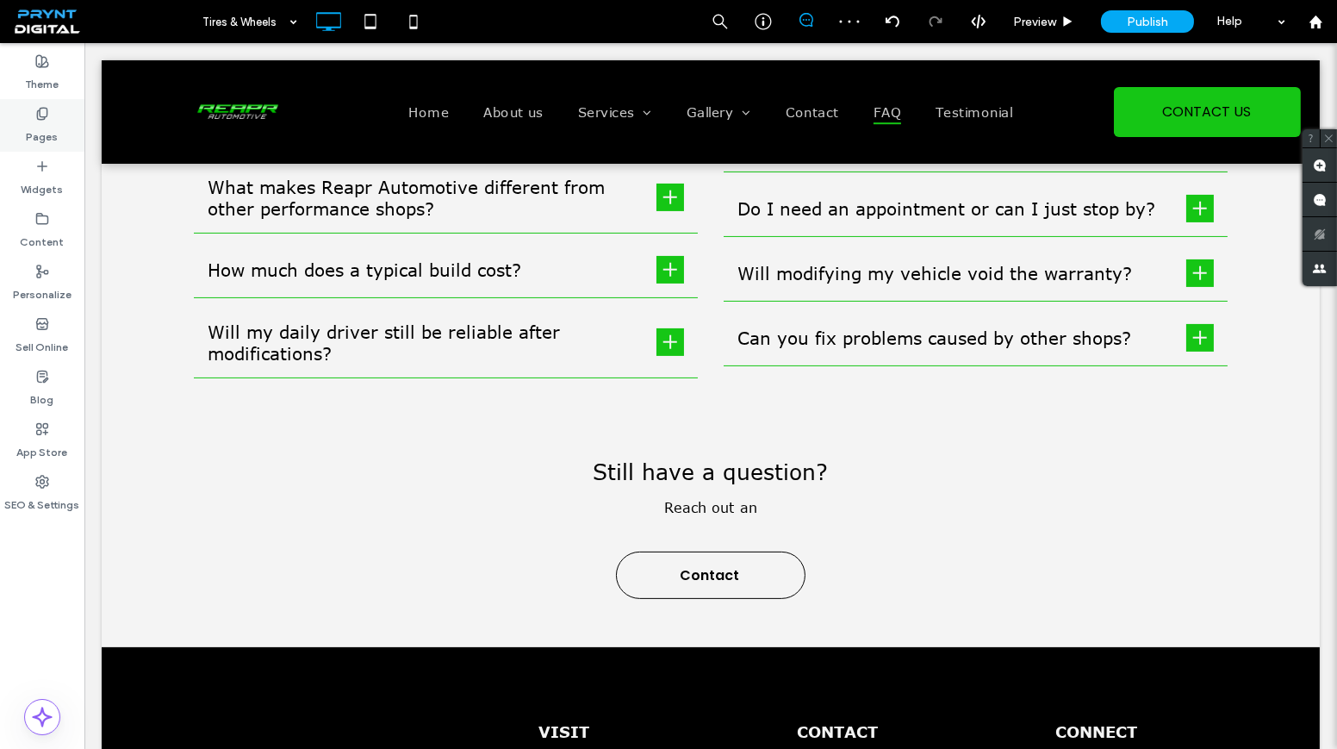
drag, startPoint x: 54, startPoint y: 123, endPoint x: 55, endPoint y: 132, distance: 8.7
click at [54, 123] on label "Pages" at bounding box center [43, 133] width 32 height 24
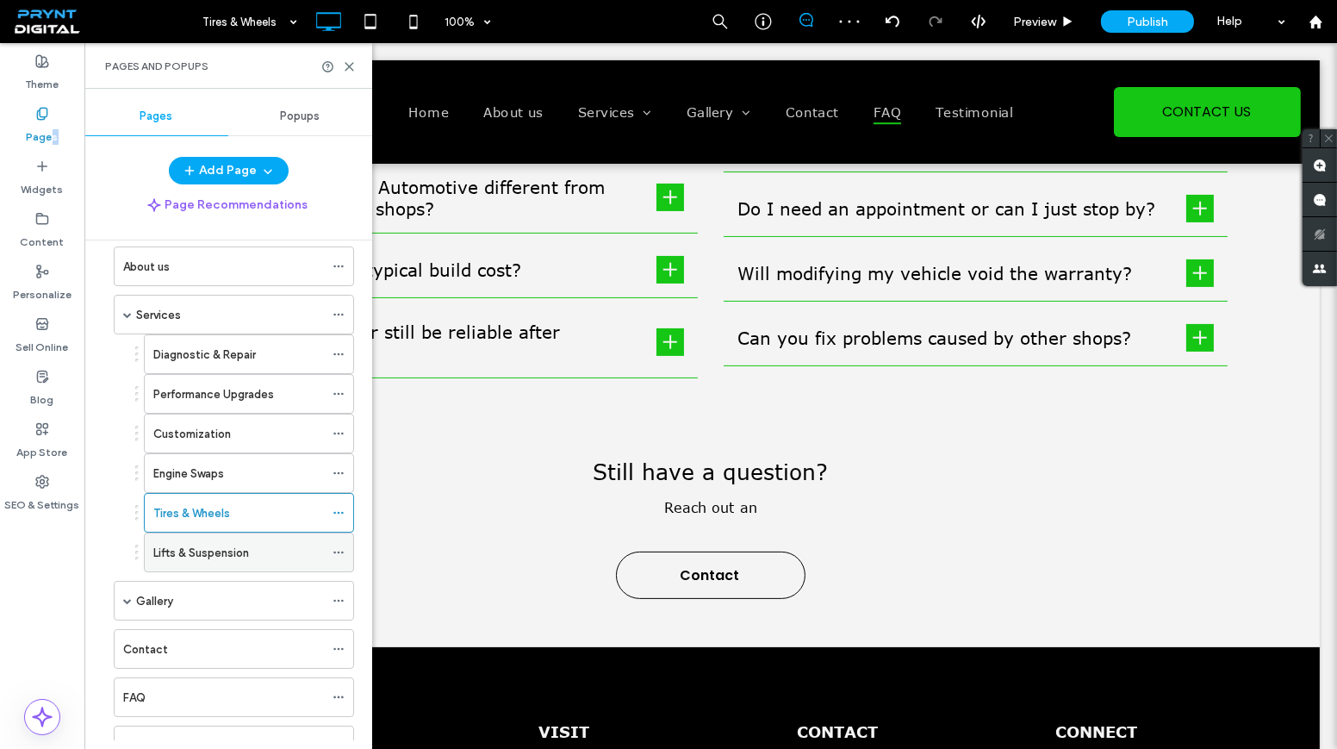
scroll to position [78, 0]
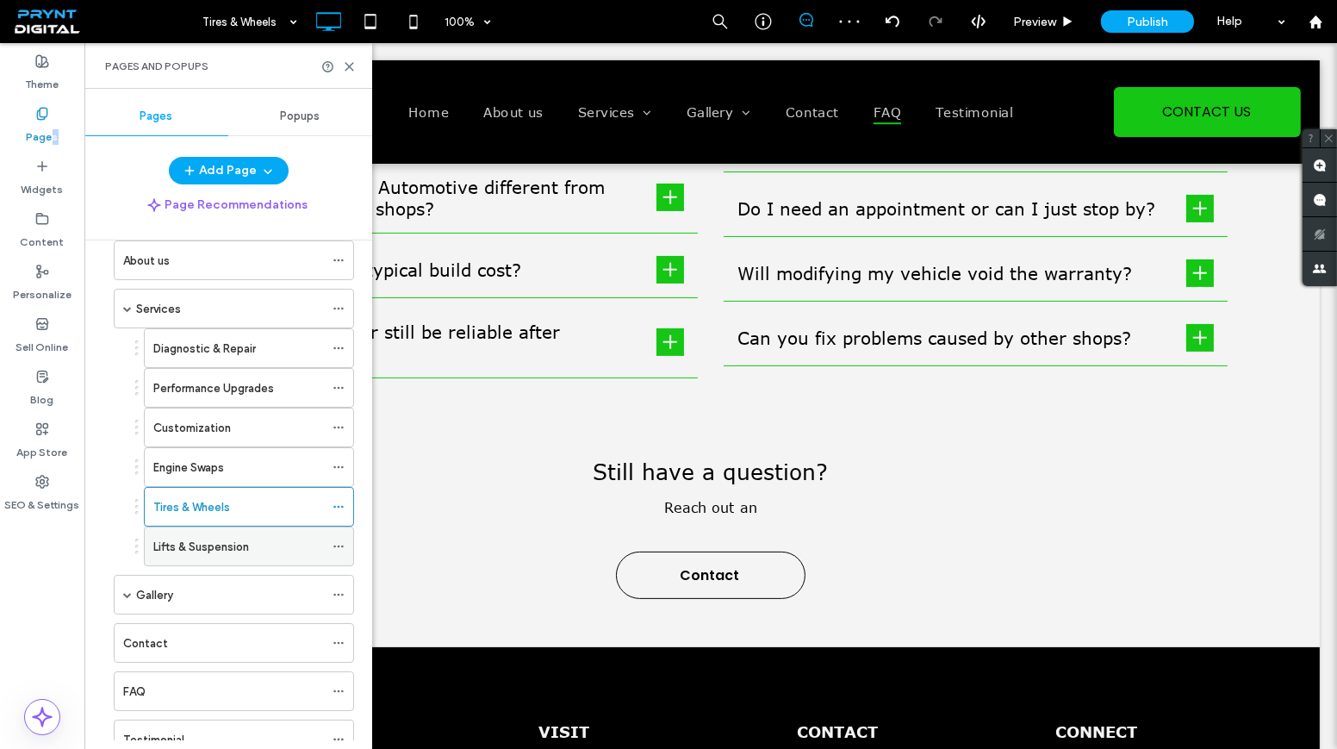
click at [283, 548] on div "Lifts & Suspension" at bounding box center [238, 546] width 171 height 38
click at [350, 64] on icon at bounding box center [349, 66] width 13 height 13
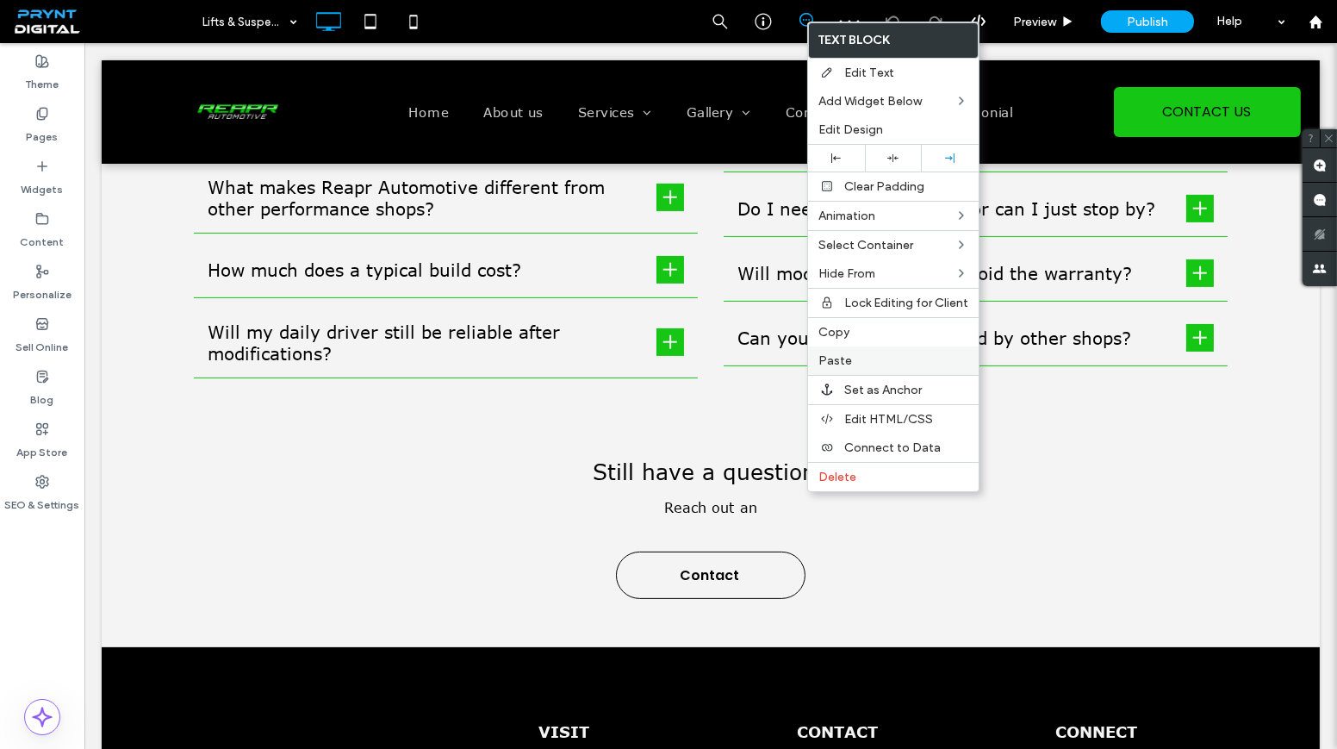
click at [854, 354] on label "Paste" at bounding box center [893, 360] width 150 height 15
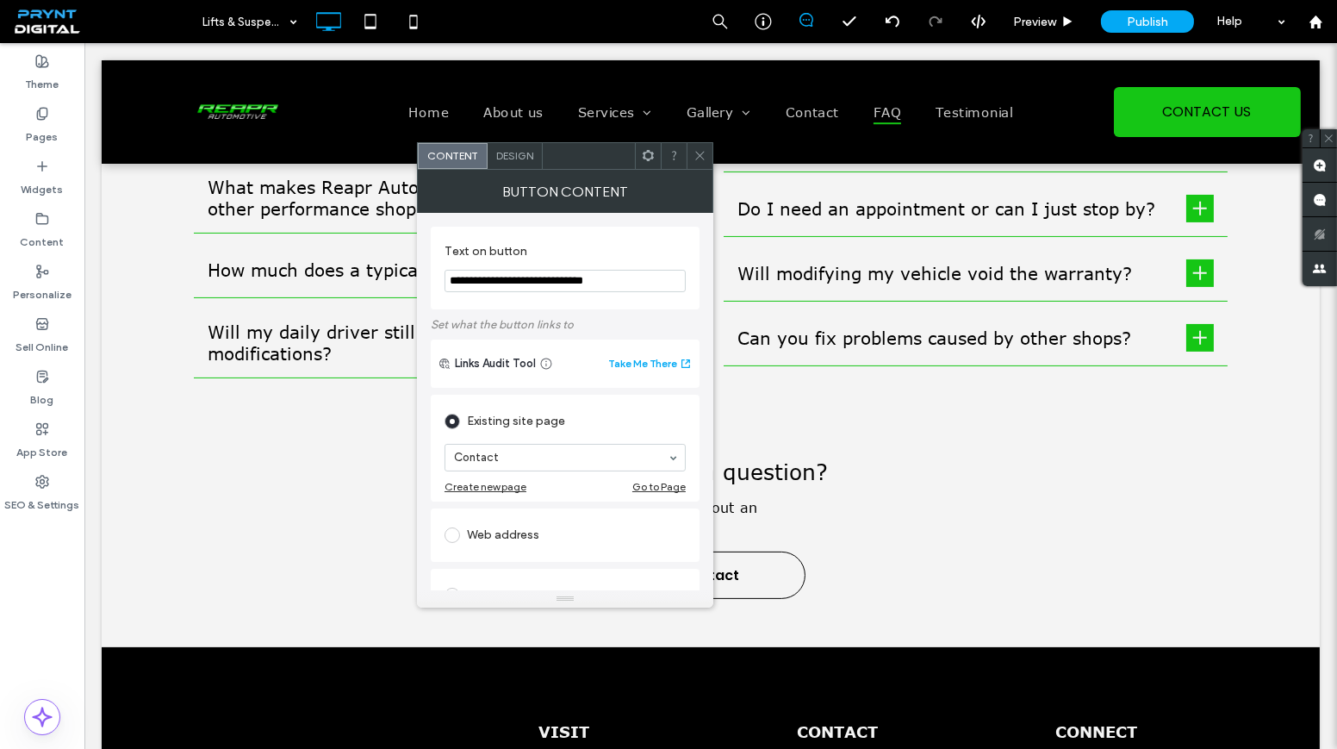
drag, startPoint x: 625, startPoint y: 280, endPoint x: 417, endPoint y: 277, distance: 208.5
click at [417, 277] on div "**********" at bounding box center [565, 401] width 296 height 377
paste input "Text on button"
type input "**********"
click at [702, 162] on span at bounding box center [699, 156] width 13 height 26
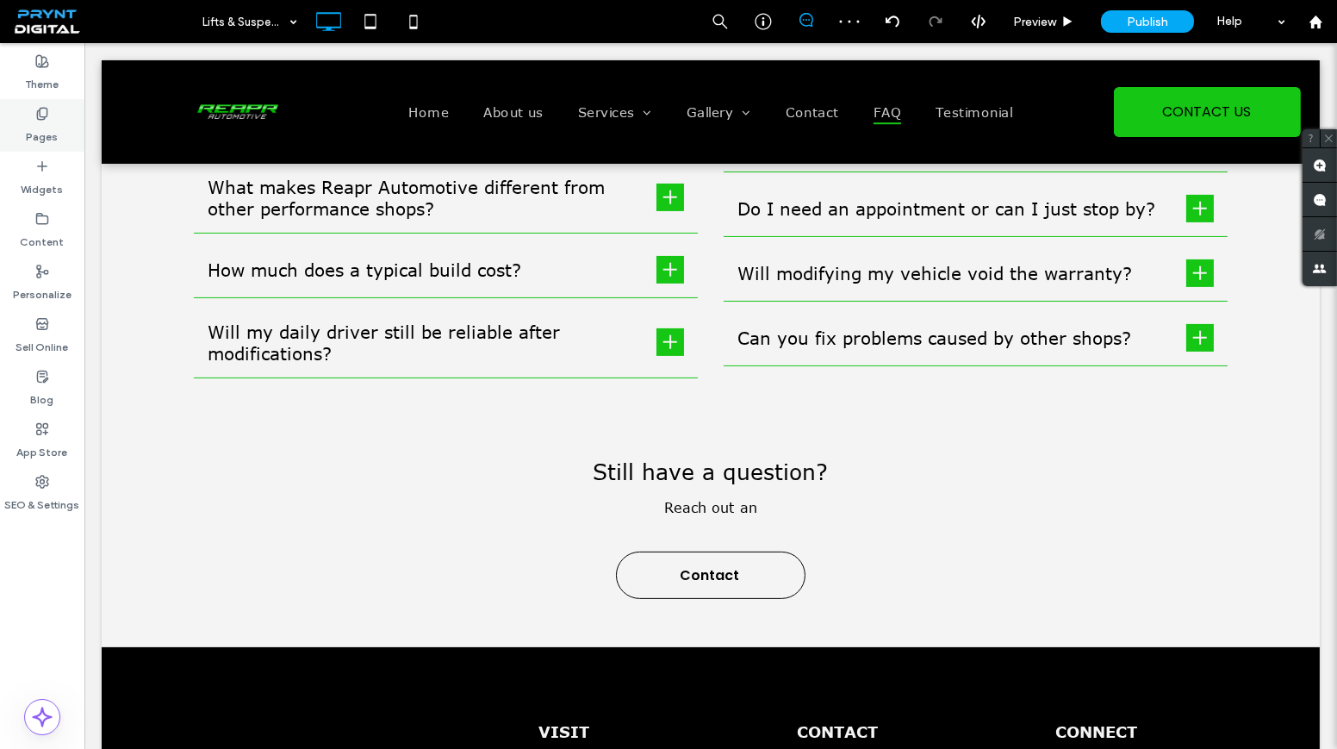
click at [71, 104] on div "Pages" at bounding box center [42, 125] width 84 height 53
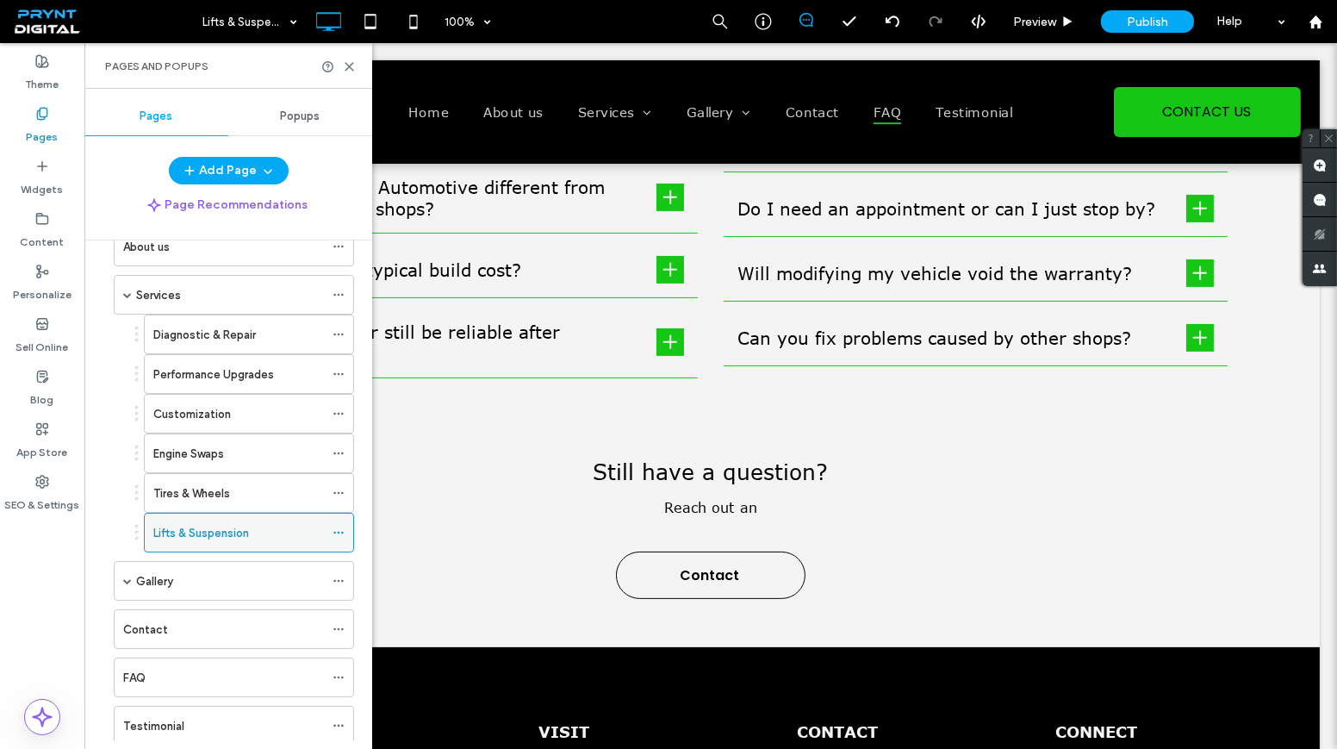
scroll to position [129, 0]
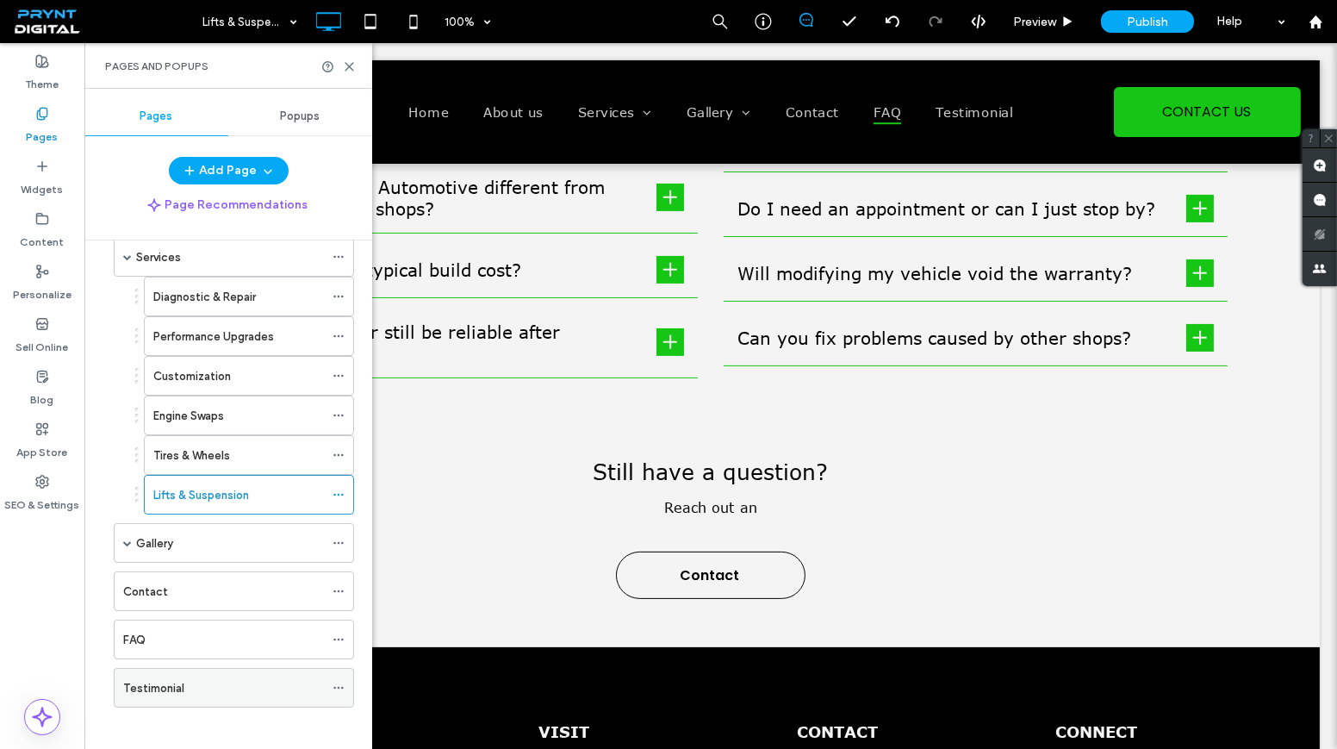
click at [227, 669] on div "Testimonial" at bounding box center [223, 688] width 201 height 38
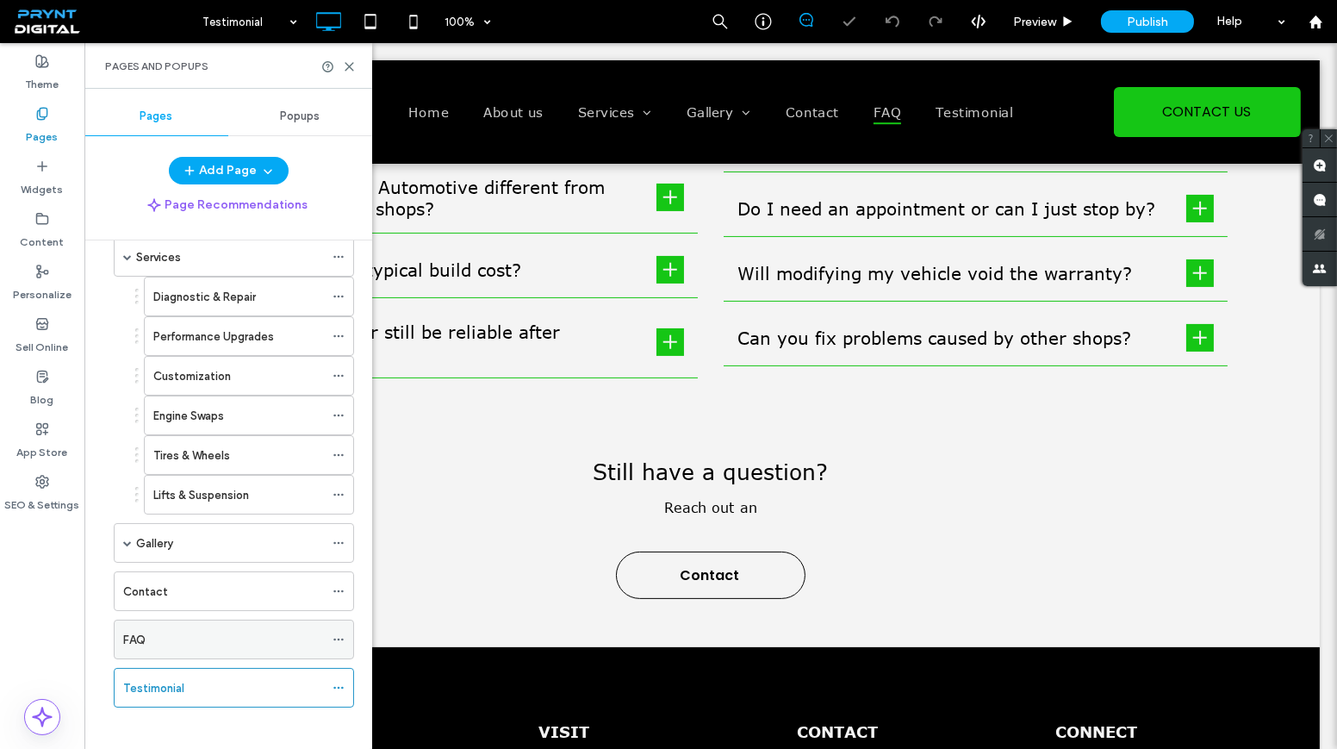
click at [222, 620] on div "FAQ" at bounding box center [223, 639] width 201 height 38
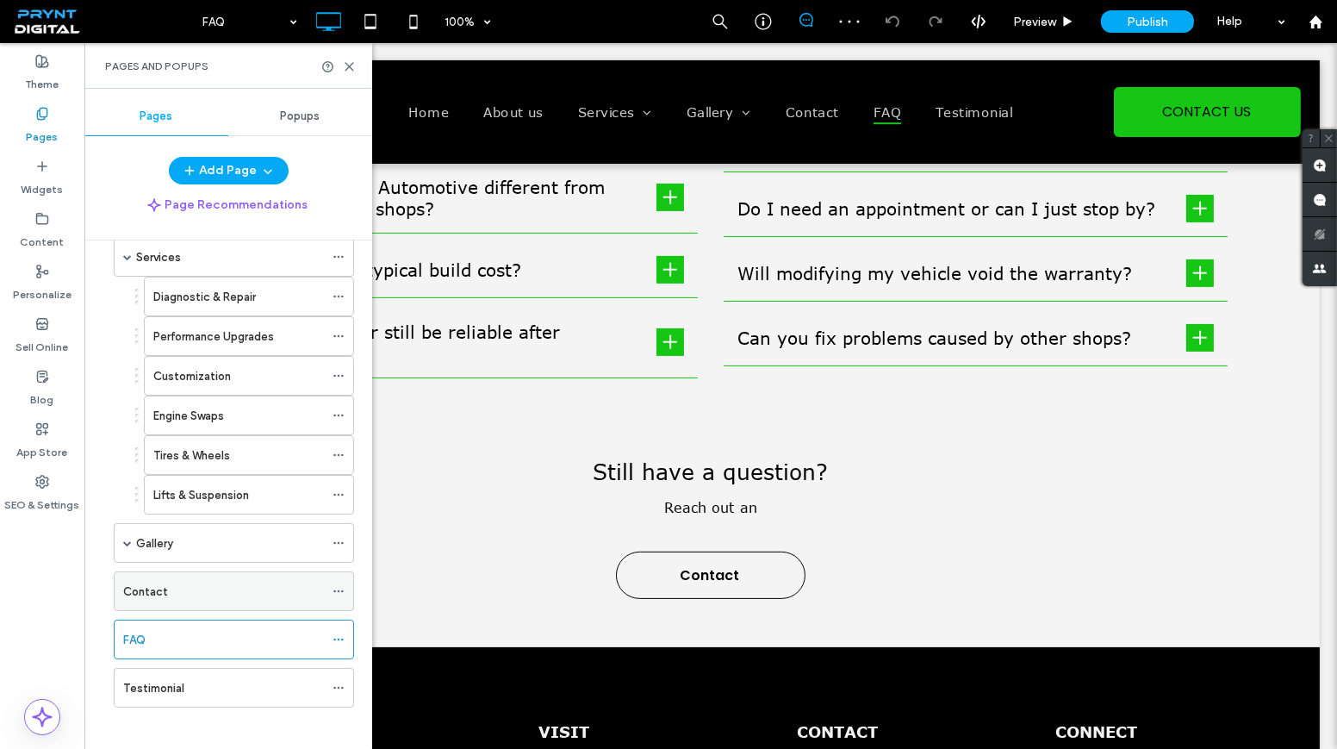
click at [227, 582] on div "Contact" at bounding box center [223, 591] width 201 height 18
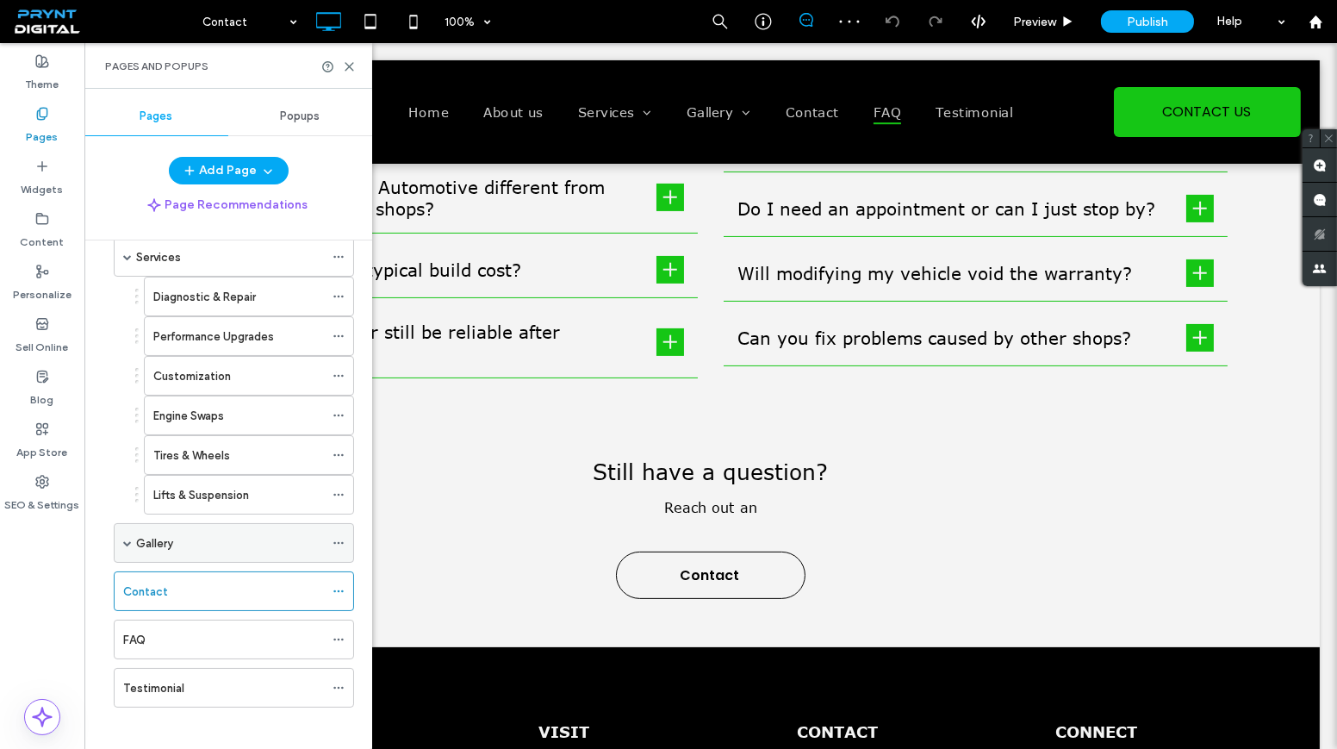
click at [233, 544] on div "Gallery" at bounding box center [230, 543] width 188 height 38
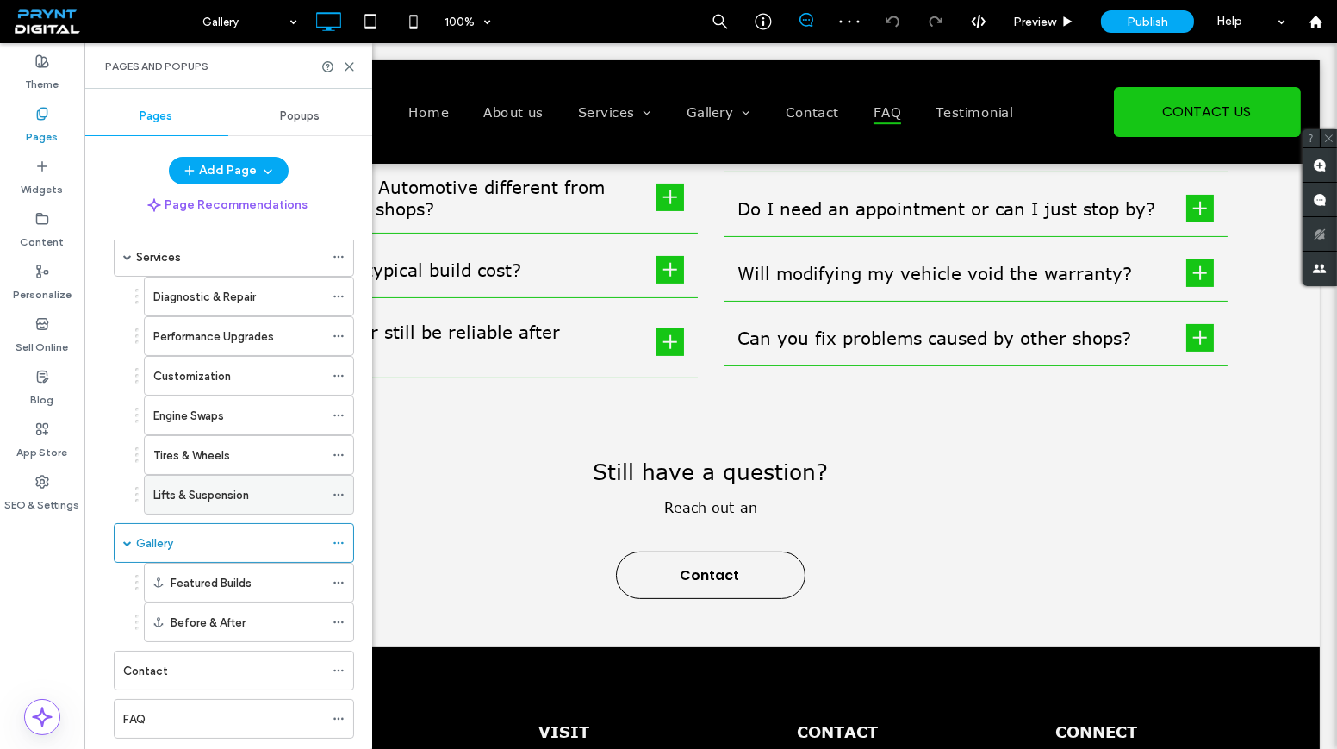
click at [267, 486] on div "Lifts & Suspension" at bounding box center [238, 495] width 171 height 18
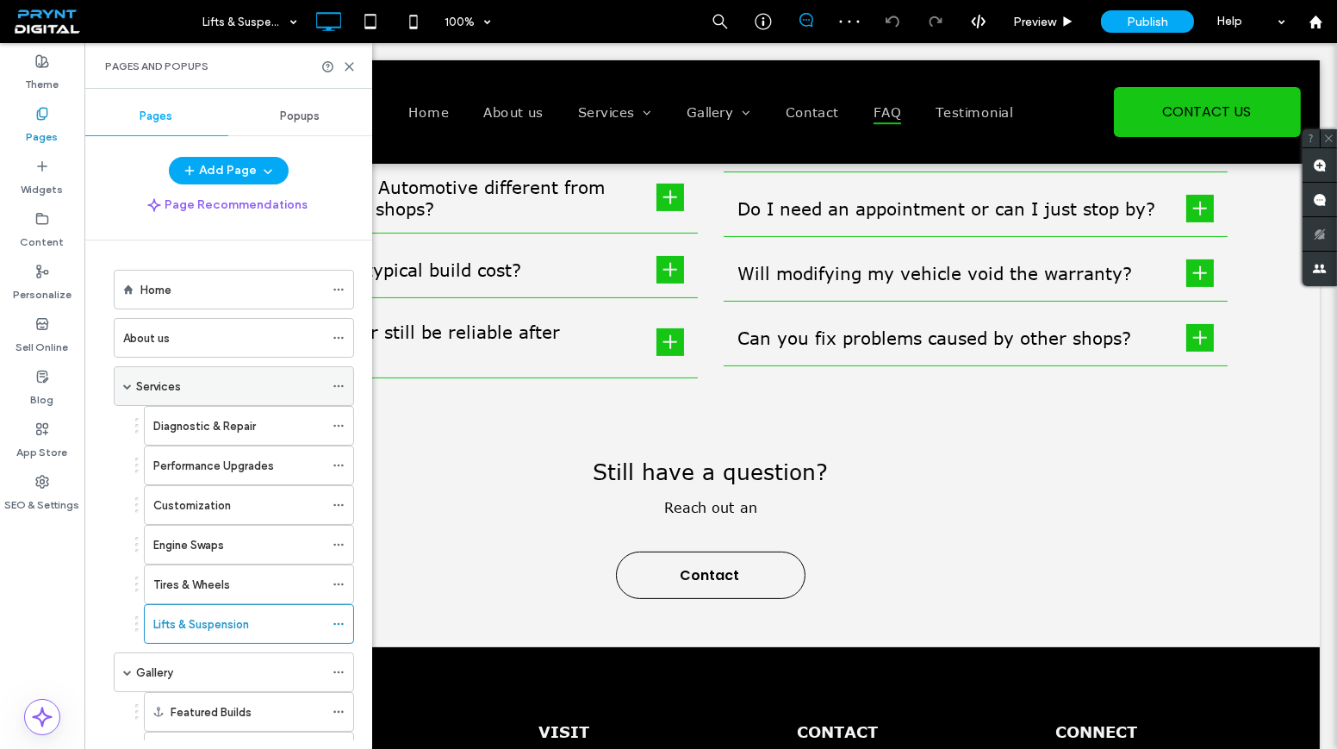
click at [233, 377] on div "Services" at bounding box center [230, 386] width 188 height 18
click at [227, 339] on div "About us" at bounding box center [223, 338] width 201 height 18
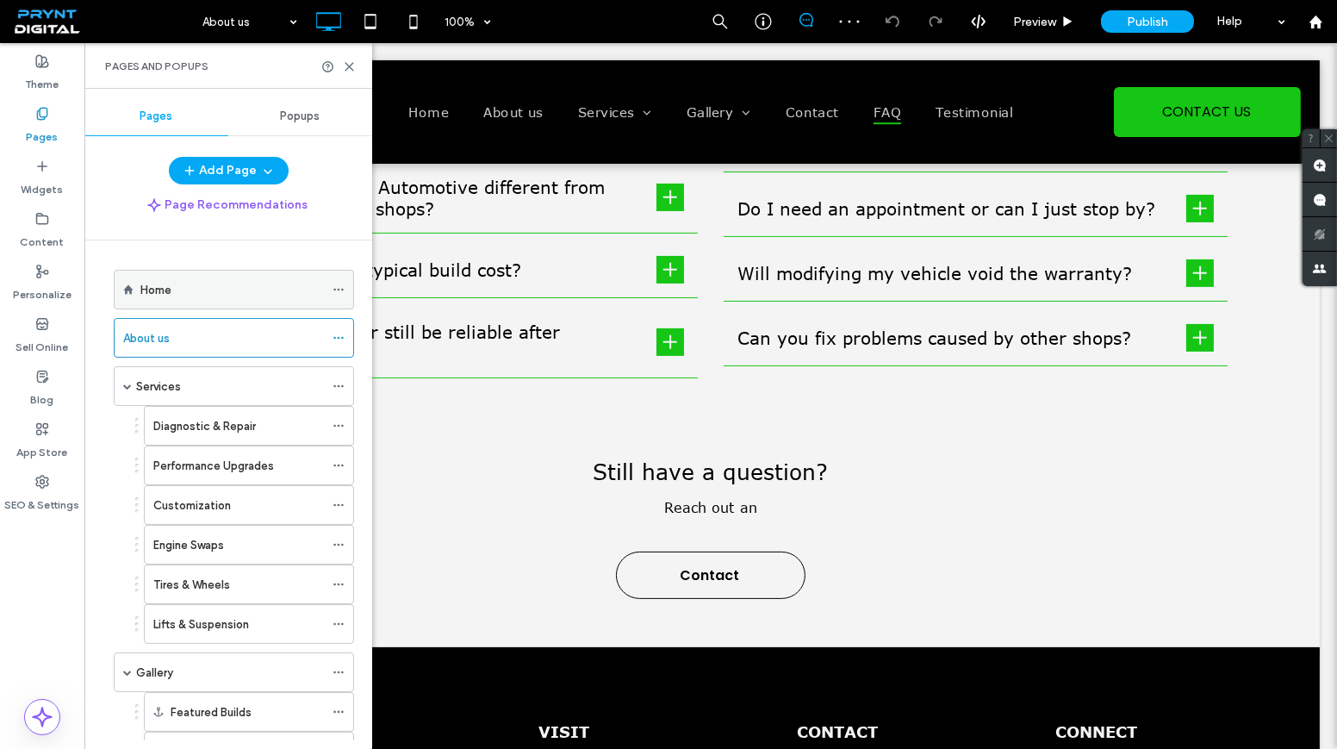
click at [193, 286] on div "Home" at bounding box center [231, 290] width 183 height 18
click at [348, 58] on div "Pages and Popups" at bounding box center [228, 66] width 288 height 46
click at [344, 64] on icon at bounding box center [349, 66] width 13 height 13
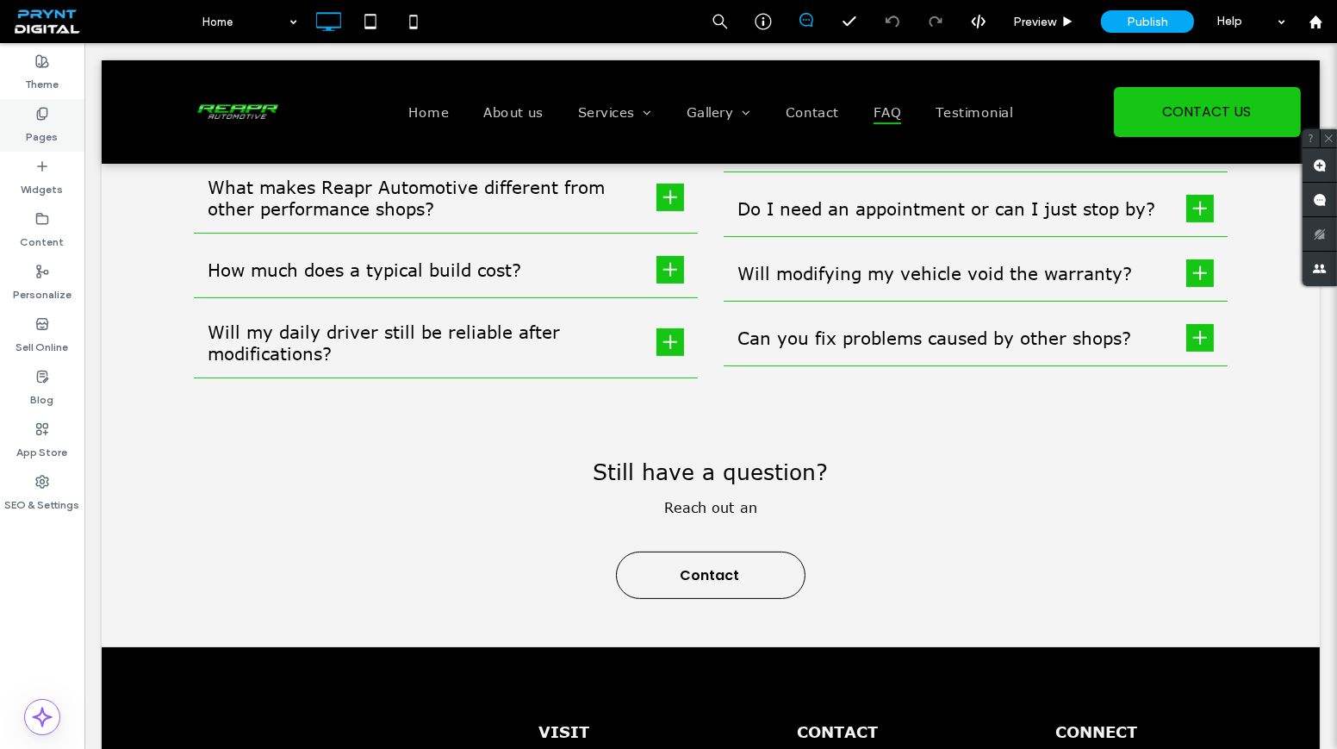
click at [46, 101] on div "Pages" at bounding box center [42, 125] width 84 height 53
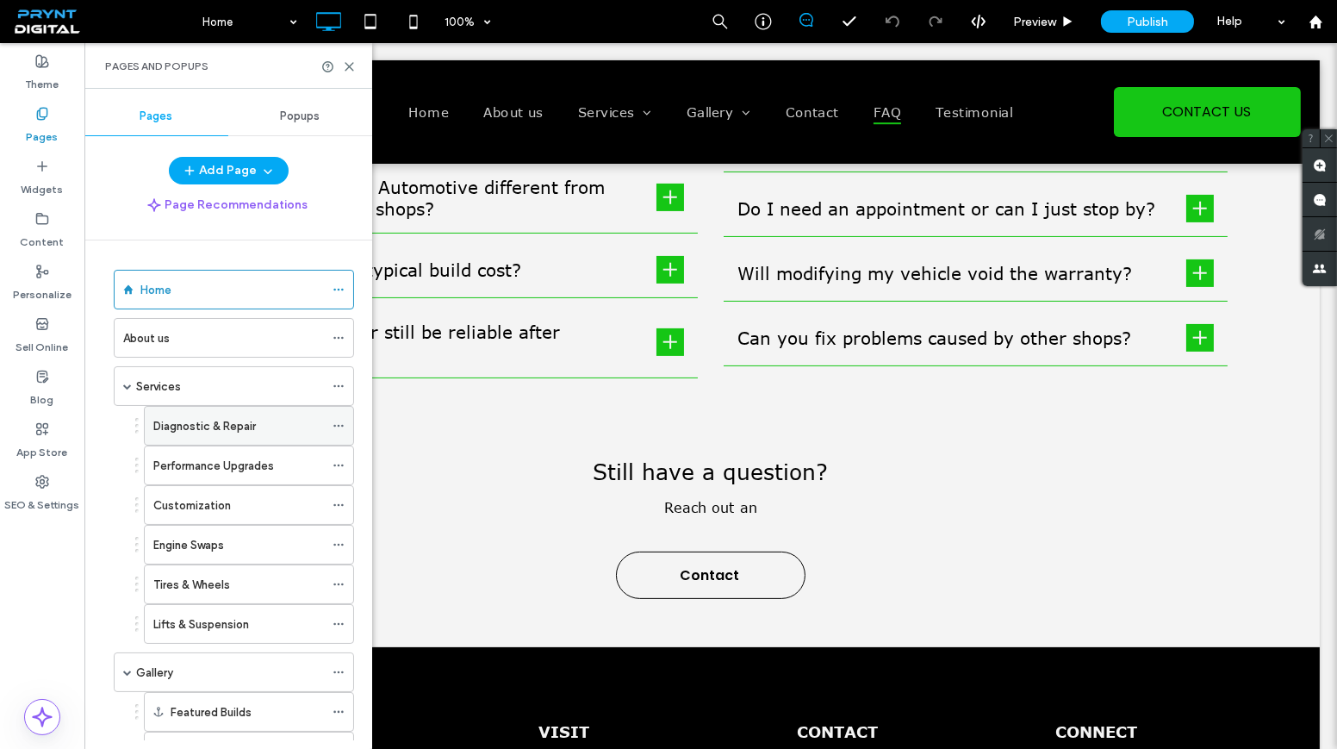
click at [234, 407] on div "Diagnostic & Repair" at bounding box center [238, 426] width 171 height 38
click at [353, 65] on icon at bounding box center [349, 66] width 13 height 13
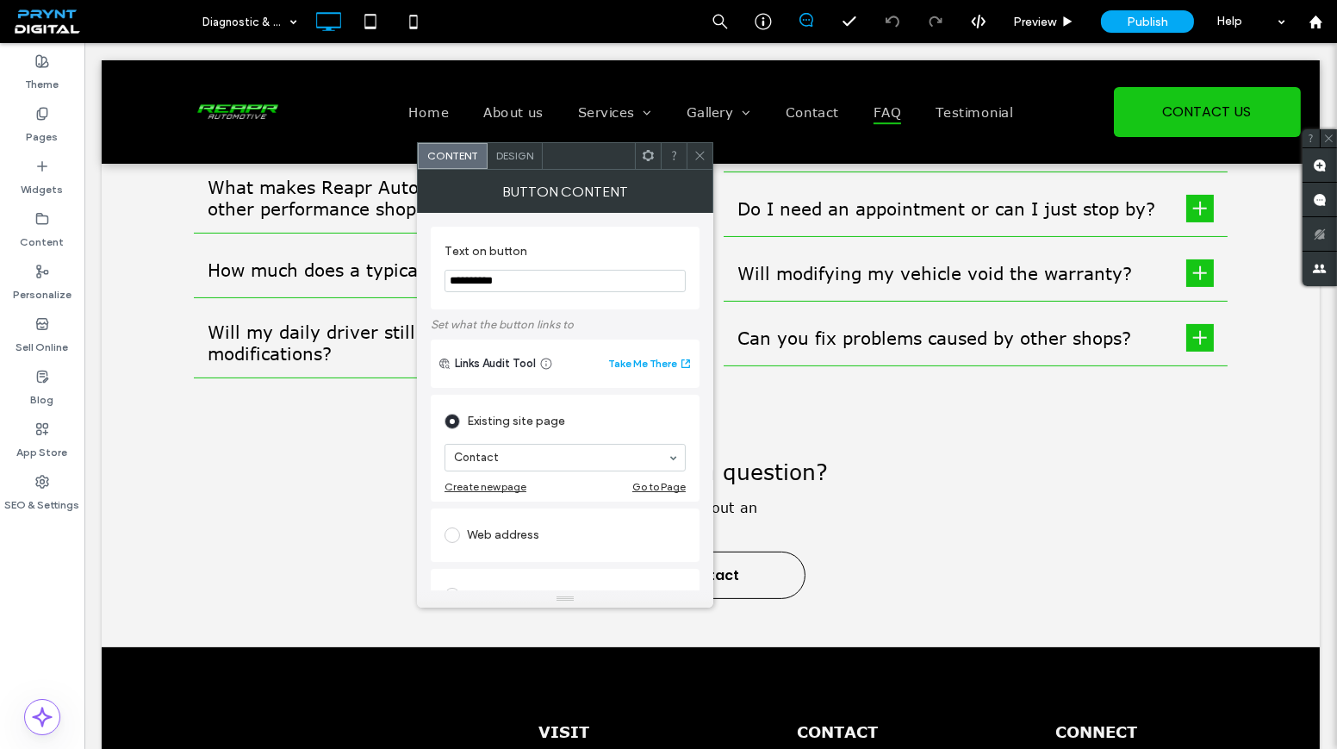
click at [507, 155] on span "Design" at bounding box center [514, 155] width 37 height 13
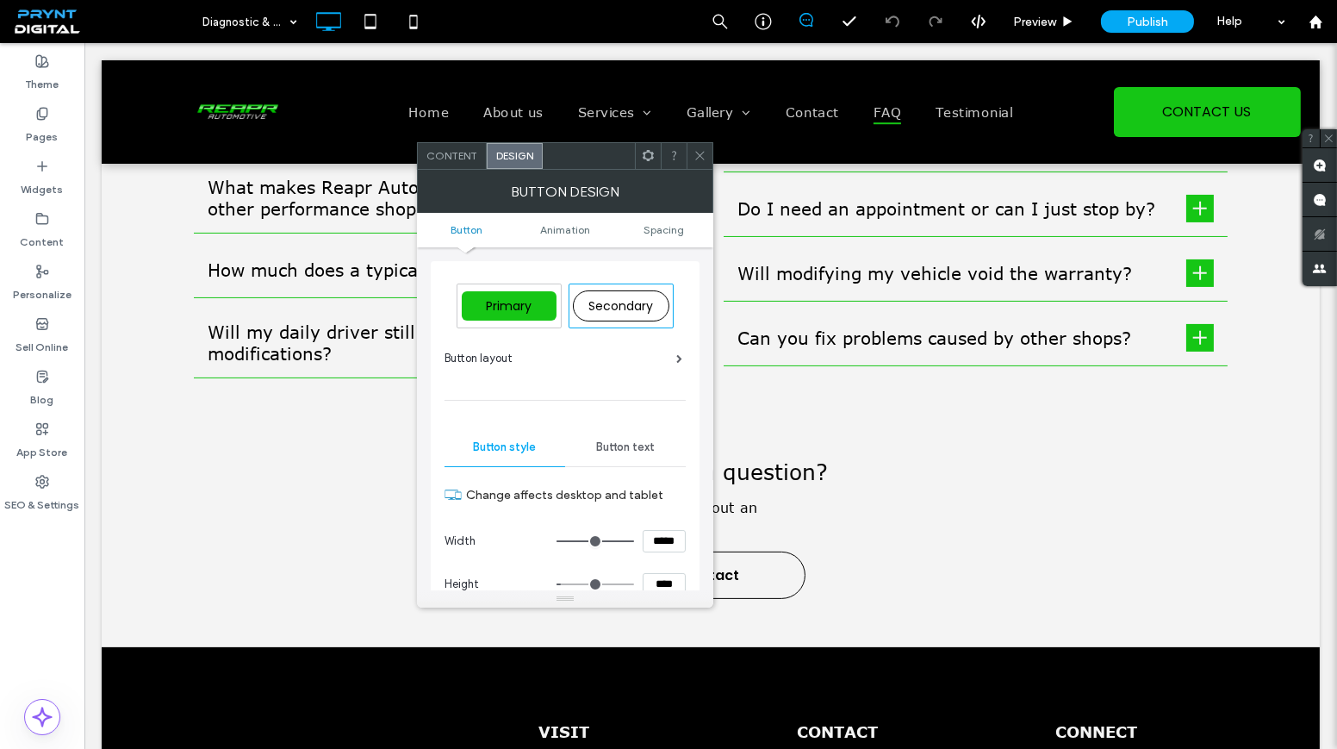
click at [501, 310] on span "Primary" at bounding box center [509, 305] width 58 height 17
type input "*"
type input "***"
click at [700, 158] on icon at bounding box center [699, 155] width 13 height 13
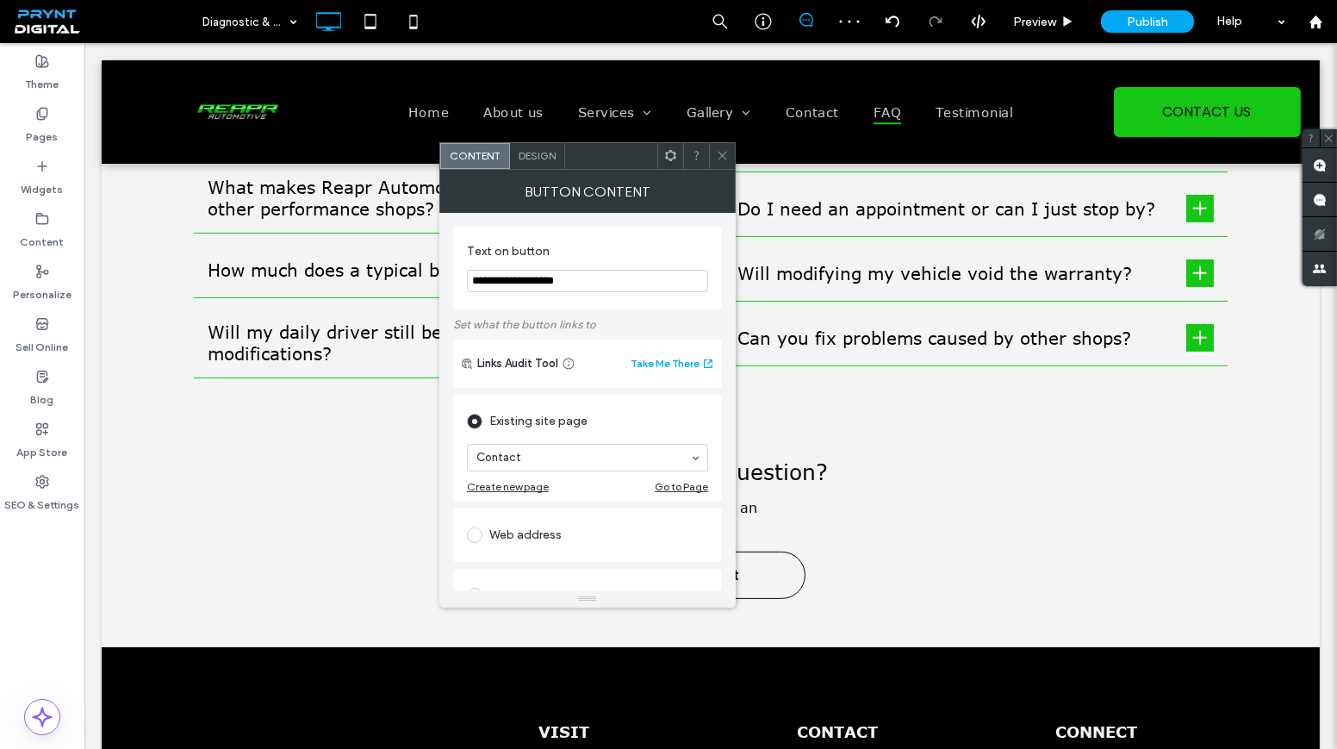
click at [552, 155] on span "Design" at bounding box center [537, 155] width 37 height 13
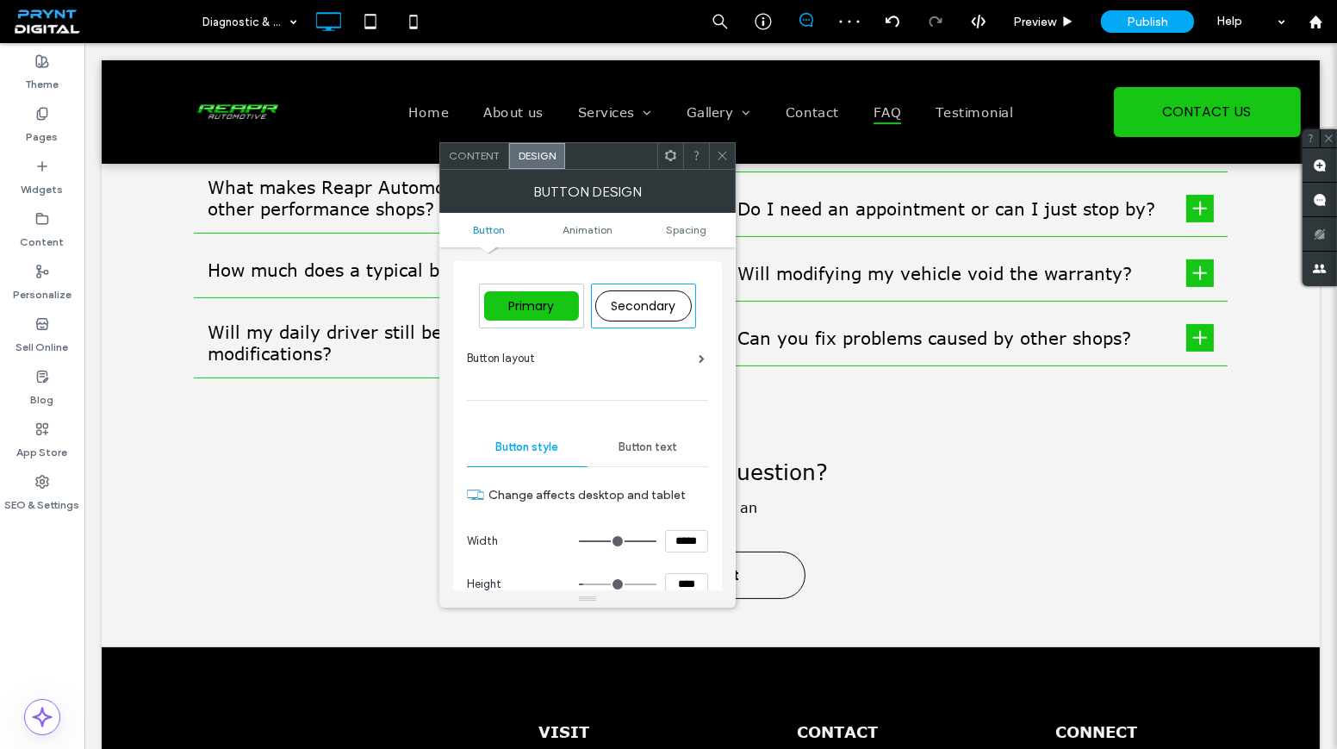
click at [544, 302] on span "Primary" at bounding box center [531, 305] width 58 height 17
type input "*"
type input "***"
click at [725, 166] on span at bounding box center [722, 156] width 13 height 26
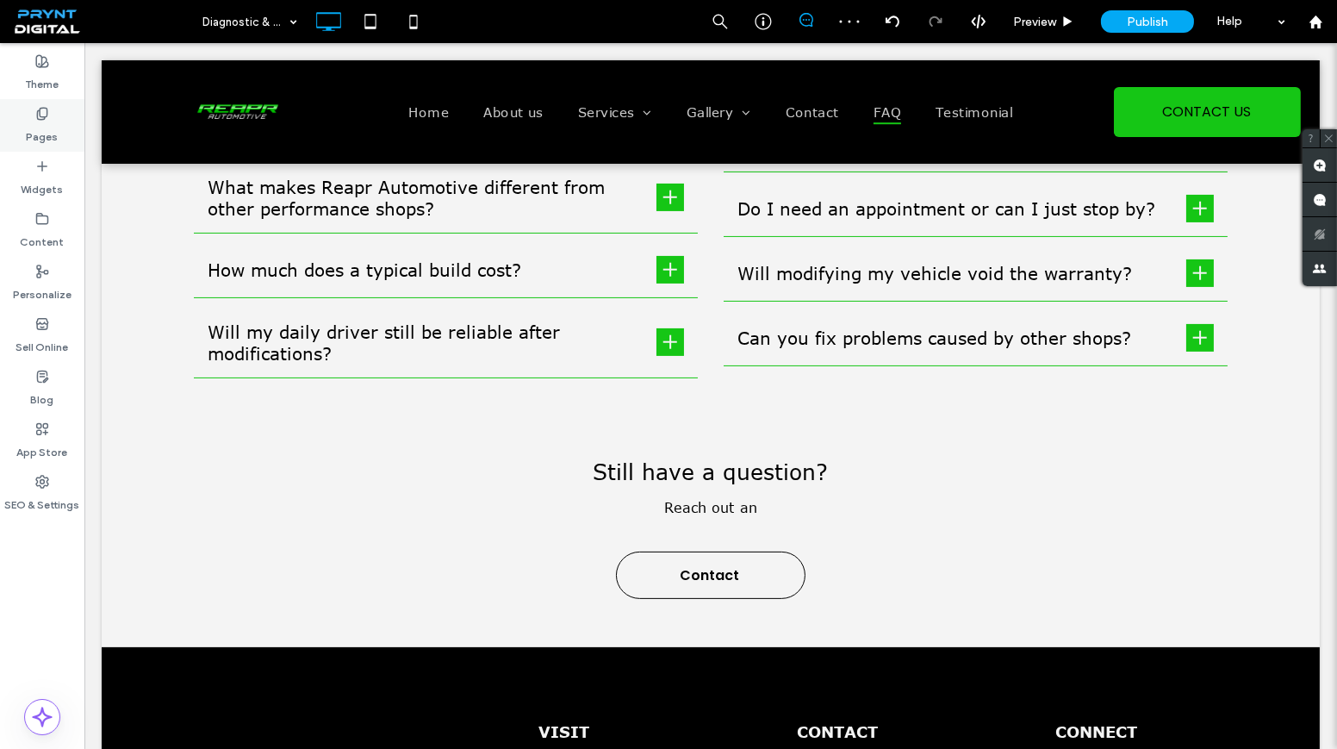
click at [72, 126] on div "Pages" at bounding box center [42, 125] width 84 height 53
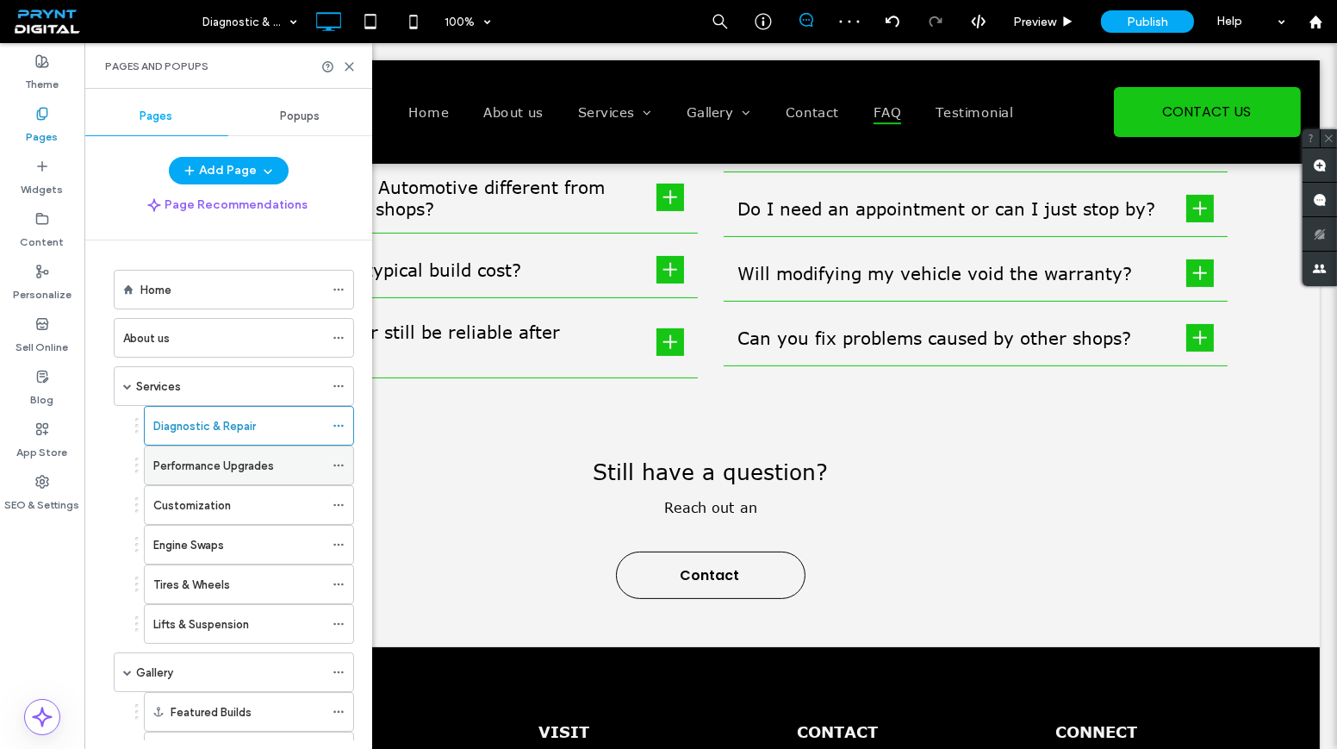
click at [271, 467] on label "Performance Upgrades" at bounding box center [213, 466] width 121 height 30
click at [344, 65] on icon at bounding box center [349, 66] width 13 height 13
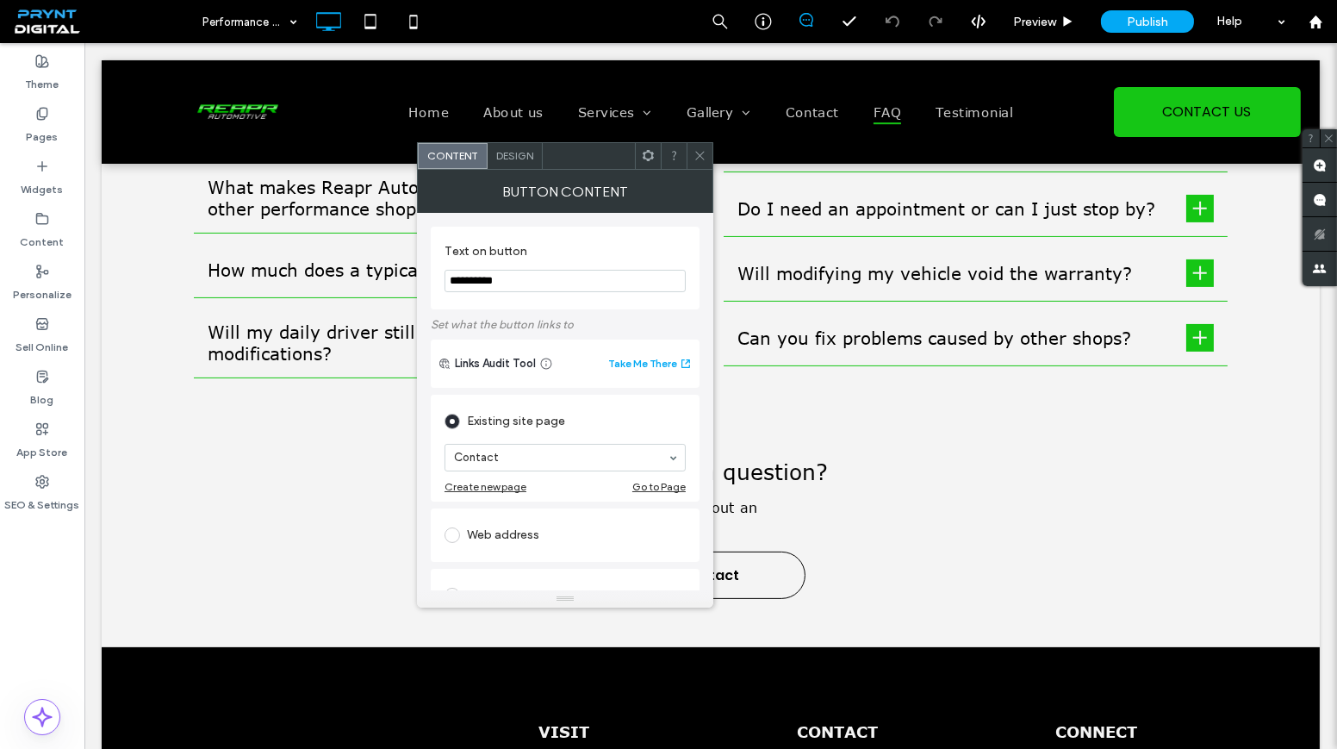
click at [511, 155] on span "Design" at bounding box center [514, 155] width 37 height 13
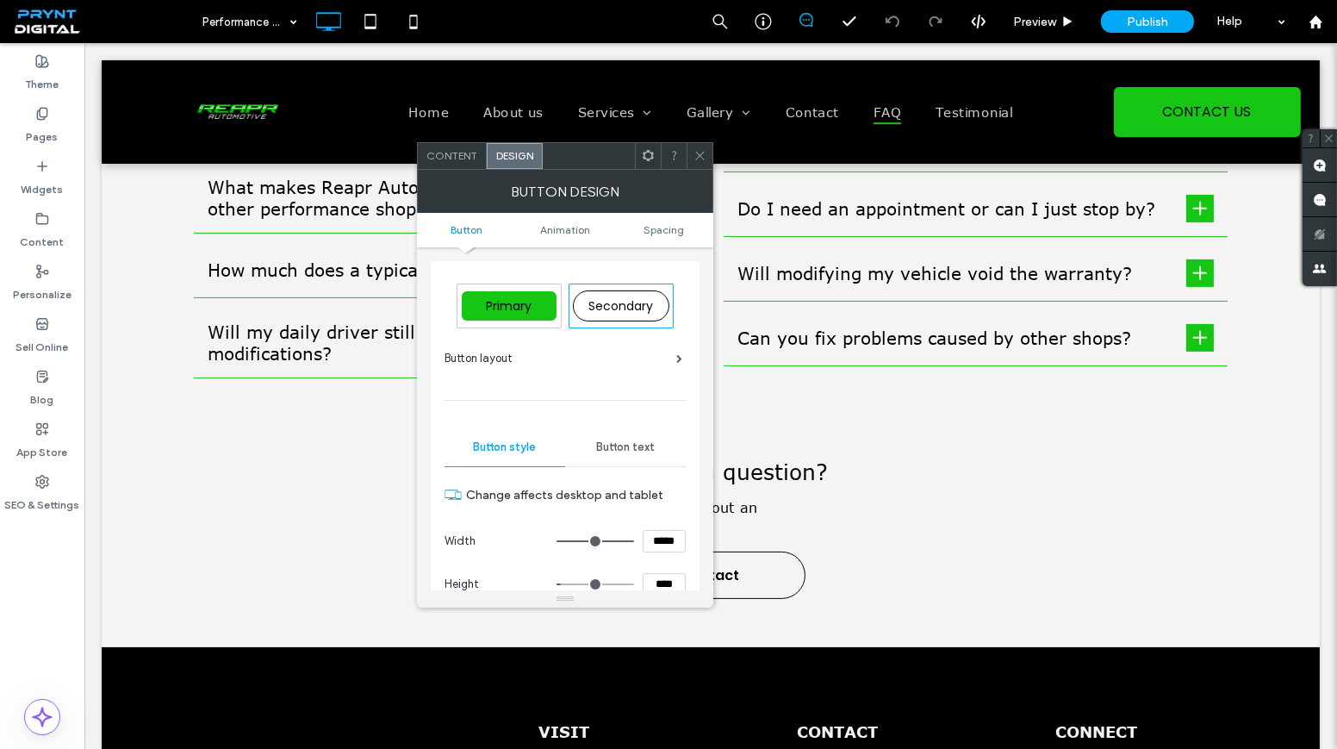
click at [539, 297] on div "Primary" at bounding box center [509, 305] width 95 height 29
type input "*"
type input "***"
click at [700, 163] on span at bounding box center [699, 156] width 13 height 26
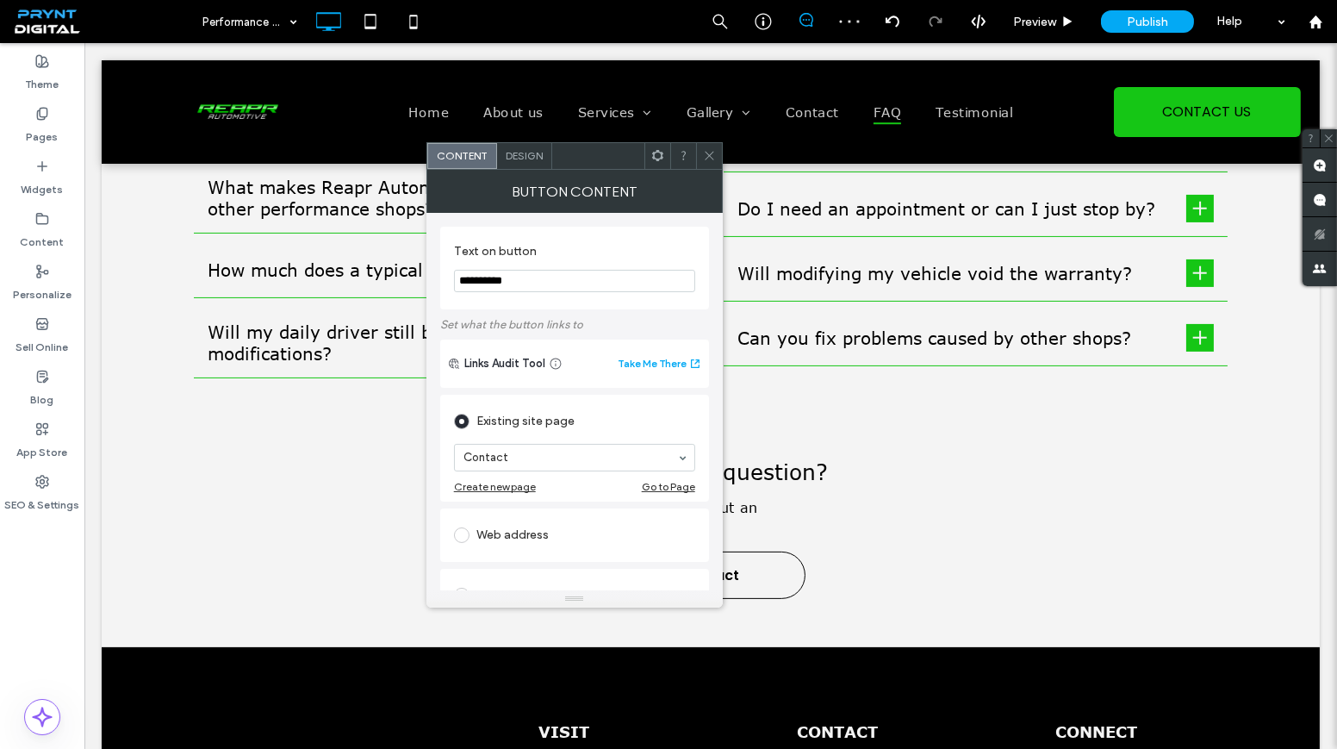
click at [525, 162] on div "Design" at bounding box center [524, 156] width 55 height 26
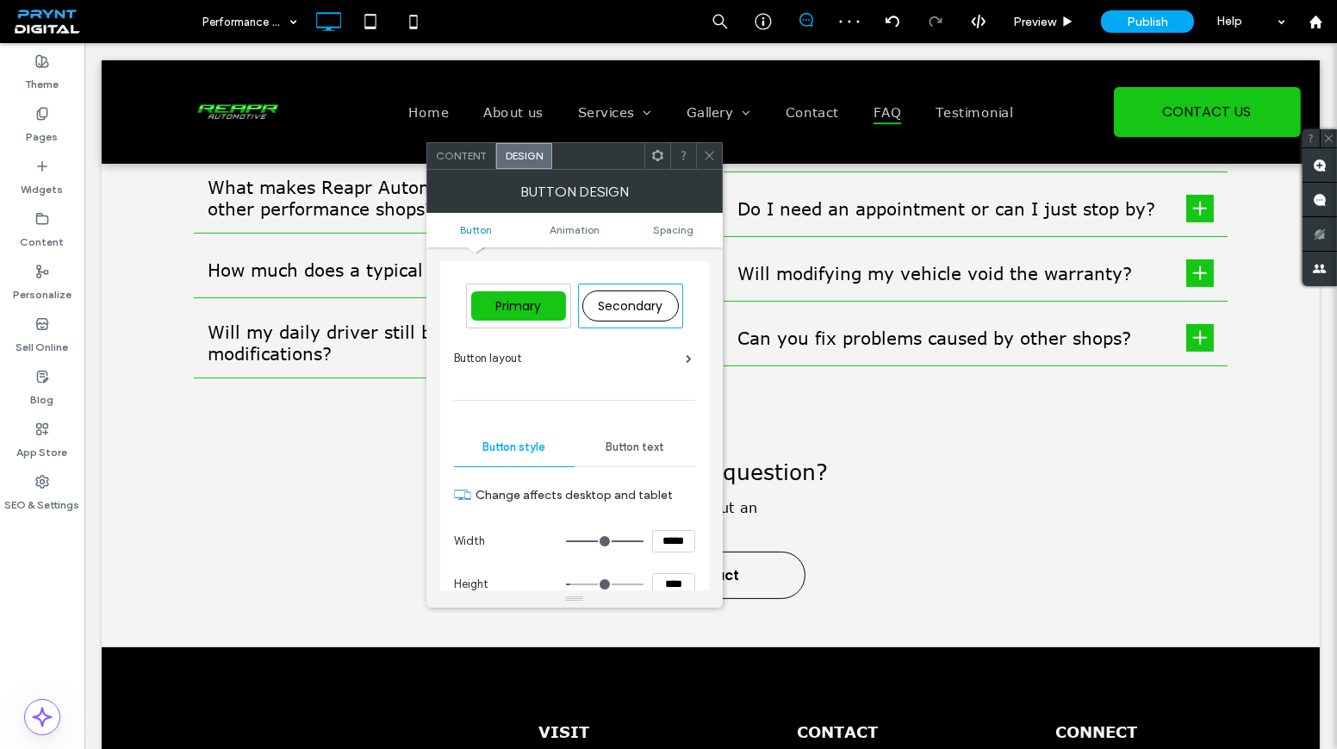
click at [512, 297] on span "Primary" at bounding box center [518, 305] width 58 height 17
type input "*"
type input "***"
click at [716, 158] on div at bounding box center [709, 156] width 26 height 26
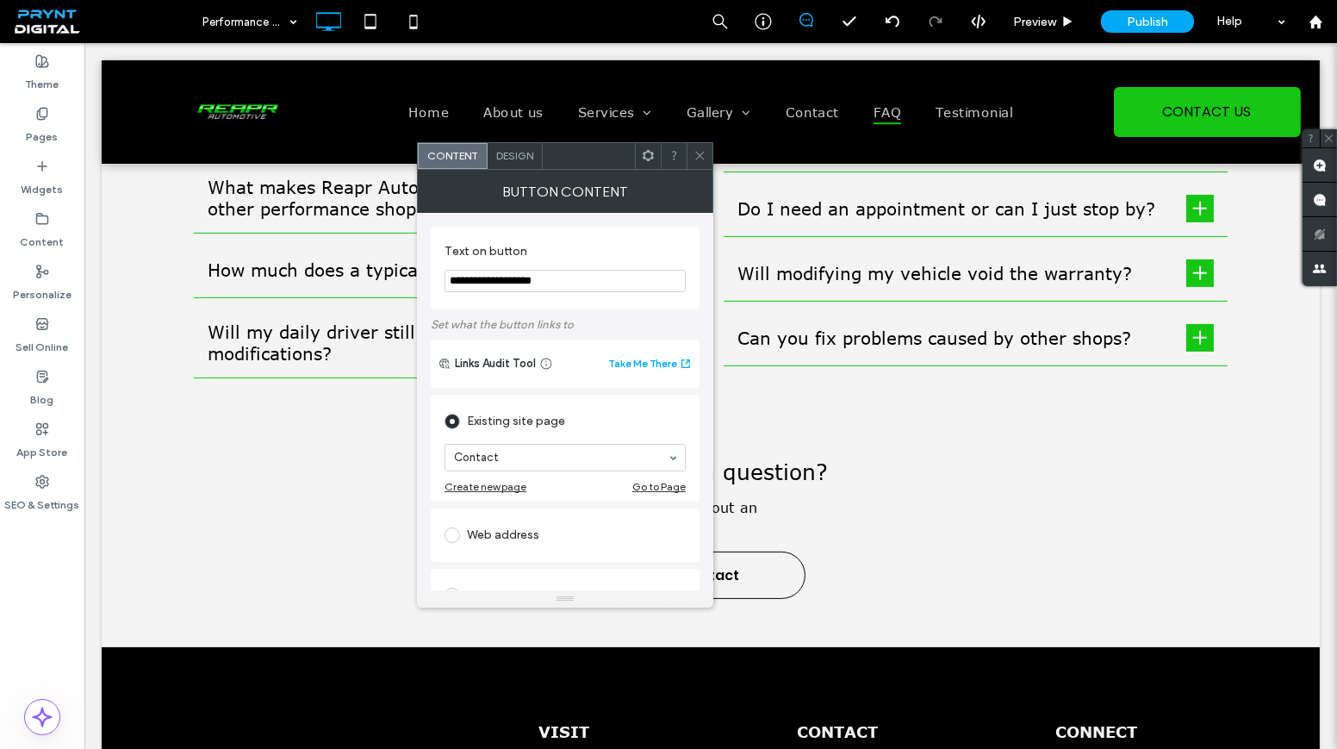
click at [515, 159] on span "Design" at bounding box center [514, 155] width 37 height 13
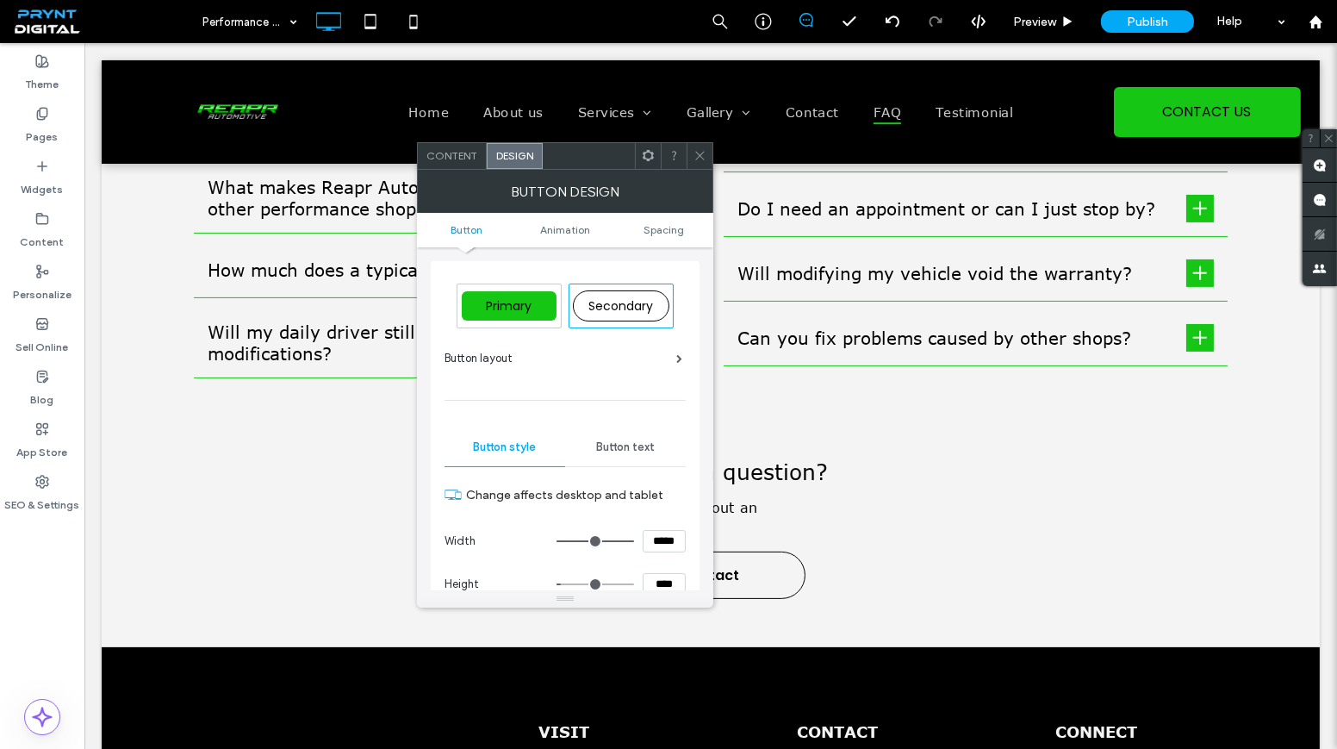
click at [526, 307] on span "Primary" at bounding box center [509, 305] width 58 height 17
type input "*"
type input "***"
click at [700, 158] on icon at bounding box center [699, 155] width 13 height 13
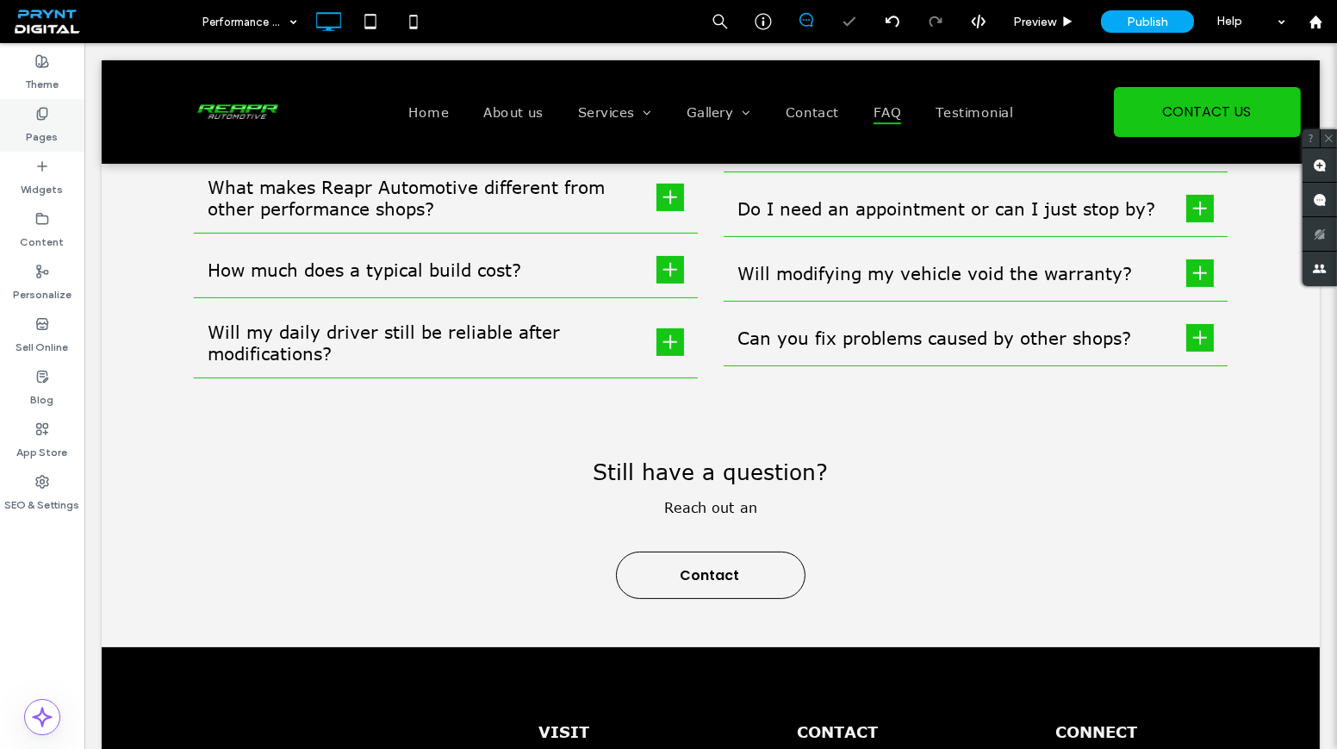
click at [40, 113] on use at bounding box center [41, 113] width 9 height 11
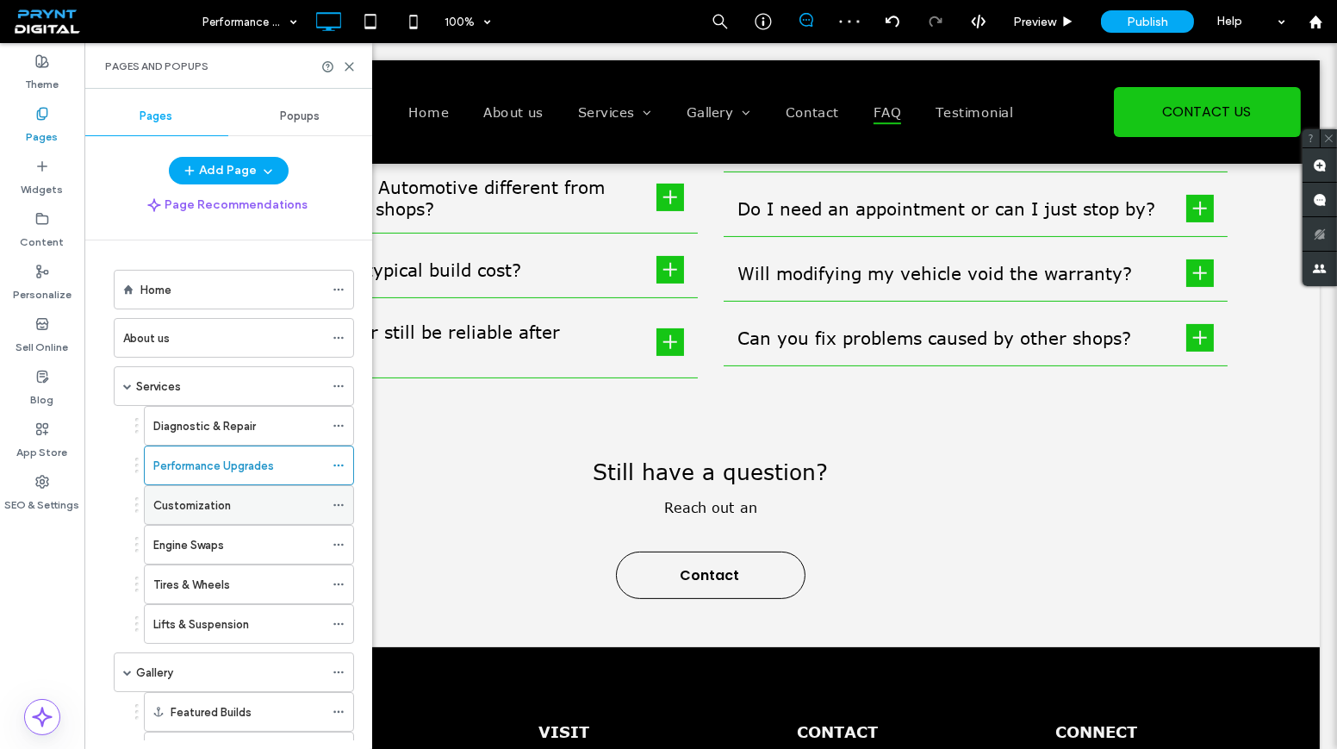
click at [288, 486] on div "Customization" at bounding box center [238, 505] width 171 height 38
click at [353, 63] on icon at bounding box center [349, 66] width 13 height 13
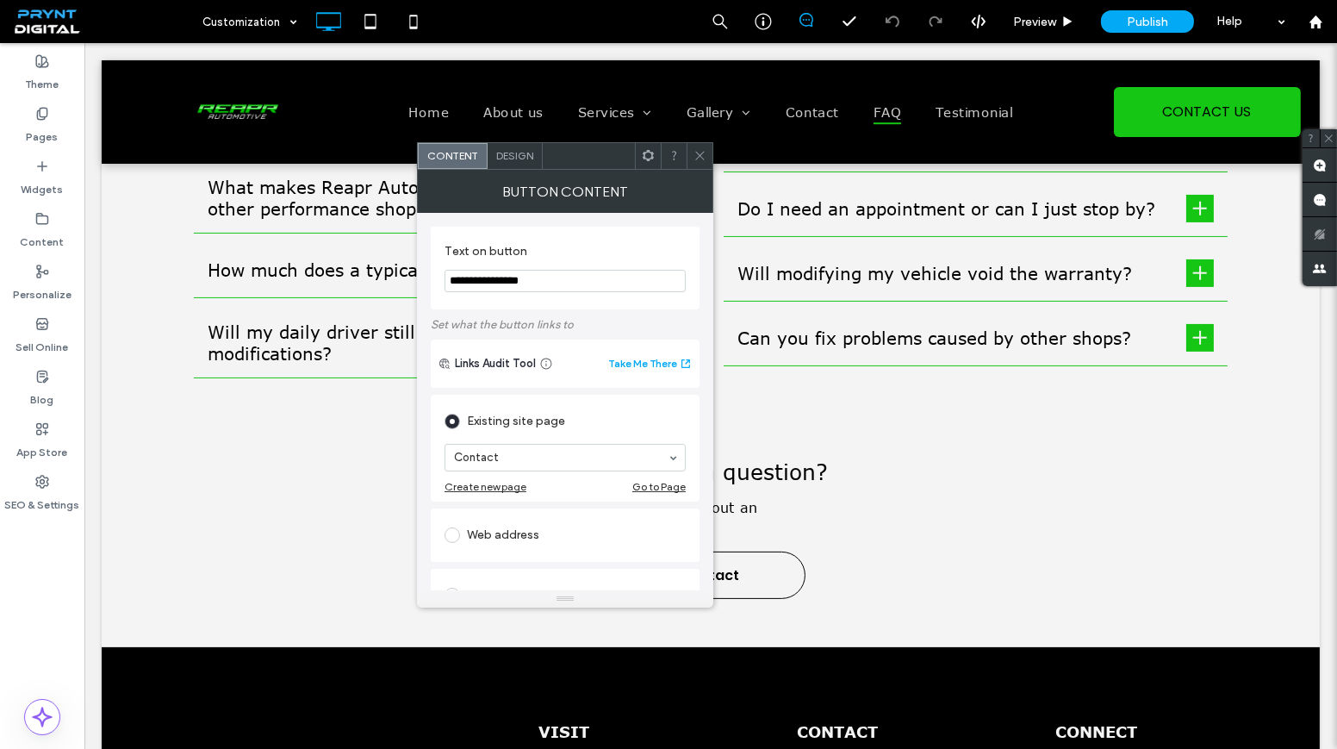
click at [518, 156] on span "Design" at bounding box center [514, 155] width 37 height 13
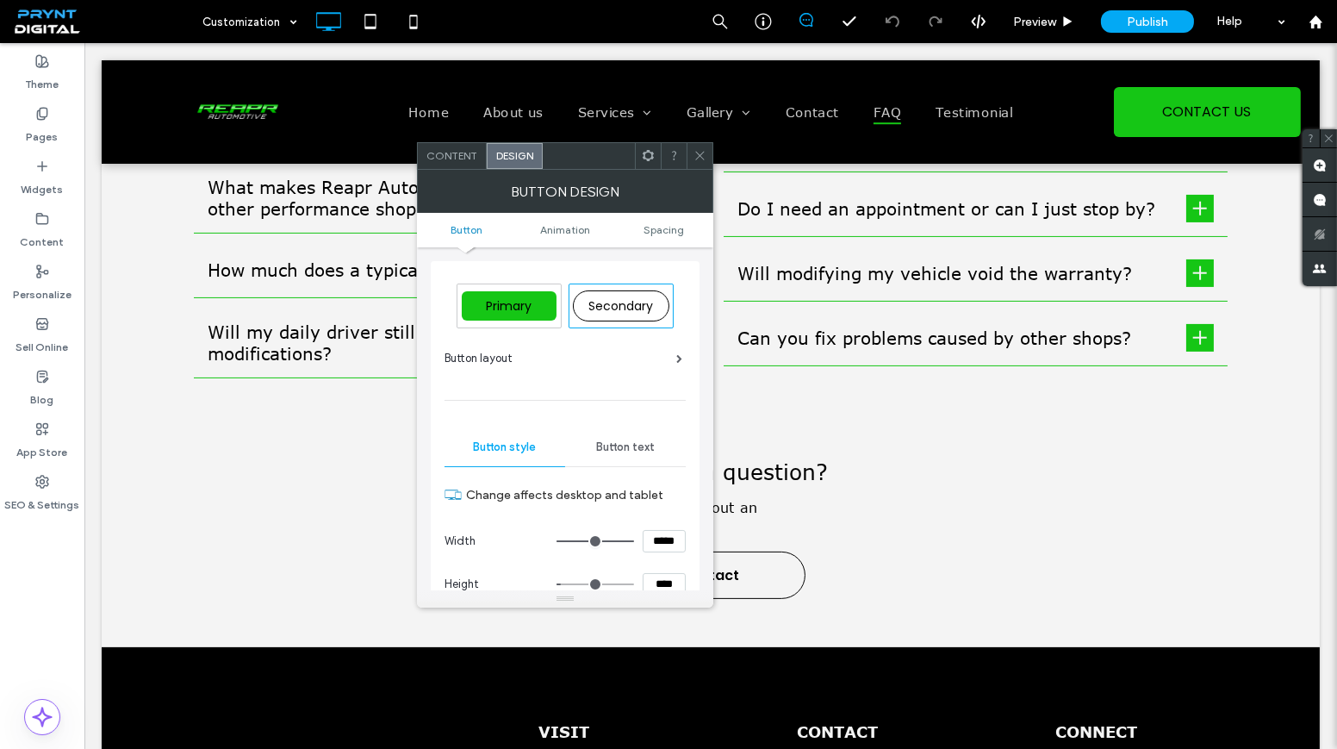
click at [517, 298] on span "Primary" at bounding box center [509, 305] width 58 height 17
type input "*"
type input "***"
click at [698, 159] on icon at bounding box center [699, 155] width 13 height 13
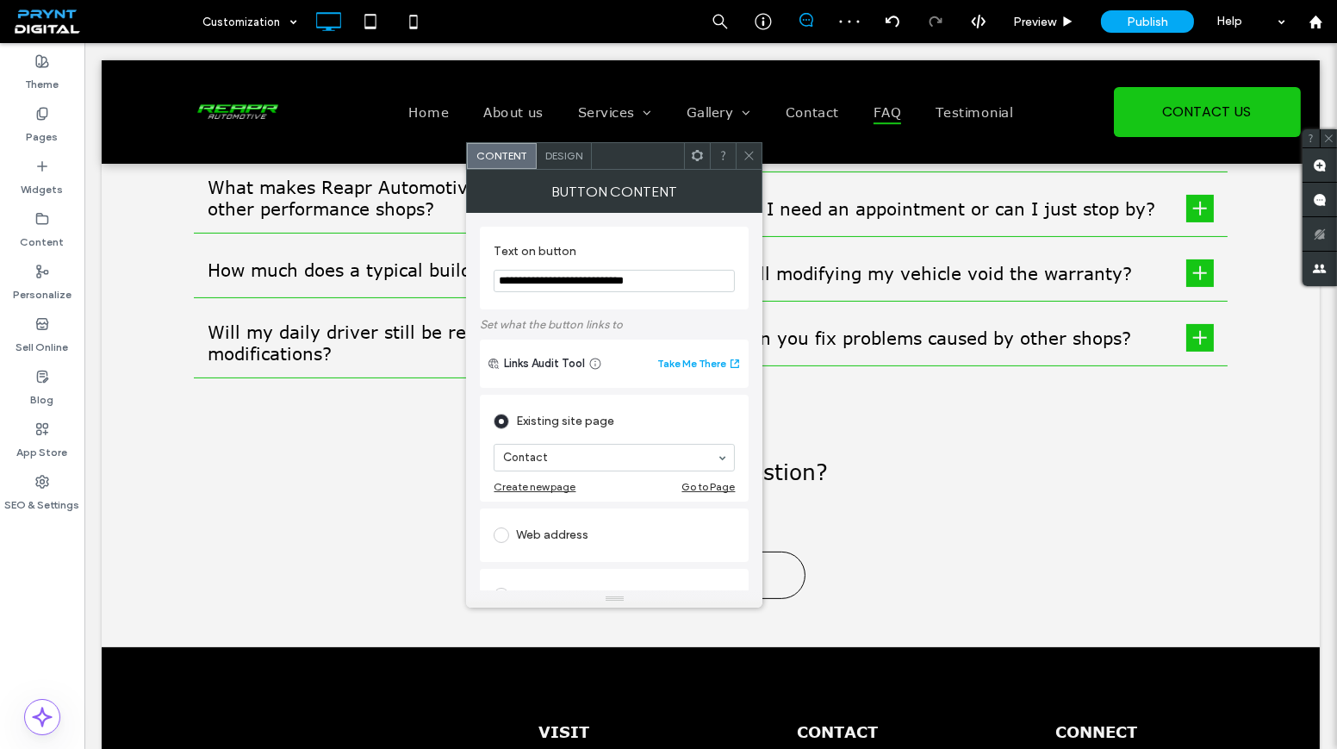
click at [557, 149] on span "Design" at bounding box center [563, 155] width 37 height 13
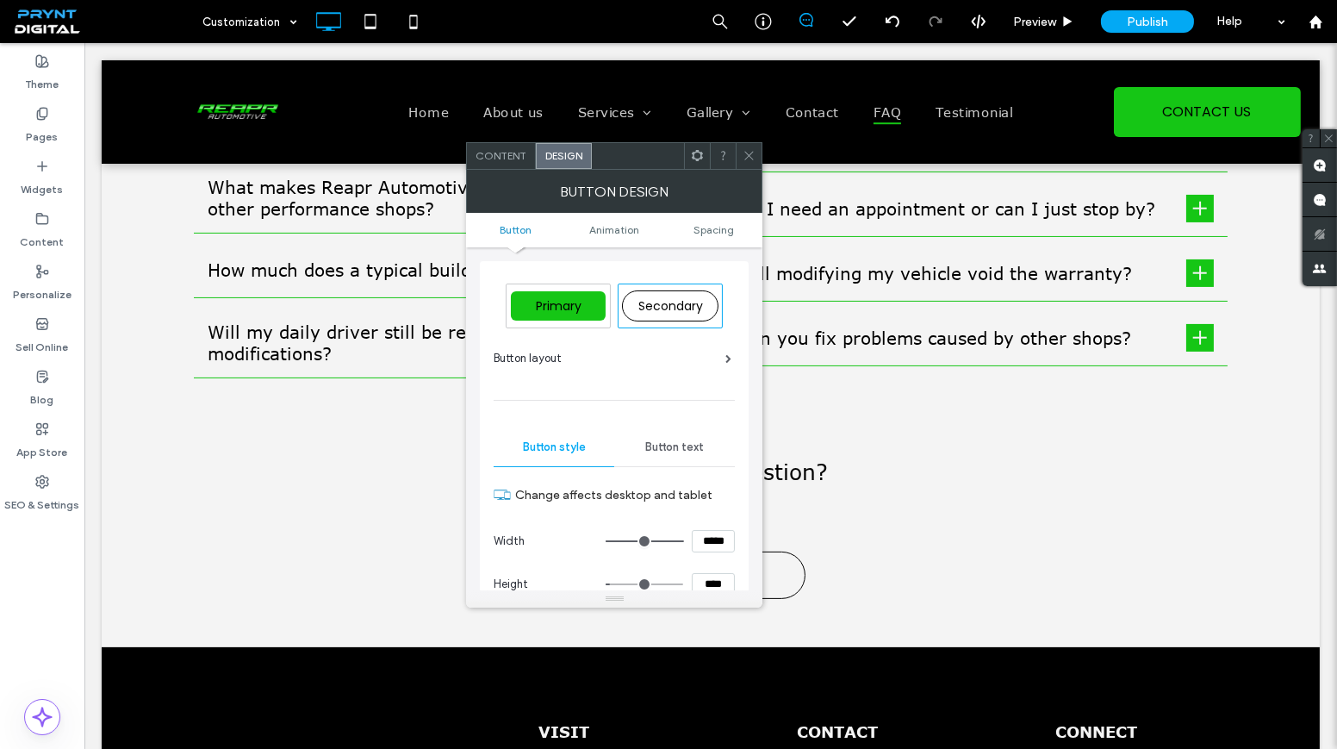
click at [548, 299] on span "Primary" at bounding box center [559, 305] width 58 height 17
type input "*"
type input "***"
click at [747, 154] on icon at bounding box center [749, 155] width 13 height 13
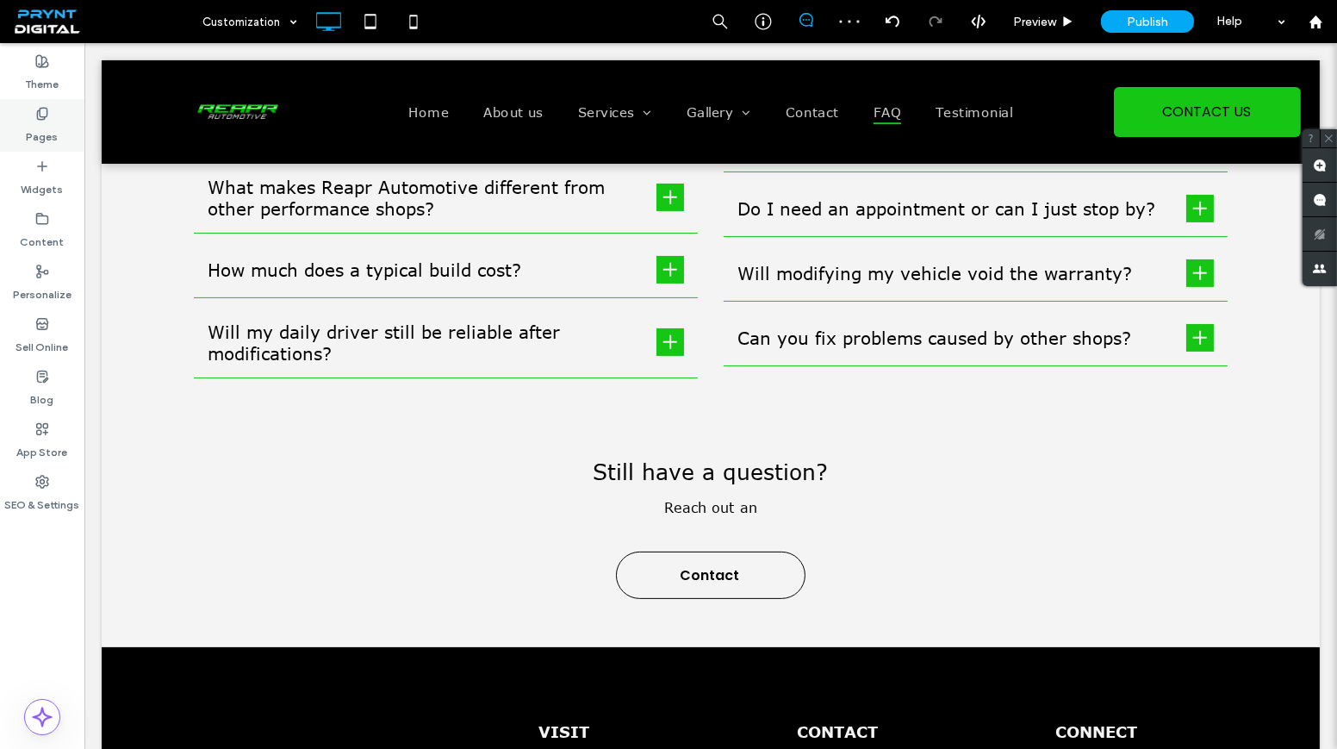
click at [30, 130] on label "Pages" at bounding box center [43, 133] width 32 height 24
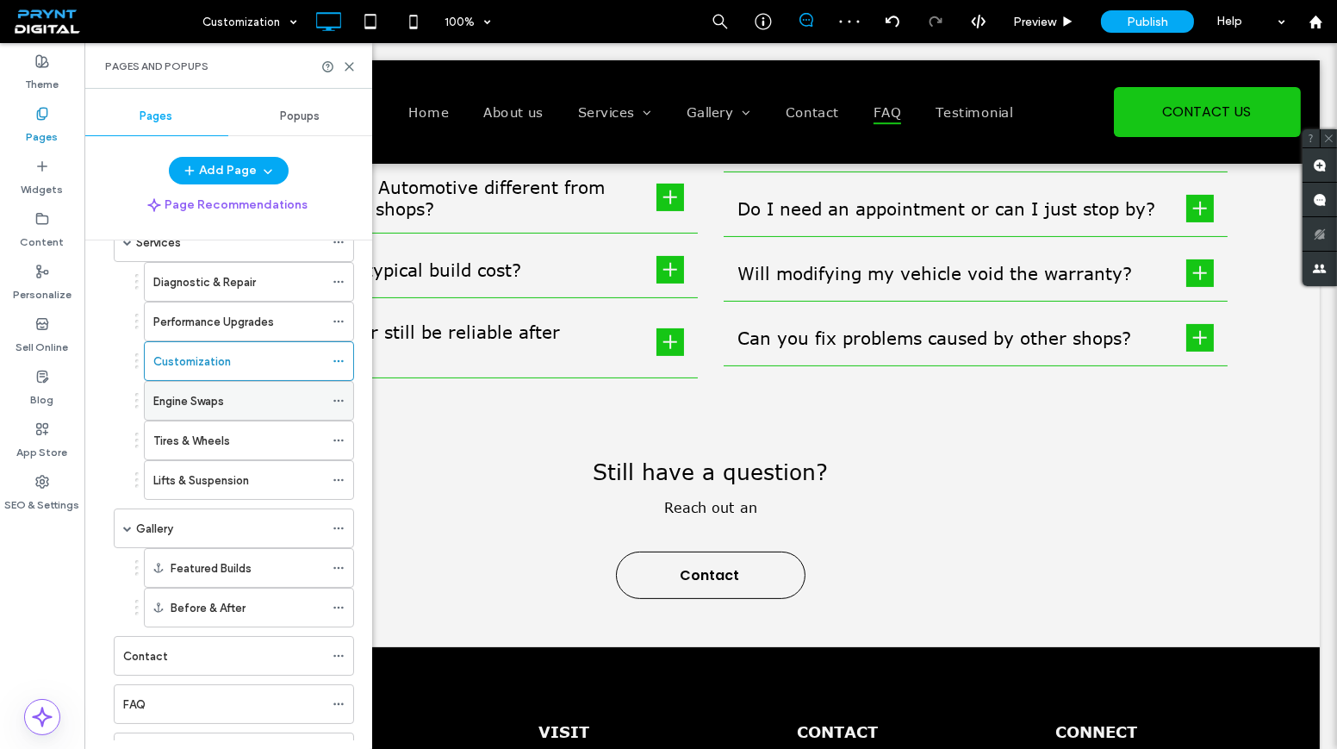
scroll to position [156, 0]
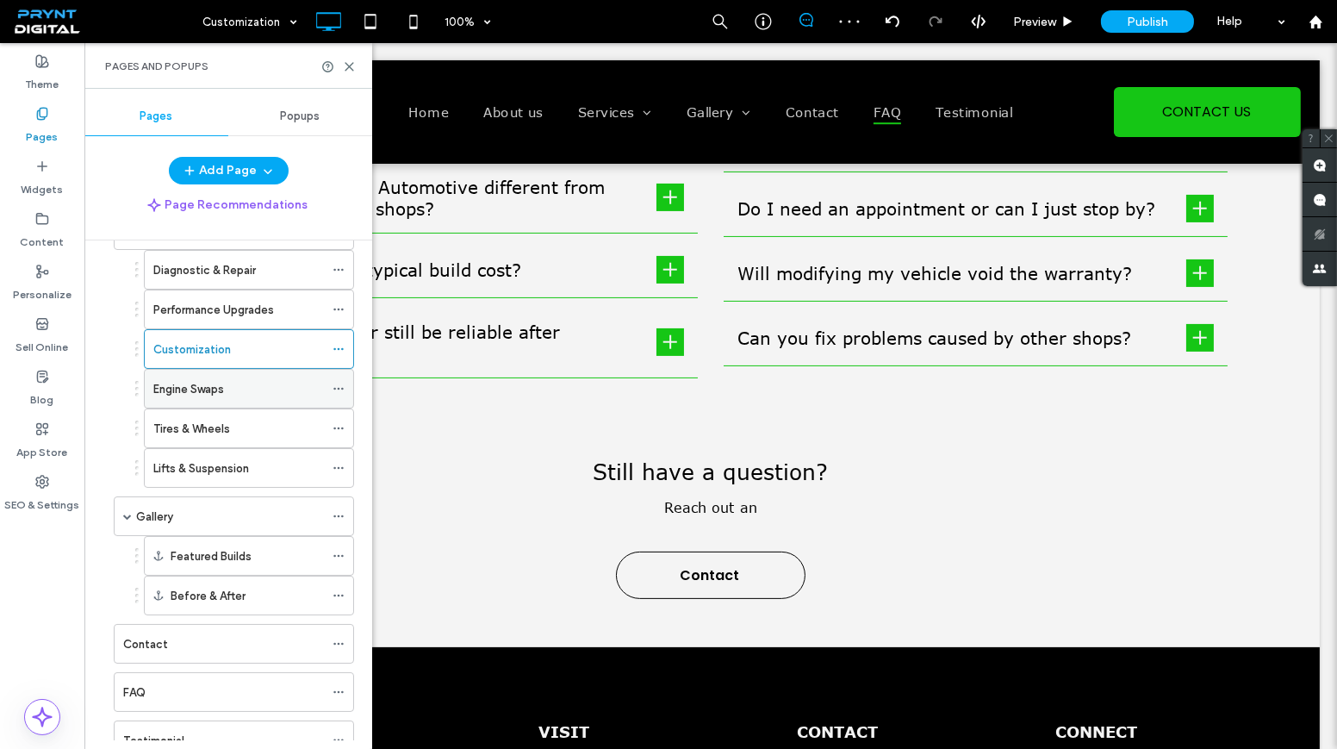
click at [228, 380] on div "Engine Swaps" at bounding box center [238, 389] width 171 height 18
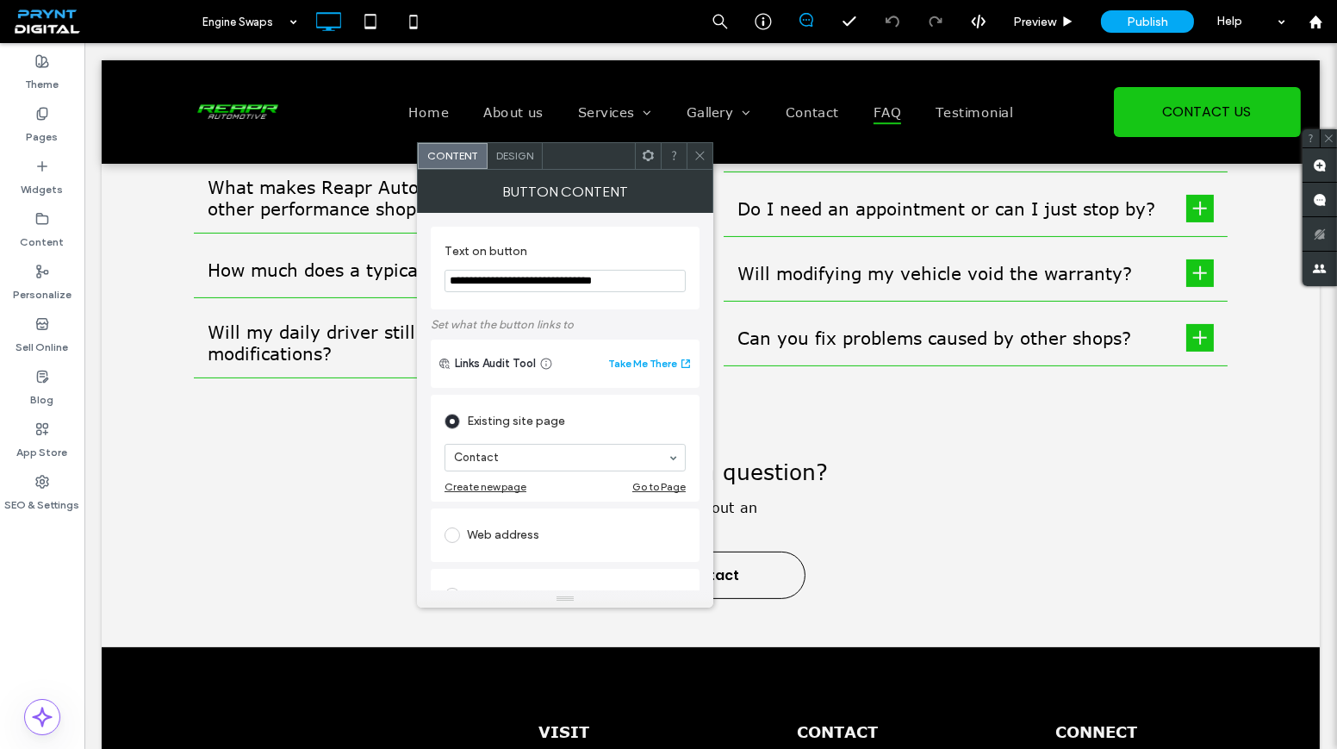
click at [511, 154] on span "Design" at bounding box center [514, 155] width 37 height 13
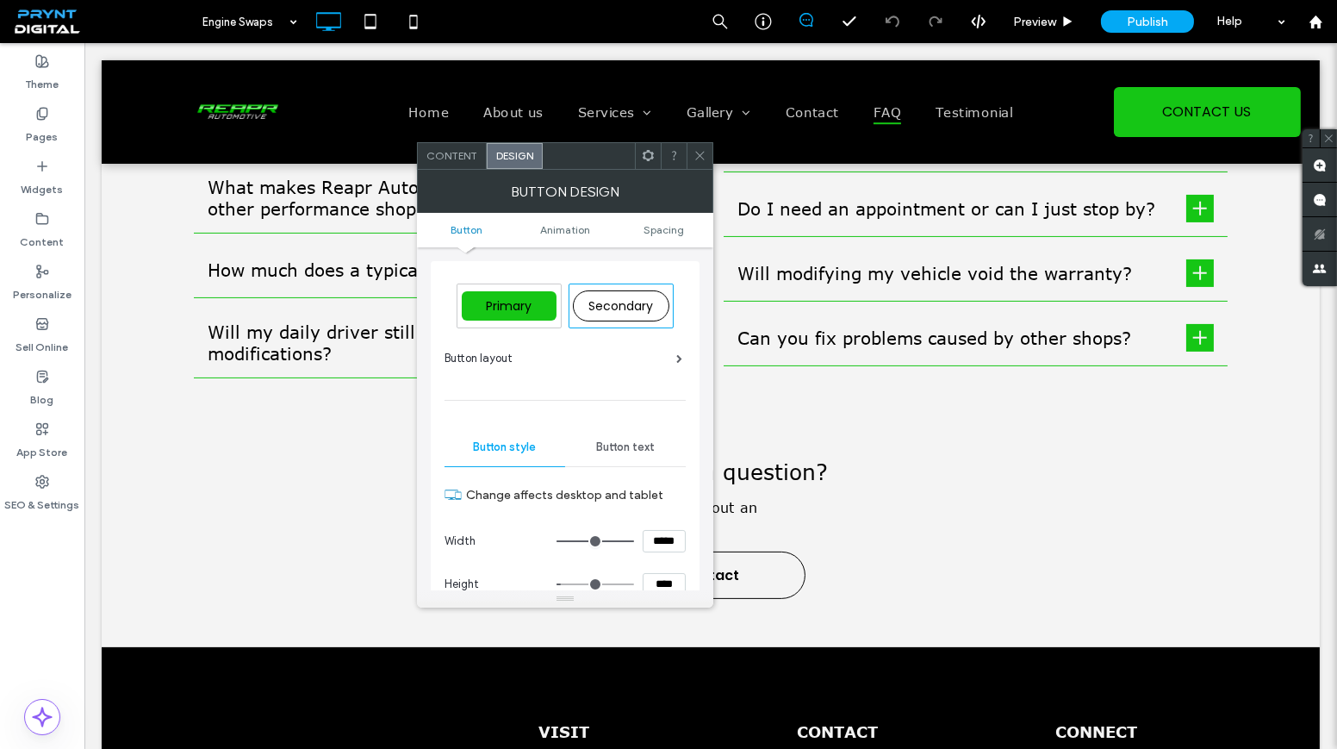
click at [501, 295] on div "Primary" at bounding box center [509, 305] width 95 height 29
type input "*"
type input "***"
click at [692, 152] on div at bounding box center [700, 156] width 26 height 26
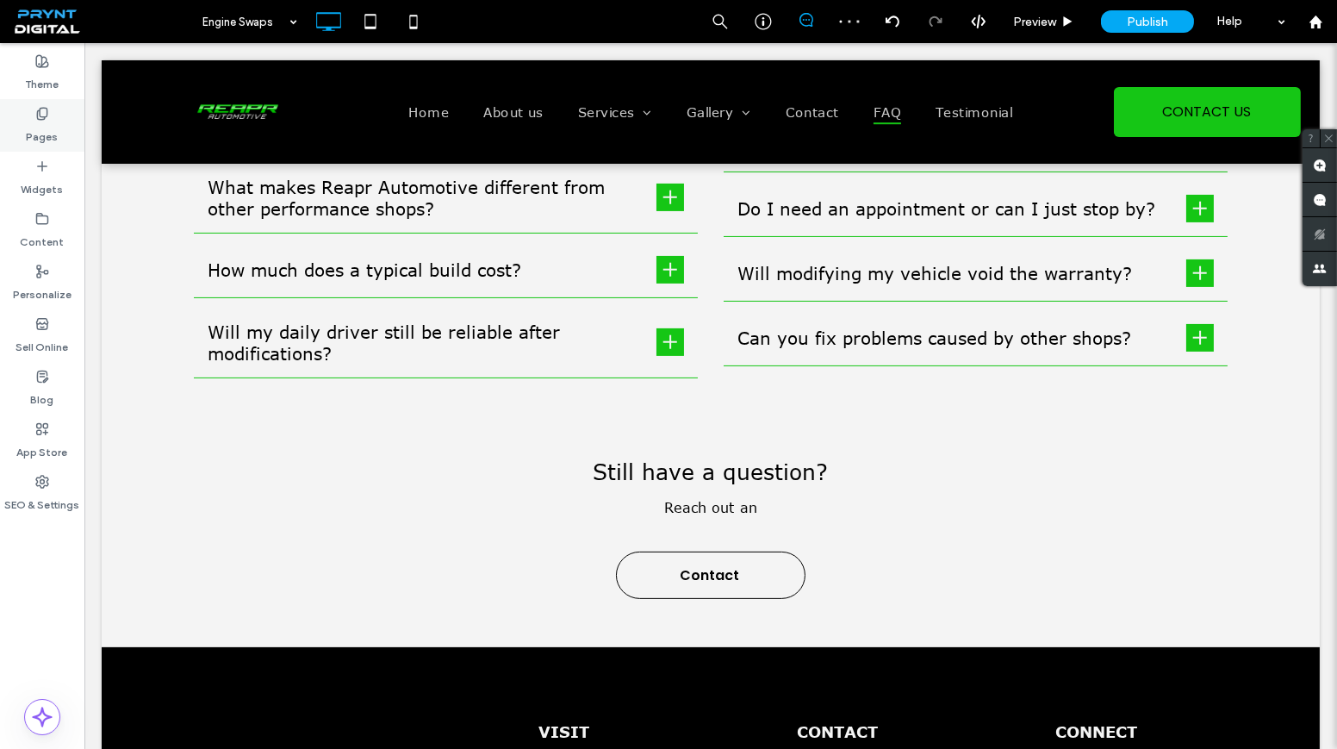
click at [53, 139] on label "Pages" at bounding box center [43, 133] width 32 height 24
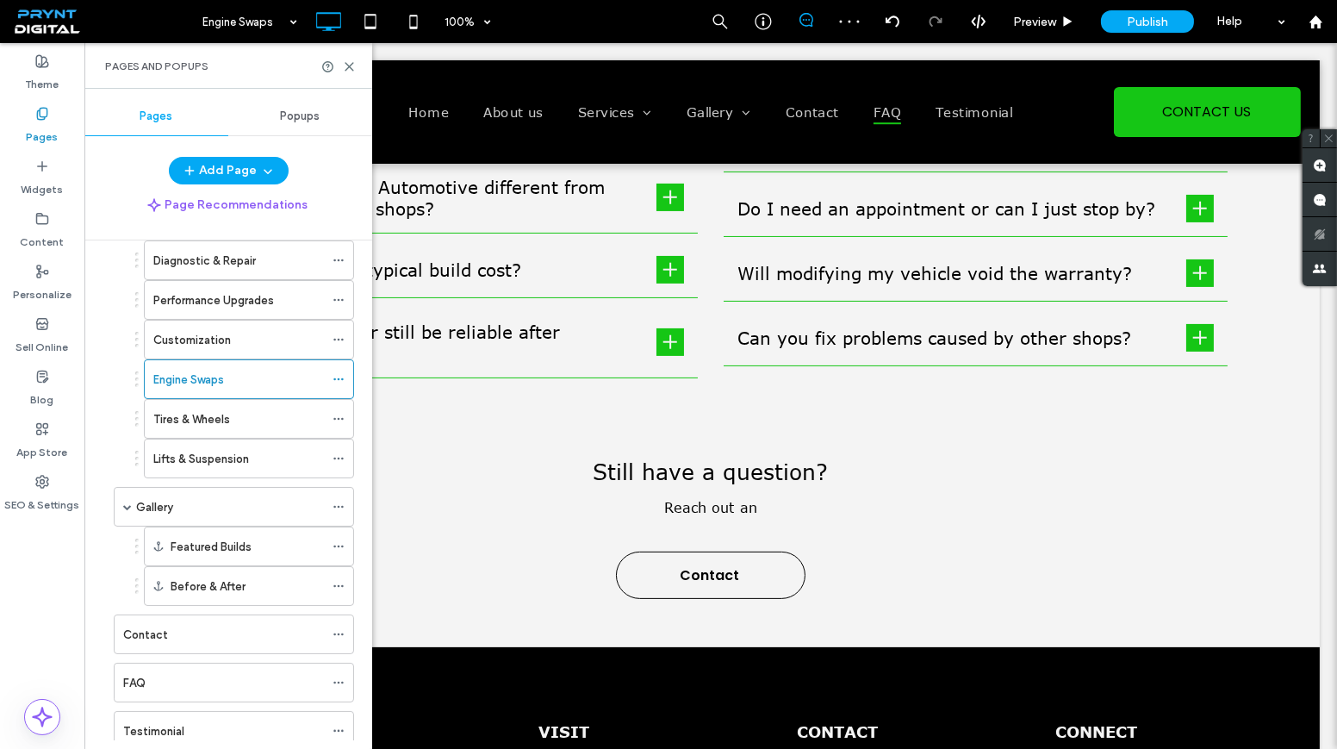
scroll to position [207, 0]
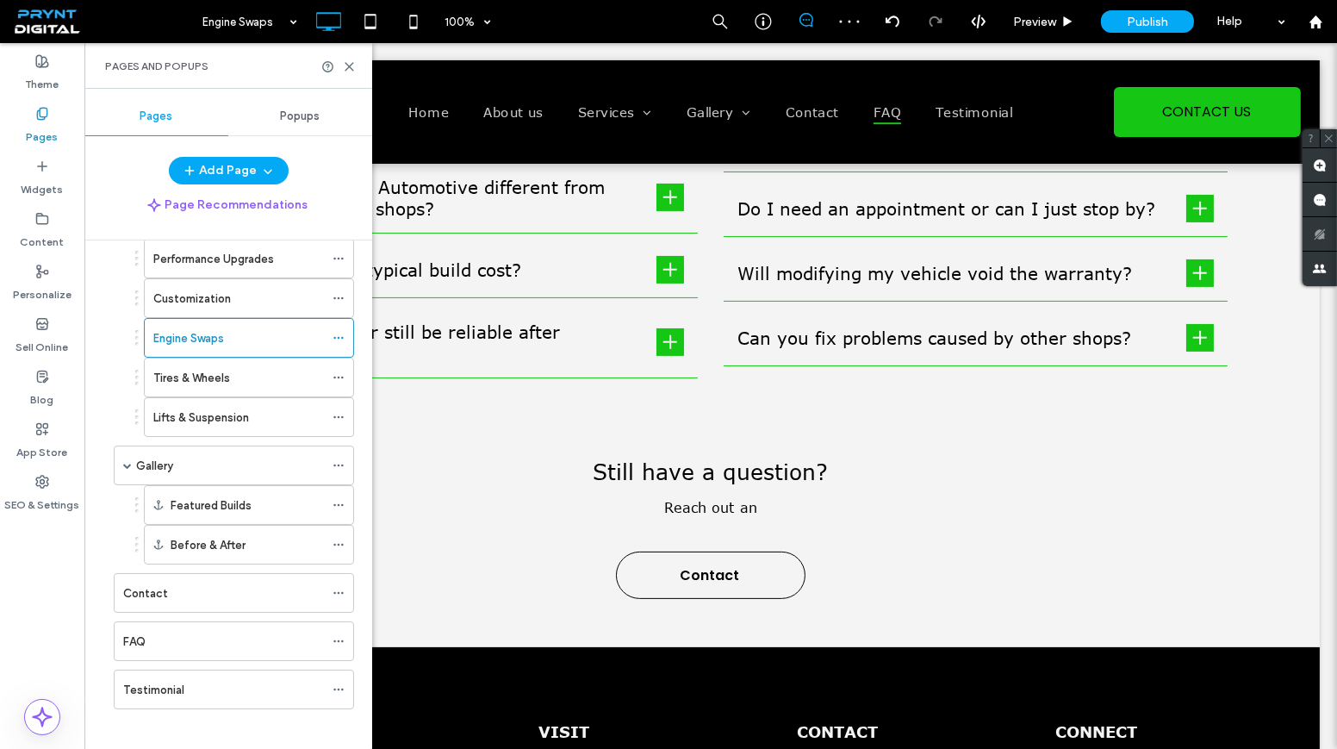
click at [243, 378] on div "Tires & Wheels" at bounding box center [238, 378] width 171 height 18
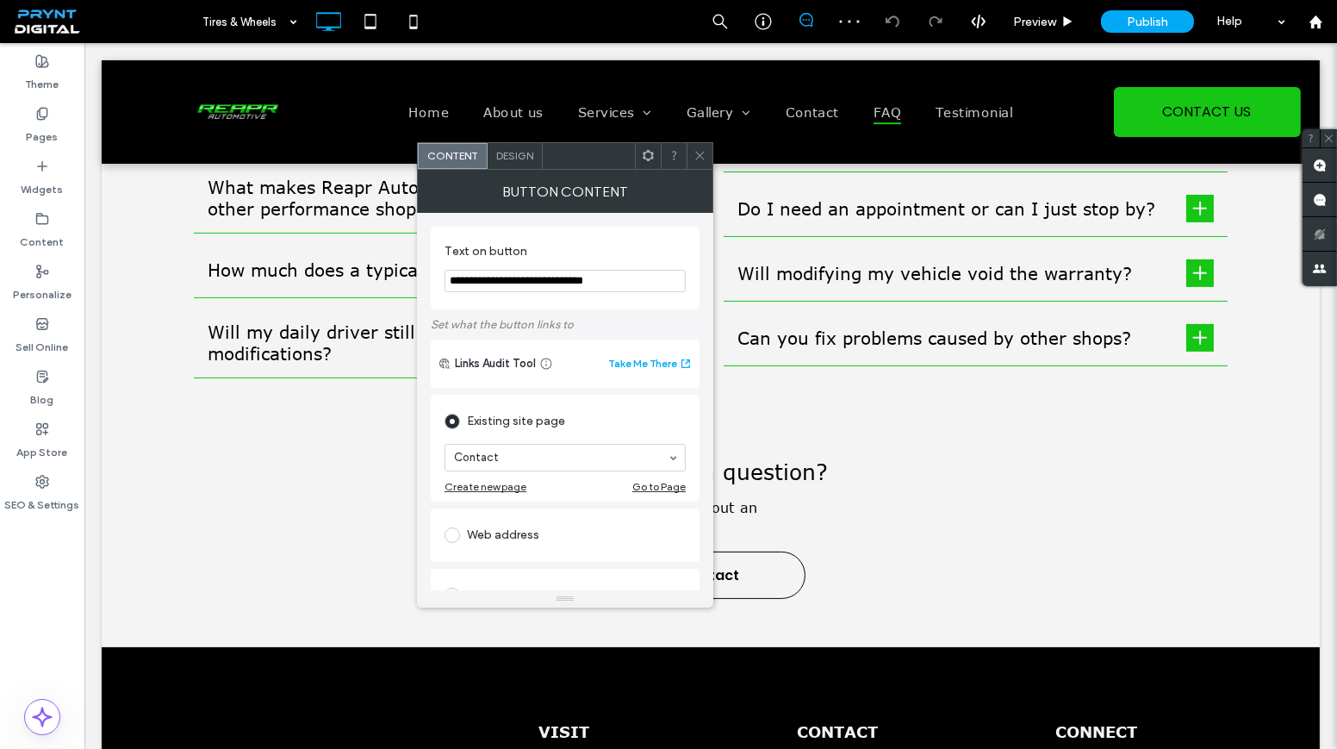
click at [514, 161] on div "Design" at bounding box center [515, 156] width 55 height 26
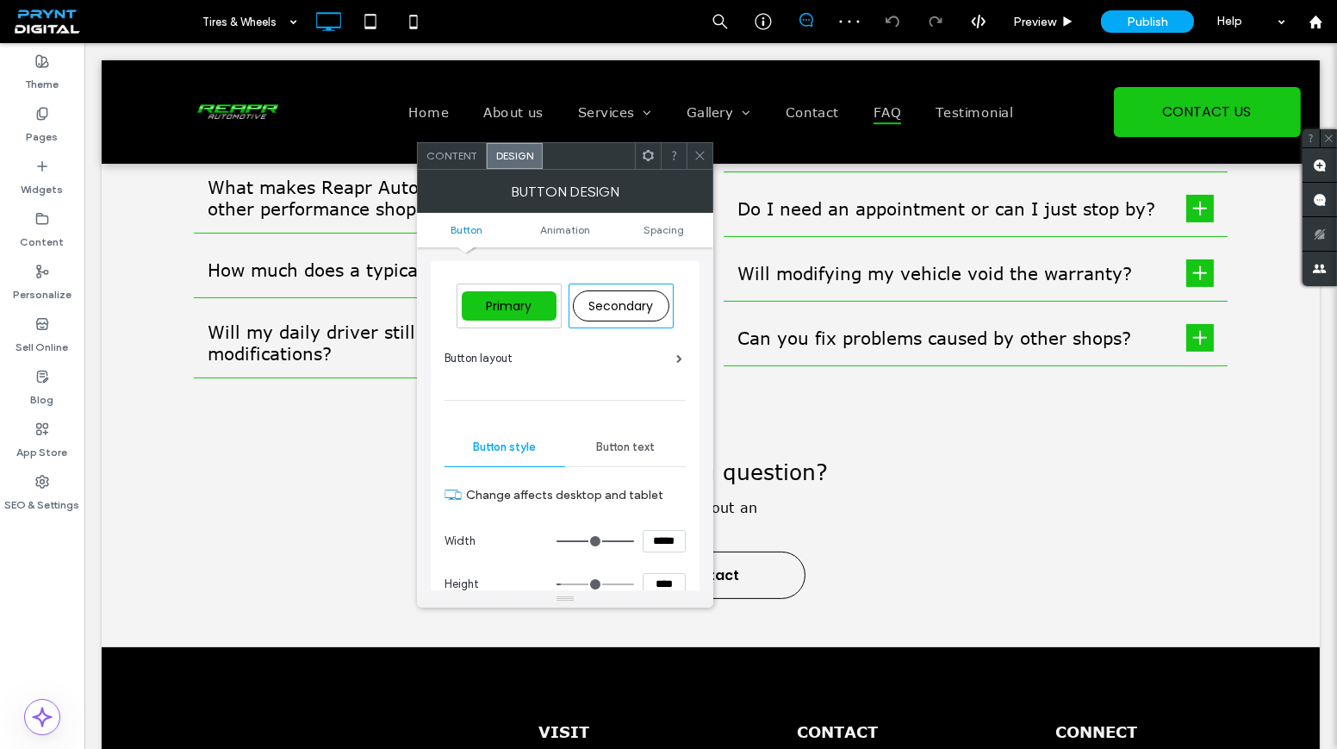
click at [507, 288] on div "Primary" at bounding box center [508, 305] width 103 height 43
type input "*"
type input "***"
click at [699, 155] on icon at bounding box center [699, 155] width 13 height 13
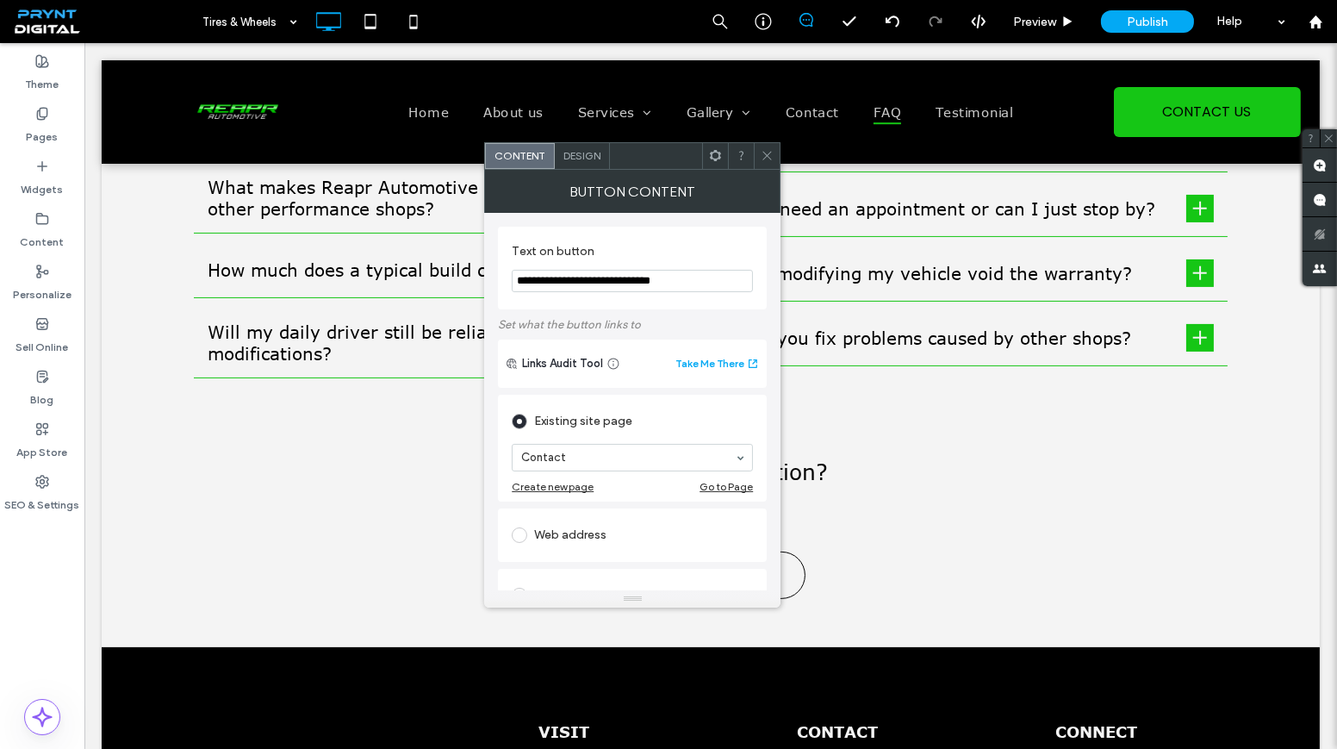
click at [576, 165] on div "Design" at bounding box center [582, 156] width 55 height 26
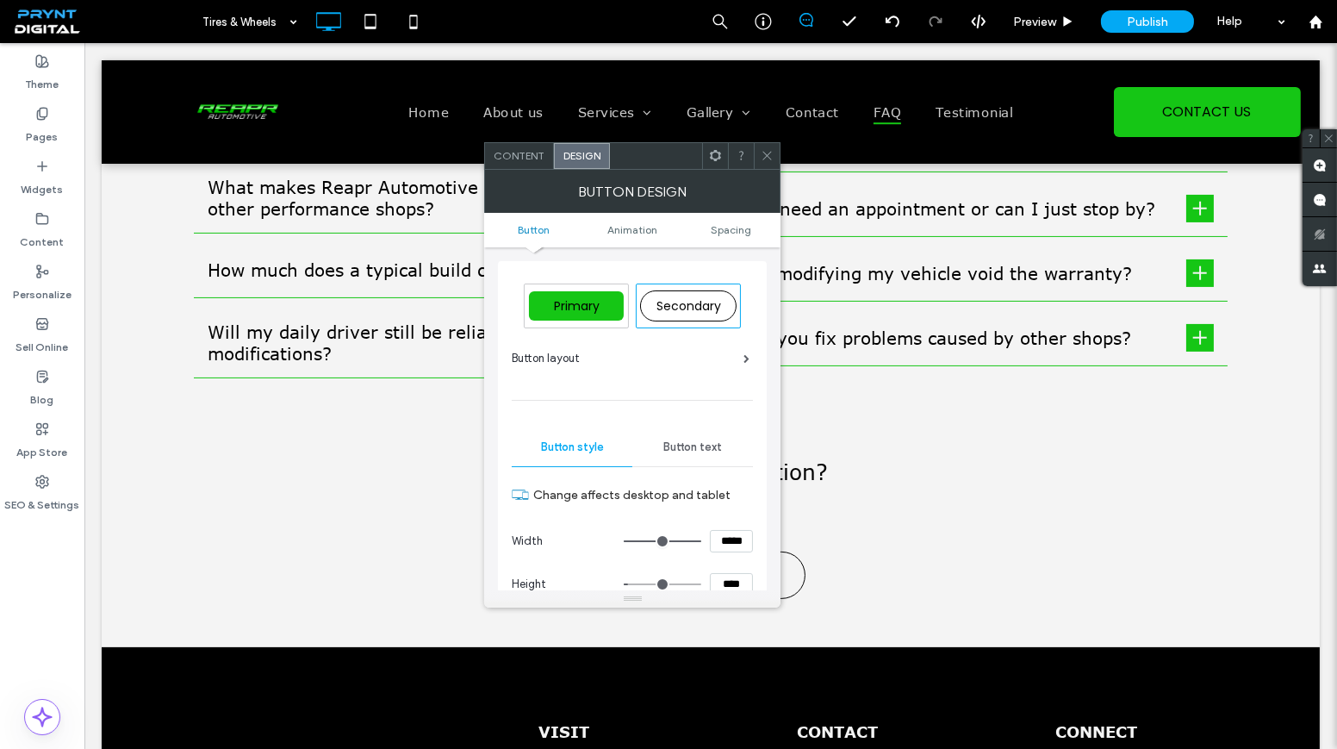
click at [583, 291] on div "Primary" at bounding box center [576, 305] width 95 height 29
type input "*"
type input "***"
click at [766, 154] on use at bounding box center [767, 156] width 9 height 9
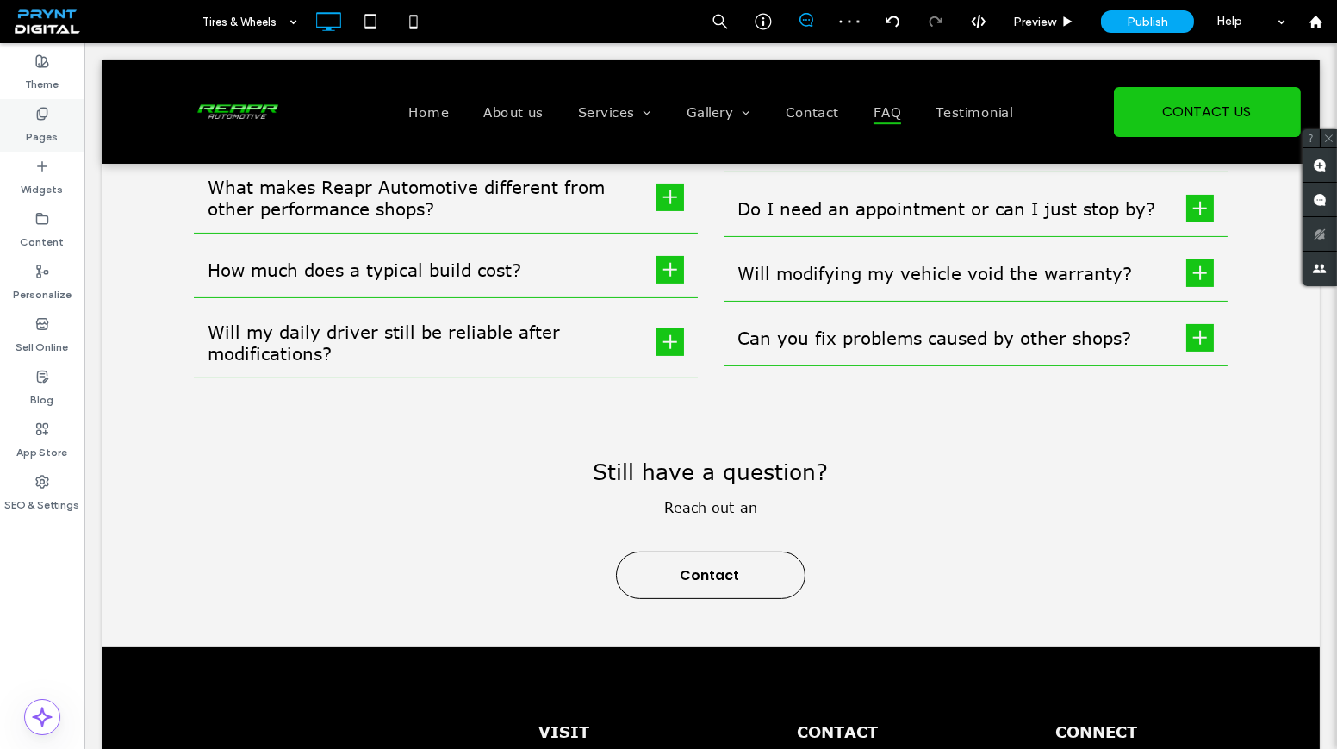
click at [40, 132] on label "Pages" at bounding box center [43, 133] width 32 height 24
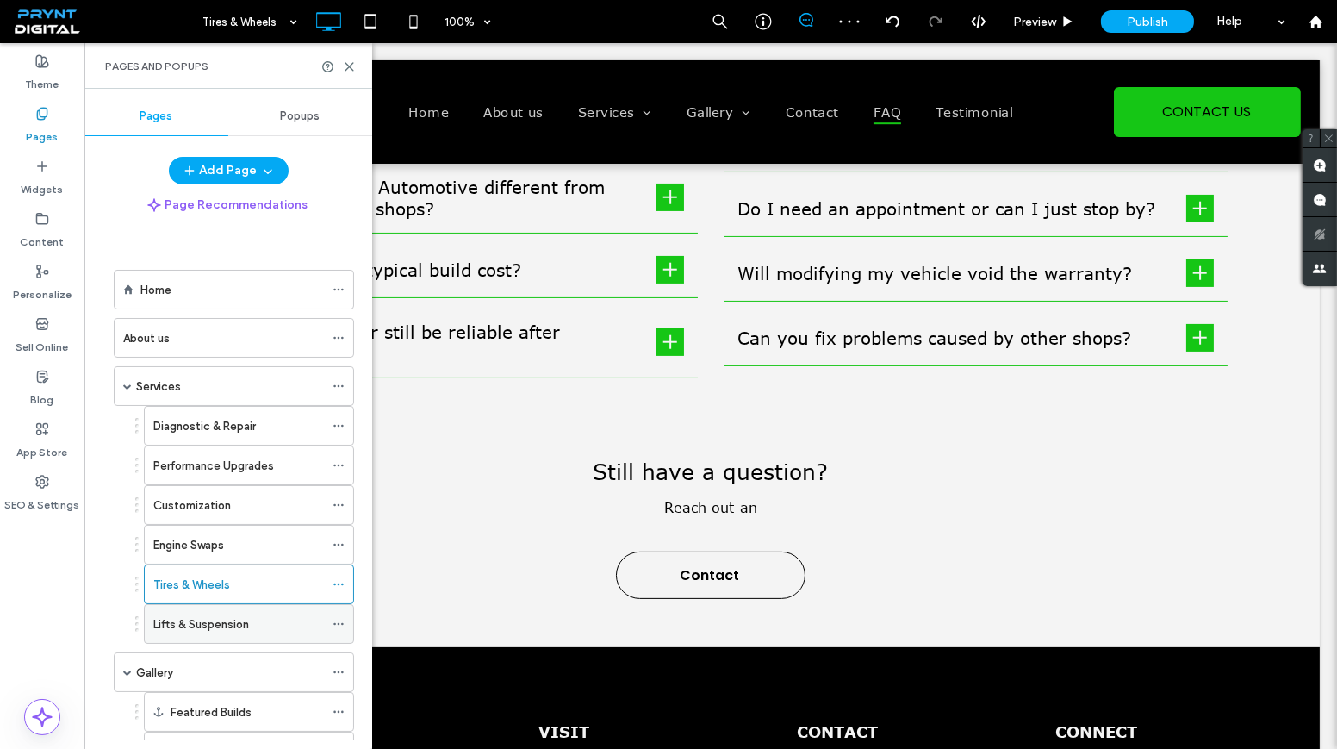
click at [215, 605] on div "Lifts & Suspension" at bounding box center [238, 624] width 171 height 38
click at [352, 60] on icon at bounding box center [349, 66] width 13 height 13
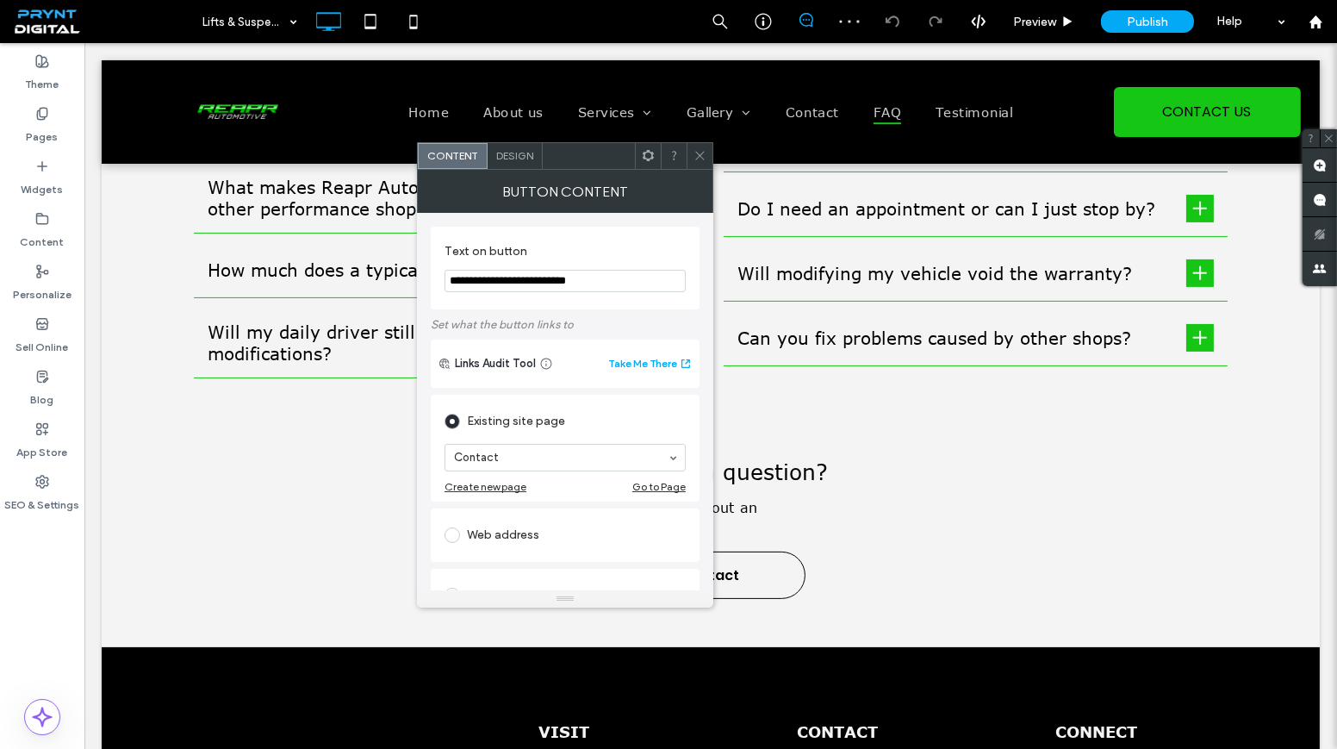
click at [513, 159] on span "Design" at bounding box center [514, 155] width 37 height 13
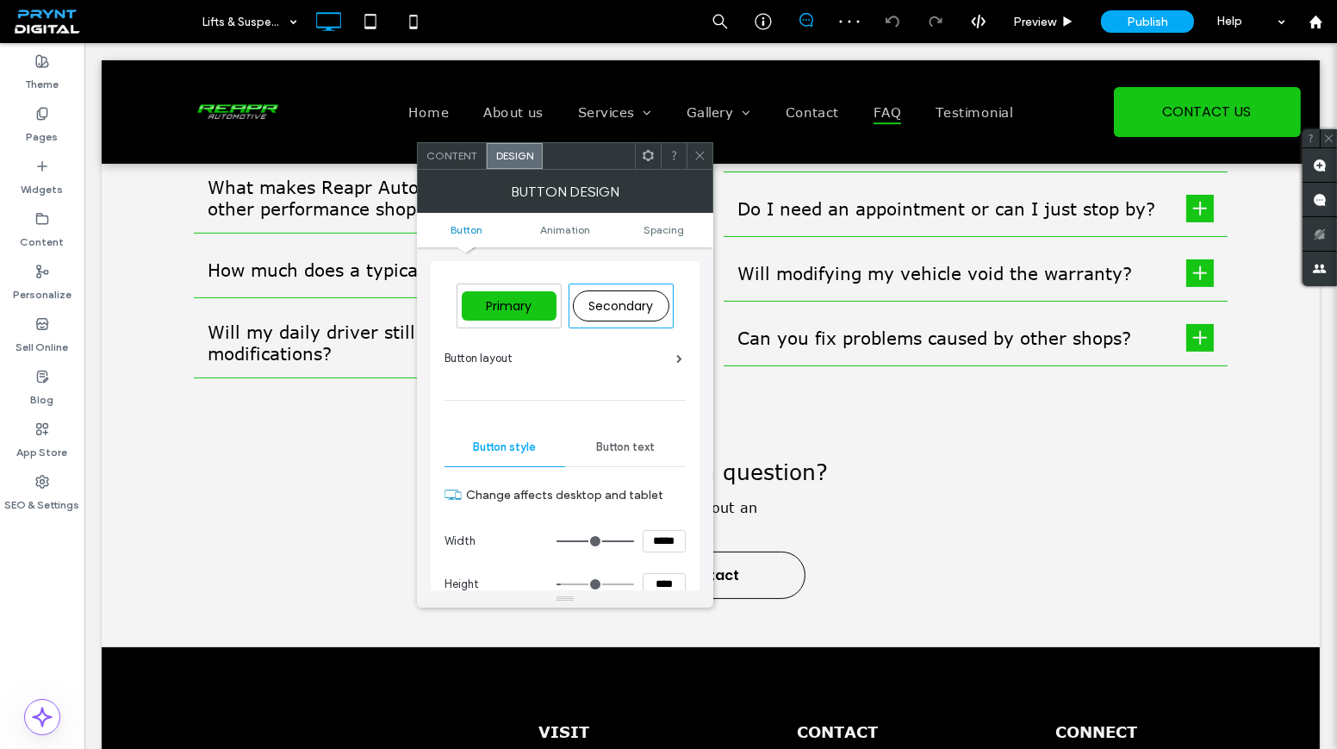
click at [506, 301] on span "Primary" at bounding box center [509, 305] width 58 height 17
type input "*"
type input "***"
click at [709, 158] on div at bounding box center [700, 156] width 26 height 26
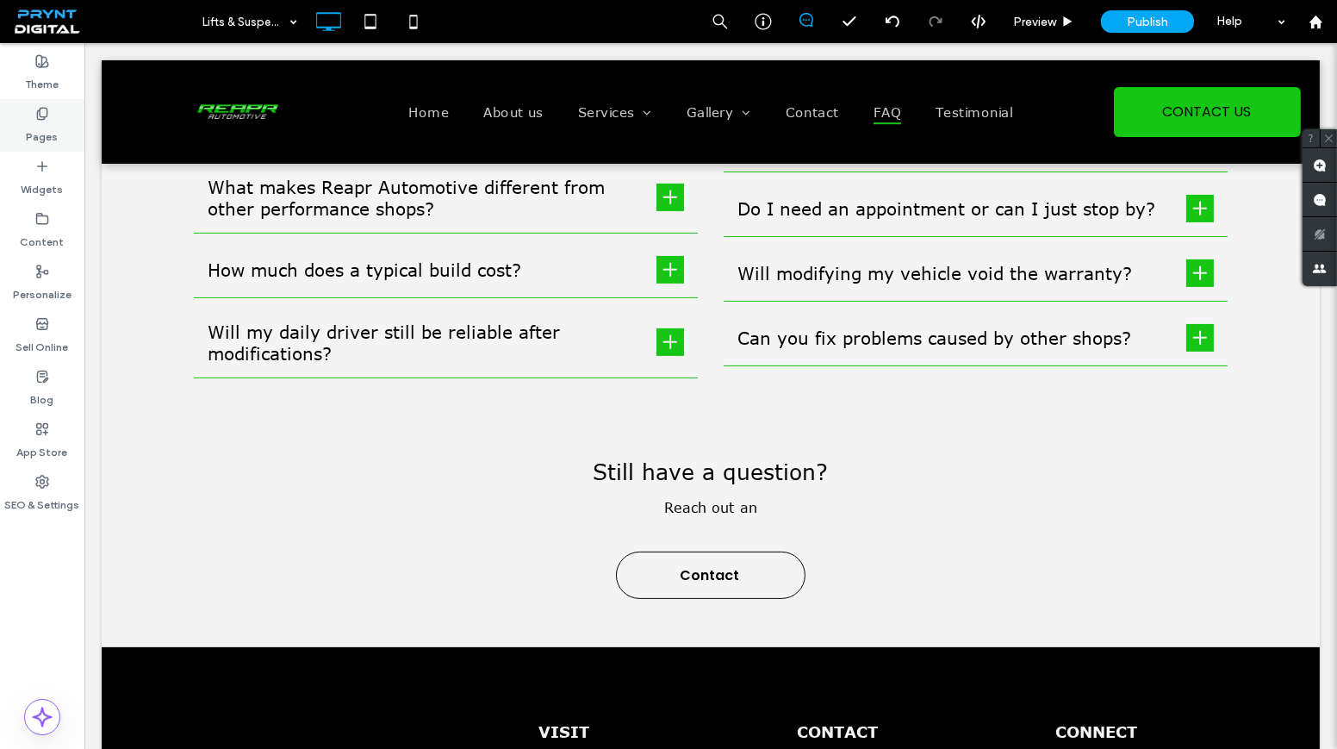
click at [54, 133] on label "Pages" at bounding box center [43, 133] width 32 height 24
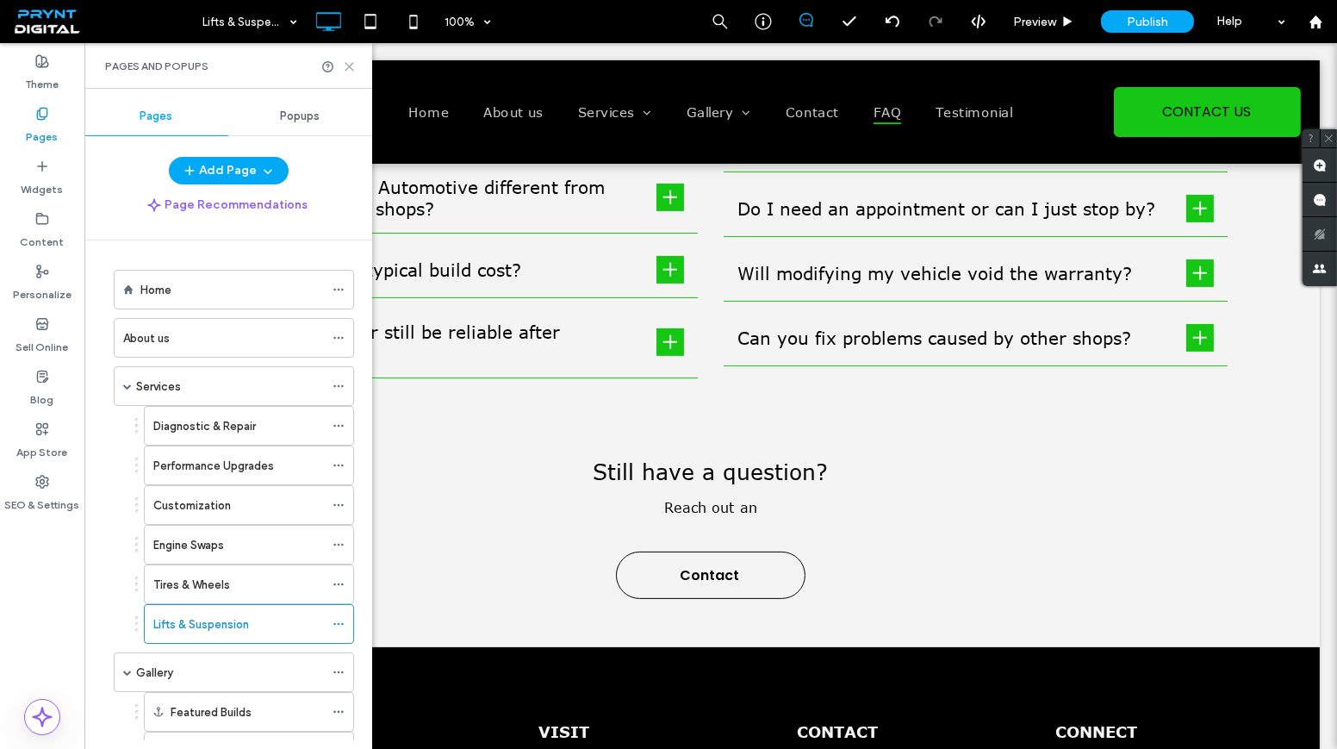
click at [355, 65] on icon at bounding box center [349, 66] width 13 height 13
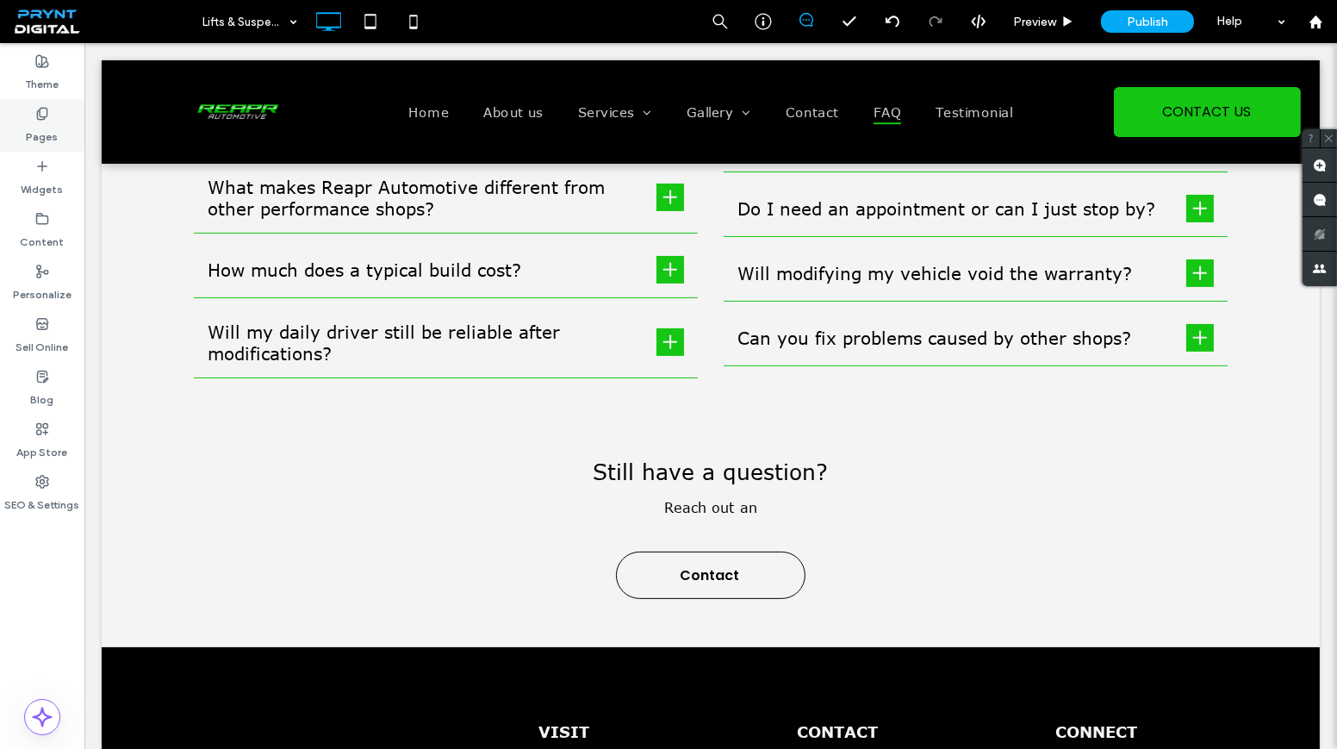
click at [63, 131] on div "Pages" at bounding box center [42, 125] width 84 height 53
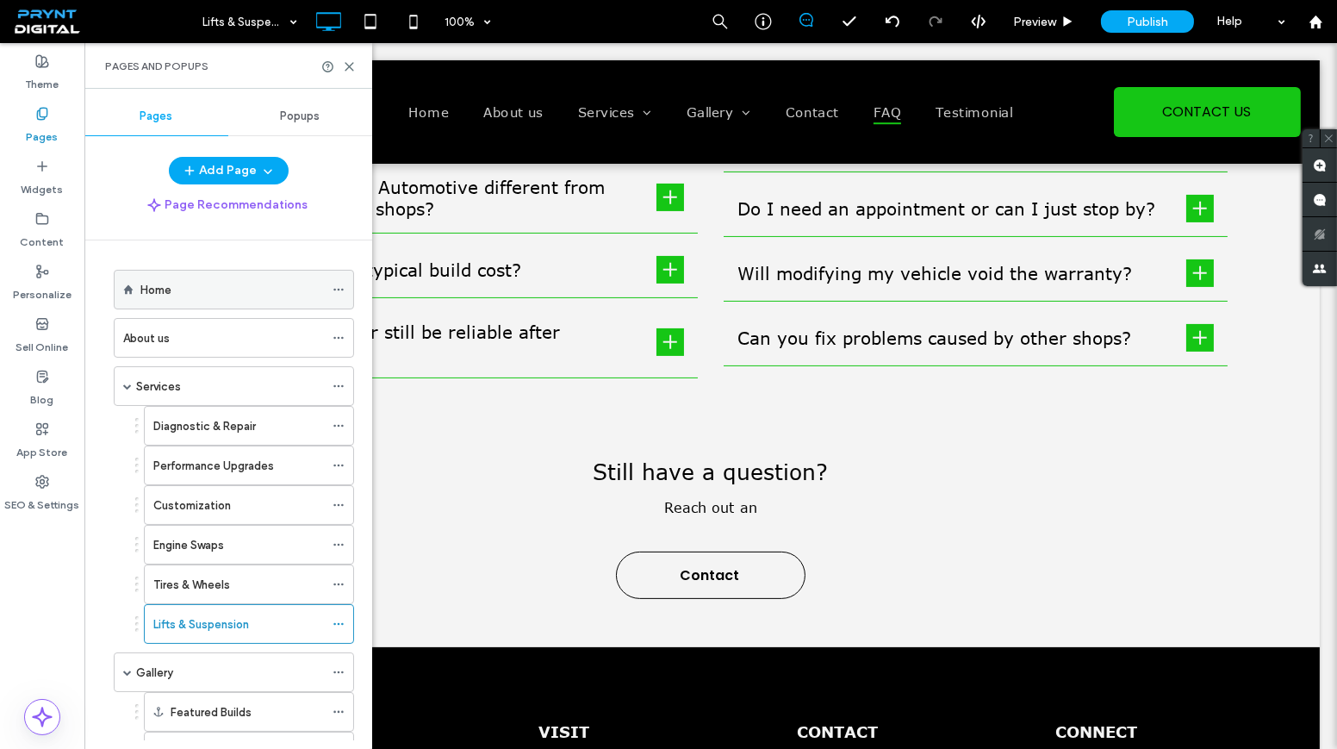
click at [173, 305] on div "Home" at bounding box center [231, 290] width 183 height 38
click at [352, 66] on icon at bounding box center [349, 66] width 13 height 13
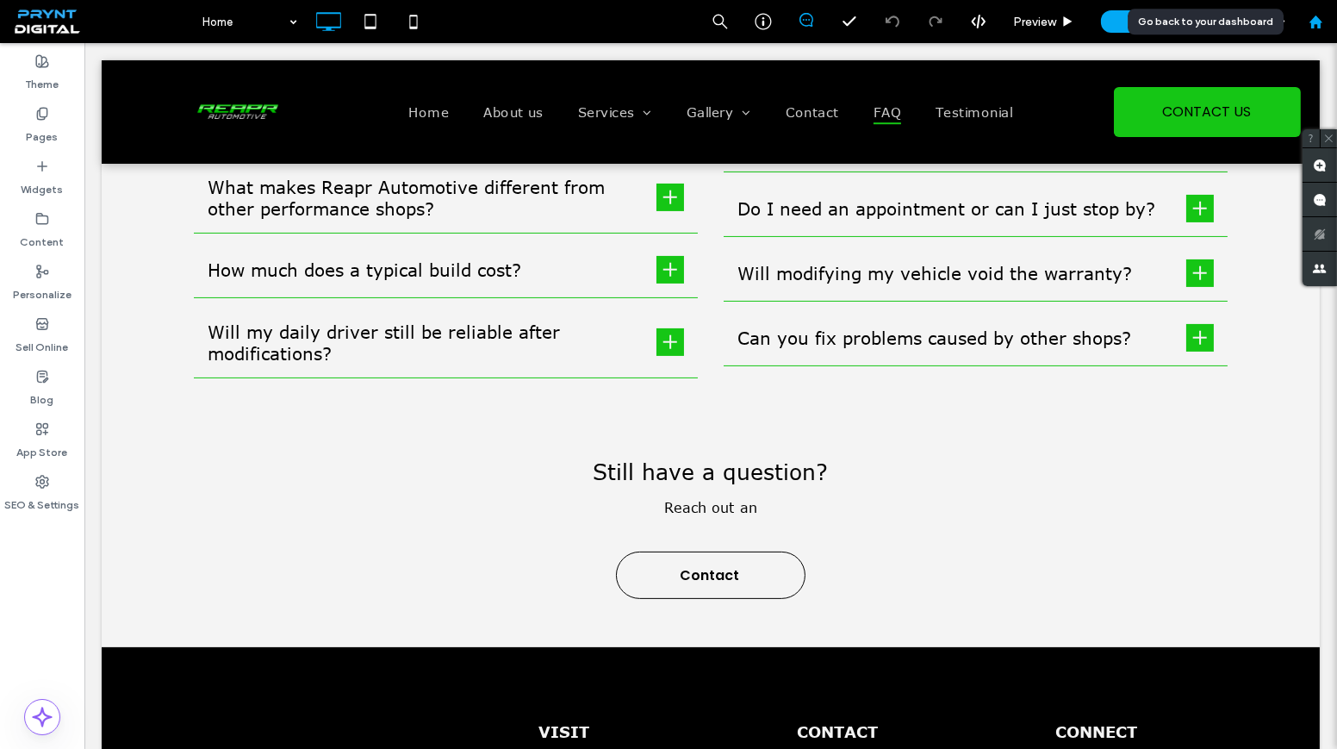
click at [1323, 19] on div at bounding box center [1315, 22] width 41 height 15
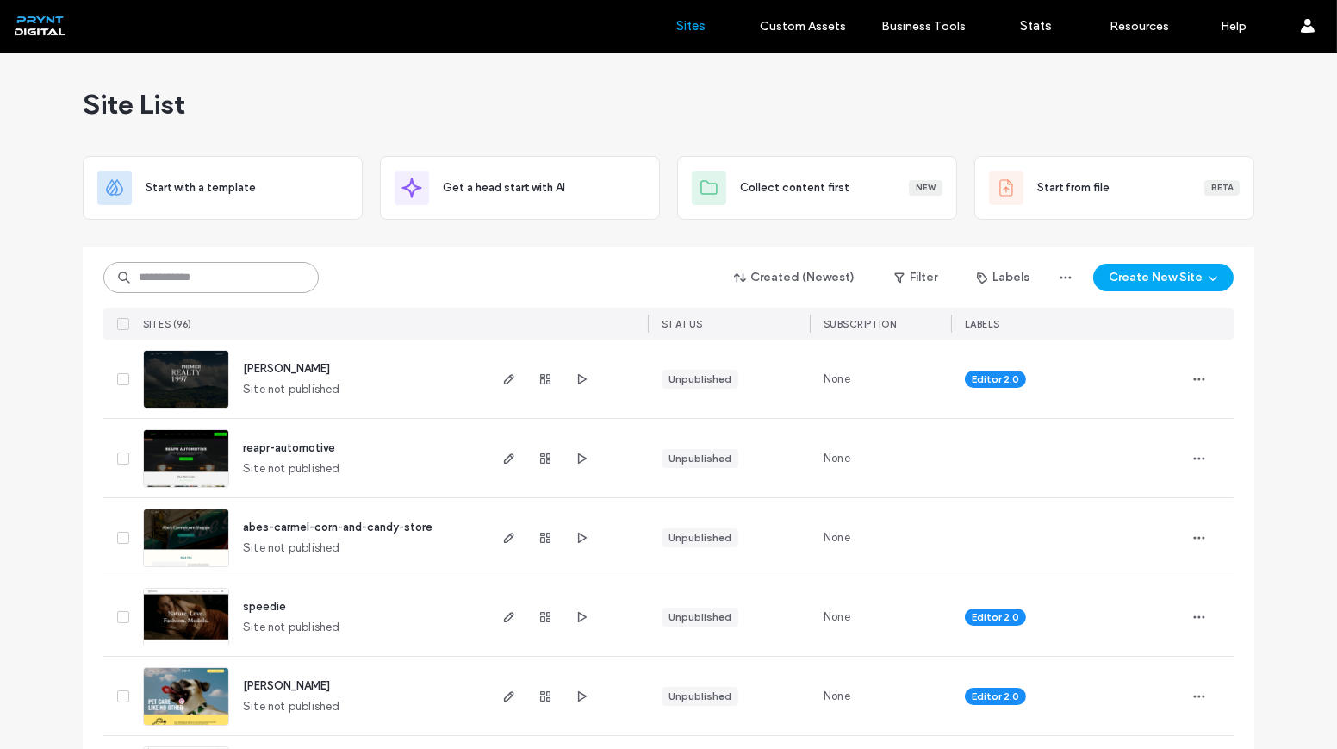
click at [216, 278] on input at bounding box center [210, 277] width 215 height 31
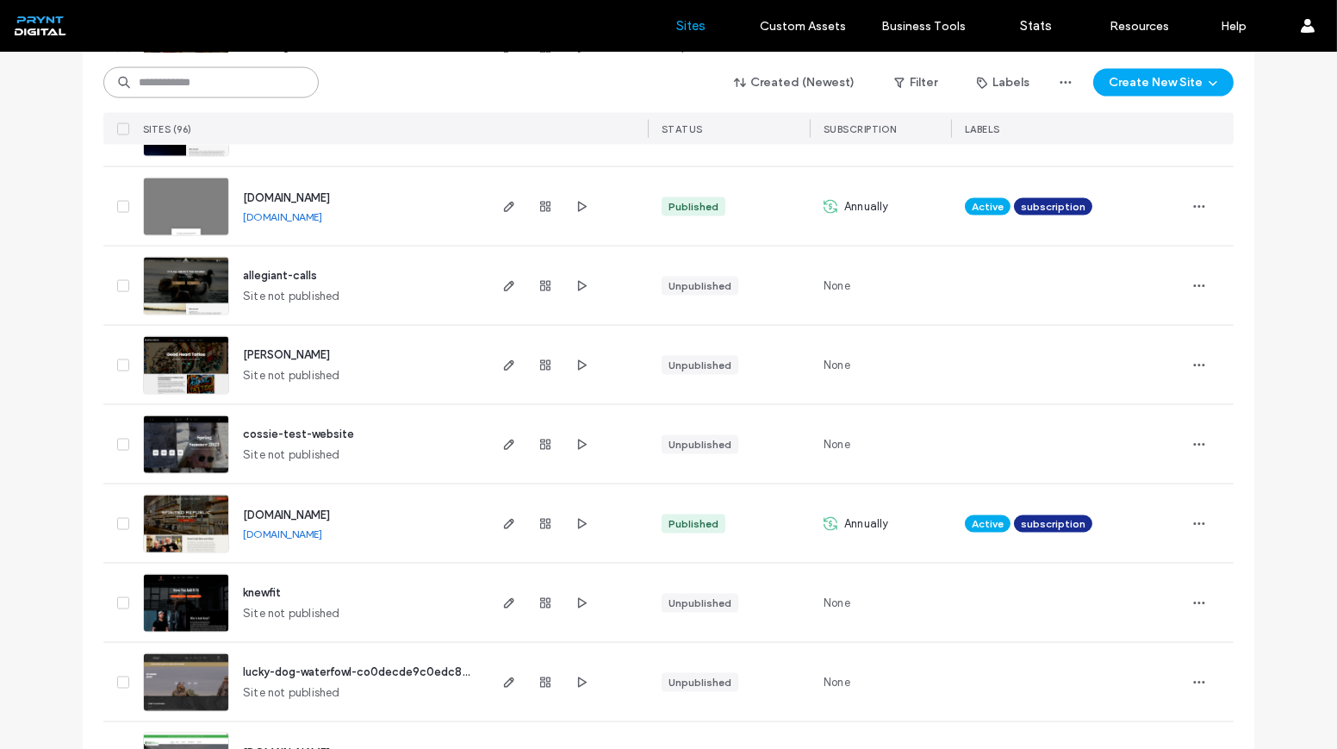
scroll to position [4620, 0]
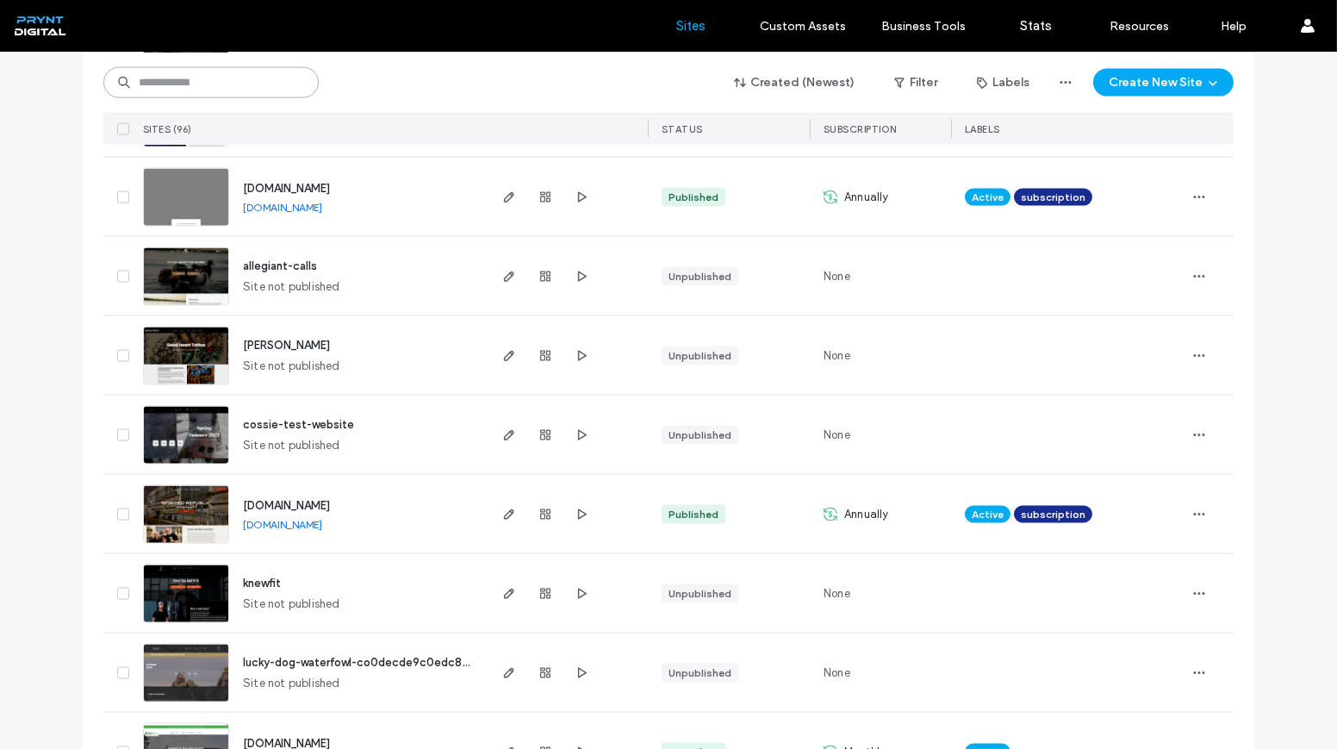
click at [261, 88] on input at bounding box center [210, 82] width 215 height 31
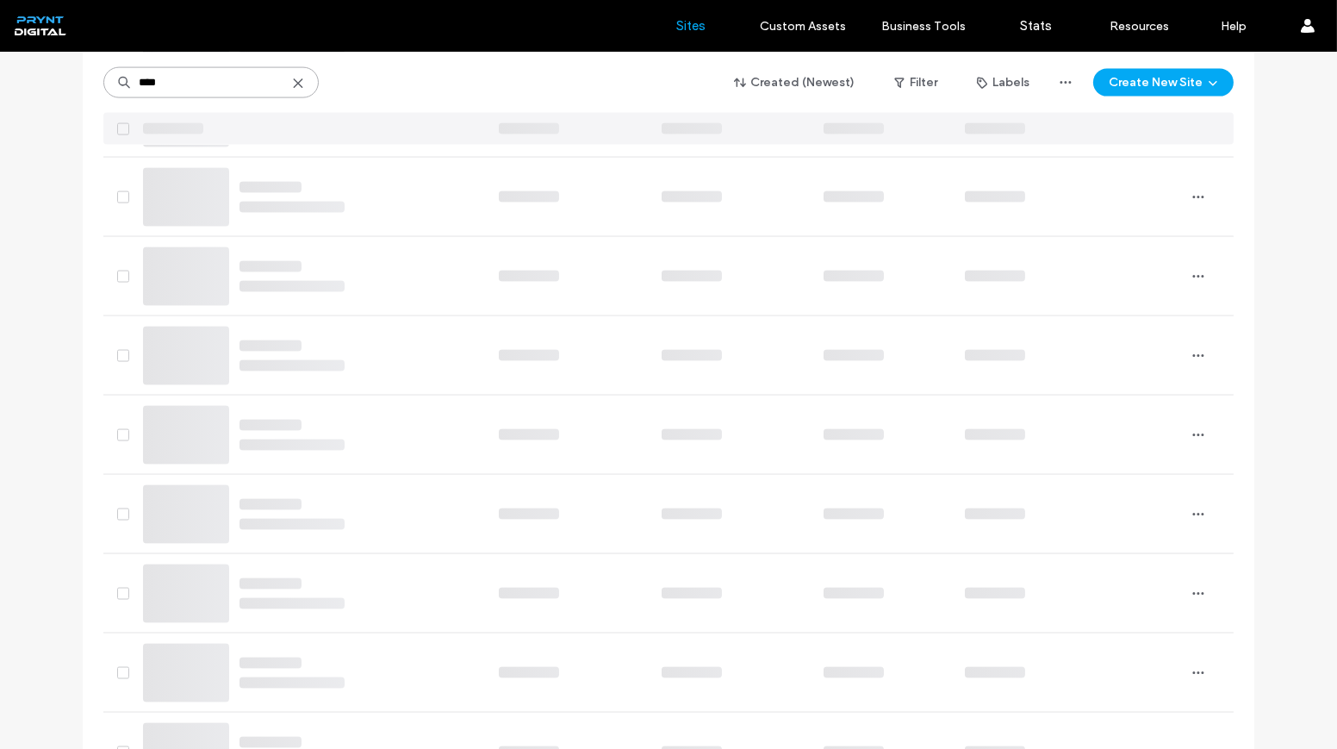
scroll to position [0, 0]
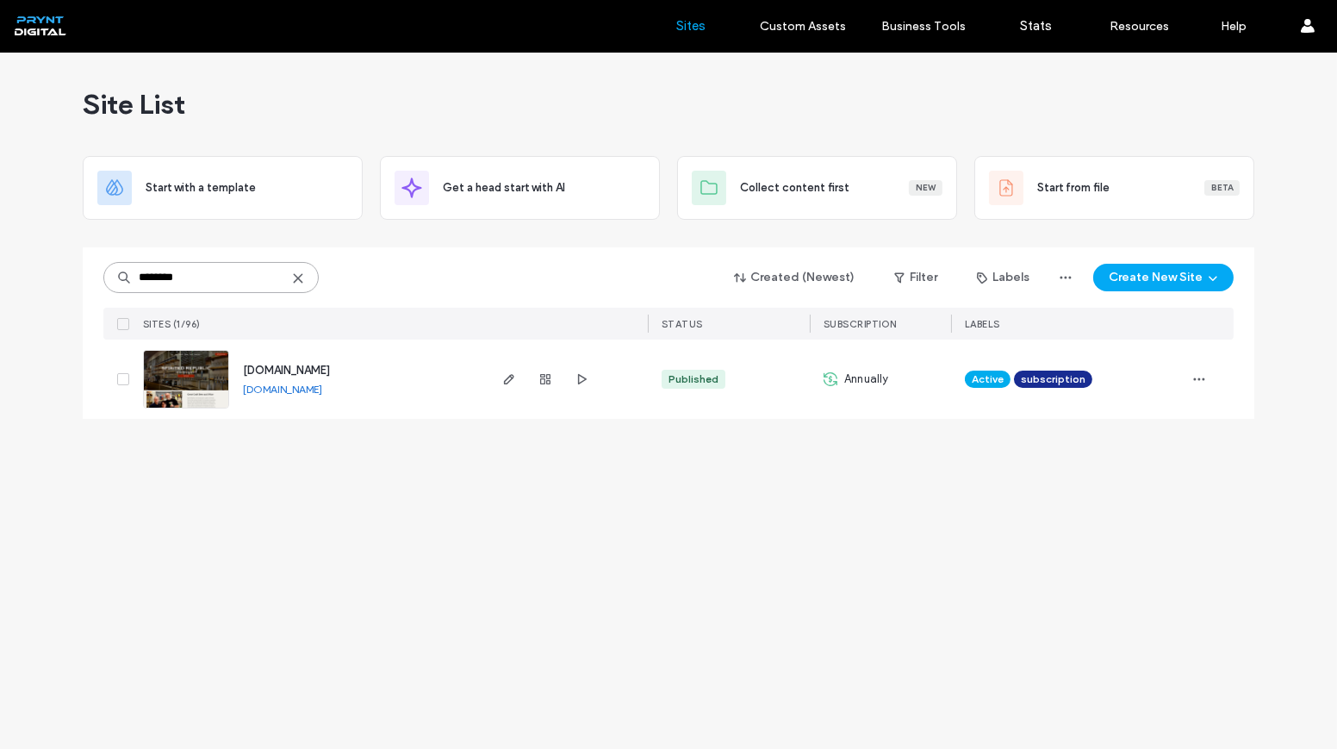
click at [143, 281] on input "********" at bounding box center [210, 277] width 215 height 31
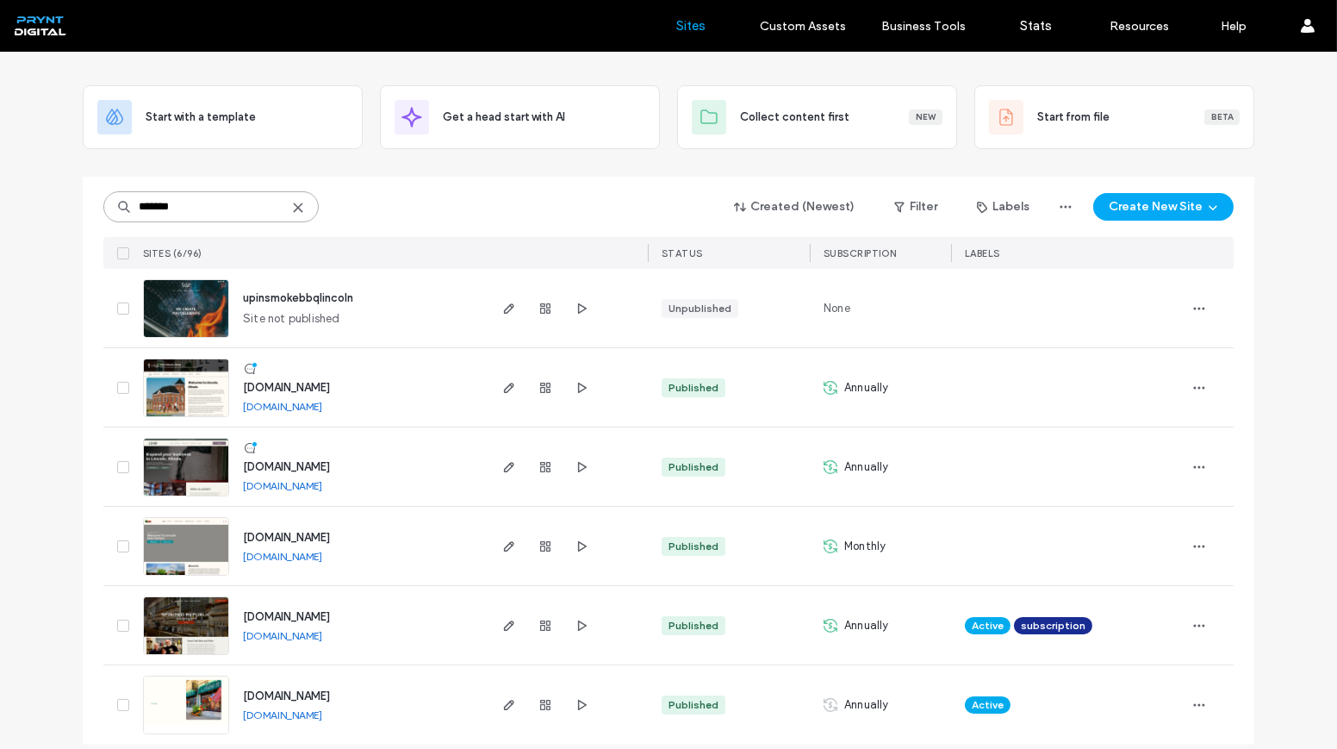
scroll to position [78, 0]
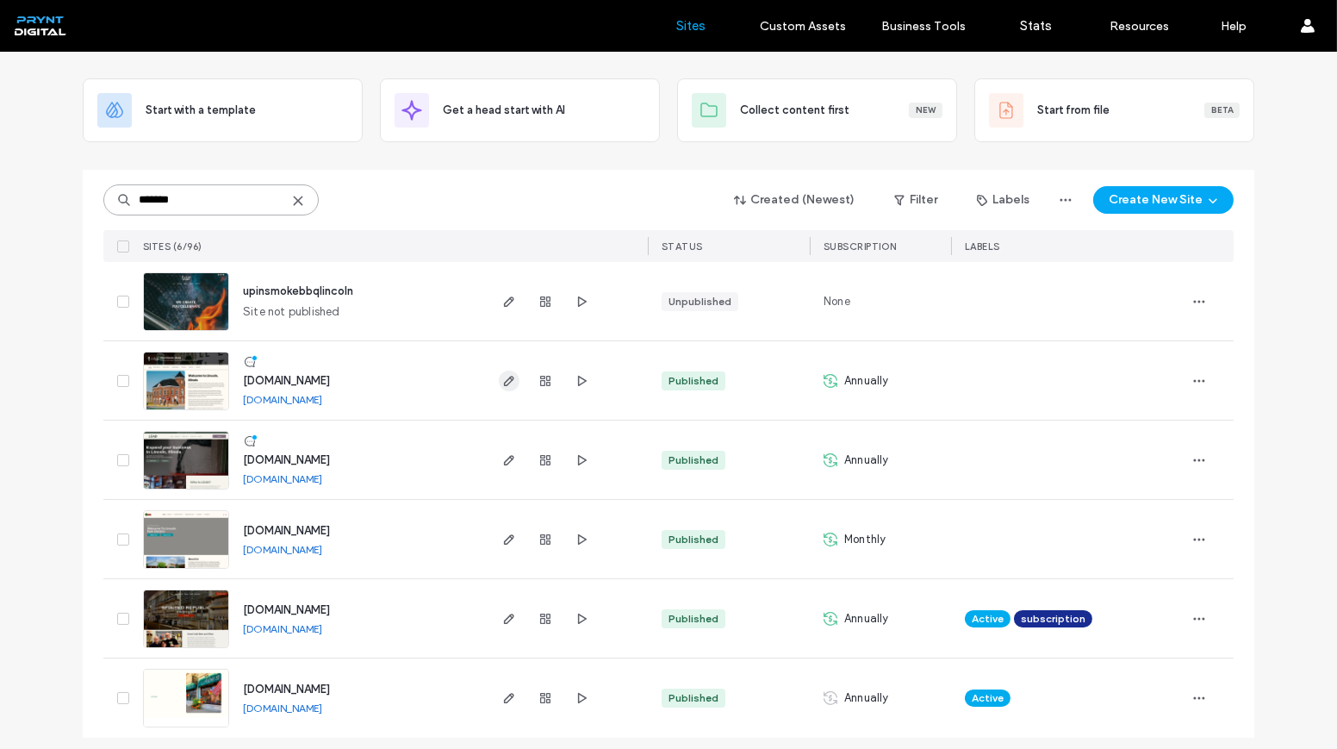
type input "*******"
click at [510, 376] on span "button" at bounding box center [509, 380] width 21 height 21
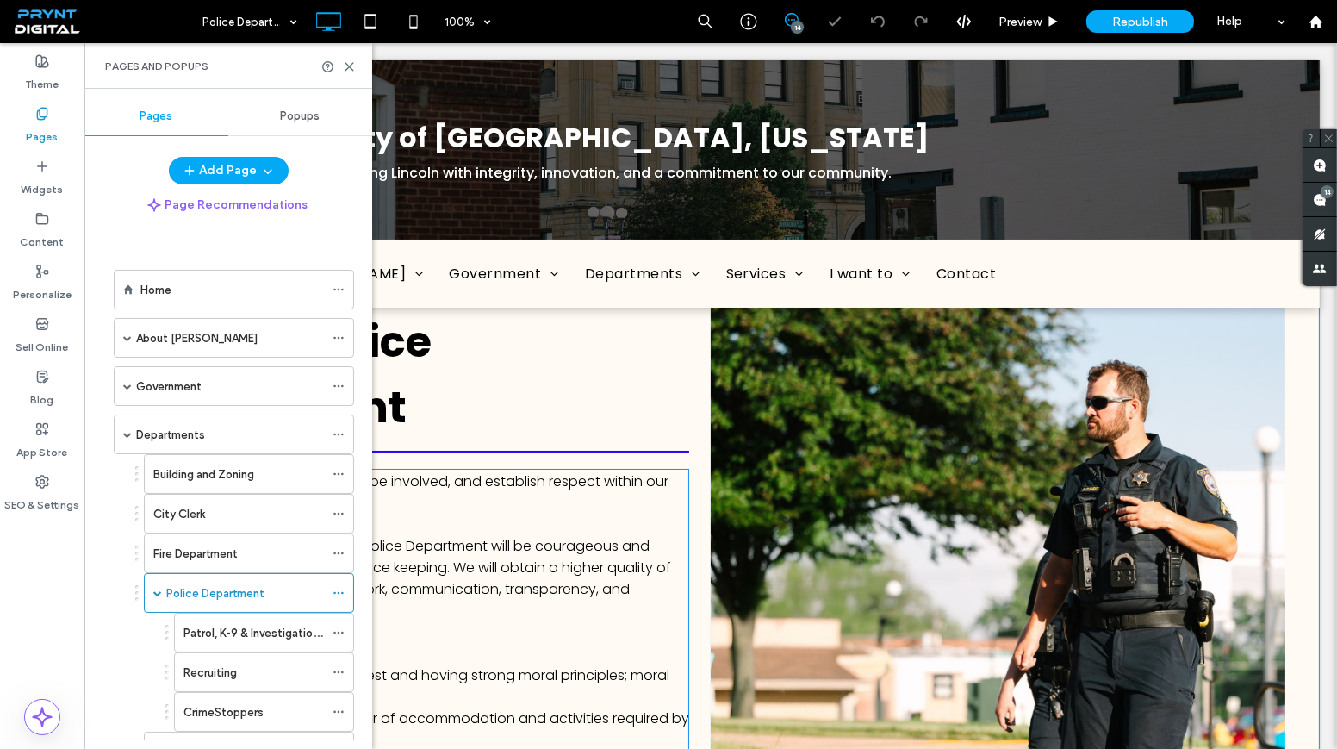
scroll to position [313, 0]
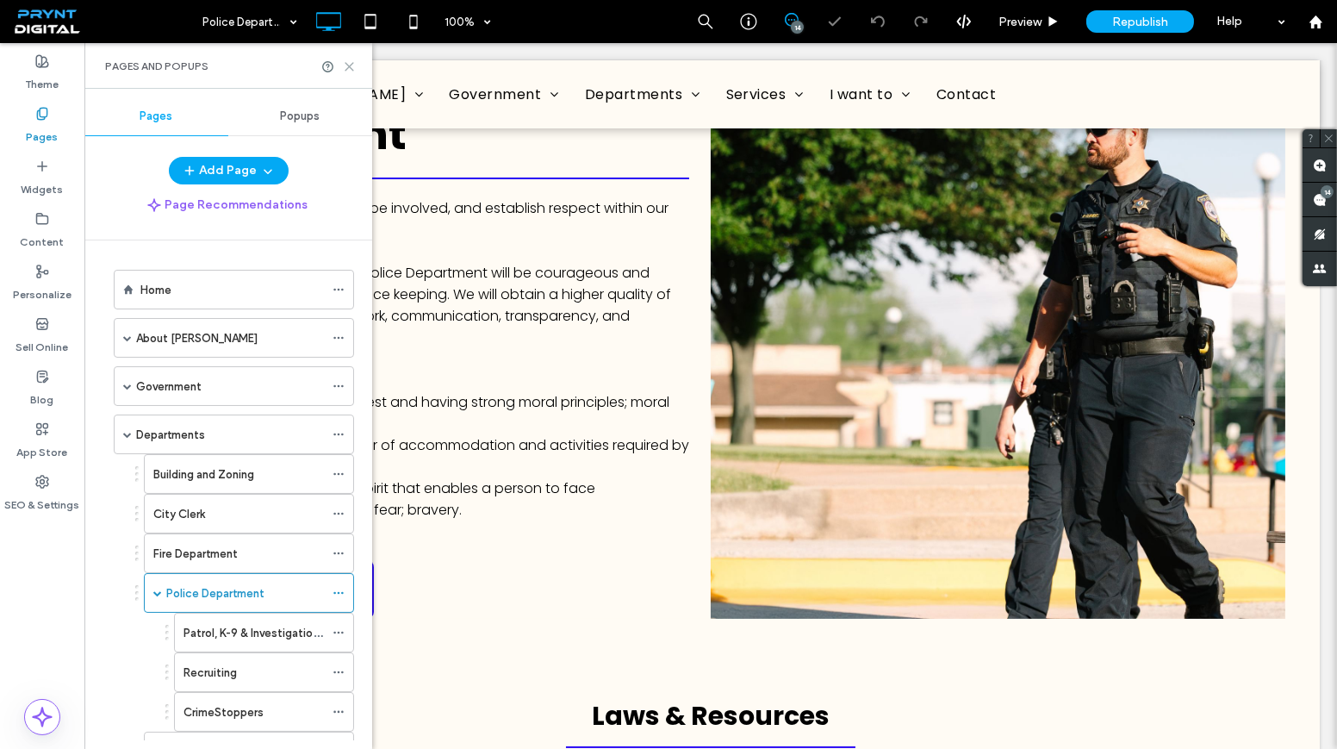
click at [344, 68] on icon at bounding box center [349, 66] width 13 height 13
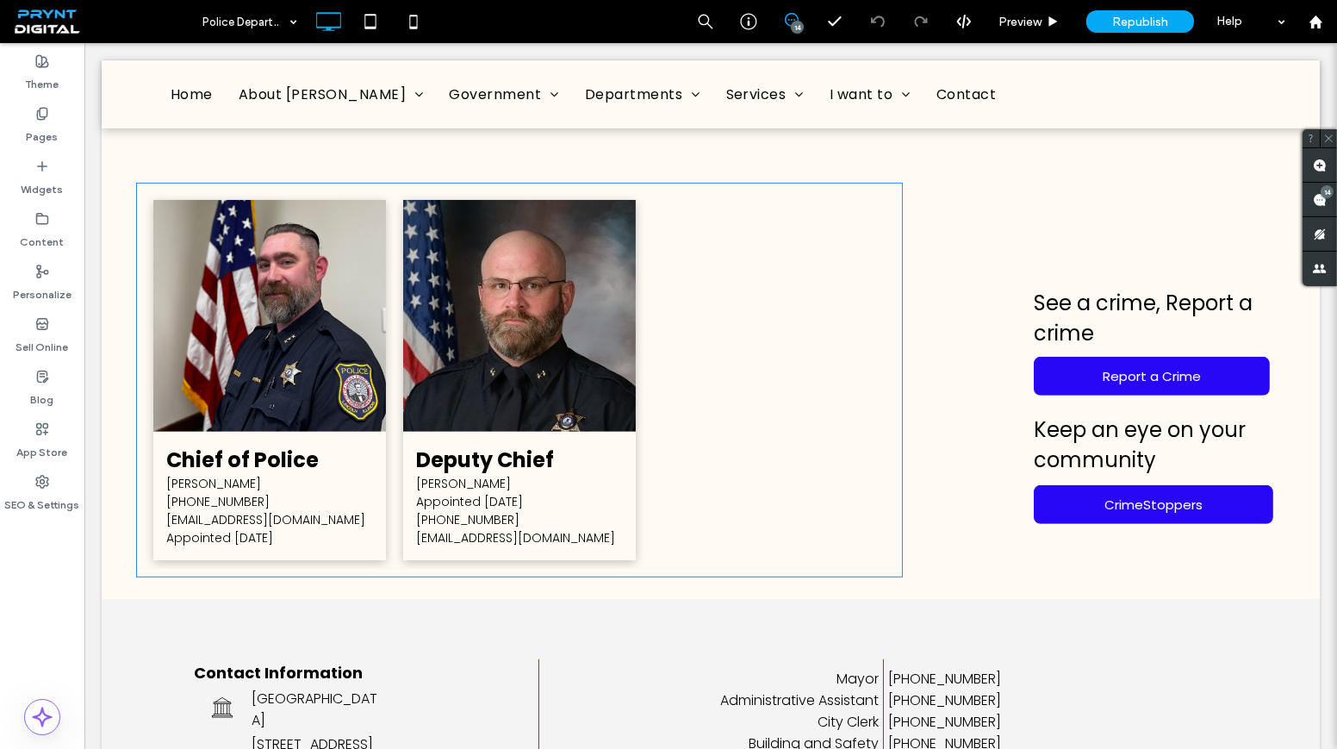
scroll to position [1331, 0]
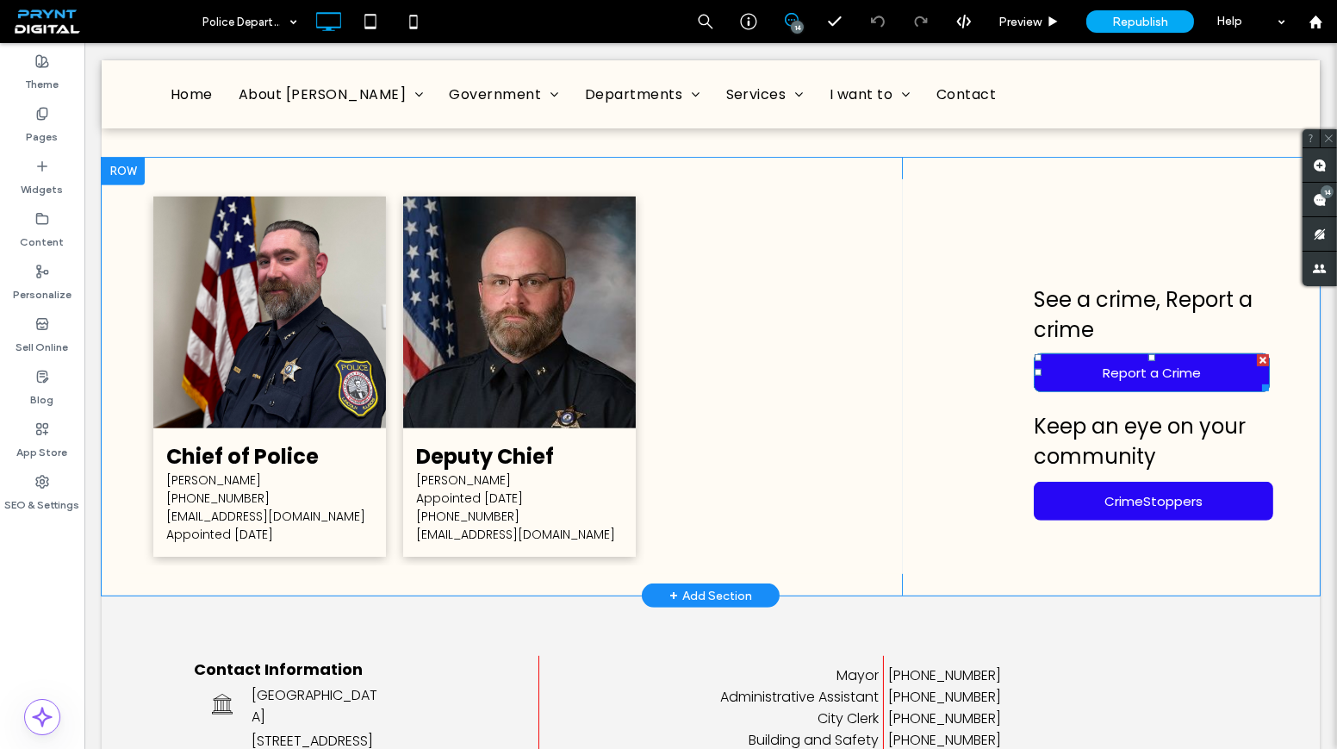
click at [1088, 356] on link "Report a Crime" at bounding box center [1152, 372] width 236 height 39
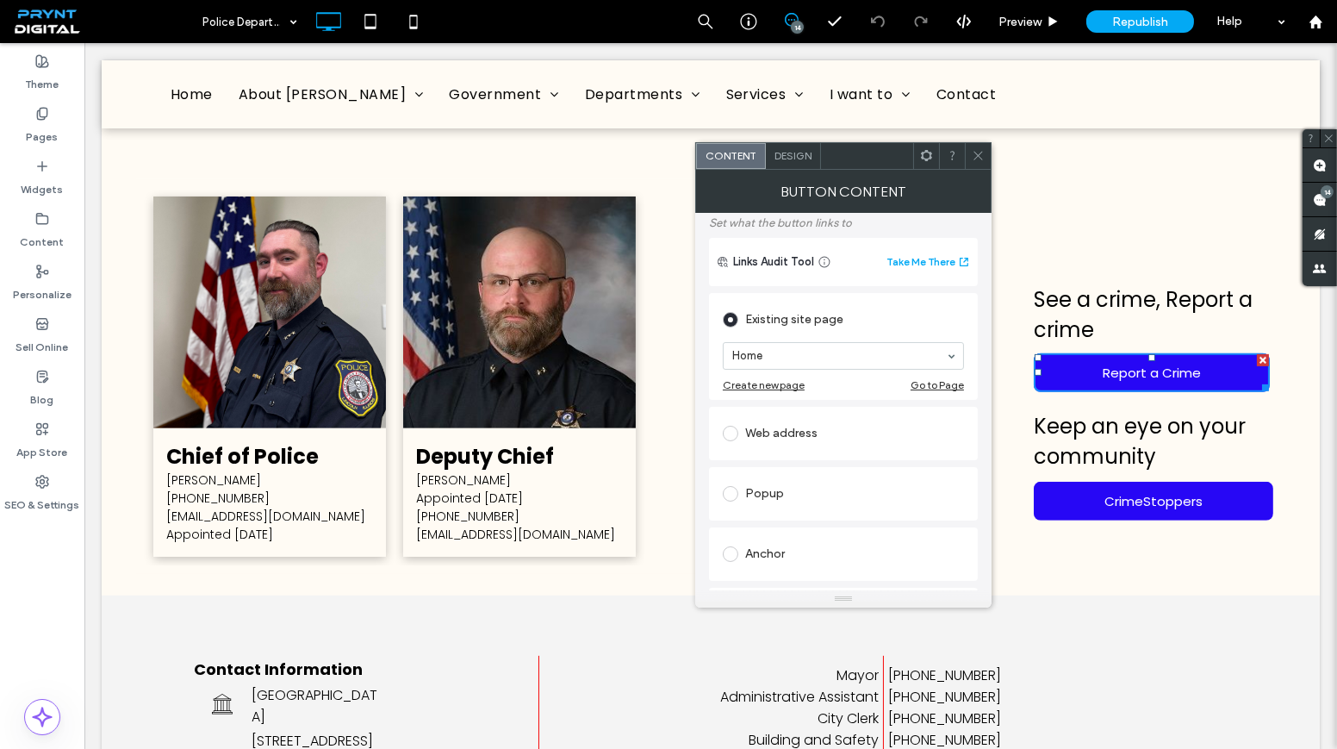
scroll to position [97, 0]
click at [979, 157] on use at bounding box center [977, 156] width 9 height 9
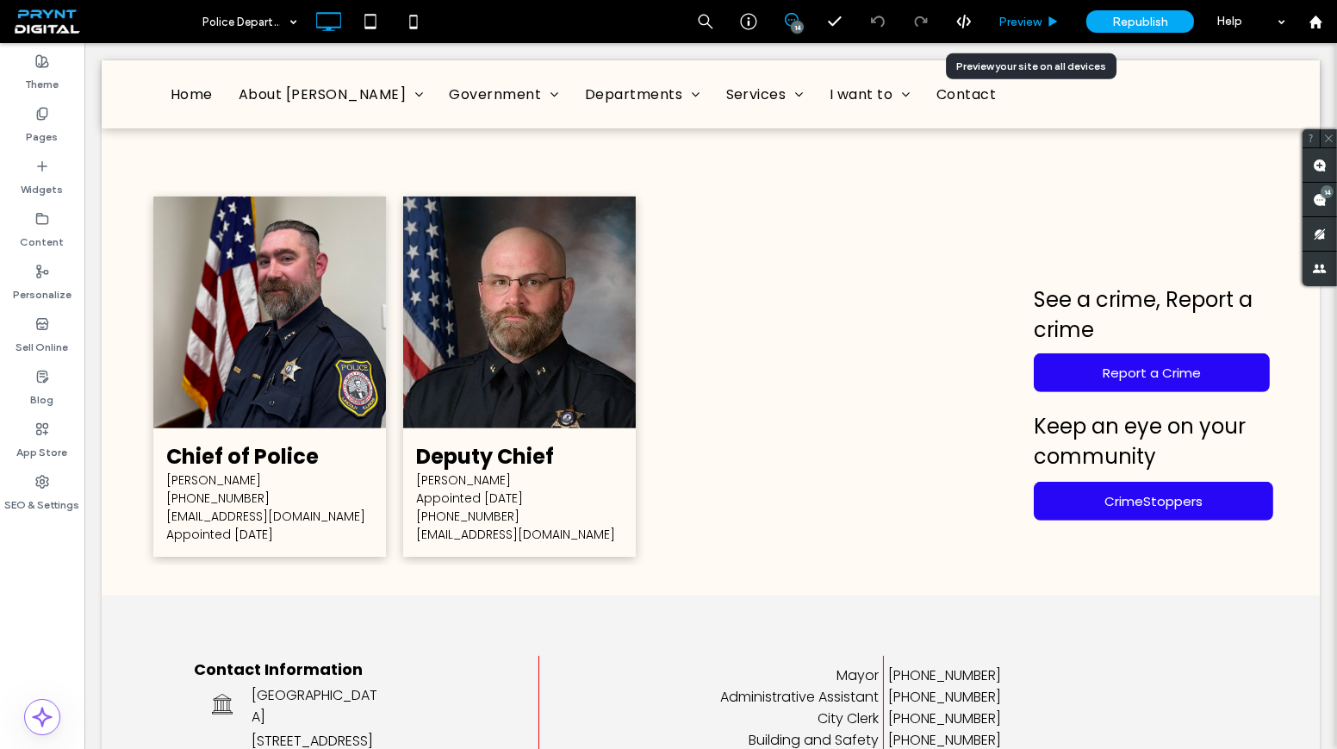
click at [1010, 31] on div "Preview" at bounding box center [1030, 21] width 88 height 43
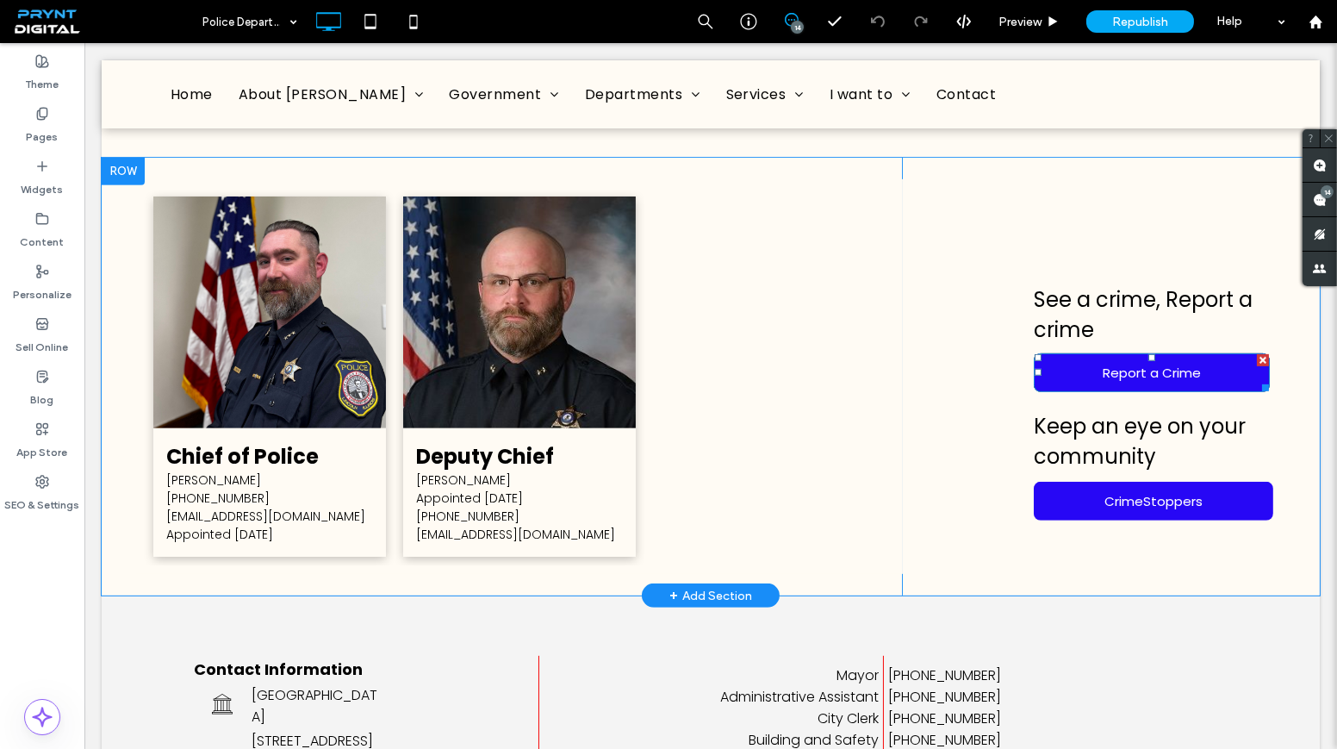
click at [1137, 363] on span "Report a Crime" at bounding box center [1152, 373] width 98 height 20
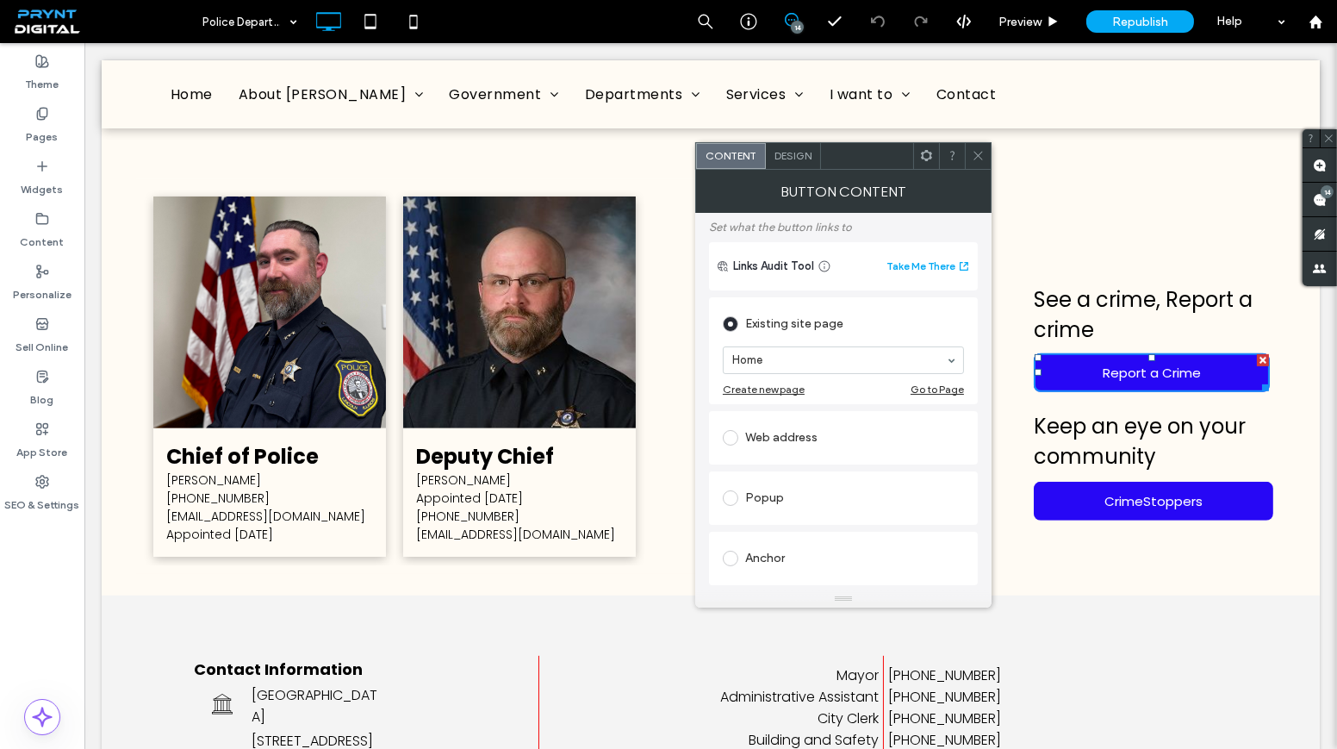
click at [972, 159] on icon at bounding box center [978, 155] width 13 height 13
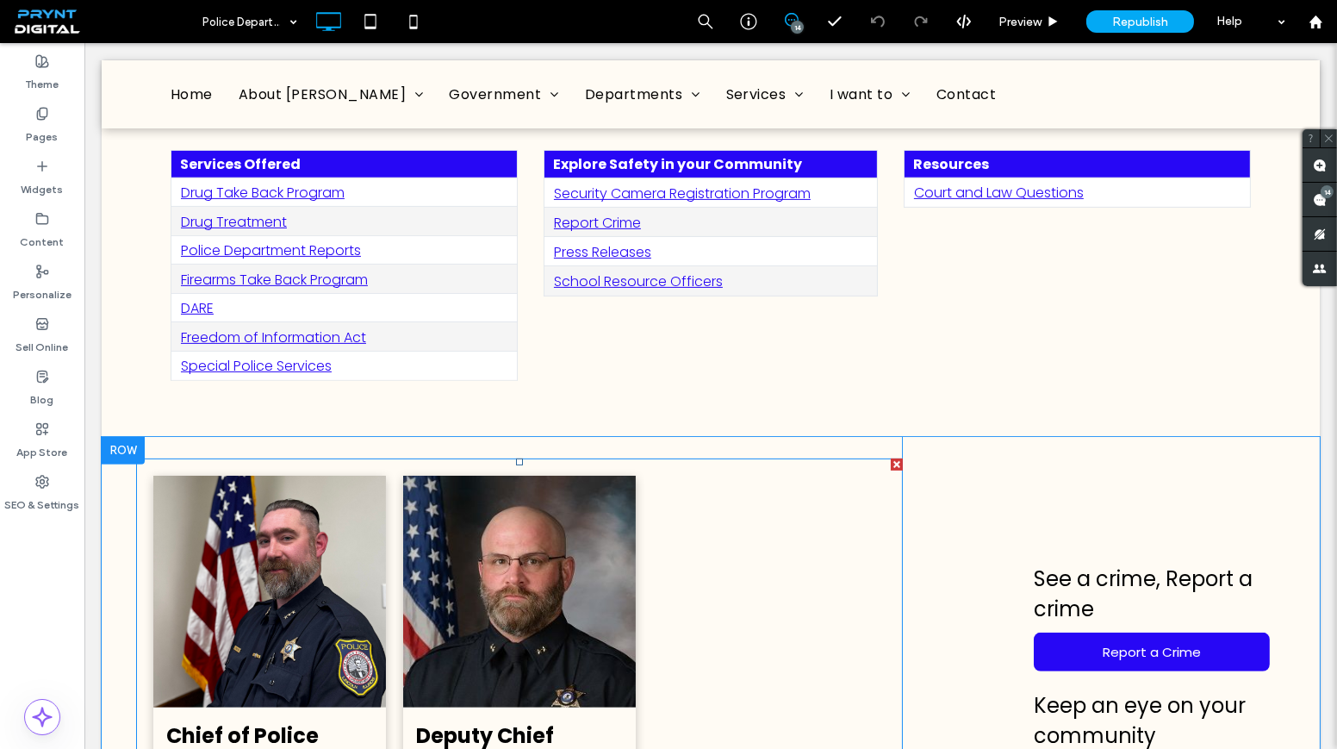
scroll to position [939, 0]
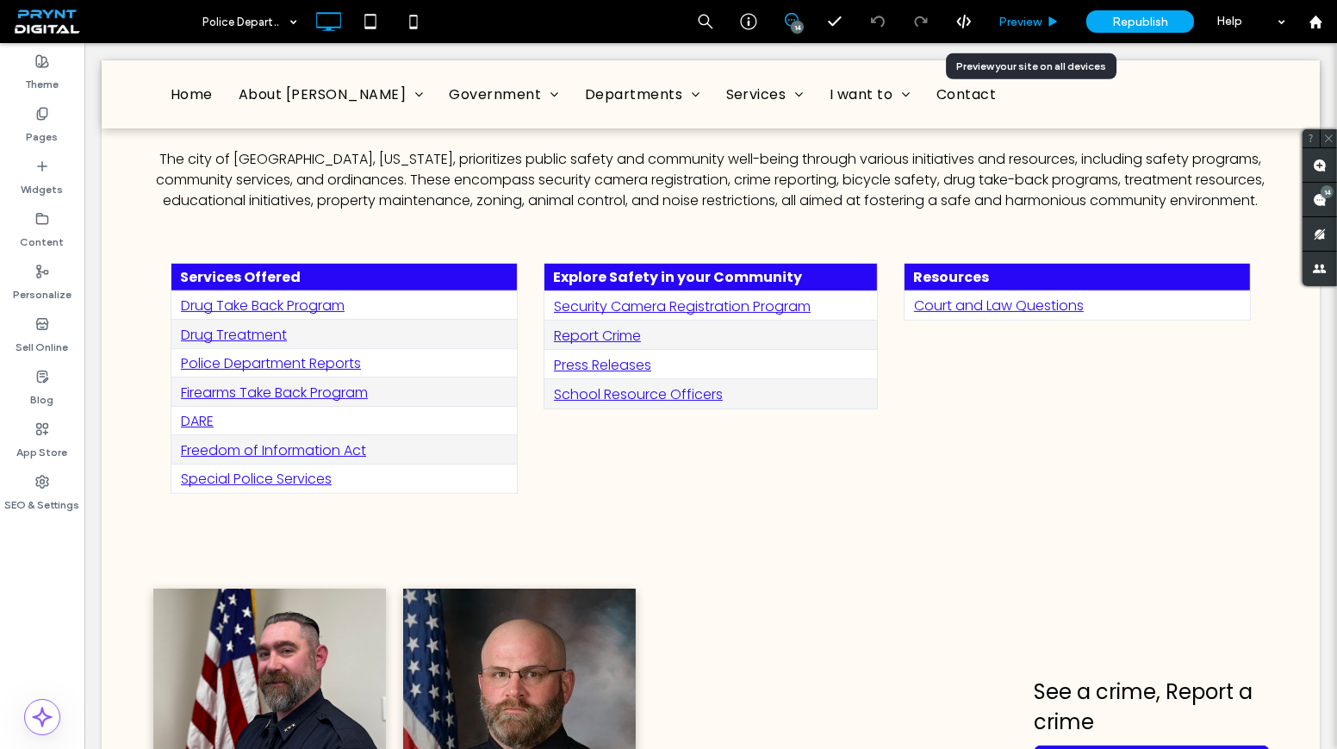
click at [1026, 16] on span "Preview" at bounding box center [1019, 22] width 43 height 15
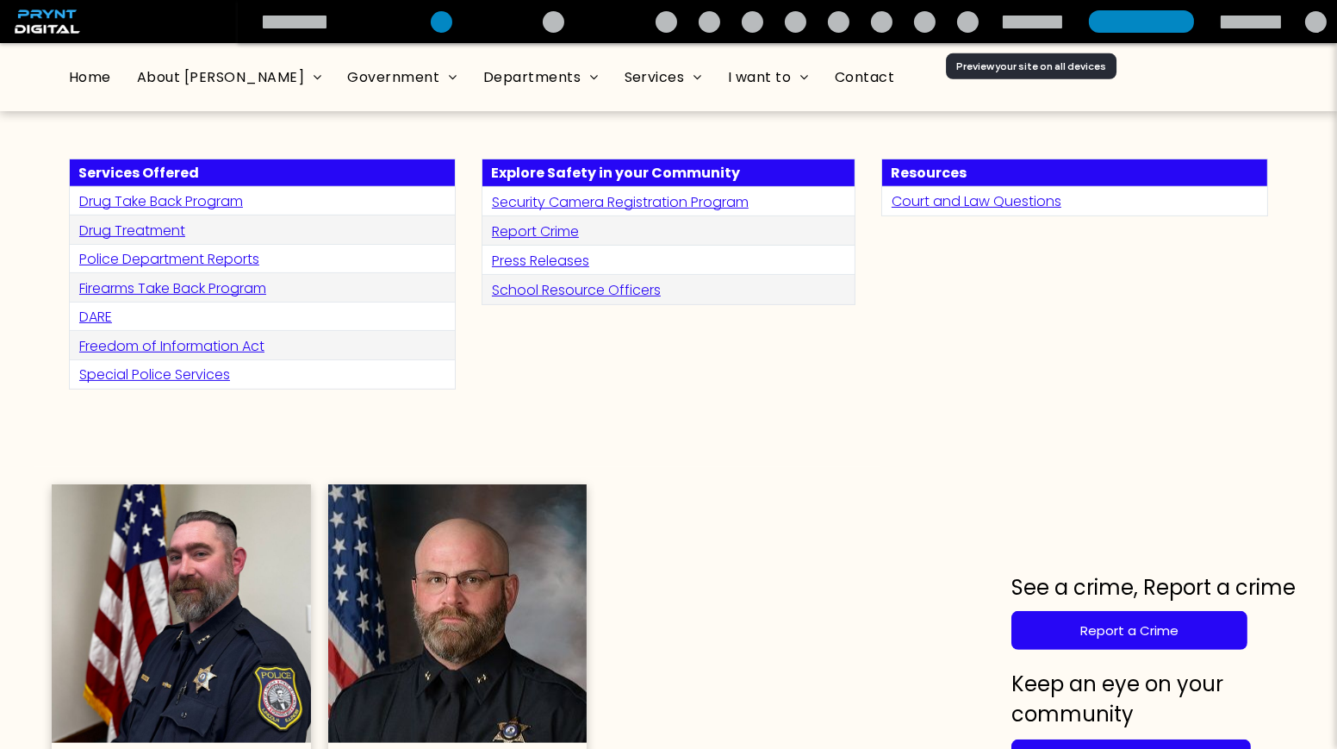
scroll to position [854, 0]
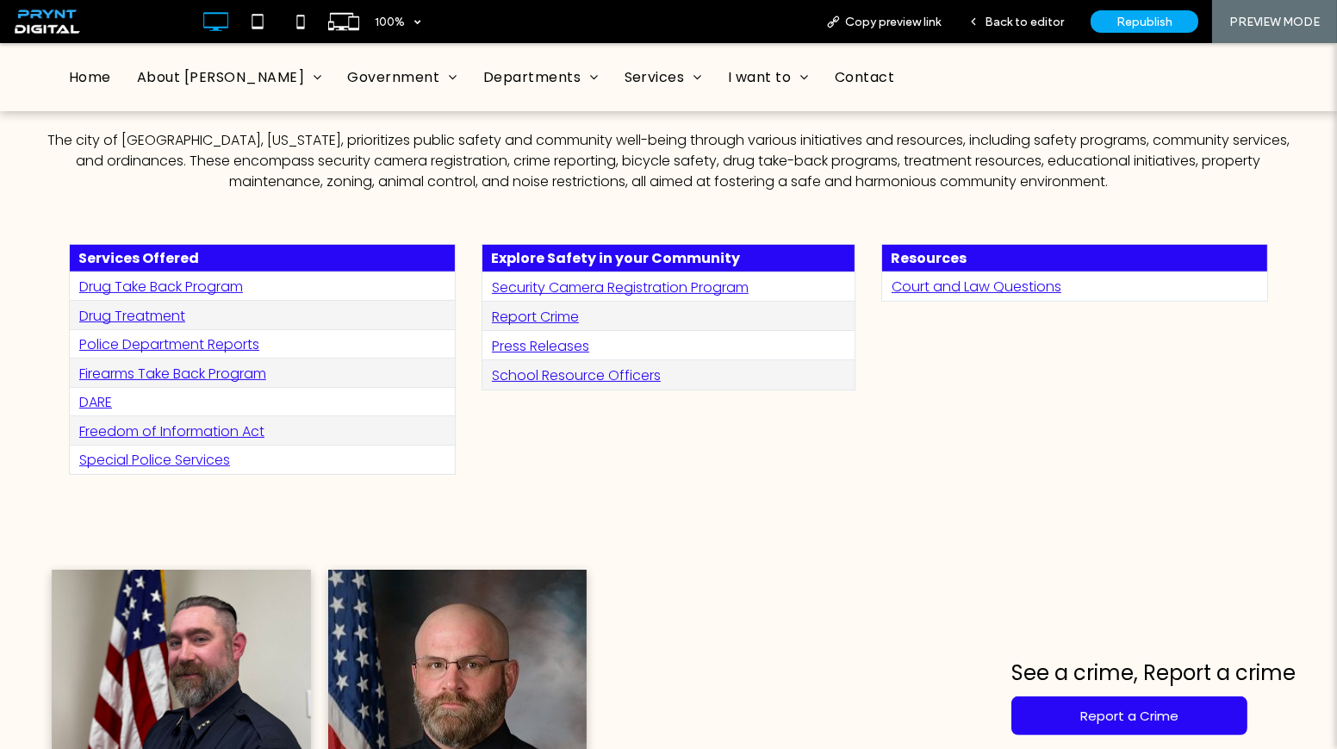
click at [215, 421] on link "Freedom of Information Act" at bounding box center [171, 431] width 185 height 20
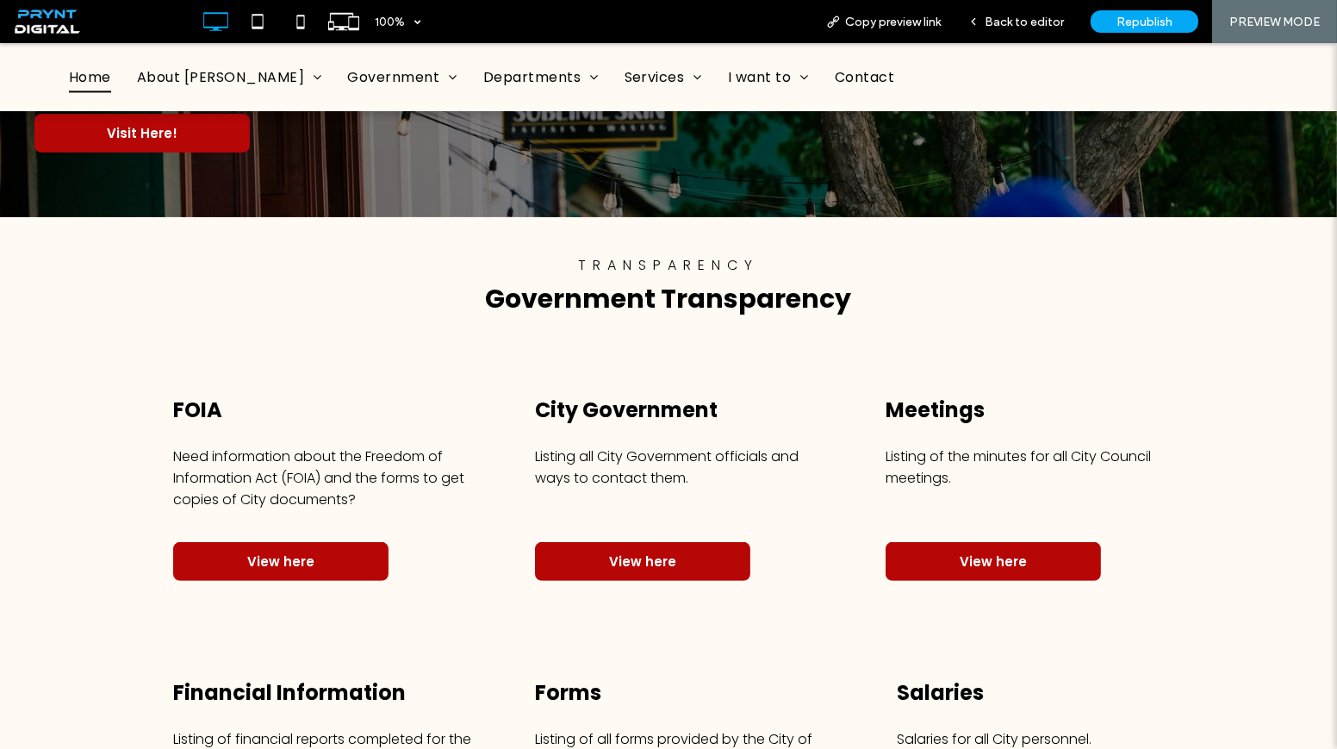
scroll to position [1331, 0]
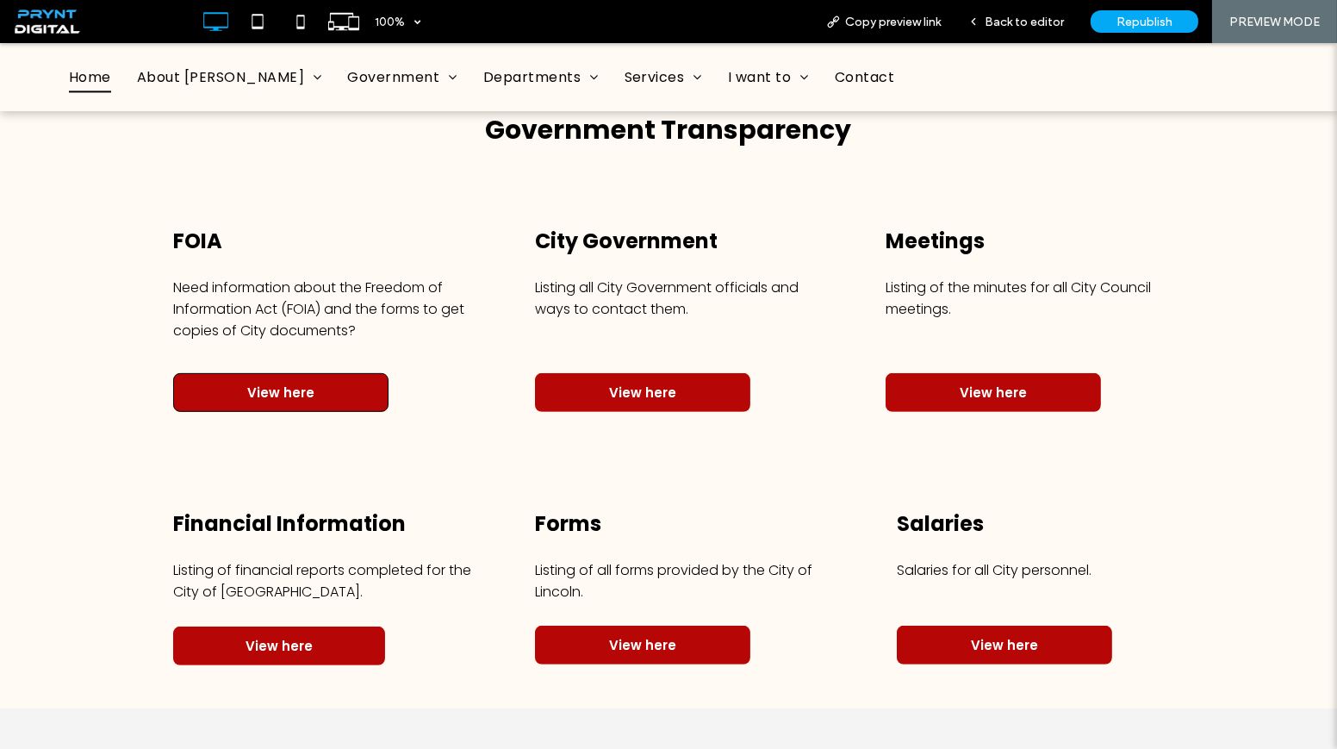
drag, startPoint x: 246, startPoint y: 295, endPoint x: 246, endPoint y: 339, distance: 43.1
click at [247, 374] on span "View here" at bounding box center [280, 392] width 67 height 37
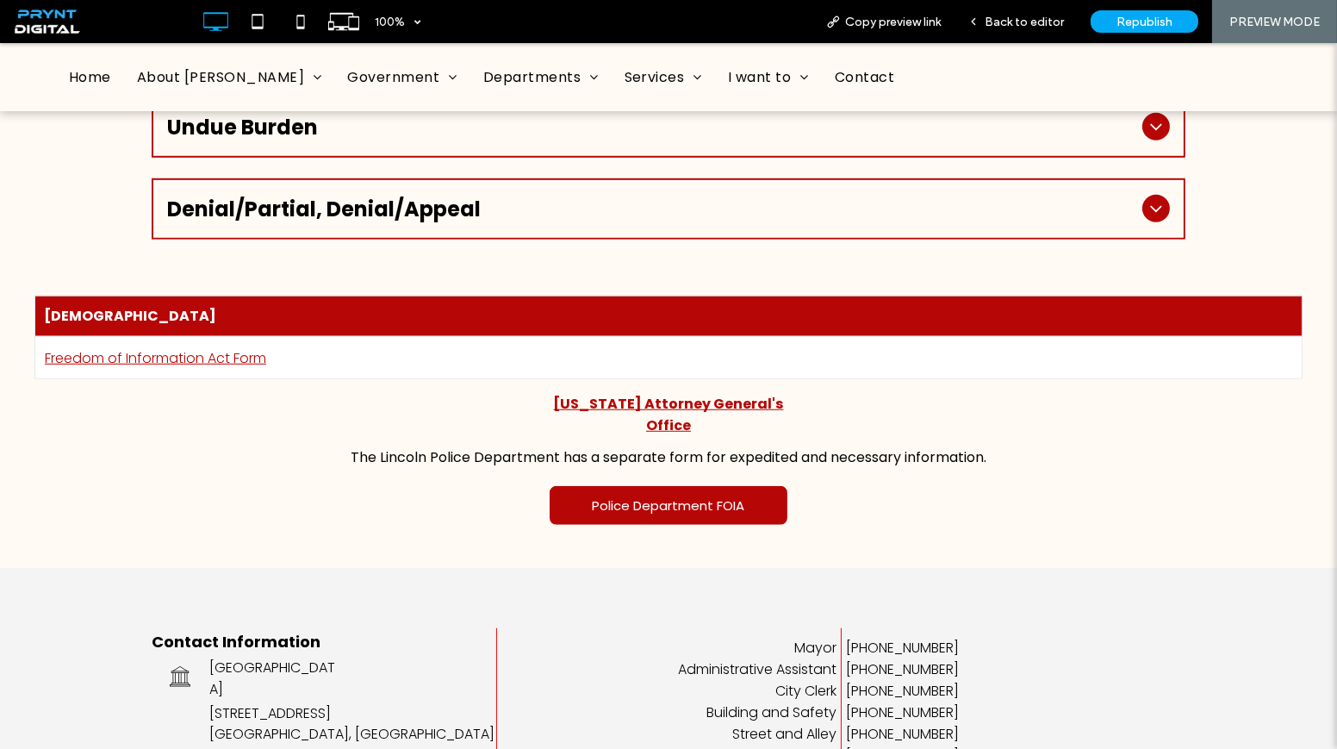
scroll to position [2036, 0]
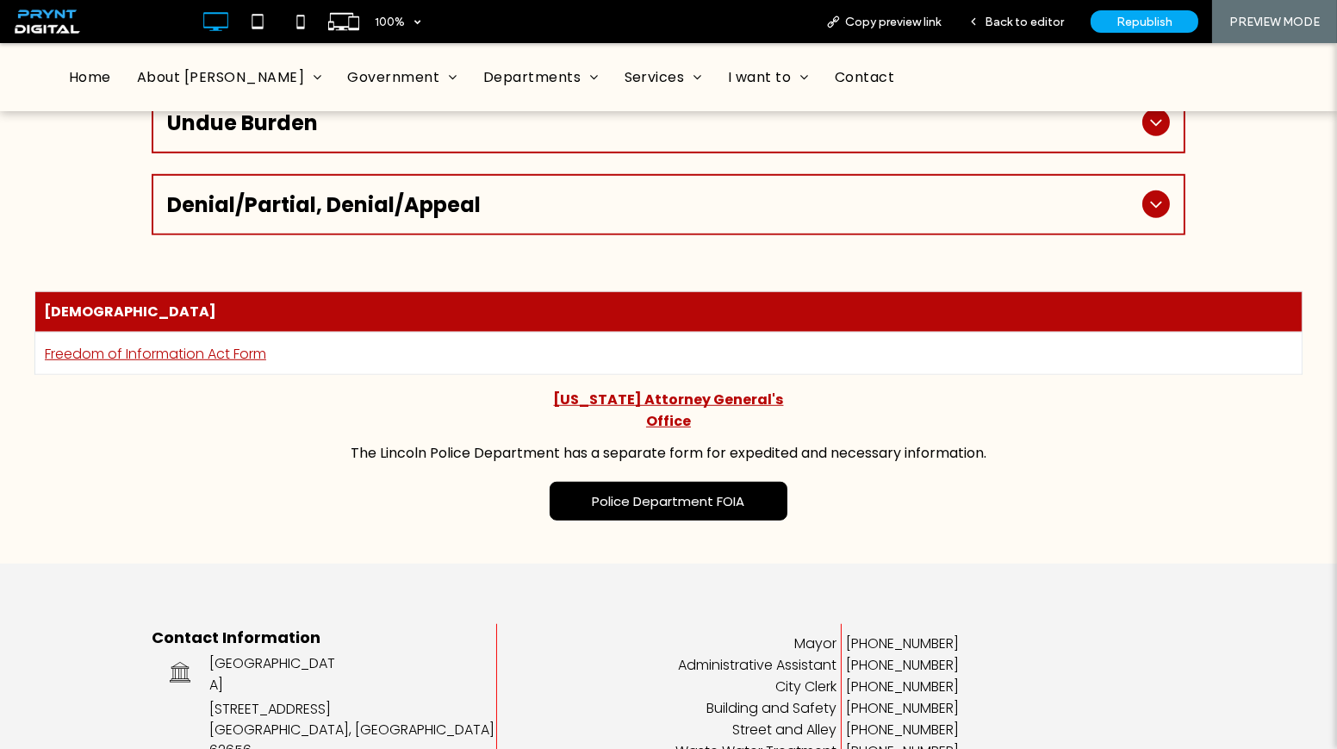
click at [693, 491] on span "Police Department FOIA" at bounding box center [668, 501] width 152 height 20
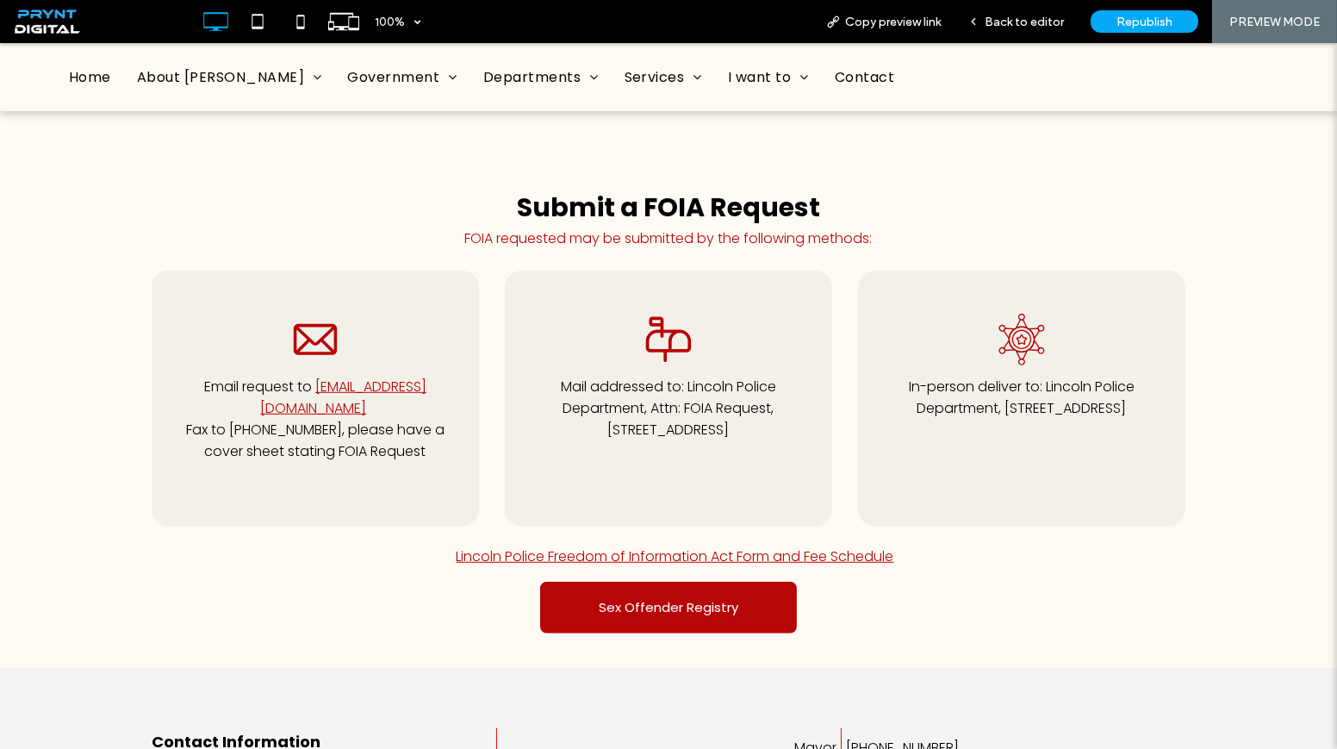
scroll to position [1957, 0]
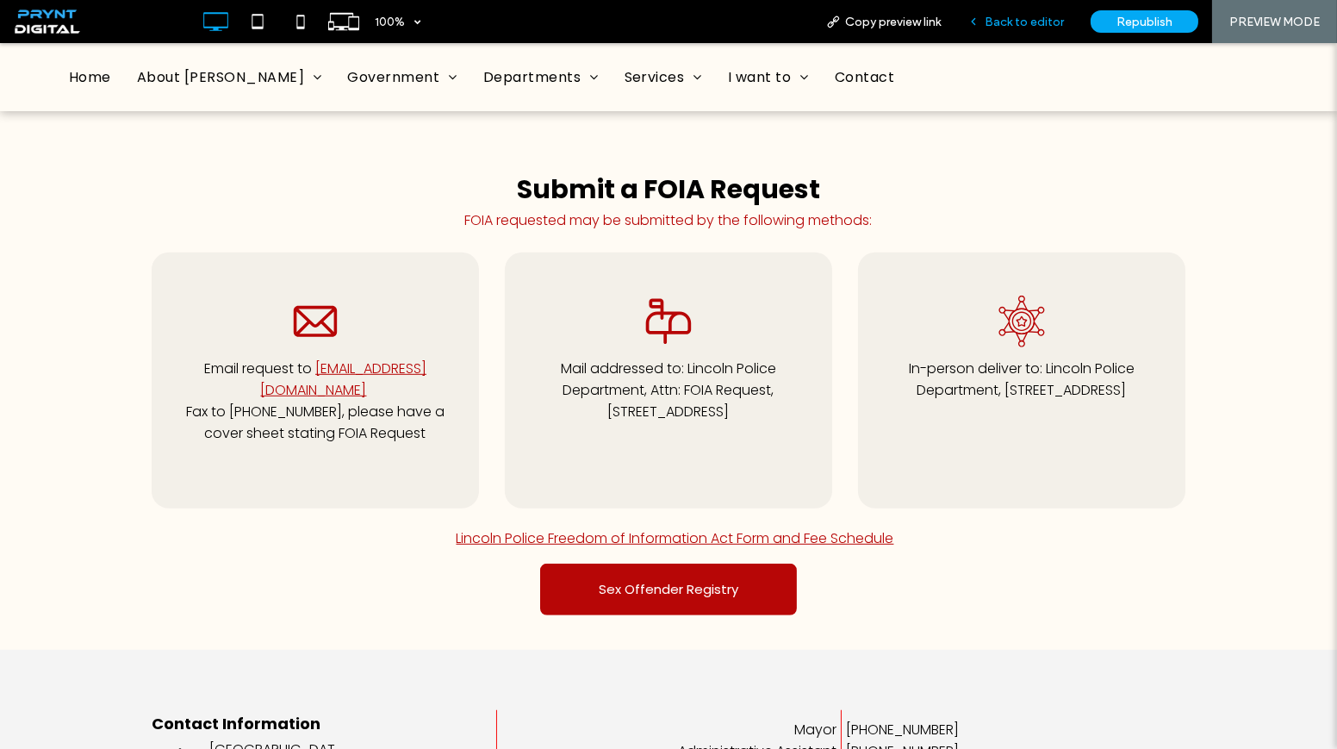
click at [1039, 24] on span "Back to editor" at bounding box center [1024, 22] width 79 height 15
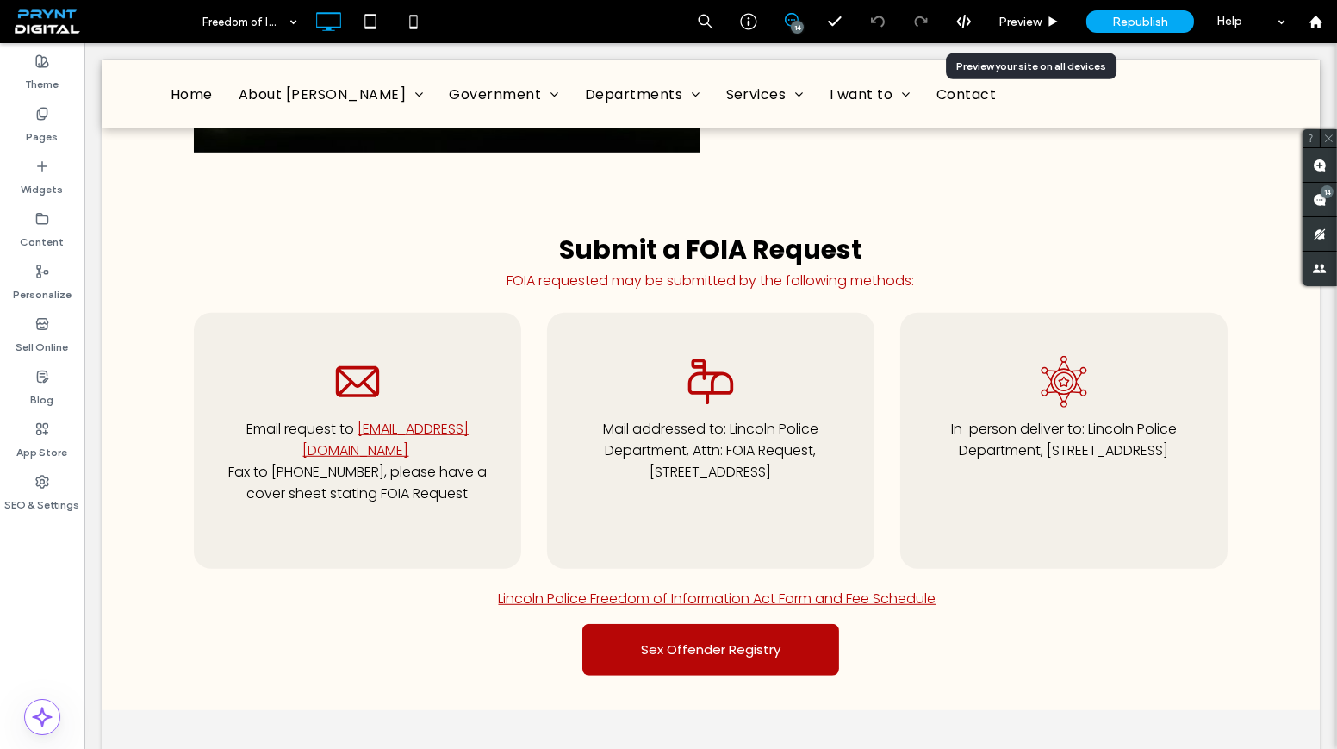
scroll to position [1978, 0]
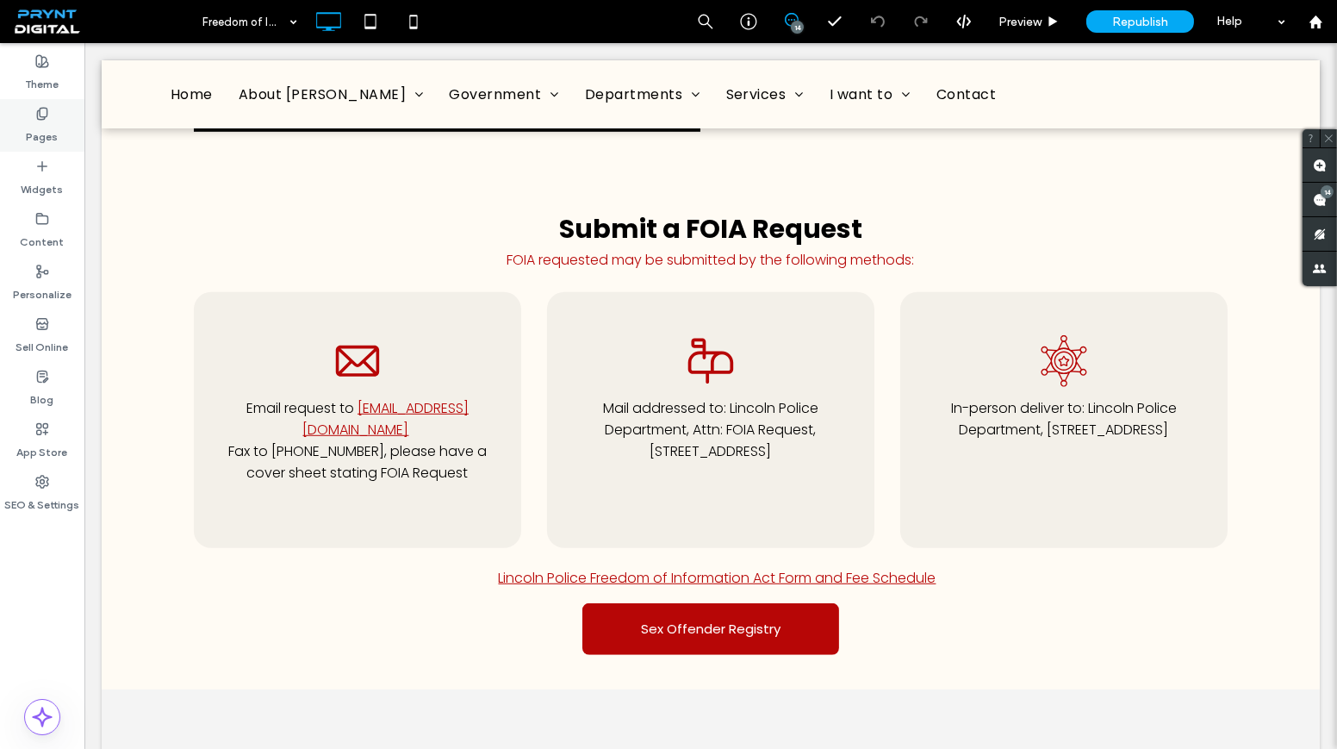
click at [53, 131] on label "Pages" at bounding box center [43, 133] width 32 height 24
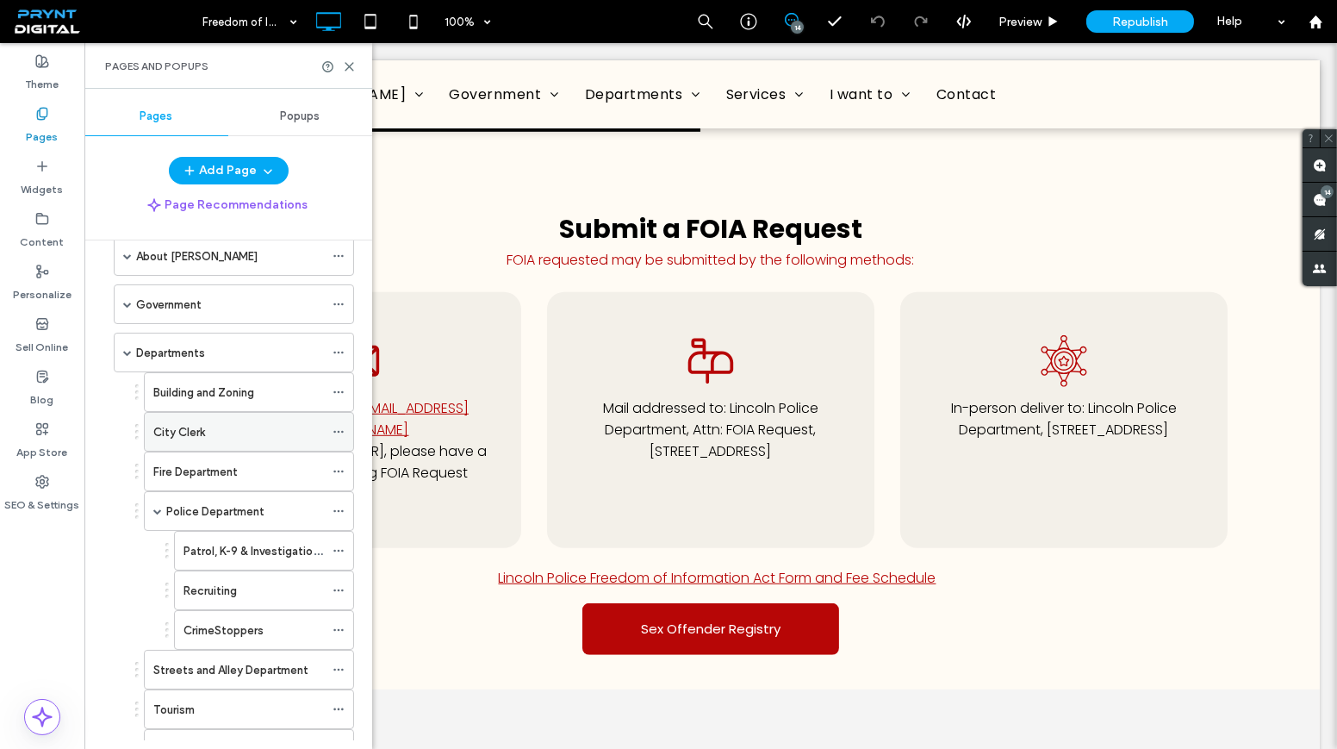
scroll to position [78, 0]
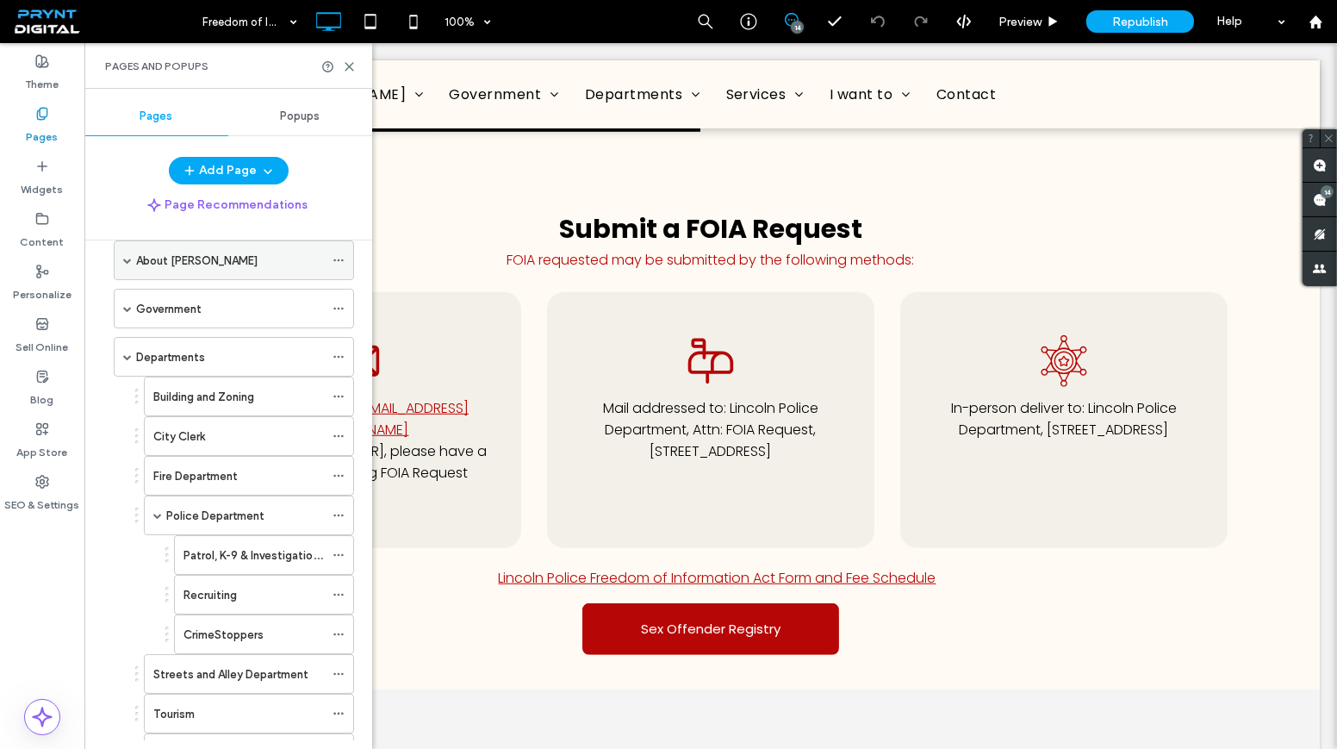
click at [190, 264] on label "About [PERSON_NAME]" at bounding box center [196, 261] width 121 height 30
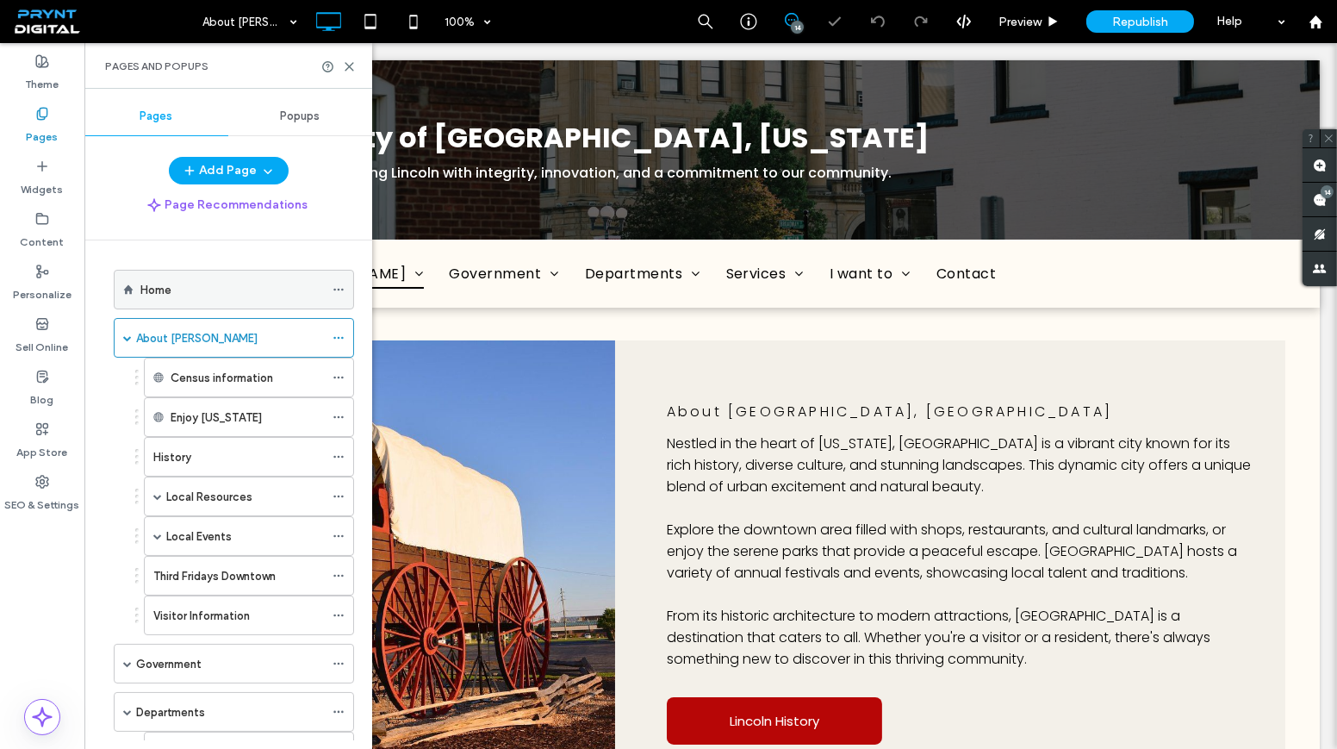
click at [226, 288] on div "Home" at bounding box center [231, 290] width 183 height 18
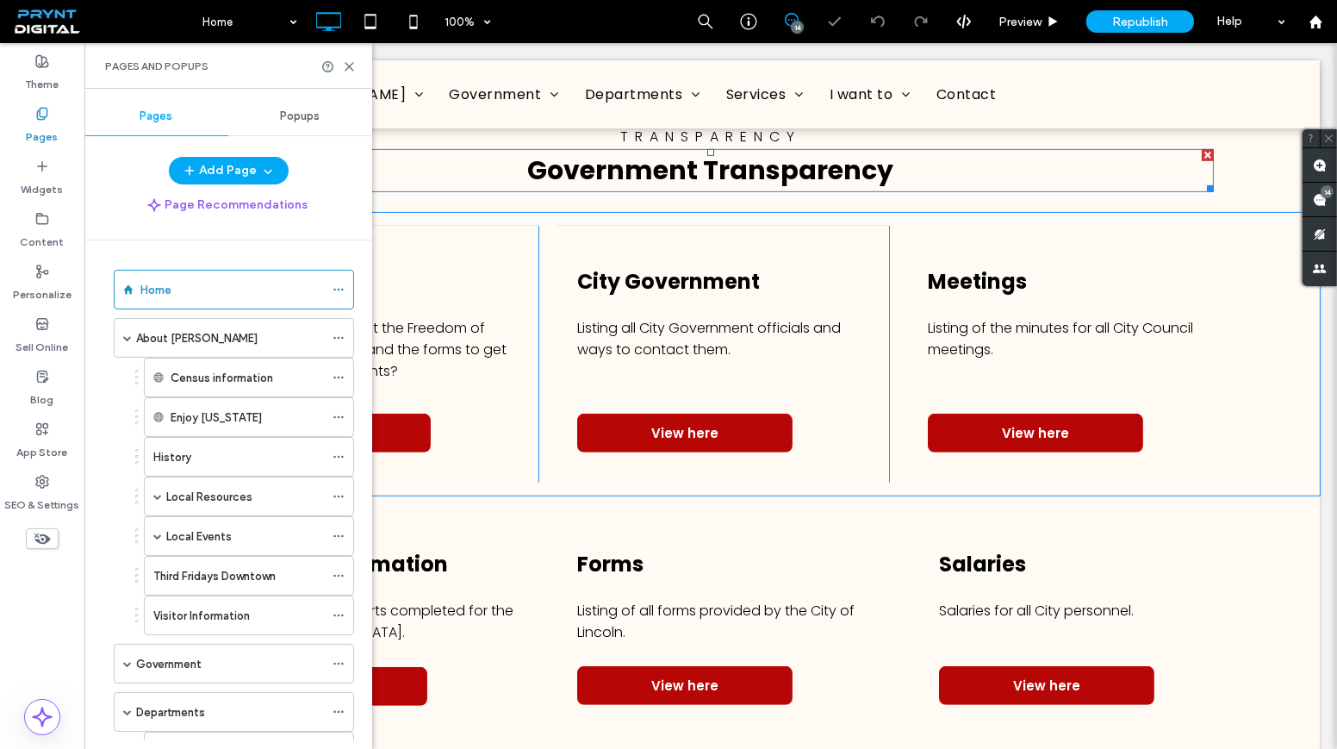
scroll to position [1331, 0]
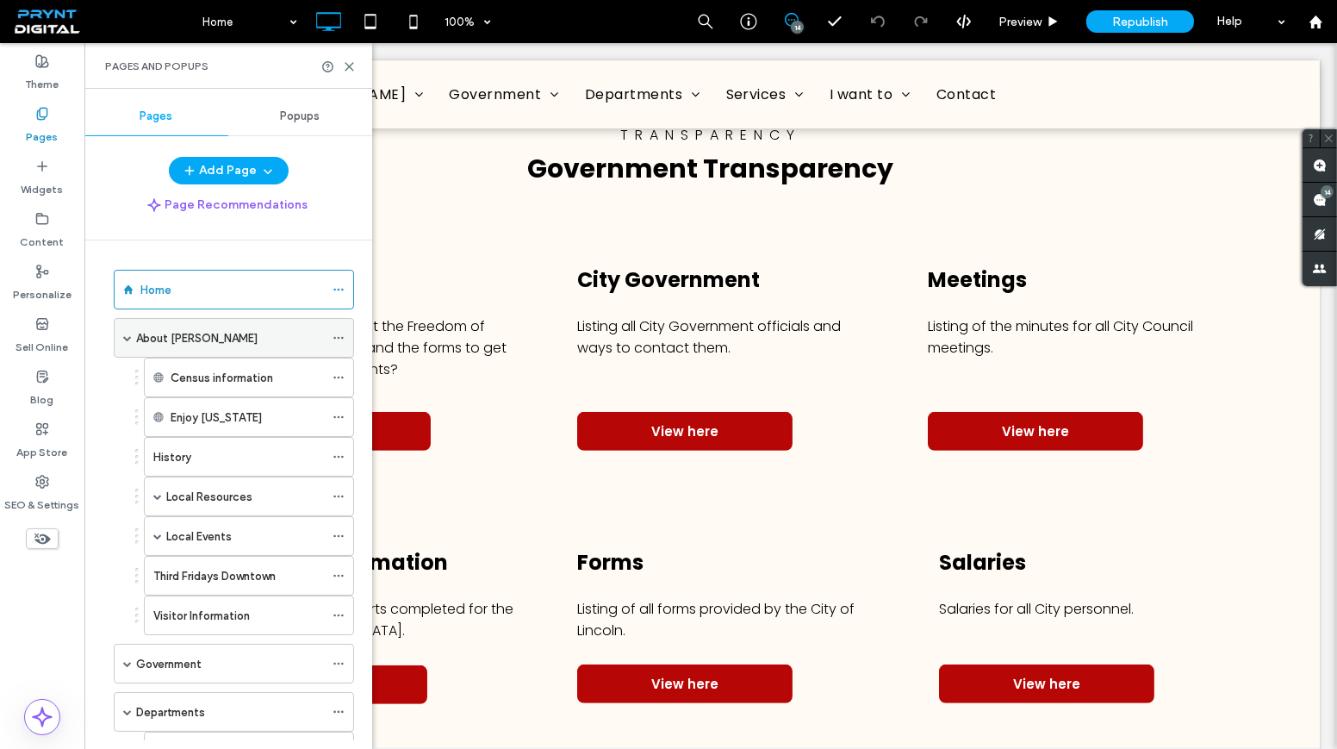
click at [228, 341] on div "About [PERSON_NAME]" at bounding box center [230, 338] width 188 height 18
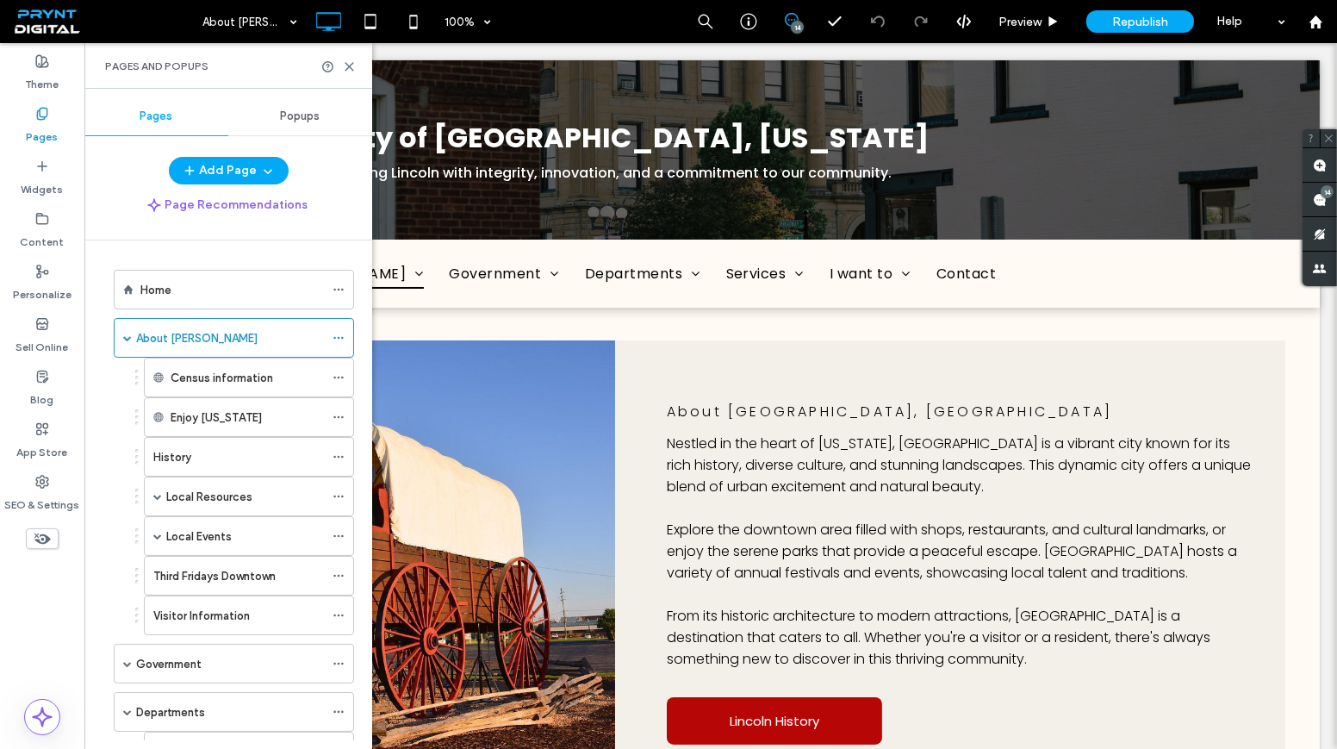
scroll to position [0, 0]
click at [176, 286] on div "Home" at bounding box center [231, 290] width 183 height 18
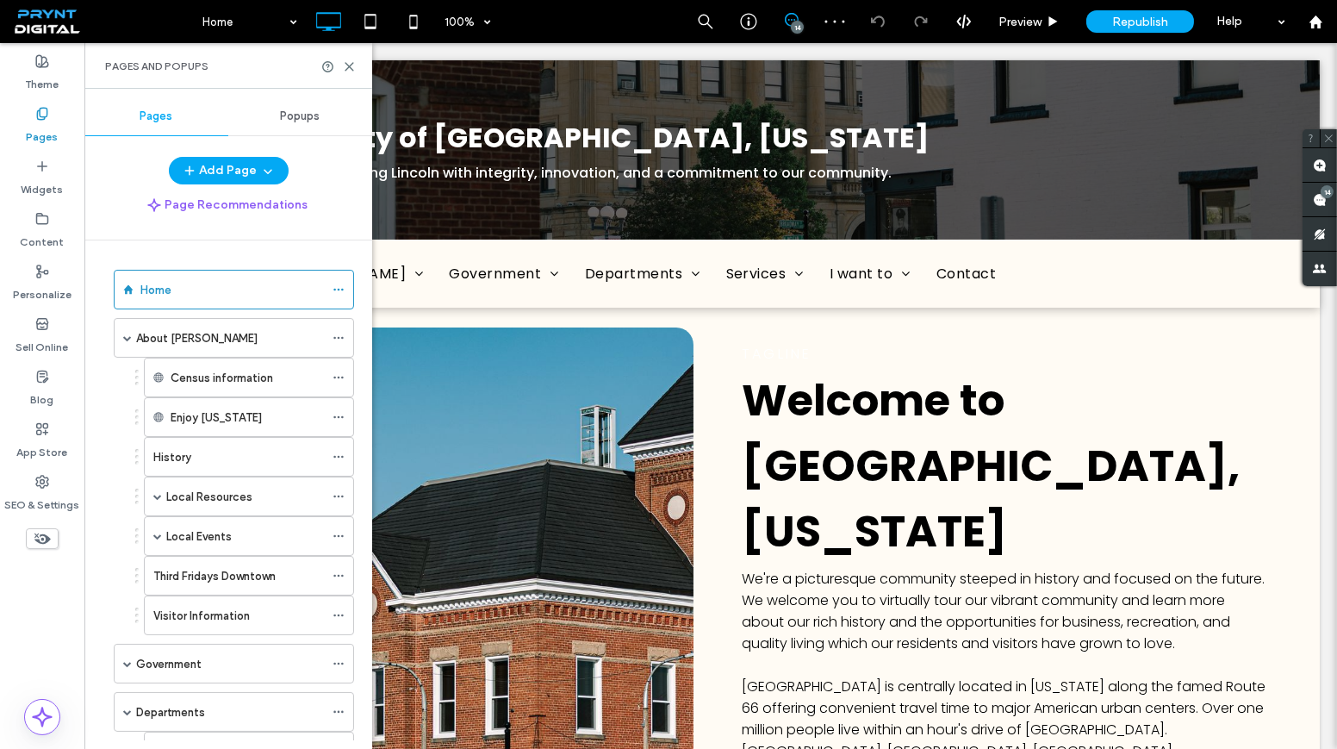
click at [126, 334] on span at bounding box center [127, 337] width 9 height 9
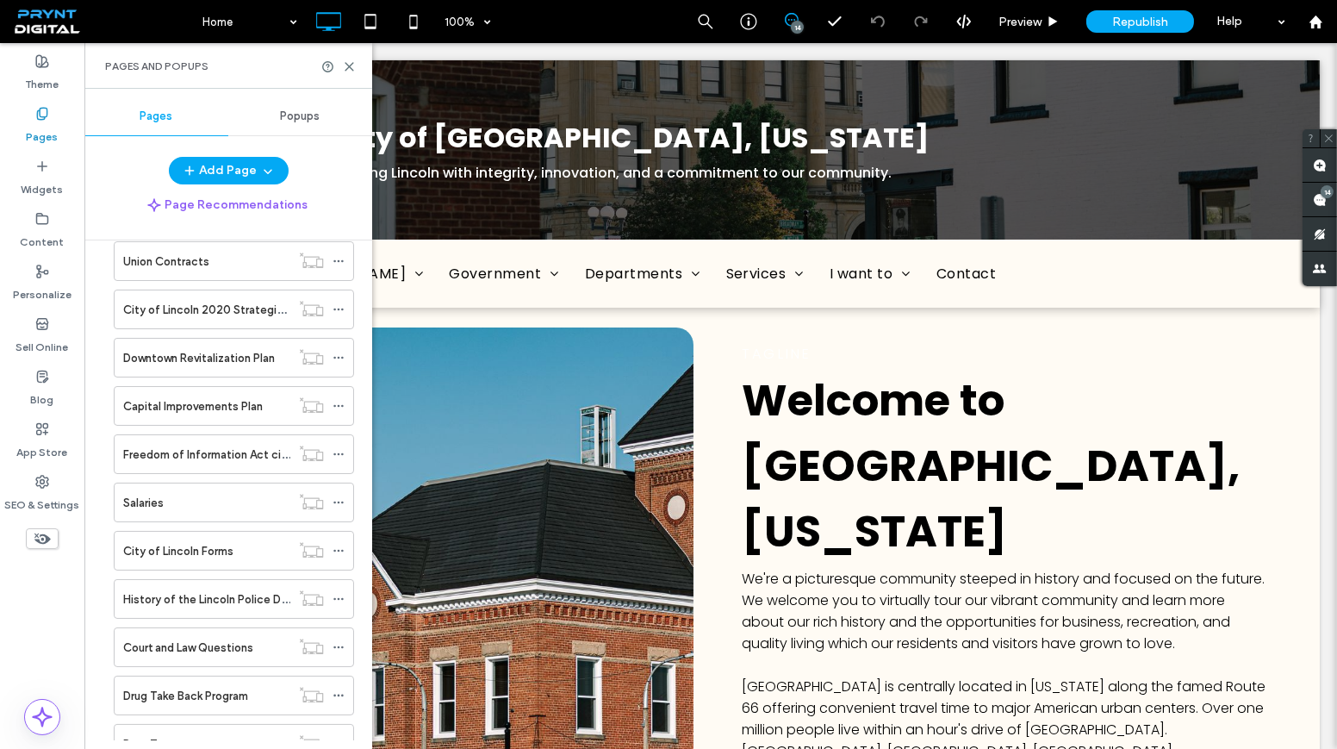
scroll to position [1096, 0]
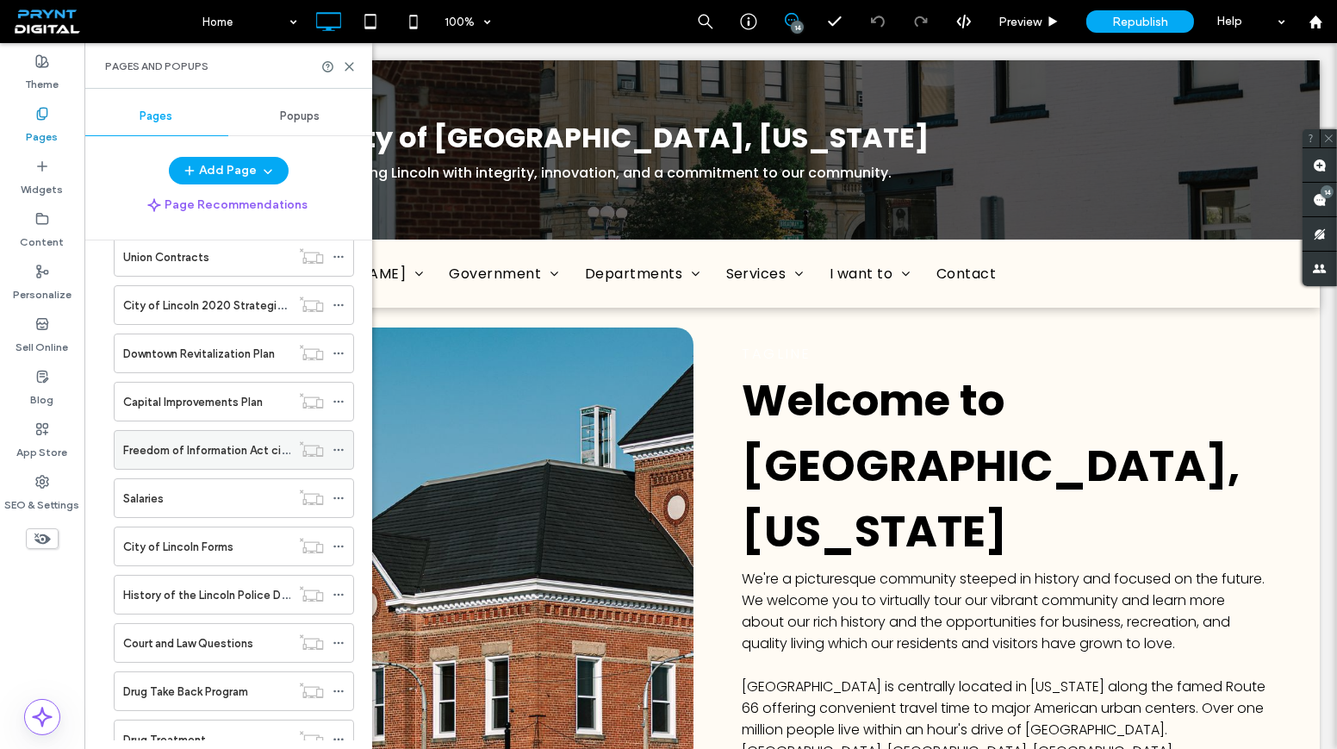
click at [171, 431] on div "Freedom of Information Act city" at bounding box center [206, 450] width 167 height 38
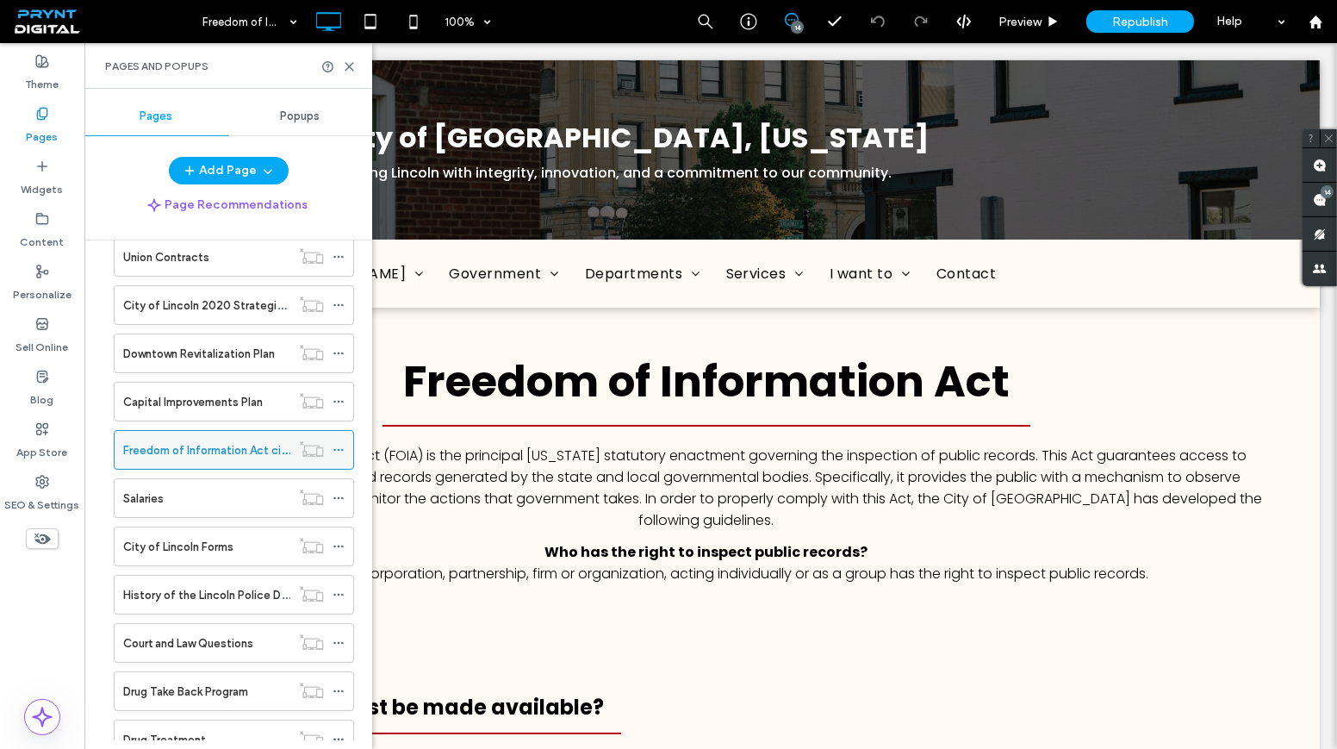
scroll to position [0, 0]
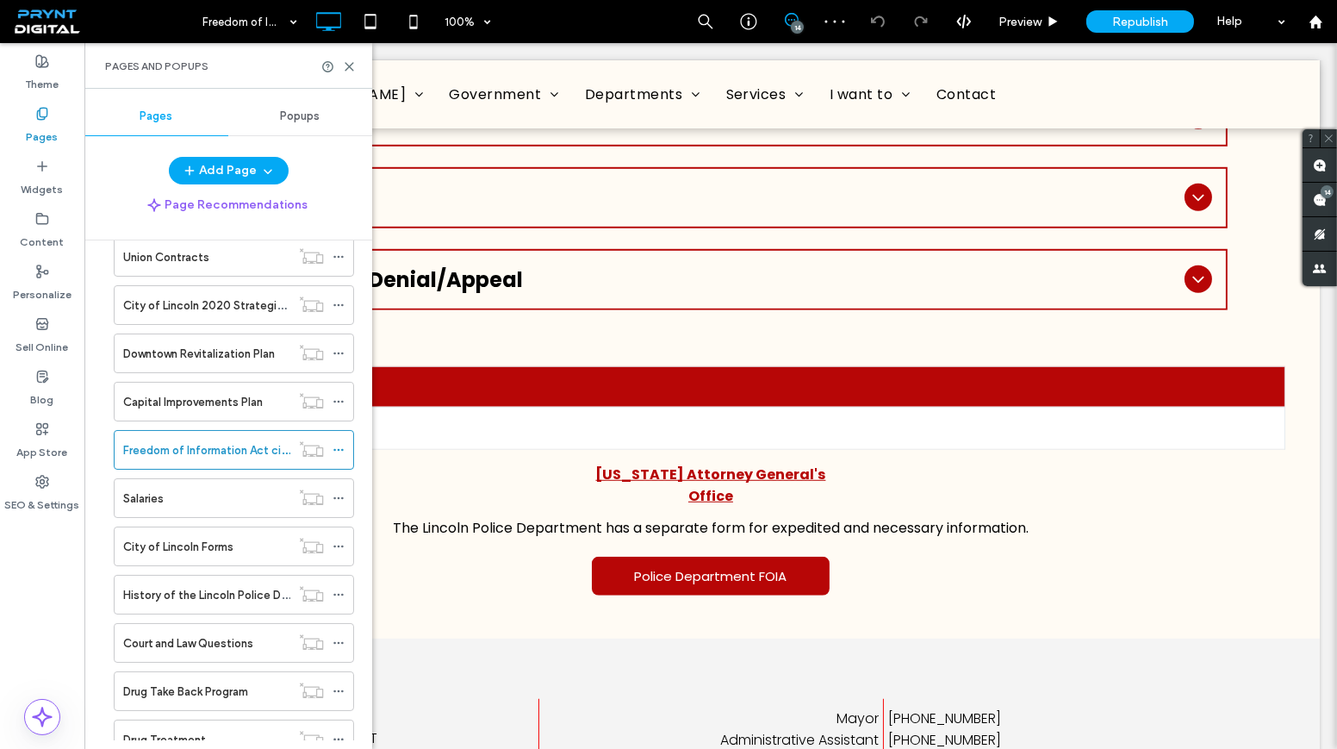
scroll to position [2036, 0]
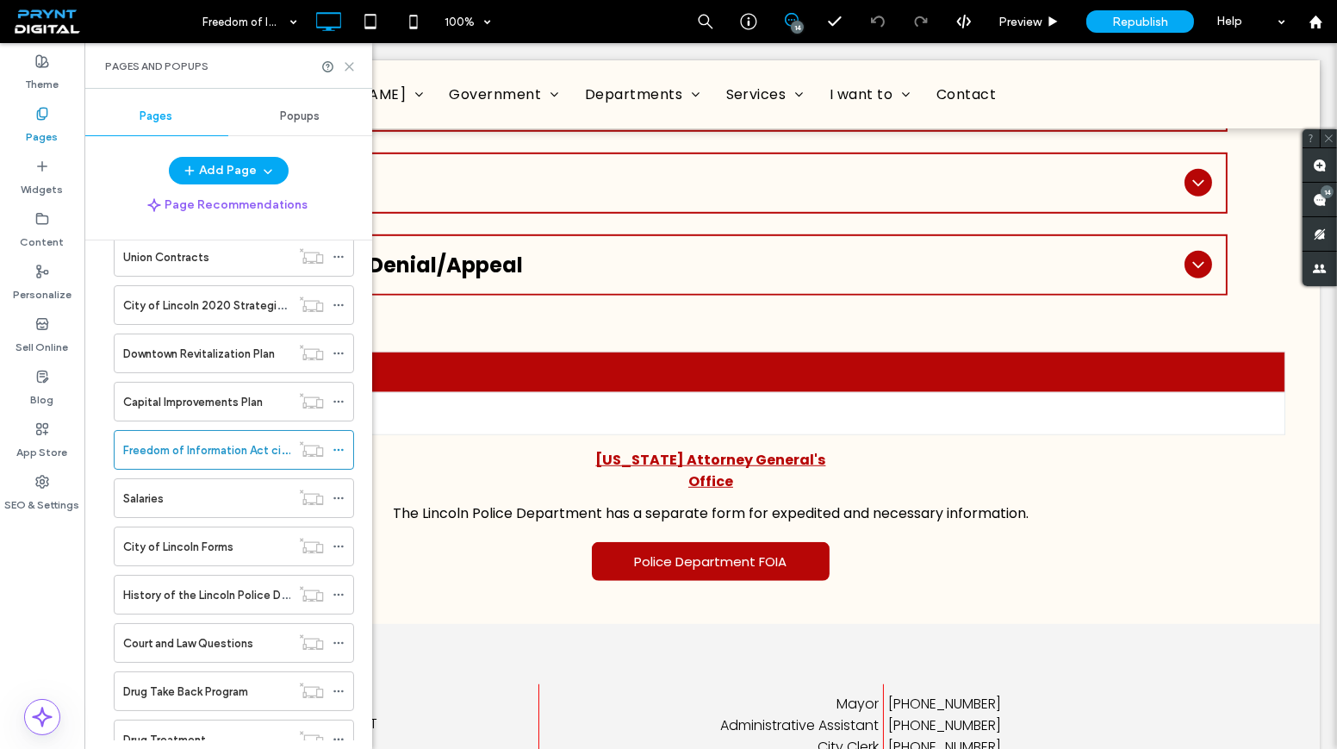
click at [350, 66] on use at bounding box center [349, 67] width 8 height 8
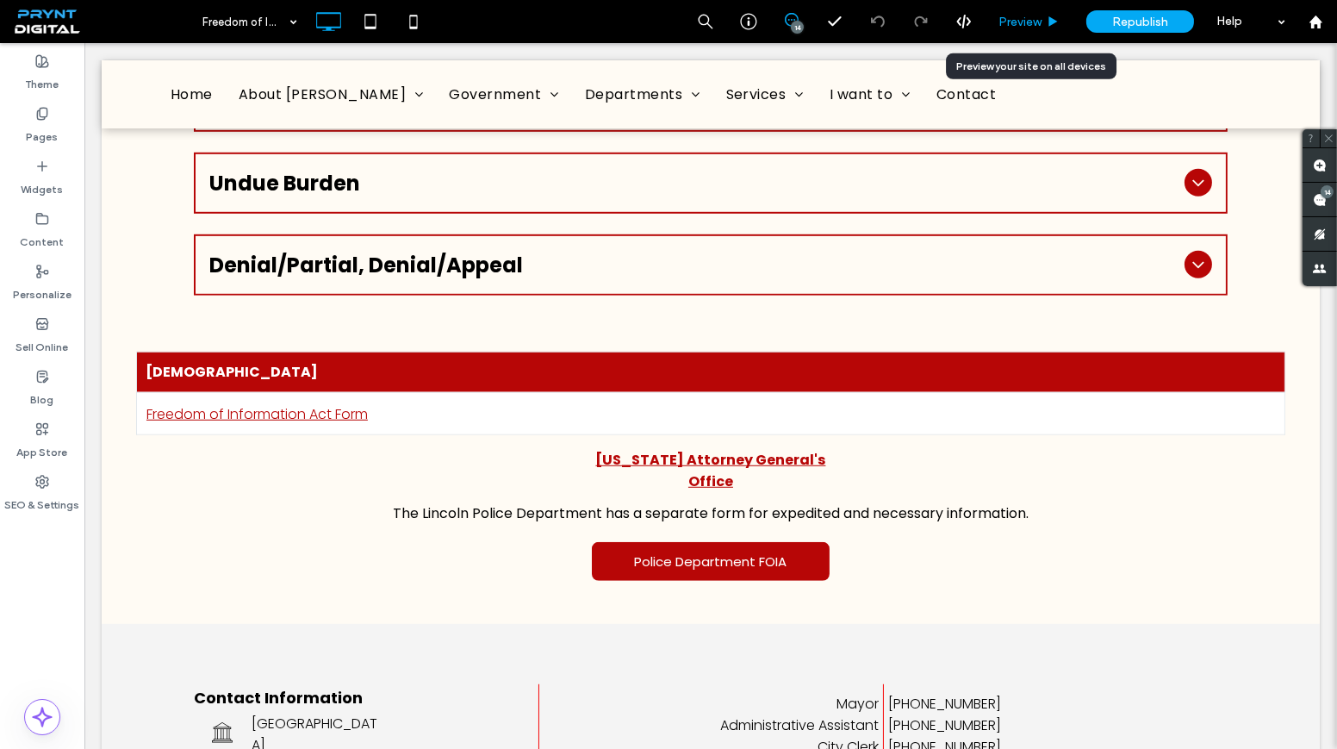
click at [1036, 19] on span "Preview" at bounding box center [1019, 22] width 43 height 15
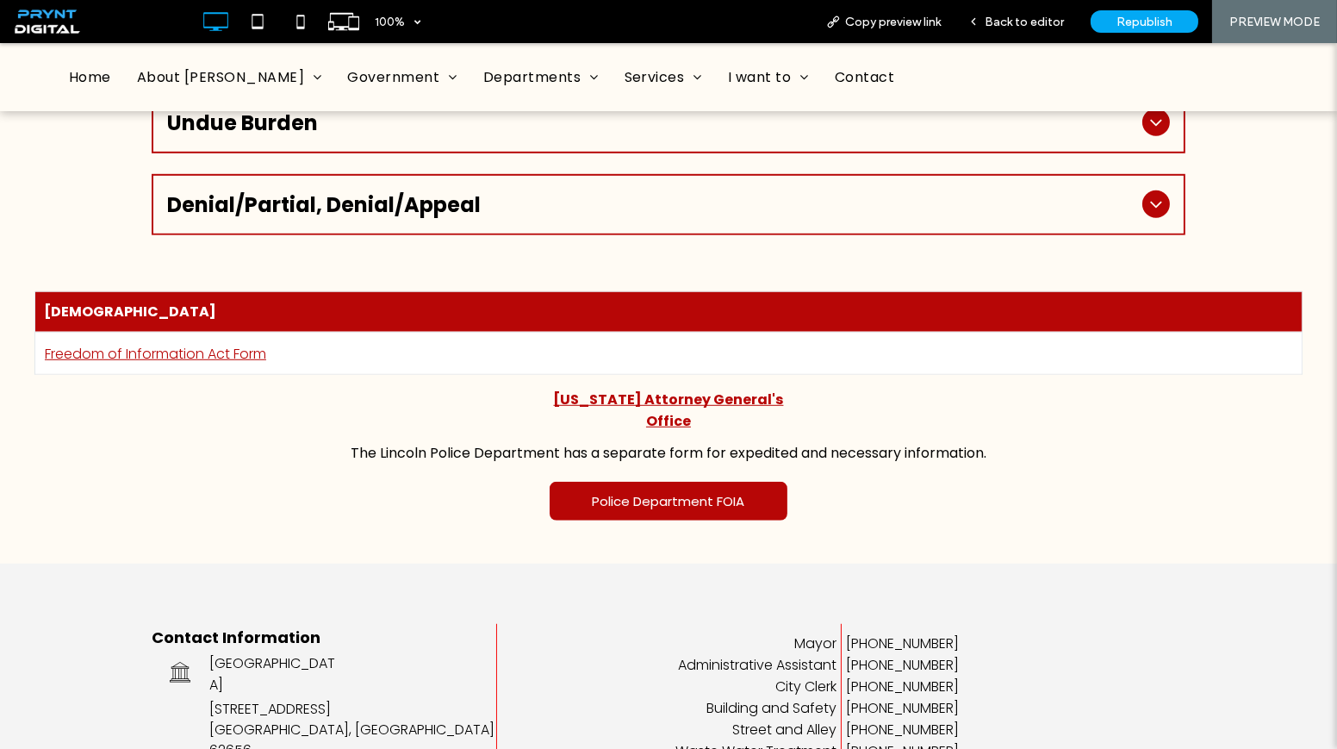
scroll to position [2015, 0]
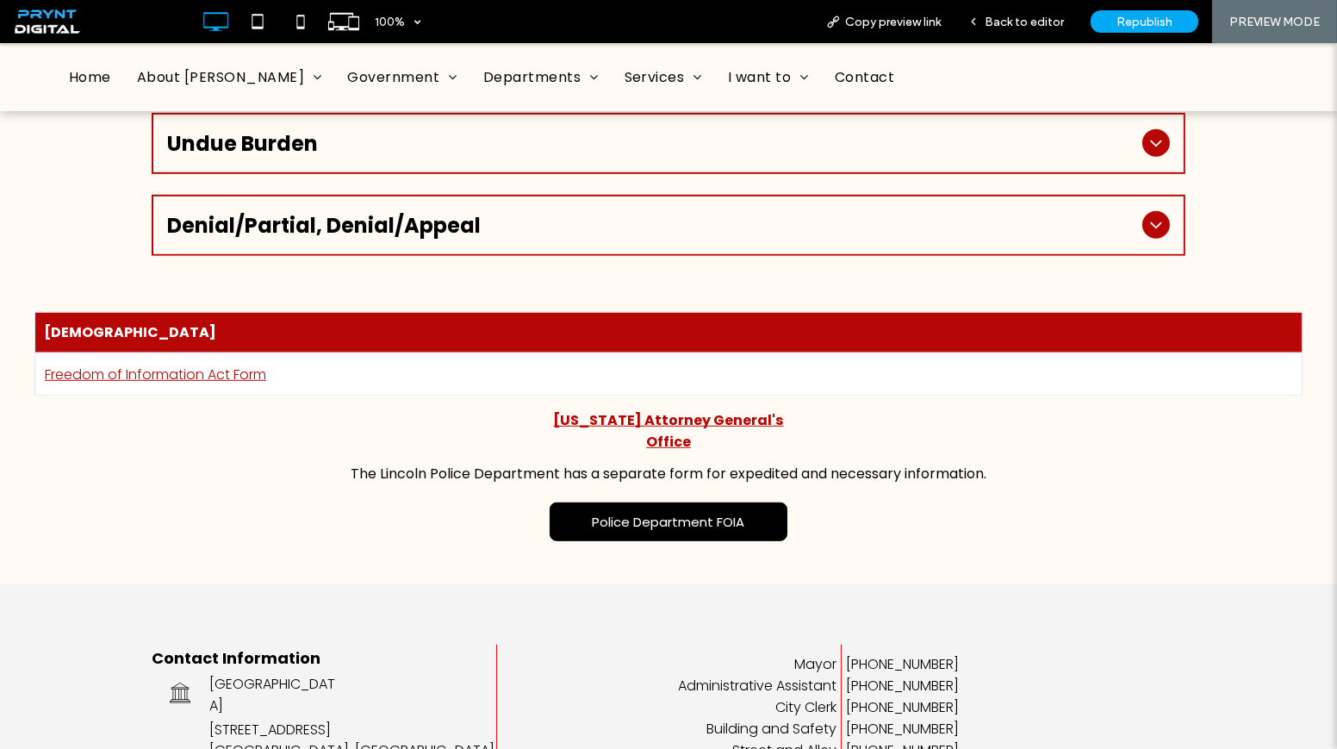
click at [671, 502] on link "Police Department FOIA" at bounding box center [669, 521] width 239 height 39
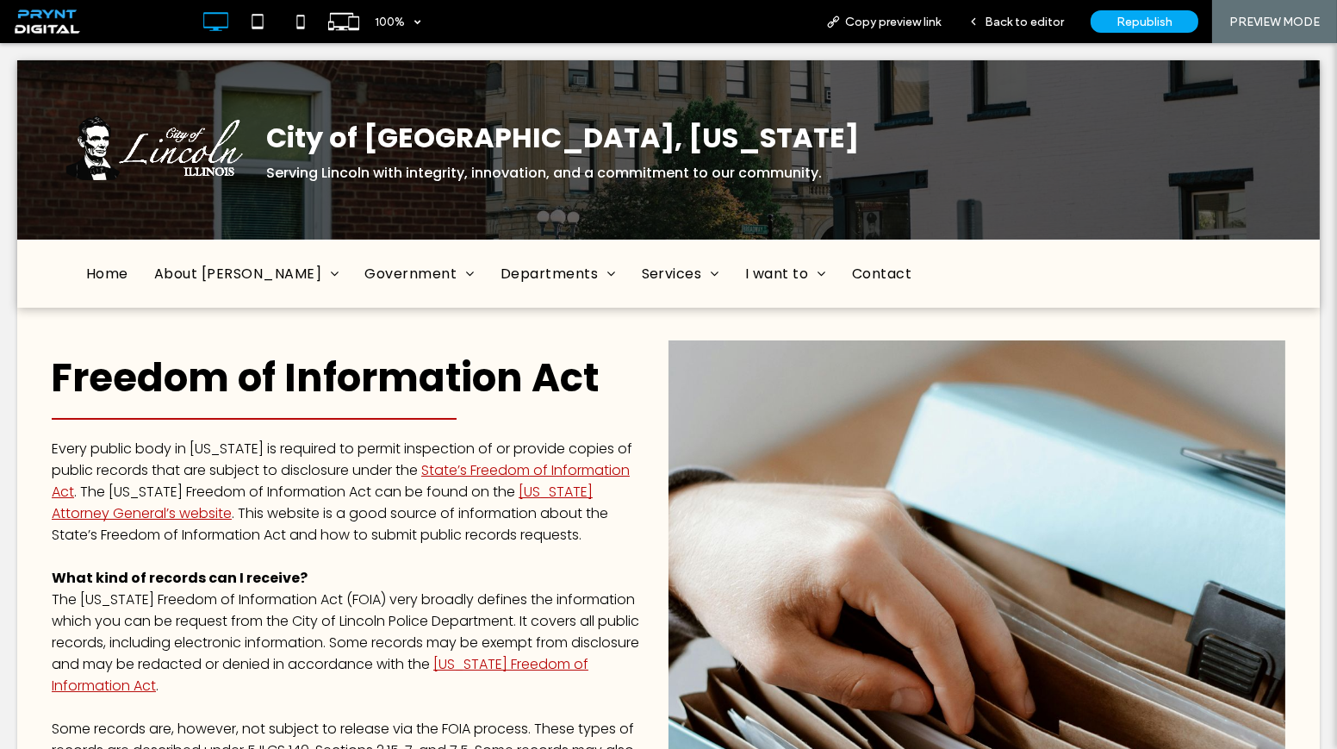
scroll to position [0, 0]
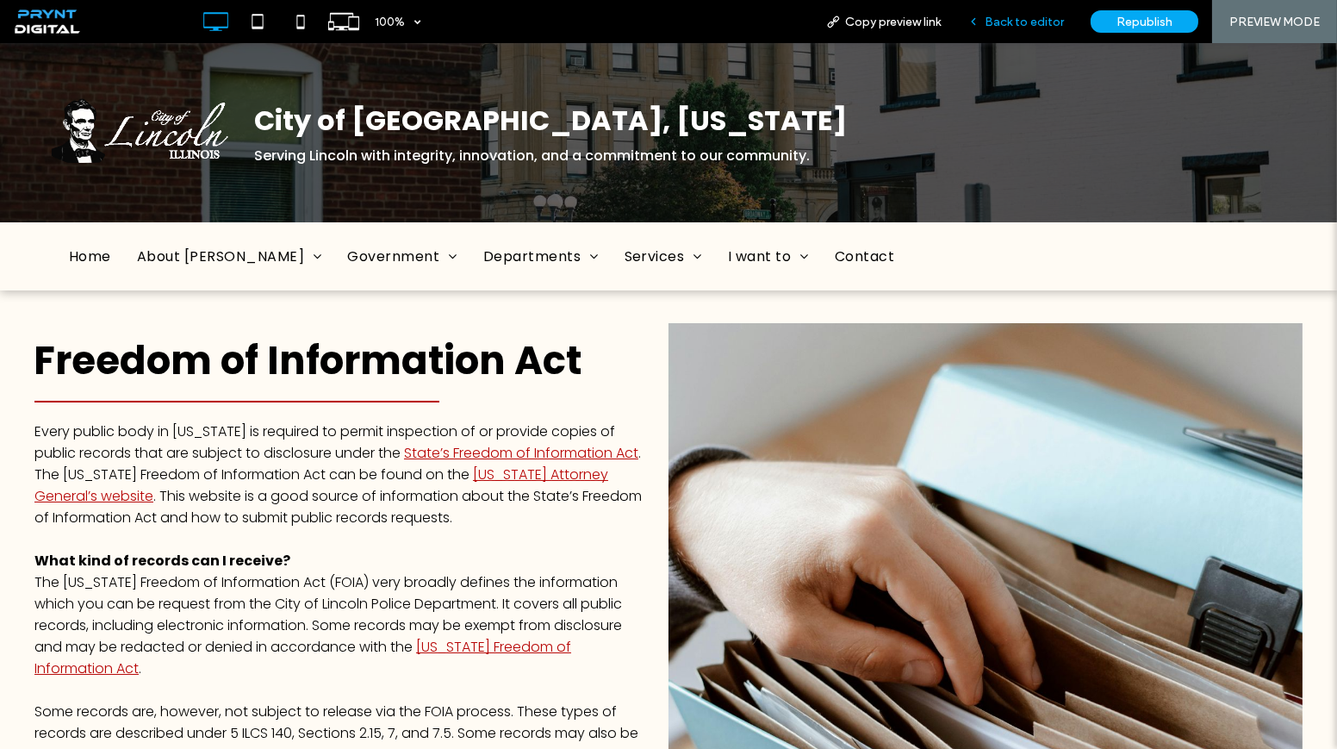
click at [1028, 13] on div "Back to editor" at bounding box center [1016, 21] width 123 height 43
click at [1021, 24] on span "Back to editor" at bounding box center [1024, 22] width 79 height 15
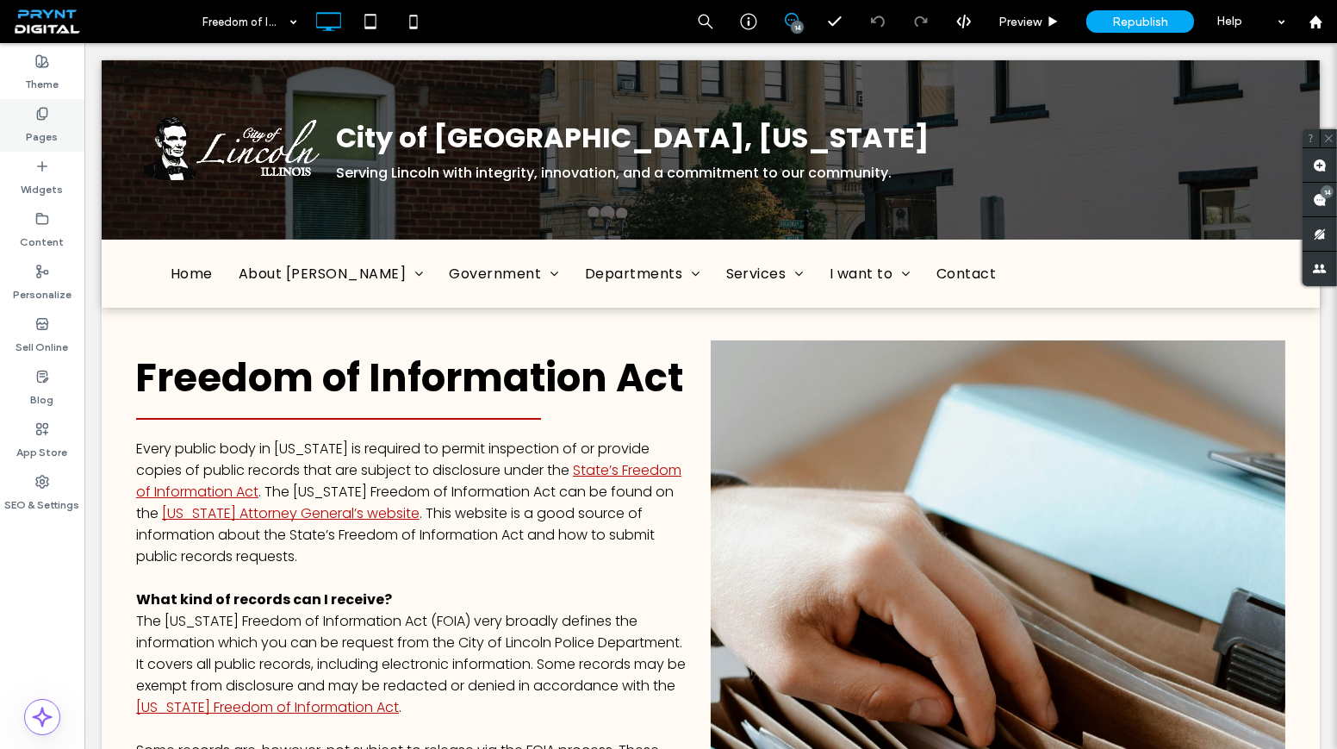
click at [62, 107] on div "Pages" at bounding box center [42, 125] width 84 height 53
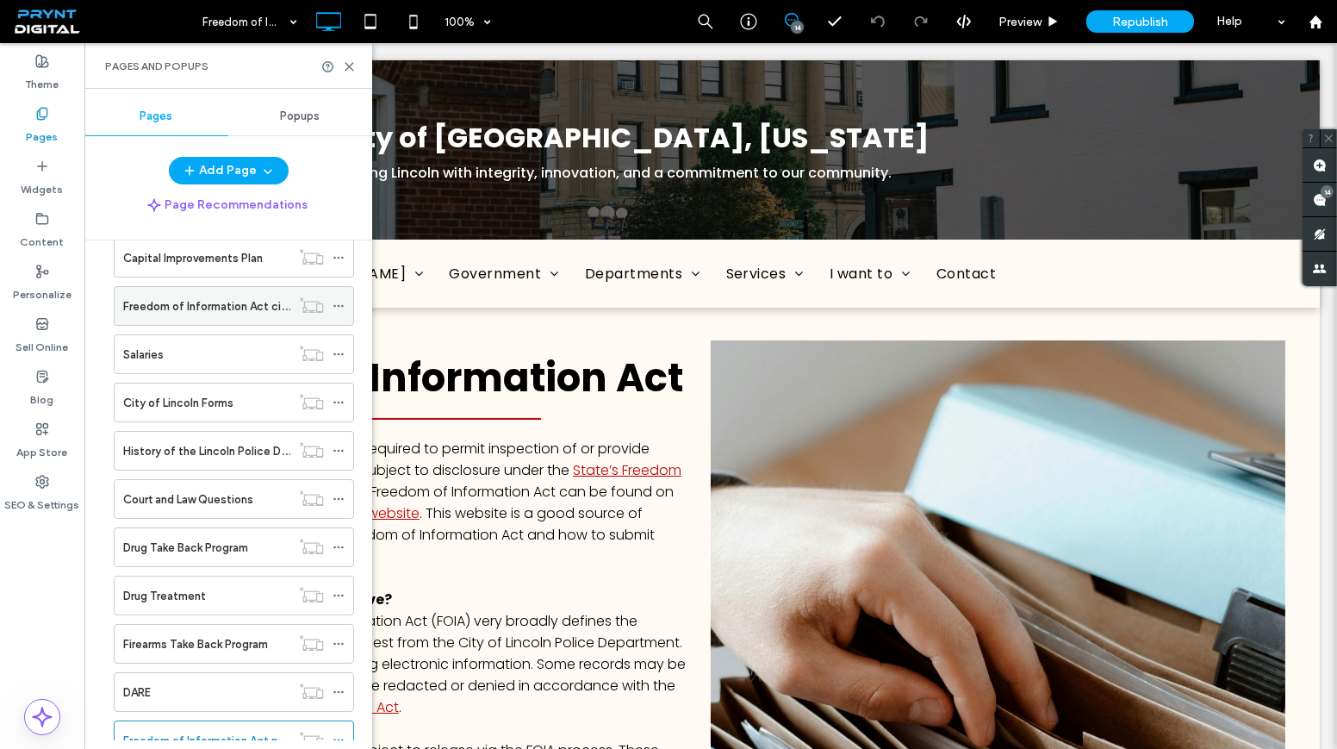
scroll to position [1284, 0]
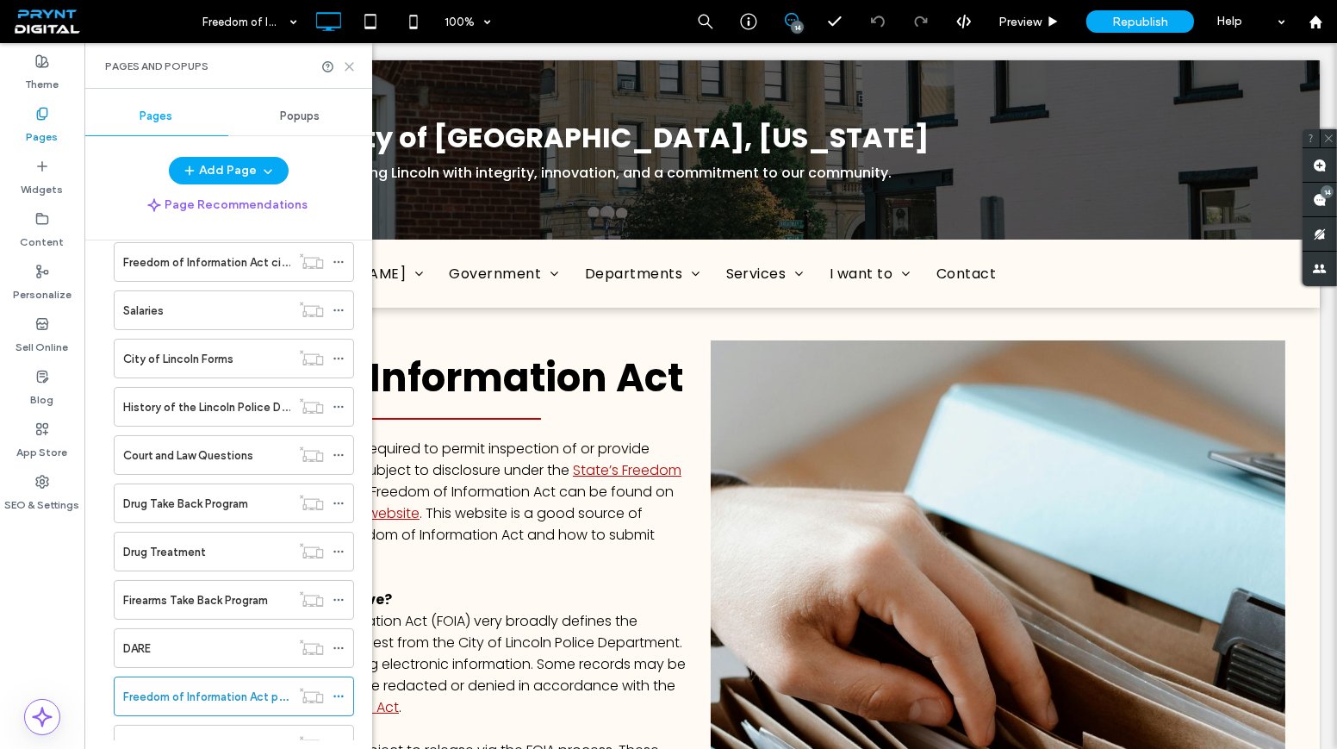
drag, startPoint x: 345, startPoint y: 64, endPoint x: 260, endPoint y: 23, distance: 93.6
click at [345, 64] on icon at bounding box center [349, 66] width 13 height 13
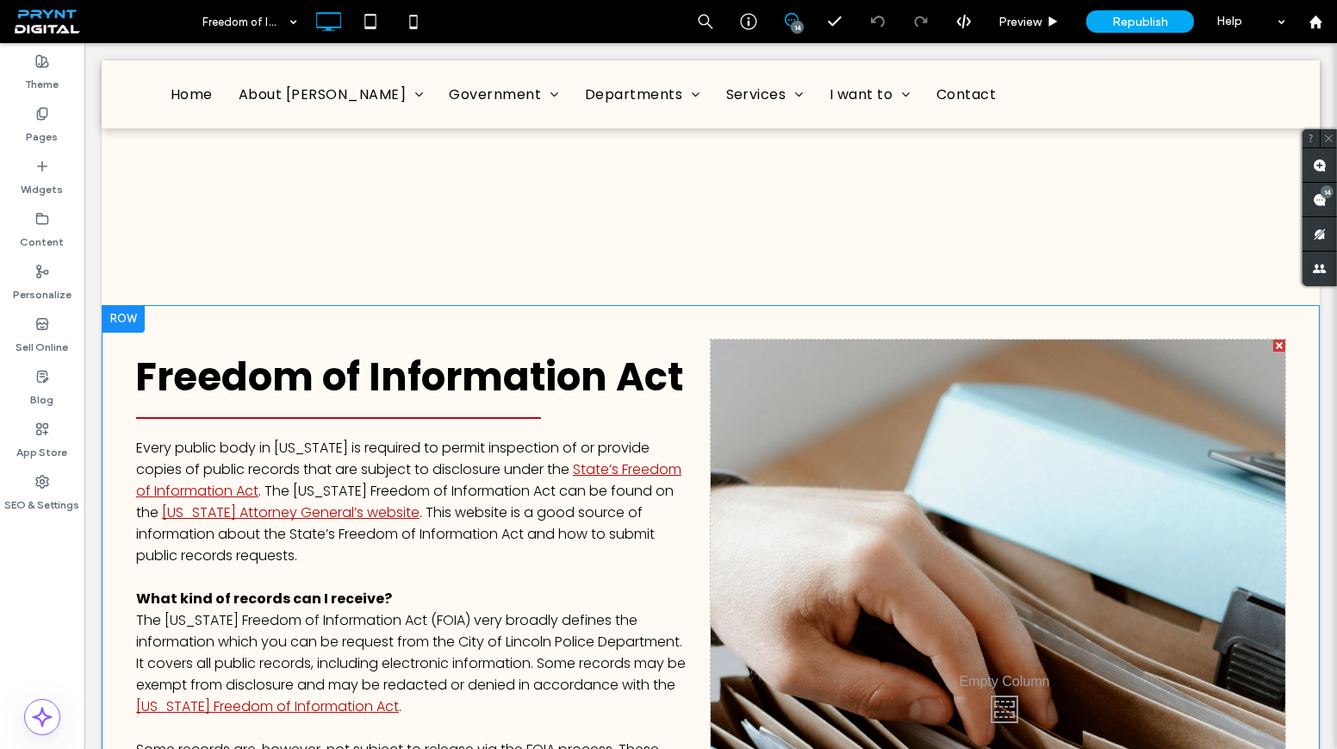
scroll to position [0, 0]
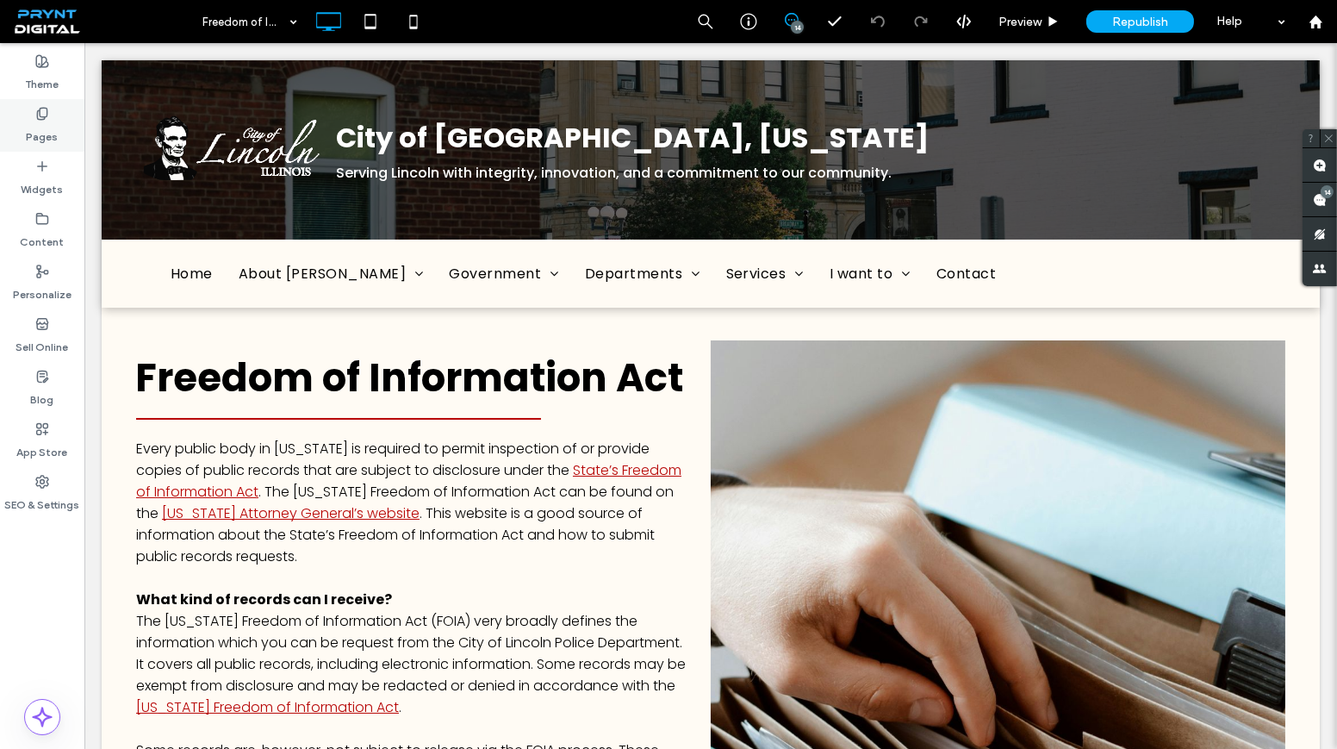
drag, startPoint x: 39, startPoint y: 121, endPoint x: 44, endPoint y: 138, distance: 18.0
click at [40, 121] on label "Pages" at bounding box center [43, 133] width 32 height 24
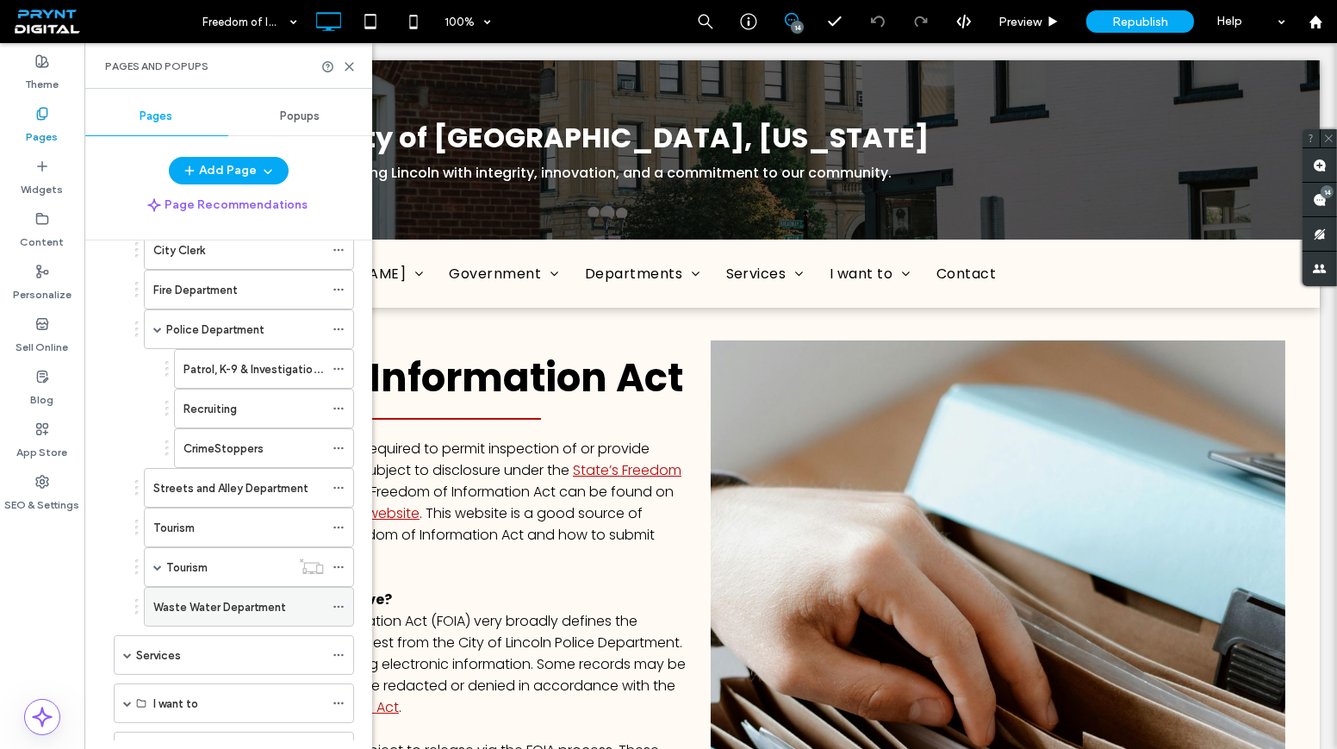
scroll to position [234, 0]
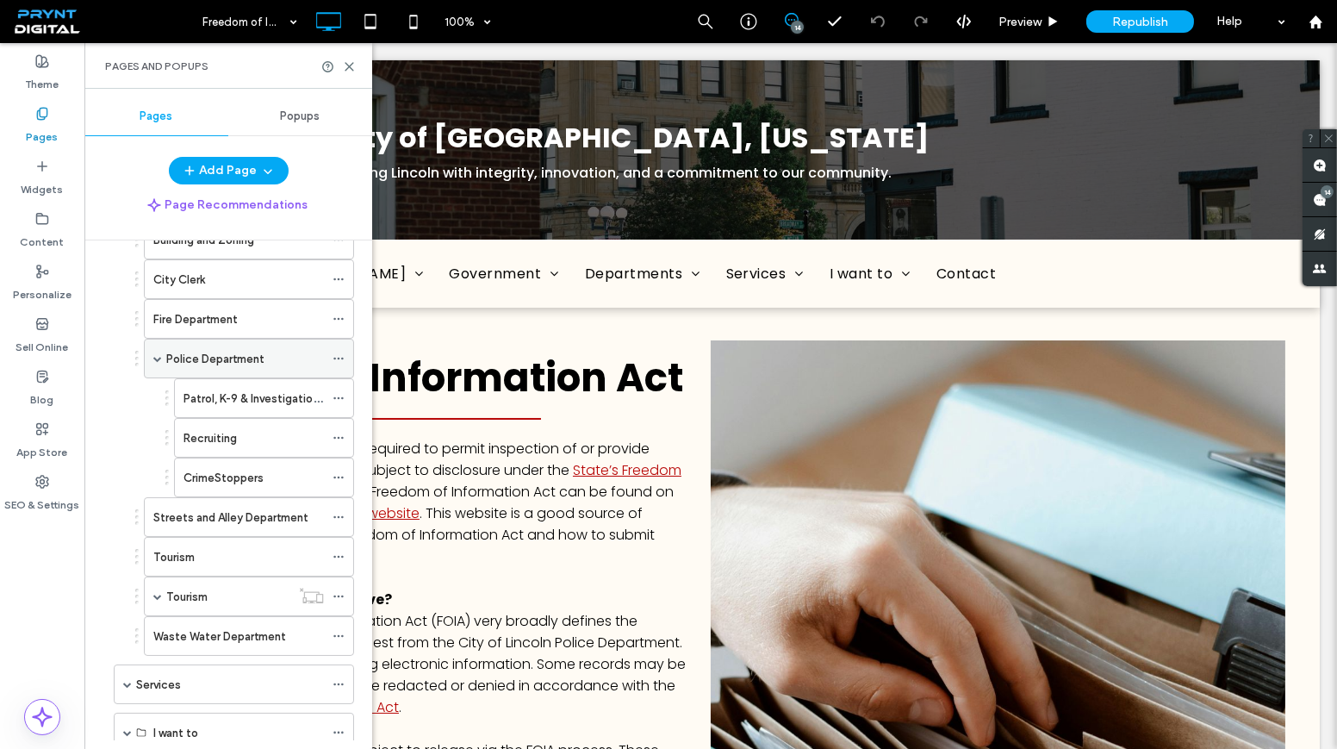
click at [232, 349] on label "Police Department" at bounding box center [215, 359] width 98 height 30
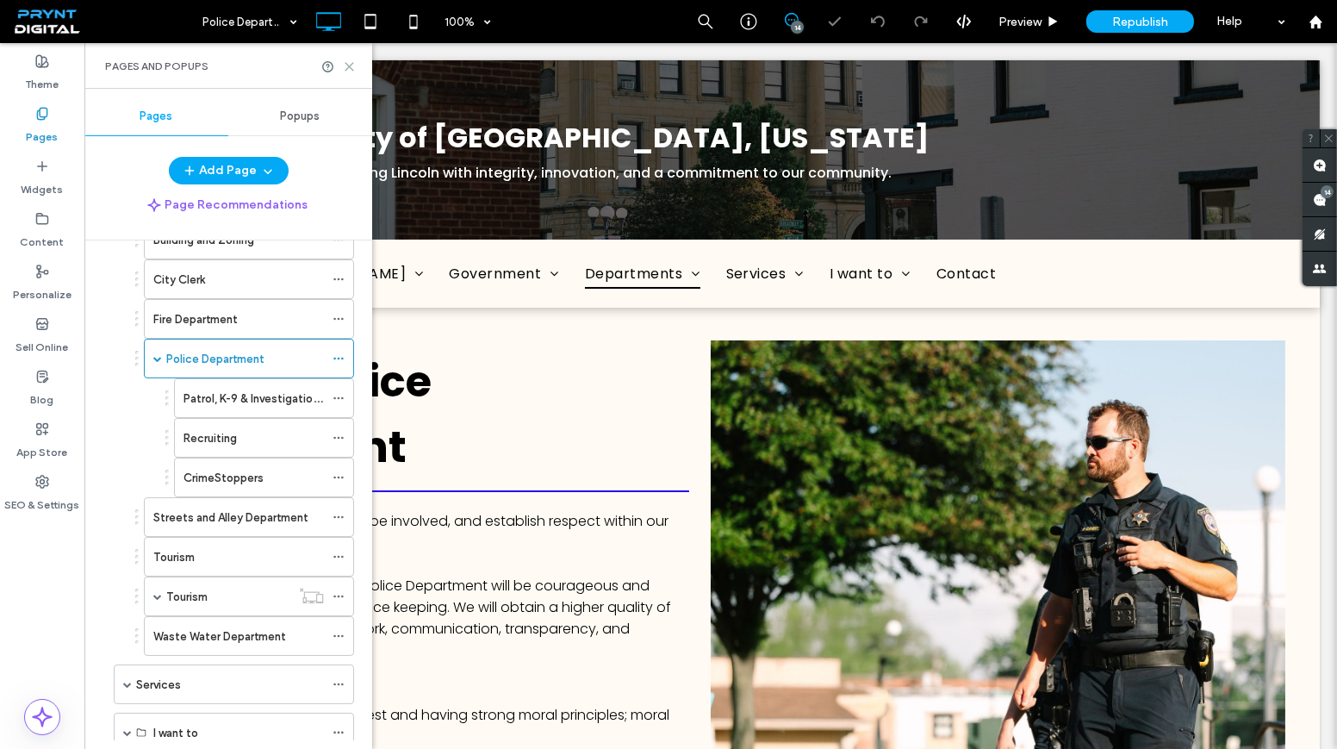
click at [347, 65] on use at bounding box center [349, 67] width 8 height 8
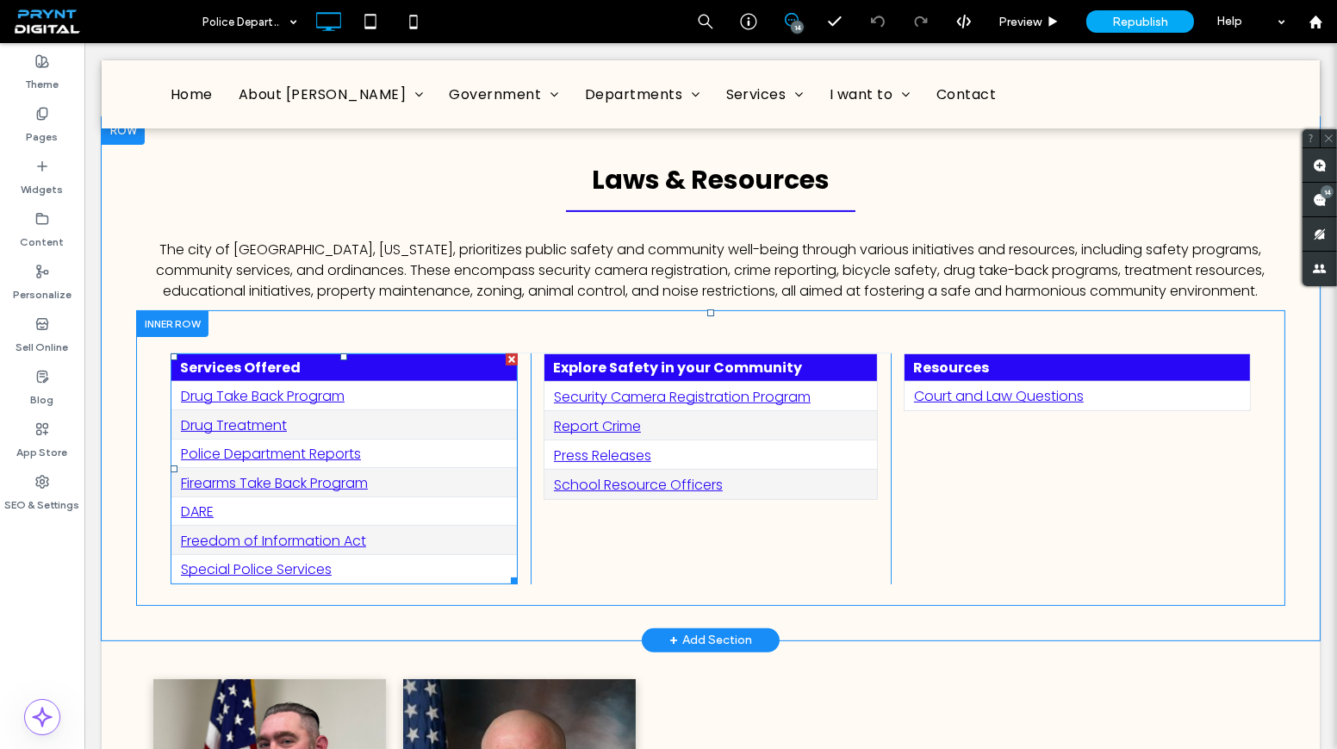
scroll to position [861, 0]
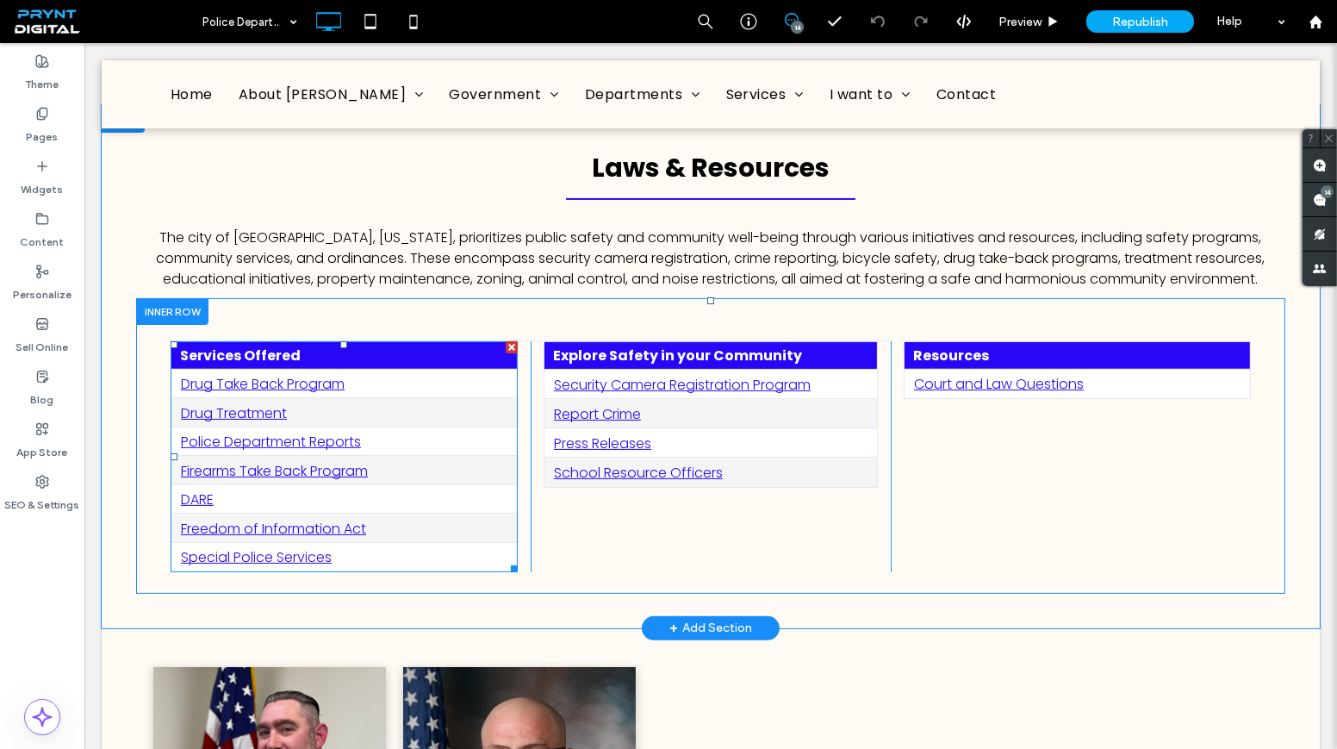
click at [326, 519] on link "Freedom of Information Act" at bounding box center [273, 529] width 185 height 20
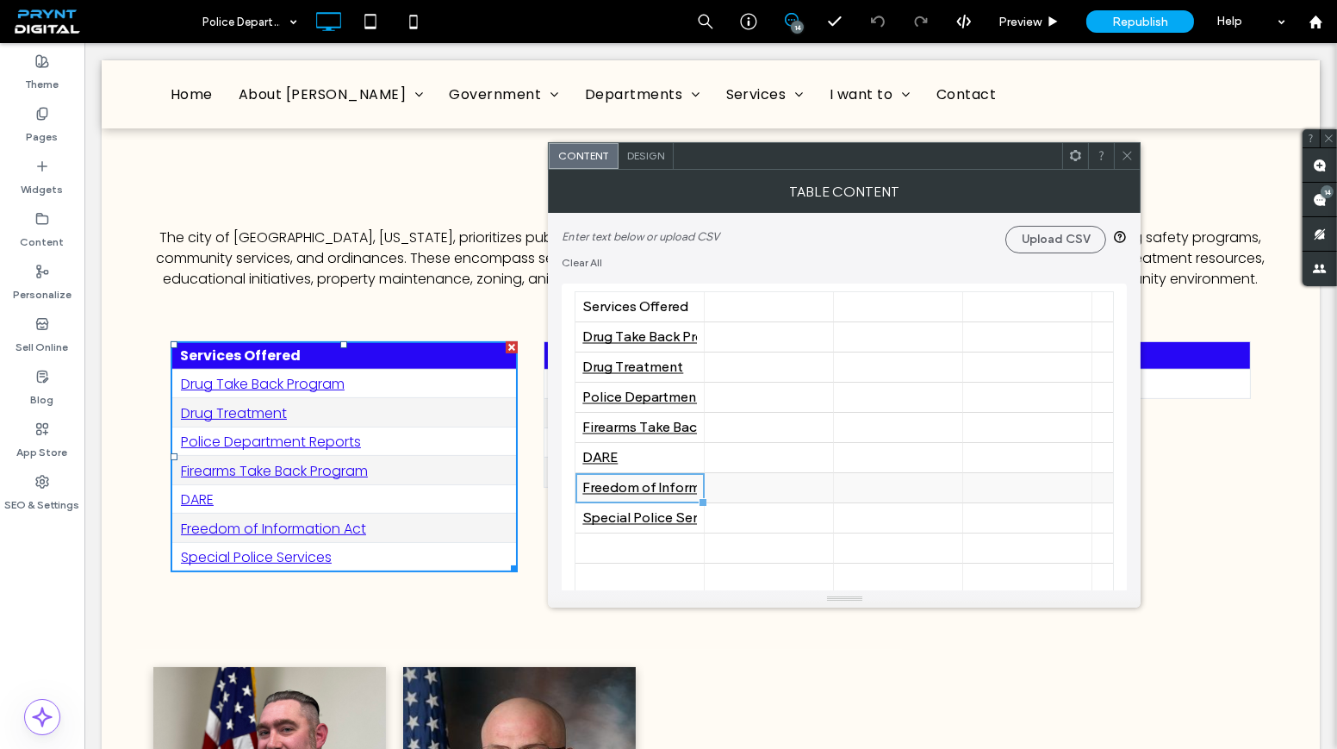
click at [619, 484] on div "Freedom of Information Act" at bounding box center [639, 488] width 115 height 16
click at [686, 489] on icon at bounding box center [689, 487] width 13 height 13
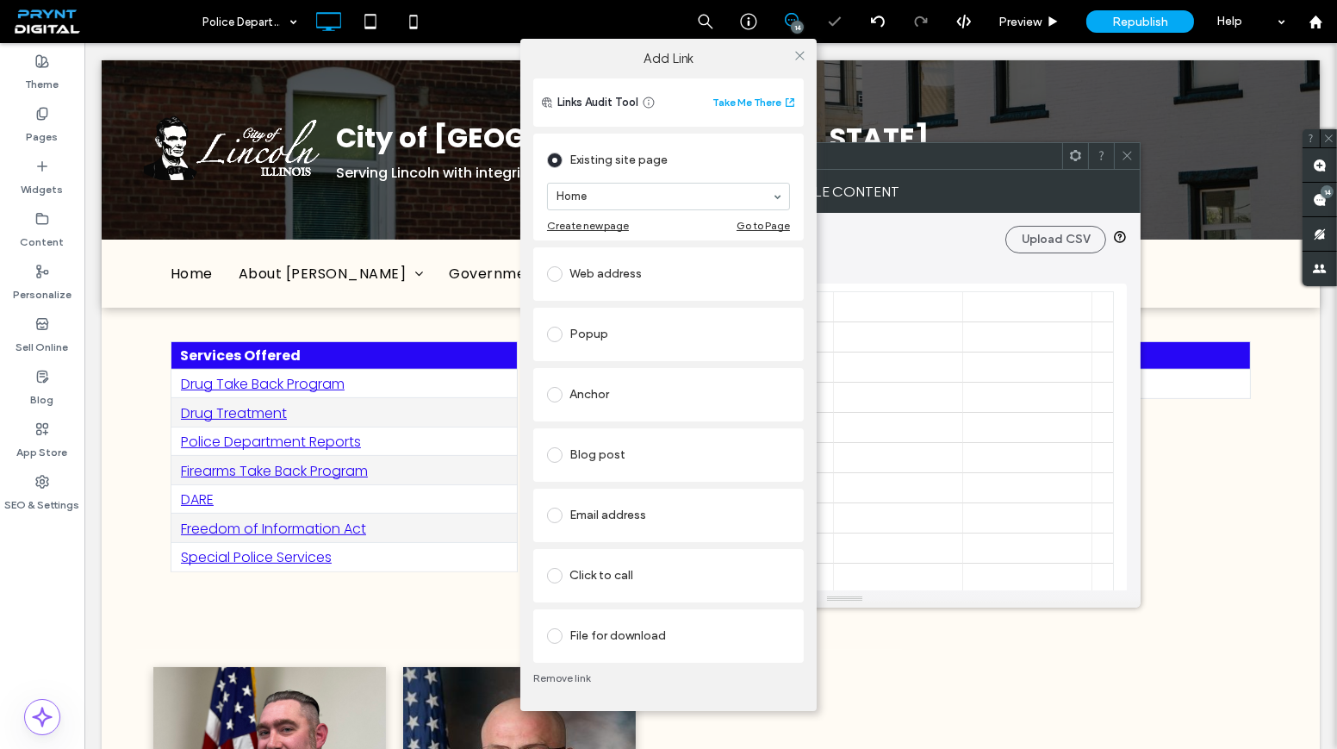
click at [631, 192] on div "Home" at bounding box center [668, 196] width 241 height 26
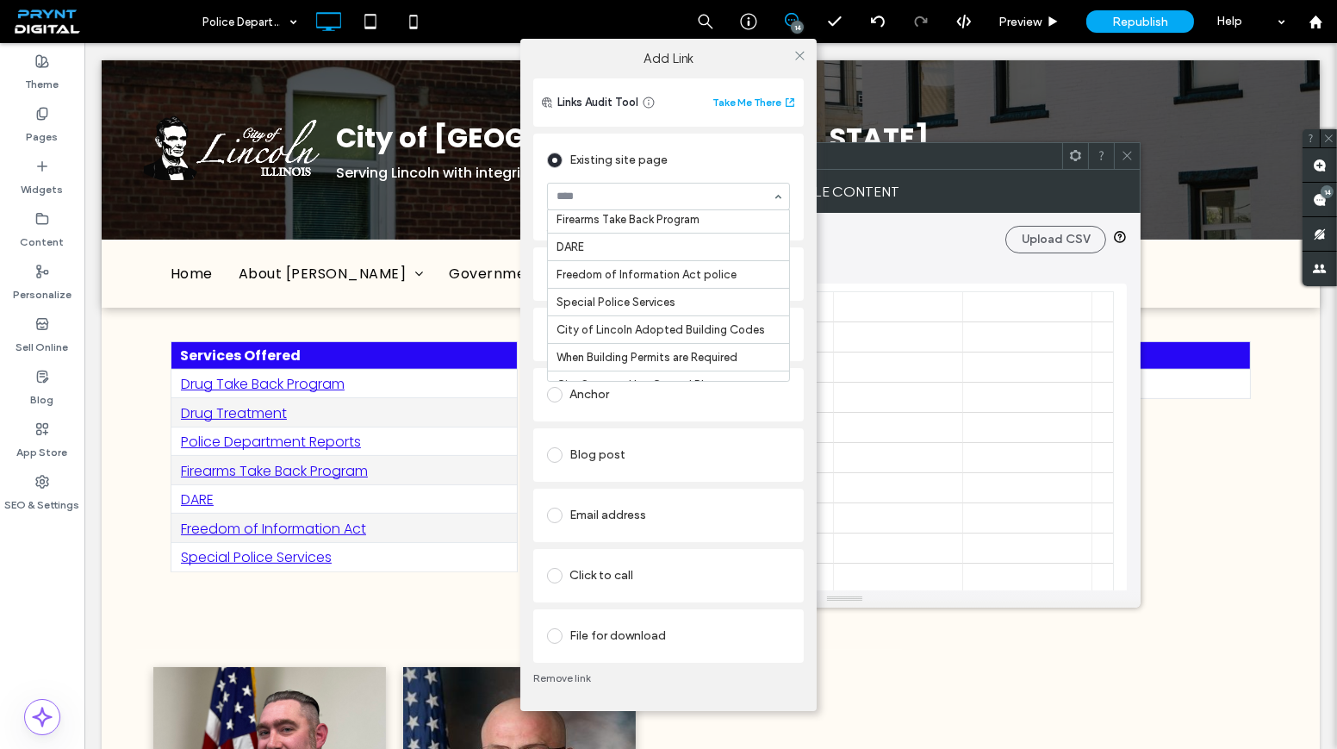
scroll to position [2271, 0]
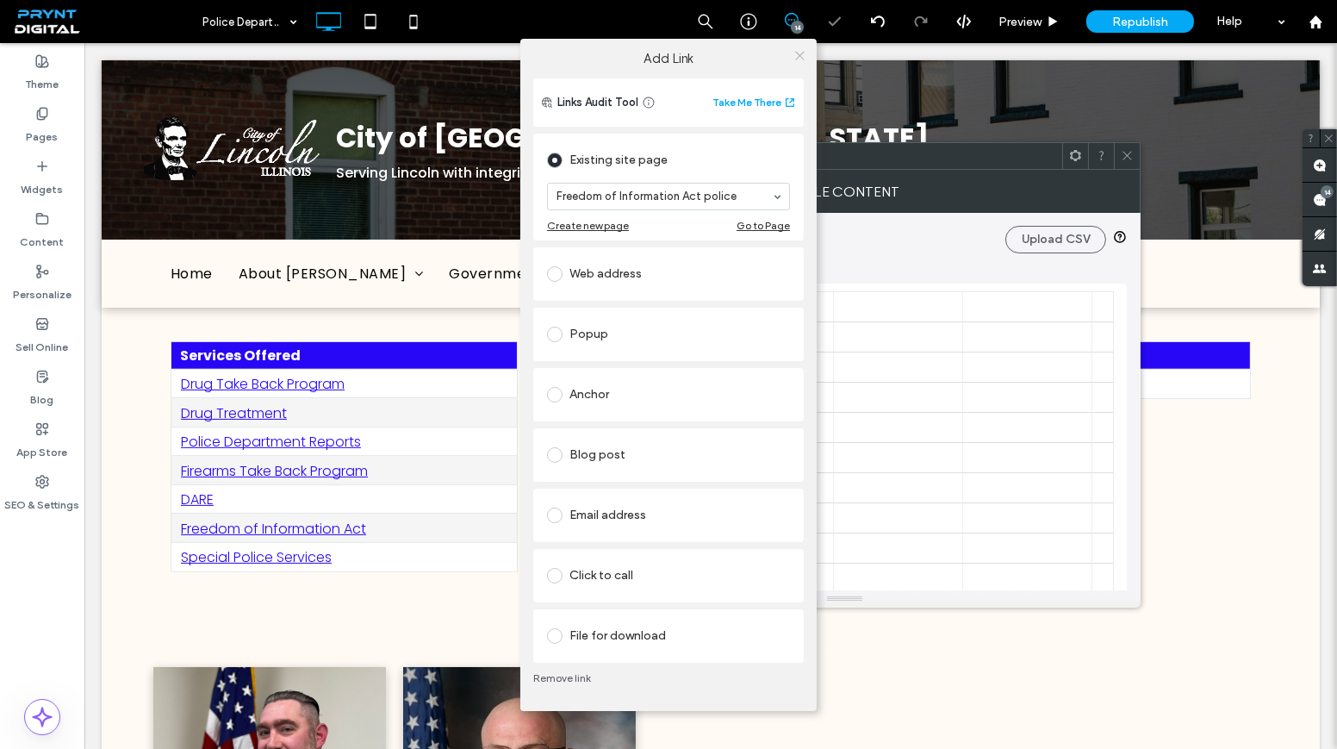
click at [800, 48] on span at bounding box center [799, 56] width 13 height 26
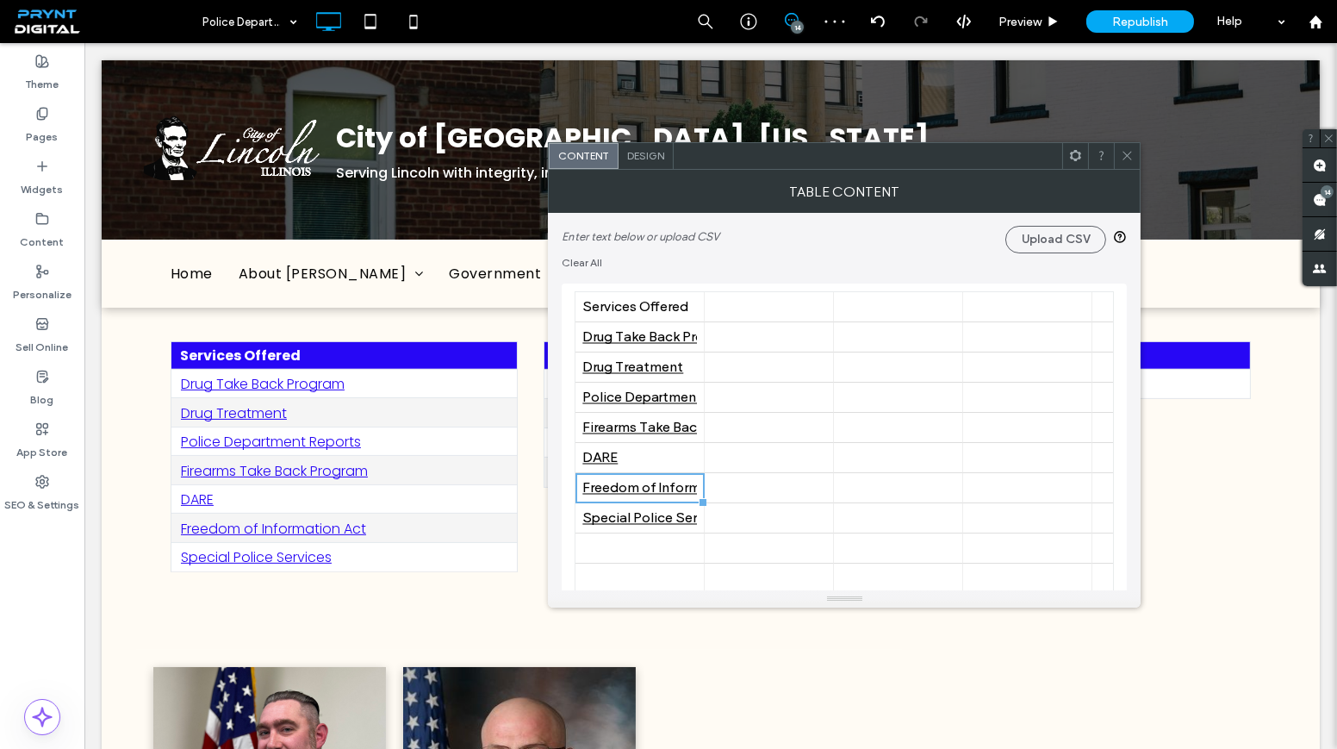
click at [1129, 160] on icon at bounding box center [1127, 155] width 13 height 13
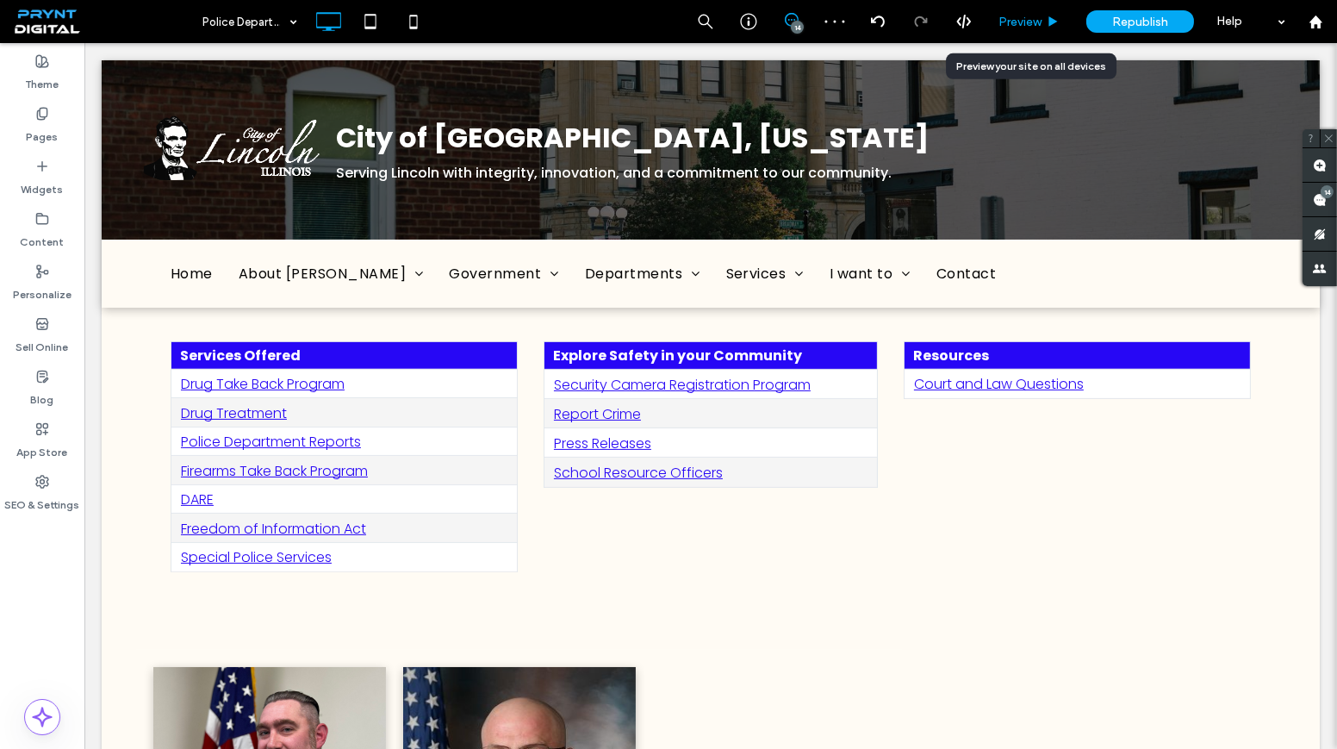
click at [1024, 22] on span "Preview" at bounding box center [1019, 22] width 43 height 15
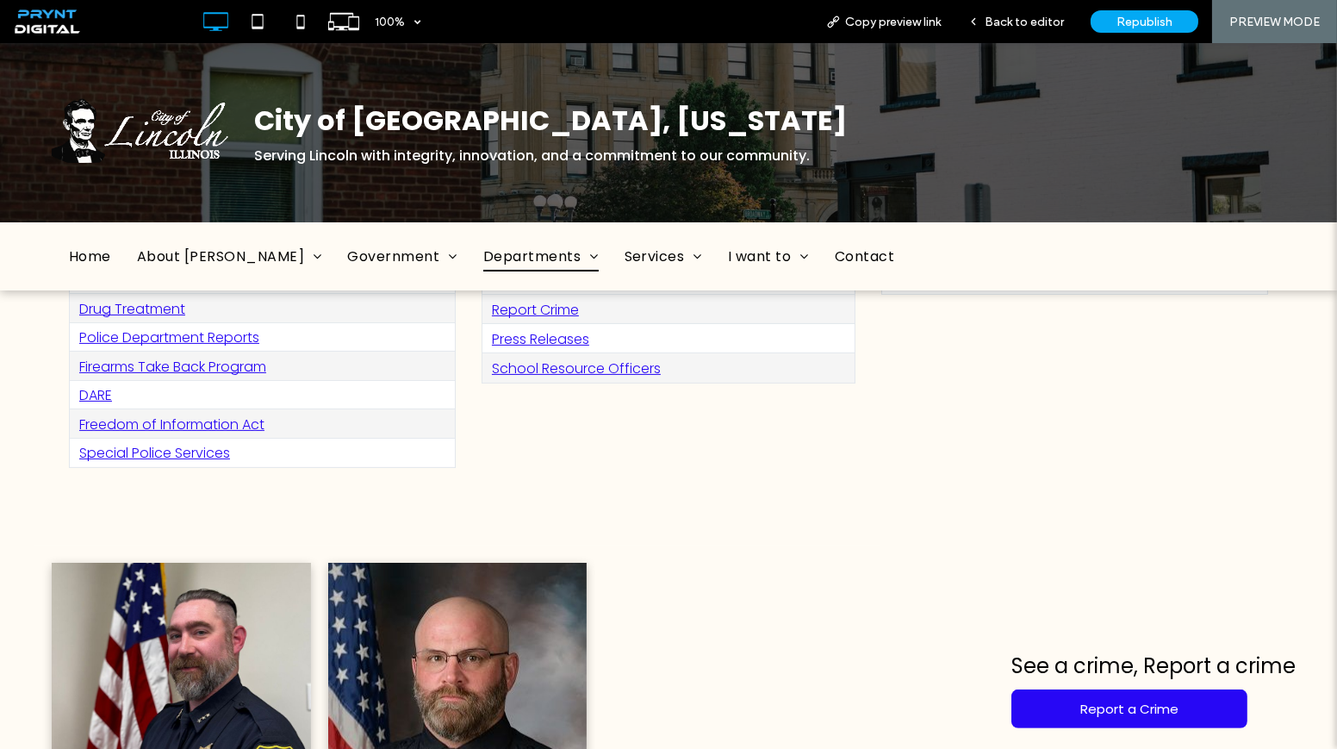
scroll to position [775, 0]
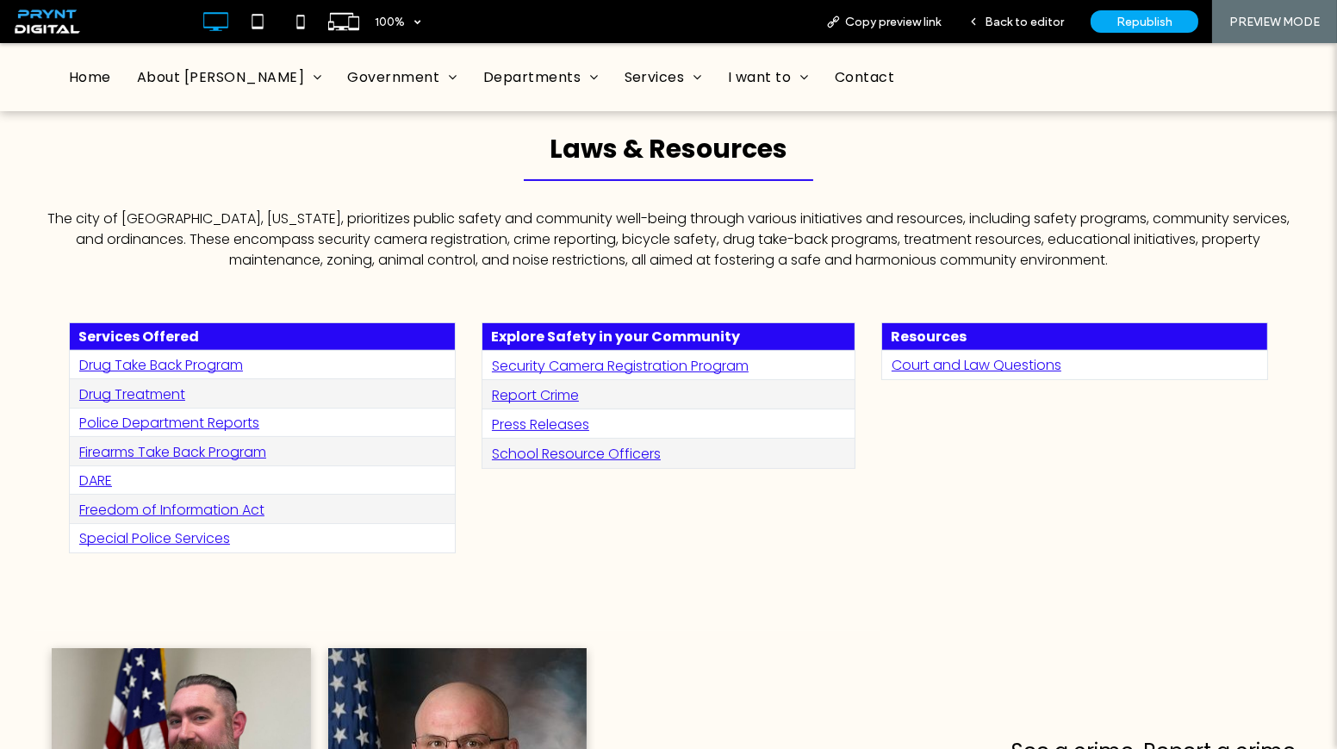
click at [200, 501] on link "Freedom of Information Act" at bounding box center [171, 510] width 185 height 20
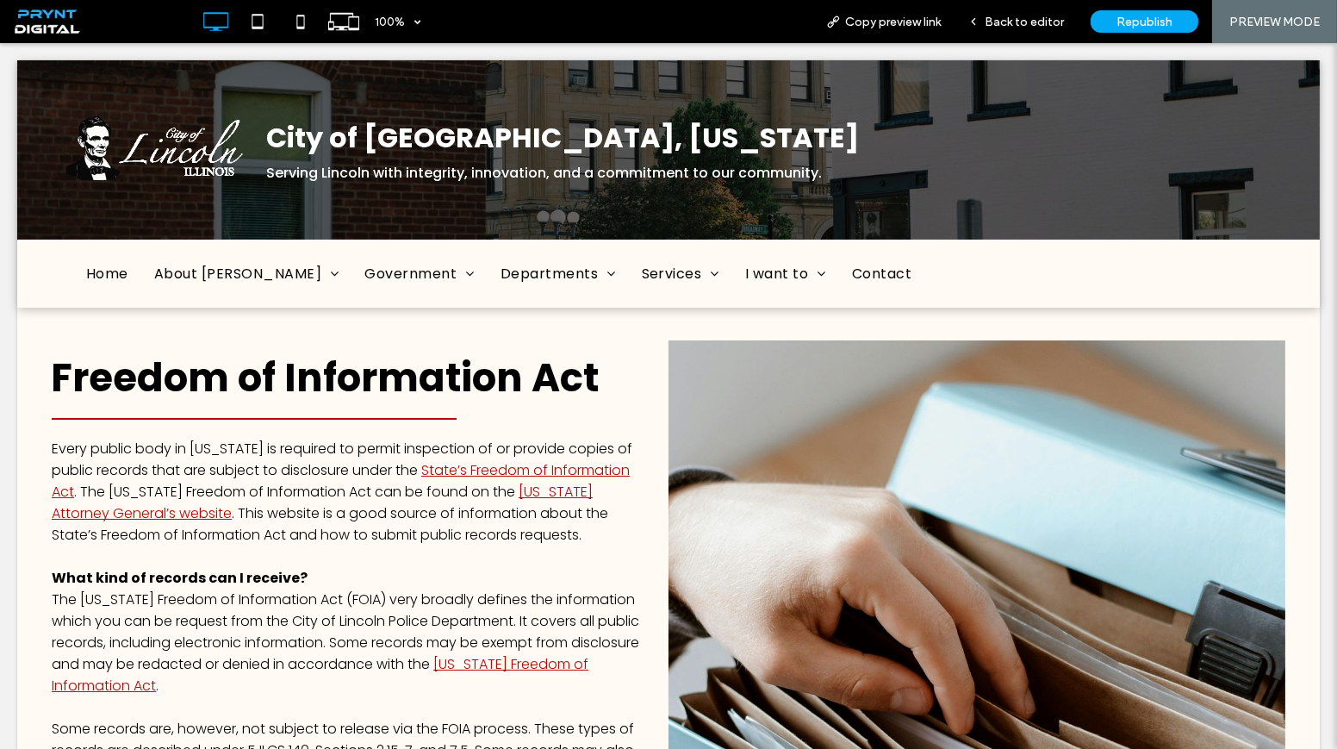
scroll to position [0, 0]
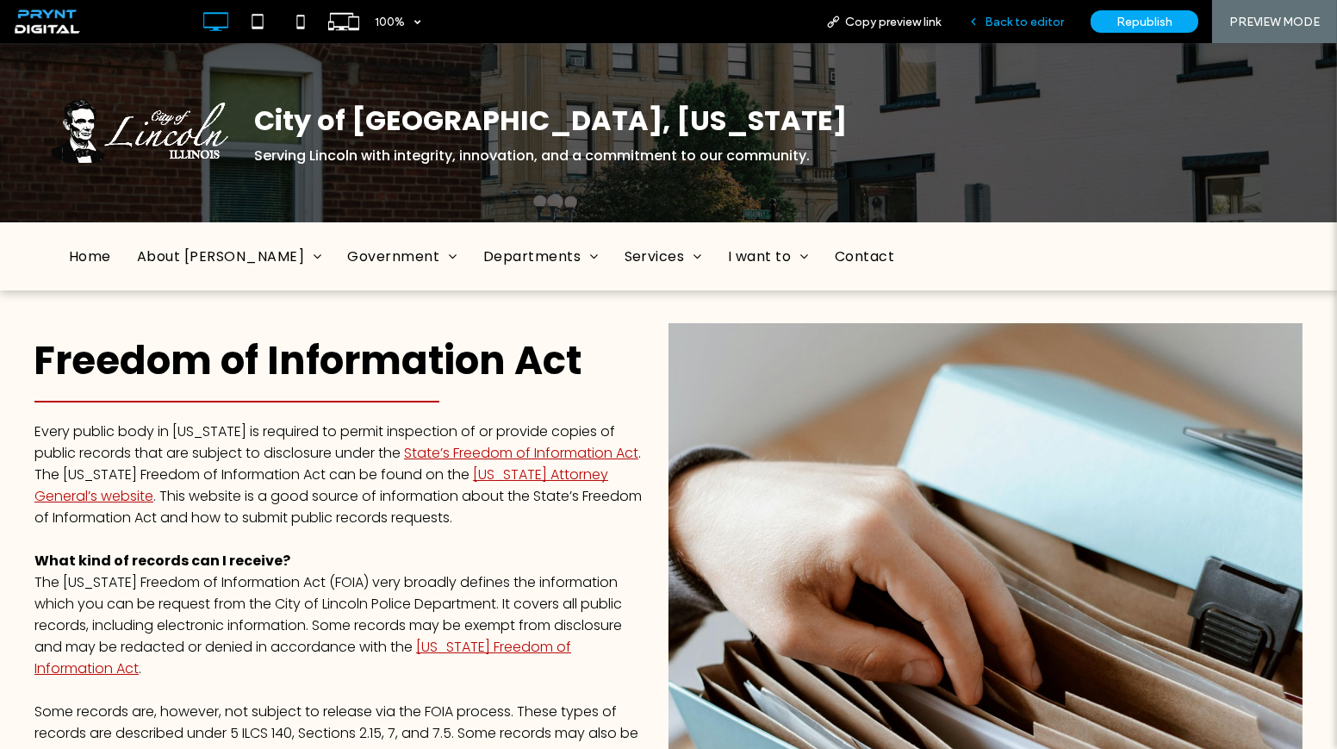
click at [998, 15] on span "Back to editor" at bounding box center [1024, 22] width 79 height 15
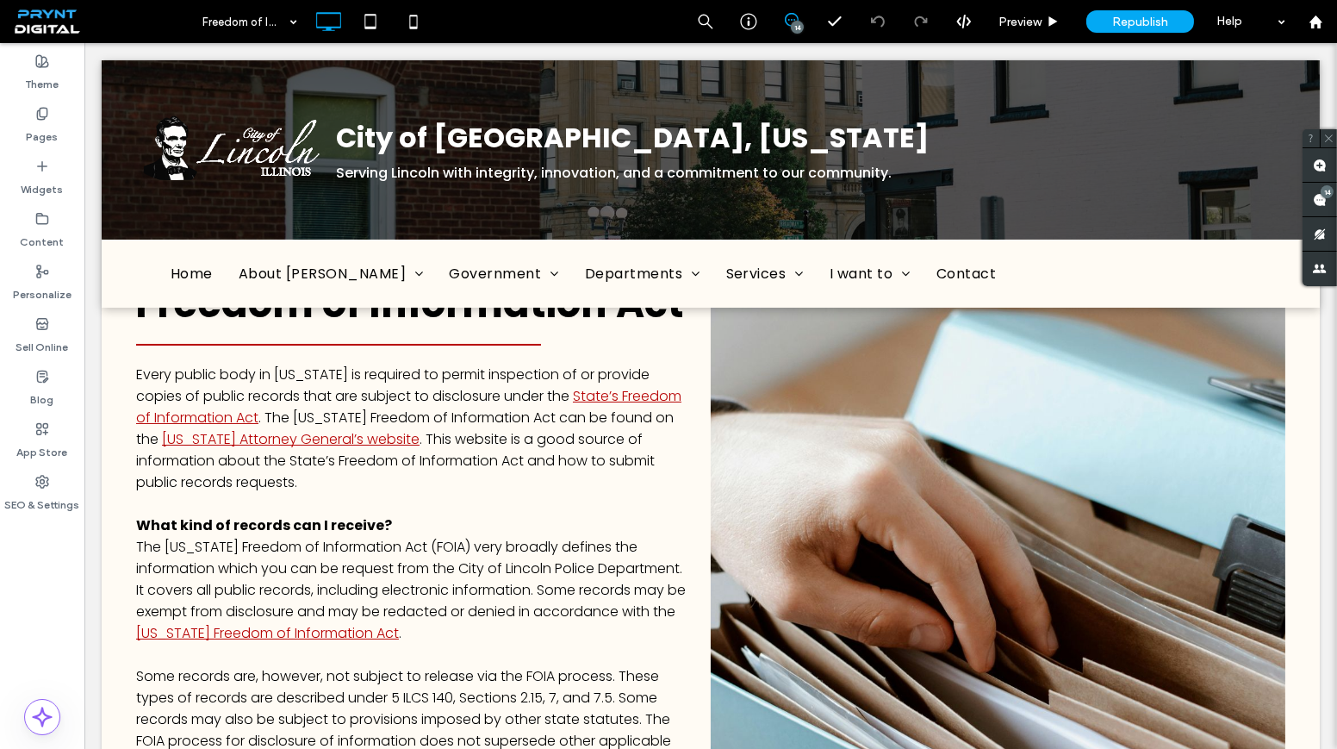
scroll to position [78, 0]
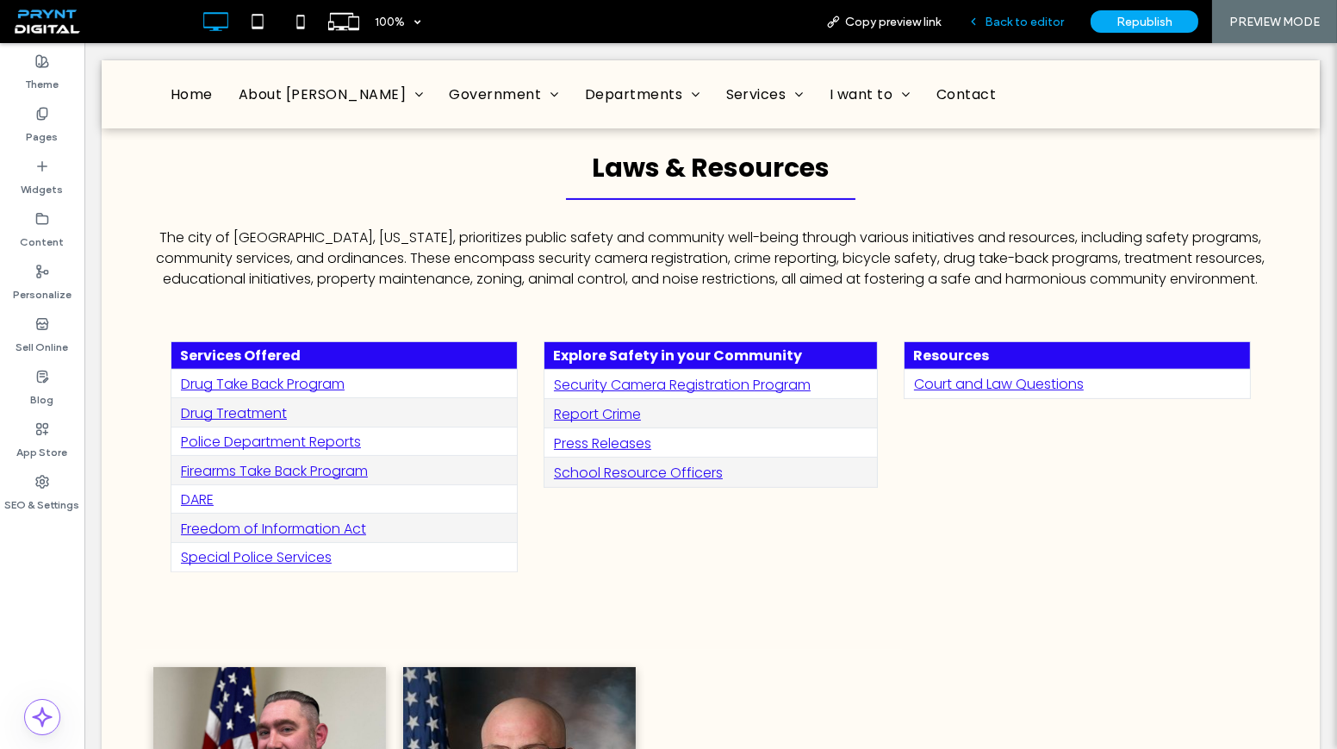
click at [992, 34] on div "Back to editor" at bounding box center [1016, 21] width 123 height 43
click at [993, 25] on span "Back to editor" at bounding box center [1024, 22] width 79 height 15
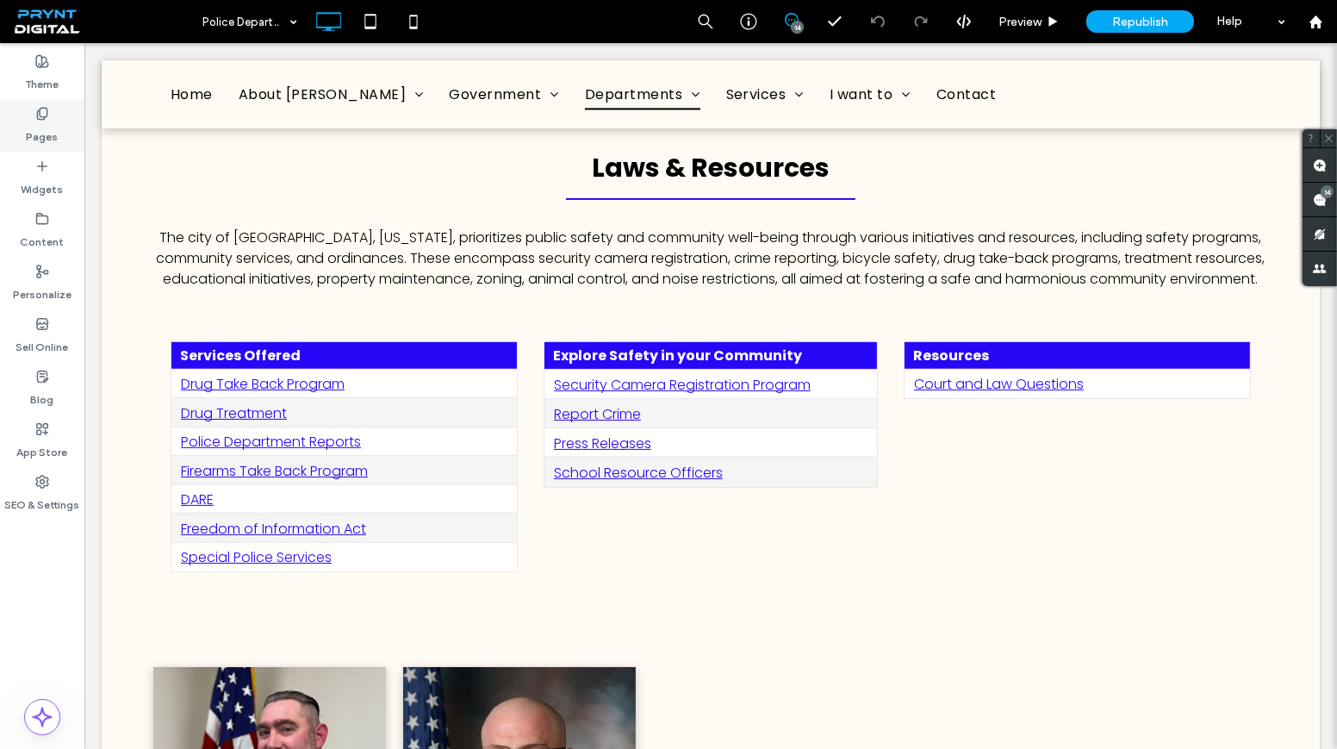
click at [48, 123] on label "Pages" at bounding box center [43, 133] width 32 height 24
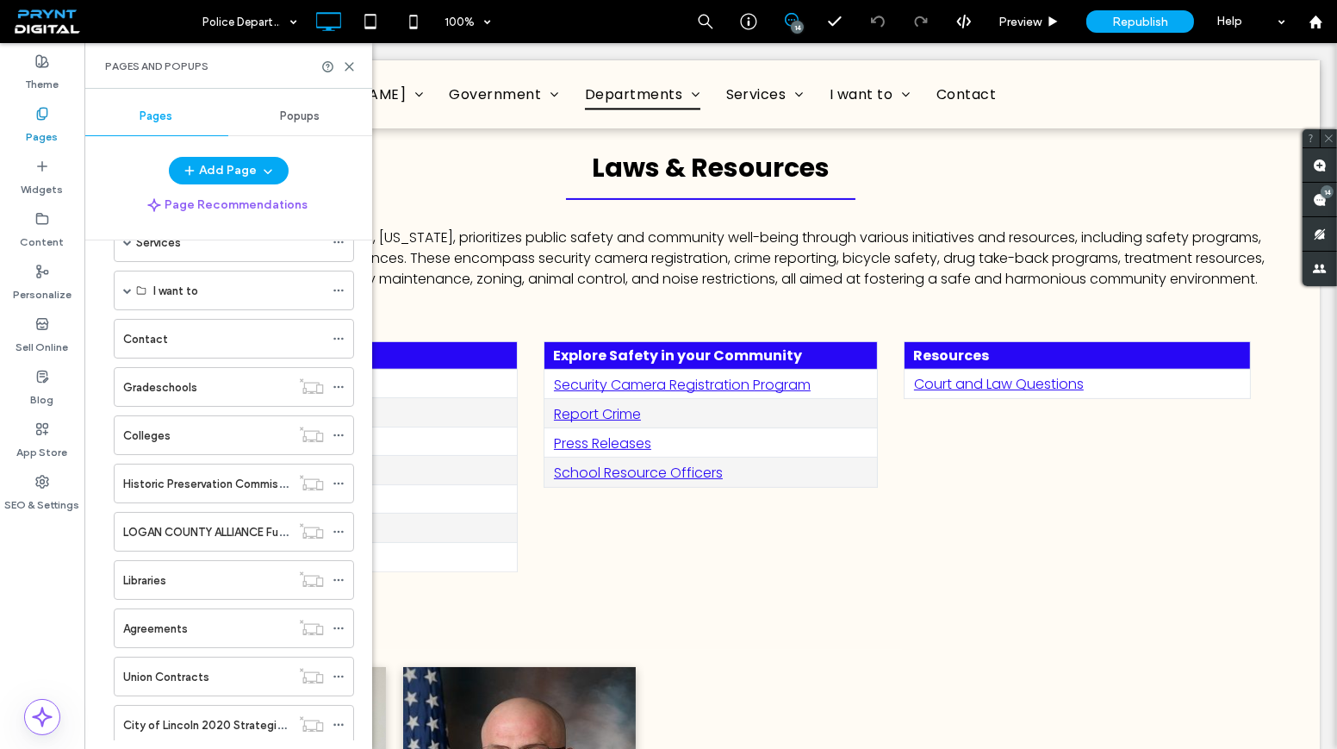
scroll to position [705, 0]
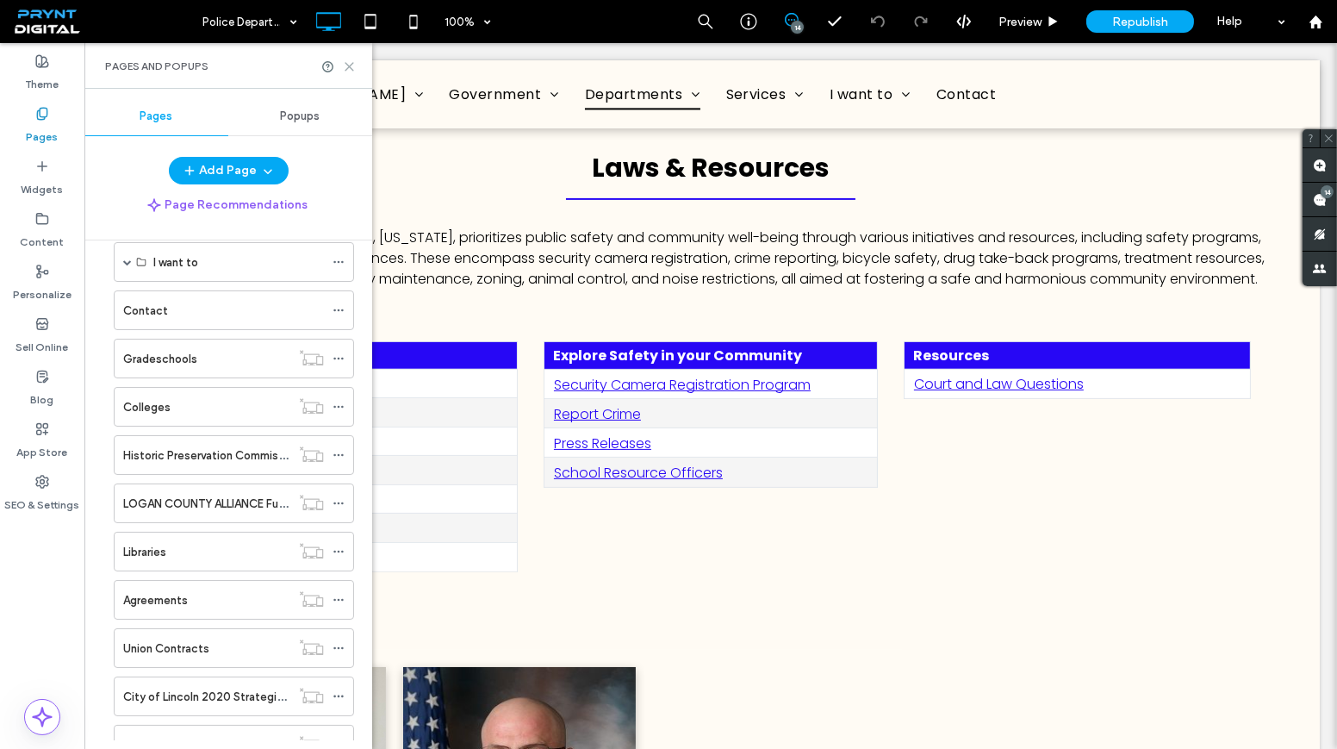
click at [349, 69] on icon at bounding box center [349, 66] width 13 height 13
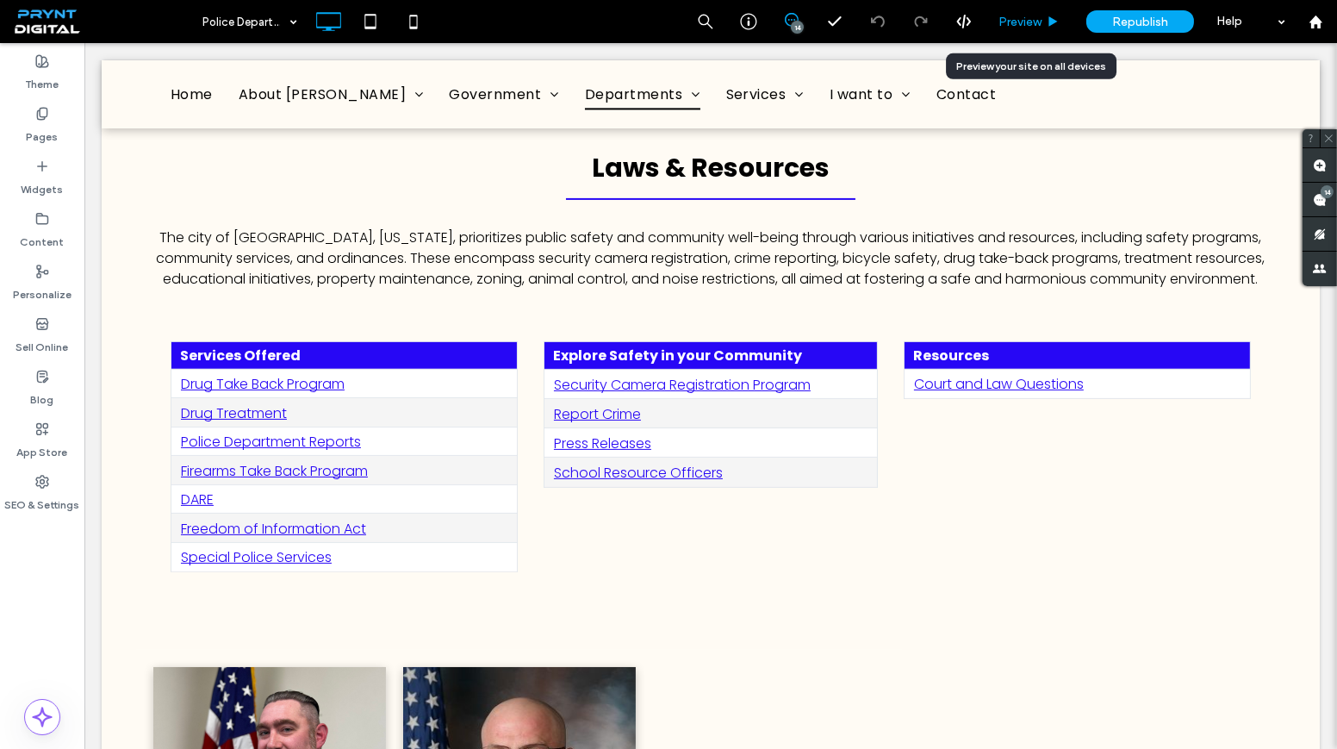
click at [1011, 15] on span "Preview" at bounding box center [1019, 22] width 43 height 15
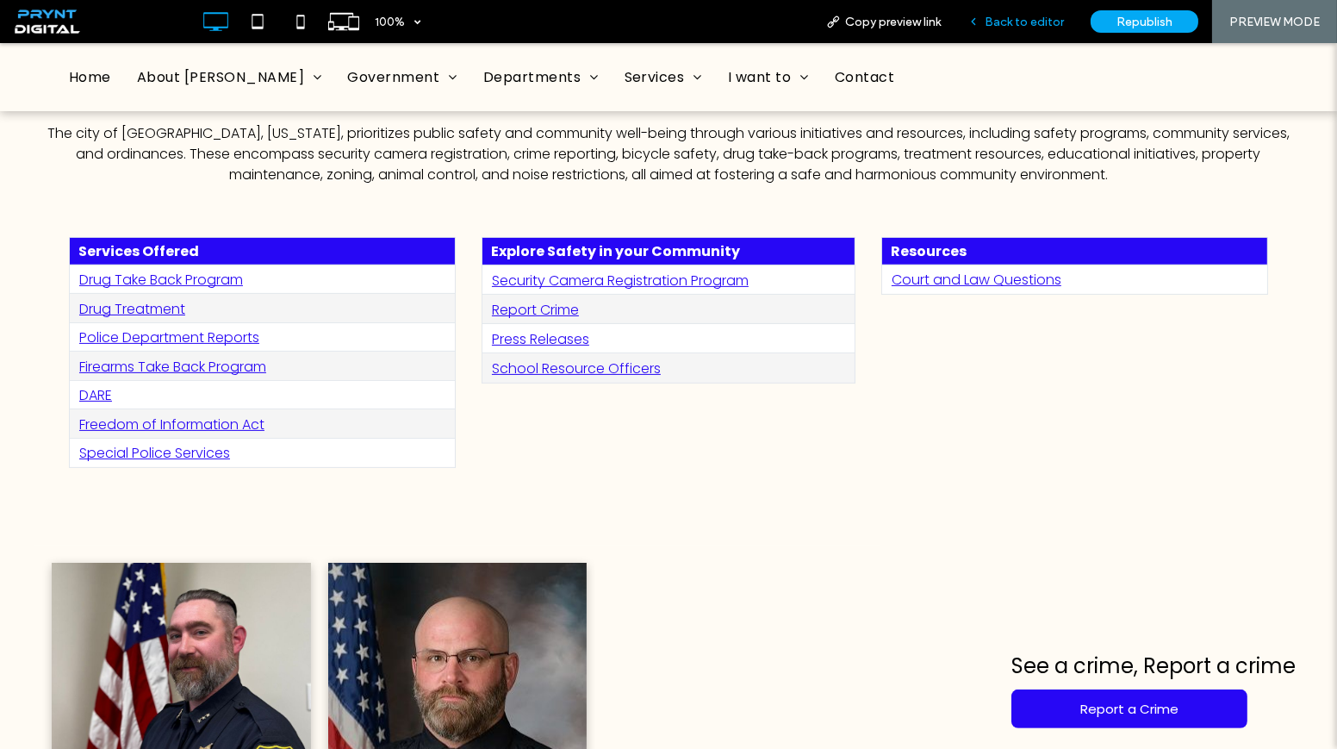
scroll to position [775, 0]
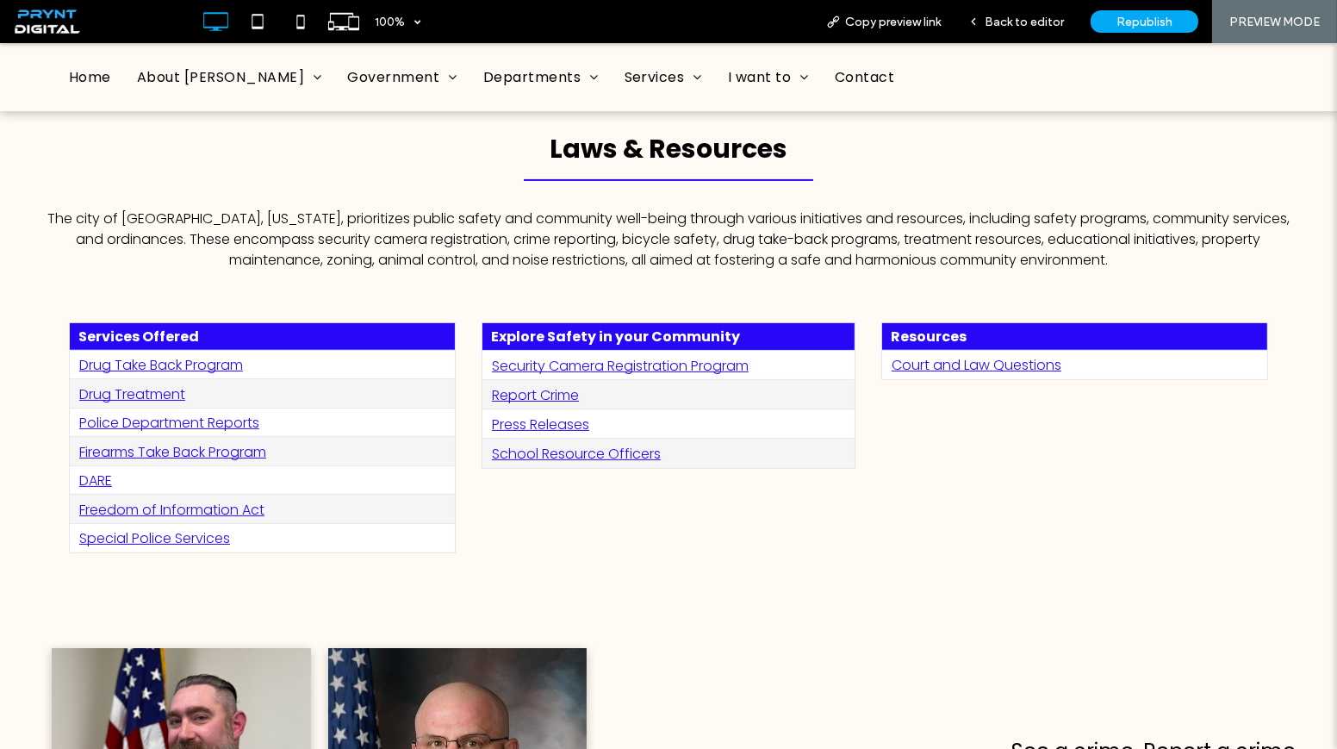
click at [242, 500] on link "Freedom of Information Act" at bounding box center [171, 510] width 185 height 20
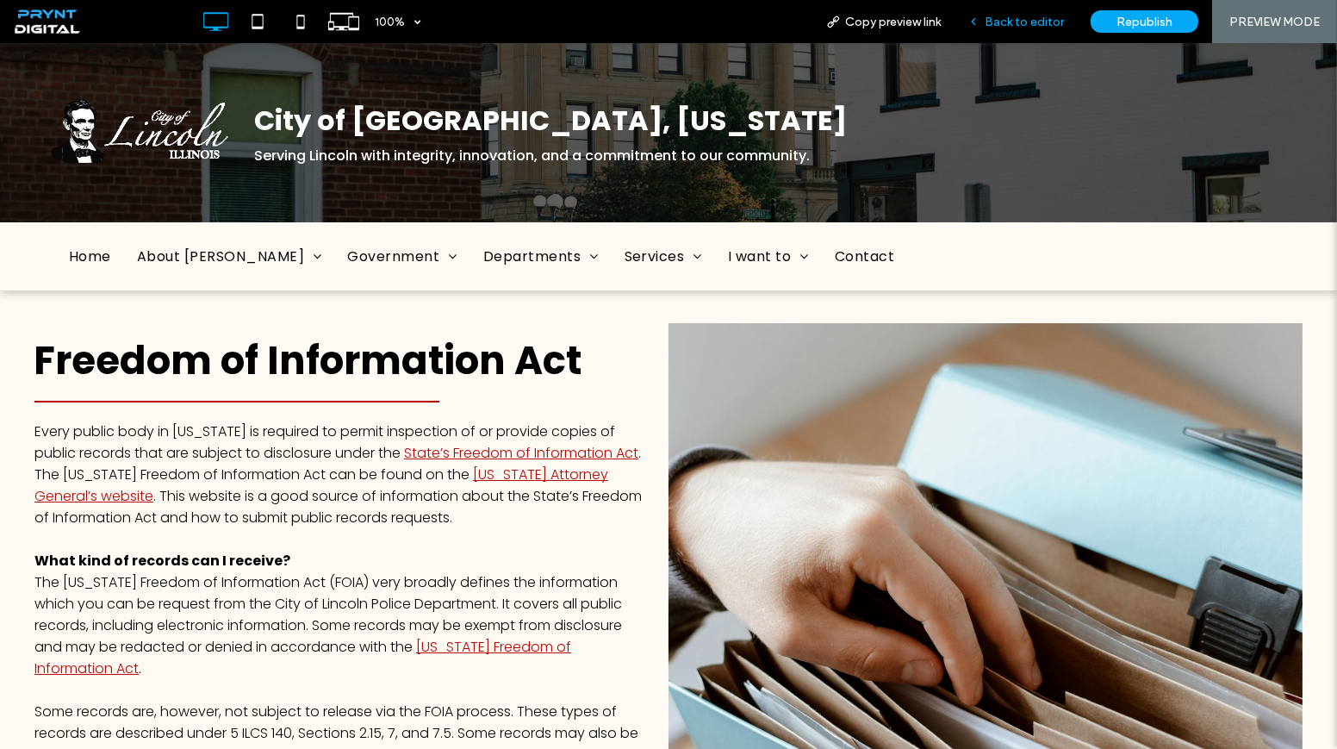
click at [1005, 25] on span "Back to editor" at bounding box center [1024, 22] width 79 height 15
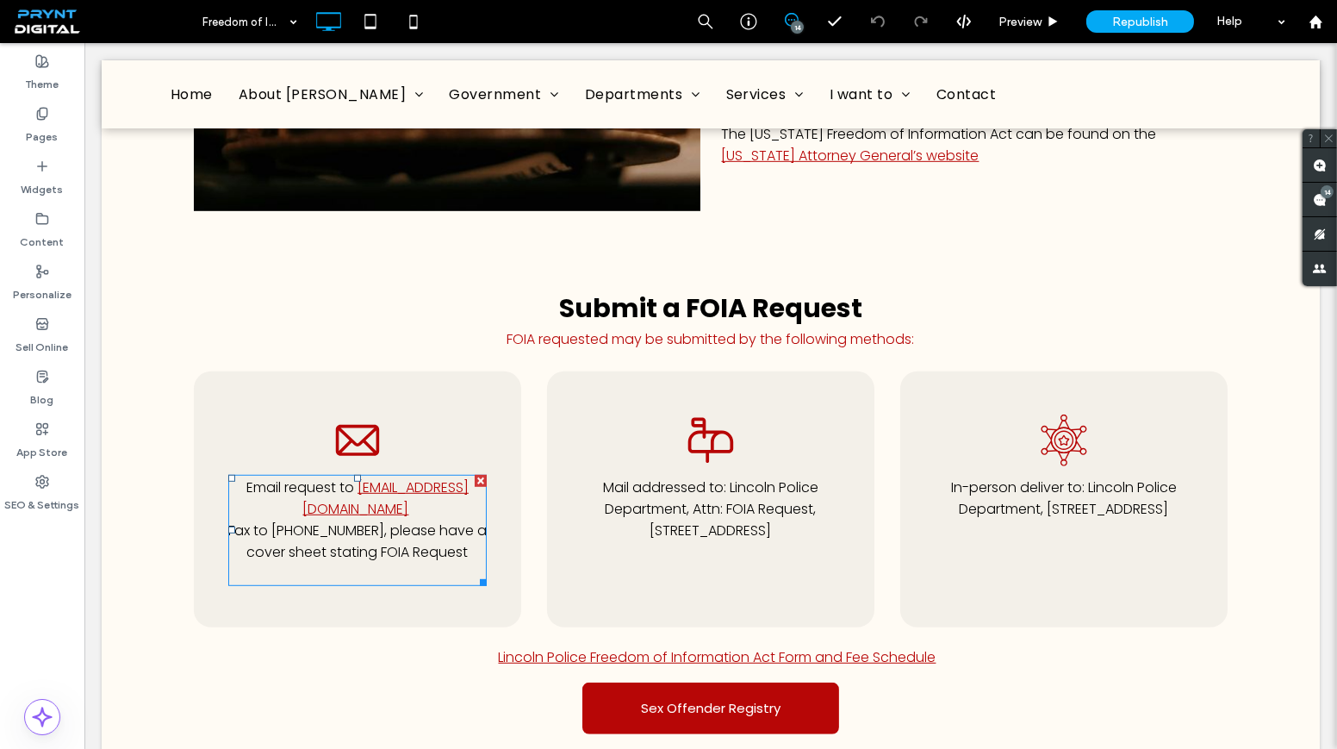
scroll to position [1957, 0]
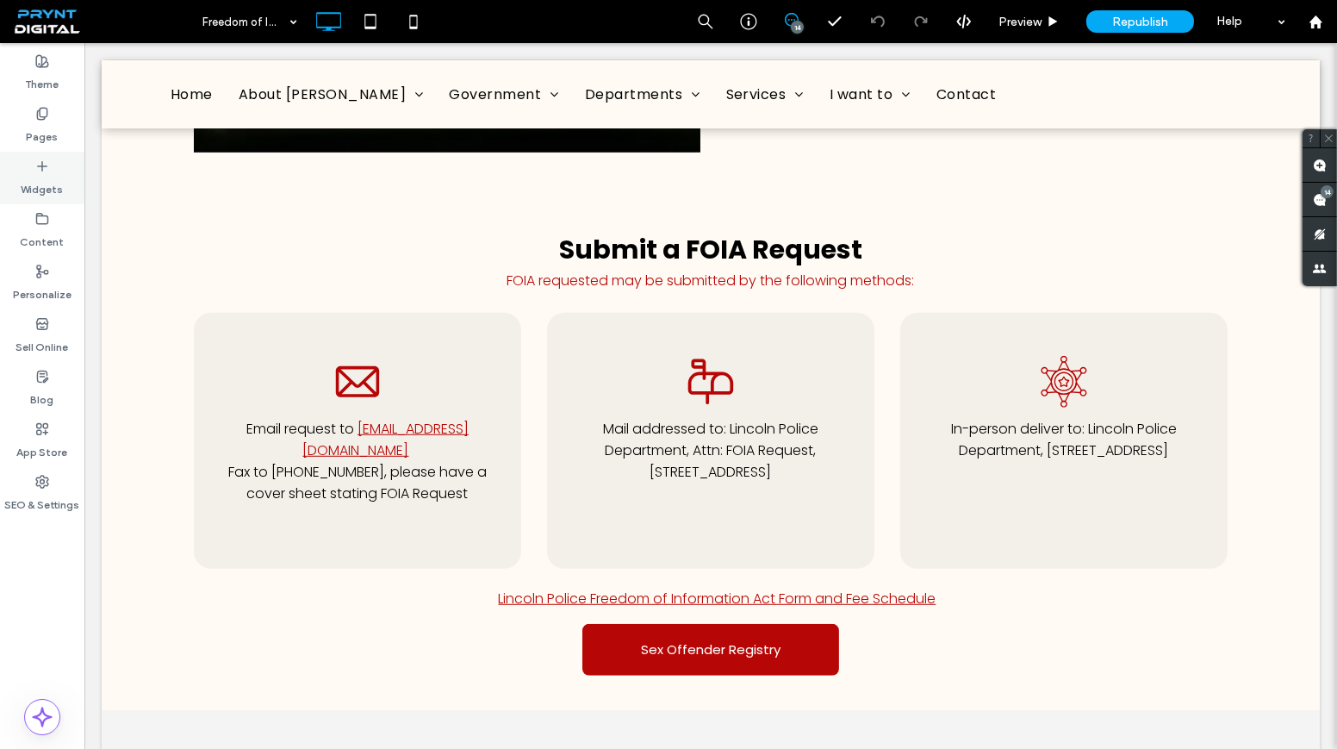
click at [39, 164] on icon at bounding box center [42, 166] width 14 height 14
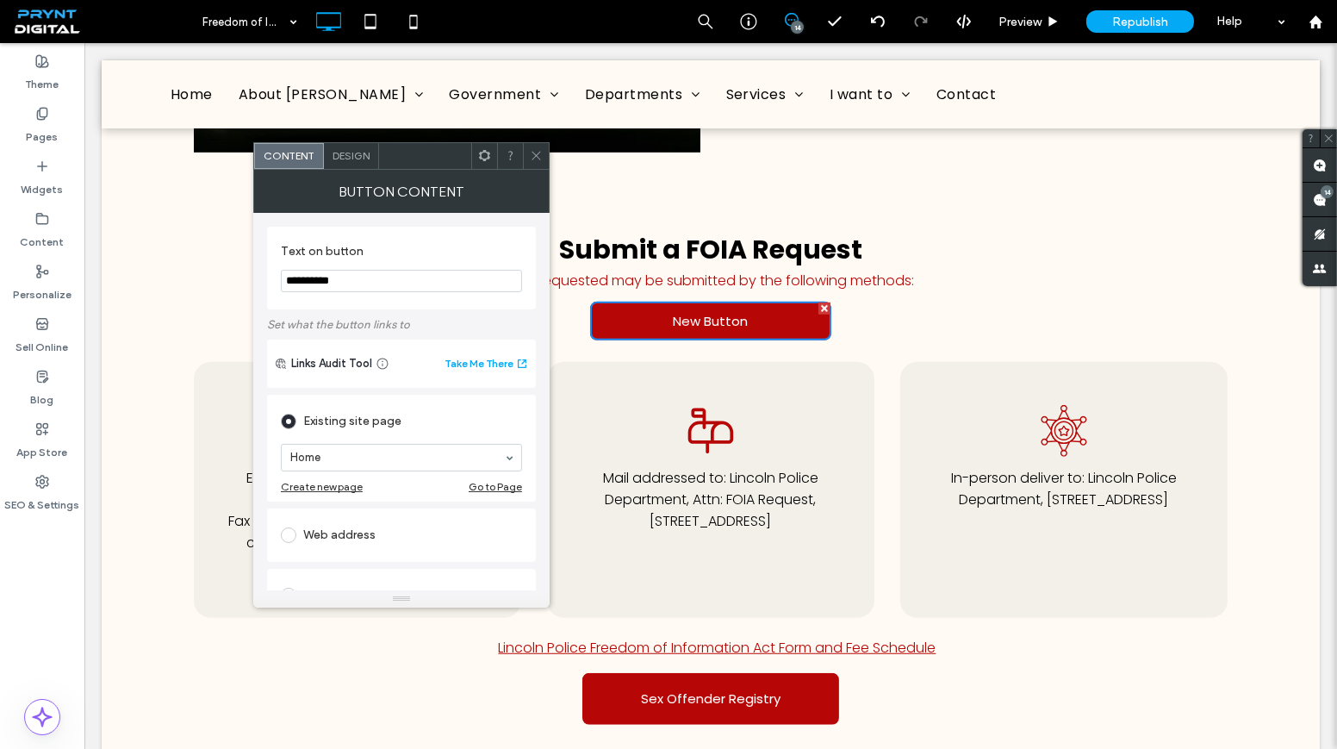
drag, startPoint x: 364, startPoint y: 283, endPoint x: 267, endPoint y: 267, distance: 98.7
click at [267, 267] on div "**********" at bounding box center [401, 268] width 269 height 83
type input "**********"
click at [41, 224] on icon at bounding box center [42, 219] width 14 height 14
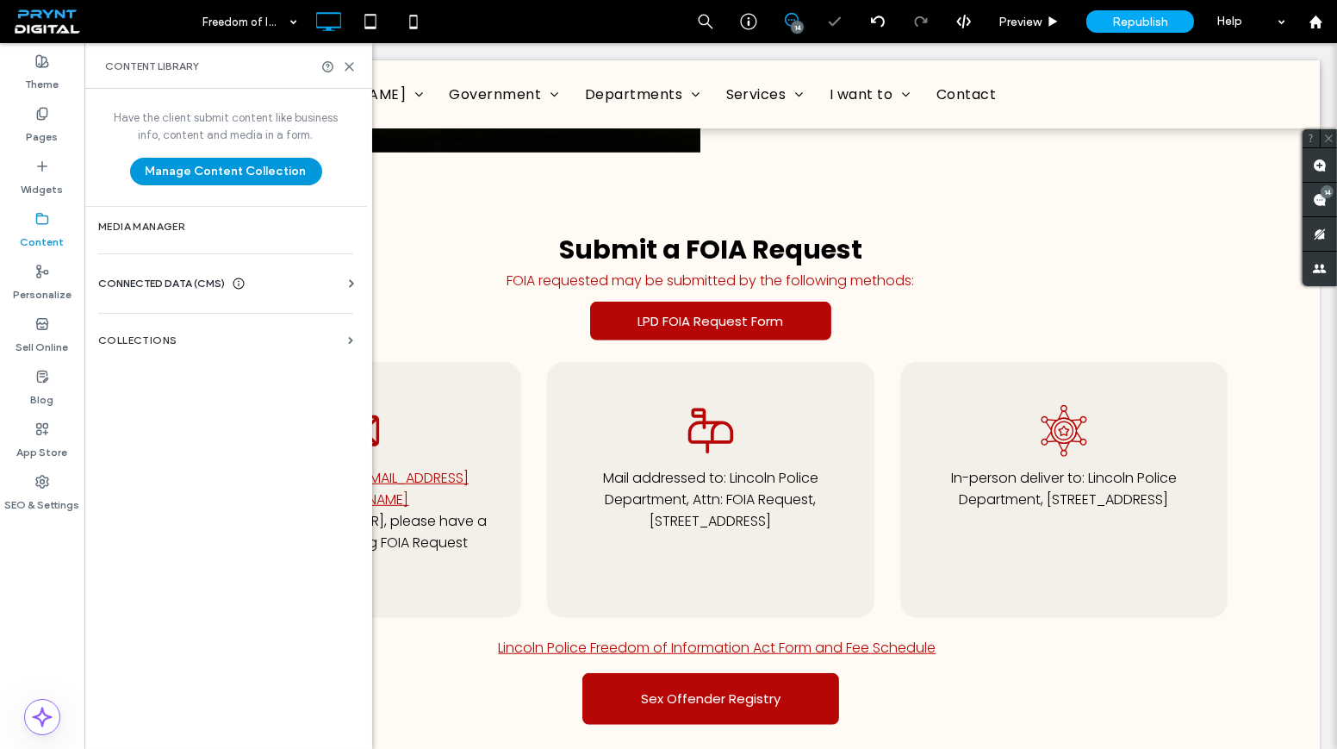
click at [202, 170] on button "Manage Content Collection" at bounding box center [226, 172] width 192 height 28
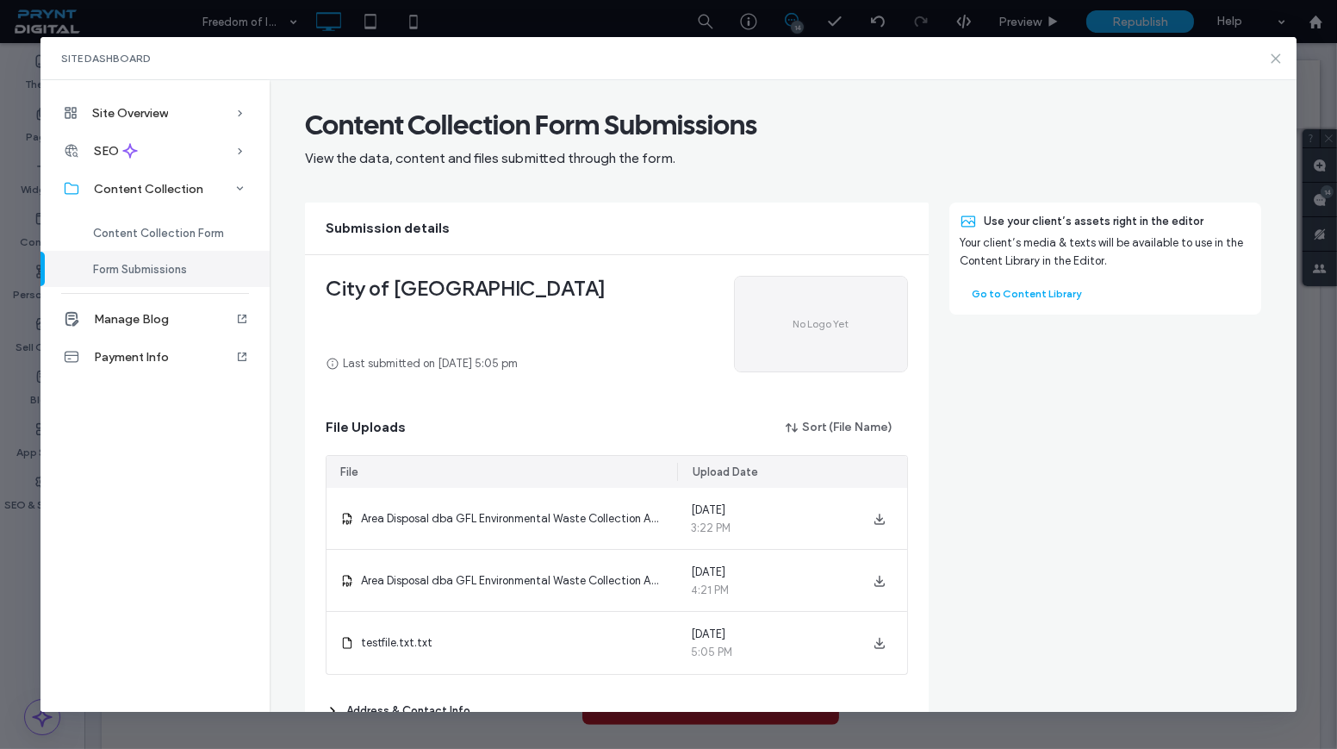
click at [1271, 61] on icon at bounding box center [1276, 59] width 14 height 14
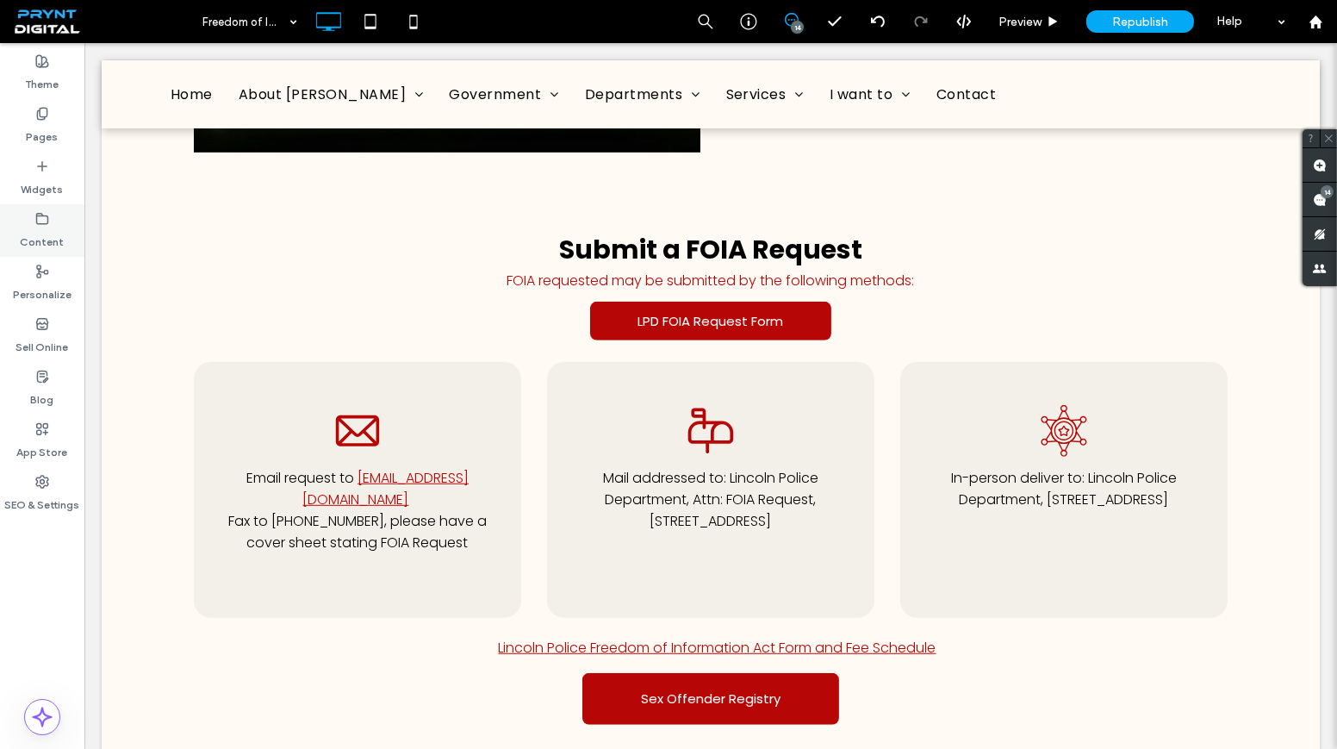
click at [50, 204] on div "Content" at bounding box center [42, 230] width 84 height 53
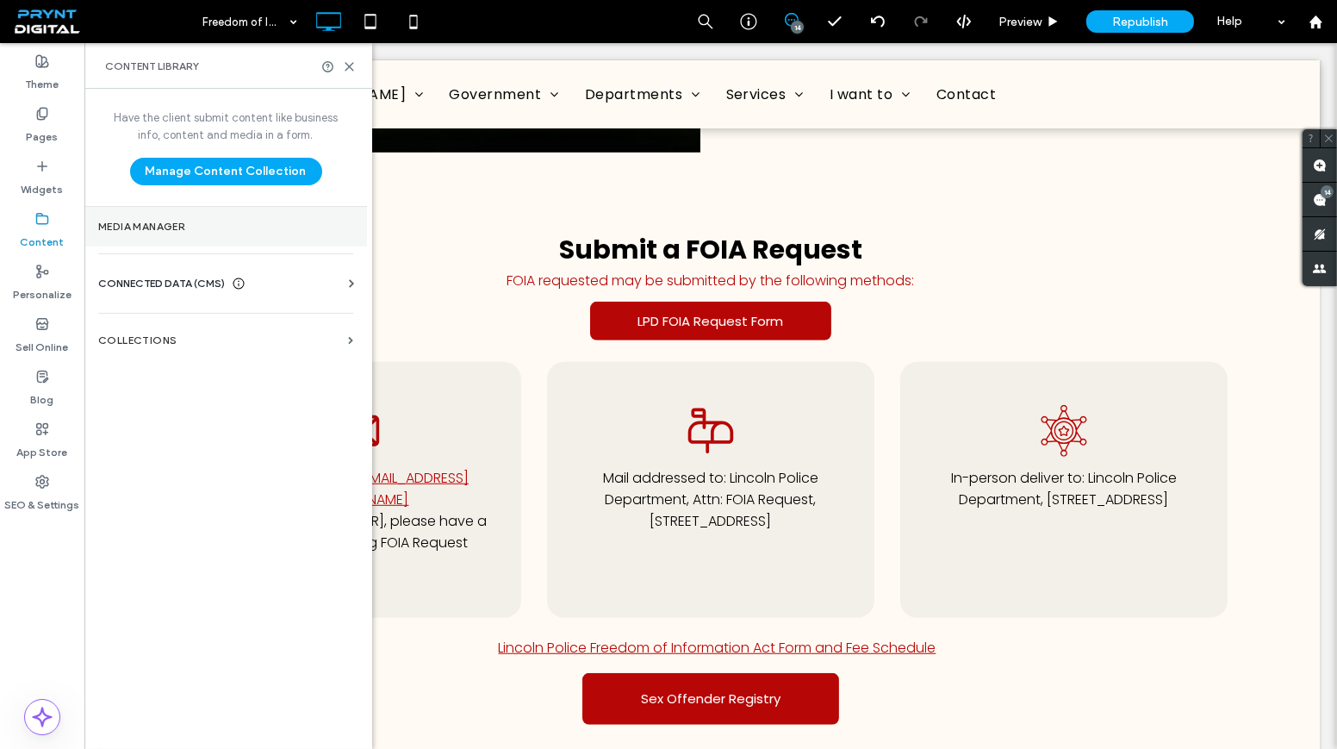
click at [193, 229] on label "Media Manager" at bounding box center [225, 227] width 255 height 12
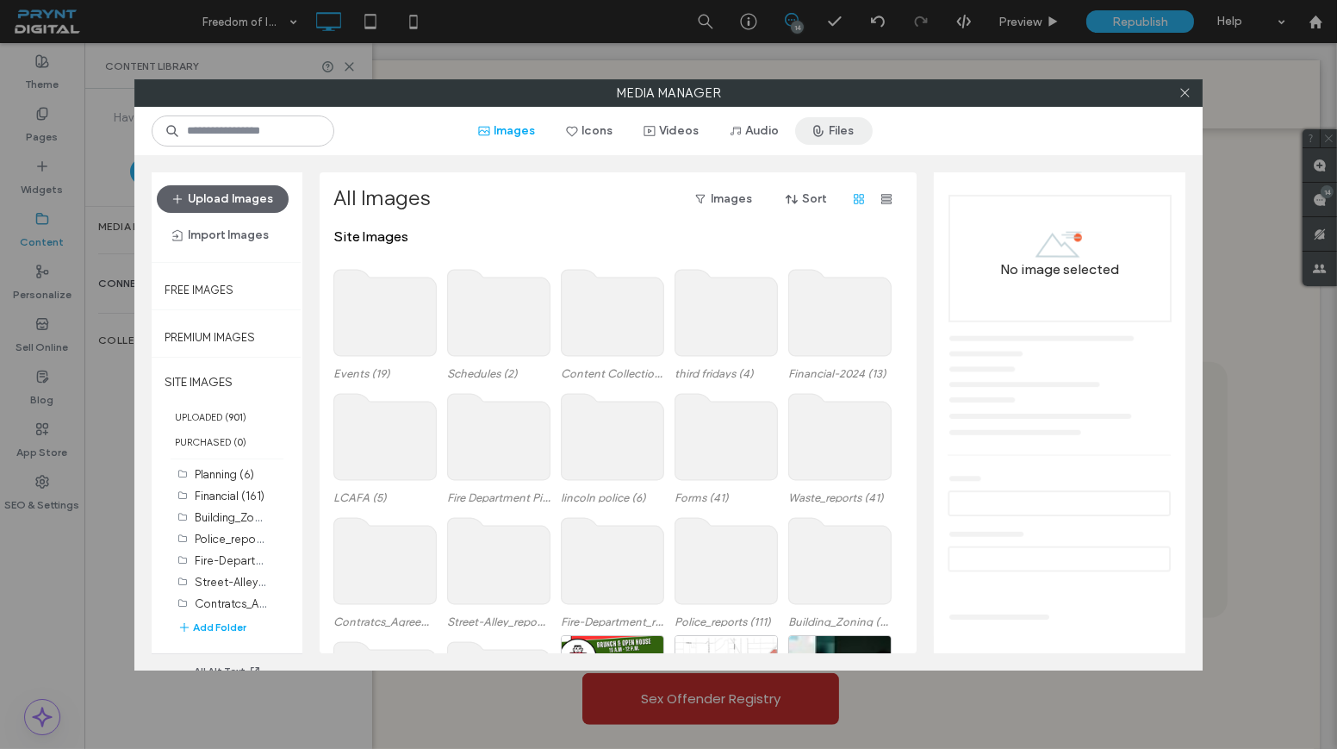
click at [812, 118] on span "button" at bounding box center [820, 131] width 17 height 26
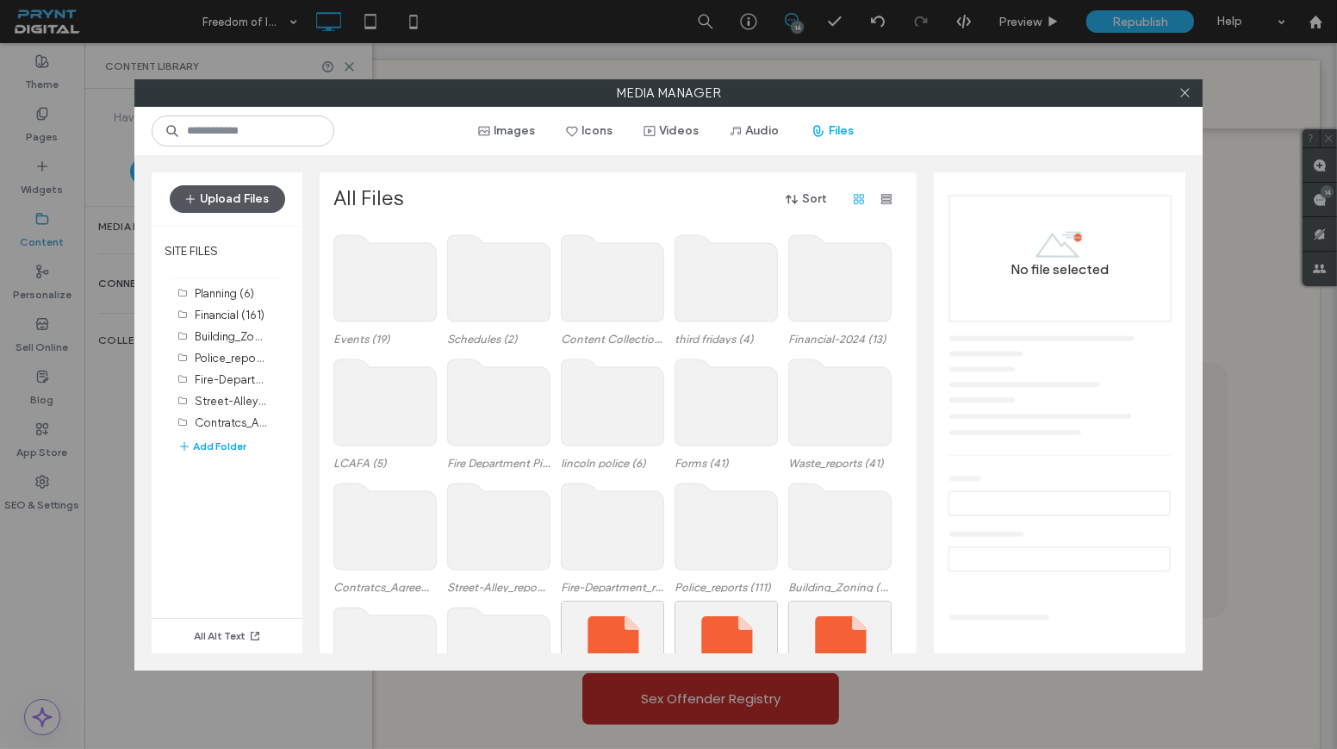
click at [200, 196] on button "Upload Files" at bounding box center [227, 199] width 115 height 28
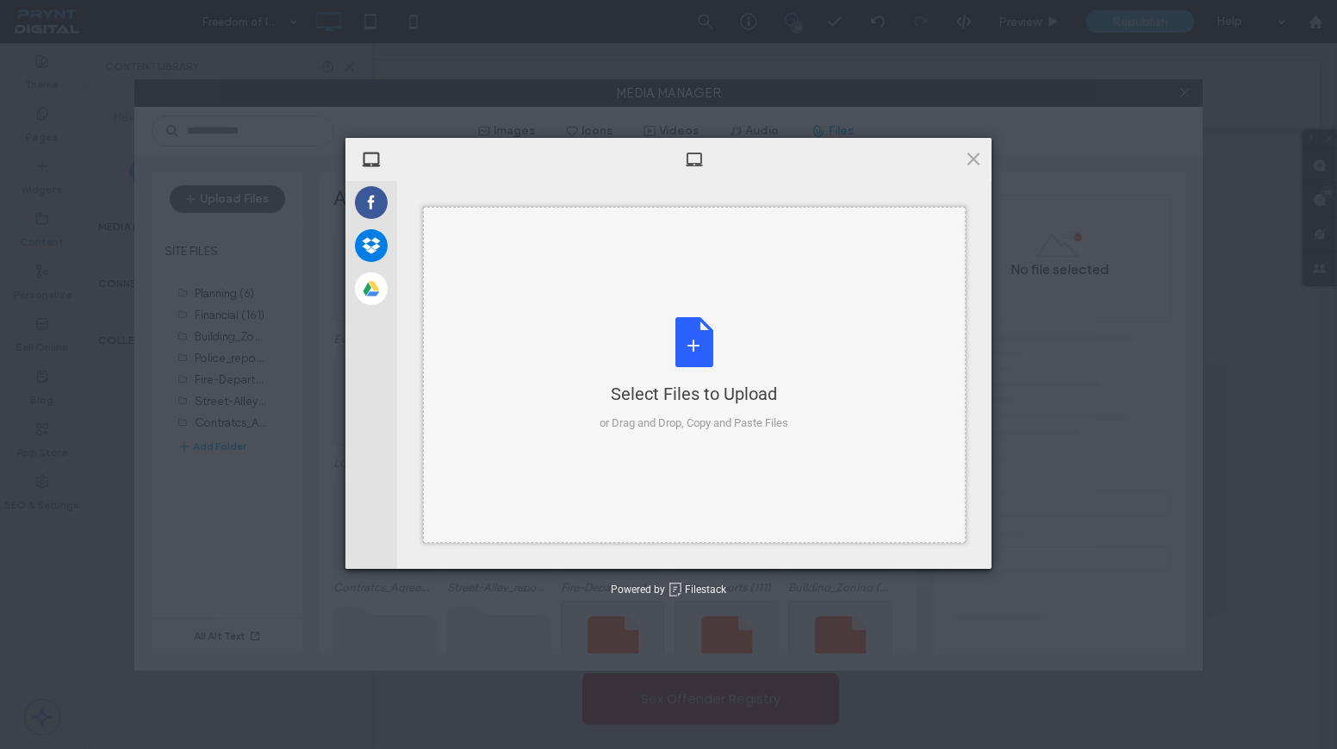
click at [591, 300] on div "Select Files to Upload or Drag and Drop, Copy and Paste Files" at bounding box center [694, 375] width 543 height 336
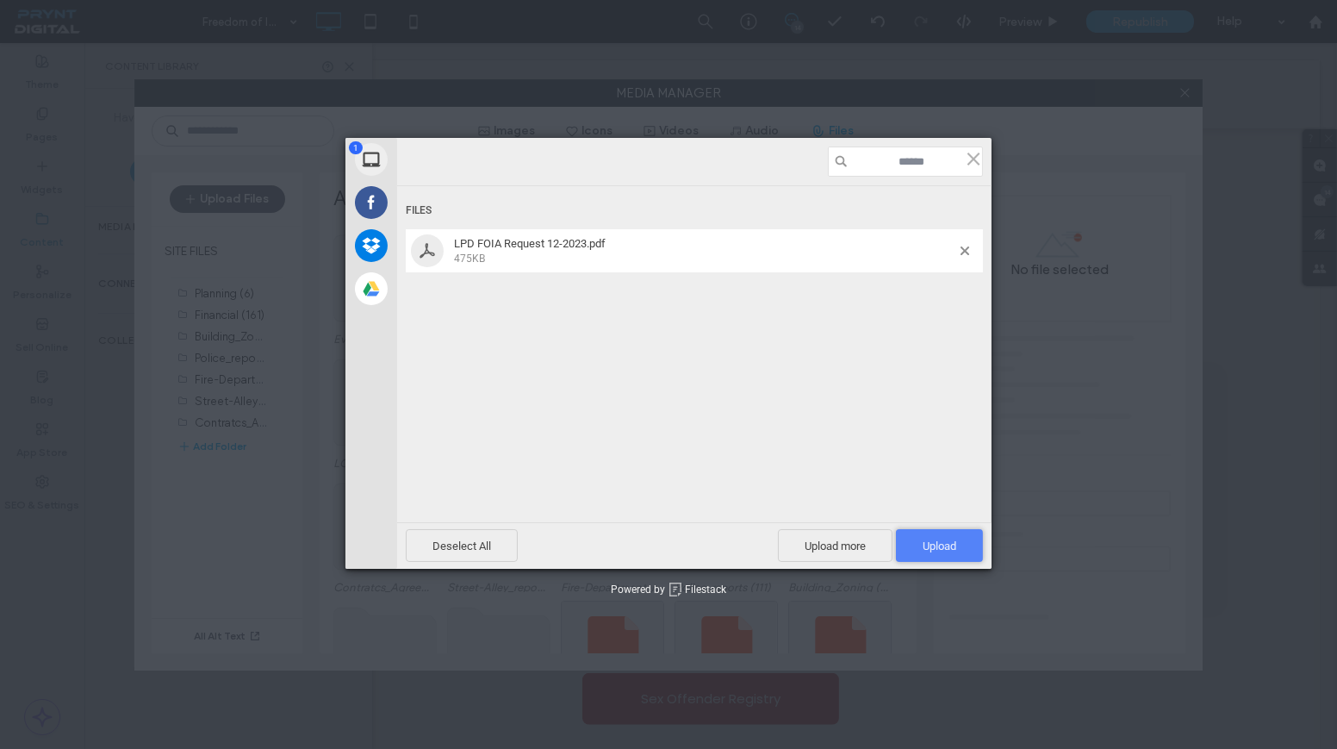
click at [935, 542] on span "Upload 1" at bounding box center [940, 545] width 34 height 13
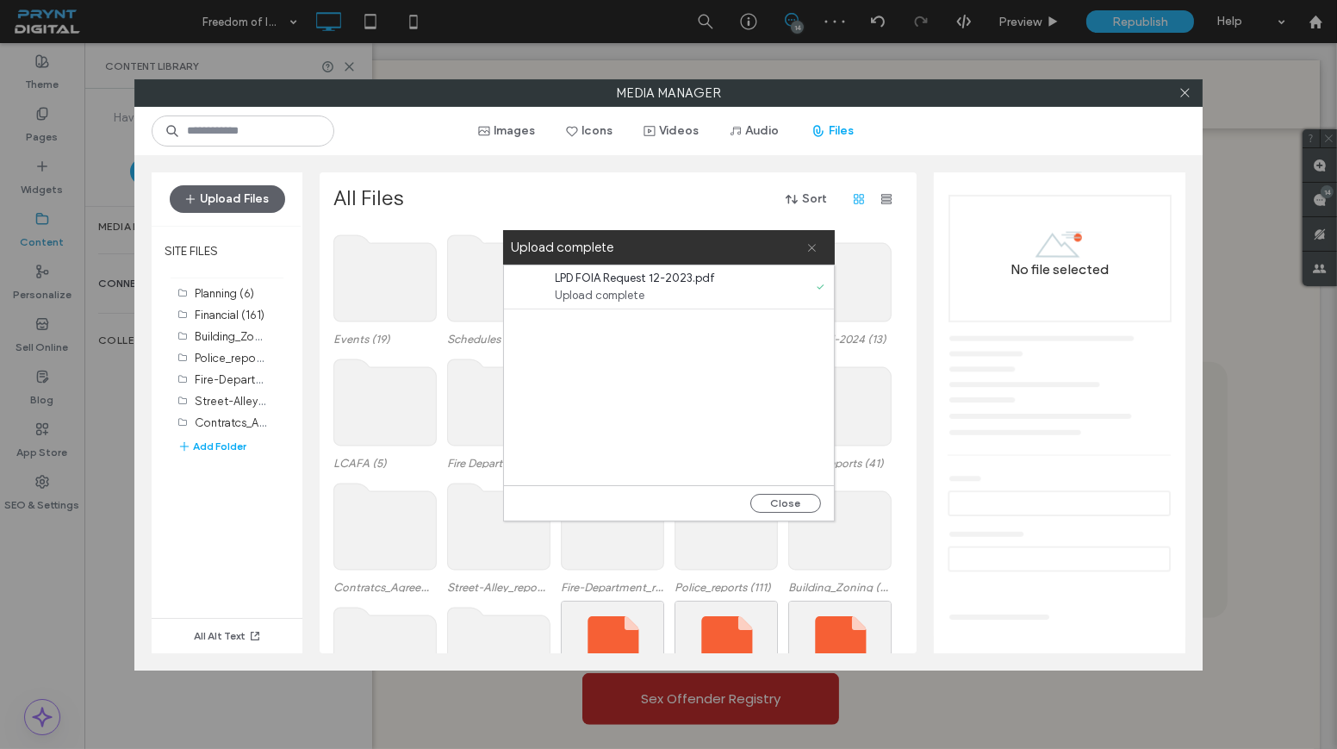
click at [812, 242] on icon at bounding box center [811, 247] width 11 height 11
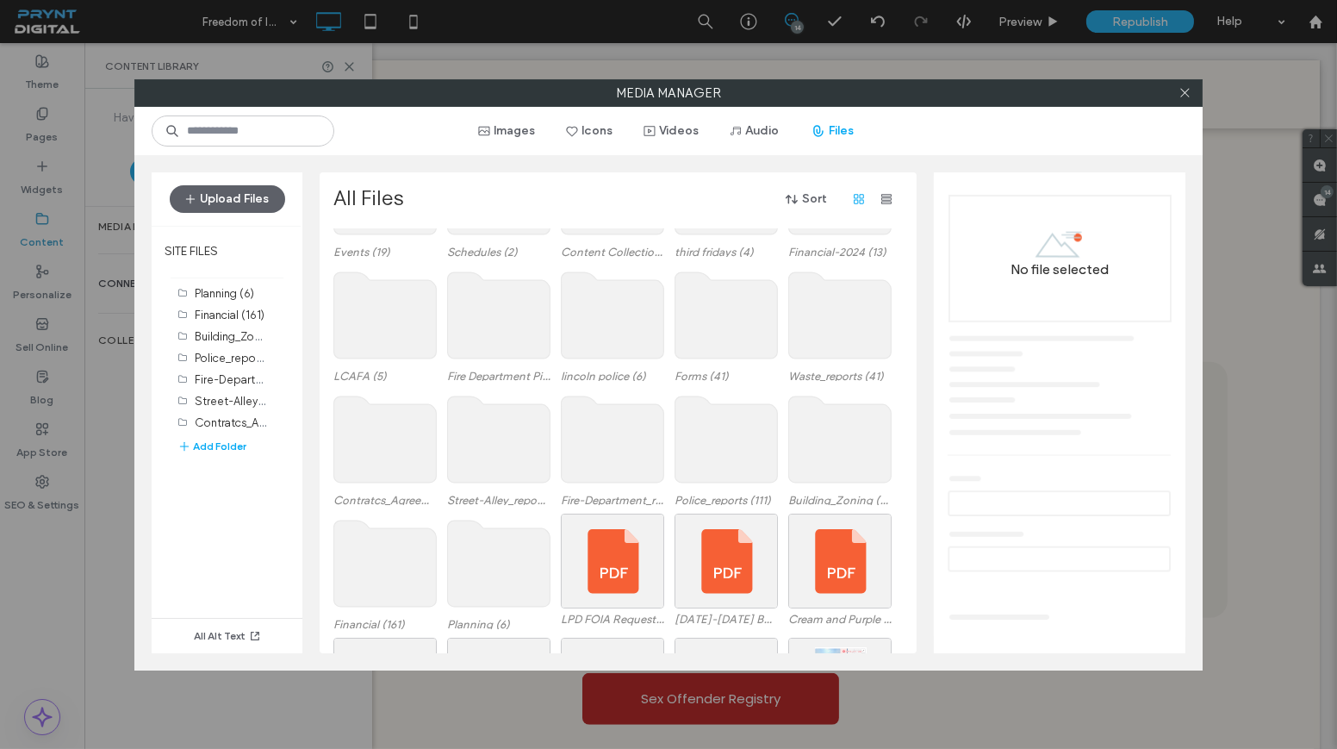
scroll to position [88, 0]
click at [624, 563] on div "Select" at bounding box center [612, 560] width 103 height 95
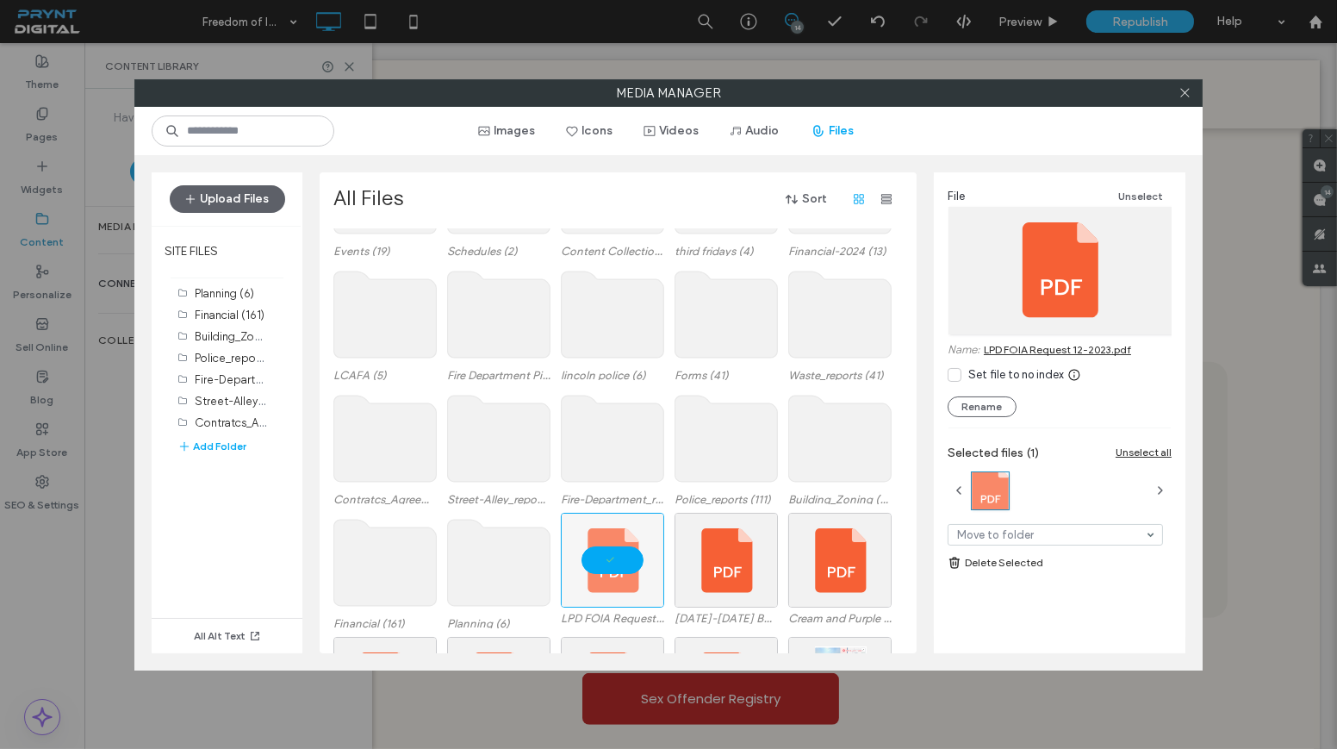
click at [1028, 349] on link "LPD FOIA Request 12-2023.pdf" at bounding box center [1057, 349] width 147 height 13
click at [1178, 90] on div at bounding box center [1185, 93] width 26 height 26
click at [1185, 91] on icon at bounding box center [1185, 92] width 13 height 13
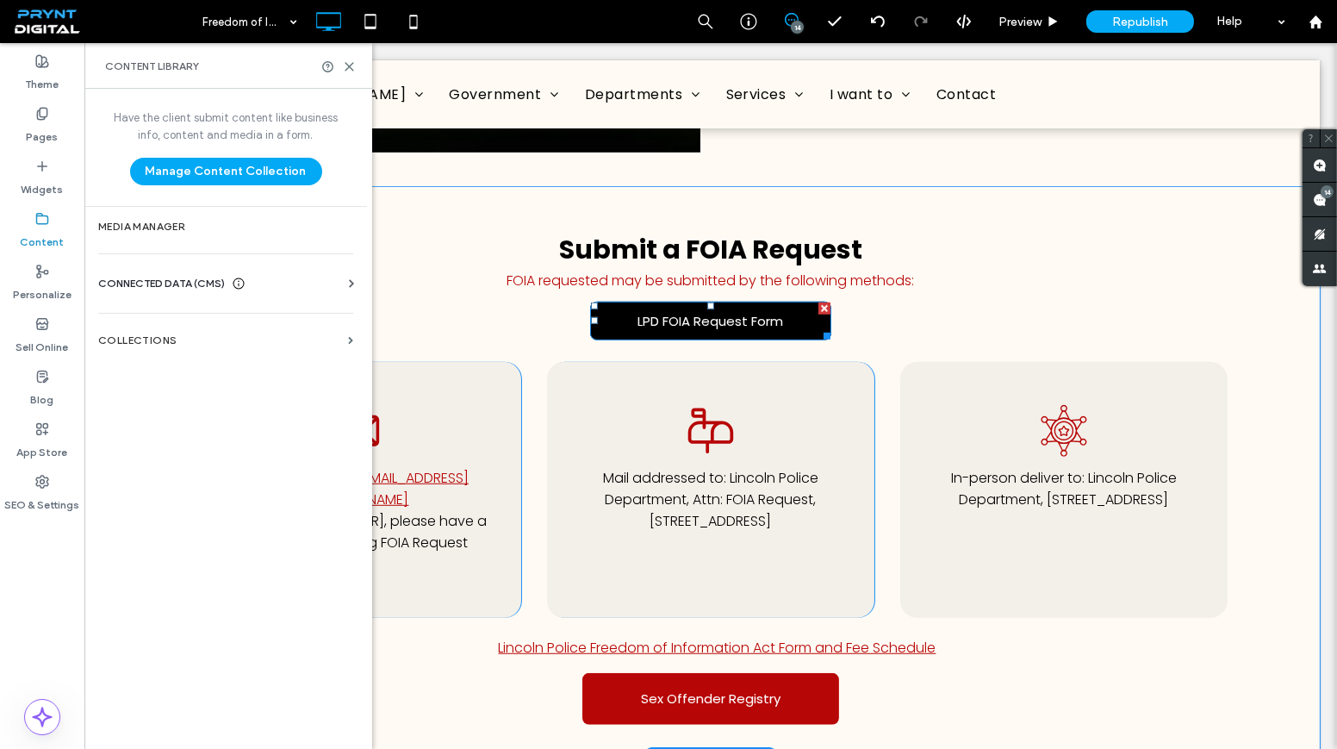
click at [686, 311] on span "LPD FOIA Request Form" at bounding box center [711, 321] width 146 height 20
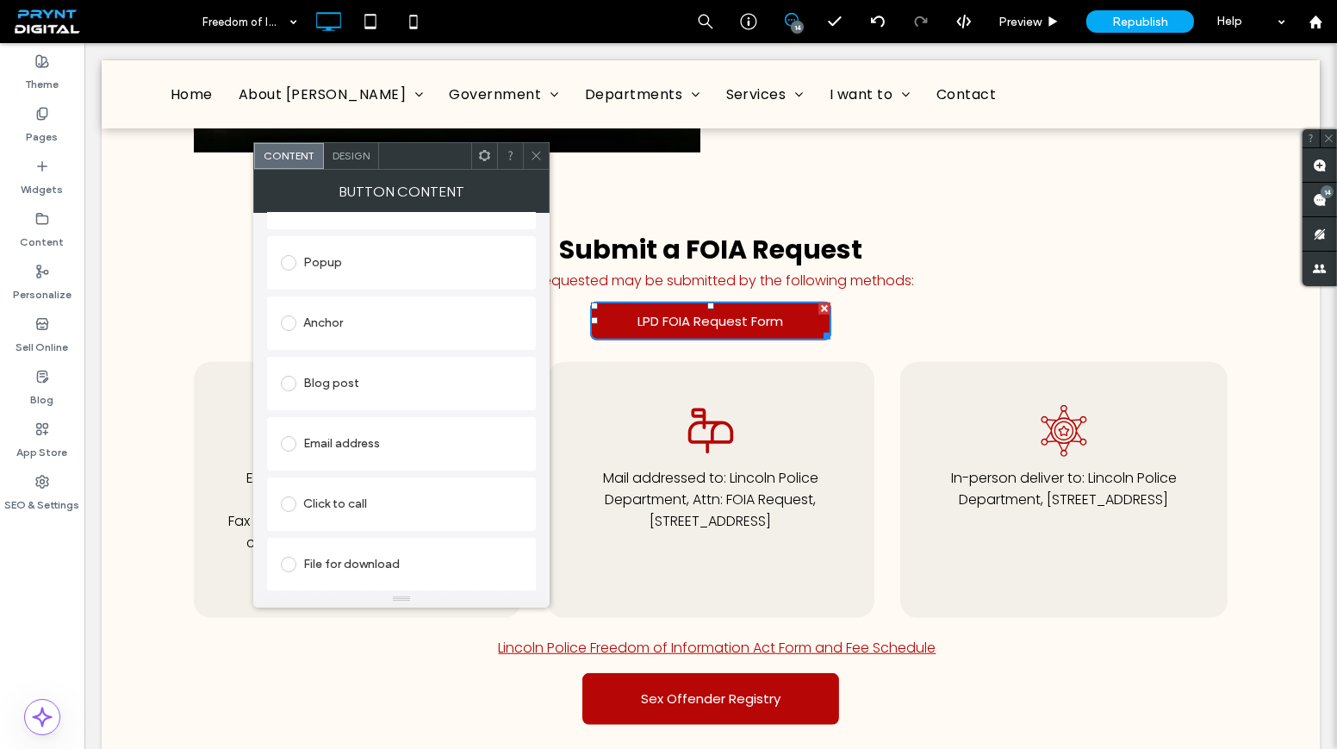
click at [343, 550] on div "File for download" at bounding box center [401, 564] width 241 height 28
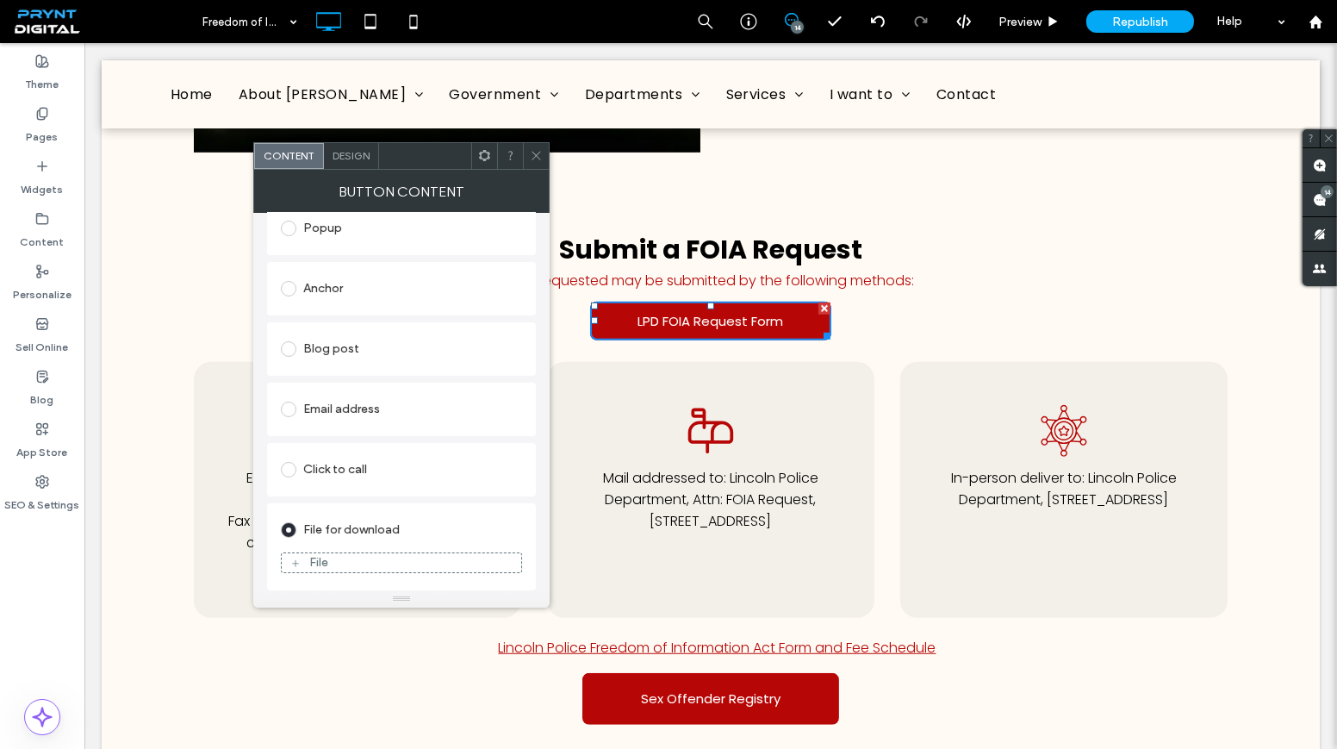
click at [341, 557] on div "File" at bounding box center [401, 563] width 239 height 16
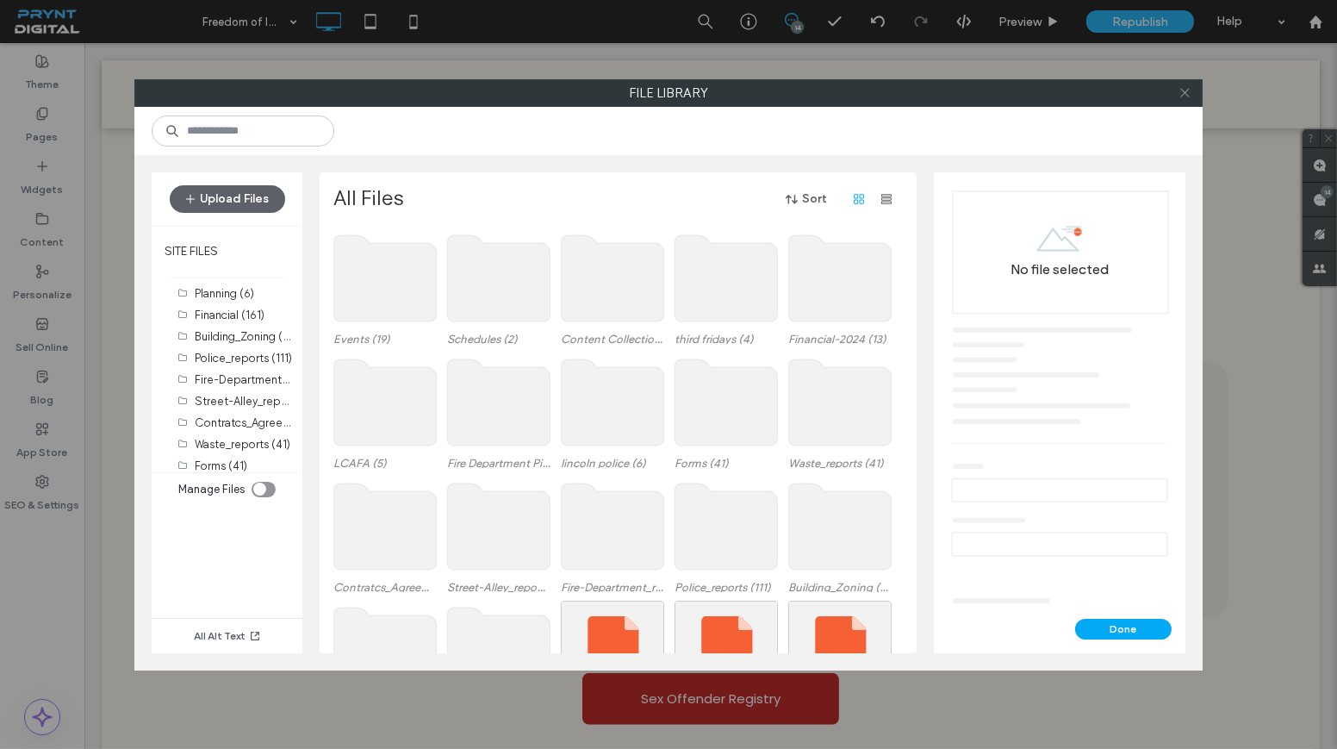
click at [1179, 89] on icon at bounding box center [1185, 92] width 13 height 13
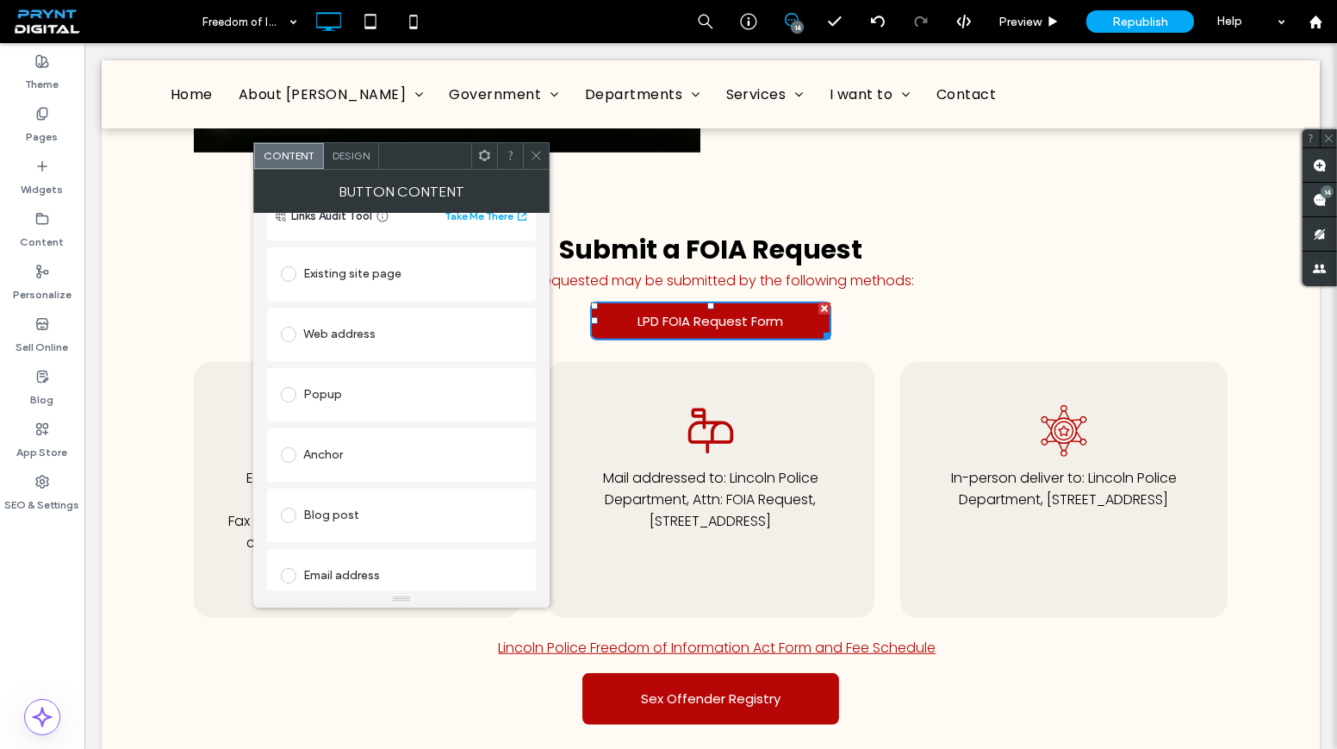
scroll to position [79, 0]
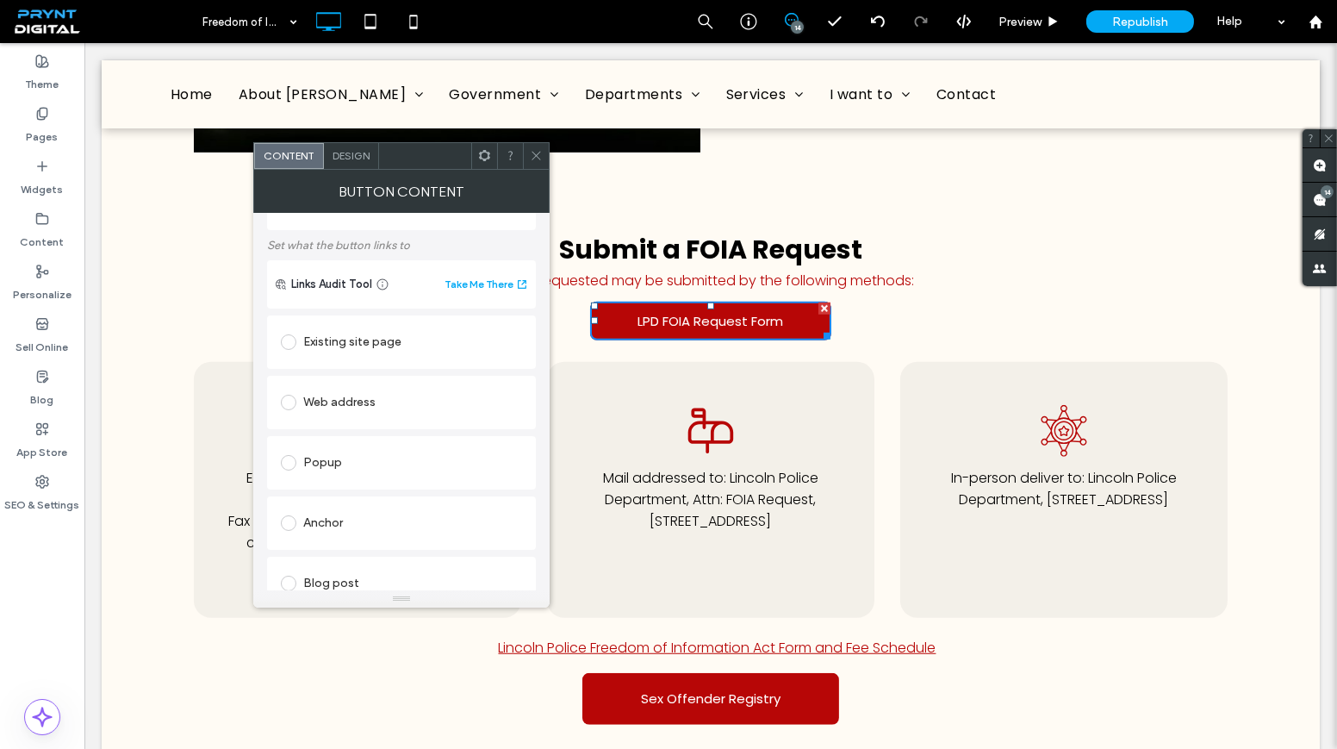
click at [363, 413] on div "Web address" at bounding box center [401, 403] width 241 height 28
click at [409, 442] on input "url" at bounding box center [401, 436] width 241 height 22
paste input "**********"
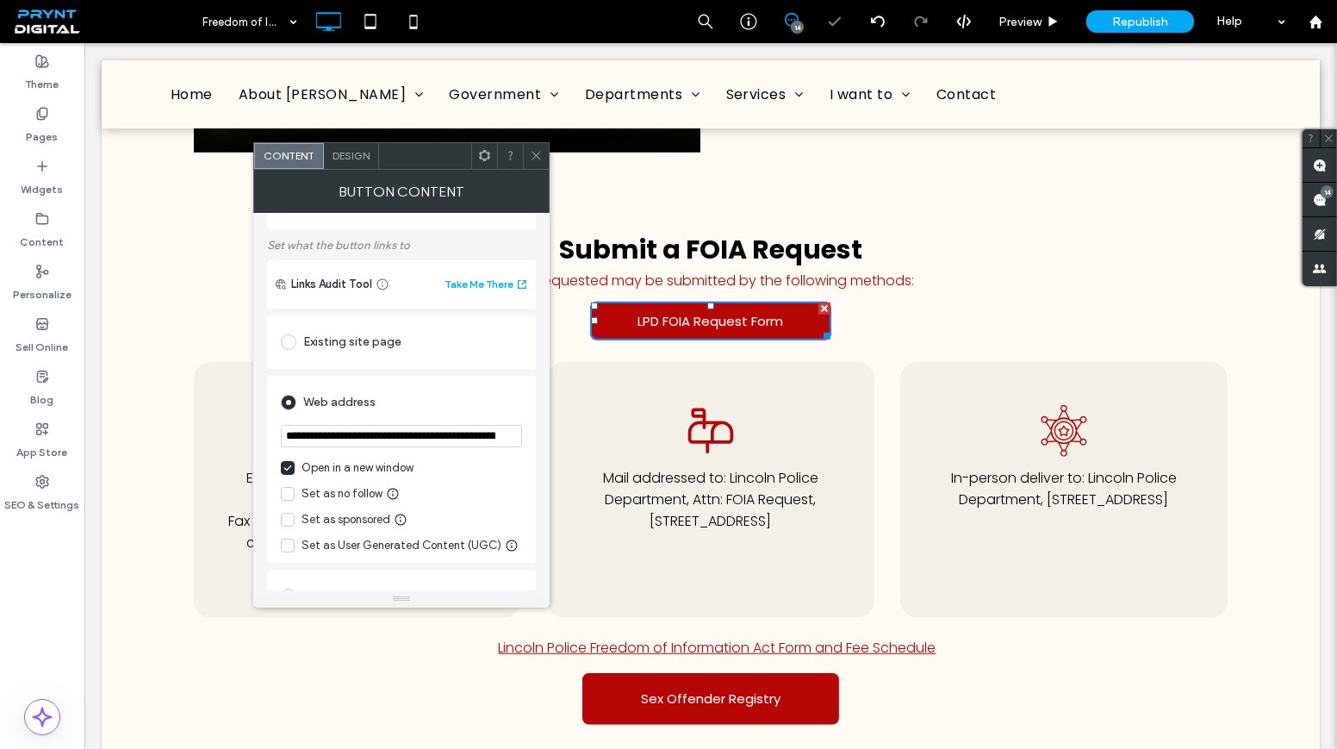
scroll to position [0, 256]
type input "**********"
click at [535, 160] on icon at bounding box center [536, 155] width 13 height 13
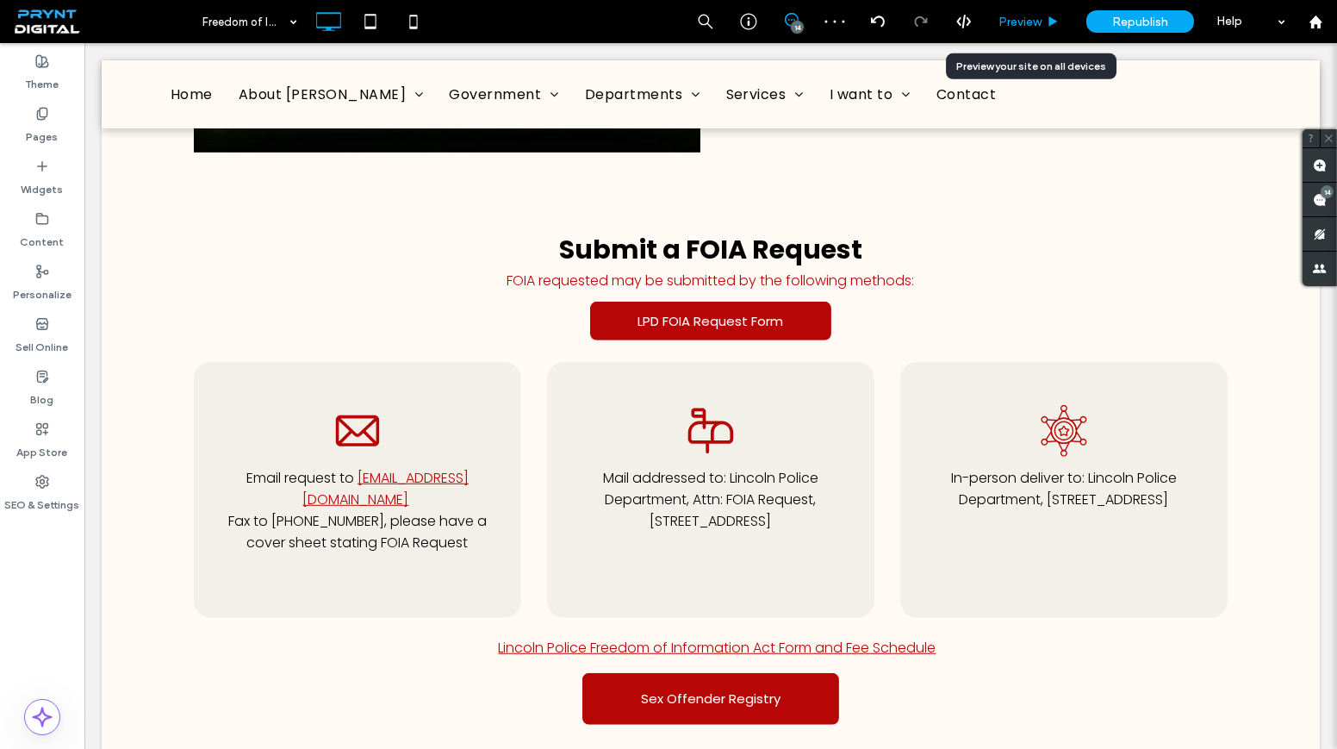
click at [1034, 17] on span "Preview" at bounding box center [1019, 22] width 43 height 15
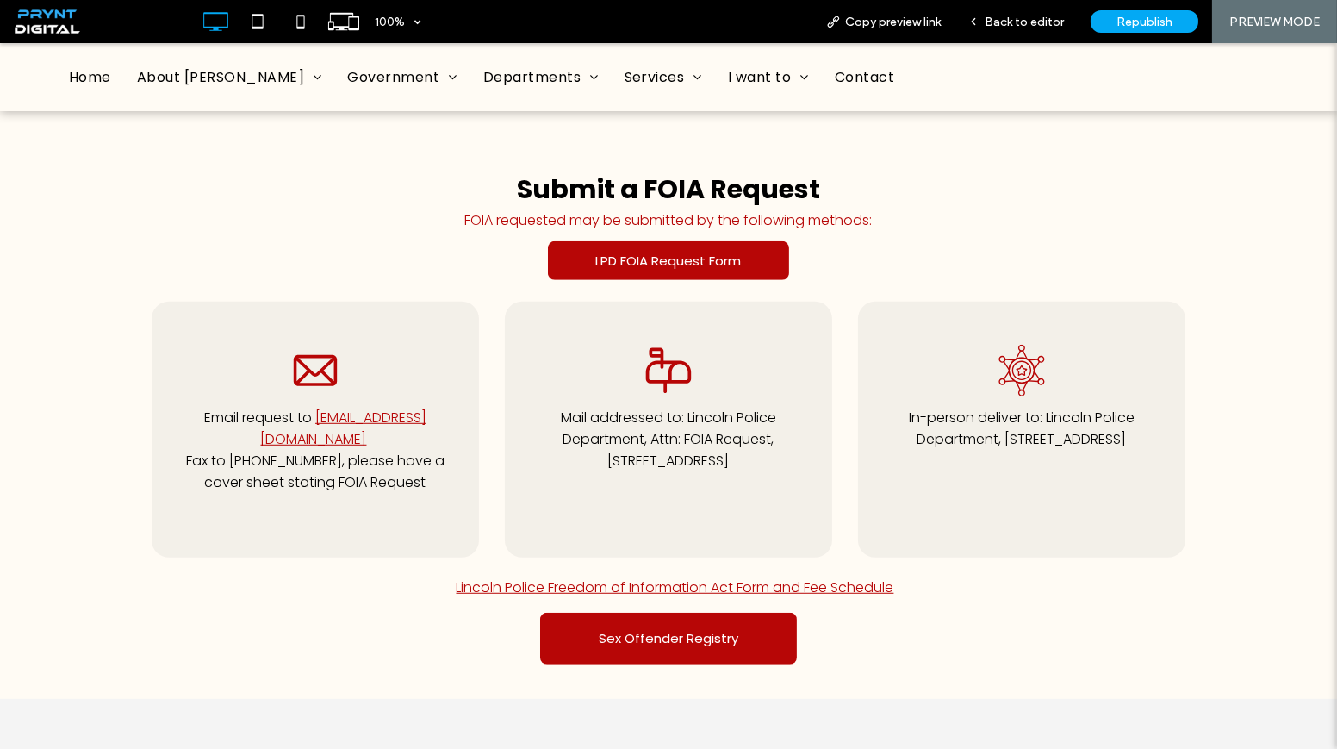
scroll to position [1937, 0]
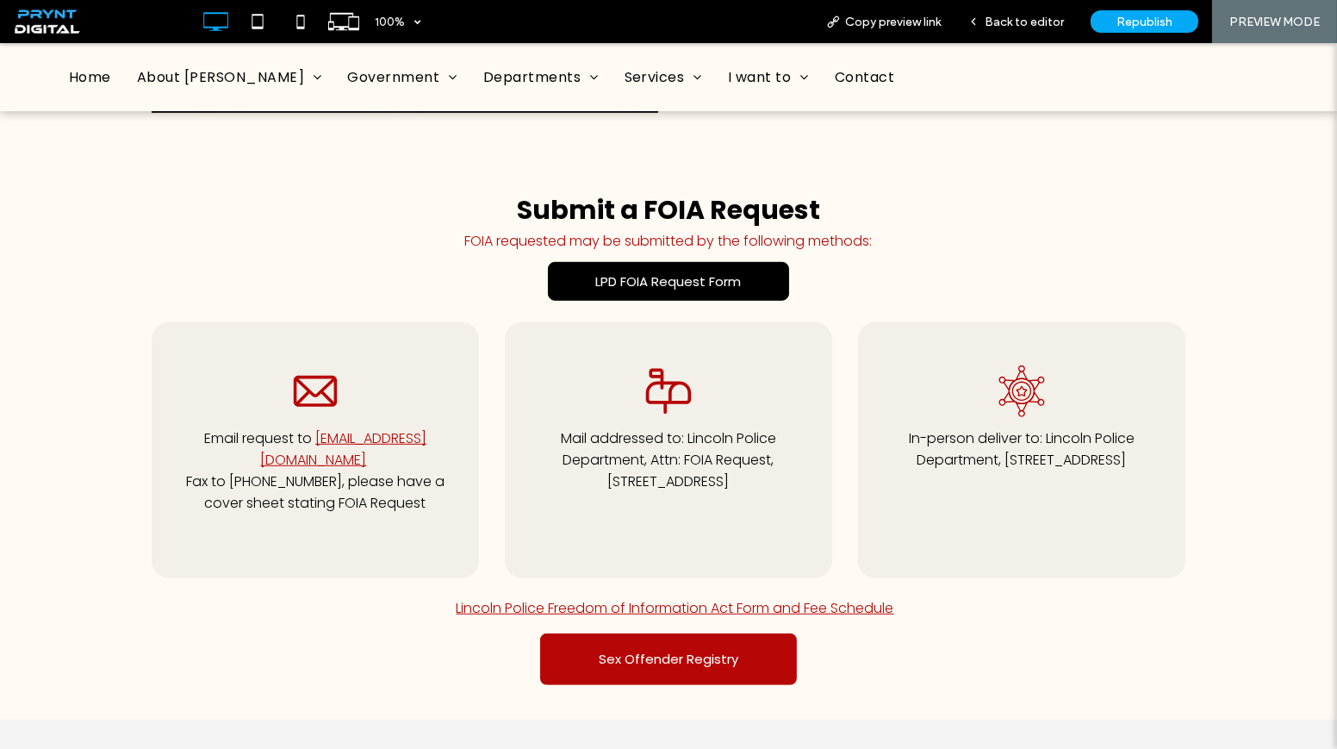
click at [653, 271] on span "LPD FOIA Request Form" at bounding box center [669, 281] width 146 height 20
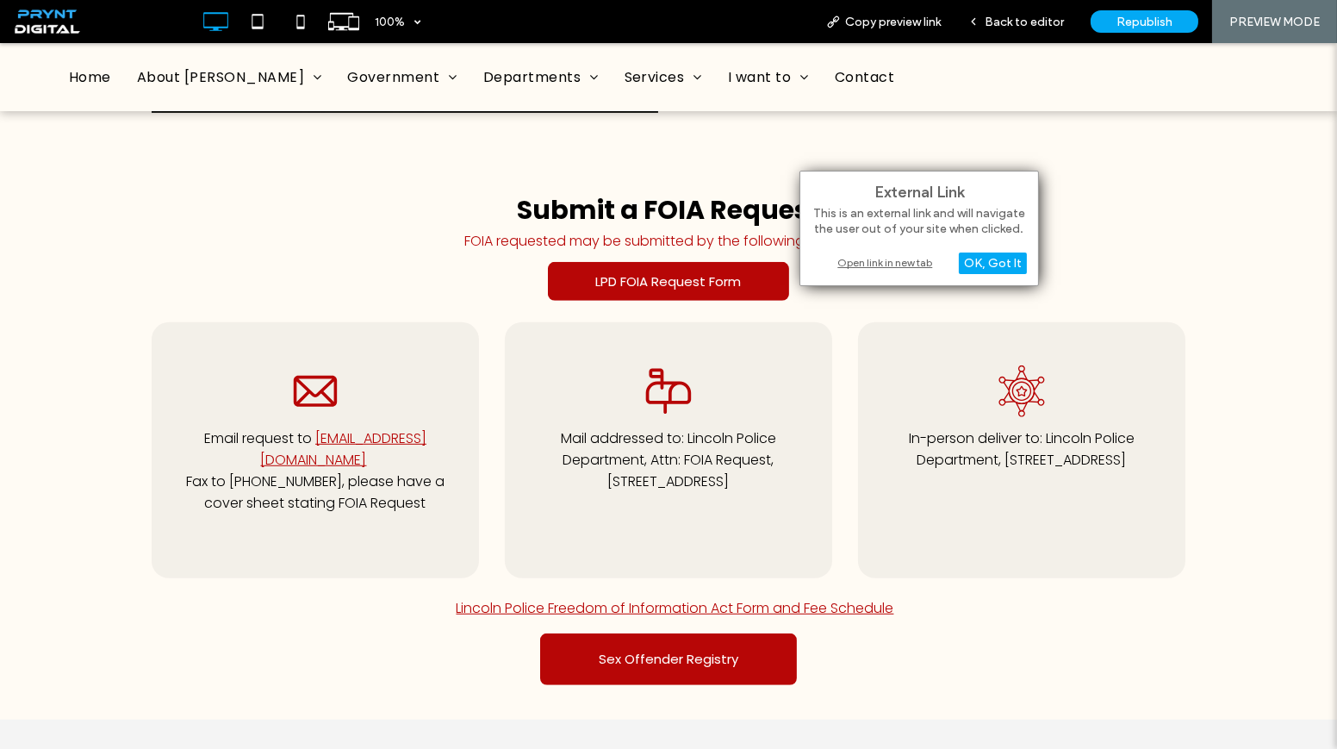
click at [911, 264] on div "Open link in new tab" at bounding box center [919, 262] width 215 height 18
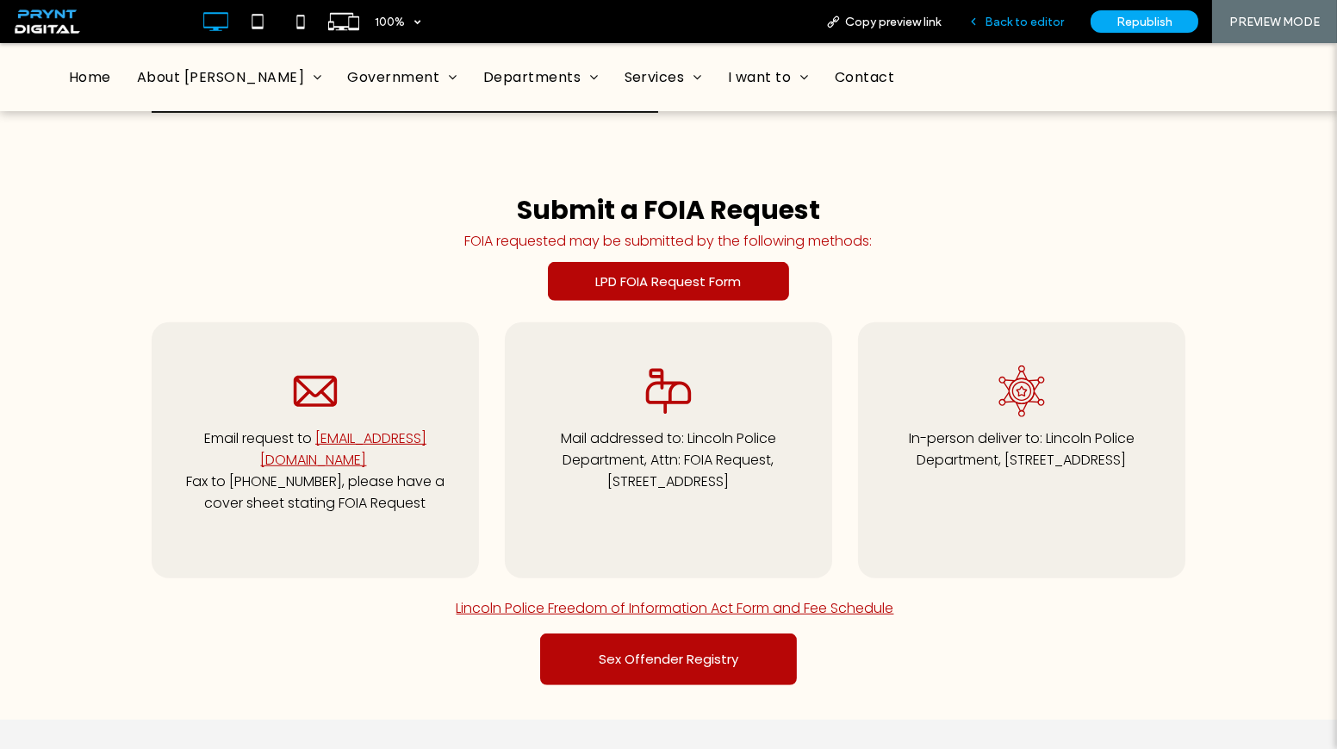
click at [1011, 24] on span "Back to editor" at bounding box center [1024, 22] width 79 height 15
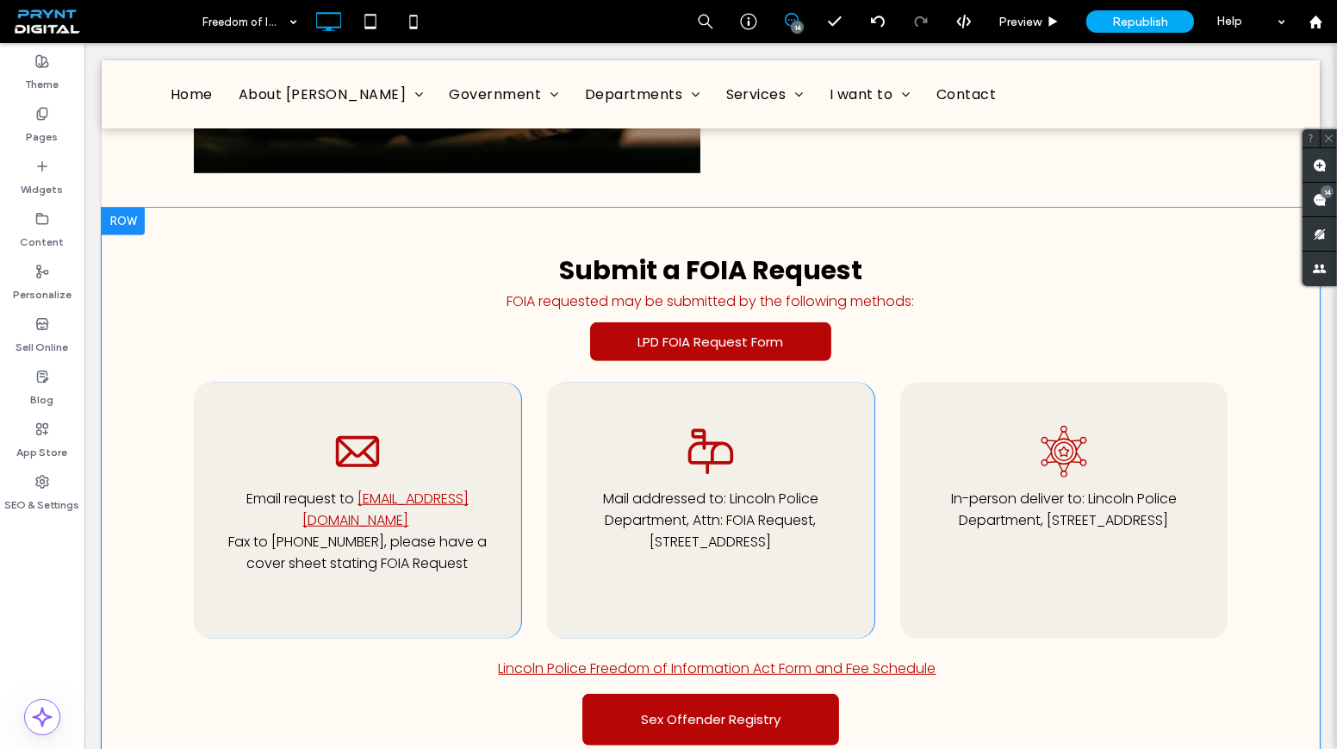
scroll to position [1957, 0]
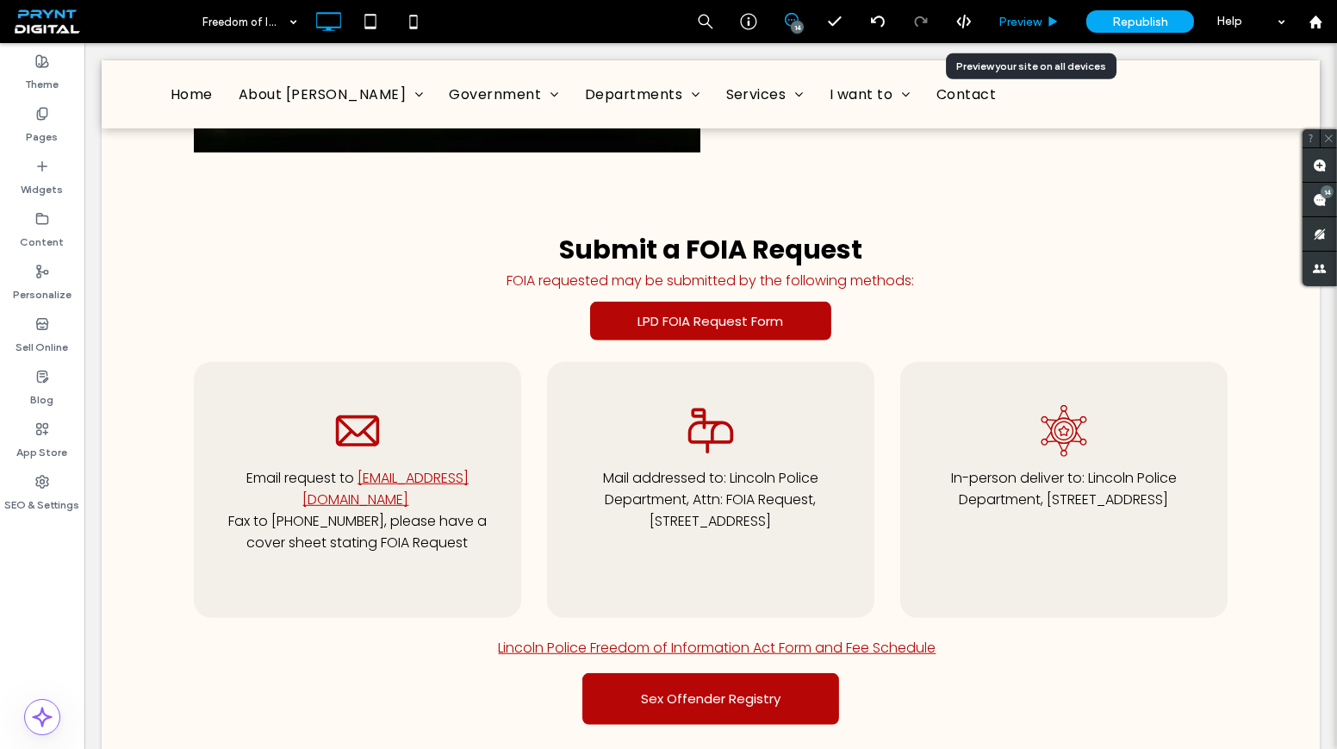
click at [1004, 9] on div "Preview" at bounding box center [1030, 21] width 88 height 43
click at [1029, 12] on div "Preview" at bounding box center [1030, 21] width 88 height 43
click at [1028, 19] on span "Preview" at bounding box center [1019, 22] width 43 height 15
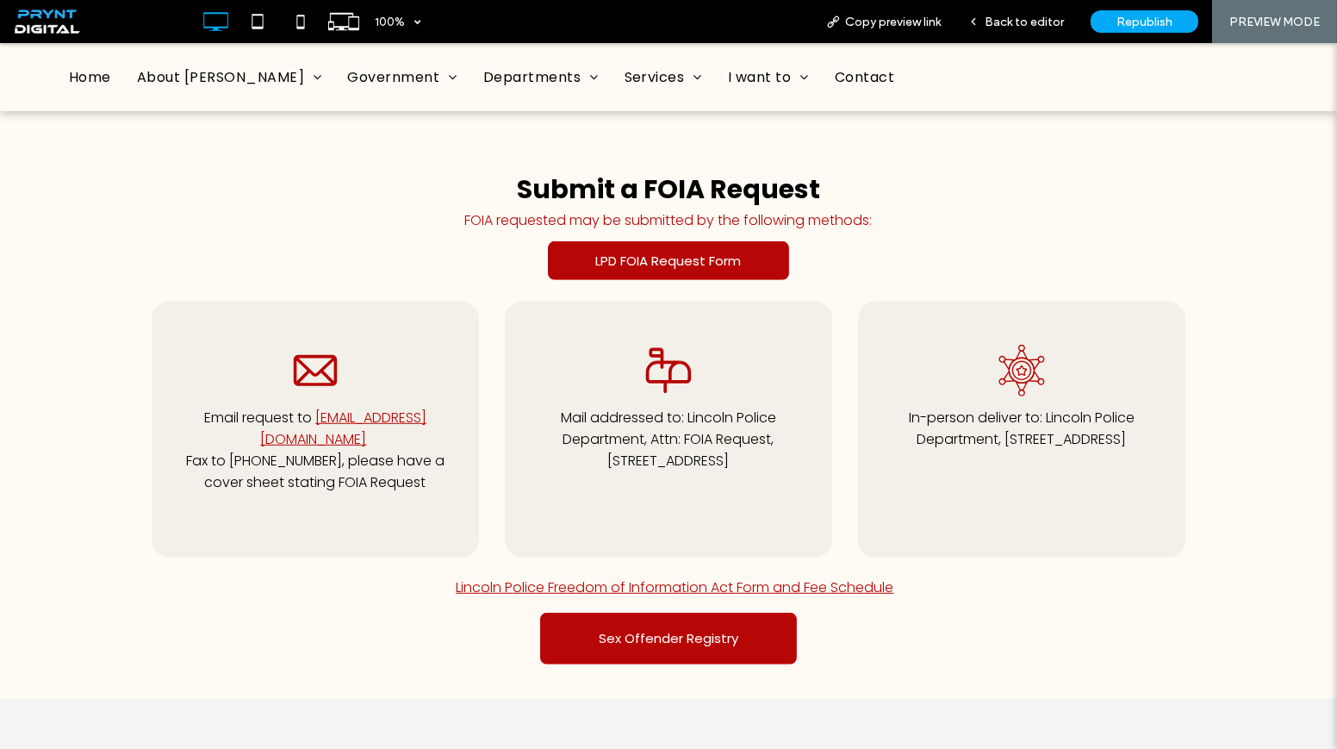
scroll to position [1937, 0]
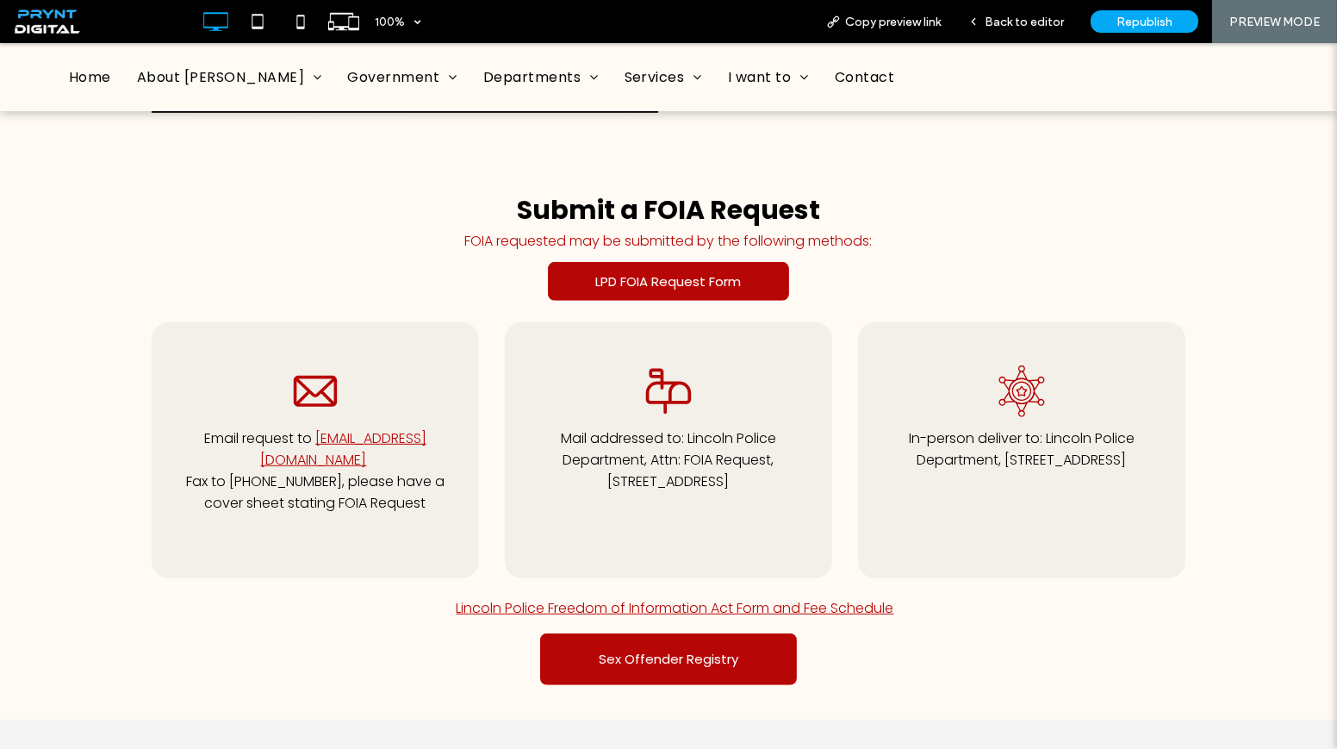
click at [725, 598] on link "Lincoln Police Freedom of Information Act Form and Fee Schedule" at bounding box center [676, 608] width 438 height 20
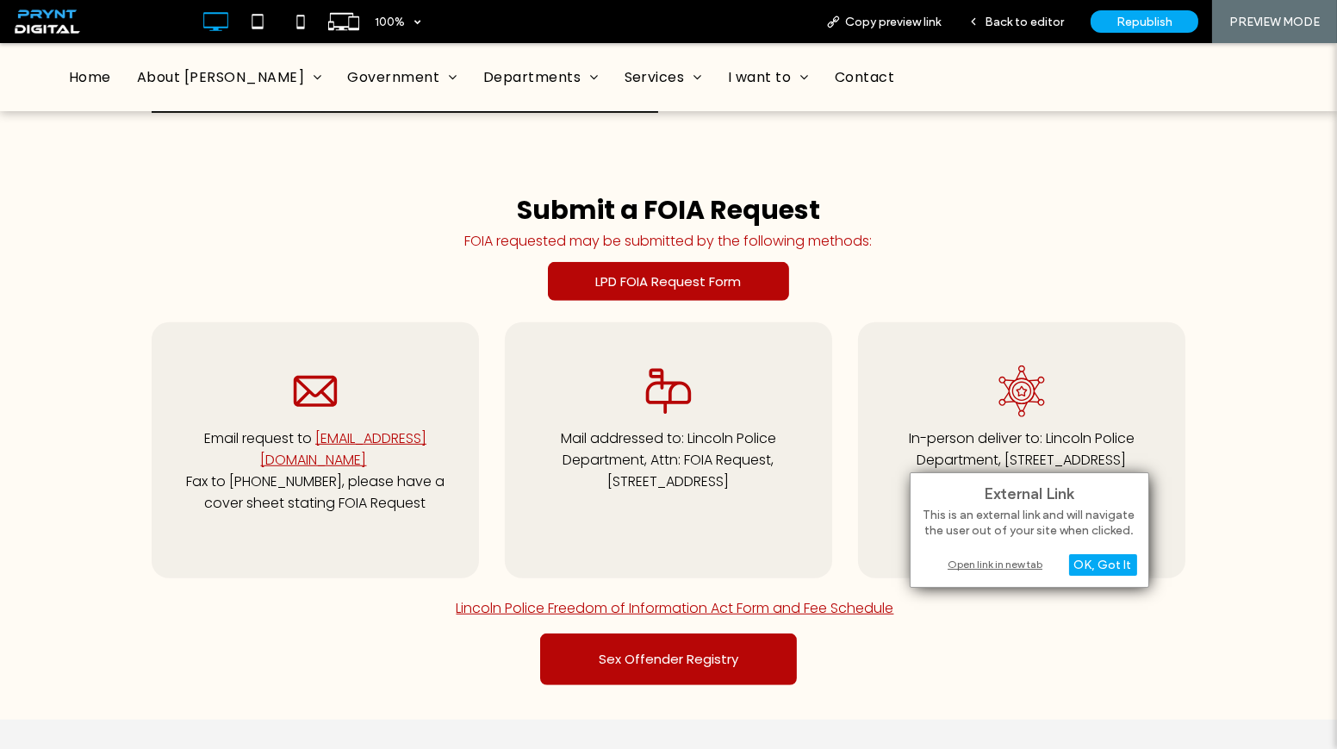
click at [968, 559] on div "Open link in new tab" at bounding box center [1029, 564] width 215 height 18
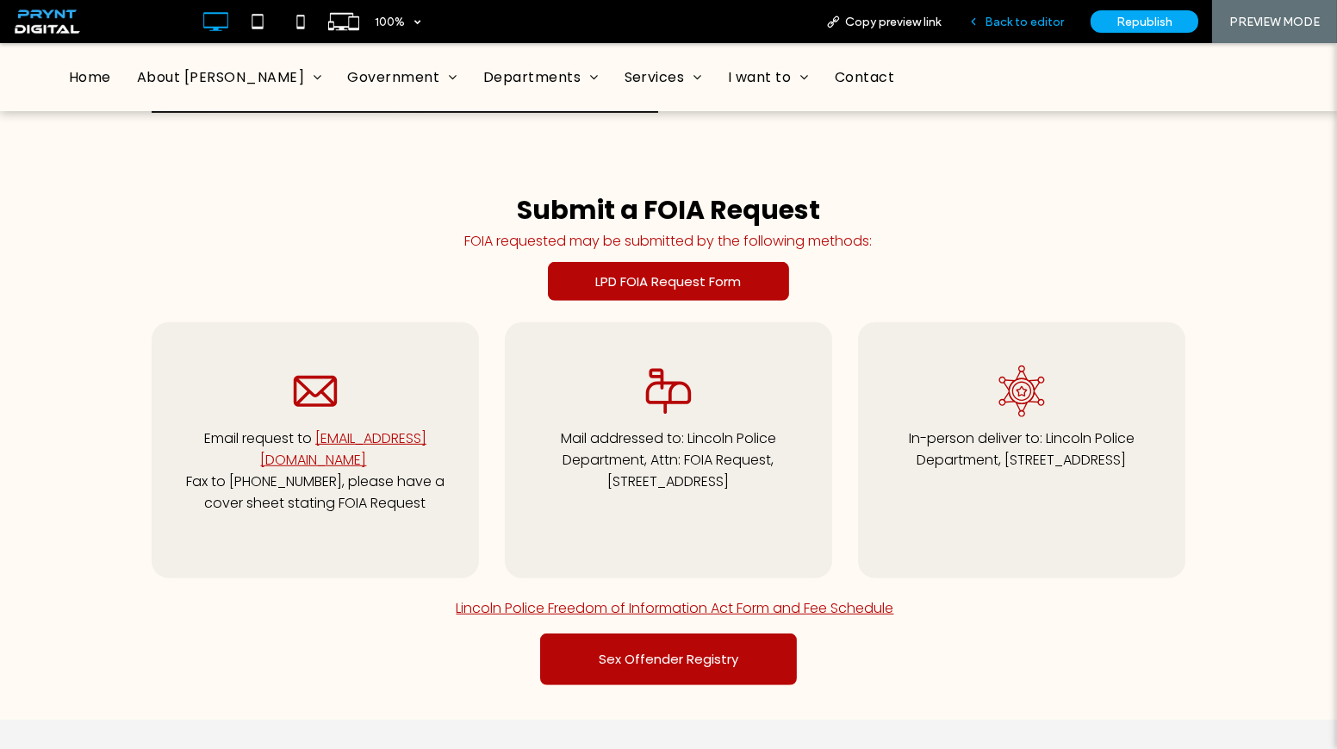
drag, startPoint x: 1008, startPoint y: 27, endPoint x: 986, endPoint y: 1, distance: 34.2
click at [1008, 27] on span "Back to editor" at bounding box center [1024, 22] width 79 height 15
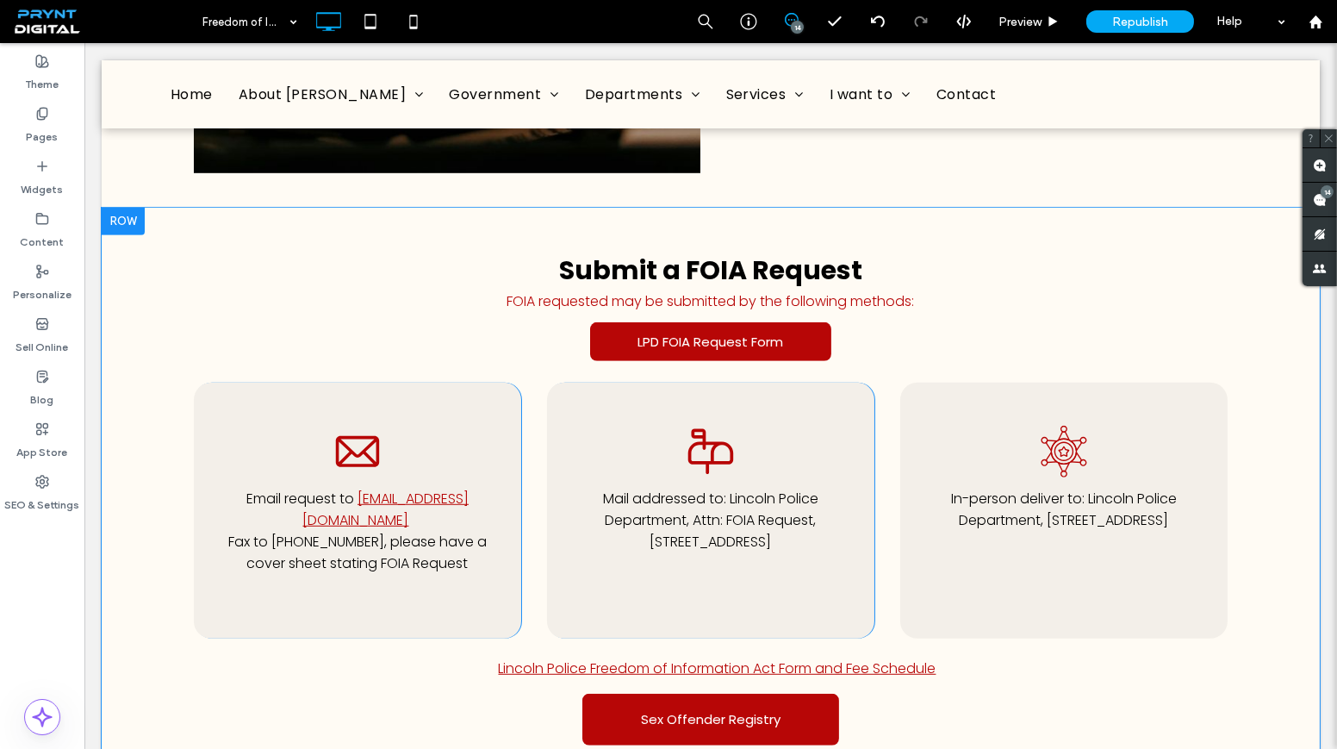
scroll to position [1957, 0]
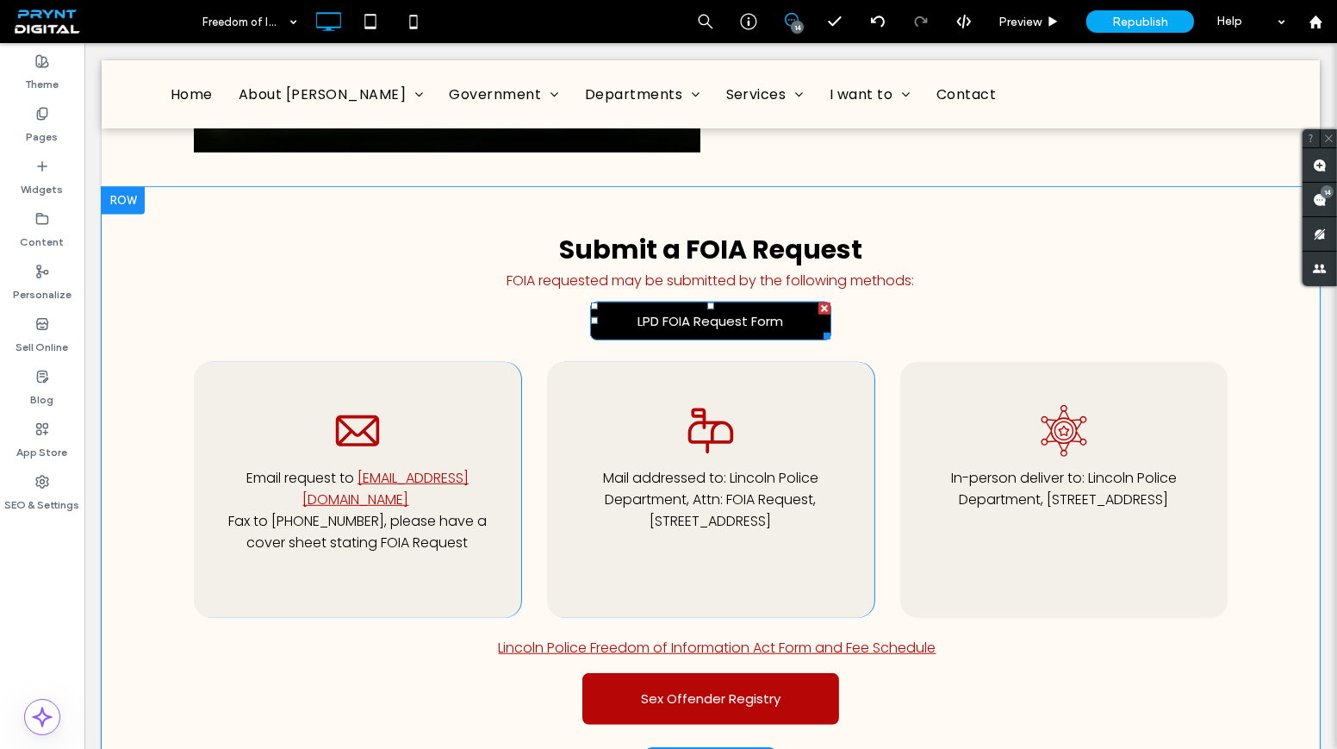
click at [818, 302] on div at bounding box center [824, 308] width 12 height 12
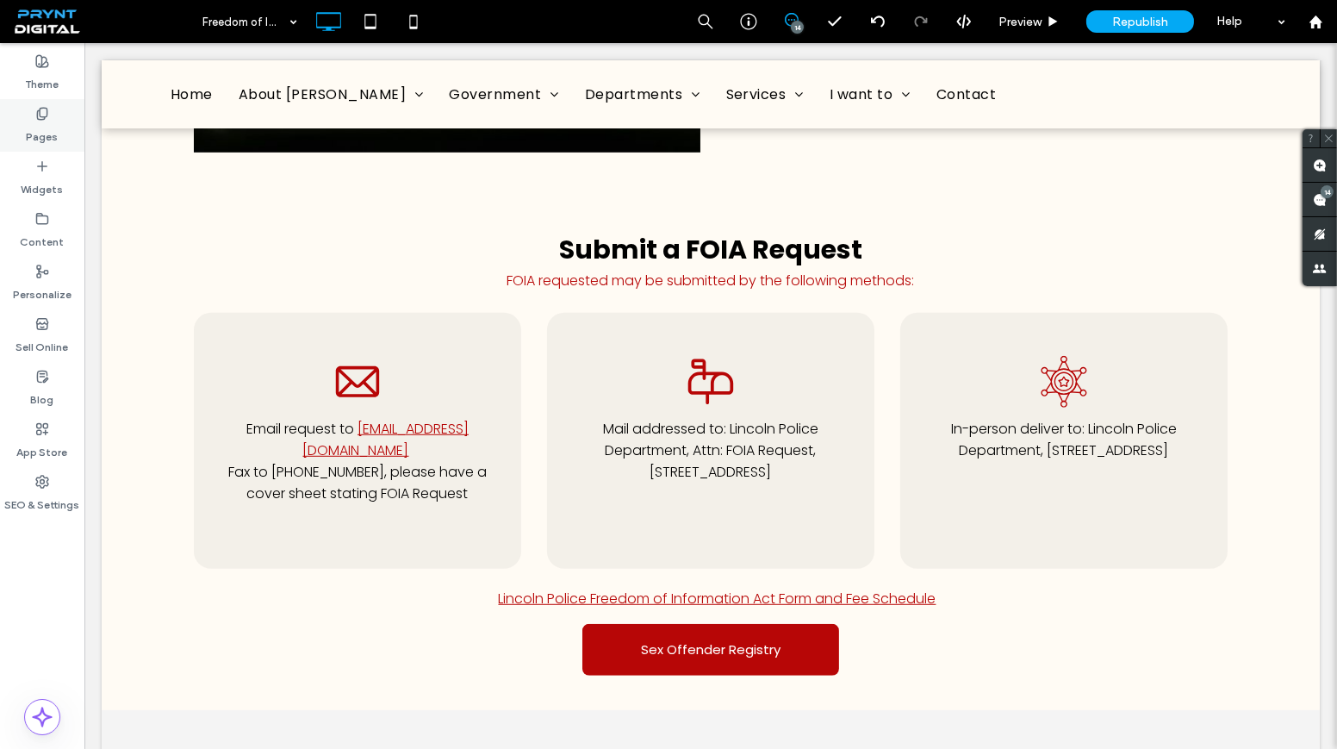
click at [56, 124] on label "Pages" at bounding box center [43, 133] width 32 height 24
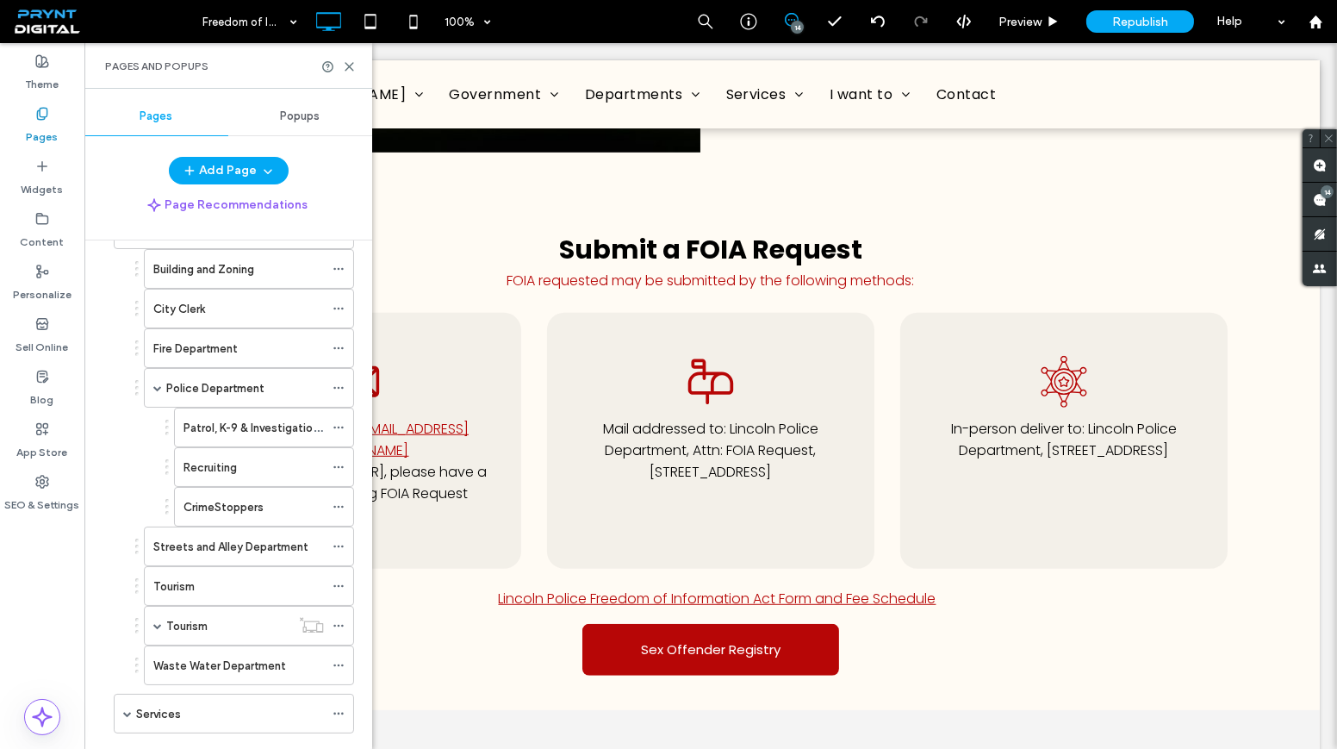
scroll to position [156, 0]
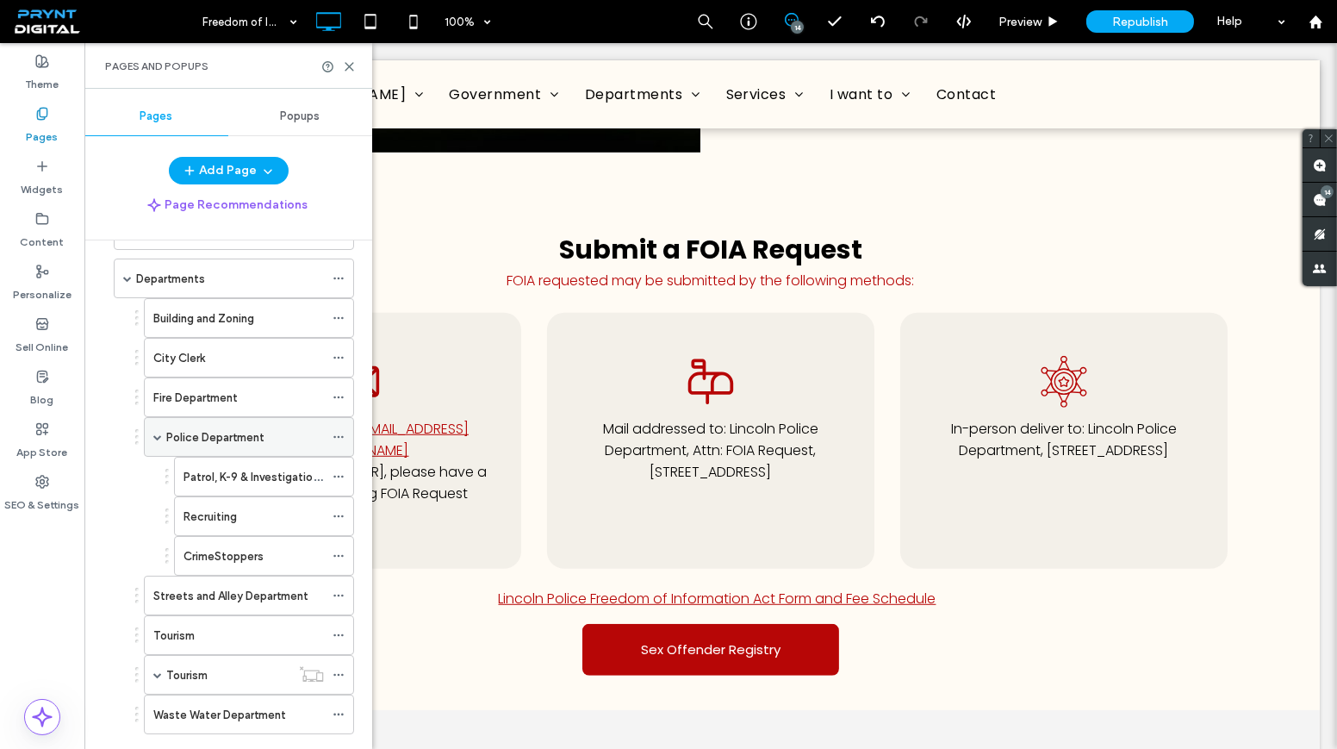
click at [212, 420] on div "Police Department" at bounding box center [245, 437] width 158 height 38
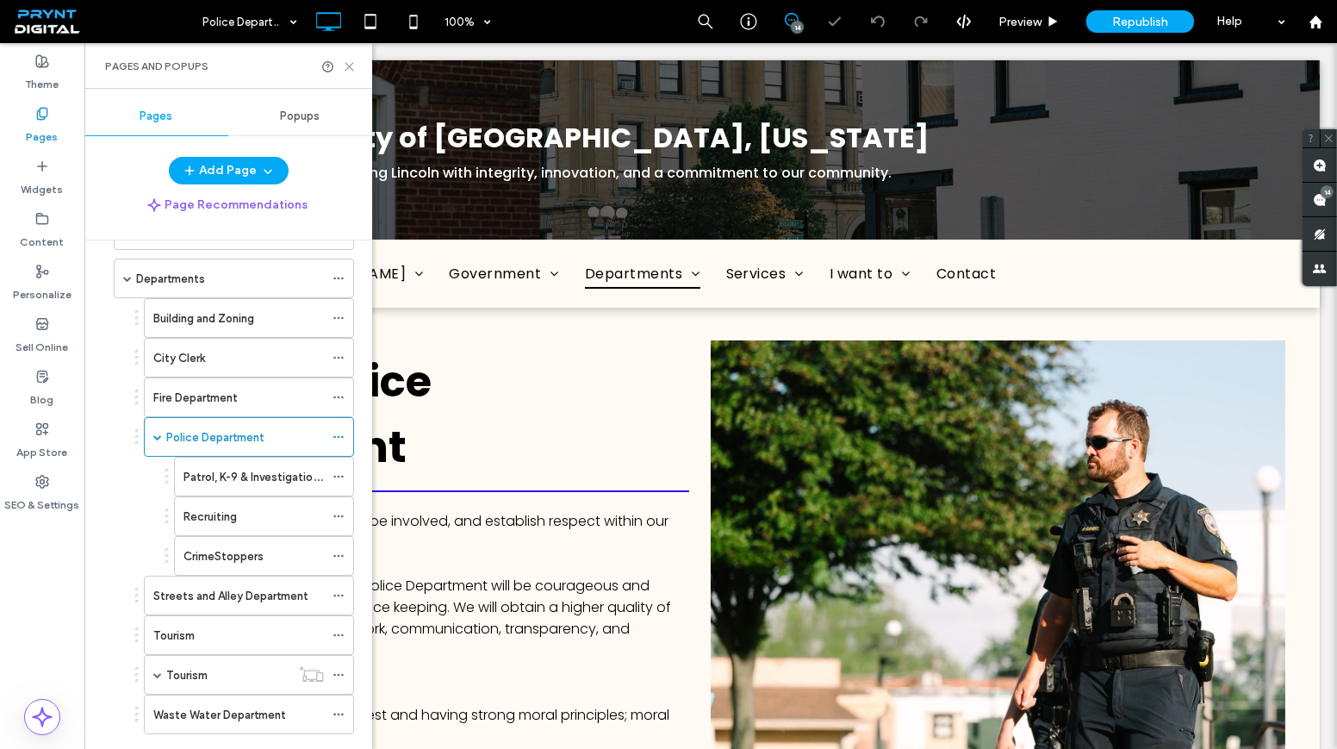
click at [351, 61] on icon at bounding box center [349, 66] width 13 height 13
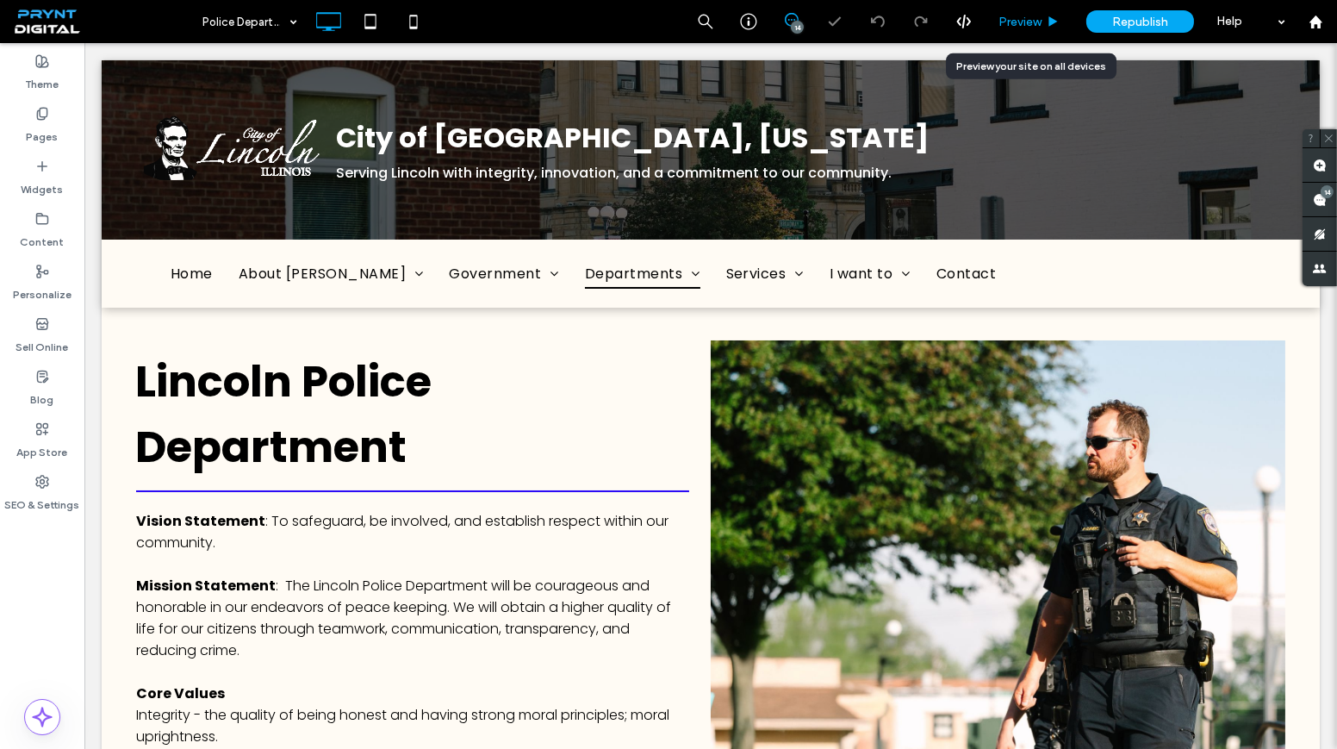
click at [998, 15] on span "Preview" at bounding box center [1019, 22] width 43 height 15
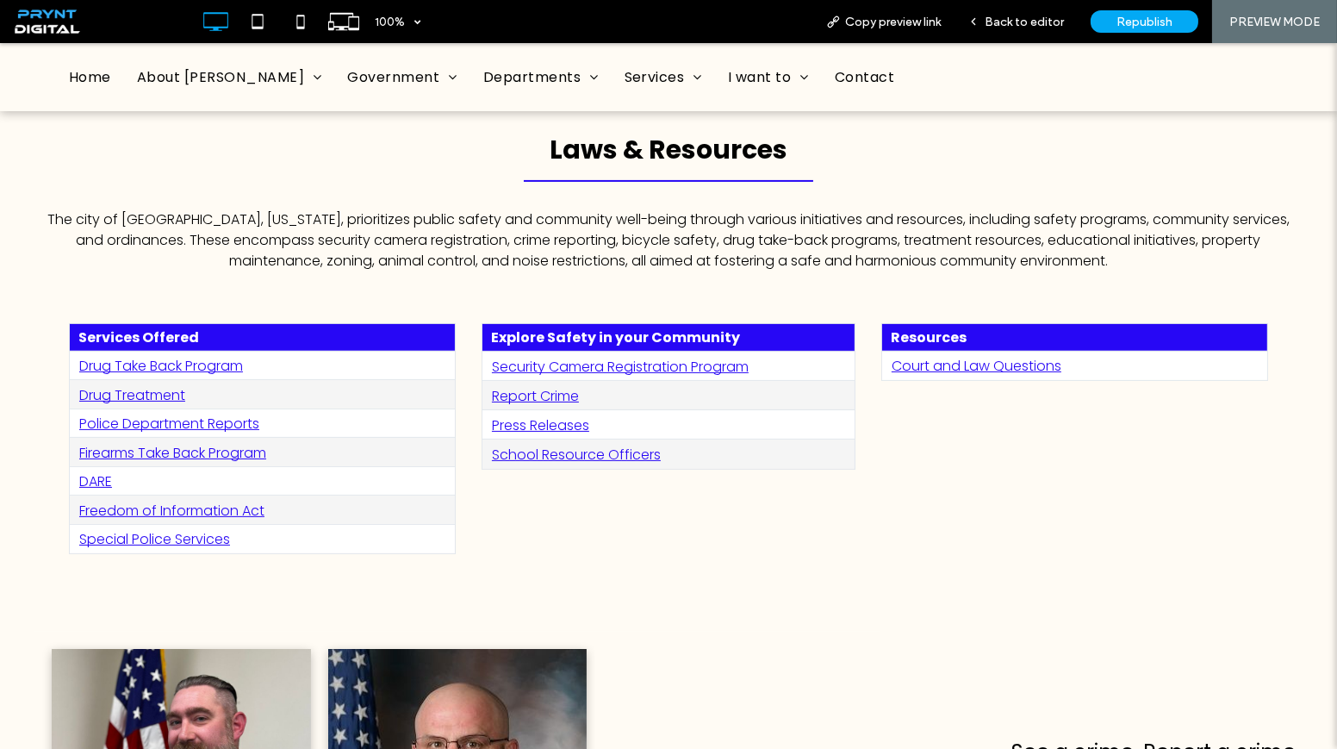
scroll to position [783, 0]
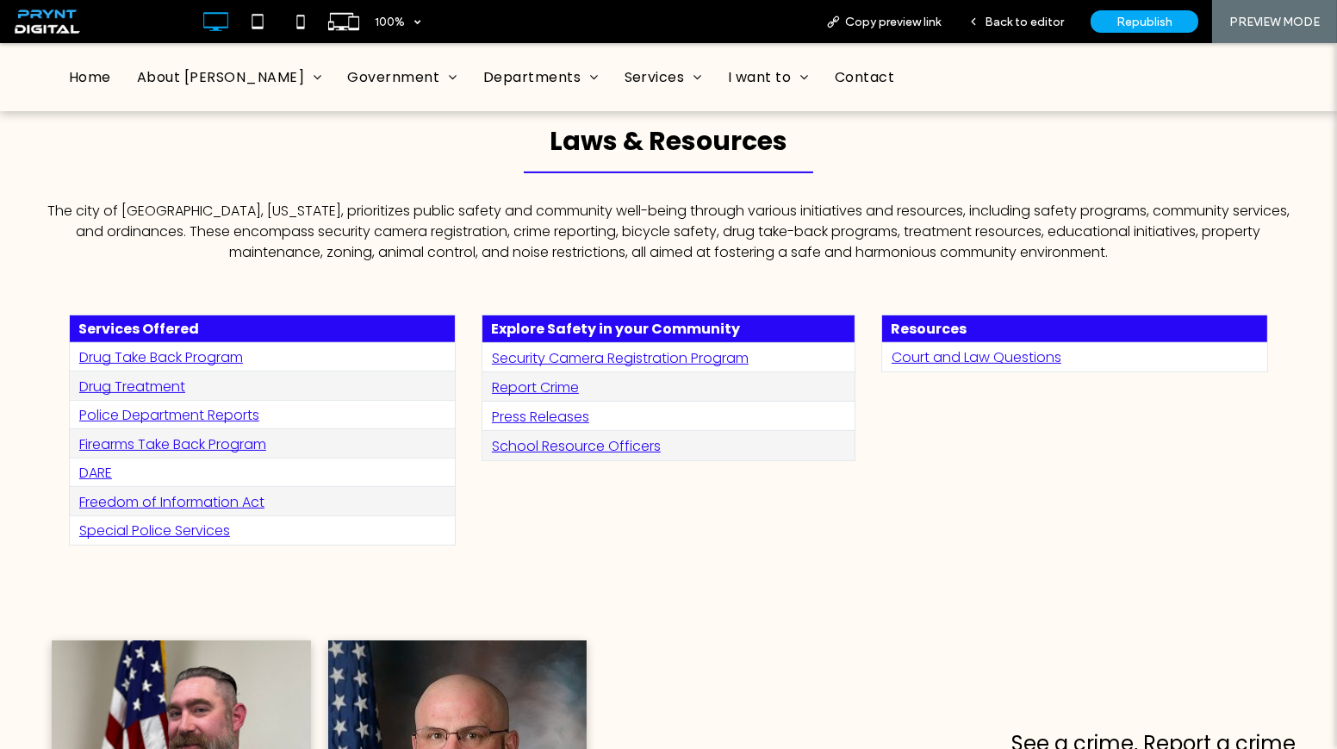
click at [207, 492] on link "Freedom of Information Act" at bounding box center [171, 502] width 185 height 20
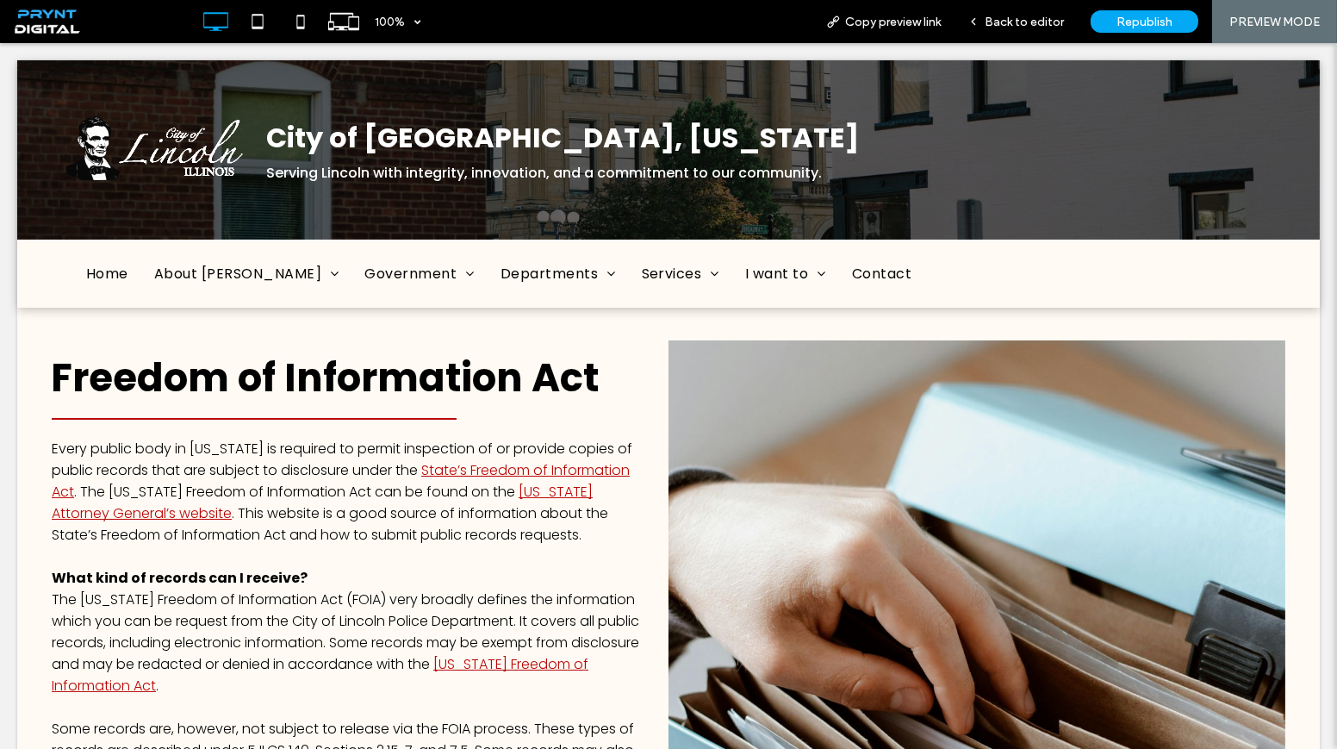
scroll to position [0, 0]
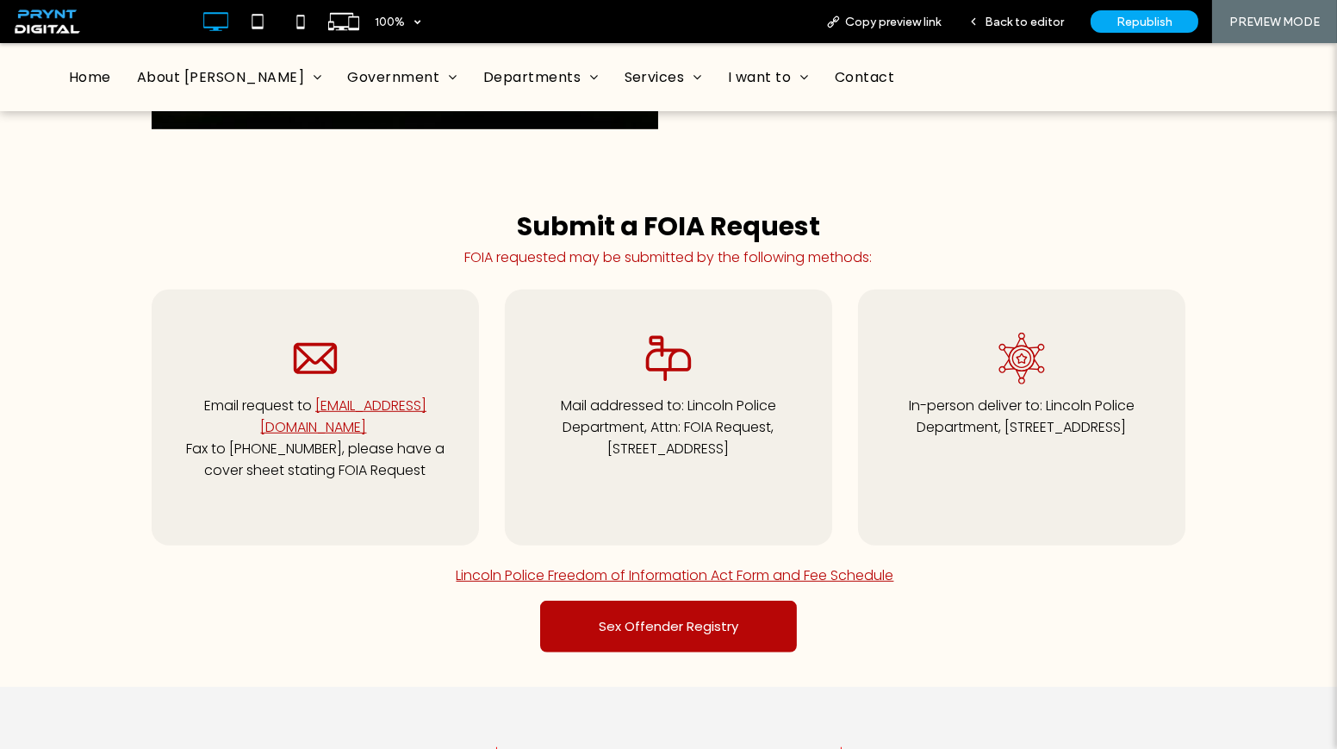
scroll to position [1957, 0]
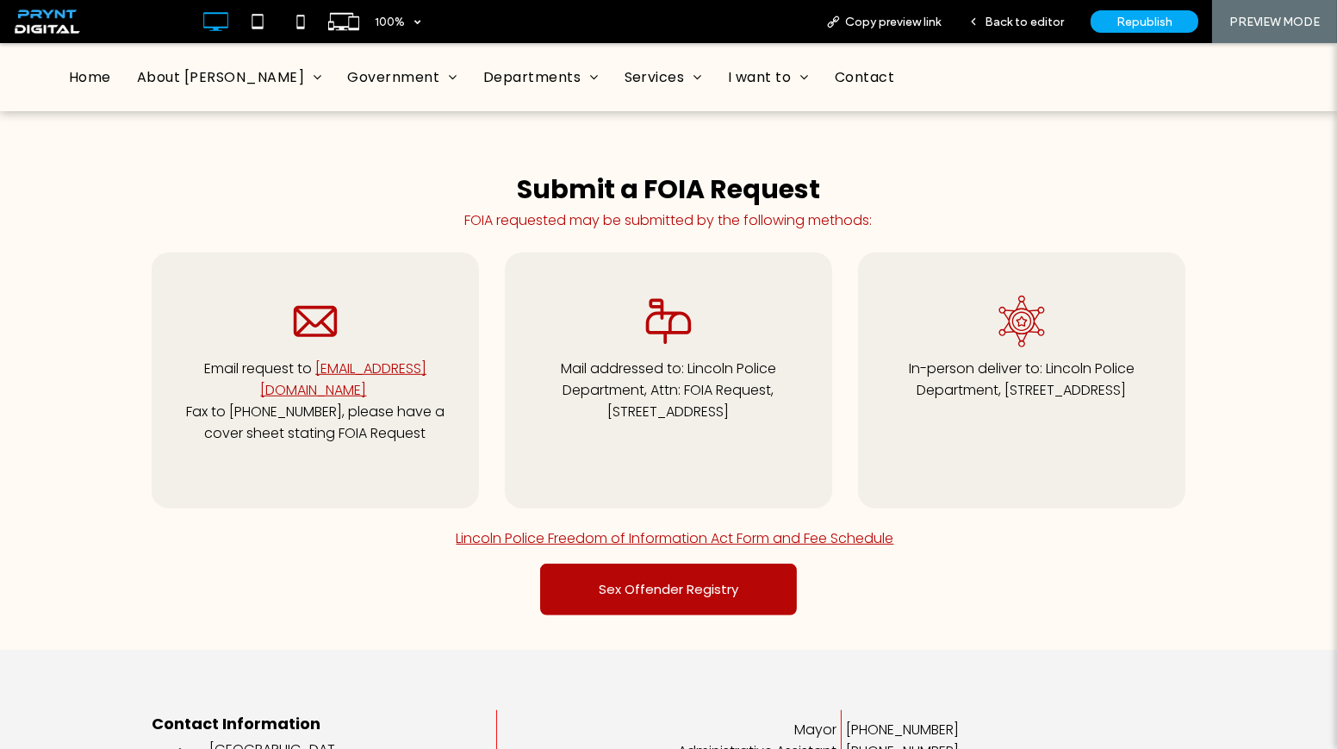
click at [526, 528] on link "Lincoln Police Freedom of Information Act Form and Fee Schedule" at bounding box center [676, 538] width 438 height 20
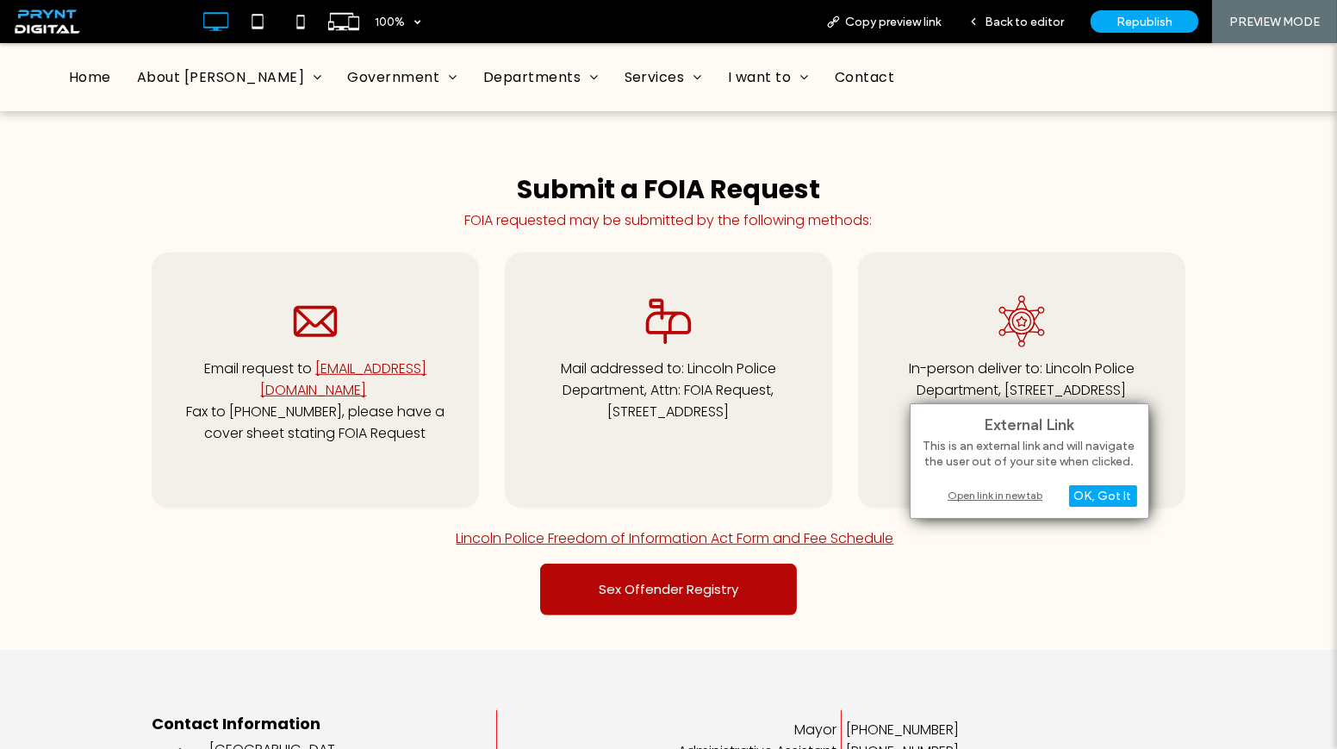
click at [967, 494] on div "Open link in new tab" at bounding box center [1029, 495] width 215 height 18
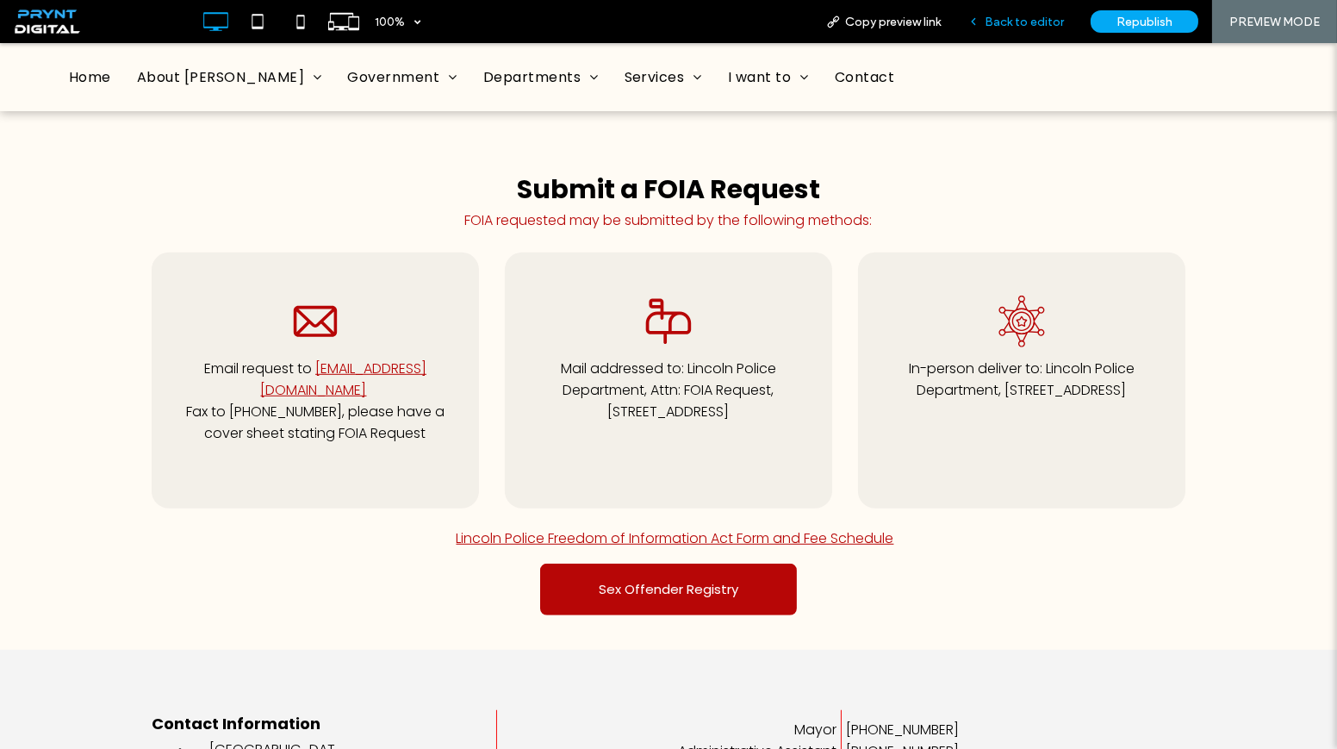
click at [1008, 16] on span "Back to editor" at bounding box center [1024, 22] width 79 height 15
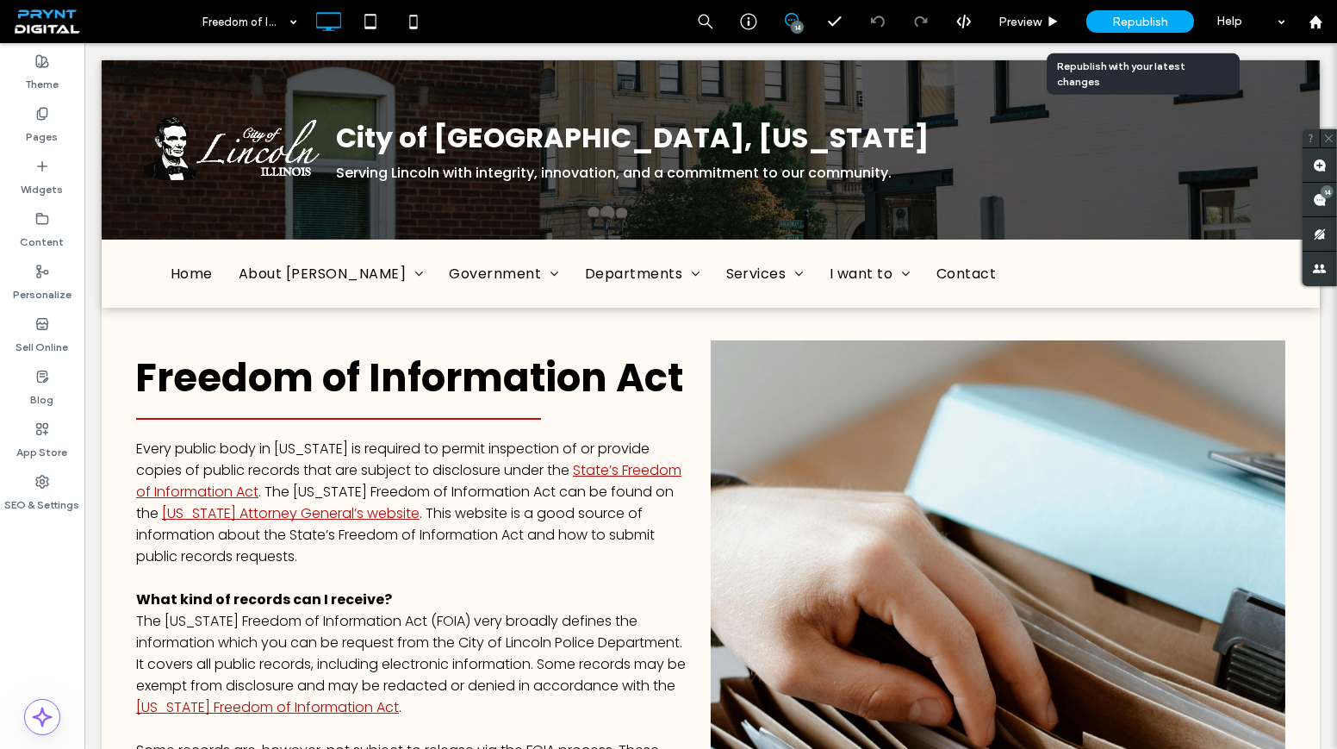
click at [1125, 25] on span "Republish" at bounding box center [1140, 22] width 56 height 15
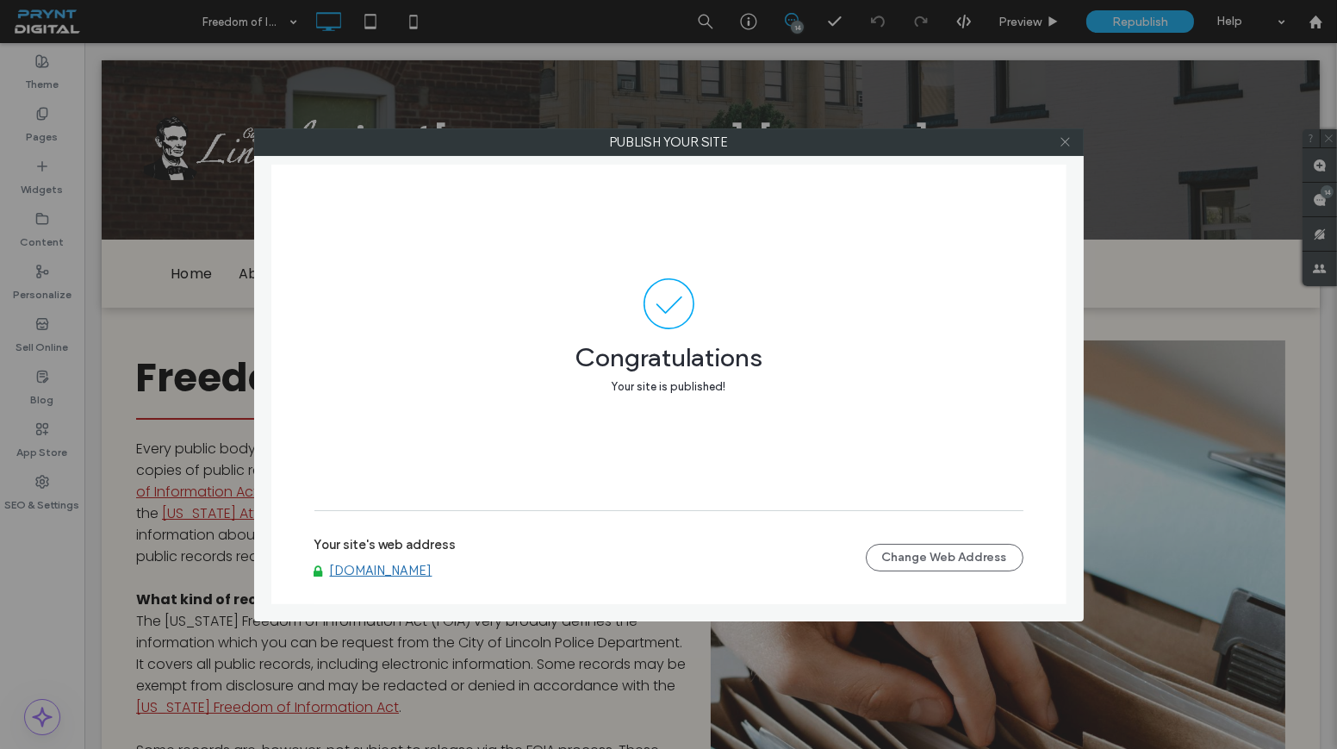
click at [1061, 138] on use at bounding box center [1064, 142] width 9 height 9
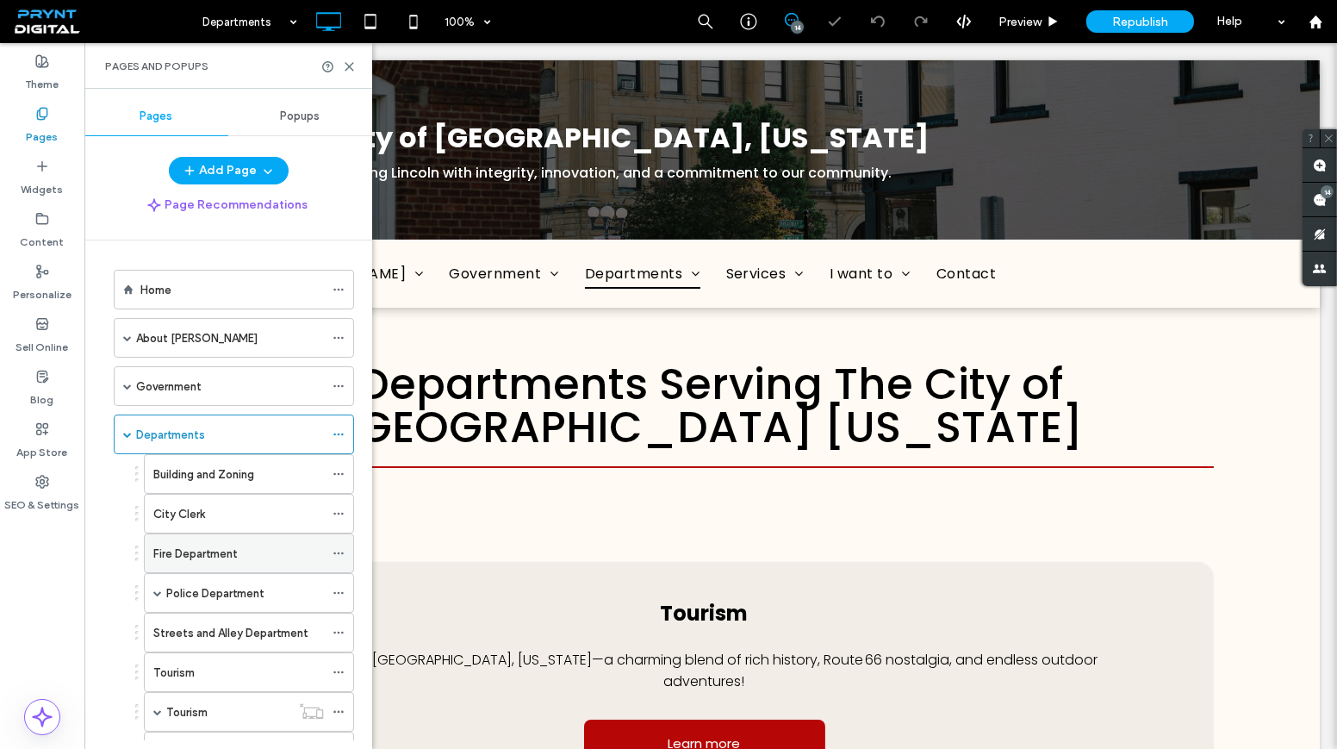
click at [238, 544] on div "Fire Department" at bounding box center [238, 553] width 171 height 18
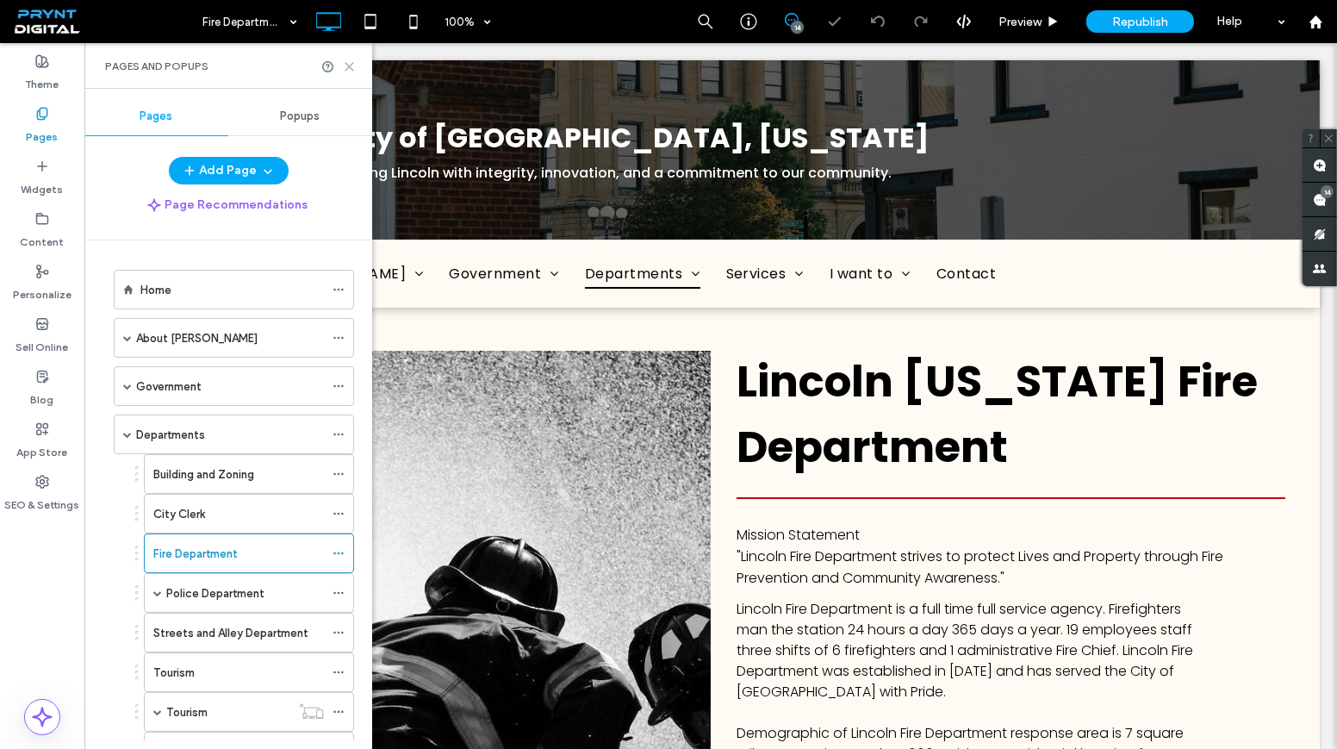
click at [350, 68] on icon at bounding box center [349, 66] width 13 height 13
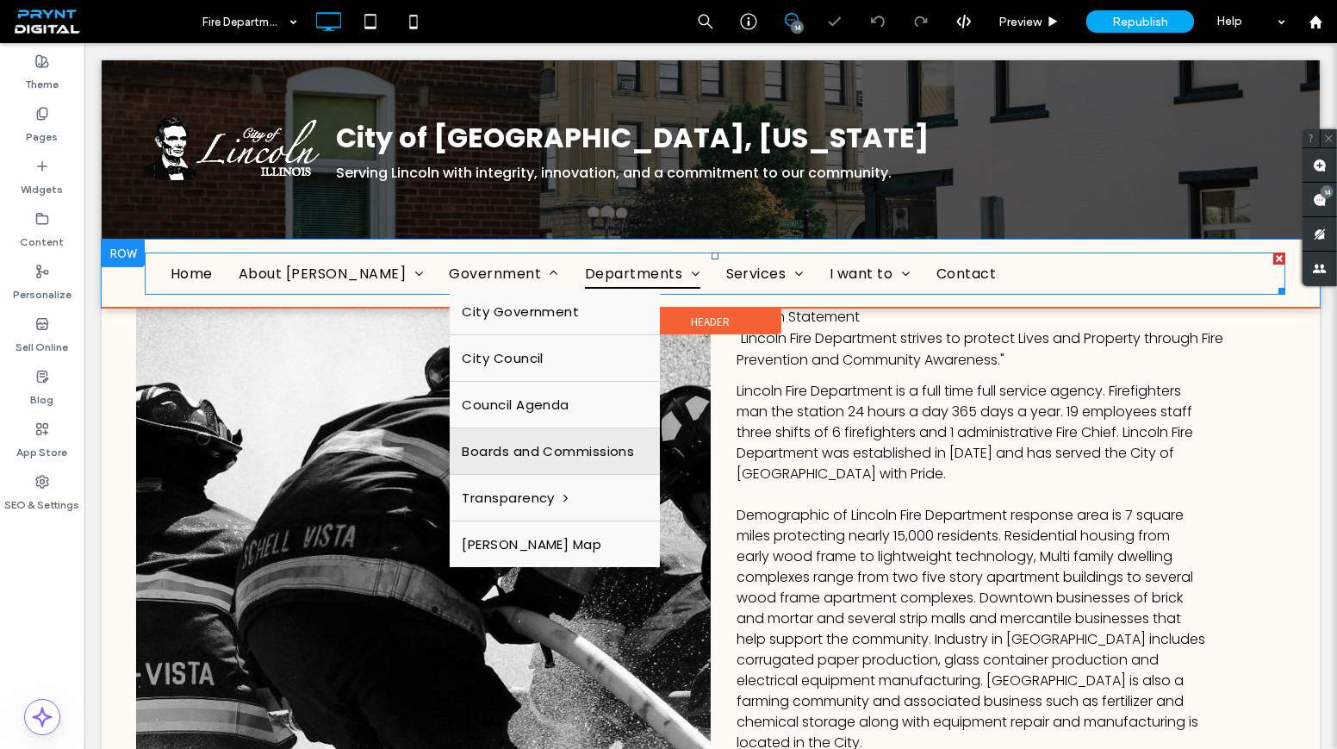
scroll to position [313, 0]
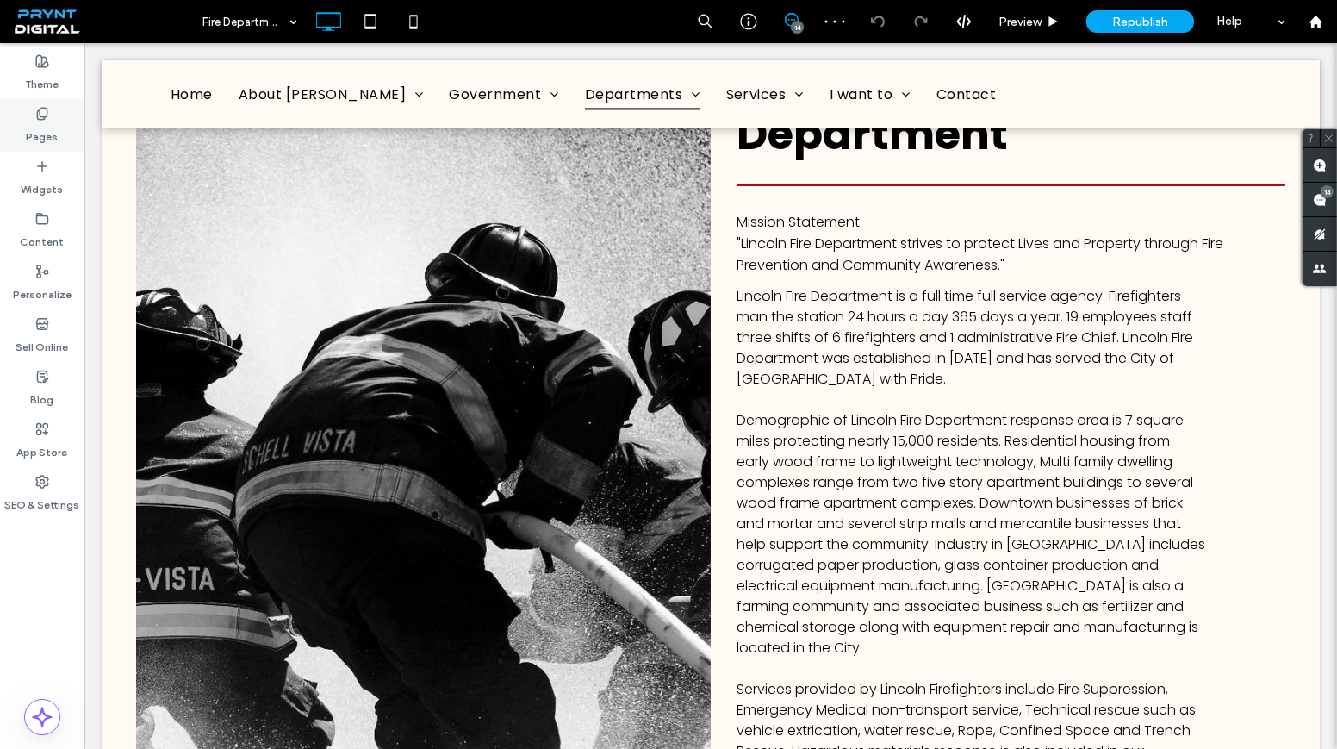
click at [40, 111] on icon at bounding box center [42, 114] width 14 height 14
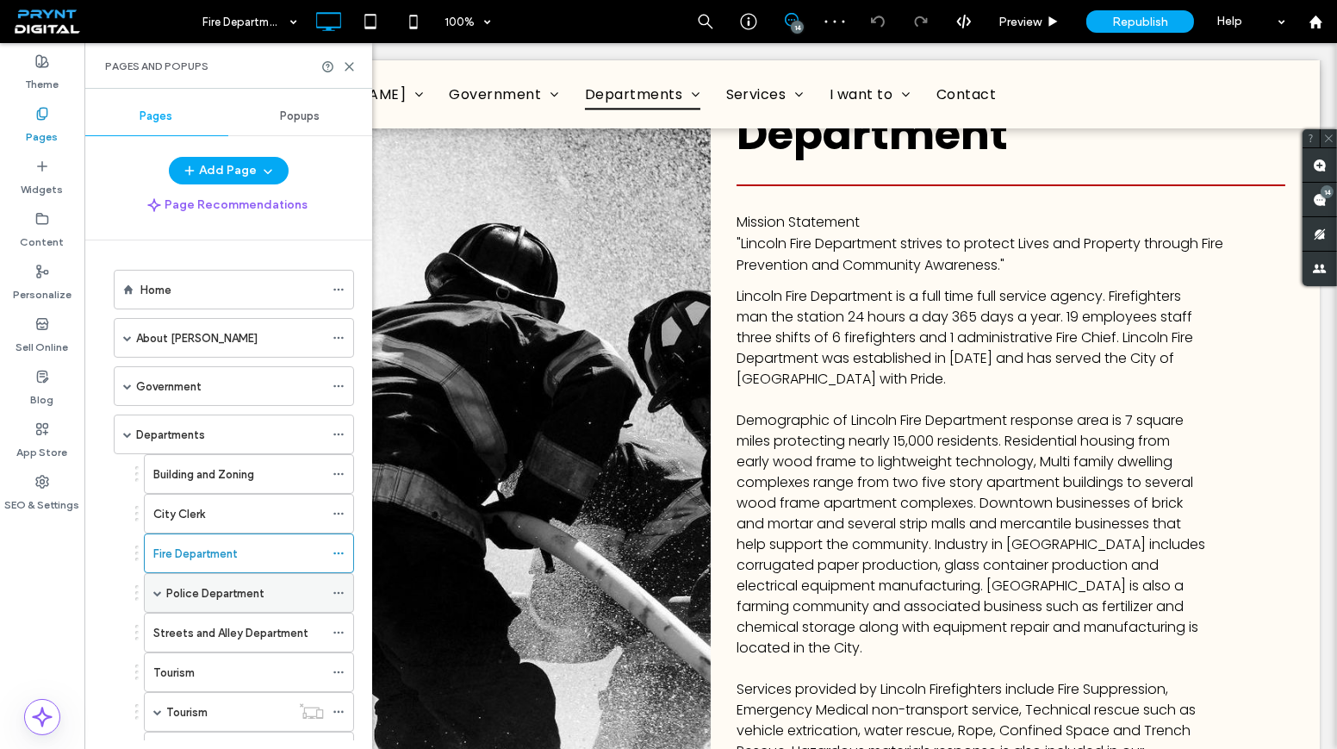
click at [213, 582] on label "Police Department" at bounding box center [215, 593] width 98 height 30
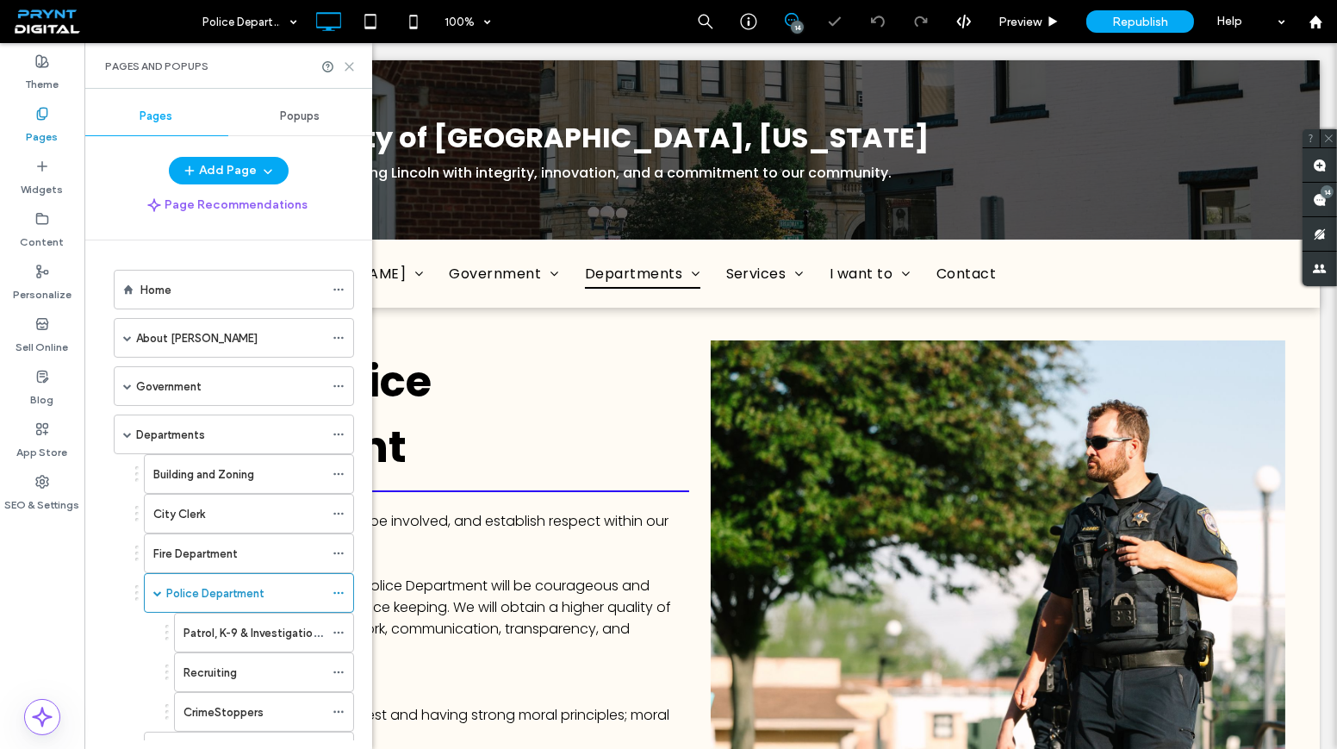
click at [350, 64] on use at bounding box center [349, 67] width 8 height 8
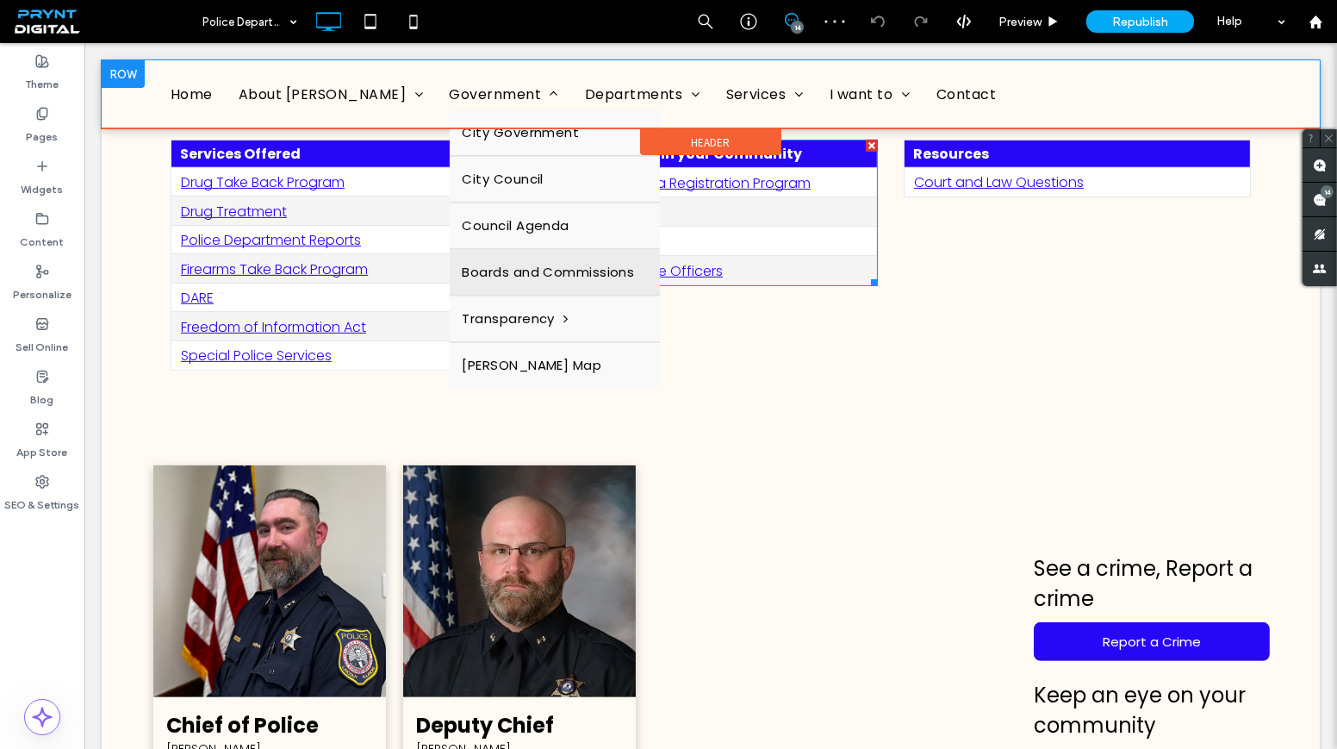
scroll to position [1096, 0]
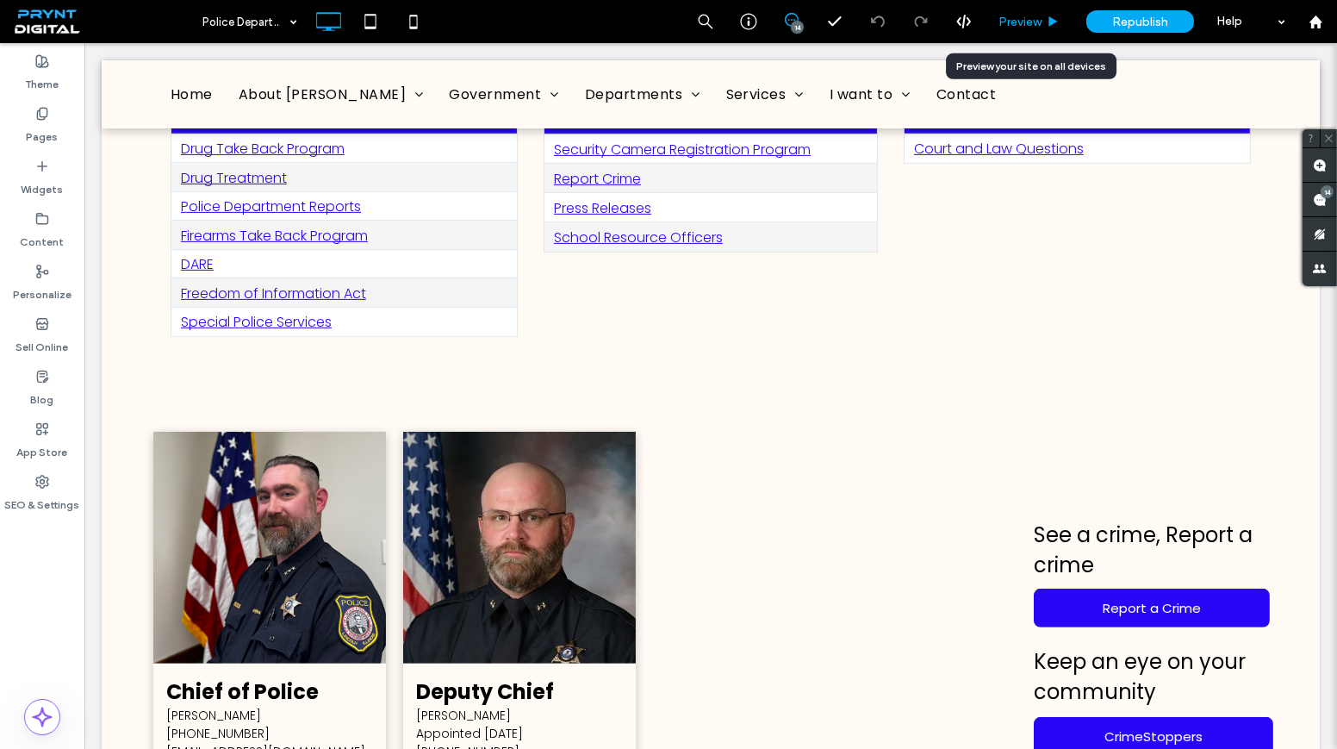
click at [1011, 17] on span "Preview" at bounding box center [1019, 22] width 43 height 15
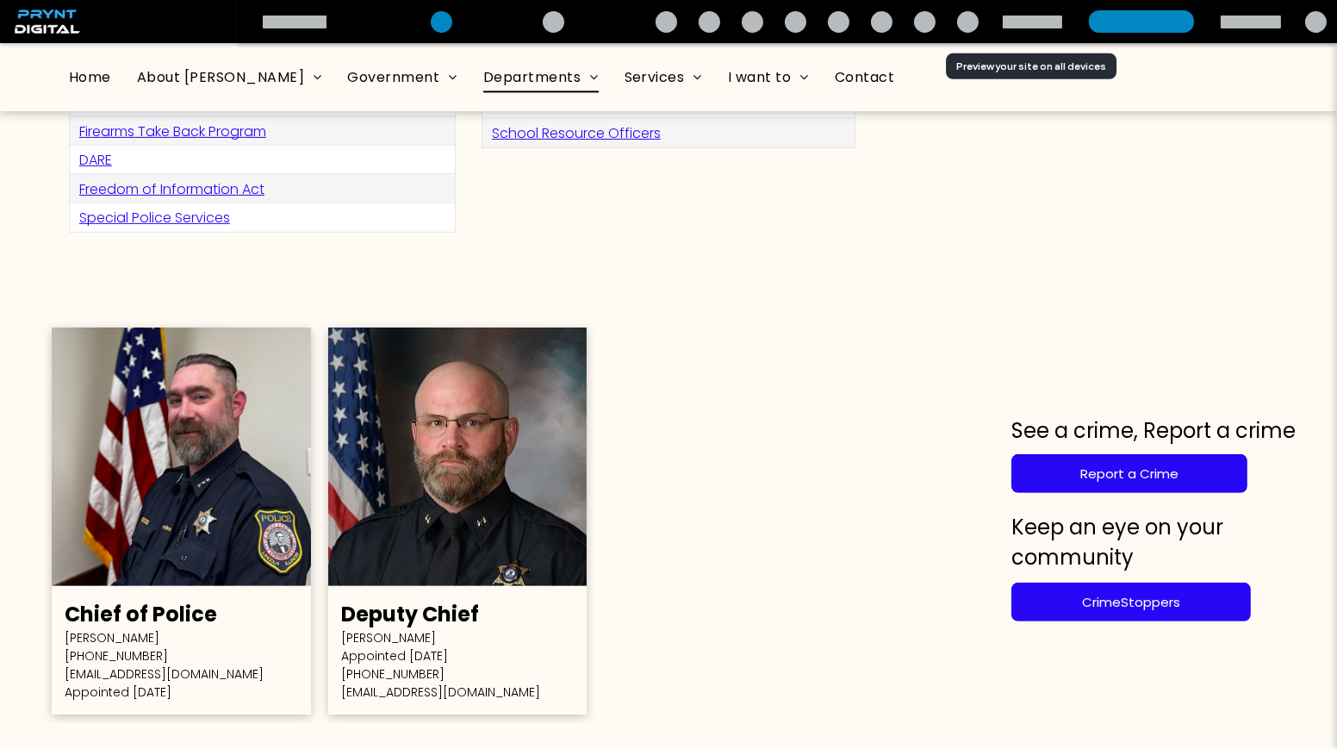
scroll to position [1011, 0]
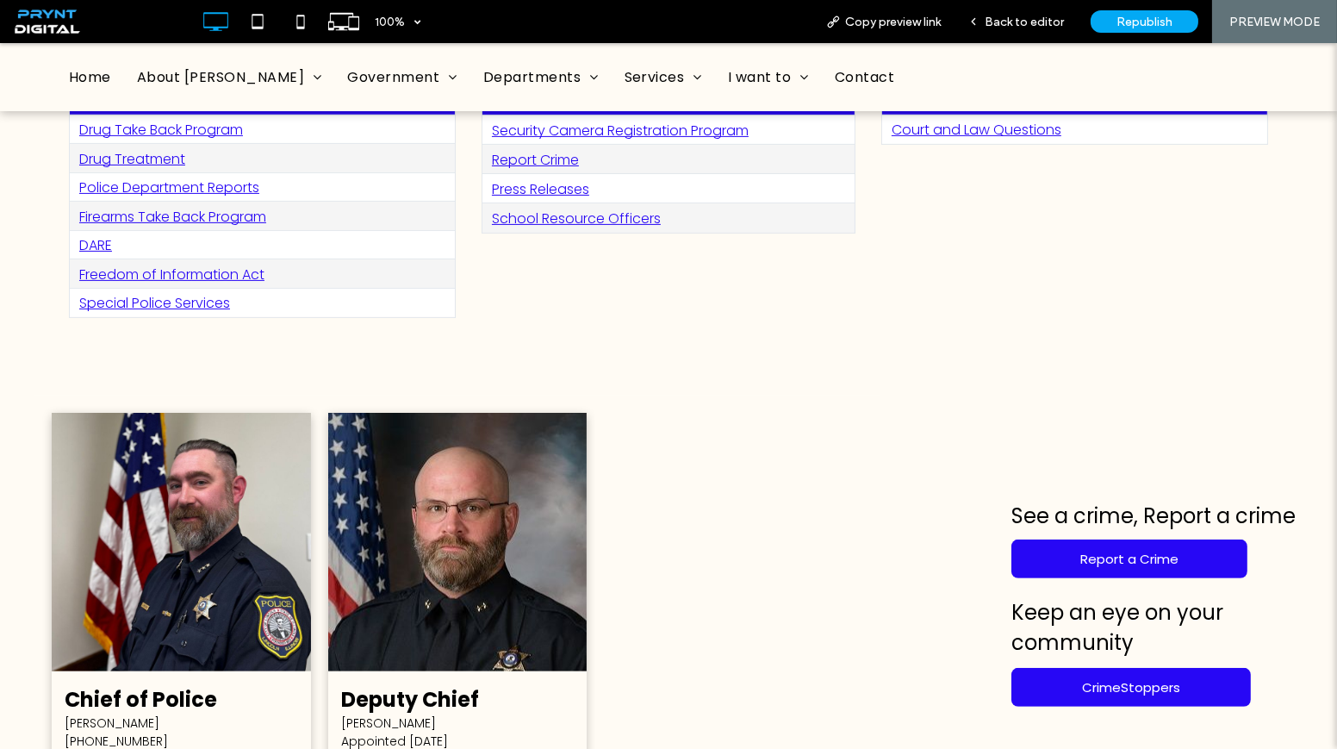
click at [235, 264] on link "Freedom of Information Act" at bounding box center [171, 274] width 185 height 20
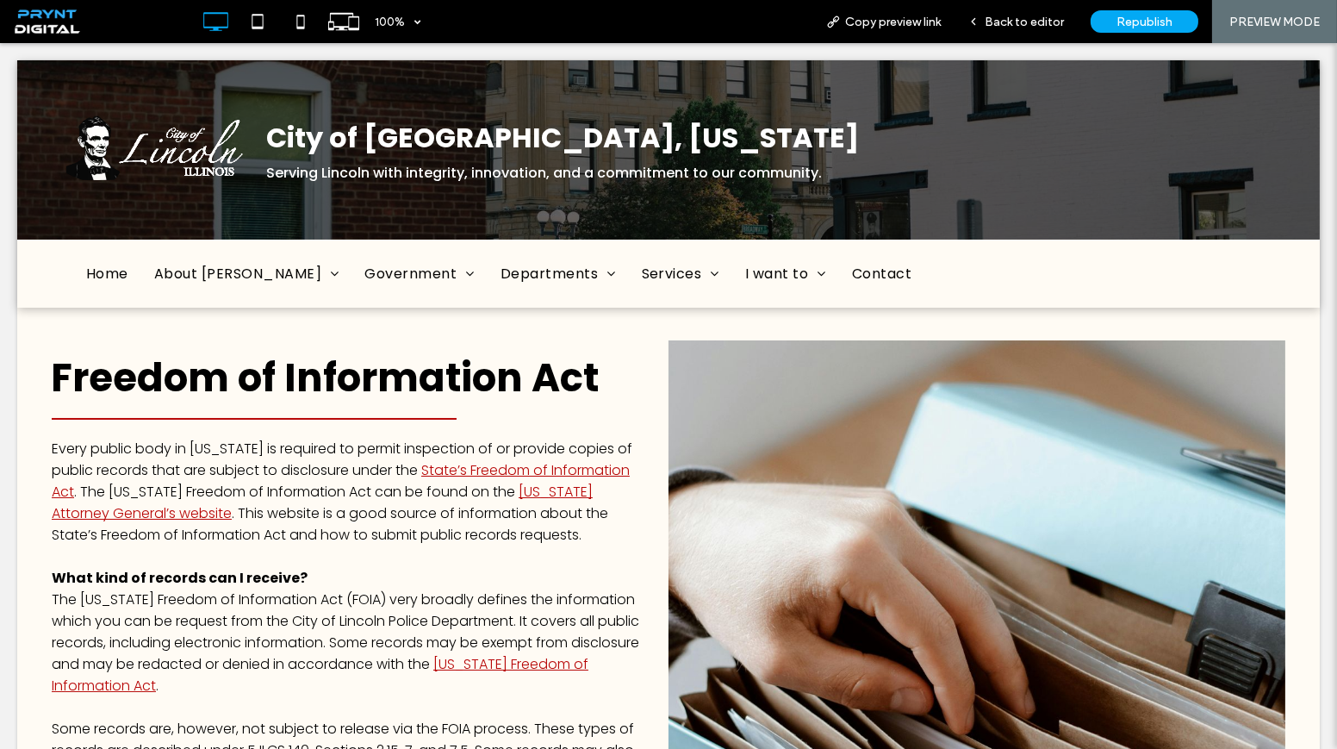
scroll to position [0, 0]
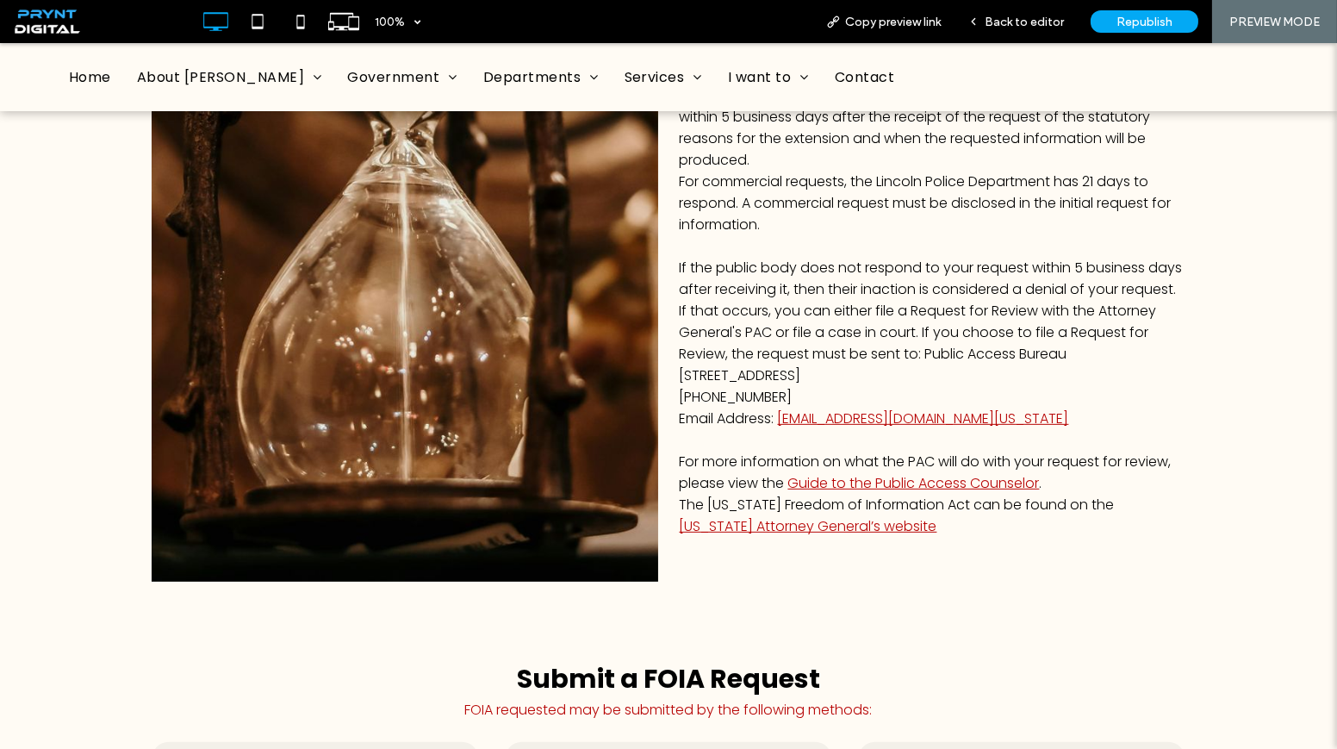
scroll to position [1879, 0]
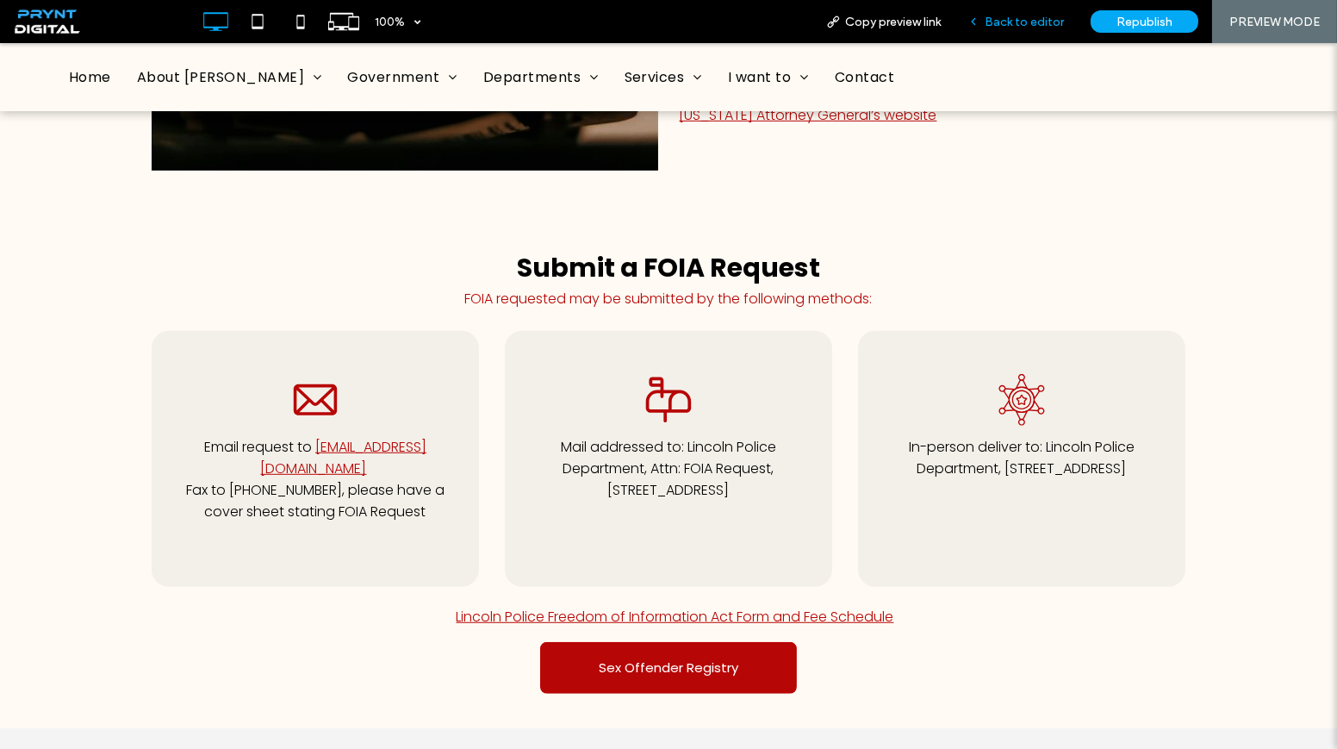
click at [993, 29] on div "Back to editor" at bounding box center [1016, 21] width 123 height 43
click at [997, 20] on span "Back to editor" at bounding box center [1024, 22] width 79 height 15
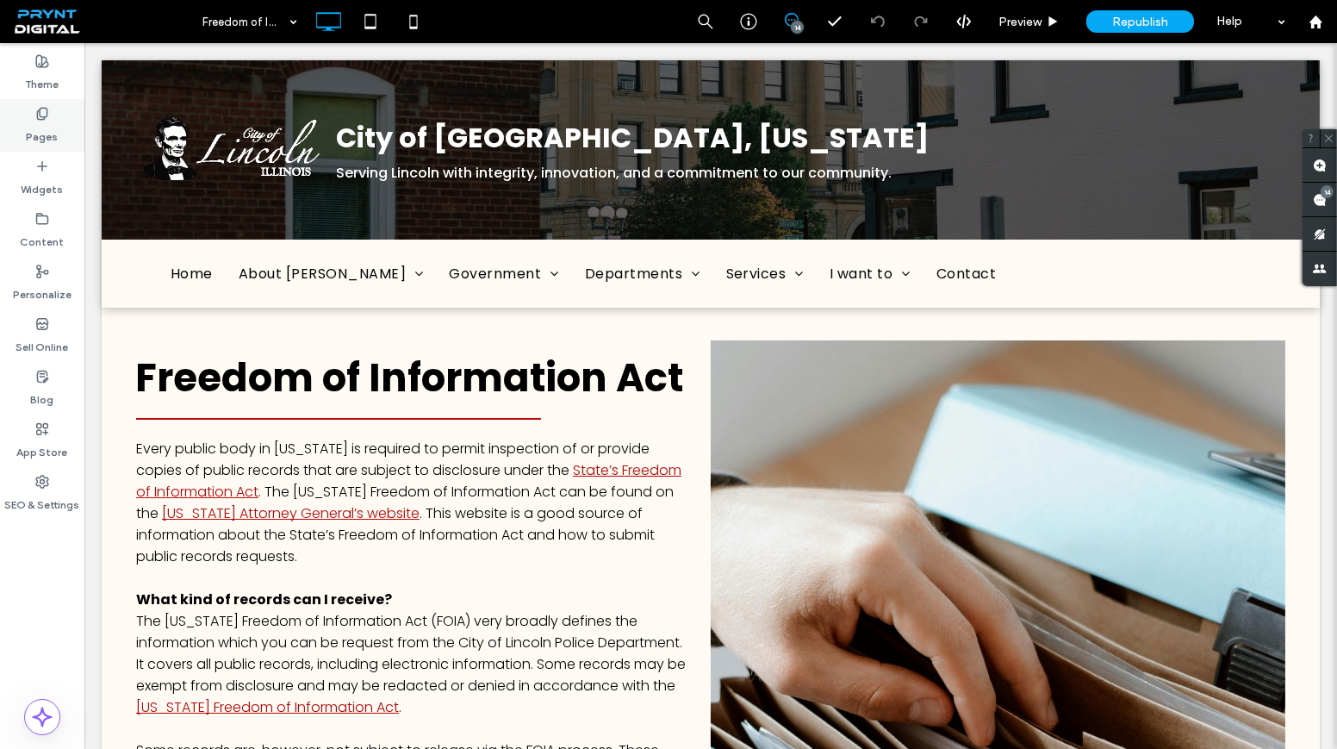
click at [68, 115] on div "Pages" at bounding box center [42, 125] width 84 height 53
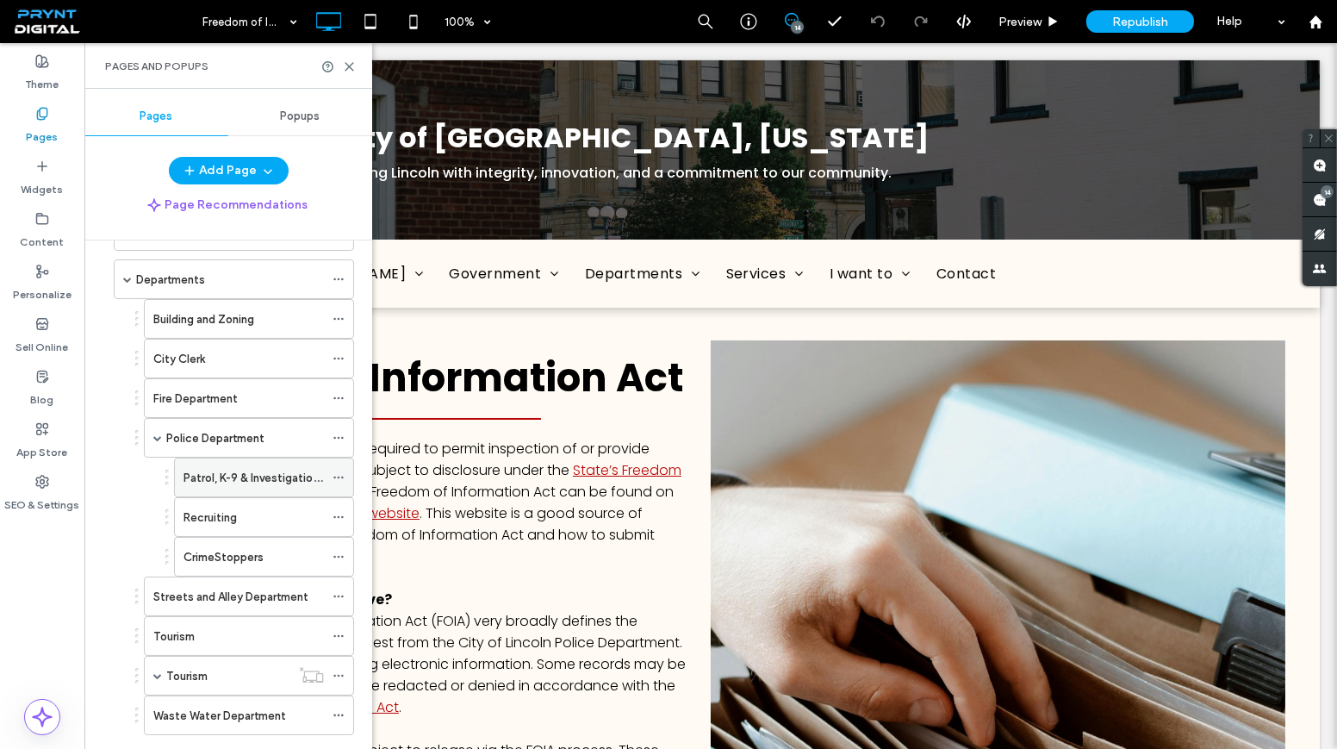
scroll to position [156, 0]
click at [234, 433] on label "Police Department" at bounding box center [215, 437] width 98 height 30
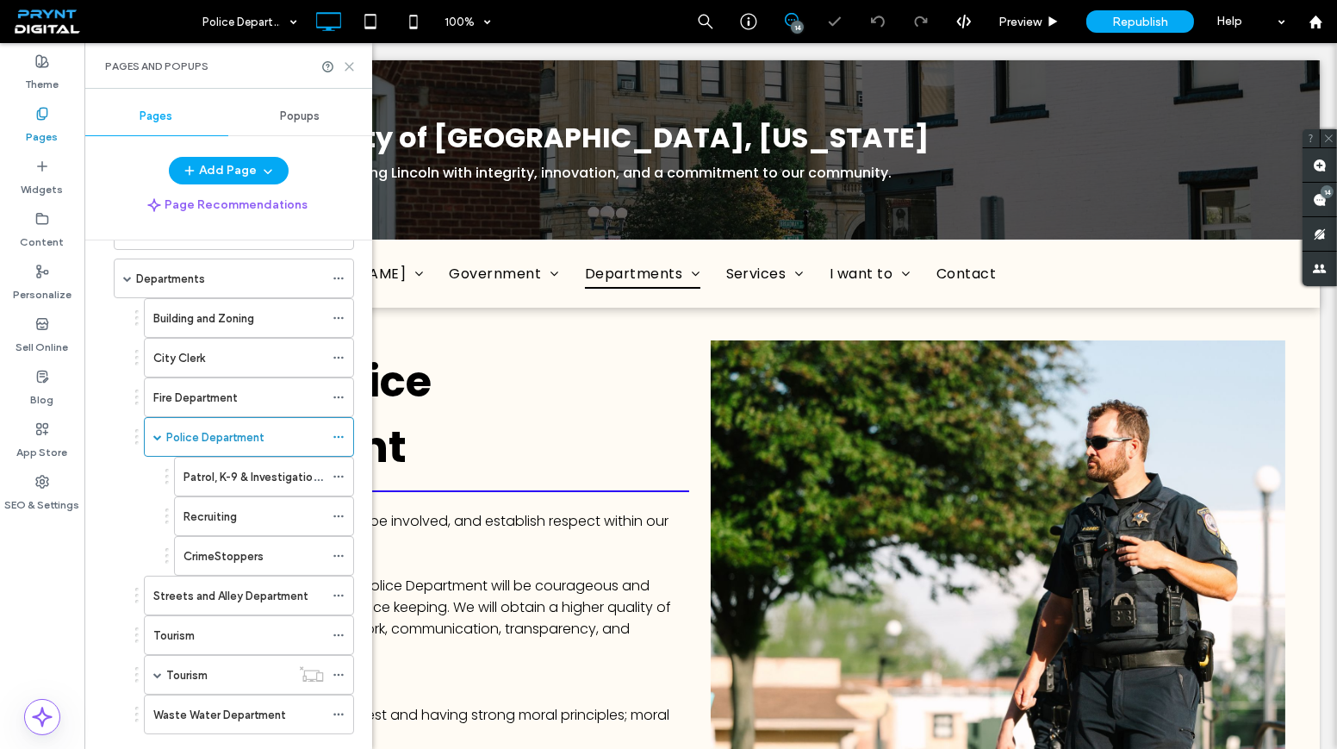
click at [348, 70] on icon at bounding box center [349, 66] width 13 height 13
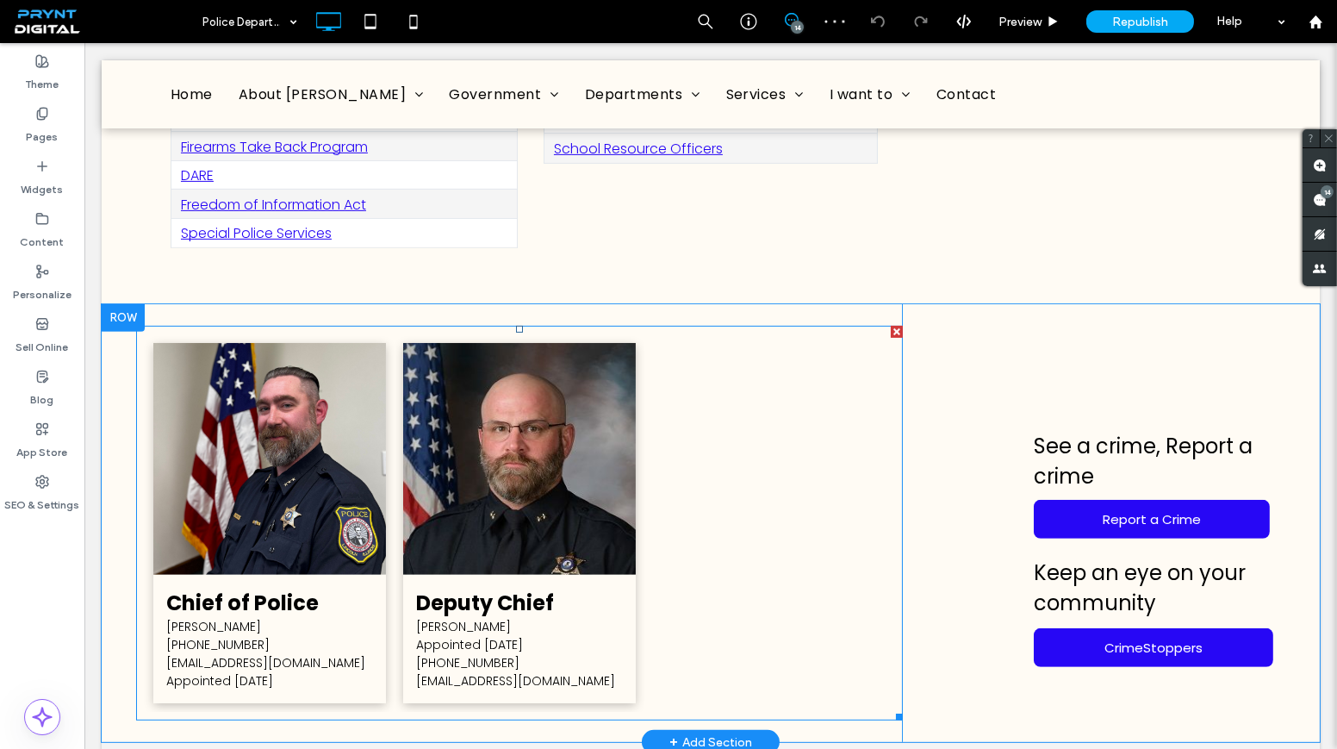
scroll to position [1174, 0]
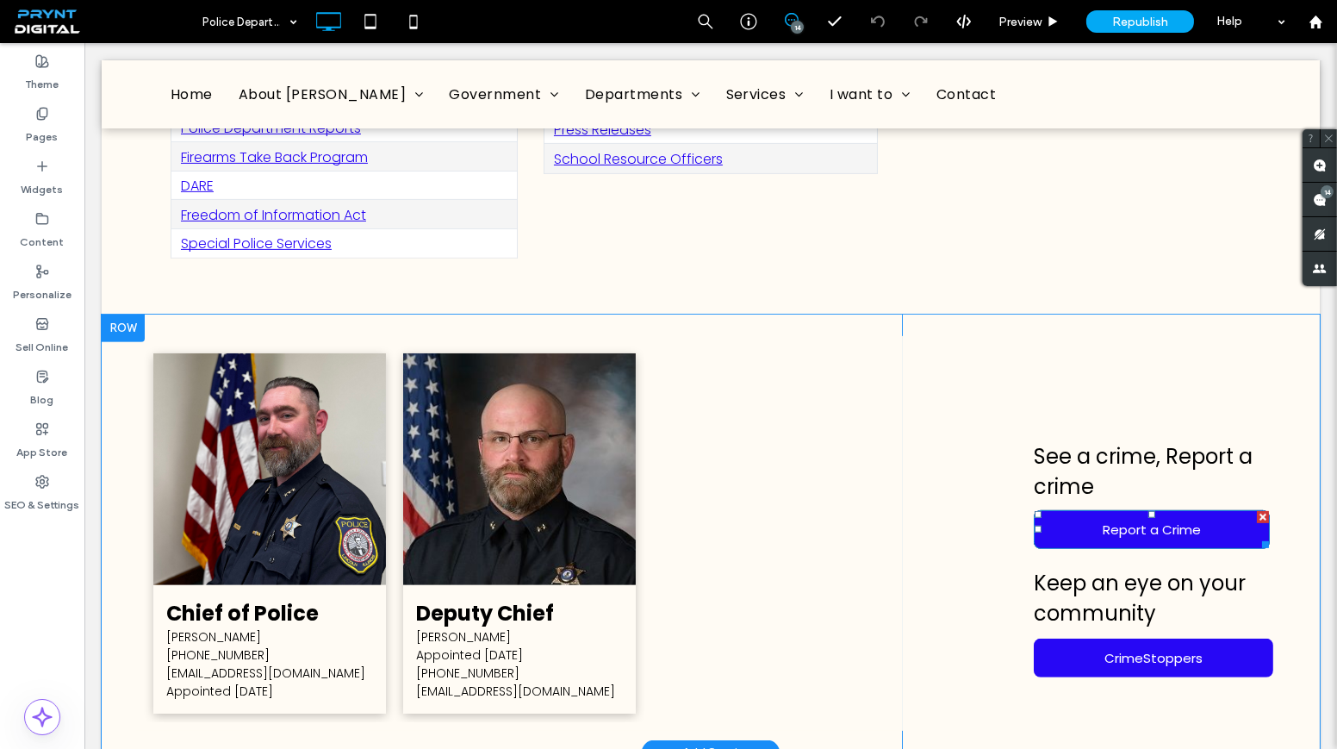
drag, startPoint x: 1114, startPoint y: 508, endPoint x: 1169, endPoint y: 505, distance: 55.2
click at [1114, 519] on span "Report a Crime" at bounding box center [1152, 529] width 98 height 20
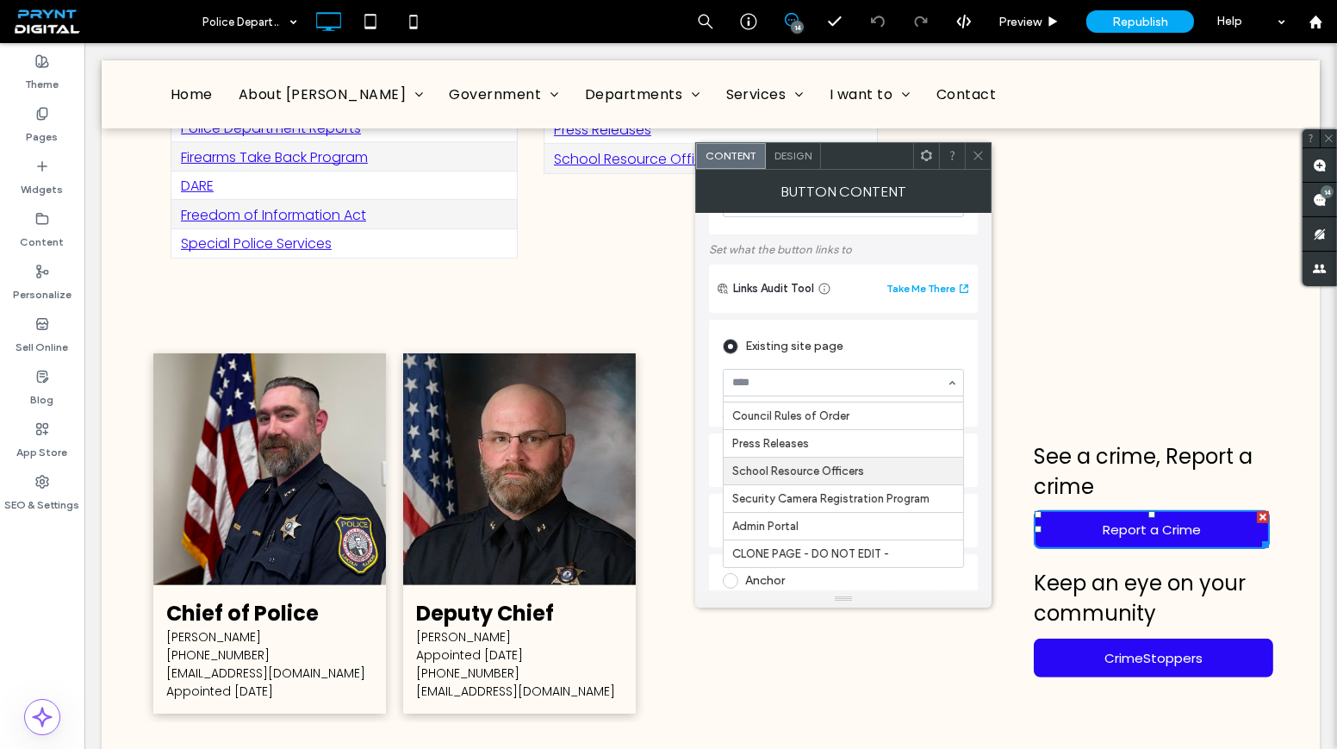
scroll to position [78, 0]
click at [47, 133] on label "Pages" at bounding box center [43, 133] width 32 height 24
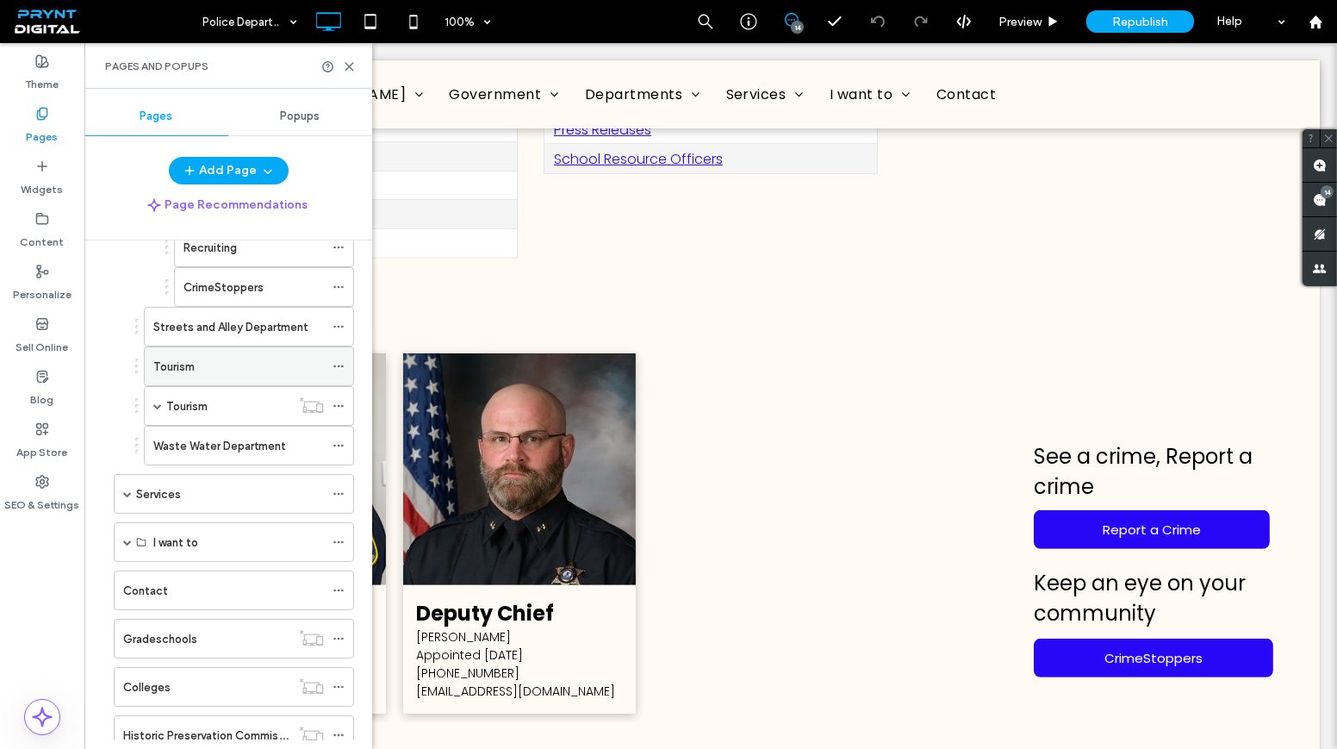
scroll to position [470, 0]
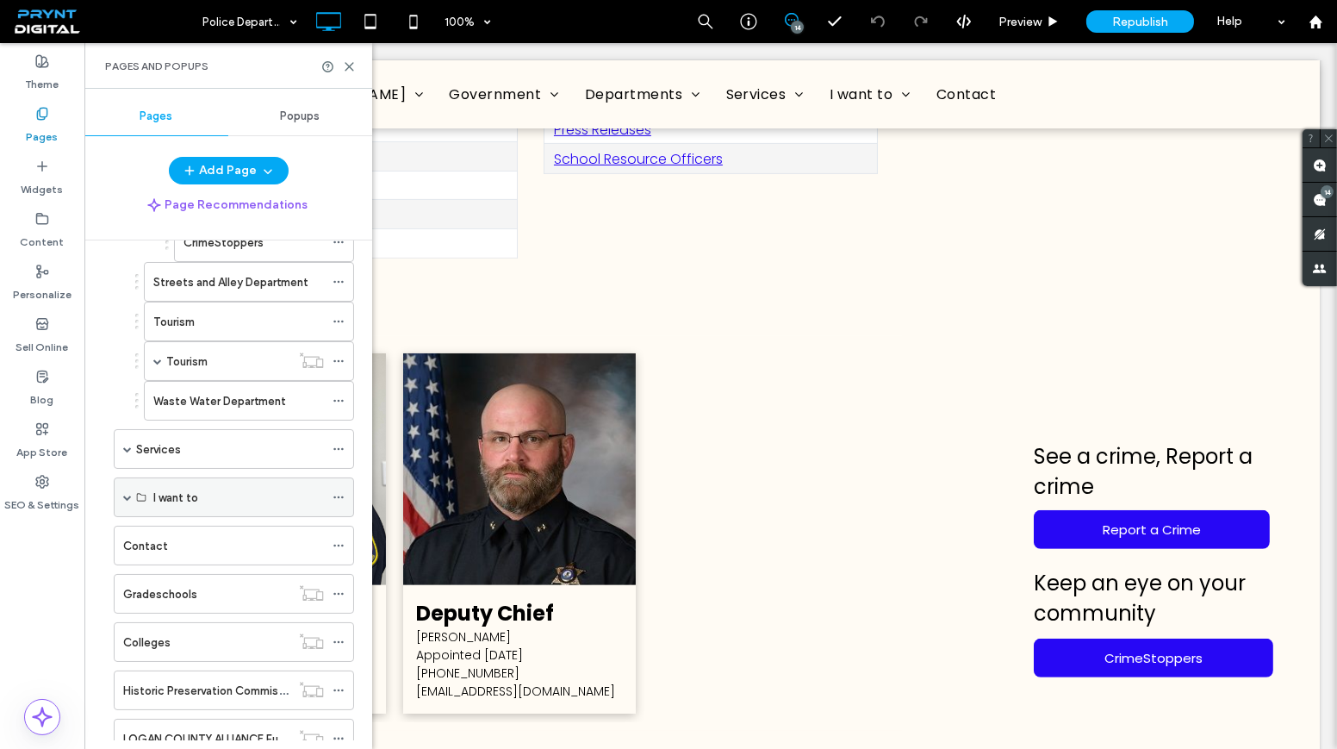
click at [199, 489] on div "I want to" at bounding box center [238, 497] width 171 height 18
click at [125, 493] on span at bounding box center [127, 497] width 9 height 9
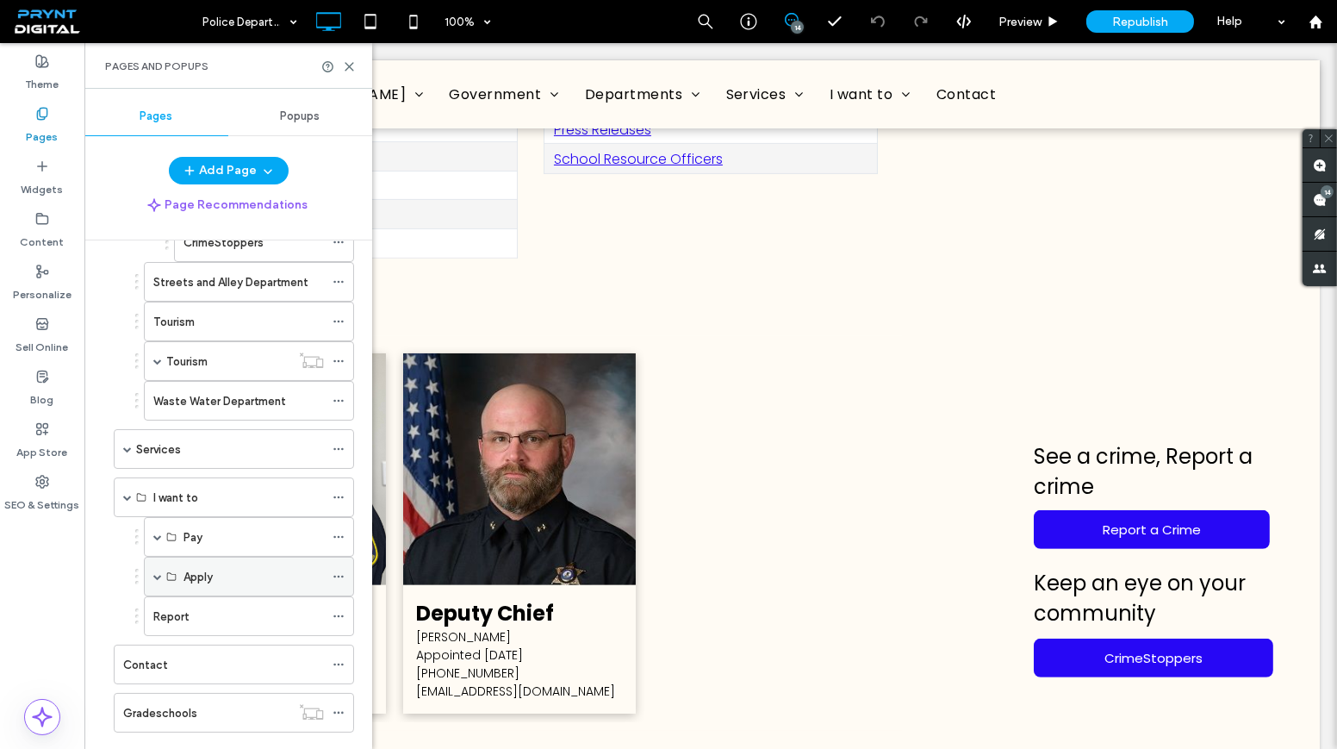
click at [154, 572] on span at bounding box center [157, 576] width 9 height 9
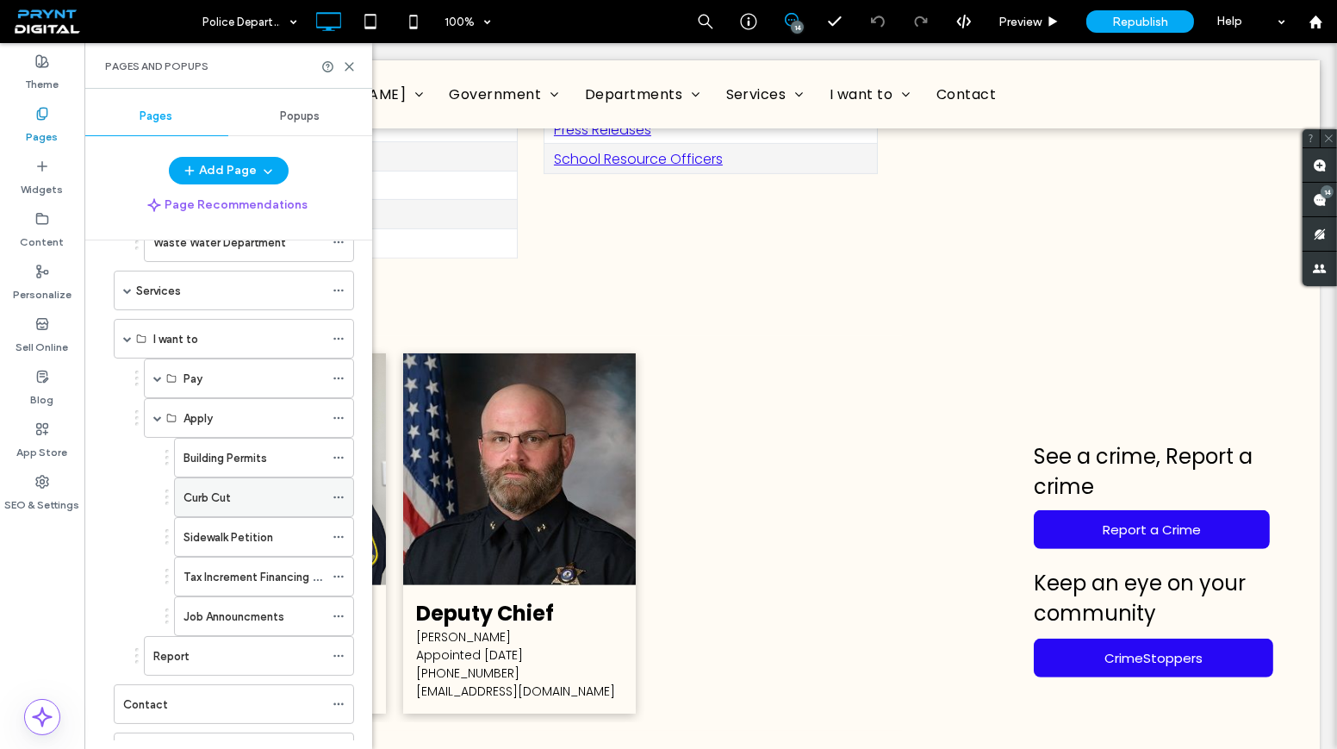
scroll to position [626, 0]
click at [151, 370] on div "Pay" at bounding box center [249, 380] width 210 height 40
click at [158, 376] on span at bounding box center [157, 380] width 9 height 9
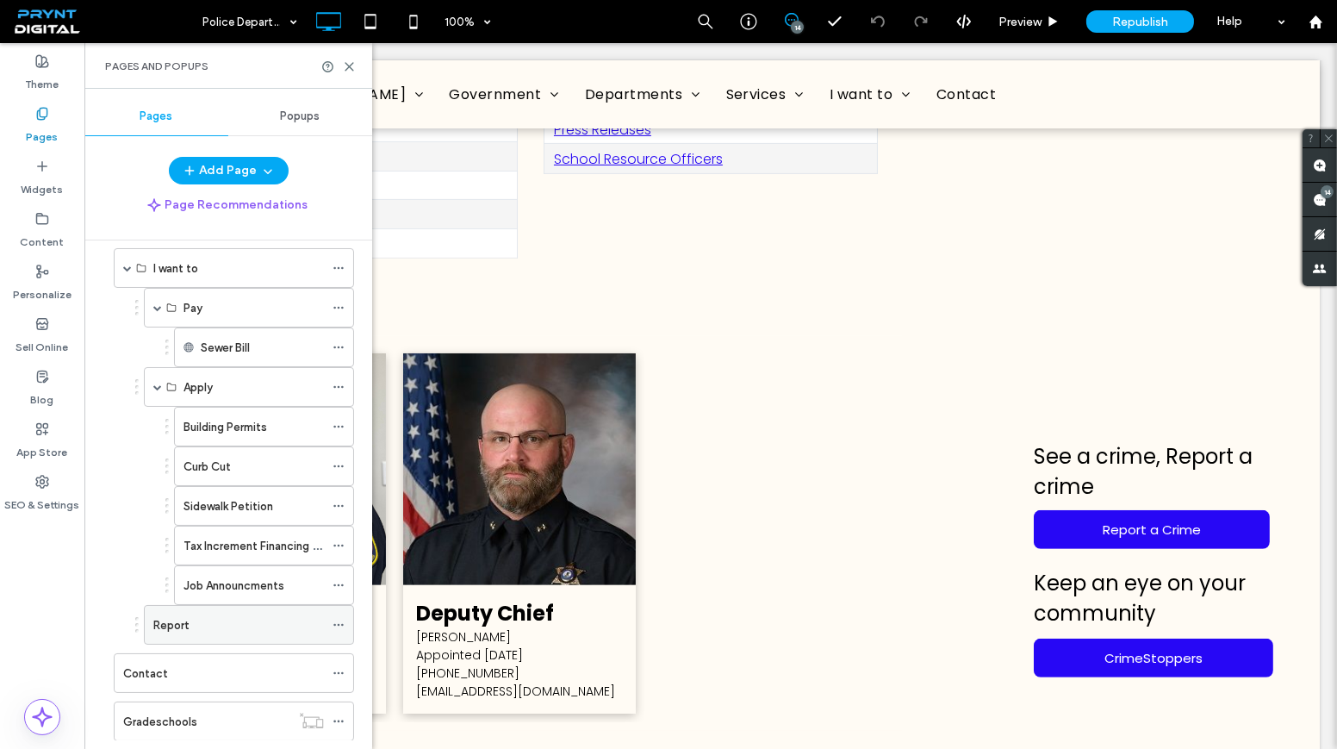
scroll to position [705, 0]
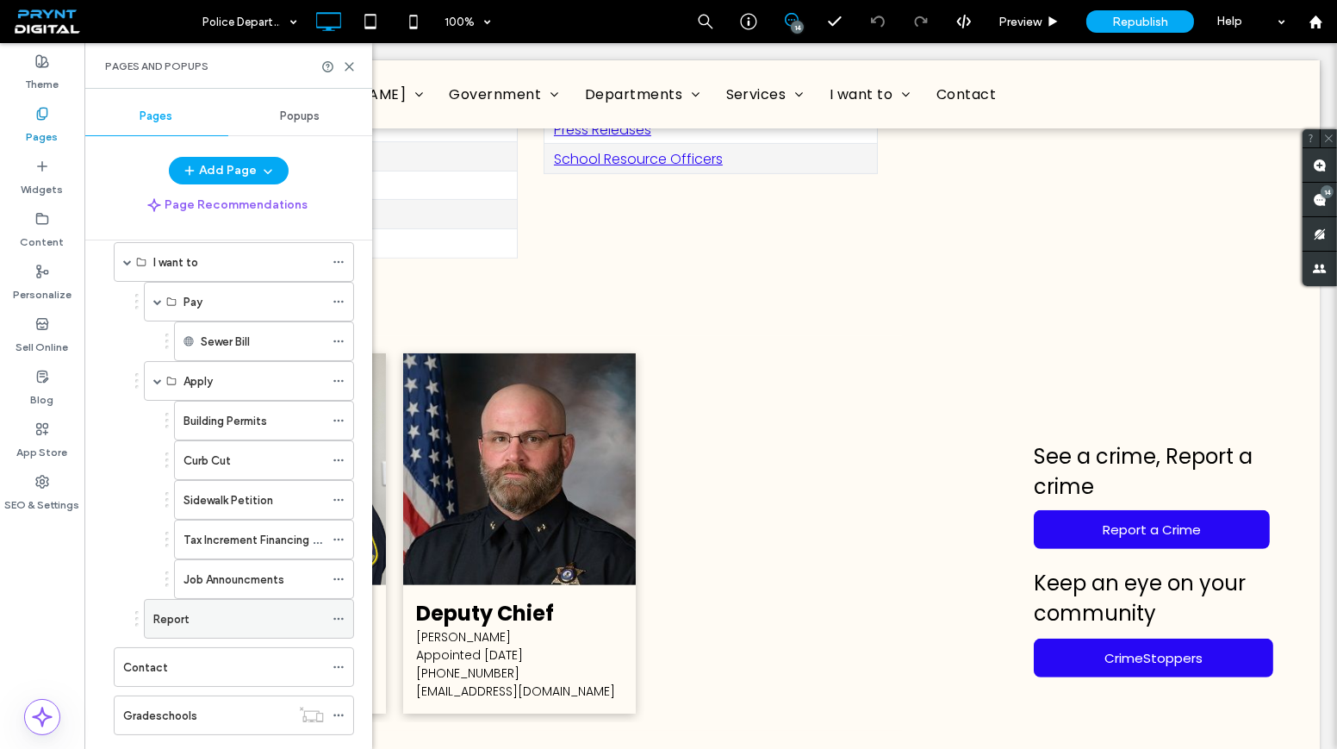
click at [255, 610] on div "Report" at bounding box center [238, 619] width 171 height 18
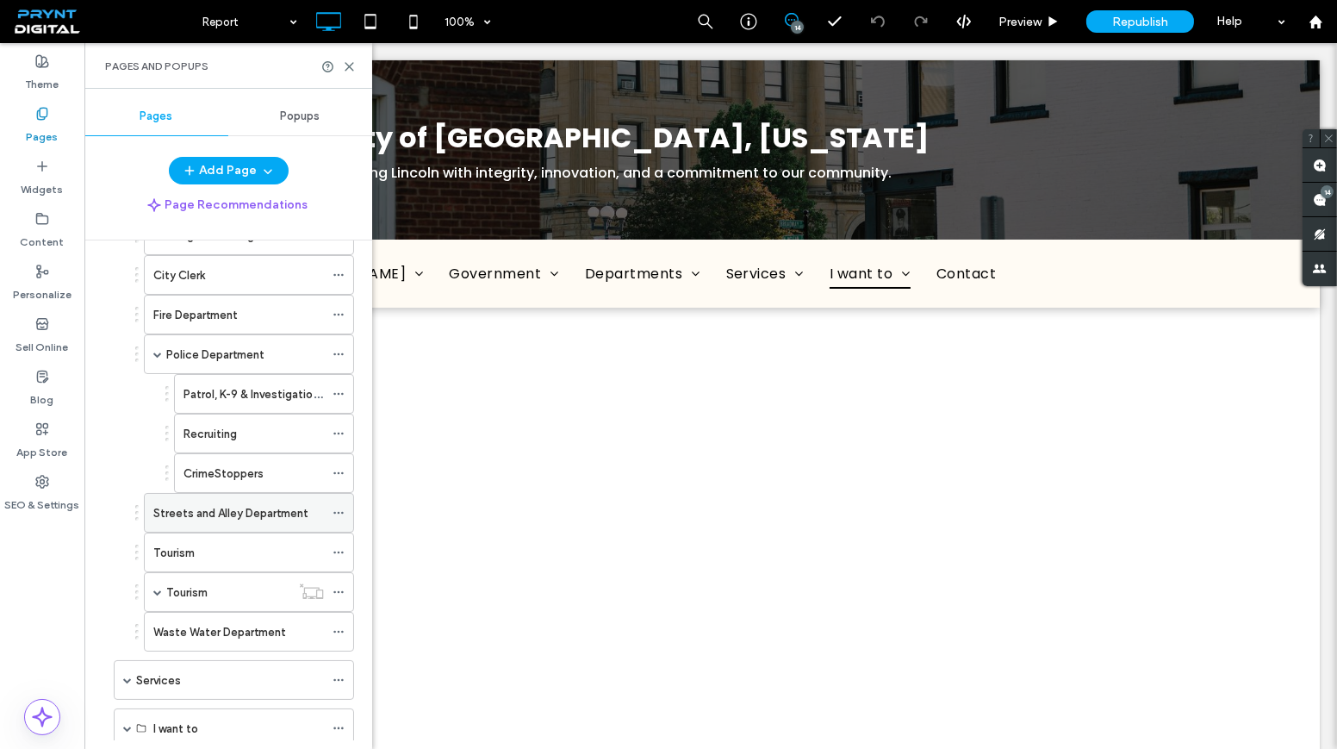
scroll to position [234, 0]
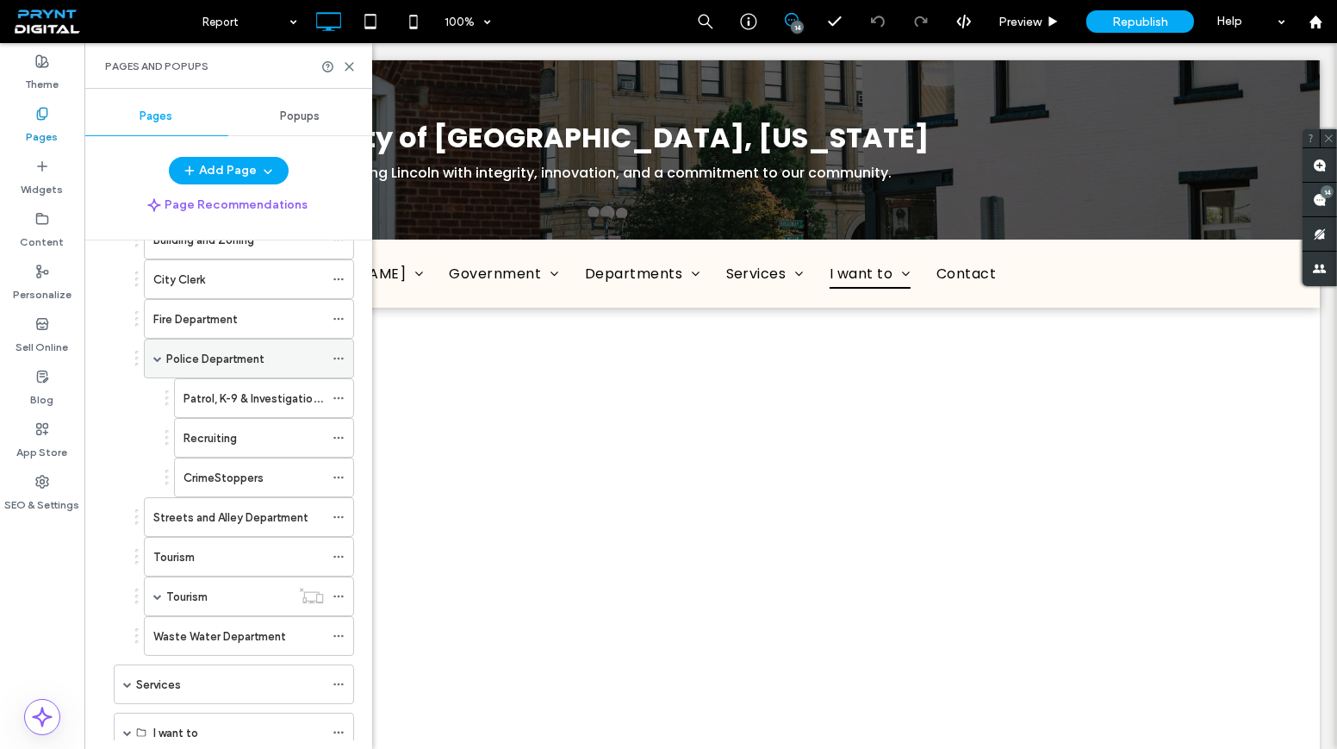
click at [236, 358] on label "Police Department" at bounding box center [215, 359] width 98 height 30
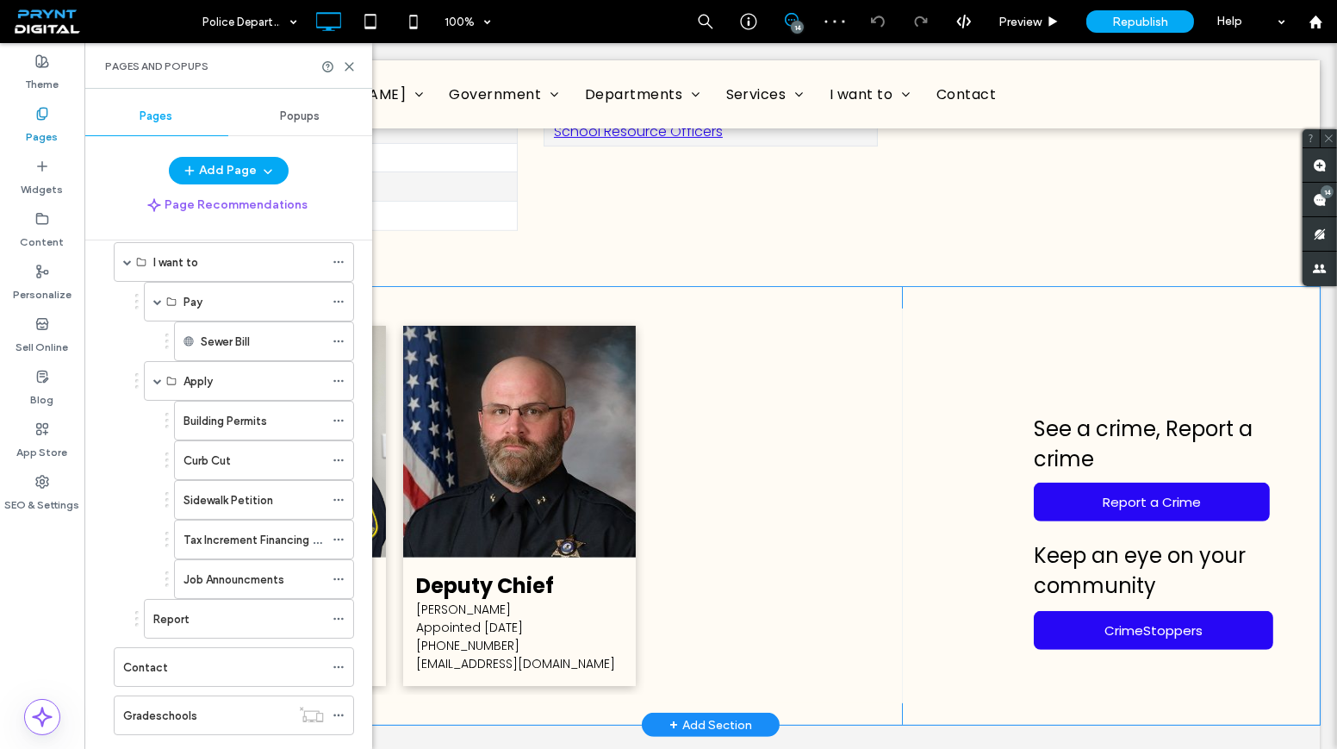
scroll to position [1253, 0]
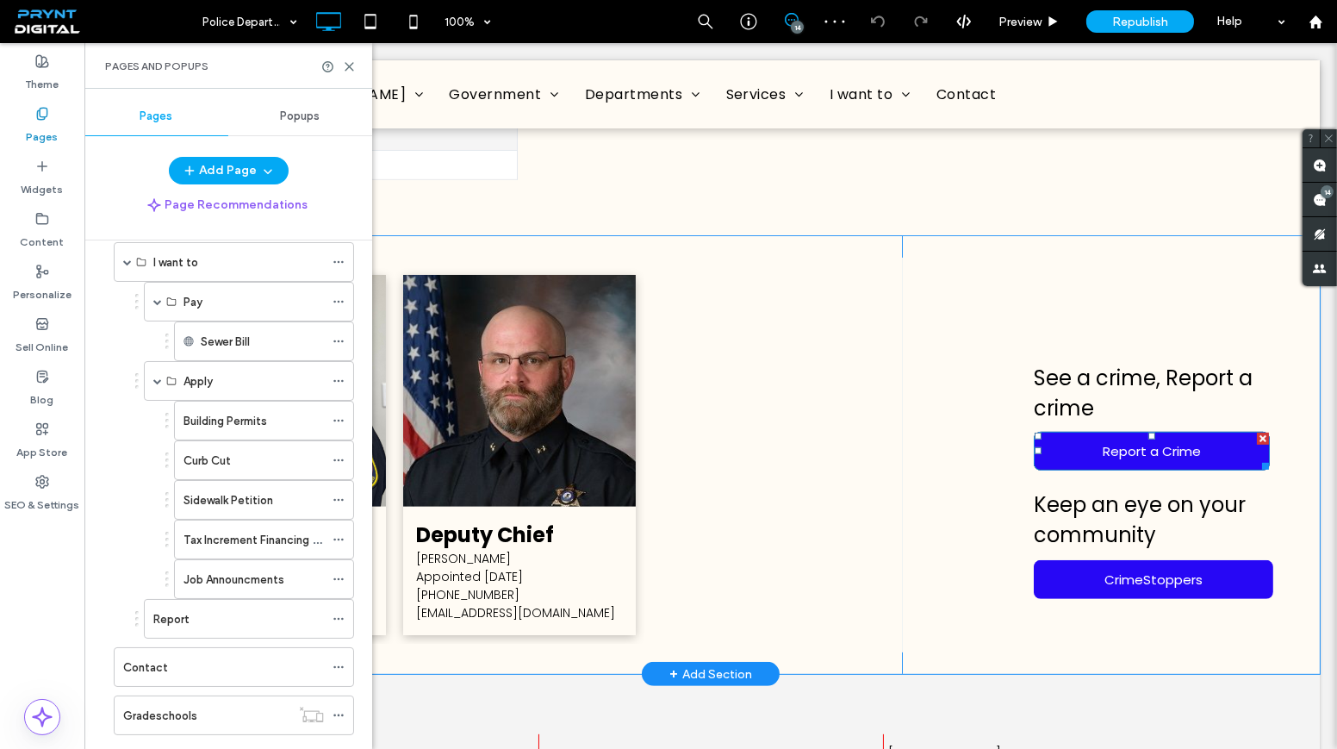
click at [1091, 445] on link "Report a Crime" at bounding box center [1152, 451] width 236 height 39
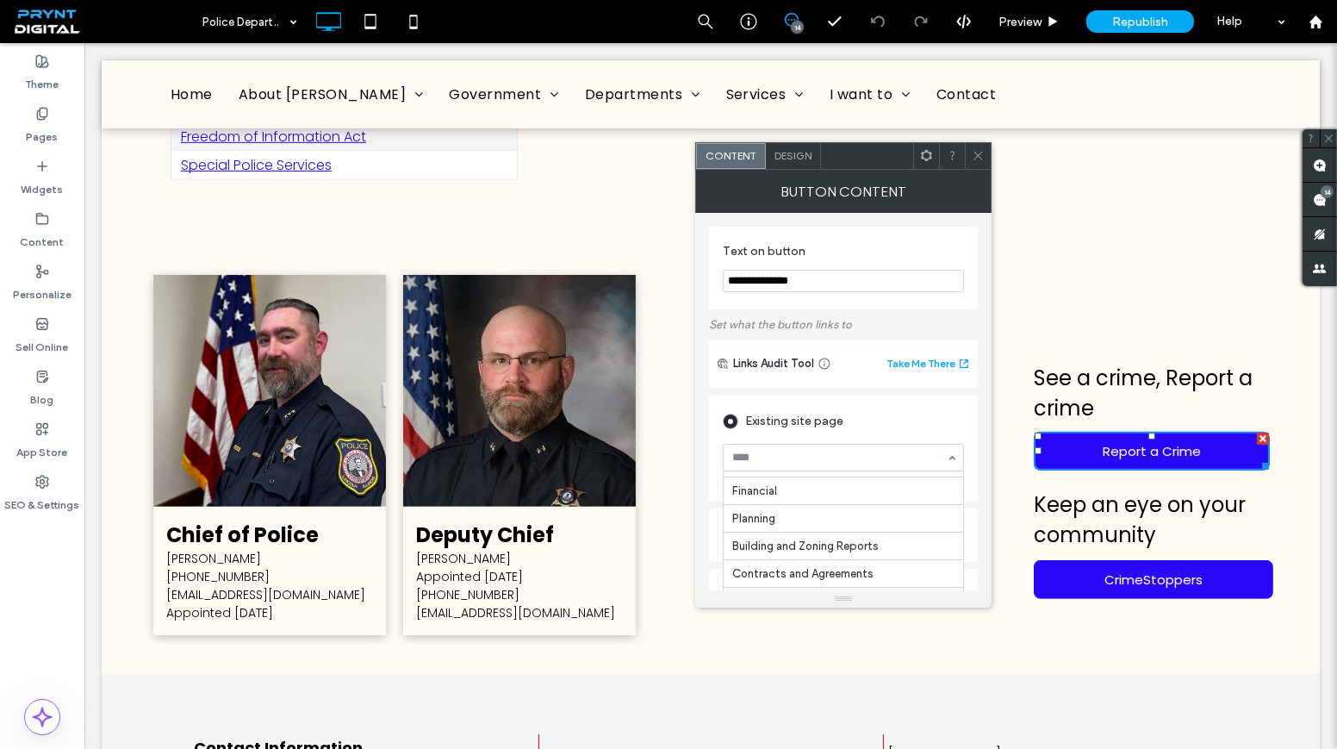
scroll to position [548, 0]
type input "*"
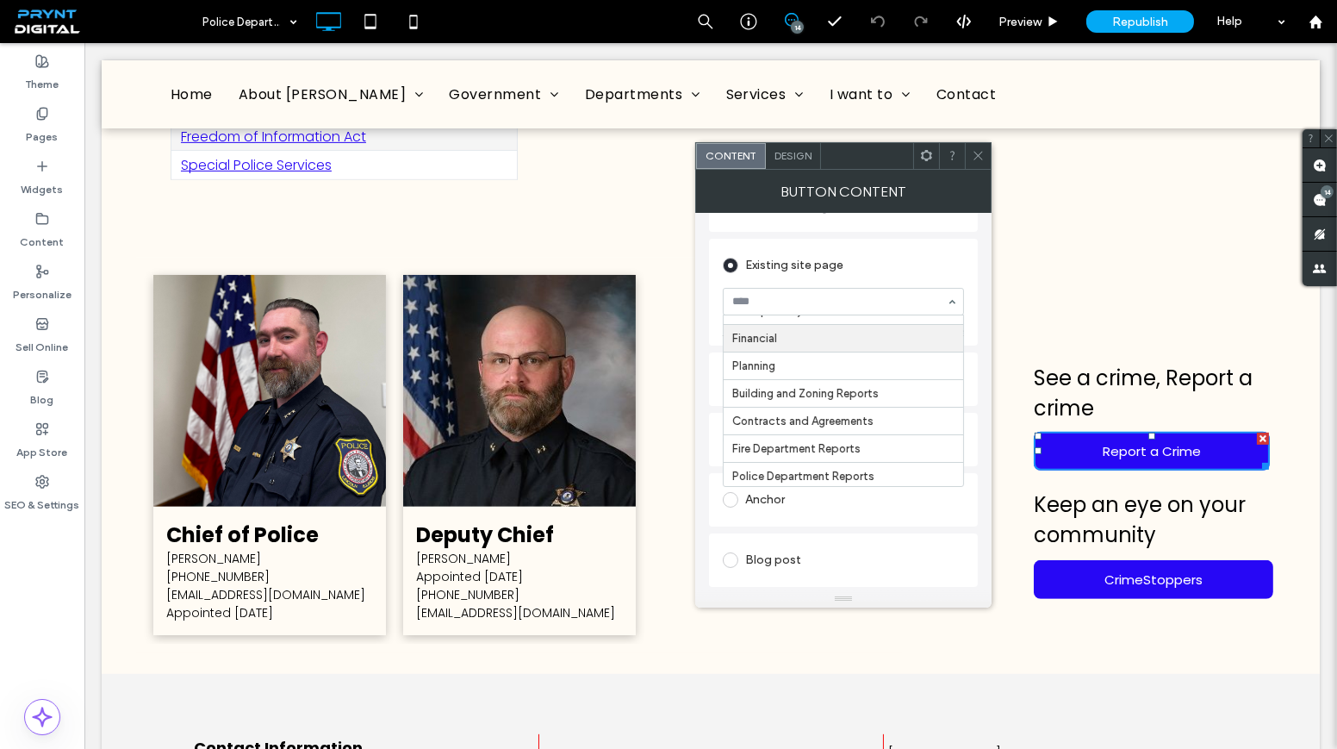
scroll to position [548, 0]
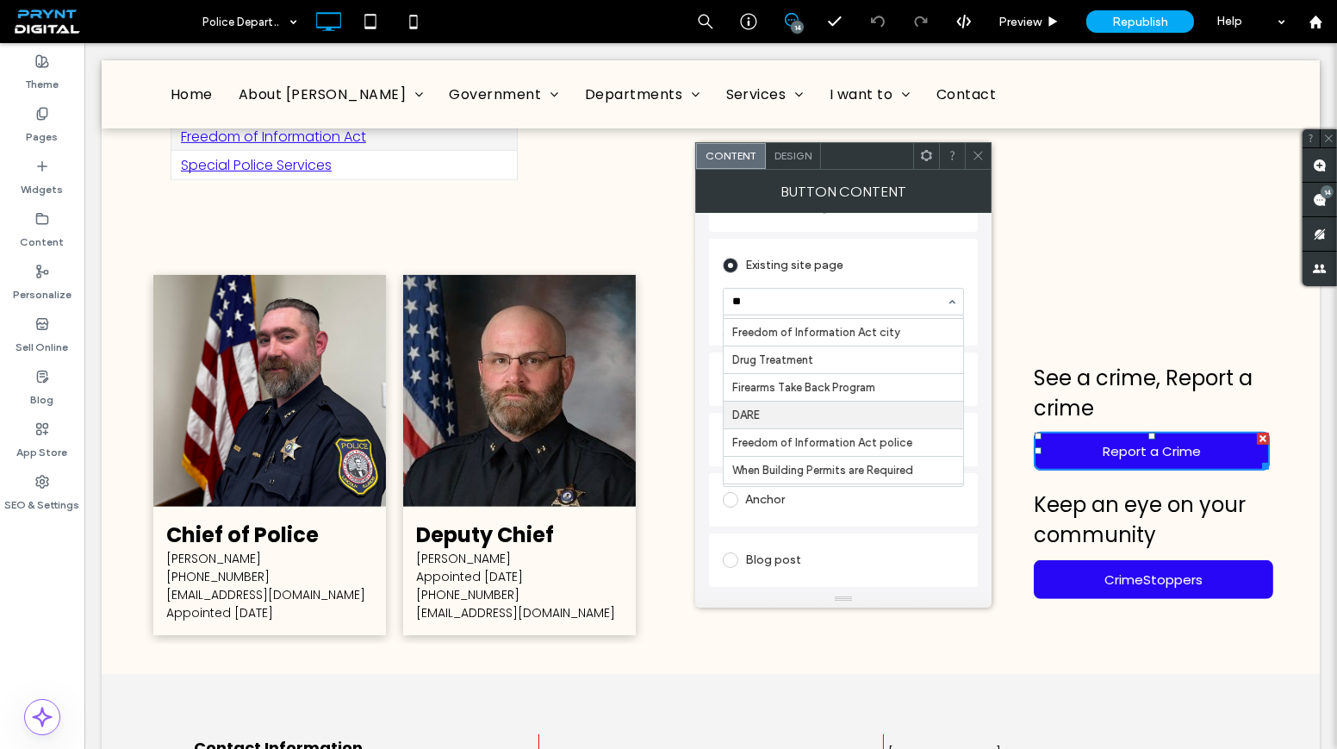
type input "***"
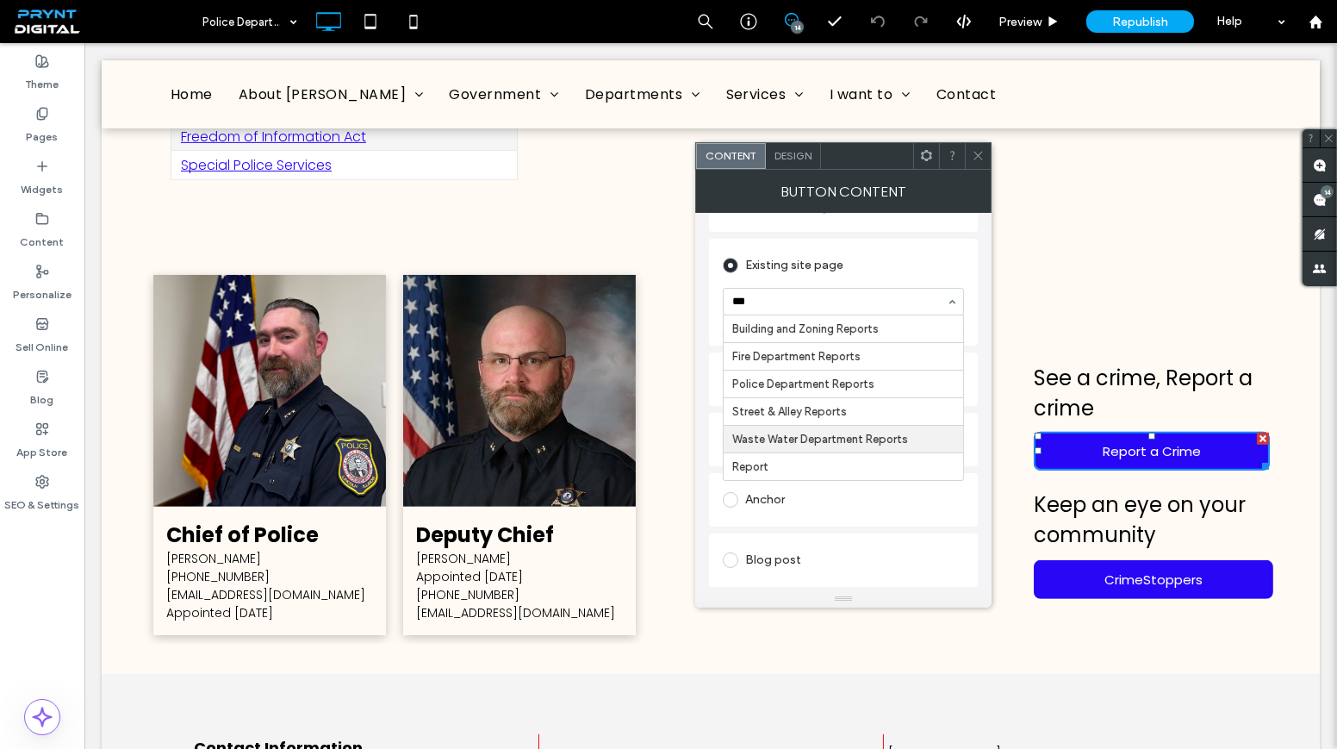
scroll to position [0, 0]
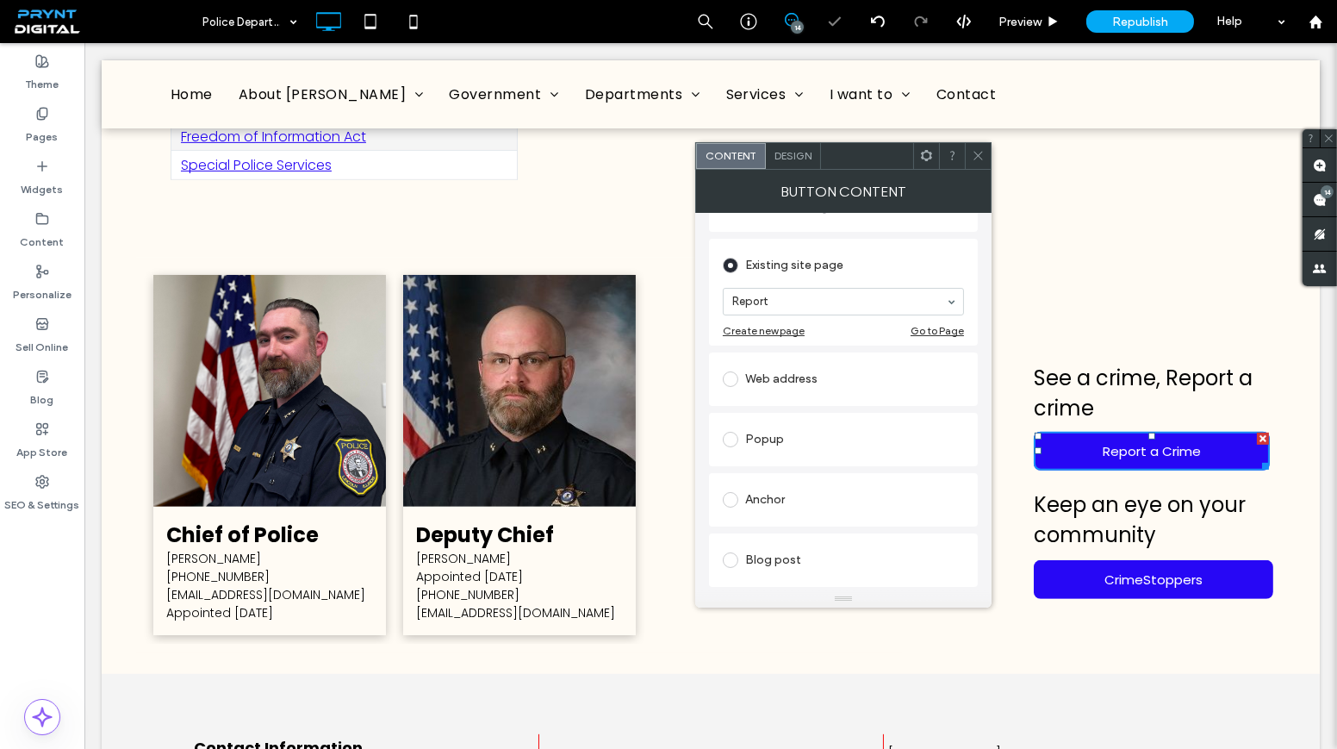
click at [981, 158] on icon at bounding box center [978, 155] width 13 height 13
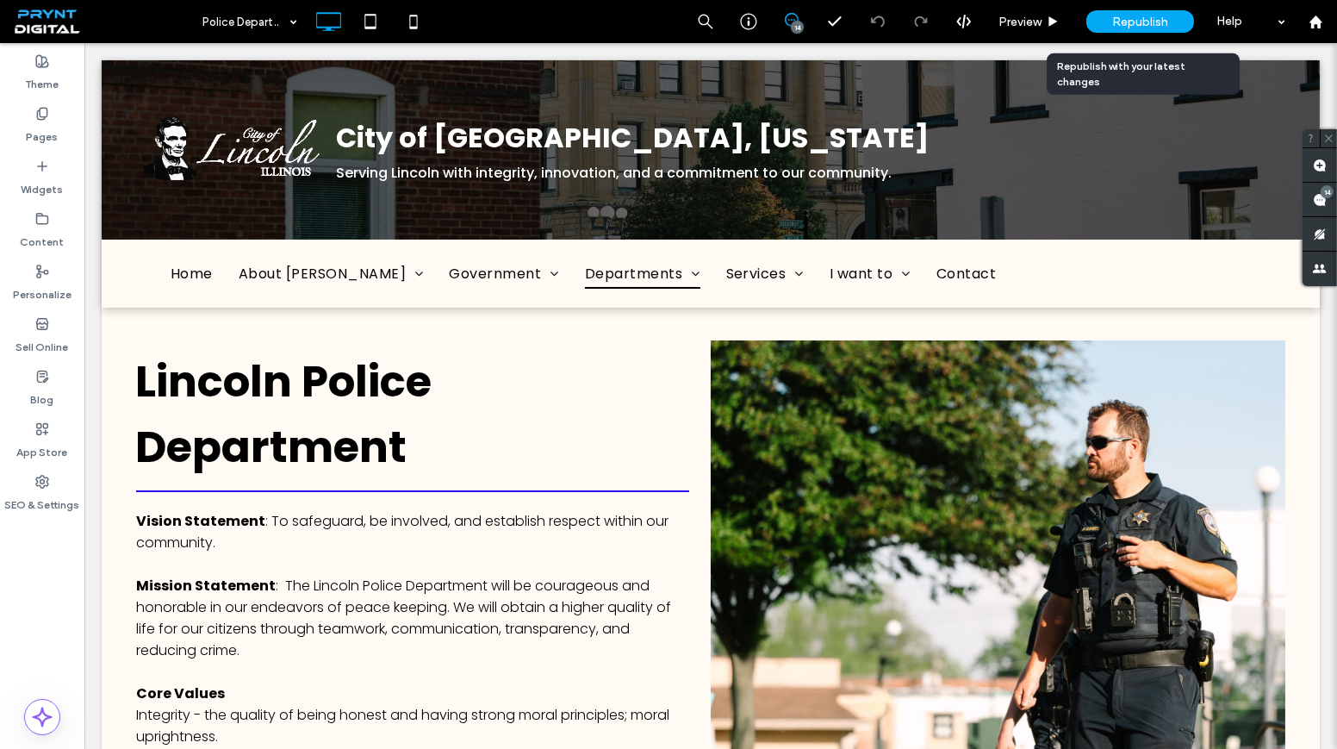
click at [1154, 19] on span "Republish" at bounding box center [1140, 22] width 56 height 15
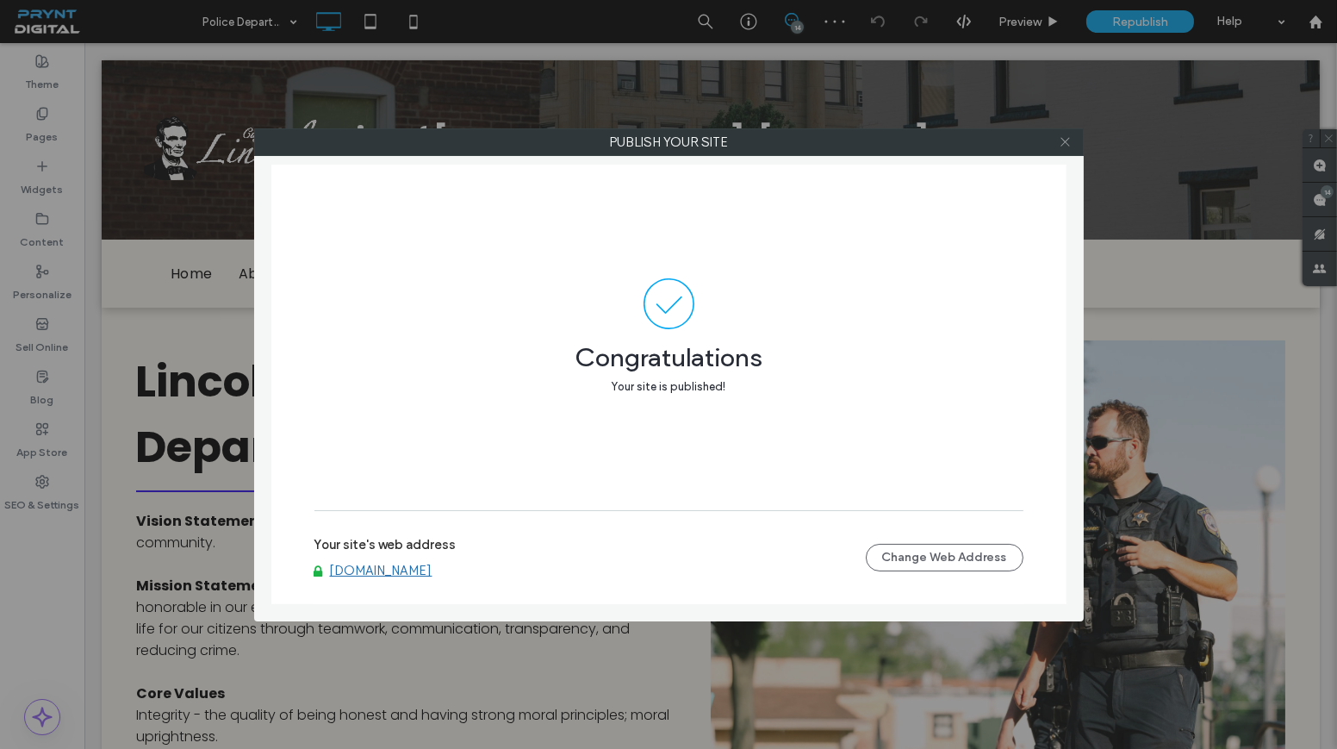
click at [1072, 140] on icon at bounding box center [1065, 141] width 13 height 13
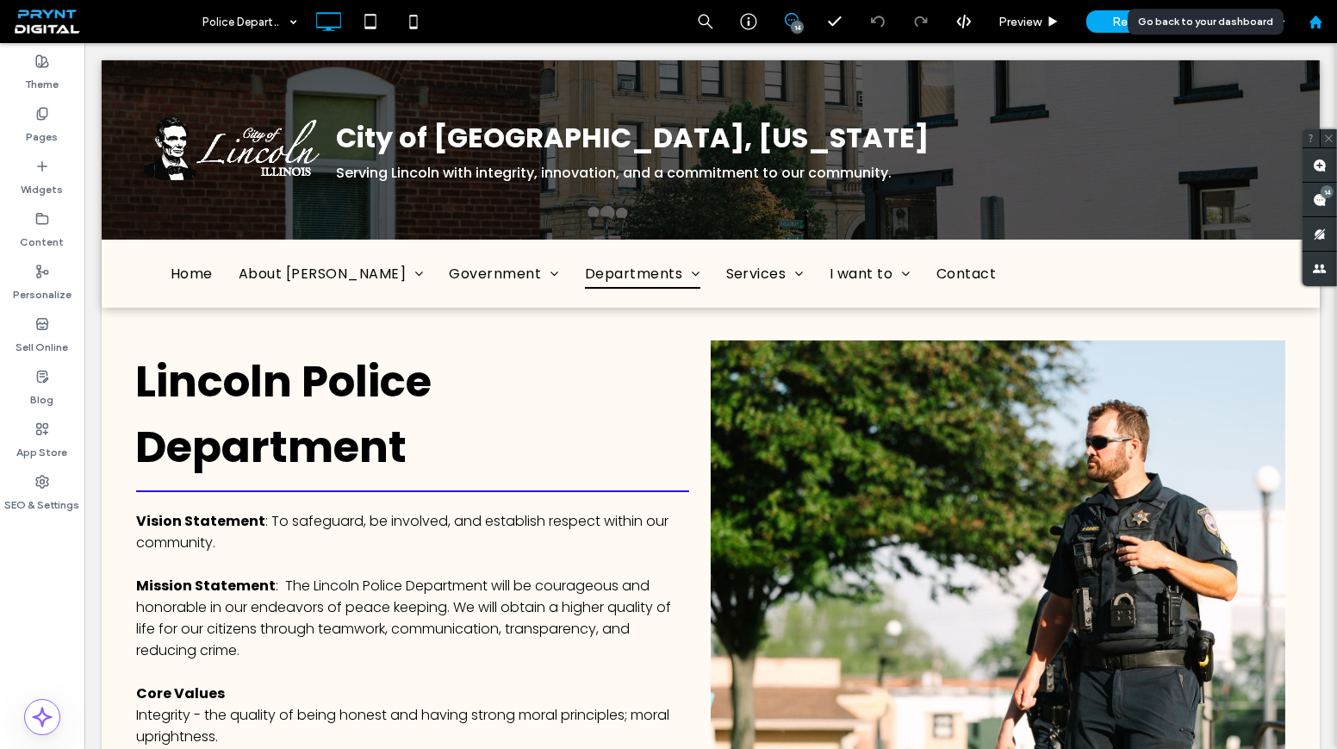
click at [1324, 17] on div at bounding box center [1315, 22] width 41 height 15
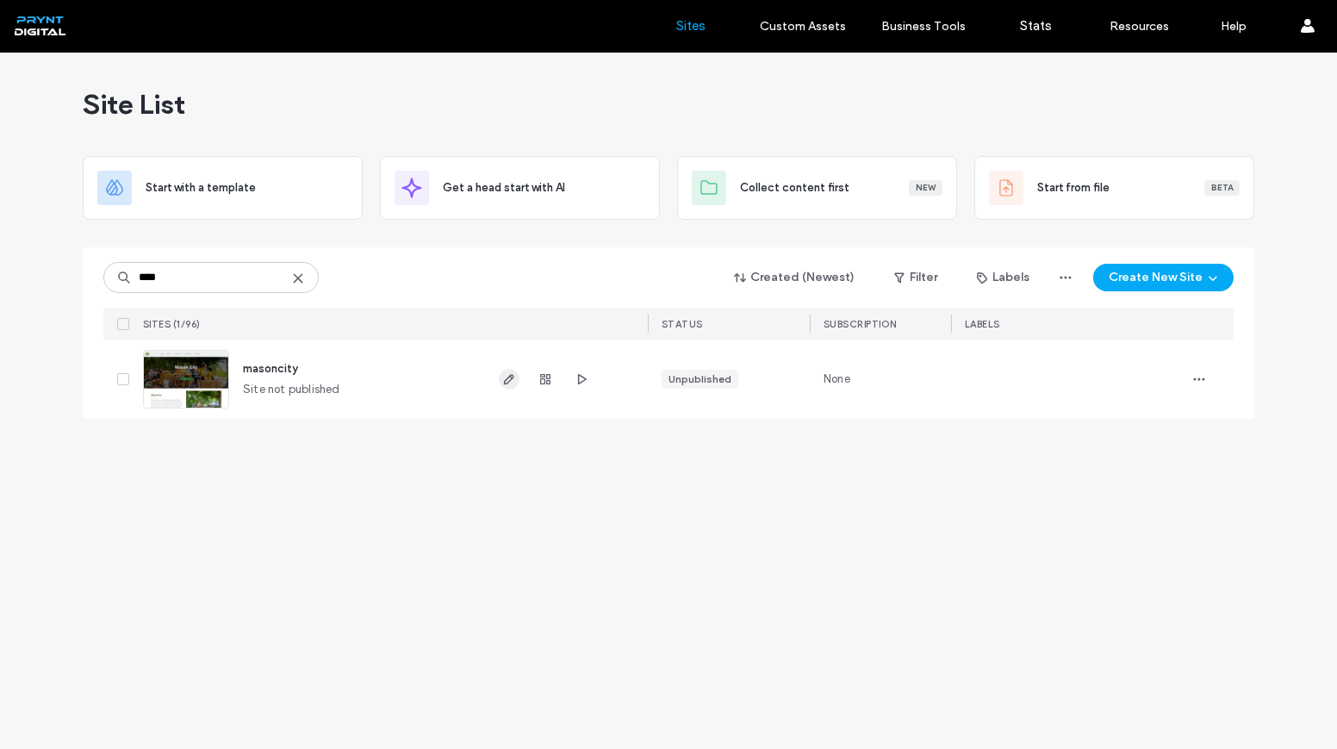
type input "****"
click at [510, 384] on icon "button" at bounding box center [509, 379] width 14 height 14
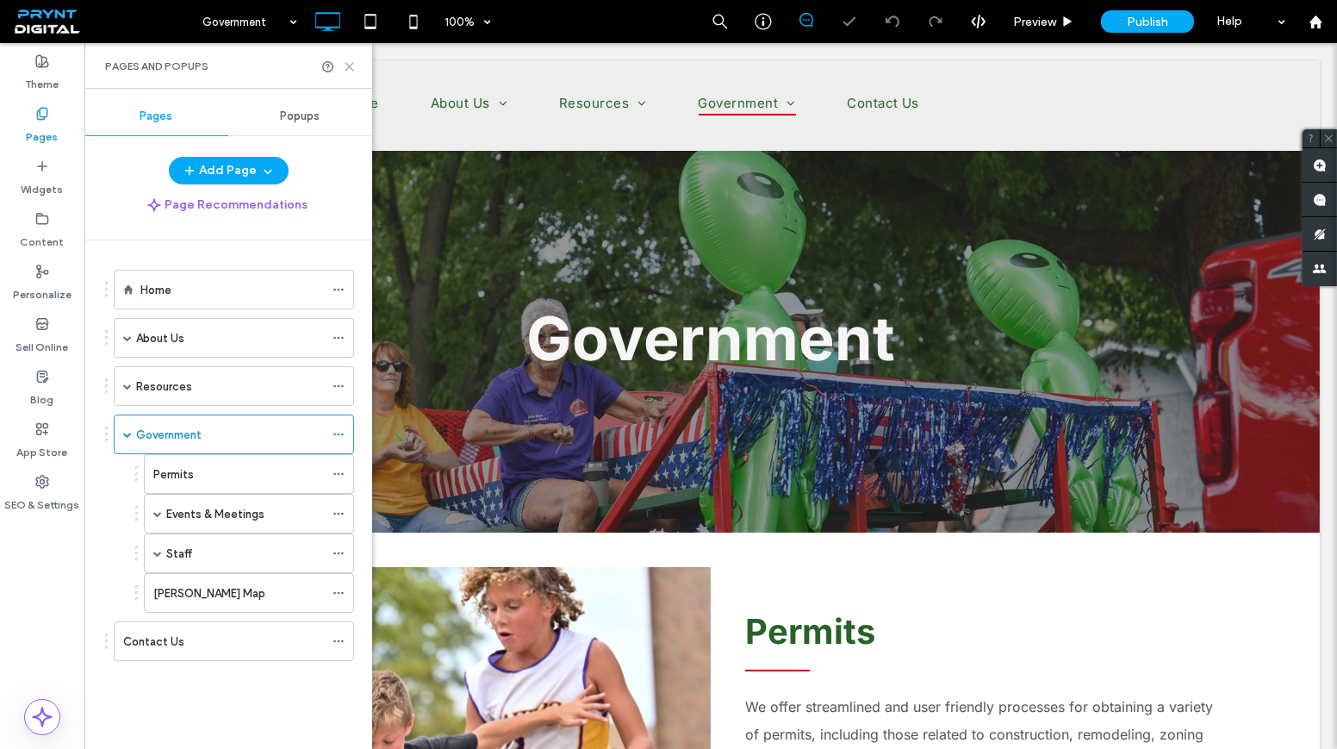
drag, startPoint x: 349, startPoint y: 65, endPoint x: 264, endPoint y: 23, distance: 94.4
click at [349, 65] on use at bounding box center [349, 67] width 8 height 8
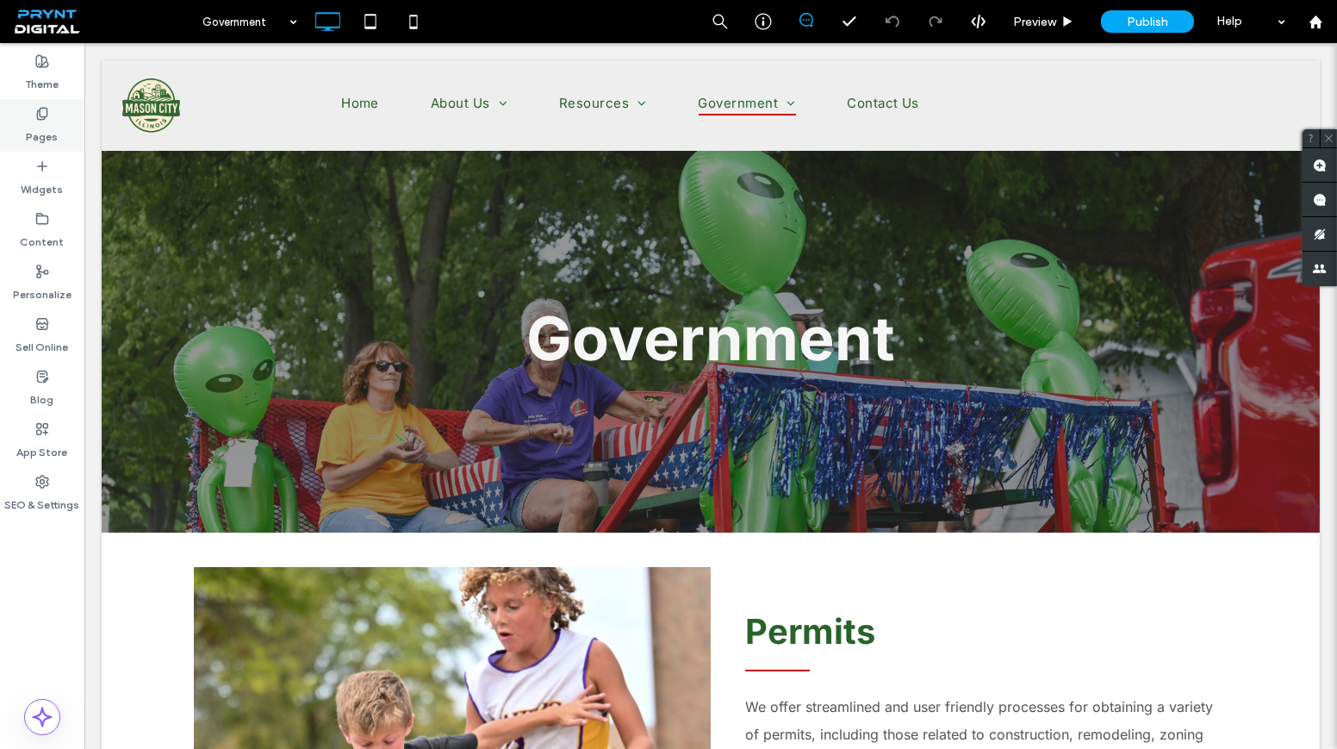
click at [52, 126] on label "Pages" at bounding box center [43, 133] width 32 height 24
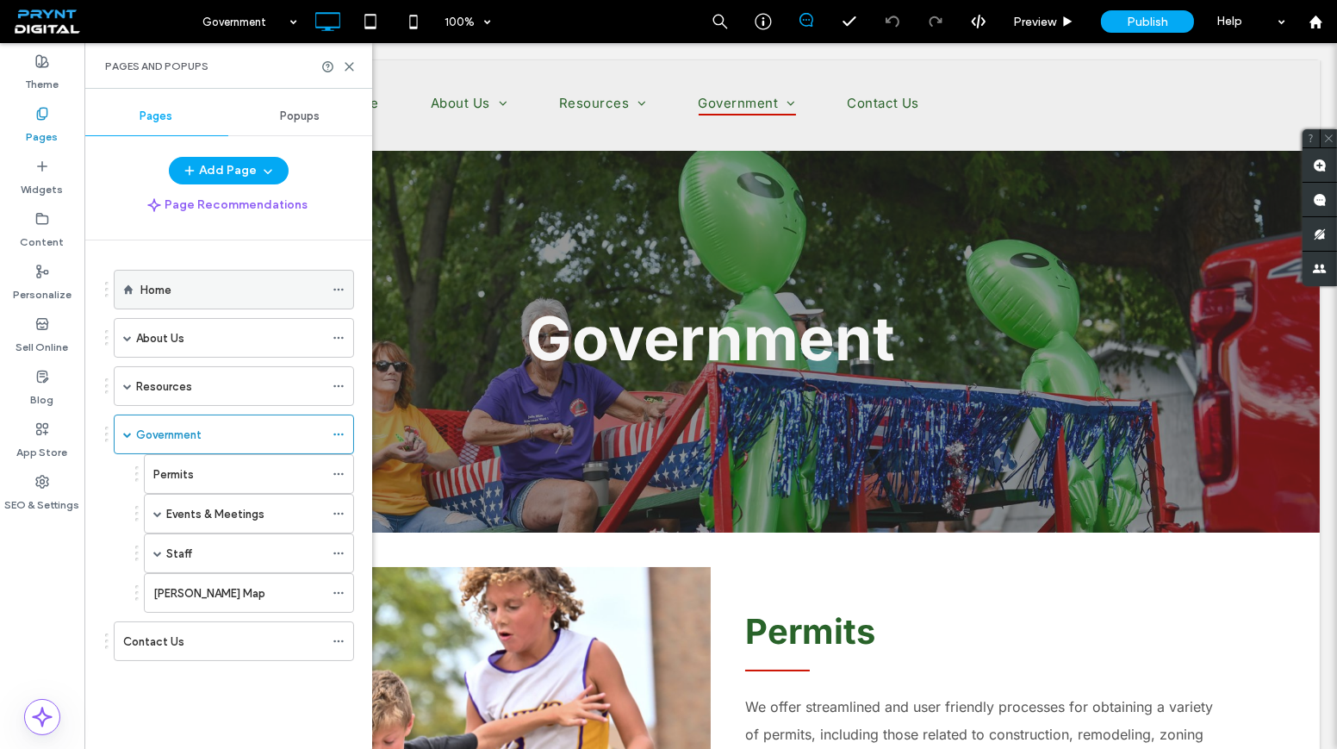
click at [180, 289] on div "Home" at bounding box center [231, 290] width 183 height 18
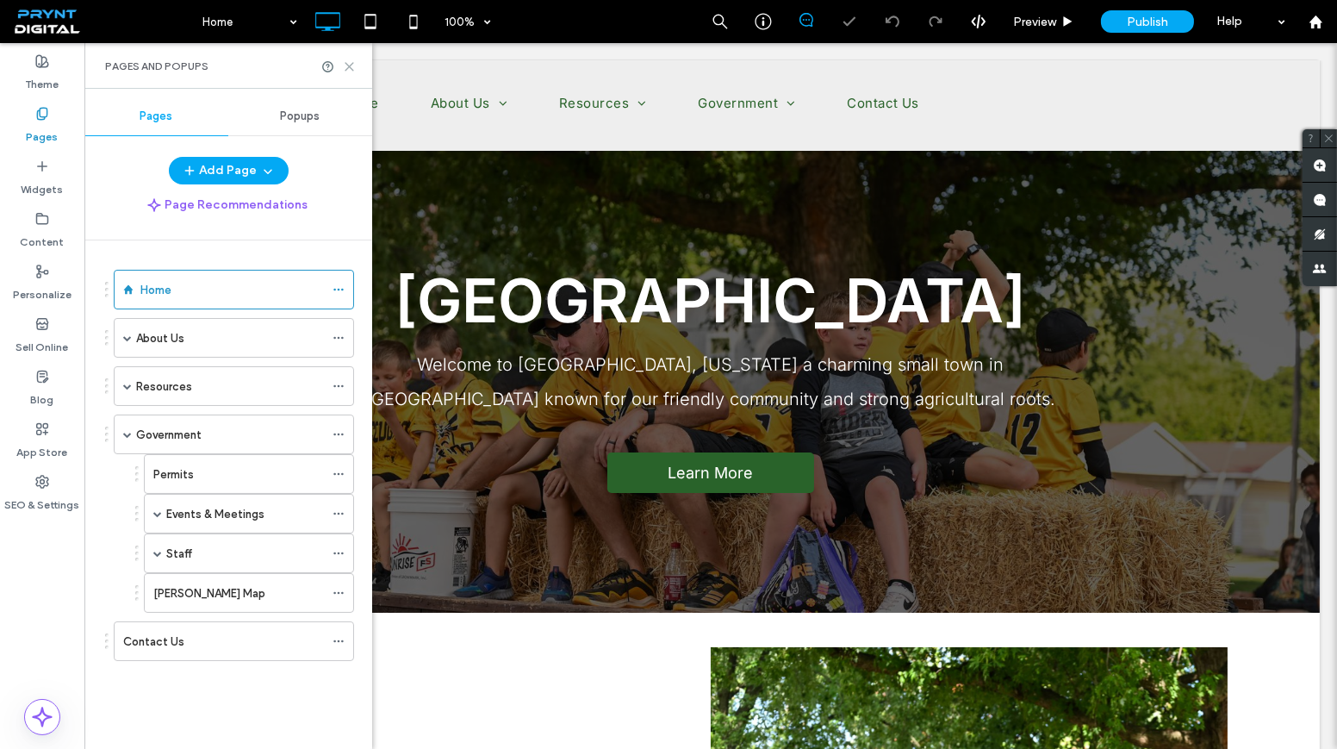
drag, startPoint x: 352, startPoint y: 64, endPoint x: 302, endPoint y: 162, distance: 110.2
click at [352, 63] on use at bounding box center [349, 67] width 8 height 8
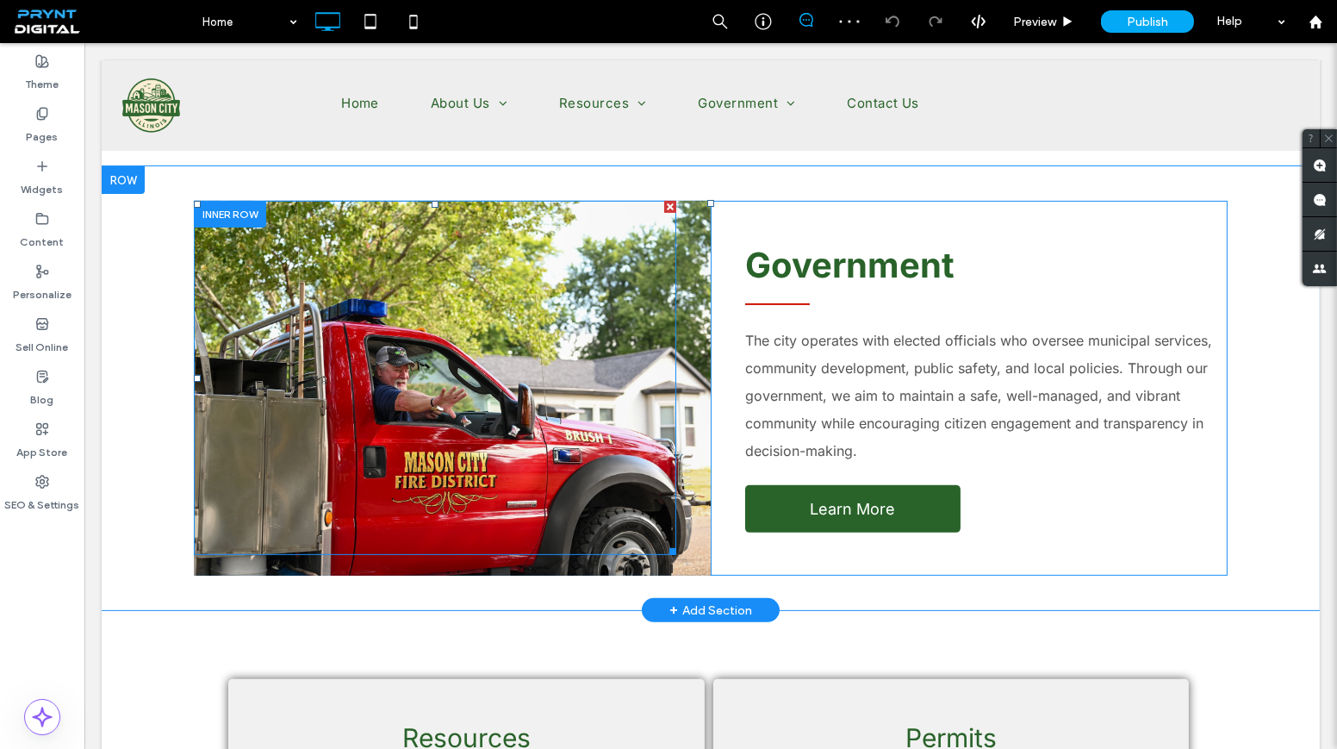
scroll to position [1017, 0]
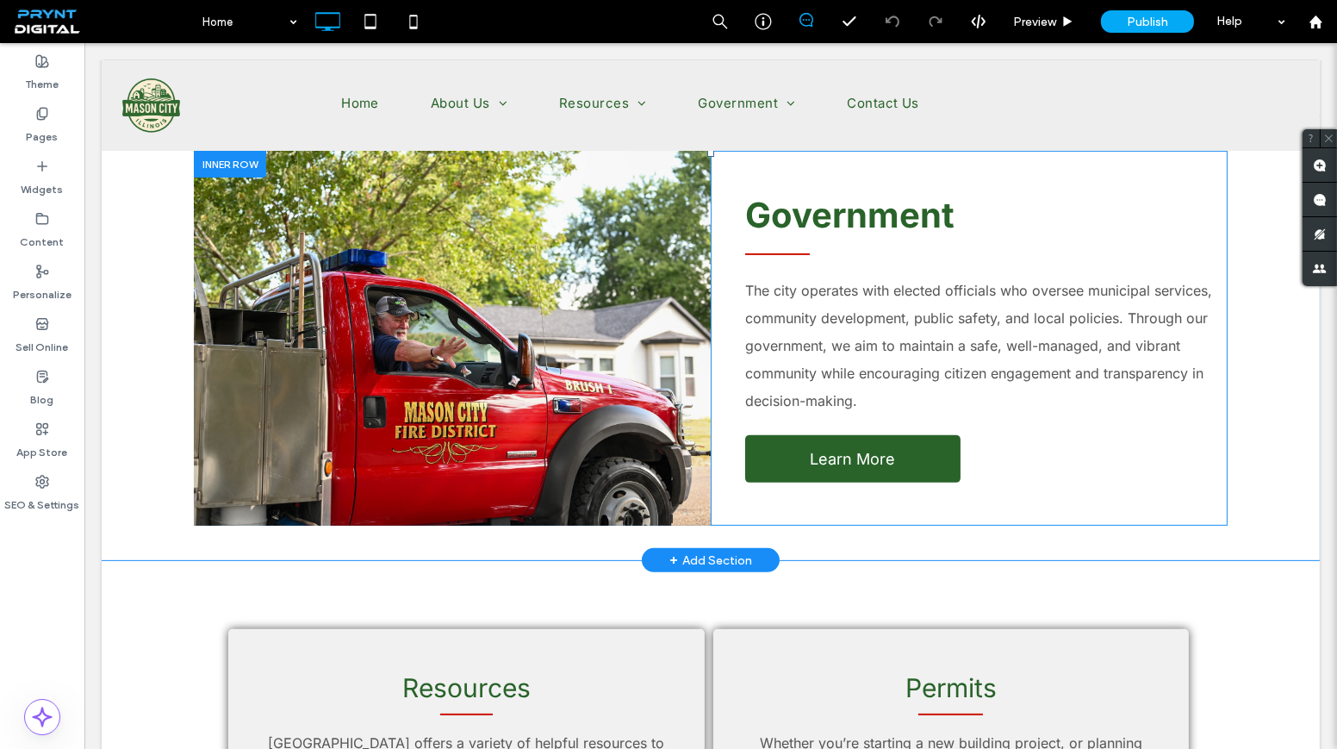
click at [681, 339] on div "Click To Paste" at bounding box center [452, 338] width 517 height 375
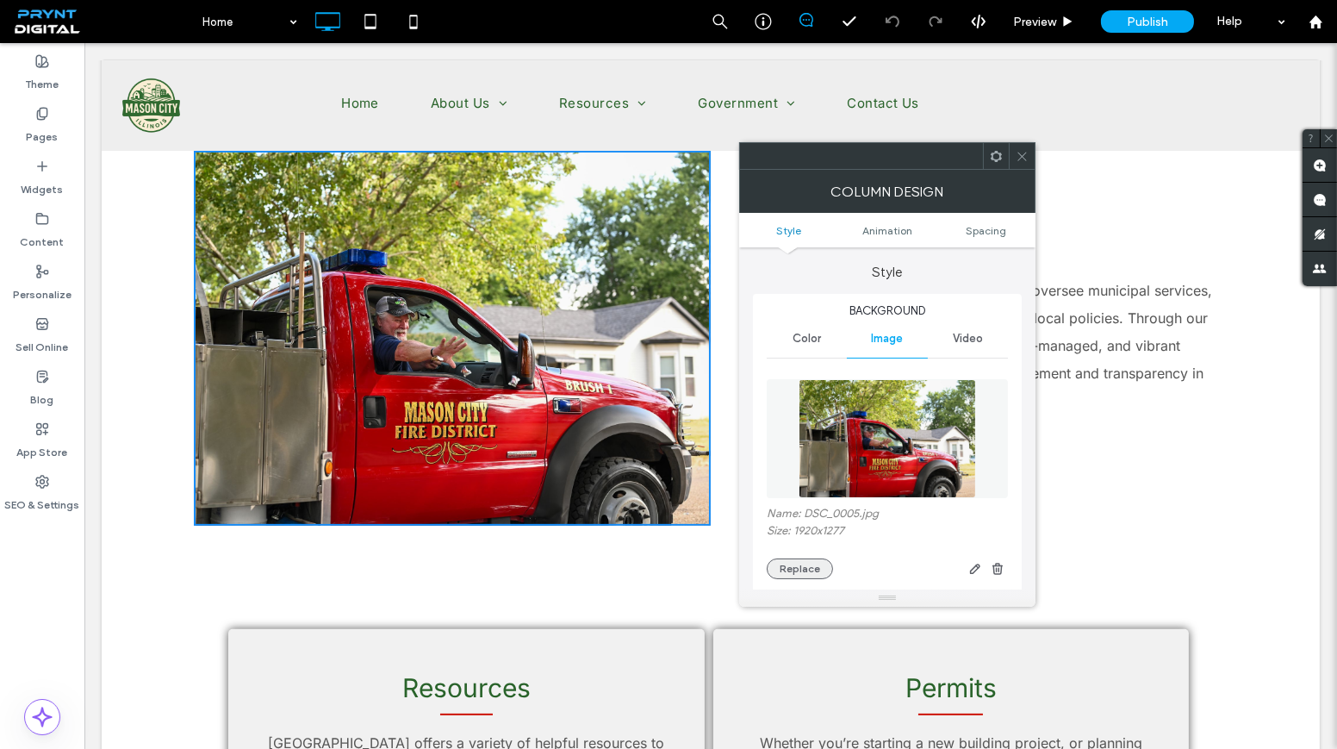
click at [809, 564] on button "Replace" at bounding box center [800, 568] width 66 height 21
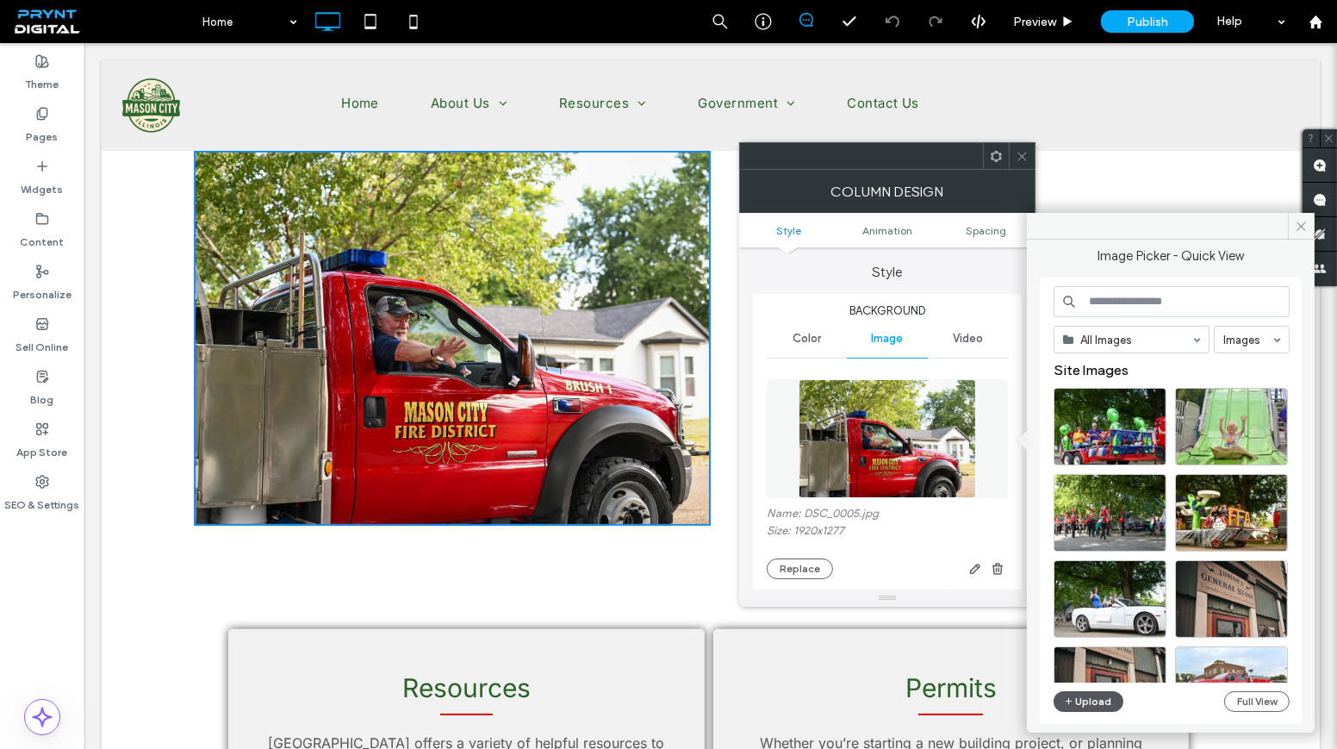
click at [1079, 691] on button "Upload" at bounding box center [1089, 701] width 71 height 21
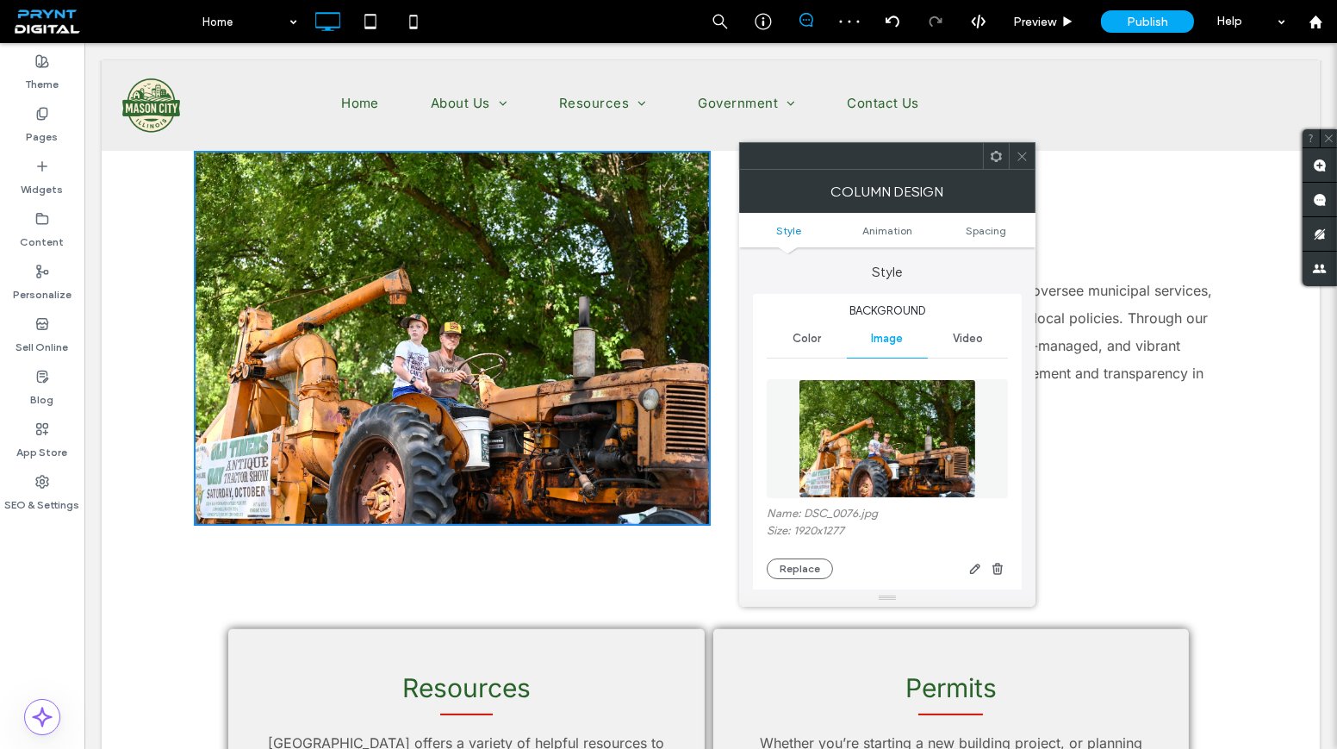
click at [1022, 157] on icon at bounding box center [1022, 156] width 13 height 13
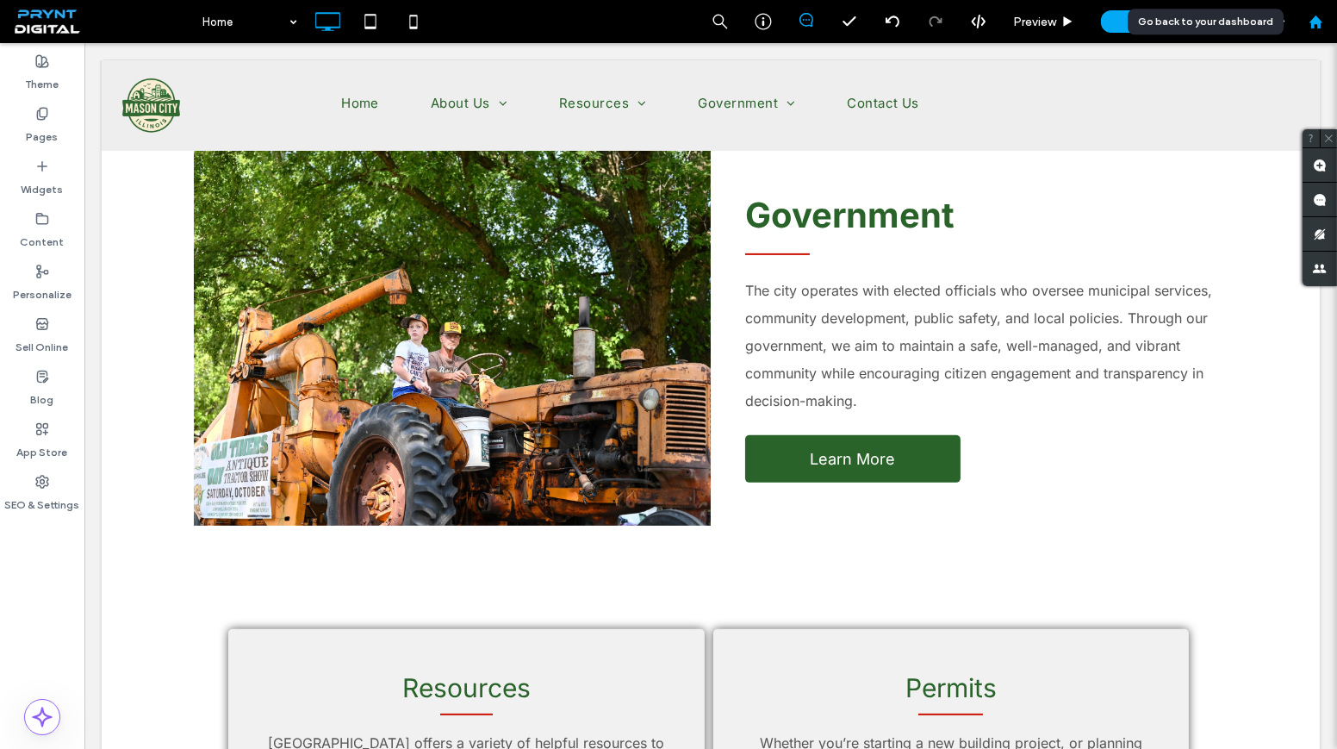
click at [1313, 24] on use at bounding box center [1315, 21] width 13 height 13
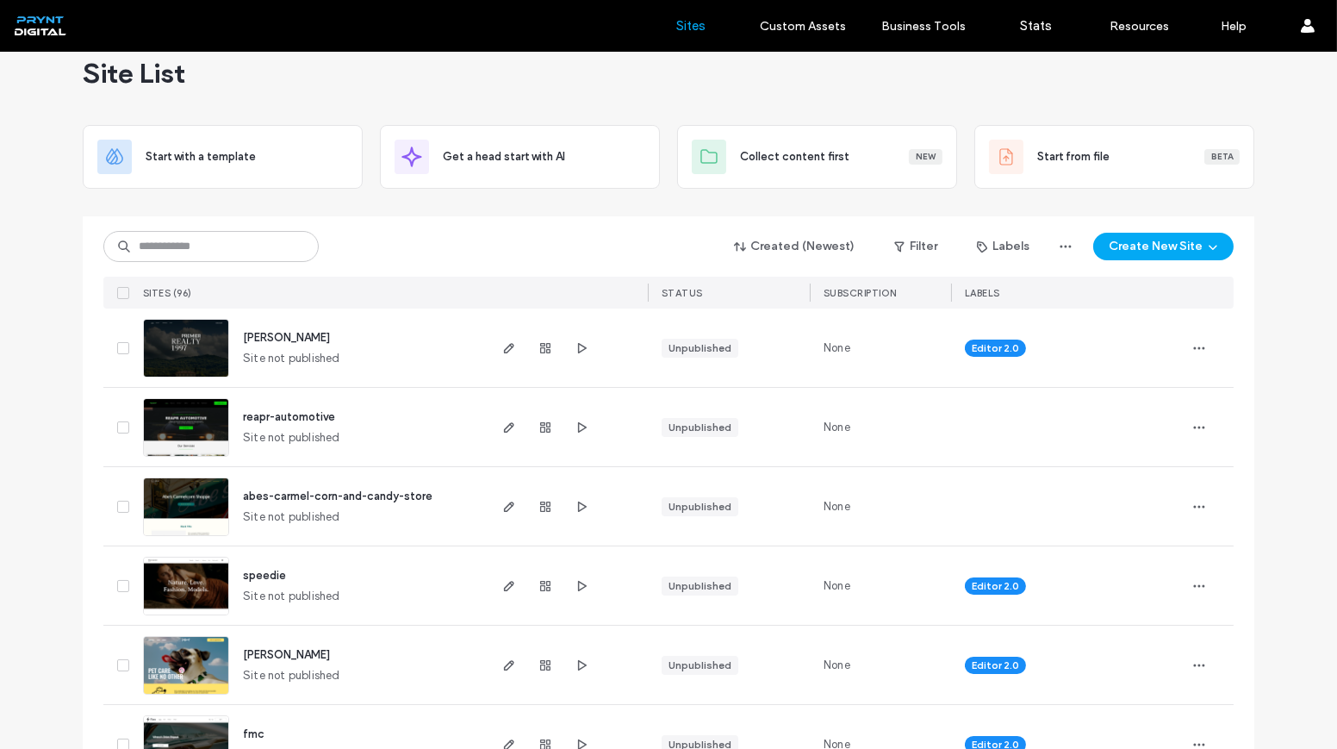
scroll to position [78, 0]
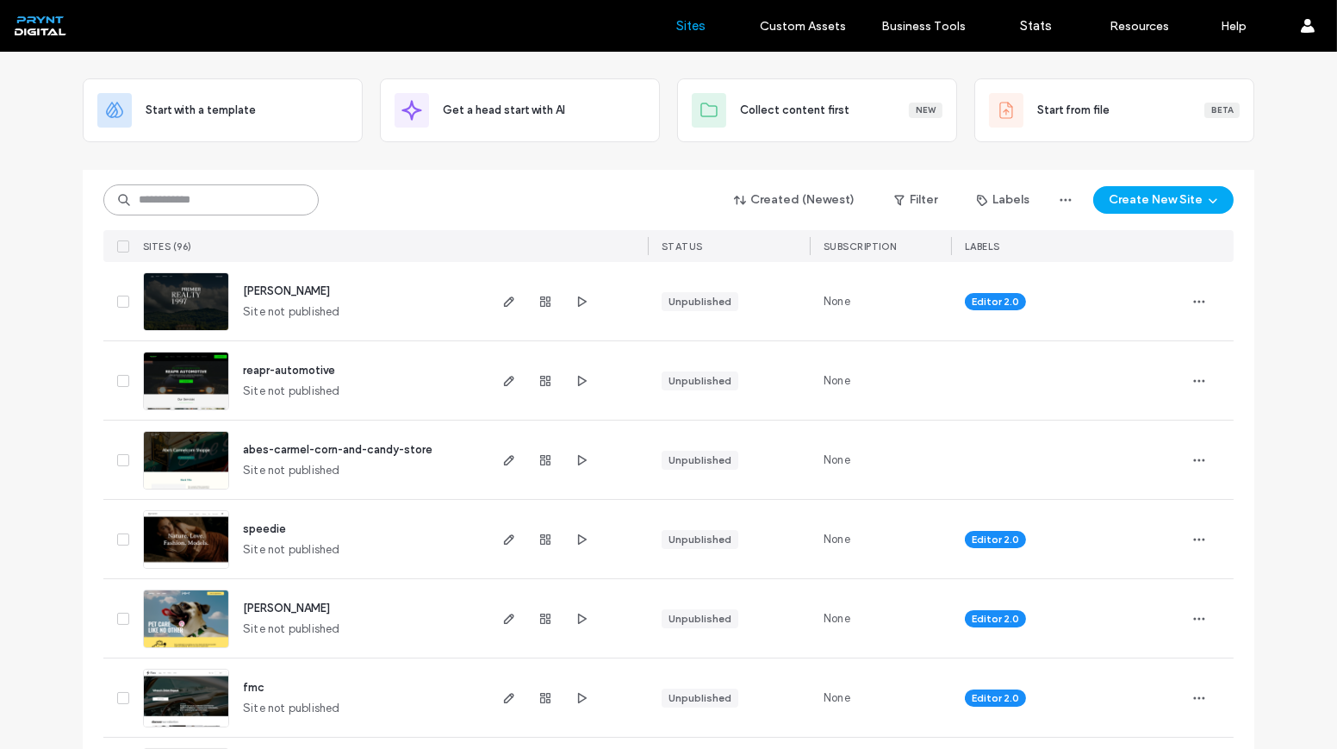
click at [288, 189] on input at bounding box center [210, 199] width 215 height 31
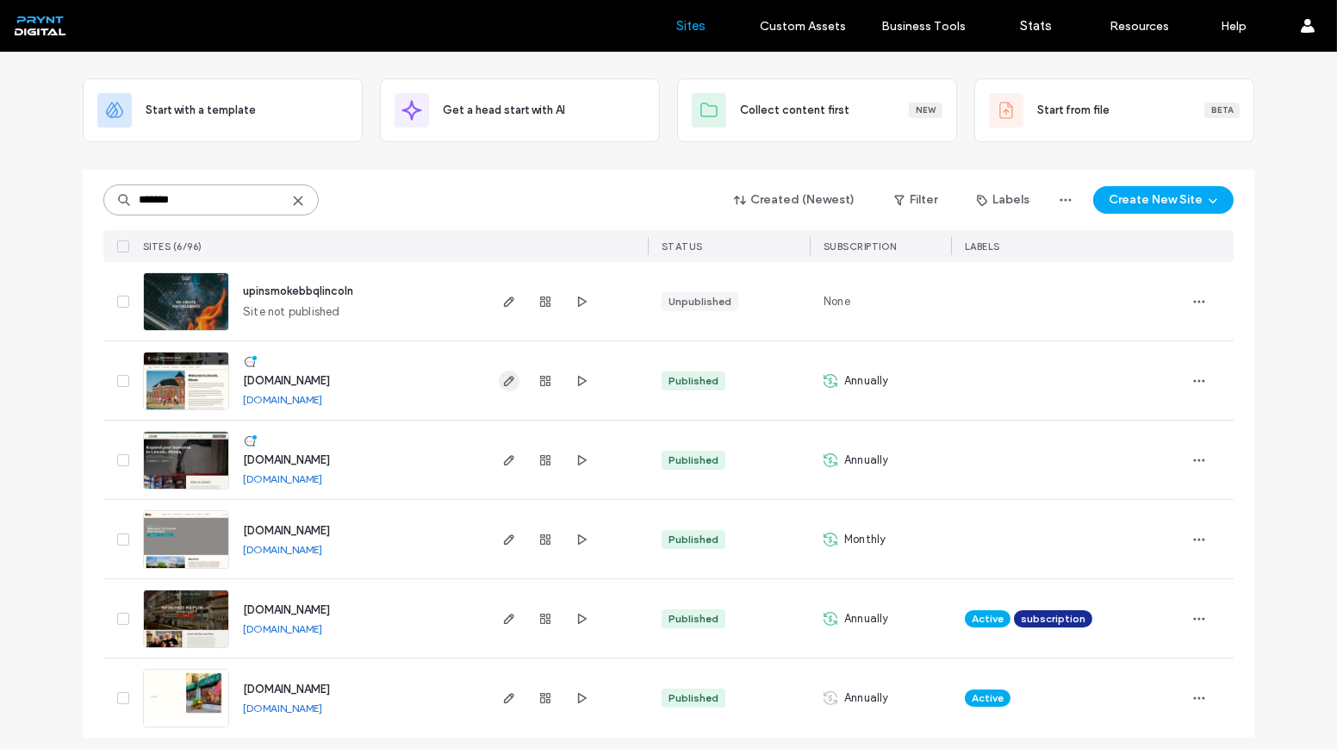
type input "*******"
click at [502, 374] on icon "button" at bounding box center [509, 381] width 14 height 14
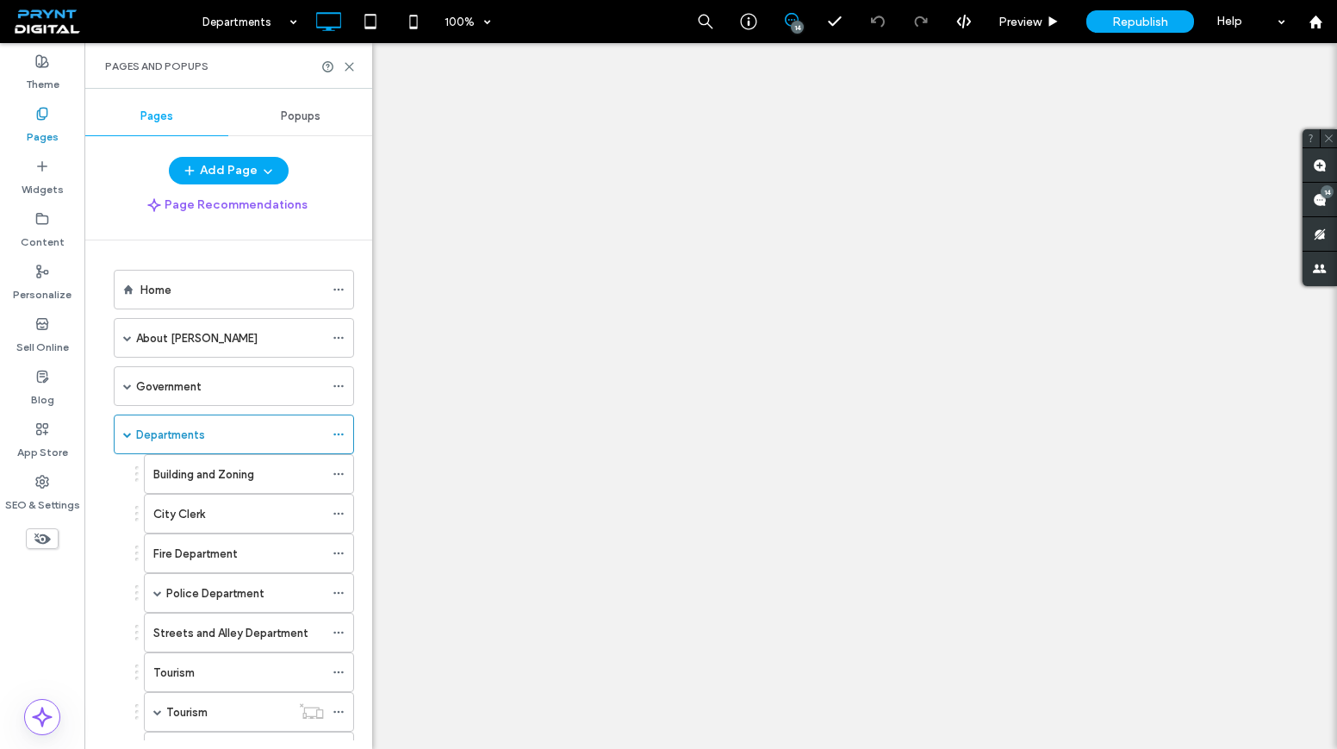
click at [246, 420] on div "Departments 100% 14 Preview Republish Help Site Comments Team & Clients Automat…" at bounding box center [668, 374] width 1337 height 749
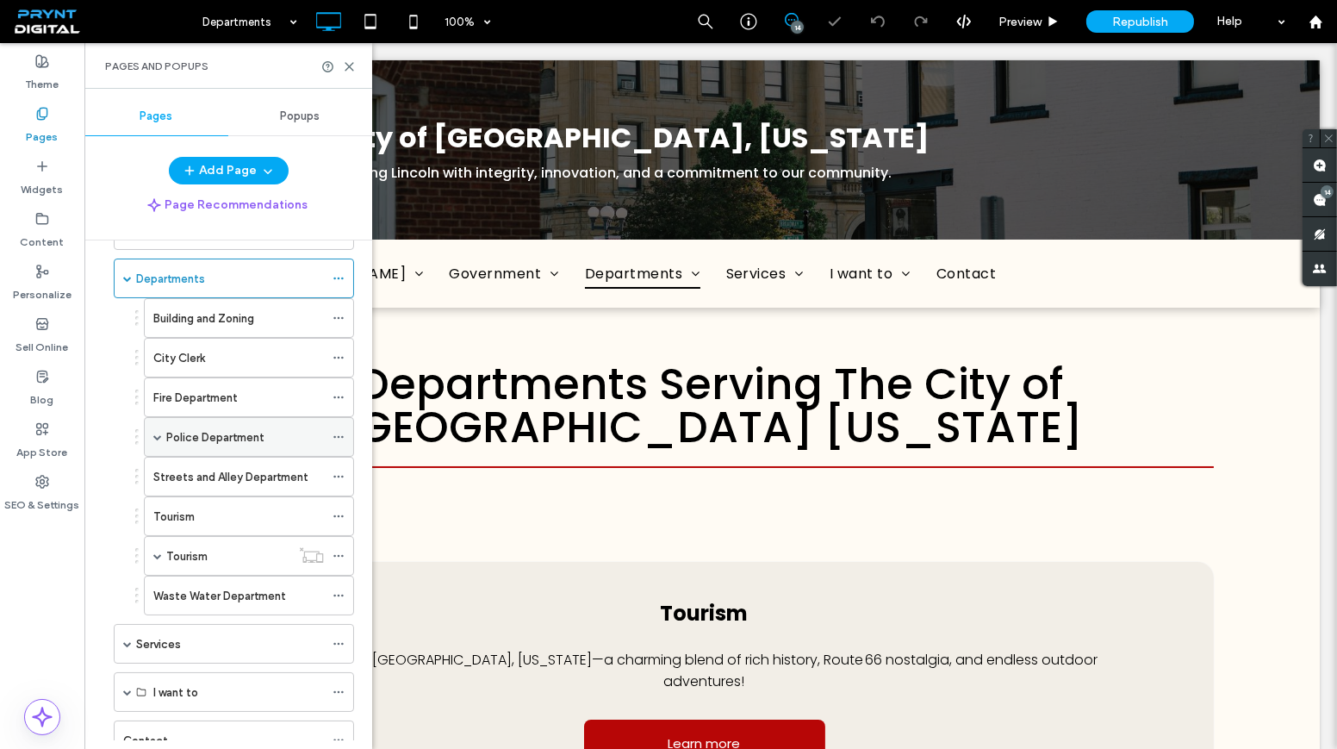
click at [246, 423] on label "Police Department" at bounding box center [215, 437] width 98 height 30
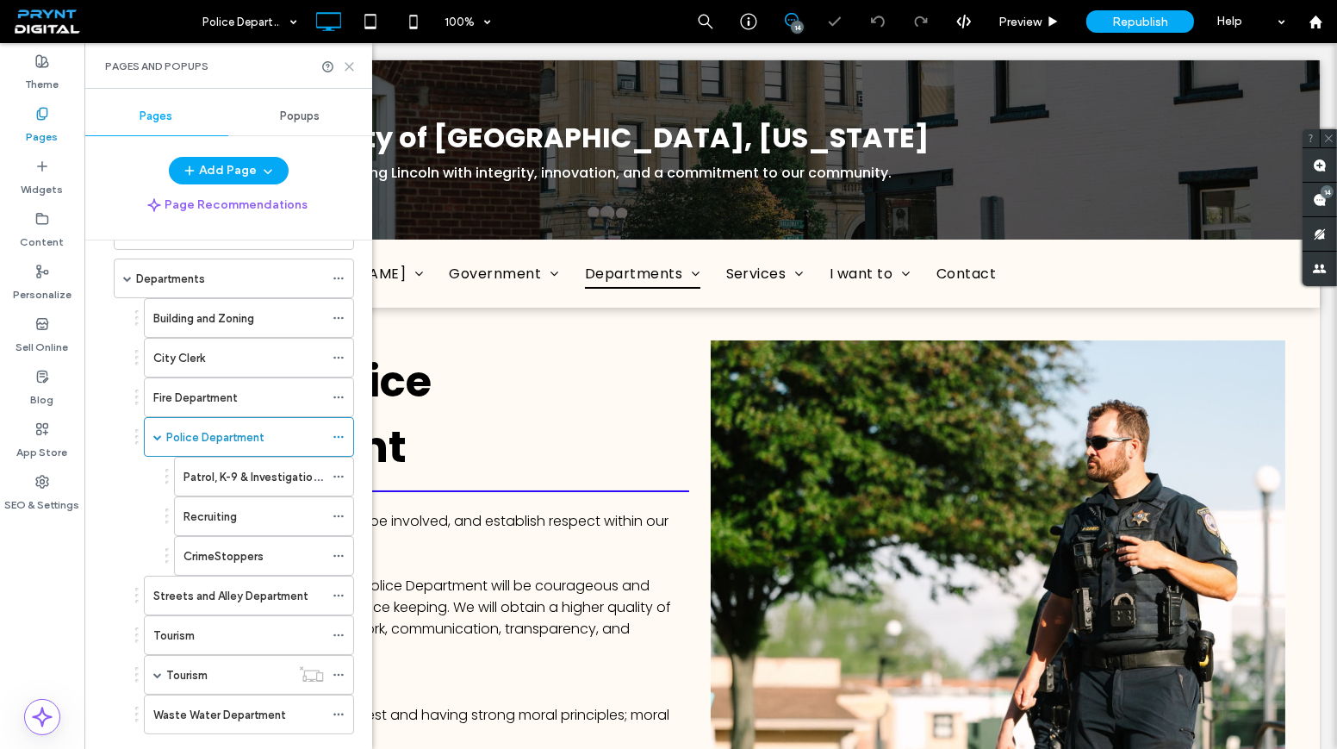
drag, startPoint x: 345, startPoint y: 67, endPoint x: 313, endPoint y: 181, distance: 118.3
click at [345, 67] on icon at bounding box center [349, 66] width 13 height 13
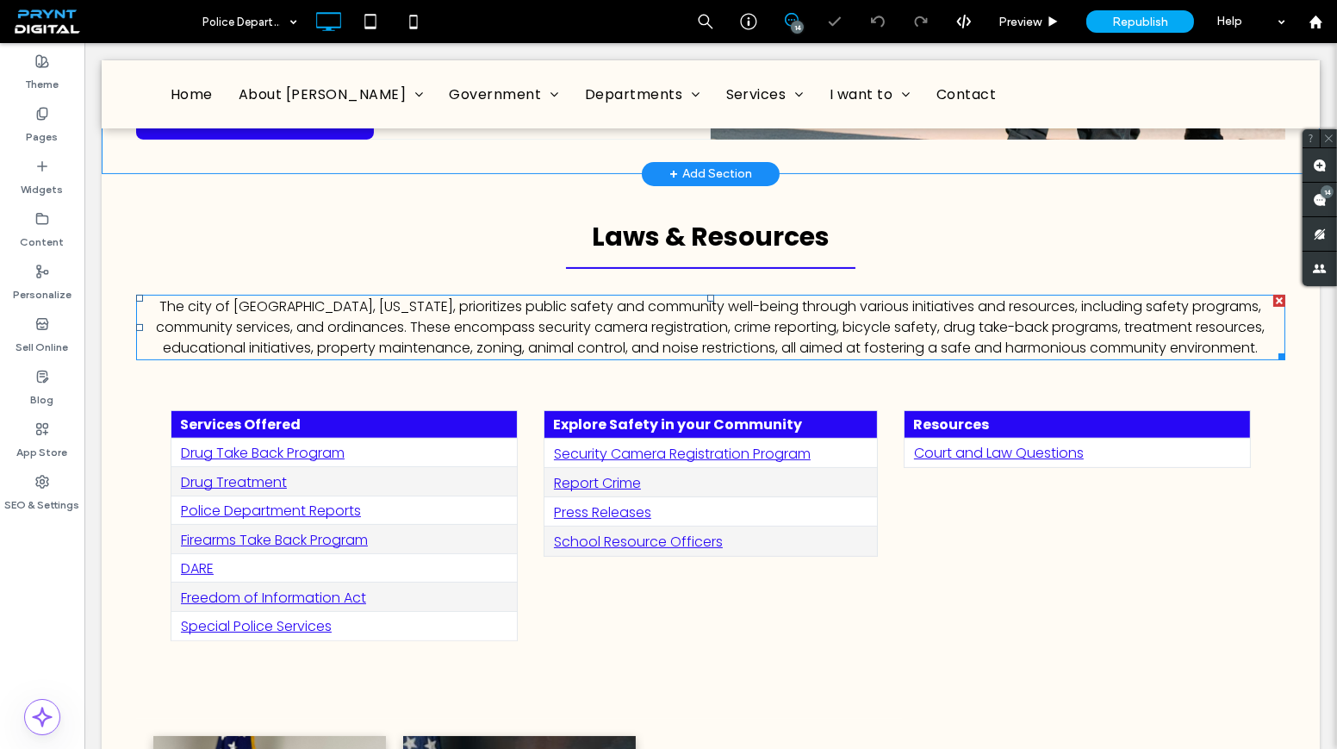
scroll to position [939, 0]
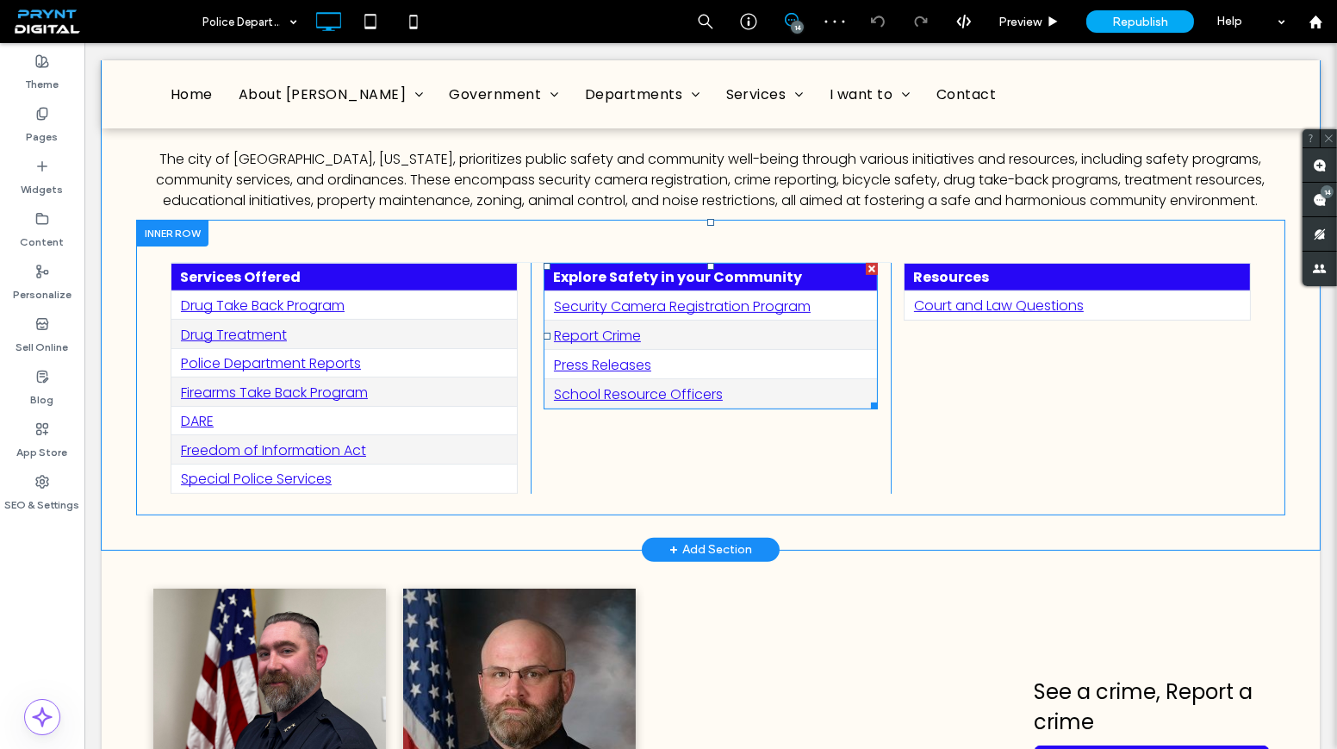
click at [606, 326] on link "Report Crime" at bounding box center [597, 336] width 87 height 20
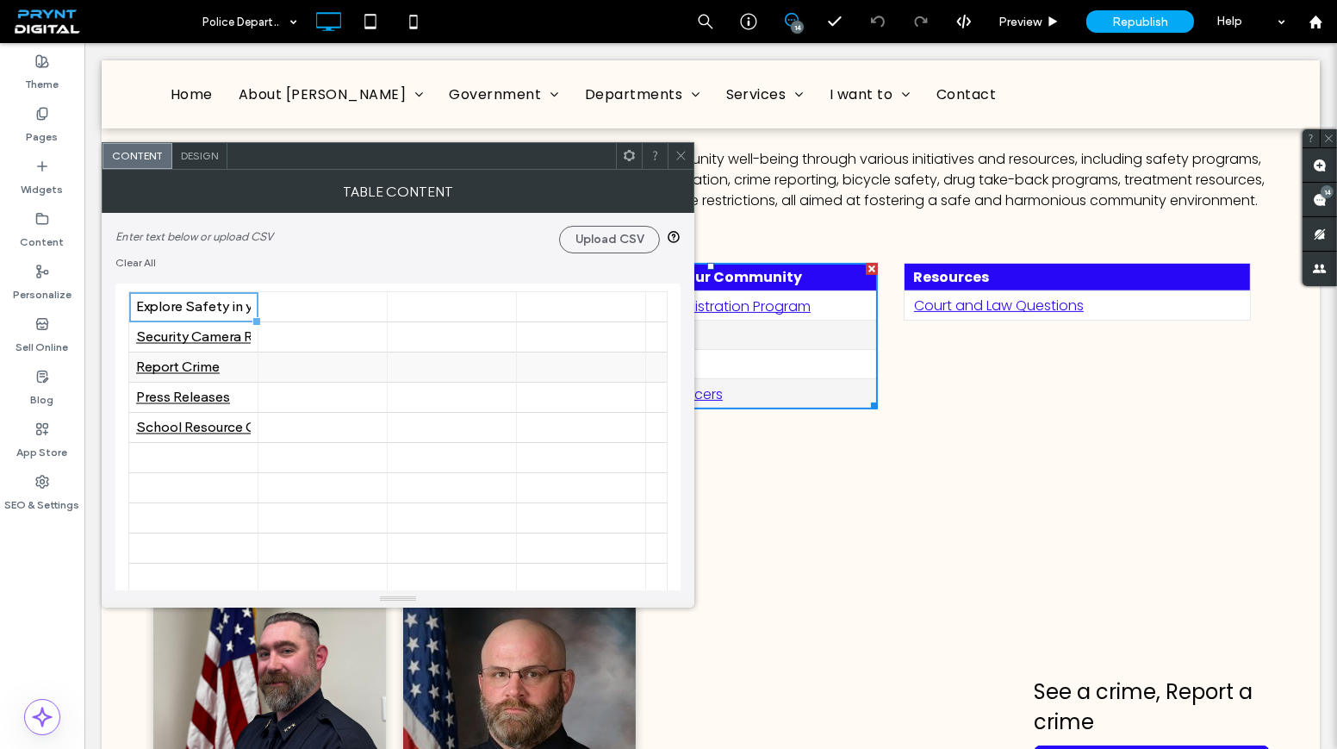
click at [205, 370] on div "Report Crime" at bounding box center [193, 367] width 115 height 16
click at [240, 365] on use at bounding box center [243, 366] width 13 height 13
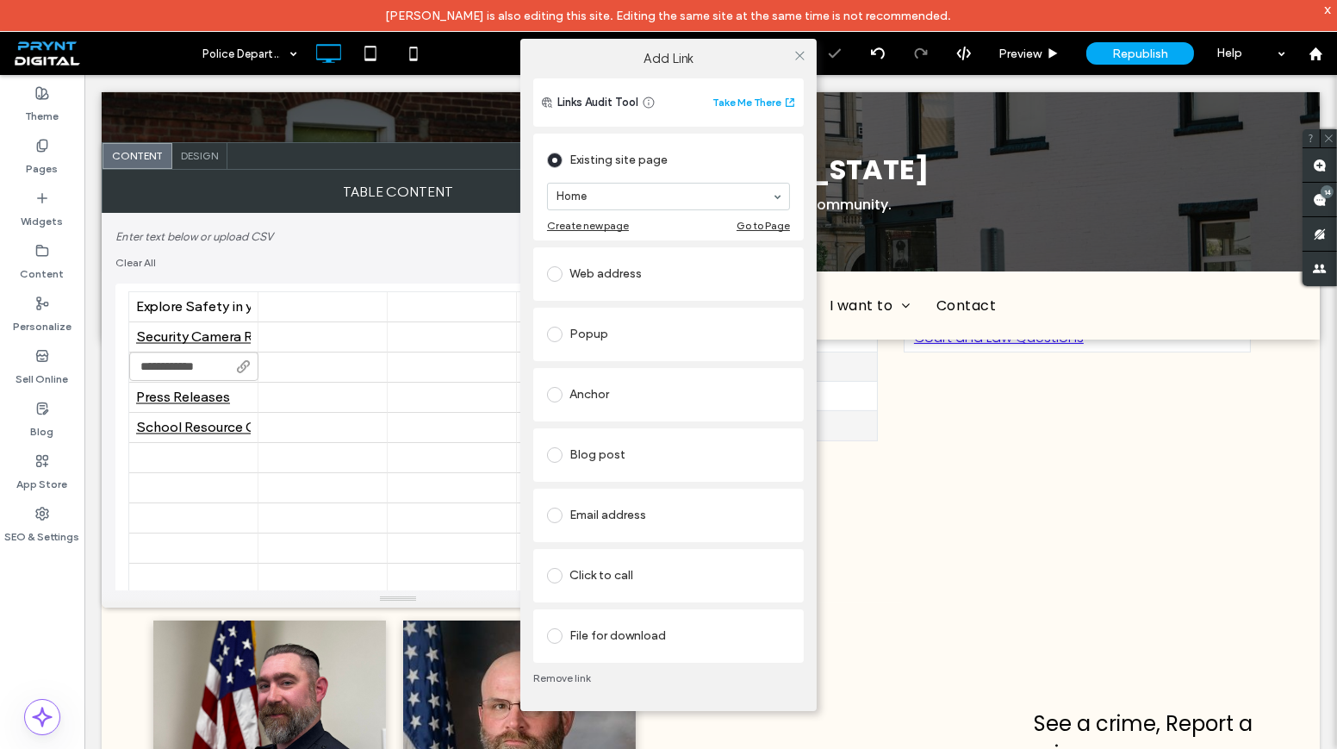
click at [633, 199] on div "Home" at bounding box center [668, 196] width 241 height 26
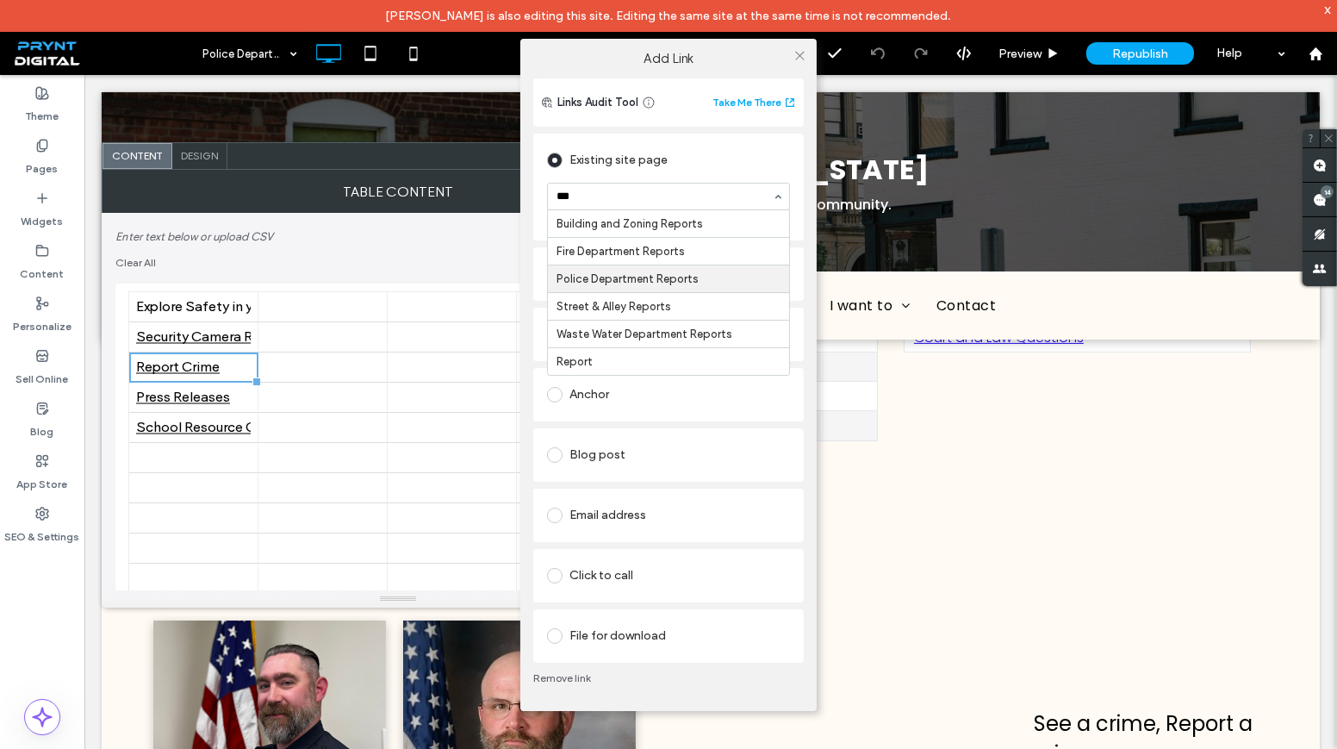
scroll to position [0, 0]
type input "****"
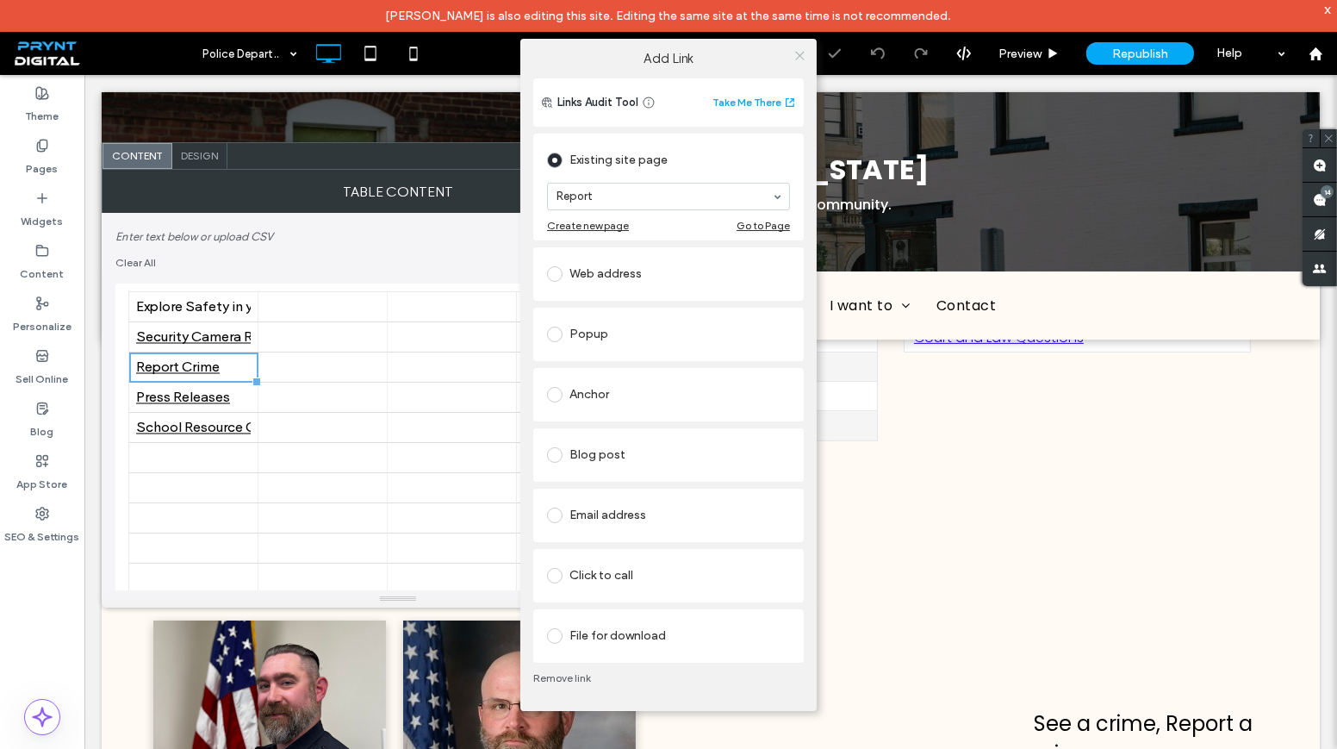
click at [802, 51] on icon at bounding box center [799, 55] width 13 height 13
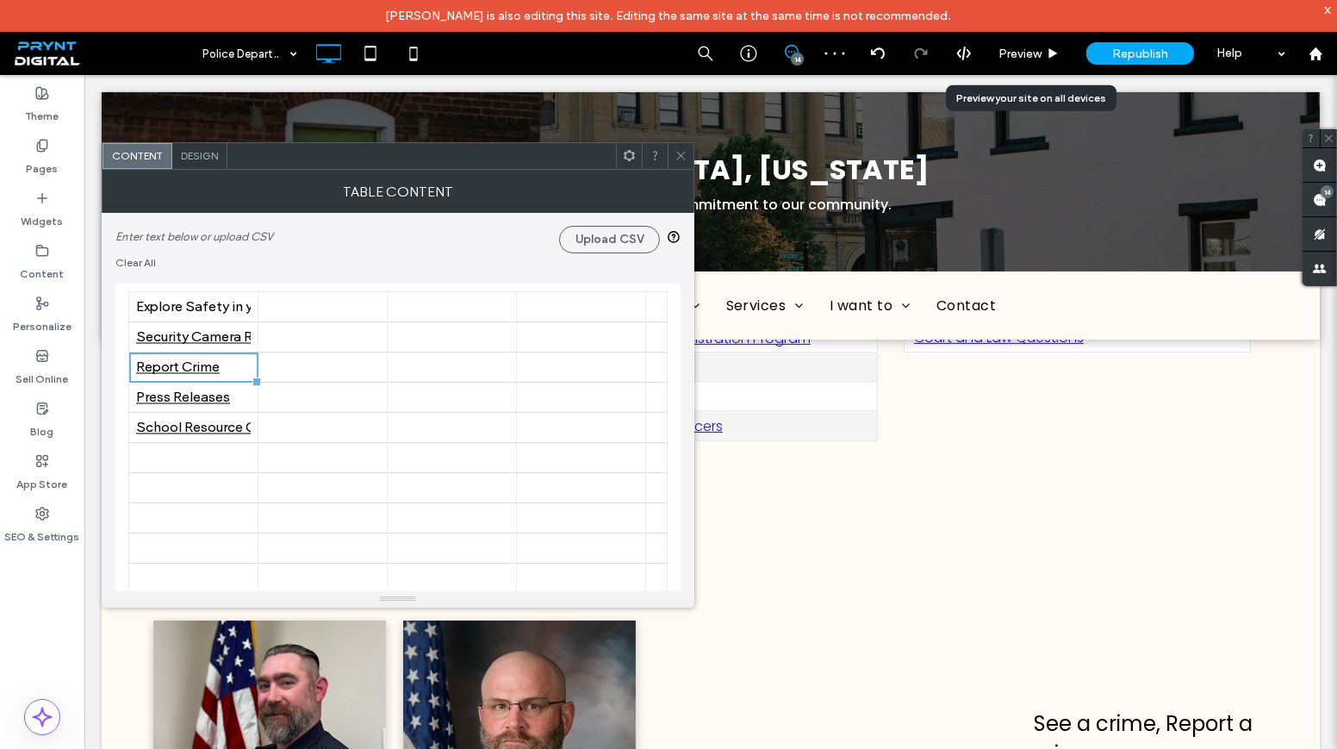
drag, startPoint x: 680, startPoint y: 155, endPoint x: 613, endPoint y: 75, distance: 104.0
click at [680, 155] on icon at bounding box center [681, 155] width 13 height 13
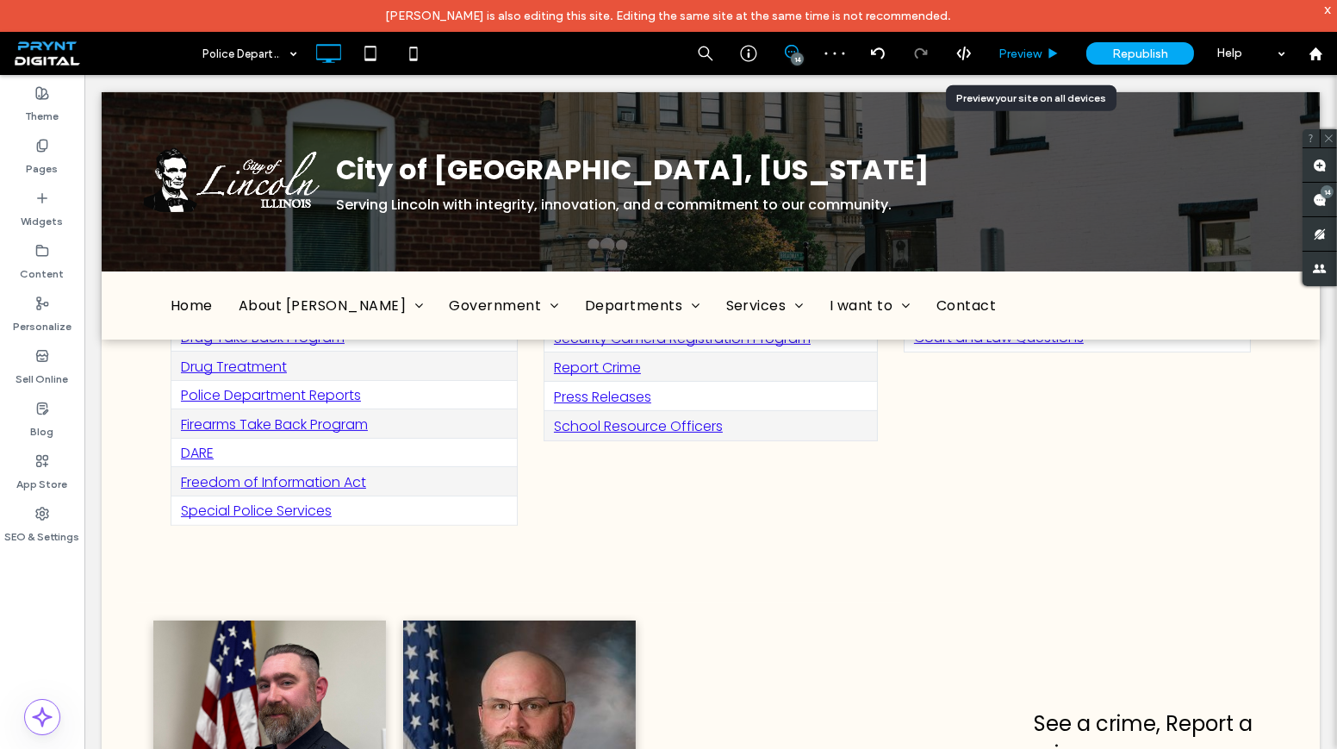
click at [1030, 63] on div "Preview" at bounding box center [1030, 53] width 88 height 43
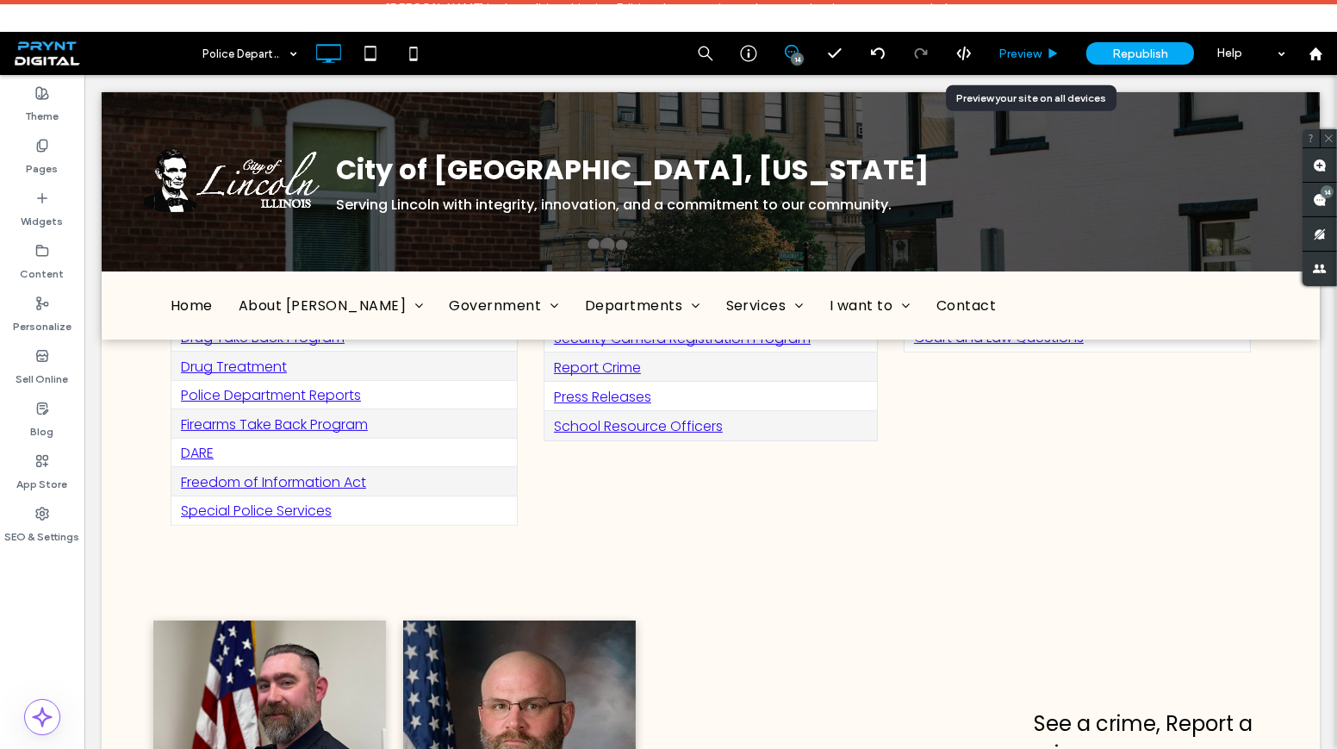
click at [1029, 53] on span "Preview" at bounding box center [1019, 54] width 43 height 15
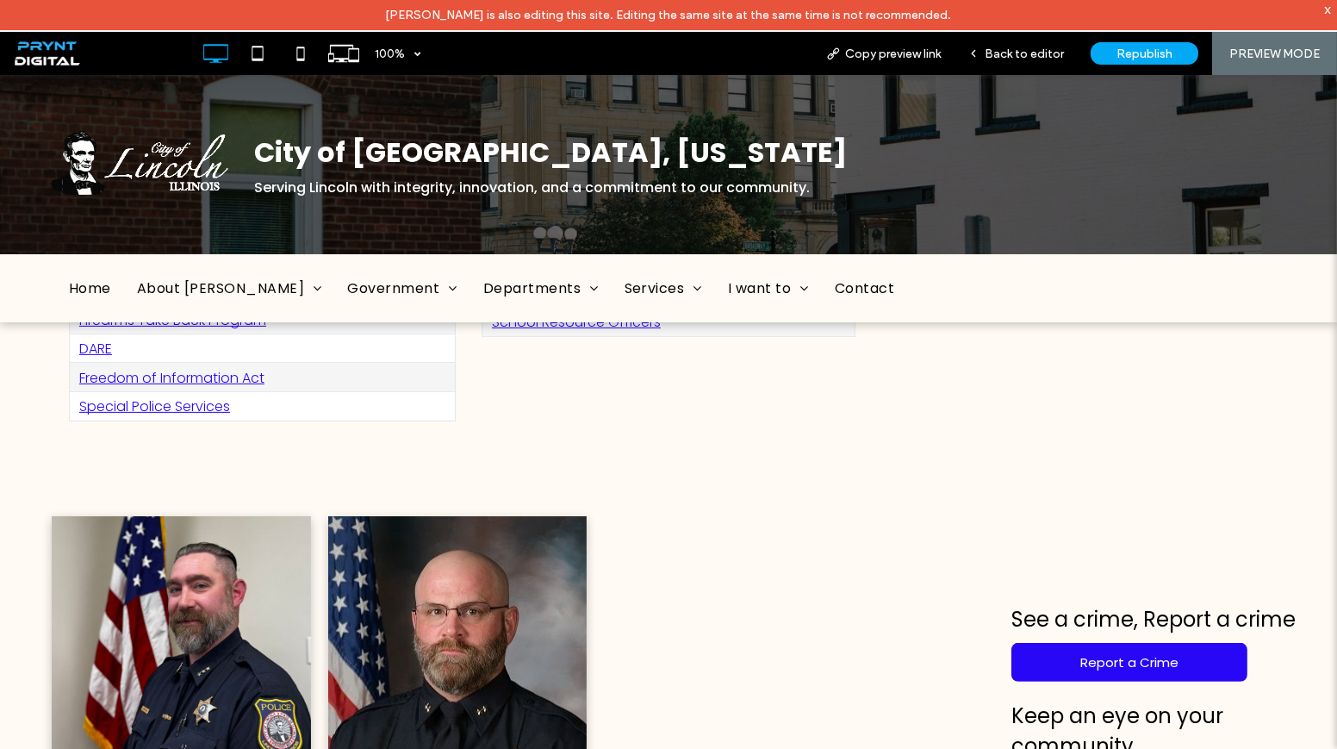
scroll to position [854, 0]
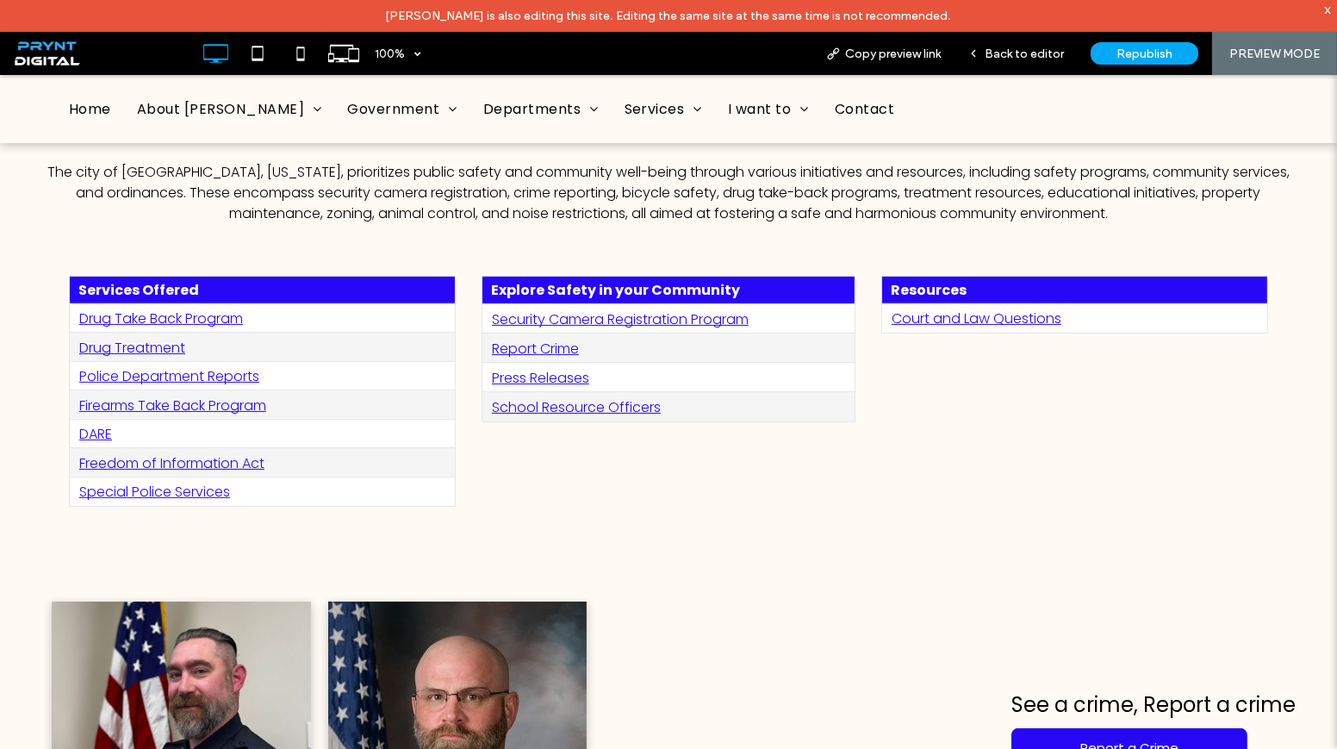
click at [540, 339] on link "Report Crime" at bounding box center [535, 349] width 87 height 20
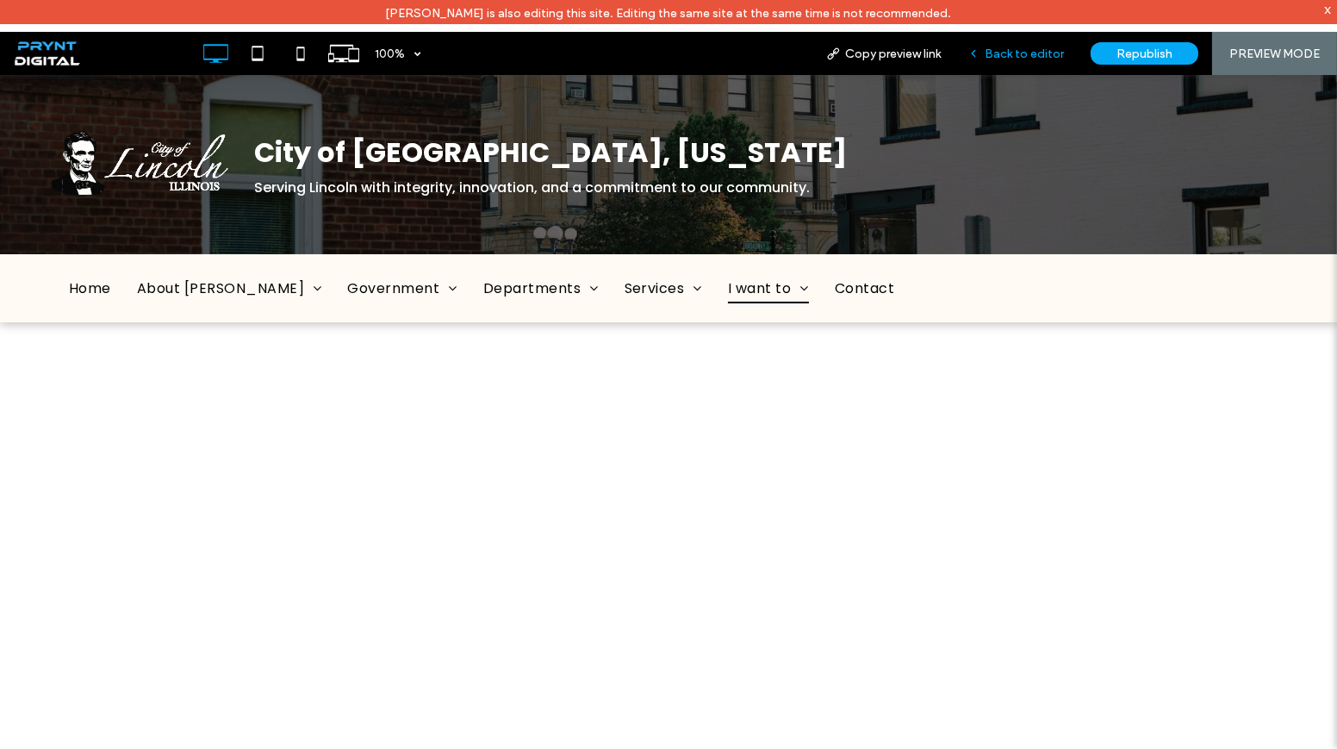
click at [1054, 56] on span "Back to editor" at bounding box center [1024, 54] width 79 height 15
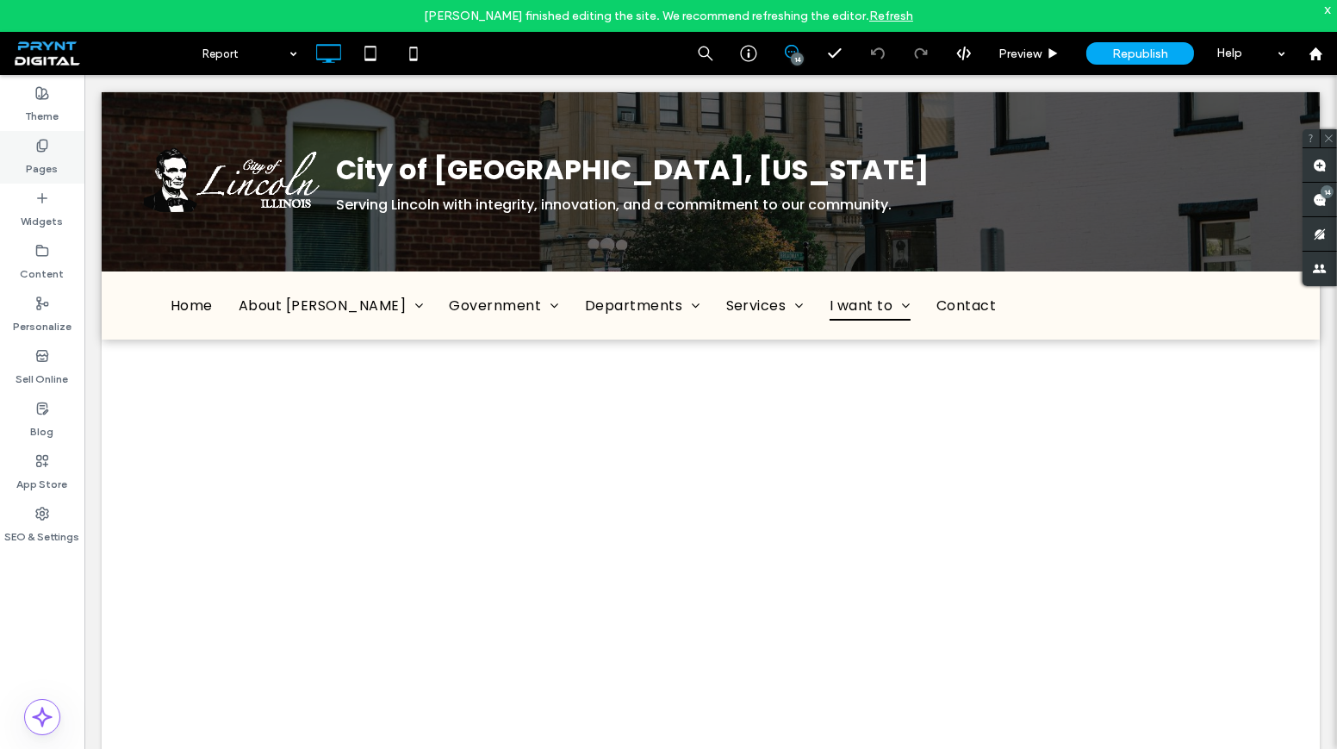
click at [32, 160] on label "Pages" at bounding box center [43, 164] width 32 height 24
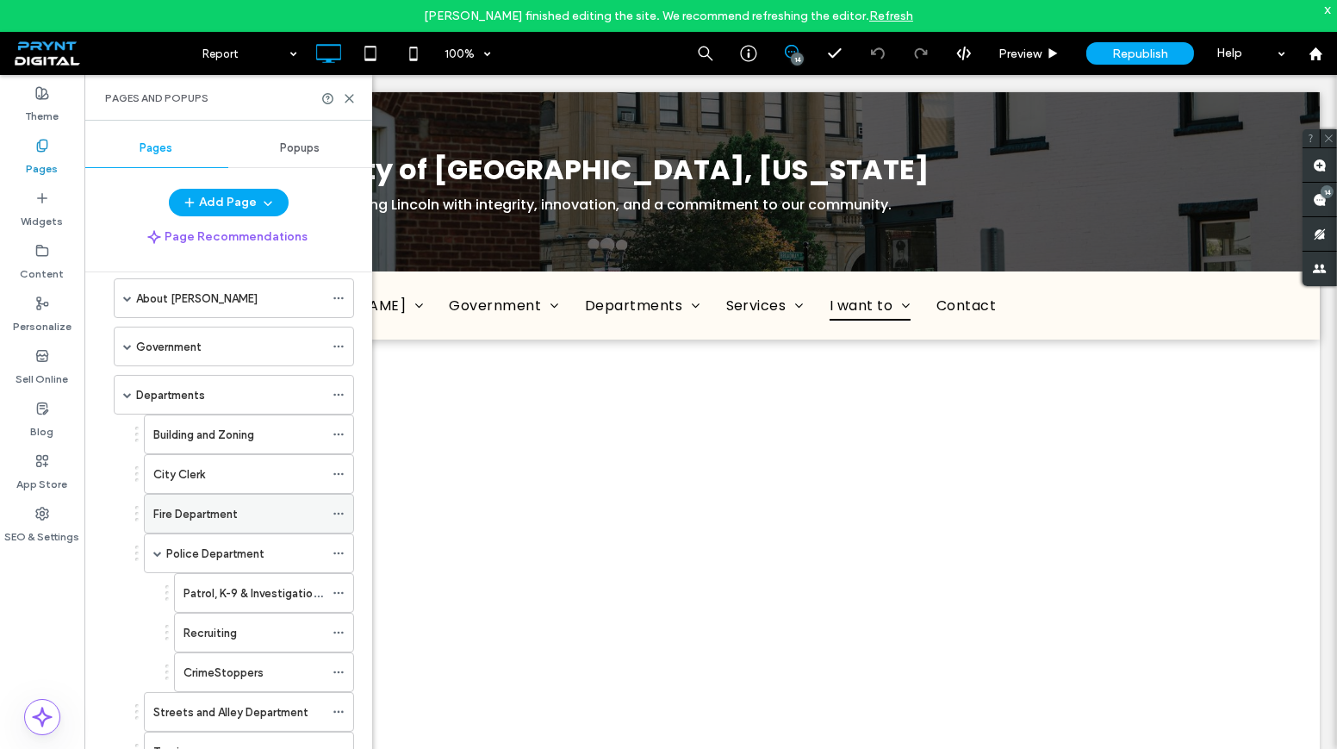
scroll to position [78, 0]
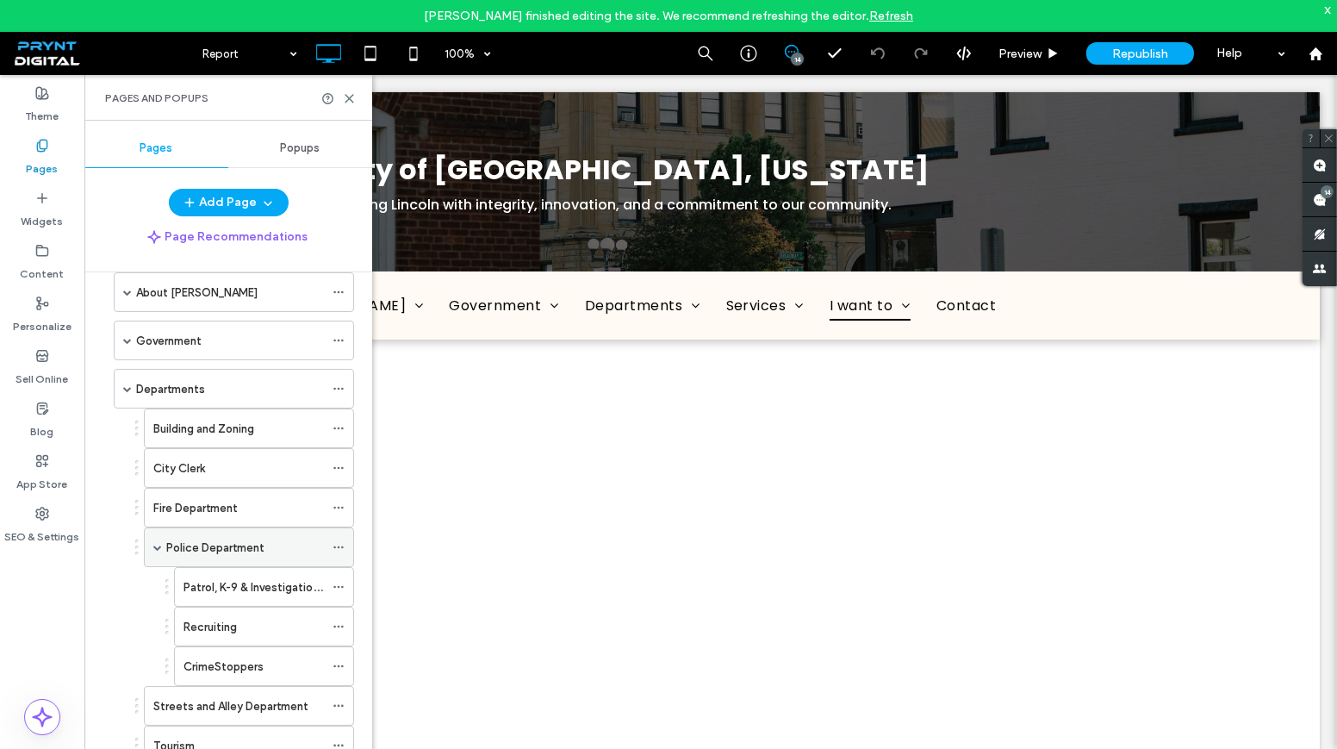
click at [212, 543] on label "Police Department" at bounding box center [215, 547] width 98 height 30
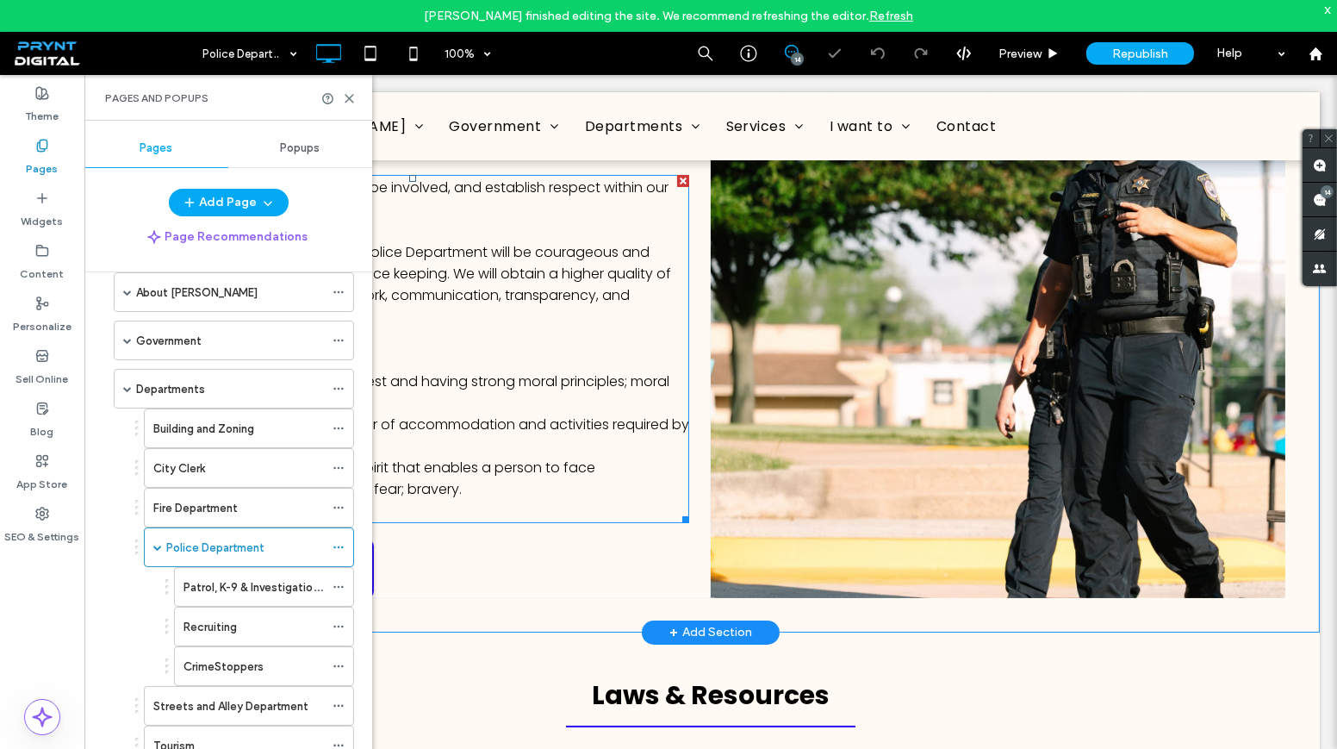
scroll to position [470, 0]
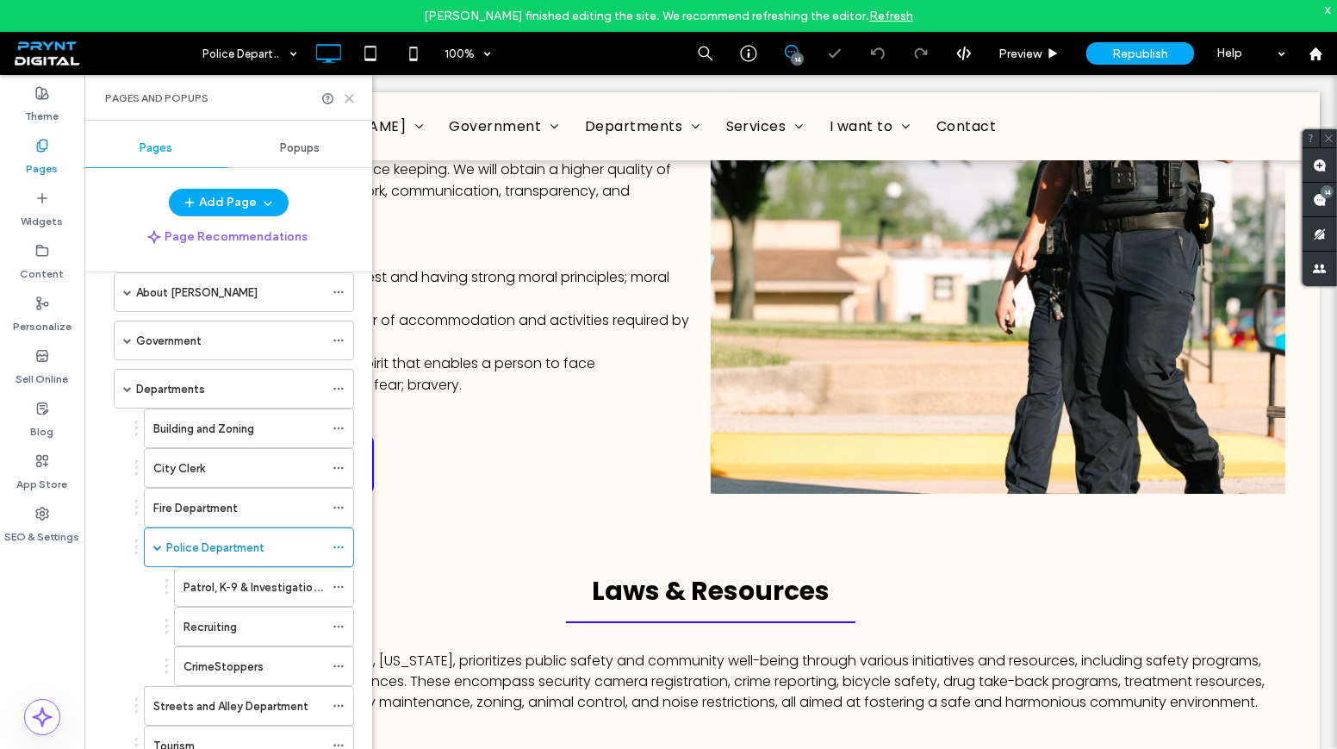
click at [348, 97] on use at bounding box center [349, 99] width 8 height 8
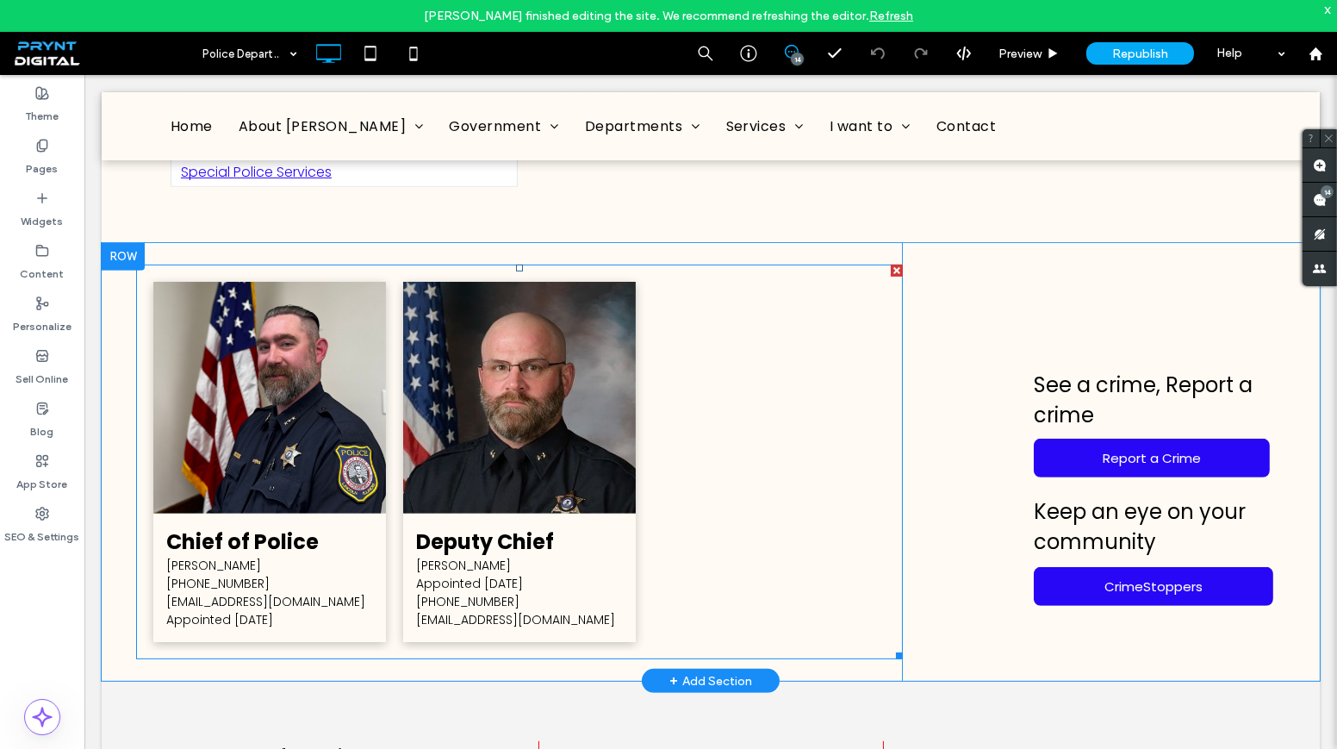
scroll to position [1331, 0]
